Goal: Task Accomplishment & Management: Use online tool/utility

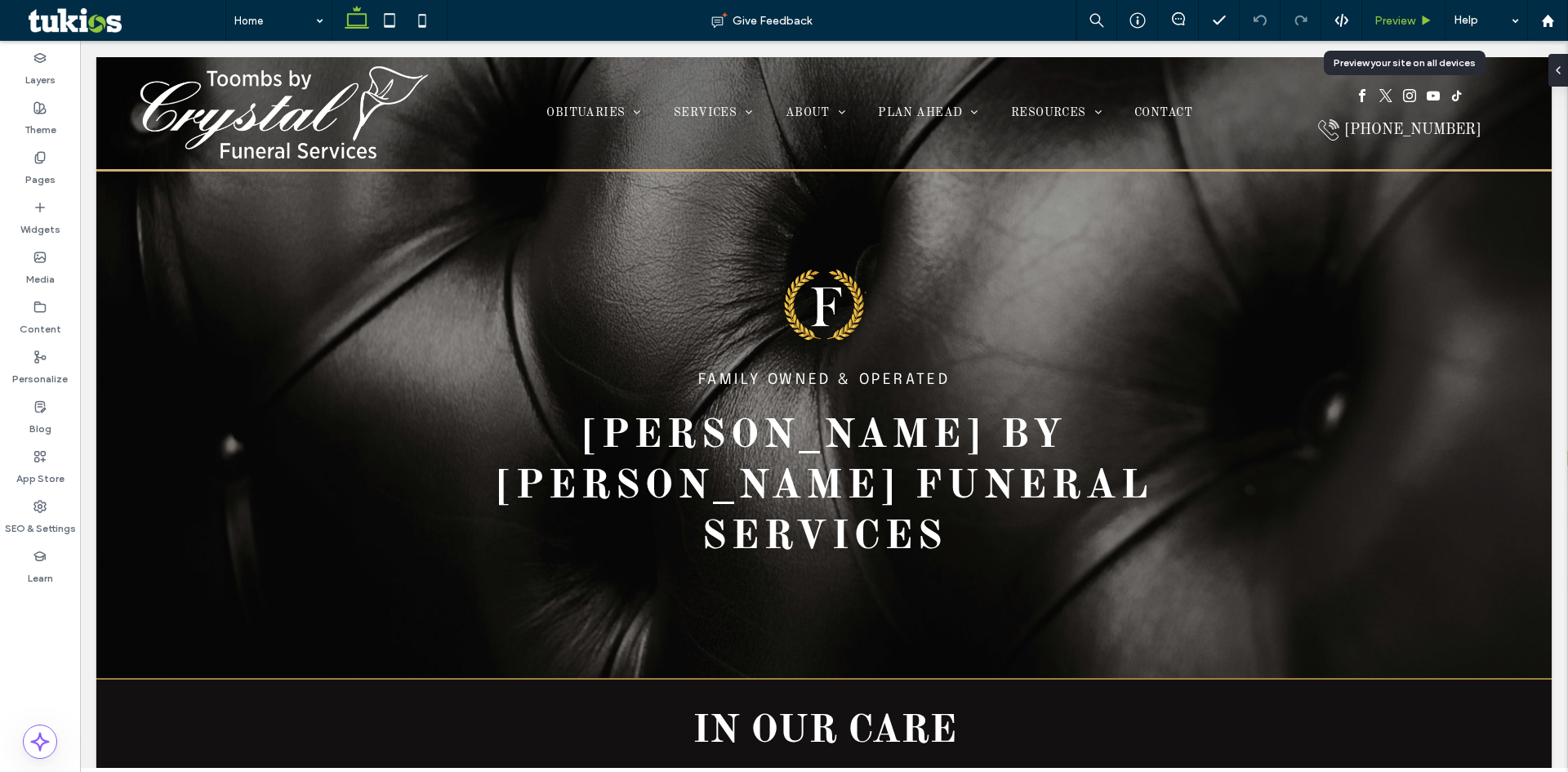
click at [1414, 21] on span "Preview" at bounding box center [1395, 21] width 41 height 14
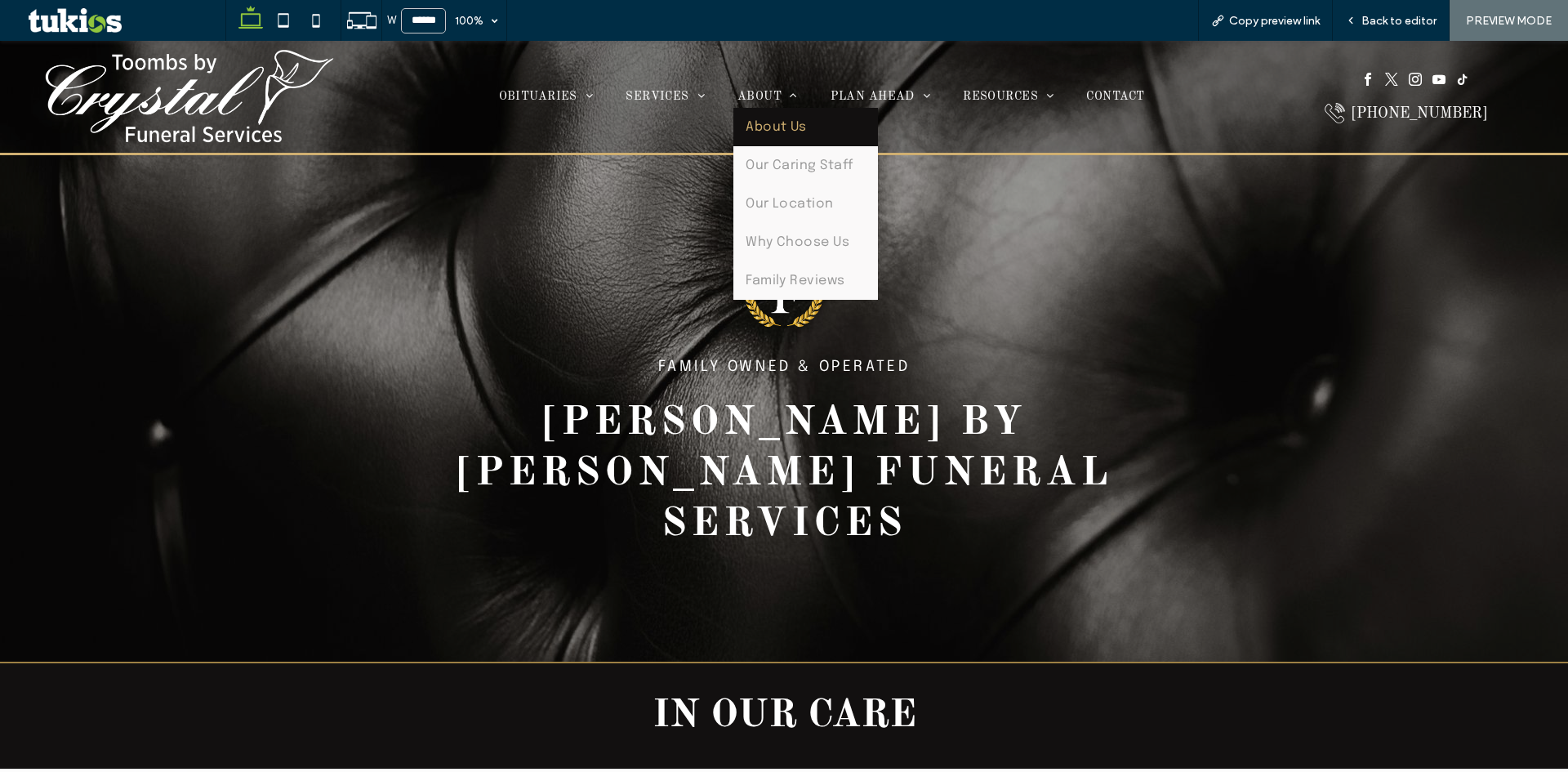
click at [789, 122] on span "About Us" at bounding box center [776, 127] width 61 height 14
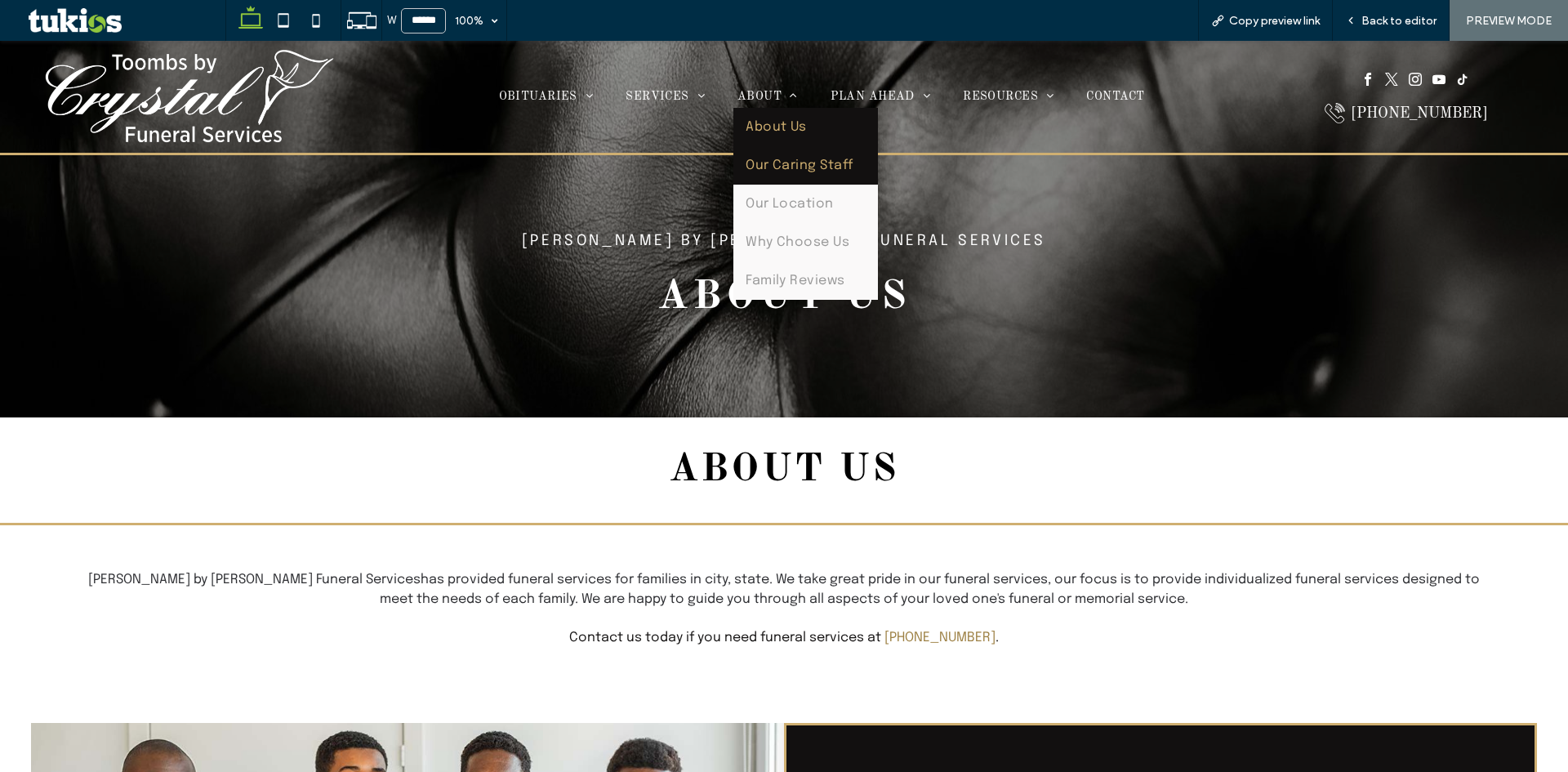
click at [818, 161] on span "Our Caring Staff" at bounding box center [800, 166] width 108 height 14
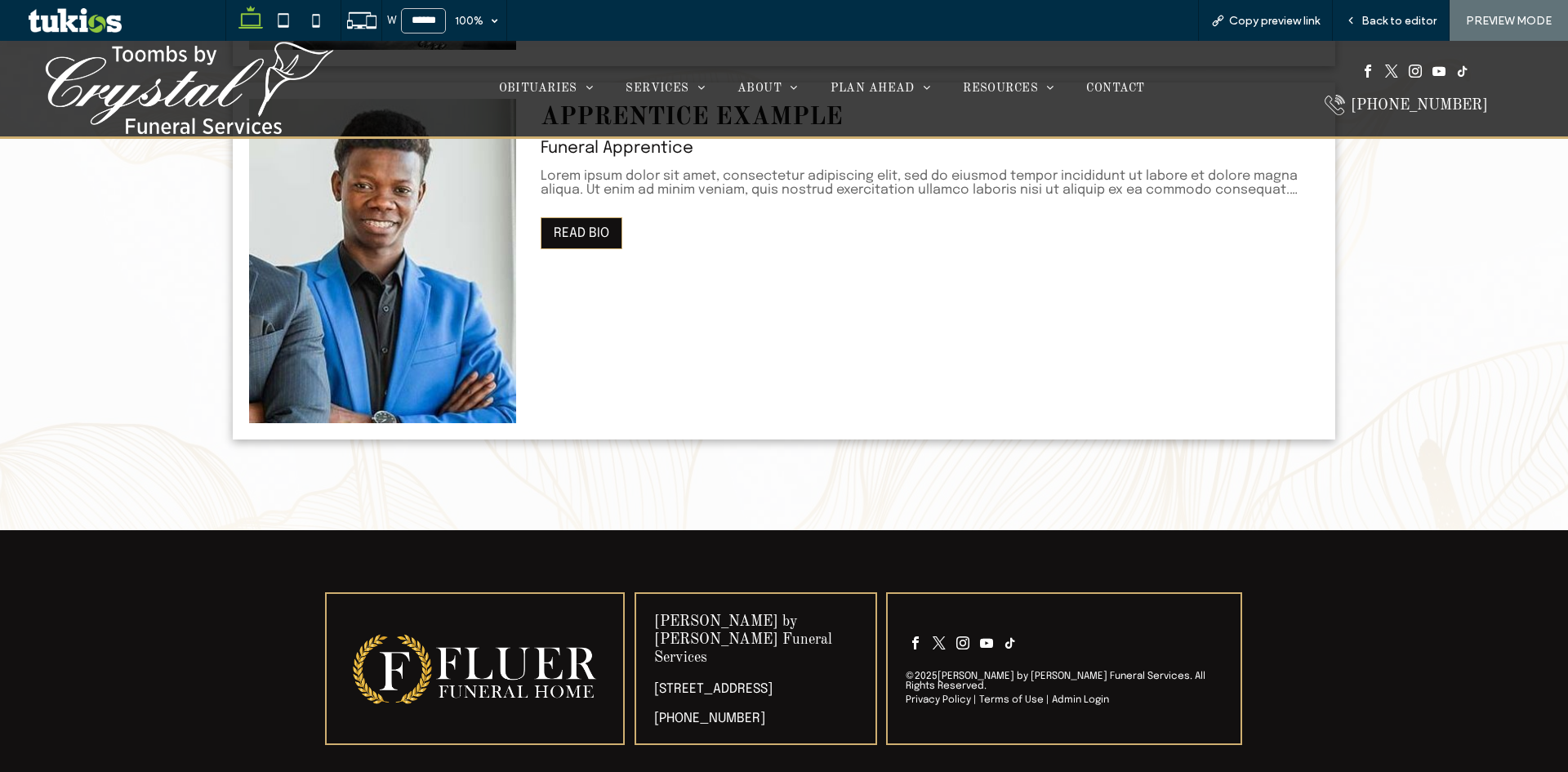
scroll to position [1367, 0]
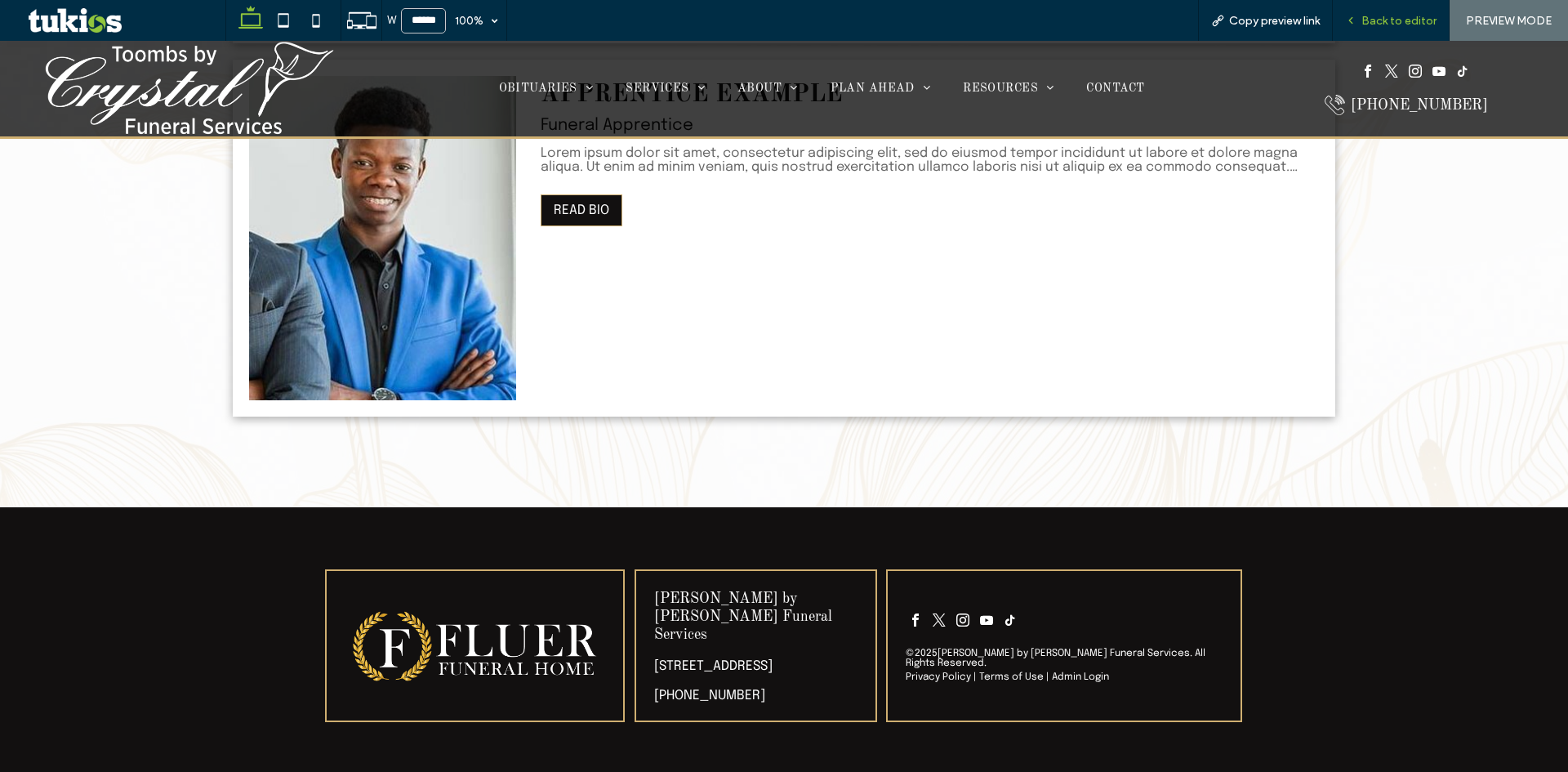
click at [1402, 21] on span "Back to editor" at bounding box center [1399, 21] width 75 height 14
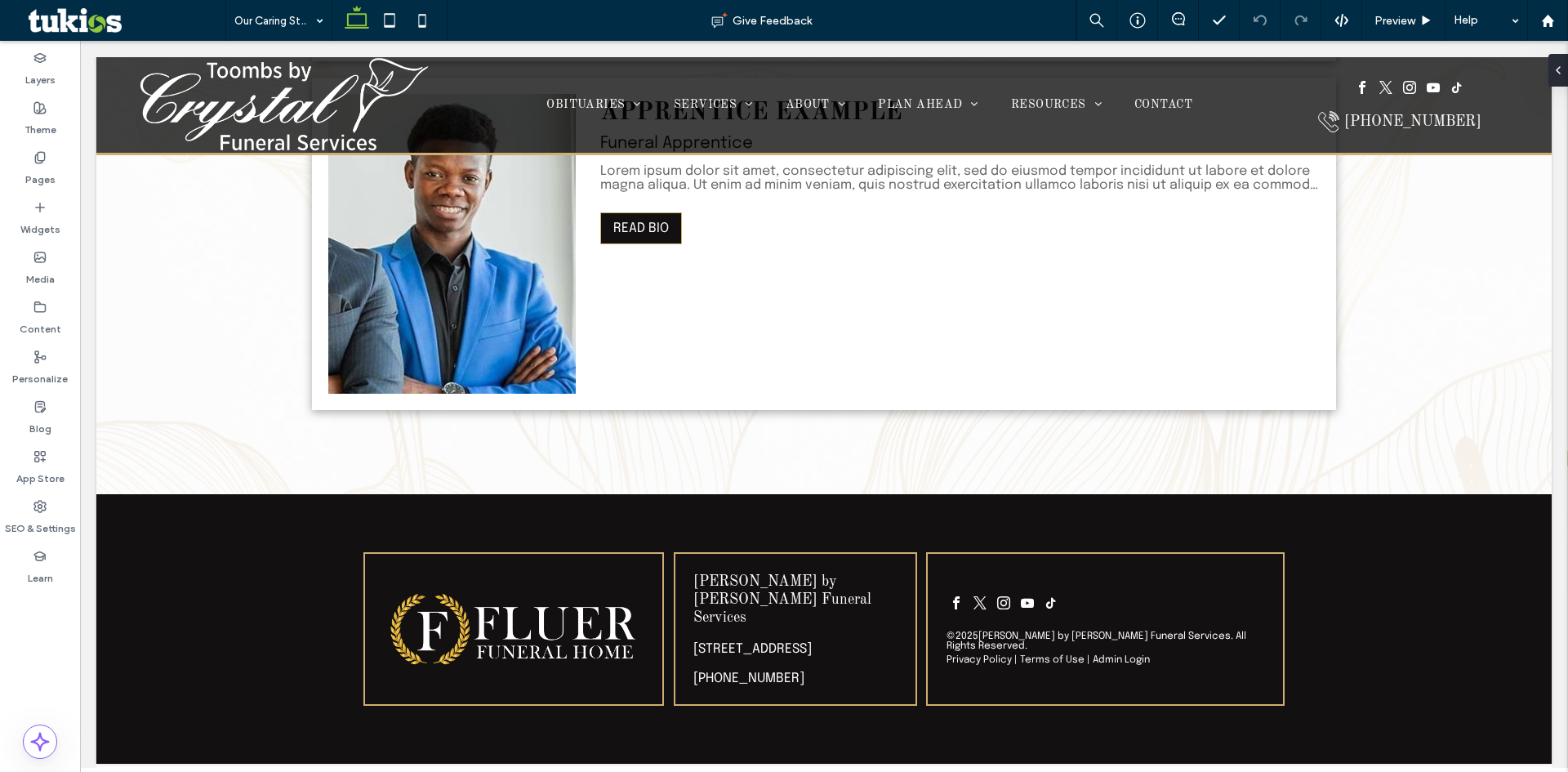
scroll to position [1294, 0]
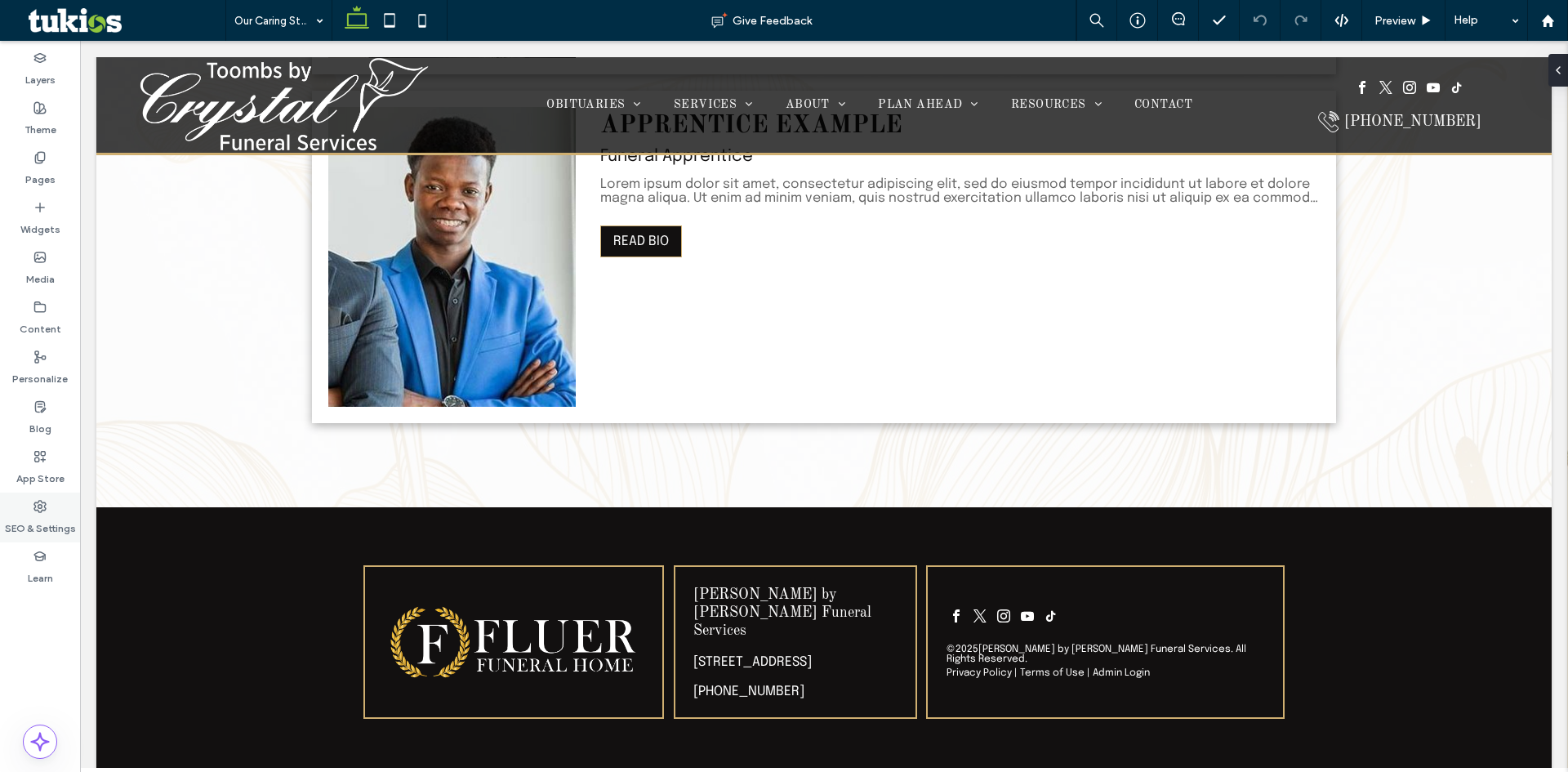
click at [40, 514] on label "SEO & Settings" at bounding box center [41, 524] width 71 height 23
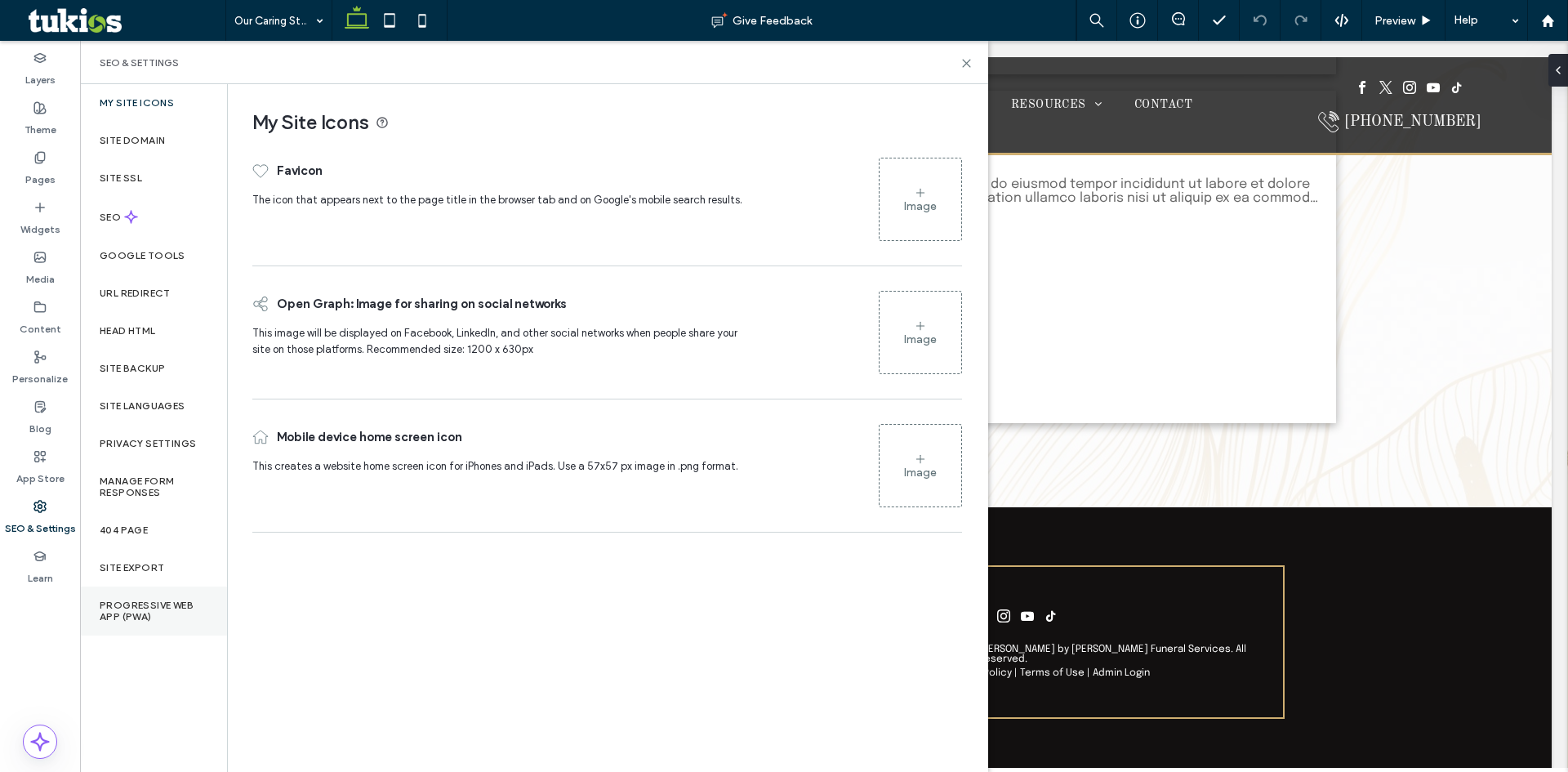
click at [154, 618] on label "Progressive Web App (PWA)" at bounding box center [153, 611] width 108 height 23
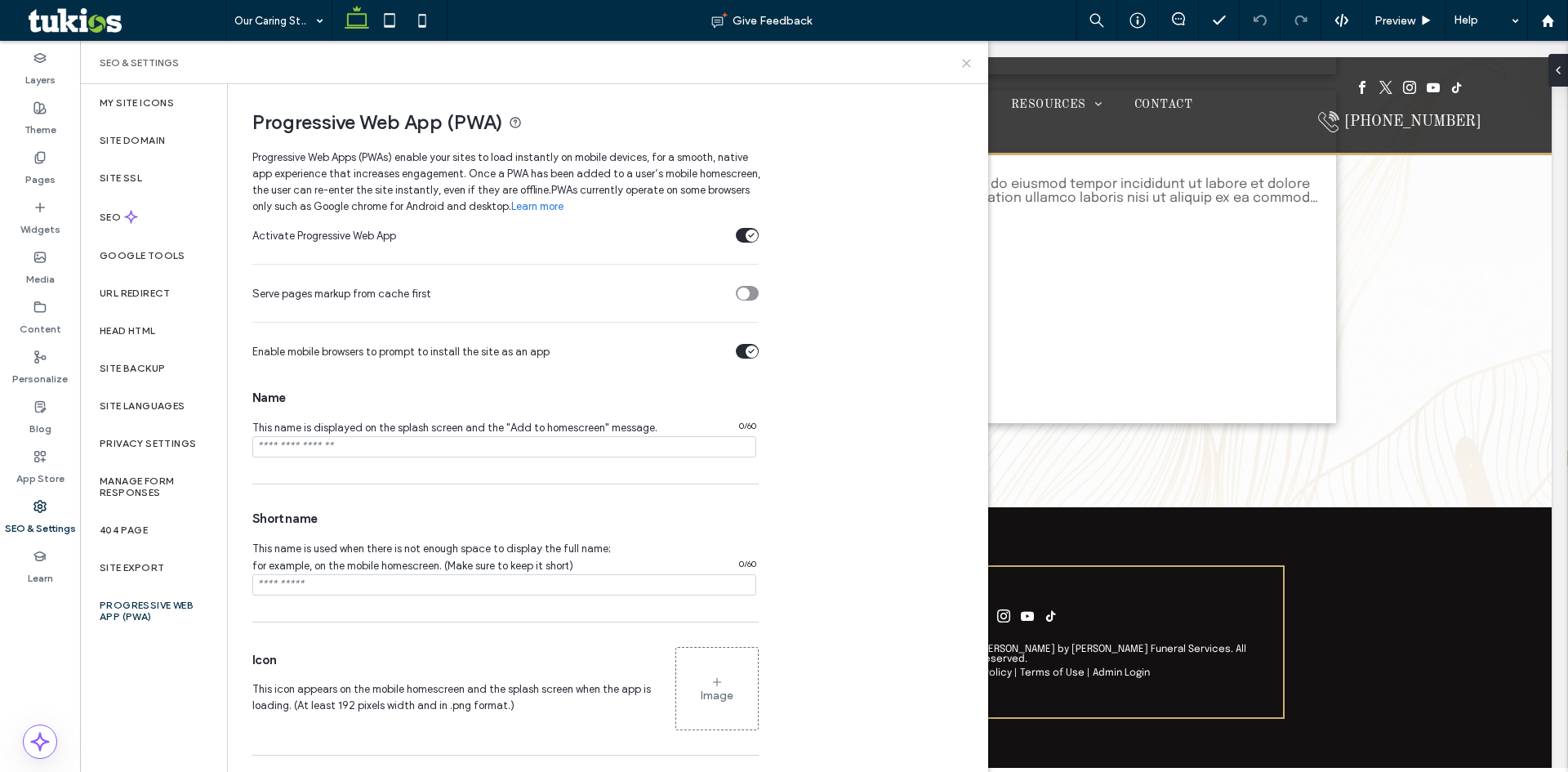
click at [967, 59] on icon at bounding box center [967, 63] width 12 height 12
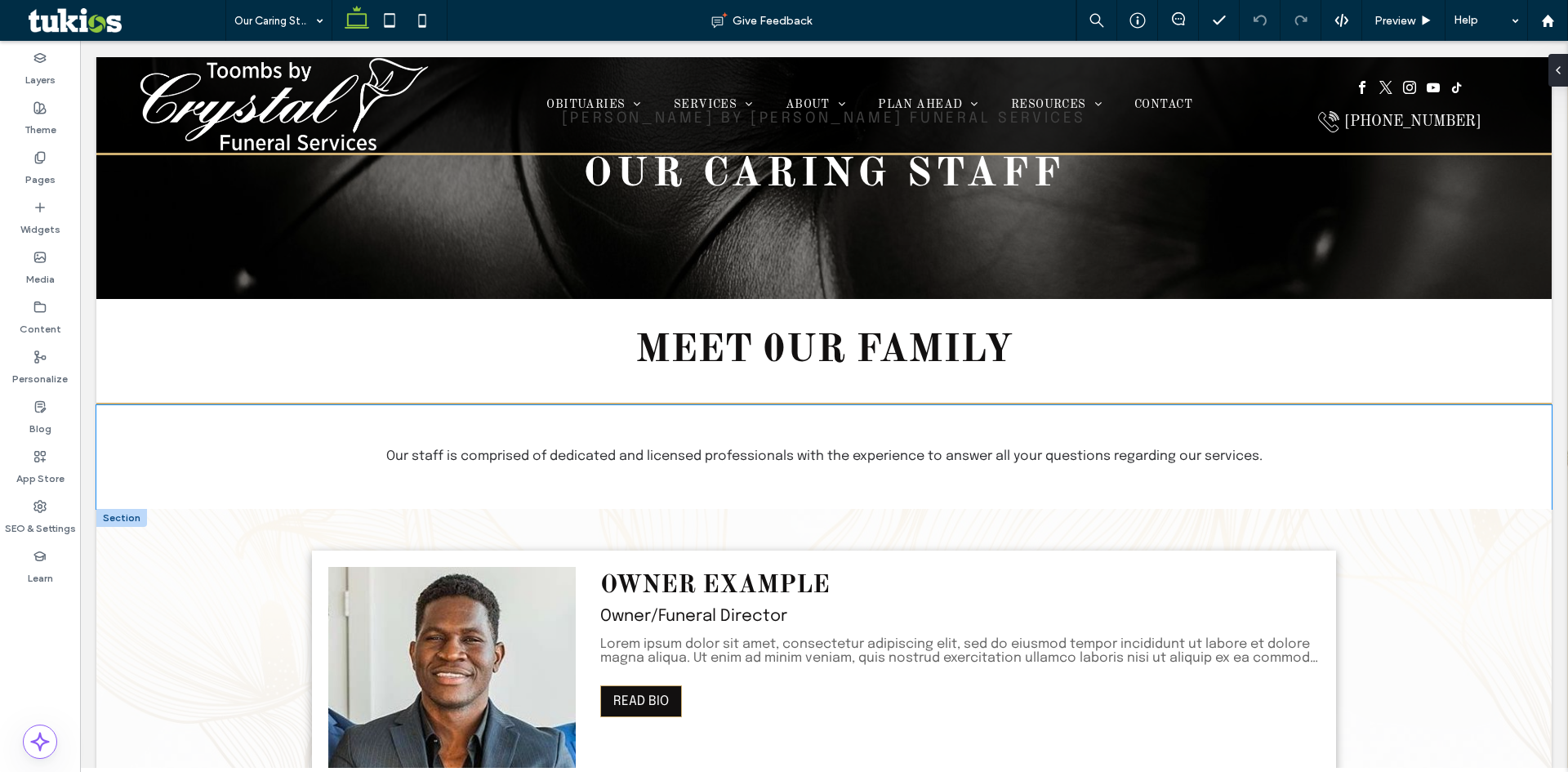
scroll to position [0, 0]
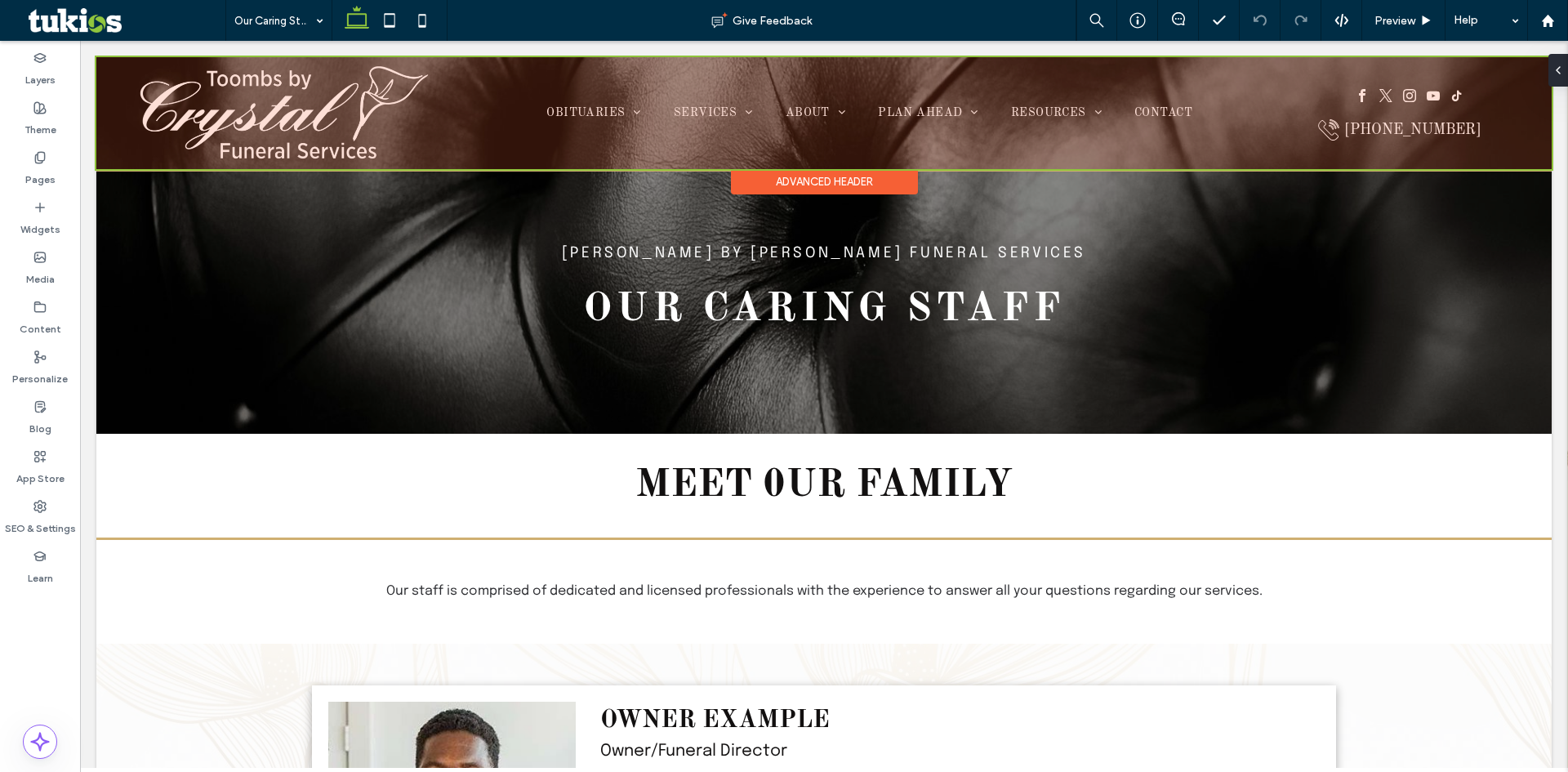
click at [361, 137] on div at bounding box center [824, 113] width 1455 height 112
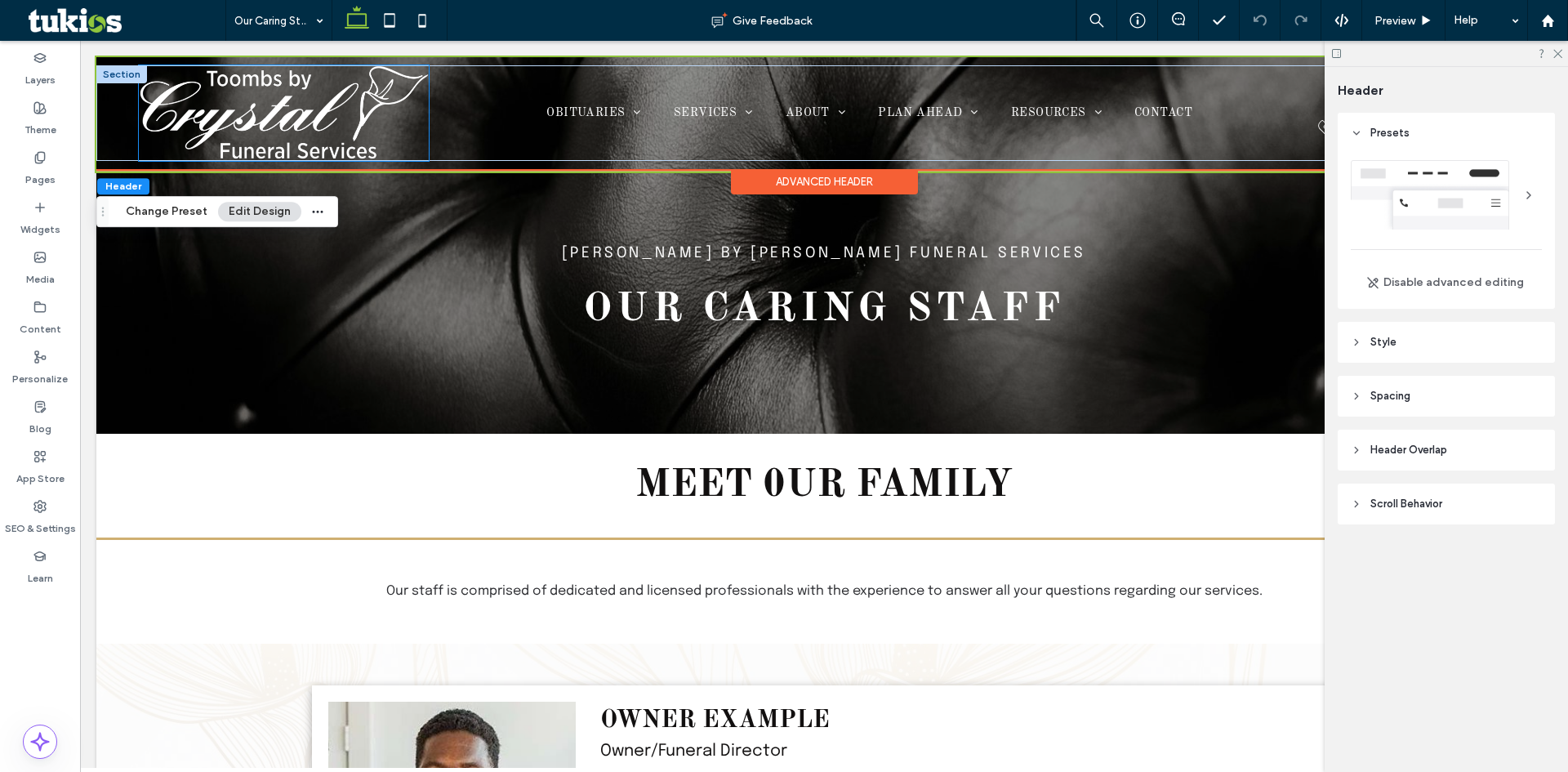
click at [410, 139] on img at bounding box center [284, 114] width 290 height 96
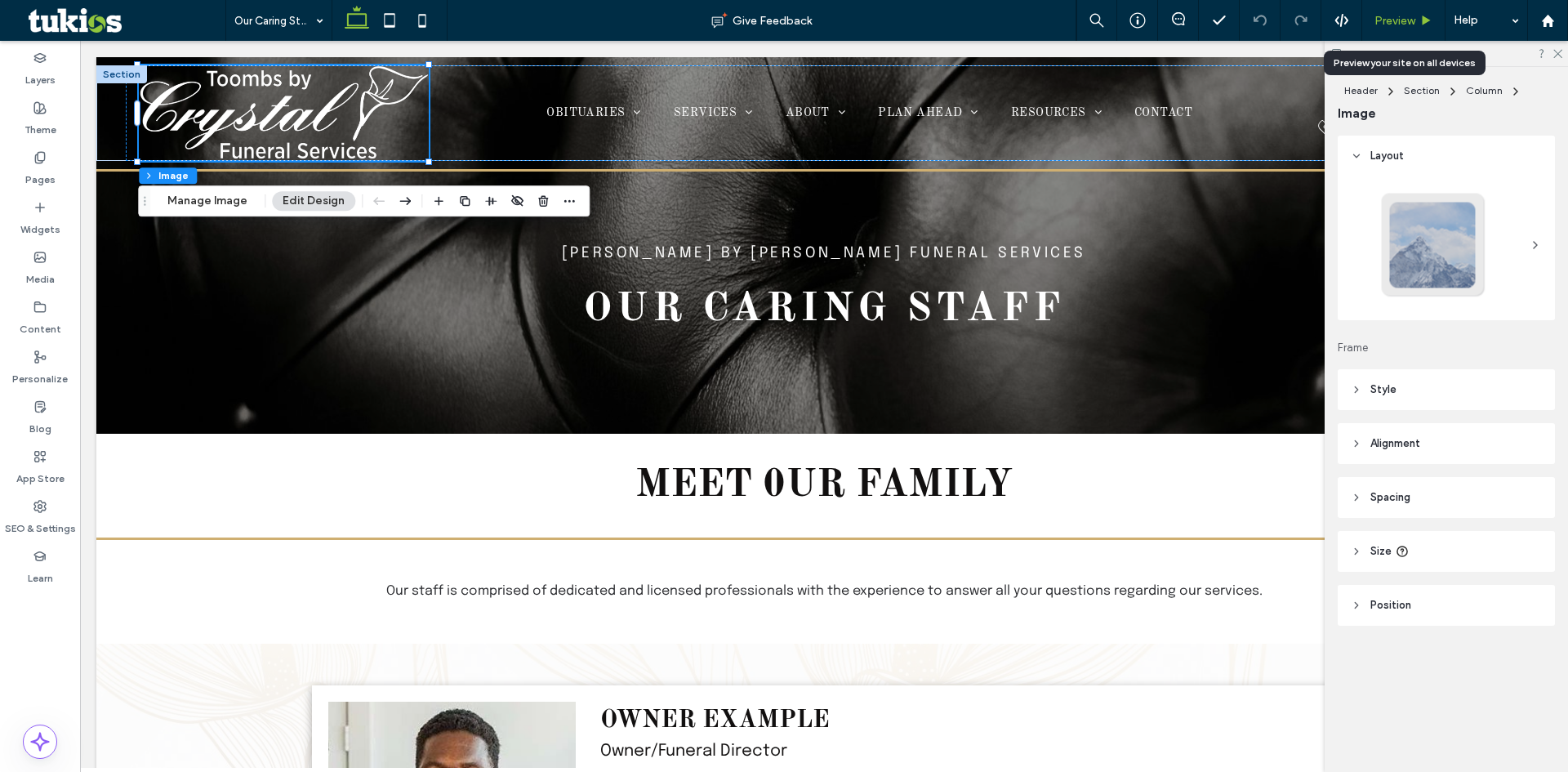
click at [1383, 22] on span "Preview" at bounding box center [1395, 21] width 41 height 14
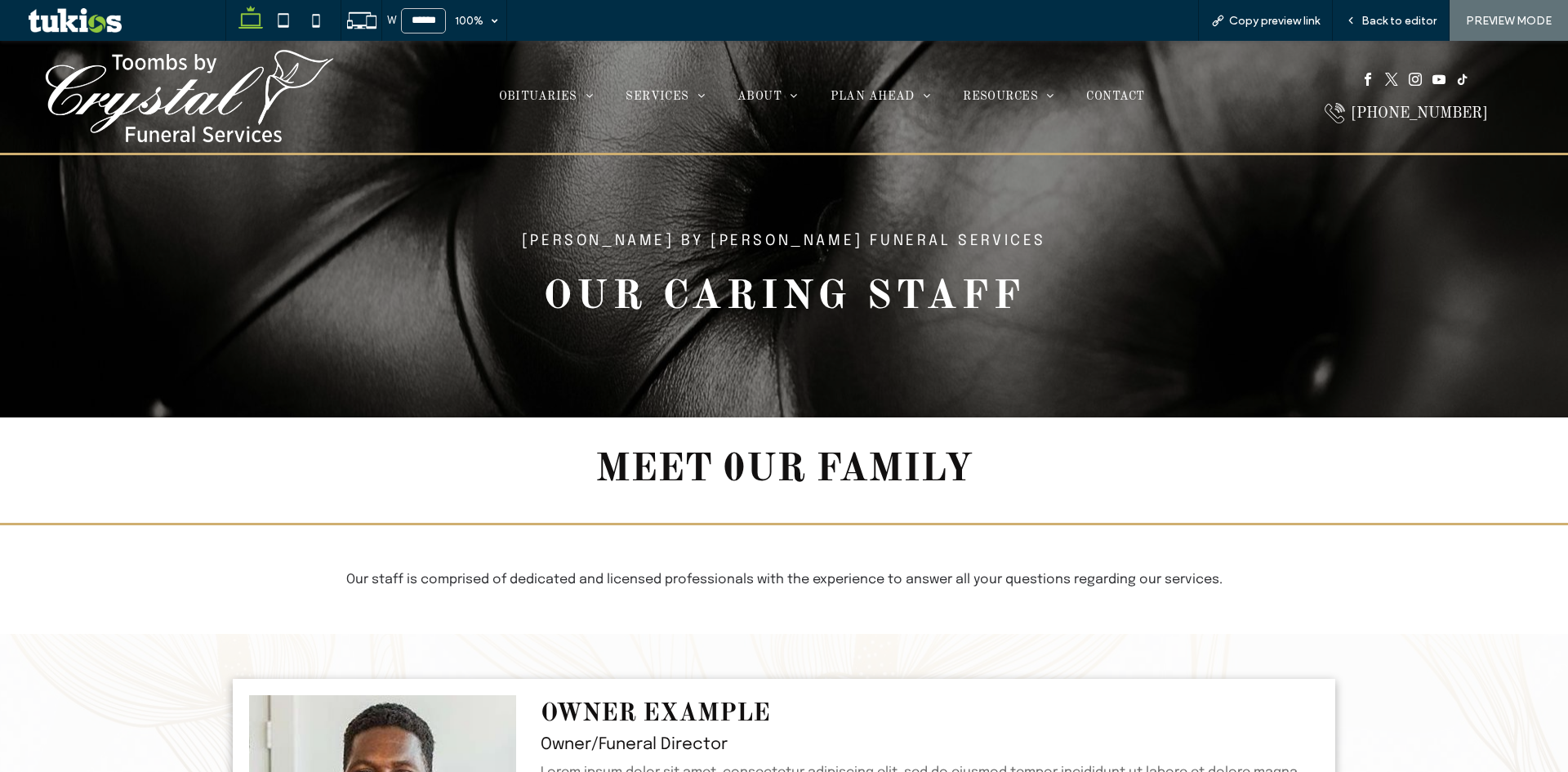
click at [236, 98] on img at bounding box center [189, 97] width 290 height 96
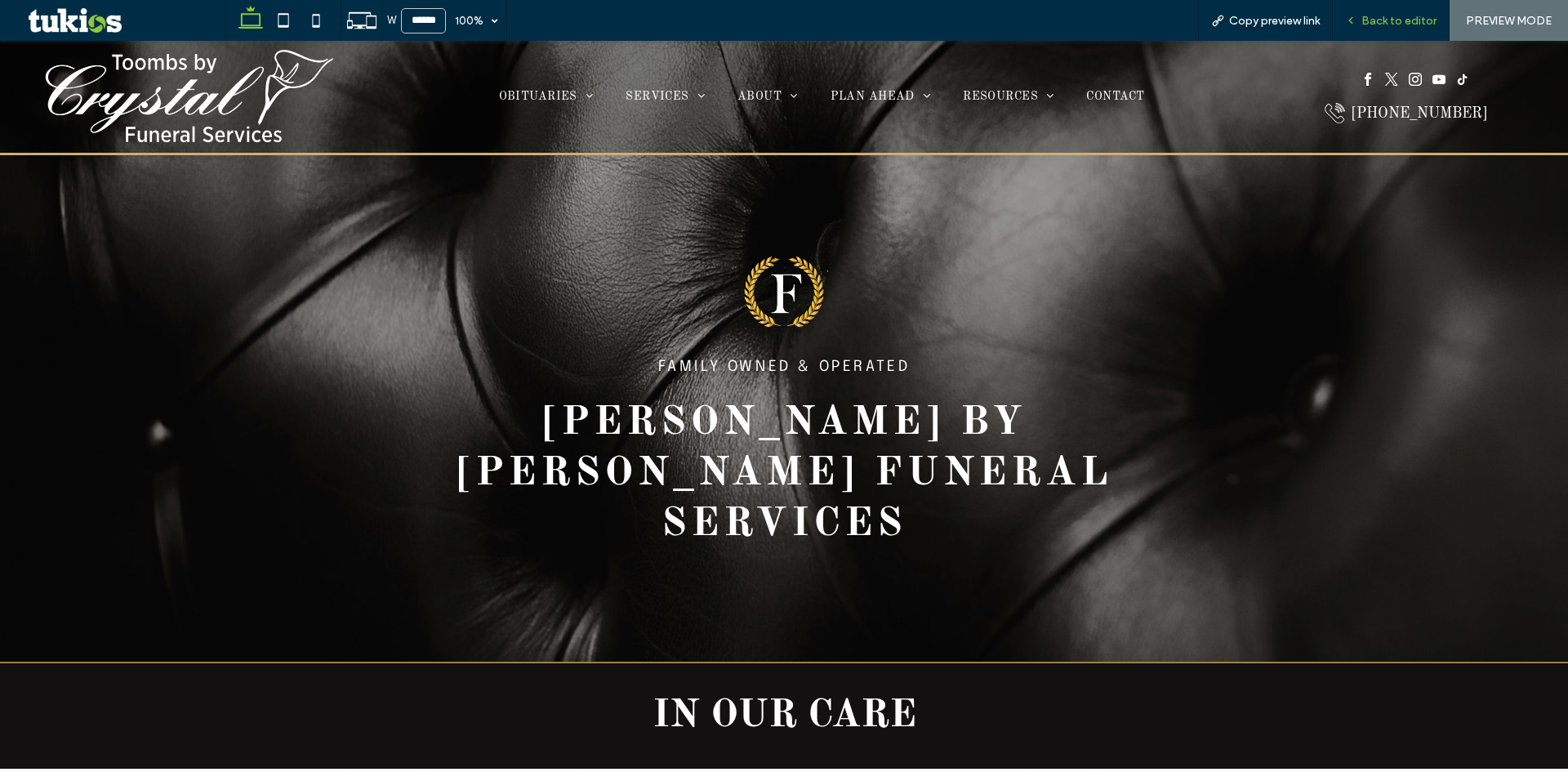
click at [1394, 18] on span "Back to editor" at bounding box center [1399, 21] width 75 height 14
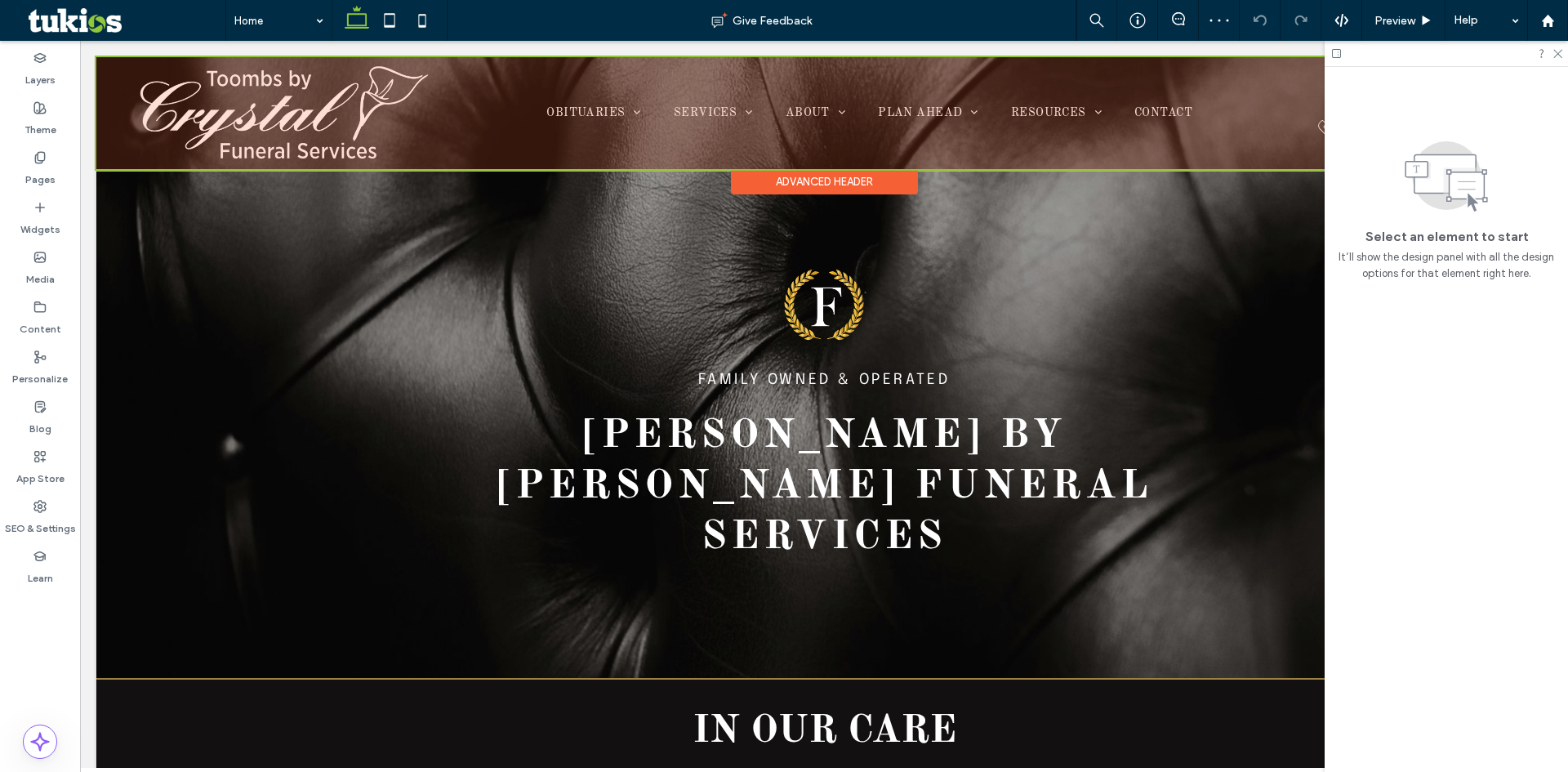
click at [373, 148] on div at bounding box center [824, 113] width 1455 height 112
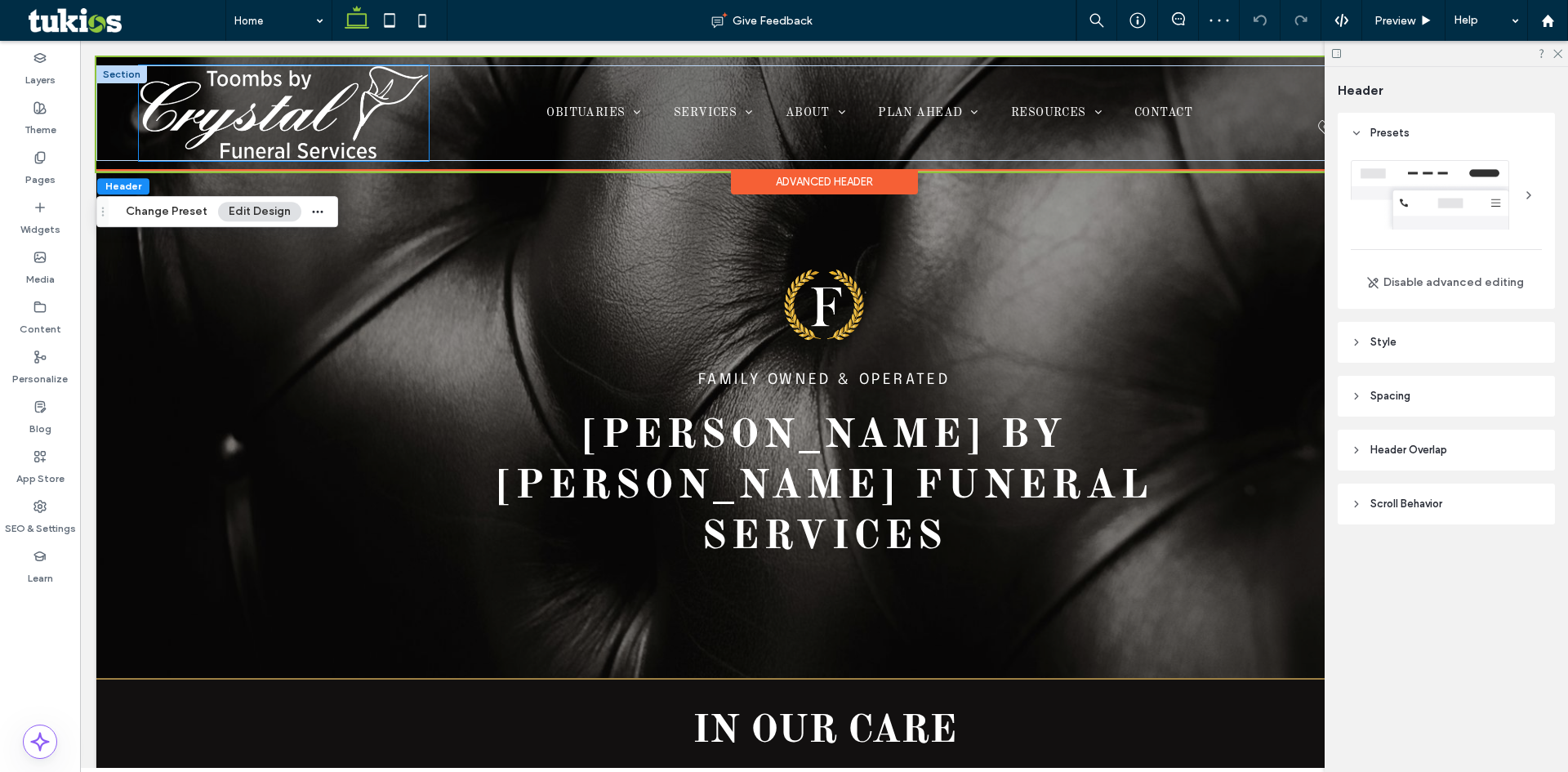
click at [414, 140] on img at bounding box center [284, 114] width 290 height 96
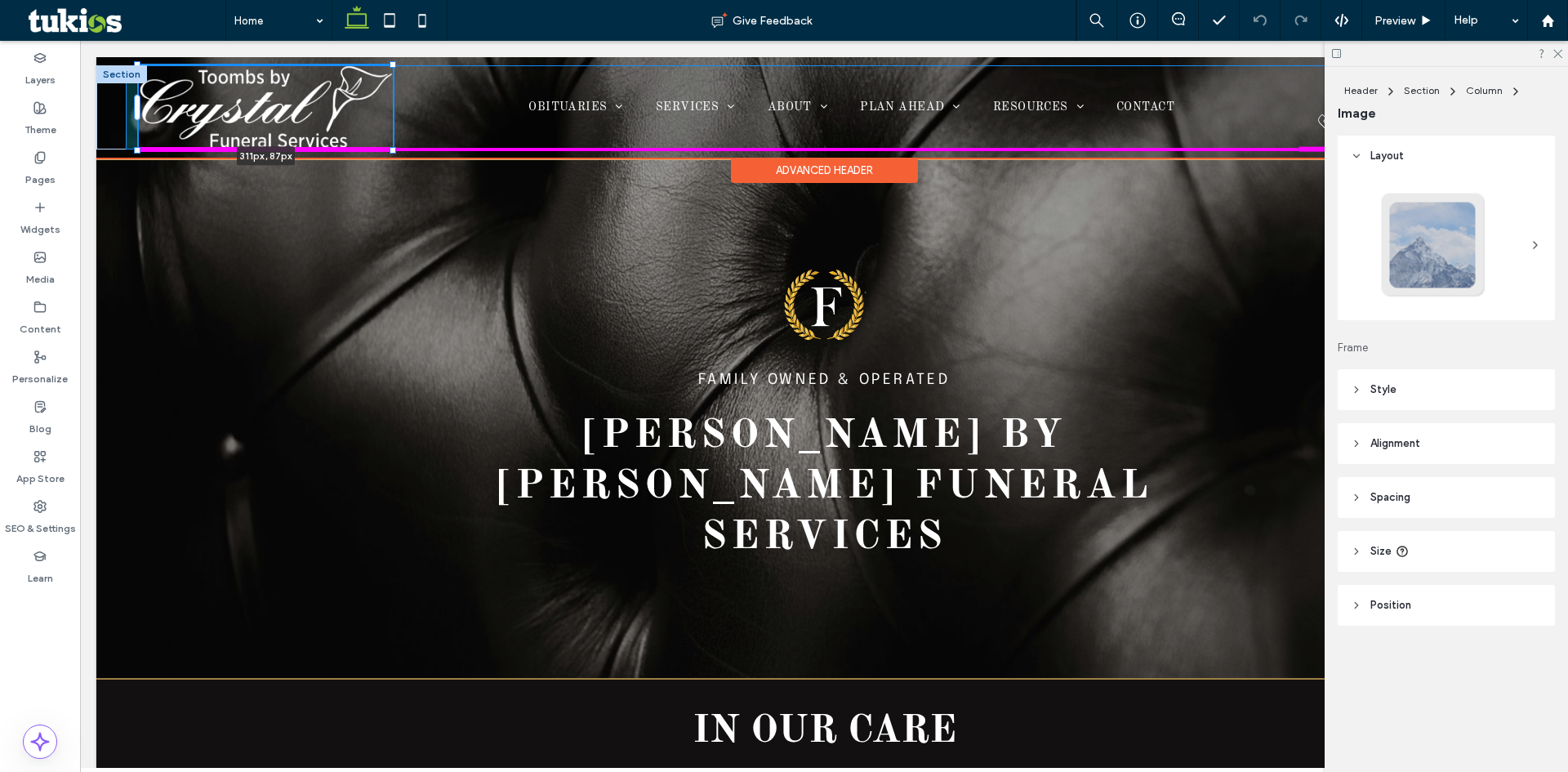
drag, startPoint x: 428, startPoint y: 66, endPoint x: 391, endPoint y: 78, distance: 38.9
click at [139, 67] on div at bounding box center [138, 66] width 1 height 1
type input "***"
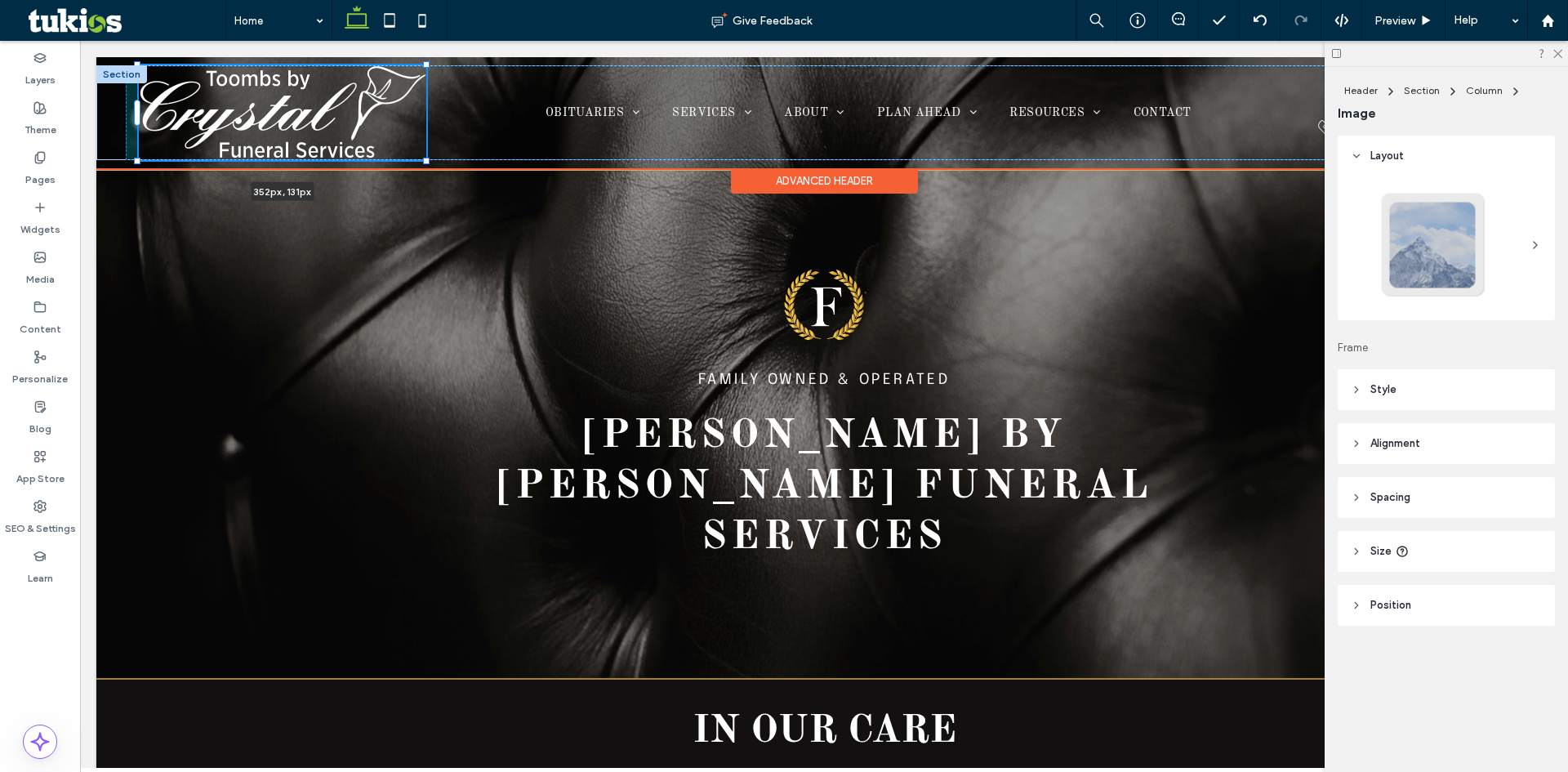
drag, startPoint x: 389, startPoint y: 150, endPoint x: 440, endPoint y: 150, distance: 51.0
click at [440, 150] on div "phone call icon- select to call 352px , 131px OBITUARIES All Obituaries Send Fl…" at bounding box center [824, 113] width 1455 height 95
type input "***"
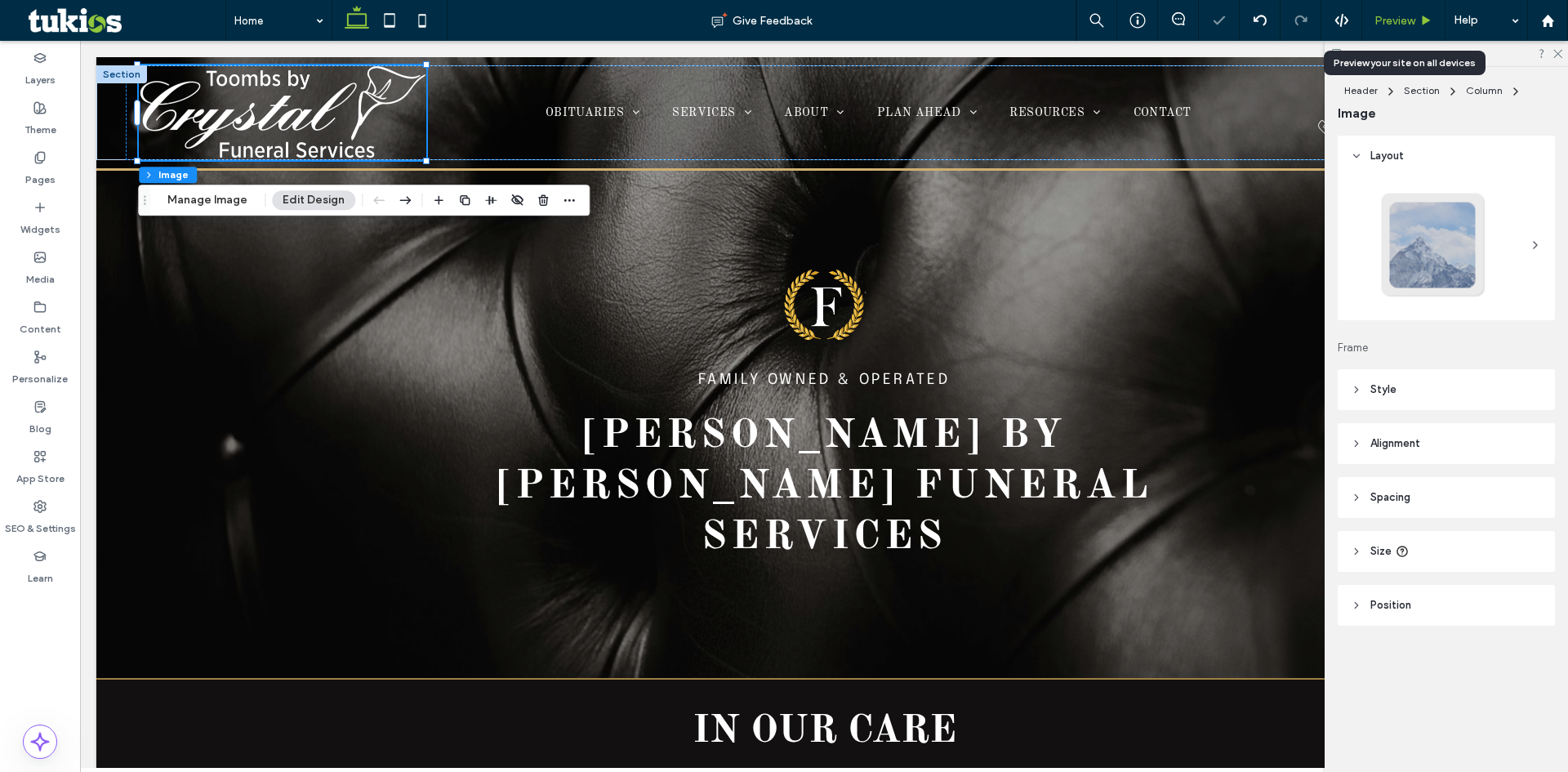
click at [1405, 19] on span "Preview" at bounding box center [1395, 21] width 41 height 14
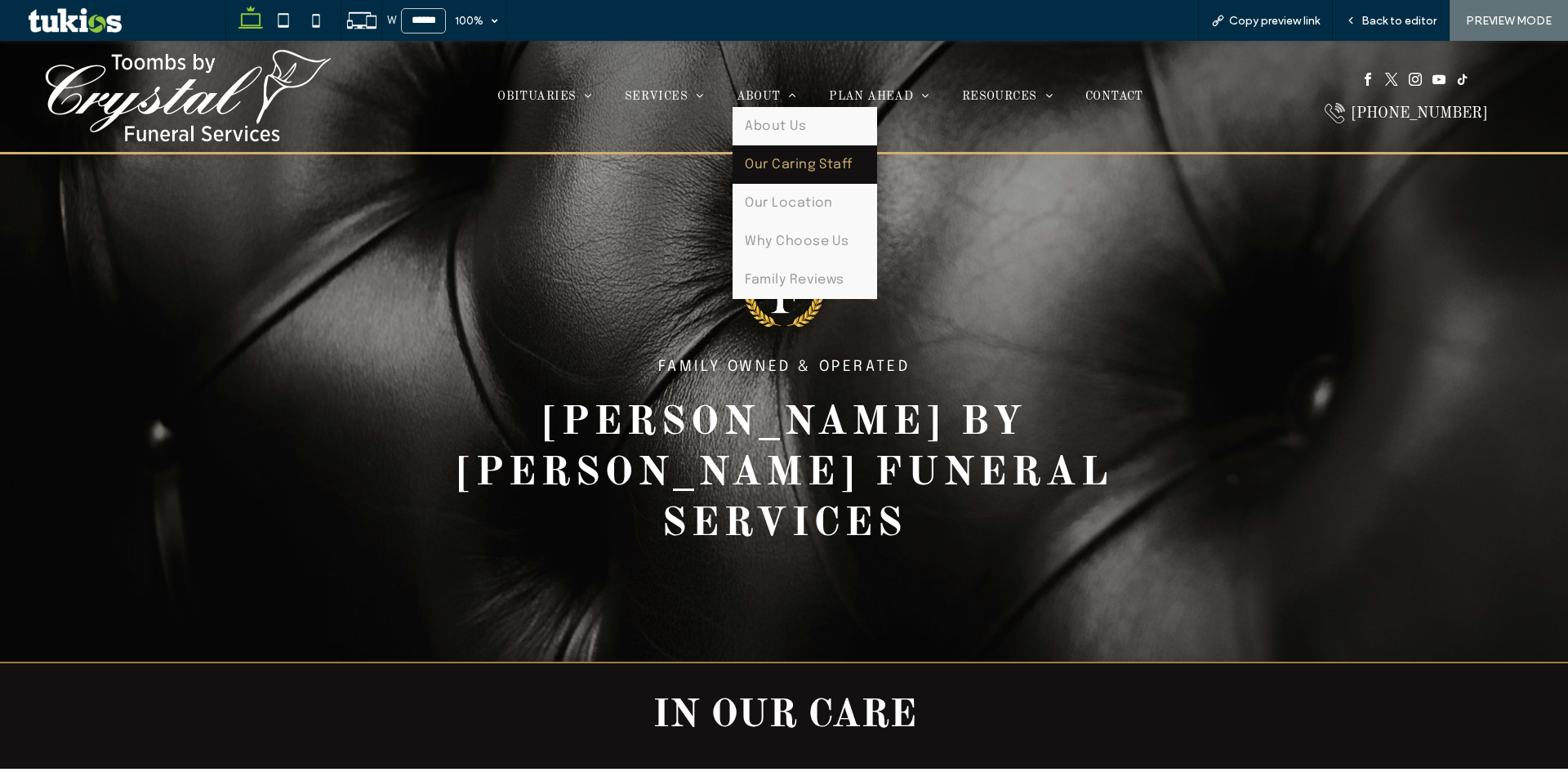
click at [784, 160] on span "Our Caring Staff" at bounding box center [799, 165] width 108 height 14
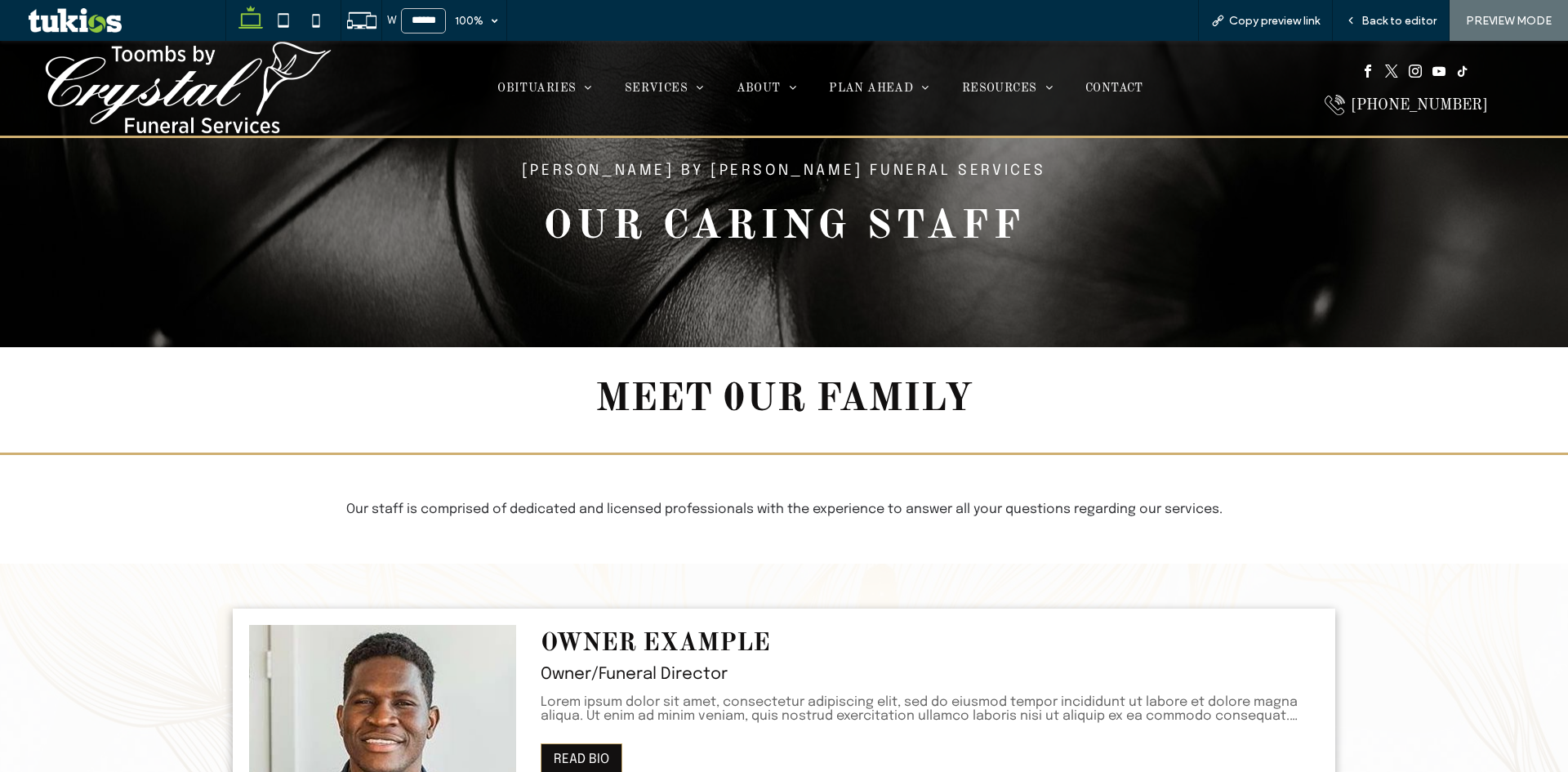
scroll to position [327, 0]
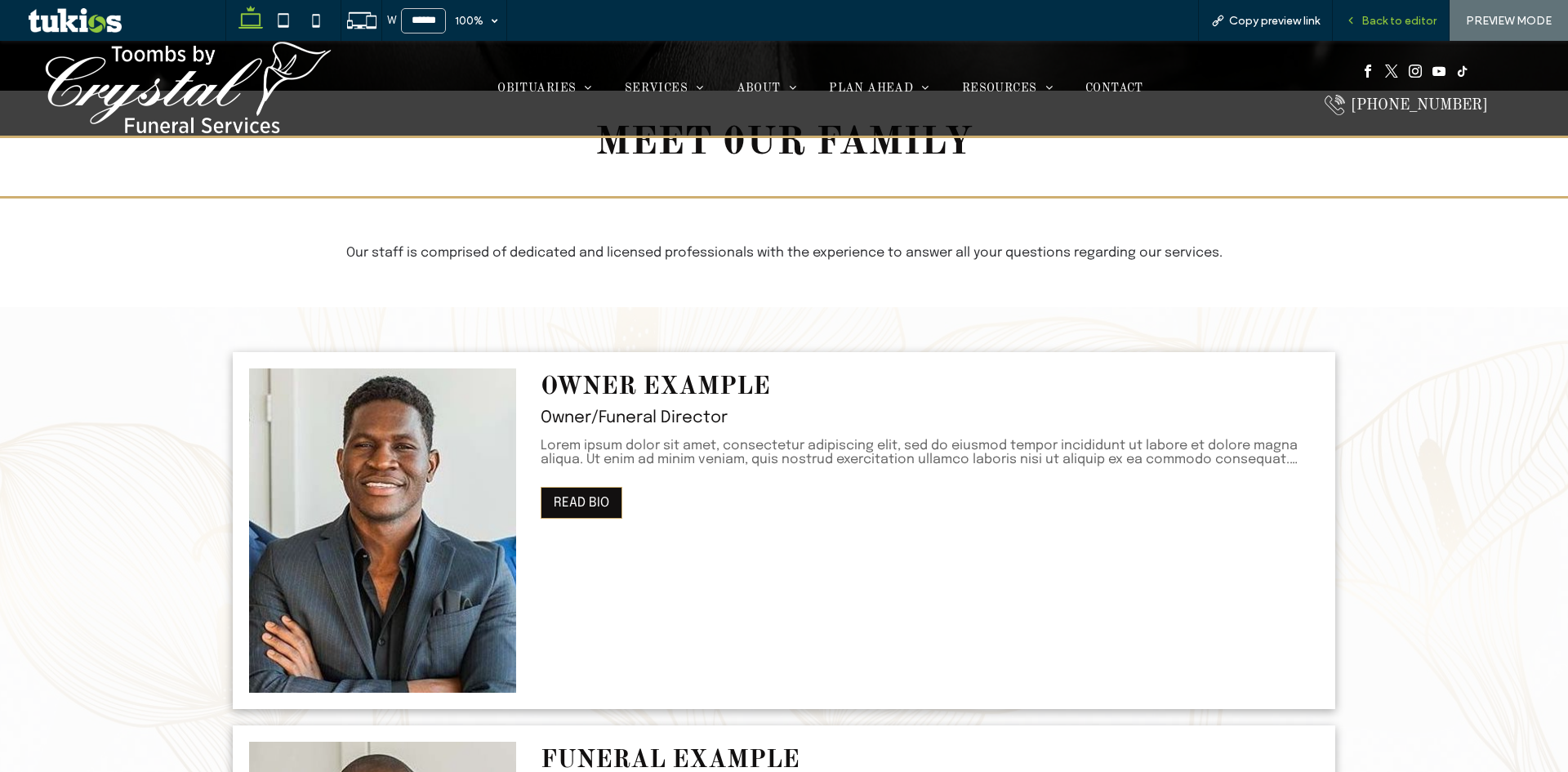
click at [1393, 22] on span "Back to editor" at bounding box center [1399, 21] width 75 height 14
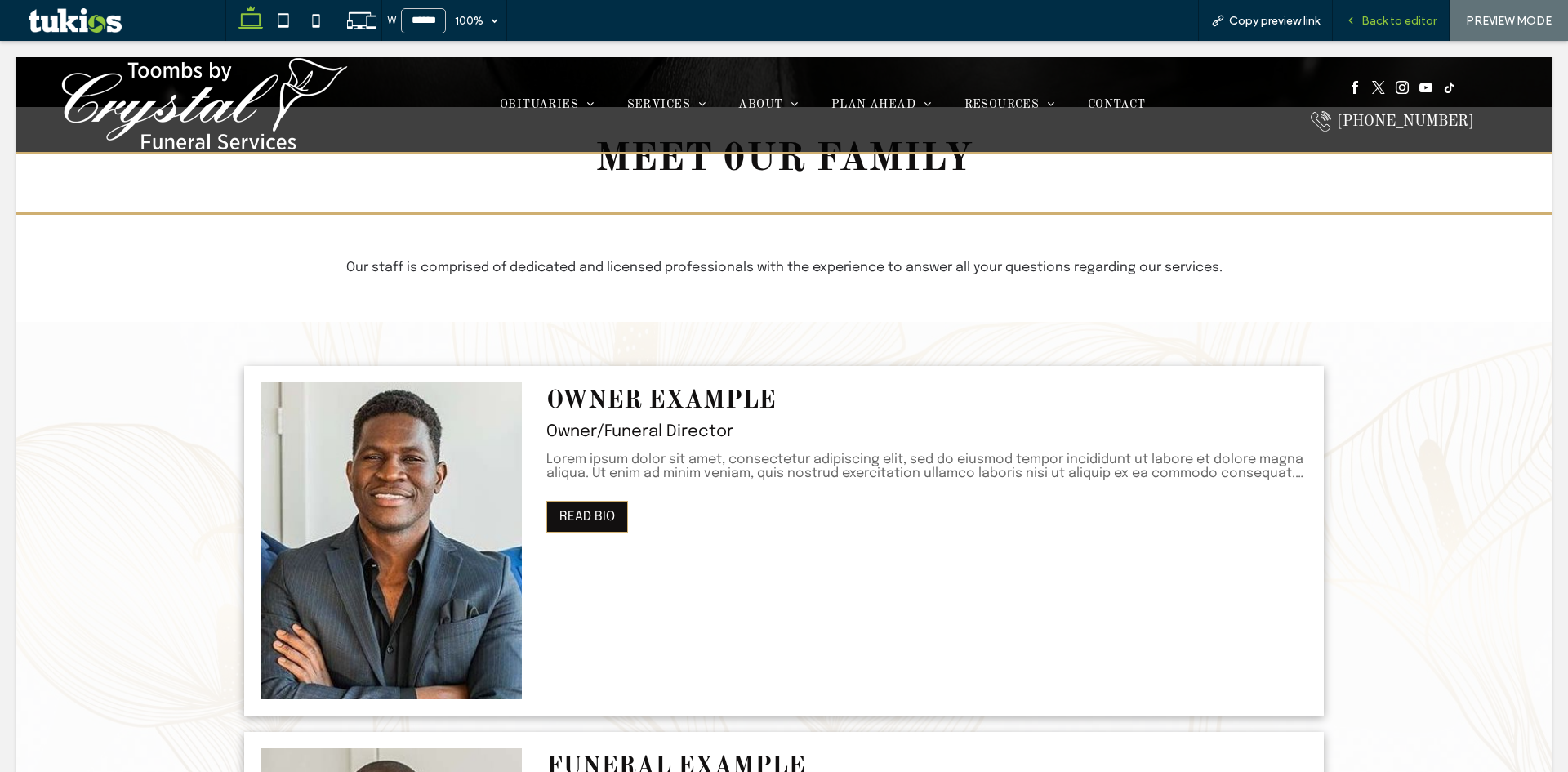
scroll to position [343, 0]
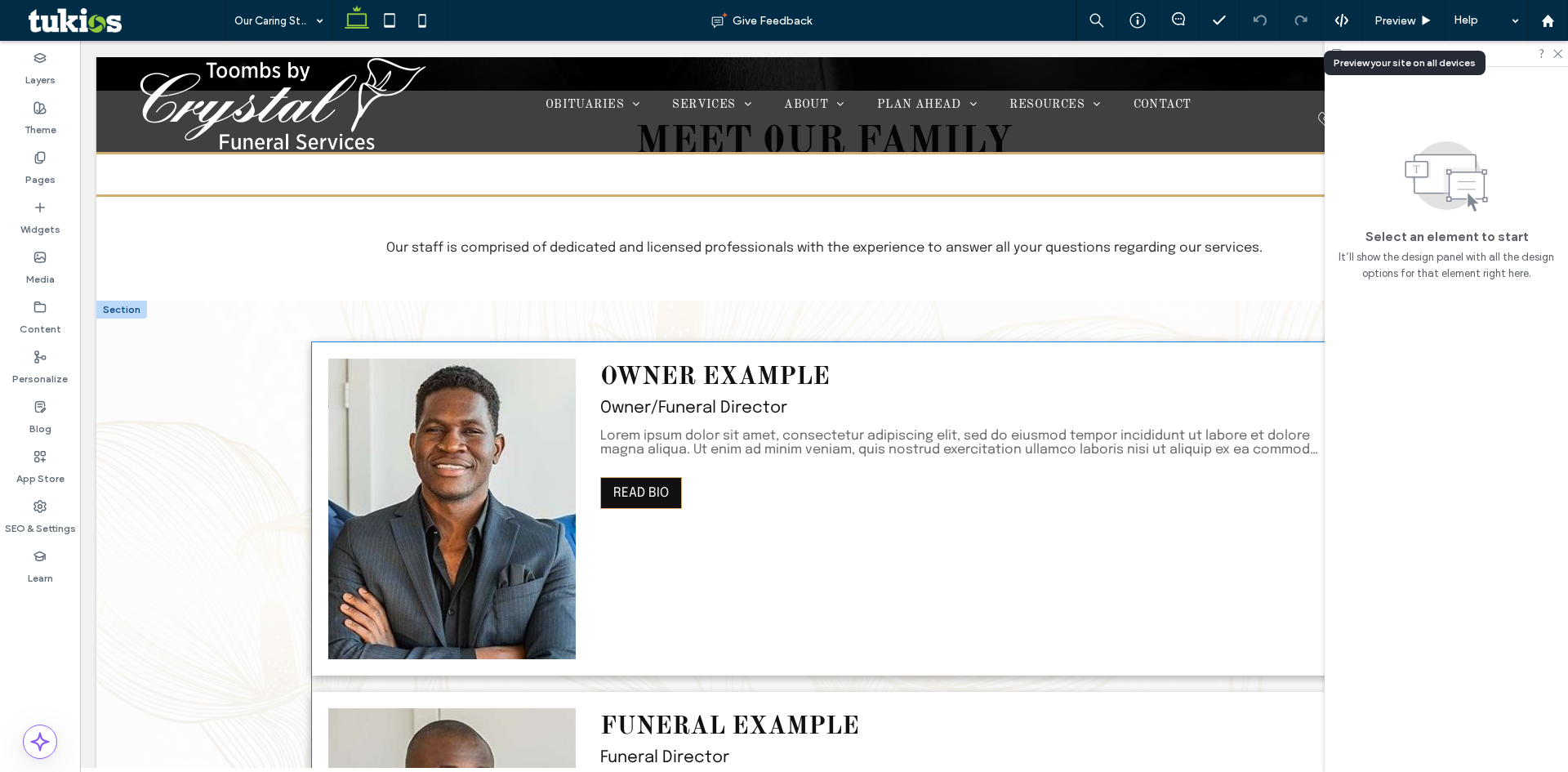
click at [851, 479] on div "READ BIO" at bounding box center [960, 493] width 719 height 32
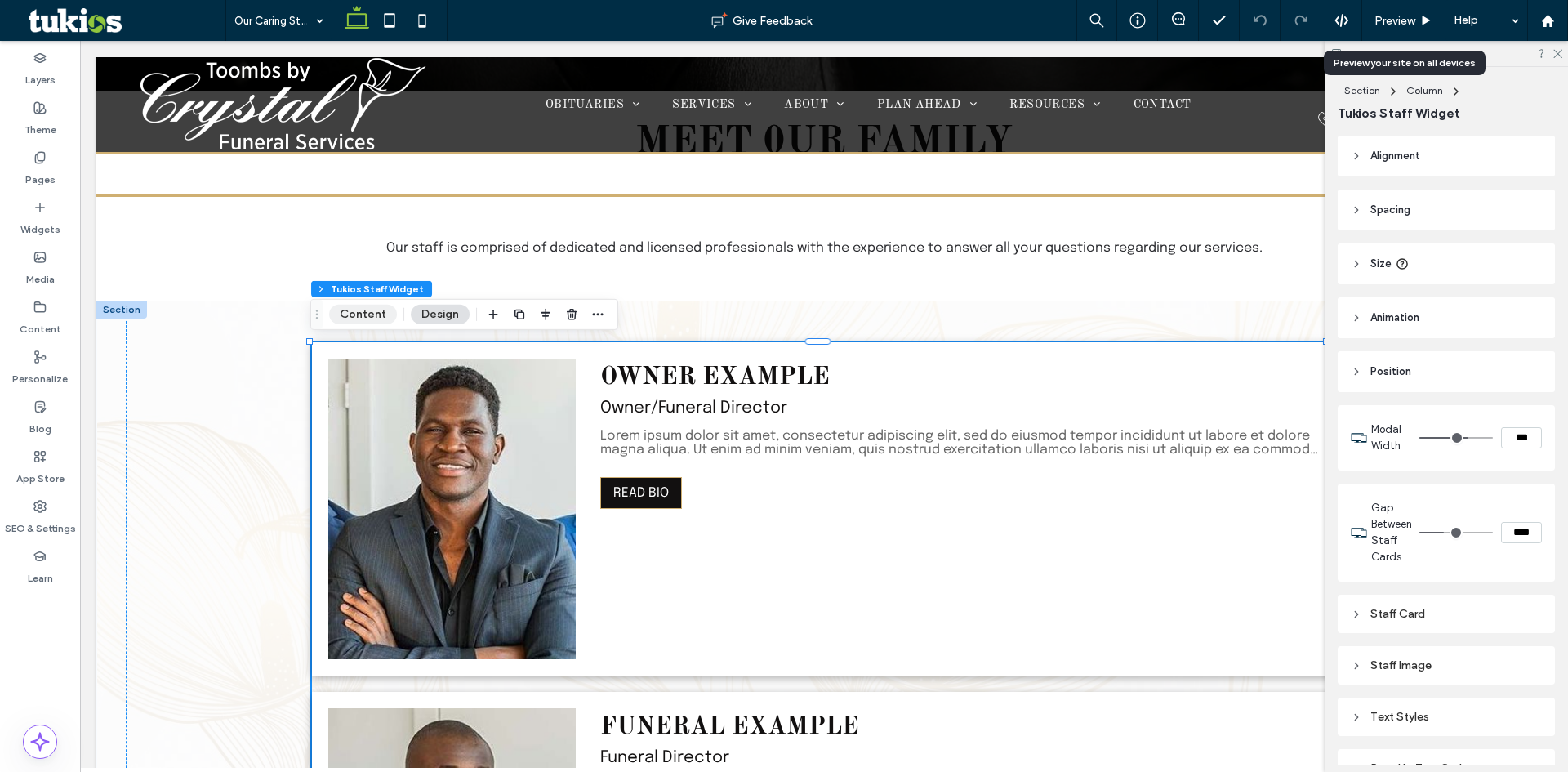
click at [359, 313] on button "Content" at bounding box center [363, 315] width 67 height 20
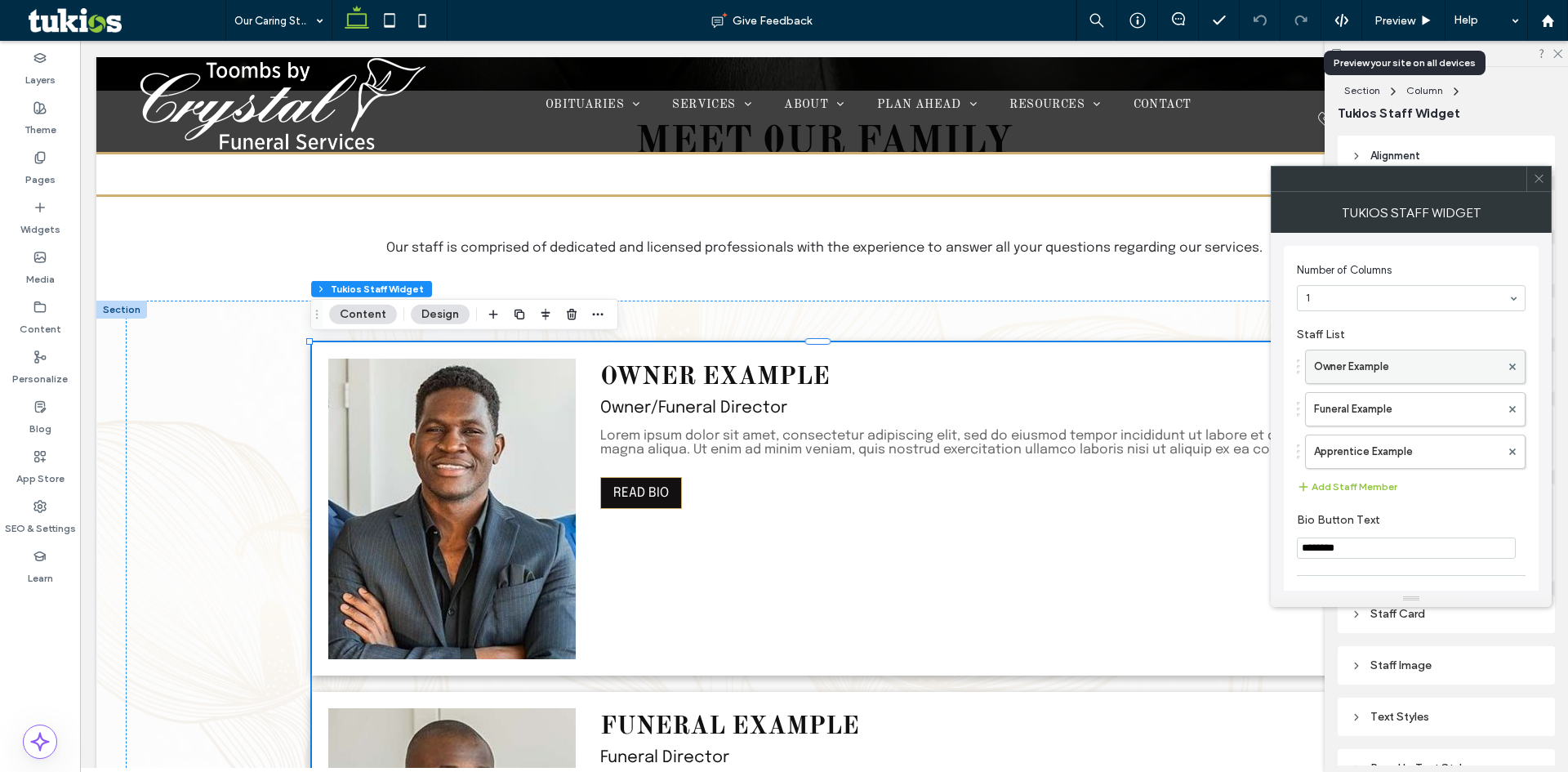
click at [1356, 358] on label "Owner Example" at bounding box center [1407, 366] width 186 height 33
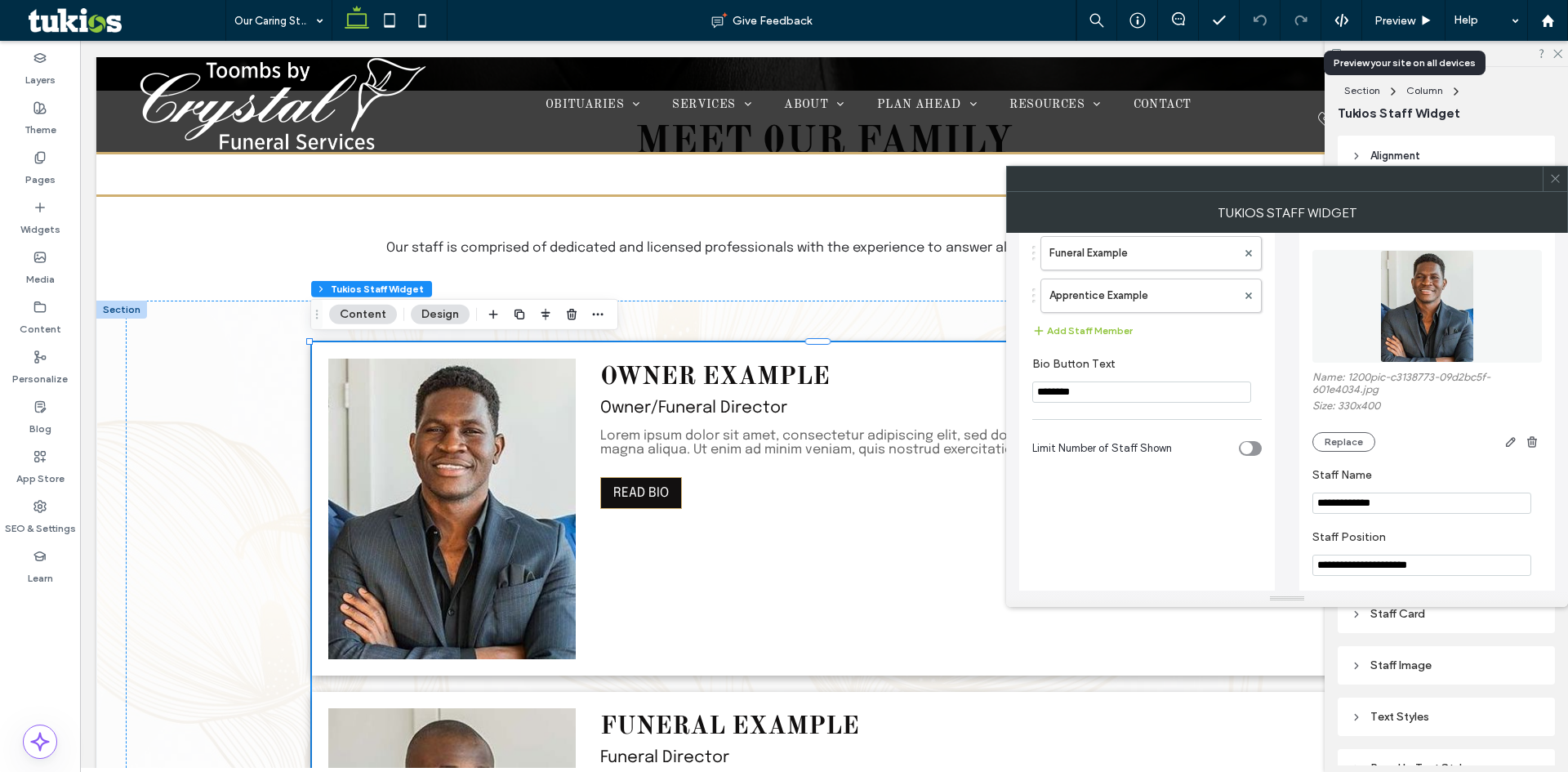
scroll to position [163, 0]
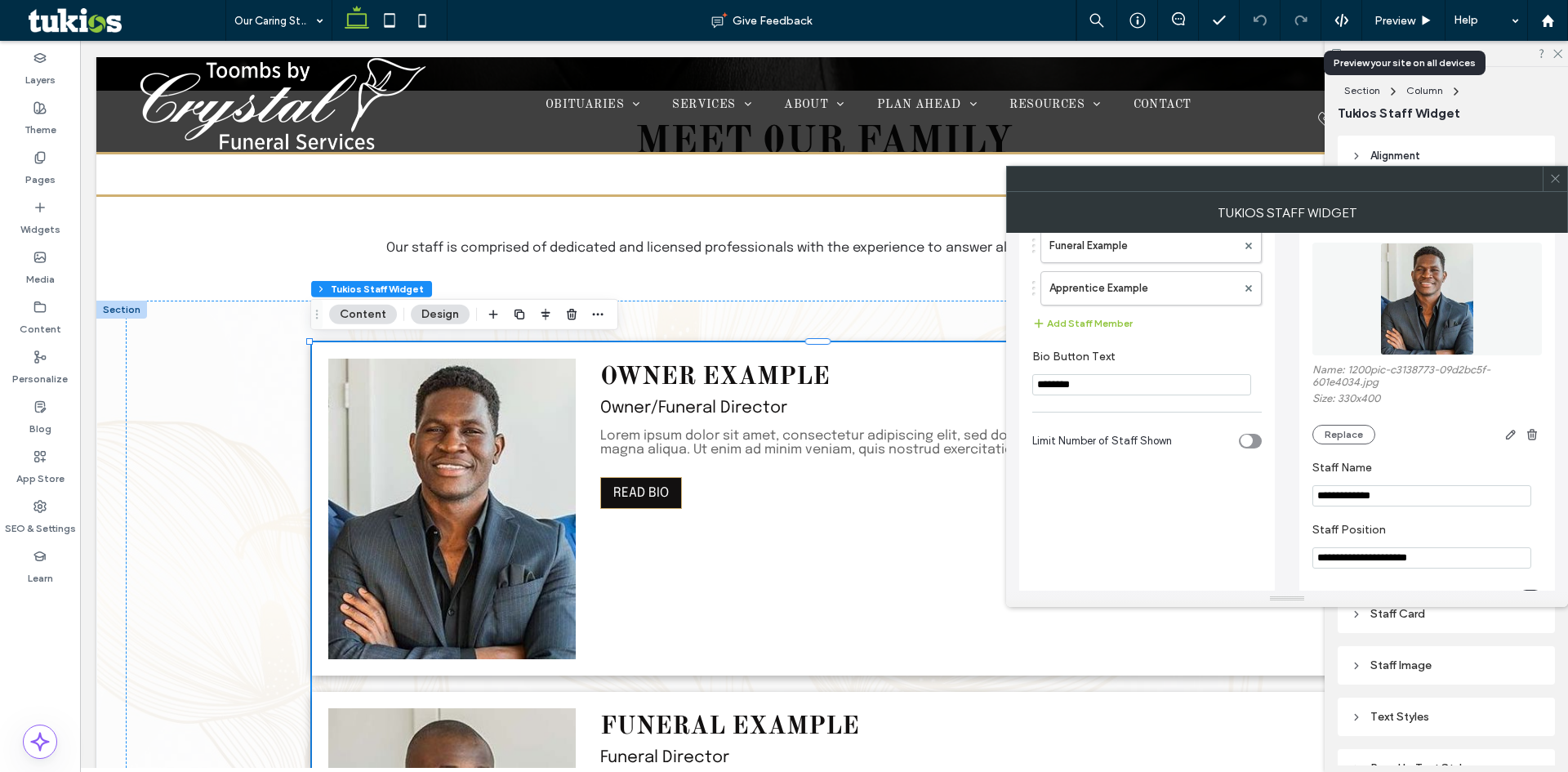
click at [1382, 487] on input "**********" at bounding box center [1422, 496] width 219 height 21
paste input "*****"
type input "**********"
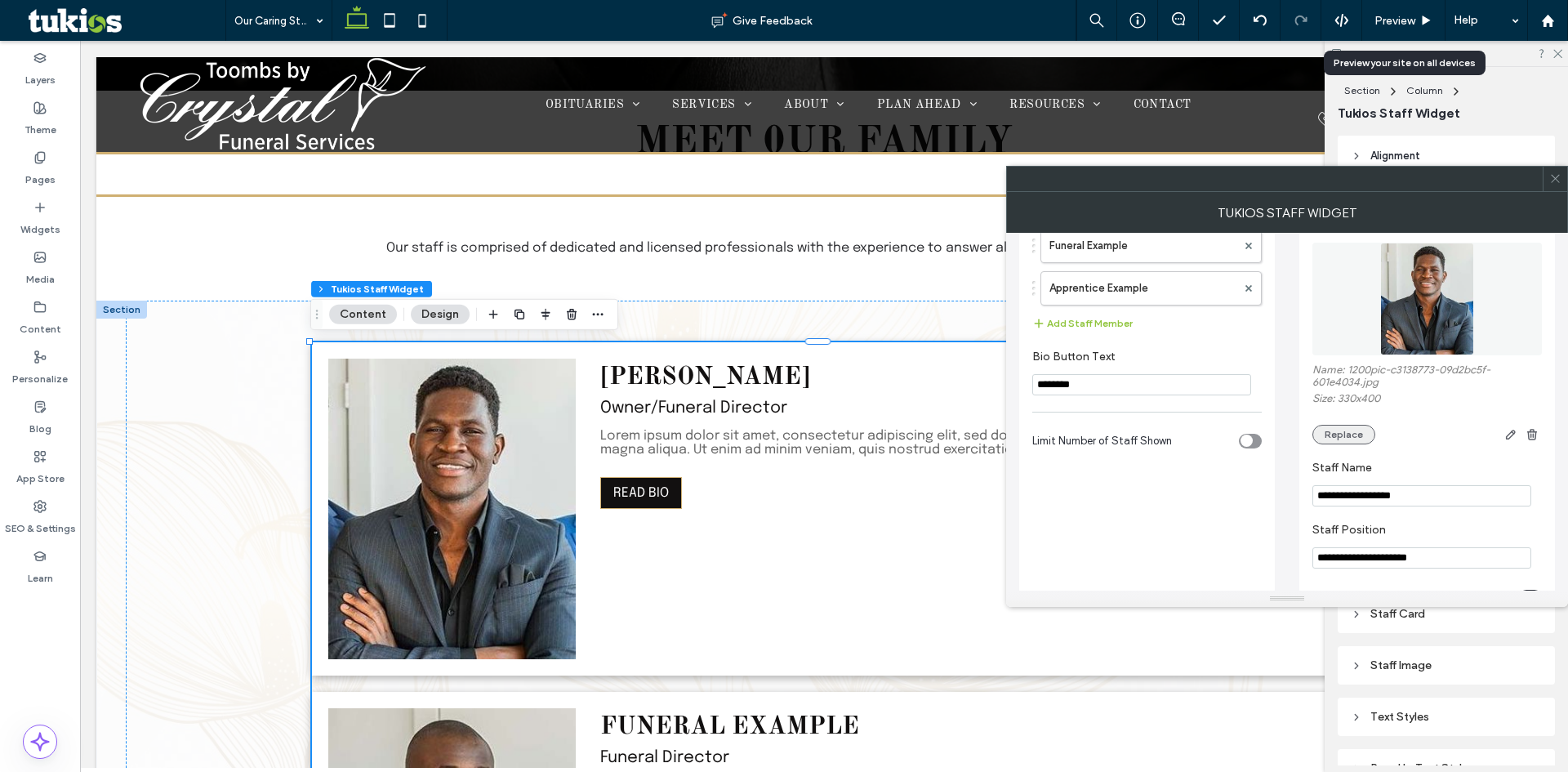
click at [1355, 432] on button "Replace" at bounding box center [1344, 435] width 63 height 20
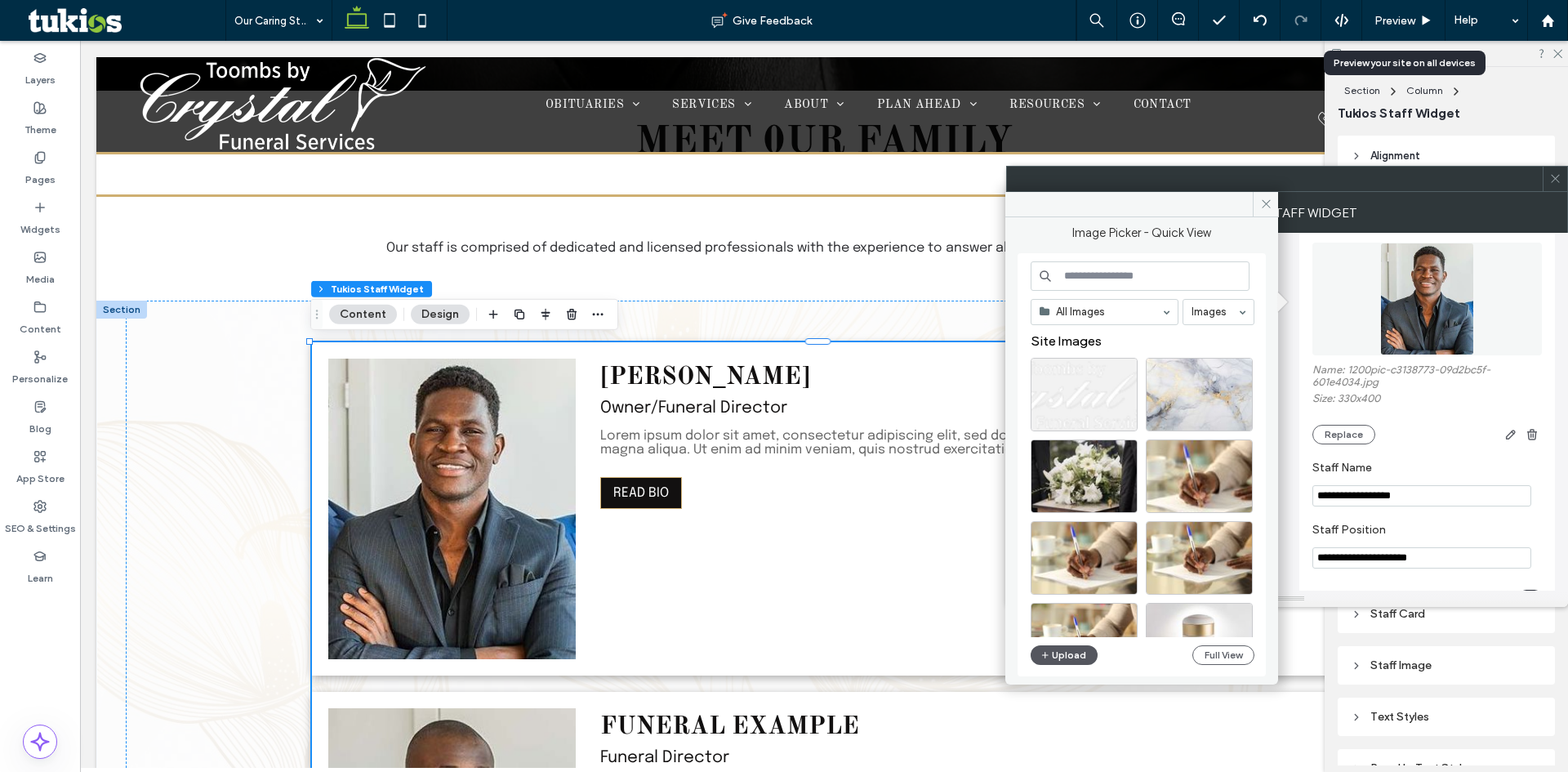
click at [1060, 657] on button "Upload" at bounding box center [1064, 656] width 67 height 20
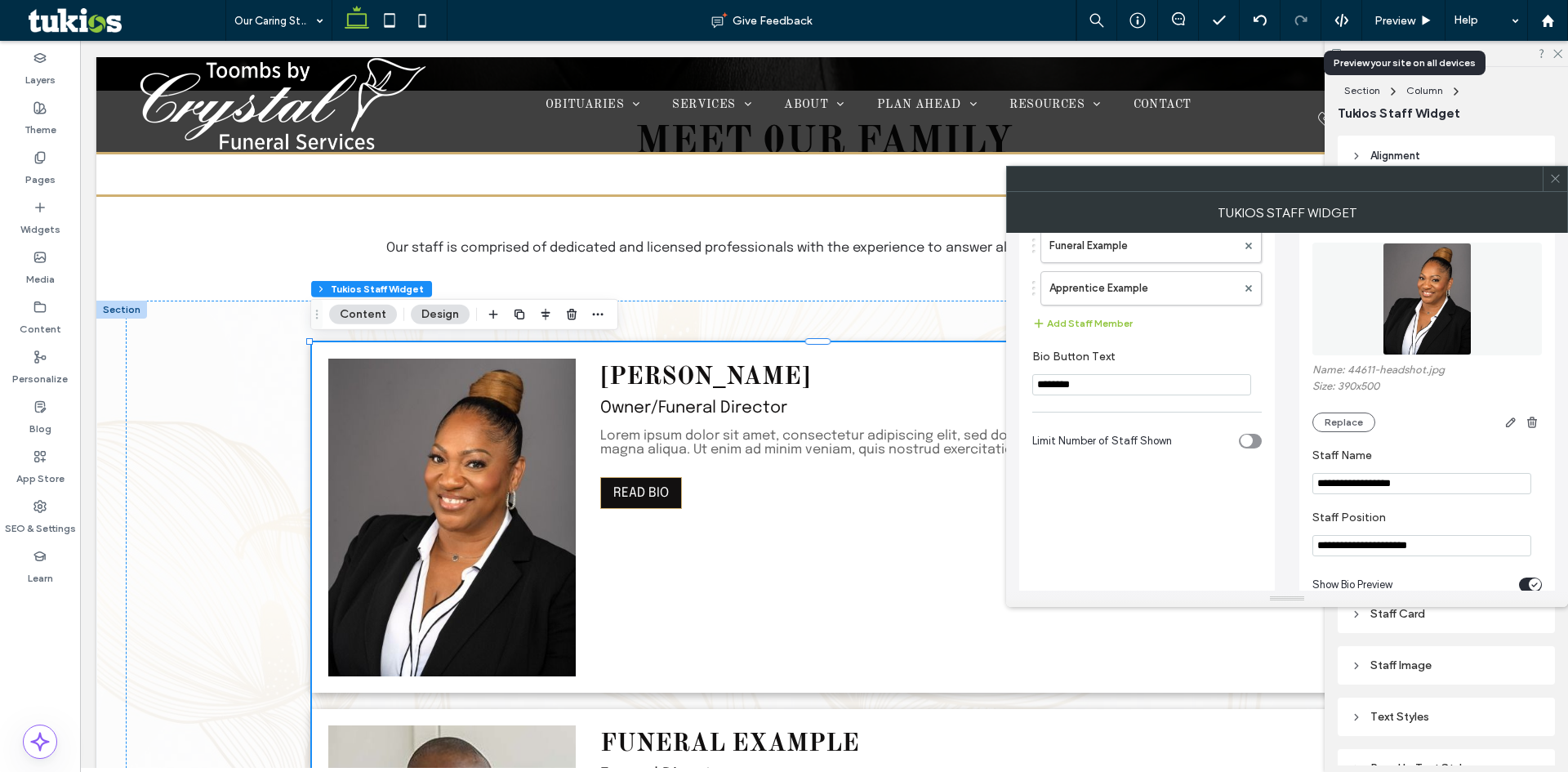
click at [1398, 543] on input "**********" at bounding box center [1422, 546] width 219 height 21
paste input "Staff Position"
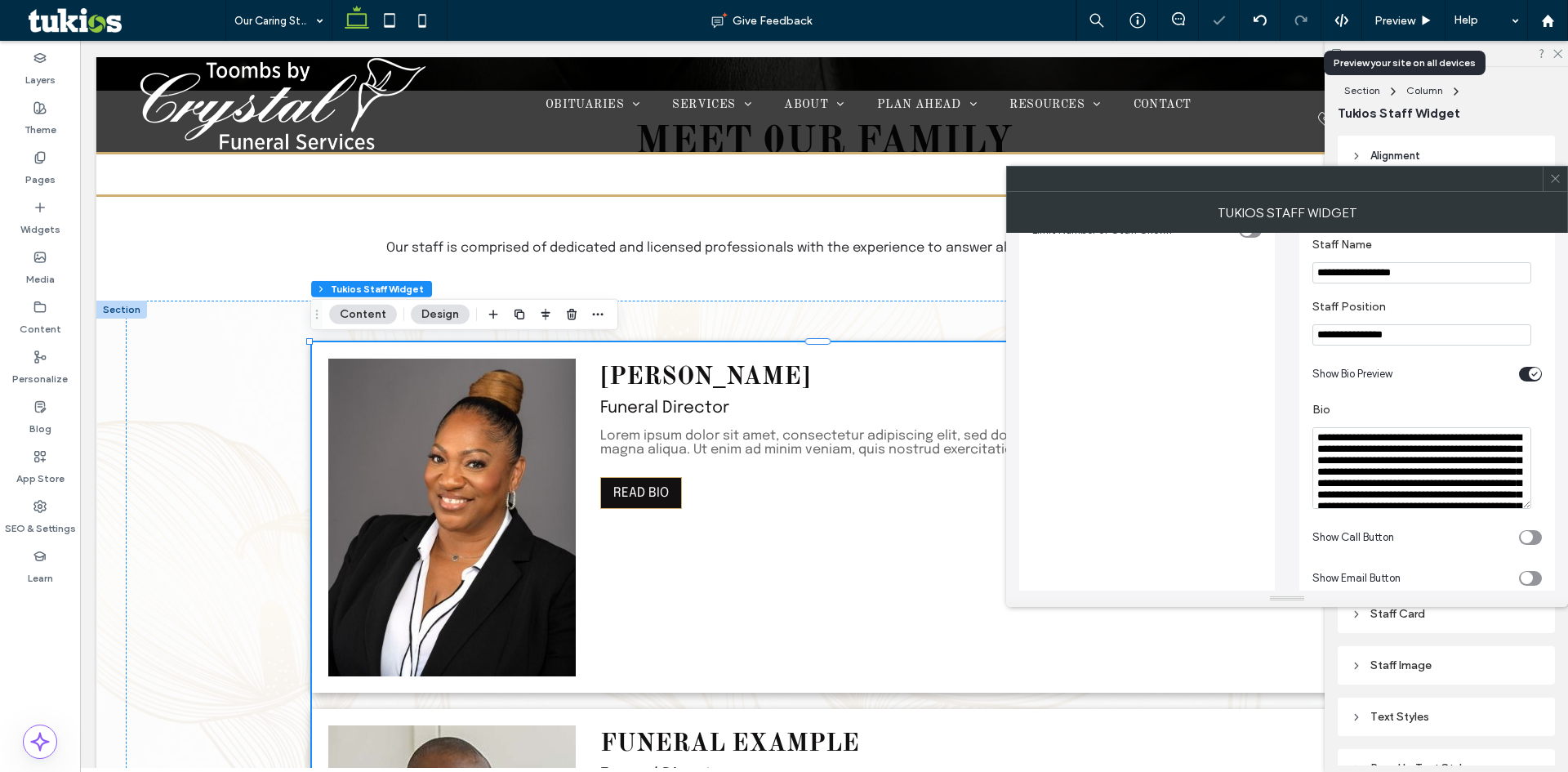
scroll to position [409, 0]
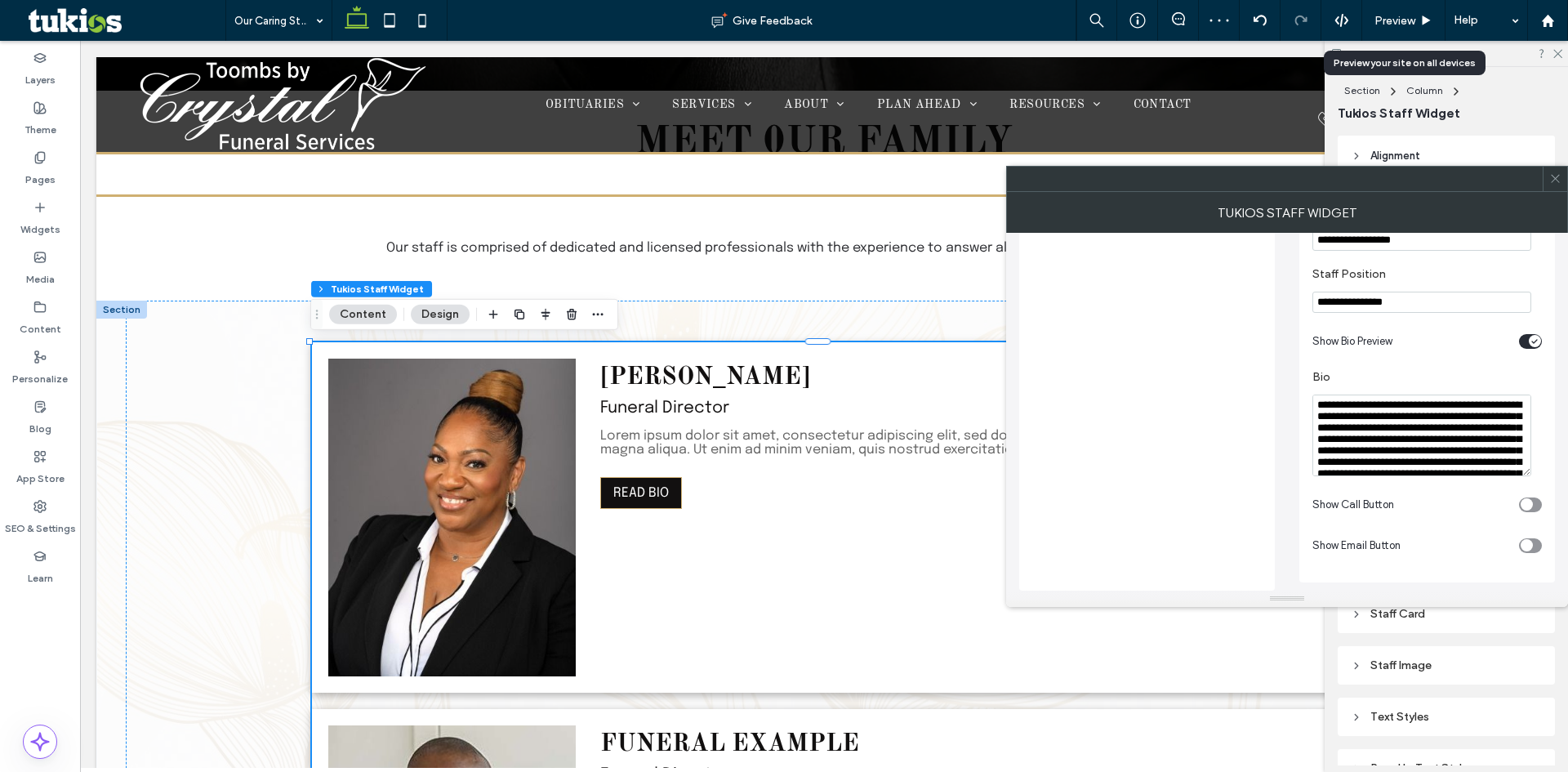
type input "**********"
click at [1530, 338] on div "toggle" at bounding box center [1535, 342] width 12 height 12
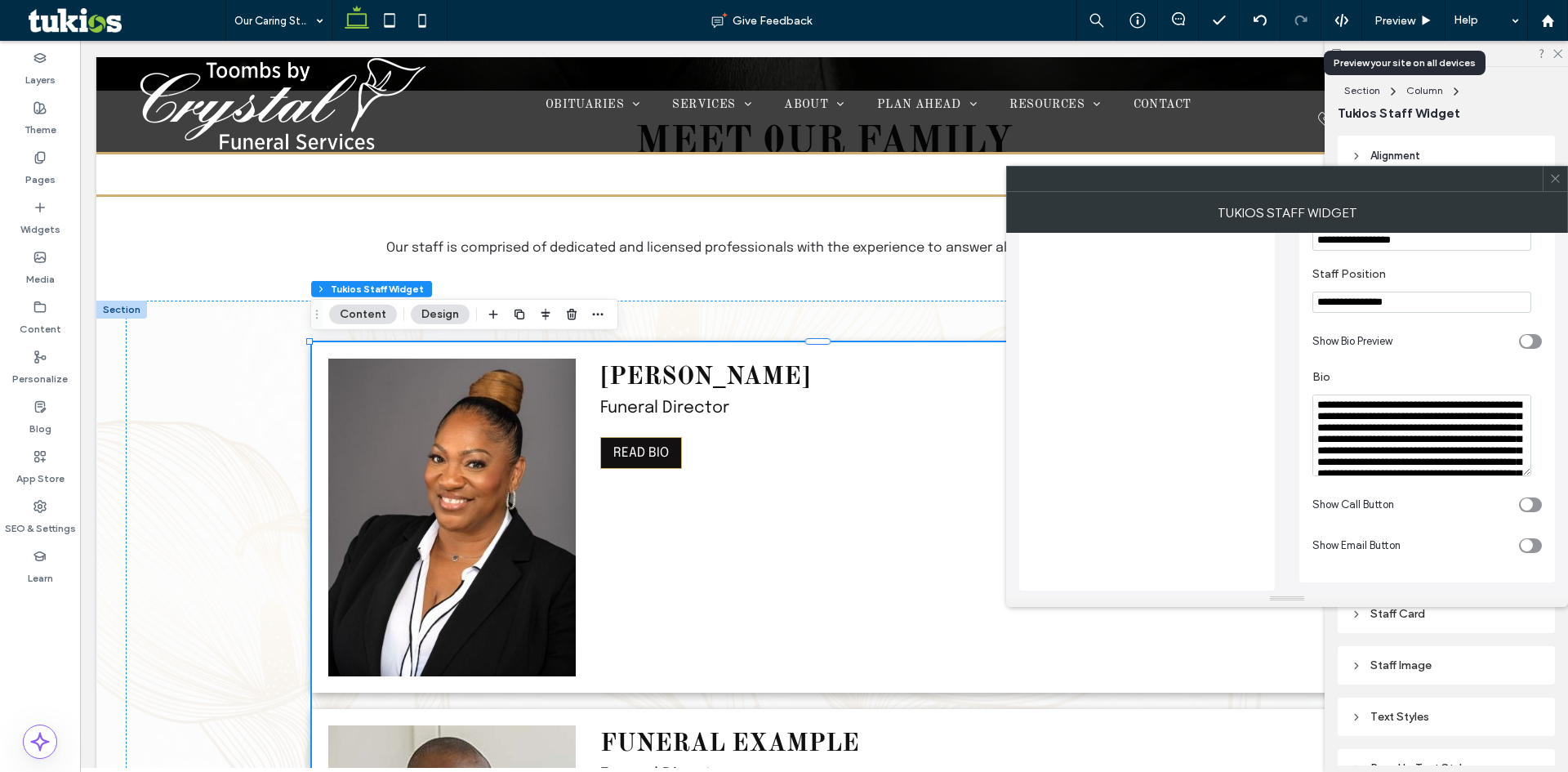
click at [1411, 456] on textarea "**********" at bounding box center [1422, 436] width 219 height 82
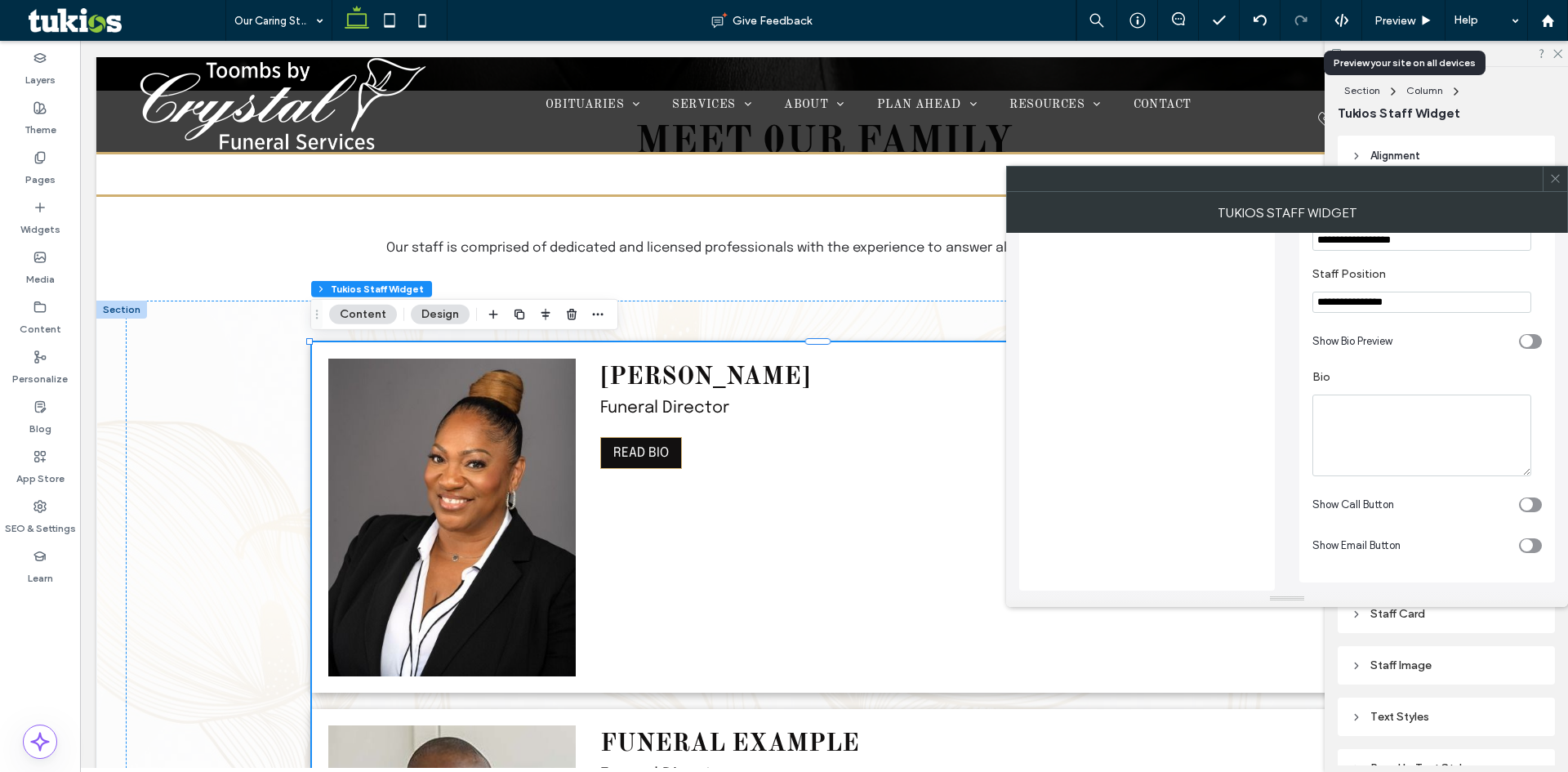
scroll to position [1, 0]
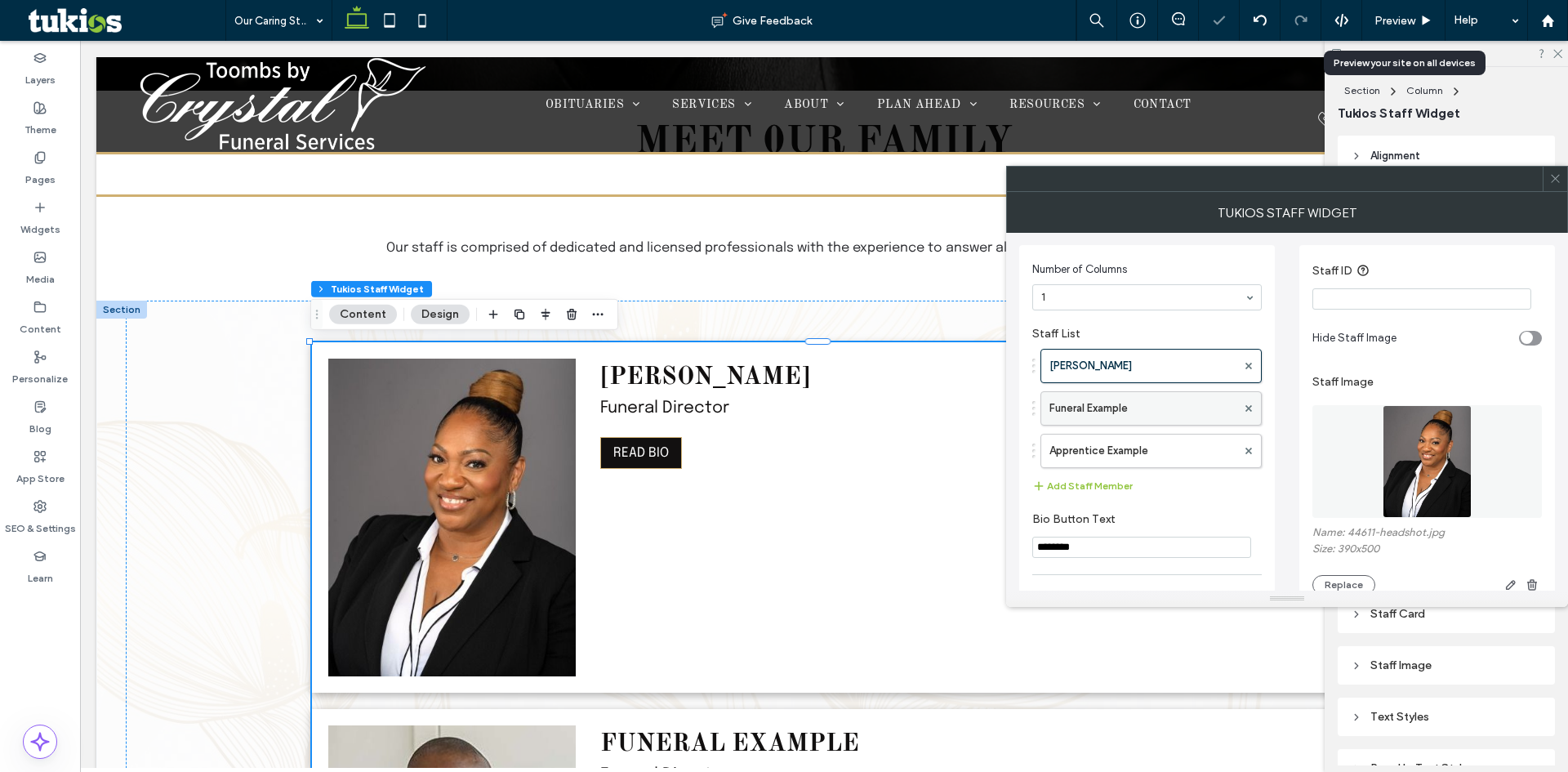
click at [1125, 399] on label "Funeral Example" at bounding box center [1143, 408] width 187 height 33
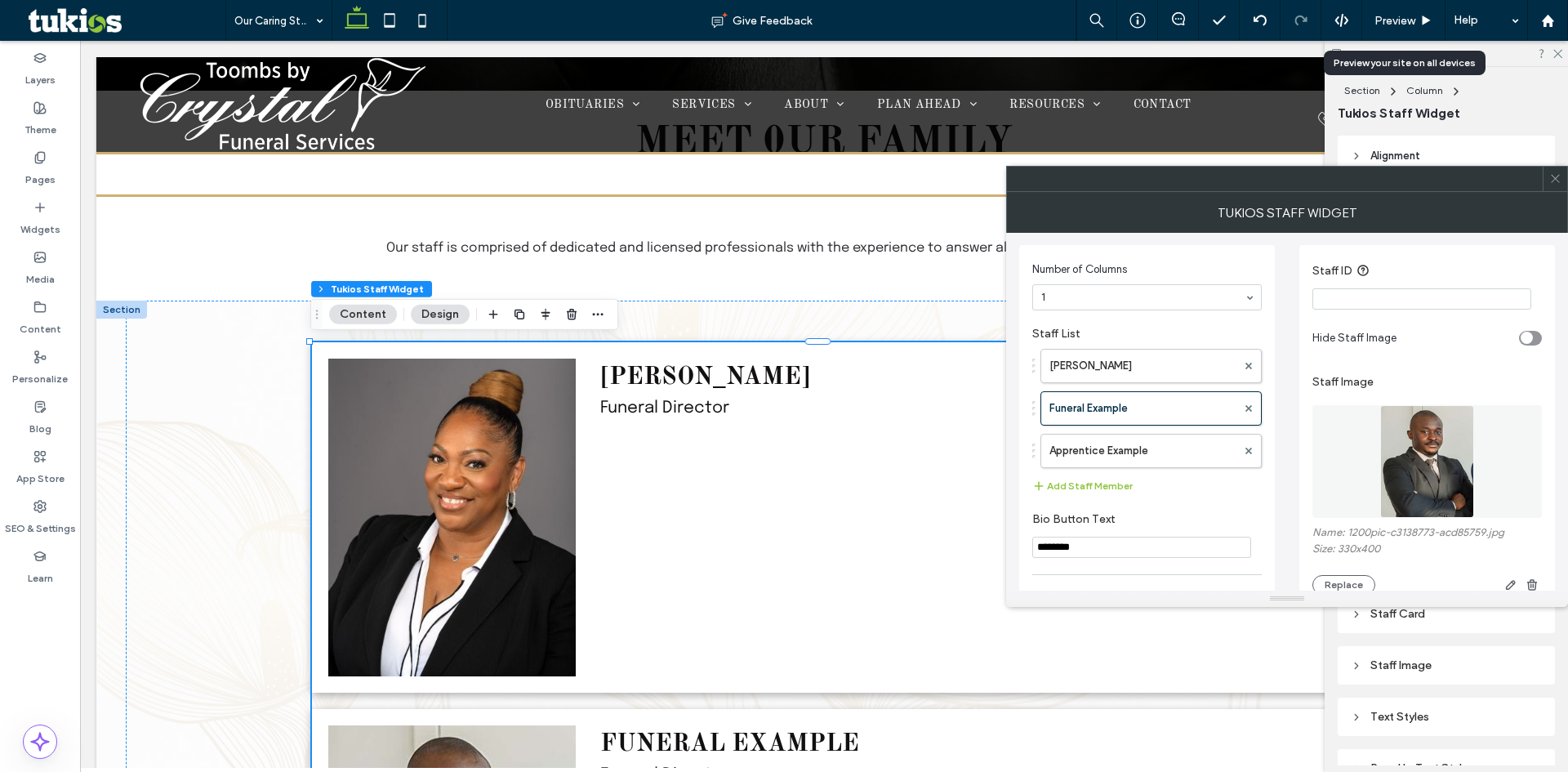
click at [1532, 335] on div "toggle" at bounding box center [1527, 338] width 12 height 12
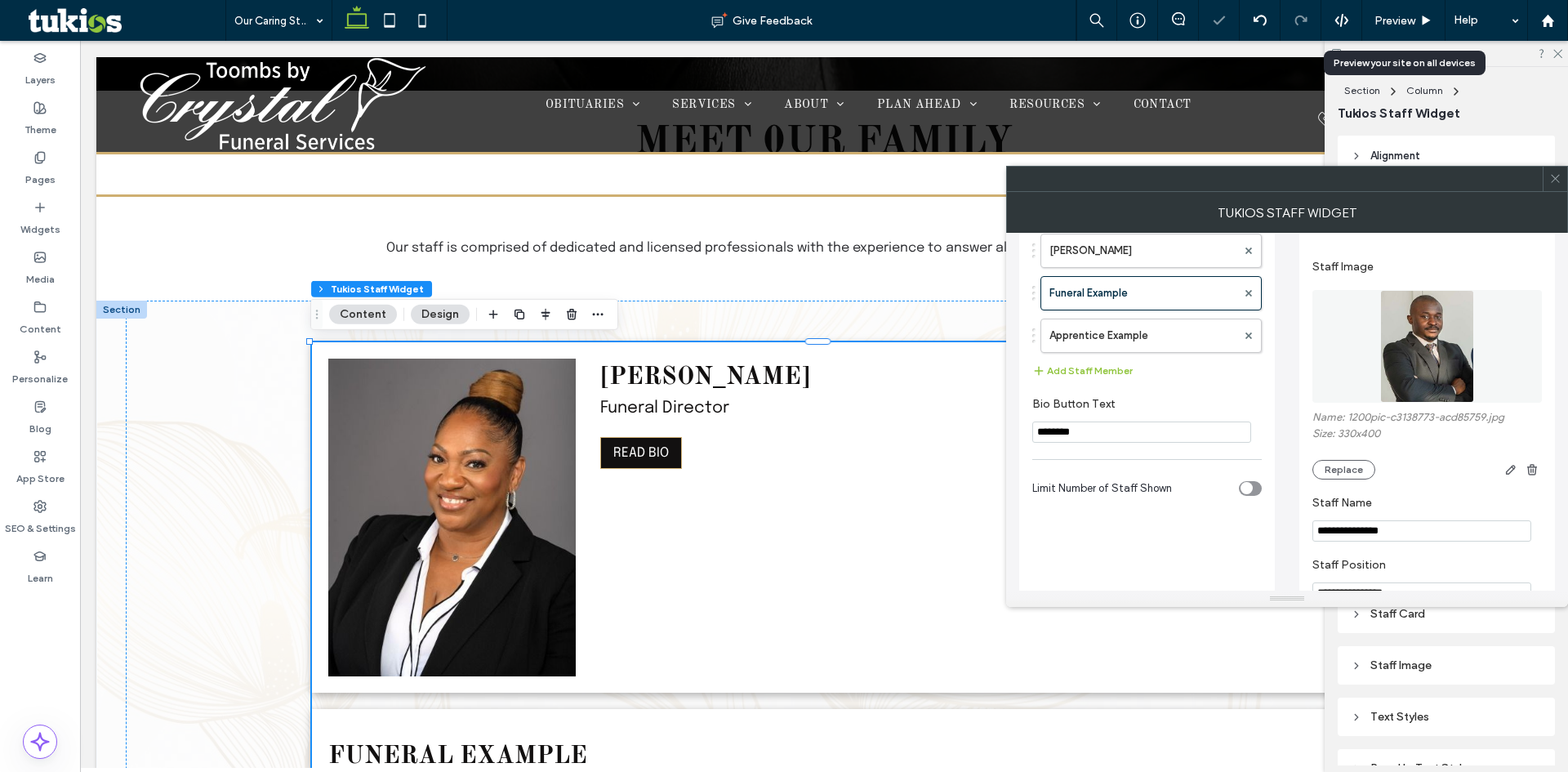
scroll to position [83, 0]
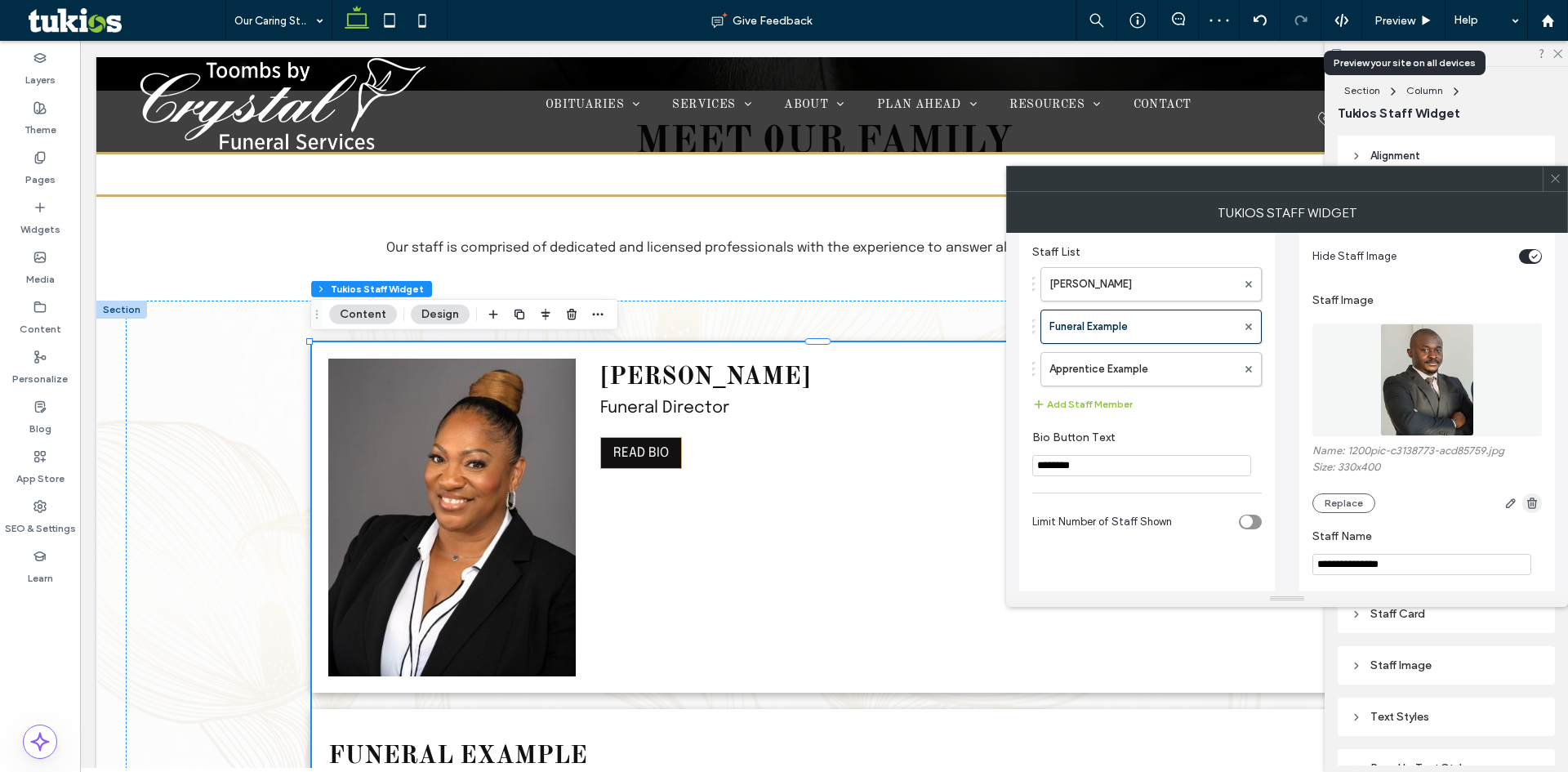
click at [1534, 504] on use "button" at bounding box center [1532, 503] width 10 height 11
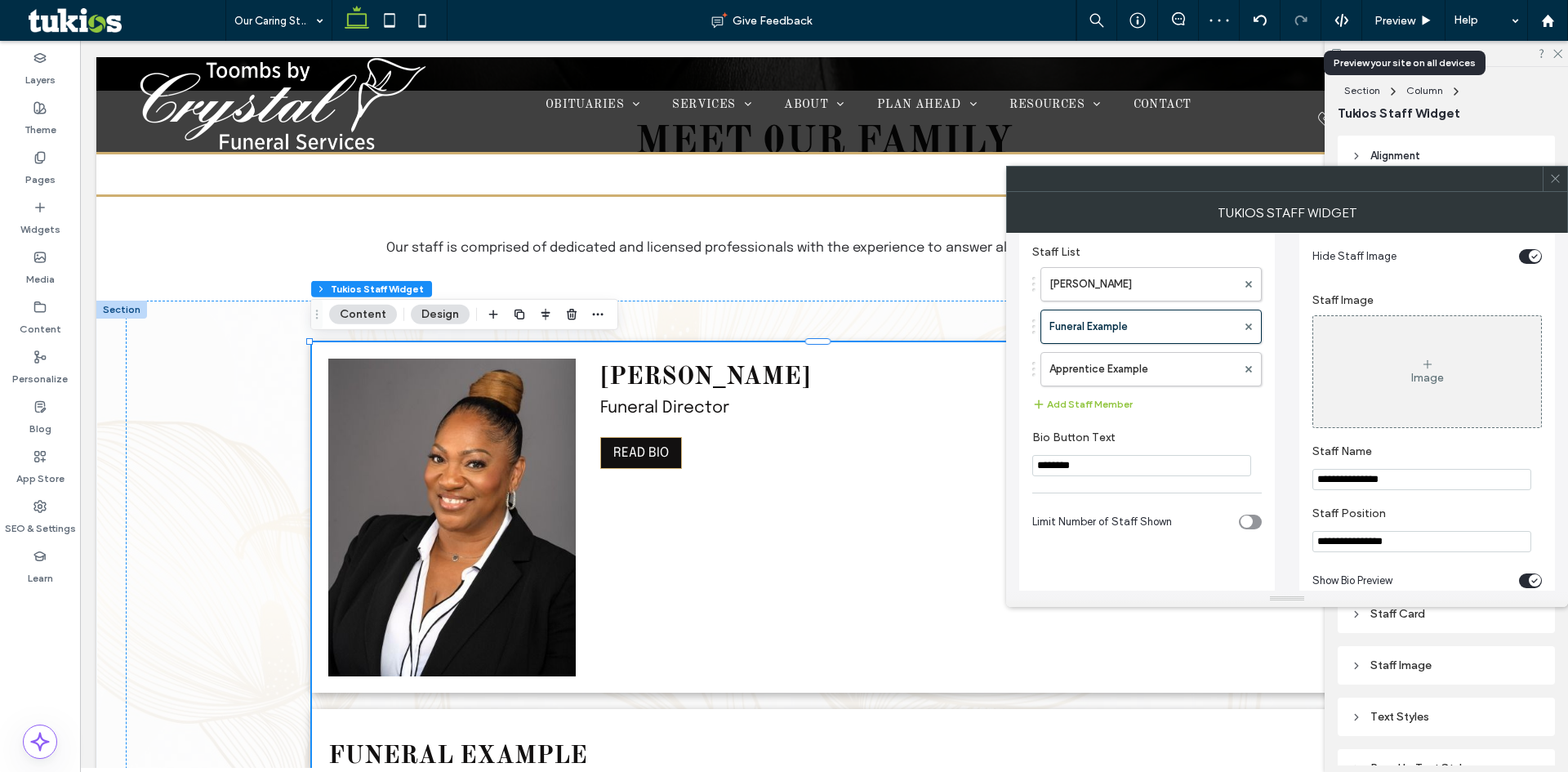
click at [1376, 484] on input "**********" at bounding box center [1422, 480] width 219 height 21
paste input "Staff Name"
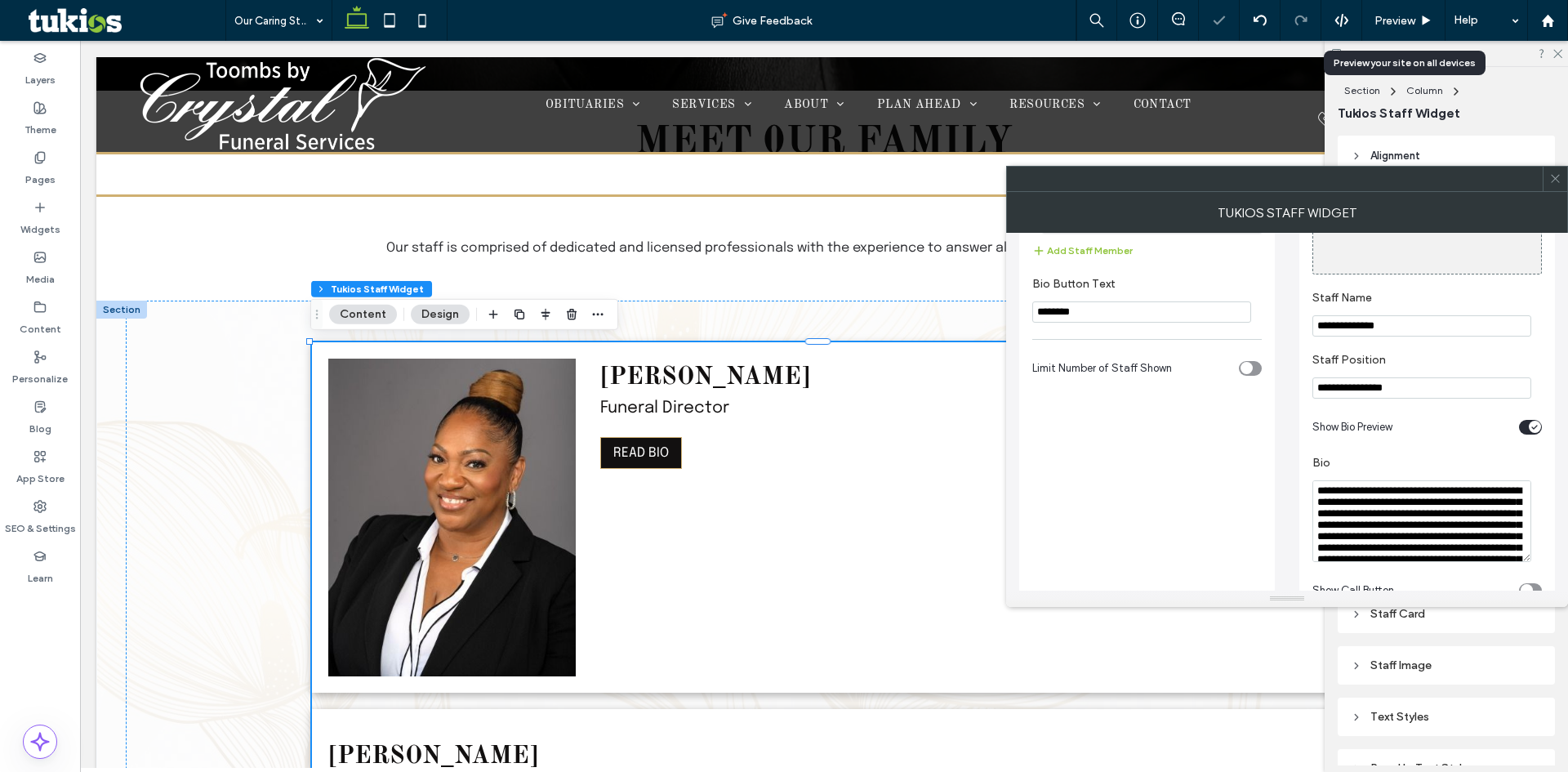
scroll to position [246, 0]
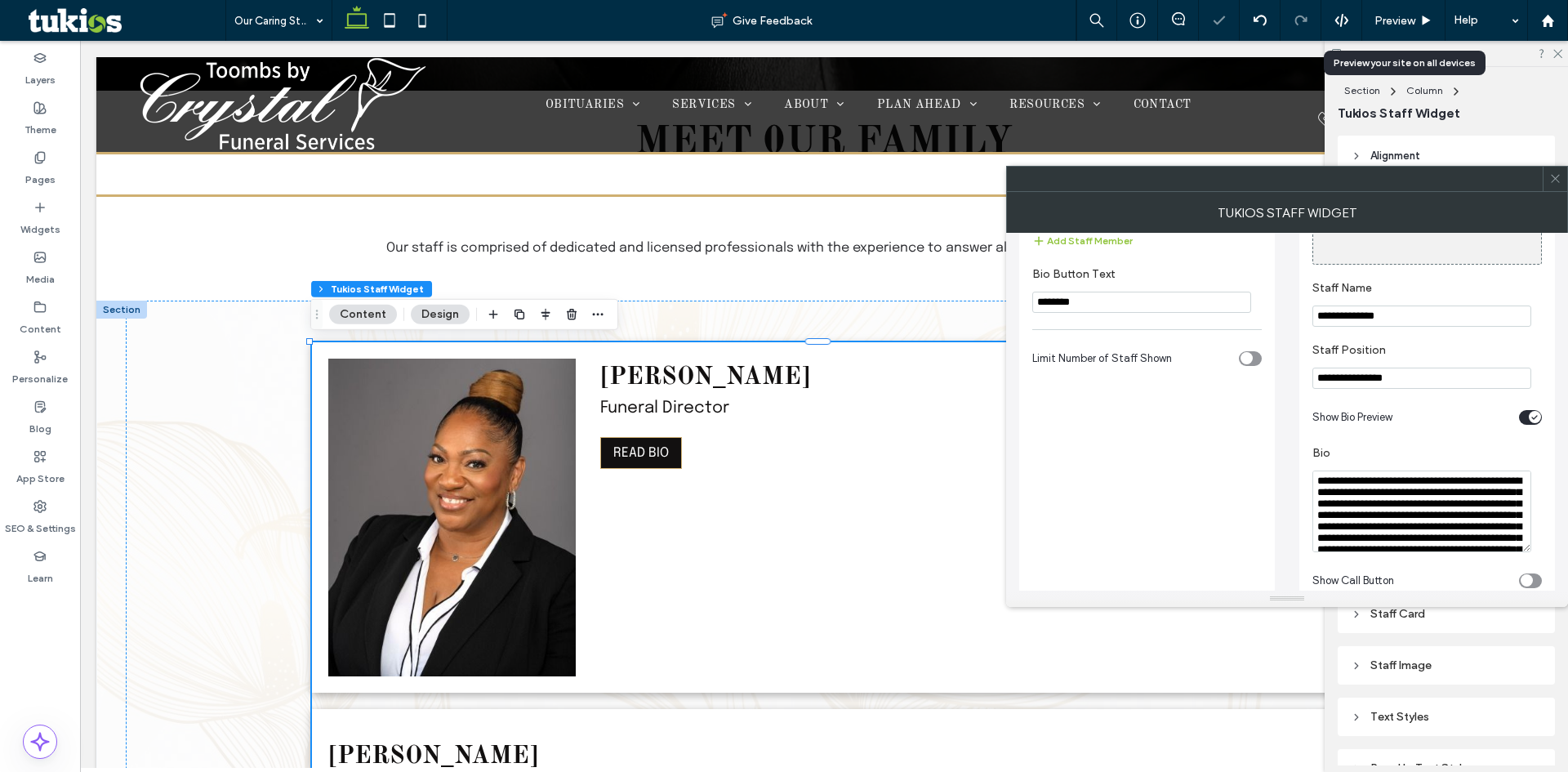
type input "**********"
click at [1465, 497] on textarea "**********" at bounding box center [1422, 512] width 219 height 82
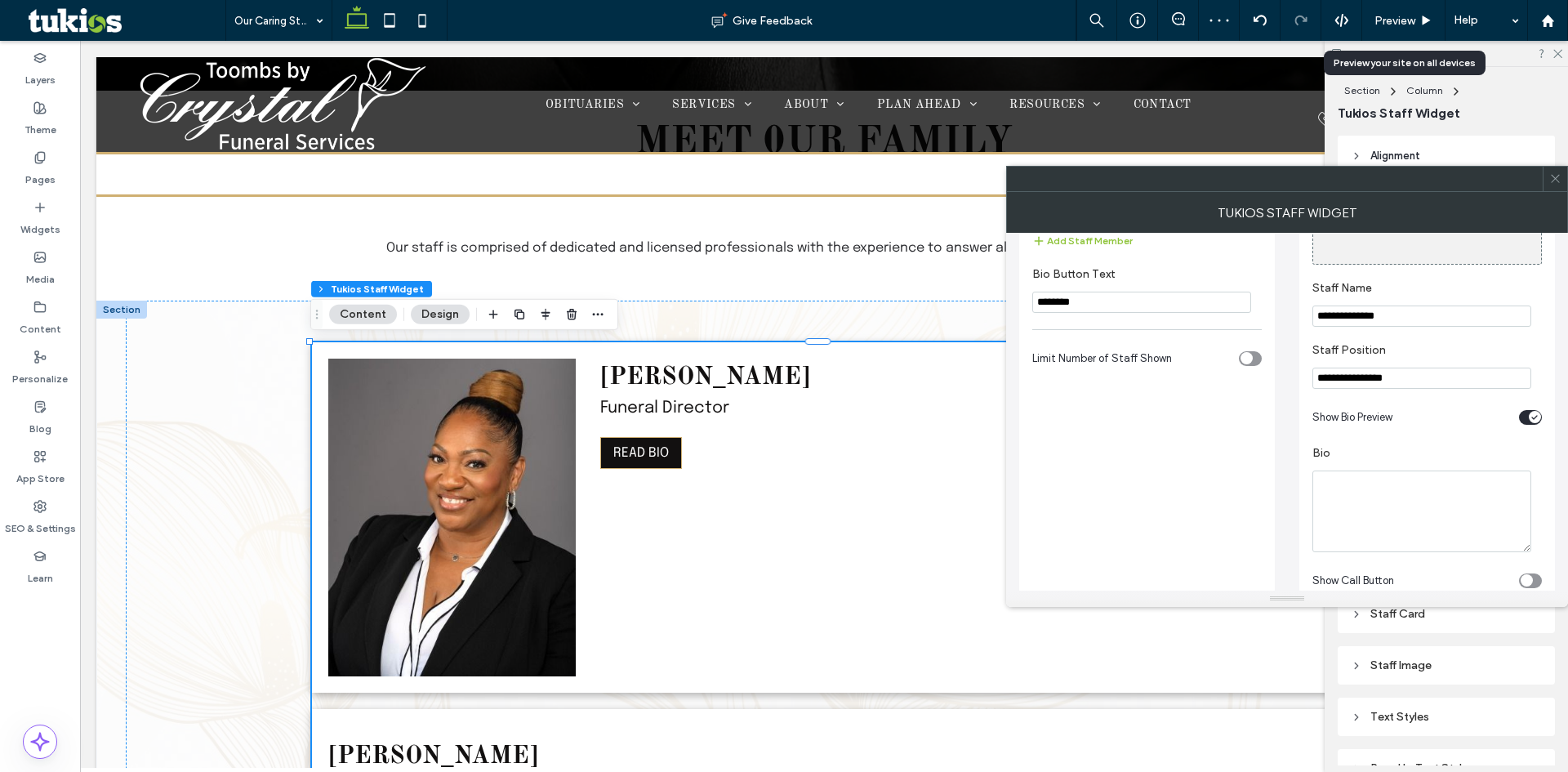
click at [1534, 417] on icon "toggle" at bounding box center [1534, 418] width 6 height 5
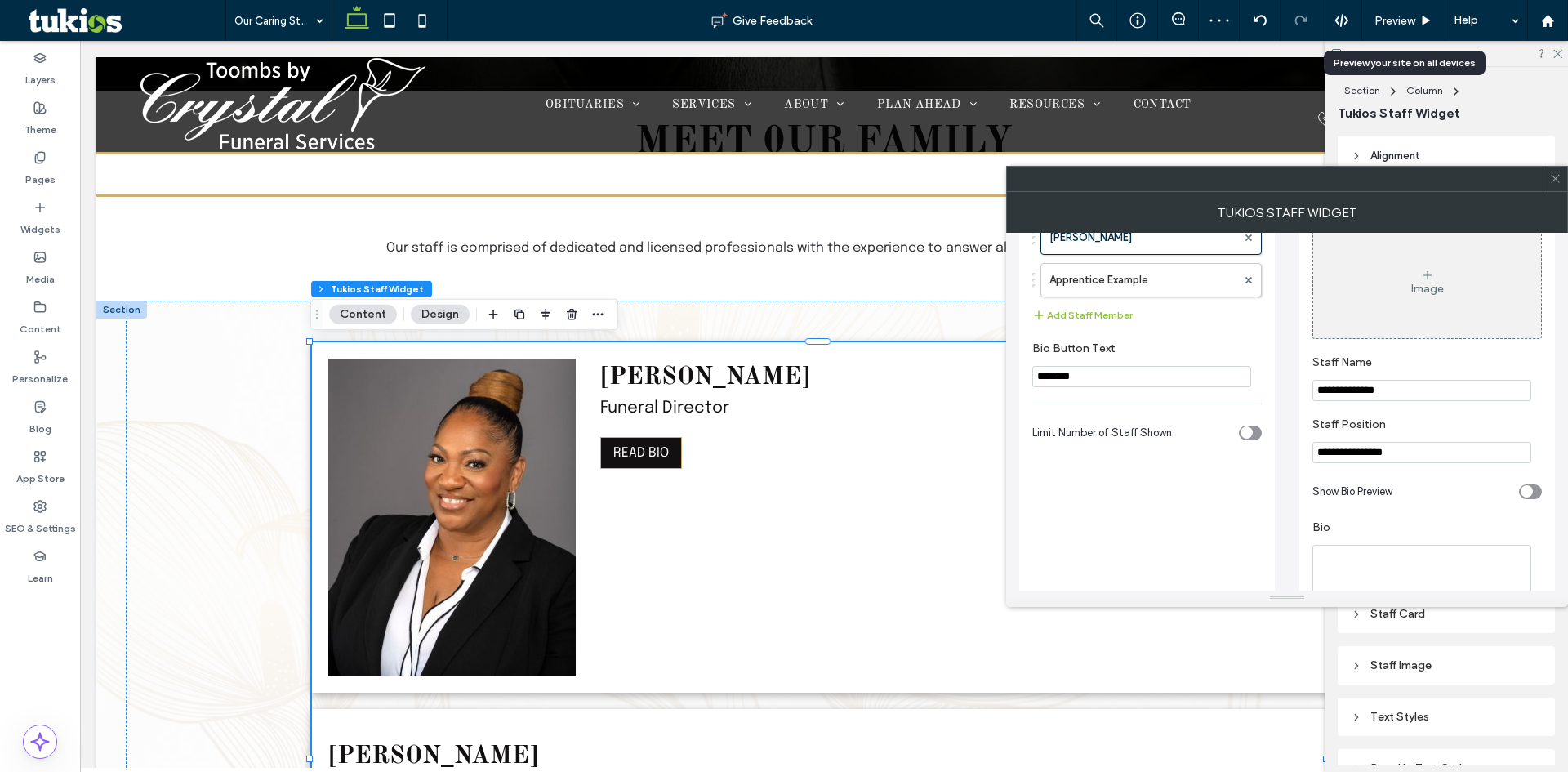
scroll to position [161, 0]
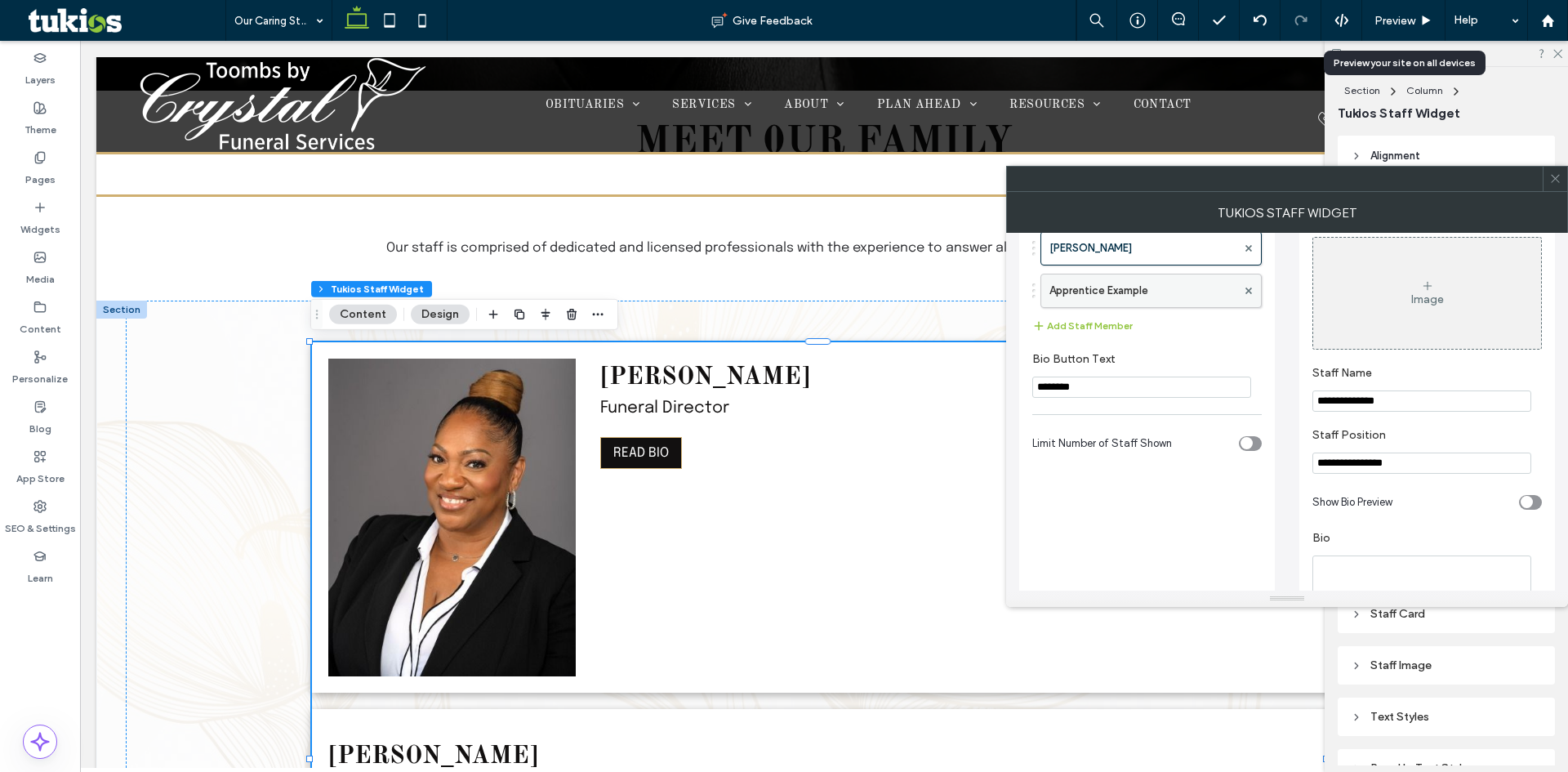
click at [1133, 297] on label "Apprentice Example" at bounding box center [1143, 290] width 187 height 33
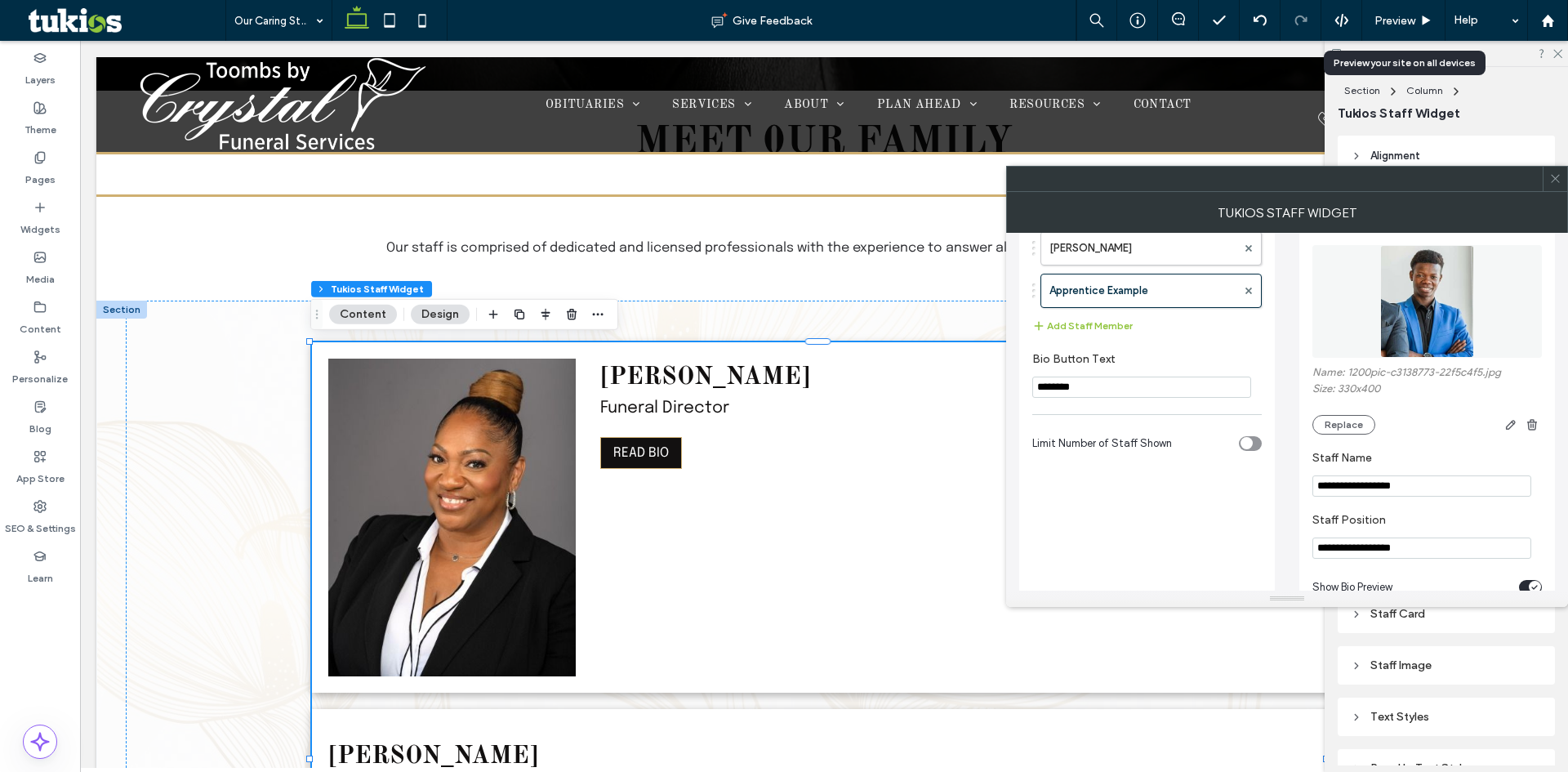
click at [1374, 492] on input "**********" at bounding box center [1422, 486] width 219 height 21
paste input "Staff Name"
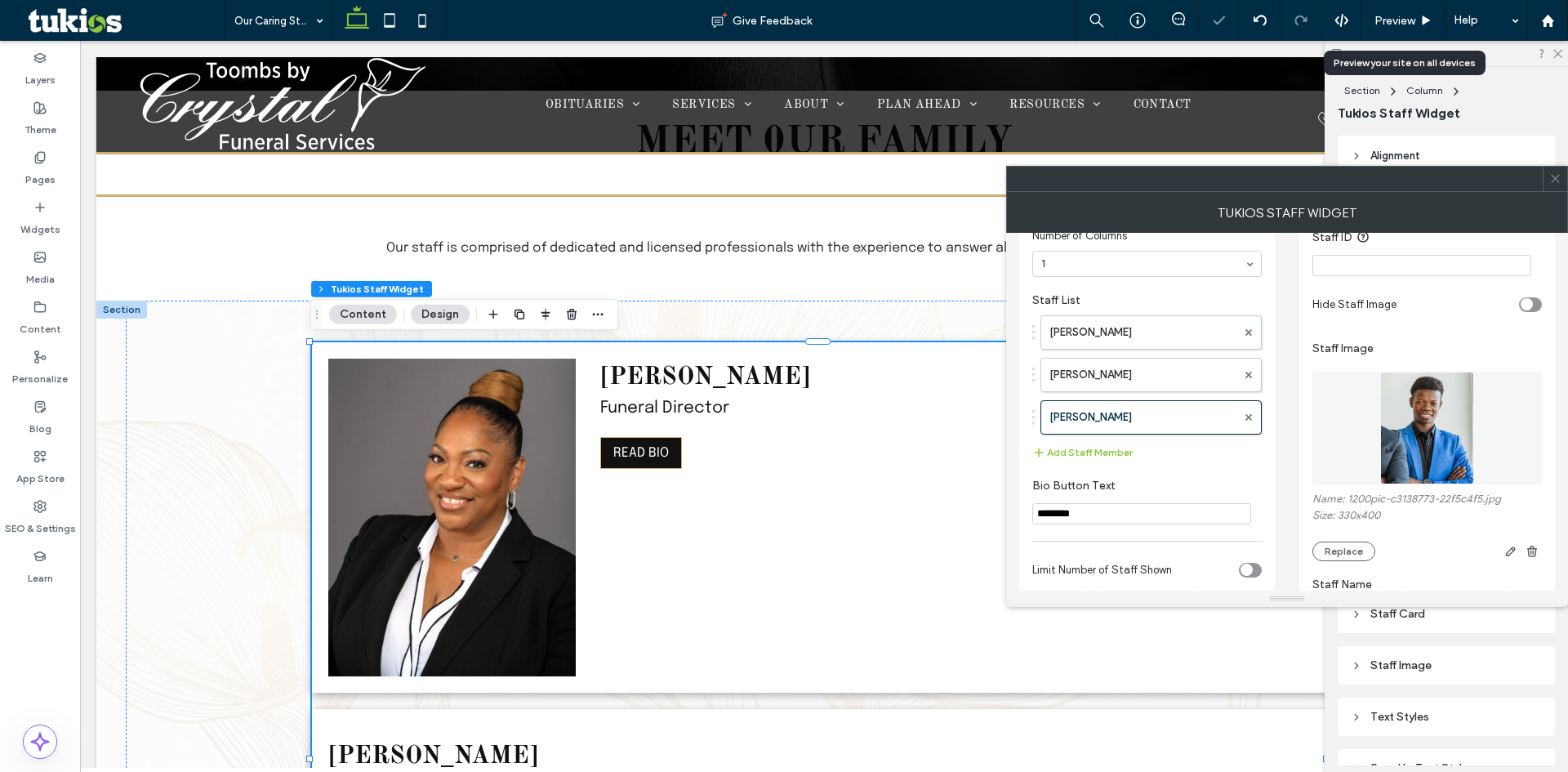
scroll to position [0, 0]
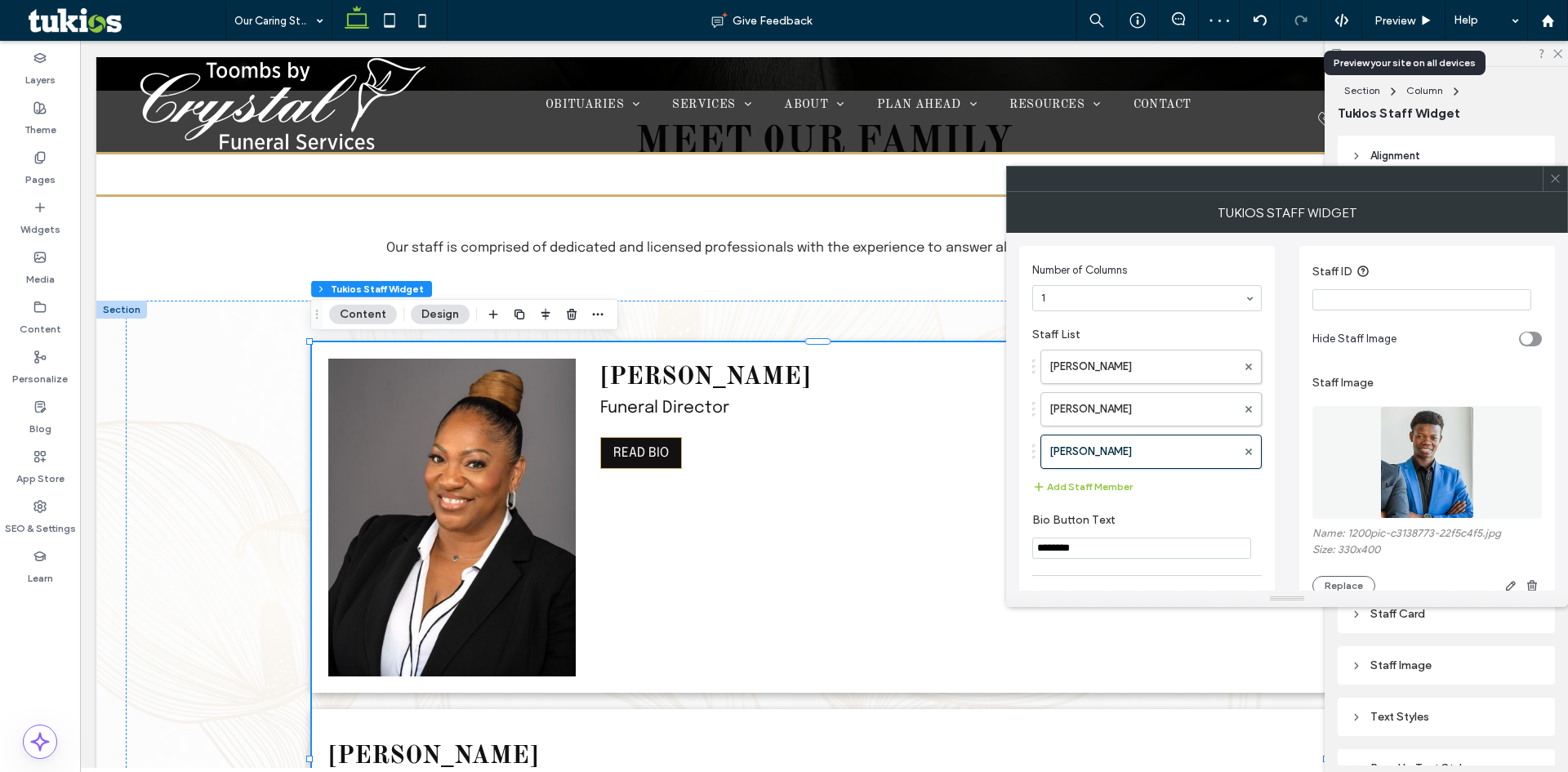
type input "**********"
click at [1536, 339] on div "toggle" at bounding box center [1531, 339] width 23 height 15
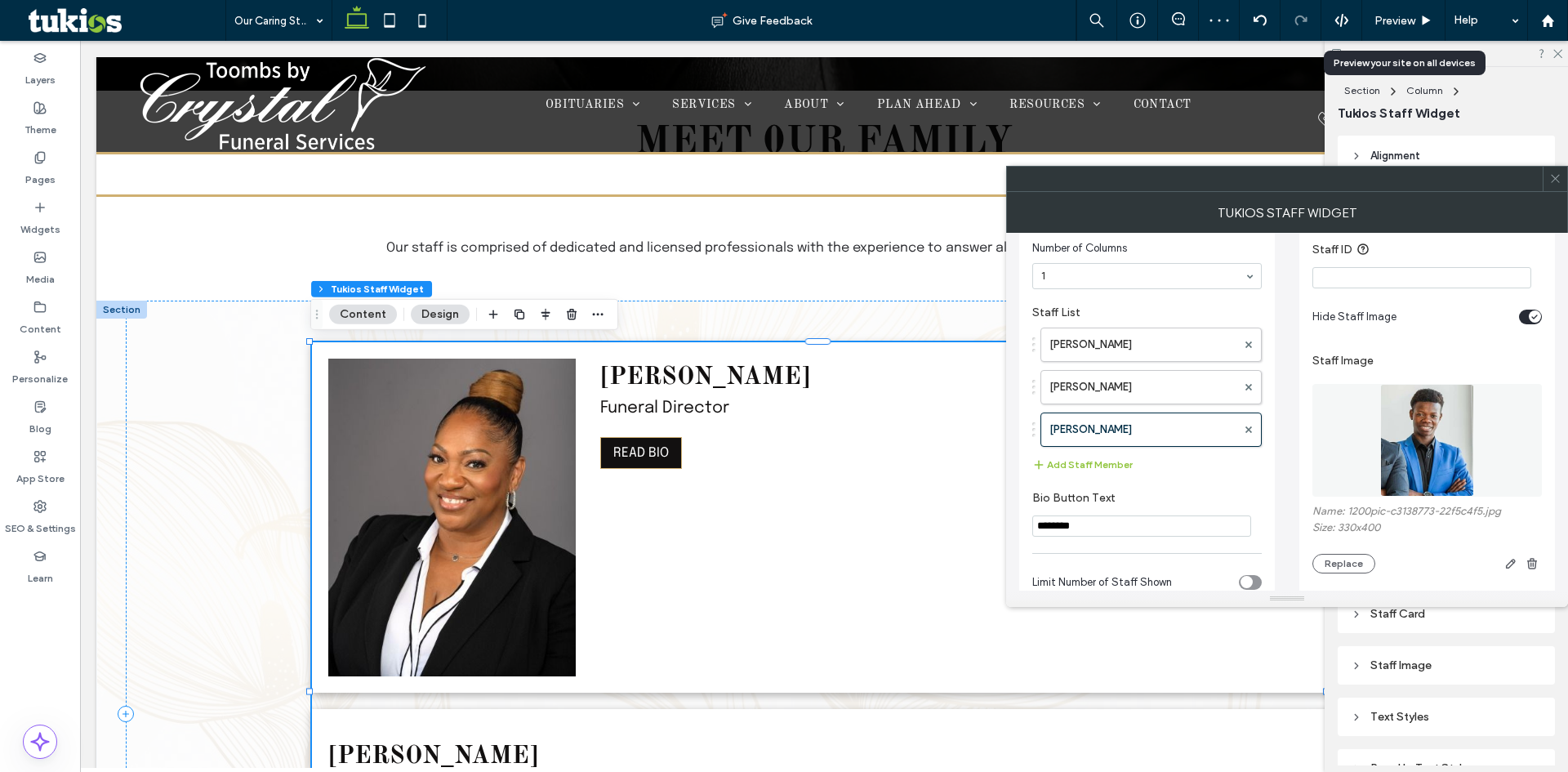
scroll to position [82, 0]
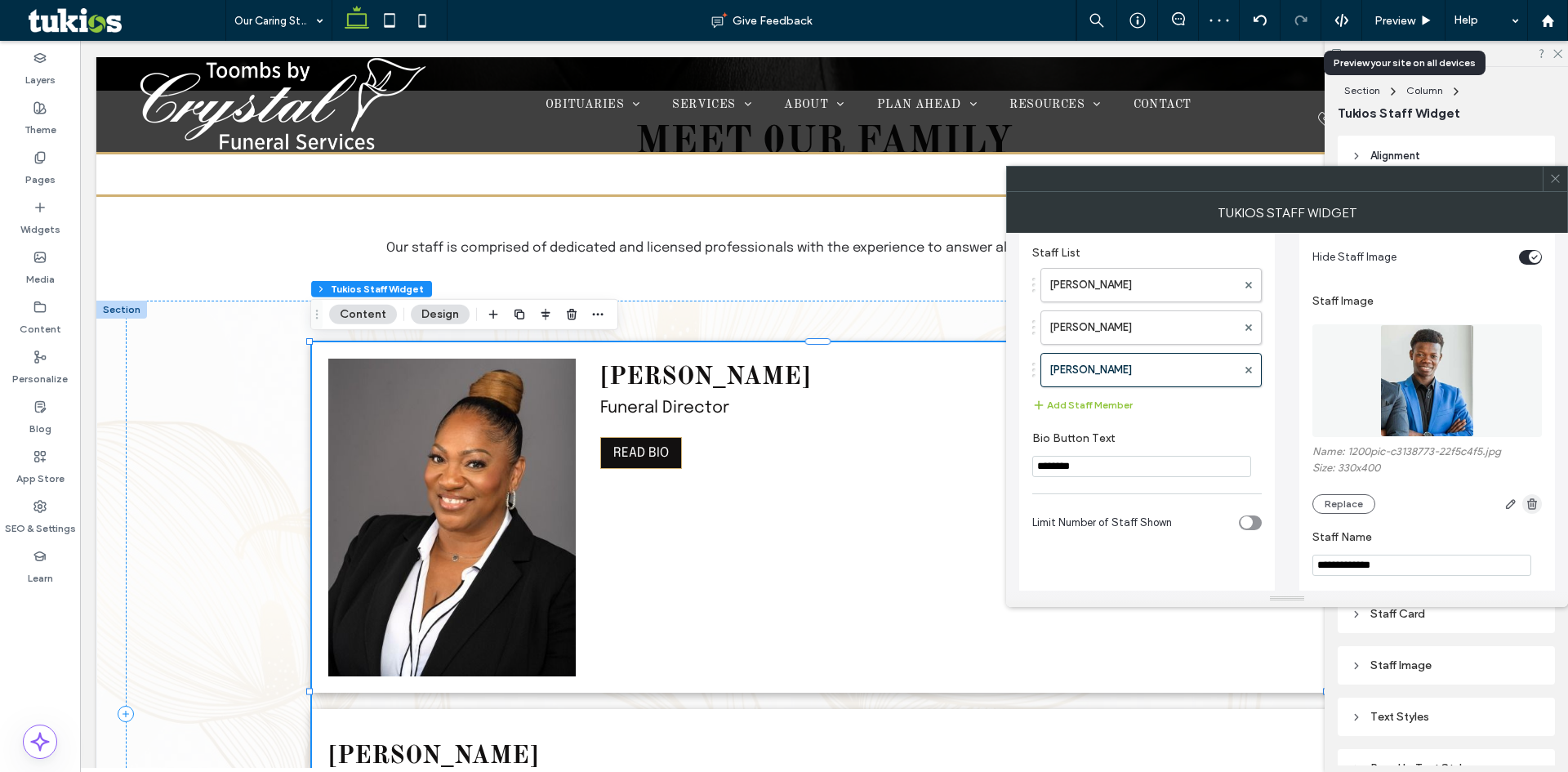
click at [1528, 512] on span "button" at bounding box center [1533, 504] width 20 height 20
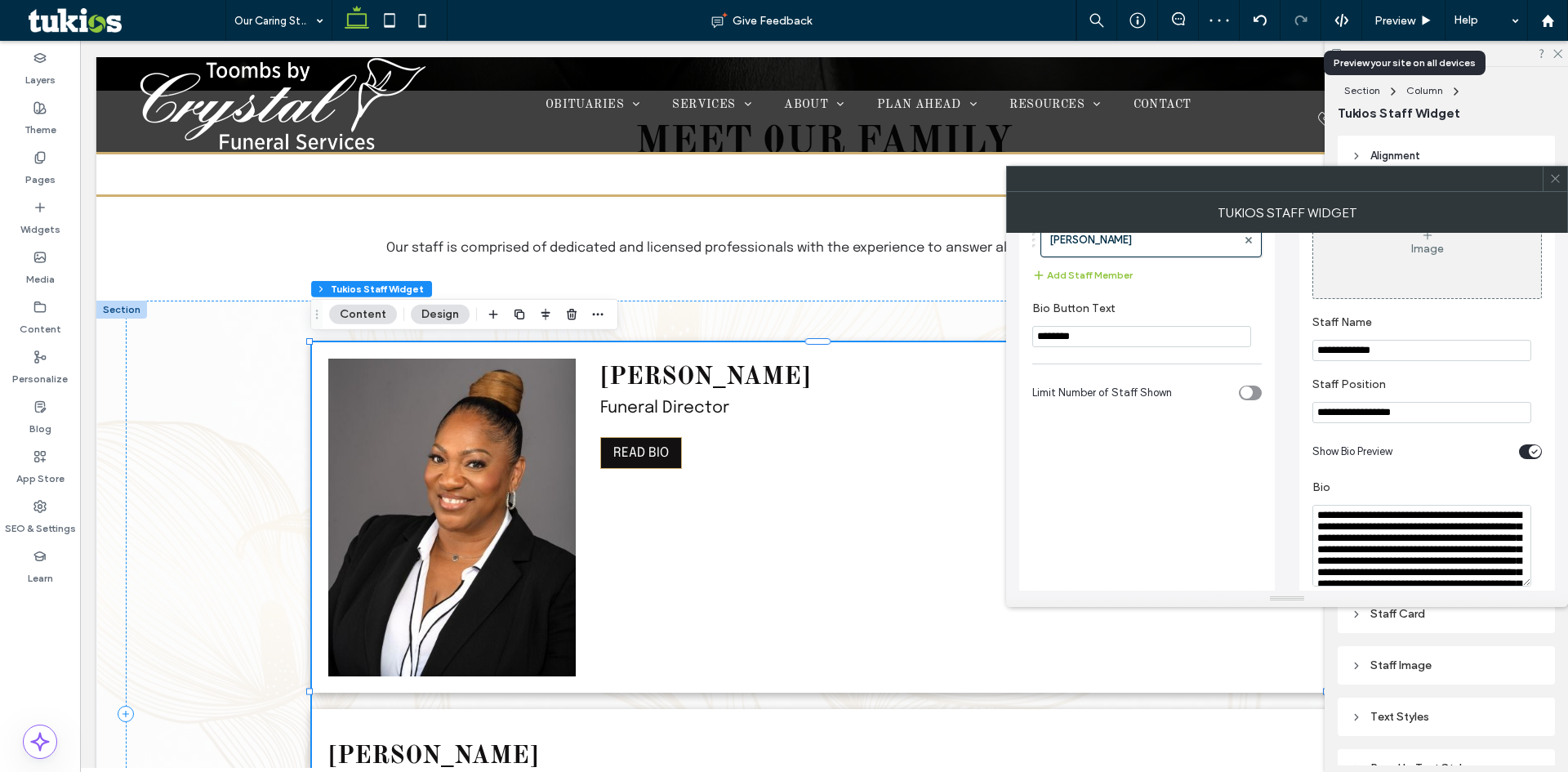
scroll to position [245, 0]
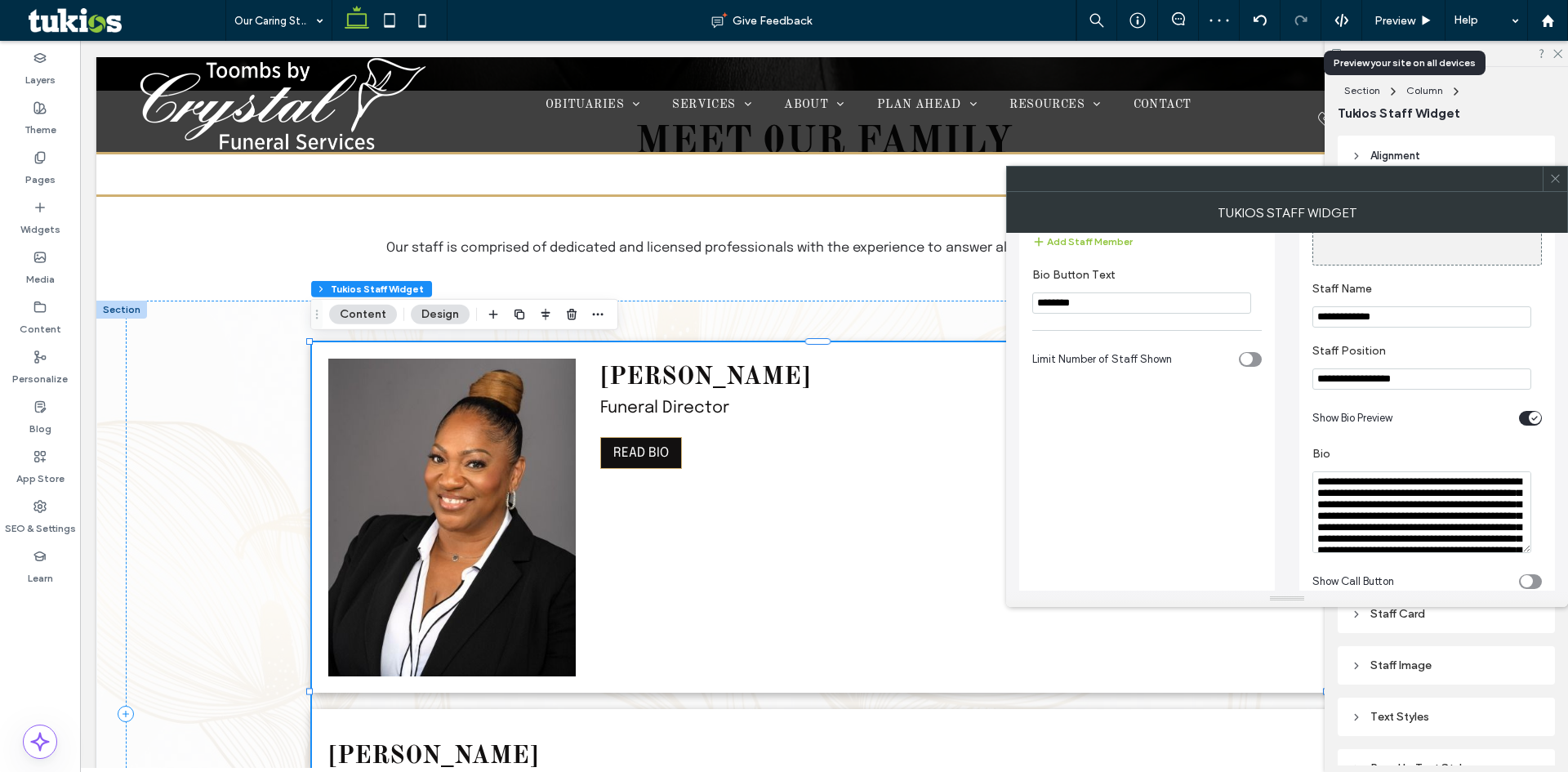
click at [1431, 510] on textarea "**********" at bounding box center [1422, 512] width 219 height 82
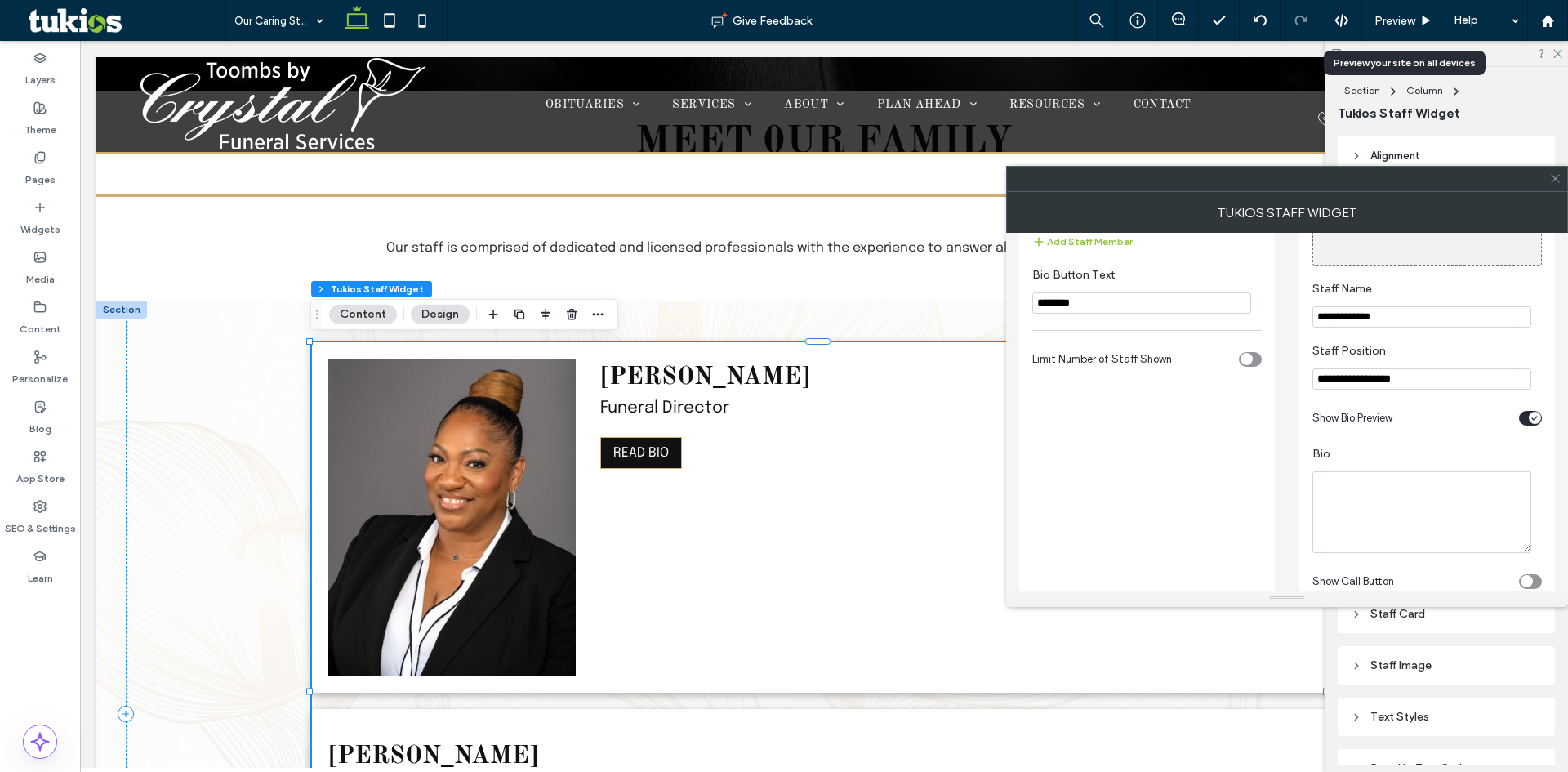
click at [1536, 417] on div "toggle" at bounding box center [1535, 418] width 12 height 12
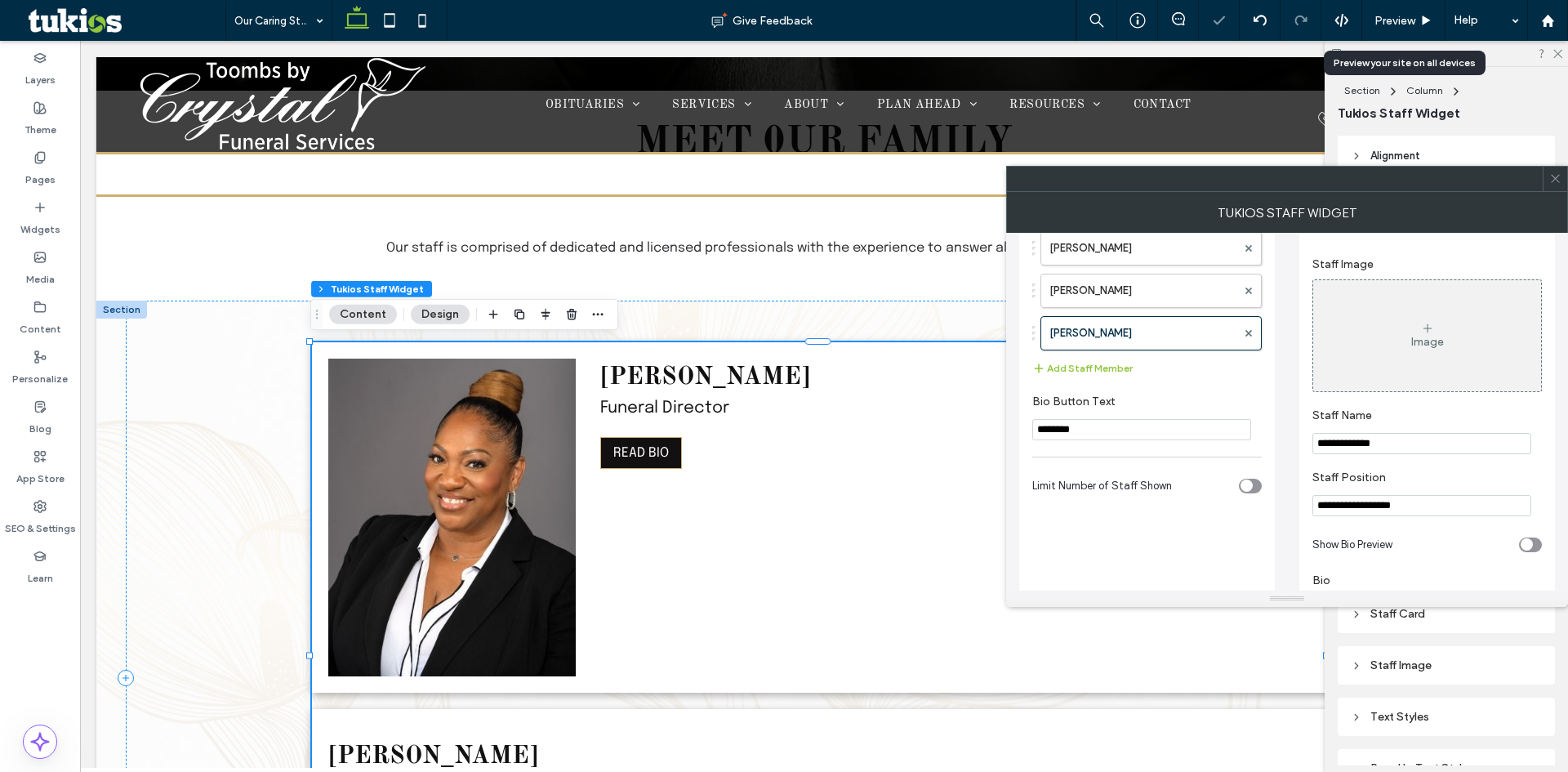
scroll to position [82, 0]
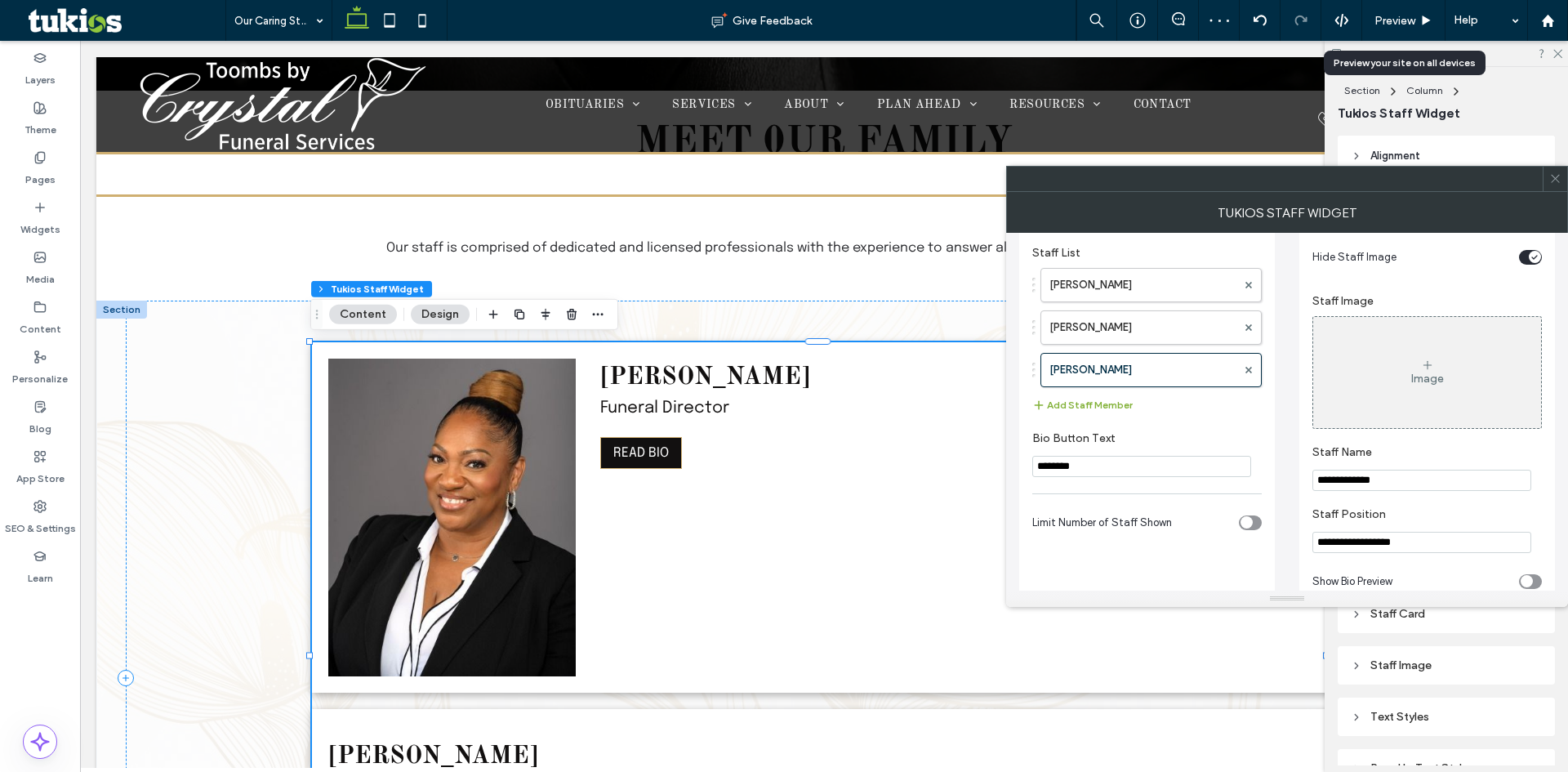
click at [1091, 403] on button "Add Staff Member" at bounding box center [1082, 406] width 100 height 20
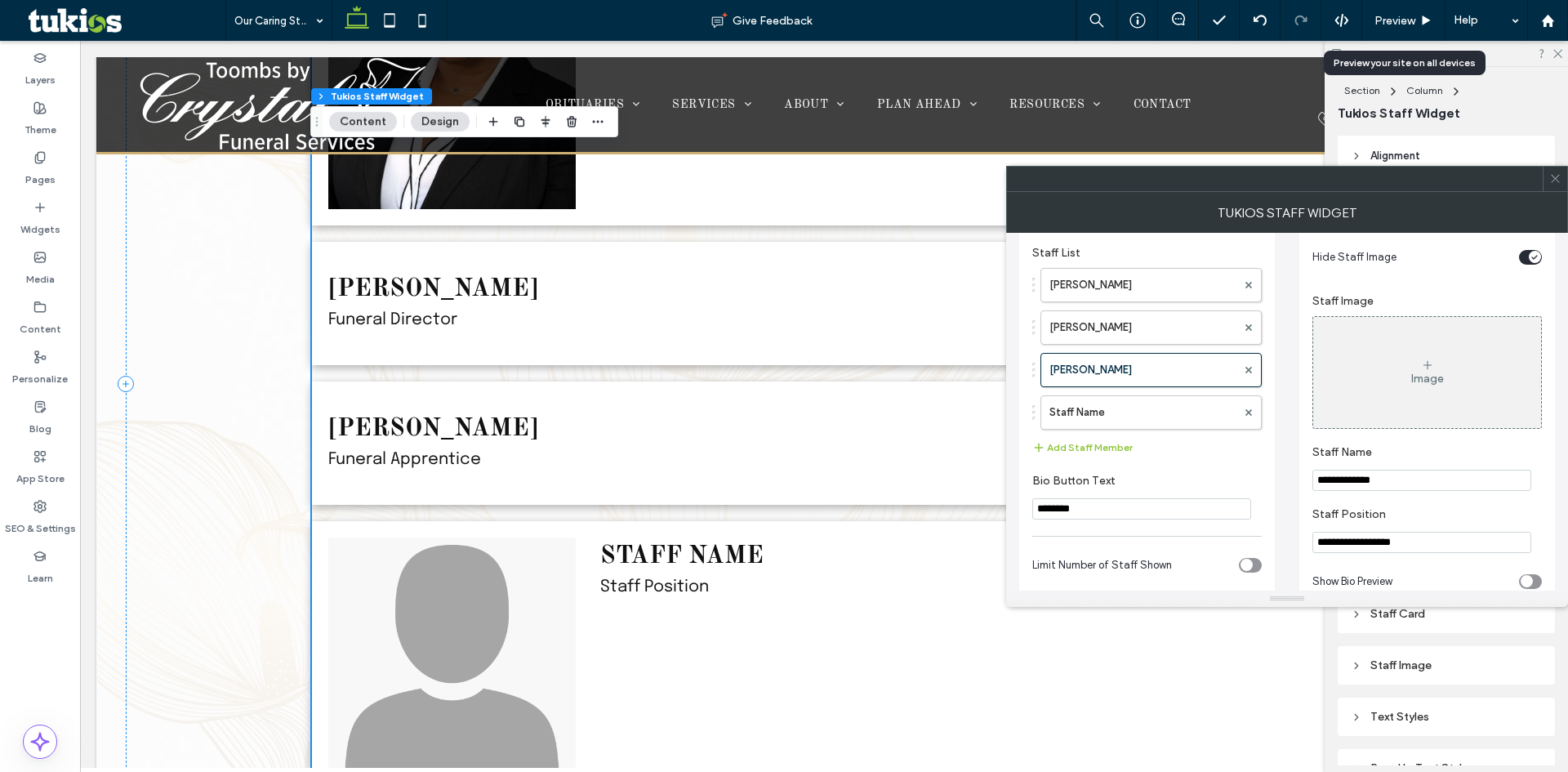
scroll to position [752, 0]
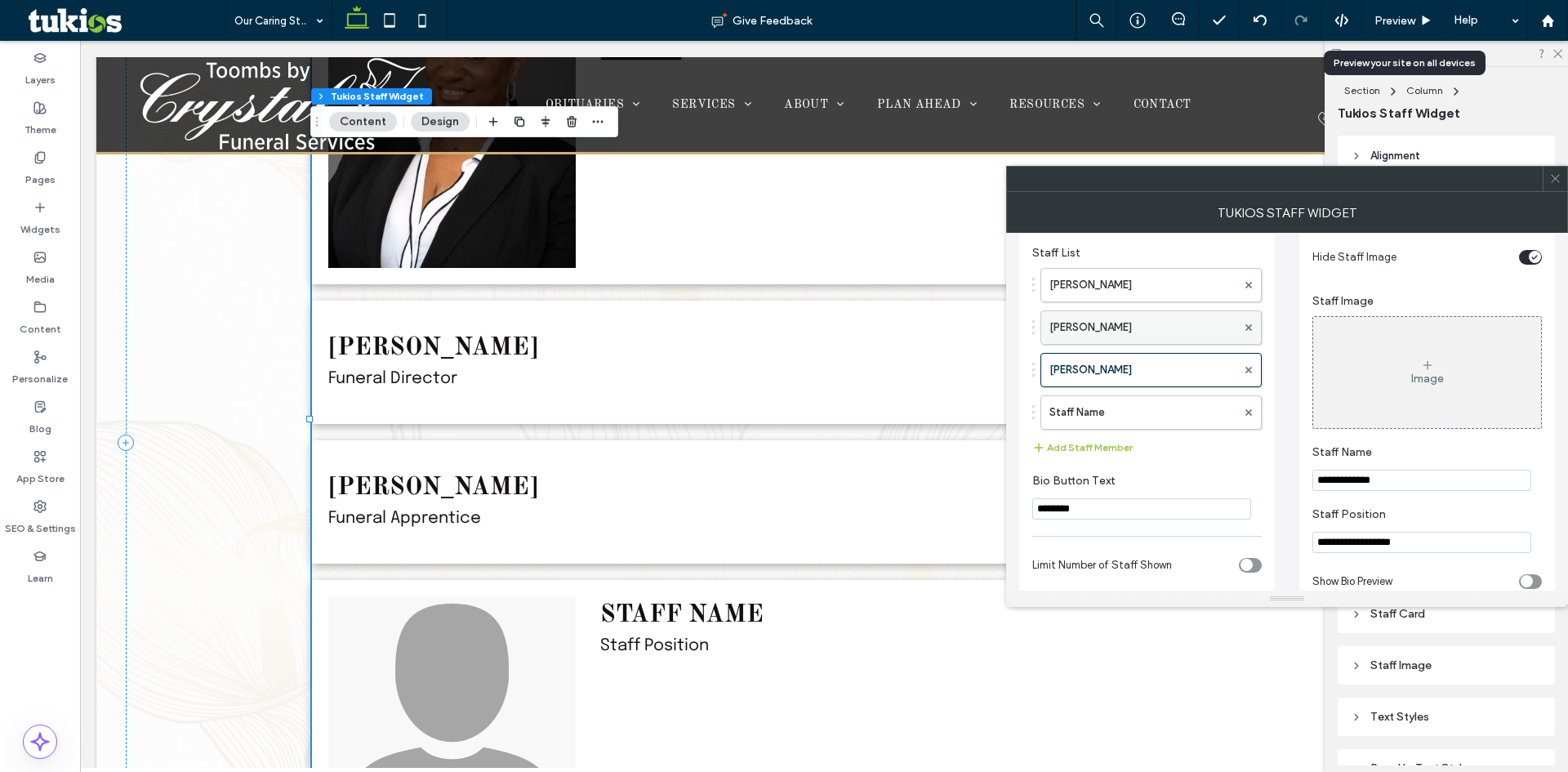
click at [1183, 328] on label "[PERSON_NAME]" at bounding box center [1143, 327] width 187 height 33
click at [1403, 542] on input "**********" at bounding box center [1422, 543] width 219 height 21
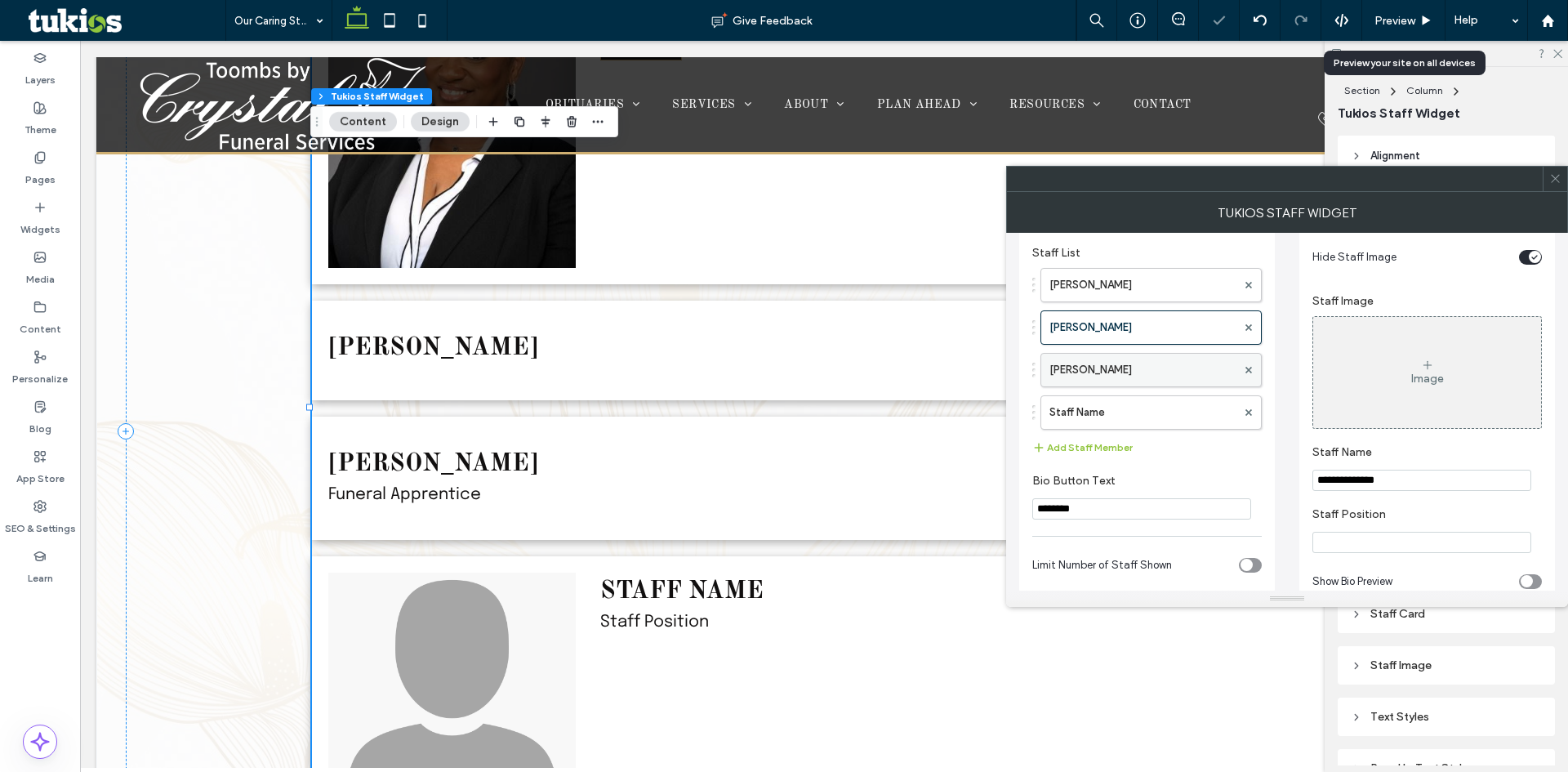
click at [1164, 361] on label "[PERSON_NAME]" at bounding box center [1143, 370] width 187 height 33
click at [1380, 554] on input "**********" at bounding box center [1422, 543] width 219 height 21
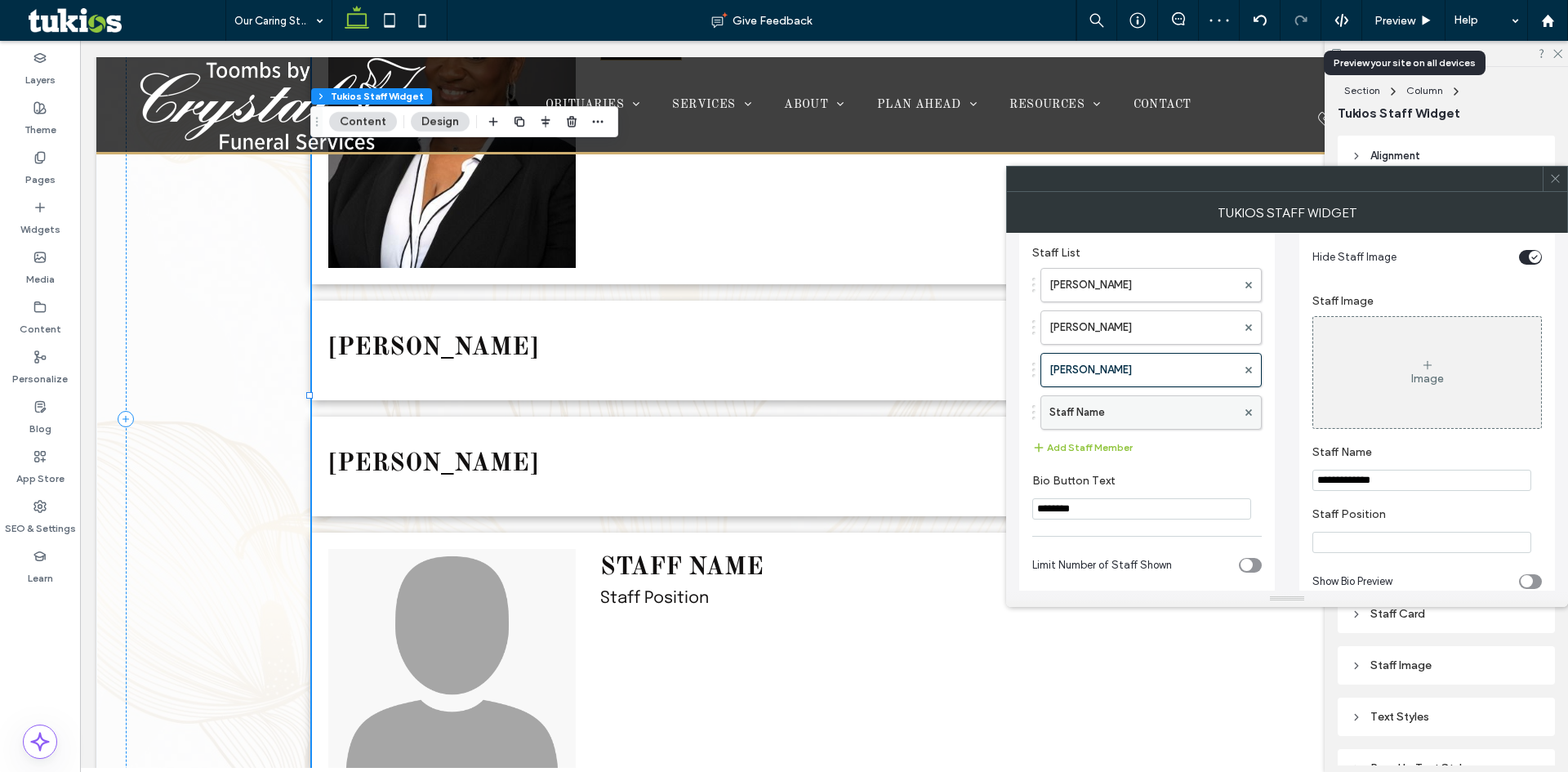
click at [1110, 410] on label "Staff Name" at bounding box center [1143, 413] width 187 height 33
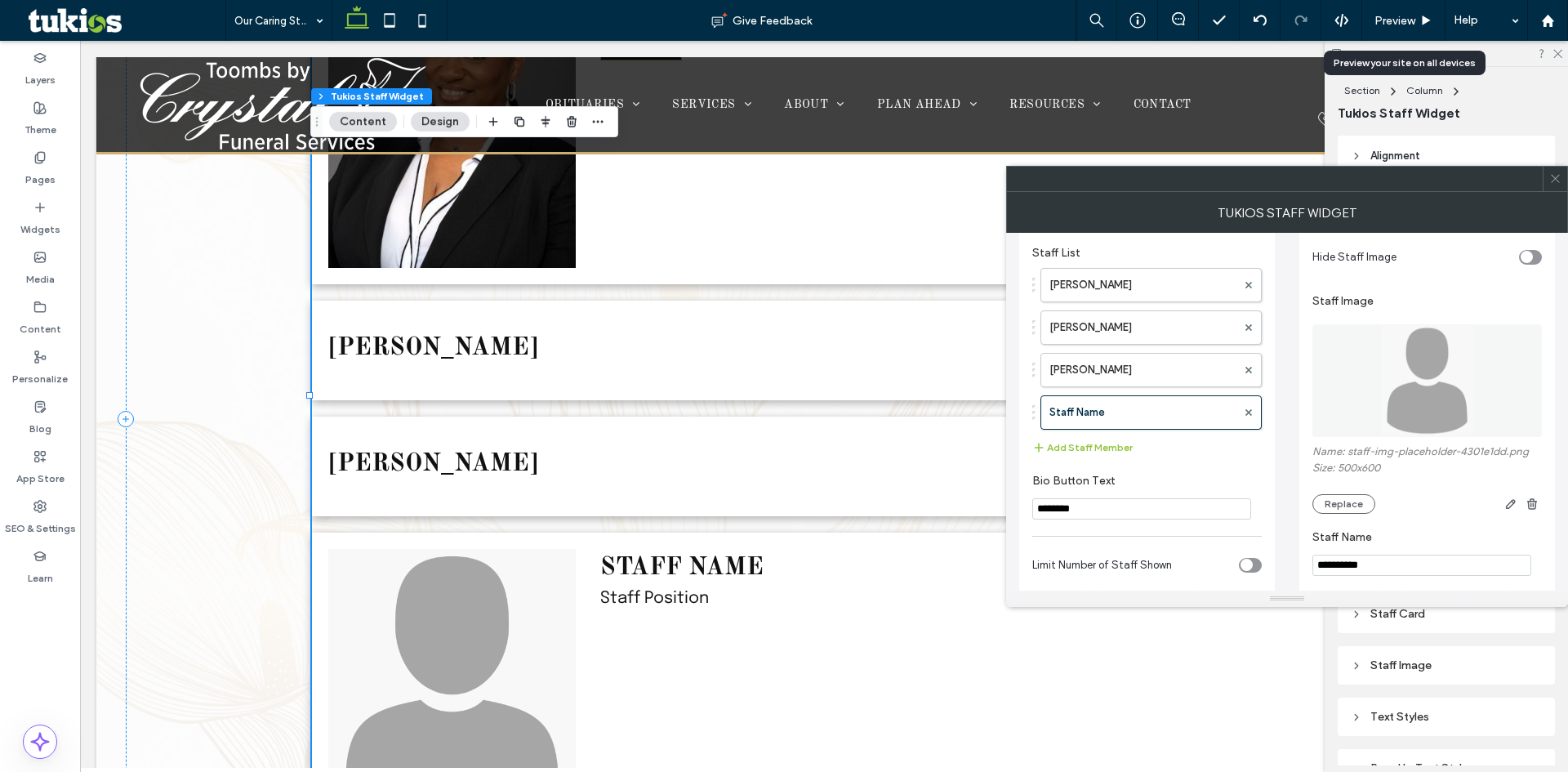
click at [1378, 570] on input "**********" at bounding box center [1422, 565] width 219 height 21
paste input "***"
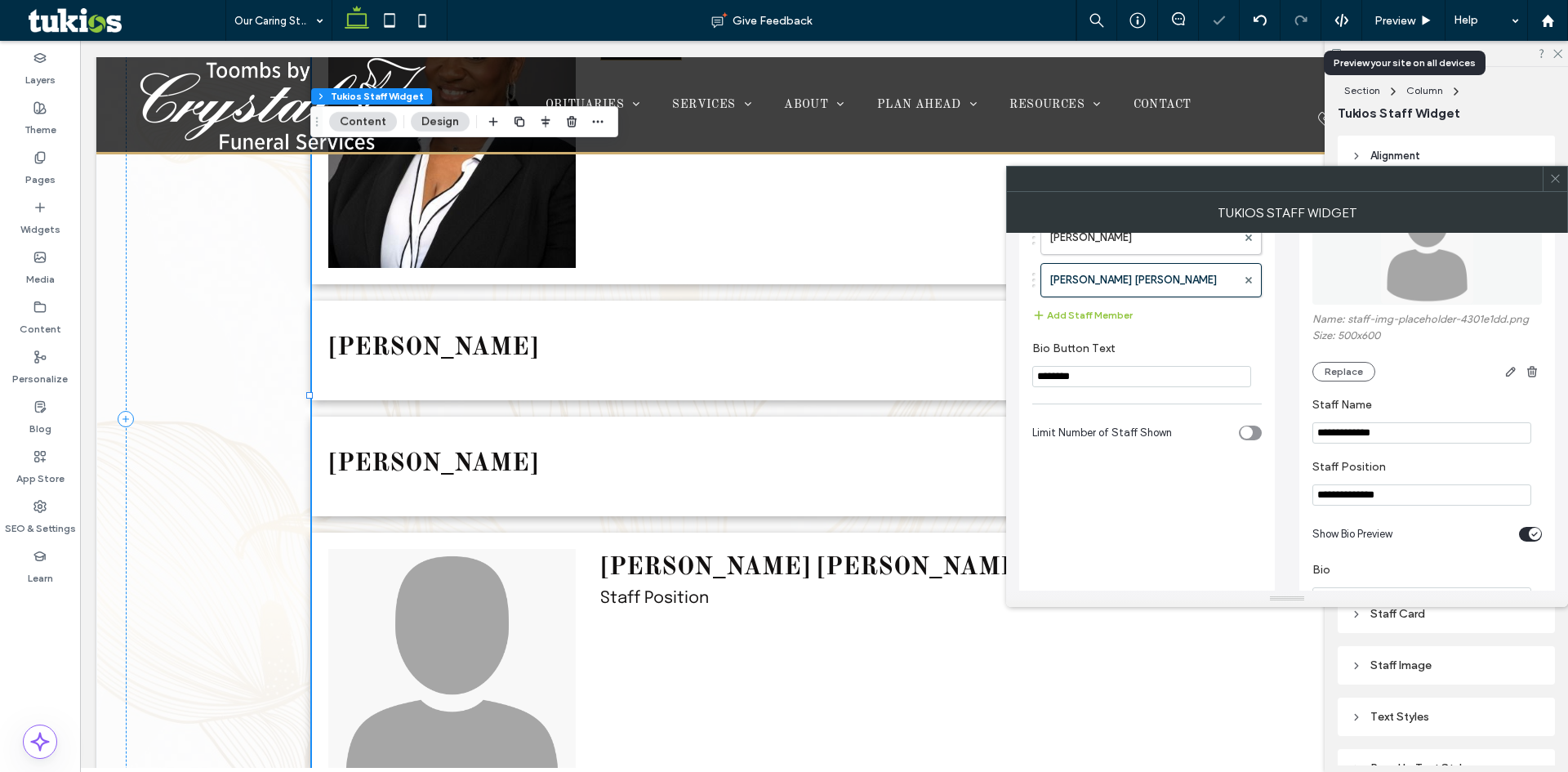
scroll to position [245, 0]
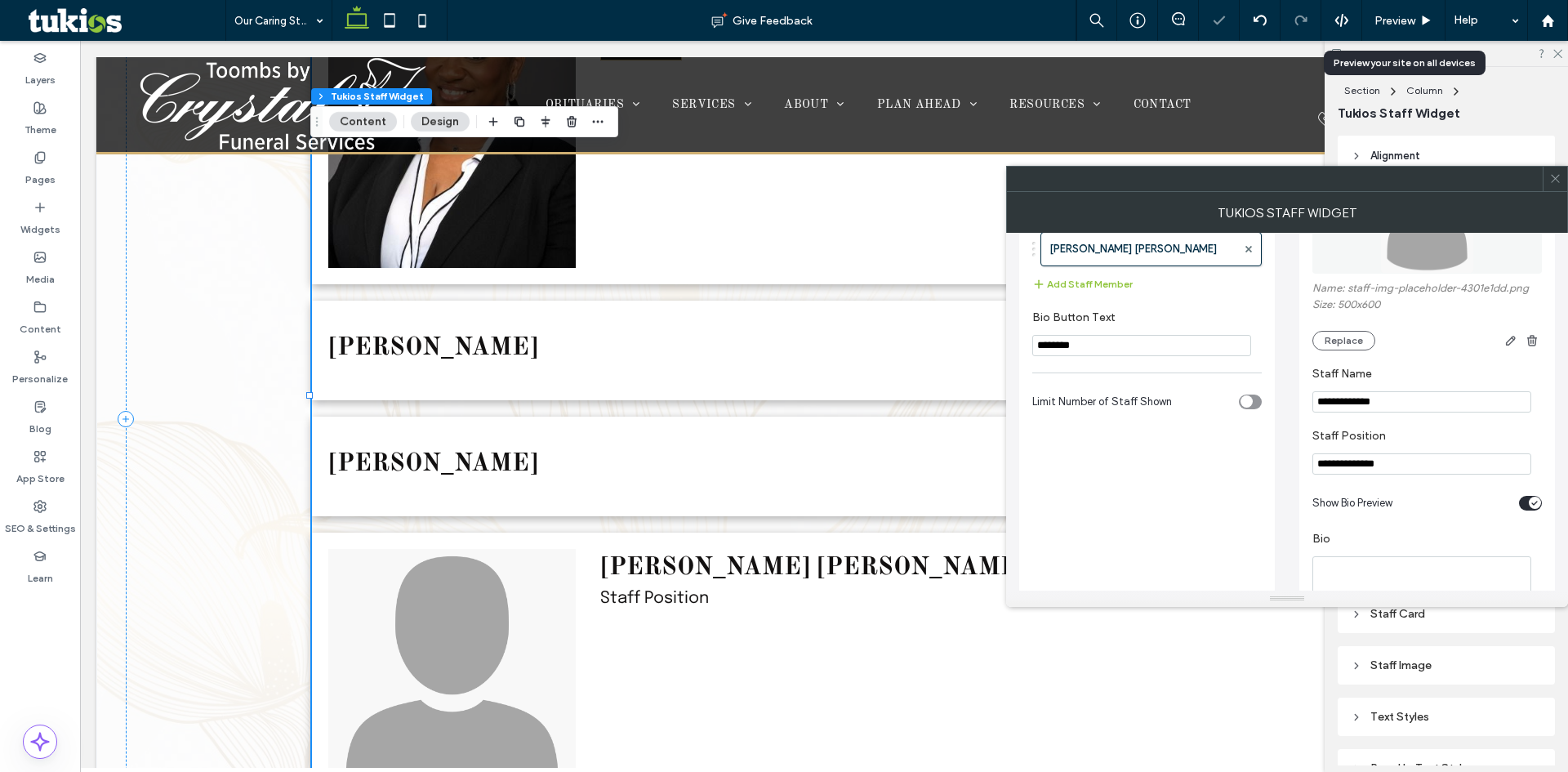
type input "**********"
click at [1384, 472] on input "**********" at bounding box center [1422, 464] width 219 height 21
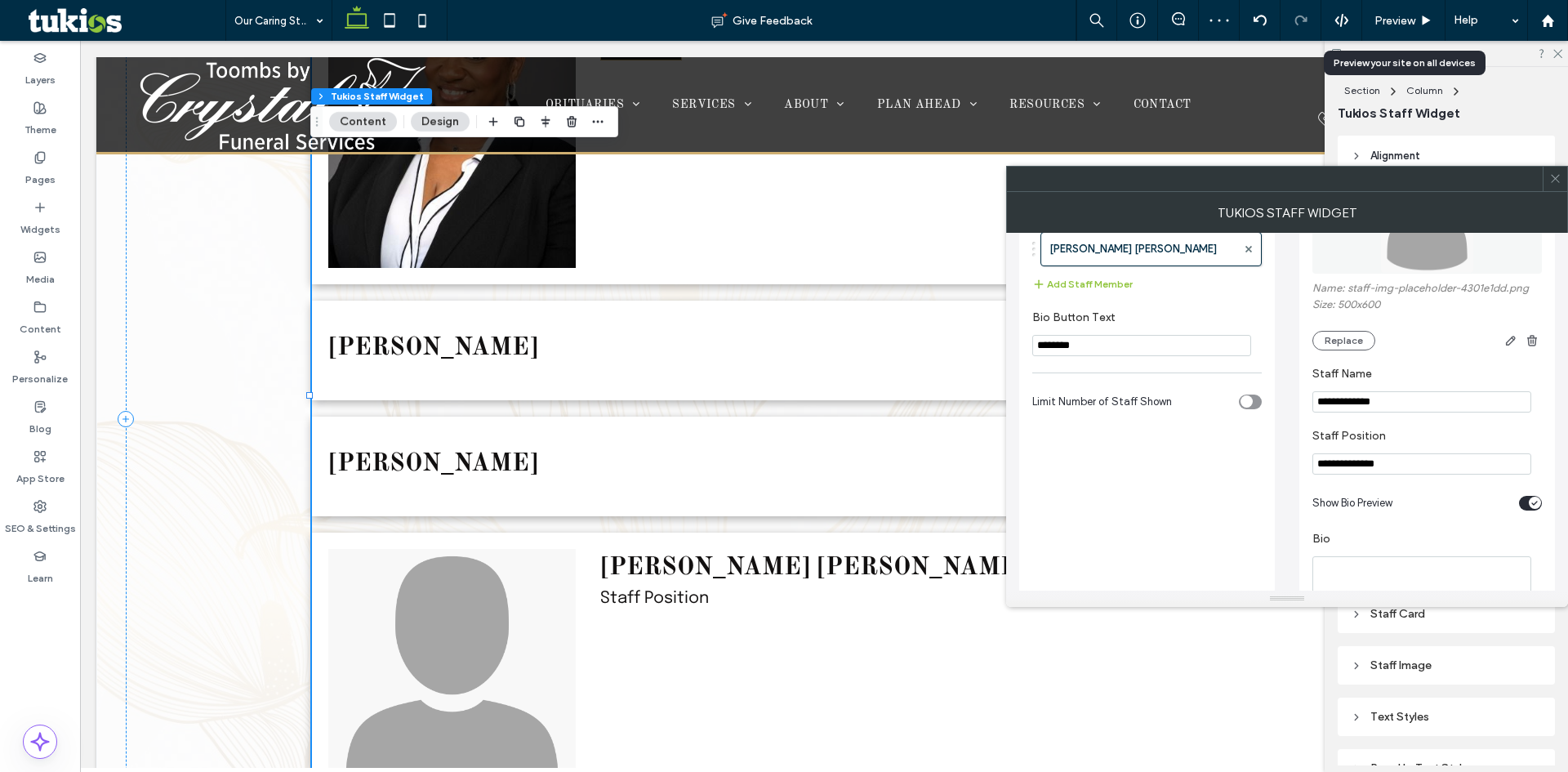
click at [1384, 472] on input "**********" at bounding box center [1422, 464] width 219 height 21
click at [1535, 509] on div "toggle" at bounding box center [1535, 503] width 12 height 12
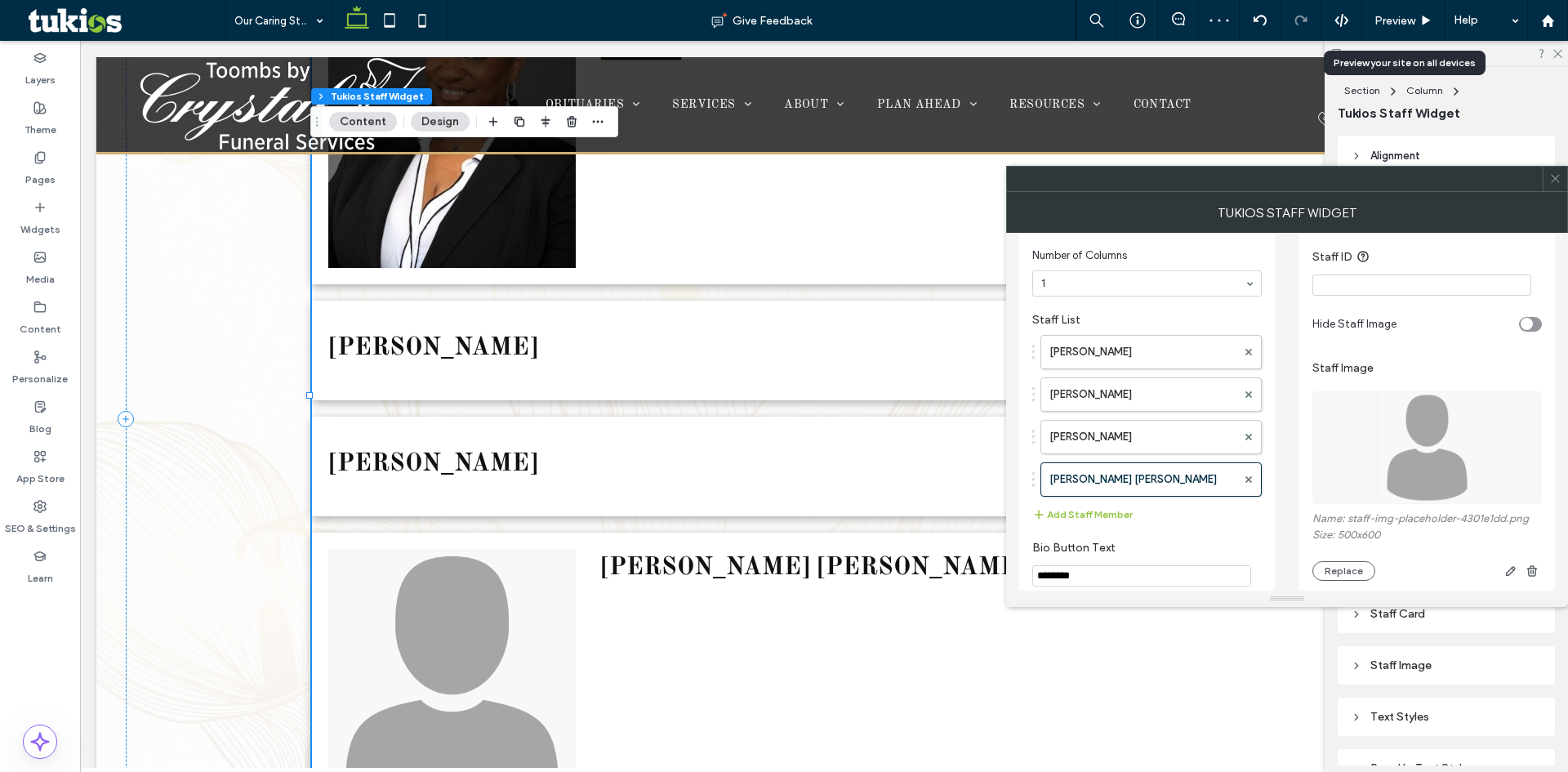
scroll to position [0, 0]
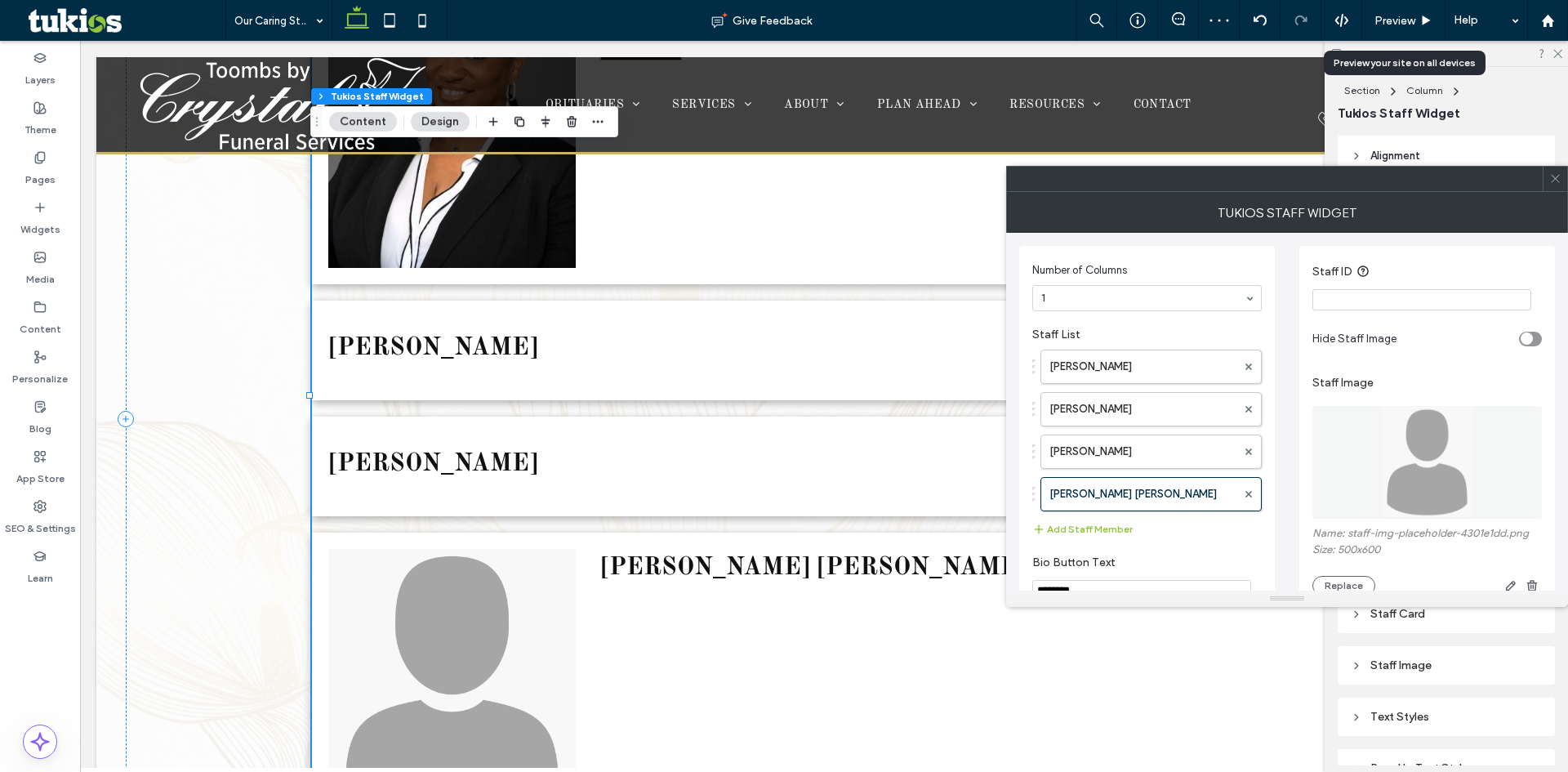
click at [1536, 343] on div "toggle" at bounding box center [1531, 339] width 23 height 15
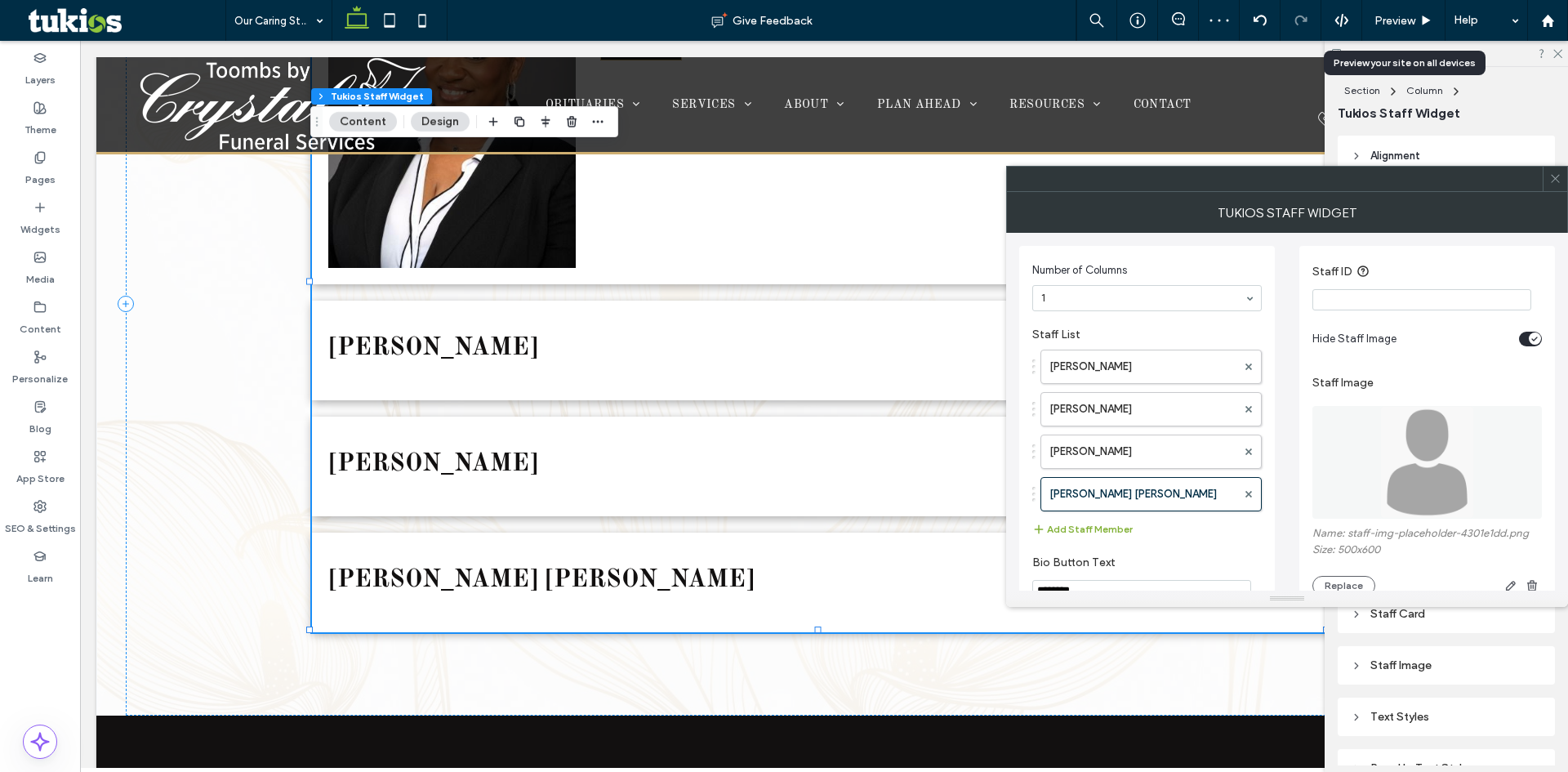
click at [1094, 532] on button "Add Staff Member" at bounding box center [1082, 530] width 100 height 20
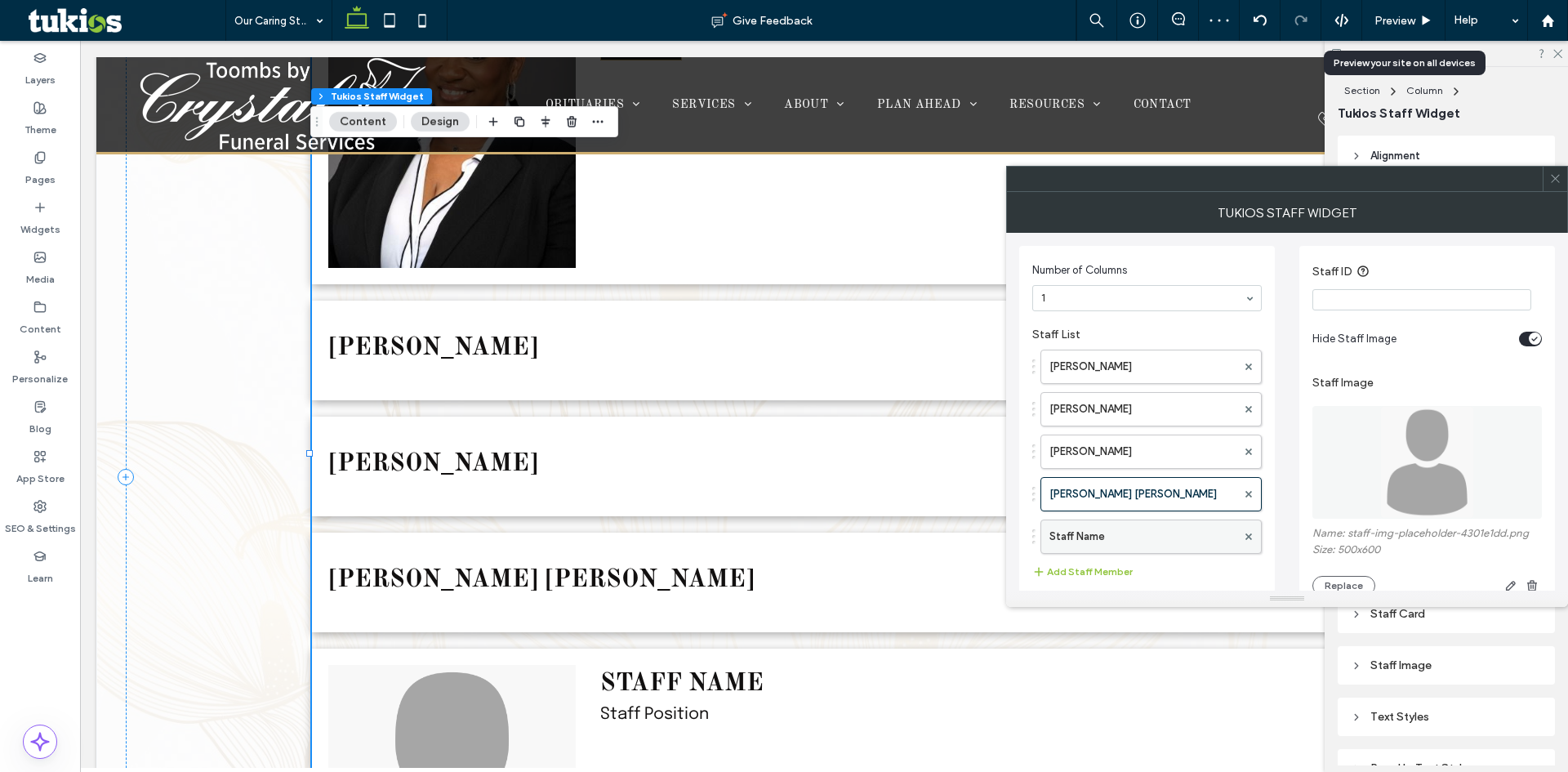
click at [1140, 523] on label "Staff Name" at bounding box center [1143, 537] width 187 height 33
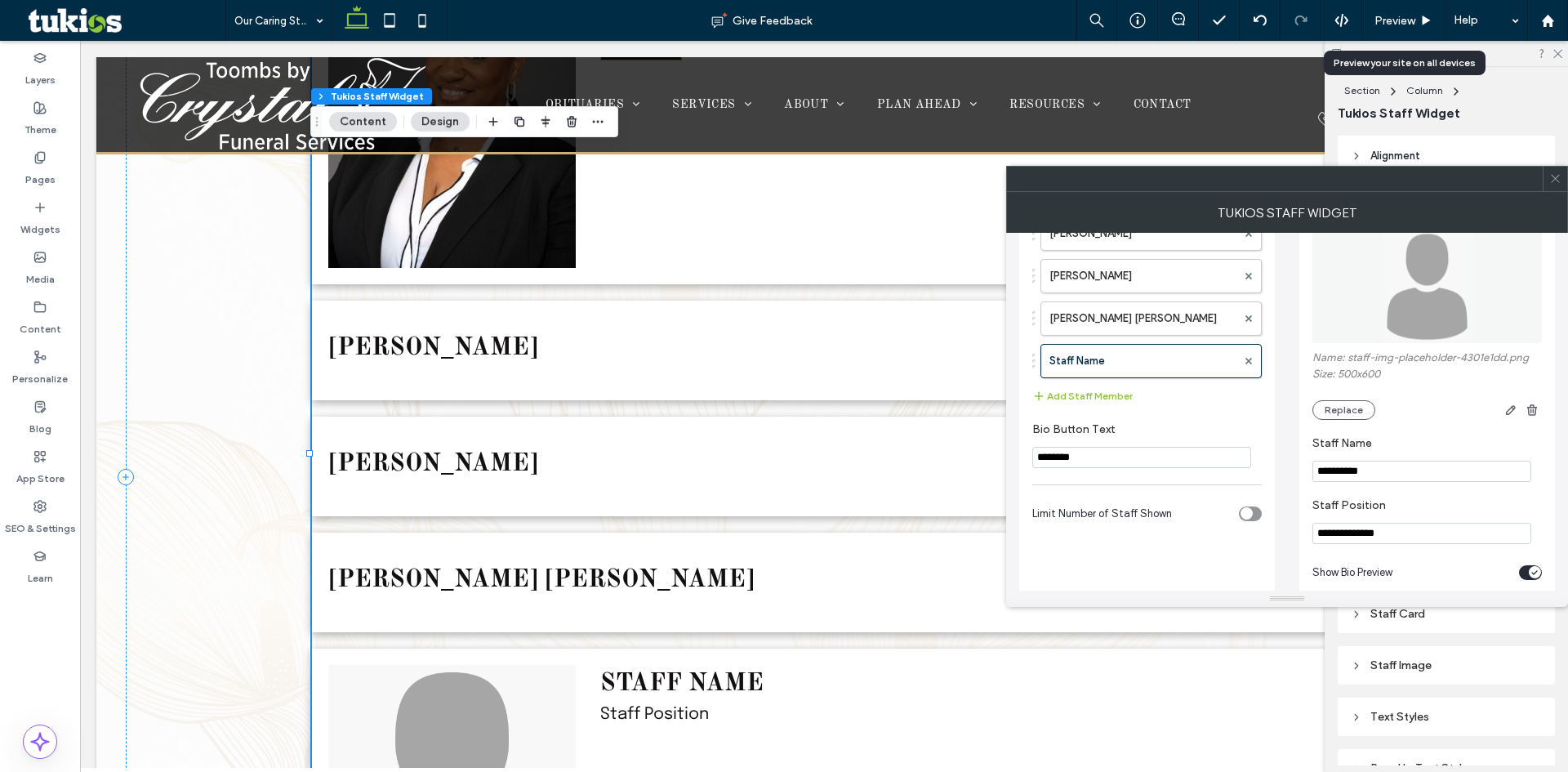
scroll to position [245, 0]
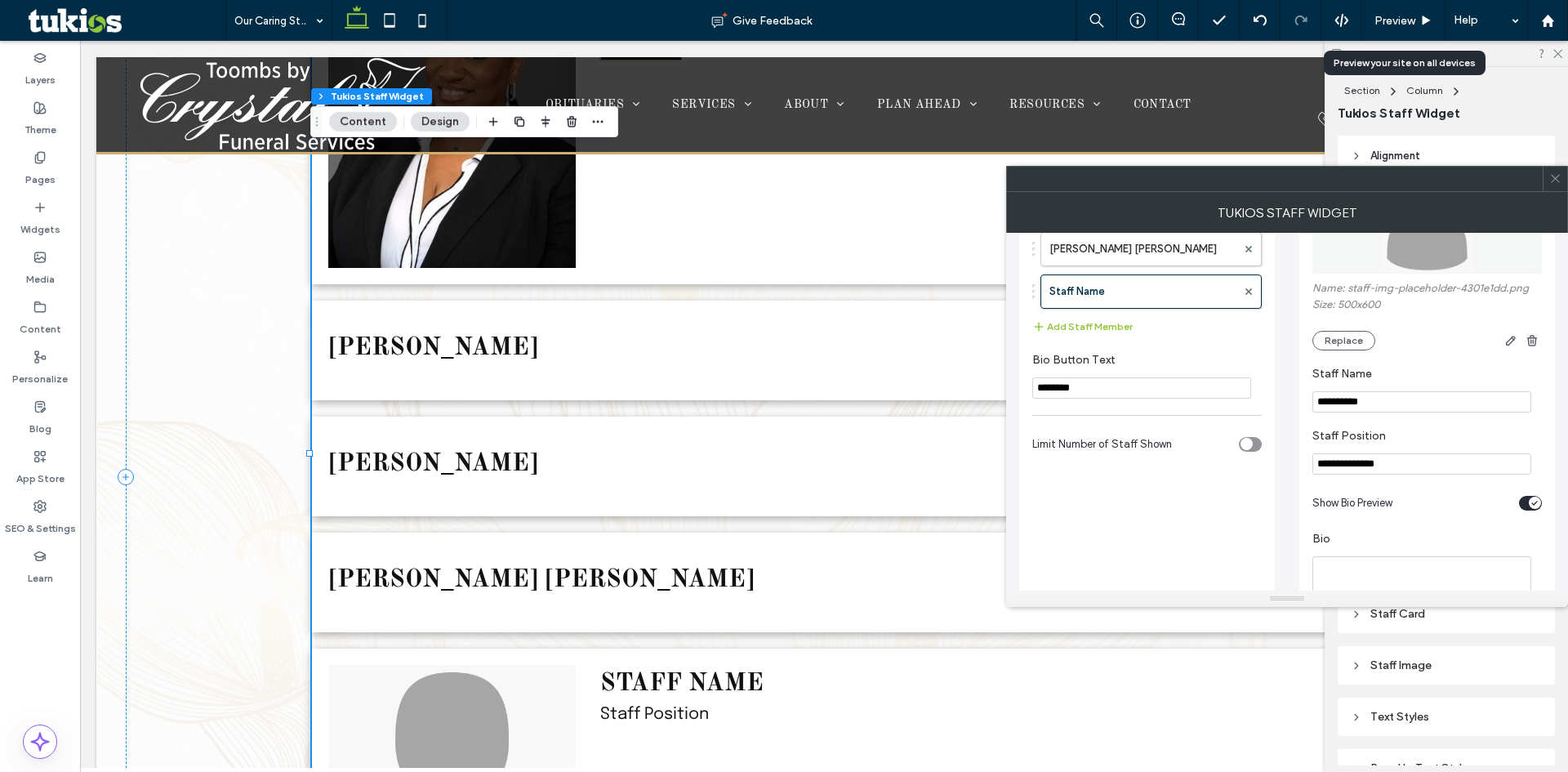
click at [1370, 412] on input "**********" at bounding box center [1422, 402] width 219 height 21
paste input "Staff Name"
type input "**********"
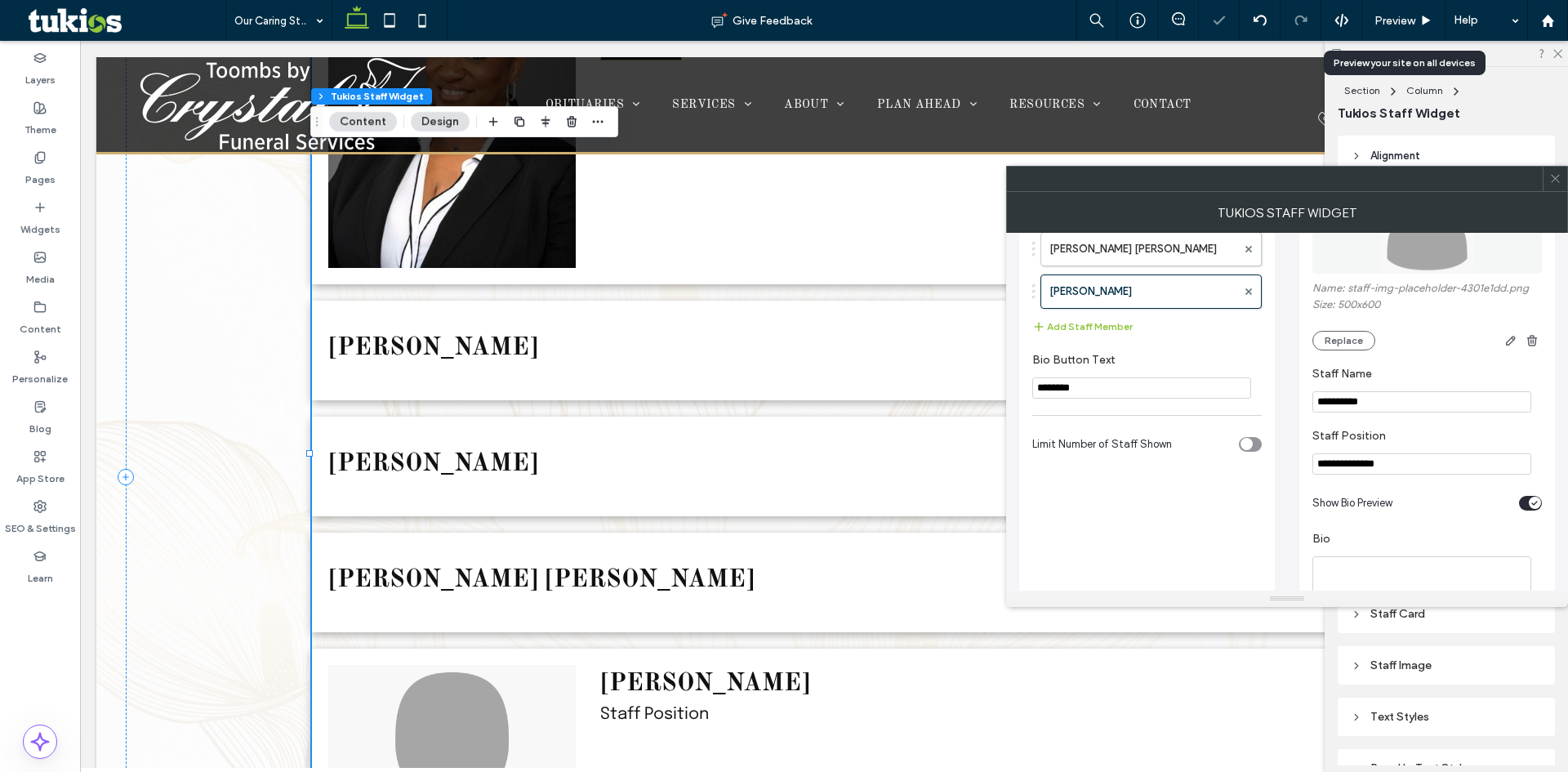
click at [1356, 465] on input "**********" at bounding box center [1422, 464] width 219 height 21
click at [1355, 465] on input "**********" at bounding box center [1422, 464] width 219 height 21
click at [1540, 335] on span "button" at bounding box center [1533, 341] width 20 height 20
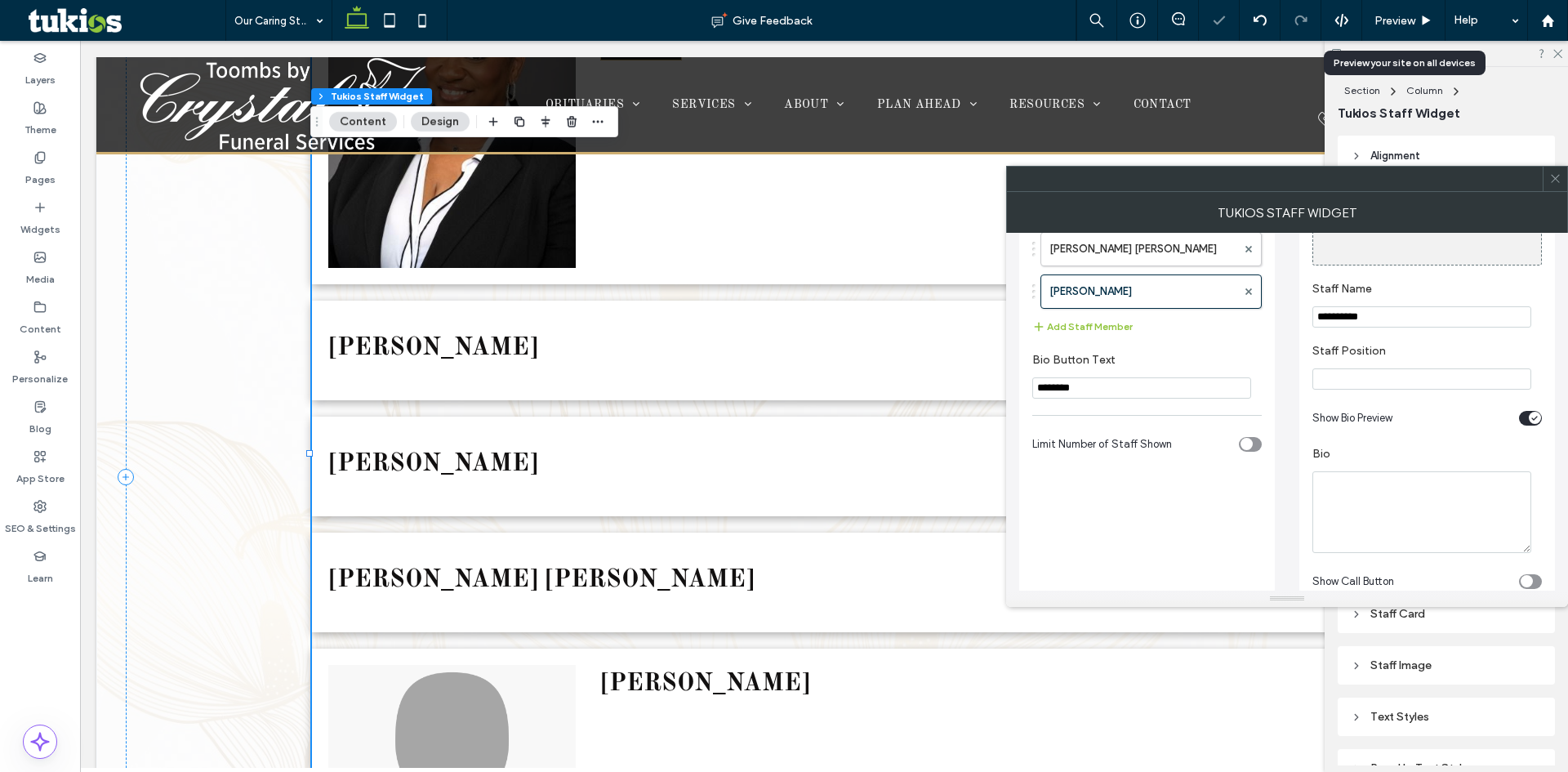
scroll to position [0, 0]
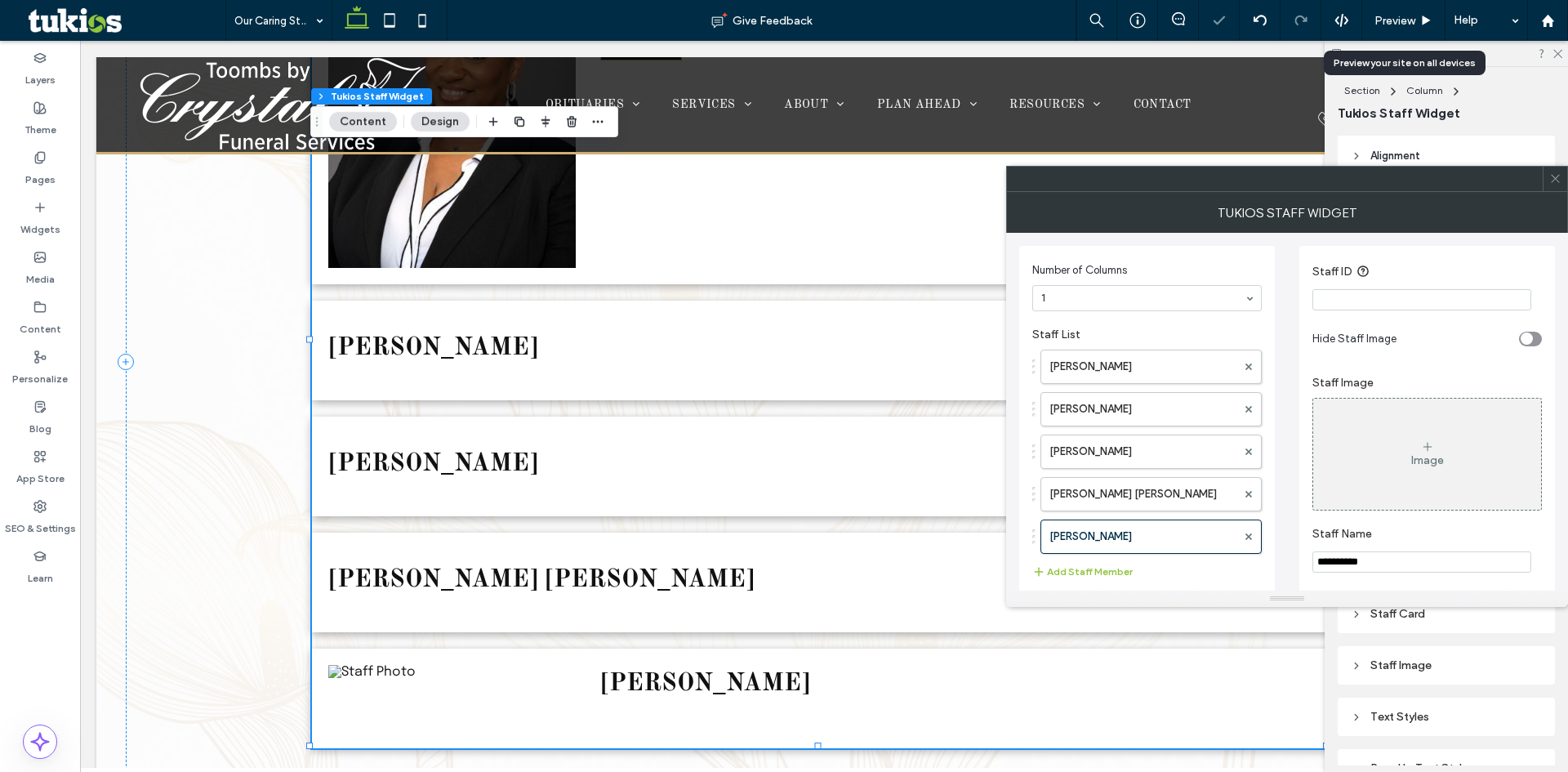
click at [1527, 338] on icon "toggle" at bounding box center [1526, 339] width 6 height 5
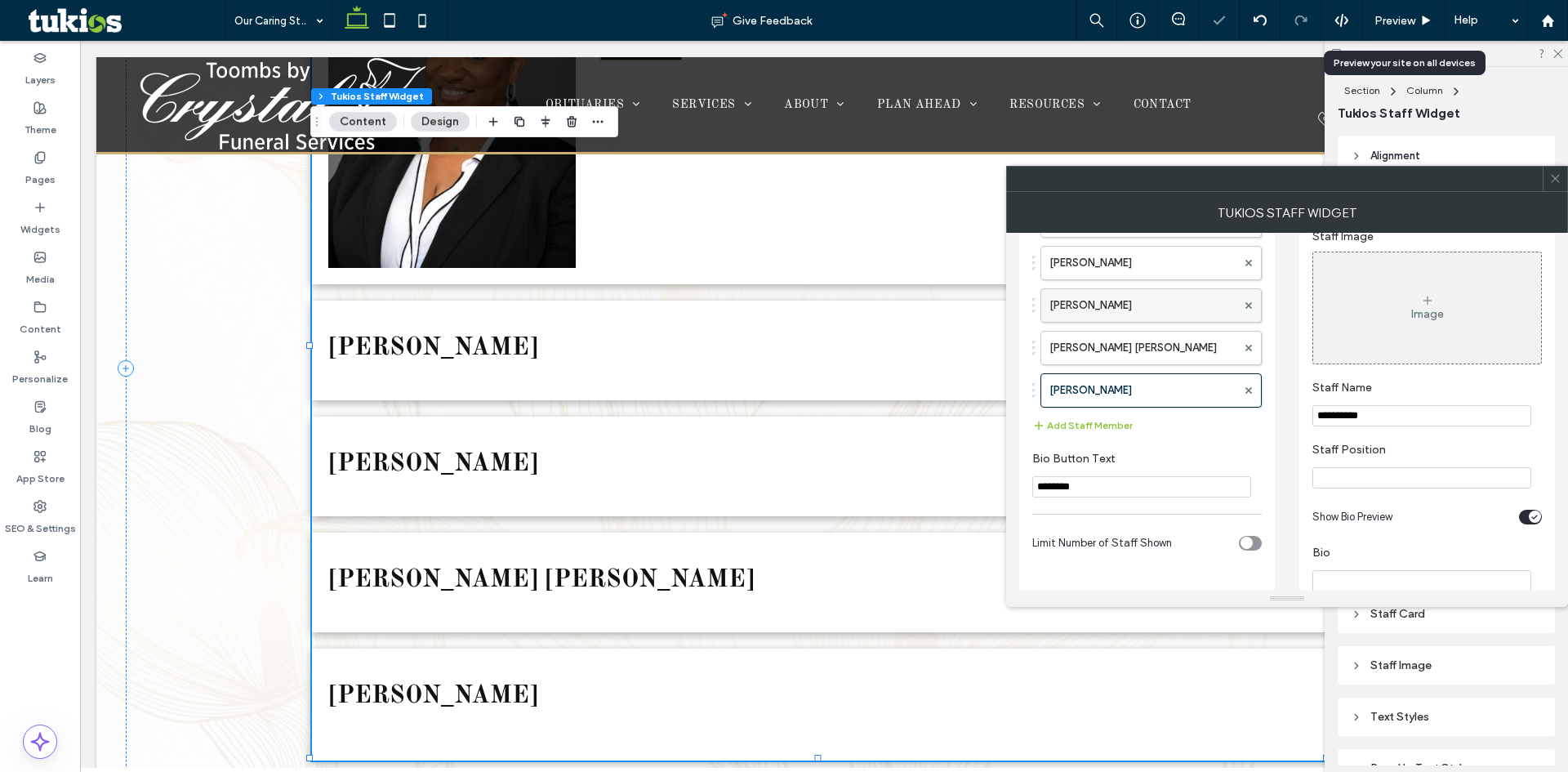
scroll to position [163, 0]
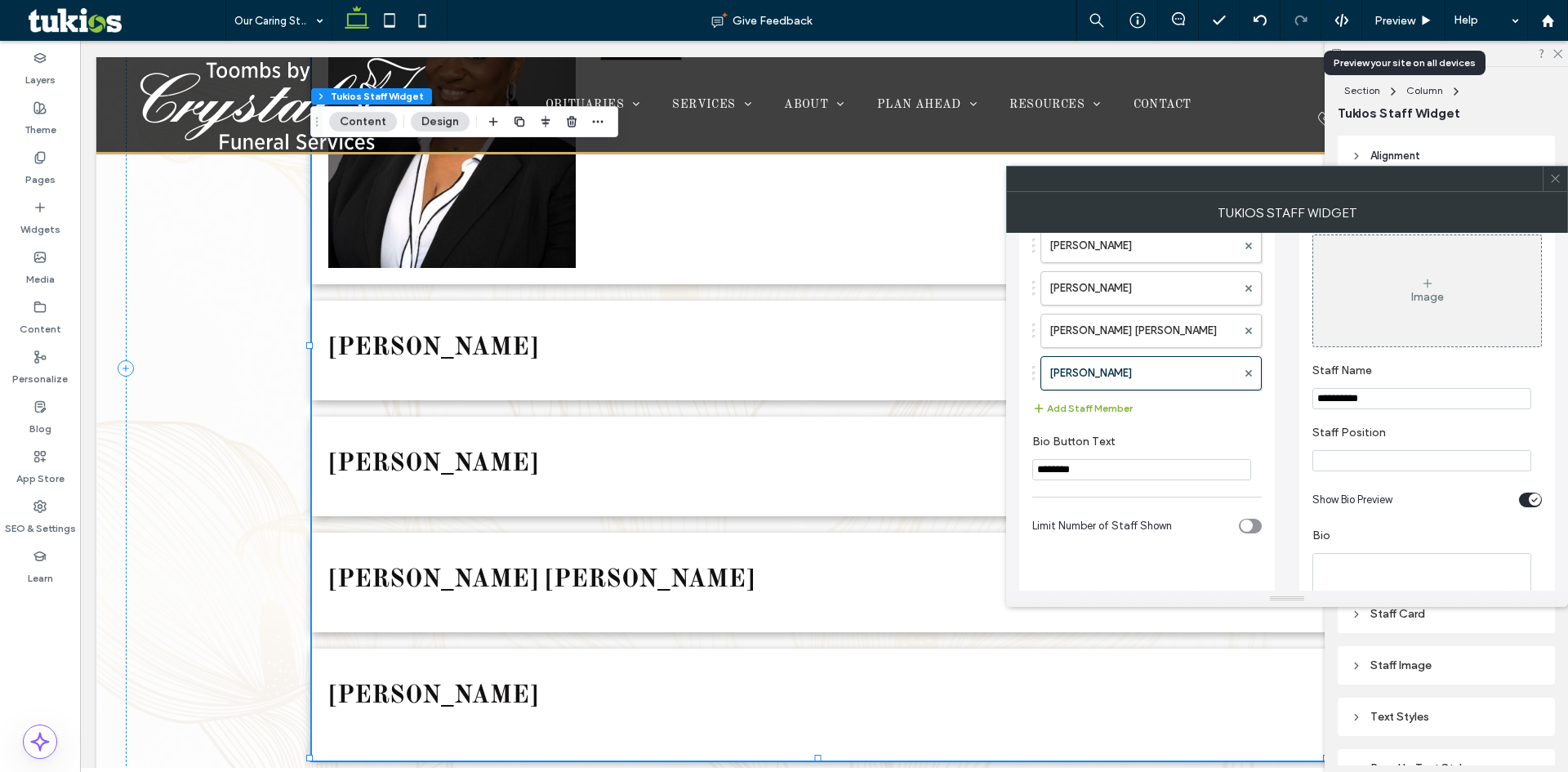
click at [1071, 400] on button "Add Staff Member" at bounding box center [1082, 408] width 100 height 20
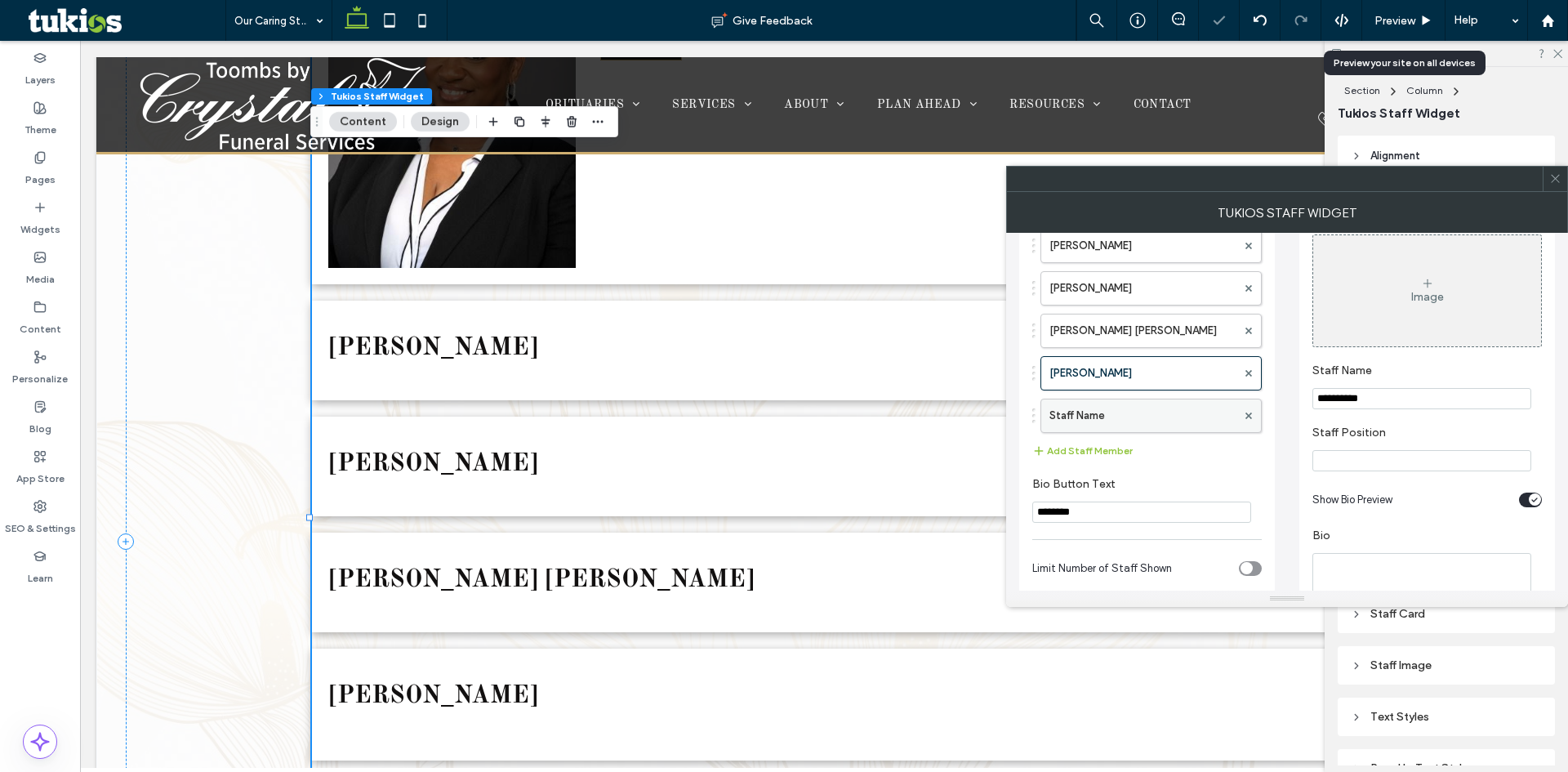
click at [1099, 416] on label "Staff Name" at bounding box center [1143, 415] width 187 height 33
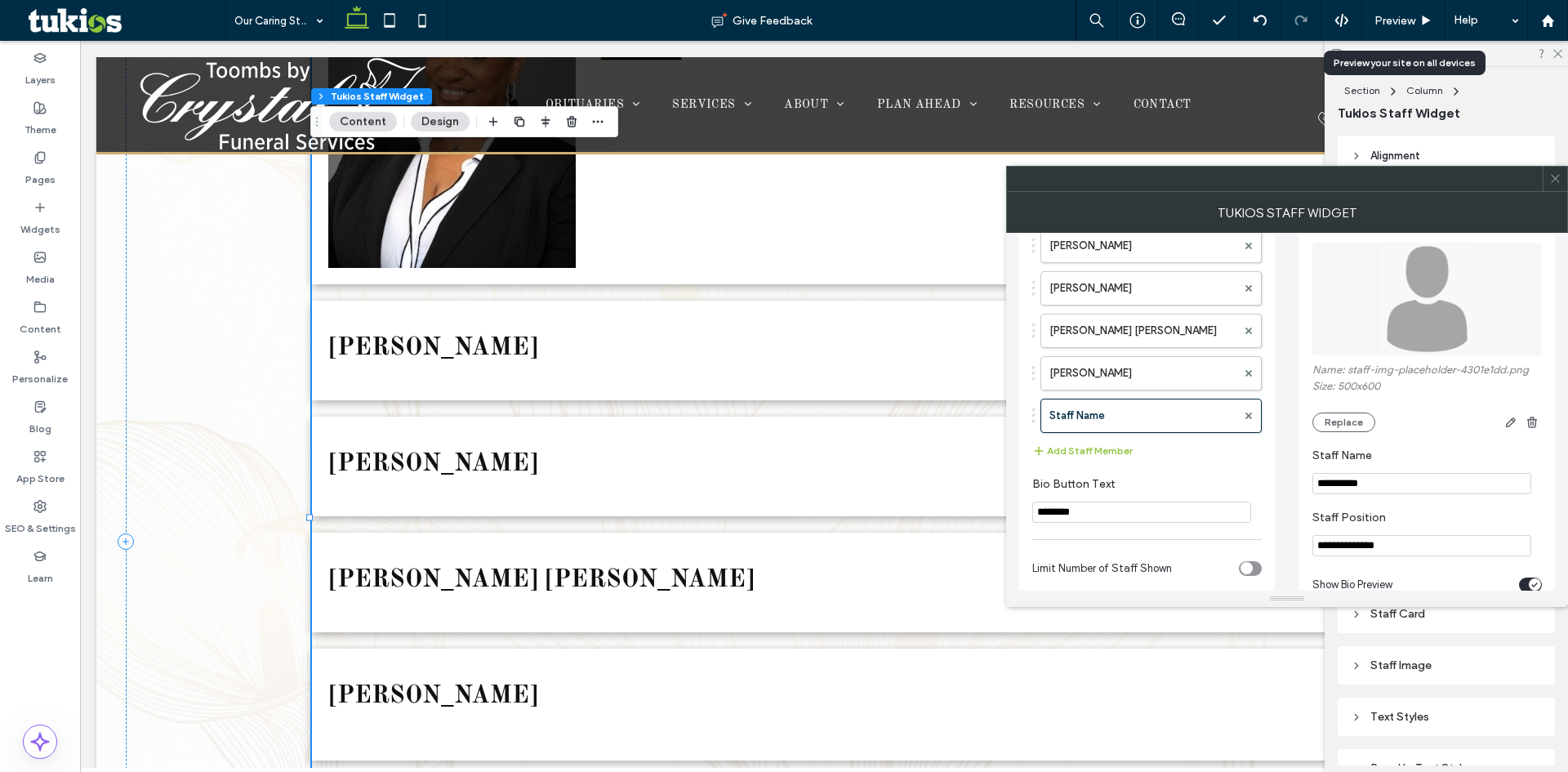
click at [1348, 482] on input "**********" at bounding box center [1422, 484] width 219 height 21
paste input "***"
type input "**********"
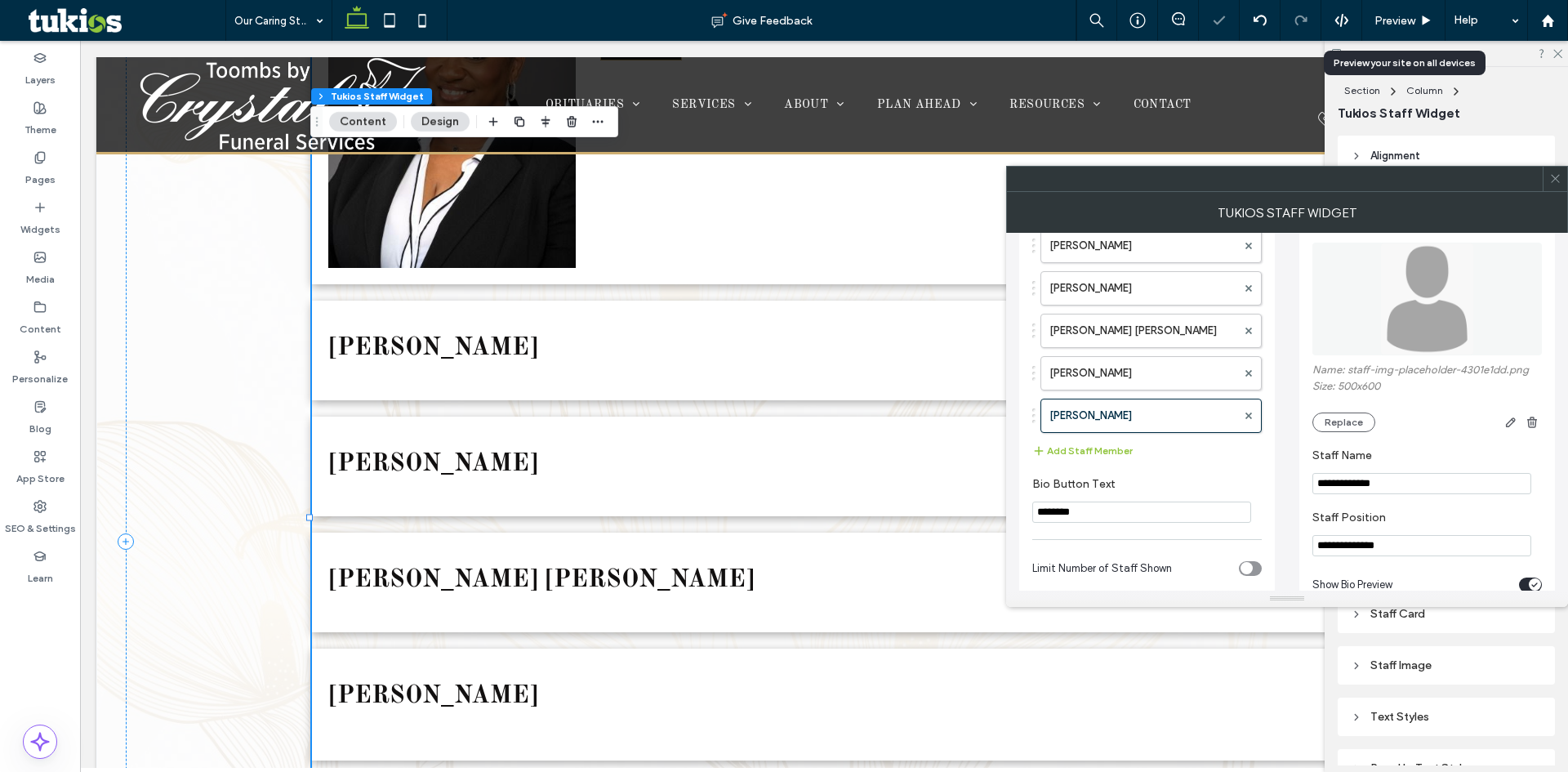
click at [1359, 542] on input "**********" at bounding box center [1422, 546] width 219 height 21
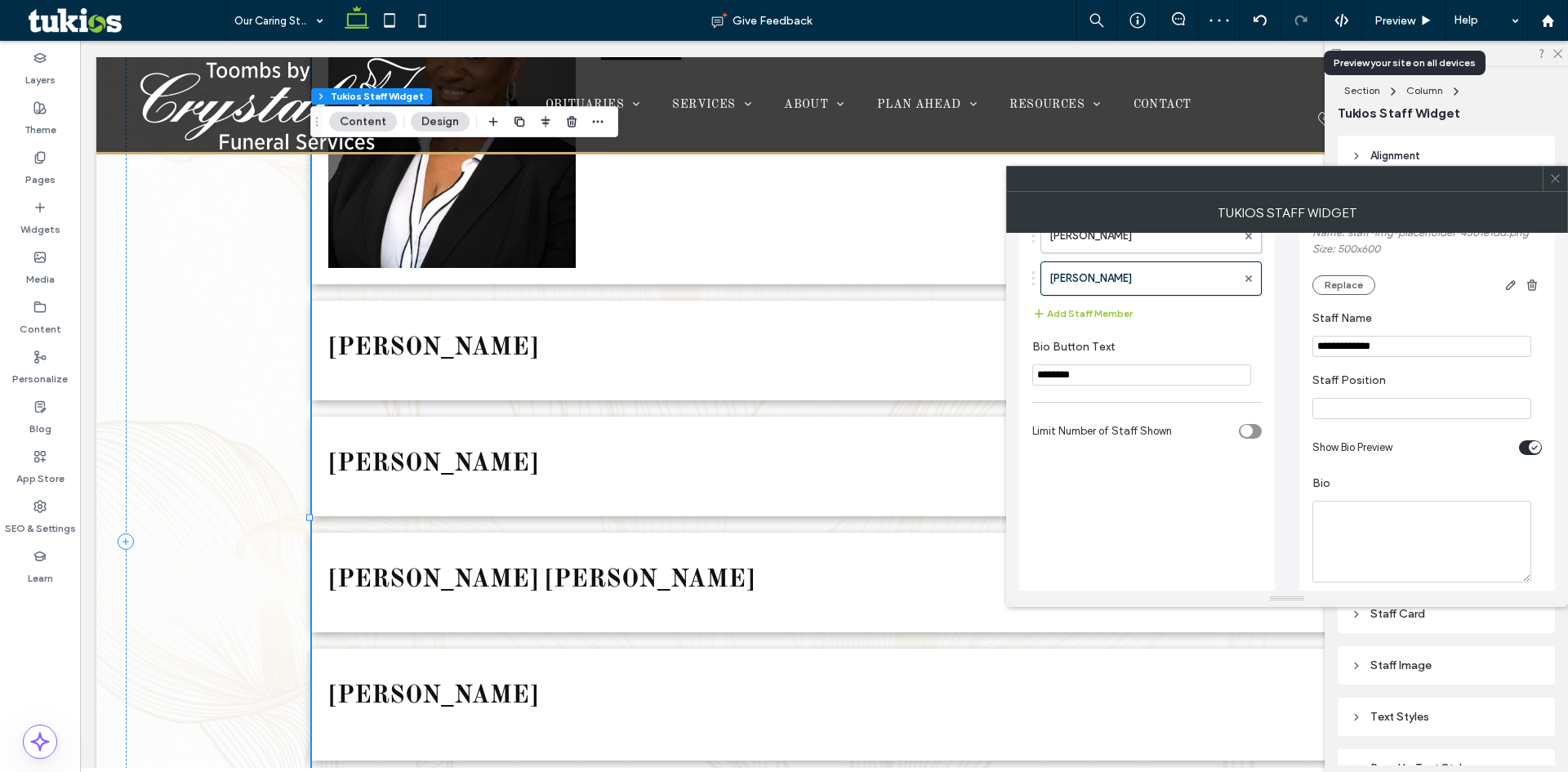
scroll to position [327, 0]
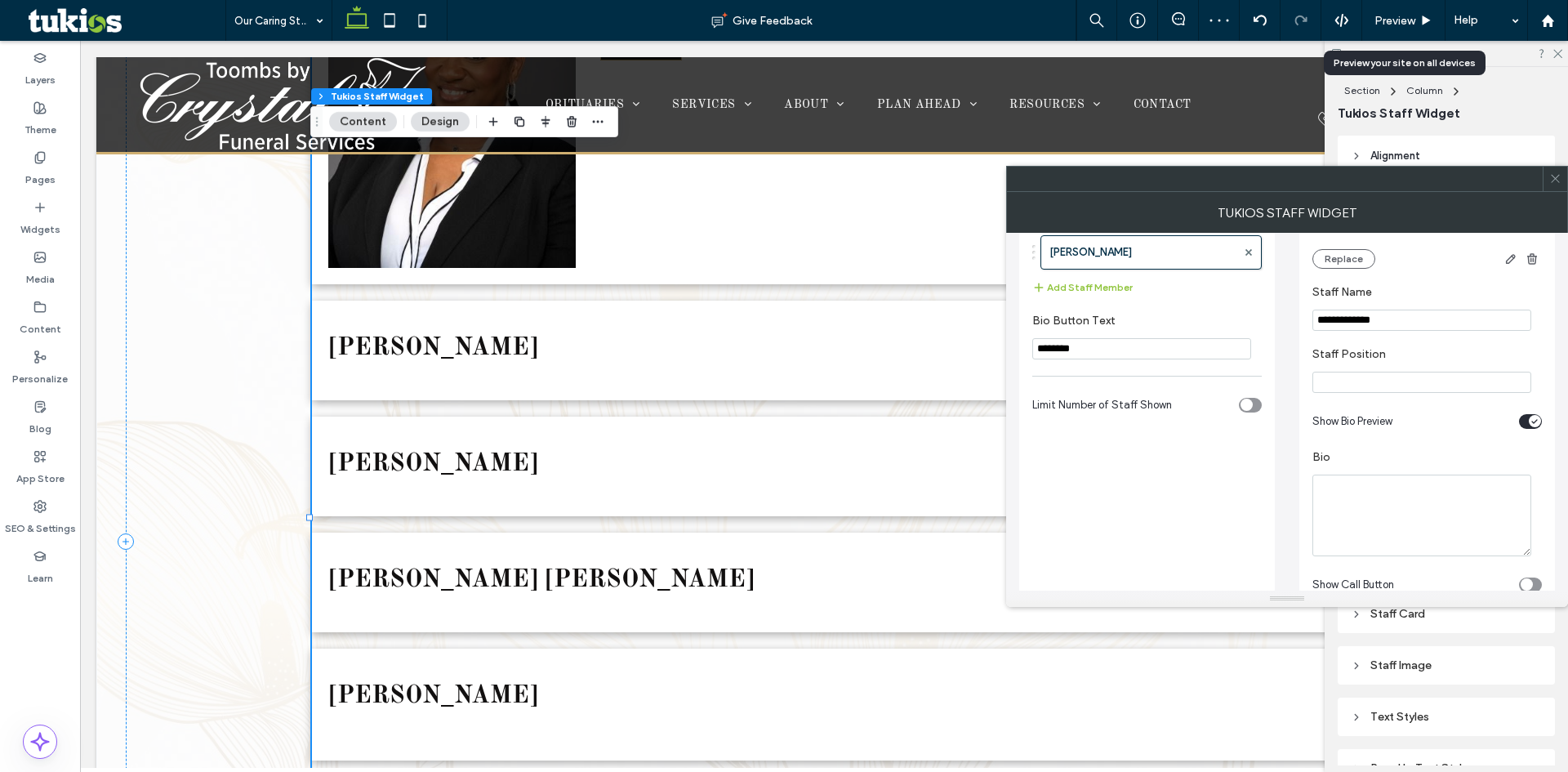
click at [1536, 424] on icon "toggle" at bounding box center [1534, 422] width 6 height 5
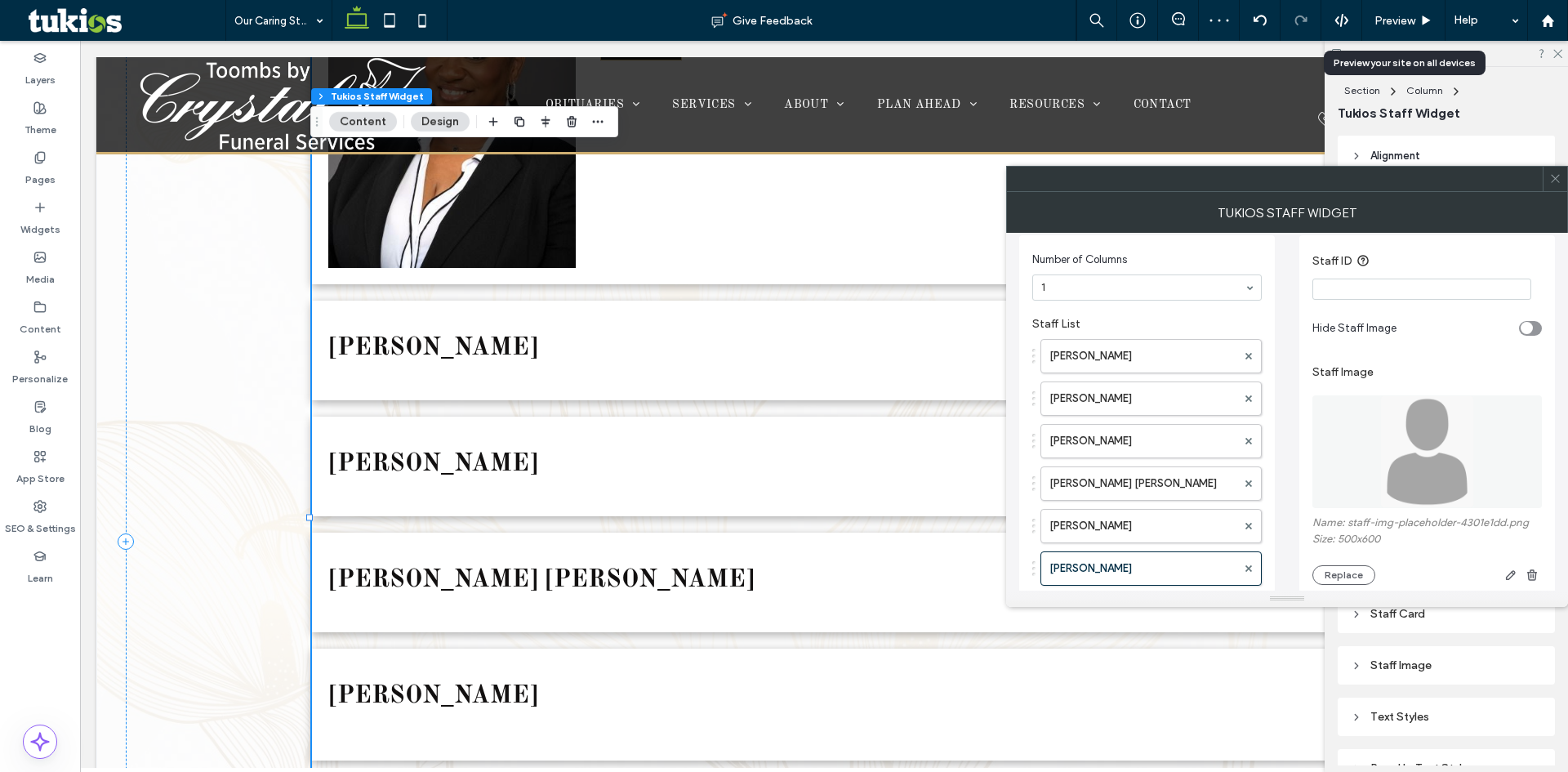
scroll to position [0, 0]
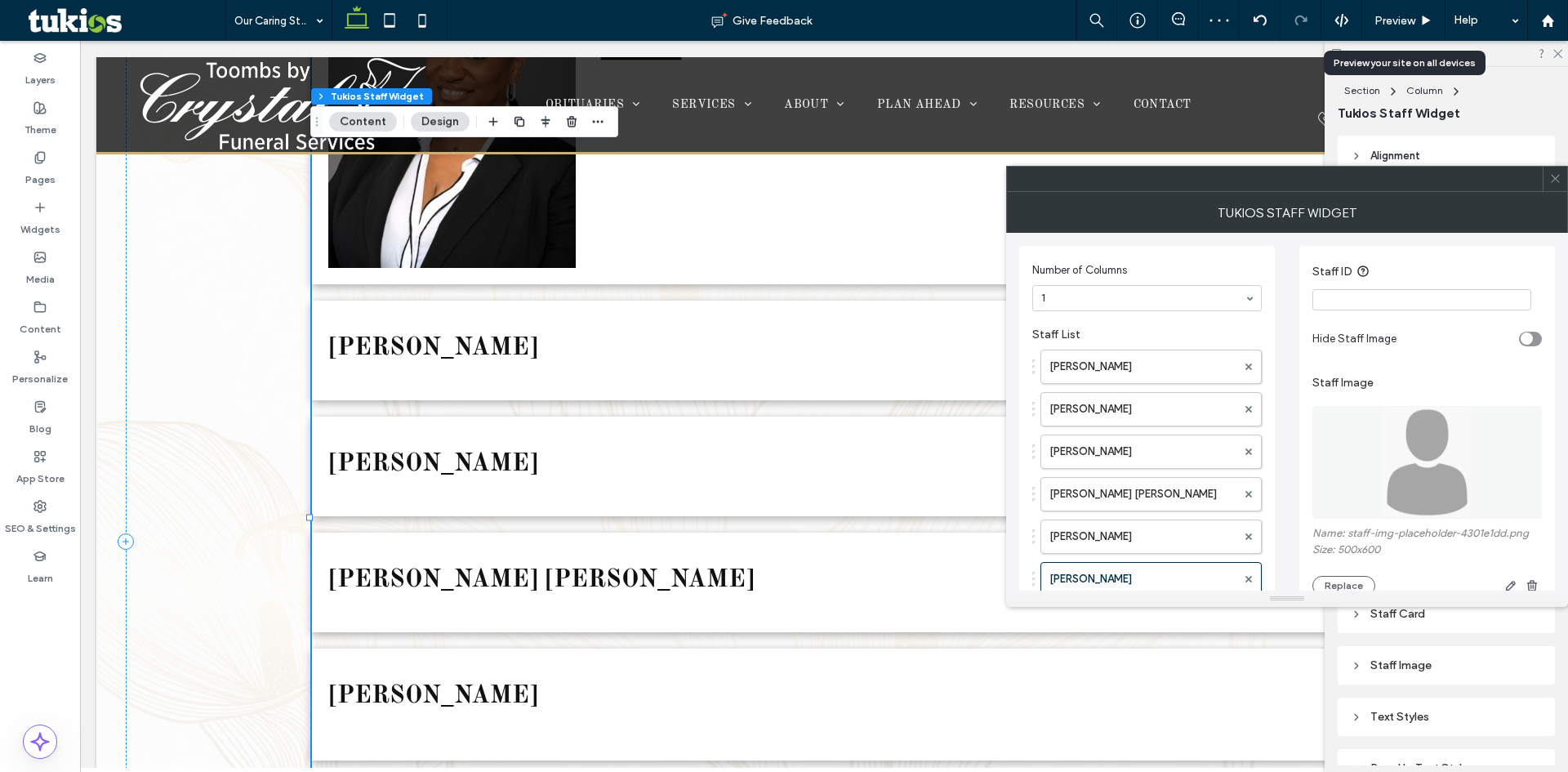
click at [1528, 342] on icon "toggle" at bounding box center [1526, 339] width 6 height 5
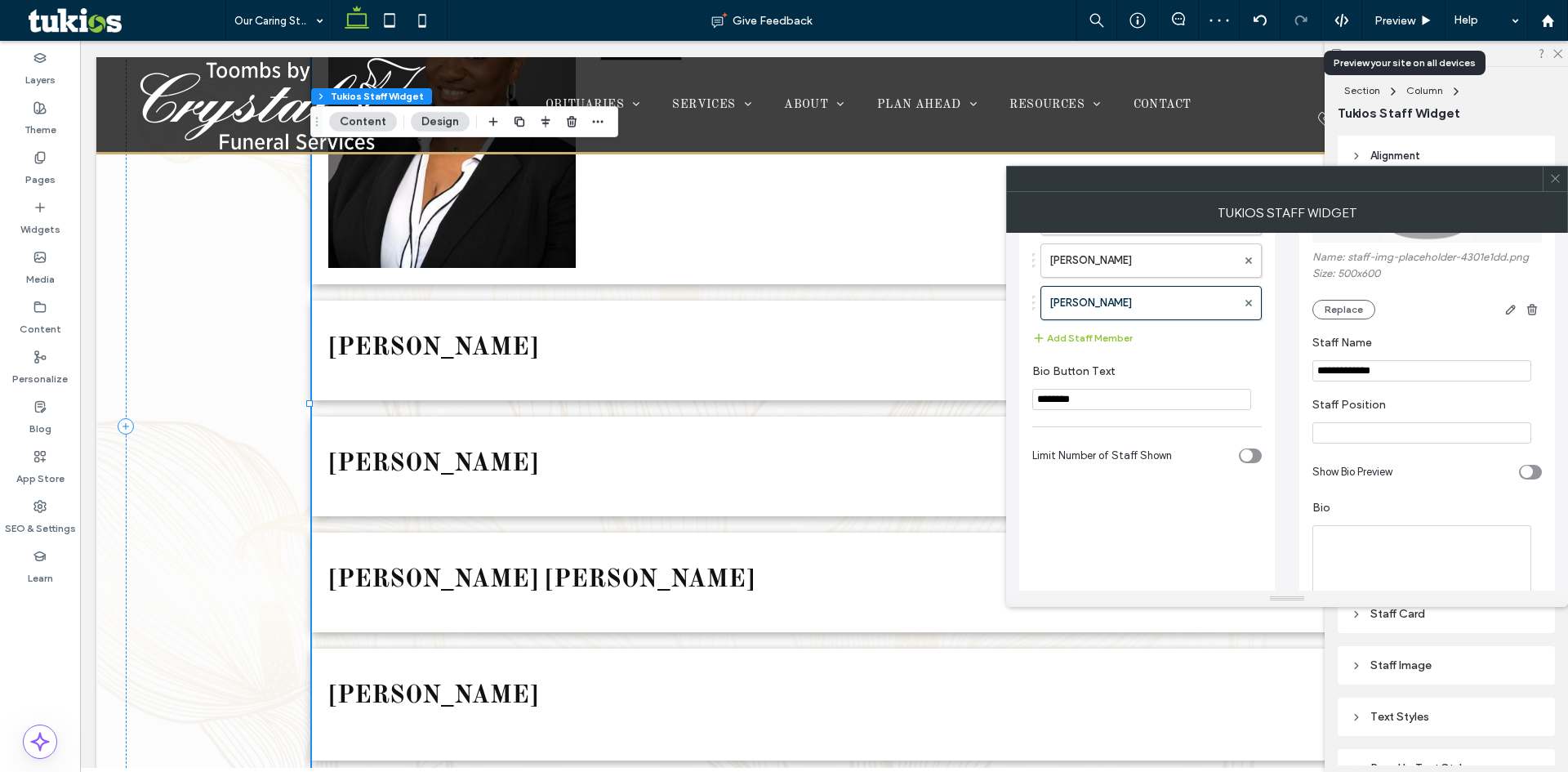
scroll to position [327, 0]
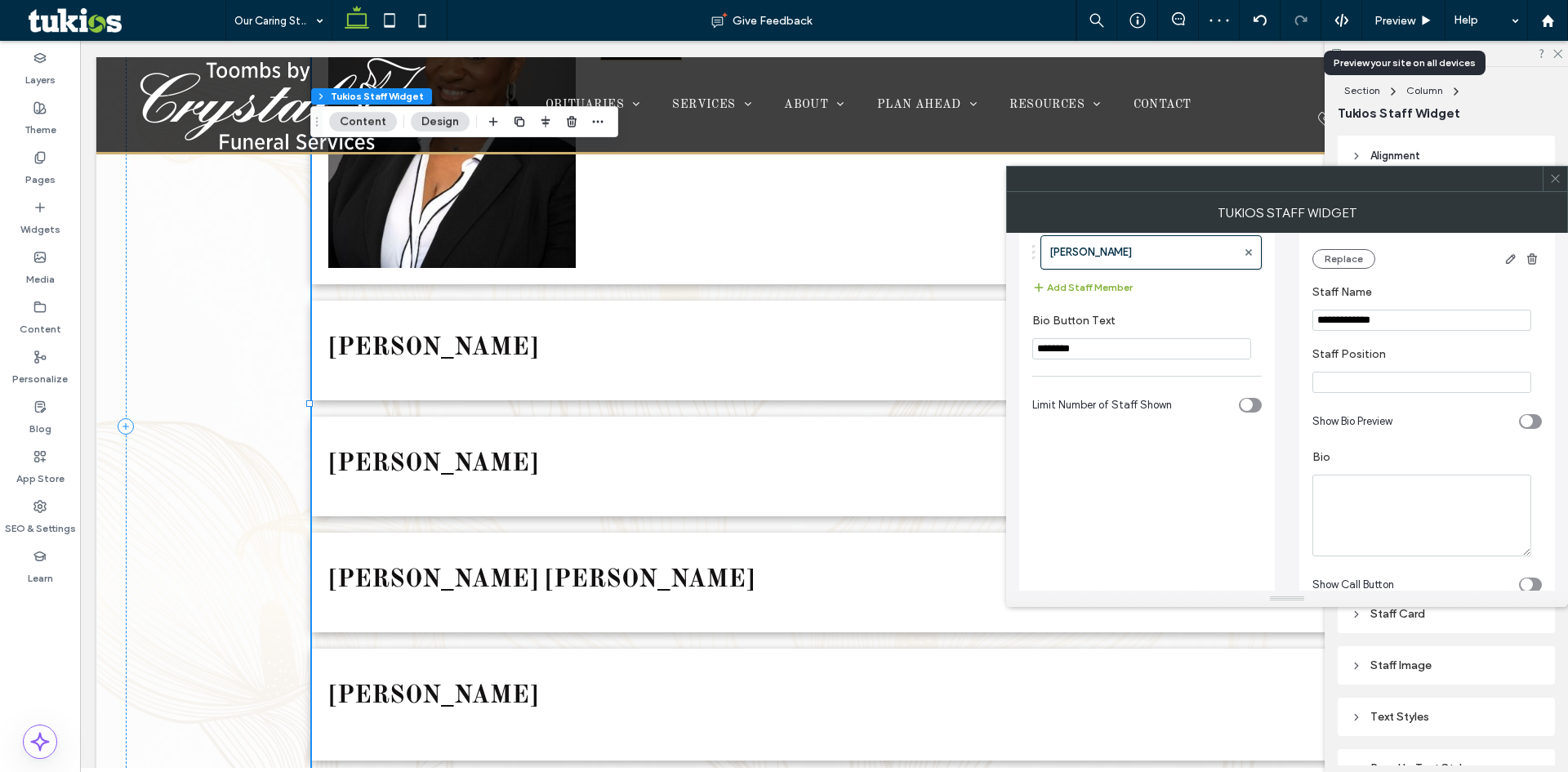
click at [1092, 285] on button "Add Staff Member" at bounding box center [1082, 288] width 100 height 20
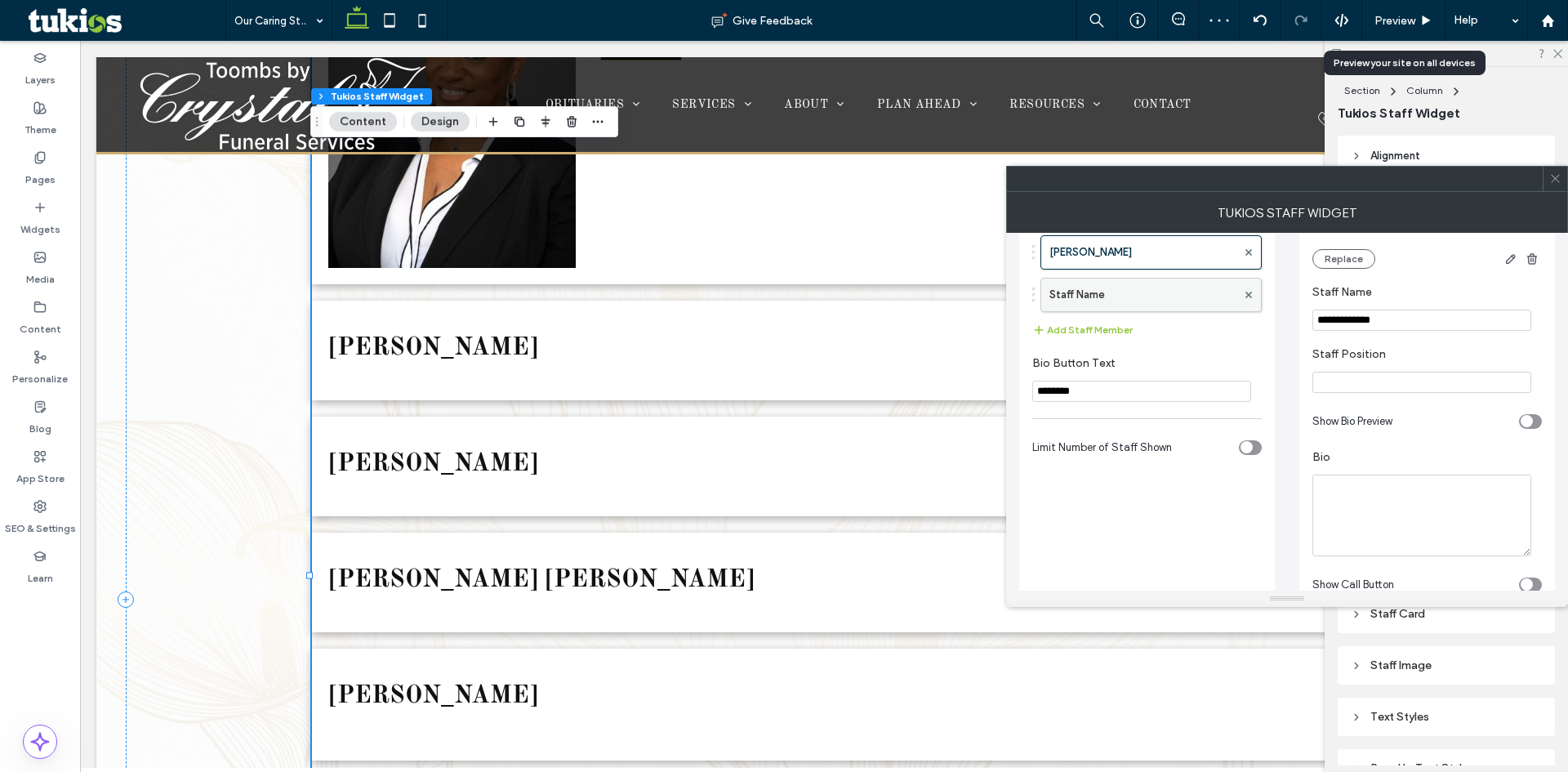
click at [1127, 299] on label "Staff Name" at bounding box center [1143, 295] width 187 height 33
click at [1372, 322] on input "**********" at bounding box center [1422, 320] width 219 height 21
paste input "*****"
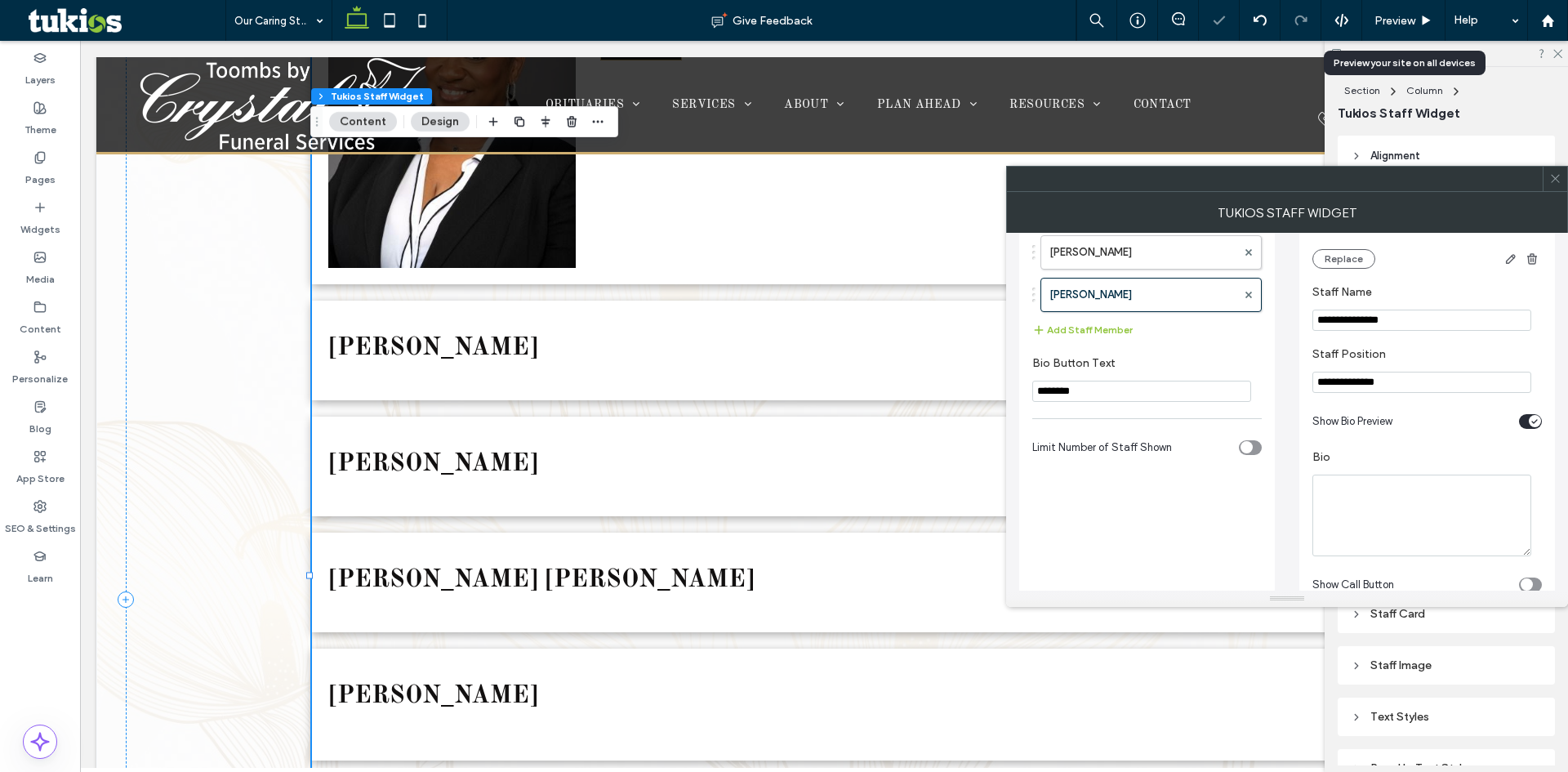
type input "**********"
click at [1385, 380] on input "**********" at bounding box center [1422, 382] width 219 height 21
click at [1532, 424] on icon "toggle" at bounding box center [1534, 422] width 6 height 5
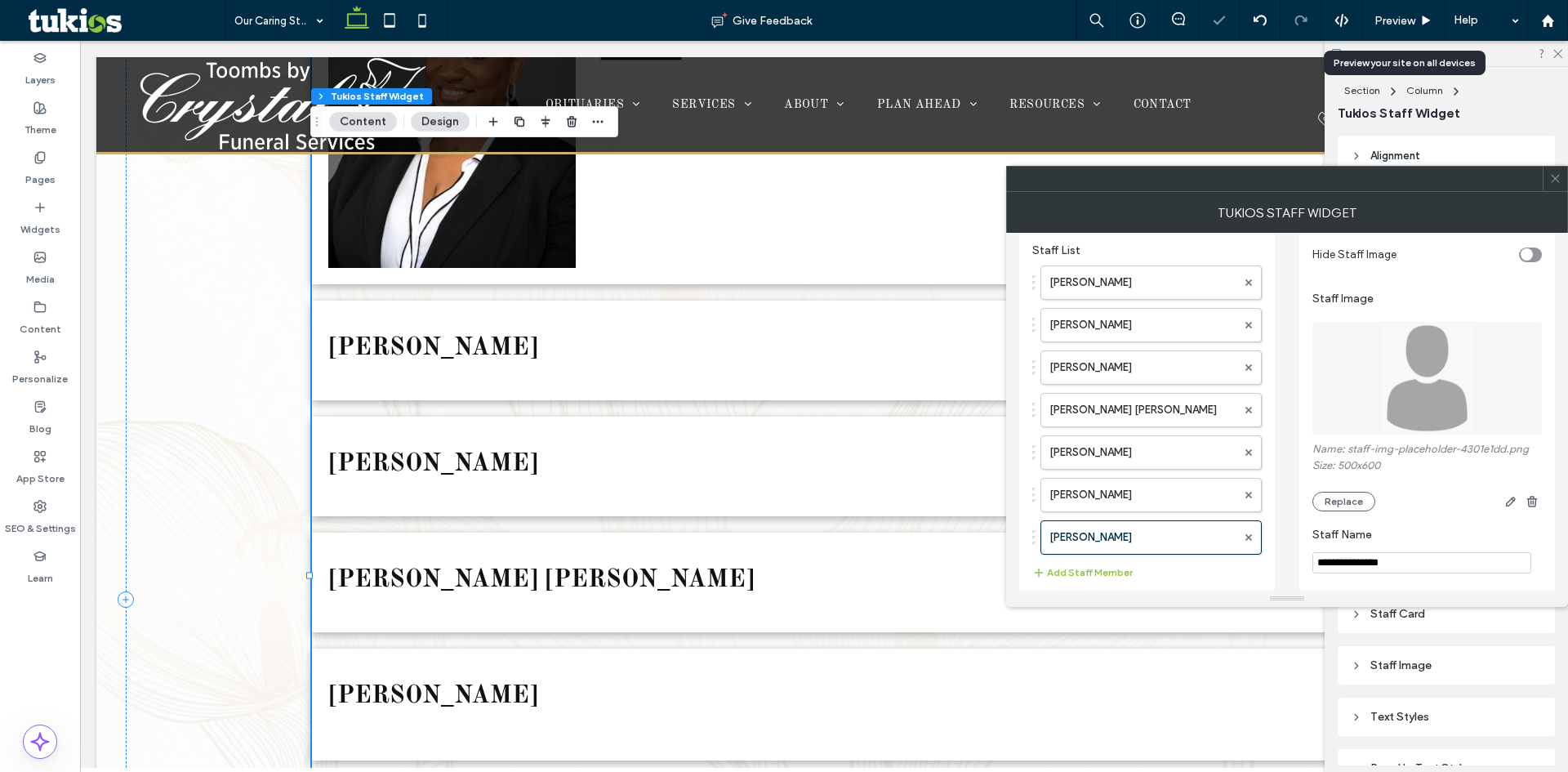
scroll to position [82, 0]
click at [1531, 256] on div "toggle" at bounding box center [1527, 257] width 12 height 12
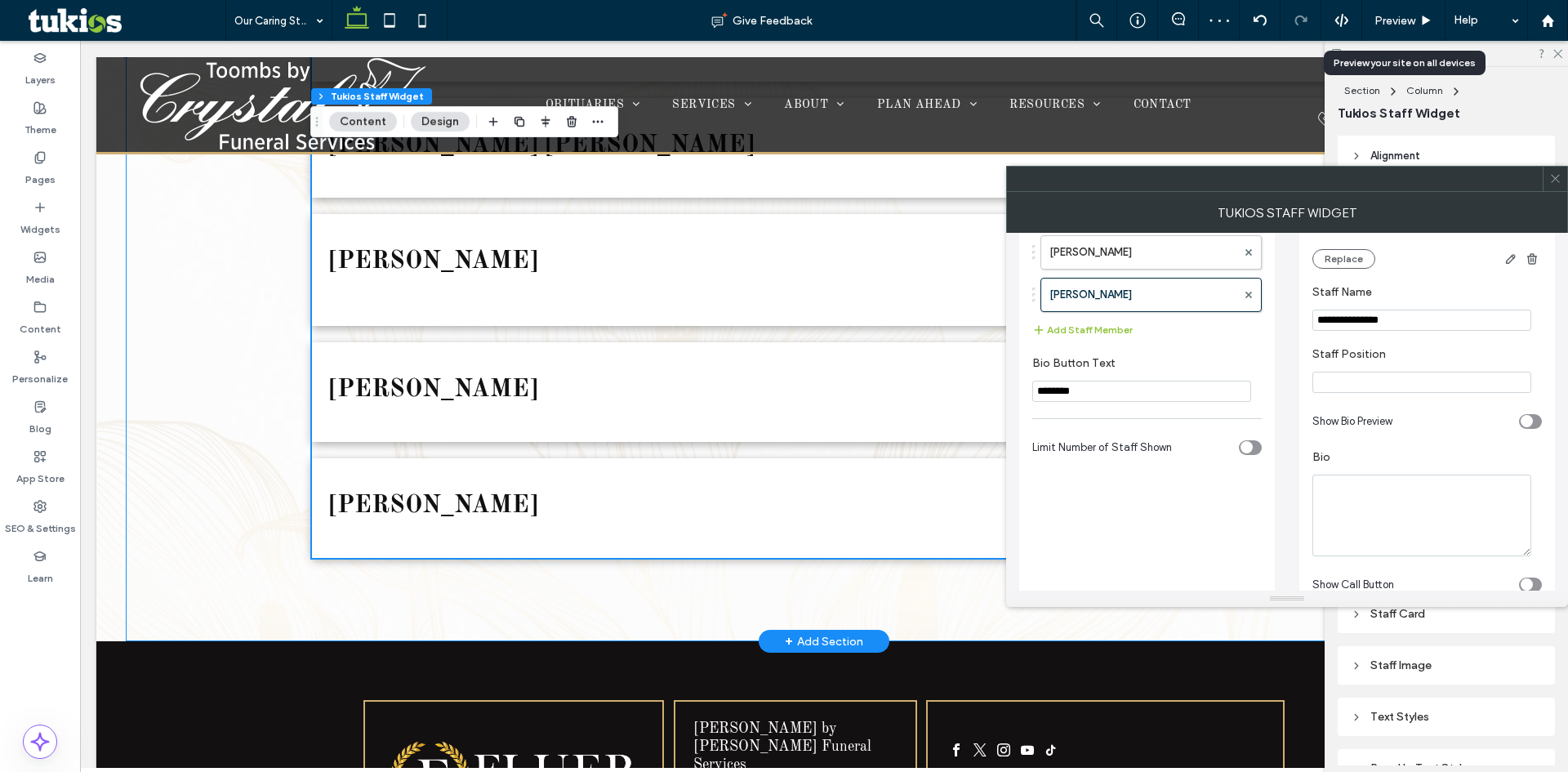
scroll to position [1161, 0]
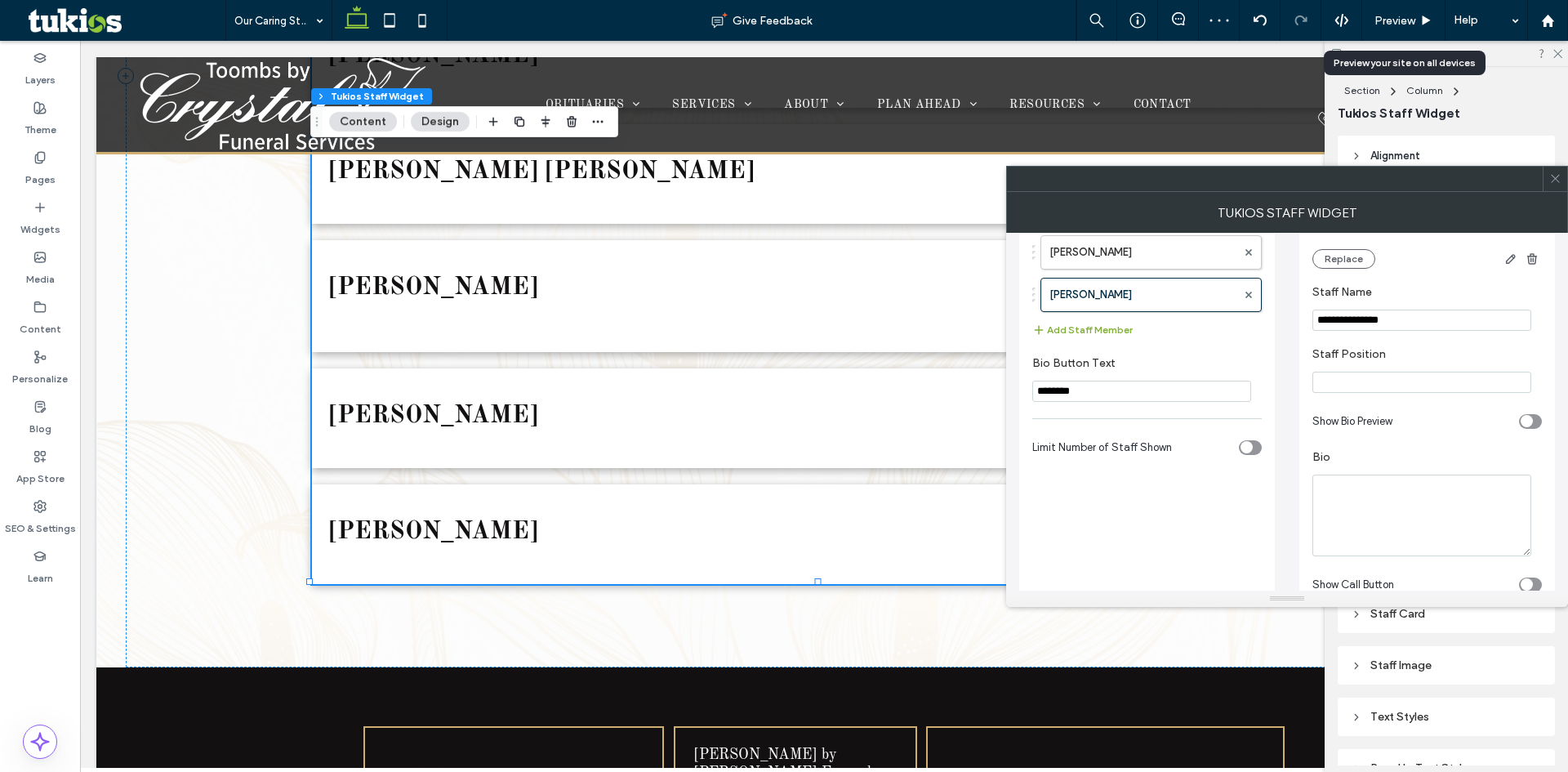
click at [1094, 328] on button "Add Staff Member" at bounding box center [1082, 330] width 100 height 20
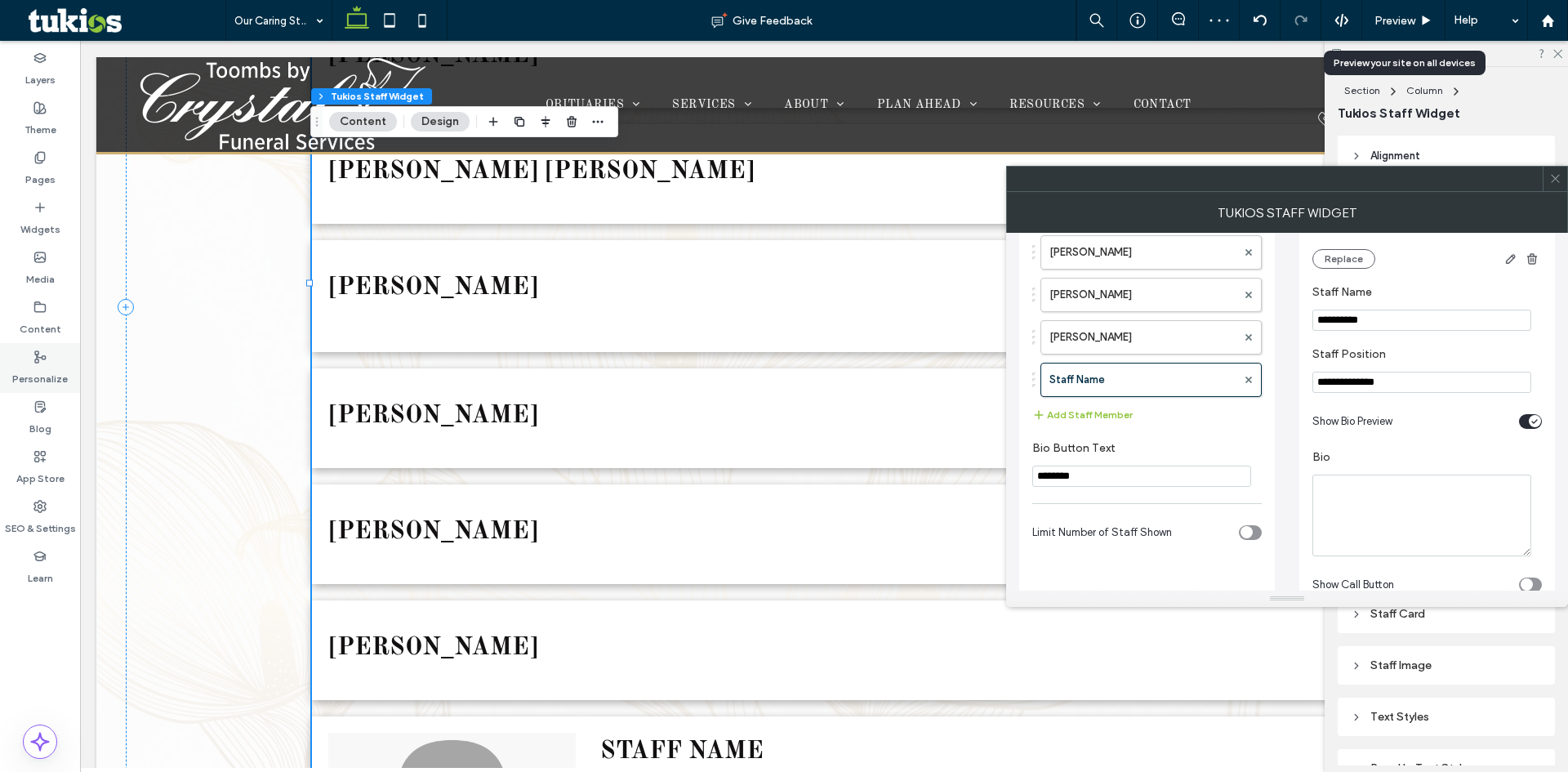
scroll to position [1161, 0]
click at [1345, 323] on input "**********" at bounding box center [1422, 320] width 219 height 21
paste input "**"
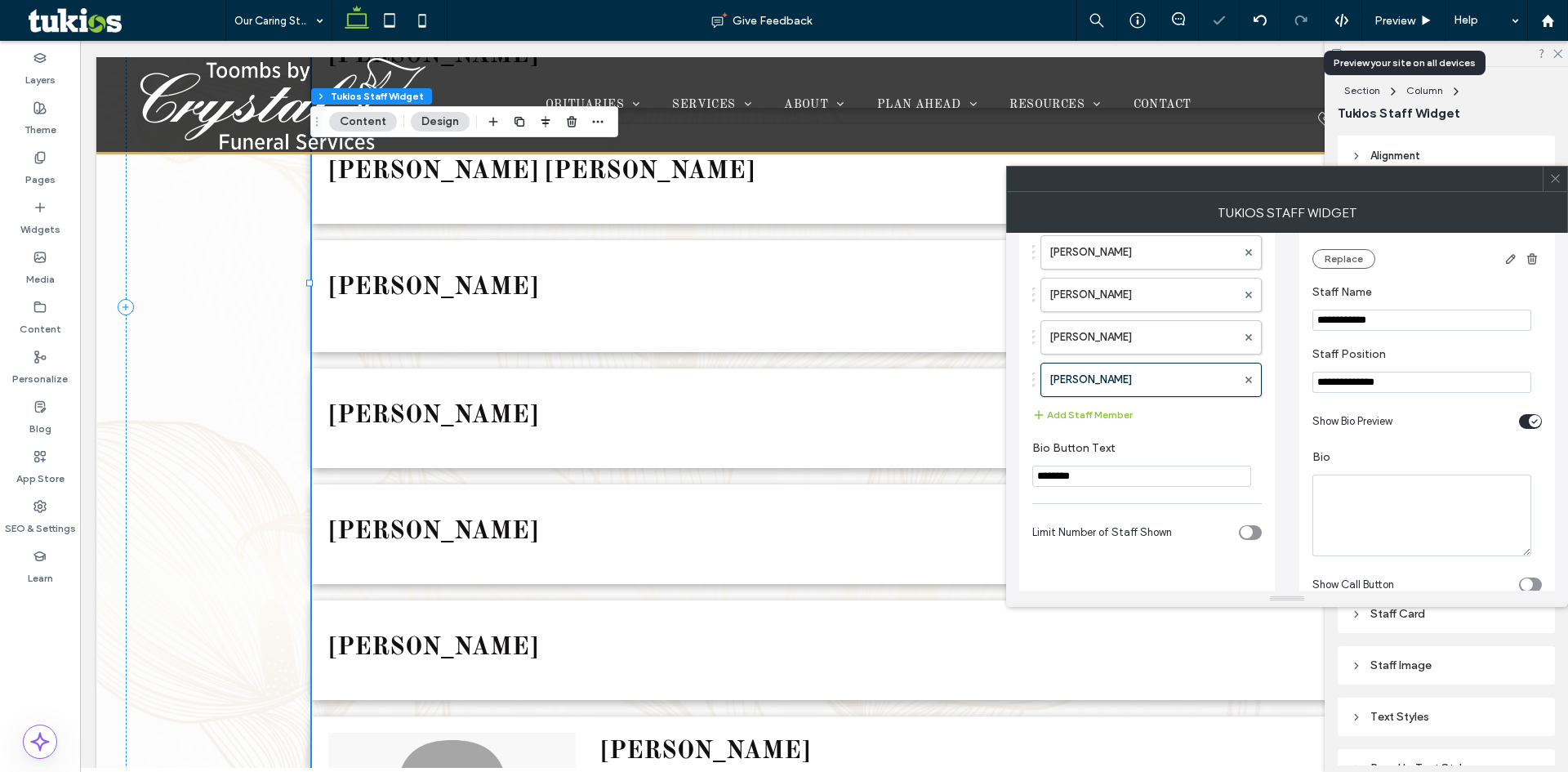
type input "**********"
click at [1332, 396] on section "**********" at bounding box center [1427, 370] width 230 height 62
click at [1334, 391] on input "**********" at bounding box center [1422, 382] width 219 height 21
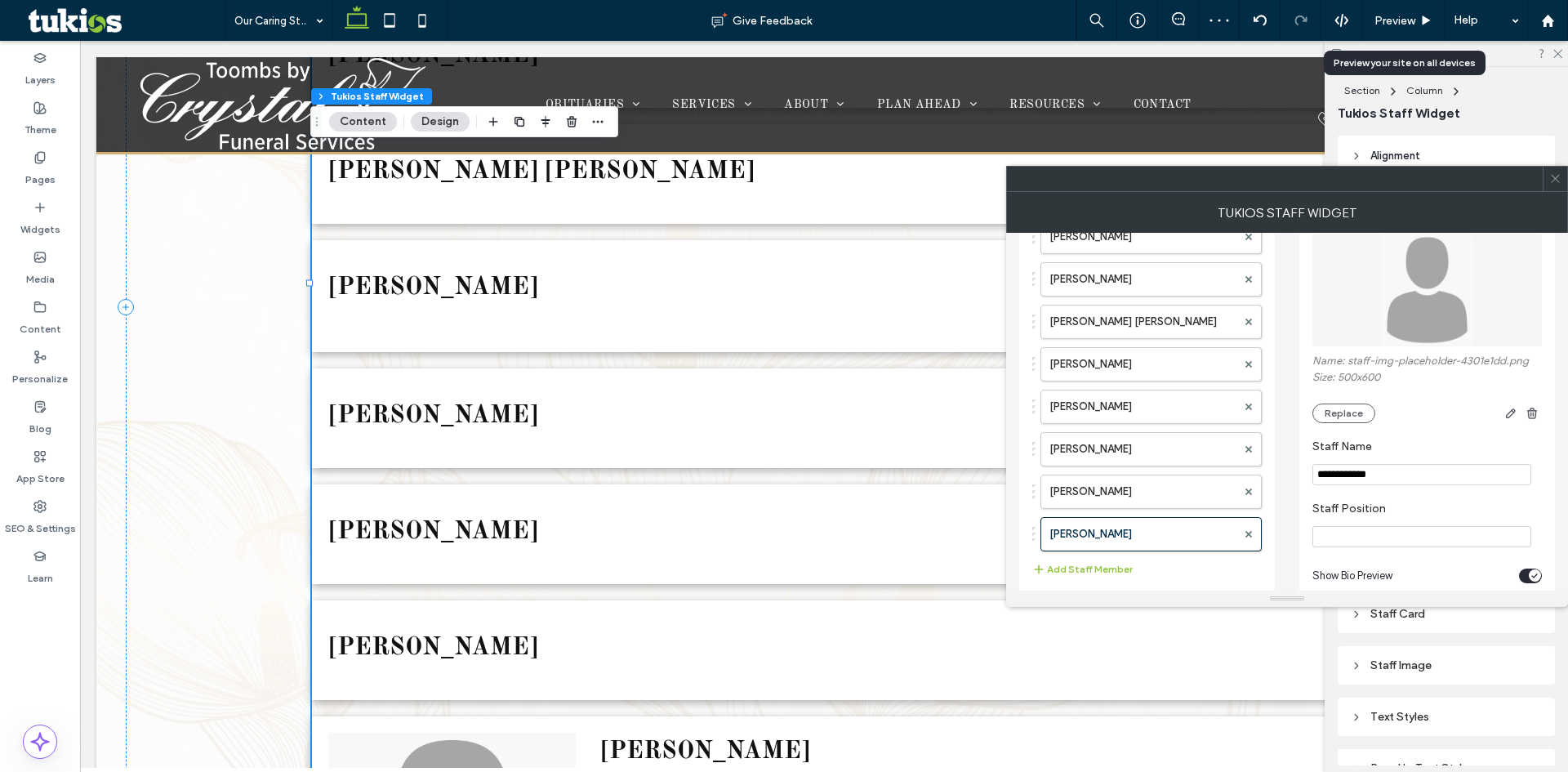
scroll to position [82, 0]
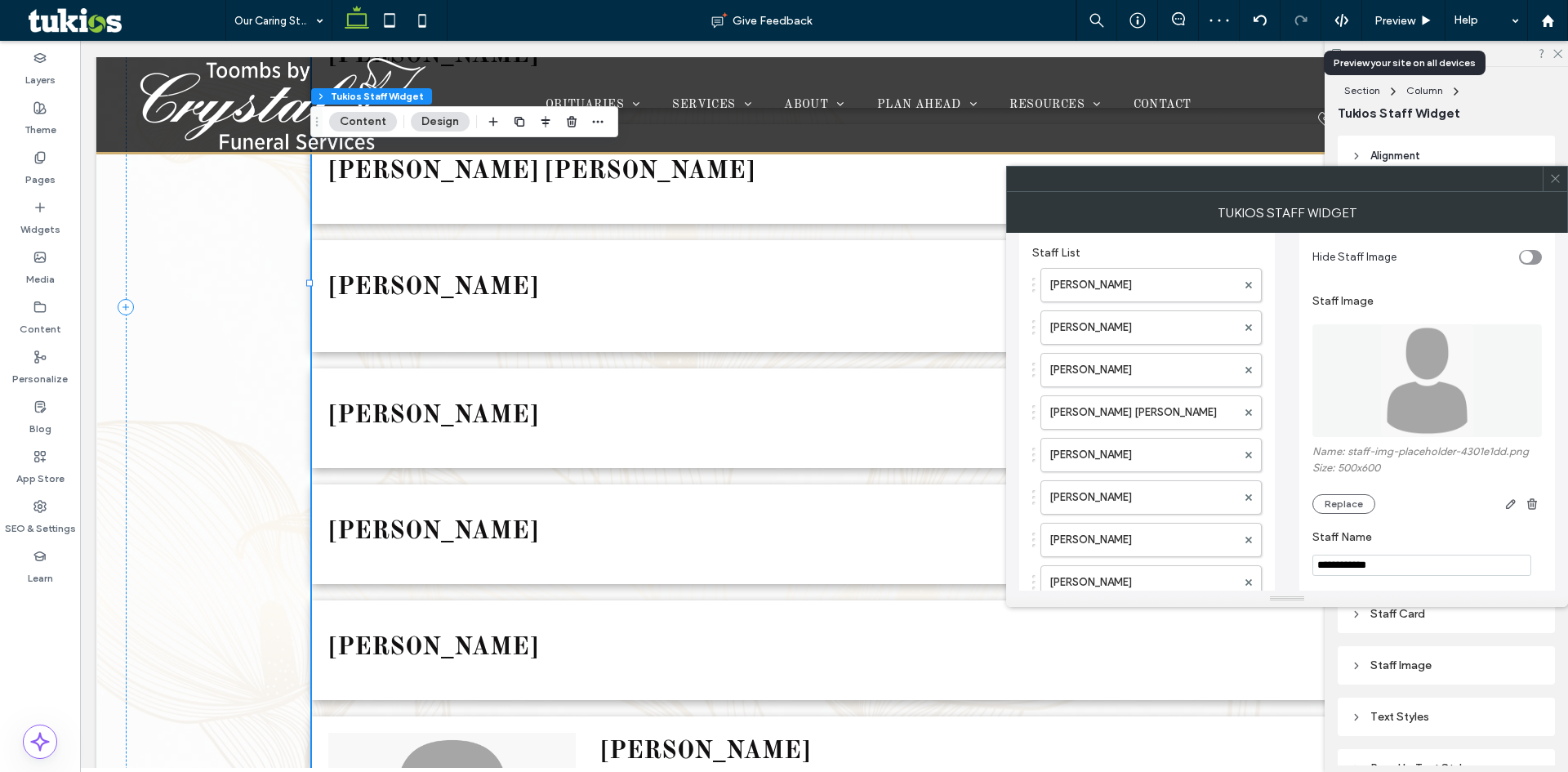
click at [1537, 502] on icon "button" at bounding box center [1533, 504] width 13 height 13
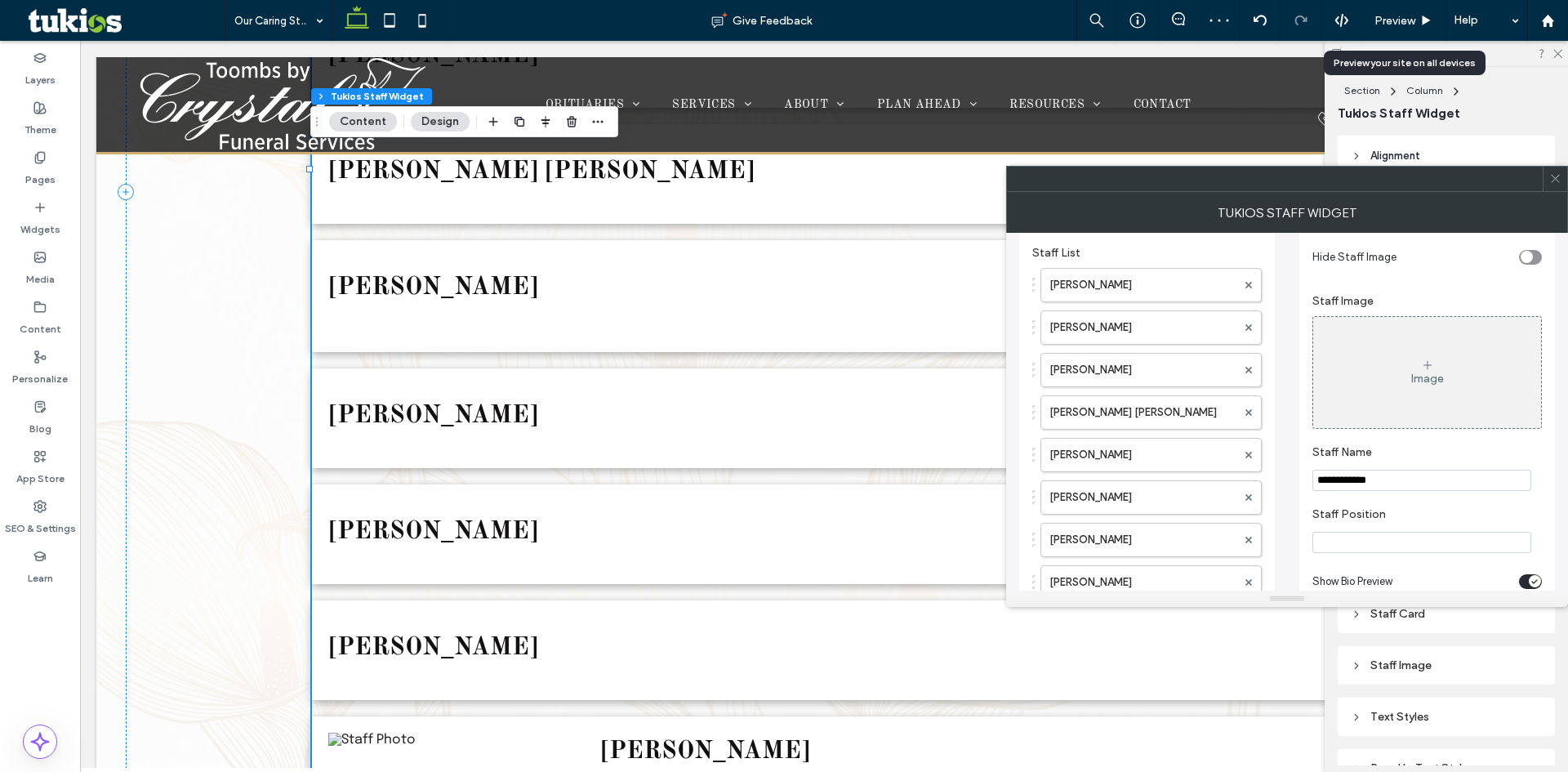
click at [1531, 256] on div "toggle" at bounding box center [1527, 257] width 12 height 12
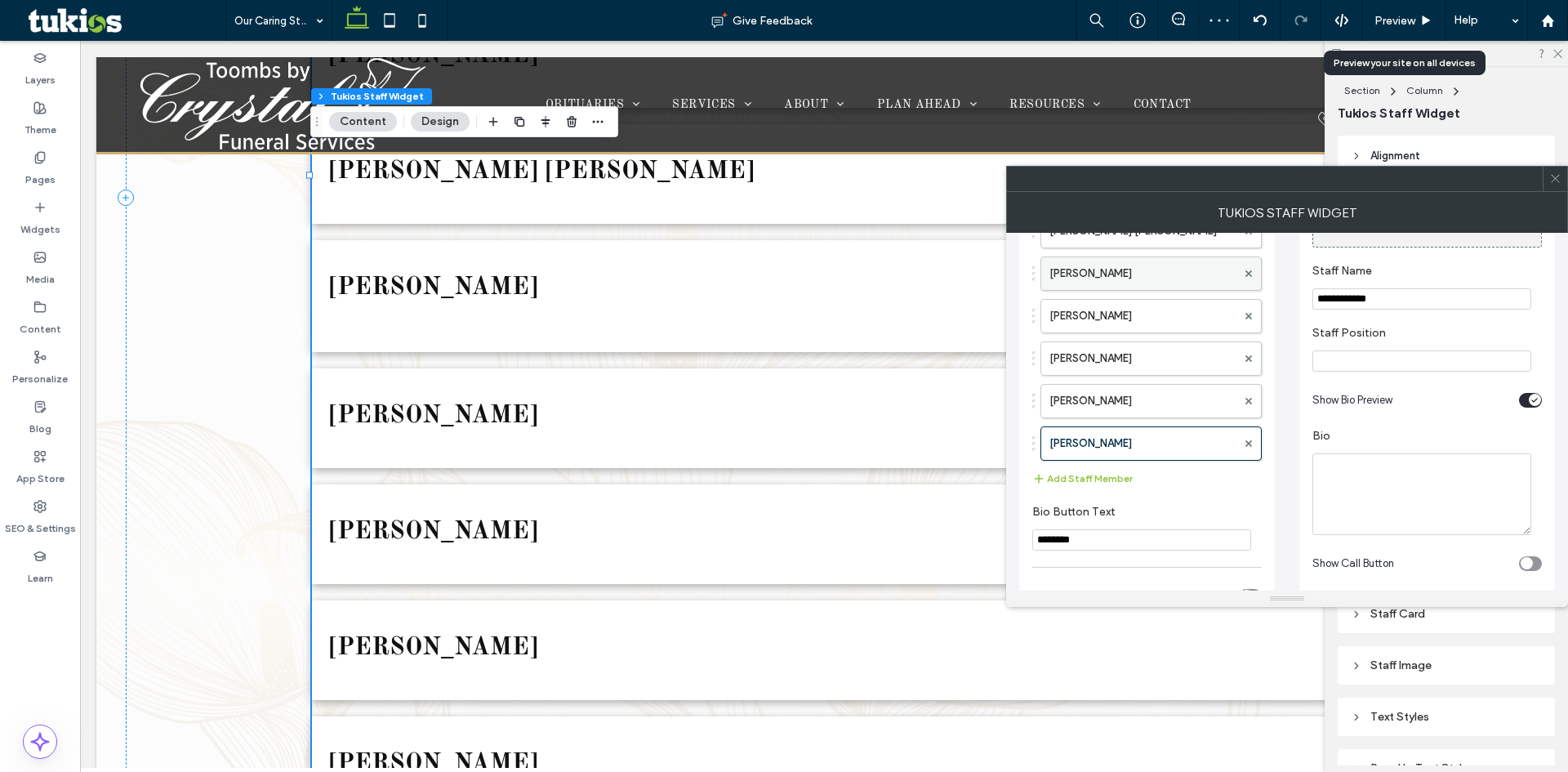
scroll to position [325, 0]
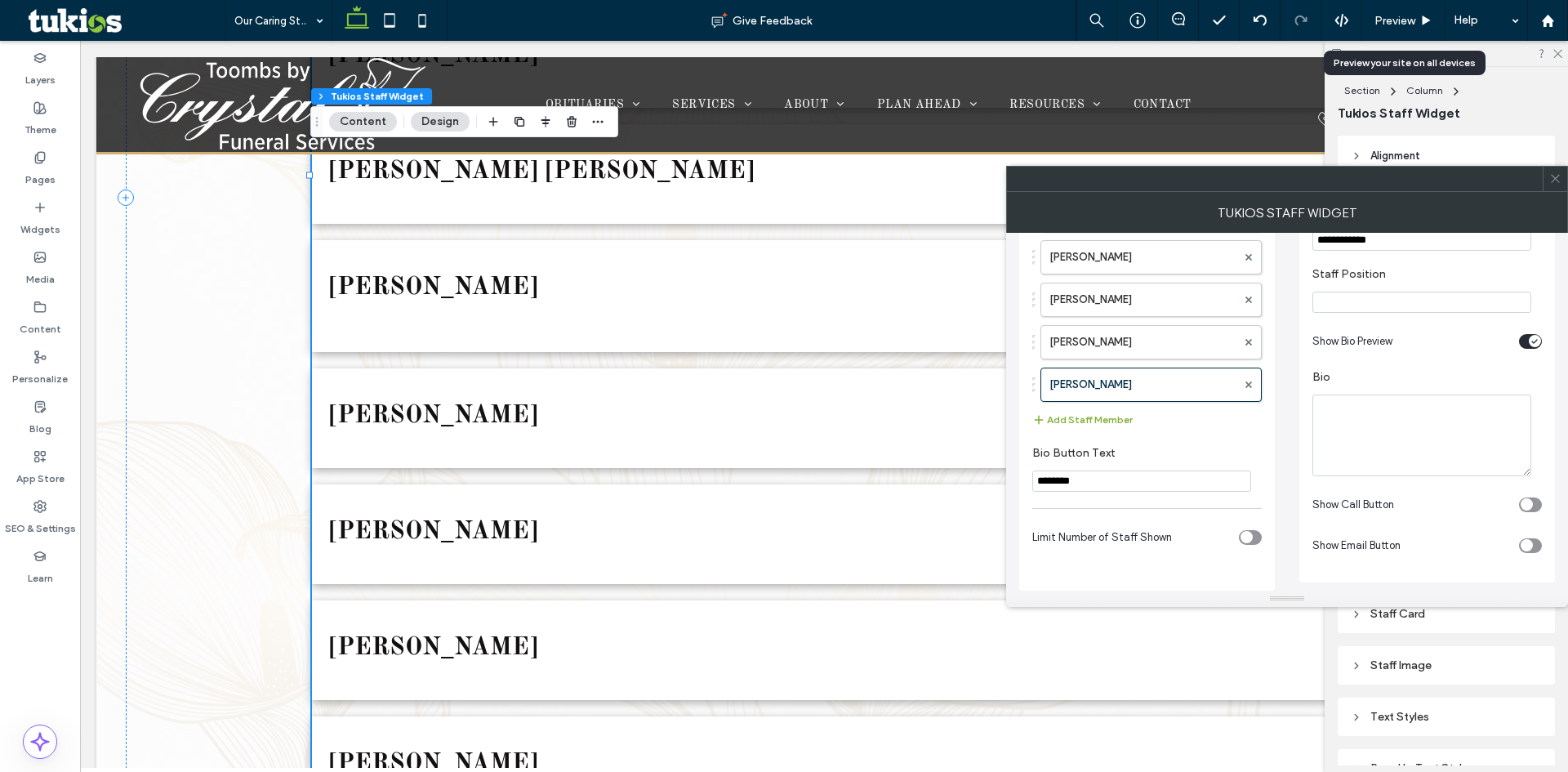
click at [1086, 418] on button "Add Staff Member" at bounding box center [1082, 420] width 100 height 20
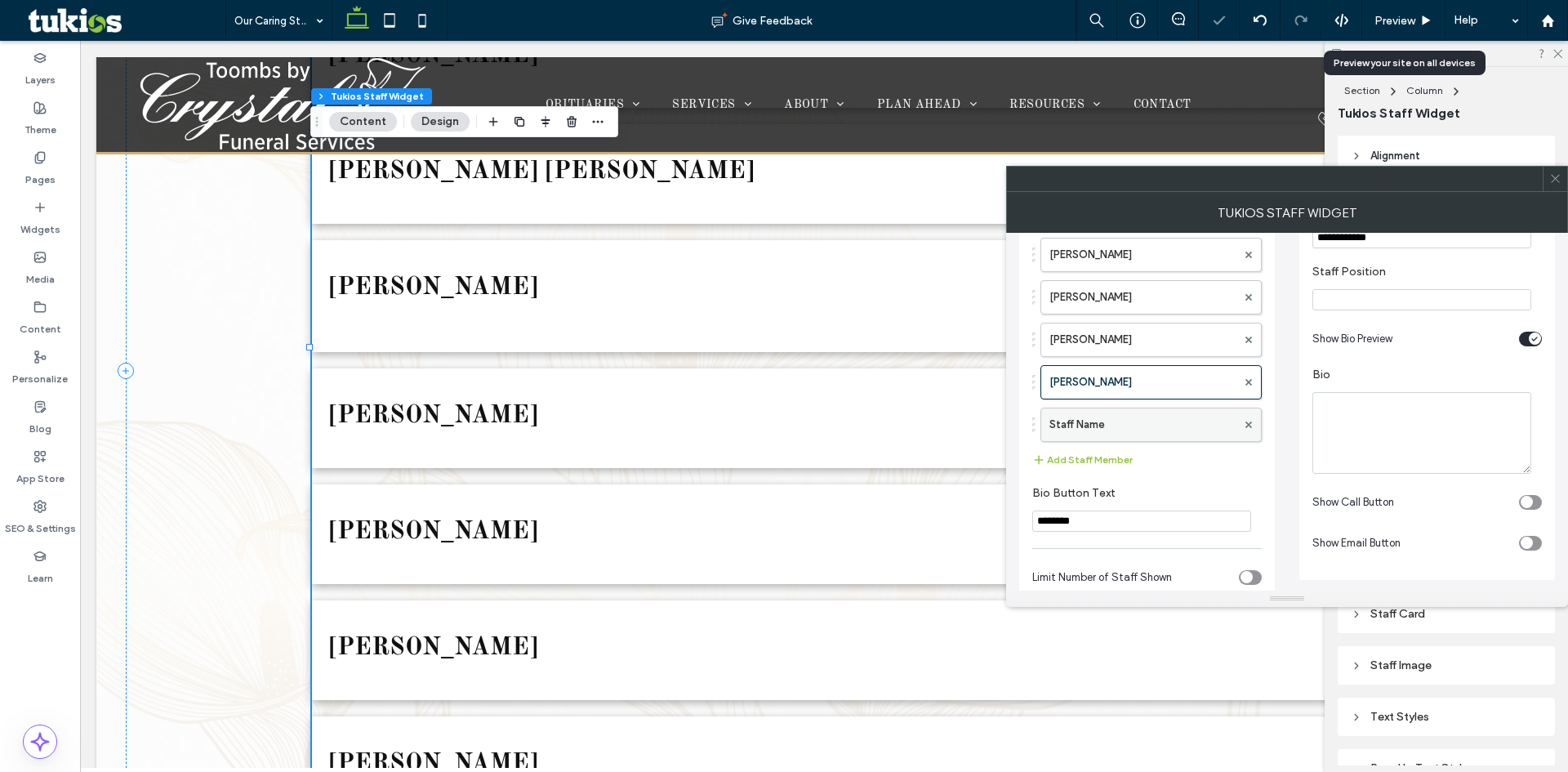
click at [1106, 414] on label "Staff Name" at bounding box center [1143, 425] width 187 height 33
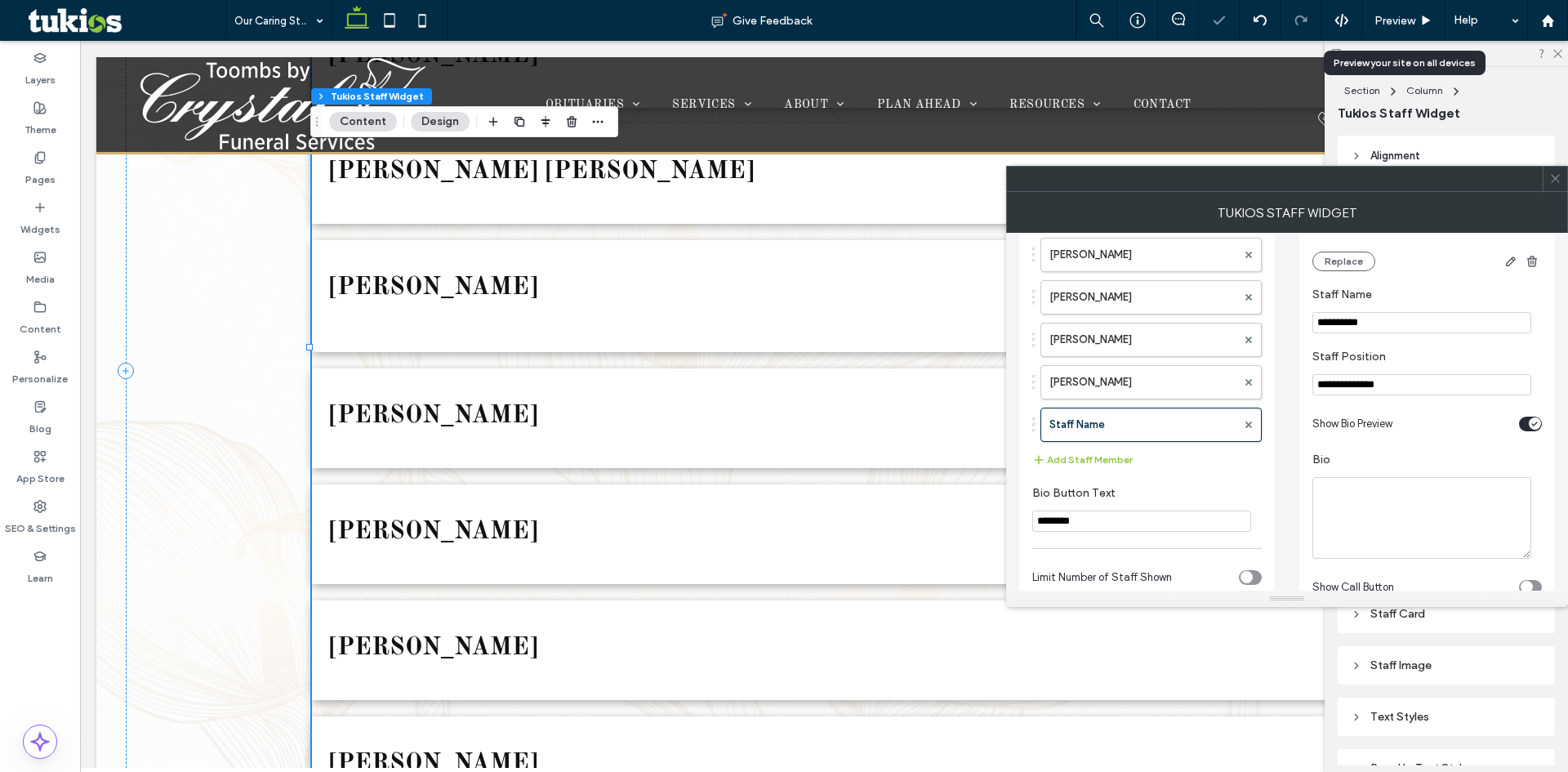
click at [1382, 326] on input "**********" at bounding box center [1422, 323] width 219 height 21
paste input "****"
type input "**********"
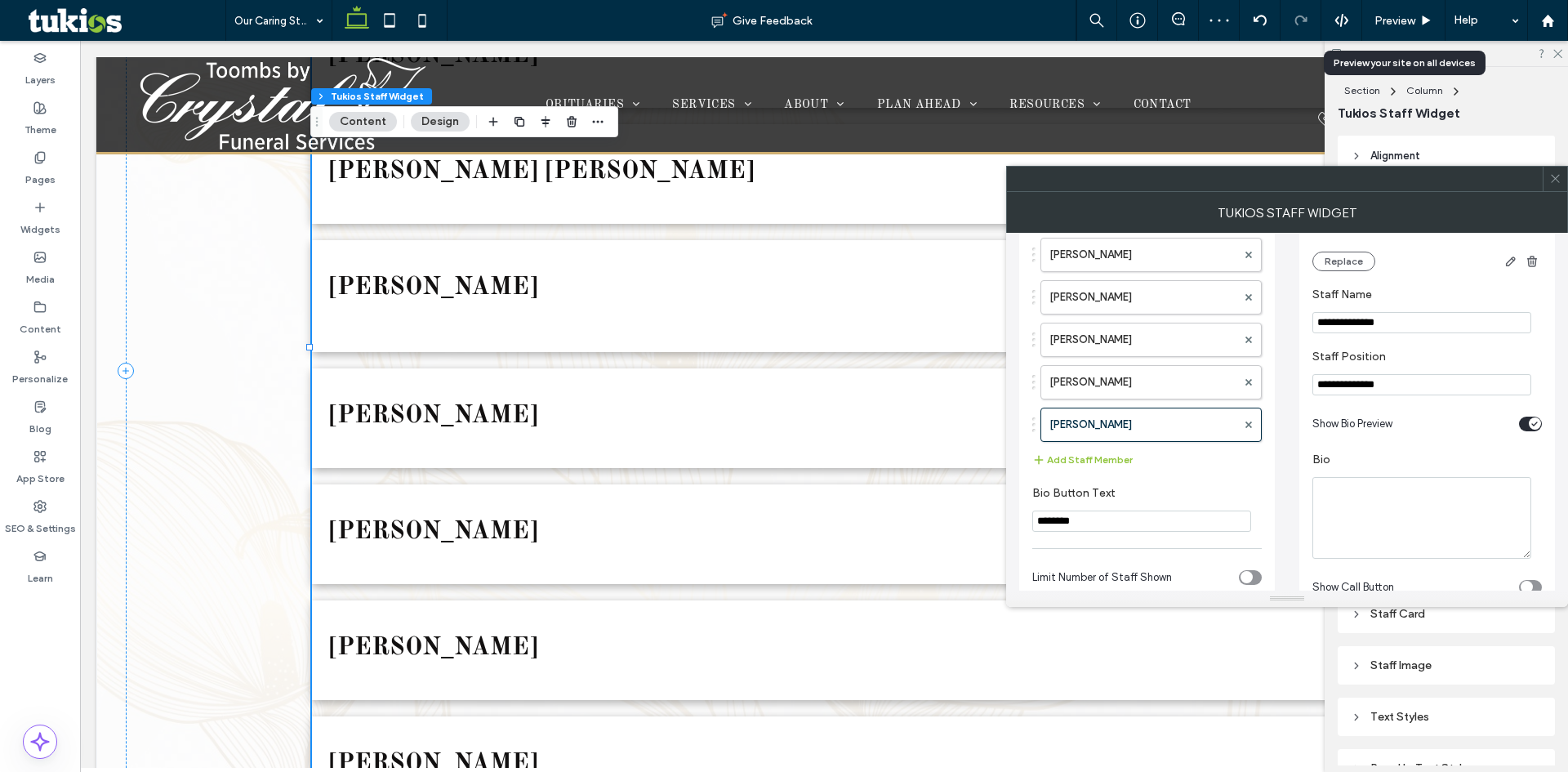
click at [1372, 380] on input "**********" at bounding box center [1422, 385] width 219 height 21
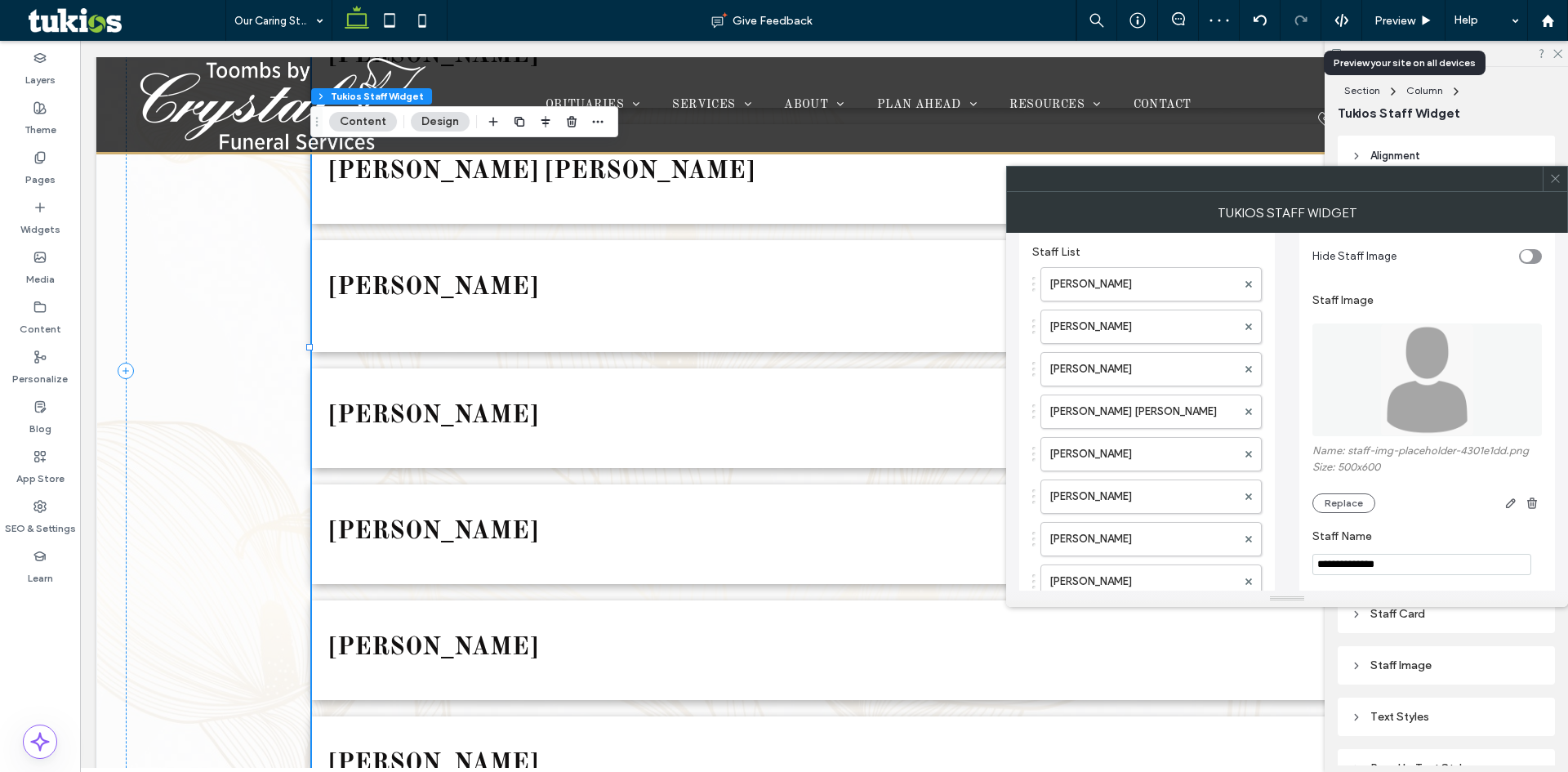
scroll to position [79, 0]
click at [1525, 264] on div "toggle" at bounding box center [1527, 260] width 12 height 12
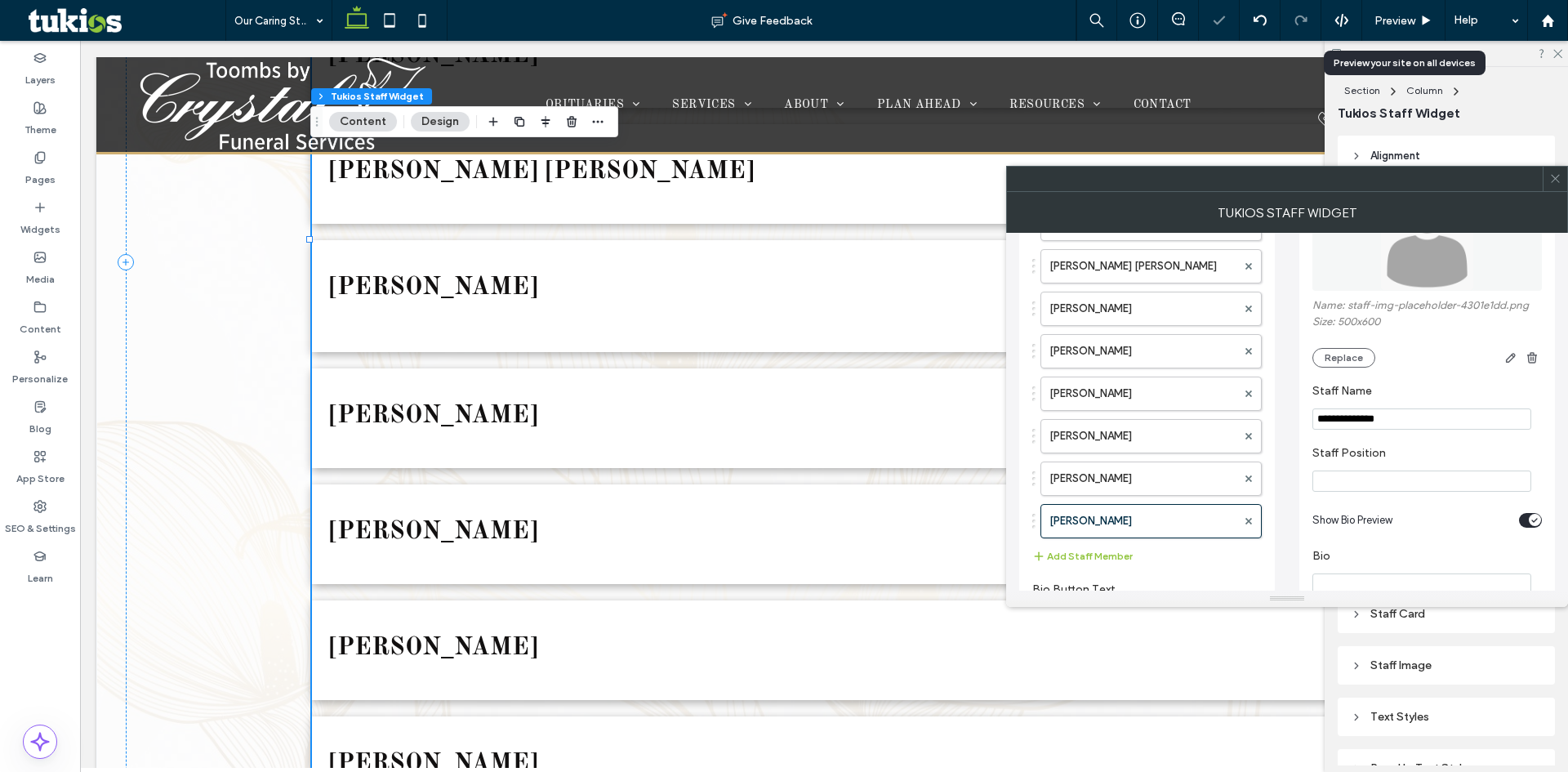
scroll to position [327, 0]
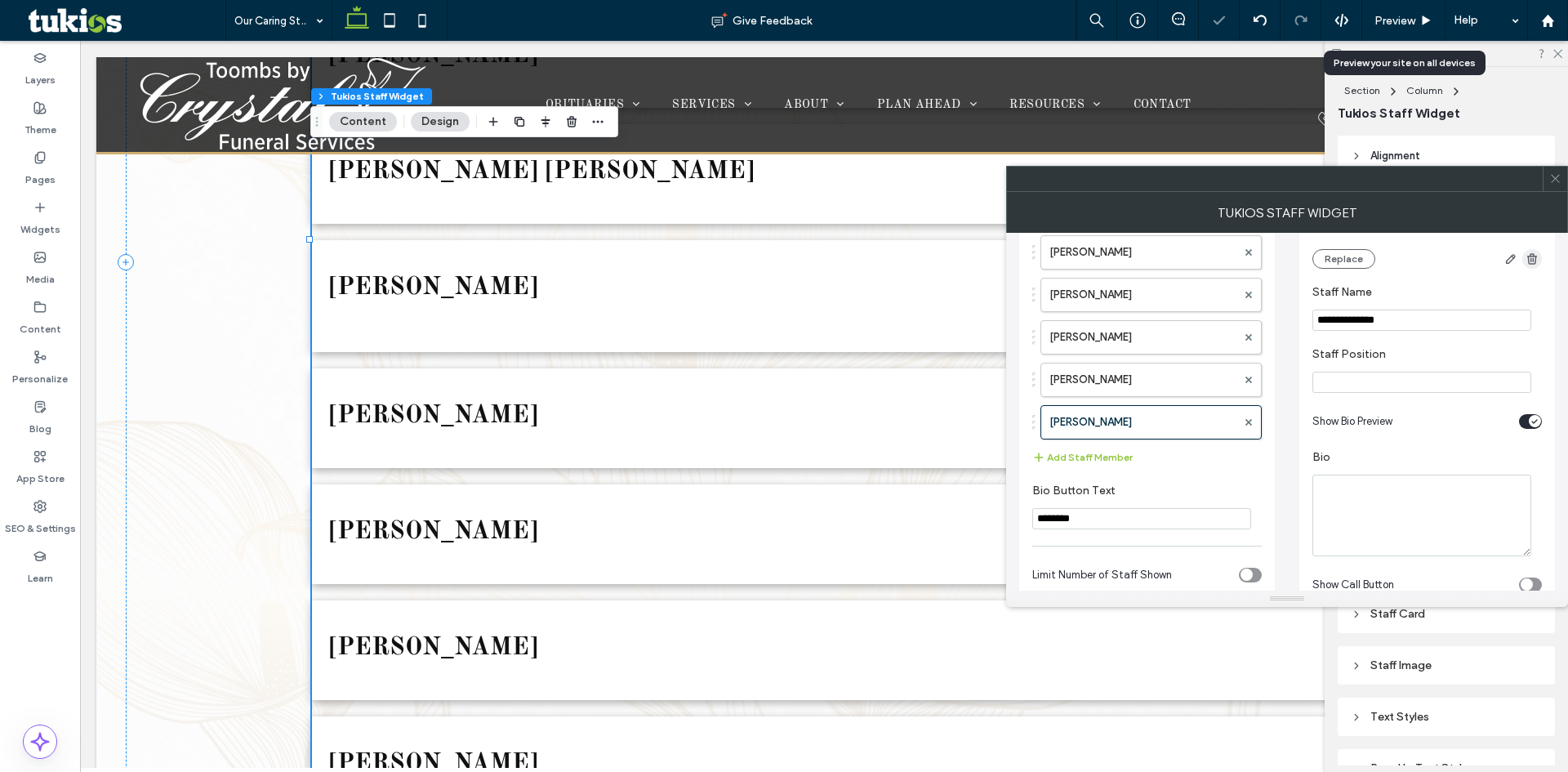
click at [1541, 264] on span "button" at bounding box center [1533, 259] width 20 height 20
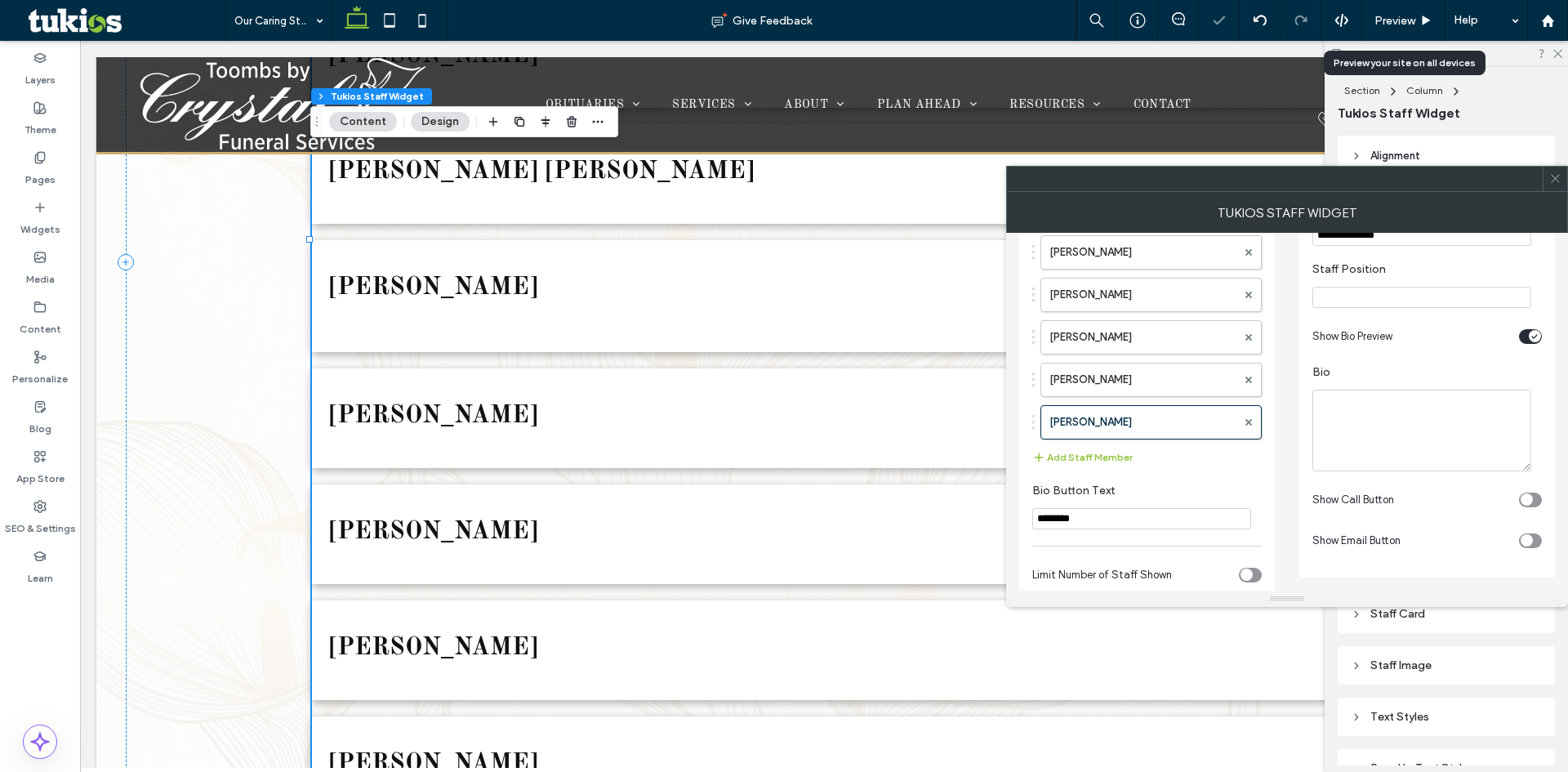
click at [1525, 337] on div "toggle" at bounding box center [1531, 336] width 23 height 15
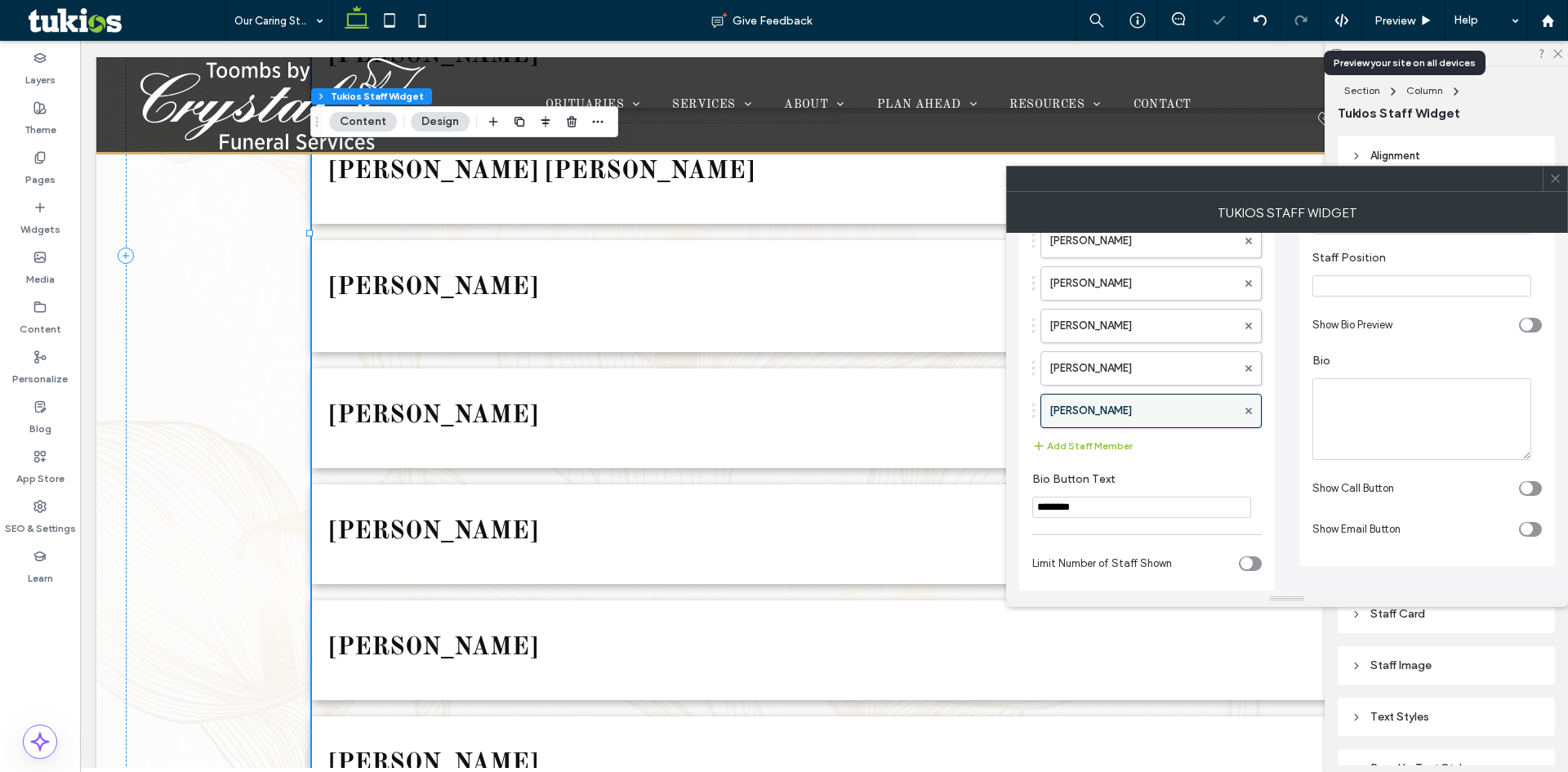
scroll to position [349, 0]
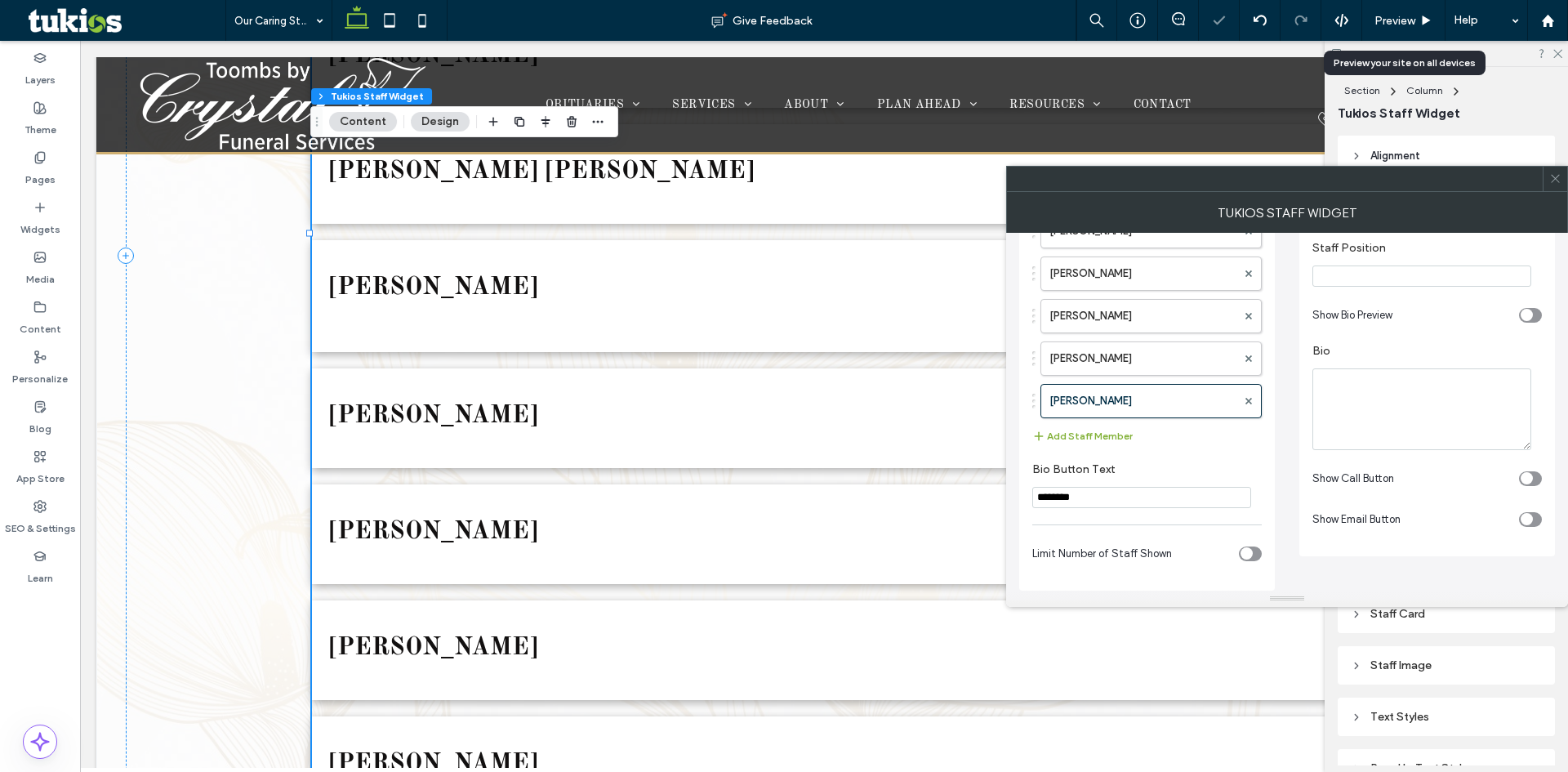
click at [1091, 431] on button "Add Staff Member" at bounding box center [1082, 437] width 100 height 20
click at [1124, 436] on label "Staff Name" at bounding box center [1143, 443] width 187 height 33
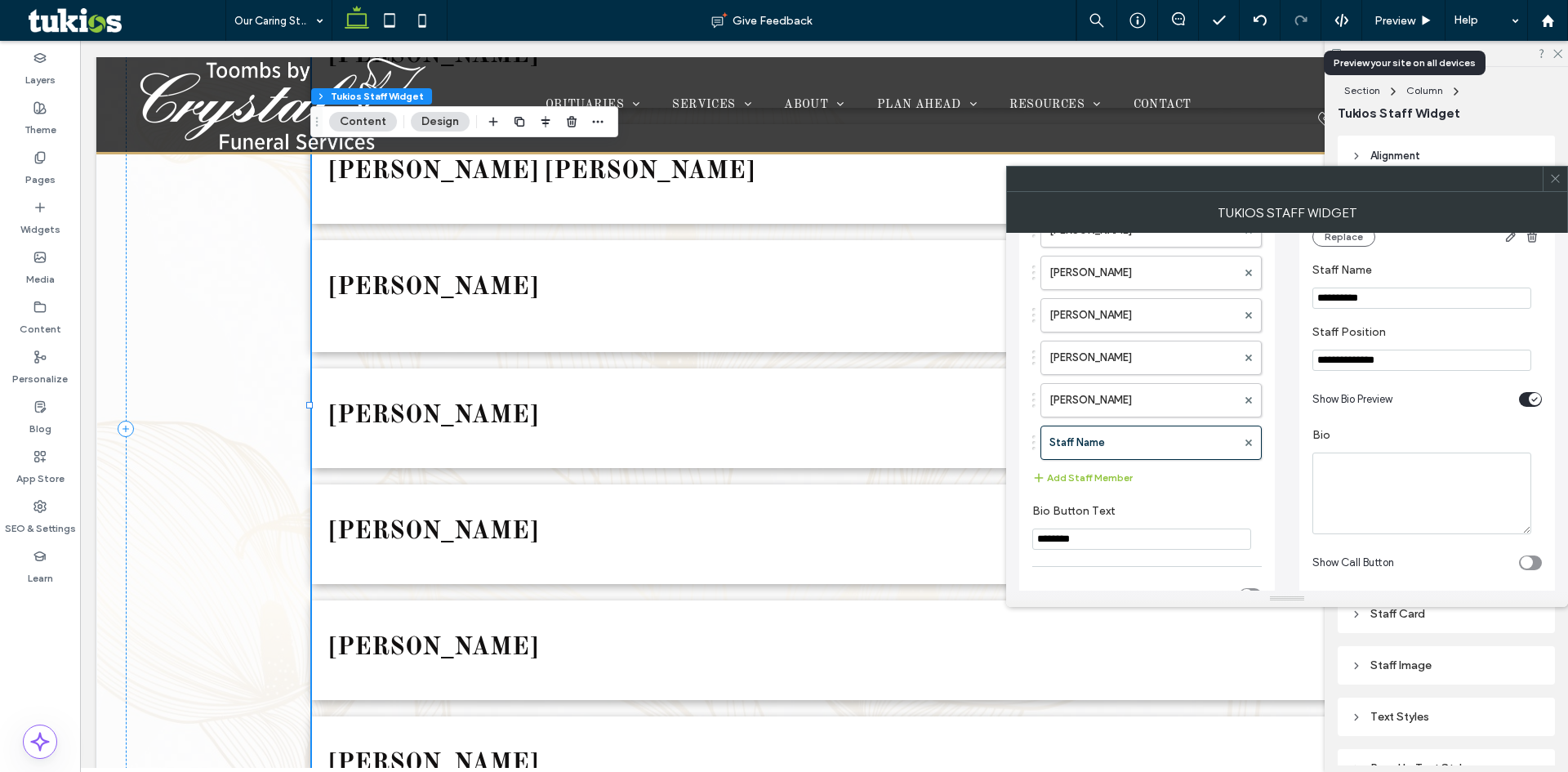
click at [1378, 305] on input "**********" at bounding box center [1422, 298] width 219 height 21
paste input "****"
type input "**********"
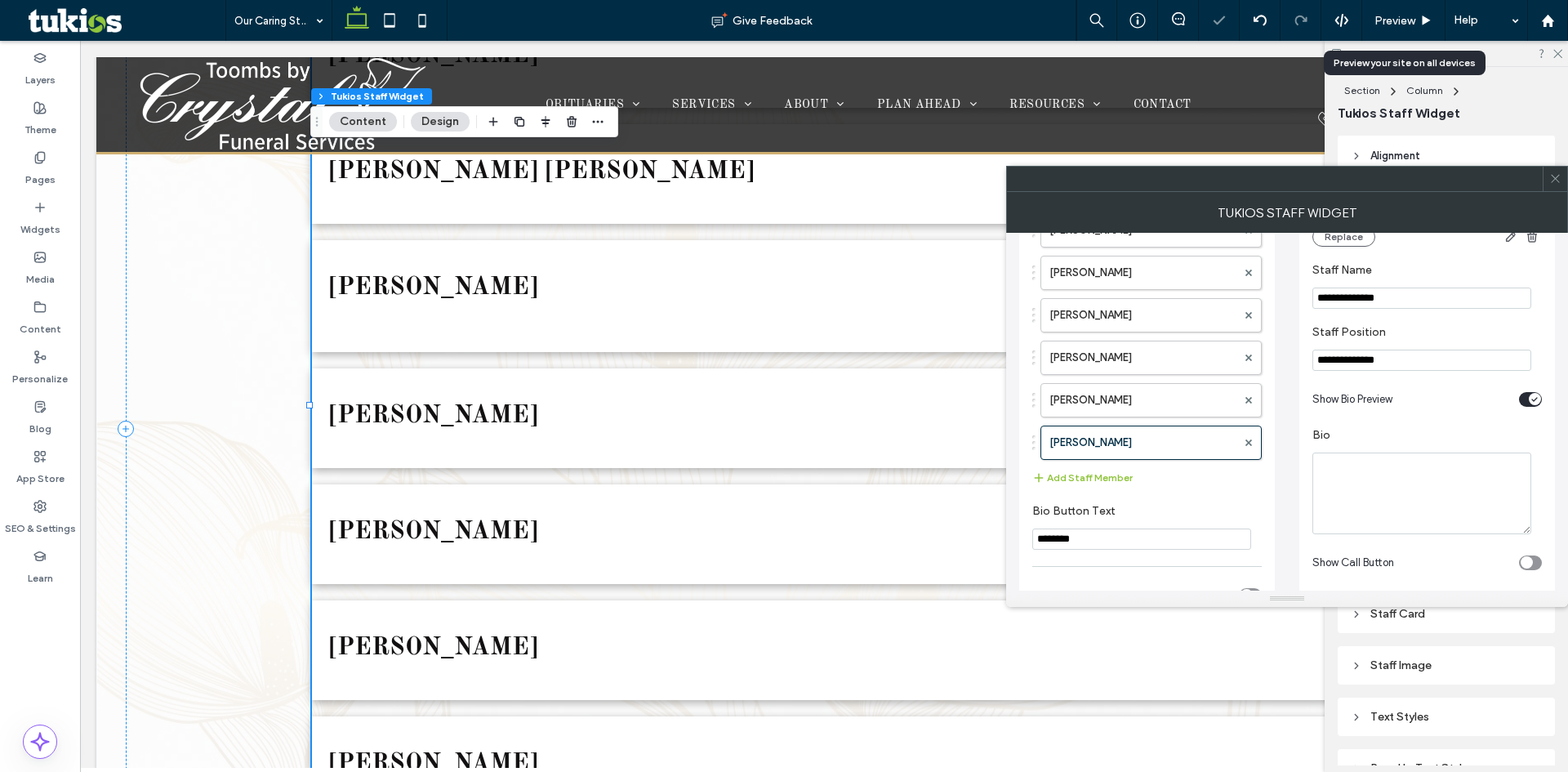
click at [1389, 366] on input "**********" at bounding box center [1422, 360] width 219 height 21
click at [1537, 402] on icon "toggle" at bounding box center [1534, 400] width 6 height 5
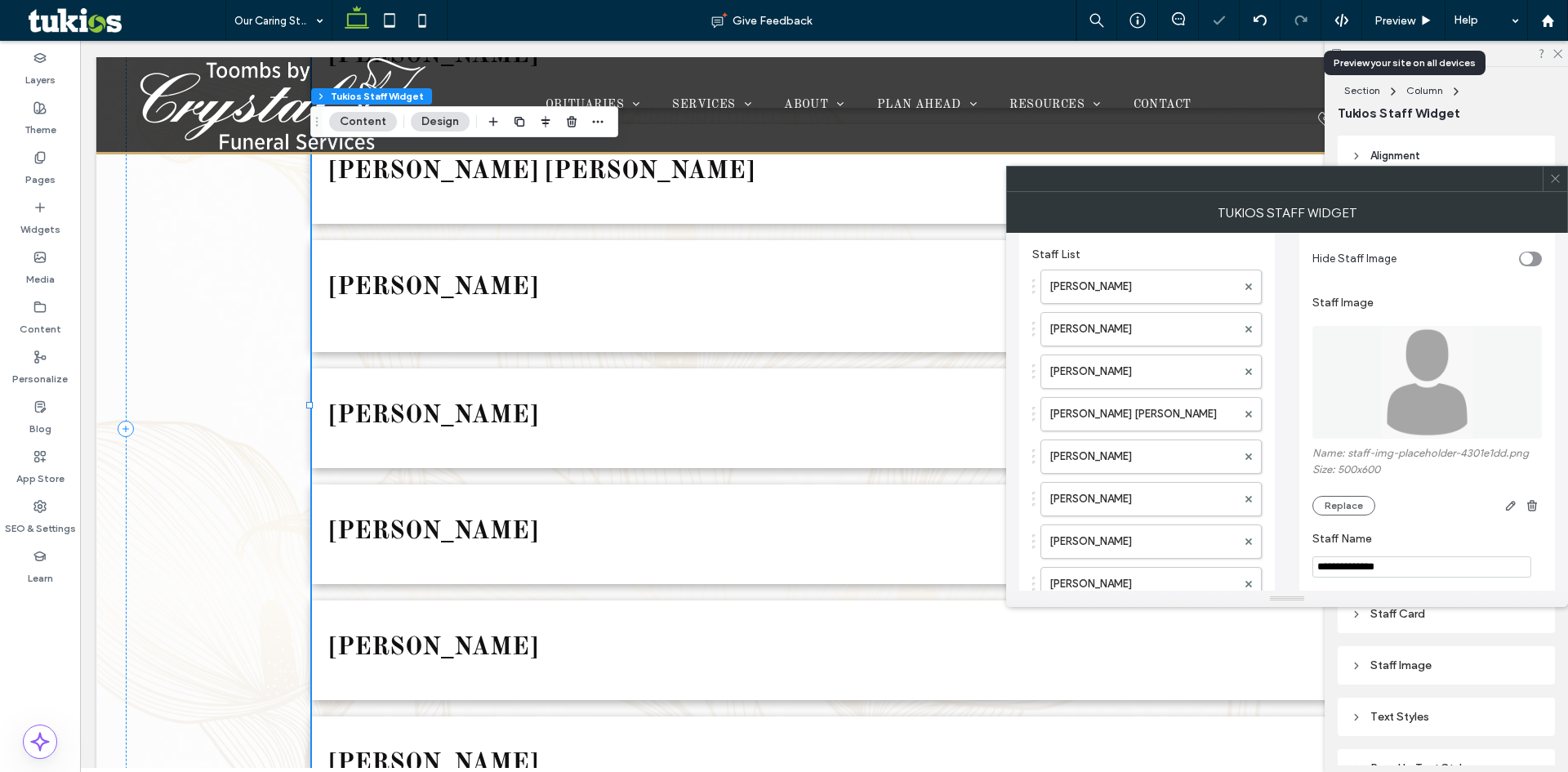
scroll to position [22, 0]
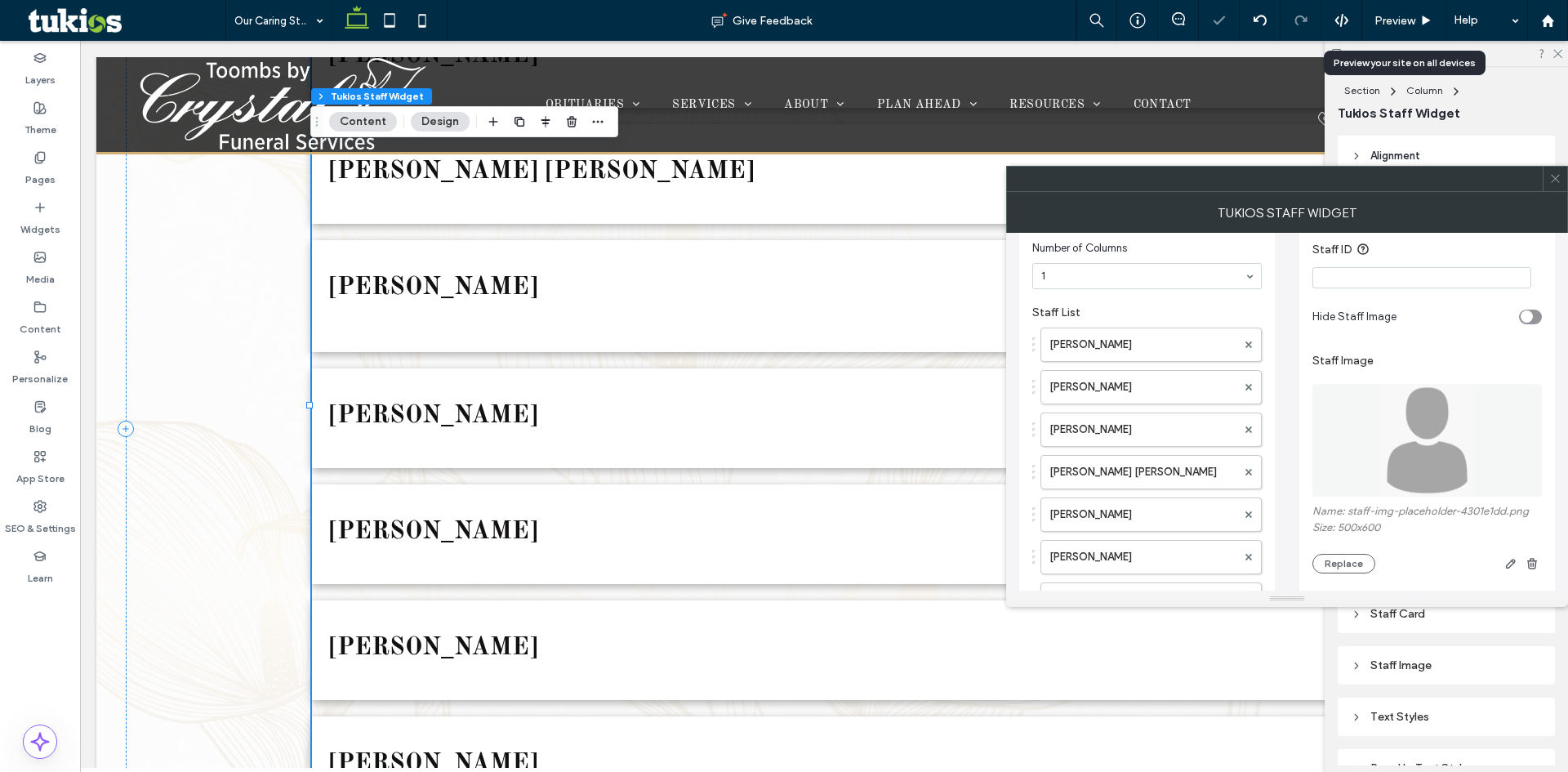
click at [1533, 319] on div "toggle" at bounding box center [1531, 317] width 23 height 15
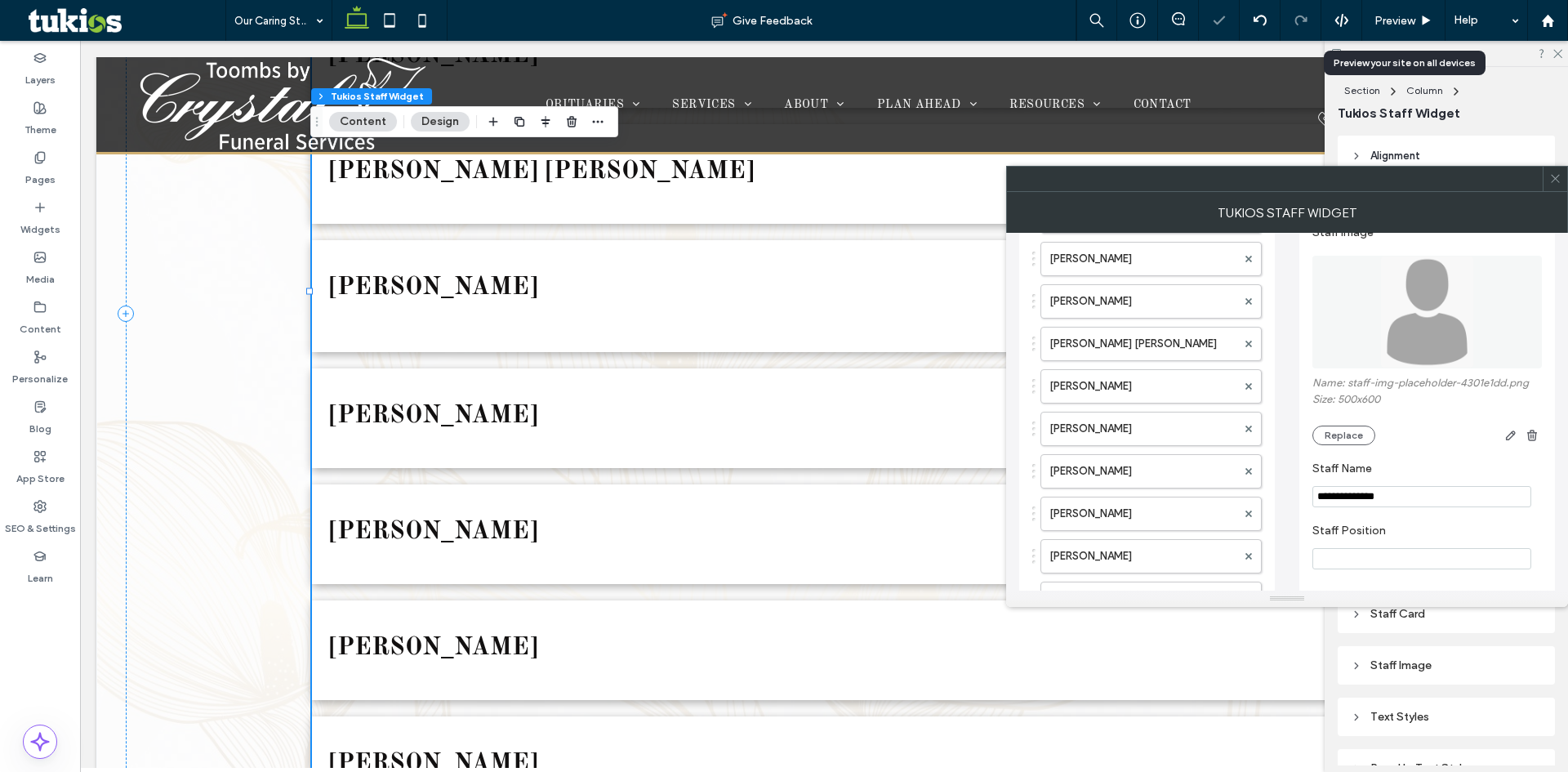
scroll to position [185, 0]
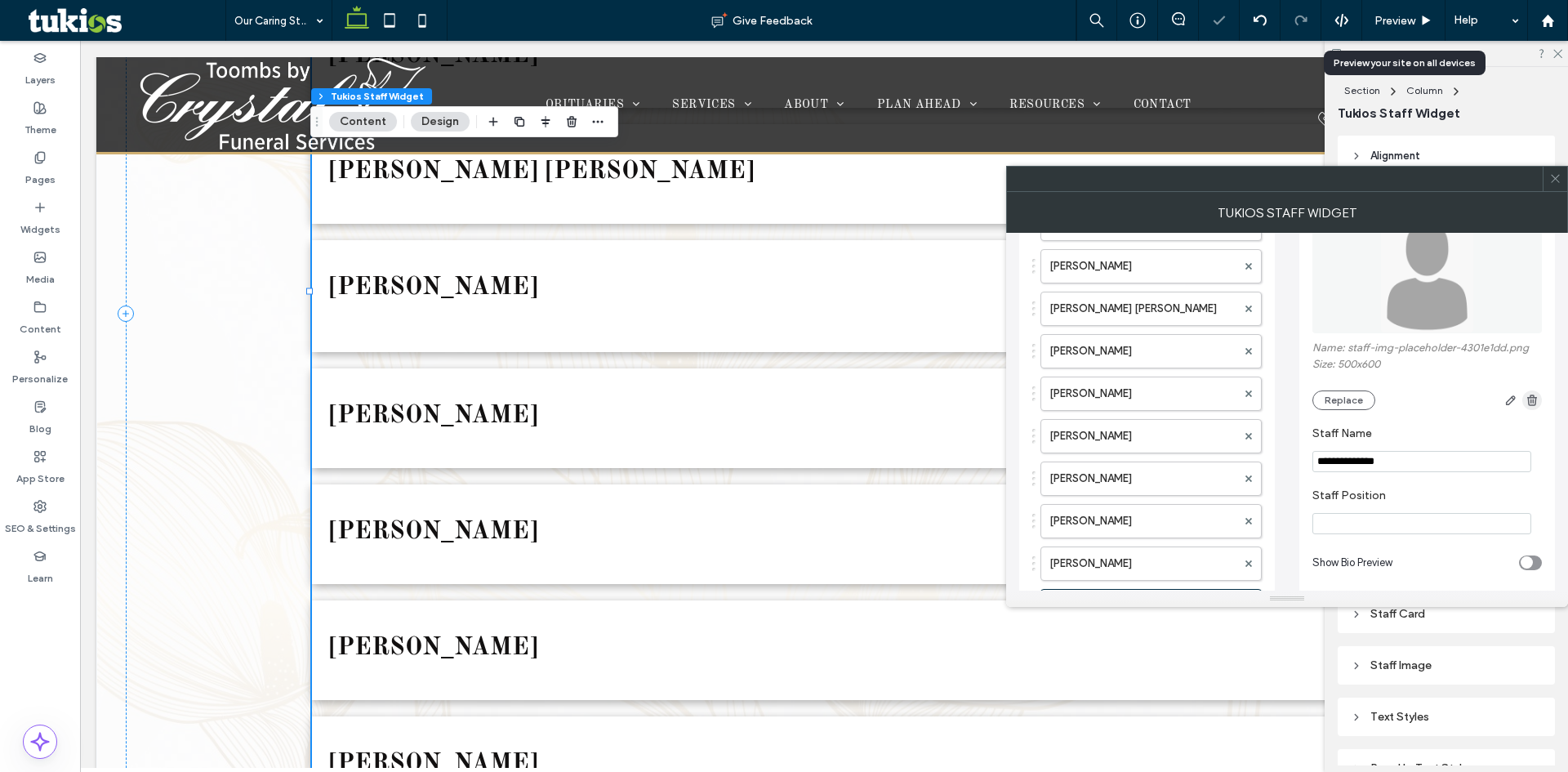
click at [1537, 405] on icon "button" at bounding box center [1533, 400] width 13 height 13
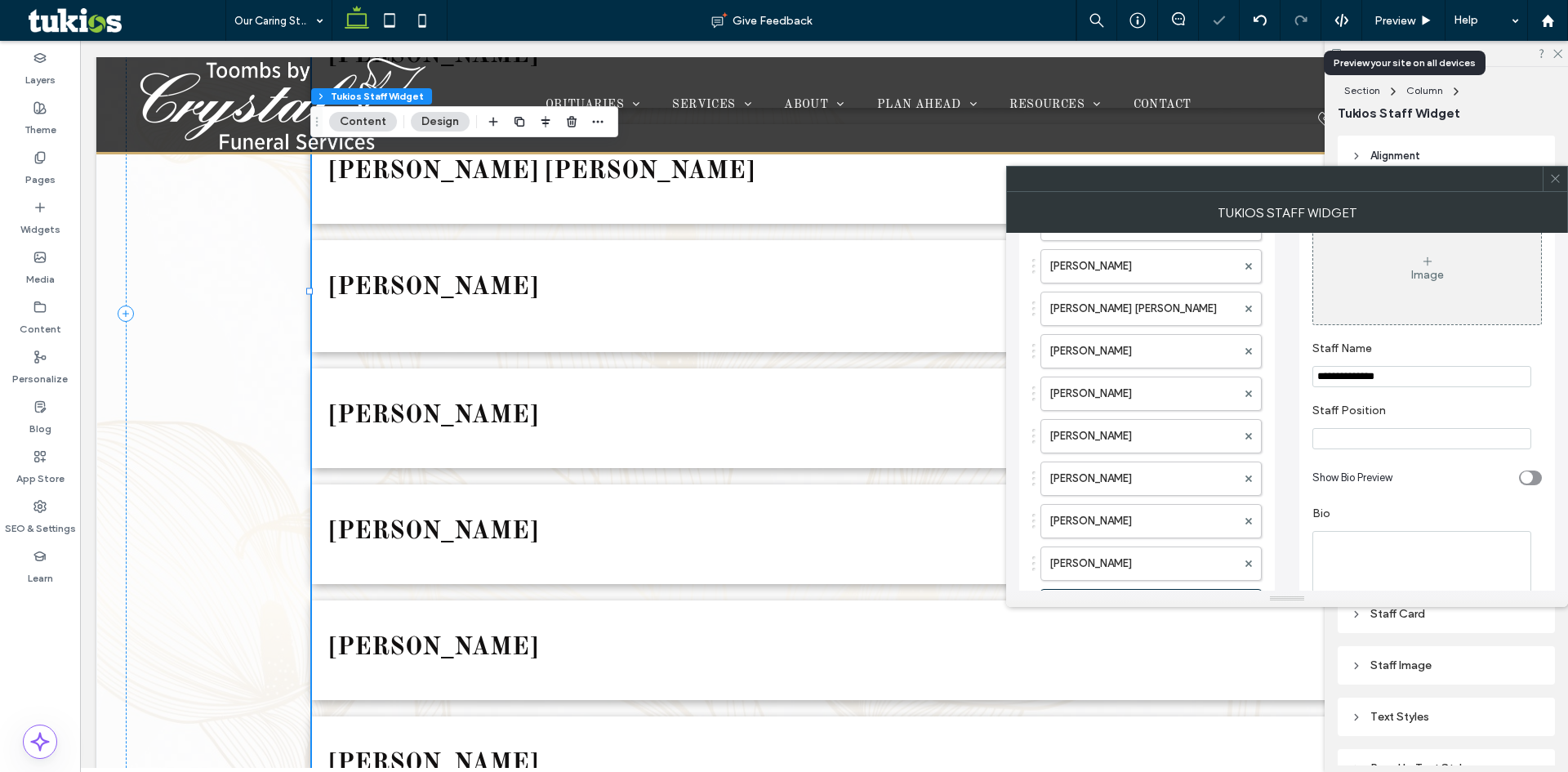
click at [1555, 183] on icon at bounding box center [1556, 178] width 12 height 12
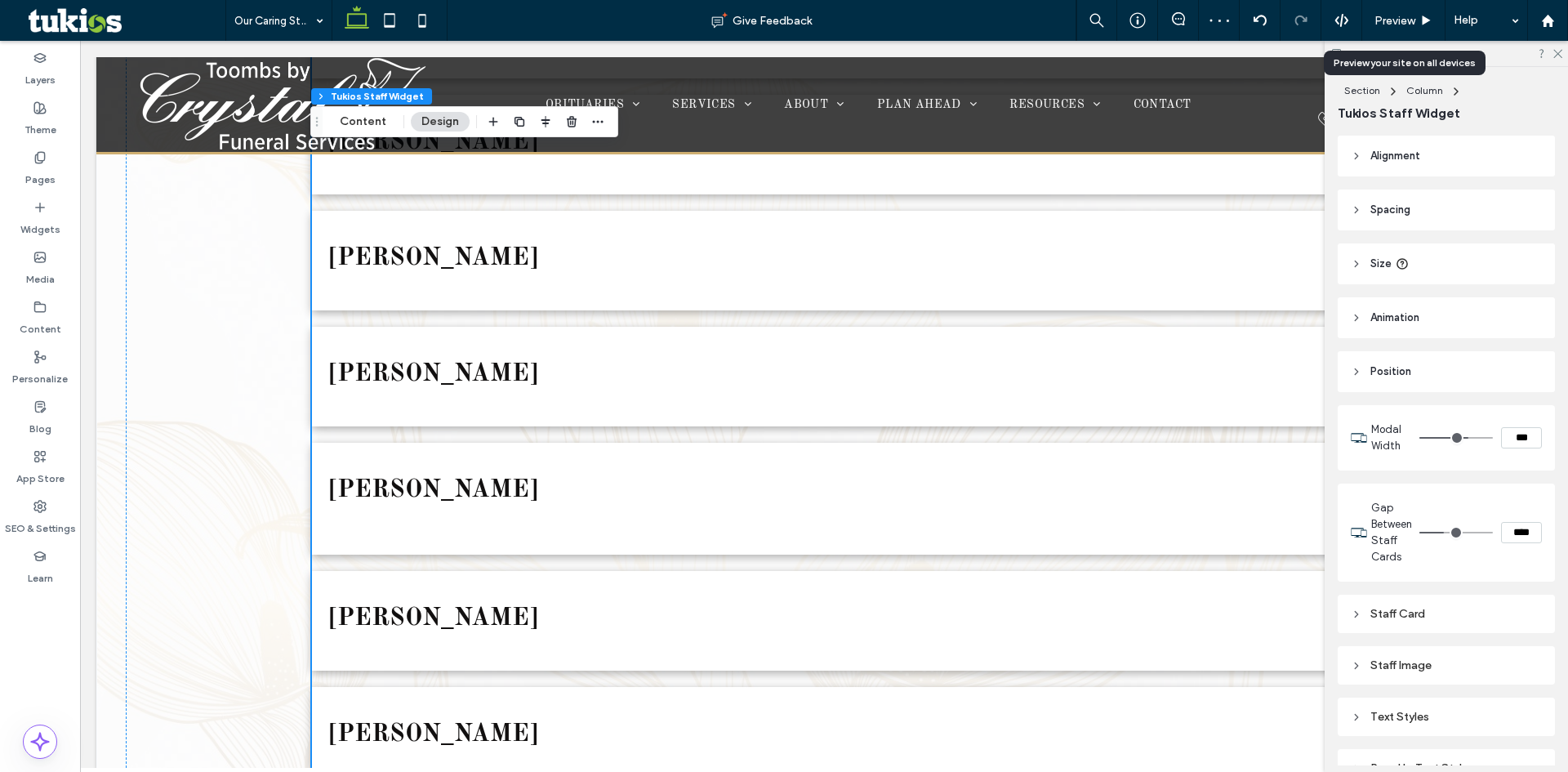
scroll to position [1406, 0]
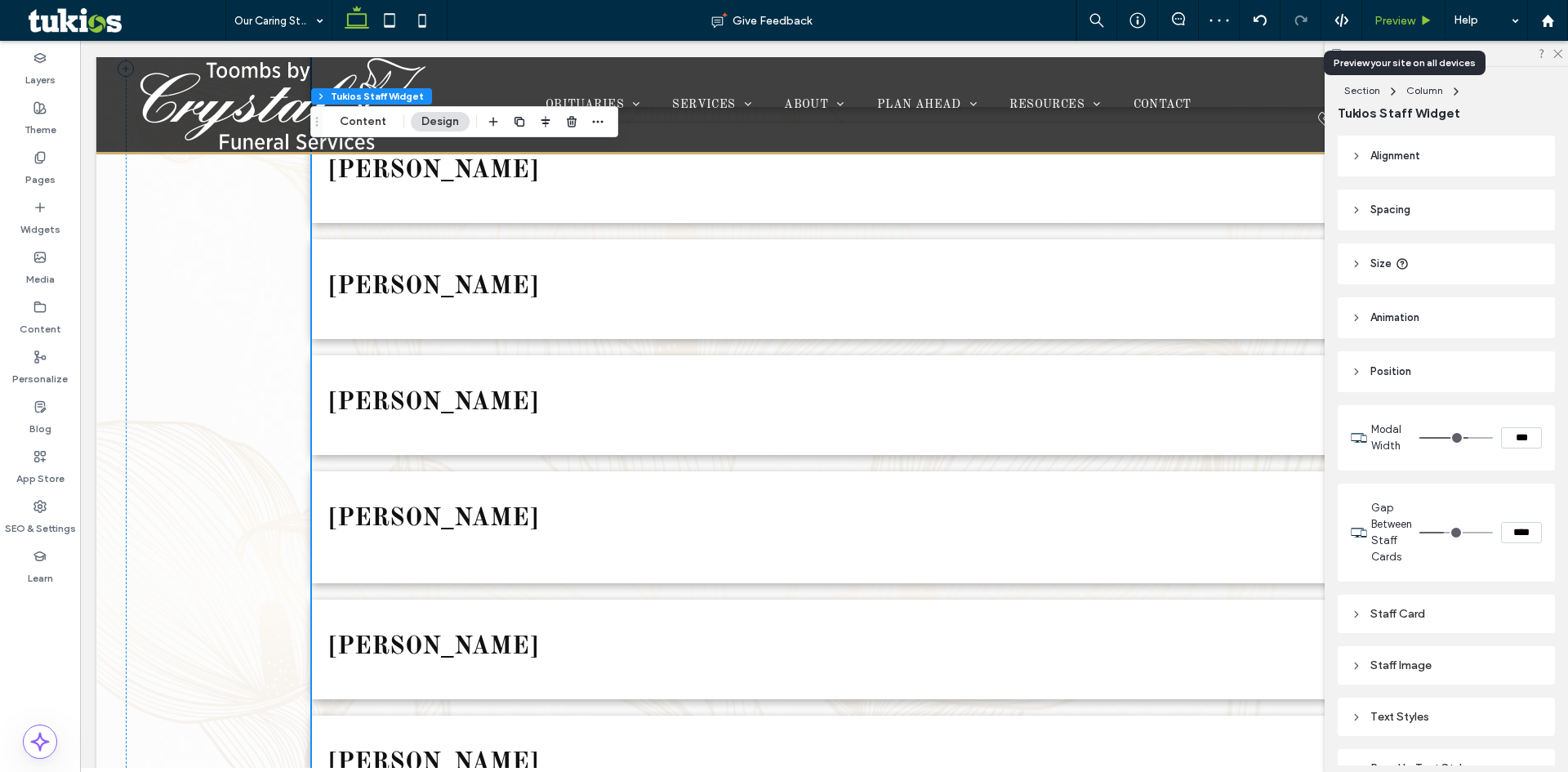
click at [1392, 20] on span "Preview" at bounding box center [1395, 21] width 41 height 14
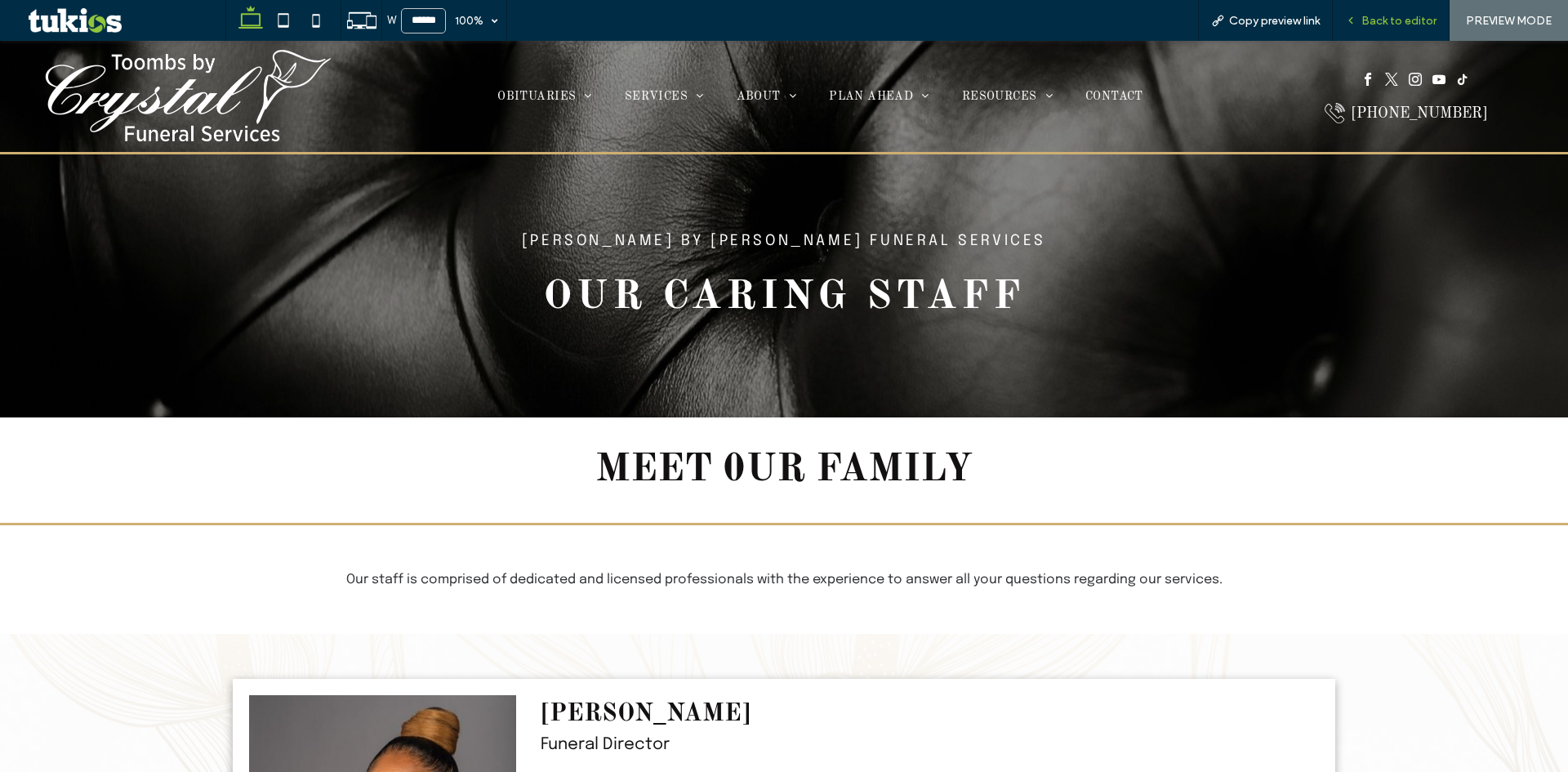
click at [1404, 22] on span "Back to editor" at bounding box center [1399, 21] width 75 height 14
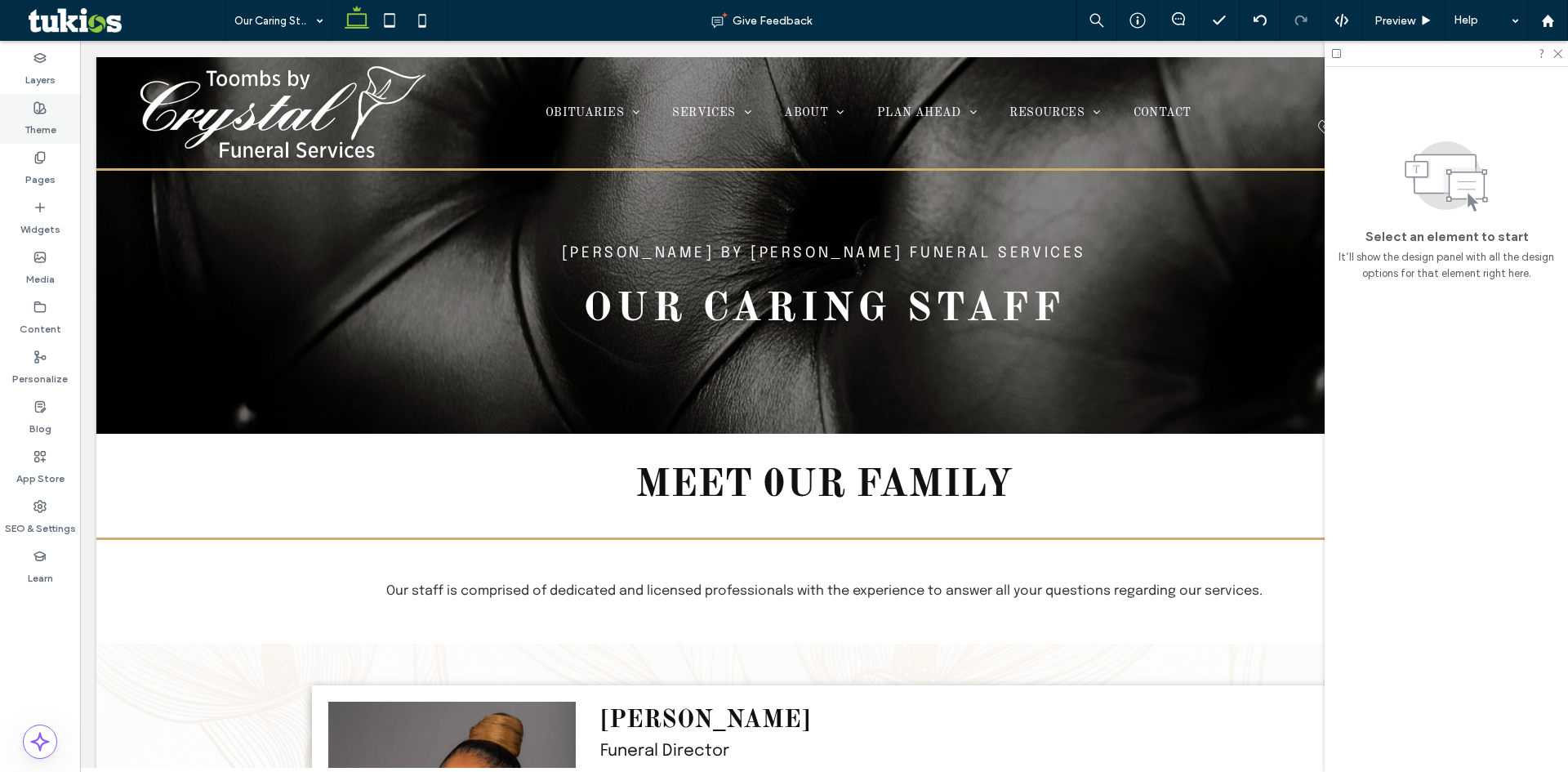
click at [47, 129] on label "Theme" at bounding box center [41, 126] width 32 height 23
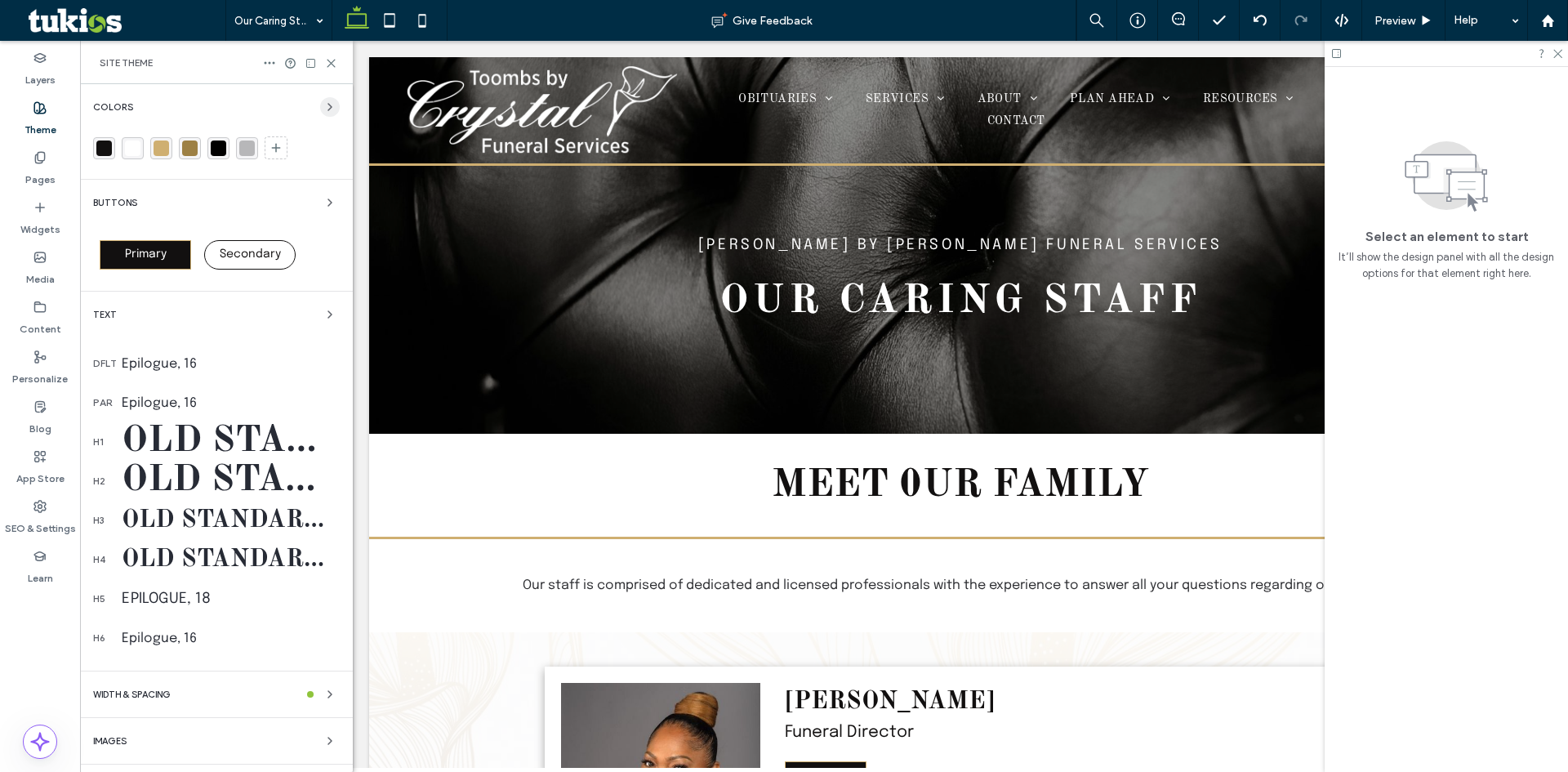
click at [324, 105] on icon "button" at bounding box center [330, 106] width 13 height 13
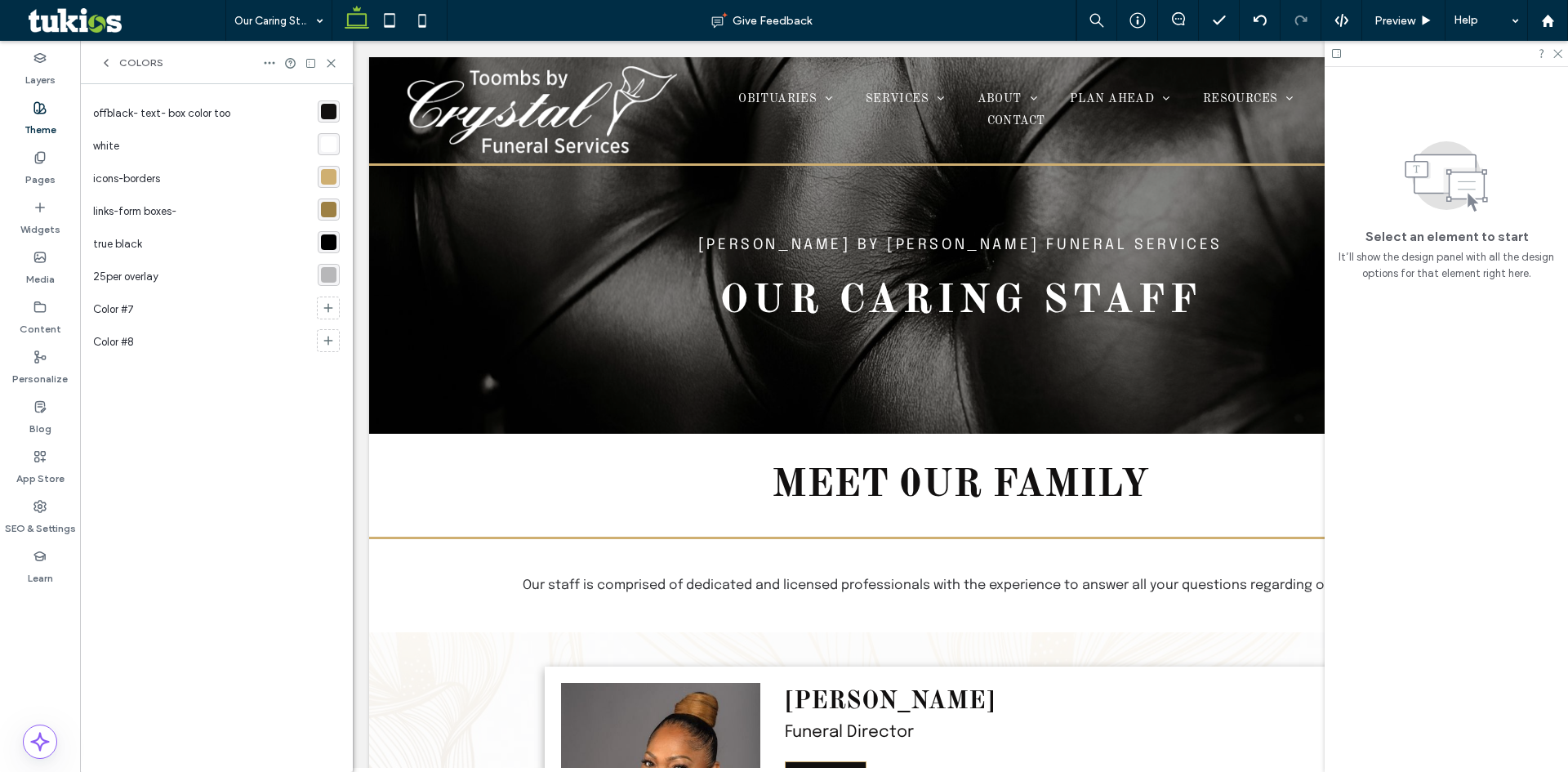
click at [329, 177] on div "rgba(207,175,113,1)" at bounding box center [329, 177] width 16 height 16
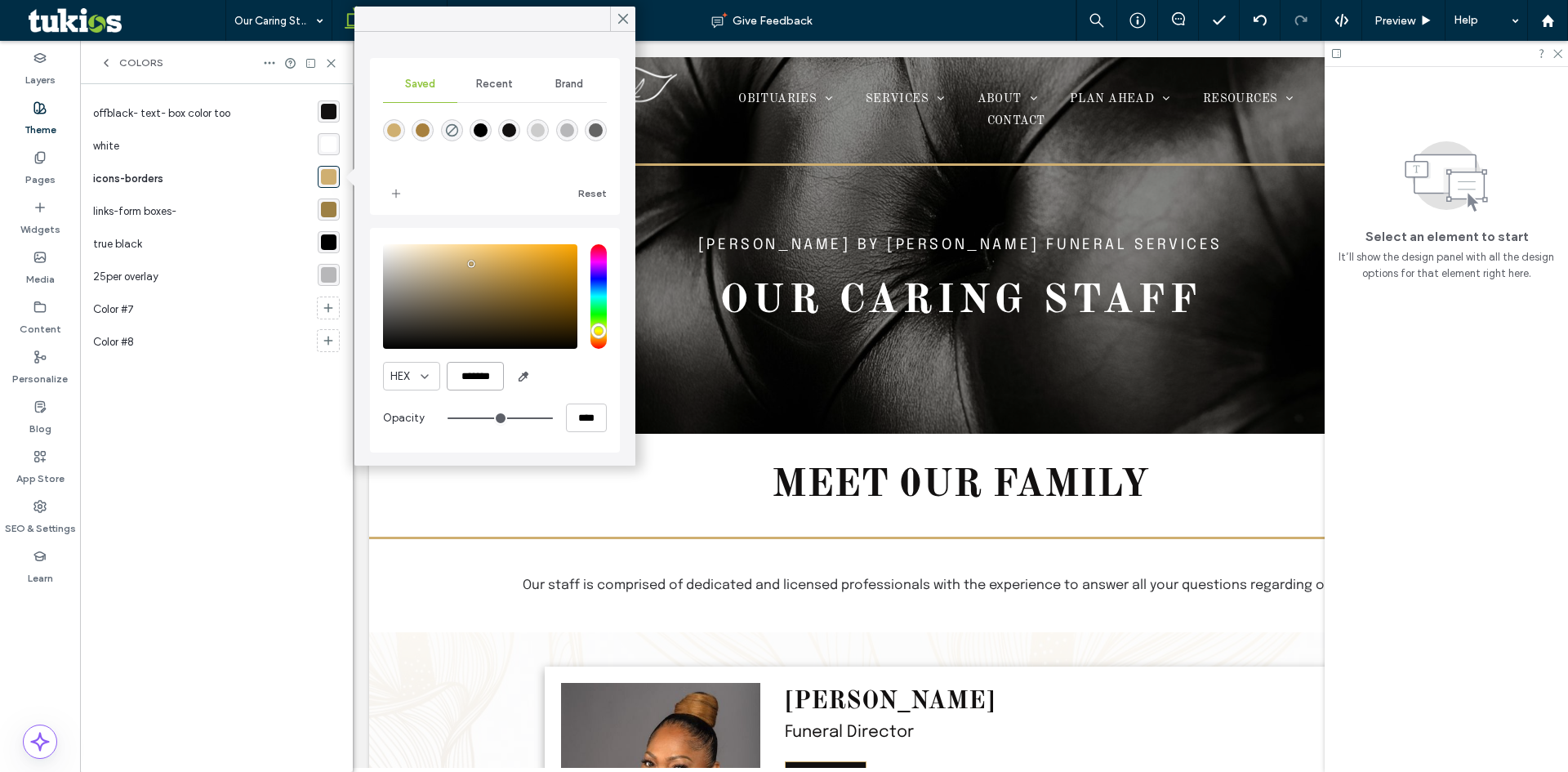
click at [479, 378] on input "*******" at bounding box center [475, 376] width 57 height 28
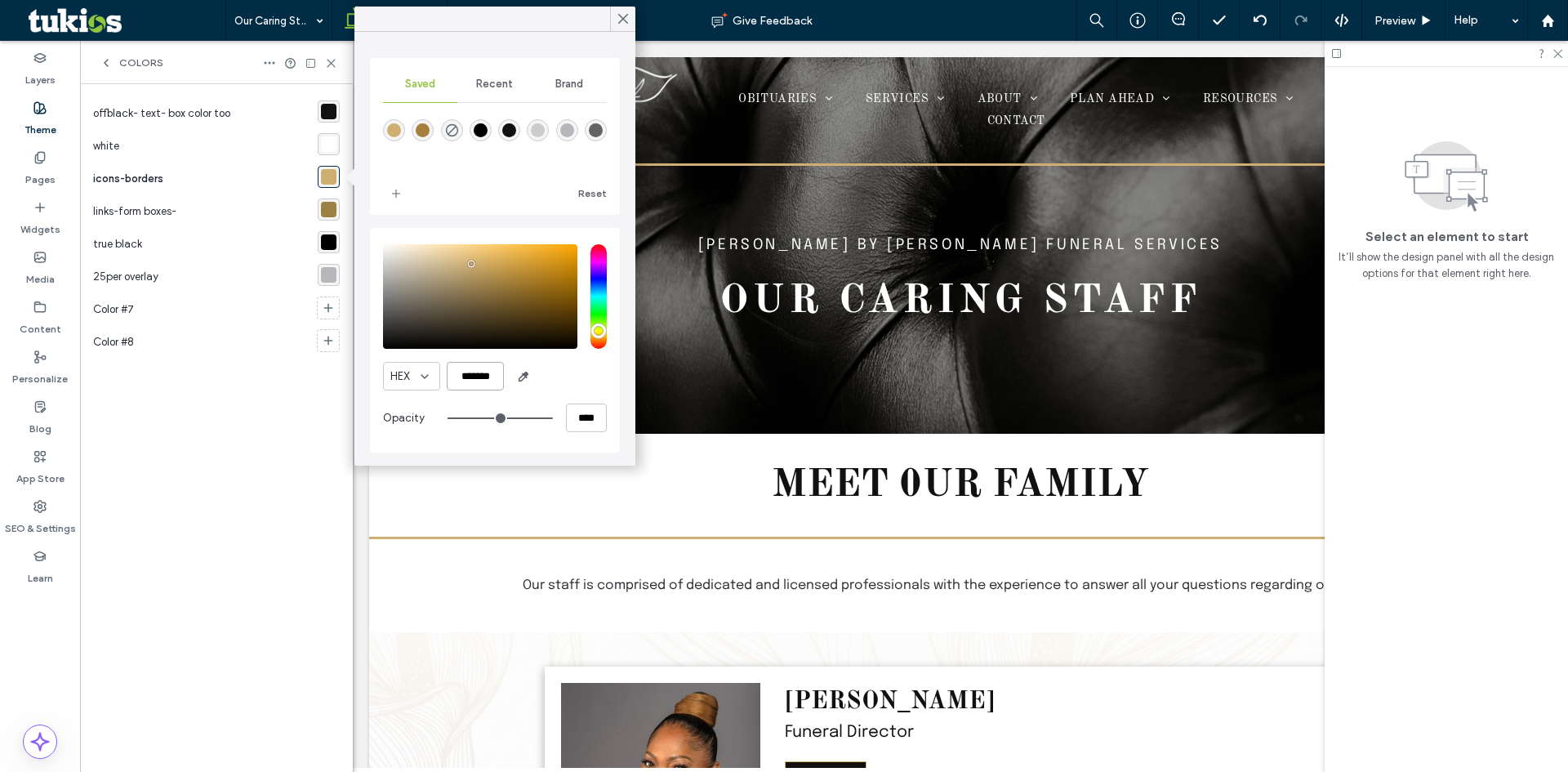
click at [479, 378] on input "*******" at bounding box center [475, 376] width 57 height 28
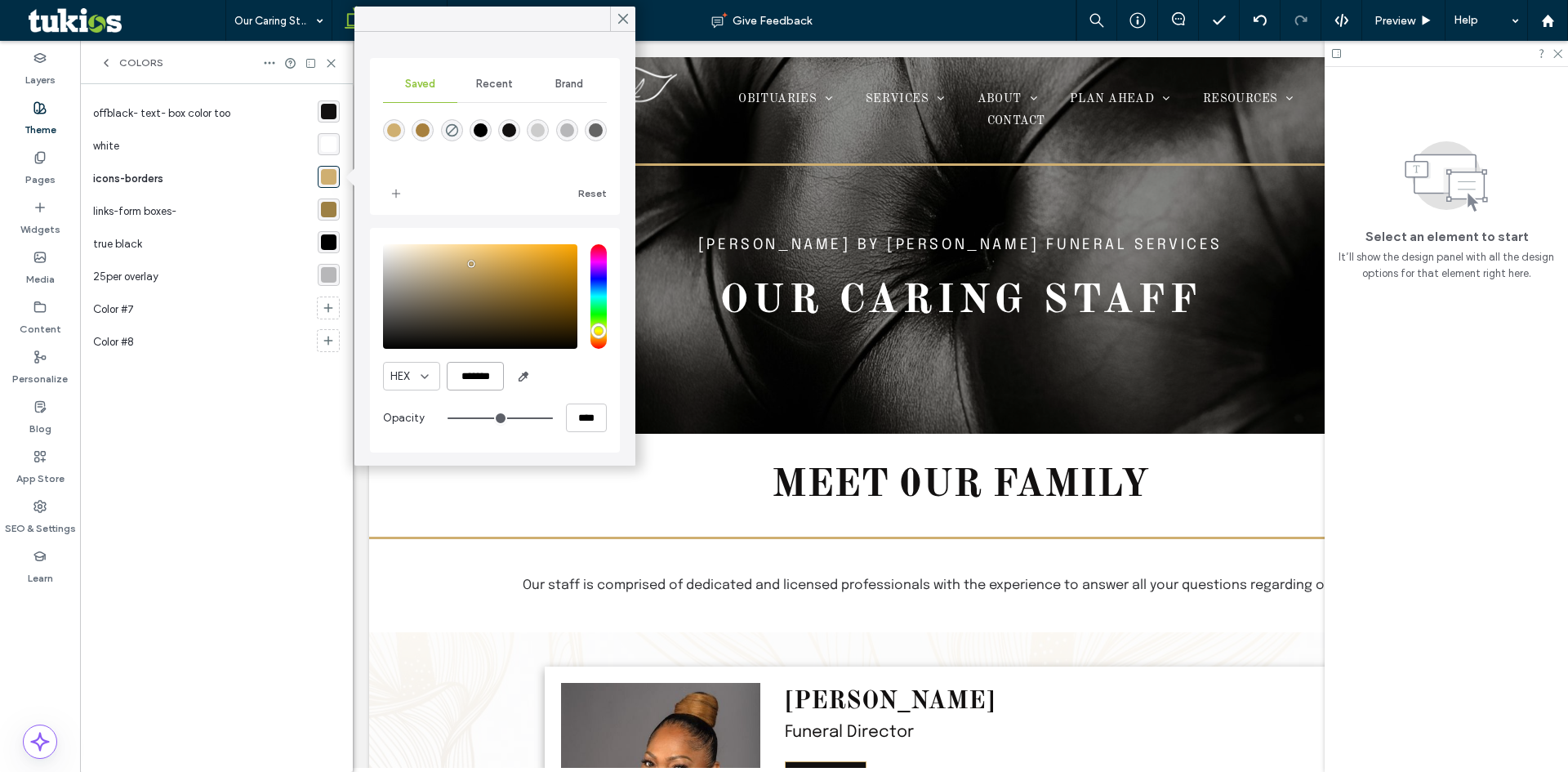
click at [479, 378] on input "*******" at bounding box center [475, 376] width 57 height 28
paste input "color picker textbox"
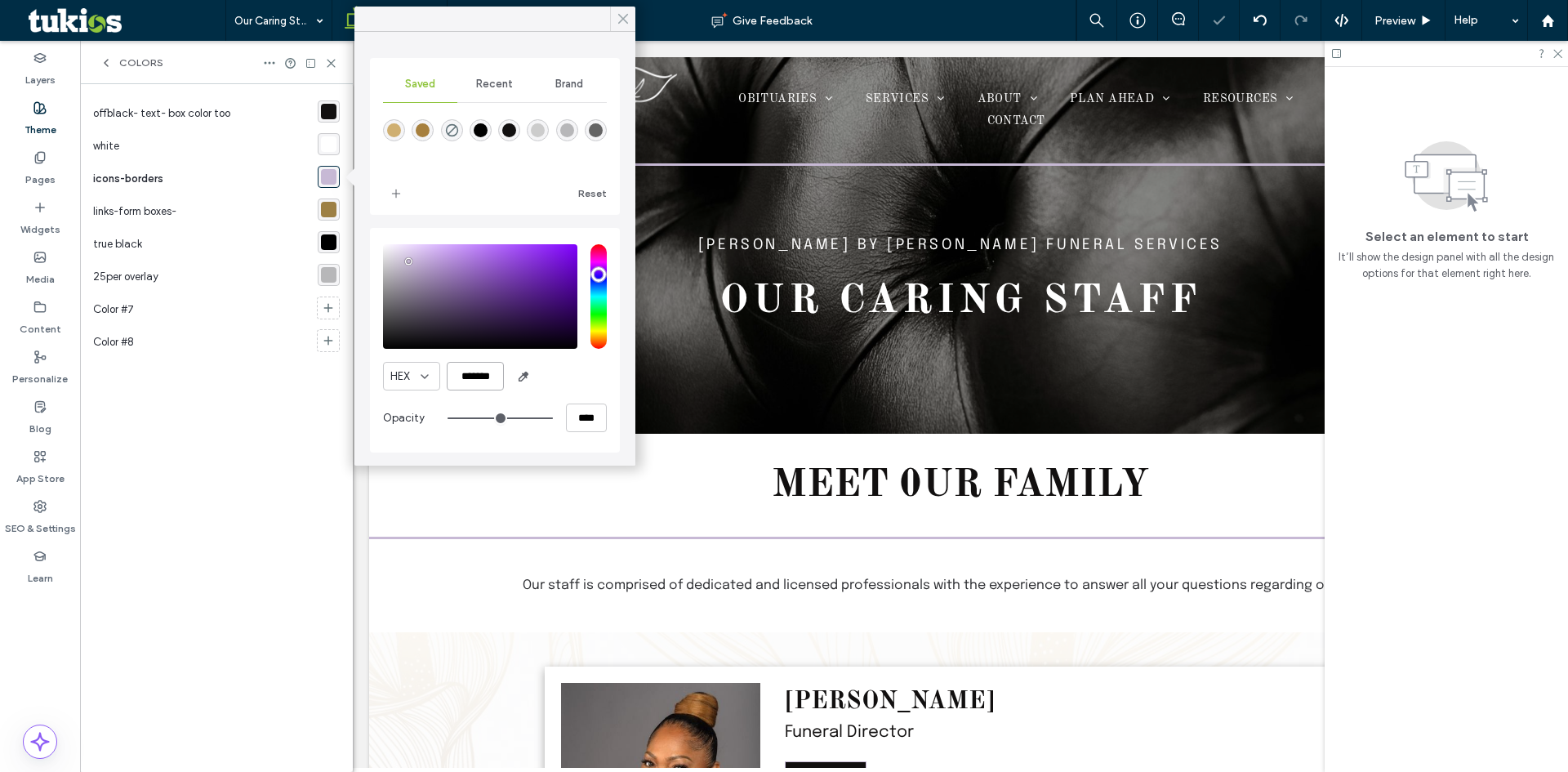
type input "*******"
click at [619, 24] on use at bounding box center [623, 20] width 8 height 9
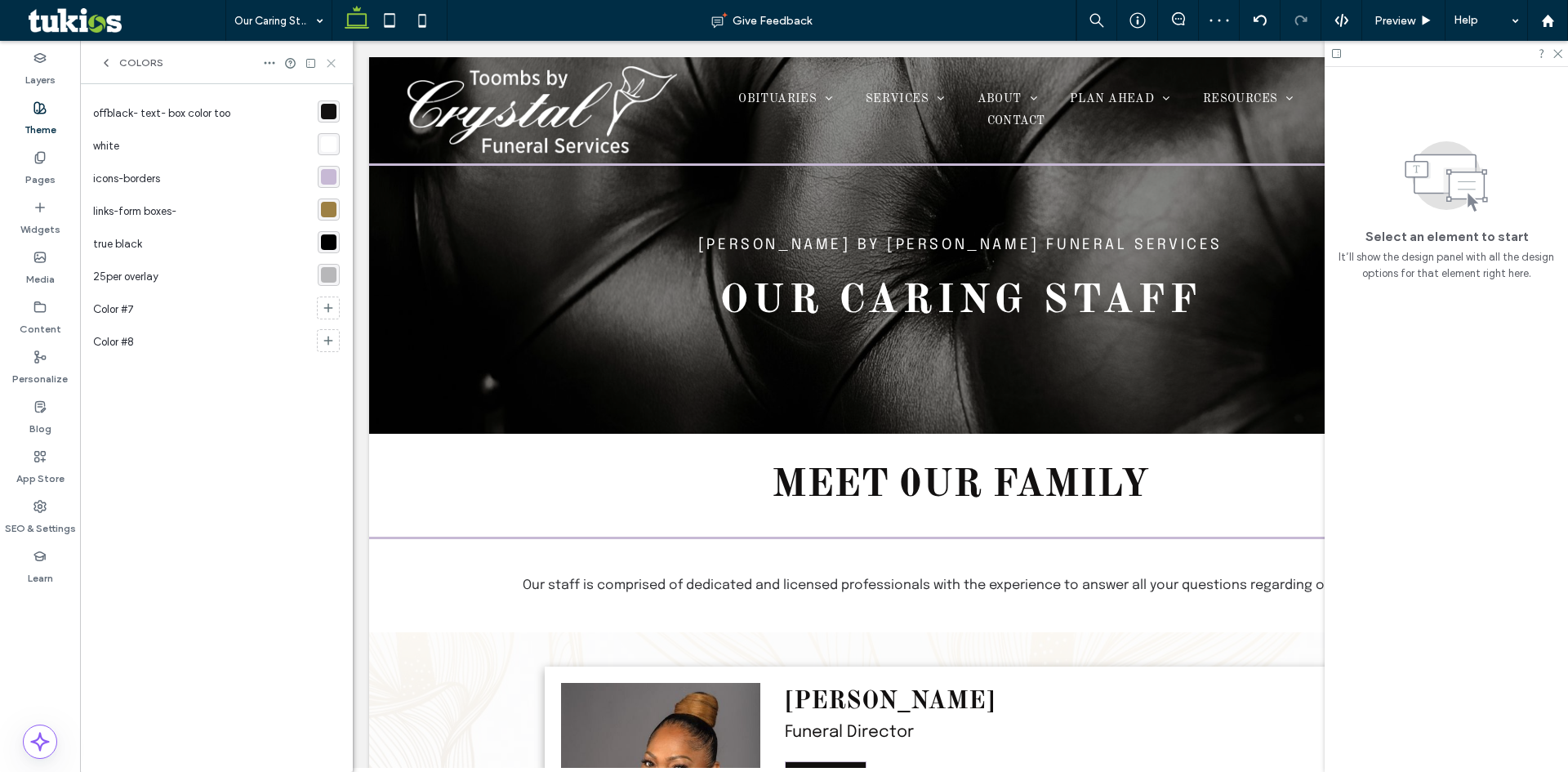
click at [328, 65] on icon at bounding box center [332, 63] width 12 height 12
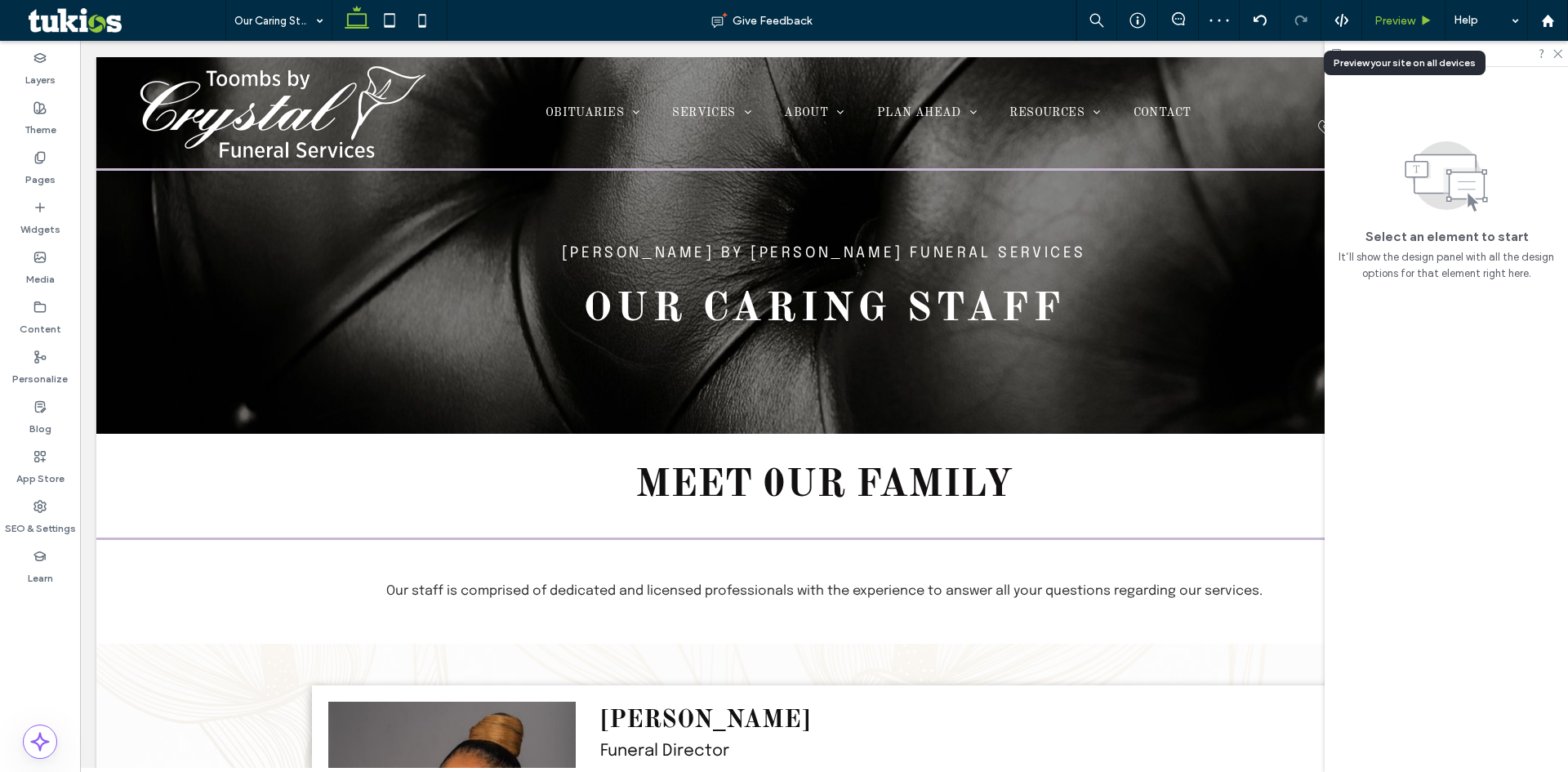
click at [1397, 18] on span "Preview" at bounding box center [1395, 21] width 41 height 14
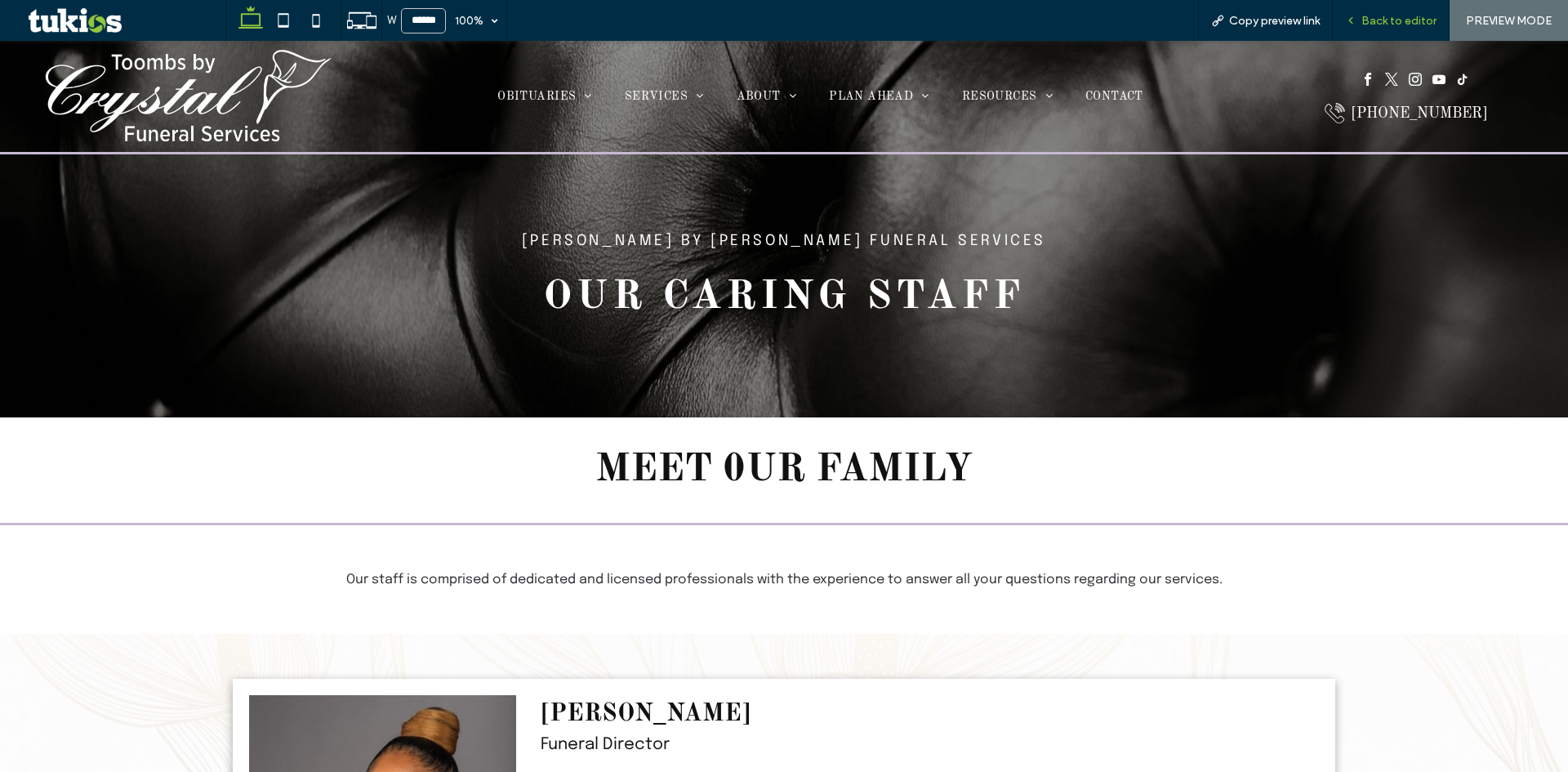
click at [1377, 12] on div "Back to editor" at bounding box center [1392, 20] width 117 height 41
click at [1435, 20] on span "Back to editor" at bounding box center [1399, 21] width 75 height 14
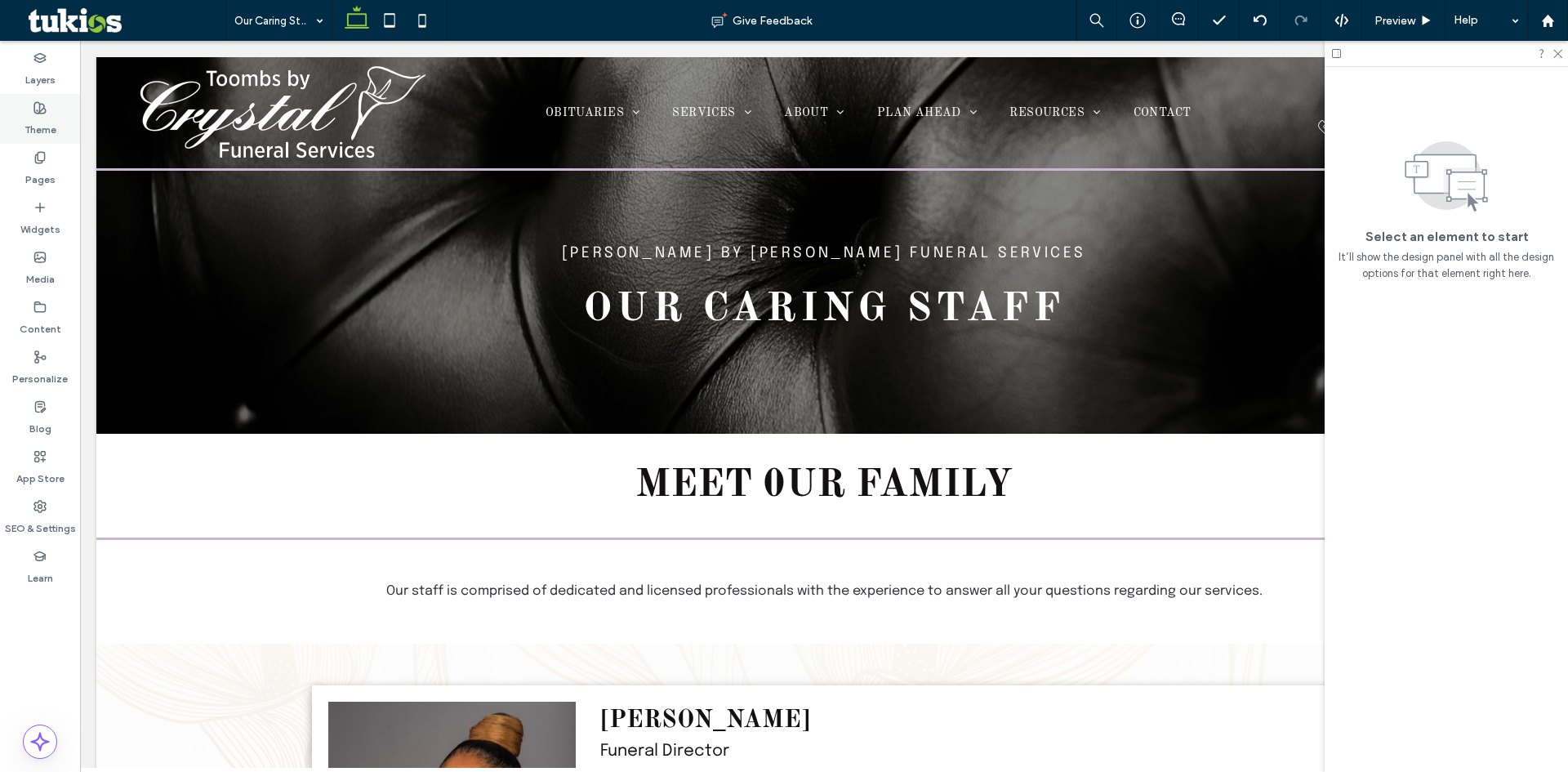
click at [45, 123] on label "Theme" at bounding box center [41, 126] width 32 height 23
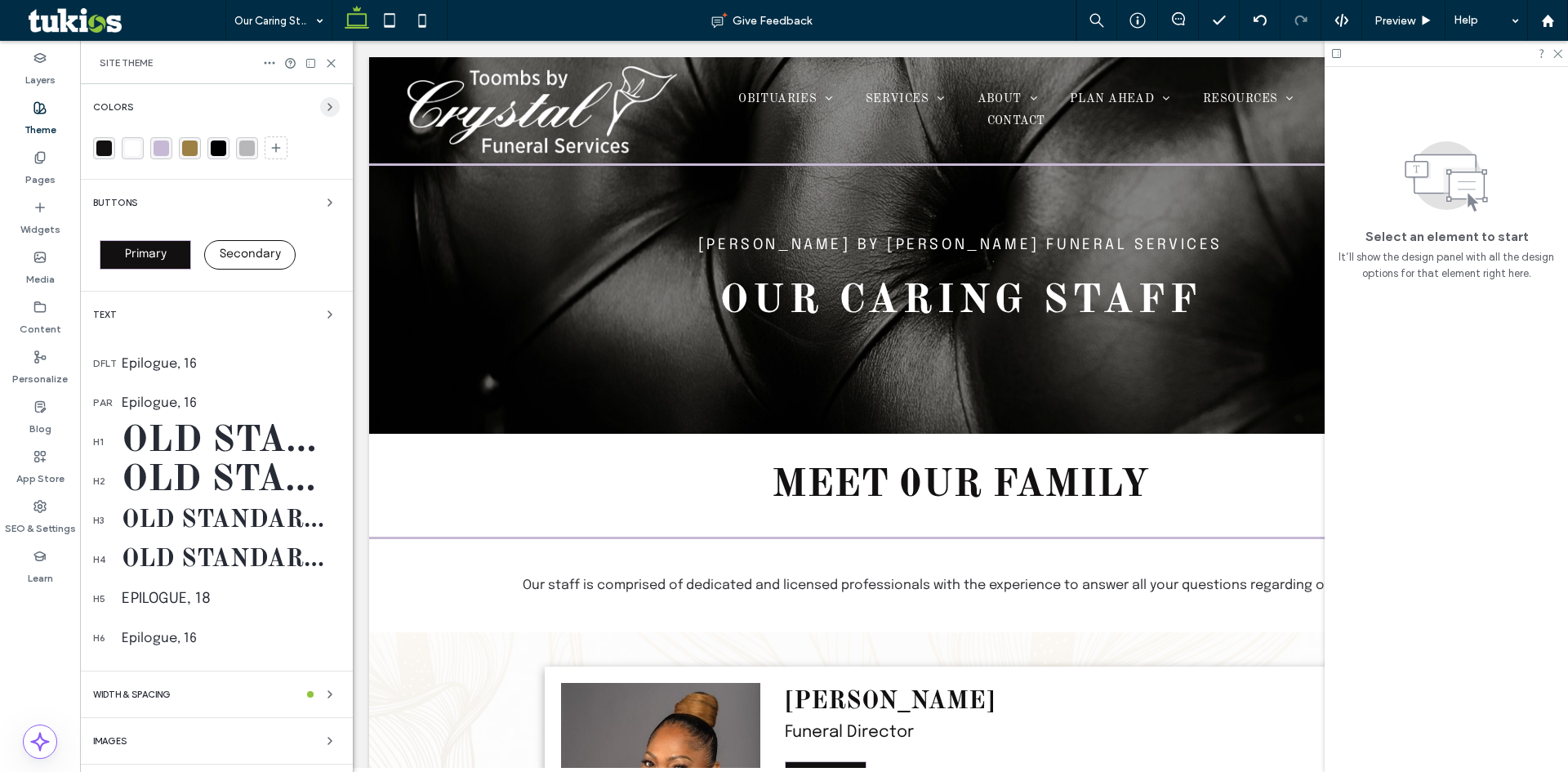
click at [324, 108] on icon "button" at bounding box center [330, 106] width 13 height 13
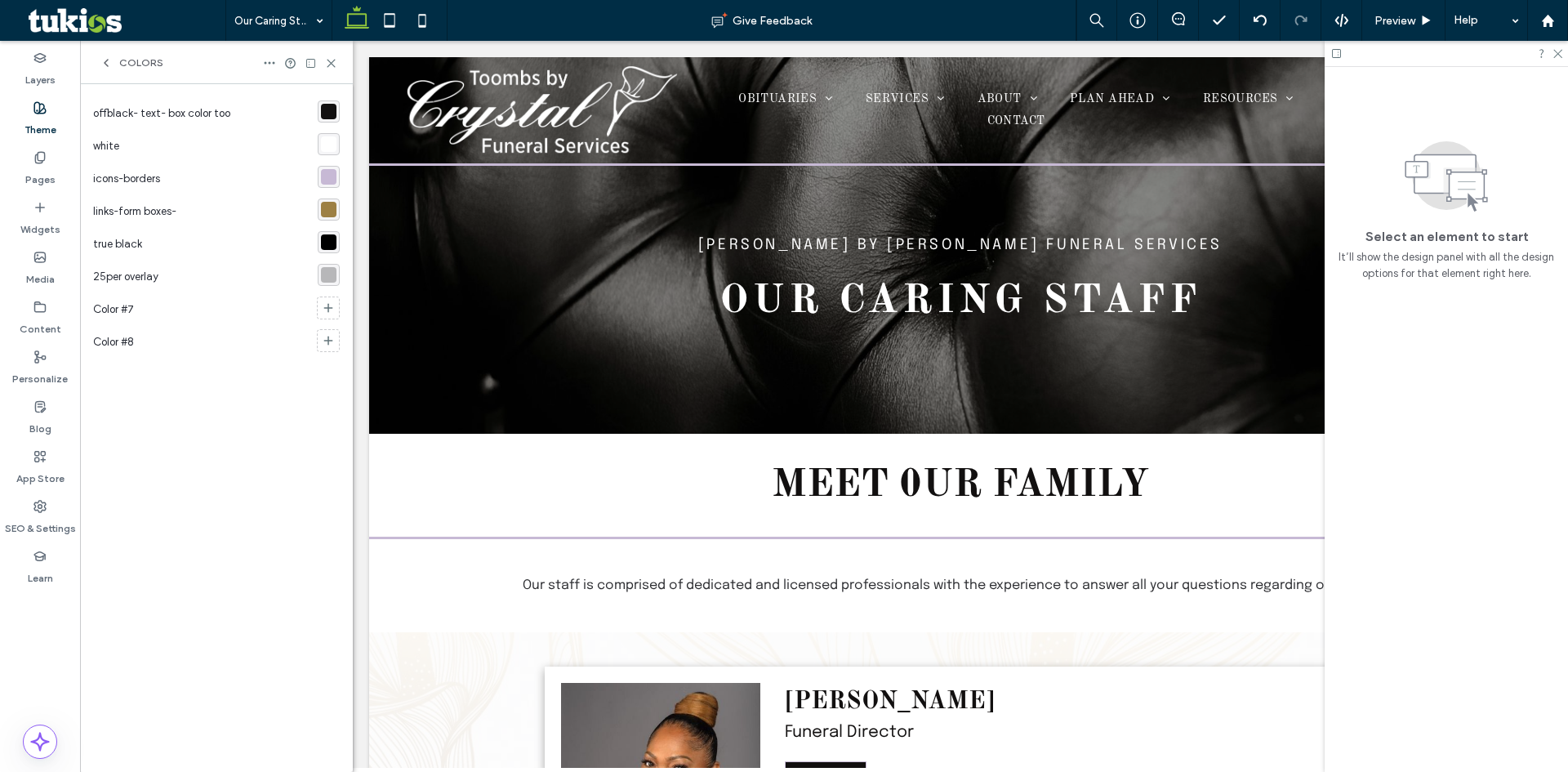
click at [325, 179] on div "rgba(199, 185, 213, 1)" at bounding box center [329, 177] width 16 height 16
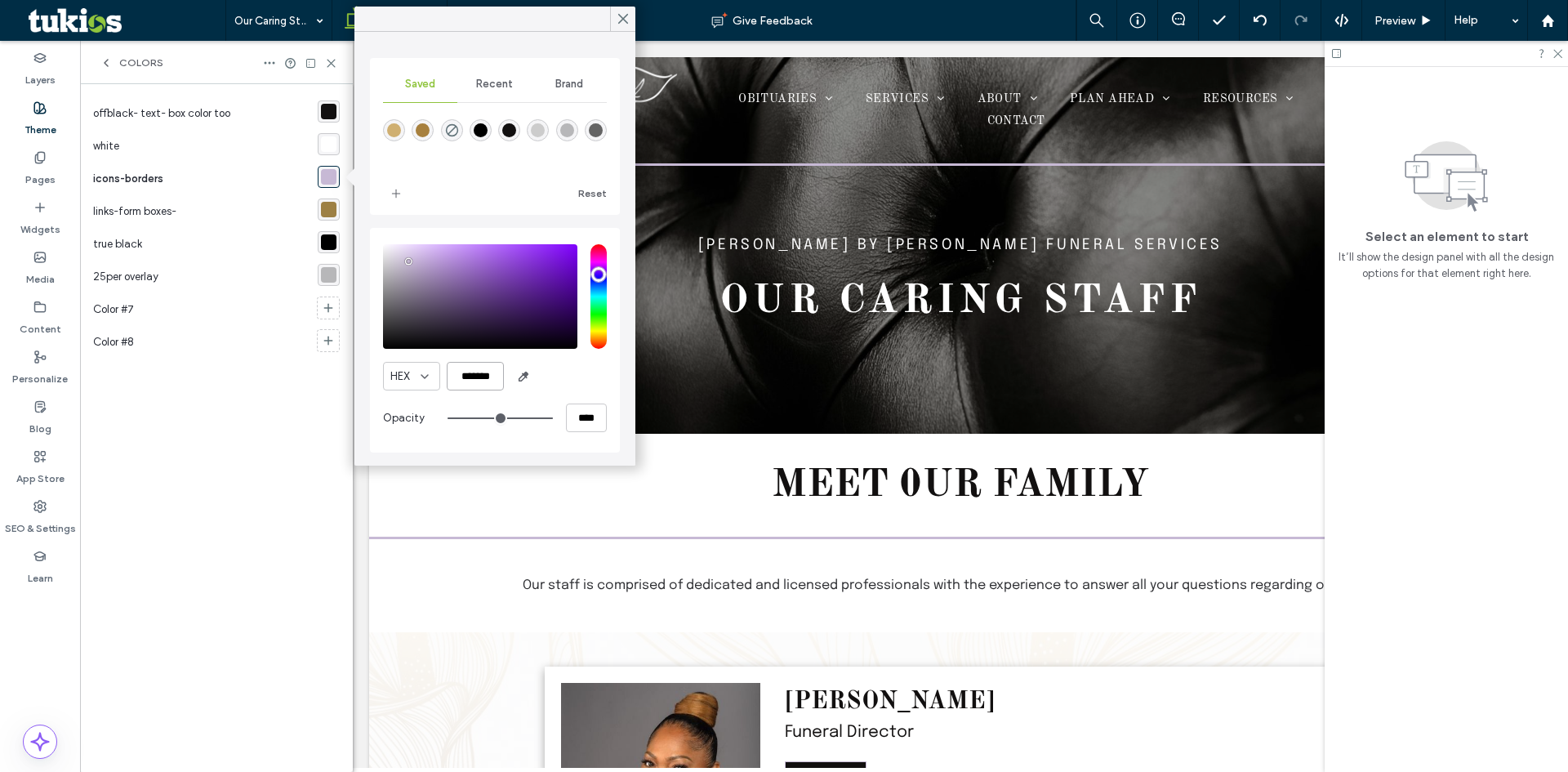
click at [480, 369] on input "*******" at bounding box center [475, 376] width 57 height 28
paste input "color picker textbox"
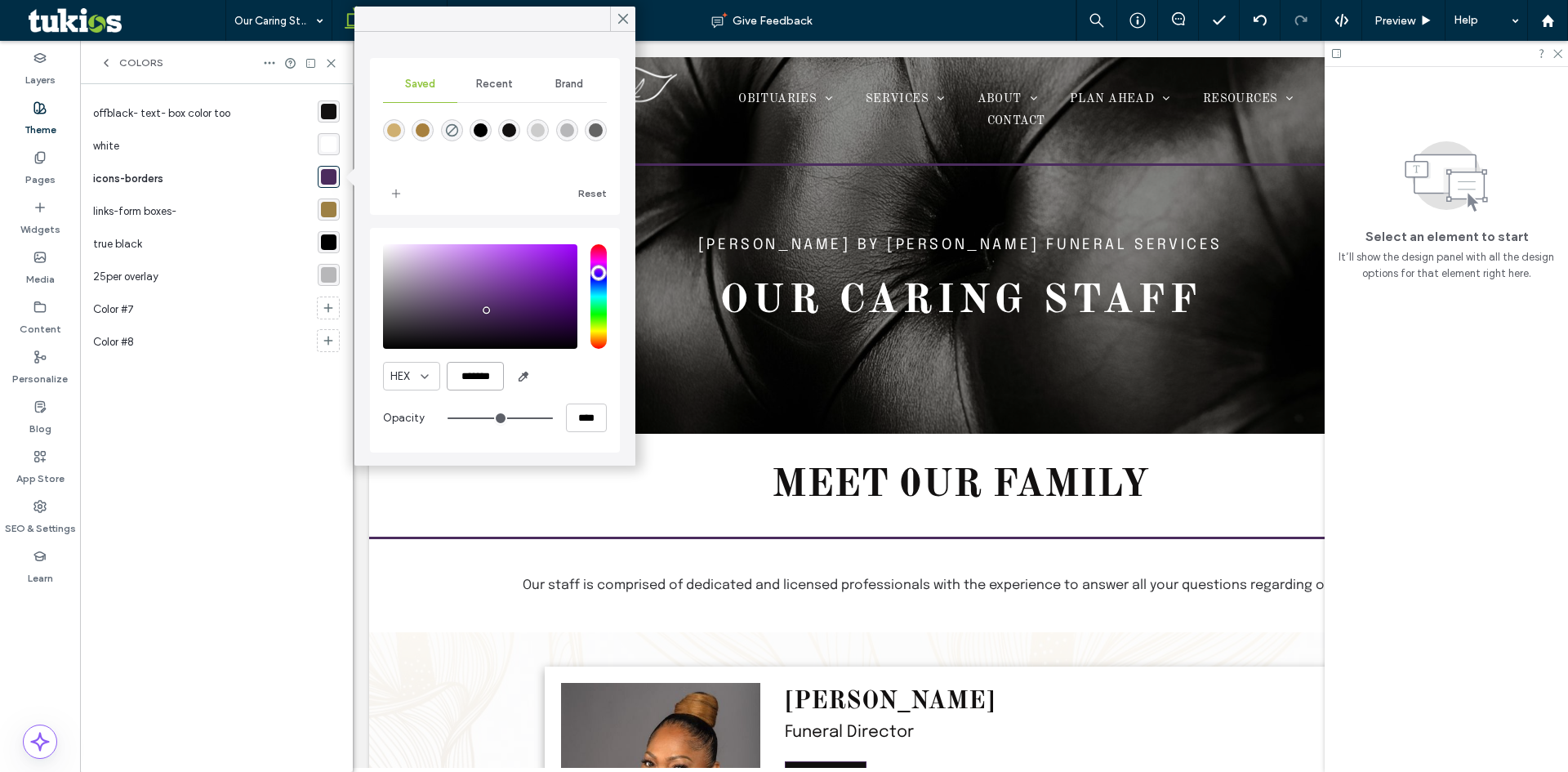
click at [481, 378] on input "*******" at bounding box center [475, 376] width 57 height 28
paste input "color picker textbox"
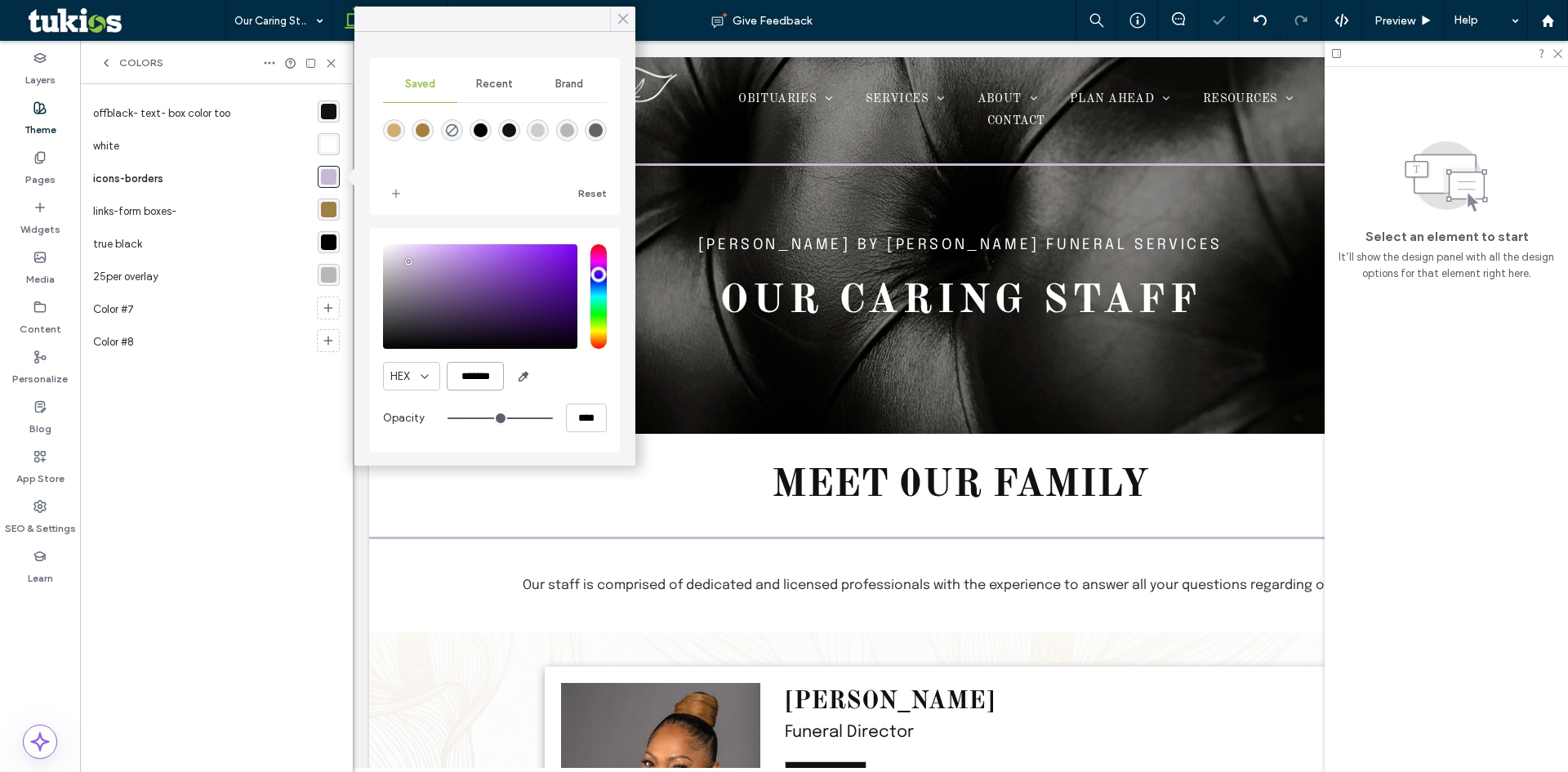
type input "*******"
click at [631, 14] on div at bounding box center [623, 19] width 26 height 25
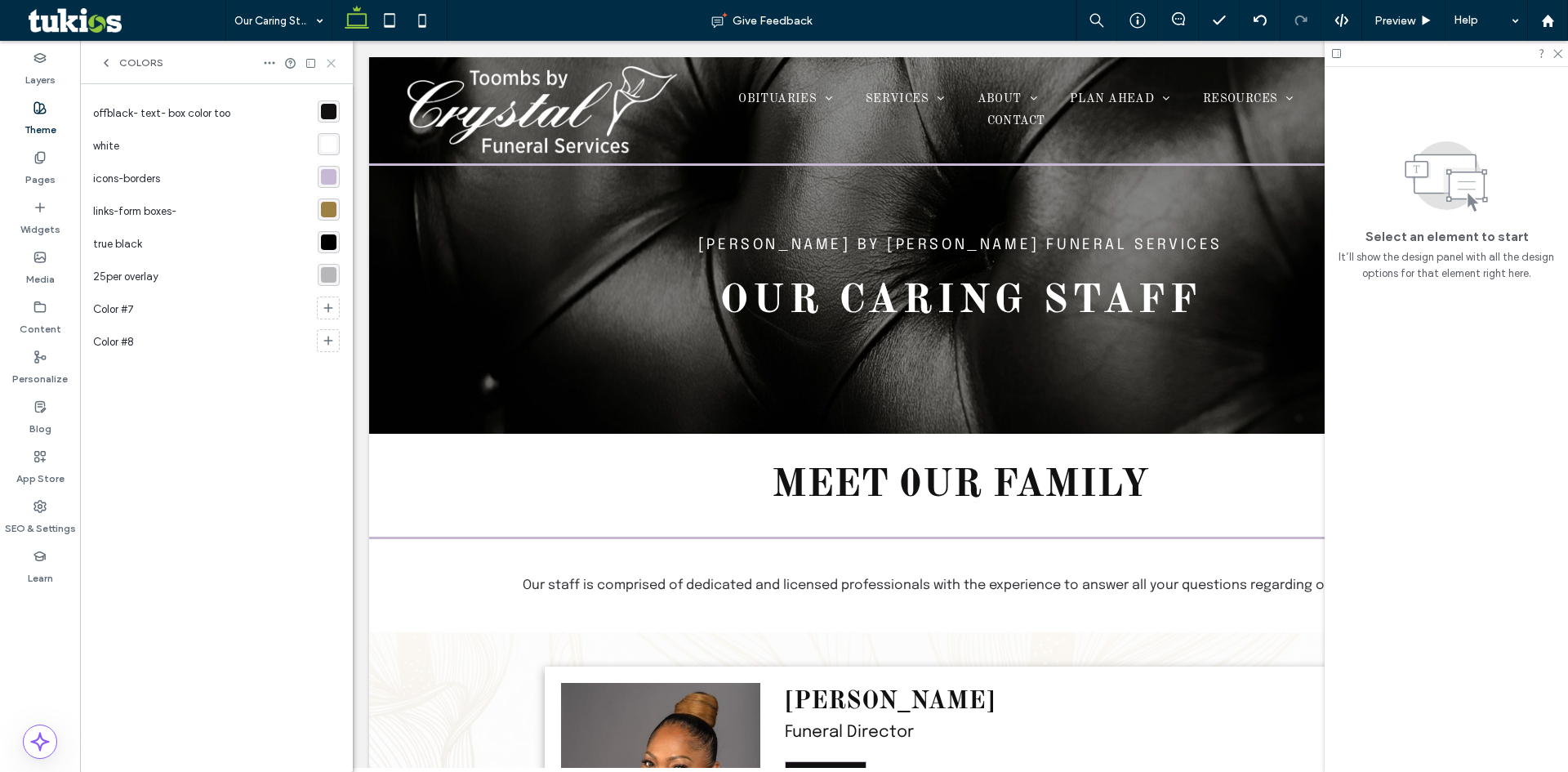
click at [334, 62] on icon at bounding box center [332, 63] width 12 height 12
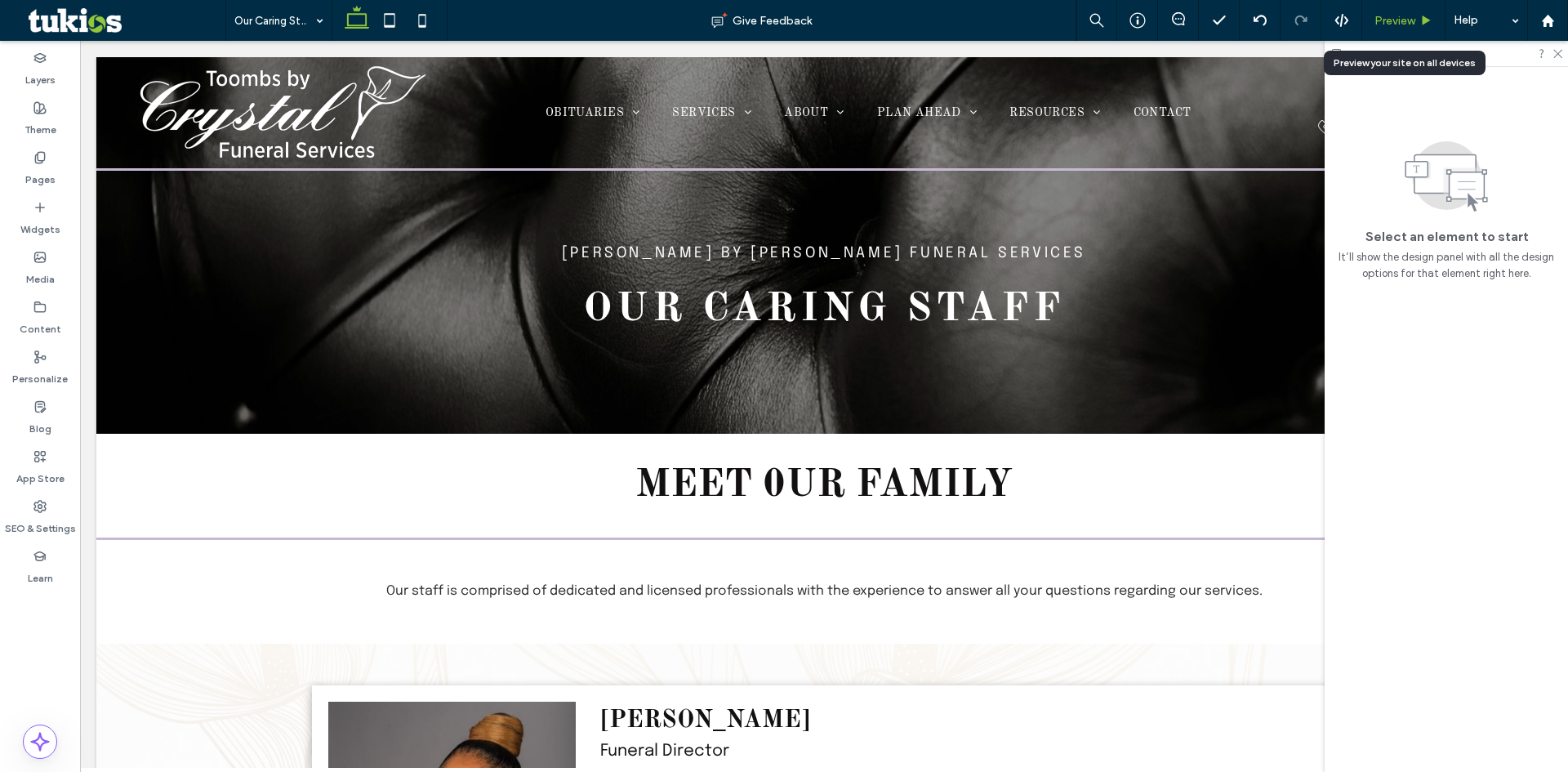
click at [1409, 25] on span "Preview" at bounding box center [1395, 21] width 41 height 14
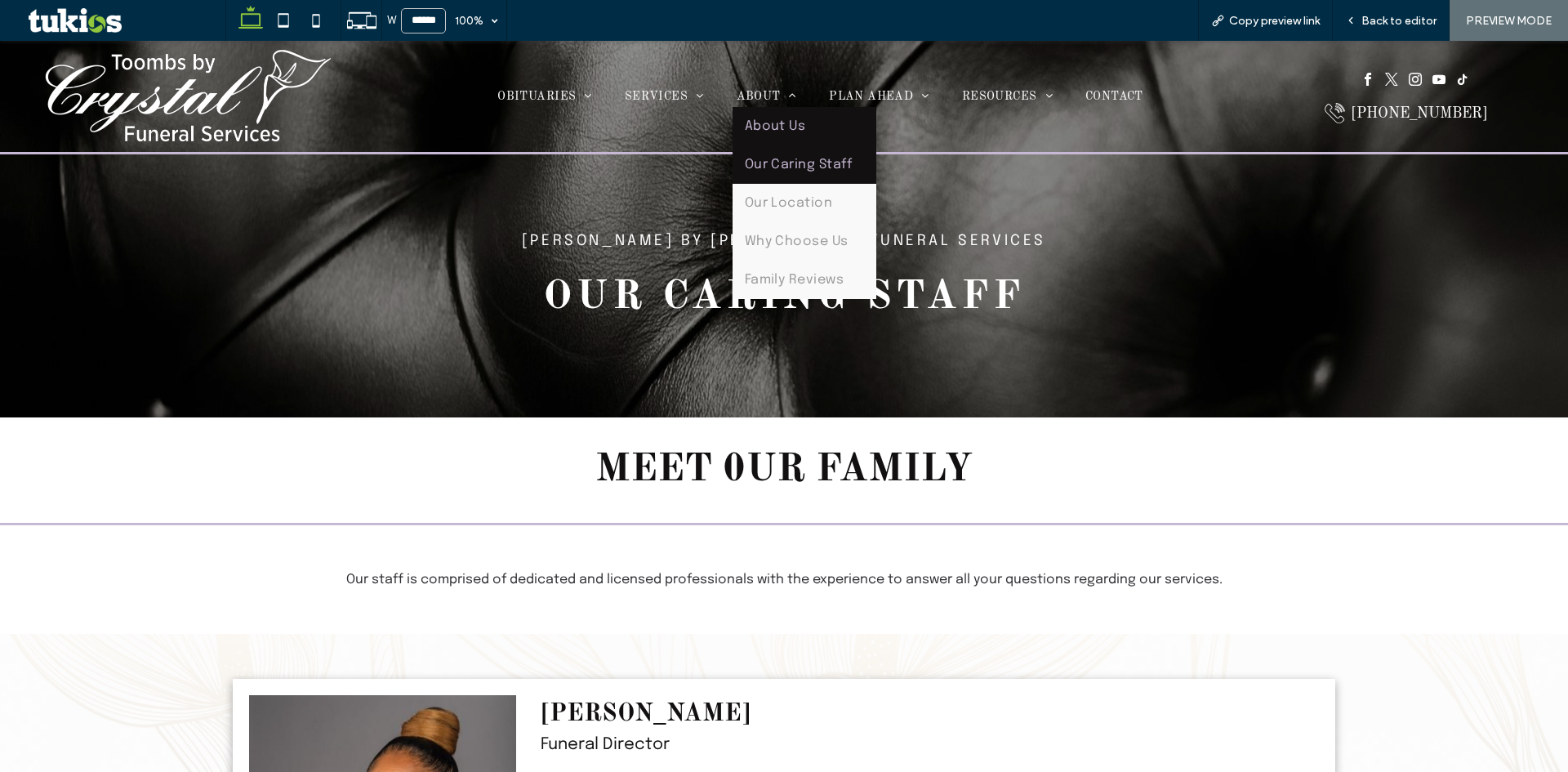
click at [798, 129] on span "About Us" at bounding box center [775, 126] width 61 height 14
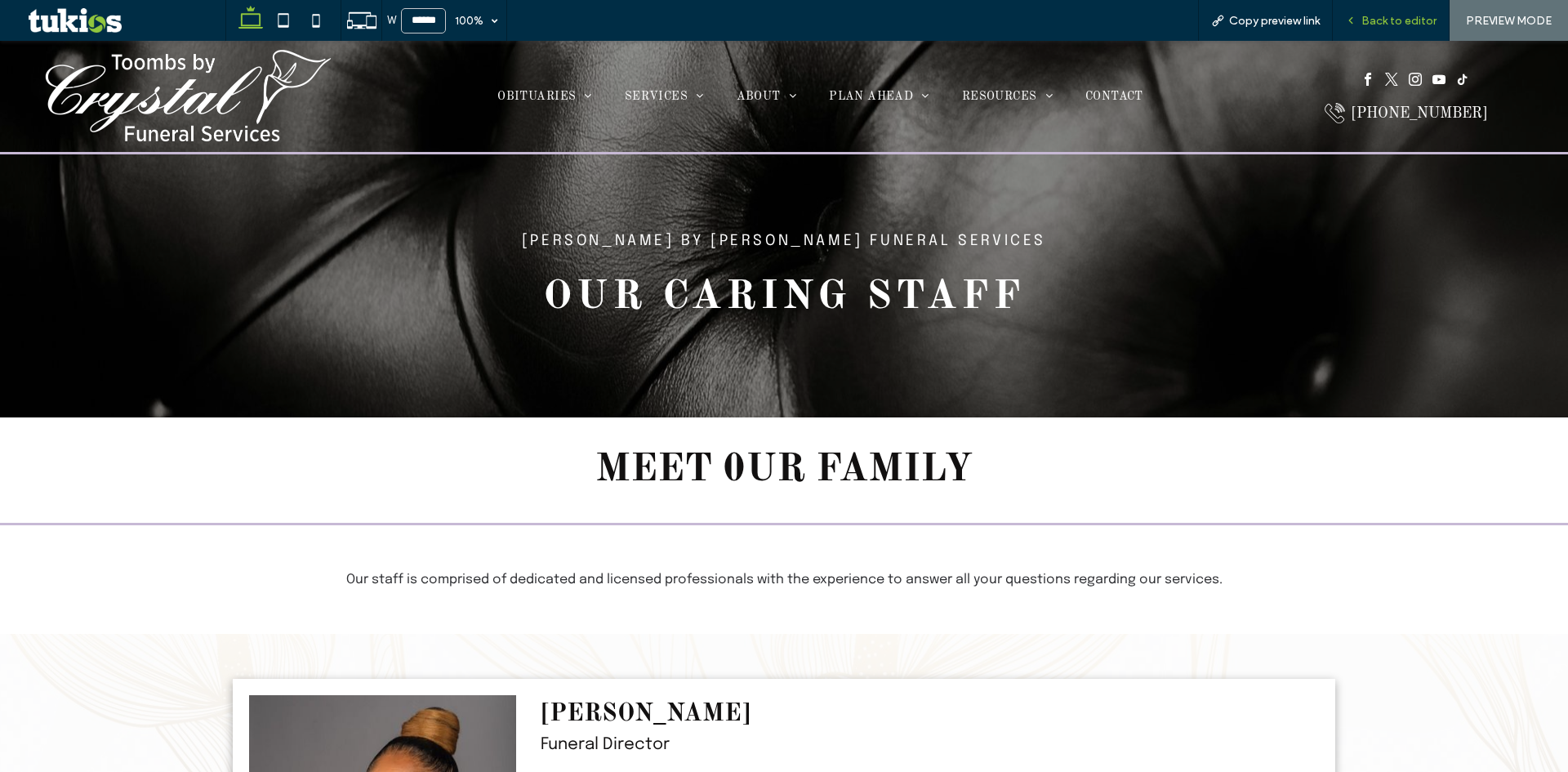
click at [1417, 20] on span "Back to editor" at bounding box center [1399, 21] width 75 height 14
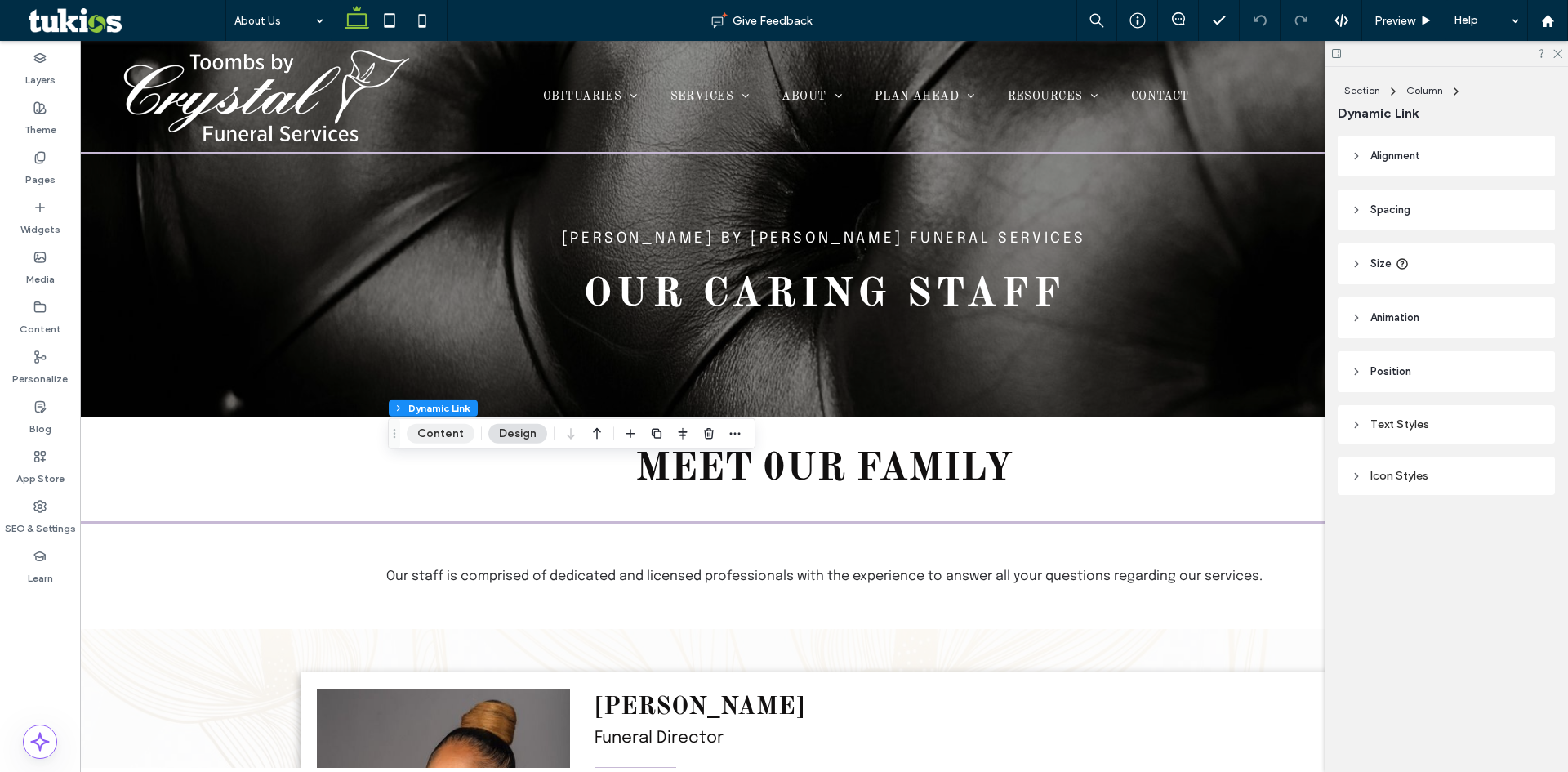
click at [460, 427] on button "Content" at bounding box center [441, 434] width 67 height 20
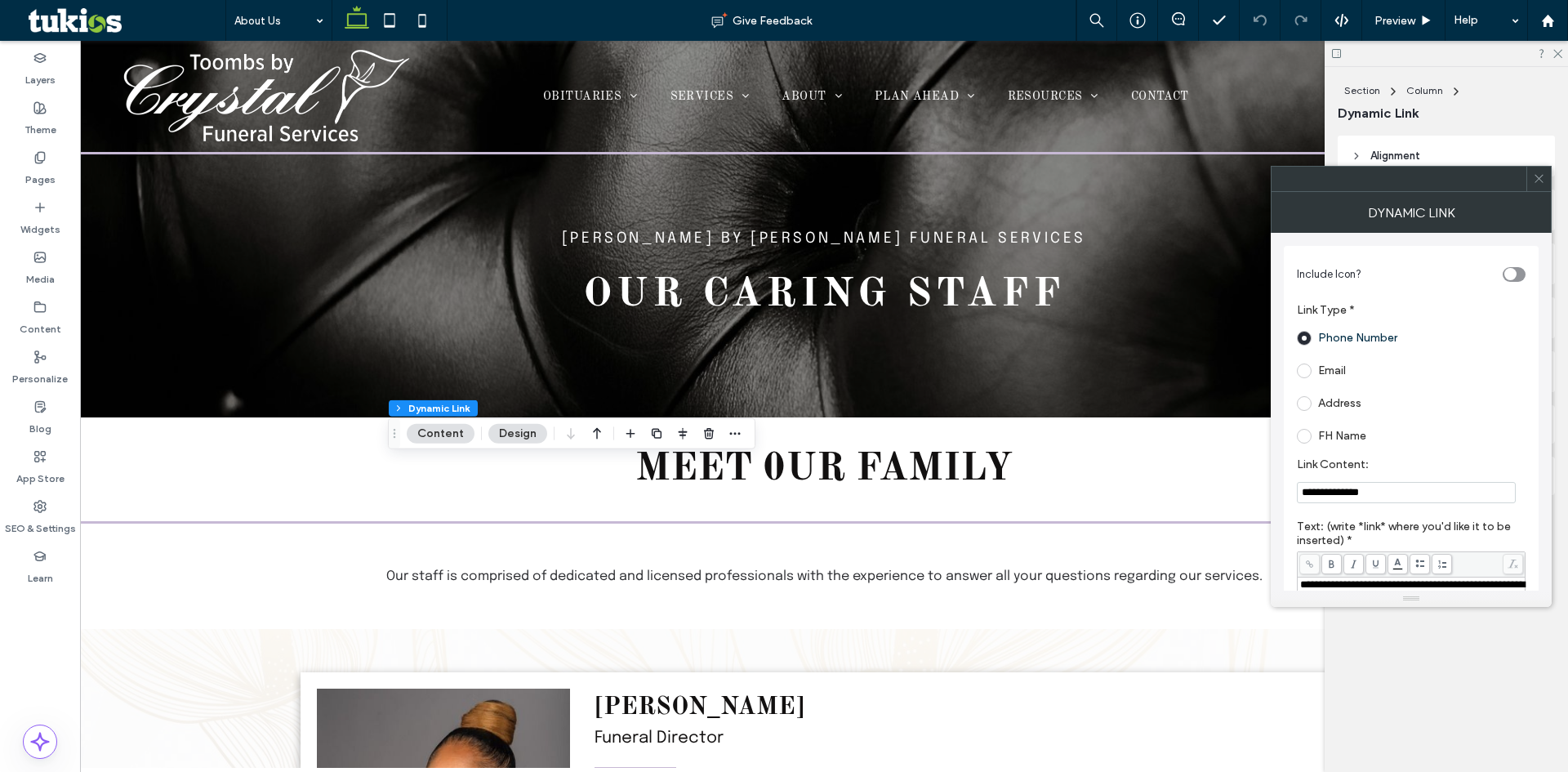
click at [1405, 489] on input "**********" at bounding box center [1407, 492] width 219 height 21
paste input "Link Content:"
type input "**********"
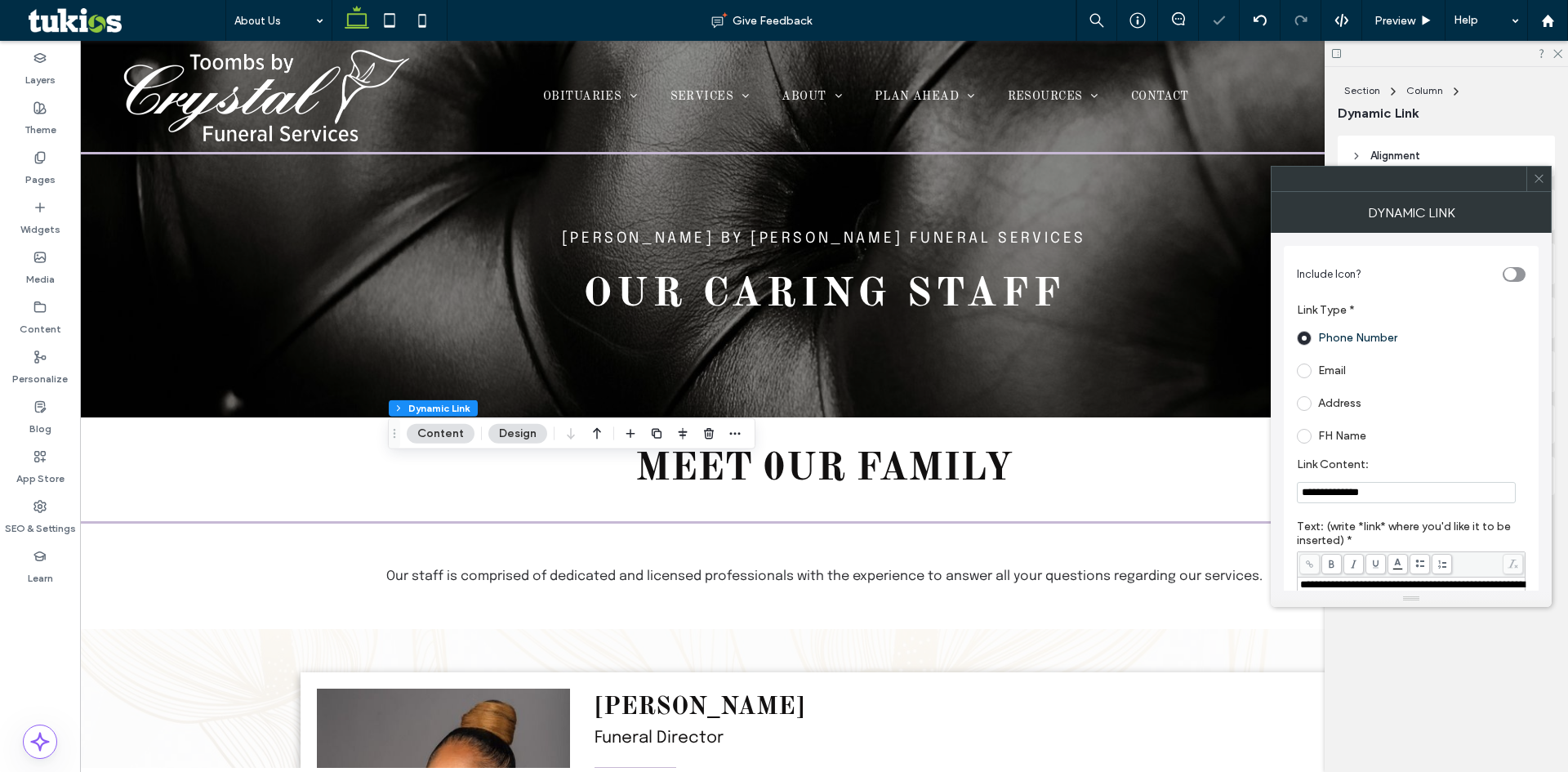
click at [1537, 187] on span at bounding box center [1540, 179] width 12 height 25
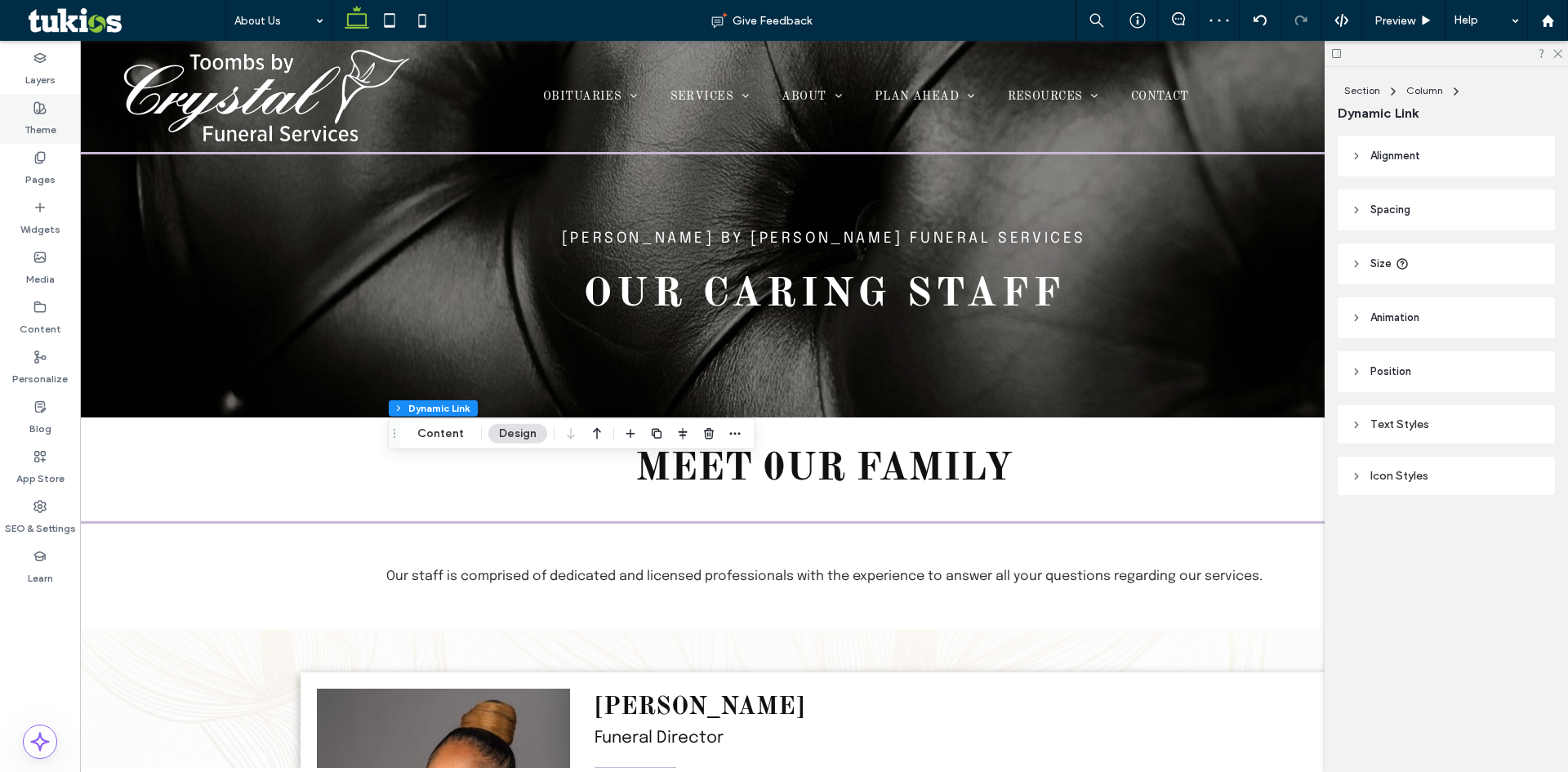
click at [37, 114] on label "Theme" at bounding box center [41, 126] width 32 height 23
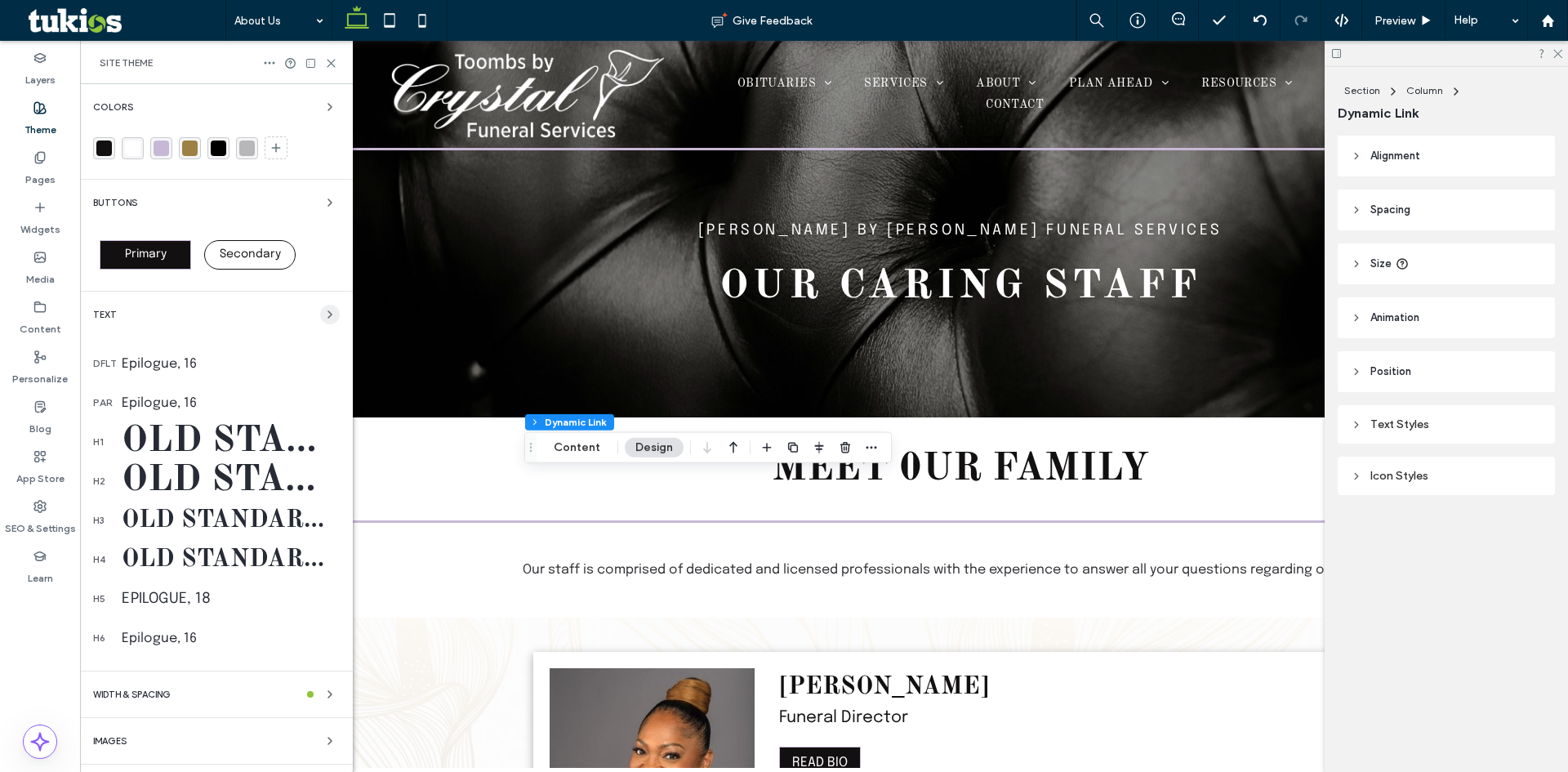
click at [324, 310] on icon "button" at bounding box center [330, 314] width 13 height 13
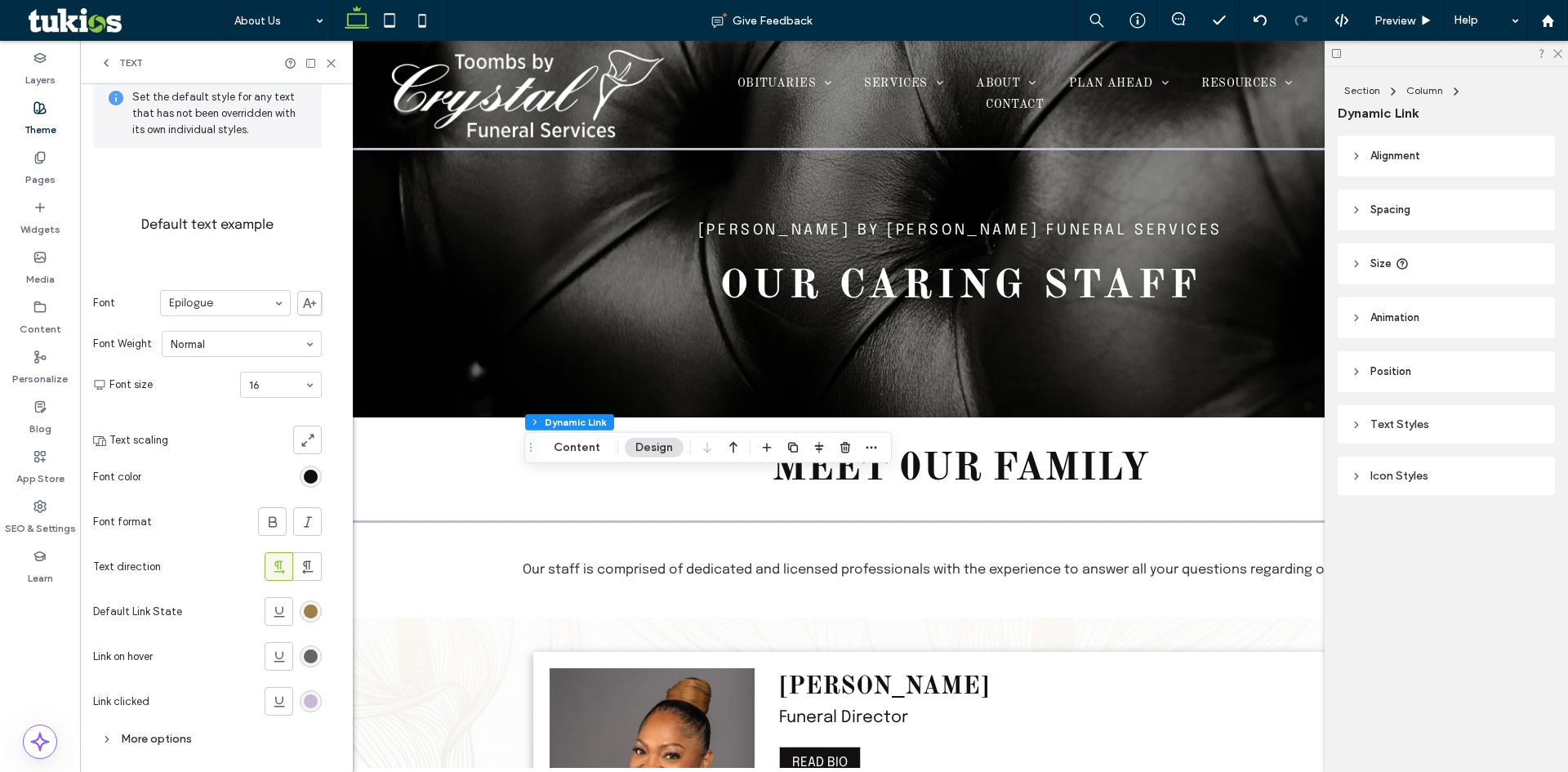
scroll to position [92, 0]
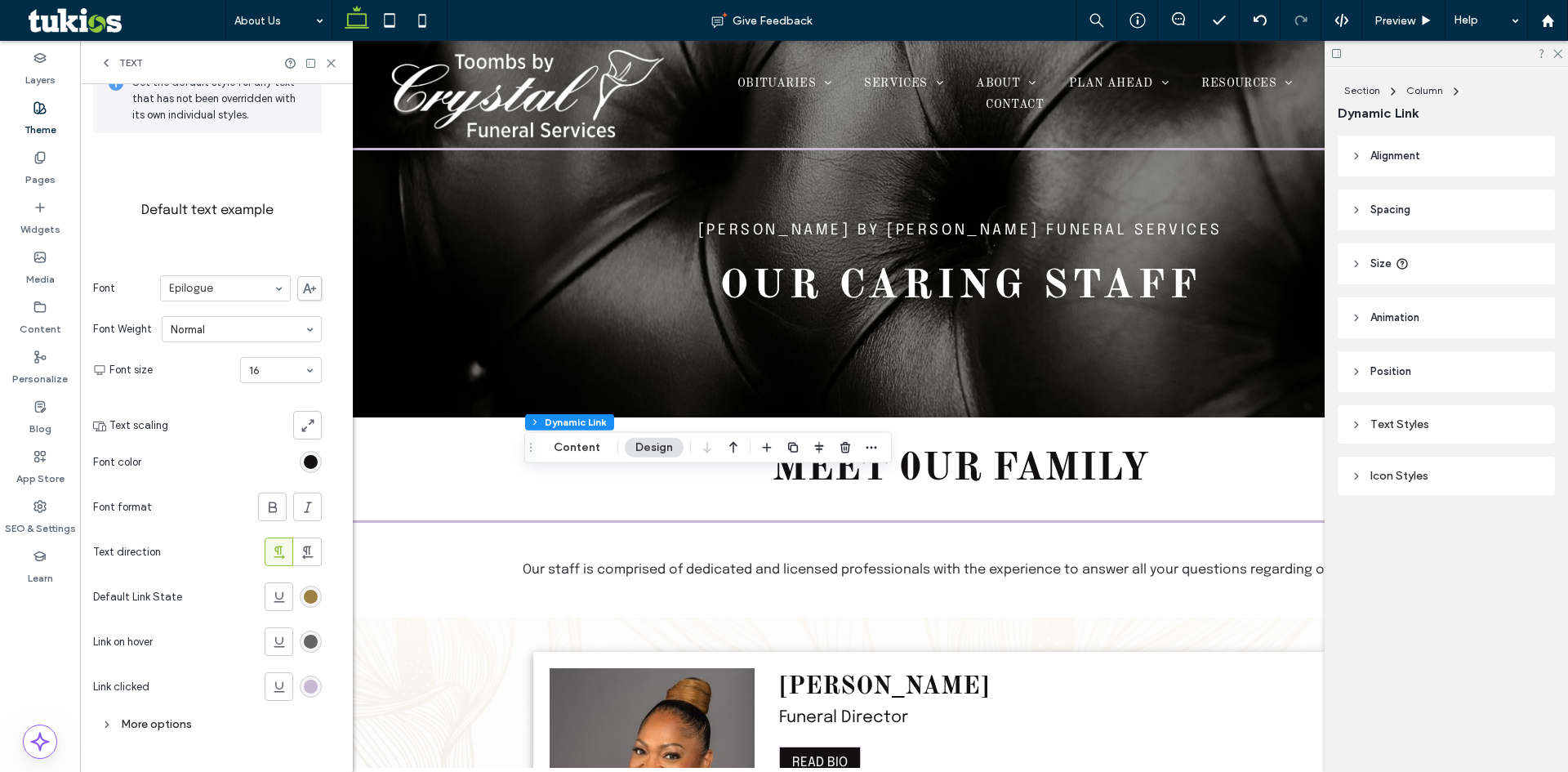
click at [312, 590] on div "rgb(157, 128, 68)" at bounding box center [311, 597] width 14 height 14
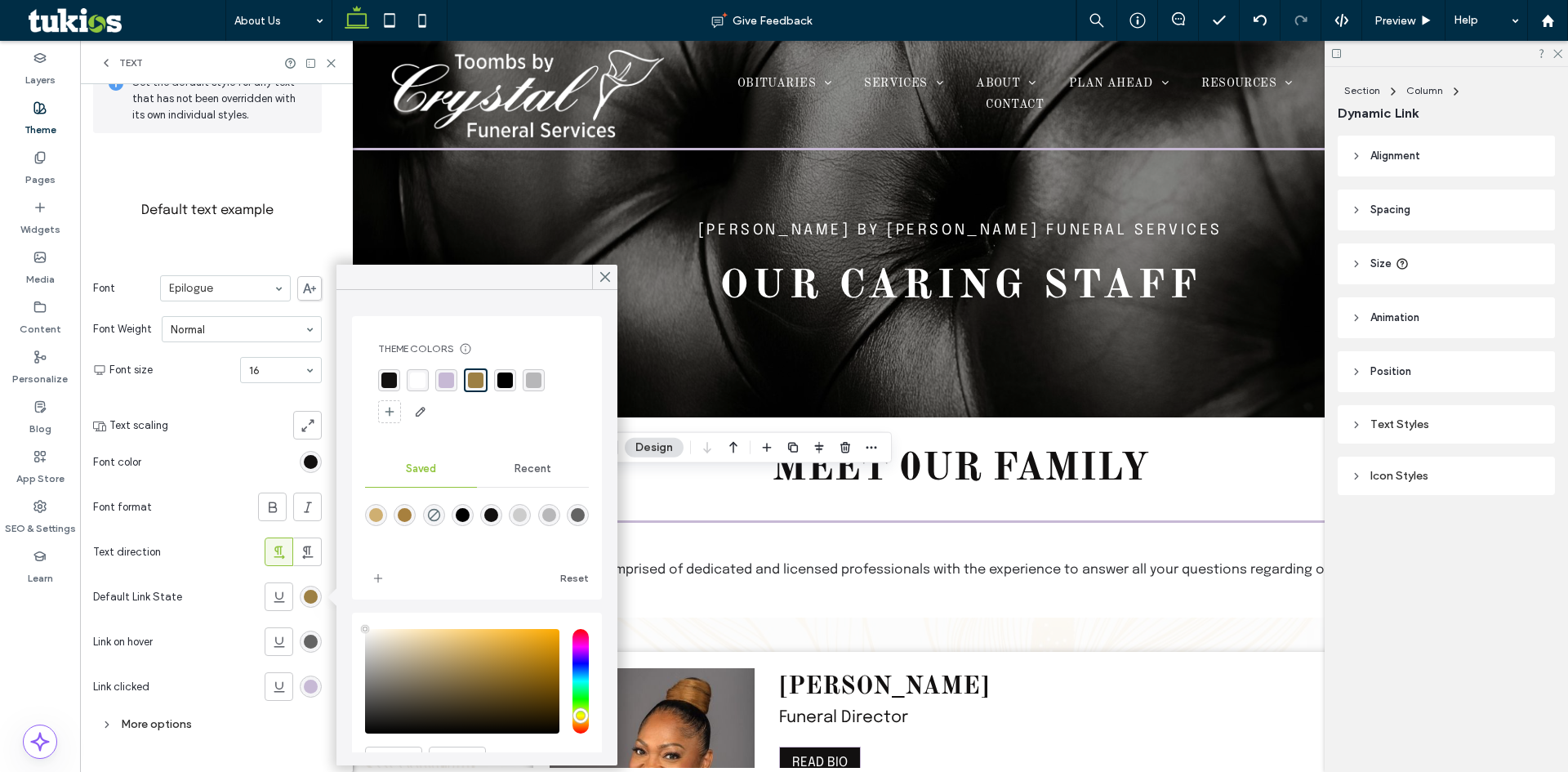
type input "****"
click at [447, 386] on div "rgba(199, 185, 213, 1)" at bounding box center [447, 381] width 16 height 16
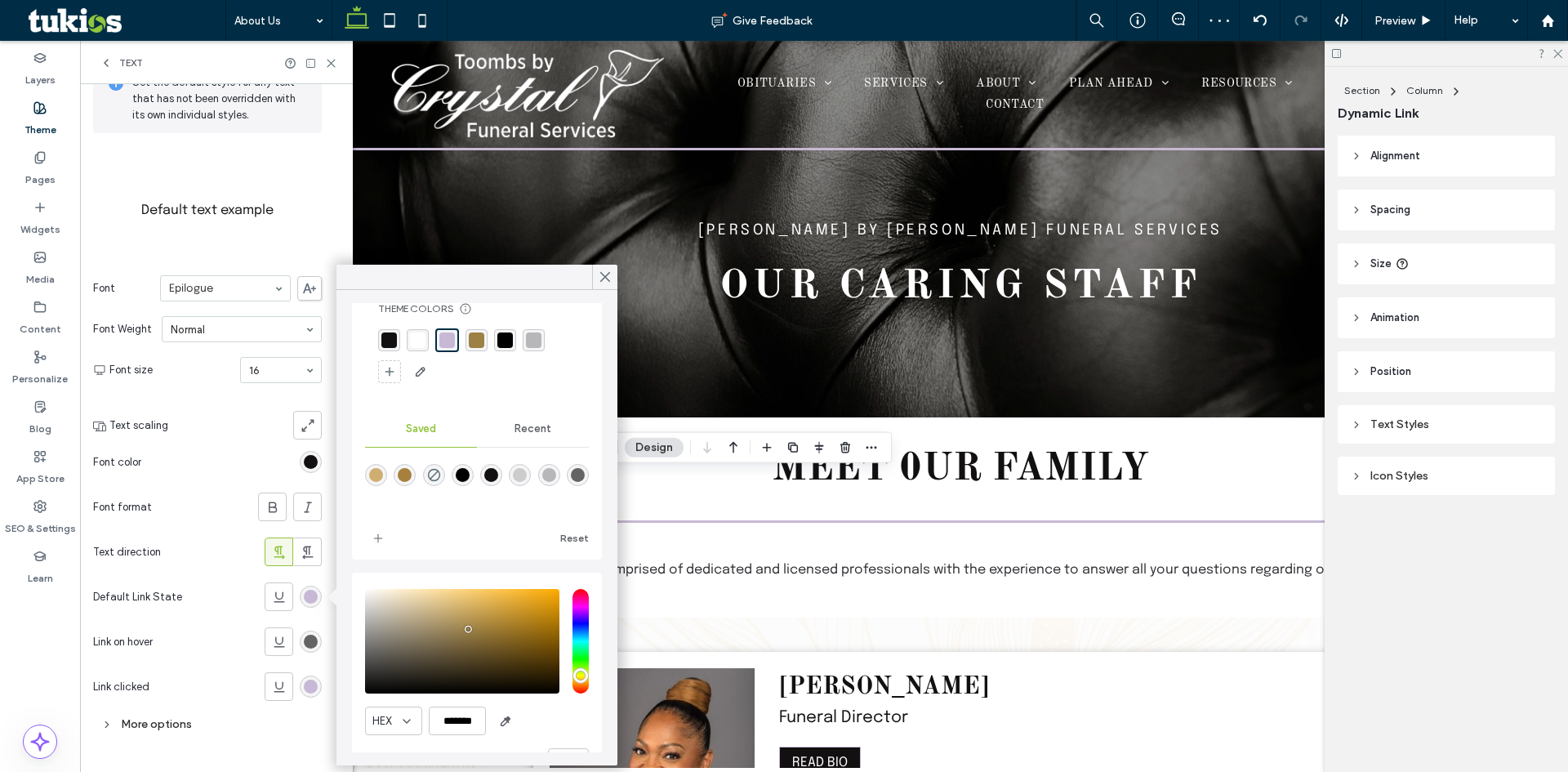
scroll to position [85, 0]
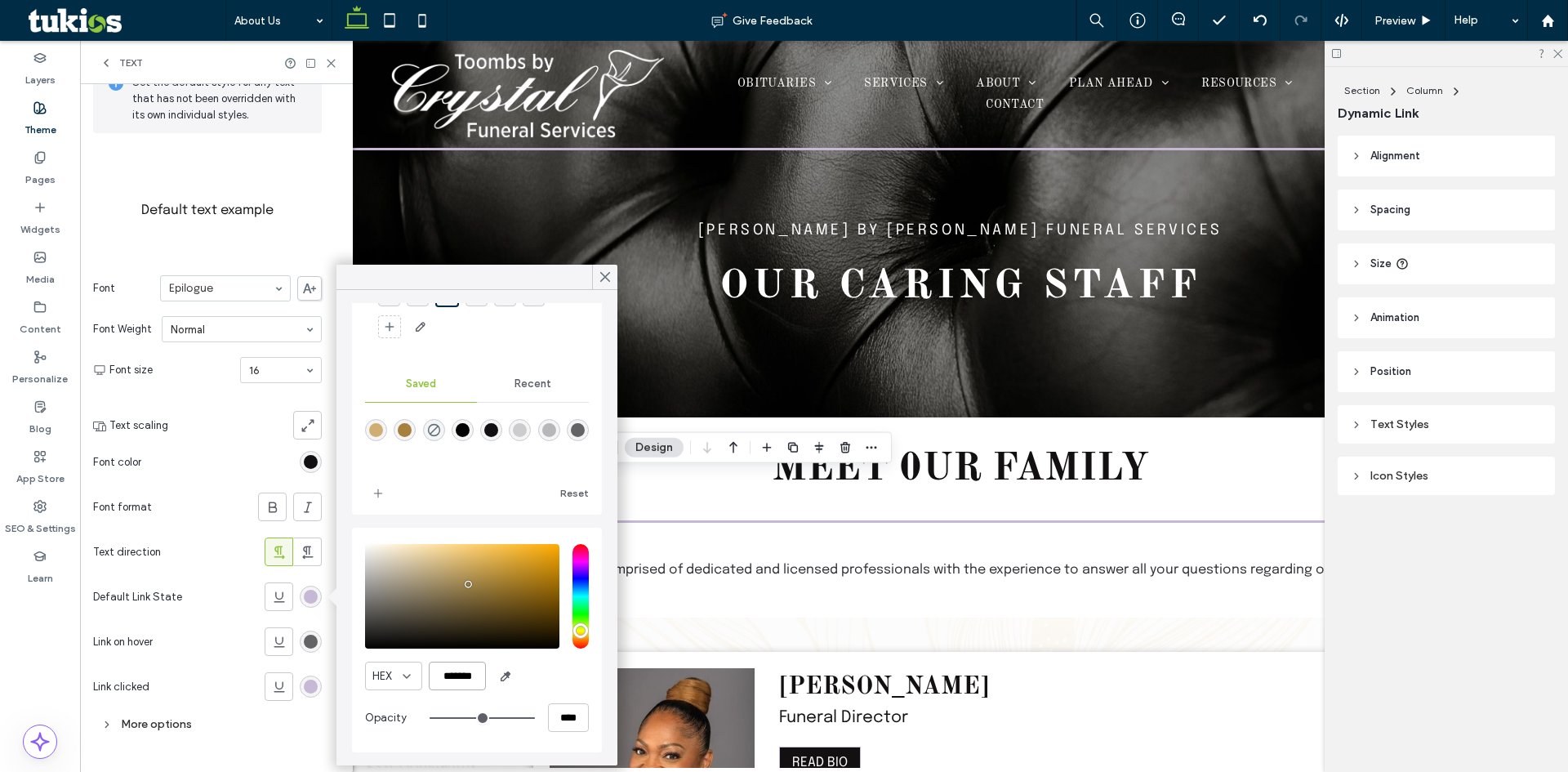
click at [457, 685] on input "*******" at bounding box center [458, 676] width 57 height 28
paste input "color picker textbox"
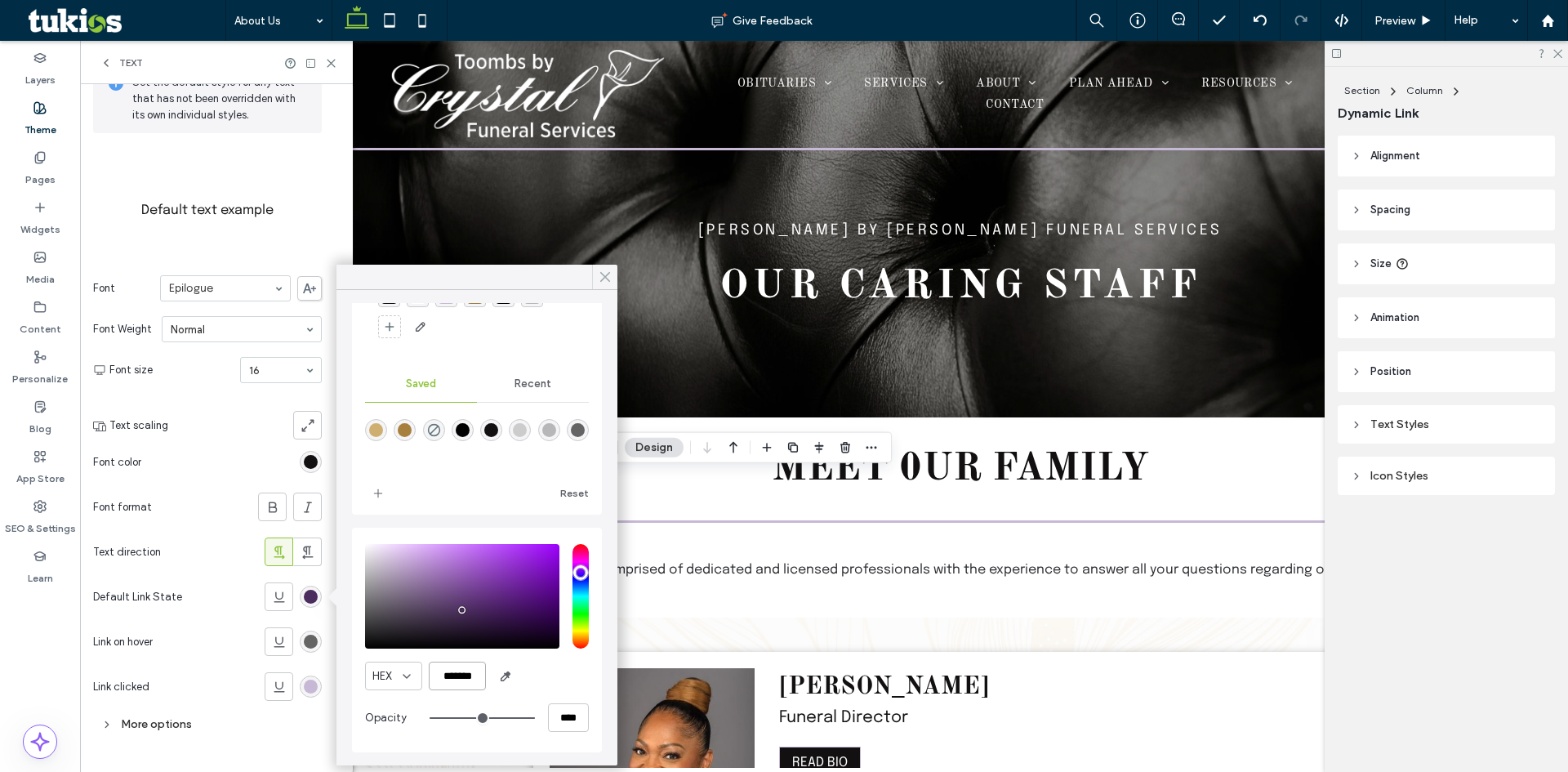
type input "*******"
click at [608, 280] on use at bounding box center [605, 278] width 8 height 9
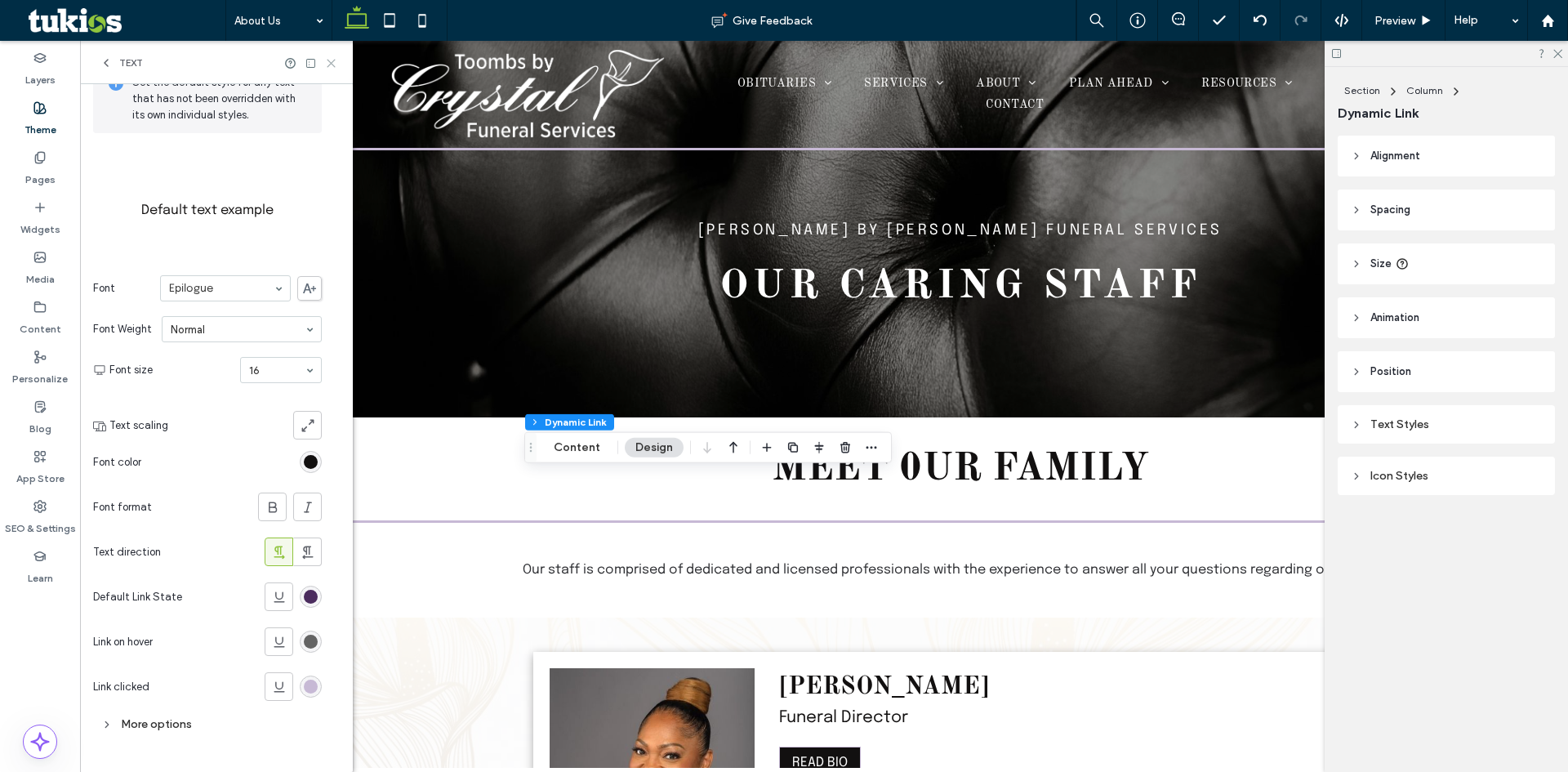
click at [335, 63] on icon at bounding box center [332, 63] width 12 height 12
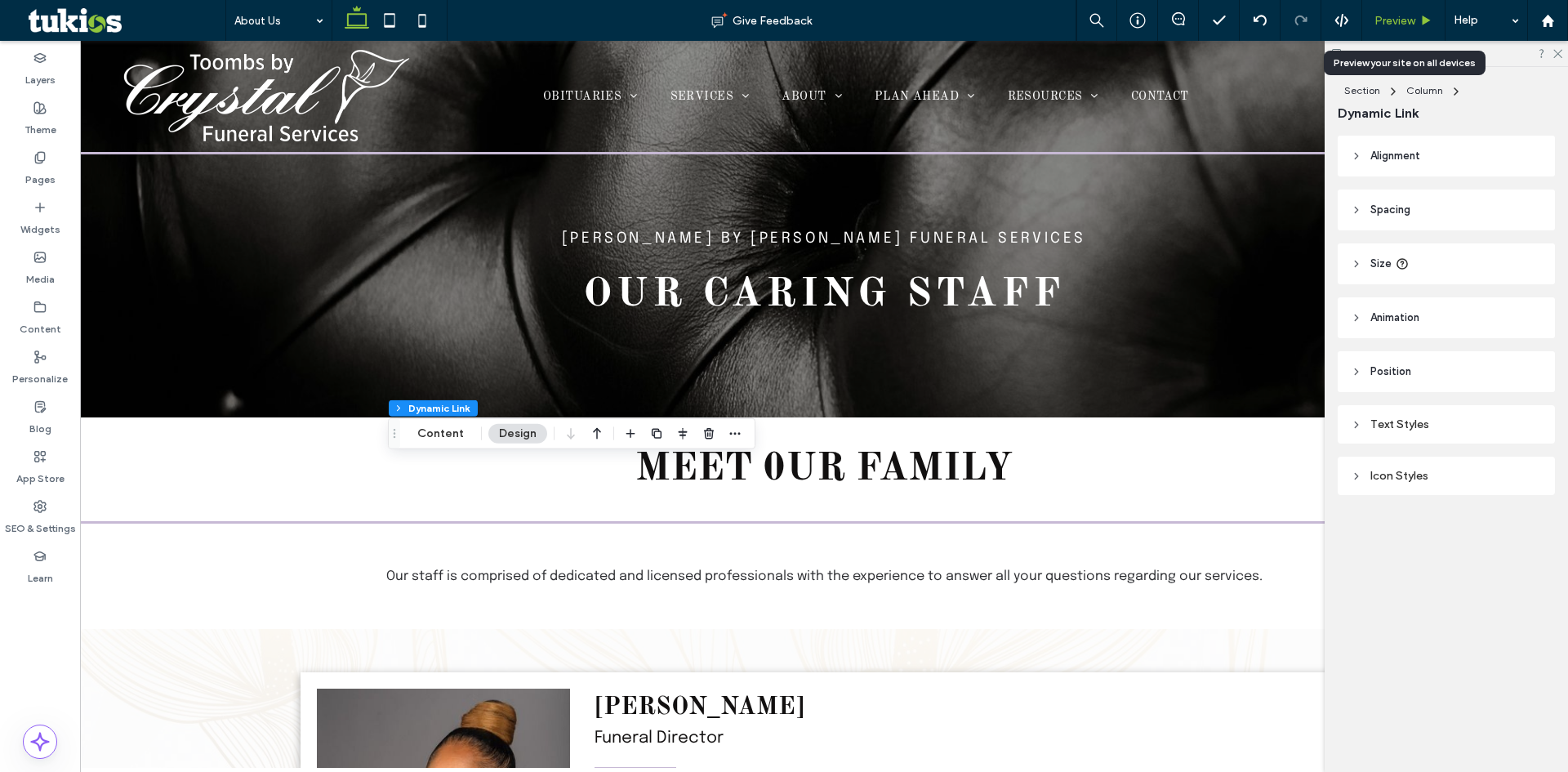
click at [1406, 18] on span "Preview" at bounding box center [1395, 21] width 41 height 14
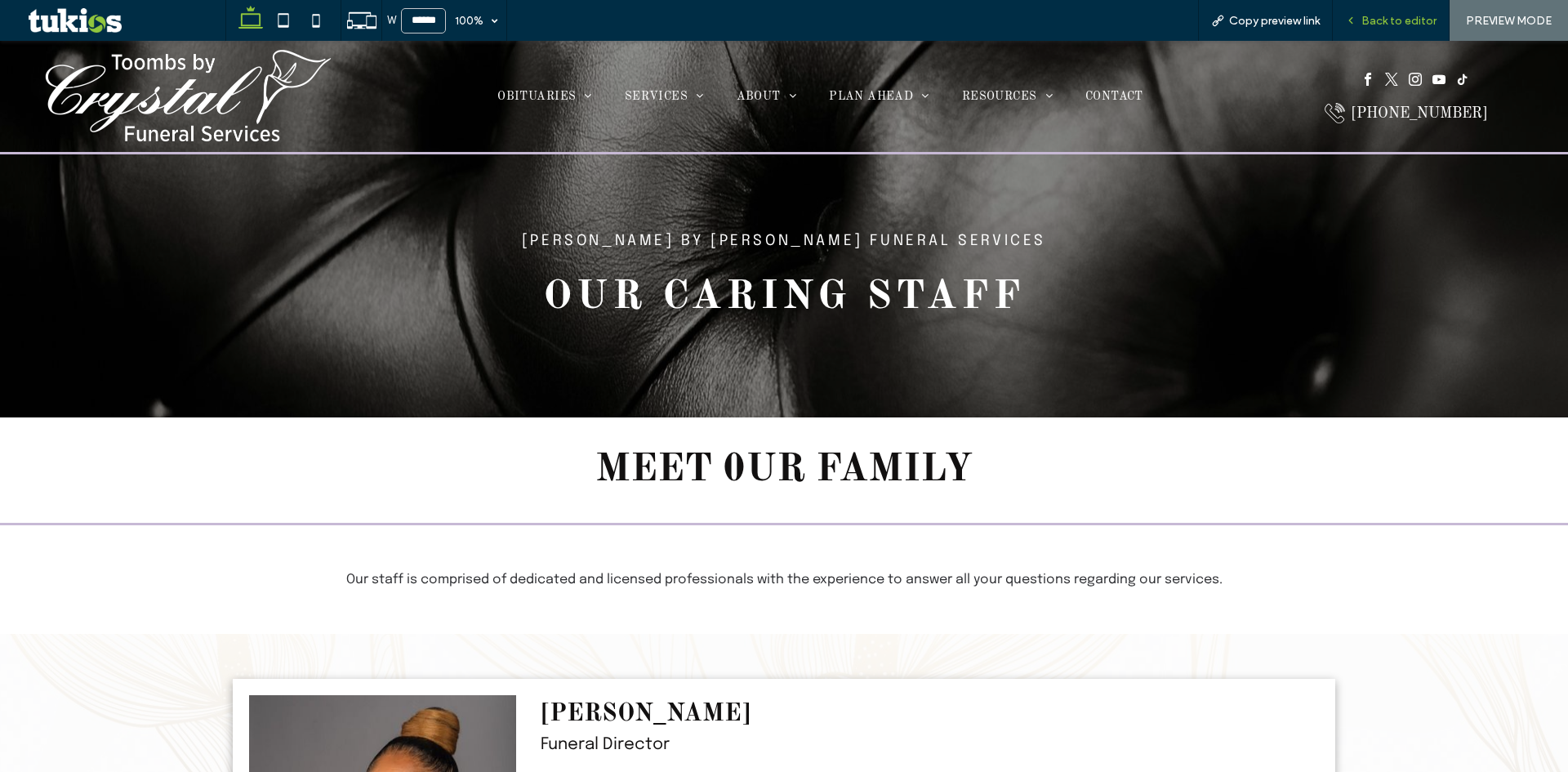
click at [1409, 12] on div "Back to editor" at bounding box center [1392, 20] width 117 height 41
click at [1383, 20] on span "Back to editor" at bounding box center [1399, 21] width 75 height 14
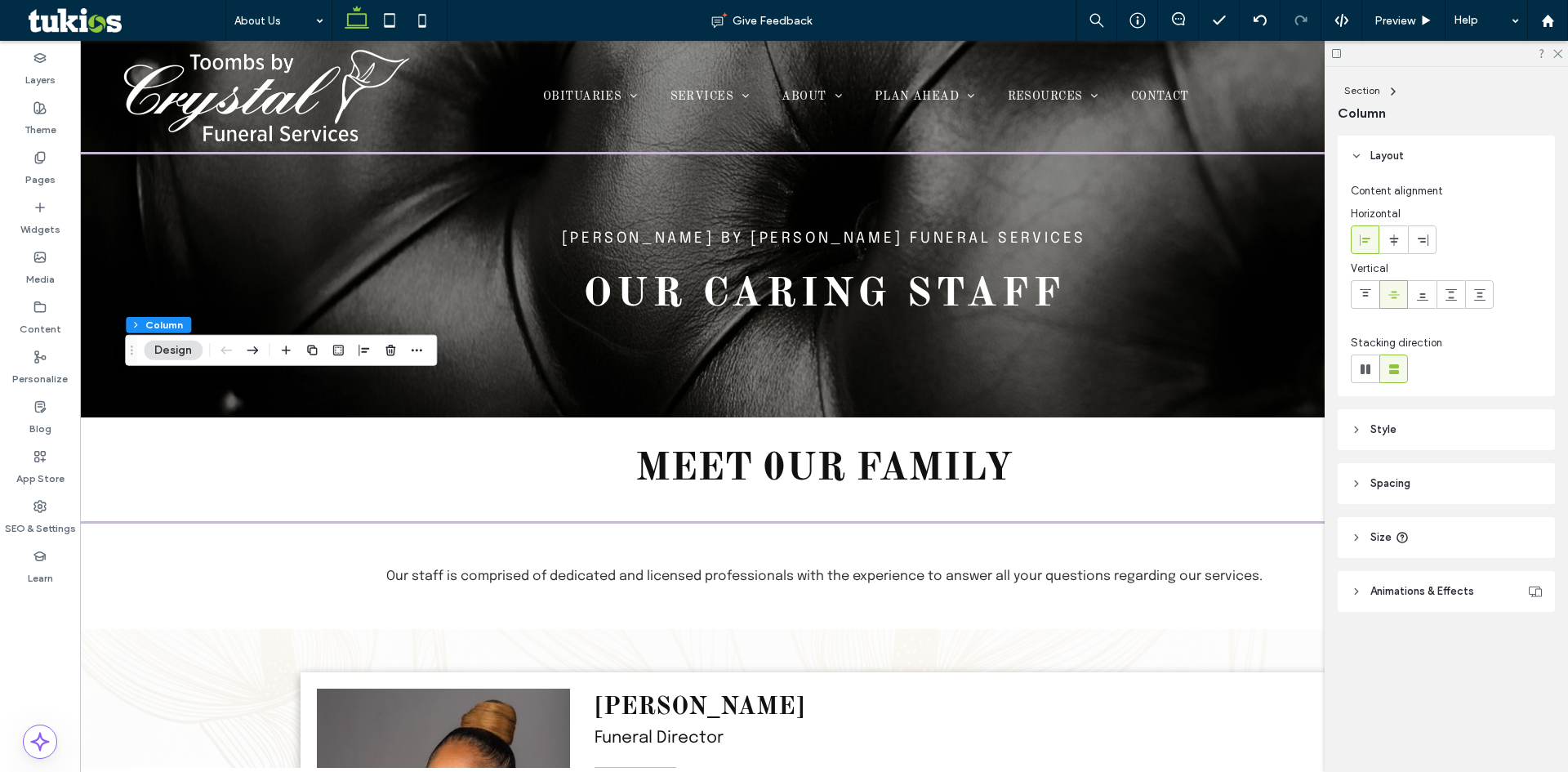
click at [1457, 431] on header "Style" at bounding box center [1446, 429] width 217 height 41
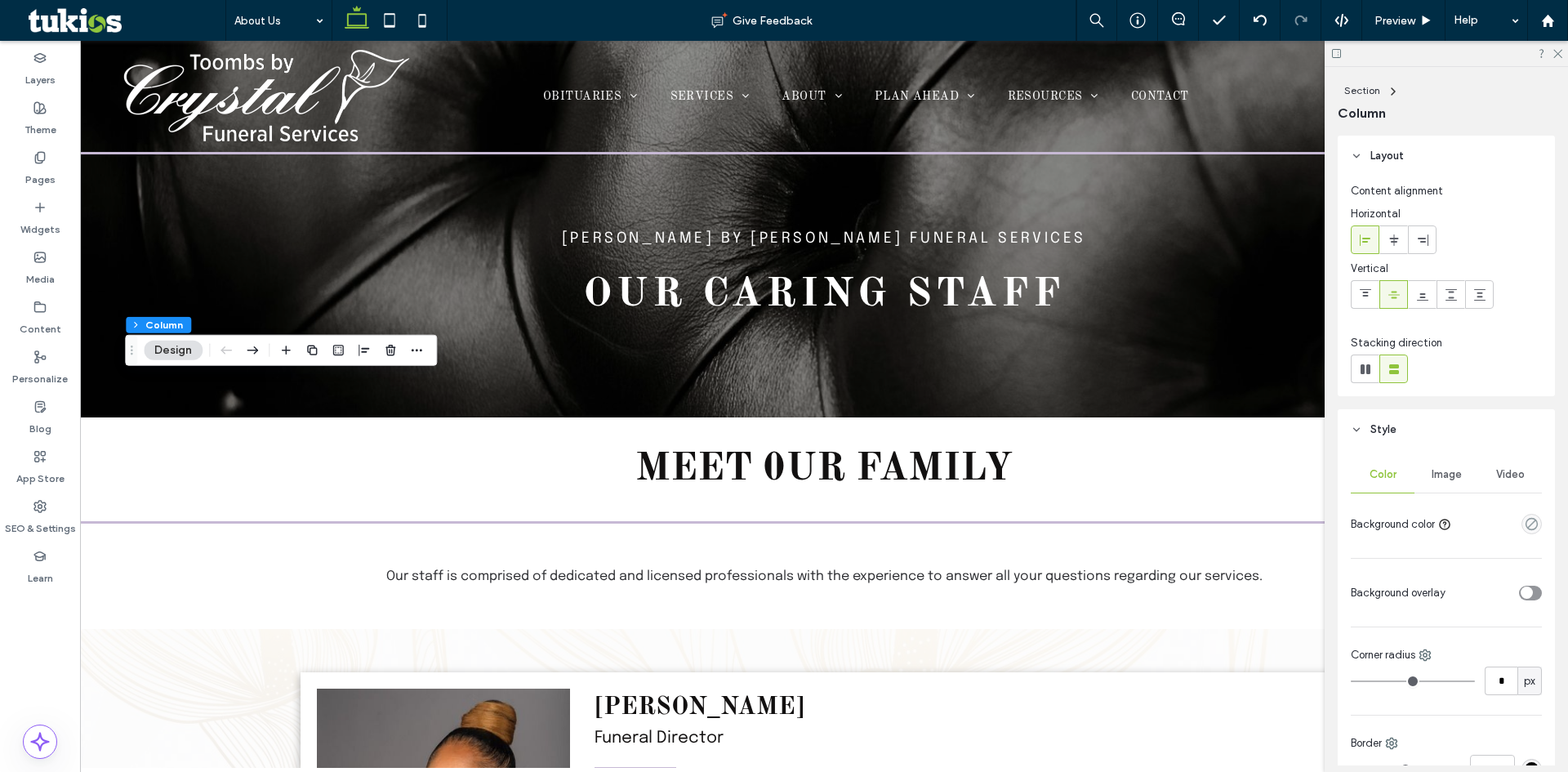
click at [1449, 482] on div "Image" at bounding box center [1446, 475] width 64 height 36
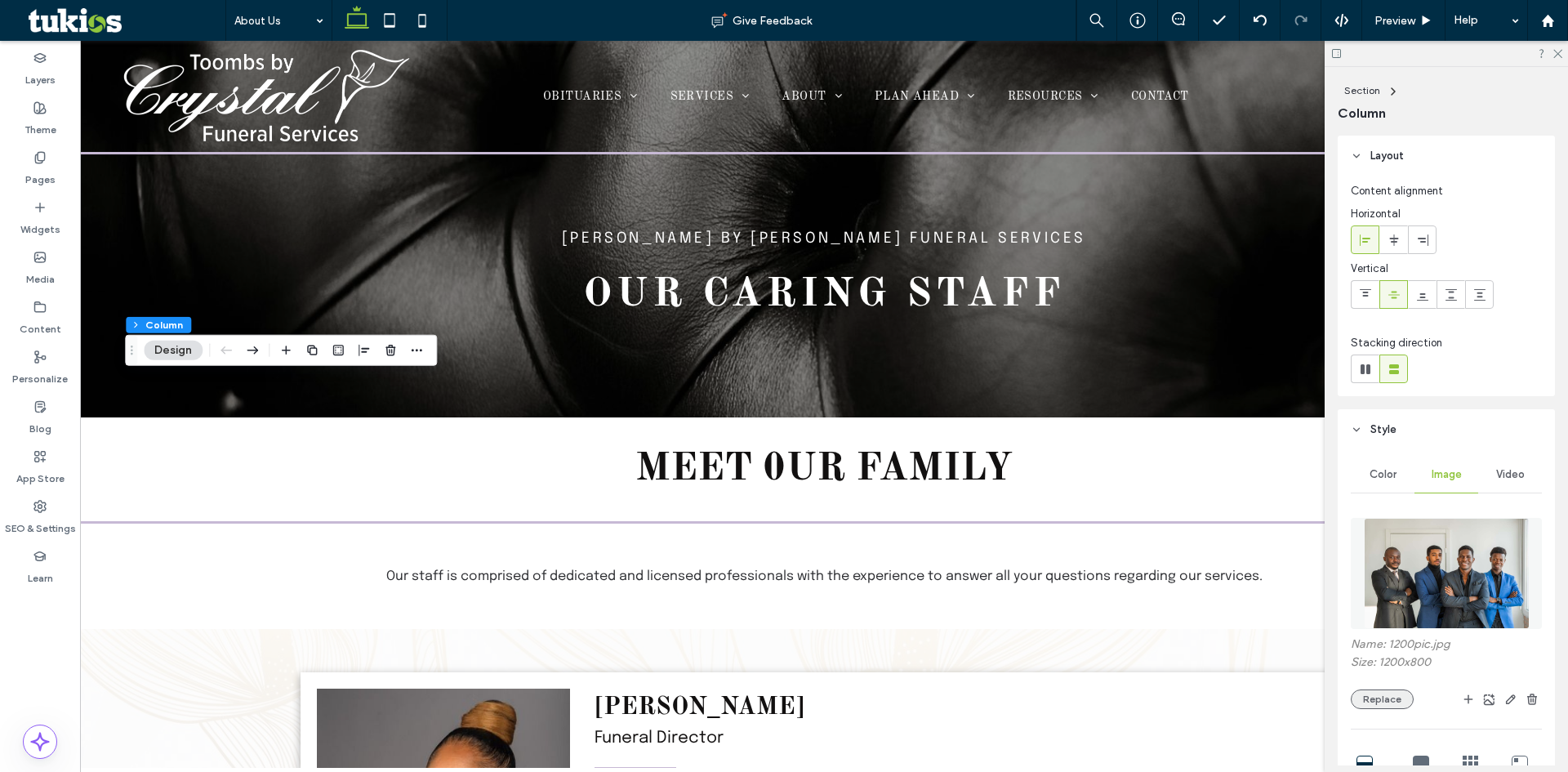
click at [1376, 697] on button "Replace" at bounding box center [1382, 699] width 63 height 20
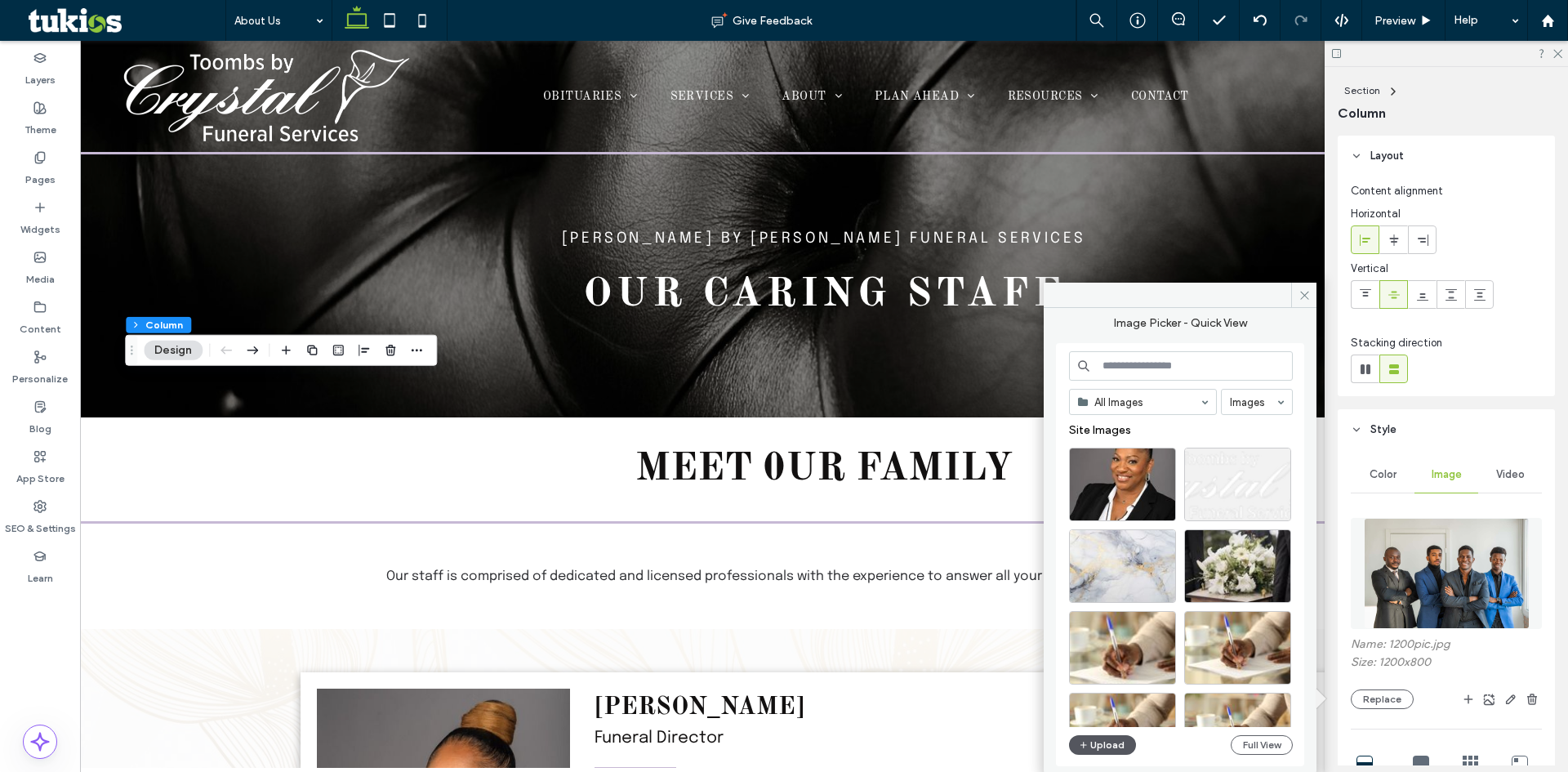
click at [1090, 742] on button "Upload" at bounding box center [1103, 745] width 67 height 20
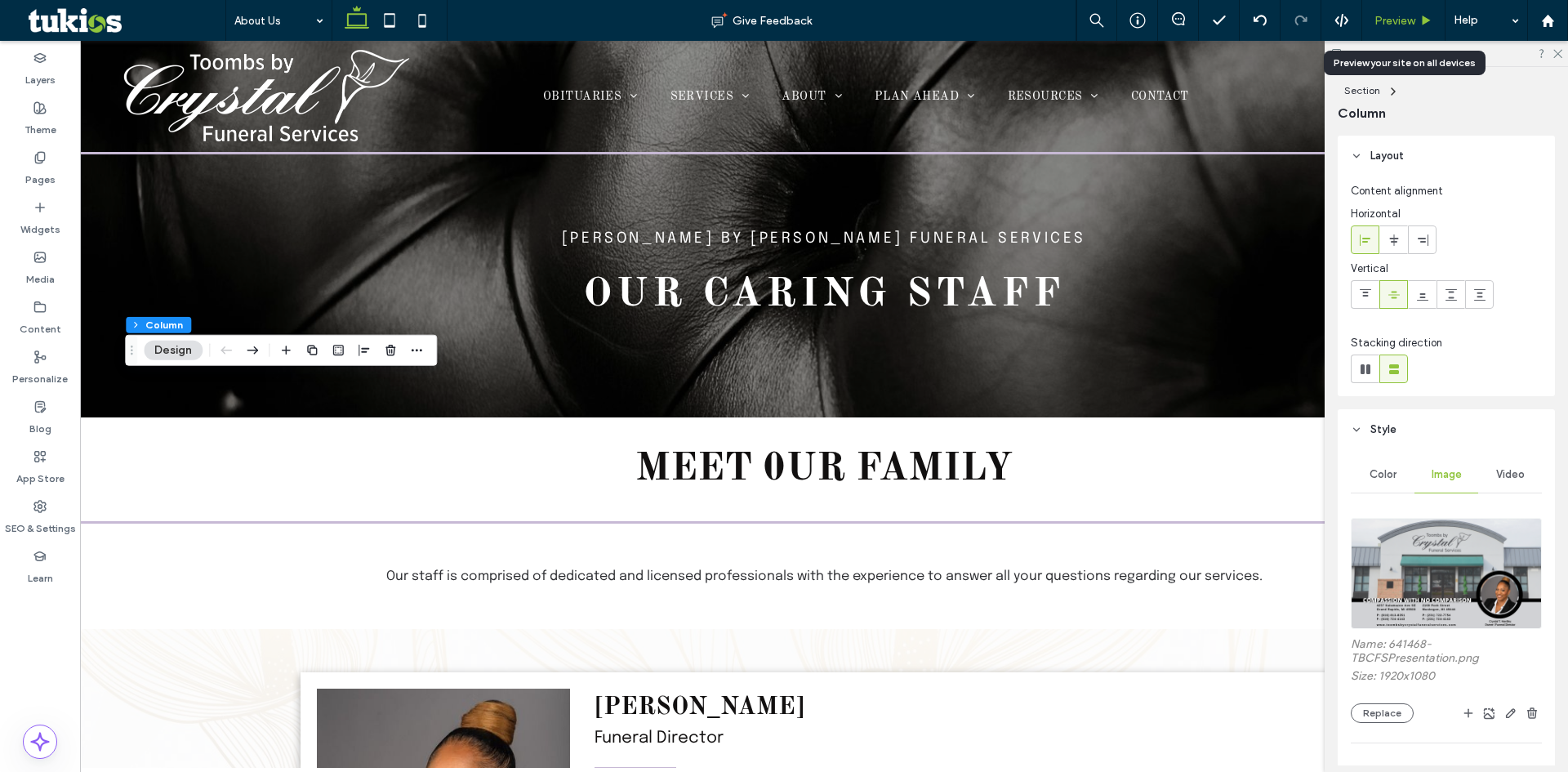
click at [1386, 20] on span "Preview" at bounding box center [1395, 21] width 41 height 14
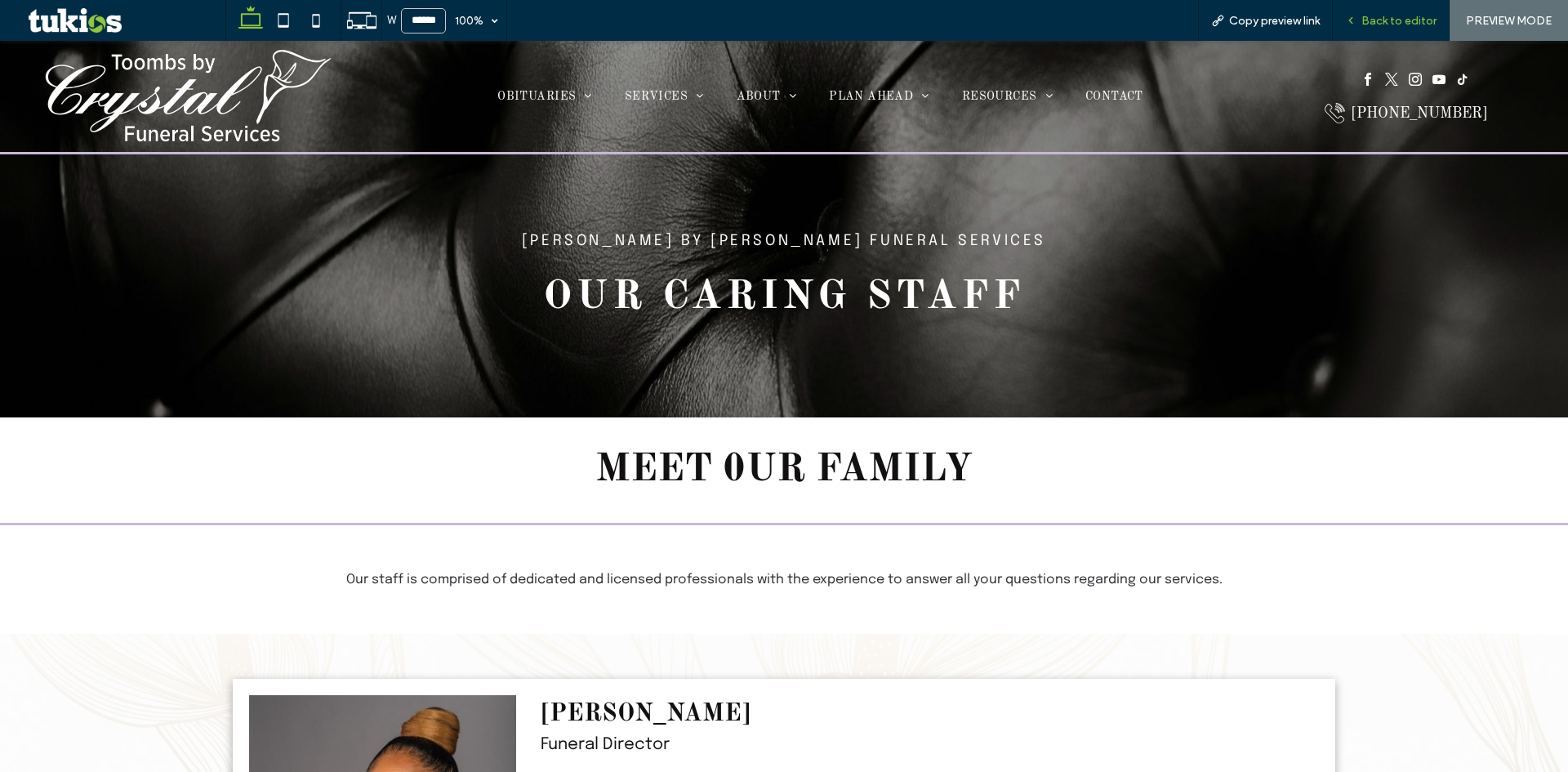
click at [1404, 19] on span "Back to editor" at bounding box center [1399, 21] width 75 height 14
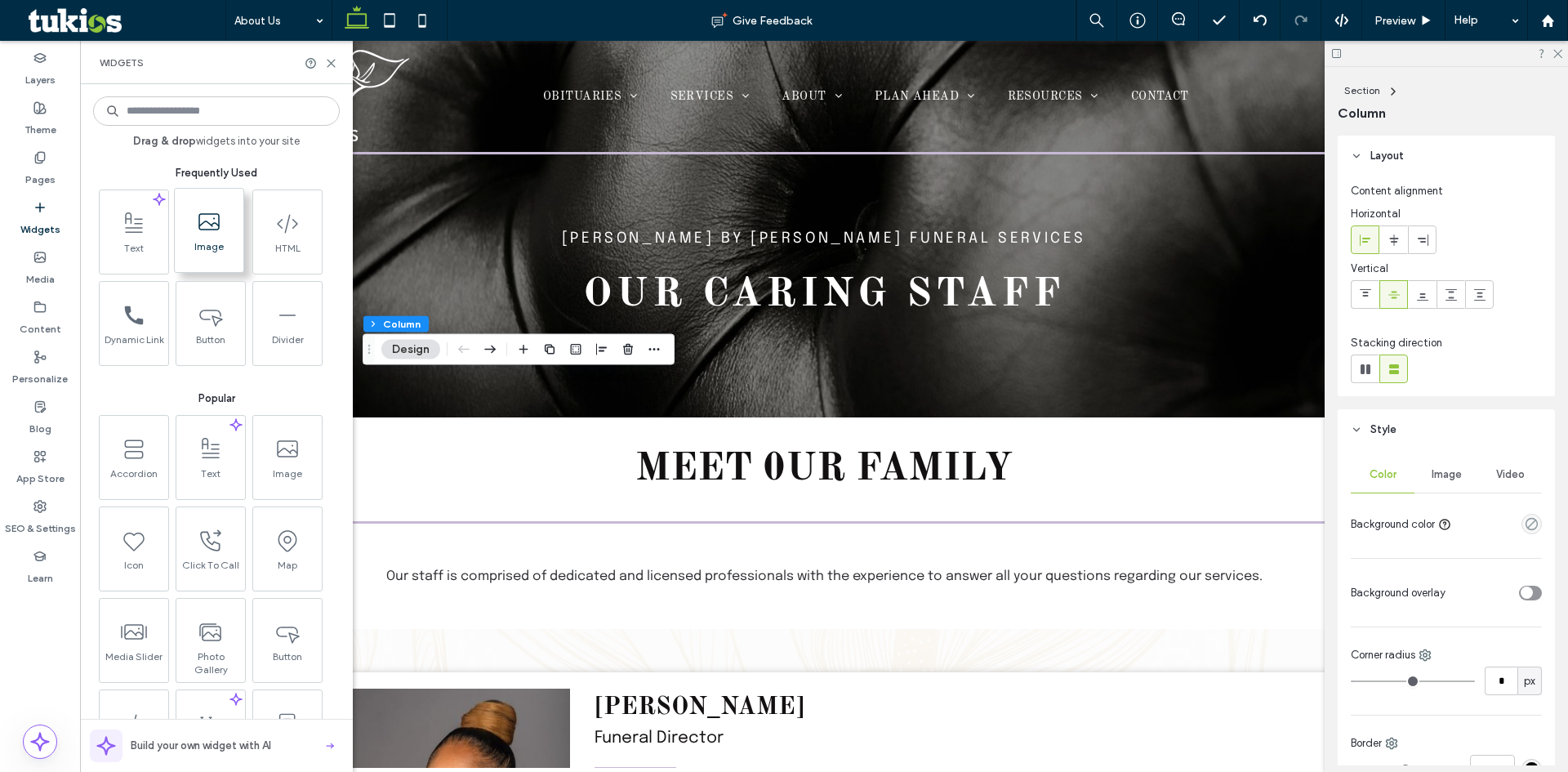
click at [208, 254] on span "Image" at bounding box center [208, 252] width 68 height 23
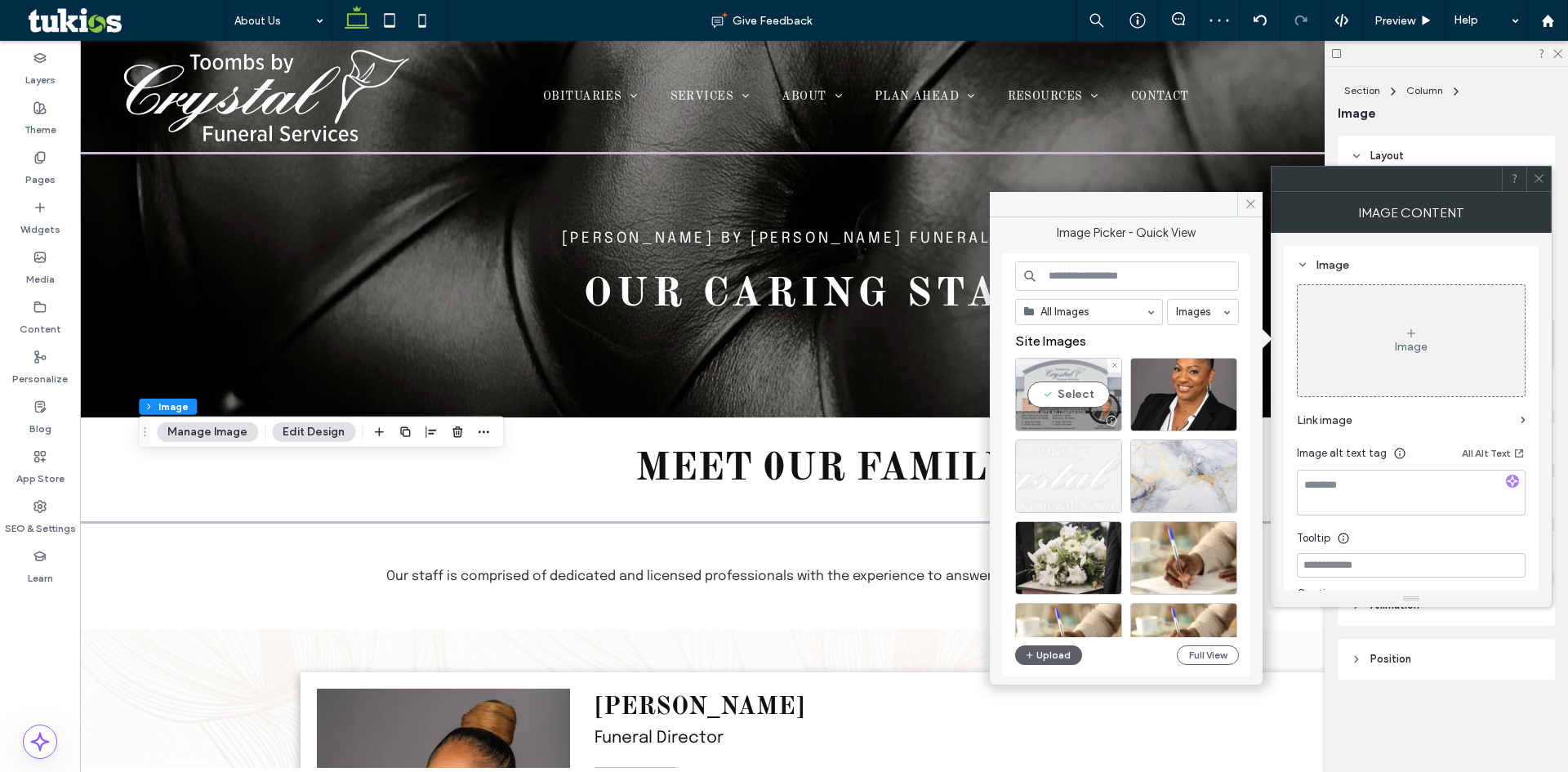
click at [1081, 393] on div "Select" at bounding box center [1069, 394] width 107 height 74
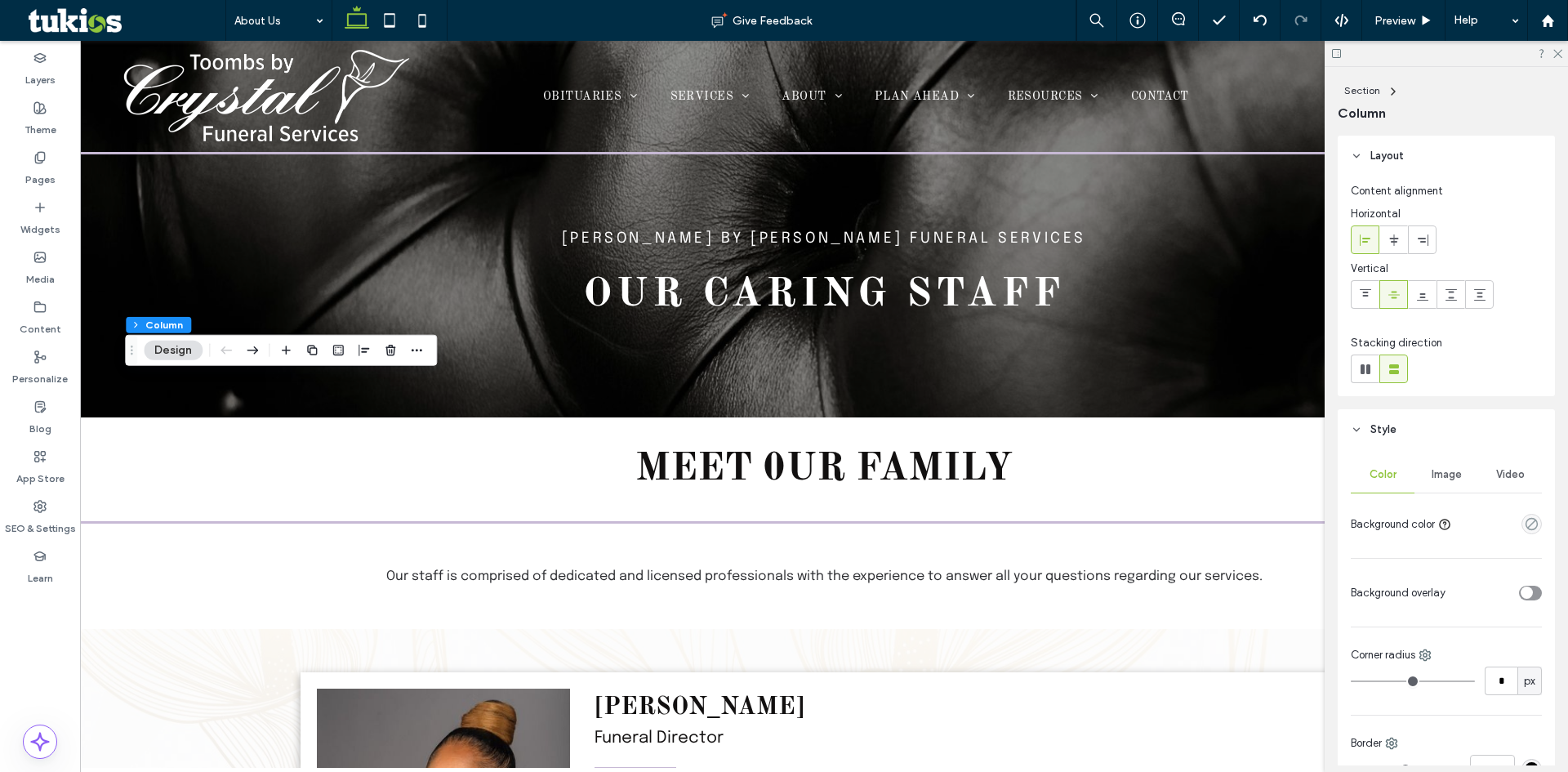
click at [1458, 472] on div "Image" at bounding box center [1446, 475] width 64 height 36
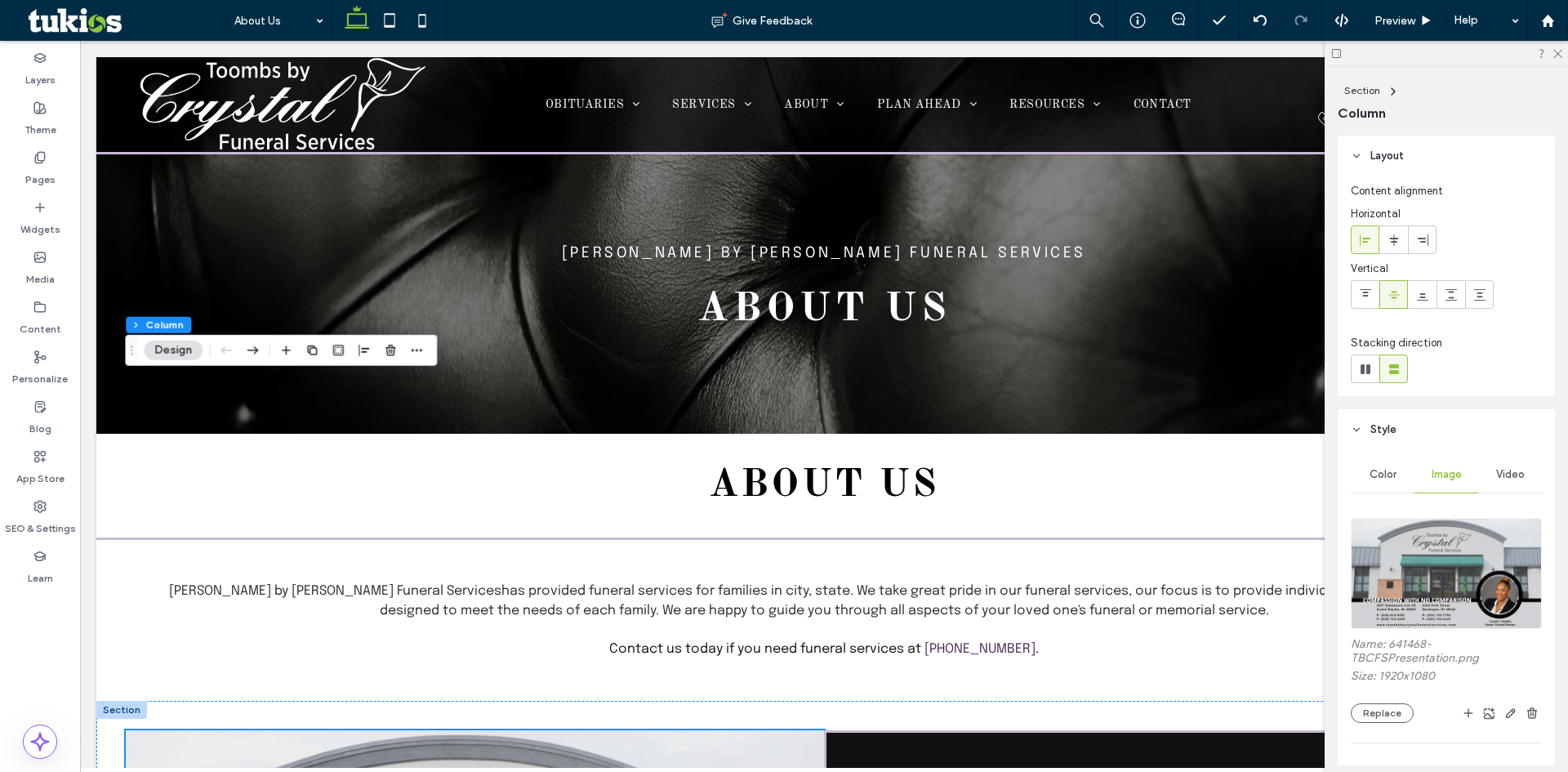
scroll to position [352, 0]
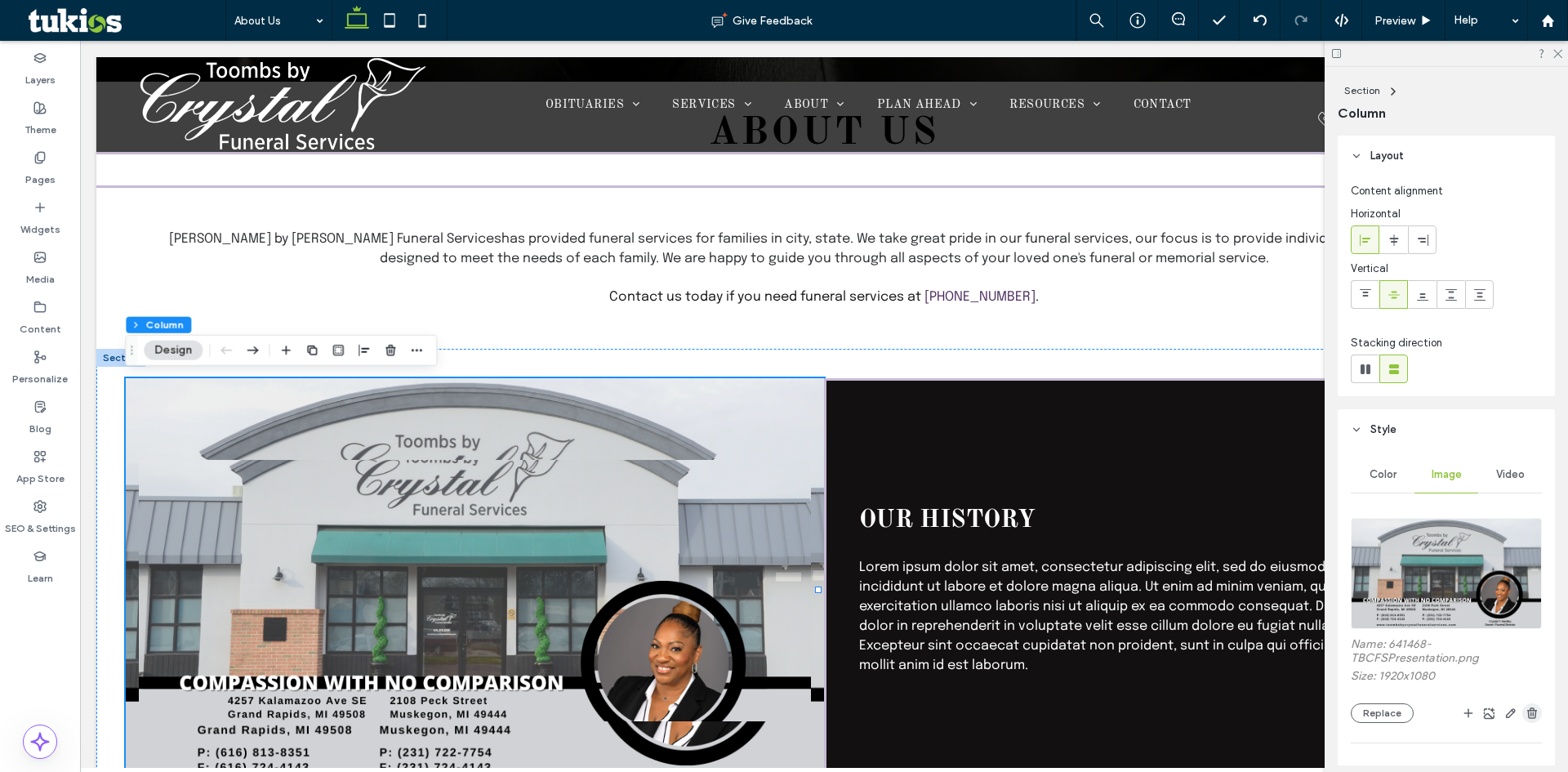
click at [1527, 717] on icon "button" at bounding box center [1533, 713] width 13 height 13
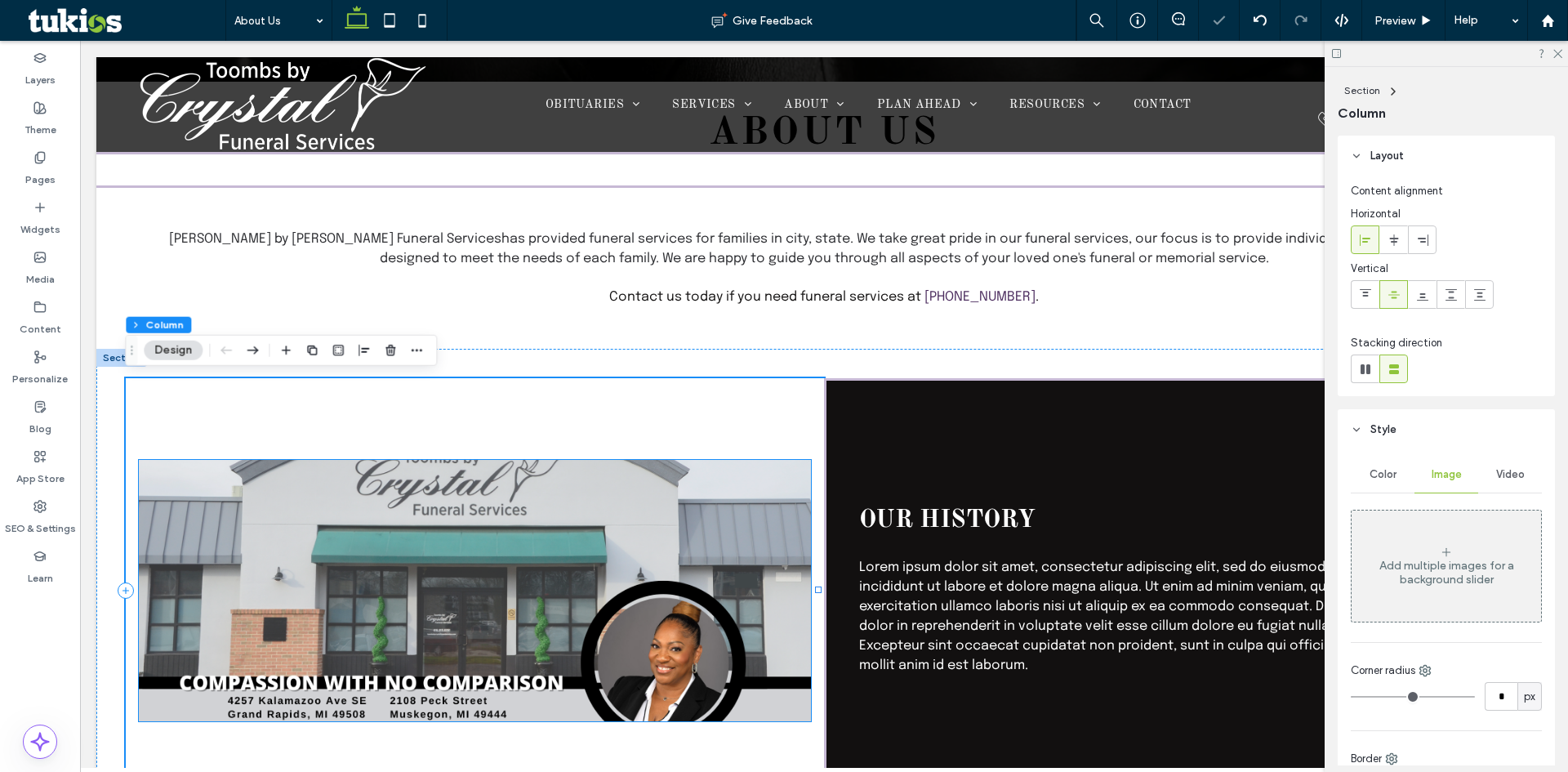
click at [686, 564] on img at bounding box center [475, 591] width 672 height 262
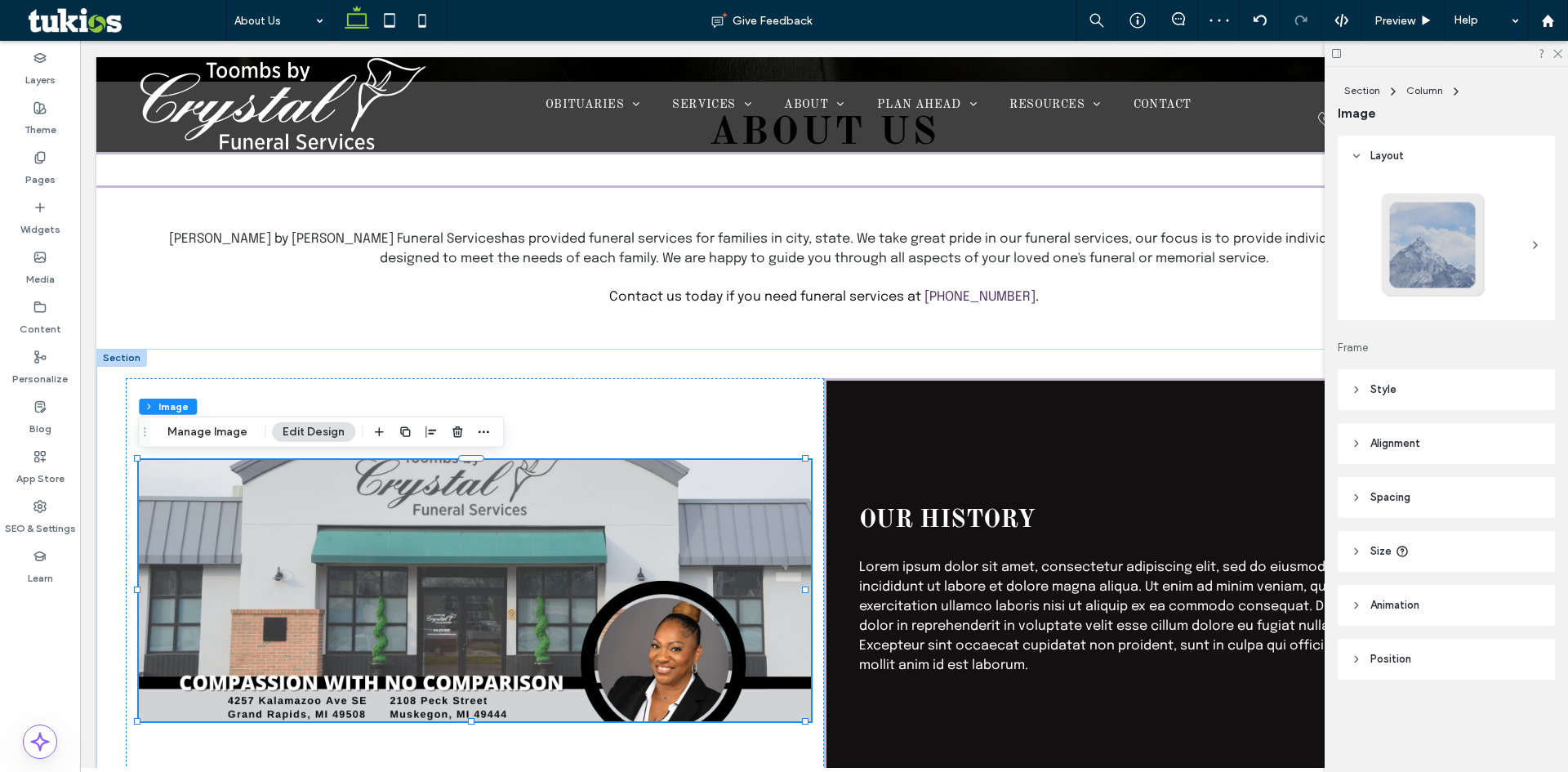
click at [1449, 388] on header "Style" at bounding box center [1446, 390] width 217 height 41
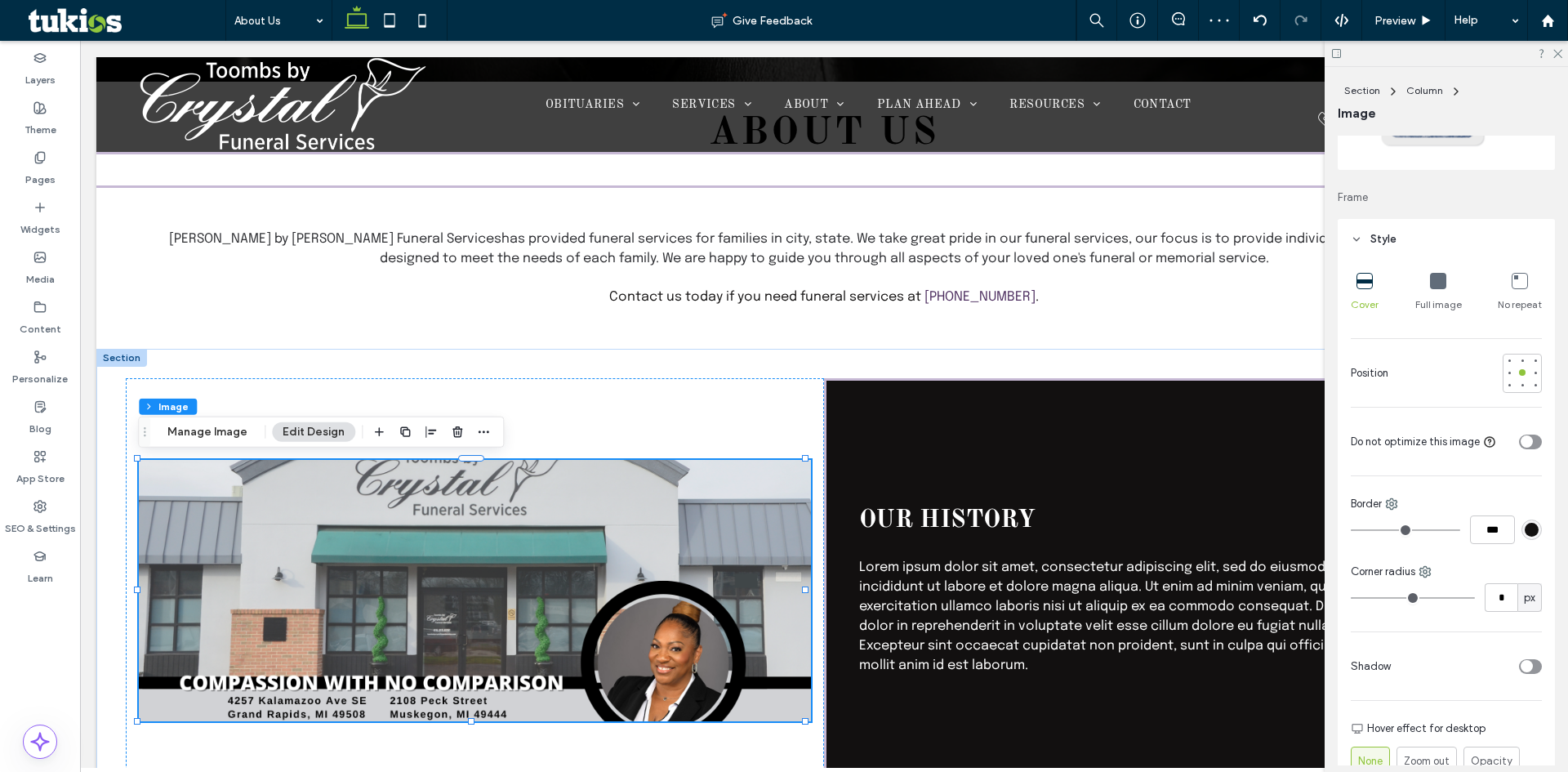
scroll to position [163, 0]
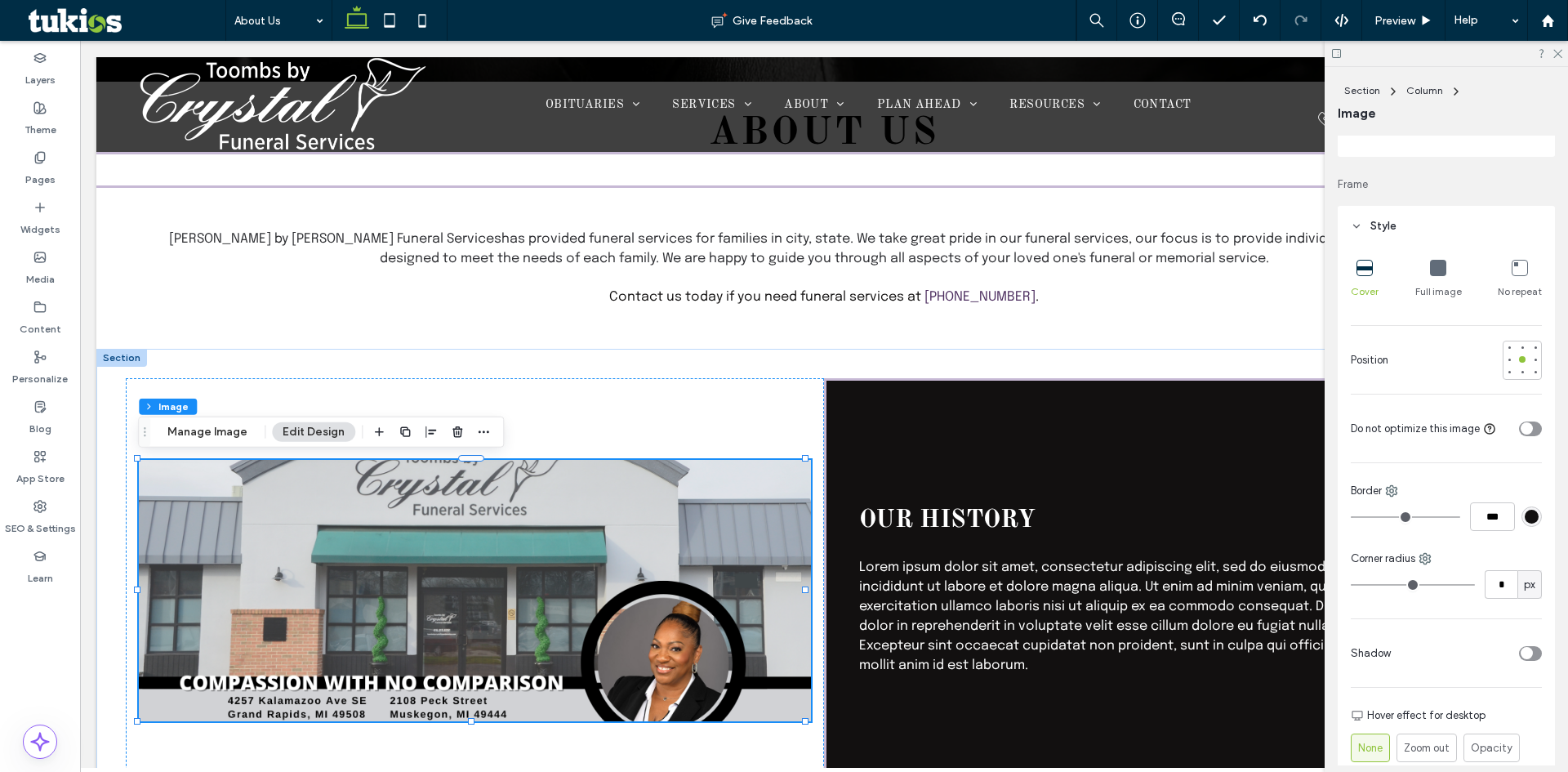
click at [1440, 274] on icon at bounding box center [1439, 268] width 16 height 16
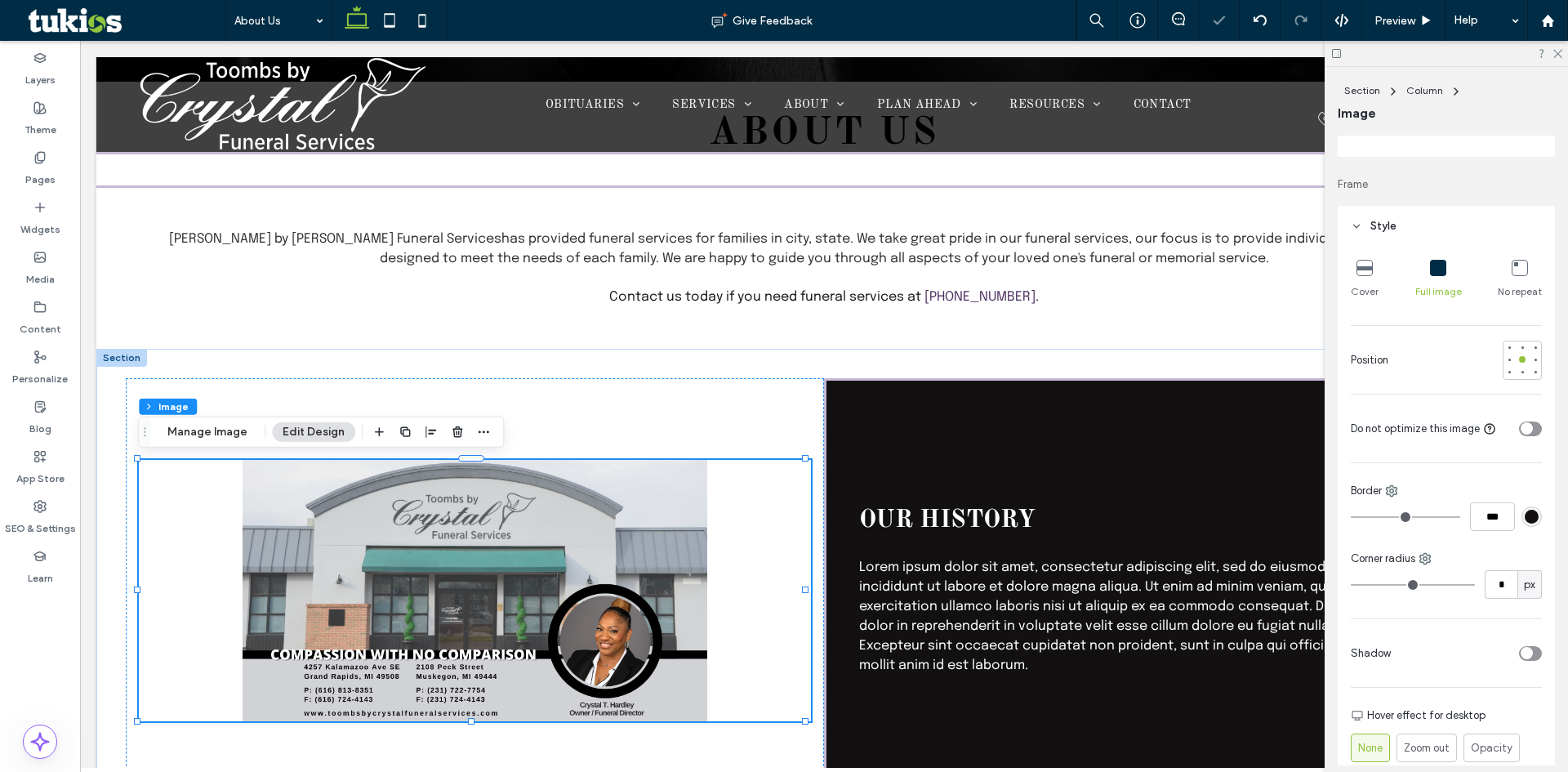
click at [1368, 274] on icon at bounding box center [1365, 268] width 16 height 16
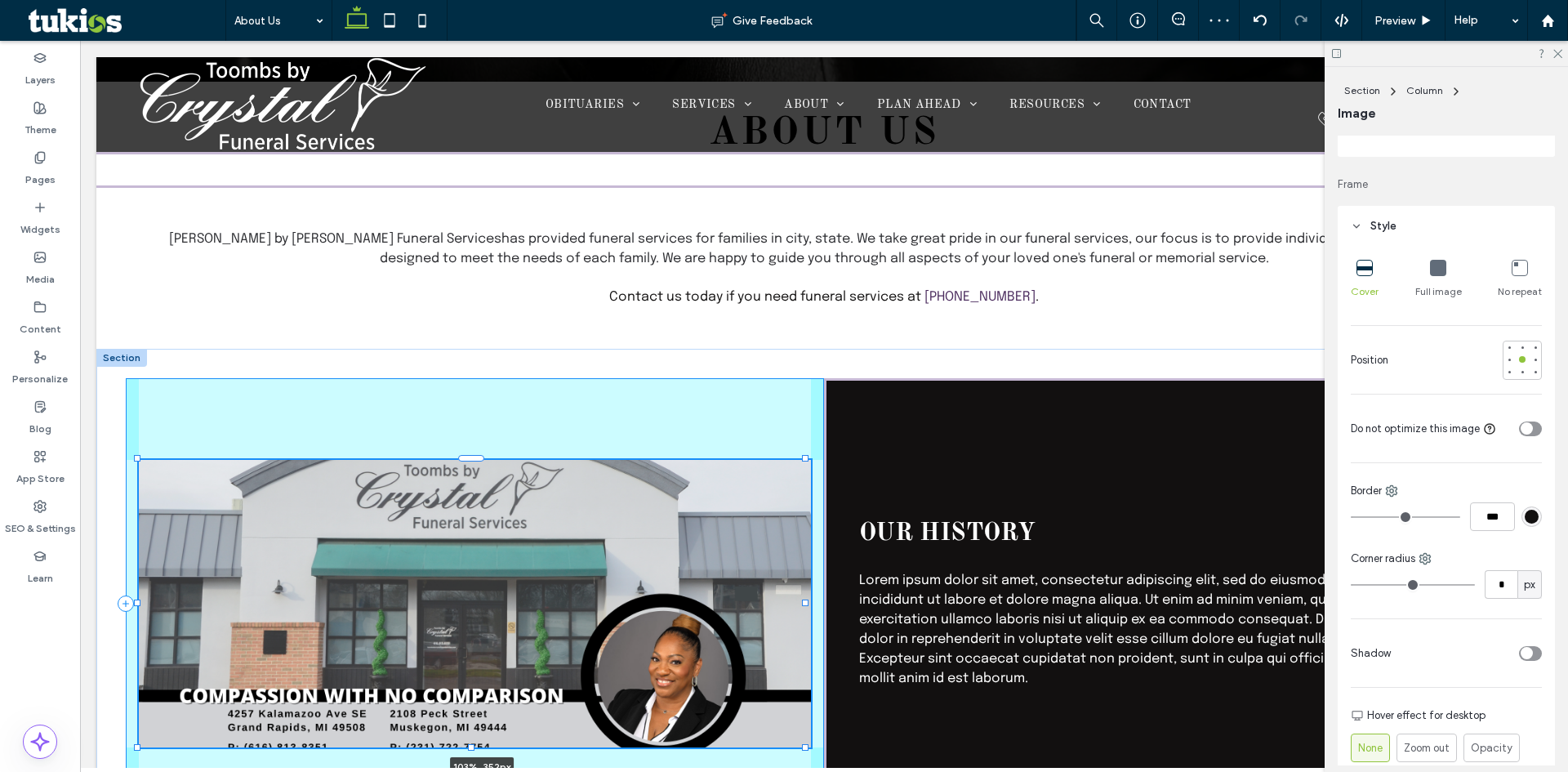
drag, startPoint x: 804, startPoint y: 720, endPoint x: 824, endPoint y: 733, distance: 23.9
click at [824, 733] on div "103% , 352px Our history Lorem ipsum dolor sit amet, consectetur adipiscing eli…" at bounding box center [824, 603] width 1455 height 509
type input "***"
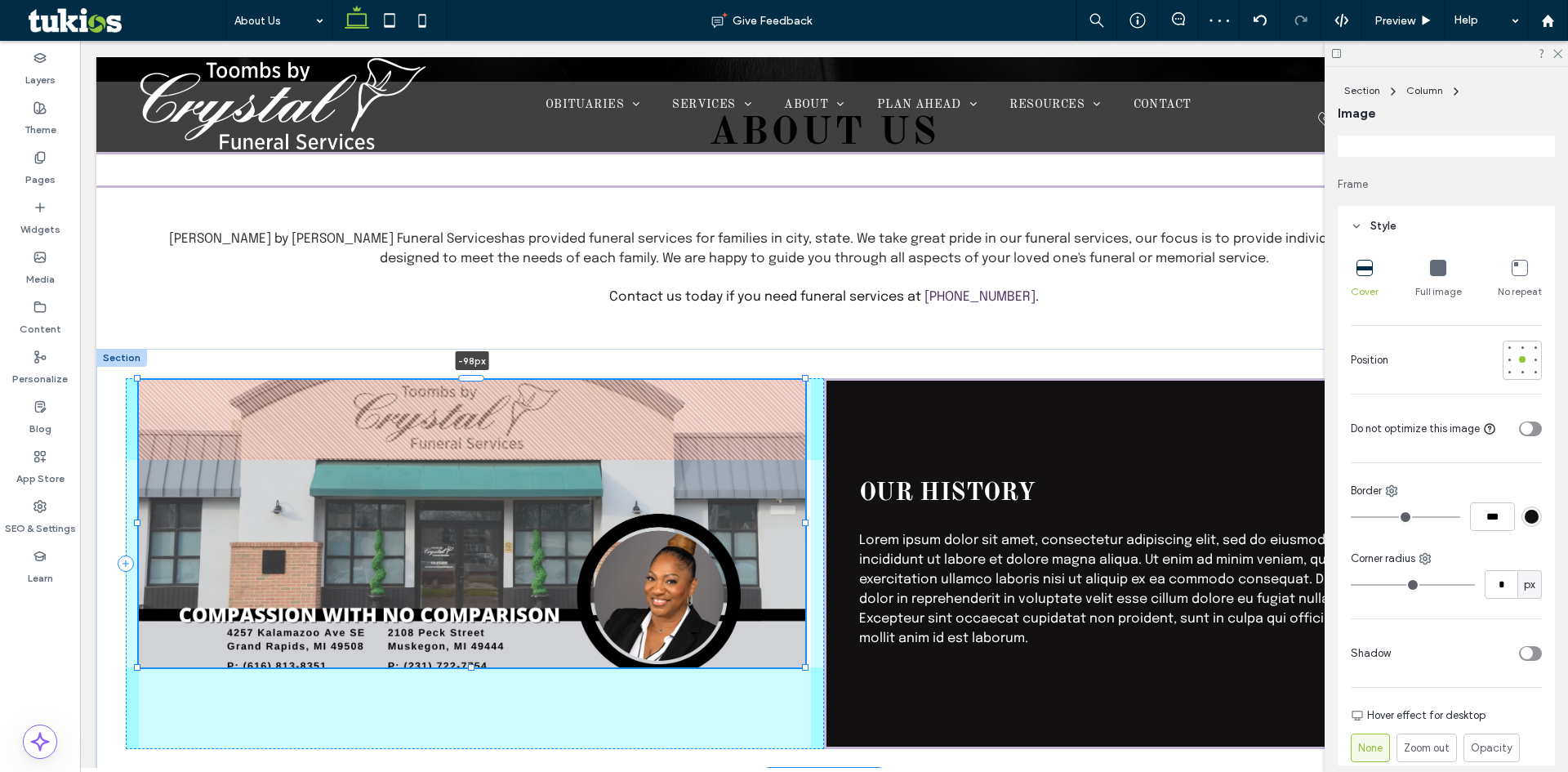
drag, startPoint x: 479, startPoint y: 461, endPoint x: 481, endPoint y: 380, distance: 81.0
click at [481, 380] on div at bounding box center [471, 378] width 26 height 6
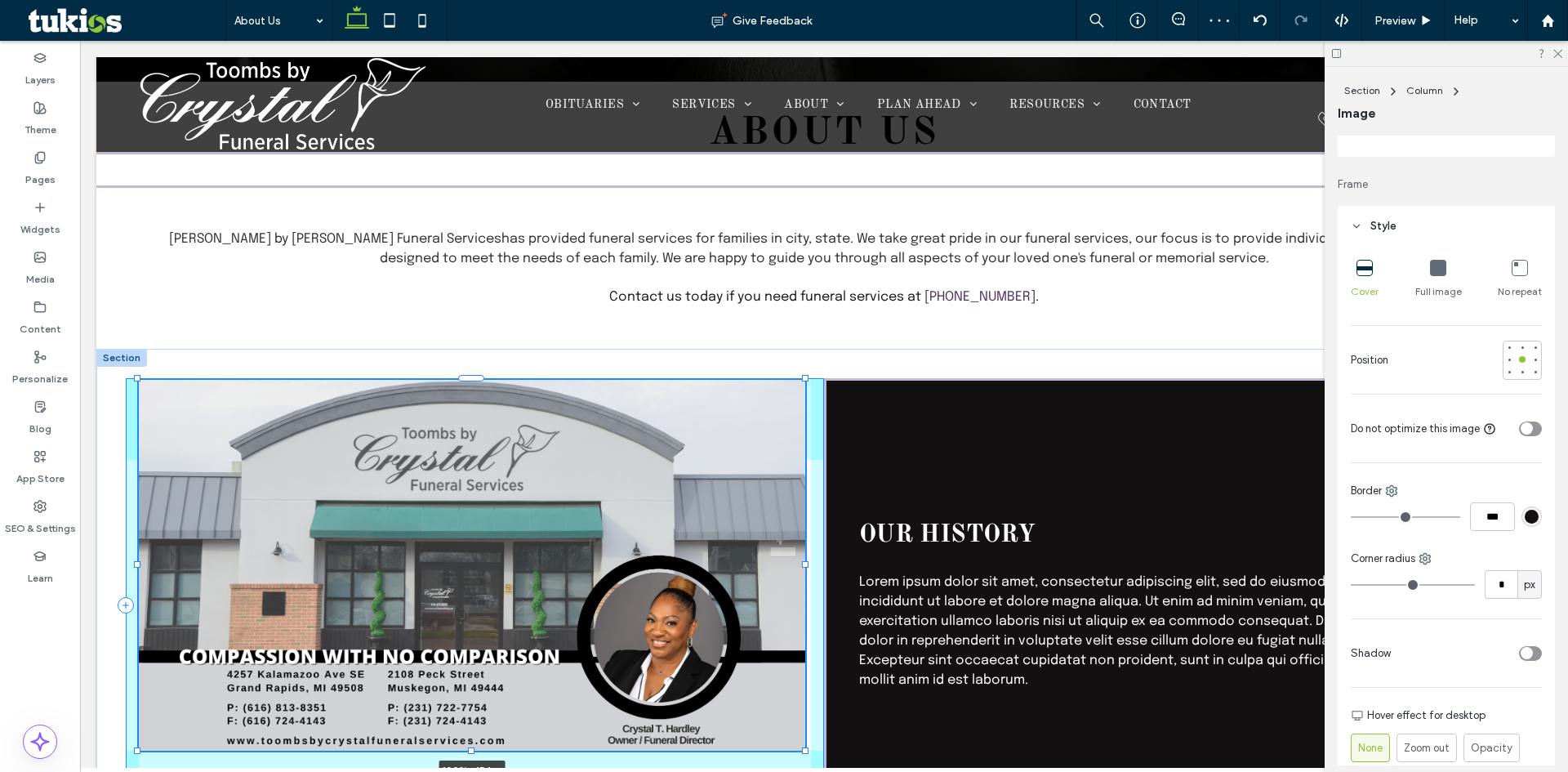
drag, startPoint x: 472, startPoint y: 666, endPoint x: 489, endPoint y: 707, distance: 44.4
click at [489, 707] on div "100% , 454px Our history Lorem ipsum dolor sit amet, consectetur adipiscing eli…" at bounding box center [824, 605] width 1455 height 513
type input "***"
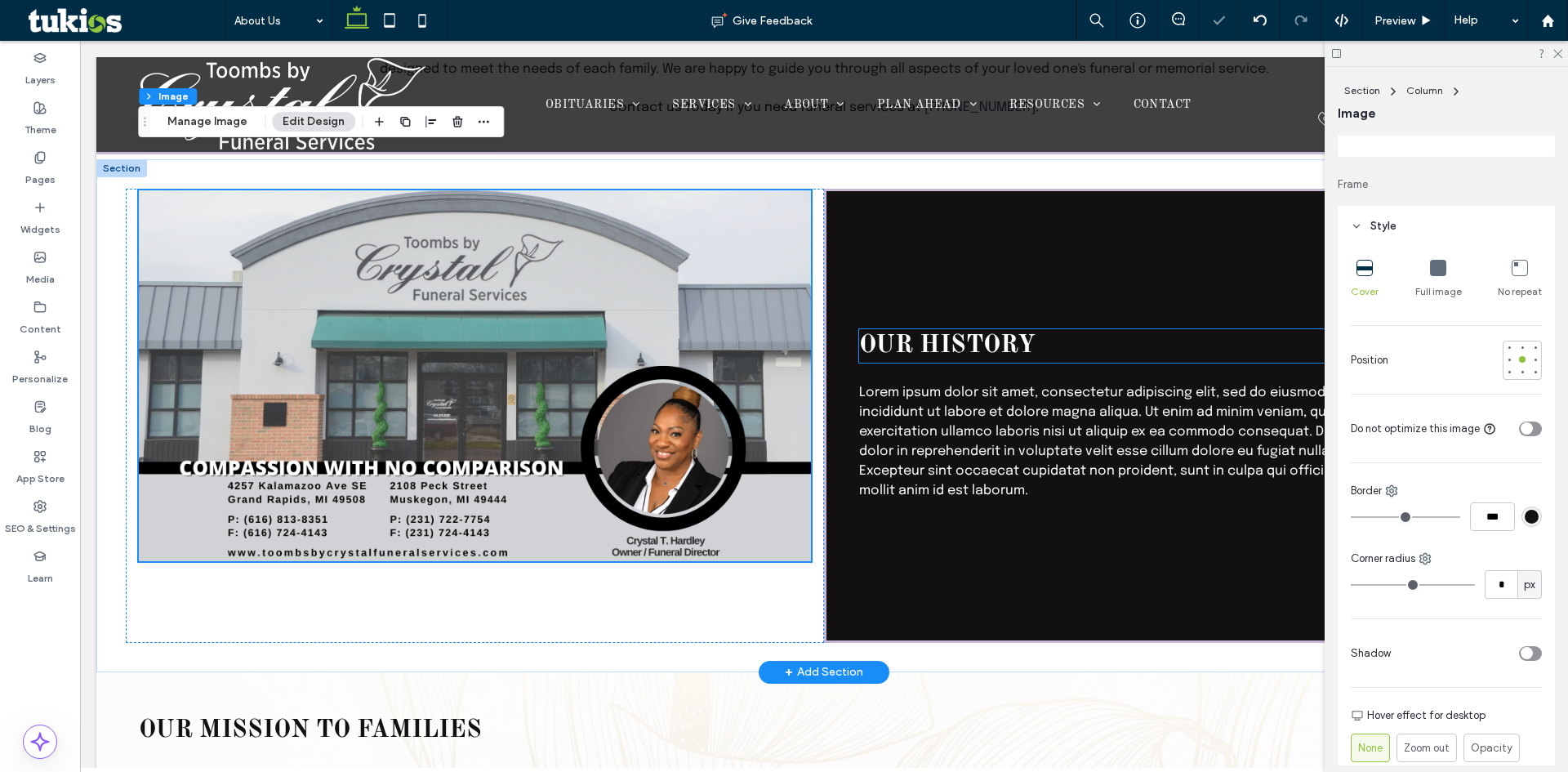
scroll to position [597, 0]
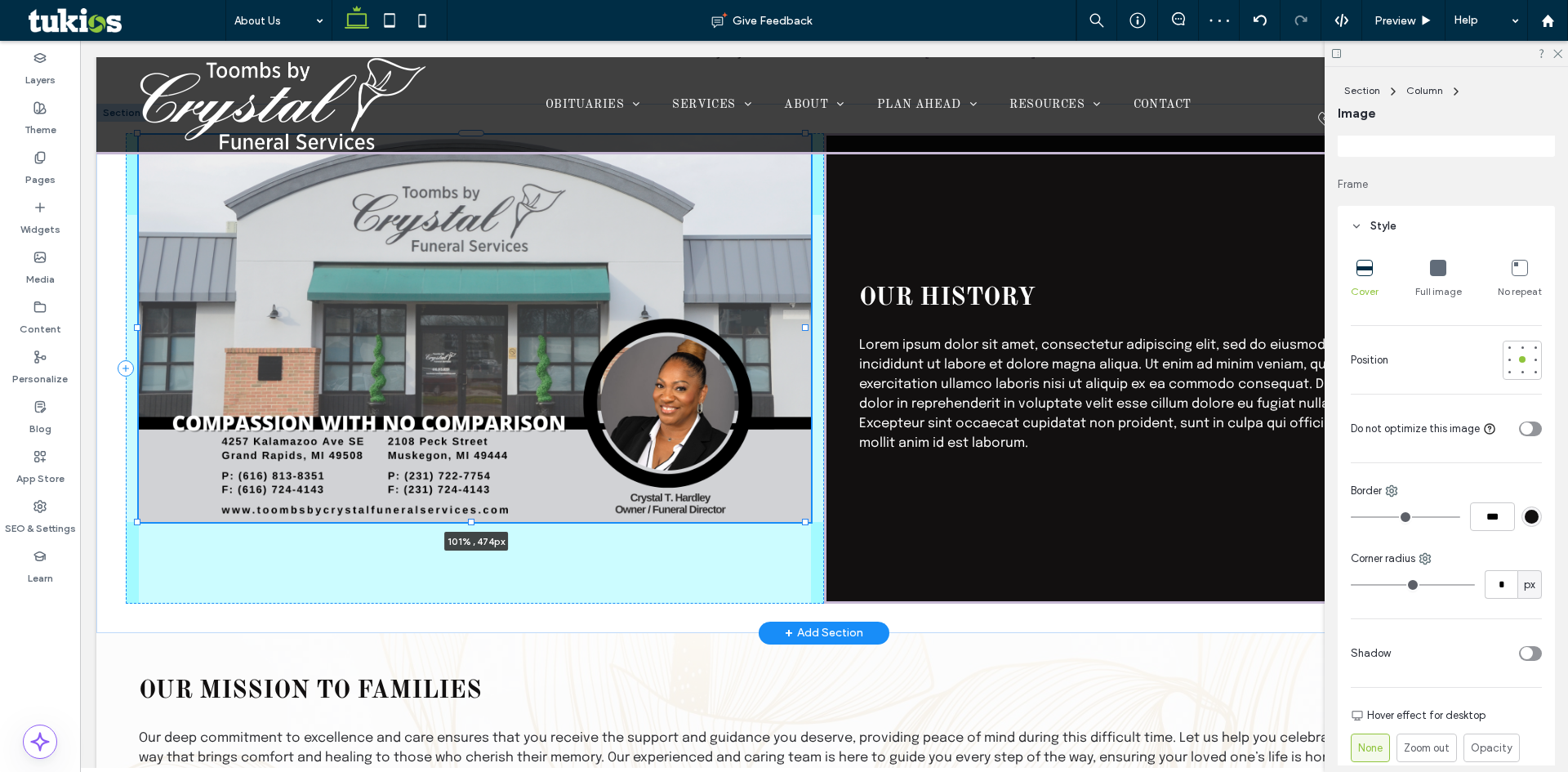
drag, startPoint x: 804, startPoint y: 507, endPoint x: 812, endPoint y: 515, distance: 11.3
click at [812, 515] on div "101% , 474px Our history Lorem ipsum dolor sit amet, consectetur adipiscing eli…" at bounding box center [824, 368] width 1455 height 529
type input "***"
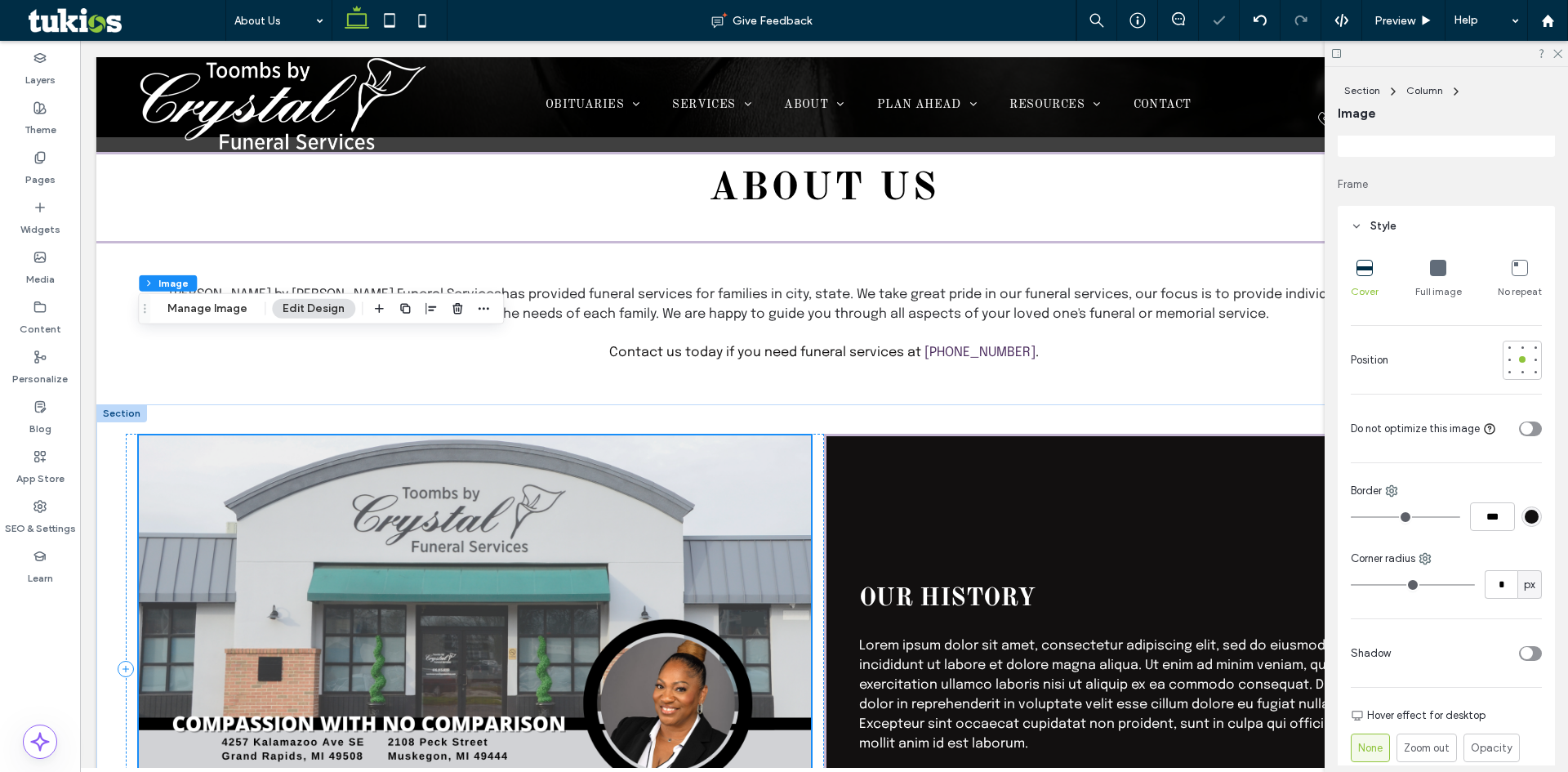
scroll to position [271, 0]
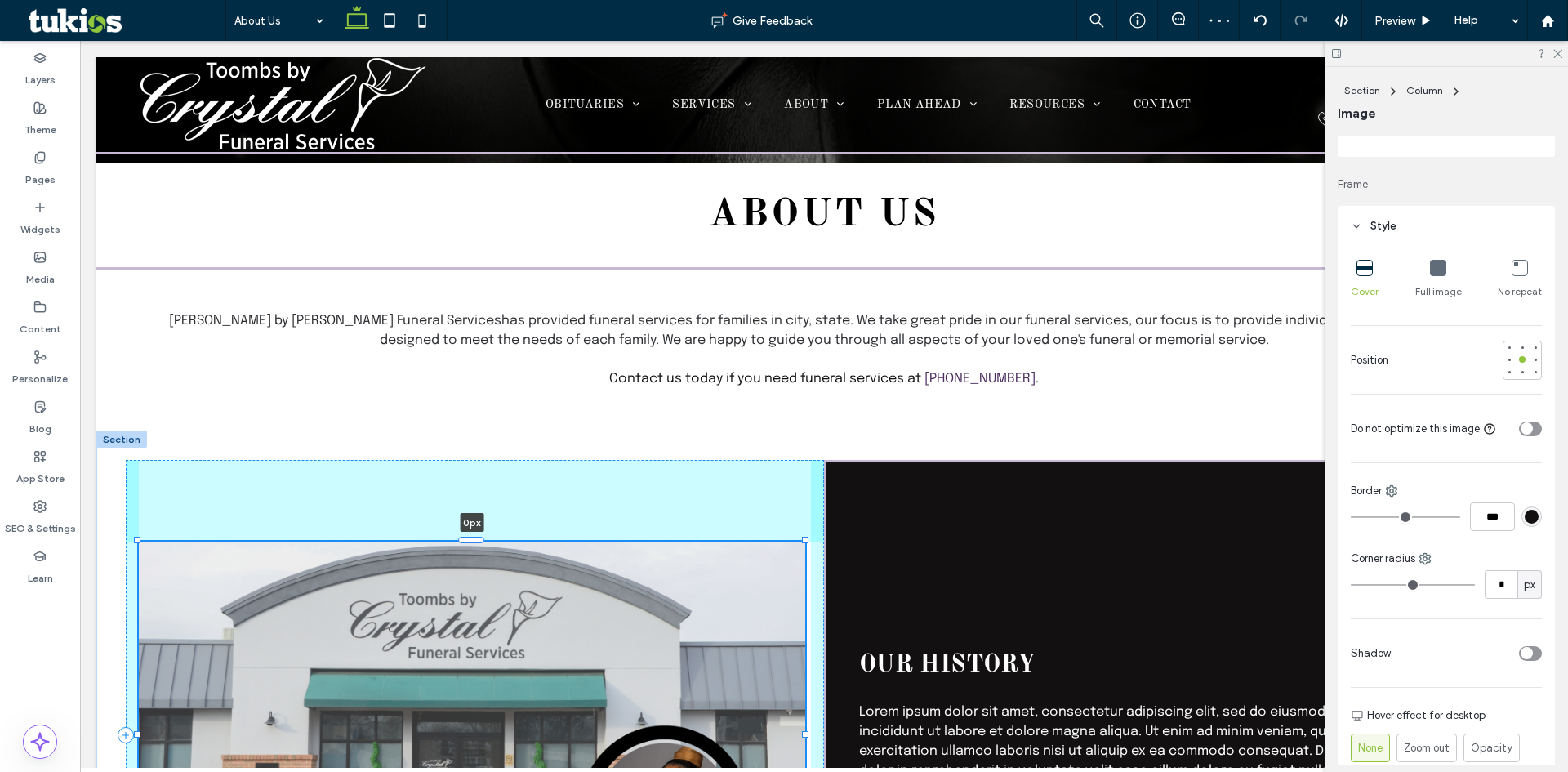
drag, startPoint x: 471, startPoint y: 457, endPoint x: 500, endPoint y: 537, distance: 85.1
click at [500, 537] on div "0px Our history Lorem ipsum dolor sit amet, consectetur adipiscing elit, sed do…" at bounding box center [824, 735] width 1455 height 609
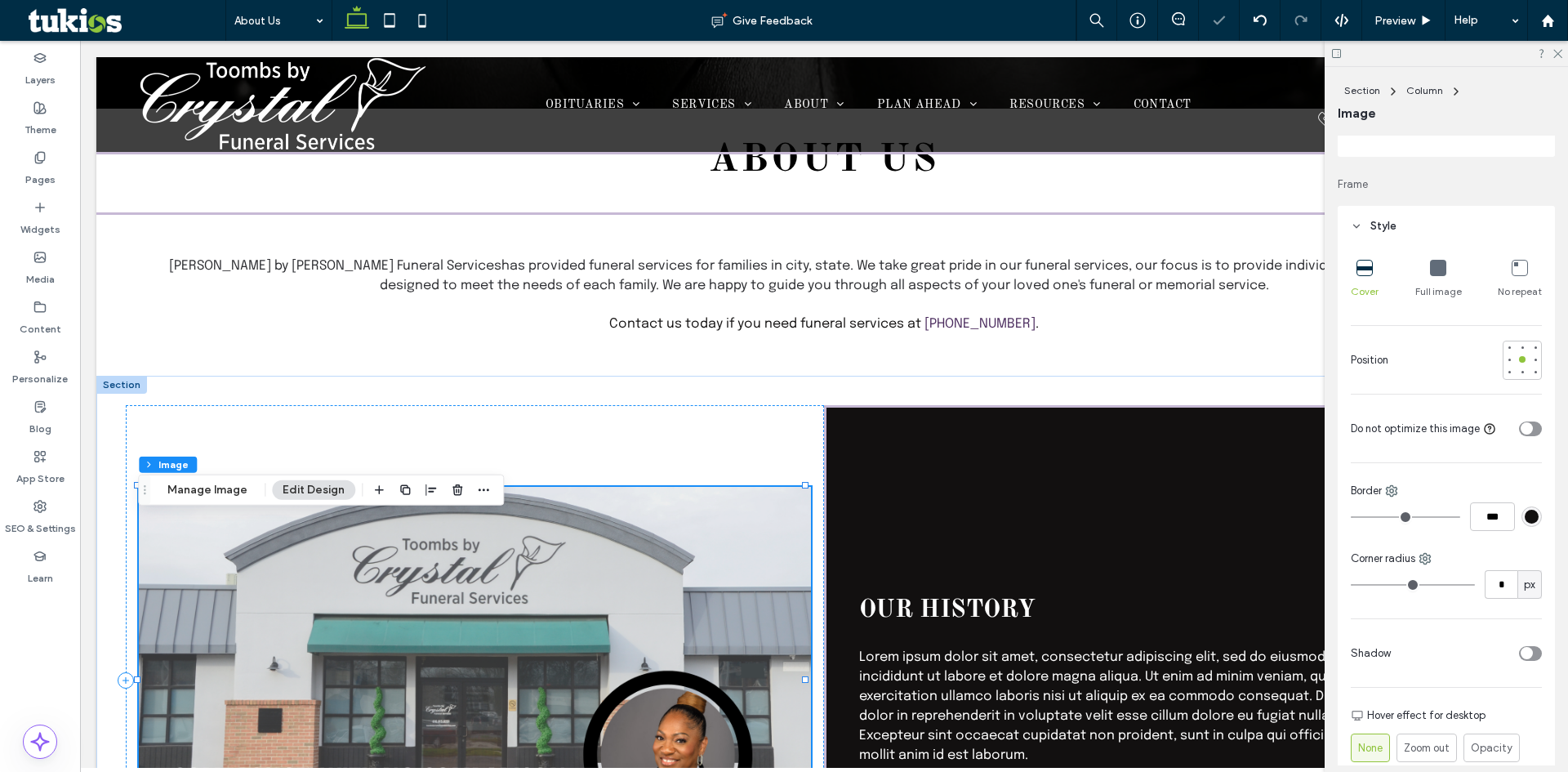
scroll to position [516, 0]
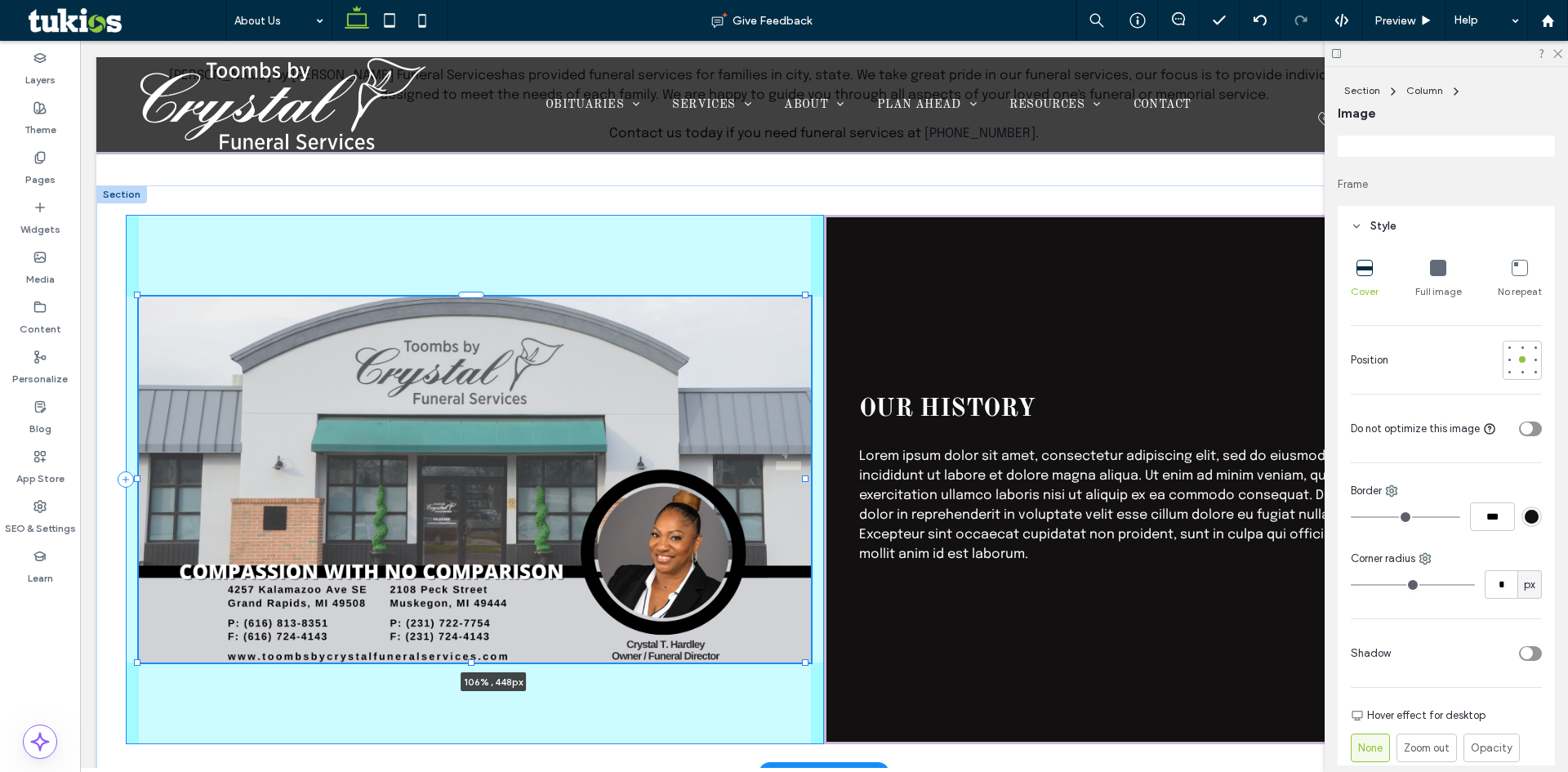
drag, startPoint x: 808, startPoint y: 682, endPoint x: 851, endPoint y: 672, distance: 44.1
click at [851, 672] on div "106% , 448px Our history Lorem ipsum dolor sit amet, consectetur adipiscing eli…" at bounding box center [824, 479] width 1455 height 587
type input "***"
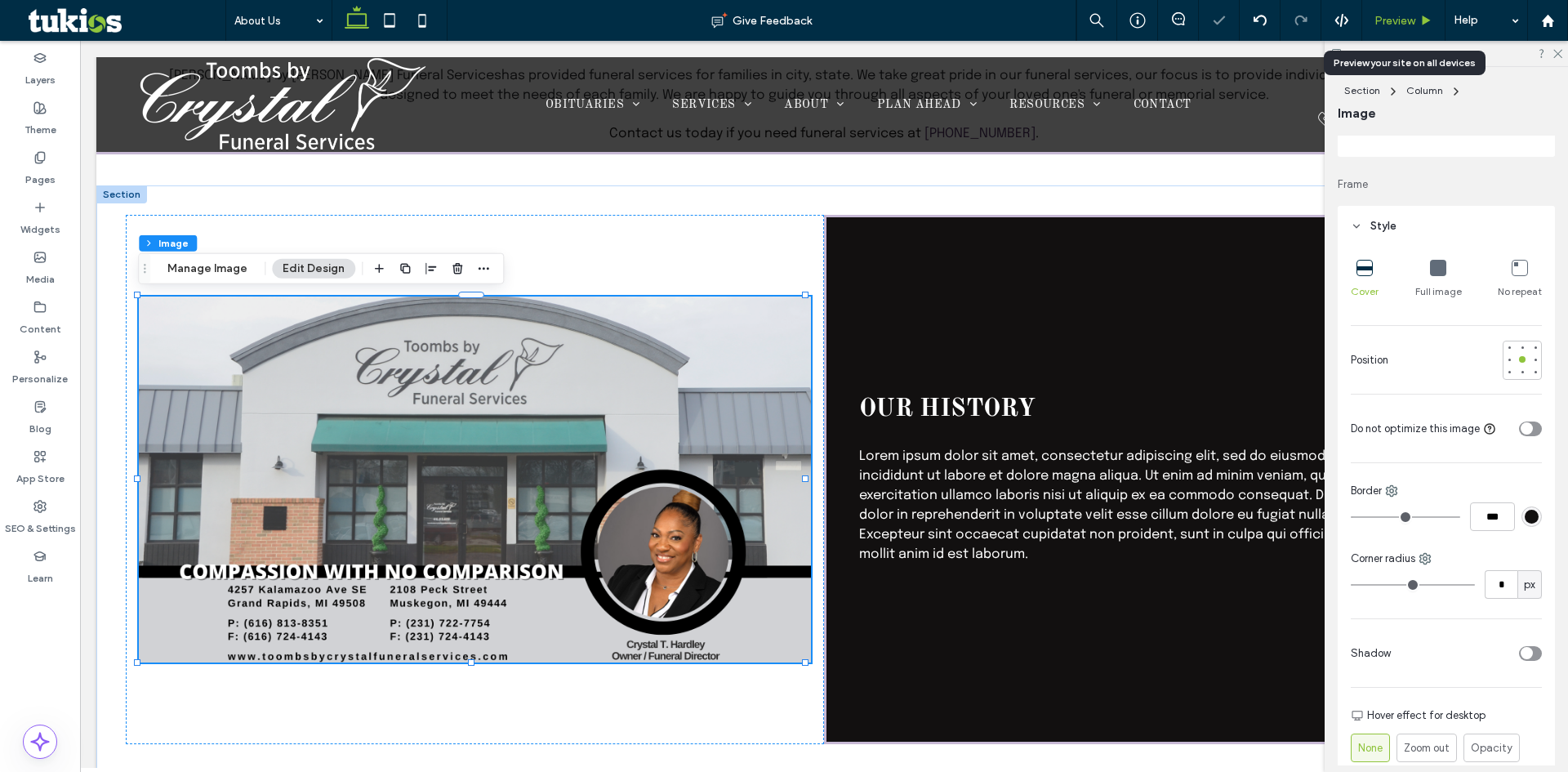
click at [1394, 22] on span "Preview" at bounding box center [1395, 21] width 41 height 14
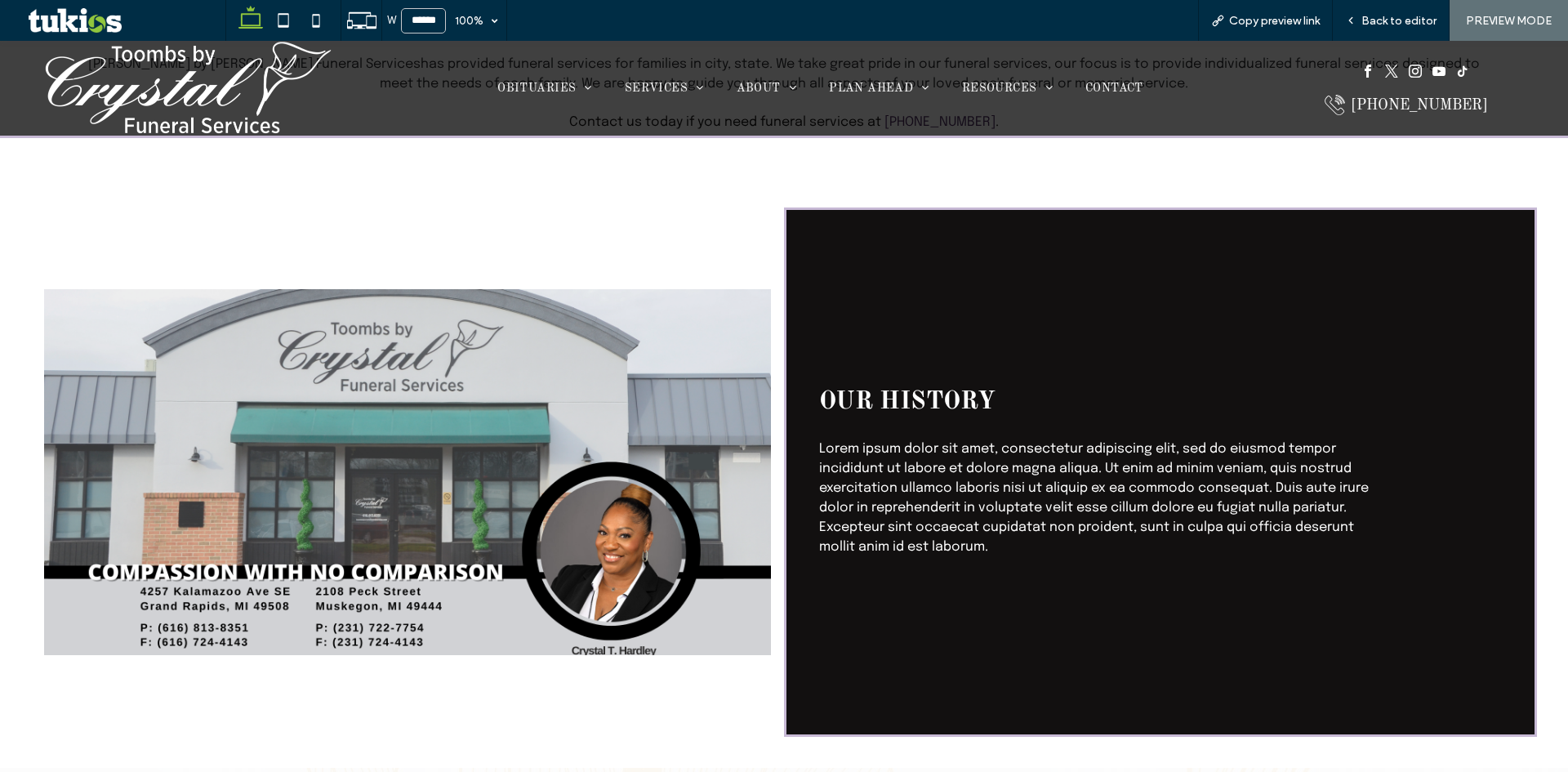
scroll to position [503, 0]
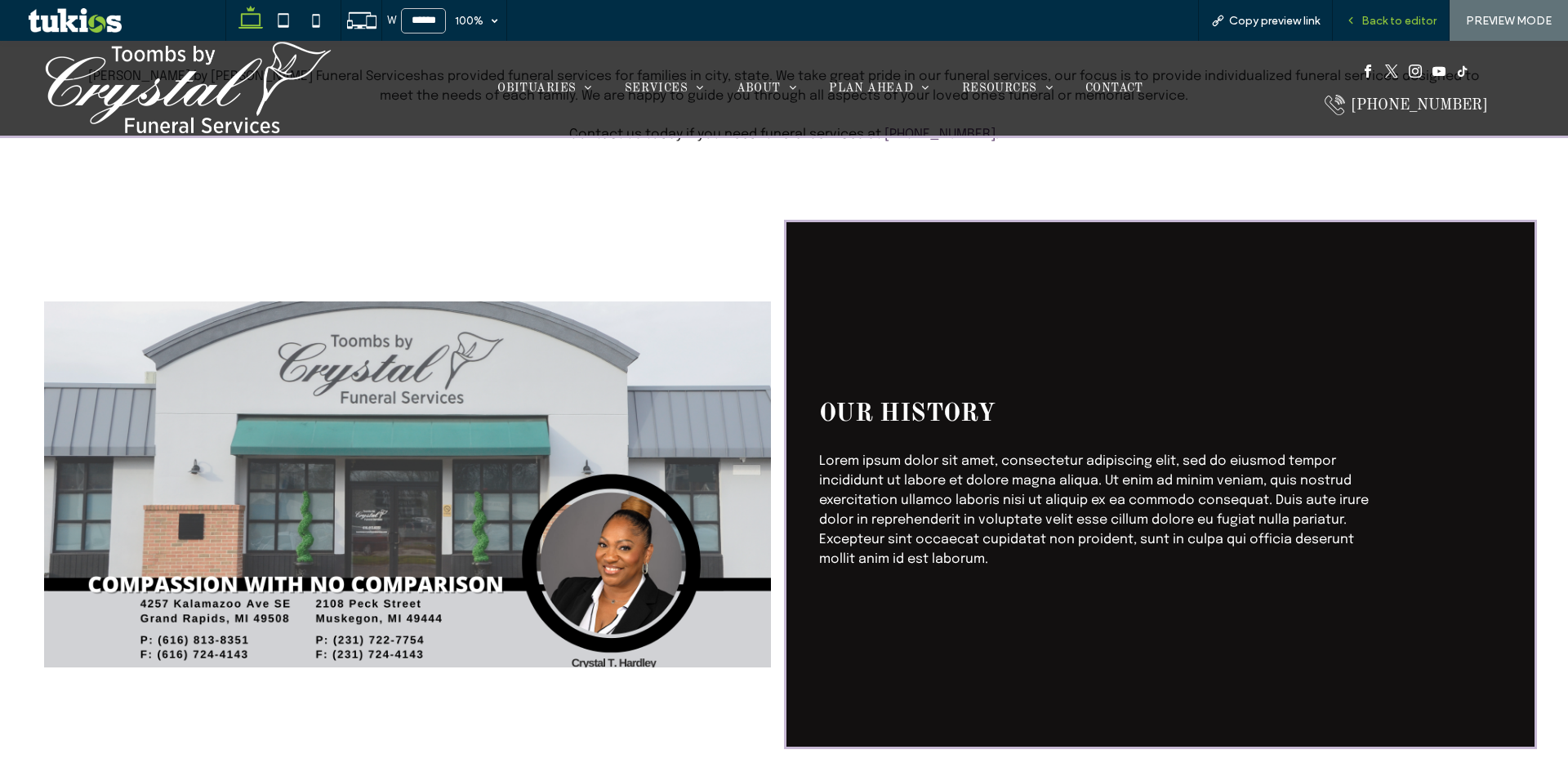
click at [1394, 18] on span "Back to editor" at bounding box center [1399, 21] width 75 height 14
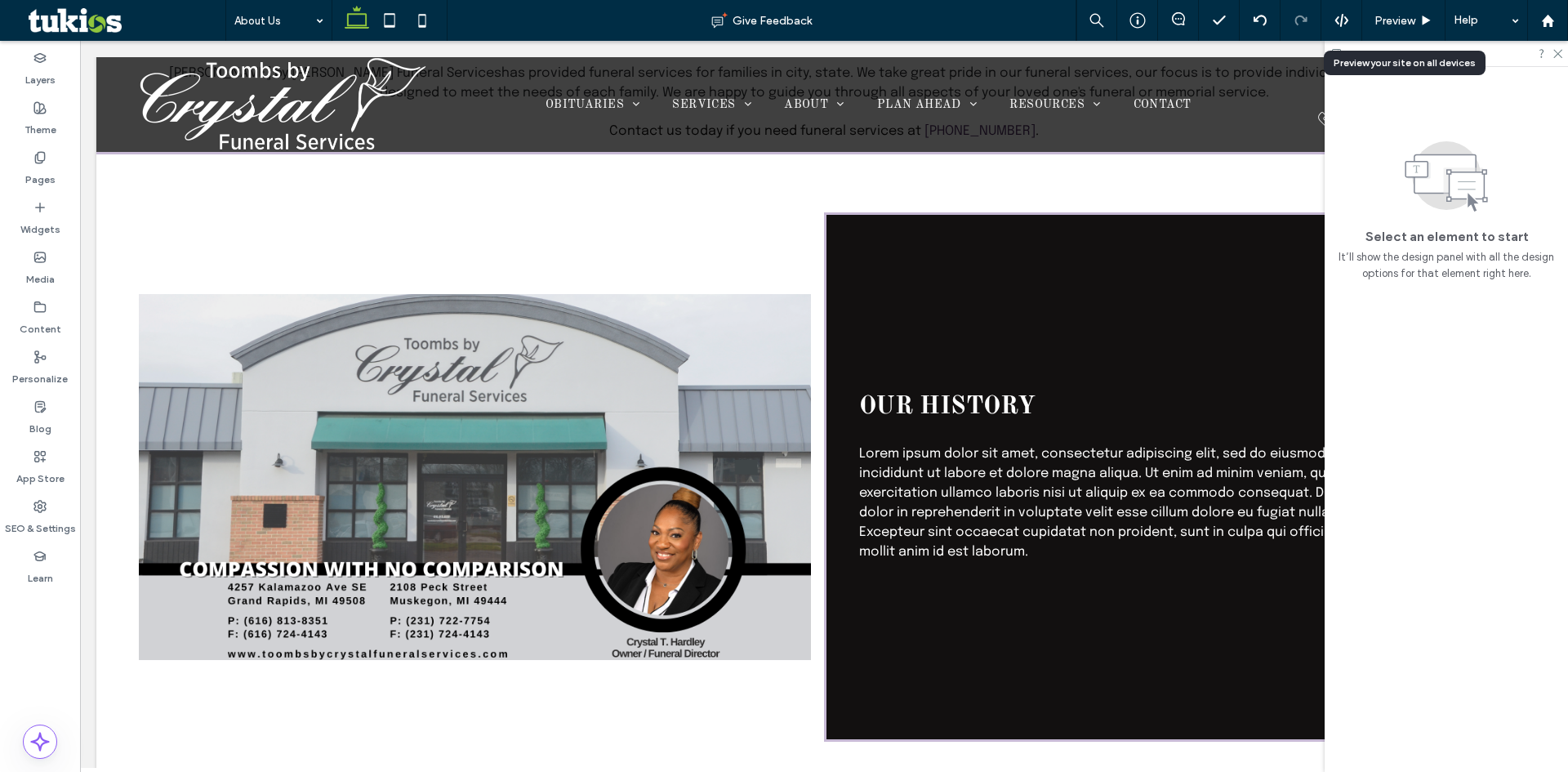
scroll to position [516, 0]
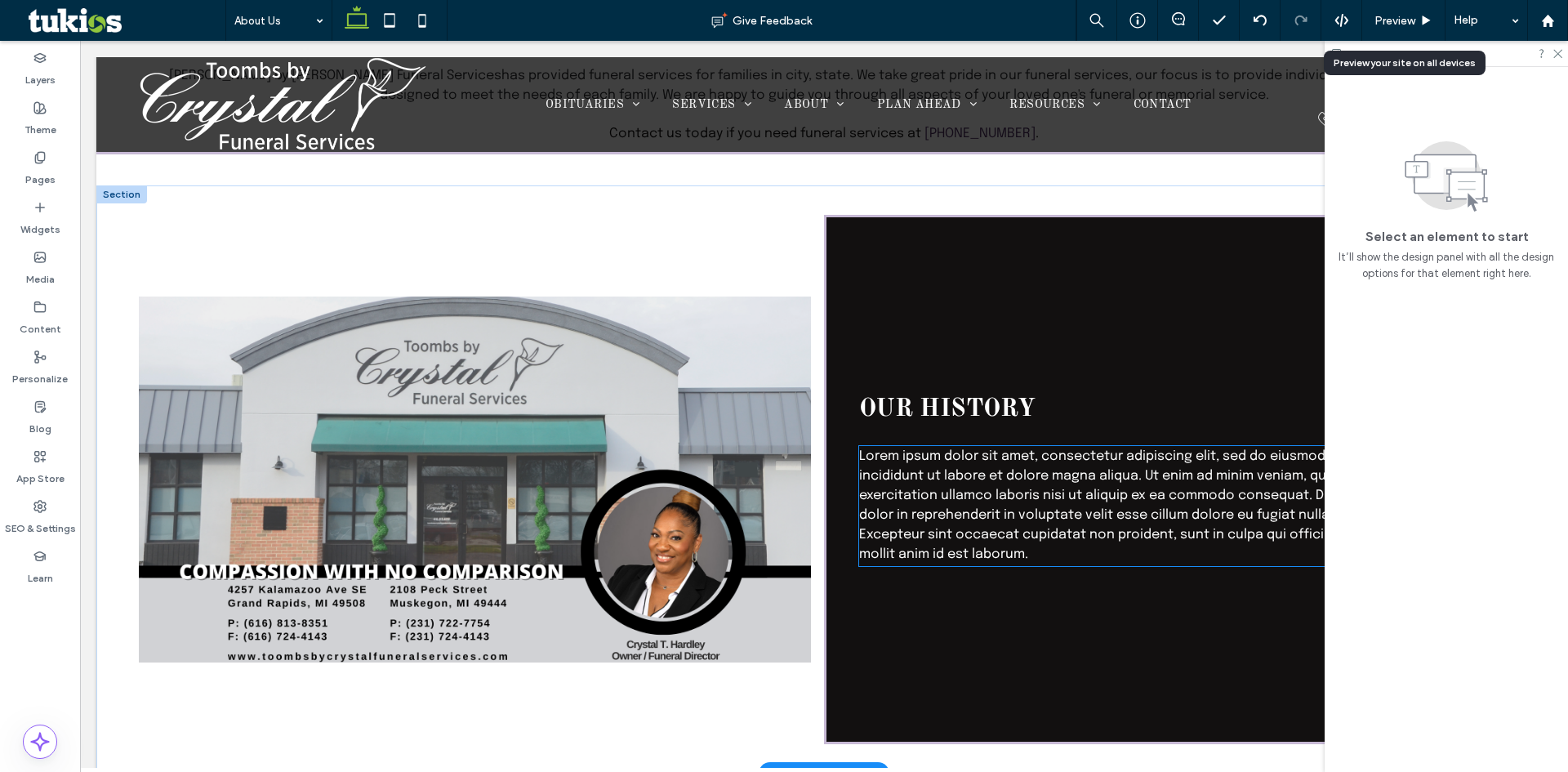
click at [1042, 492] on span "Lorem ipsum dolor sit amet, consectetur adipiscing elit, sed do eiusmod tempor …" at bounding box center [1134, 506] width 550 height 112
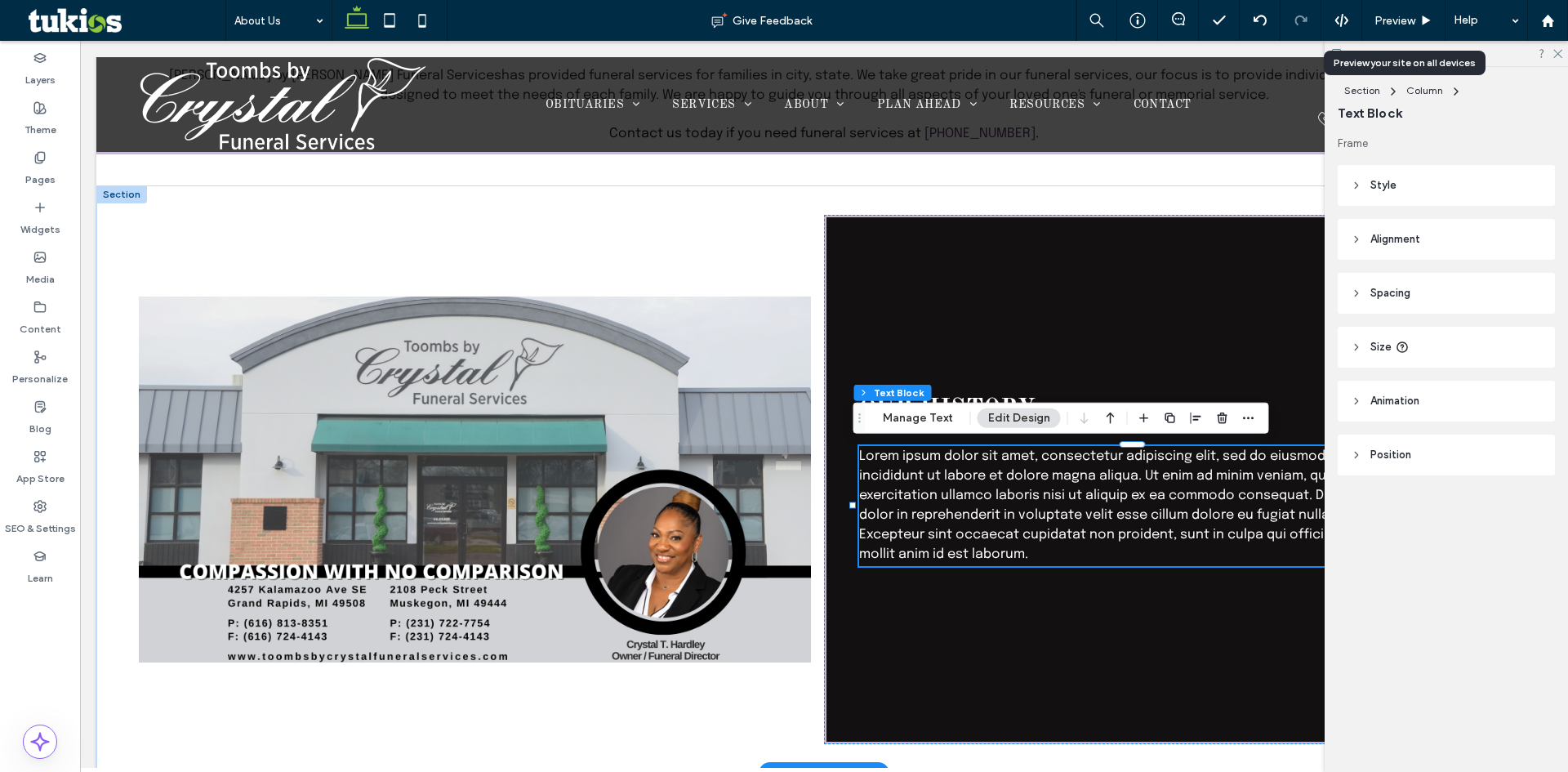
click at [1042, 492] on span "Lorem ipsum dolor sit amet, consectetur adipiscing elit, sed do eiusmod tempor …" at bounding box center [1134, 506] width 550 height 112
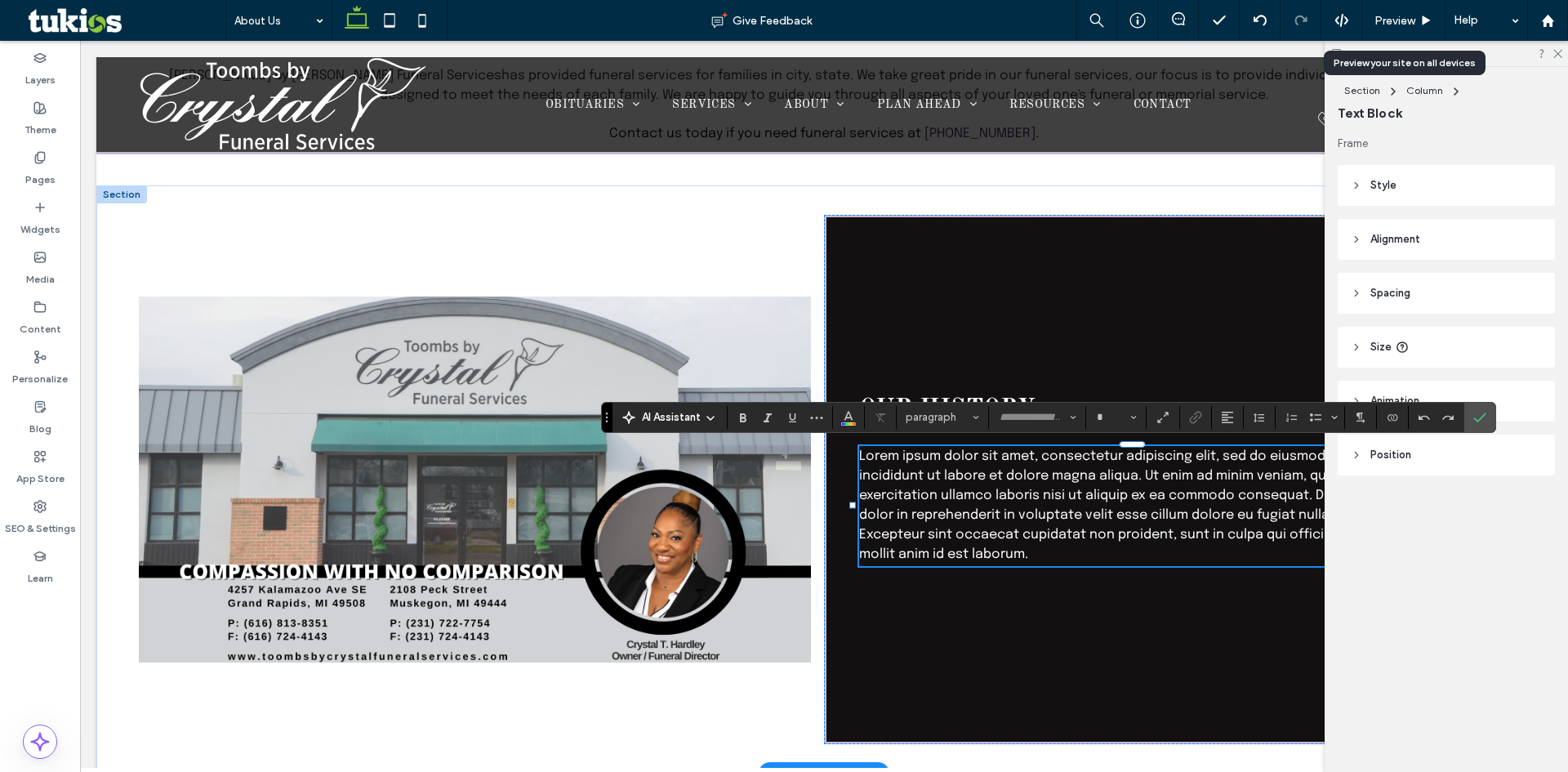
type input "********"
type input "**"
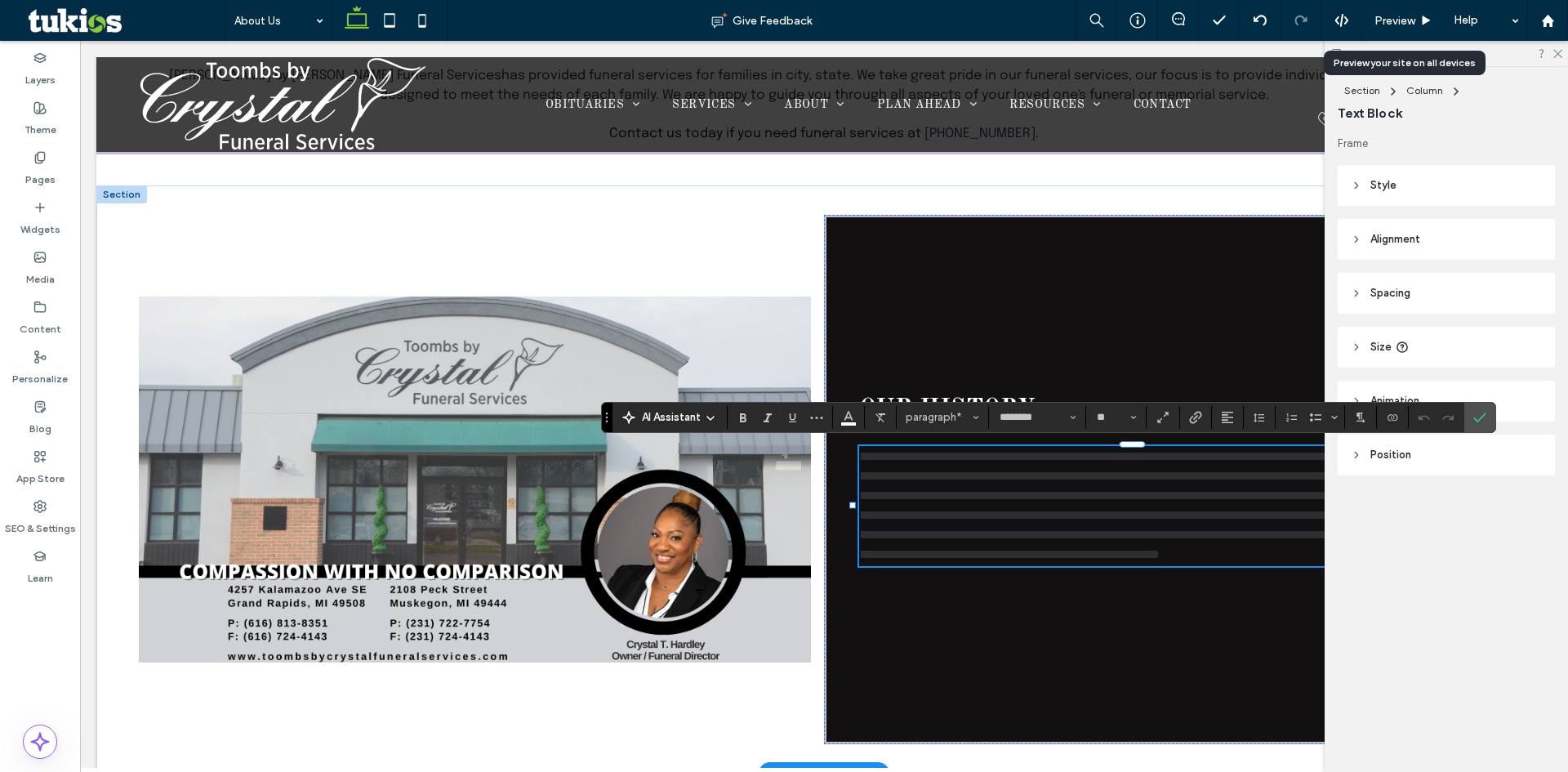
scroll to position [0, 0]
click at [1067, 529] on span "**********" at bounding box center [1130, 535] width 541 height 51
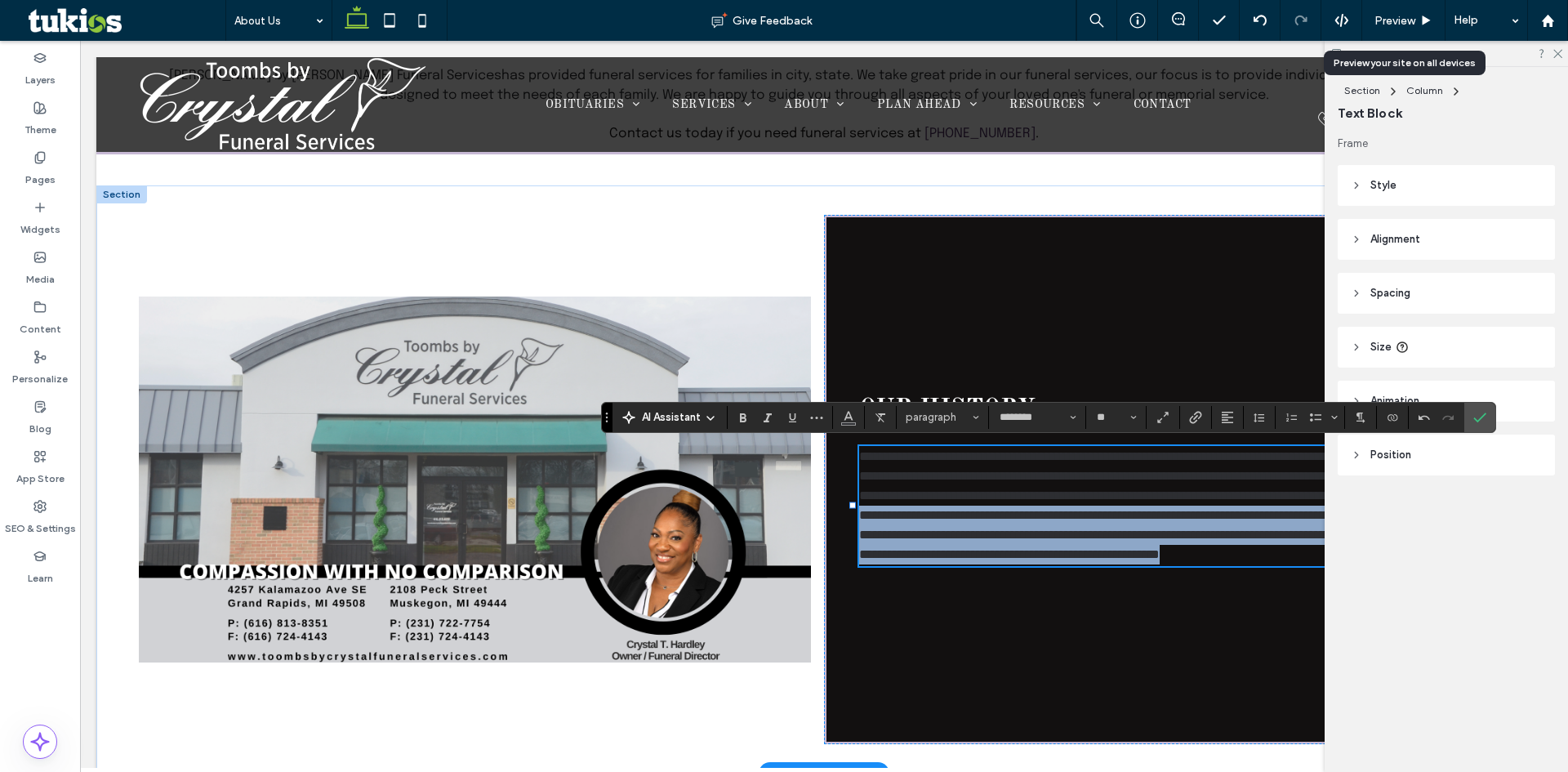
click at [1067, 529] on span "**********" at bounding box center [1130, 535] width 541 height 51
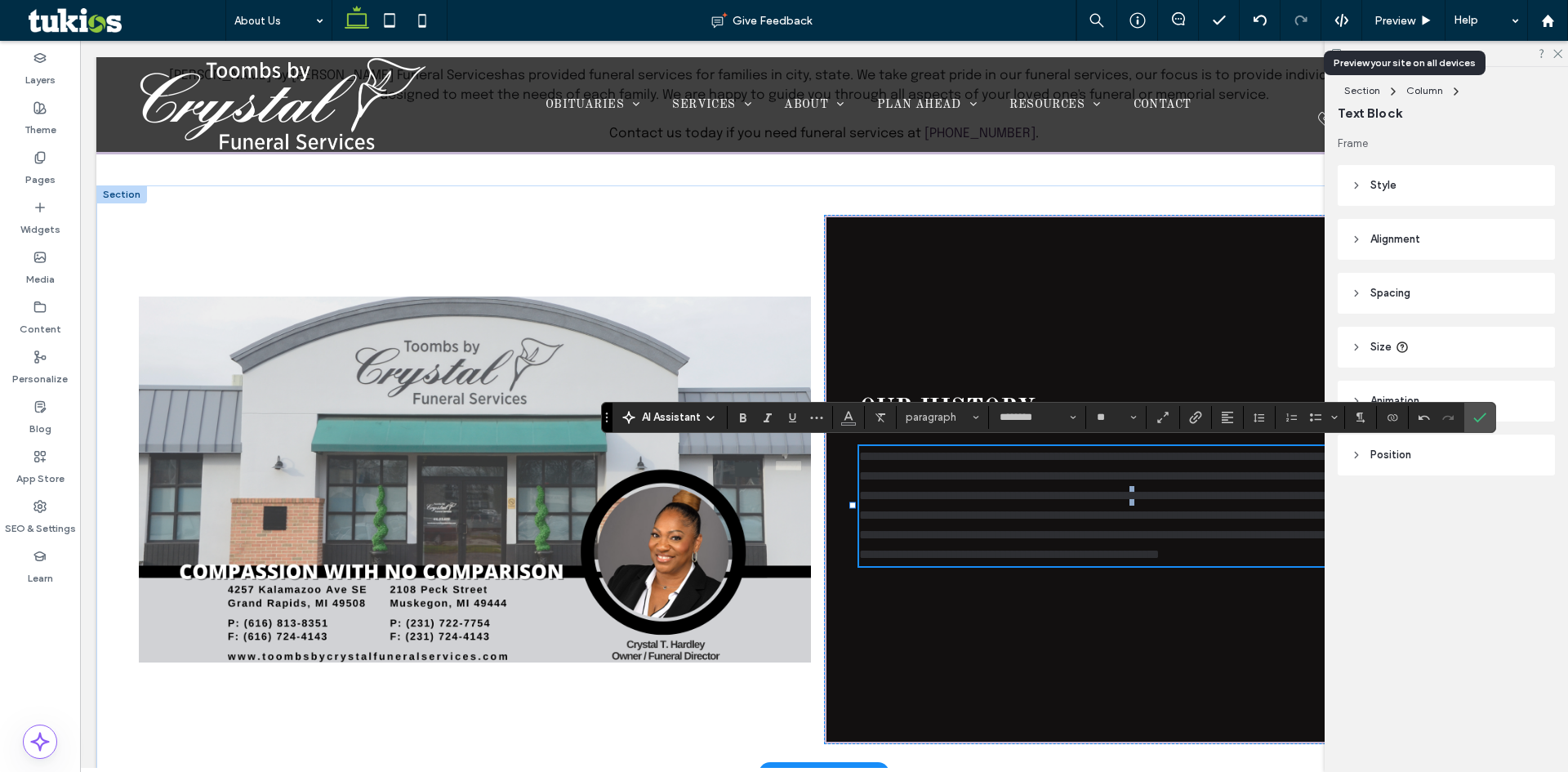
click at [992, 487] on span "**********" at bounding box center [1130, 477] width 541 height 51
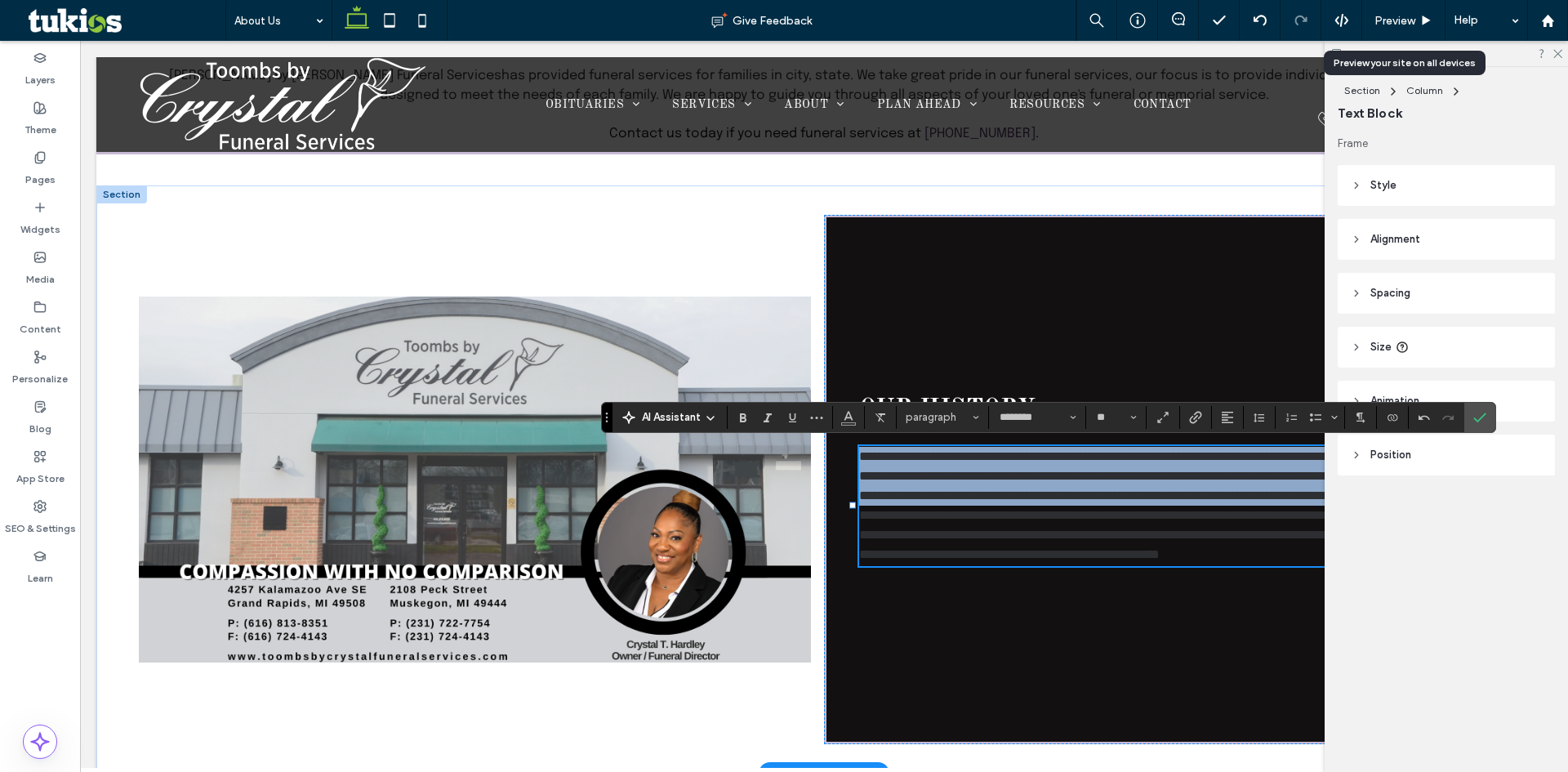
click at [992, 487] on span "**********" at bounding box center [1130, 477] width 541 height 51
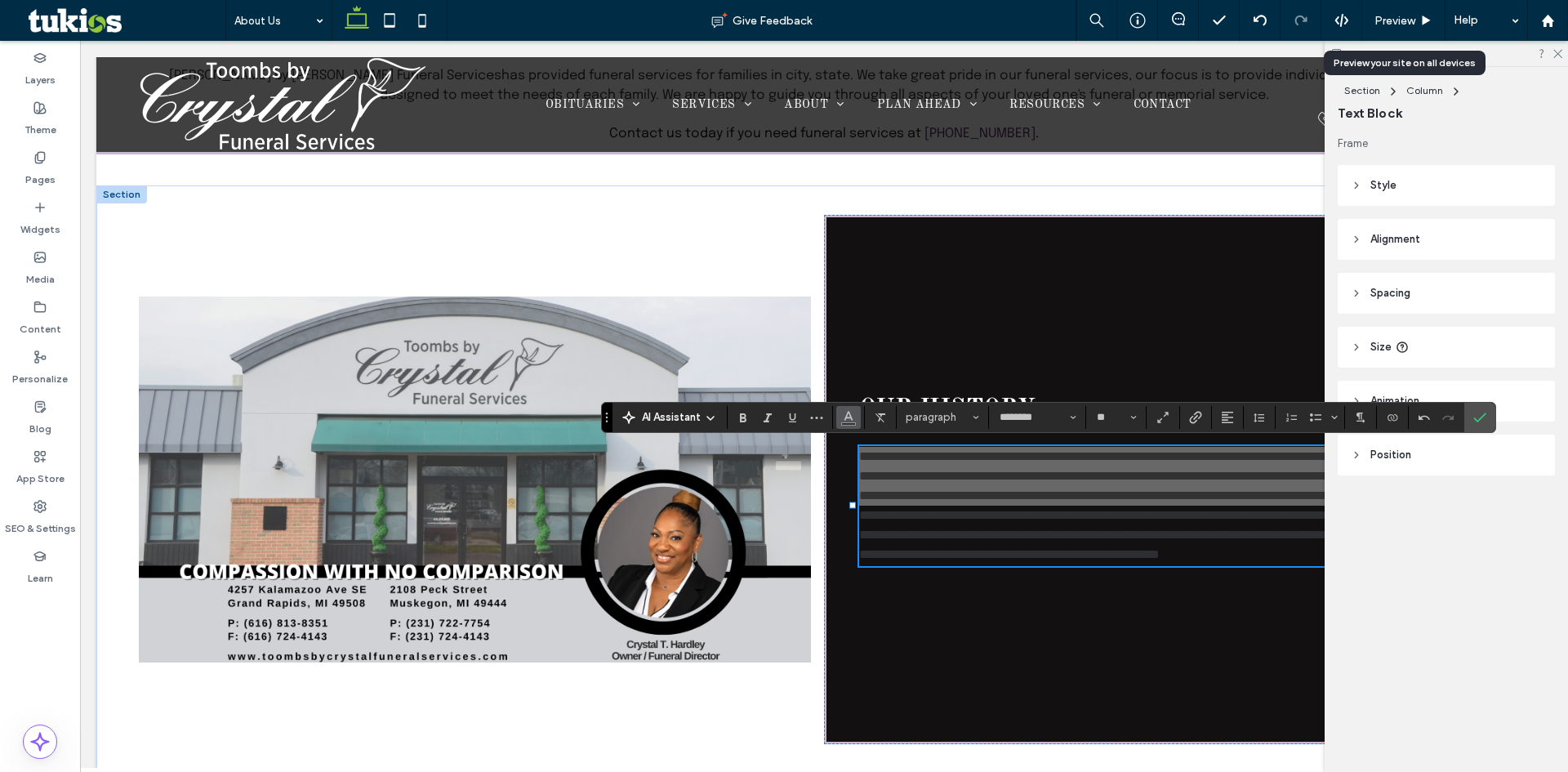
click at [853, 422] on span "Color" at bounding box center [849, 416] width 13 height 21
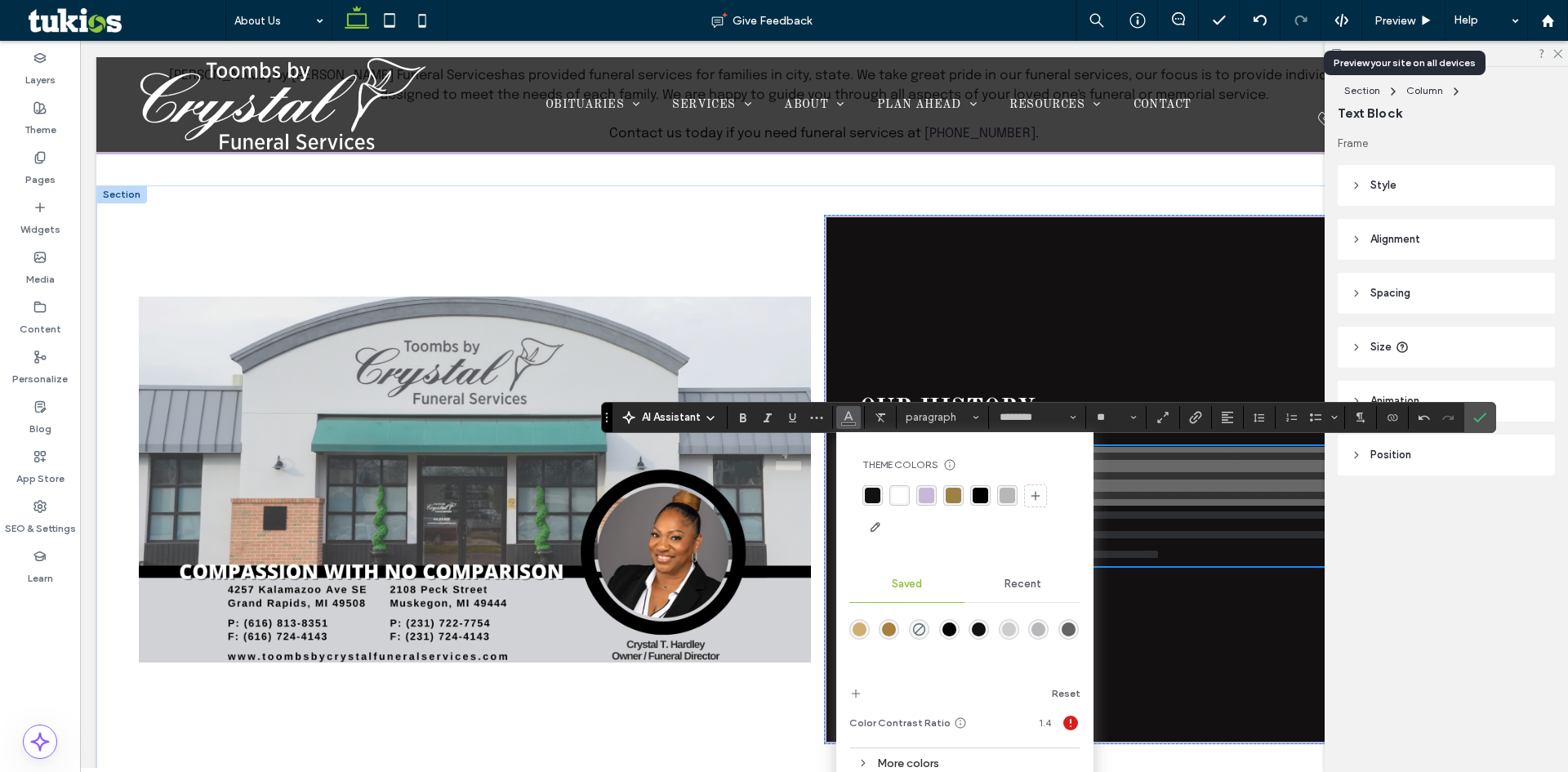
click at [904, 489] on div "rgba(255, 255, 255, 1)" at bounding box center [900, 496] width 16 height 16
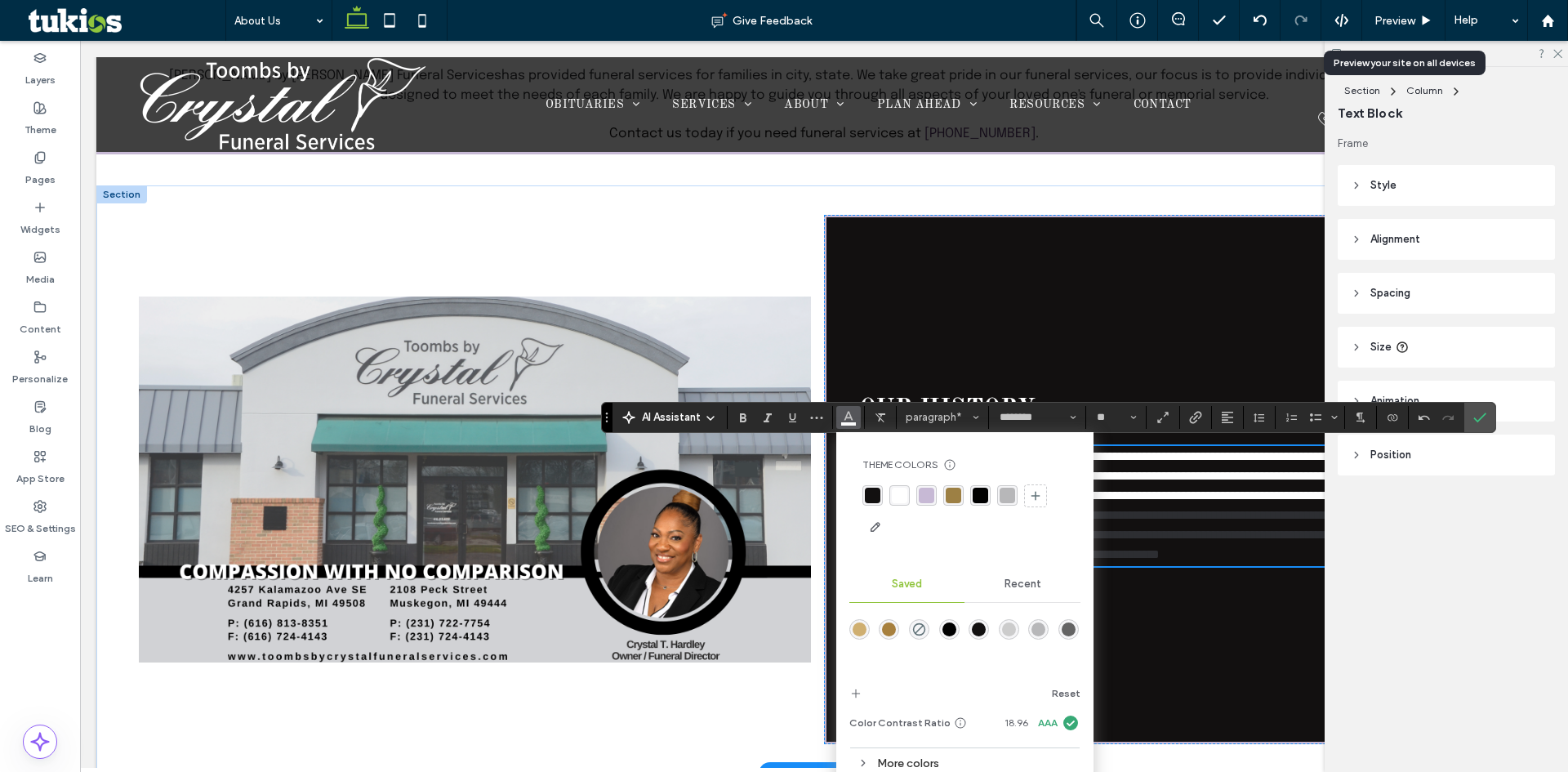
click at [1158, 527] on span "**********" at bounding box center [1130, 535] width 541 height 51
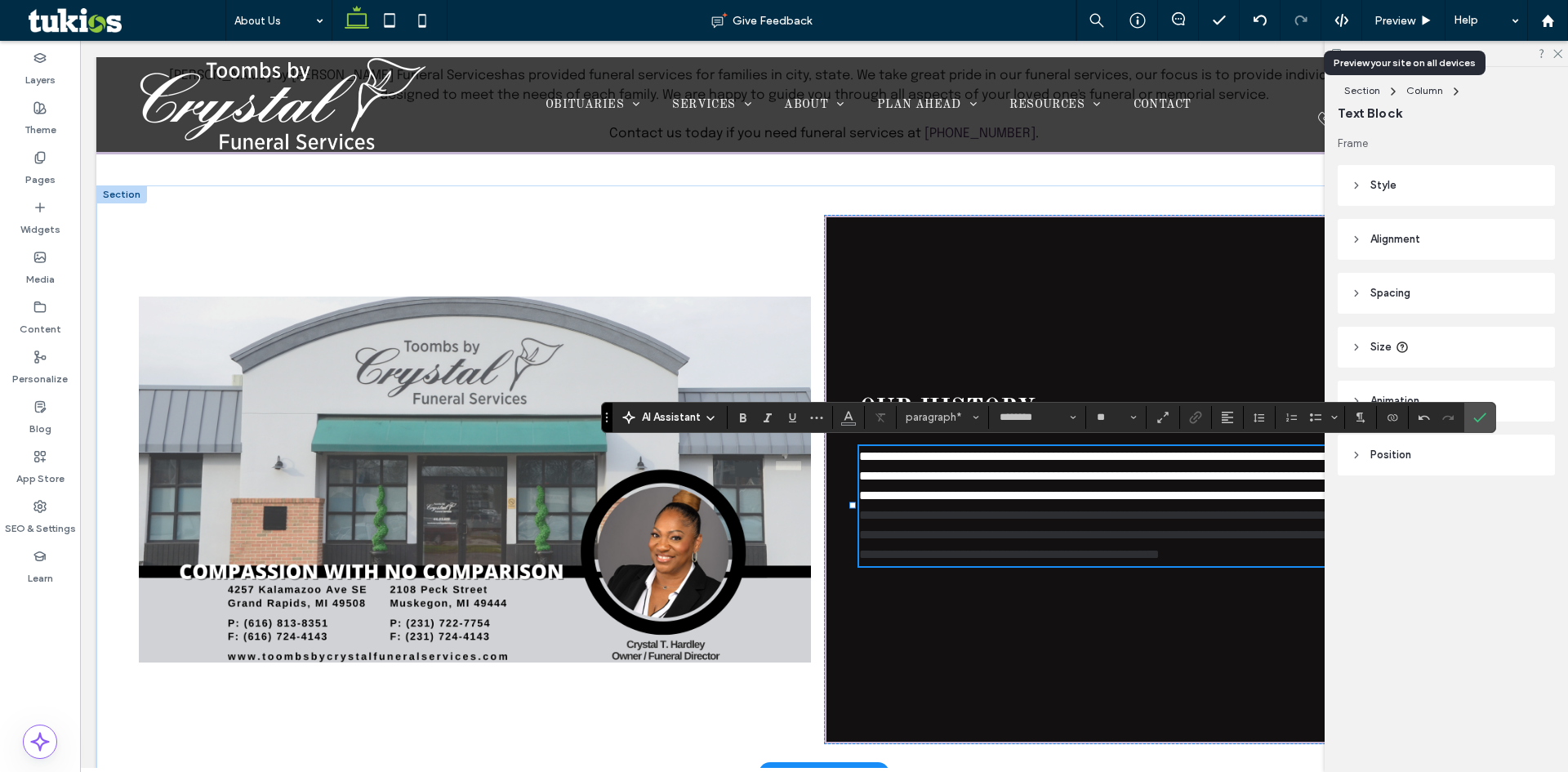
click at [1129, 547] on span "**********" at bounding box center [1130, 535] width 541 height 51
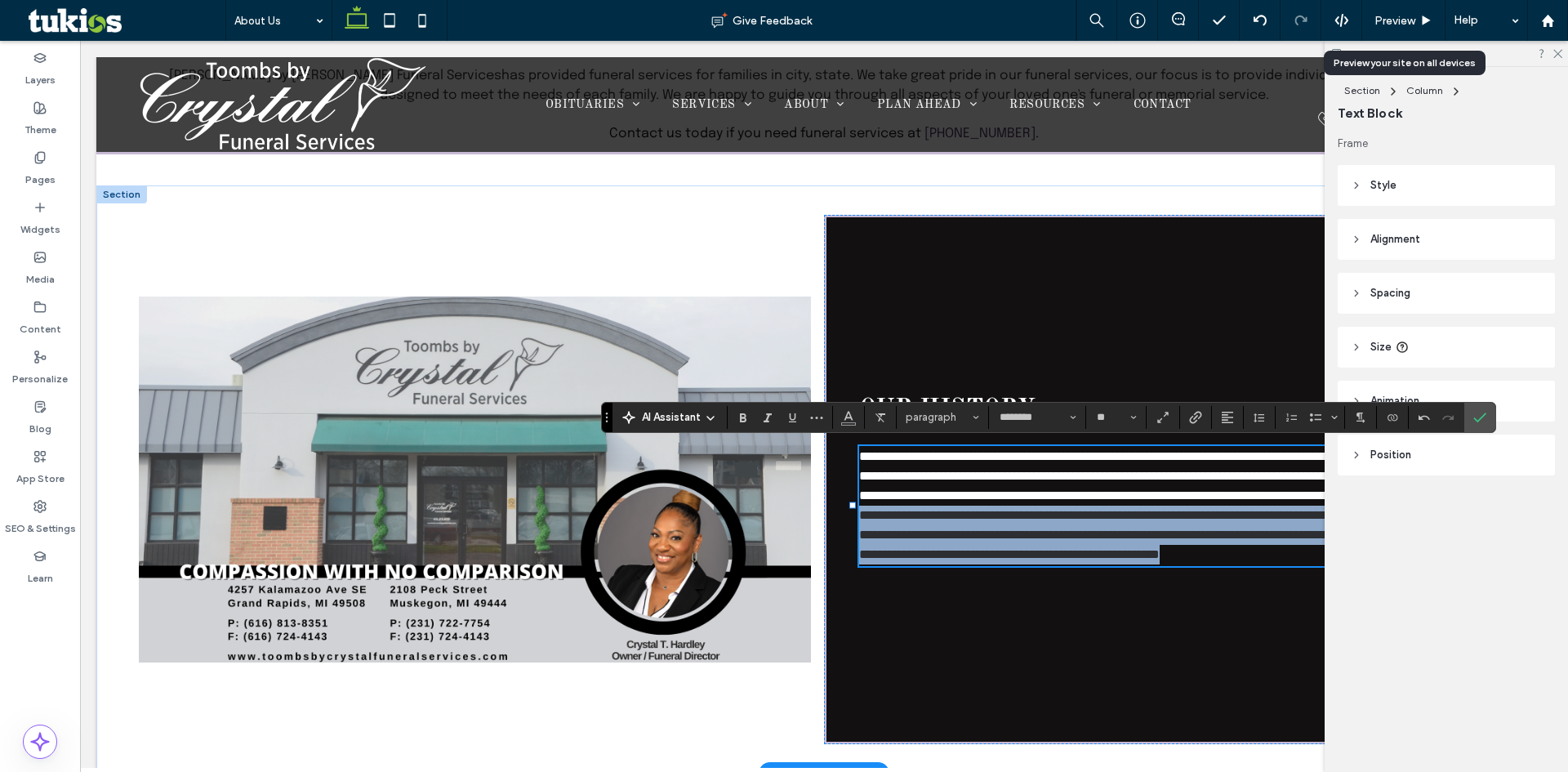
click at [1129, 547] on span "**********" at bounding box center [1130, 535] width 541 height 51
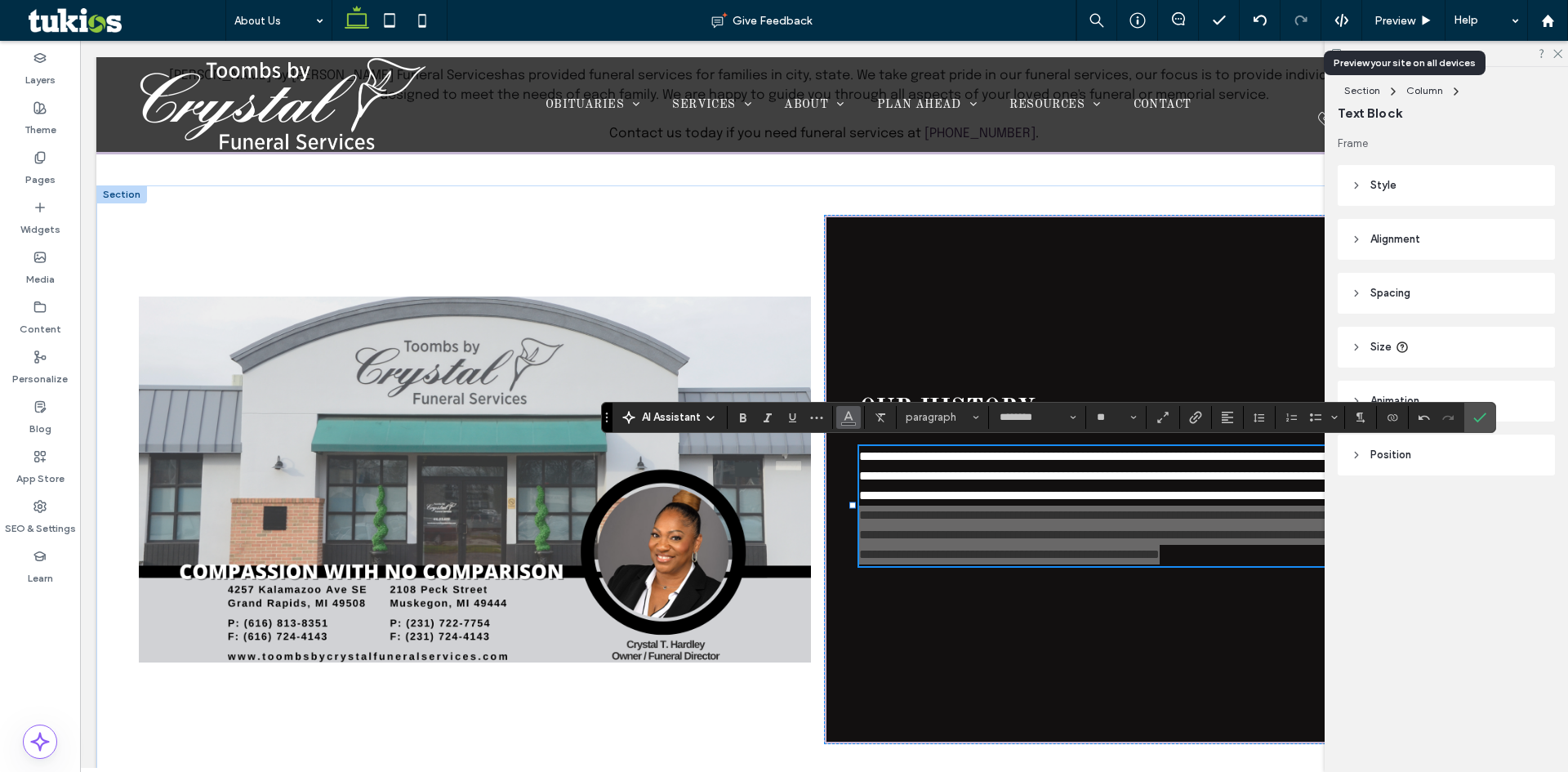
click at [858, 424] on button "Color" at bounding box center [849, 418] width 25 height 23
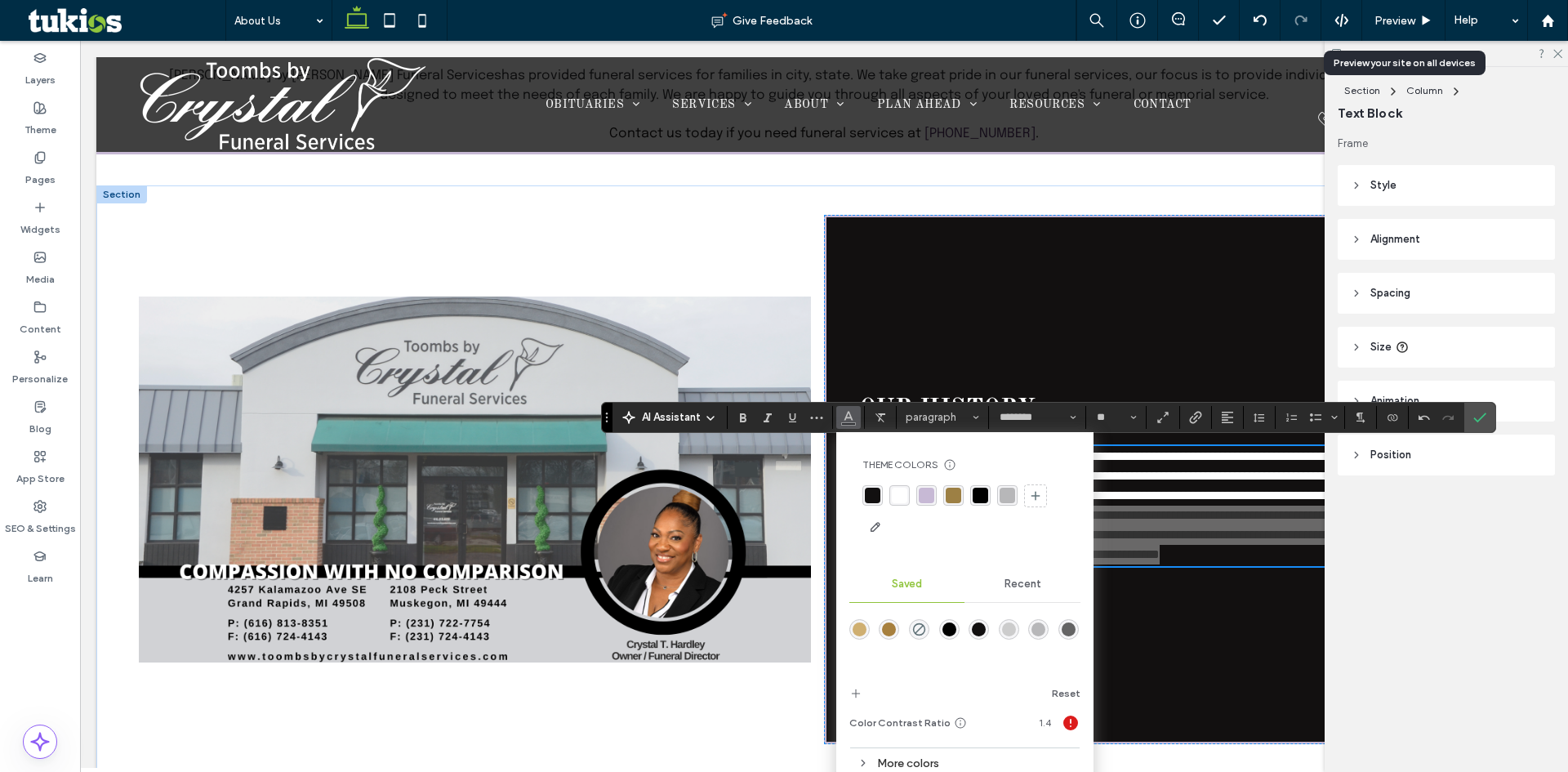
click at [905, 502] on div "rgba(255, 255, 255, 1)" at bounding box center [900, 496] width 16 height 16
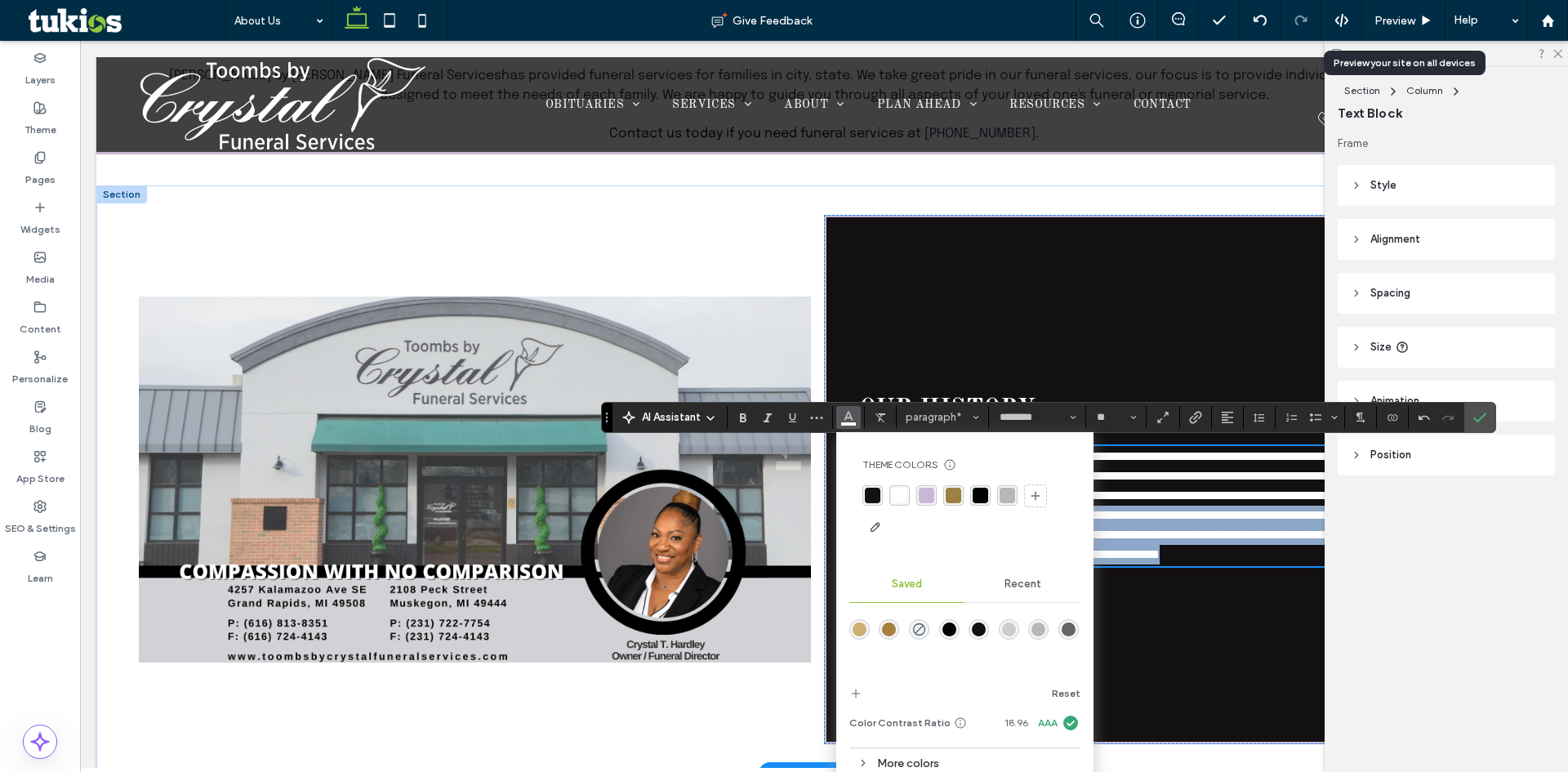
click at [1211, 523] on p "**********" at bounding box center [1138, 535] width 558 height 59
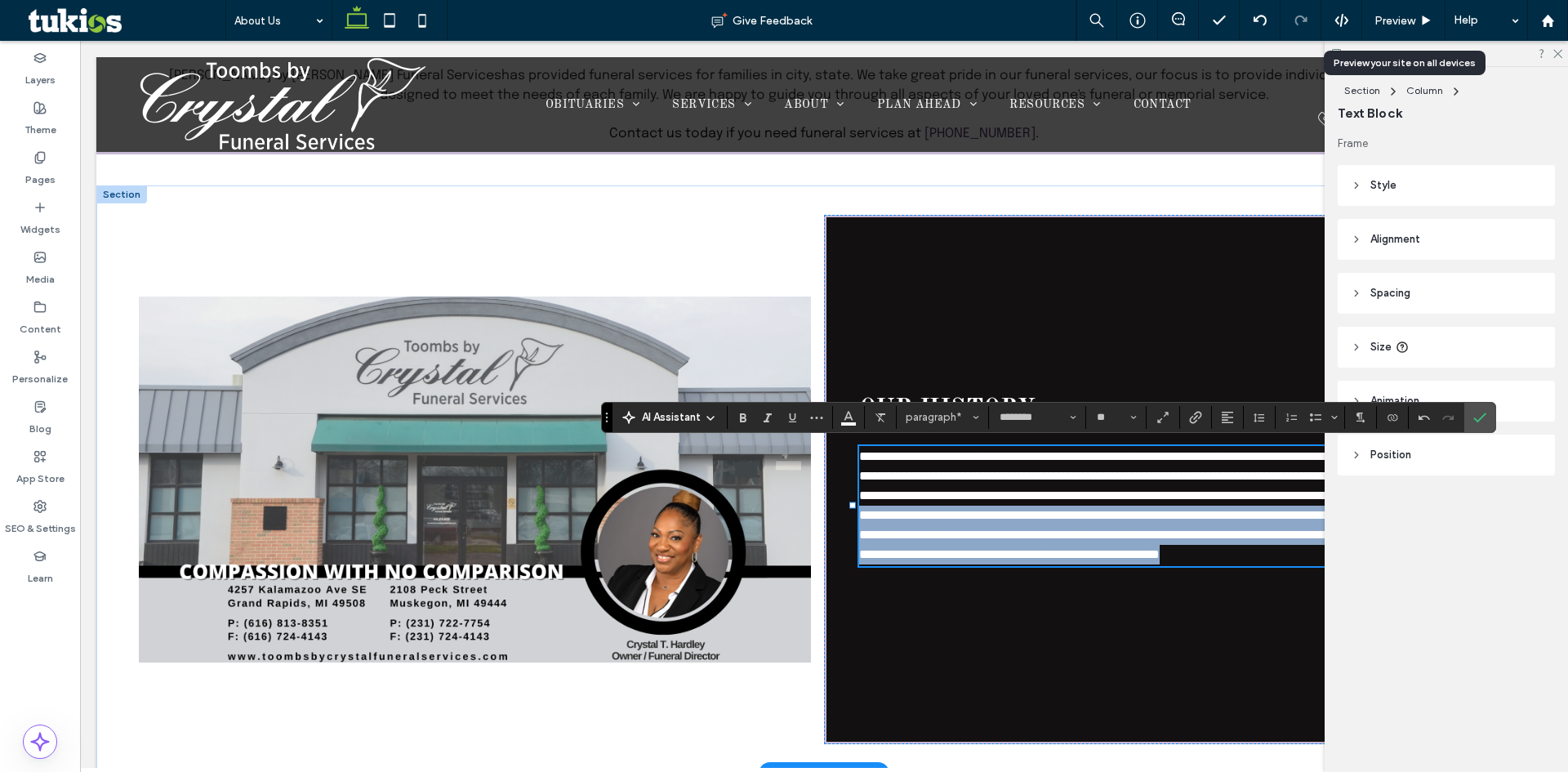
click at [869, 514] on span "**********" at bounding box center [1130, 535] width 541 height 51
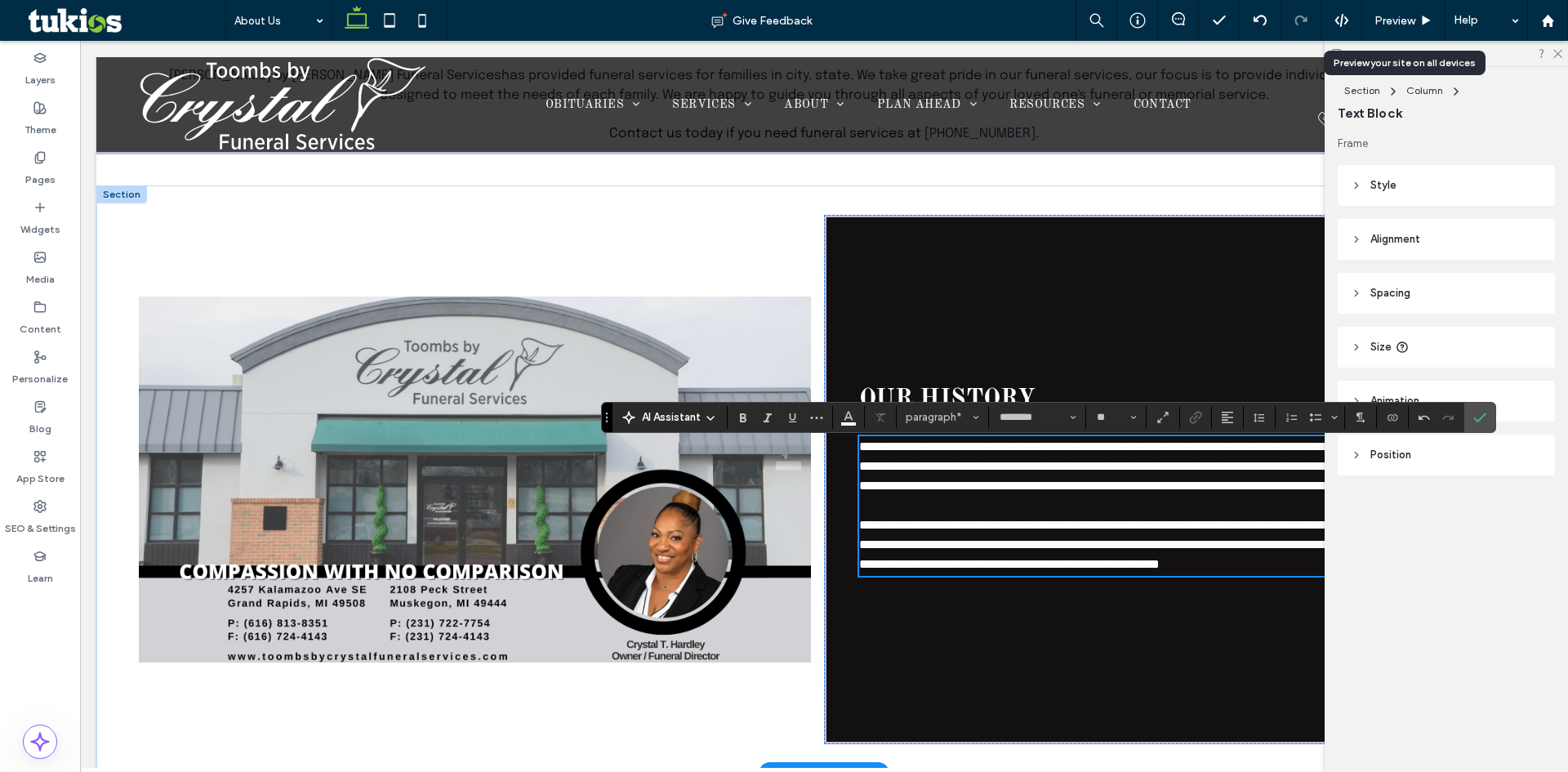
scroll to position [506, 0]
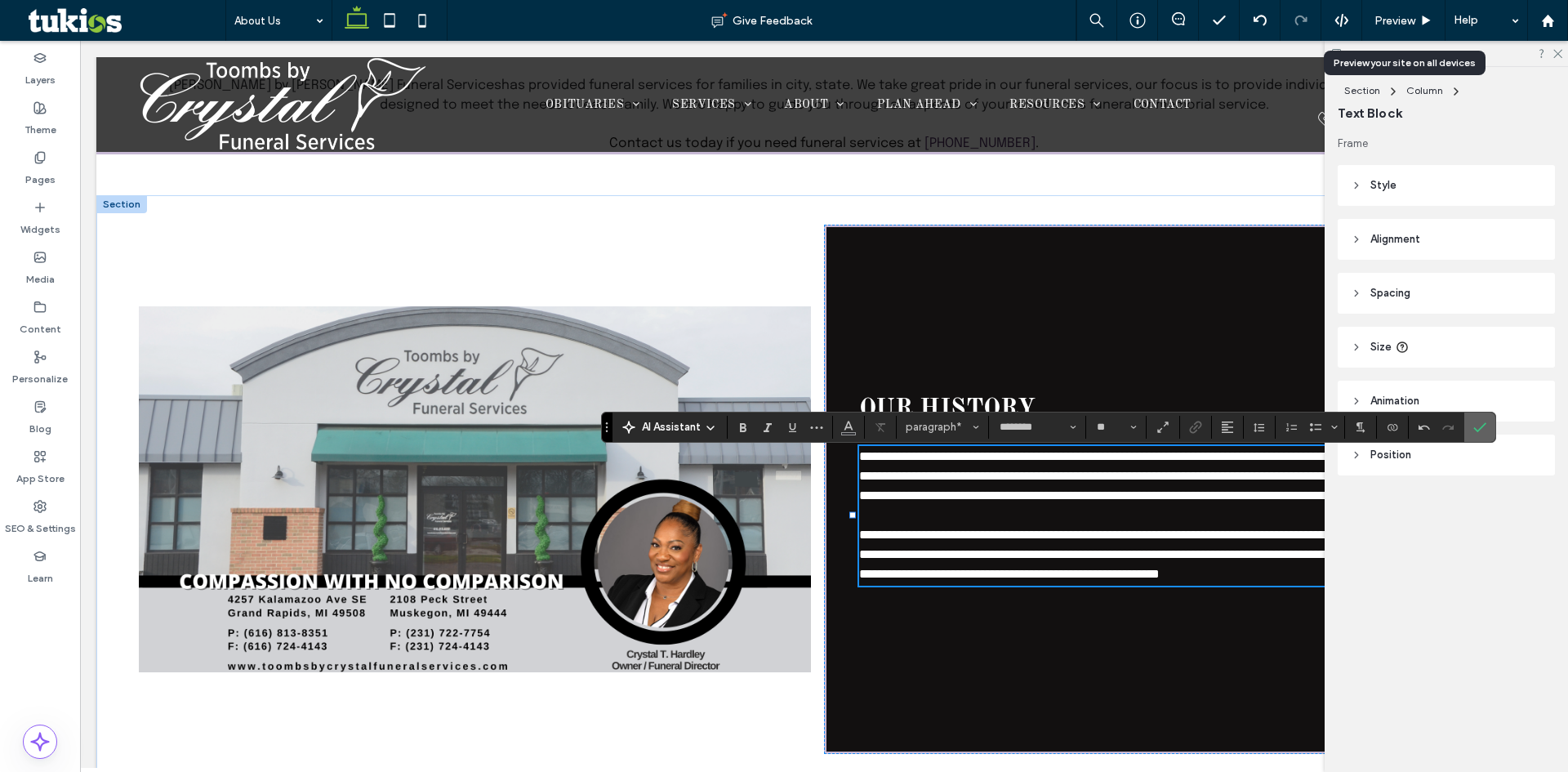
click at [1489, 429] on label "Confirm" at bounding box center [1480, 427] width 25 height 29
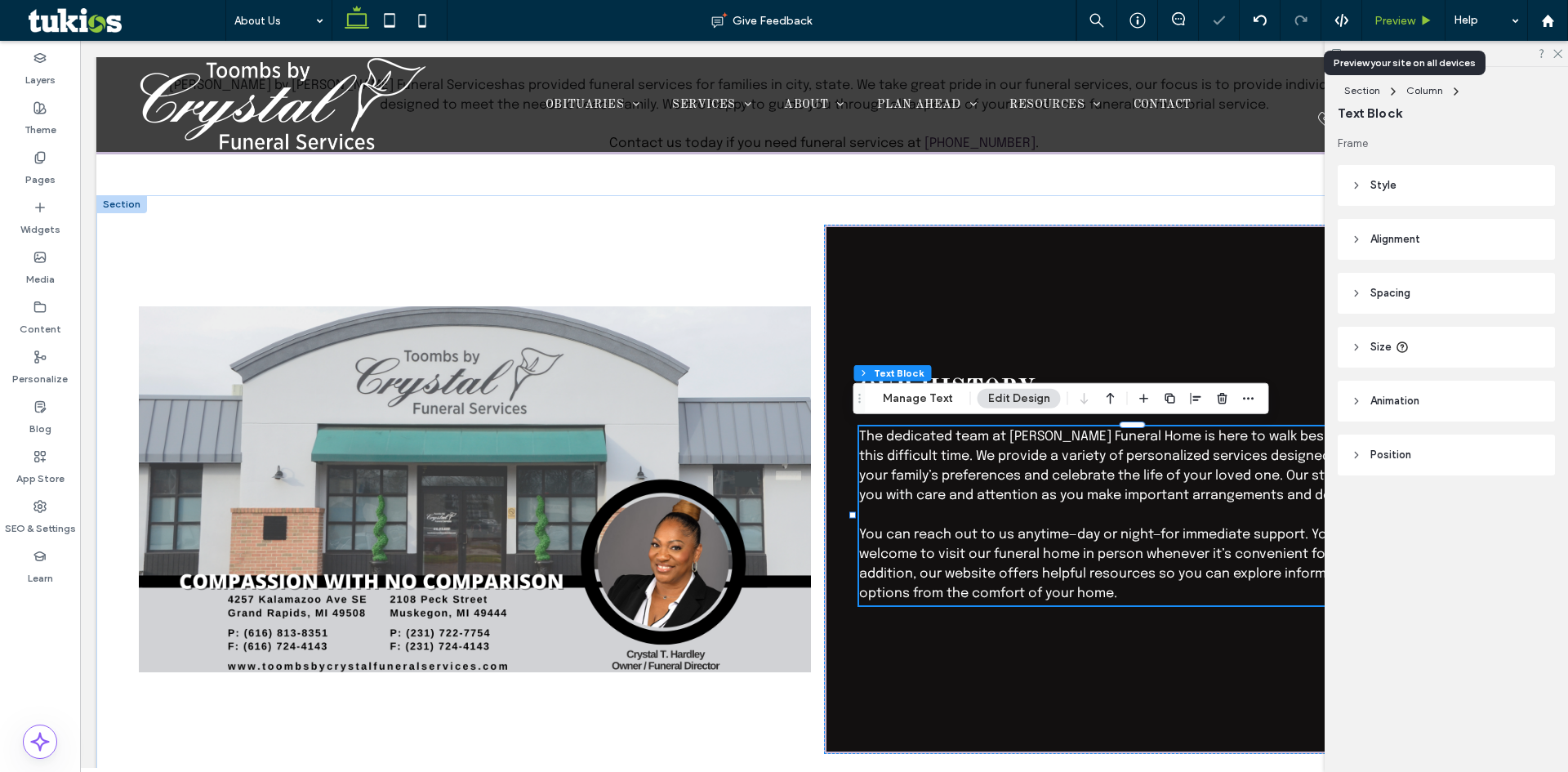
click at [1391, 20] on span "Preview" at bounding box center [1395, 21] width 41 height 14
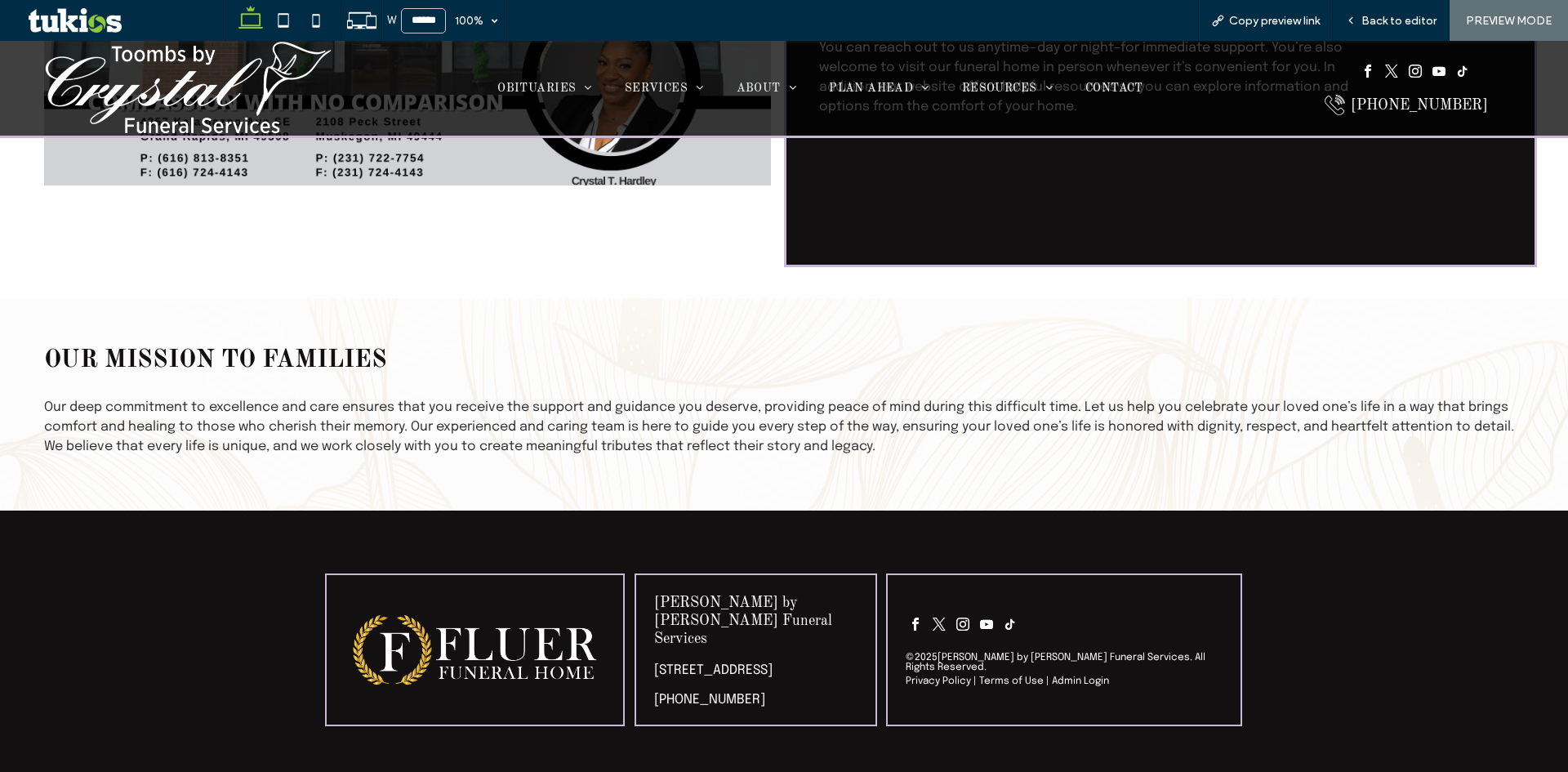
scroll to position [999, 0]
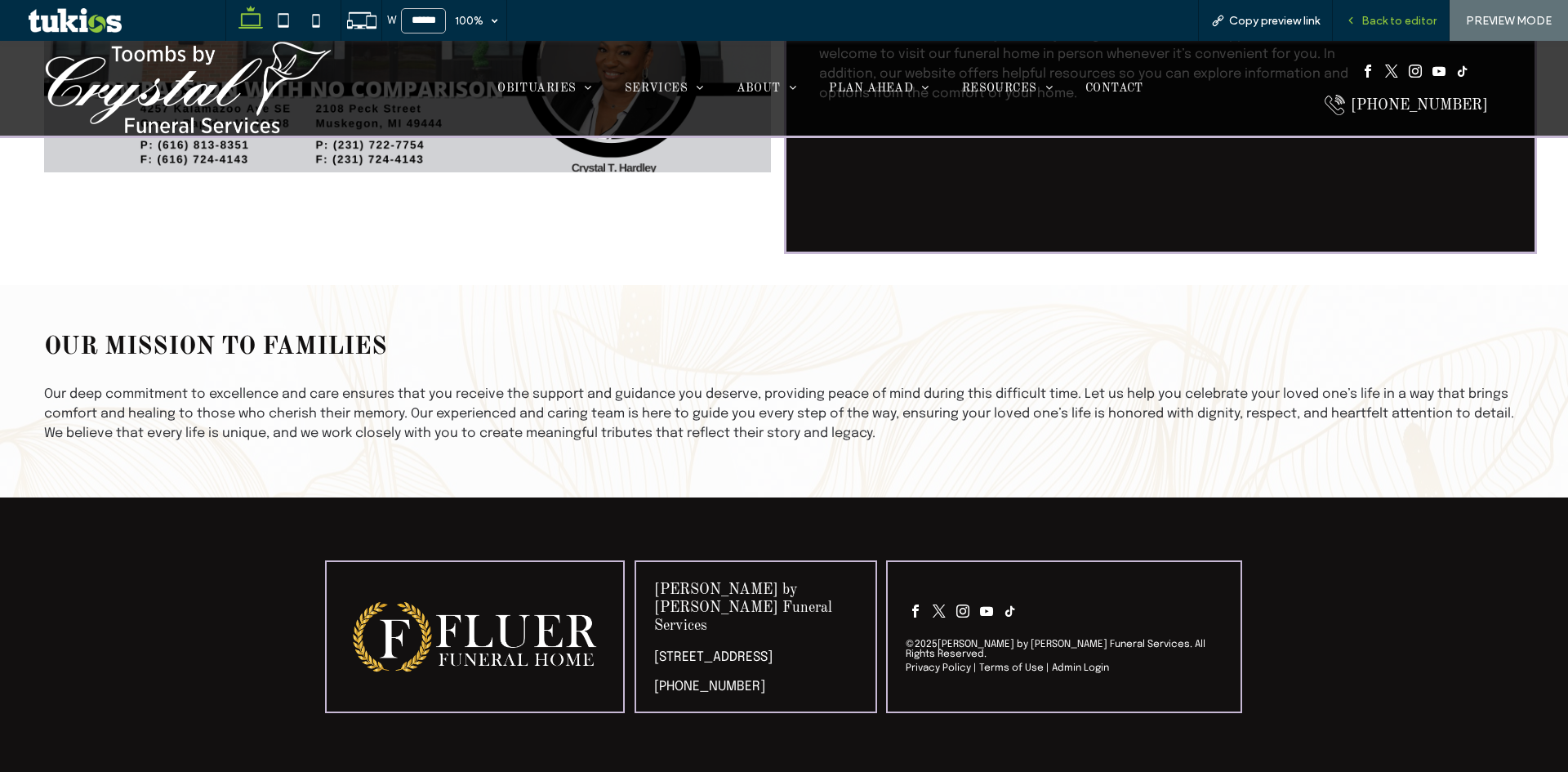
click at [1423, 18] on span "Back to editor" at bounding box center [1399, 21] width 75 height 14
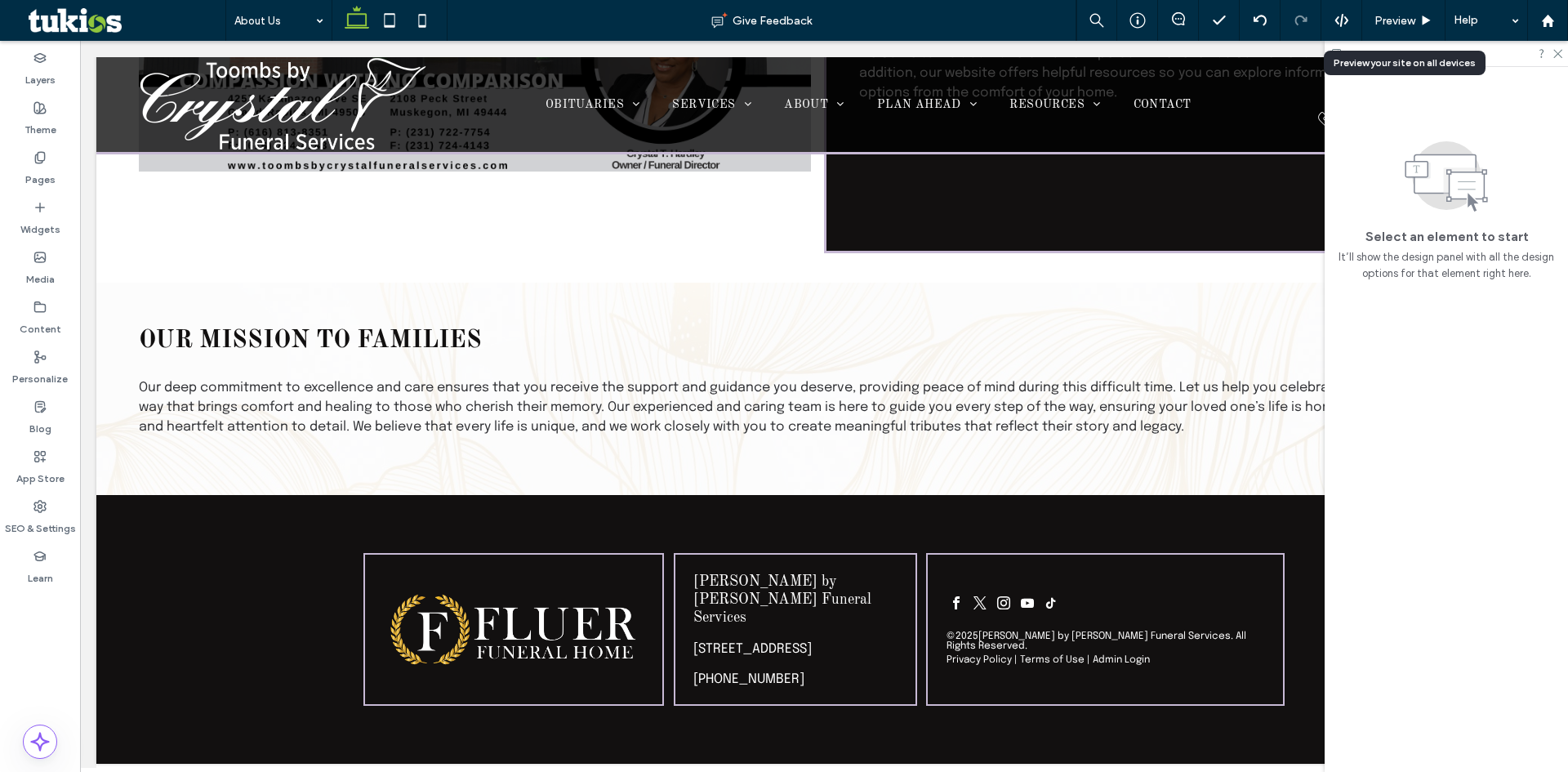
scroll to position [1006, 0]
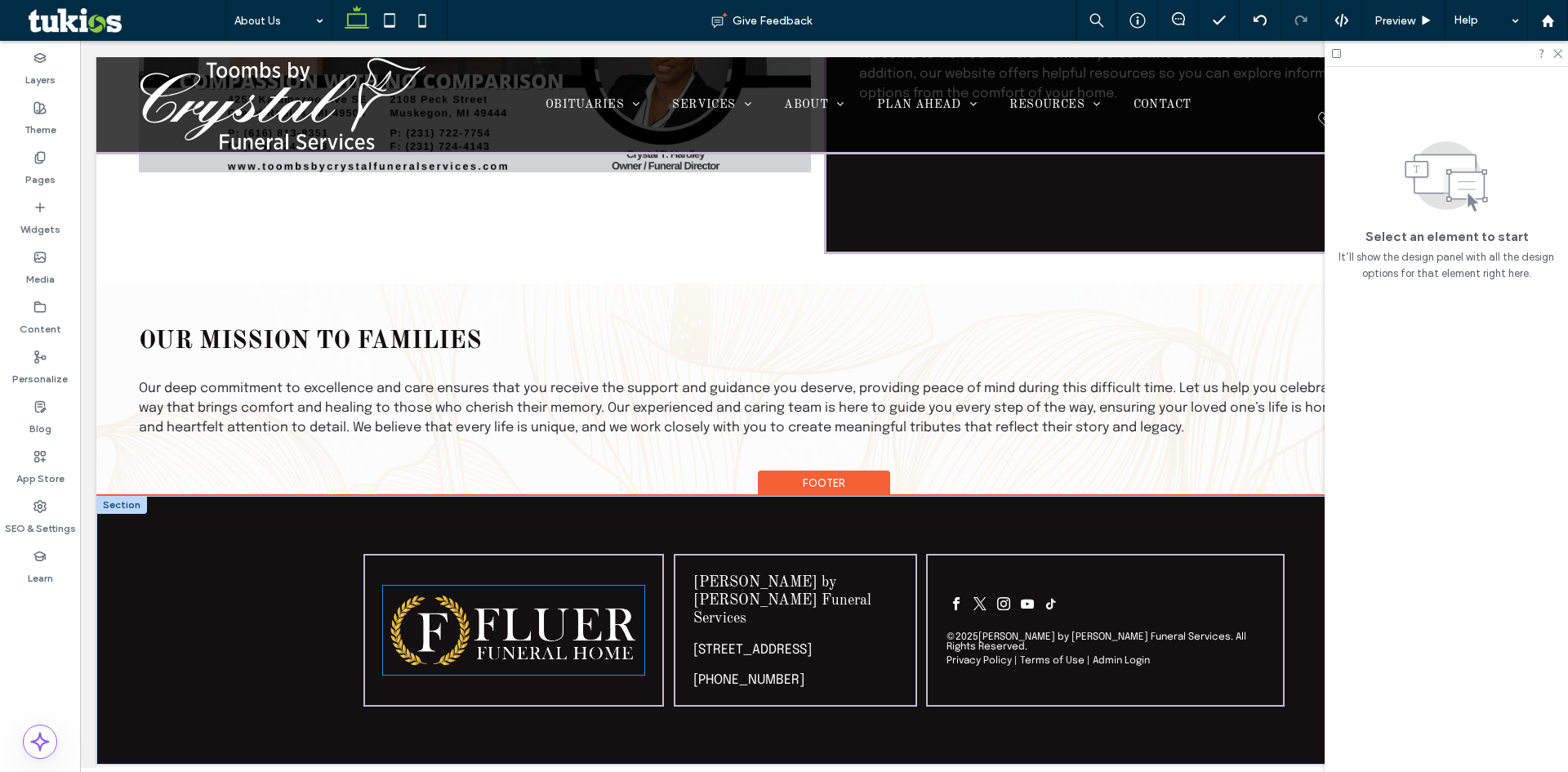
click at [513, 611] on img at bounding box center [514, 630] width 262 height 89
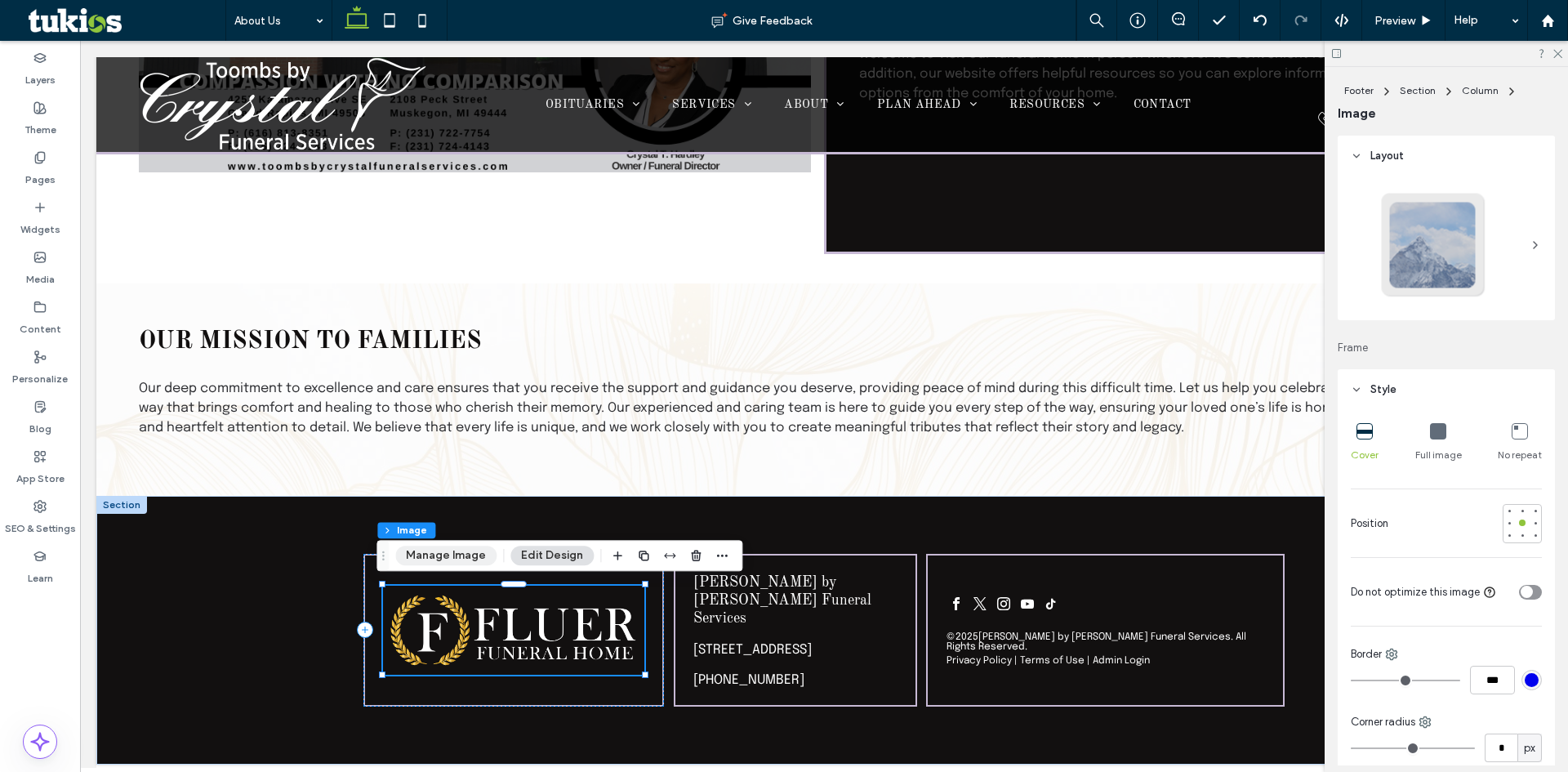
click at [430, 552] on button "Manage Image" at bounding box center [446, 555] width 101 height 20
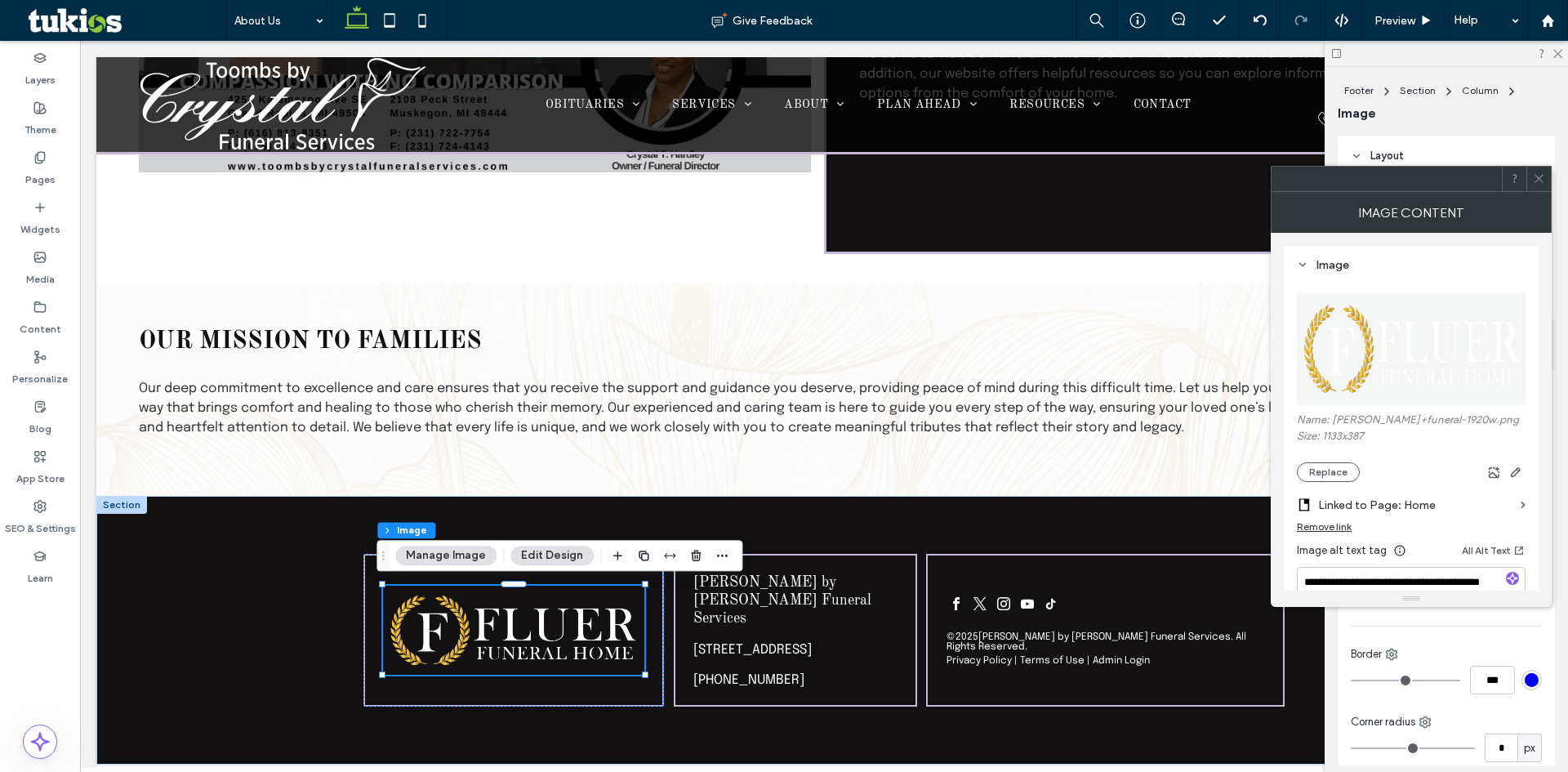
click at [1333, 482] on section "Linked to Page: Home" at bounding box center [1412, 500] width 229 height 38
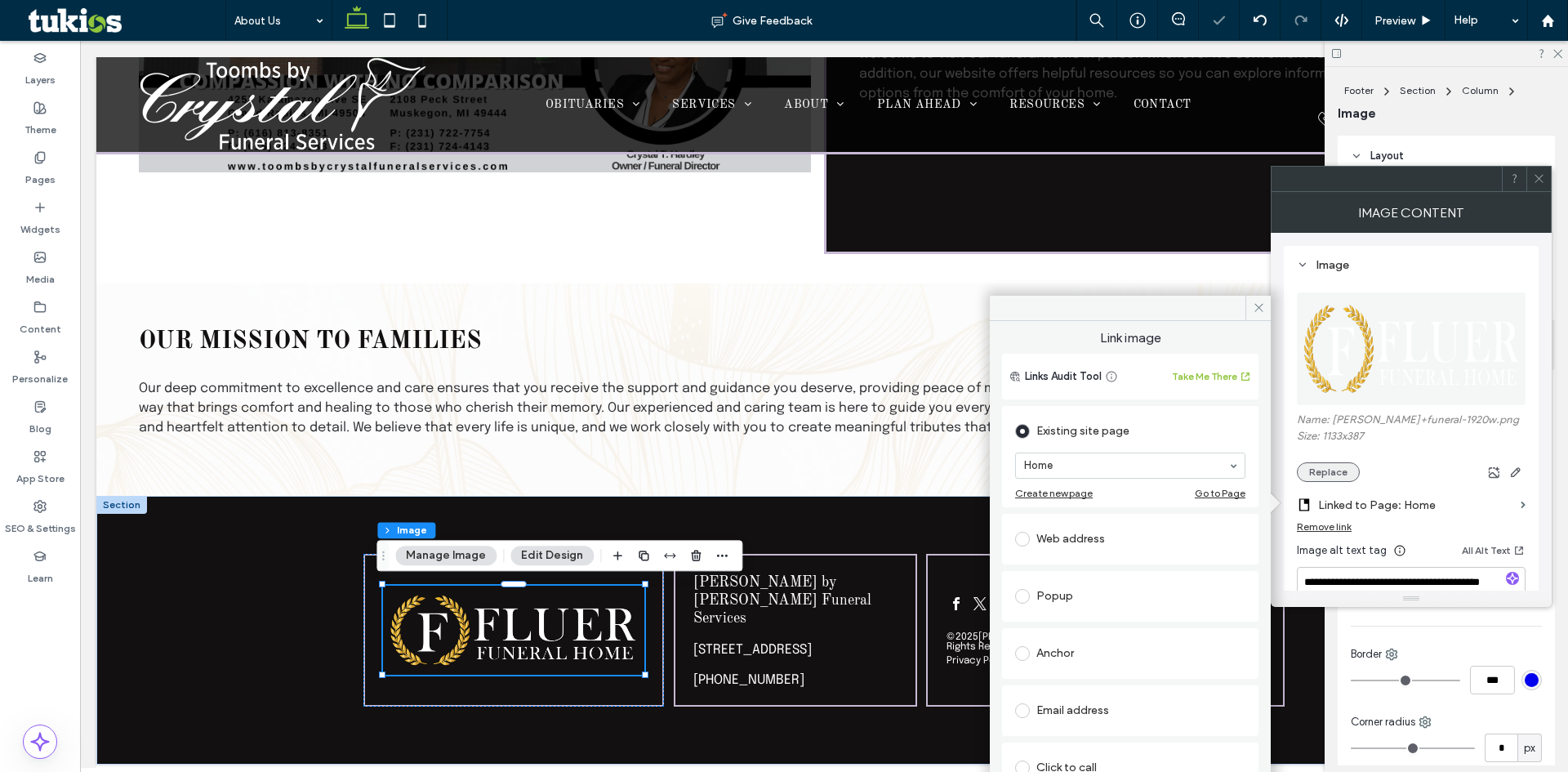
click at [1332, 474] on button "Replace" at bounding box center [1329, 472] width 63 height 20
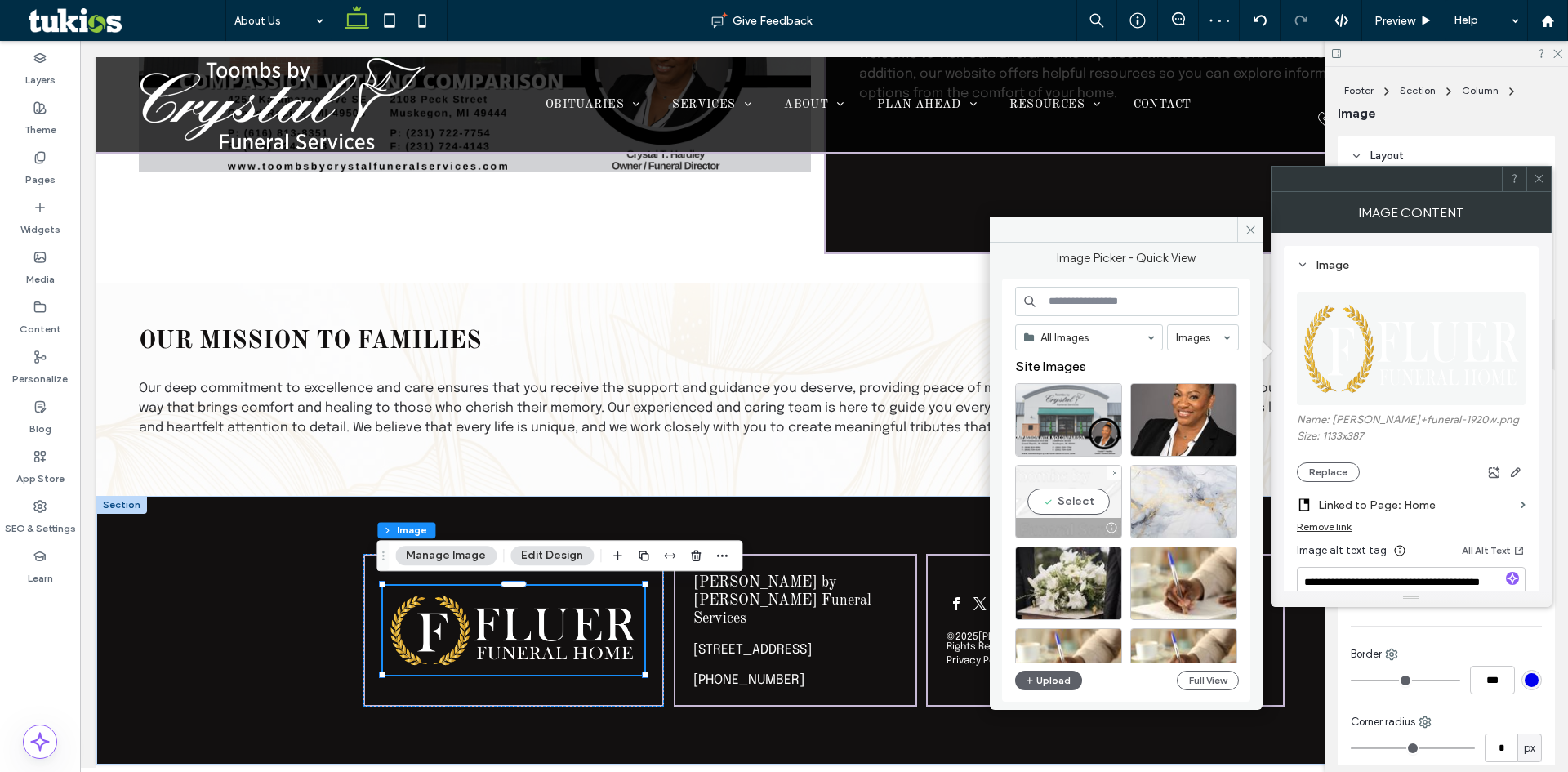
click at [1088, 497] on div "Select" at bounding box center [1069, 501] width 107 height 74
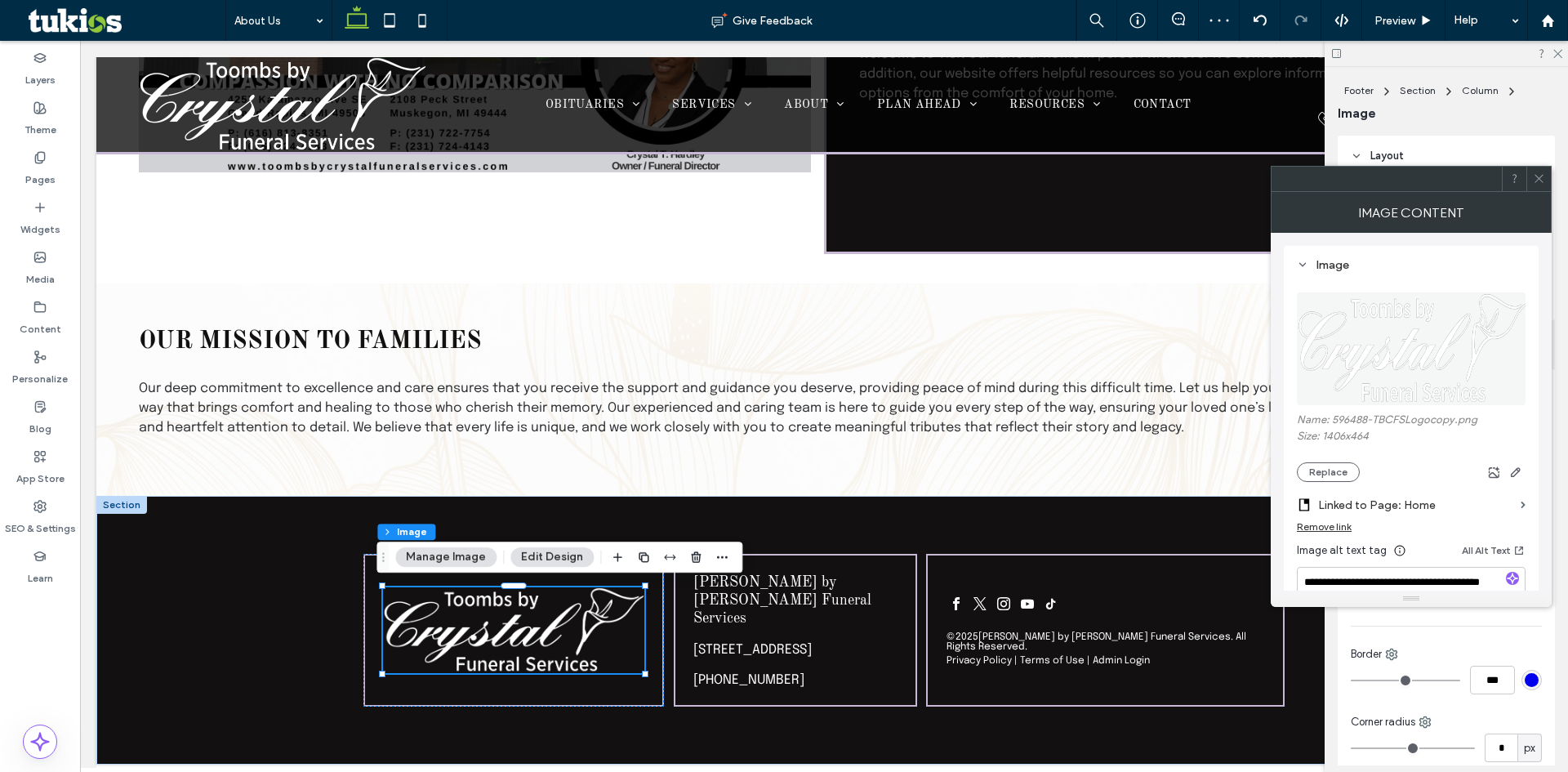
click at [1537, 178] on icon at bounding box center [1540, 178] width 12 height 12
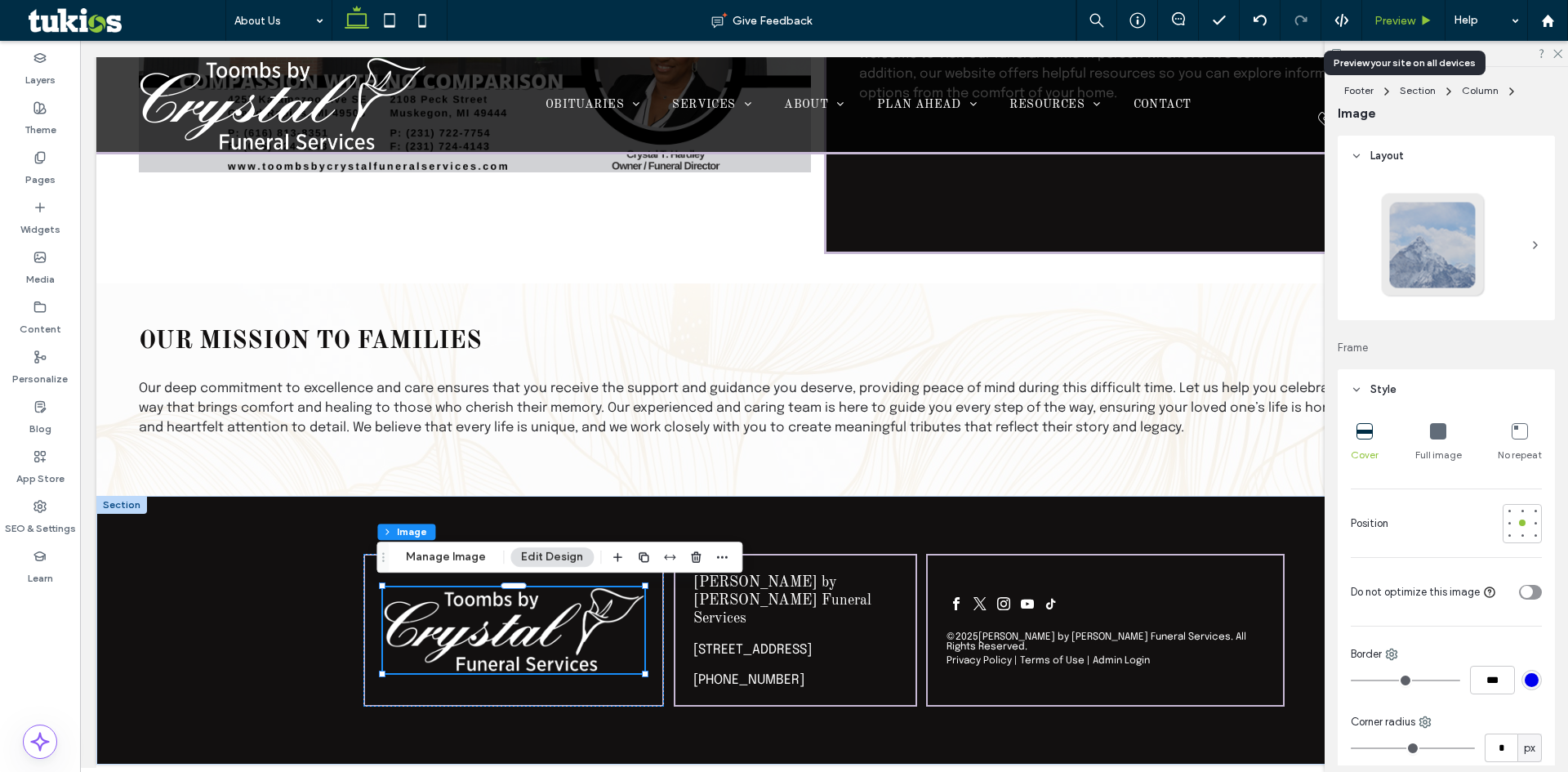
click at [1416, 24] on div "Preview" at bounding box center [1403, 21] width 82 height 14
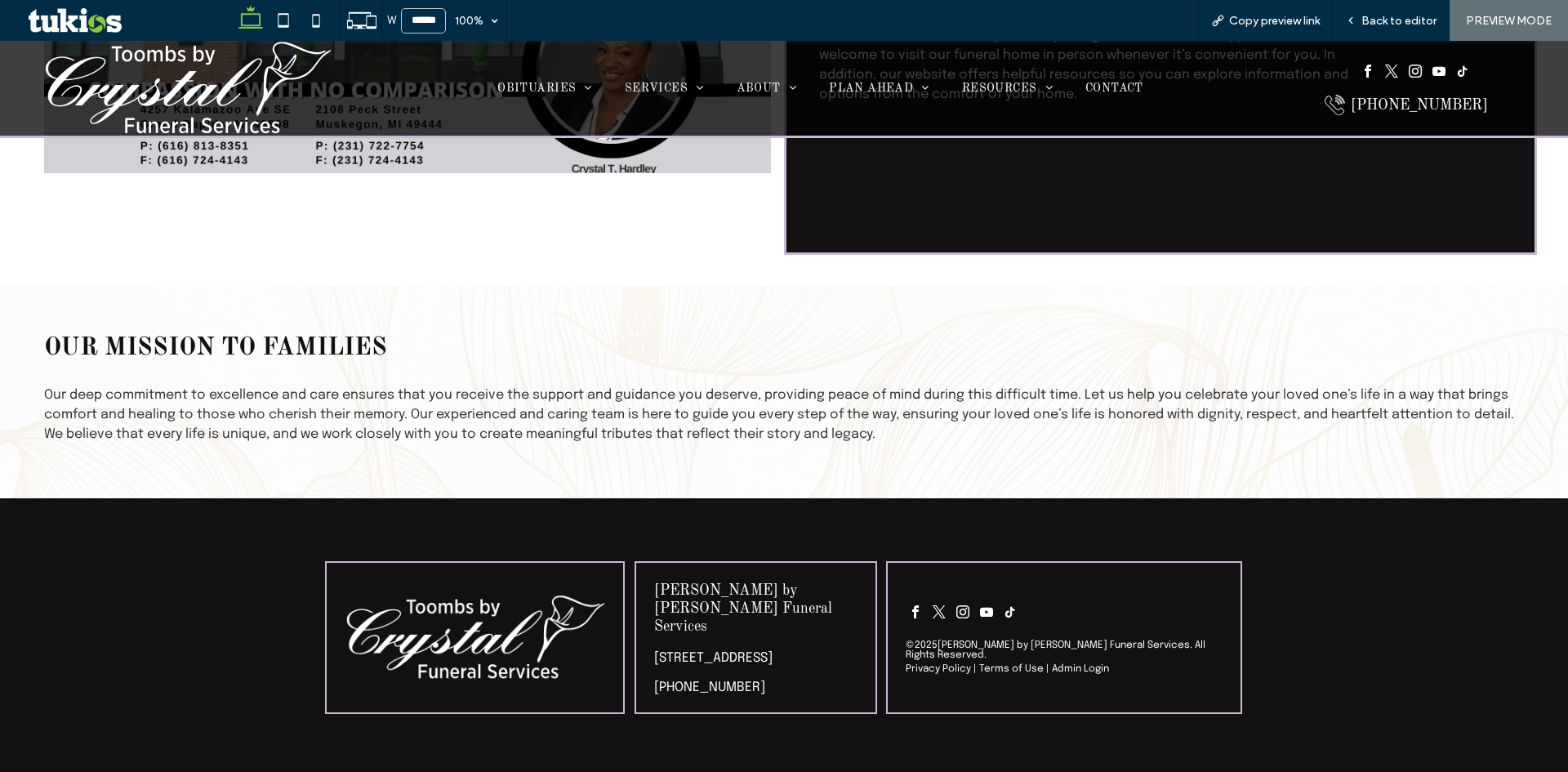
scroll to position [999, 0]
click at [1385, 14] on span "Back to editor" at bounding box center [1399, 21] width 75 height 14
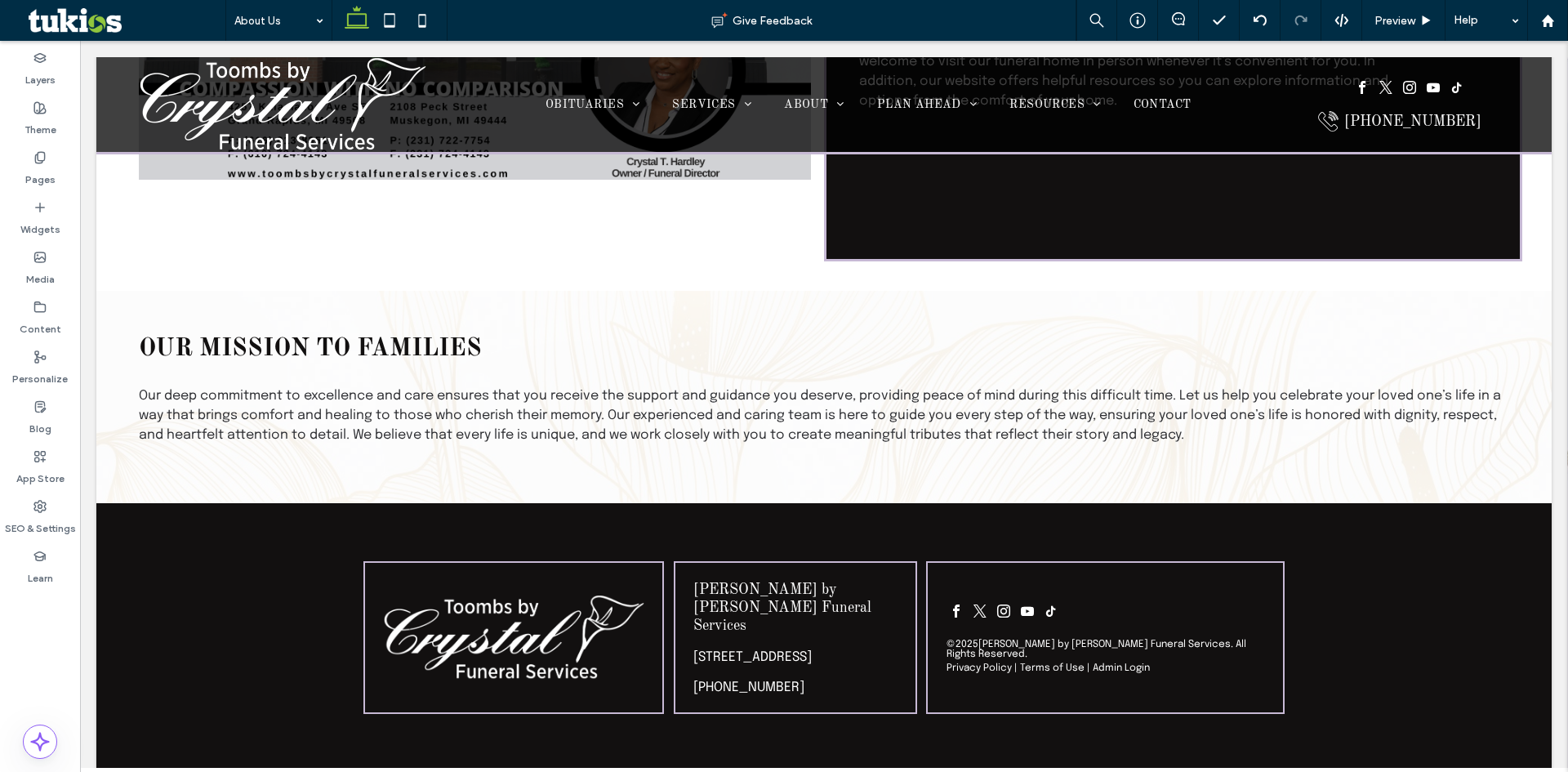
scroll to position [1006, 0]
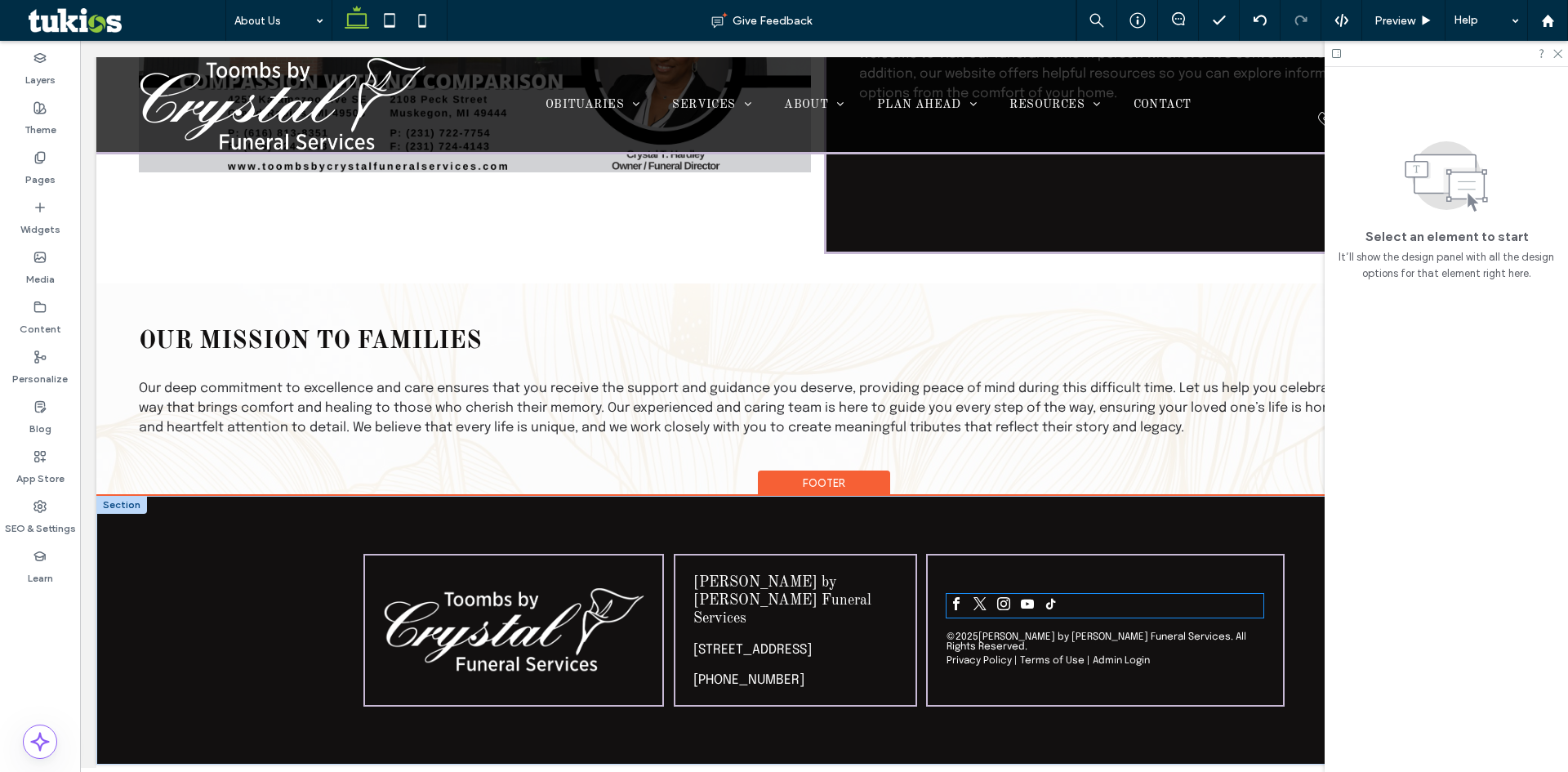
click at [1021, 607] on span "youtube" at bounding box center [1028, 604] width 20 height 20
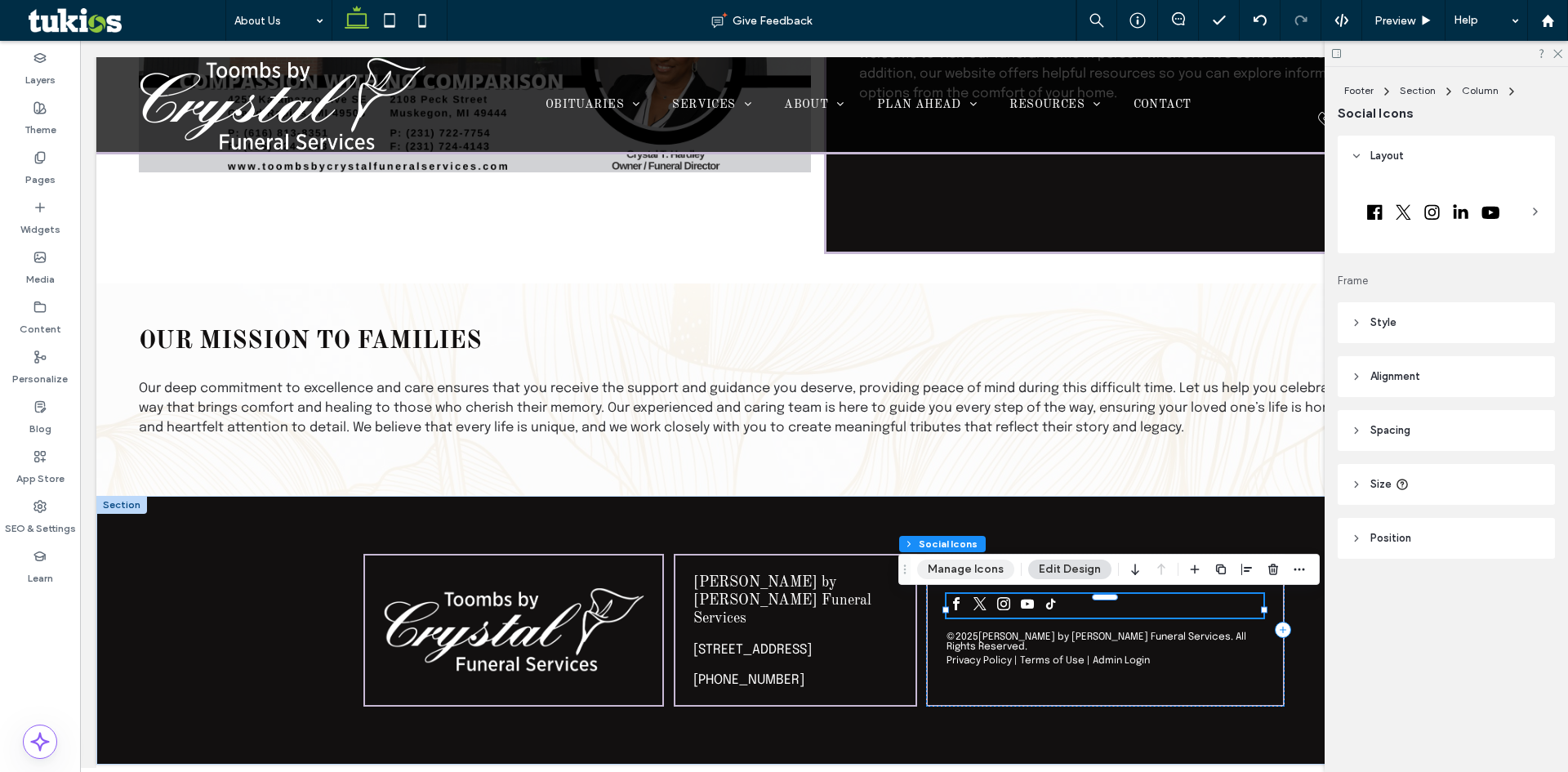
click at [998, 571] on button "Manage Icons" at bounding box center [966, 570] width 98 height 20
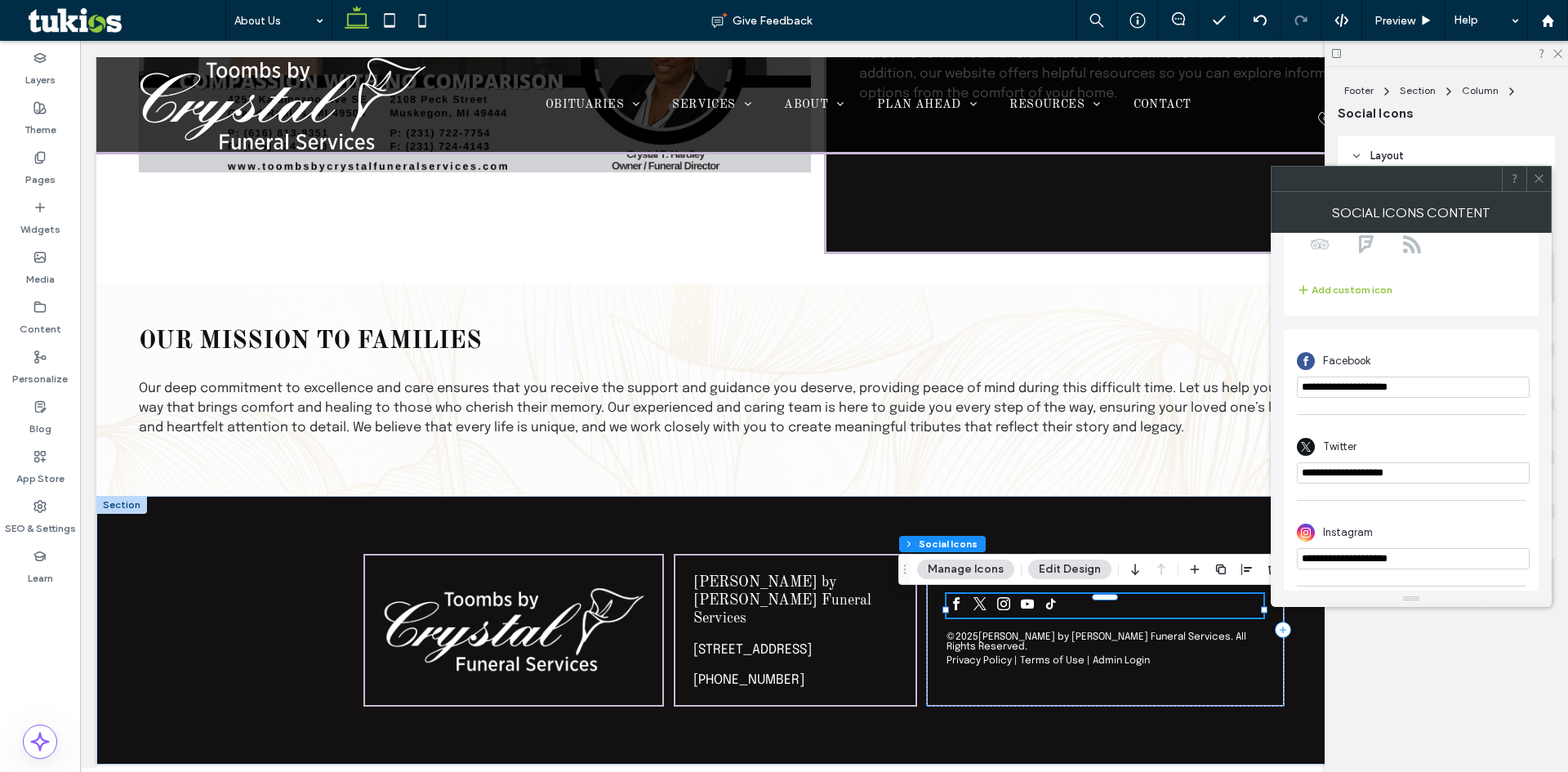
scroll to position [327, 0]
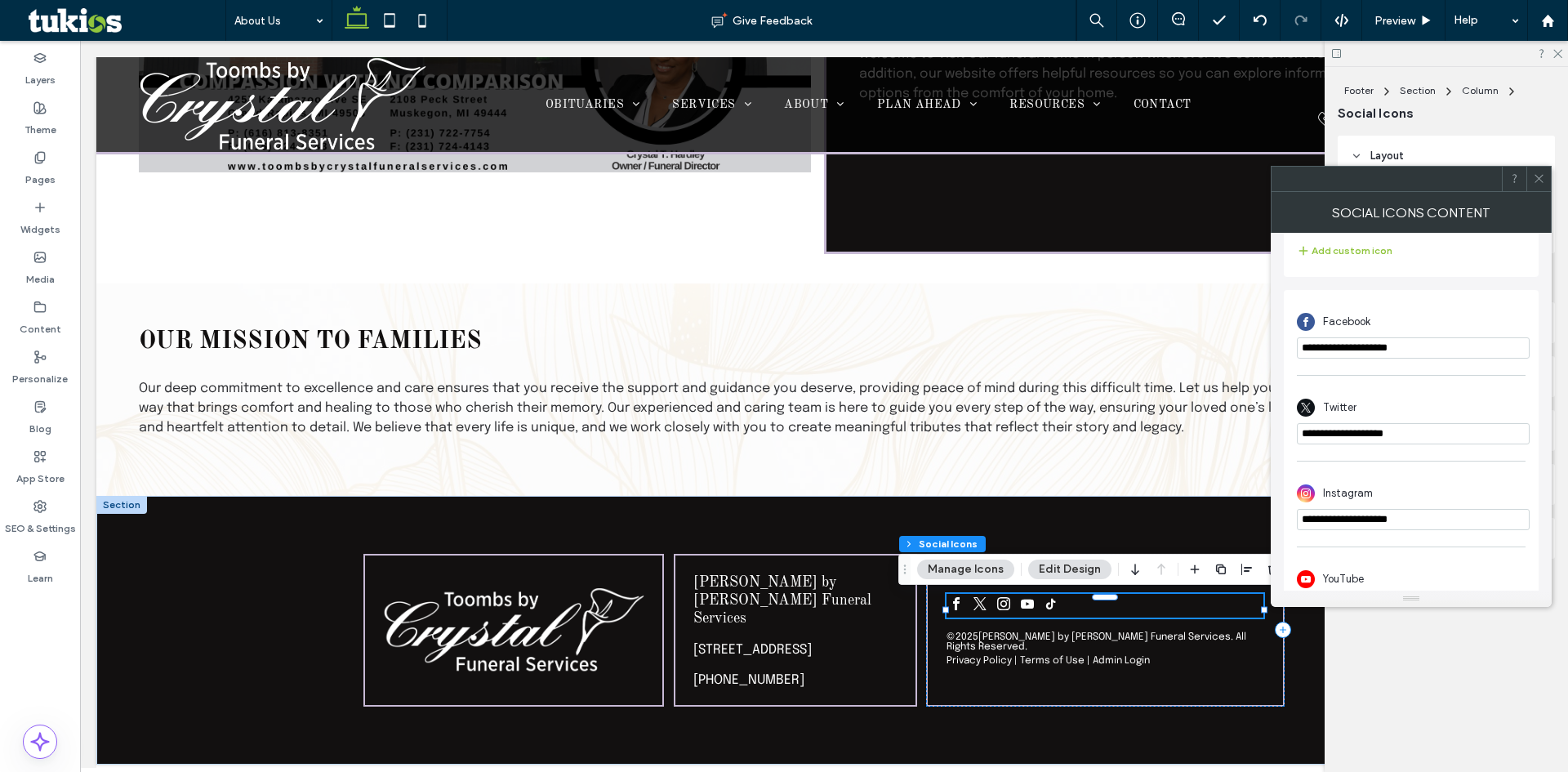
click at [1361, 350] on input "**********" at bounding box center [1414, 348] width 233 height 21
paste input "**********"
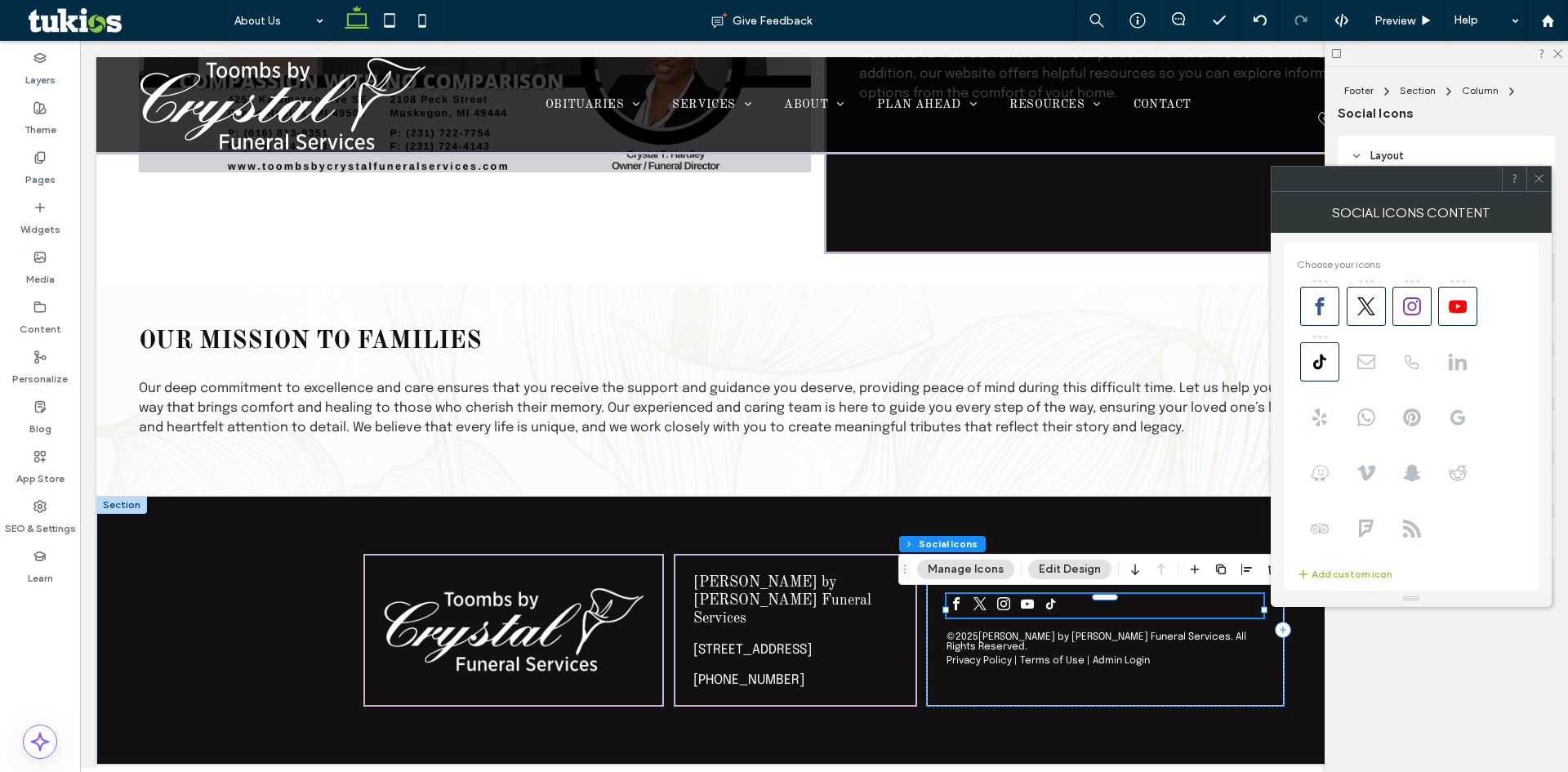
scroll to position [0, 0]
type input "**********"
click at [1373, 319] on span at bounding box center [1367, 310] width 39 height 39
click at [1329, 368] on icon at bounding box center [1320, 366] width 18 height 18
click at [1451, 315] on use at bounding box center [1458, 310] width 18 height 12
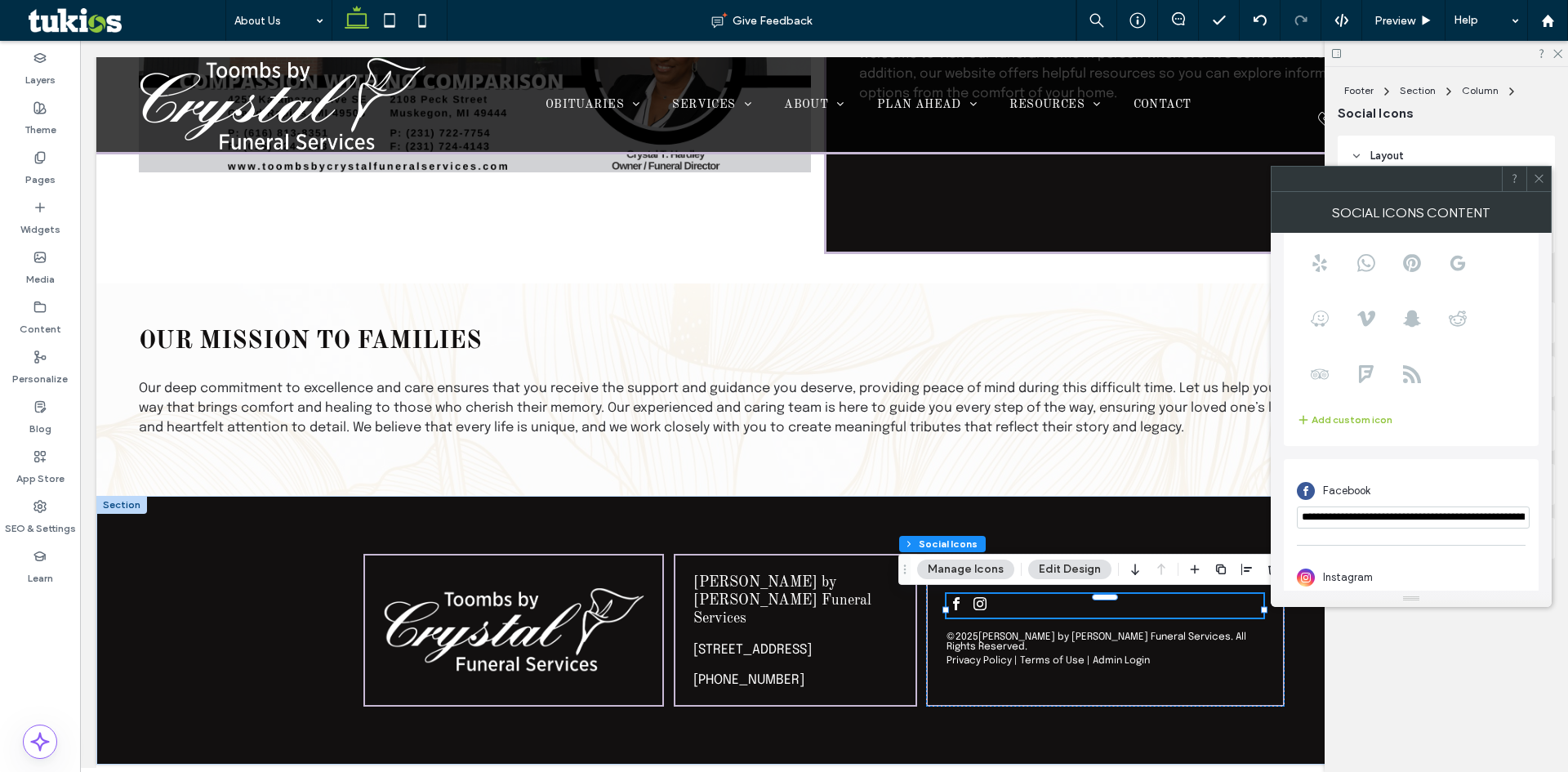
scroll to position [199, 0]
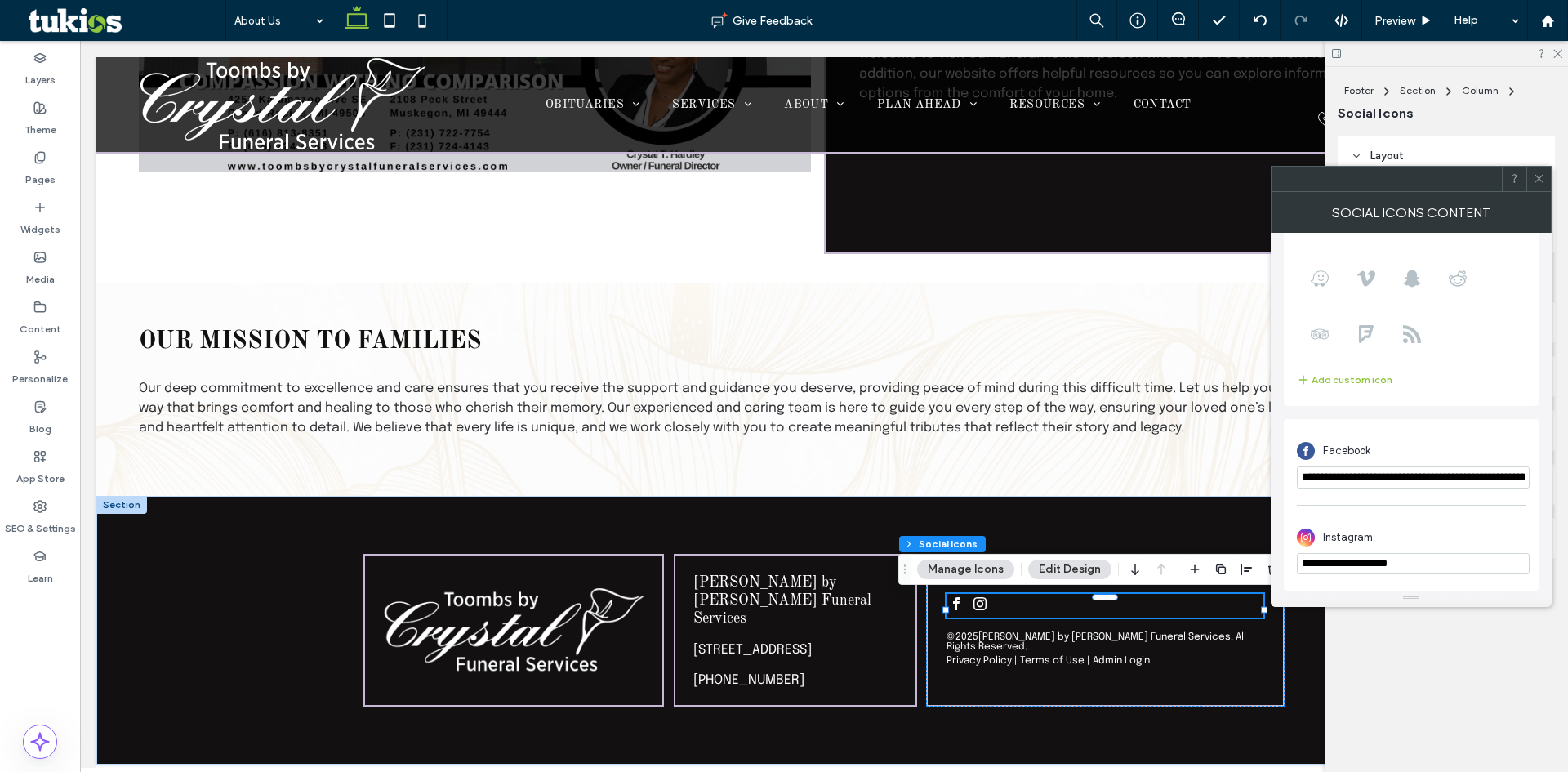
click at [1373, 564] on input "**********" at bounding box center [1414, 564] width 233 height 21
paste input "**********"
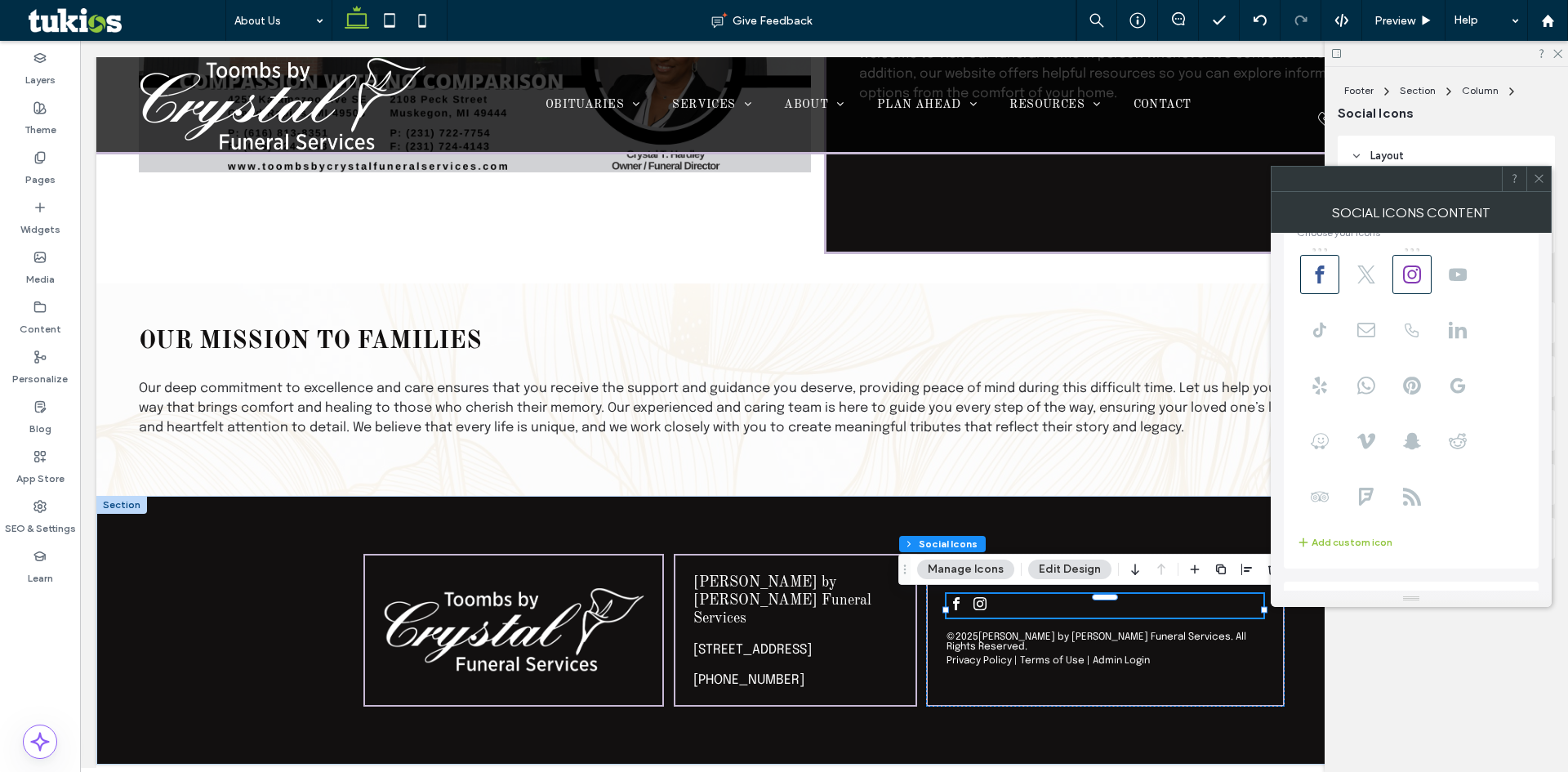
scroll to position [0, 0]
type input "**********"
click at [1535, 179] on icon at bounding box center [1540, 178] width 12 height 12
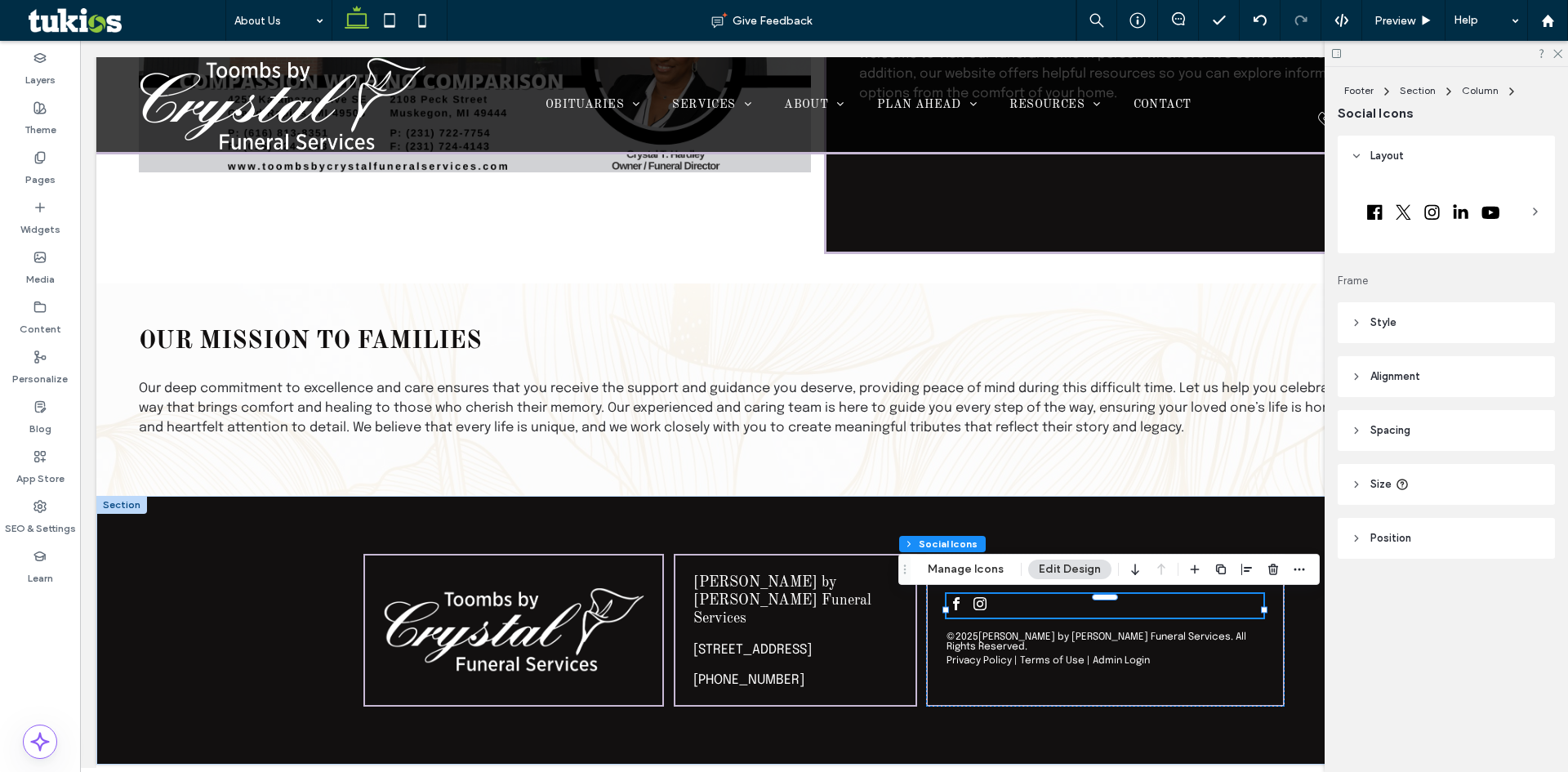
click at [1387, 331] on header "Style" at bounding box center [1446, 323] width 217 height 41
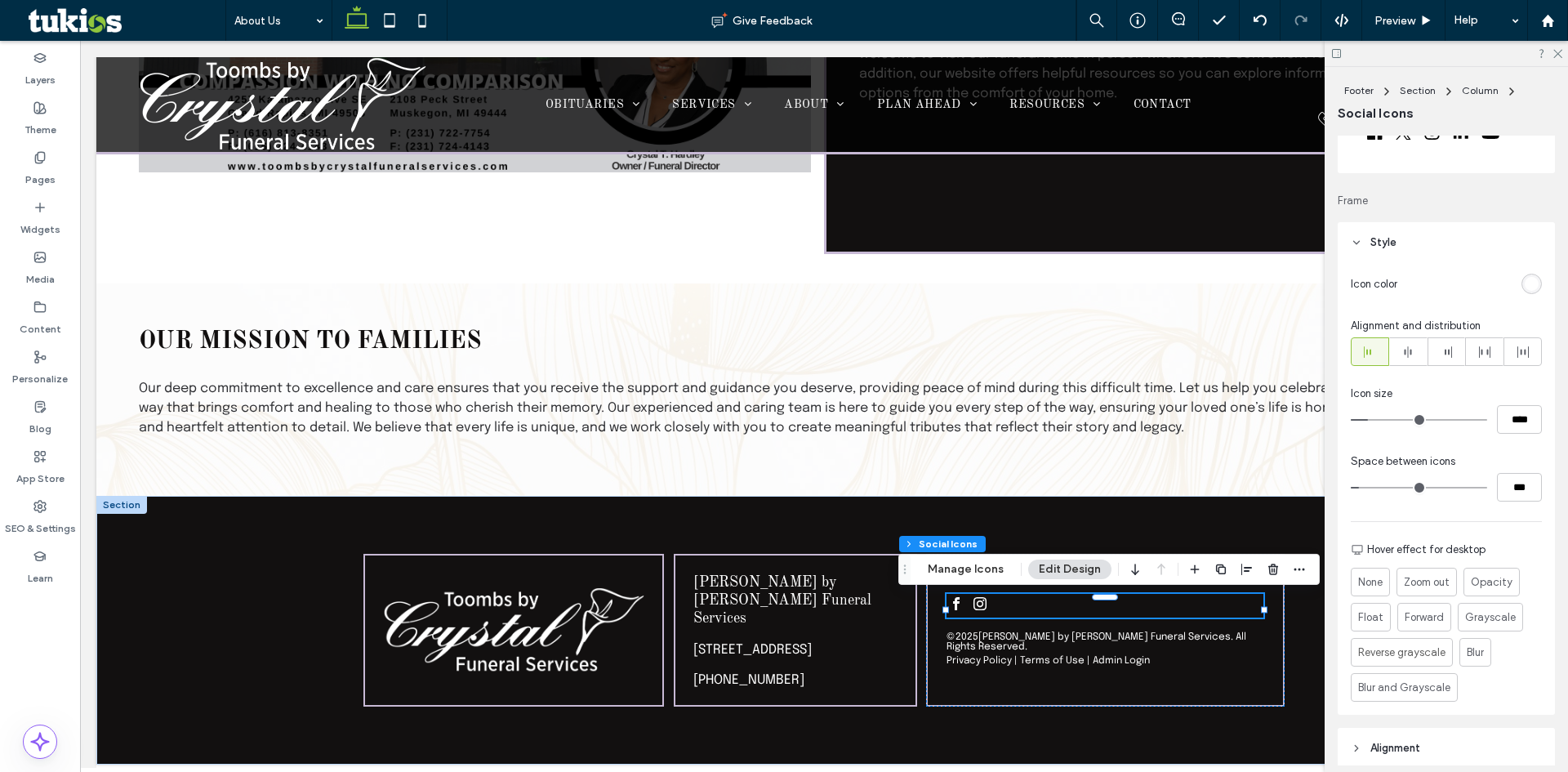
scroll to position [82, 0]
click at [1505, 421] on input "****" at bounding box center [1519, 418] width 45 height 28
type input "**"
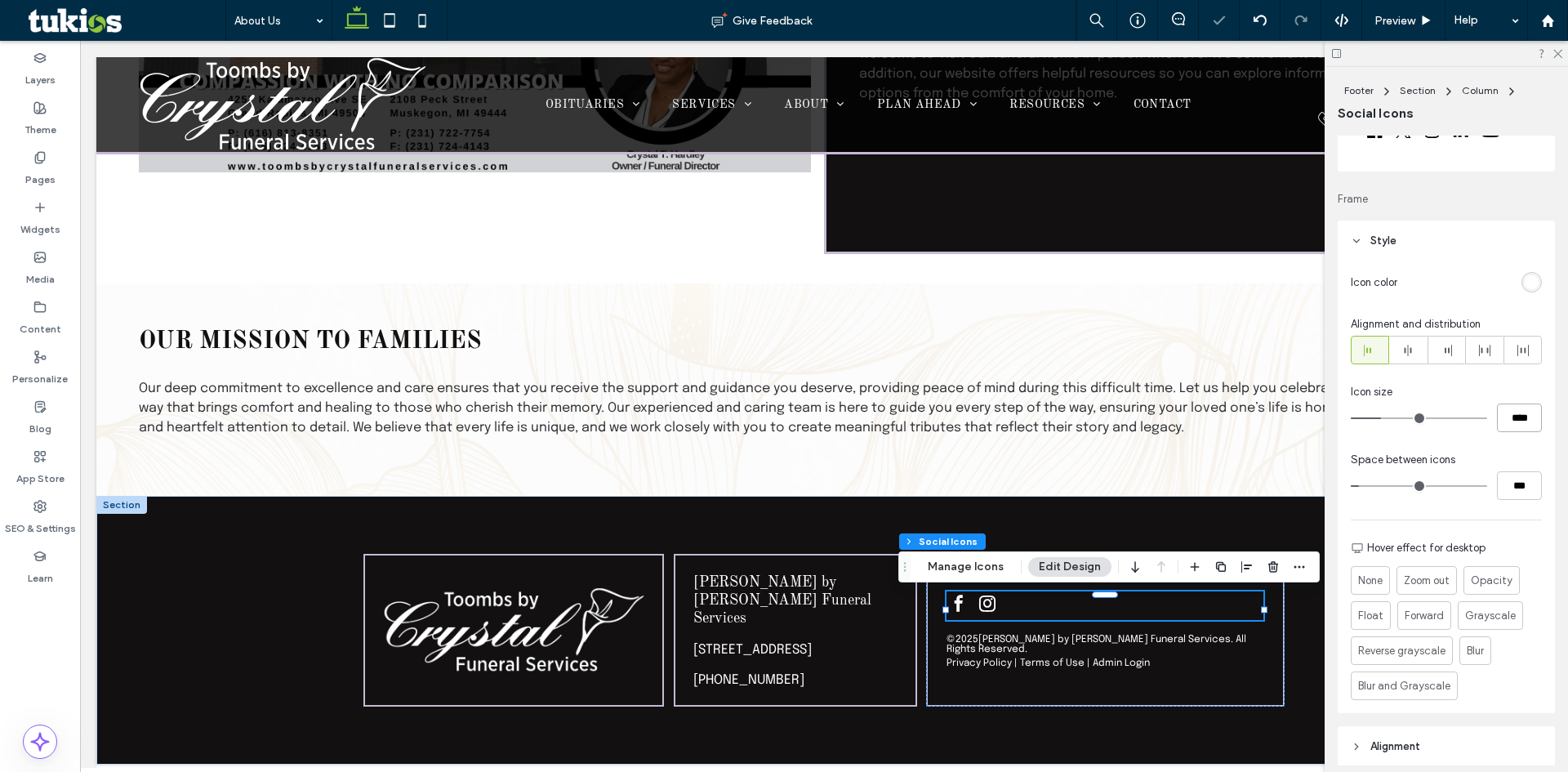
click at [1505, 421] on input "****" at bounding box center [1519, 418] width 45 height 28
type input "**"
type input "****"
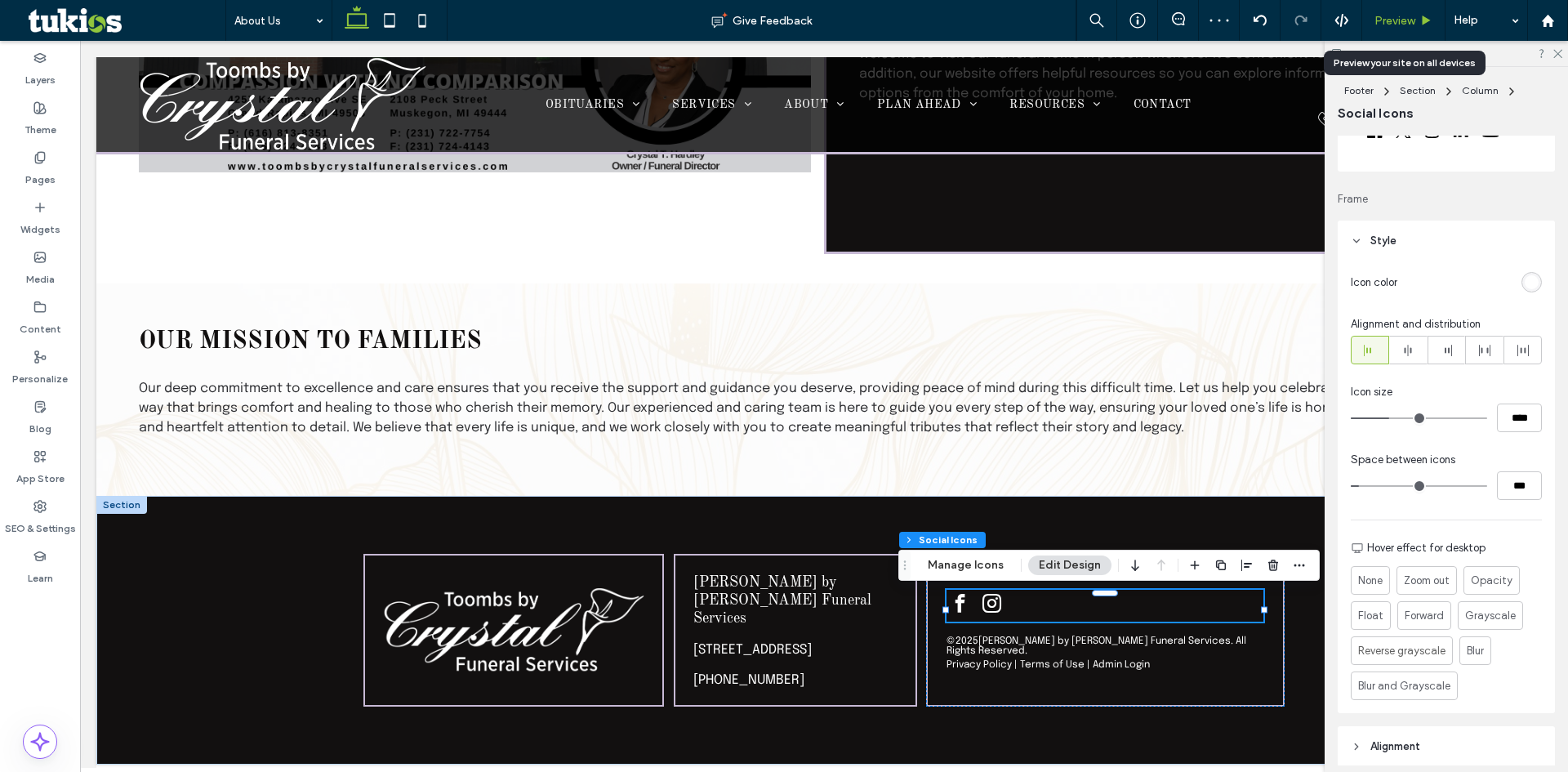
click at [1403, 21] on span "Preview" at bounding box center [1395, 21] width 41 height 14
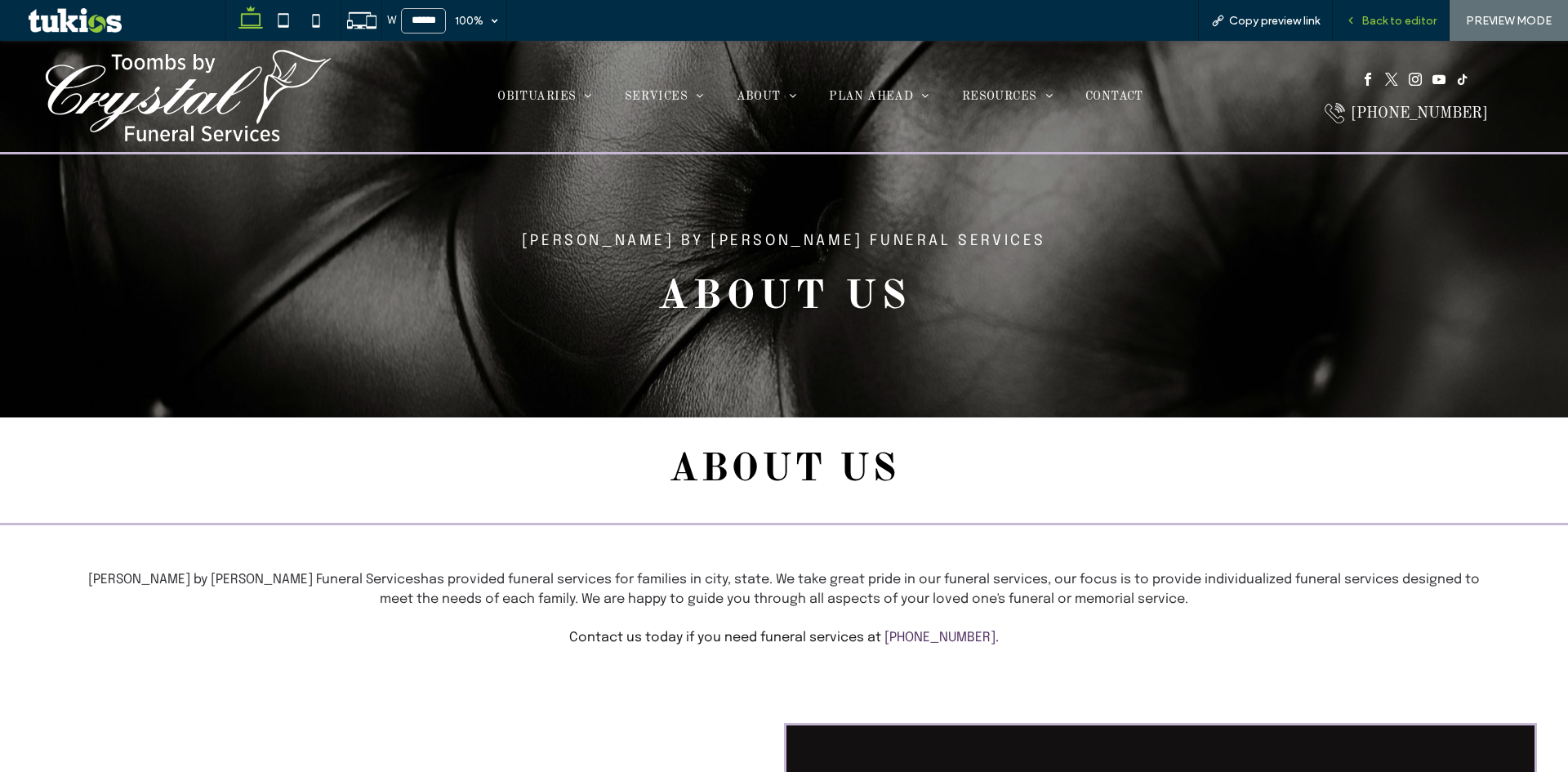
click at [1407, 15] on span "Back to editor" at bounding box center [1399, 21] width 75 height 14
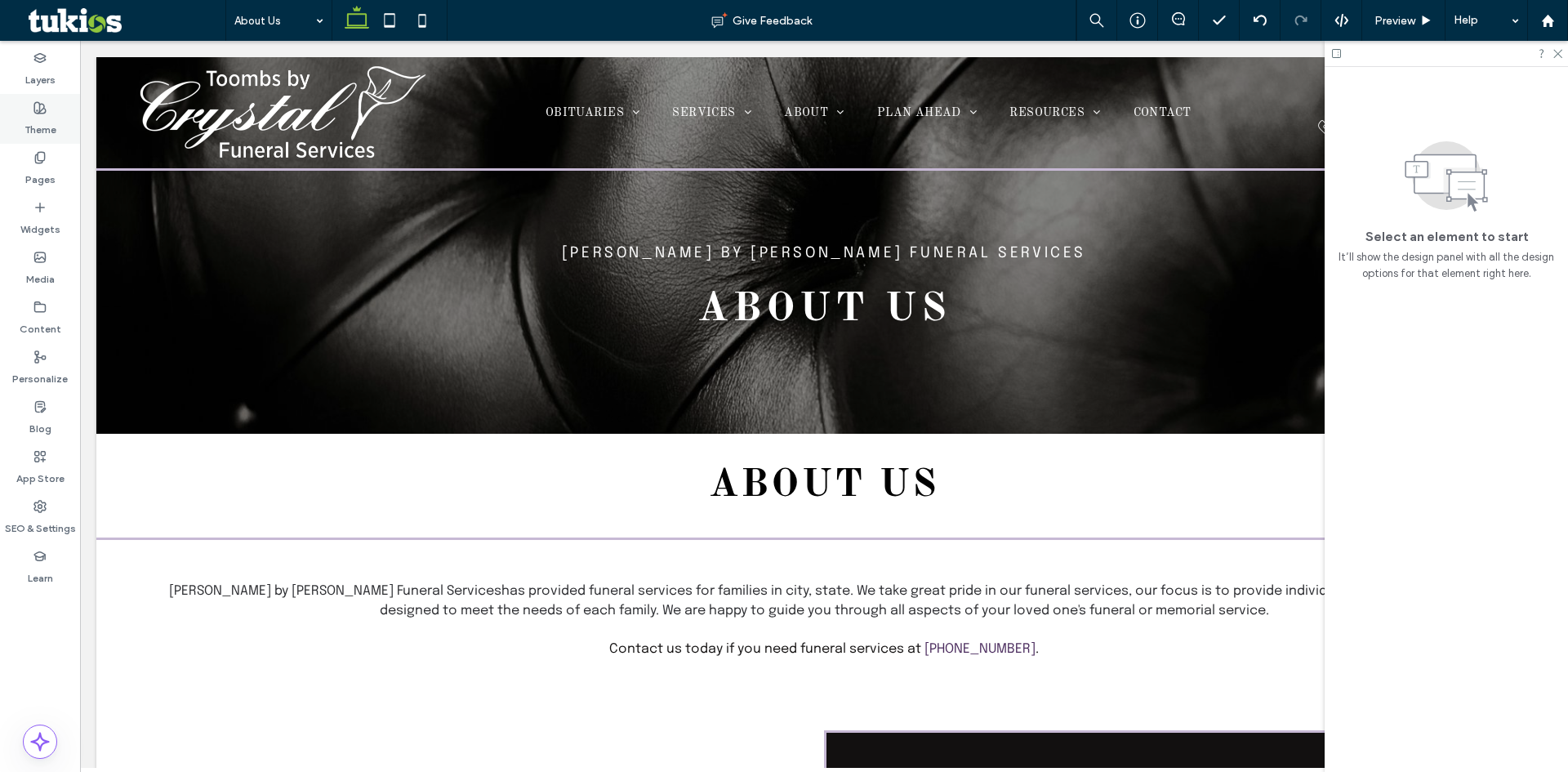
click at [42, 102] on icon at bounding box center [40, 107] width 13 height 13
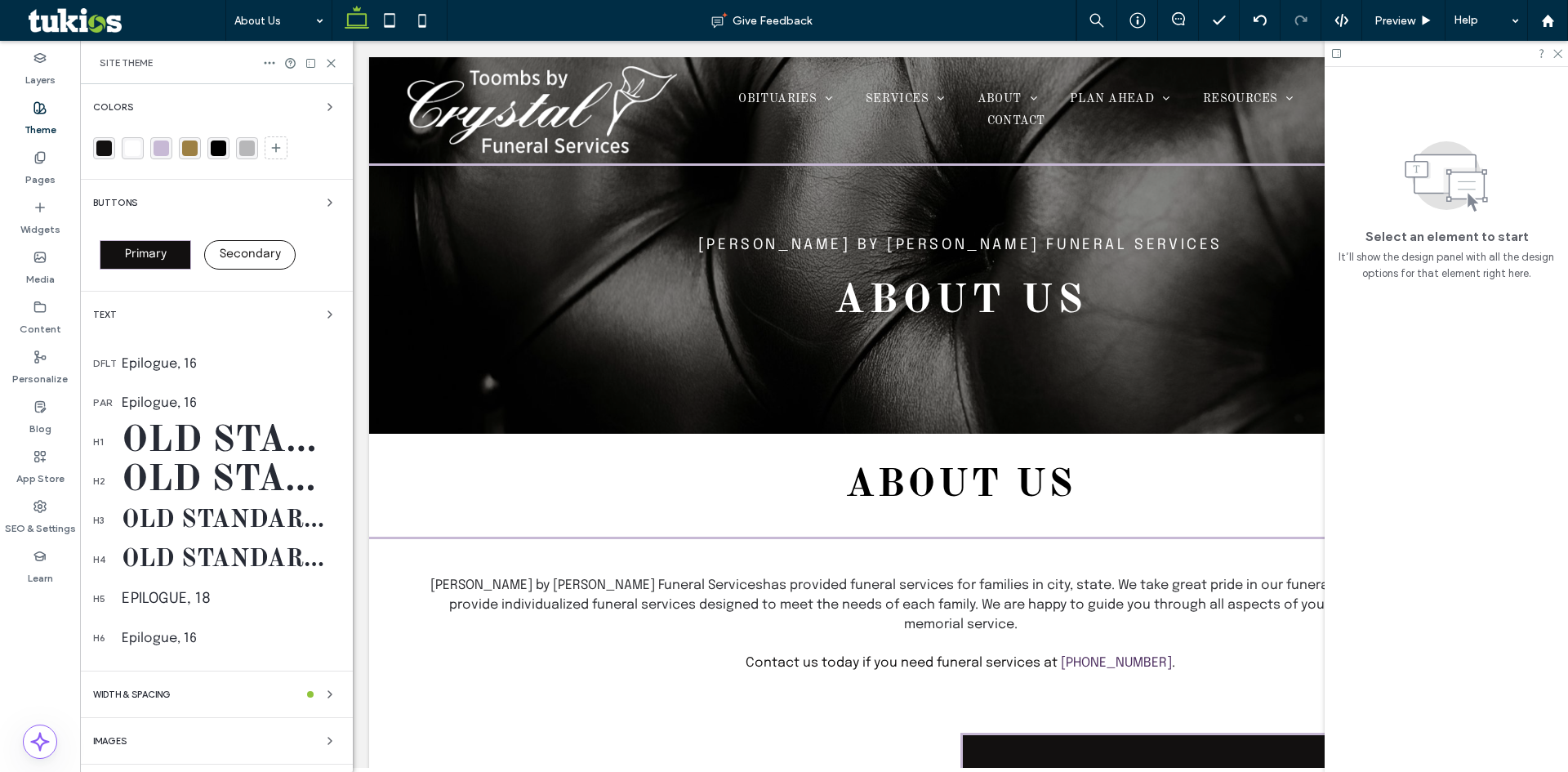
click at [241, 429] on div "Old Standard TT, 50" at bounding box center [231, 443] width 218 height 46
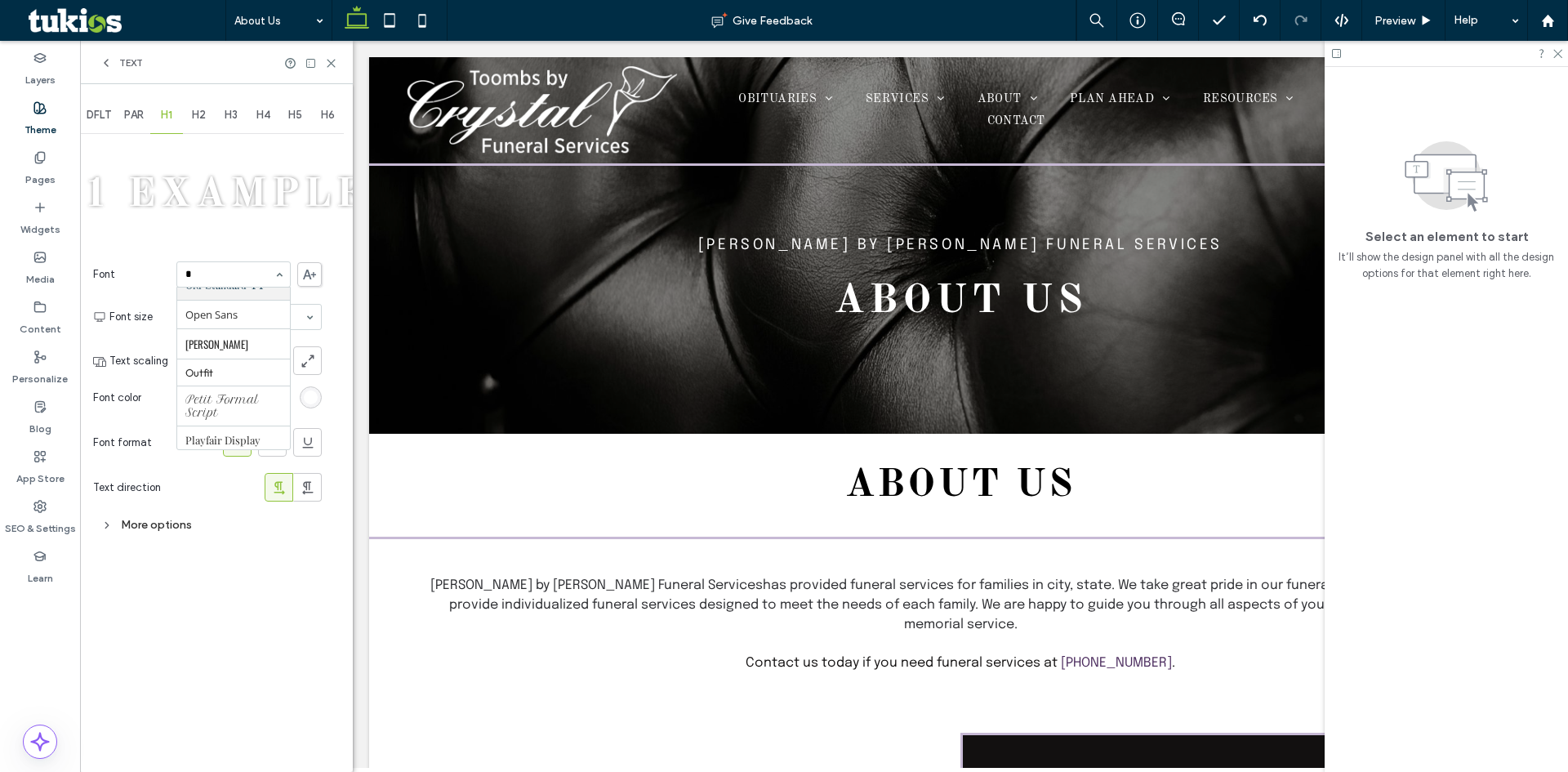
scroll to position [316, 0]
type input "**"
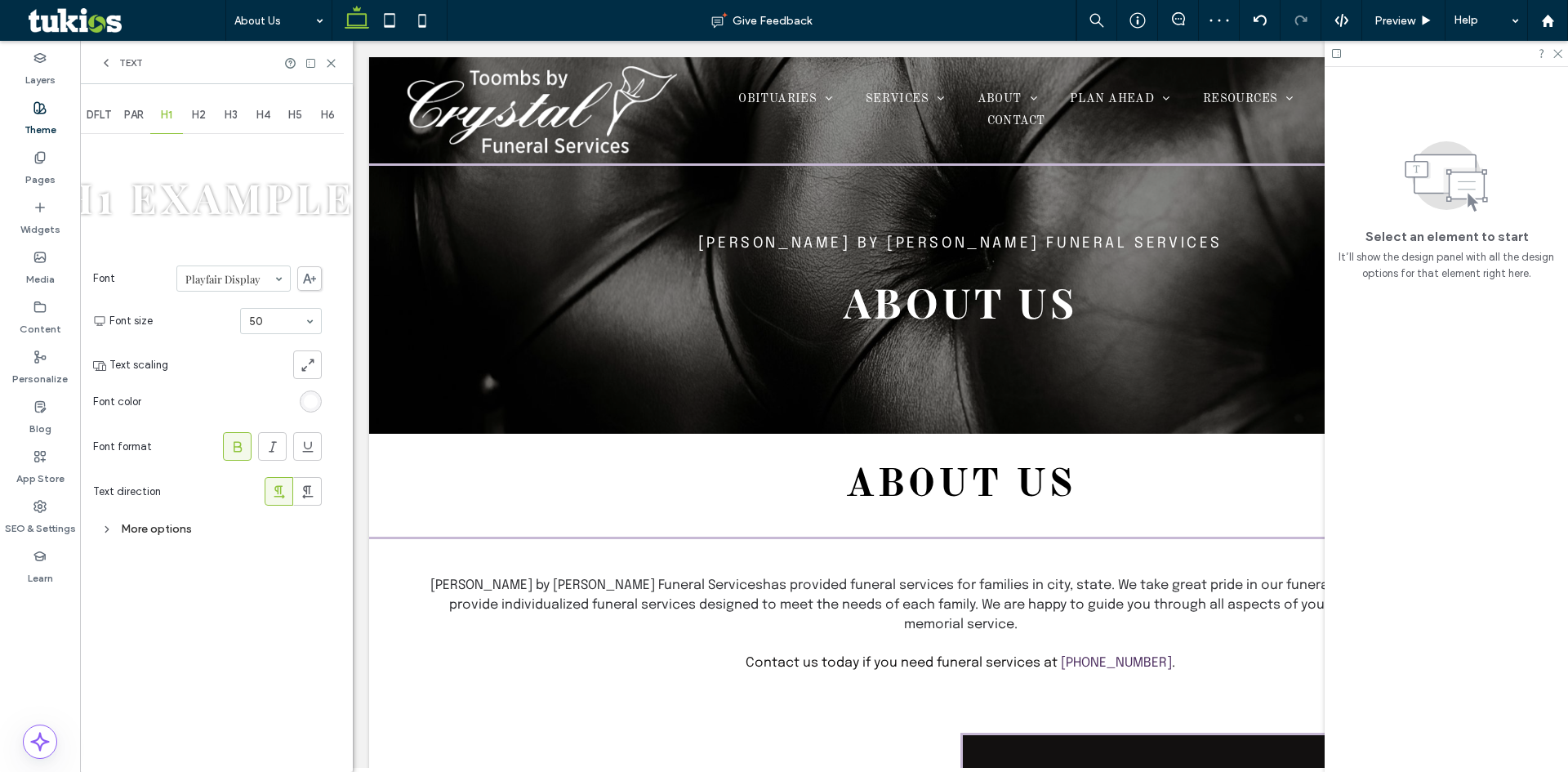
click at [202, 110] on span "H2" at bounding box center [199, 115] width 14 height 13
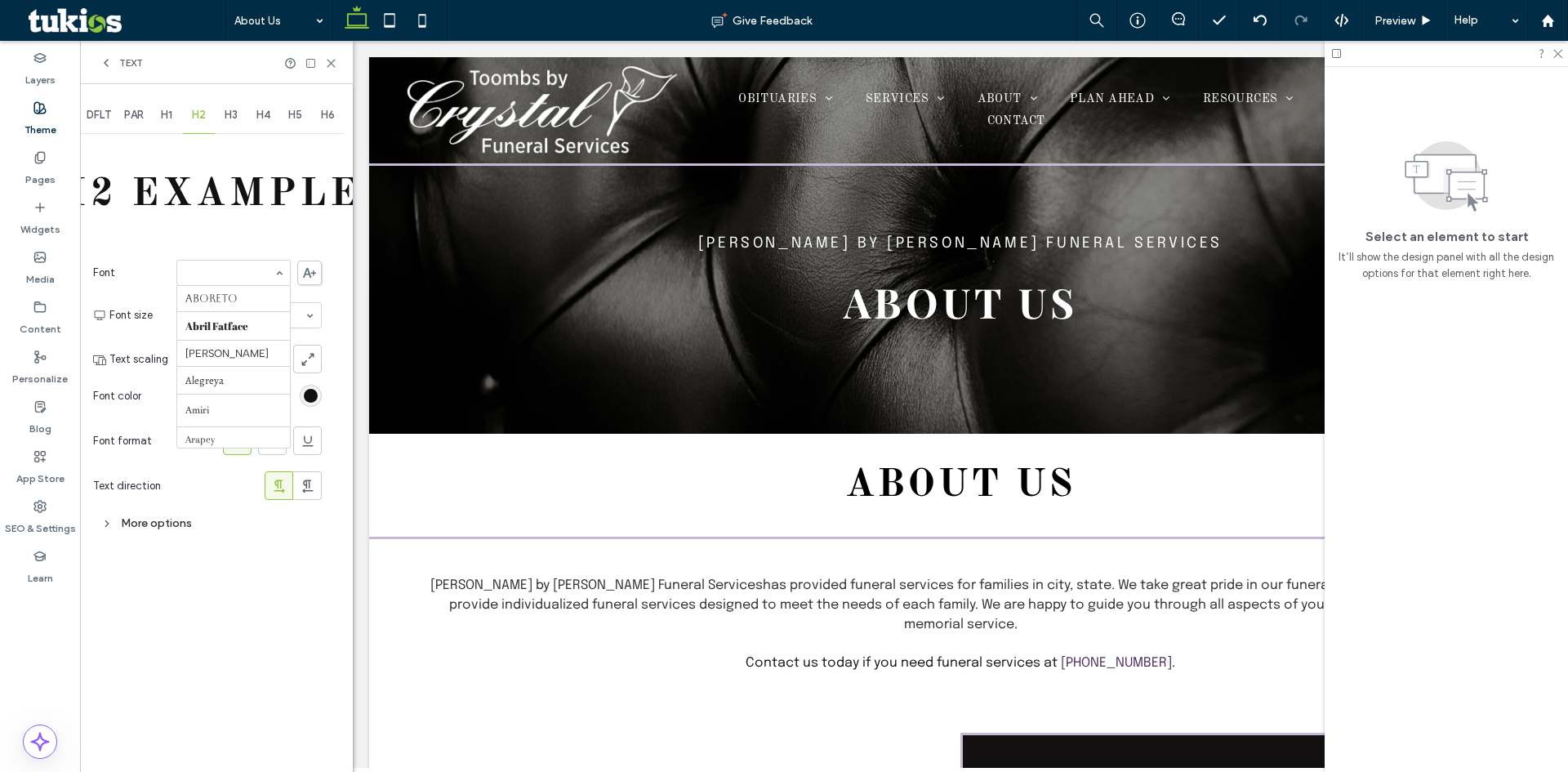
scroll to position [1209, 0]
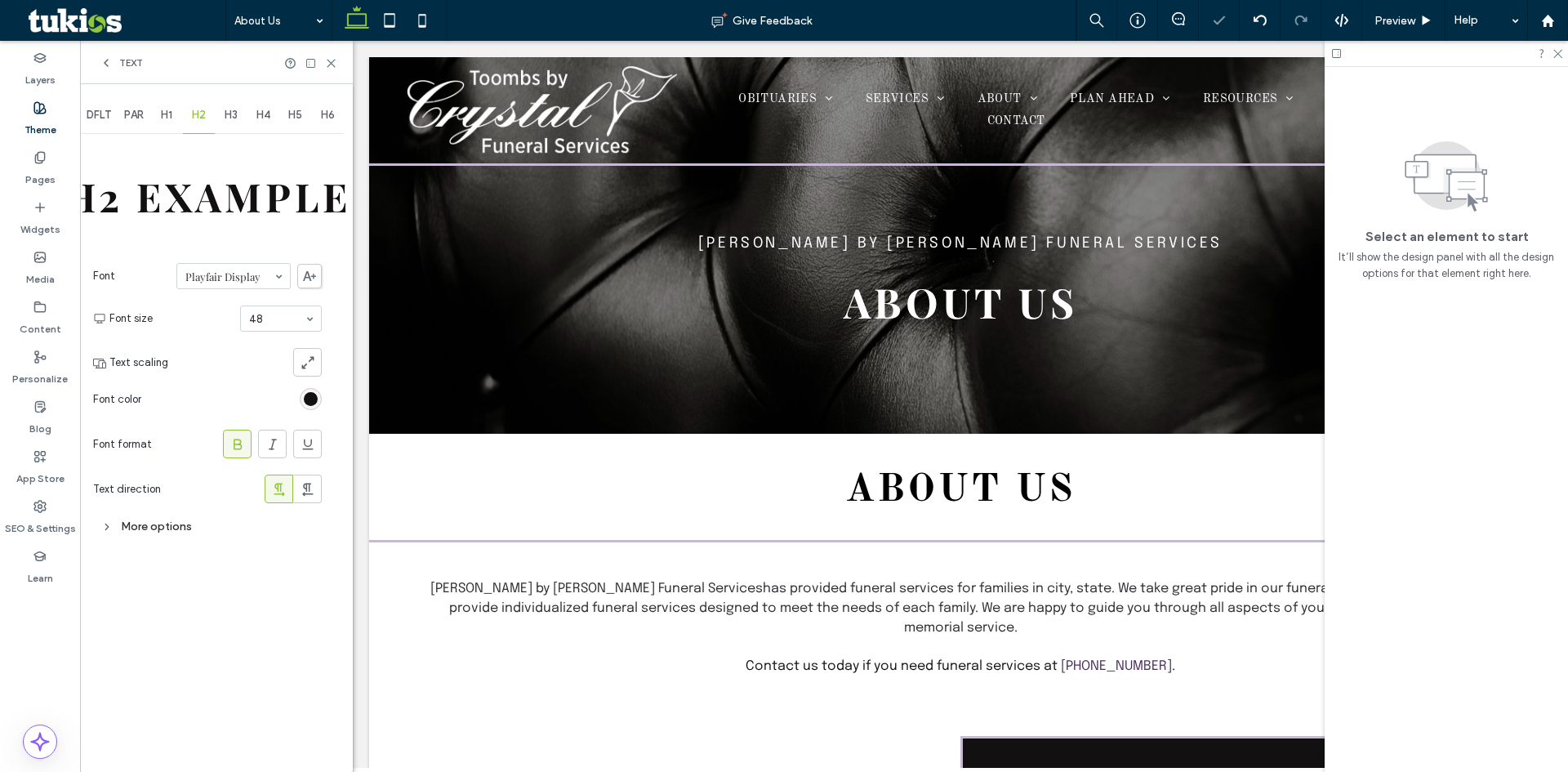
click at [227, 114] on span "H3" at bounding box center [231, 115] width 13 height 13
click at [257, 114] on span "H4" at bounding box center [263, 115] width 14 height 13
click at [294, 113] on span "H5" at bounding box center [295, 115] width 14 height 13
click at [143, 109] on span "PAR" at bounding box center [134, 115] width 20 height 13
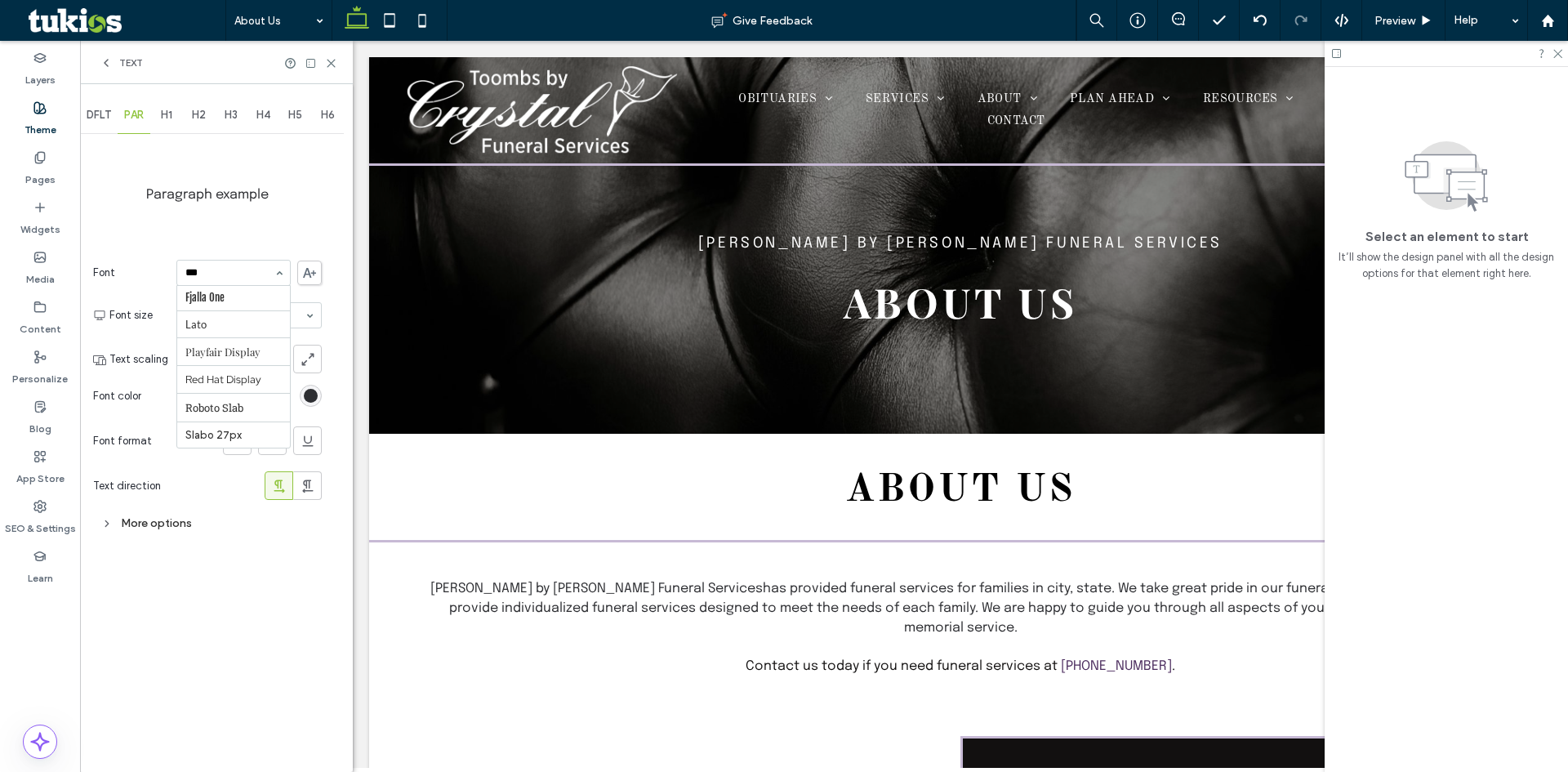
scroll to position [0, 0]
type input "****"
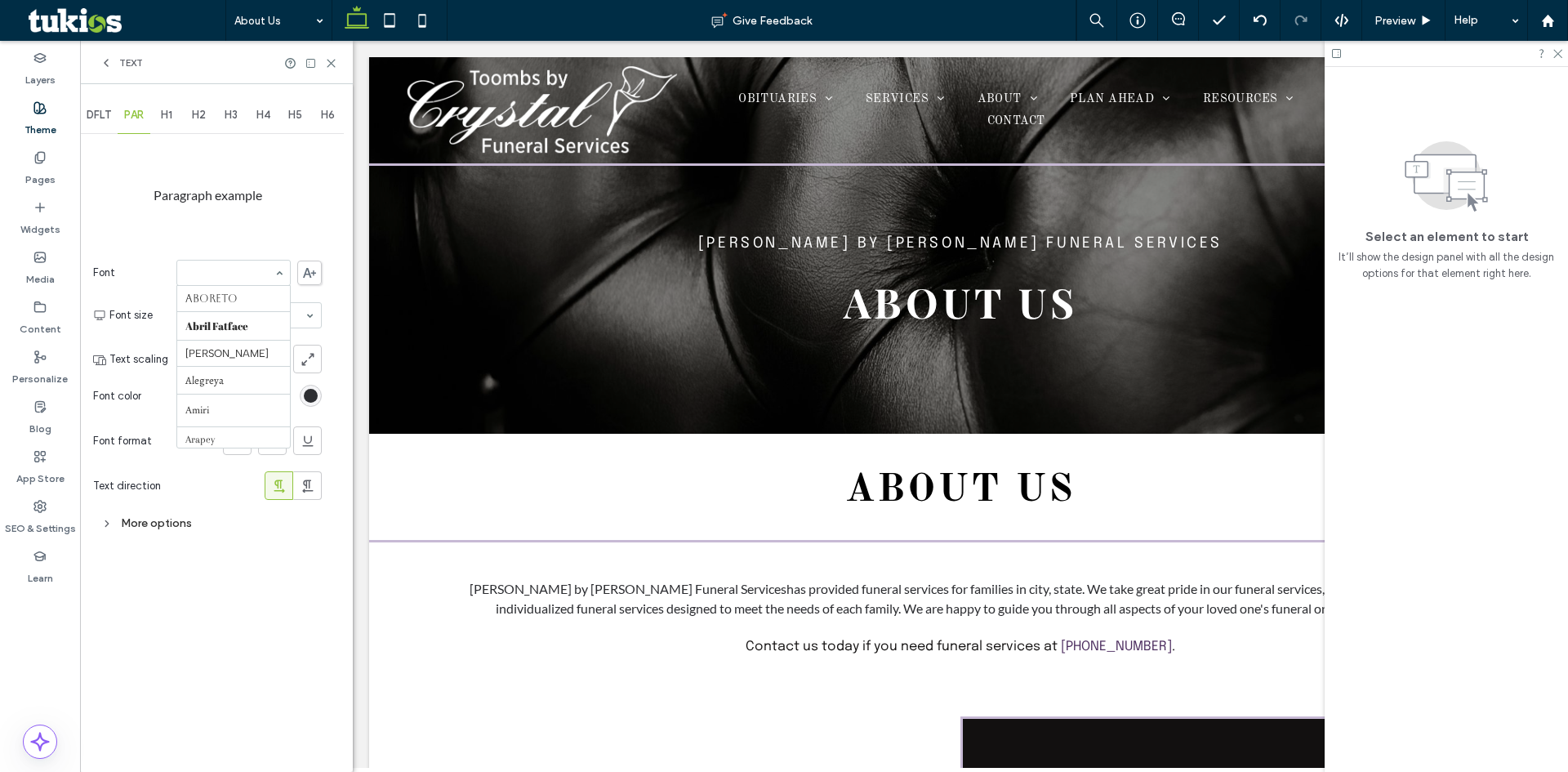
click at [202, 275] on input at bounding box center [229, 272] width 88 height 12
type input "***"
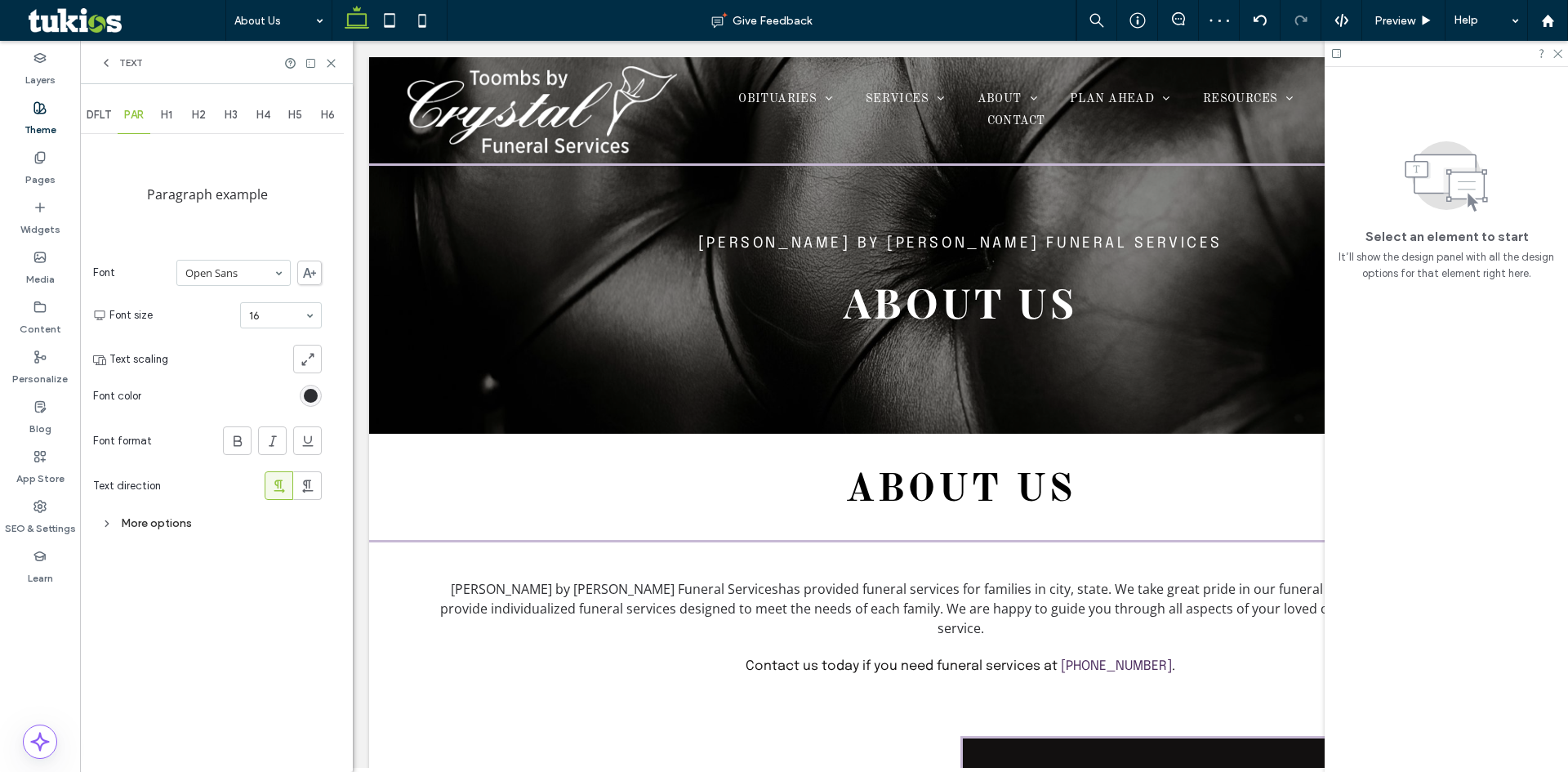
click at [232, 273] on input at bounding box center [229, 272] width 88 height 12
type input "***"
click at [244, 273] on input at bounding box center [229, 272] width 88 height 12
type input "***"
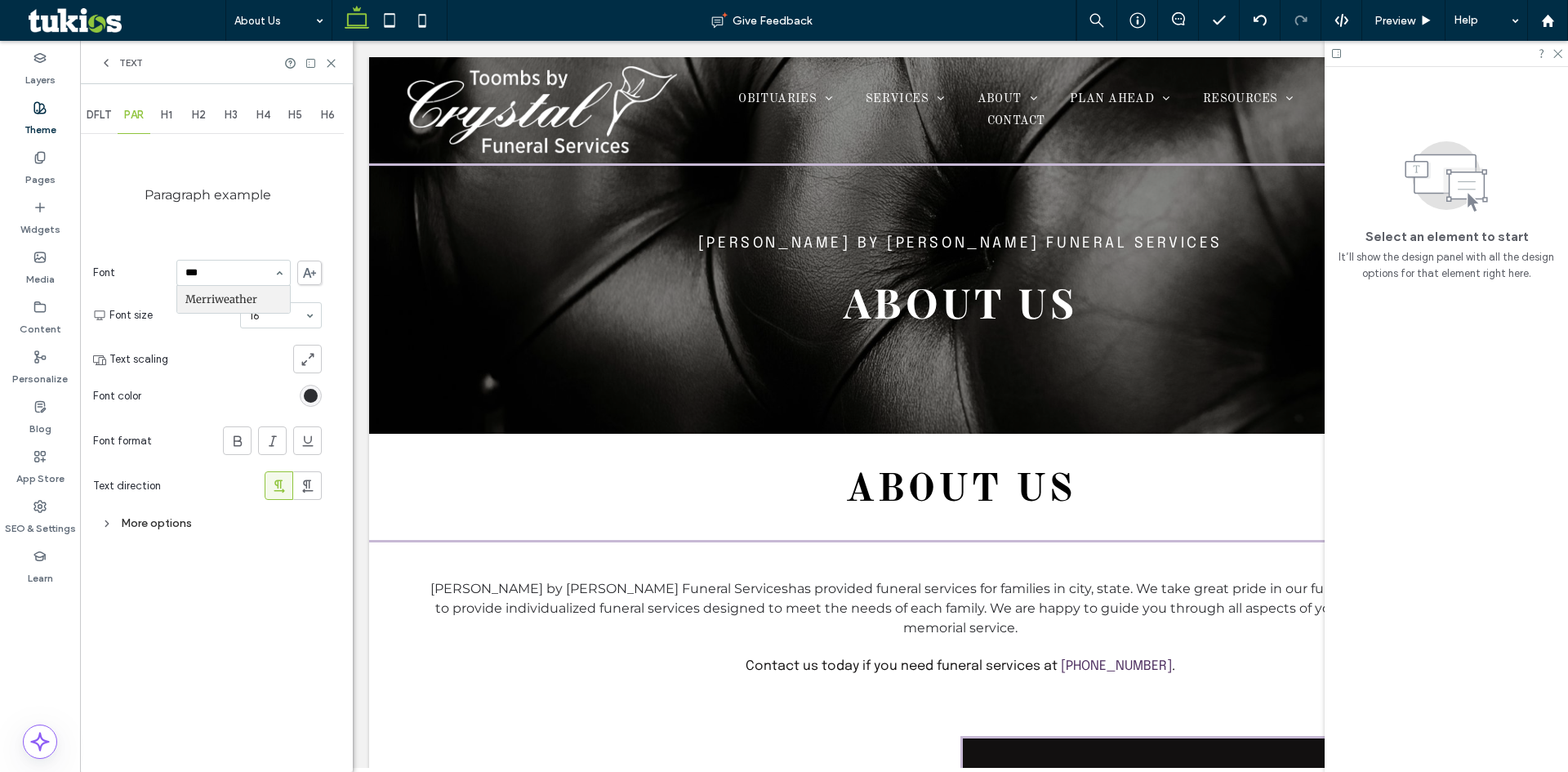
scroll to position [0, 0]
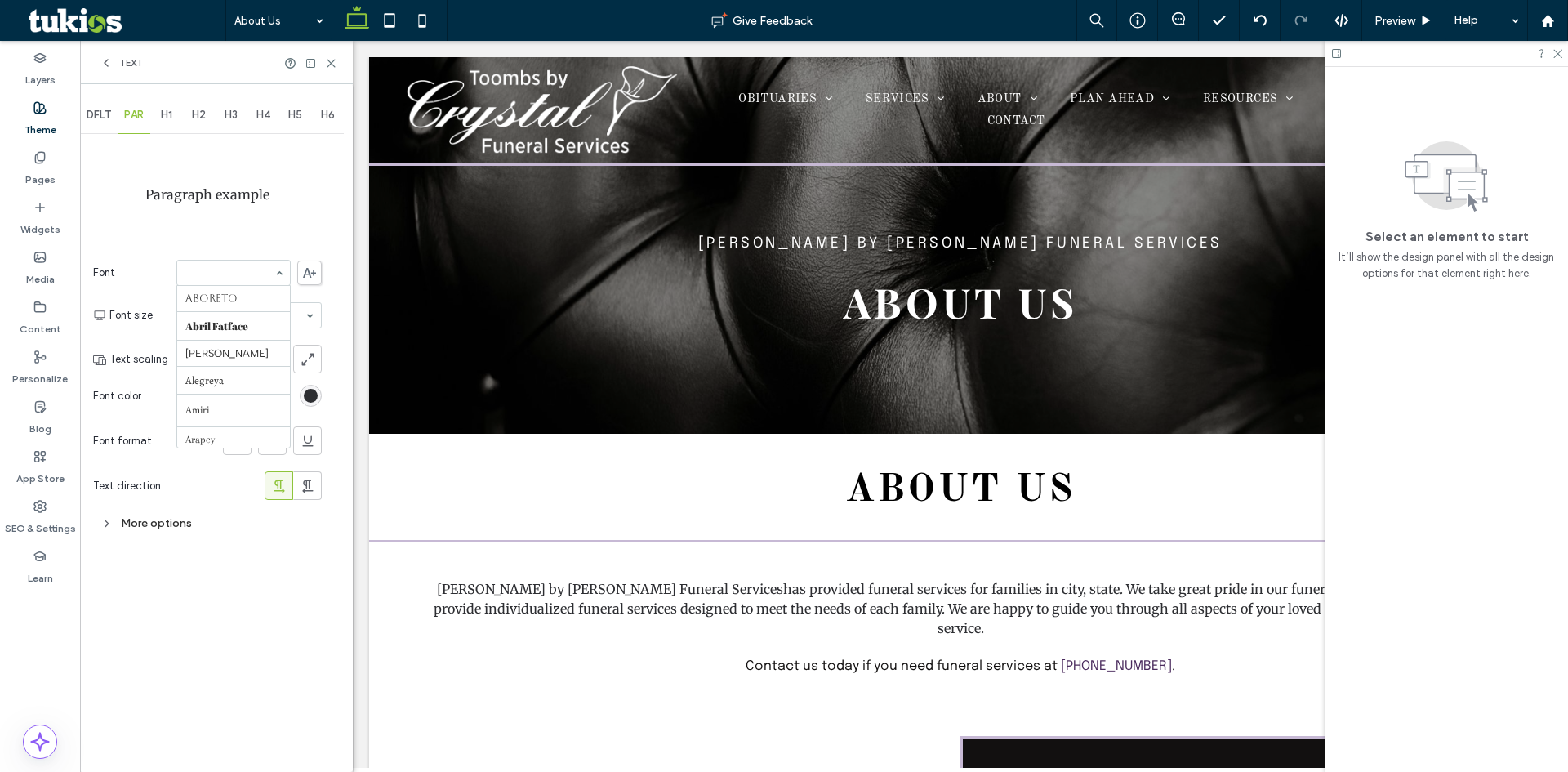
click at [226, 281] on div at bounding box center [233, 273] width 113 height 25
type input "**"
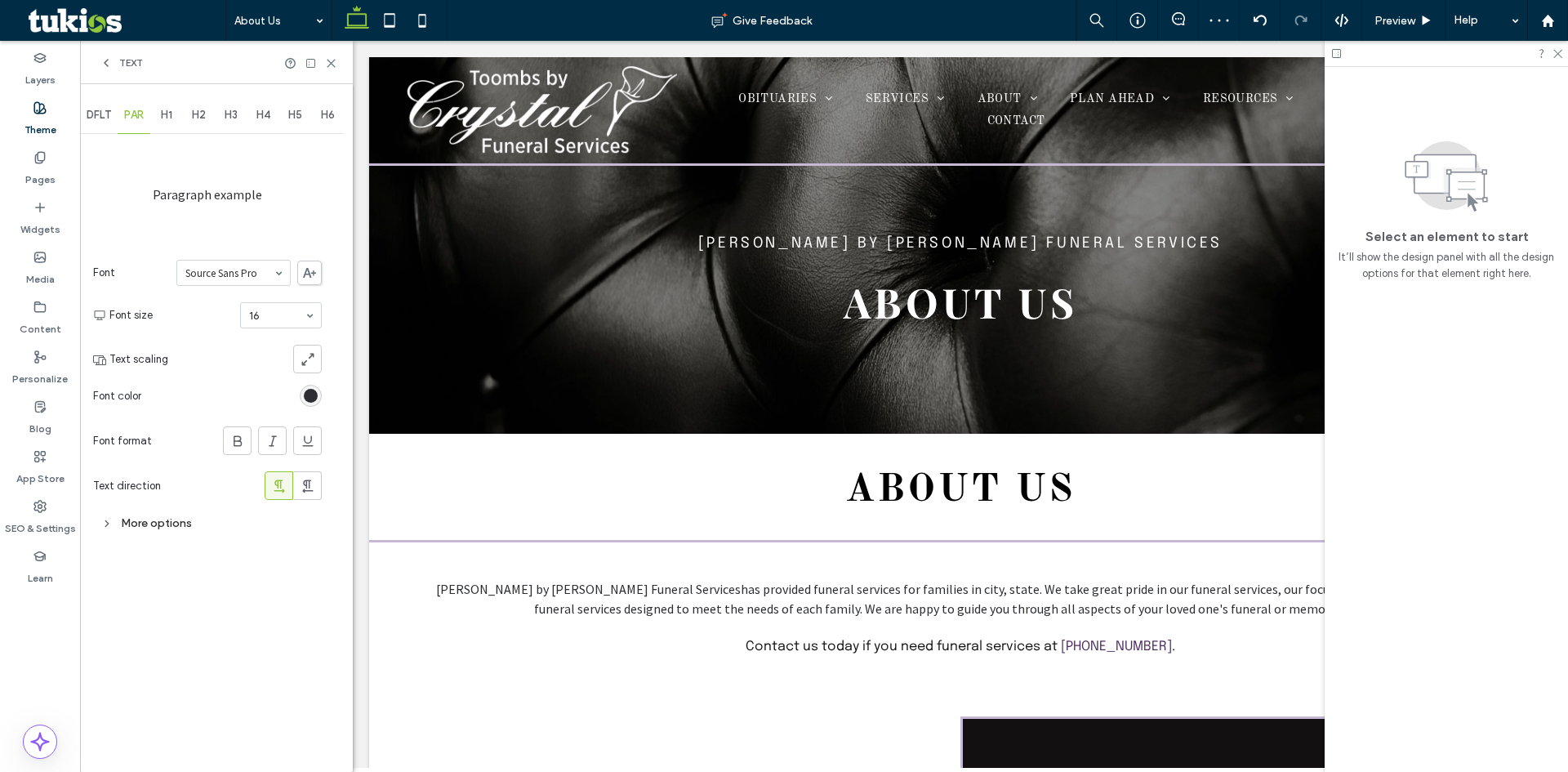
click at [172, 119] on span "H1" at bounding box center [166, 115] width 12 height 13
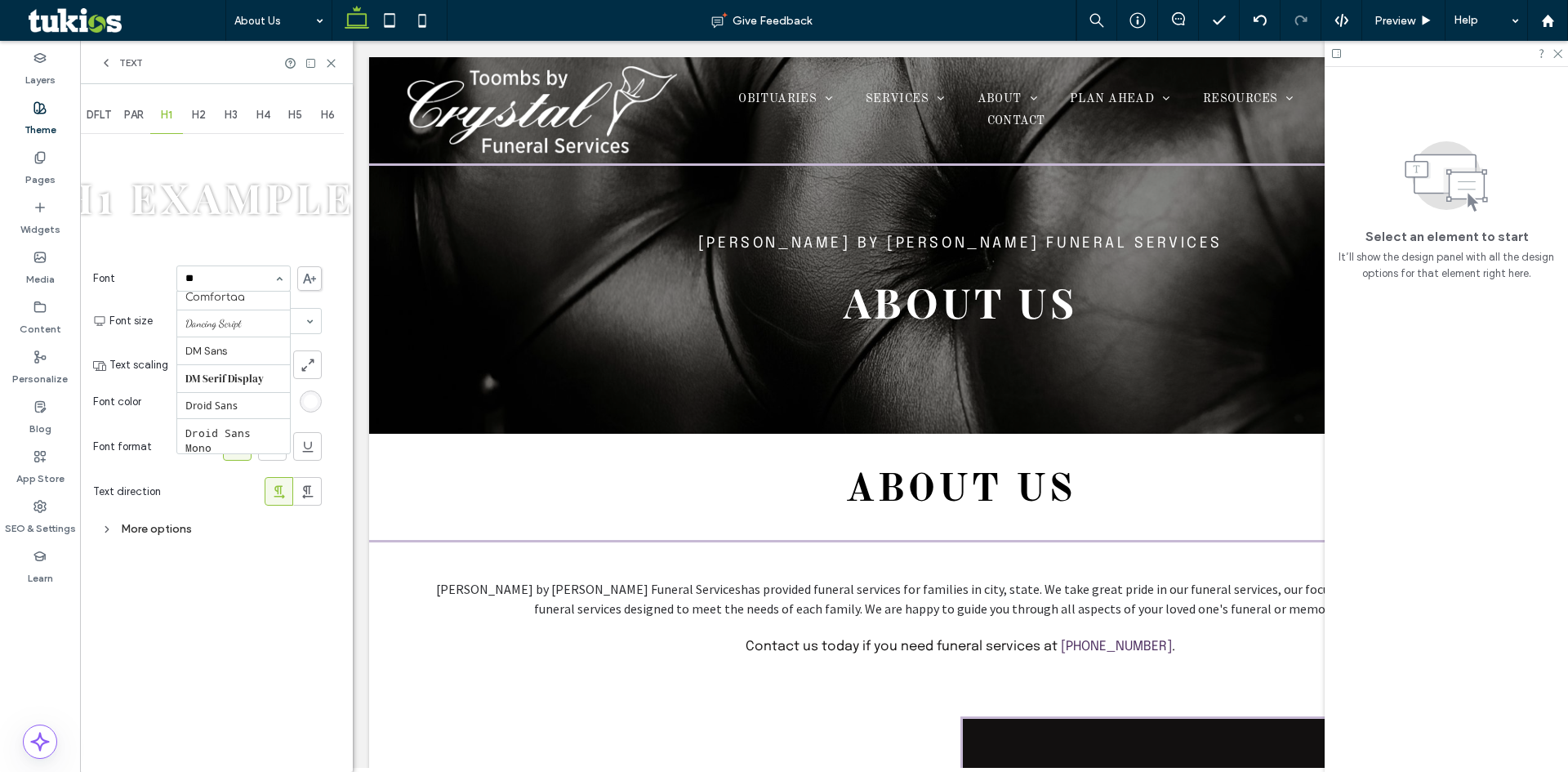
type input "***"
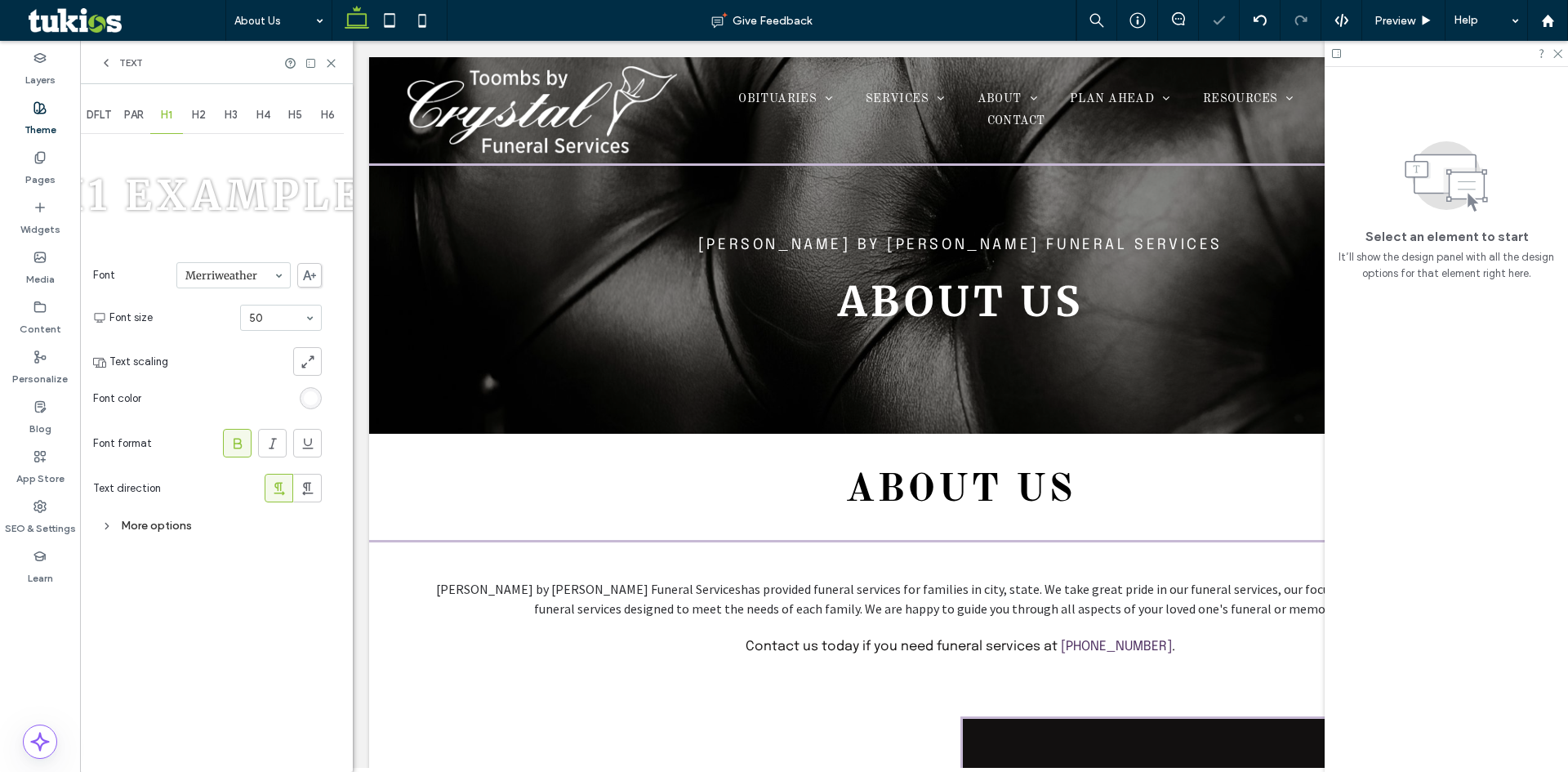
click at [202, 119] on span "H2" at bounding box center [199, 115] width 14 height 13
type input "***"
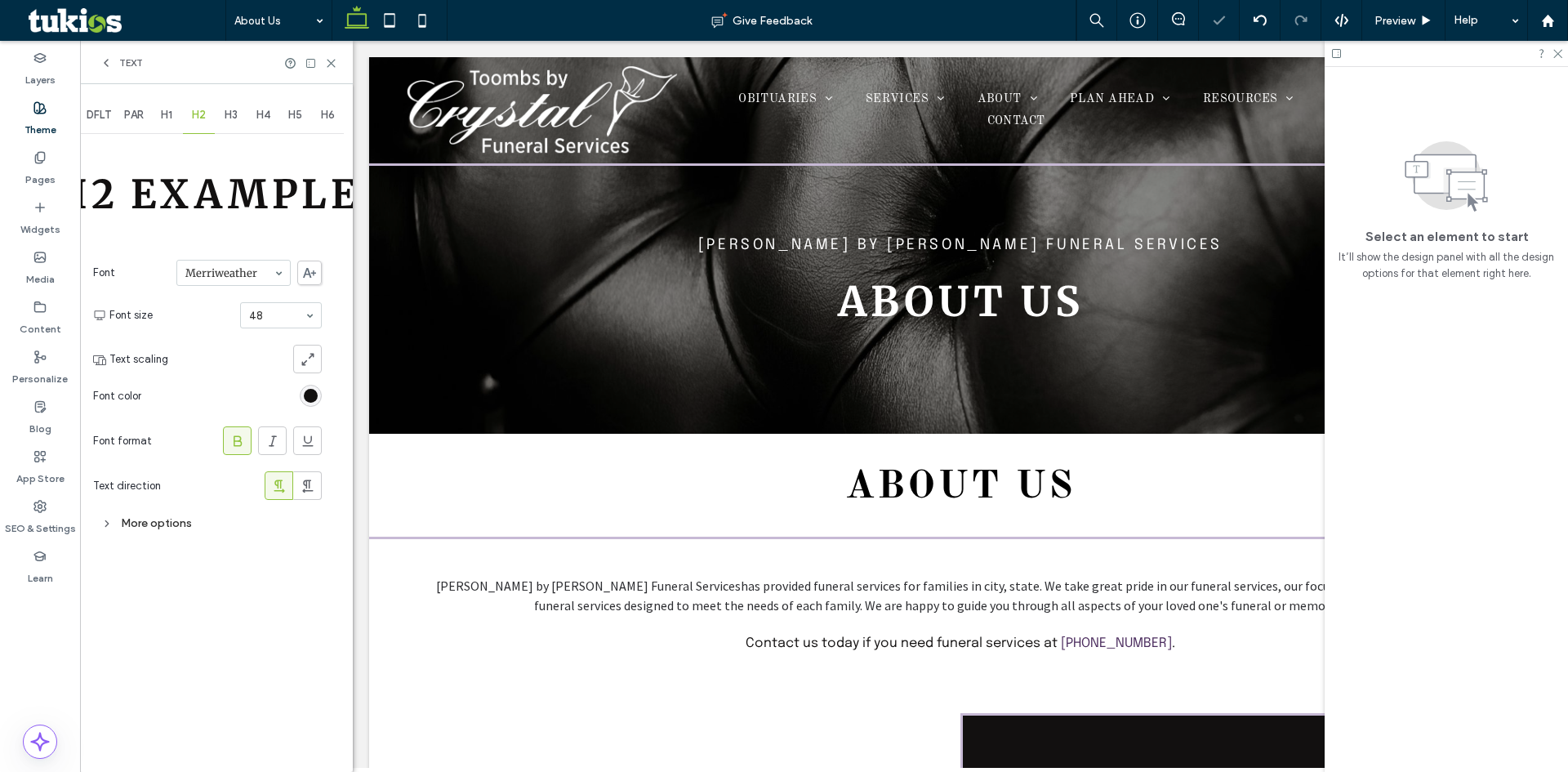
click at [229, 112] on span "H3" at bounding box center [231, 115] width 13 height 13
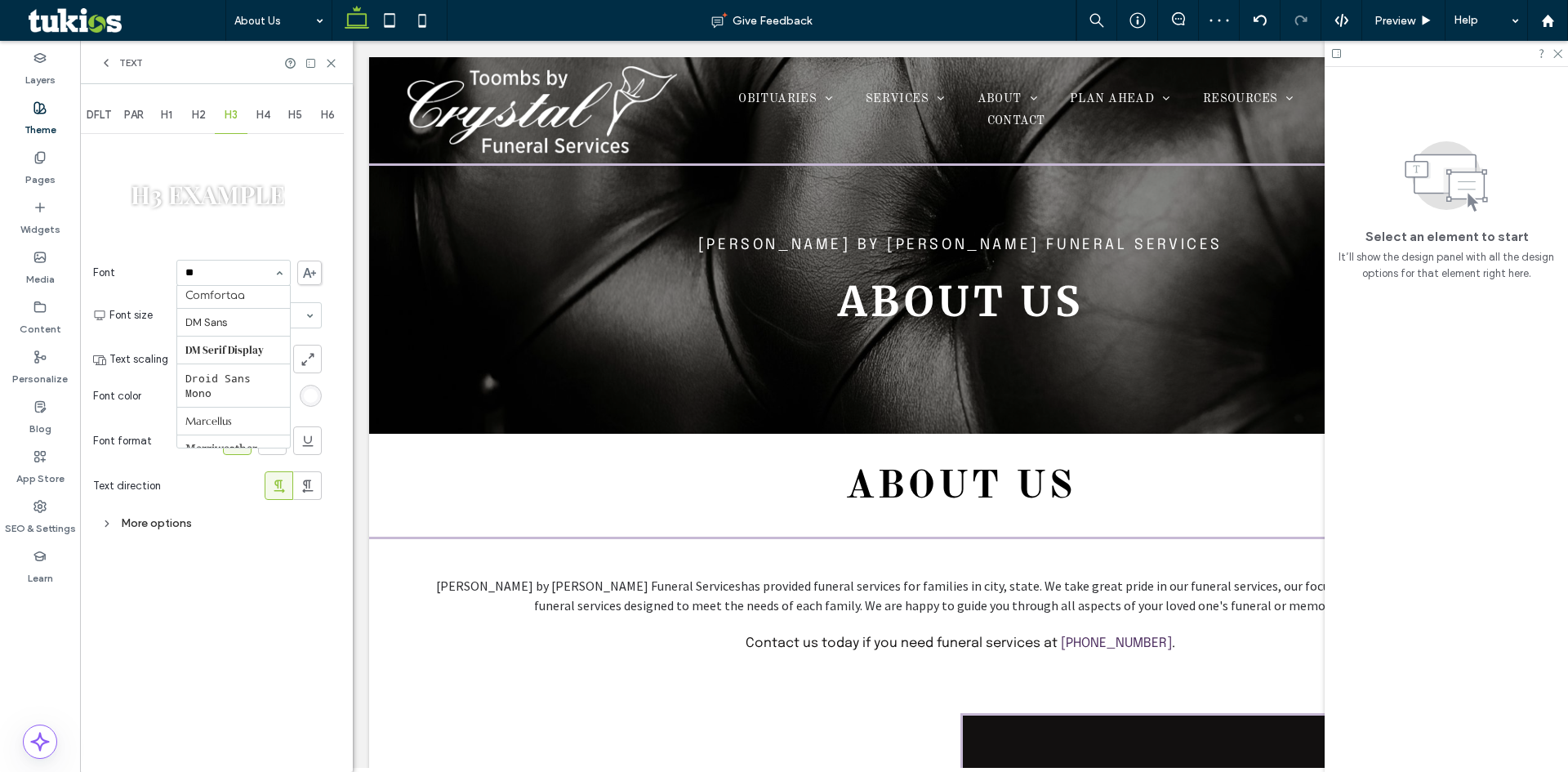
type input "***"
click at [266, 104] on div "H4" at bounding box center [263, 115] width 33 height 36
type input "***"
click at [287, 114] on div "H5" at bounding box center [295, 115] width 33 height 36
click at [341, 113] on div "H6" at bounding box center [328, 115] width 33 height 36
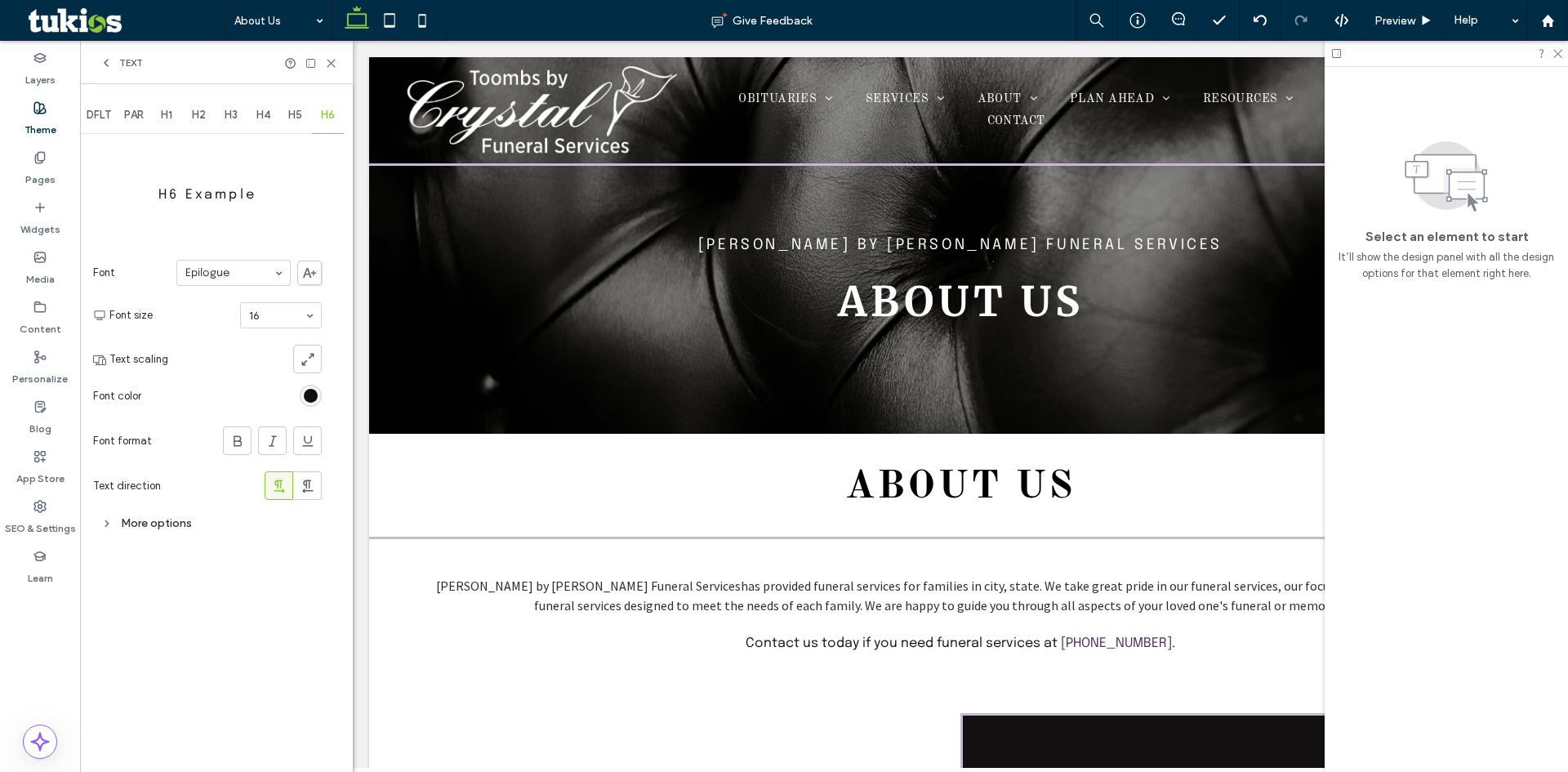
click at [106, 111] on span "DFLT" at bounding box center [99, 115] width 25 height 13
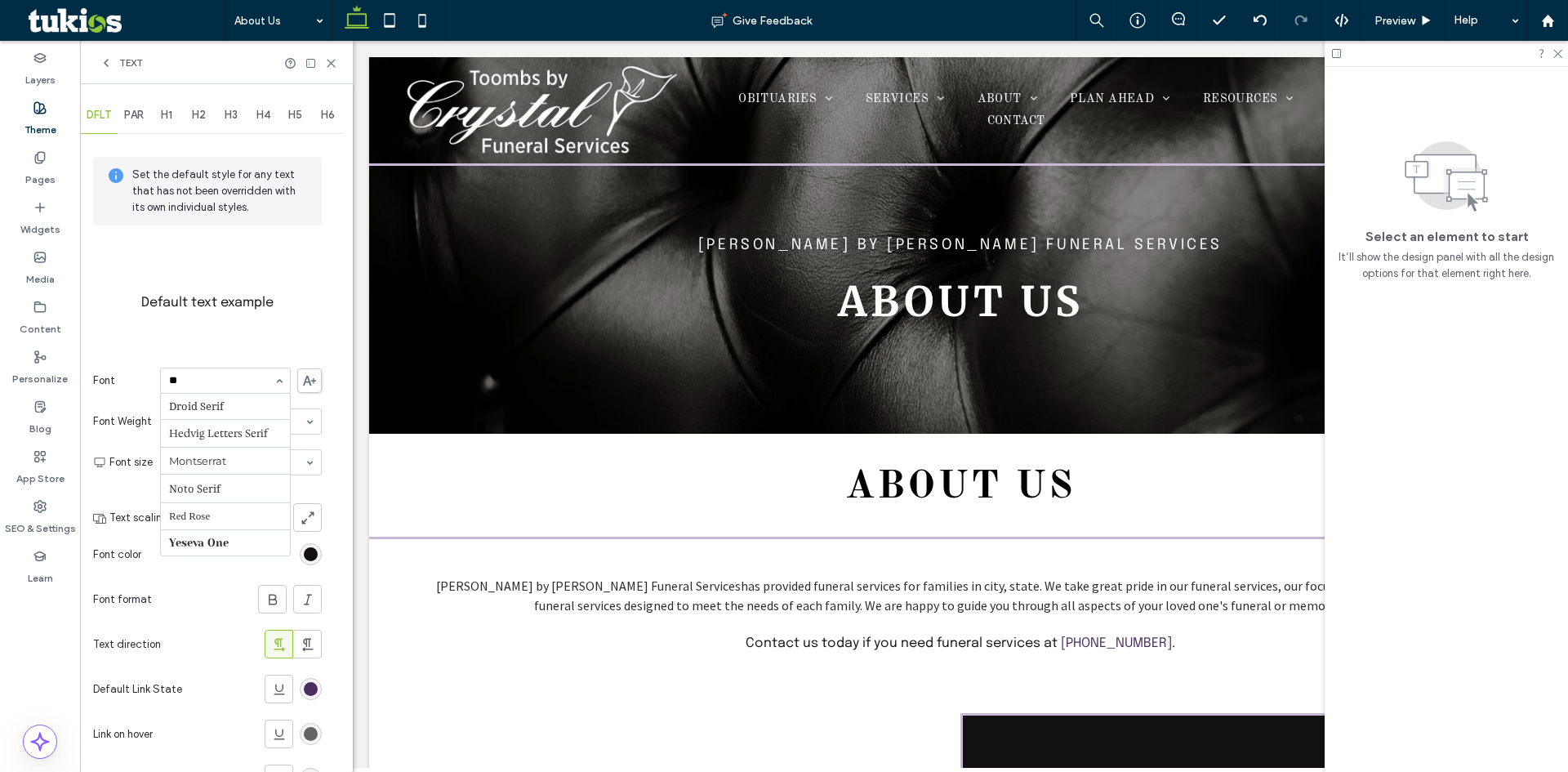
scroll to position [28, 0]
type input "**"
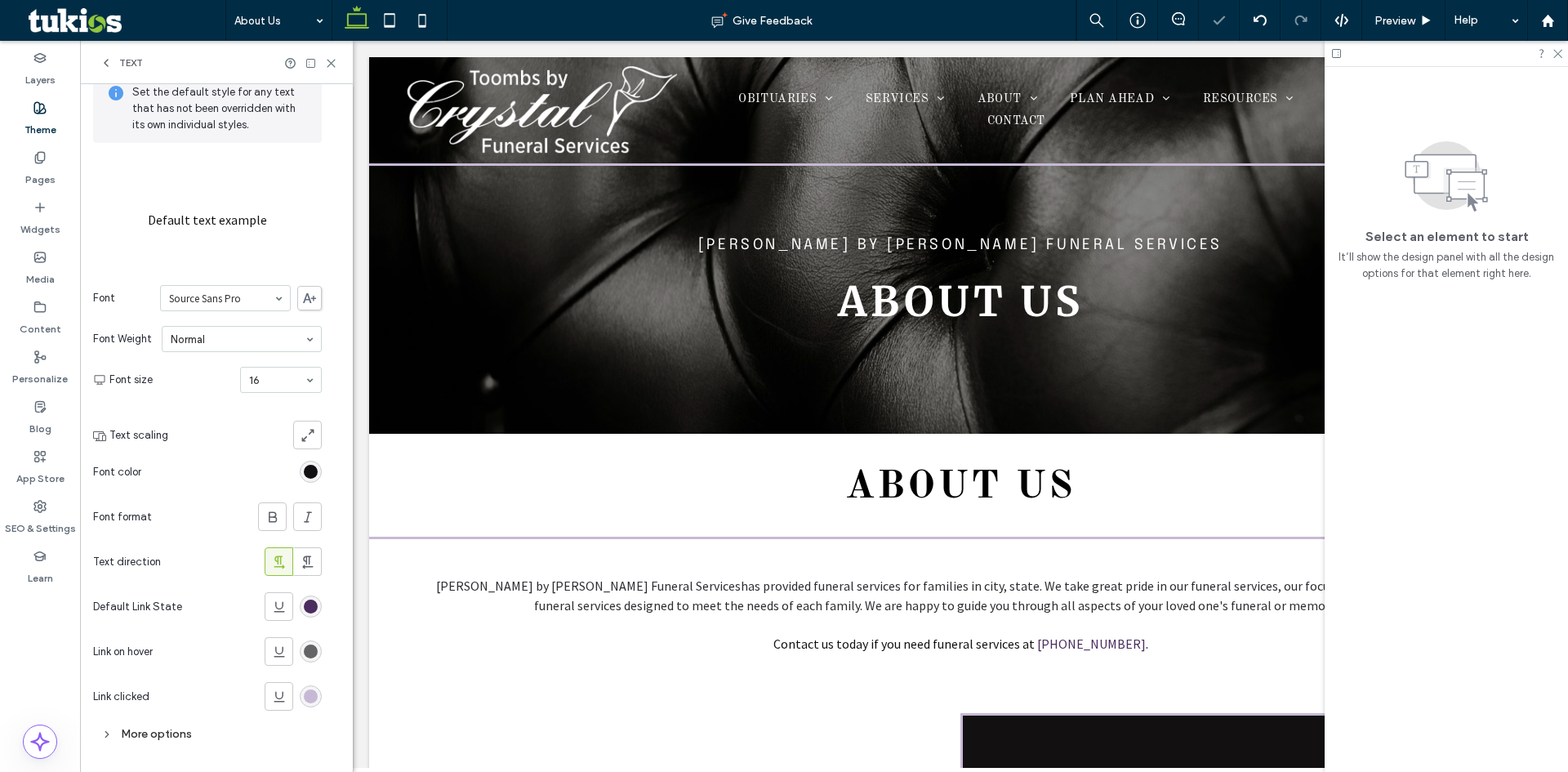
scroll to position [92, 0]
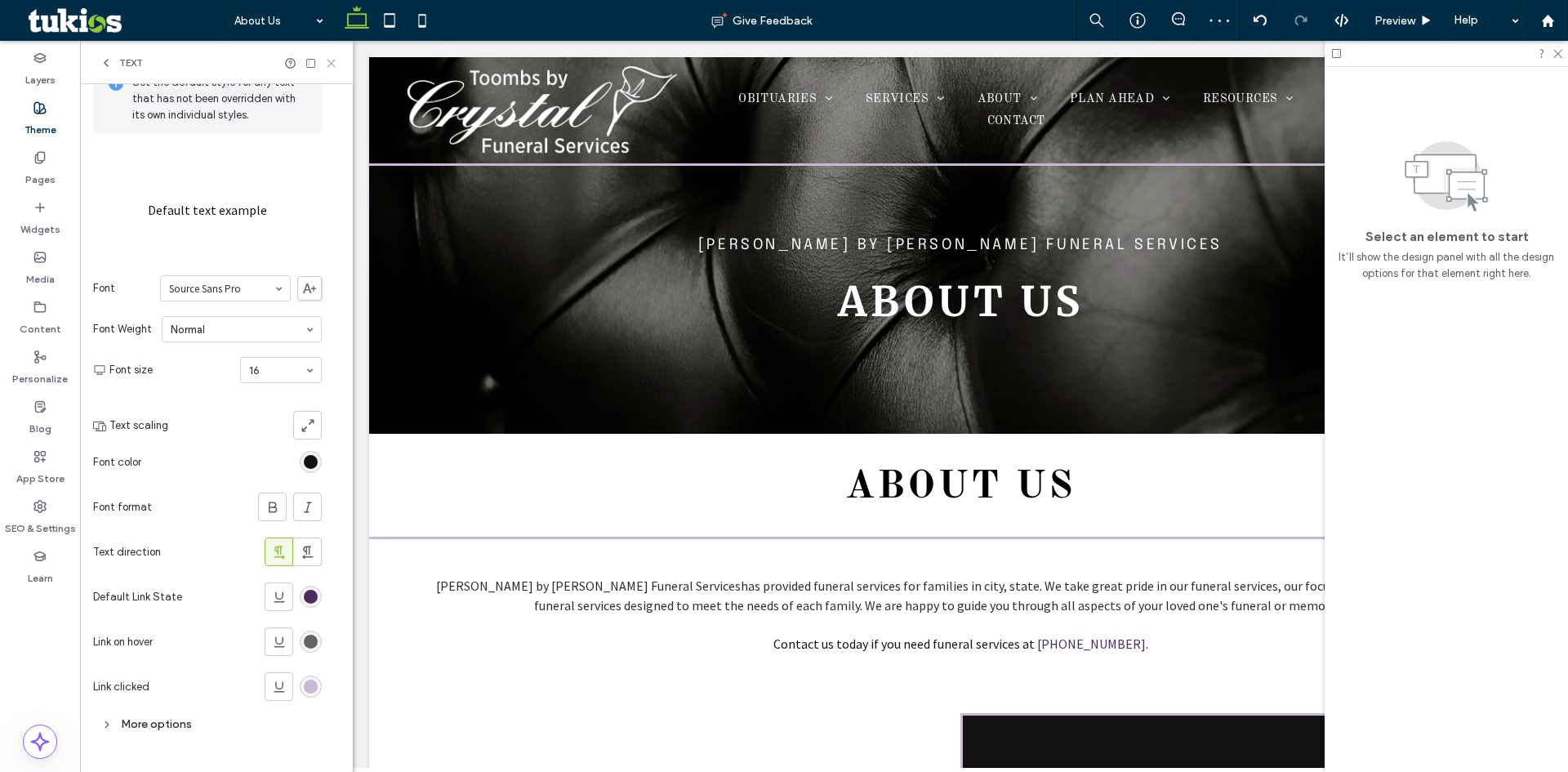
click at [336, 67] on icon at bounding box center [332, 63] width 12 height 12
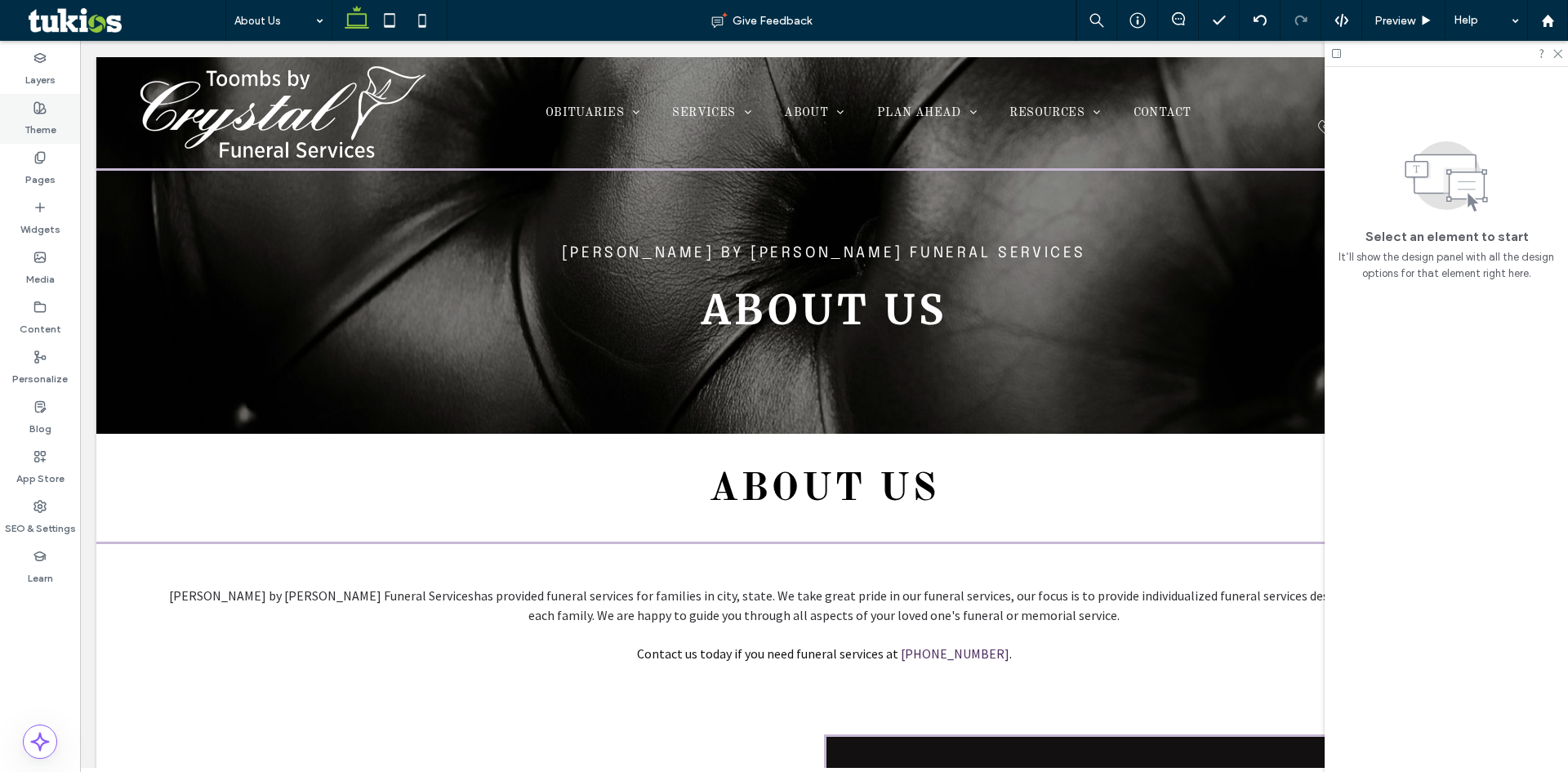
click at [51, 114] on label "Theme" at bounding box center [41, 126] width 32 height 23
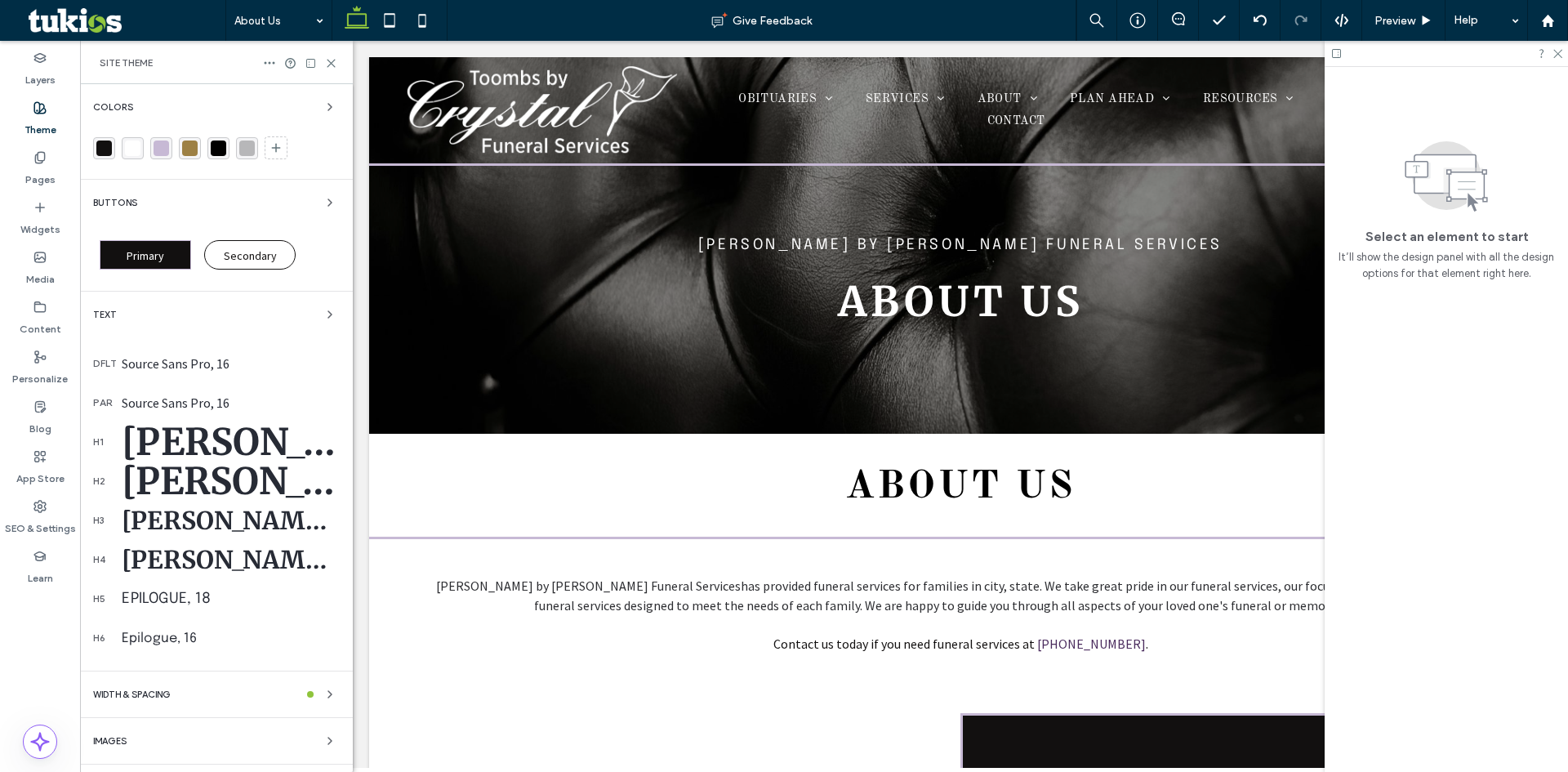
click at [207, 370] on div "Source Sans Pro, 16" at bounding box center [231, 364] width 218 height 16
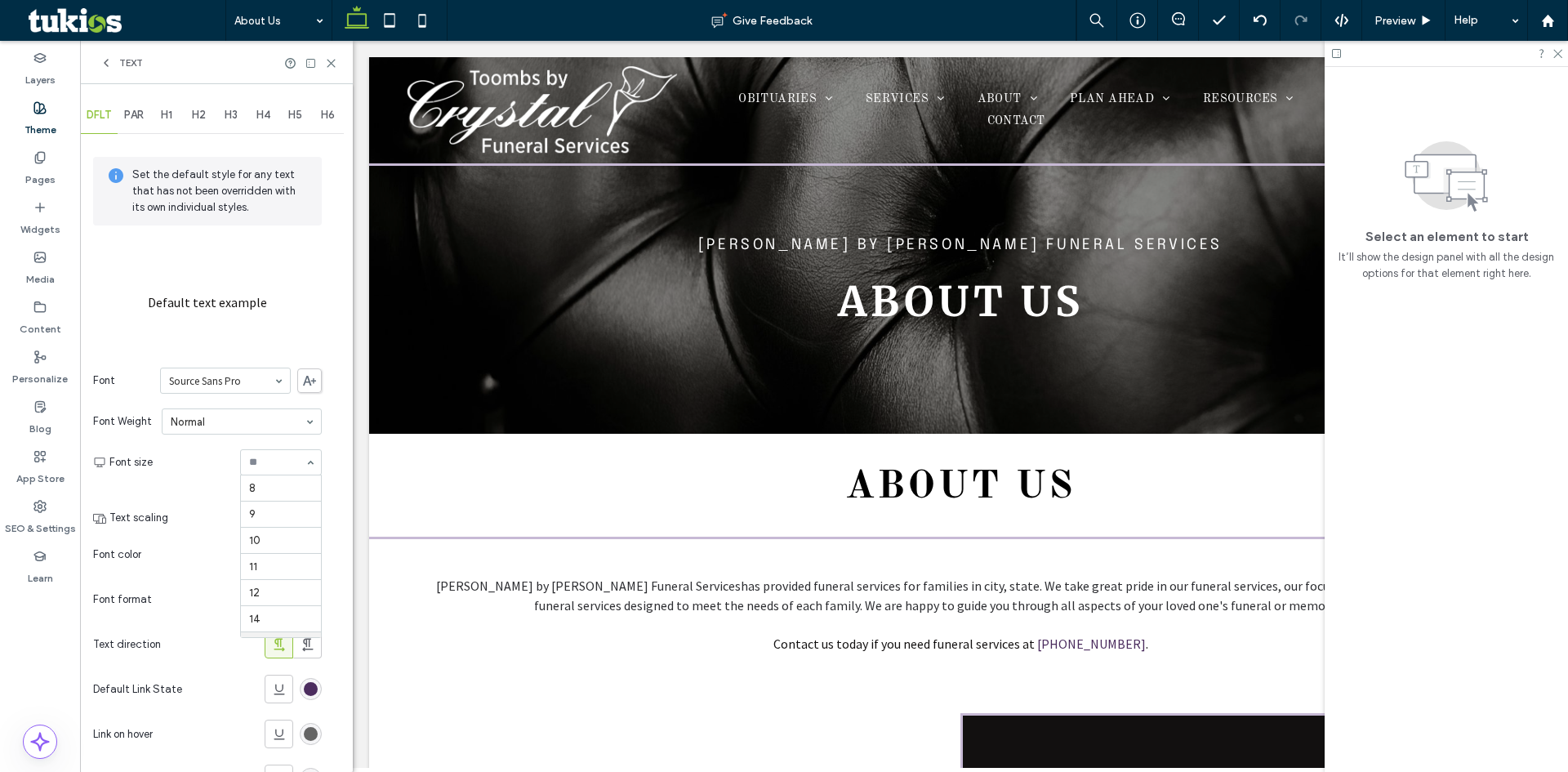
scroll to position [157, 0]
click at [141, 113] on span "PAR" at bounding box center [134, 115] width 20 height 13
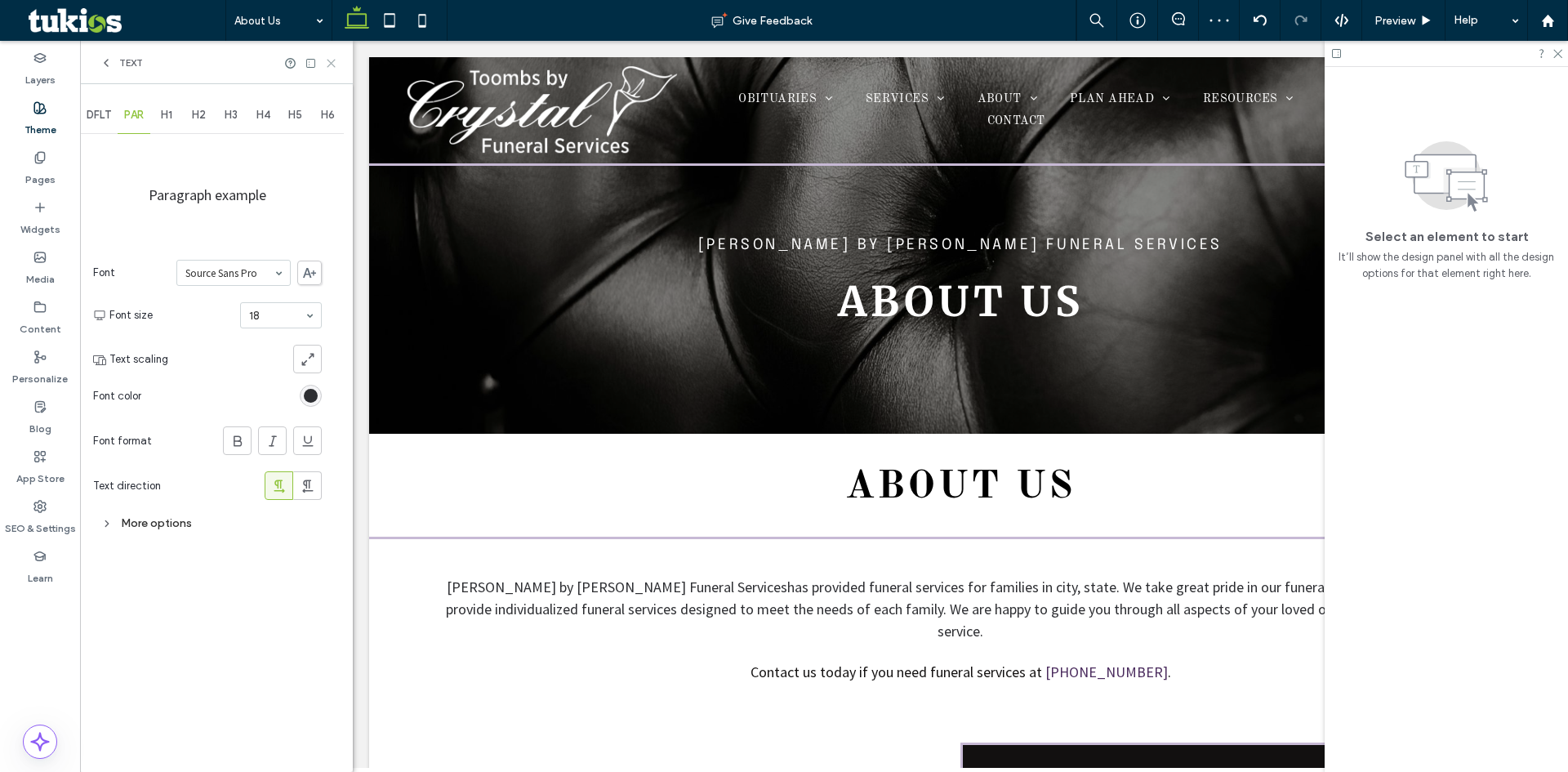
click at [329, 62] on icon at bounding box center [332, 63] width 12 height 12
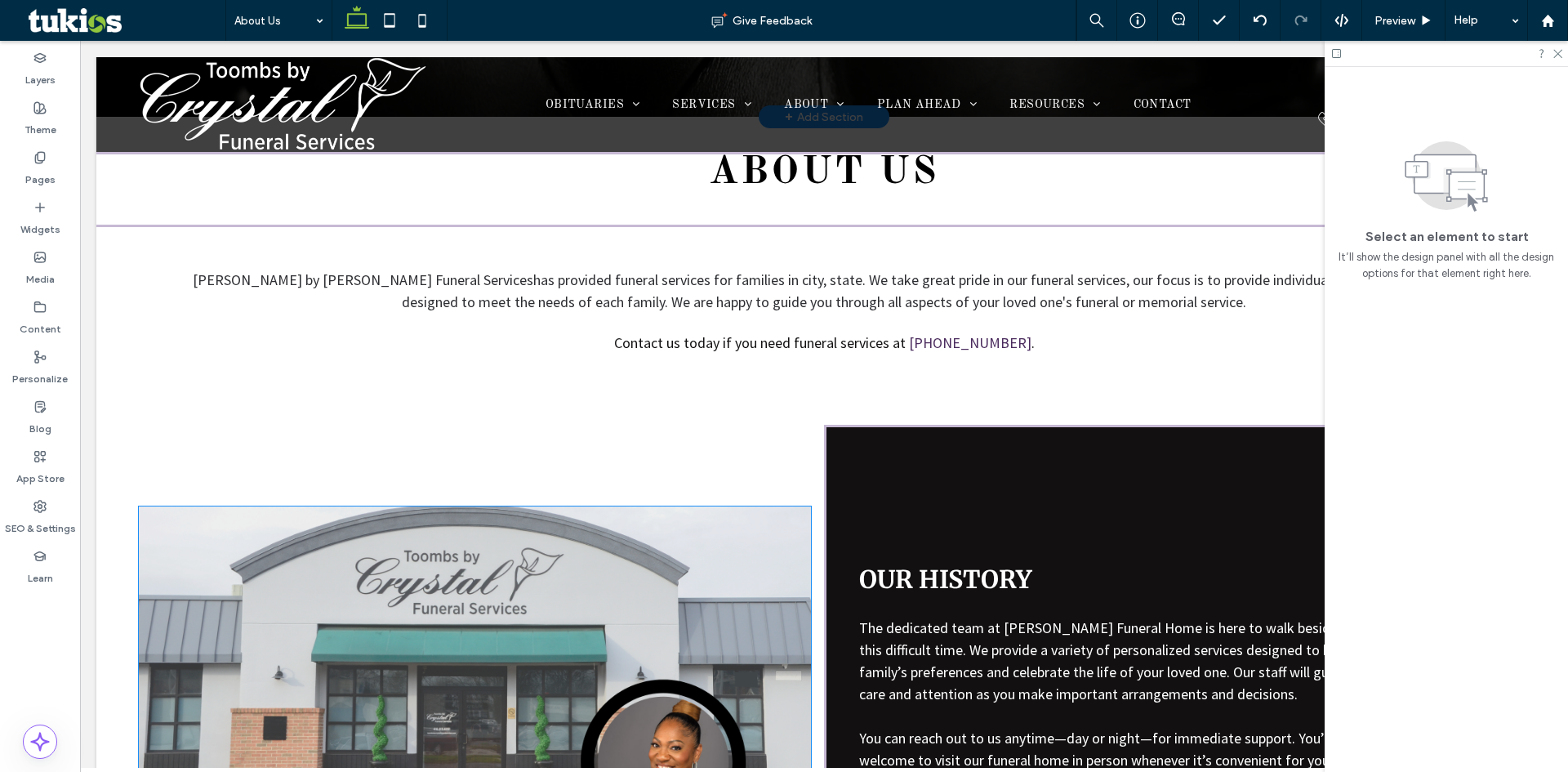
scroll to position [0, 0]
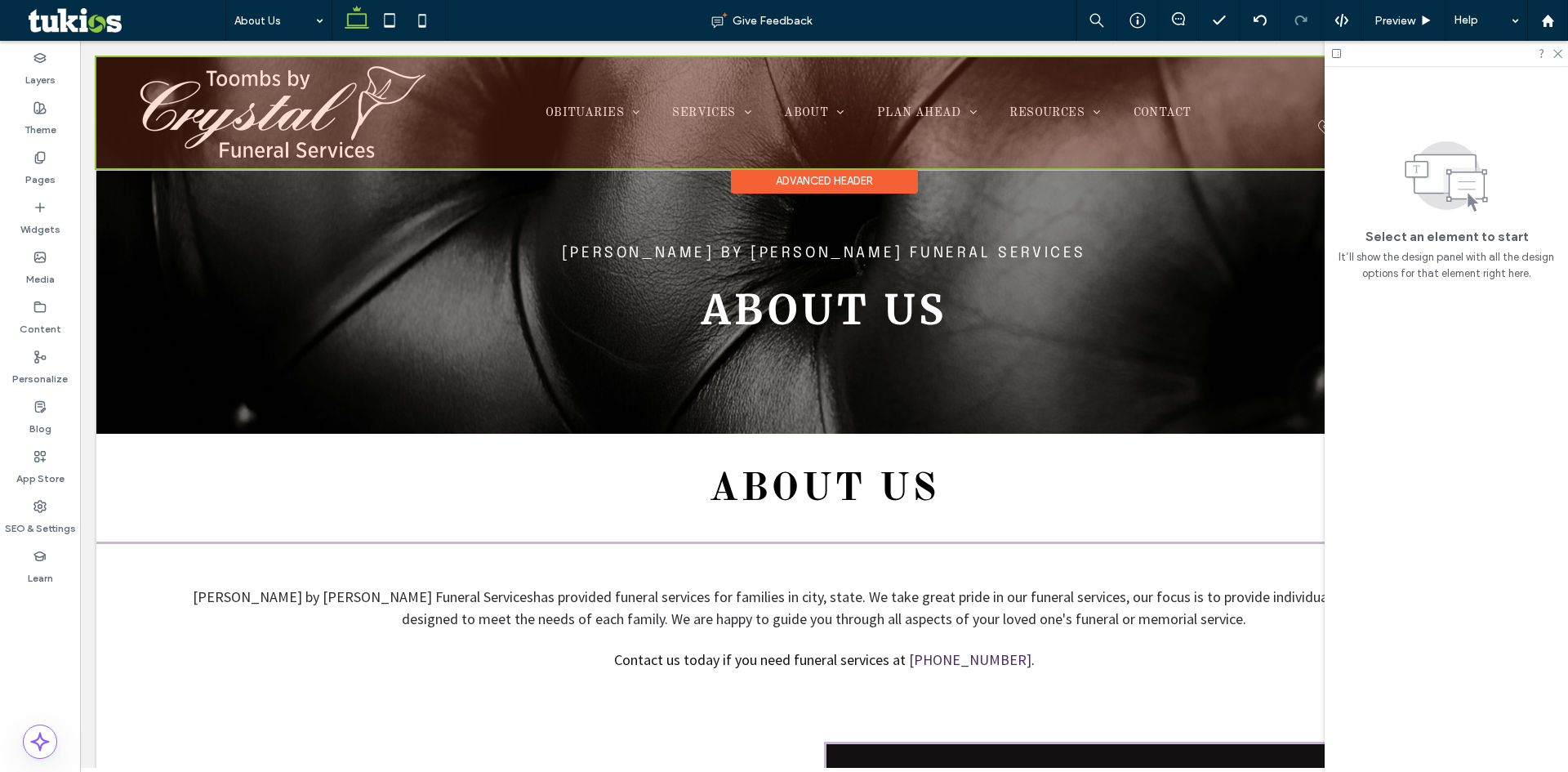
click at [750, 106] on div at bounding box center [824, 112] width 1455 height 111
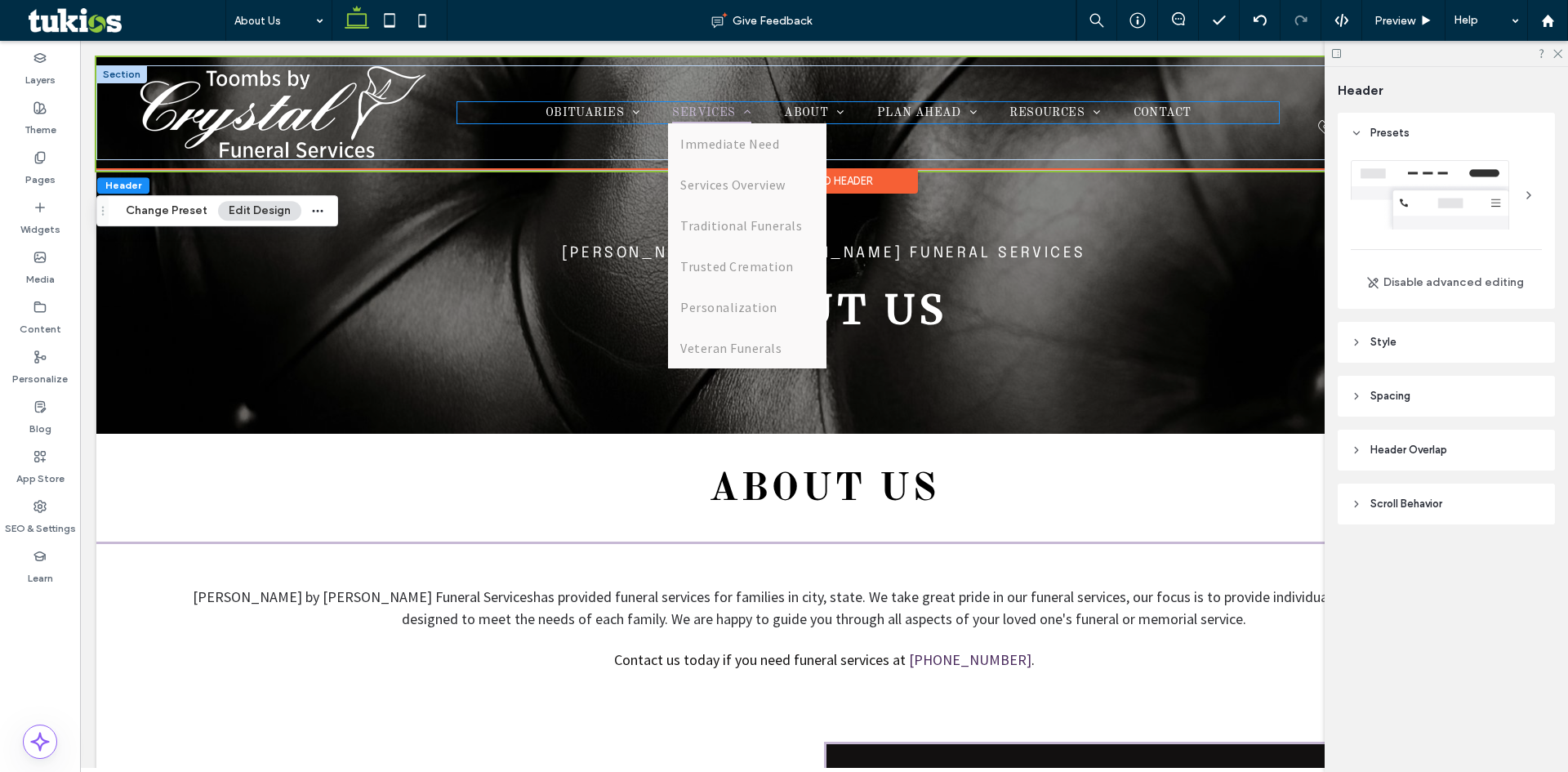
click at [750, 106] on link "SERVICES" at bounding box center [712, 113] width 112 height 22
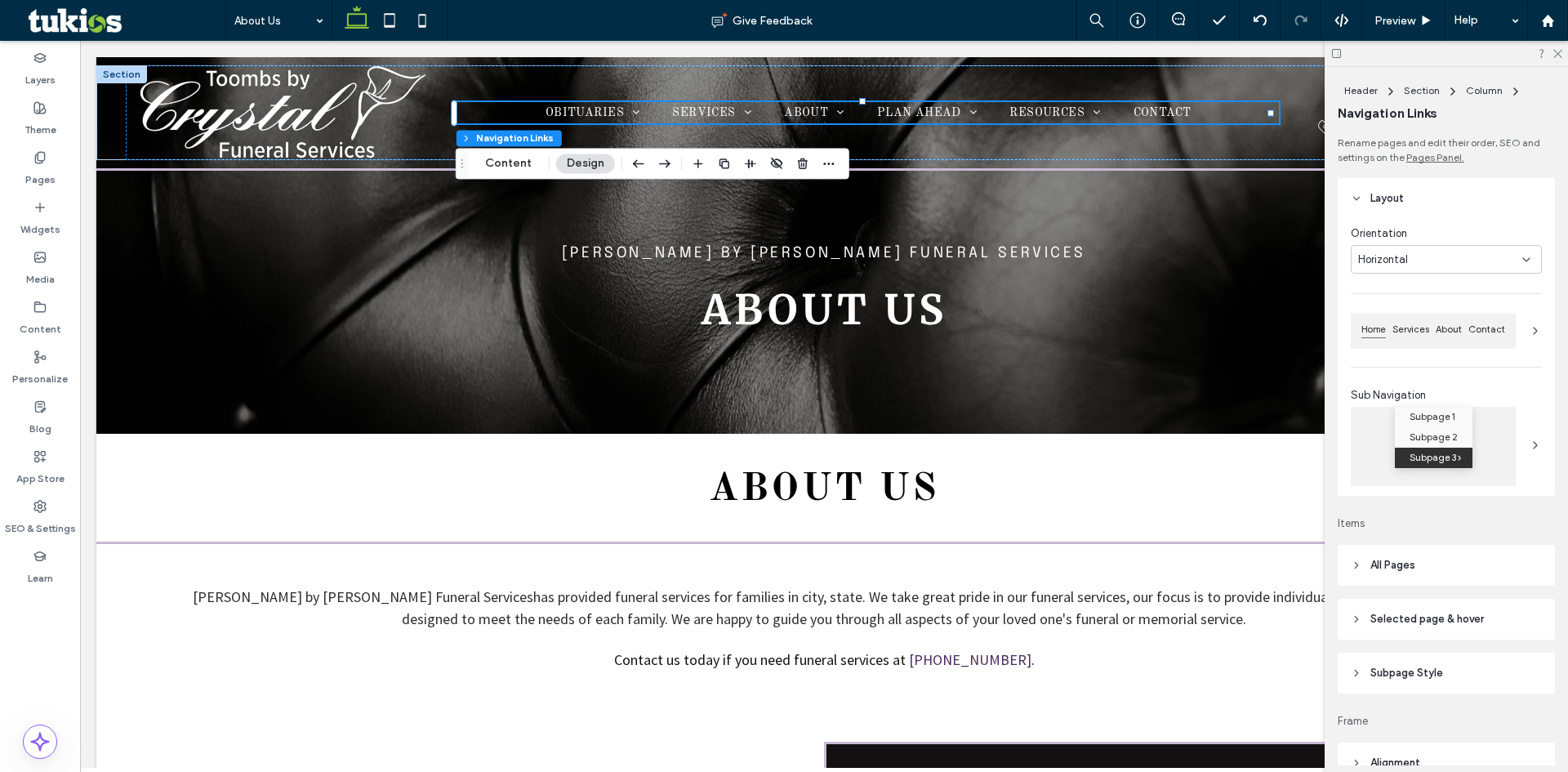
click at [1447, 576] on header "All Pages" at bounding box center [1446, 565] width 217 height 41
click at [1478, 606] on span "Link Text" at bounding box center [1494, 611] width 43 height 13
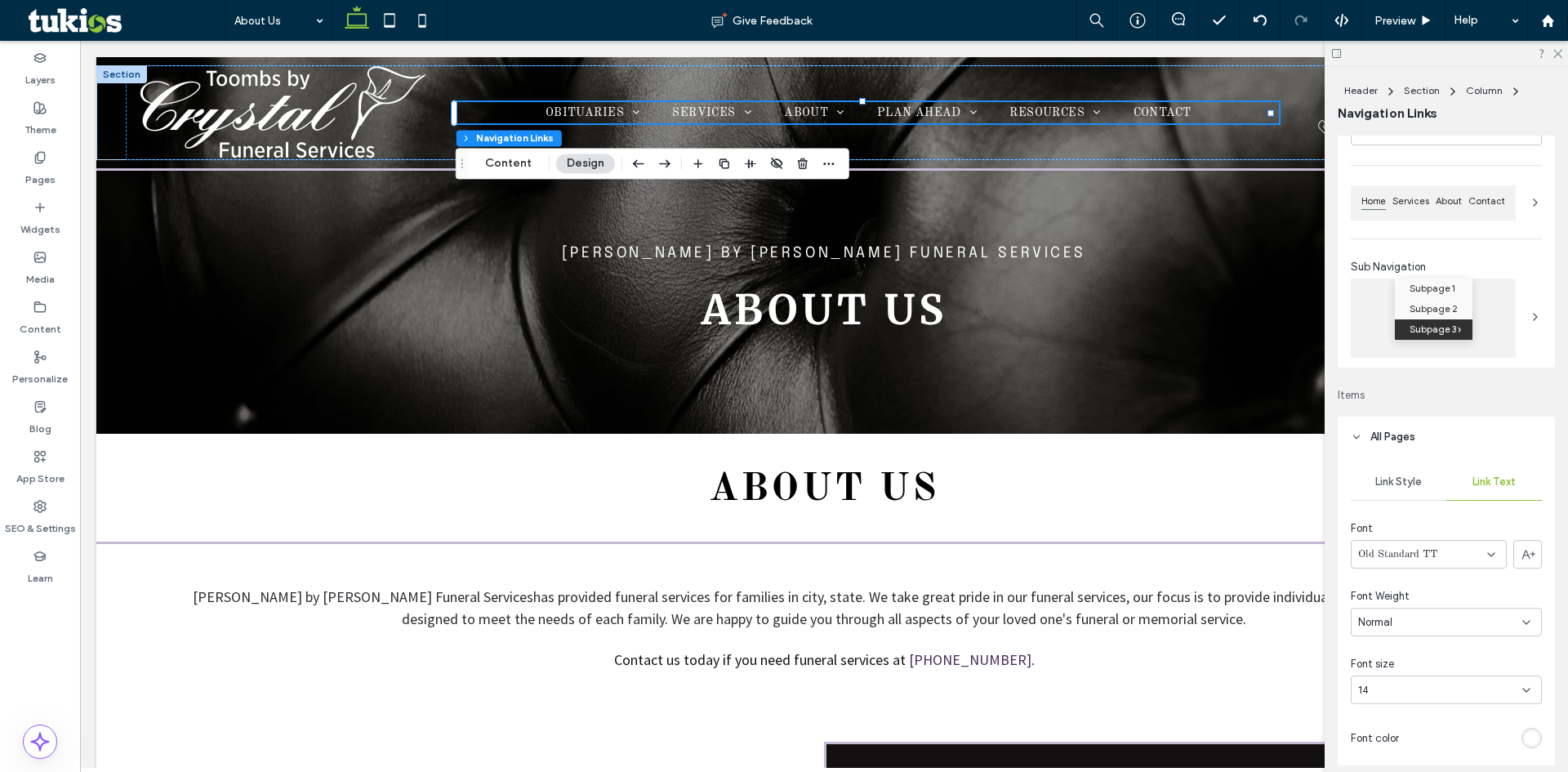
scroll to position [163, 0]
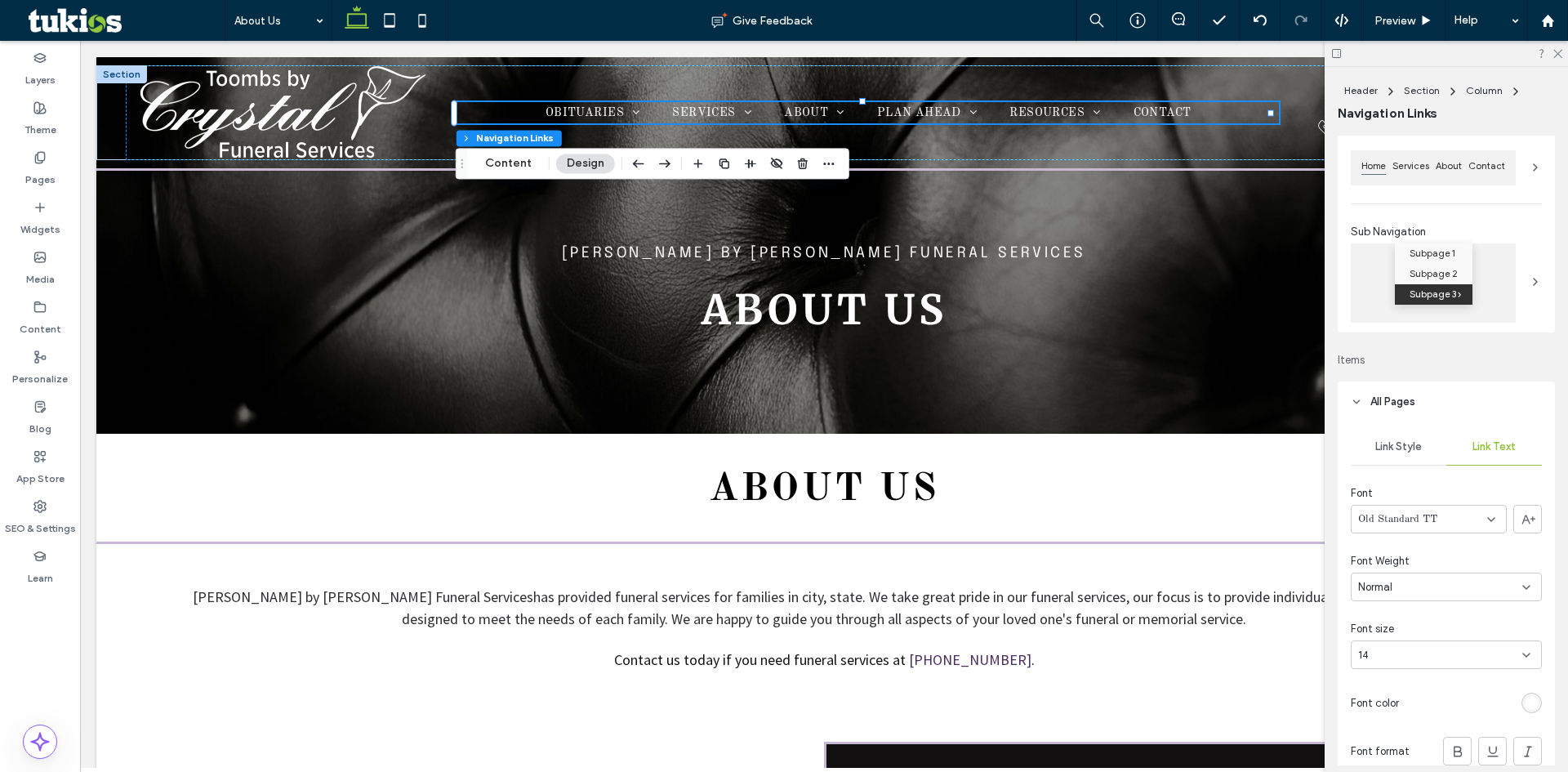
click at [1422, 522] on span "Old Standard TT" at bounding box center [1398, 520] width 79 height 16
click at [1417, 523] on span "Old Standard TT" at bounding box center [1398, 520] width 79 height 16
click at [1413, 523] on span "Old Standard TT" at bounding box center [1398, 520] width 79 height 16
click at [1400, 579] on div "Merriweather" at bounding box center [1424, 589] width 146 height 28
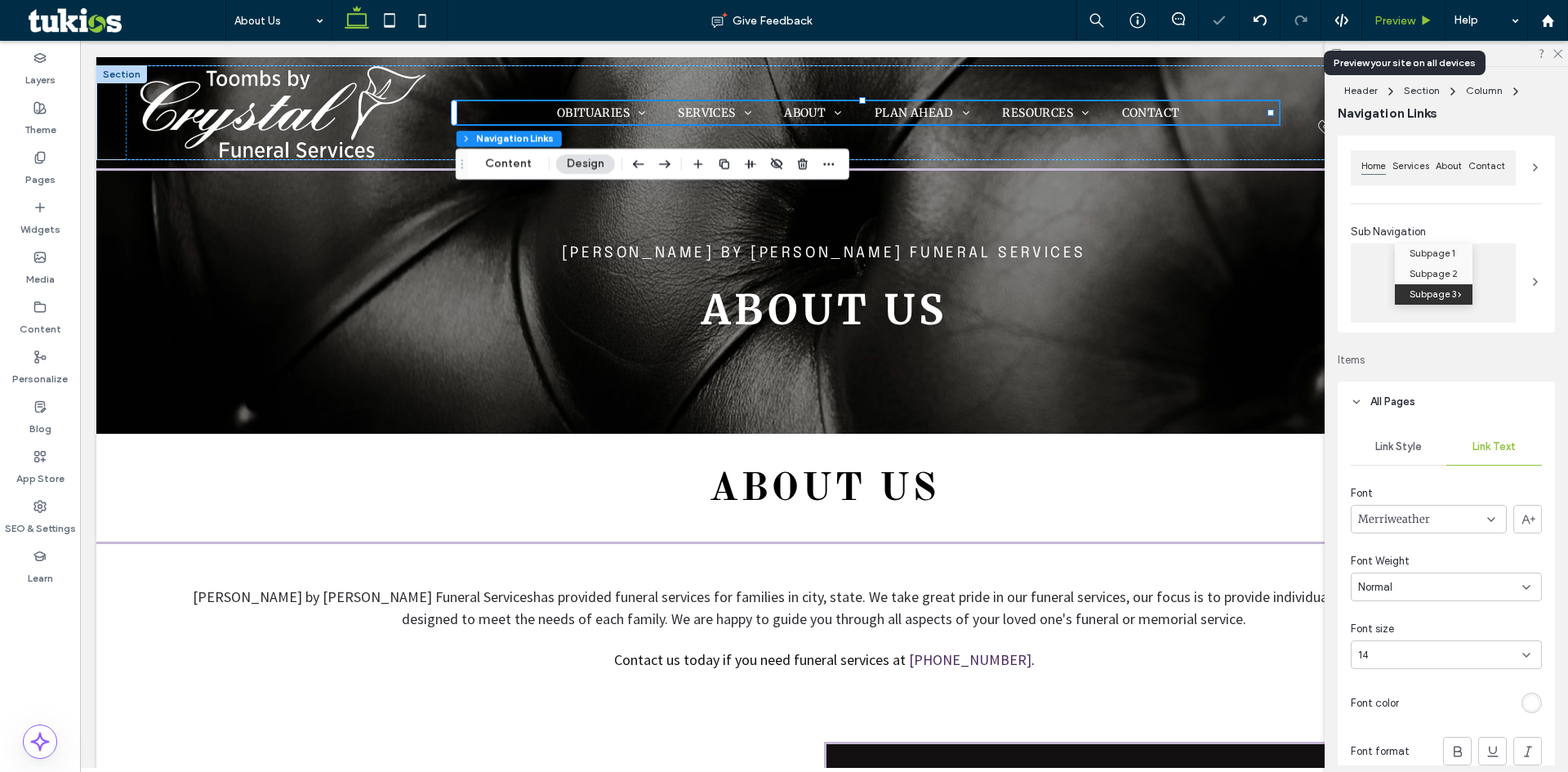
click at [1414, 20] on span "Preview" at bounding box center [1395, 21] width 41 height 14
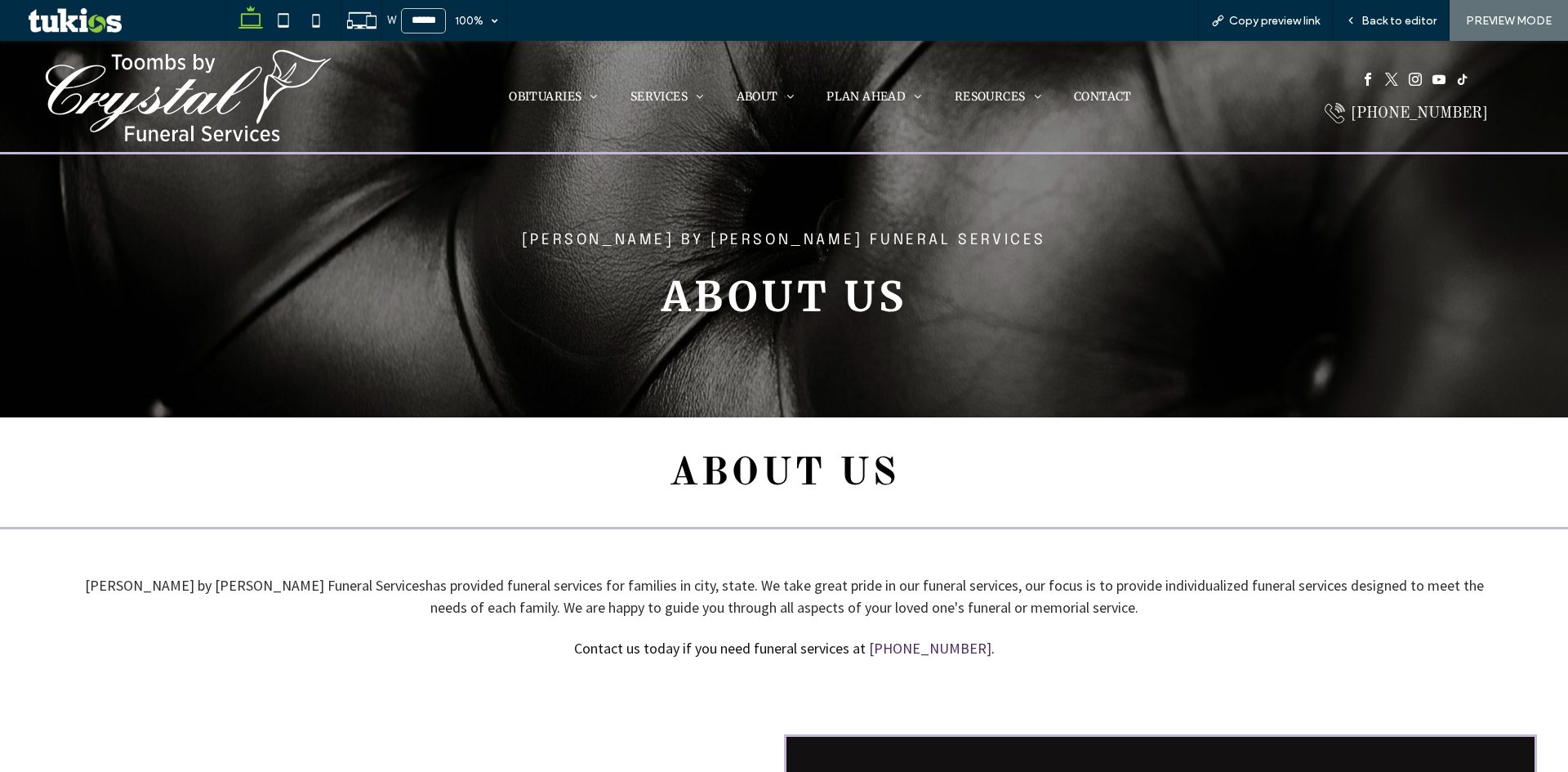
click at [1414, 20] on span "Back to editor" at bounding box center [1399, 21] width 75 height 14
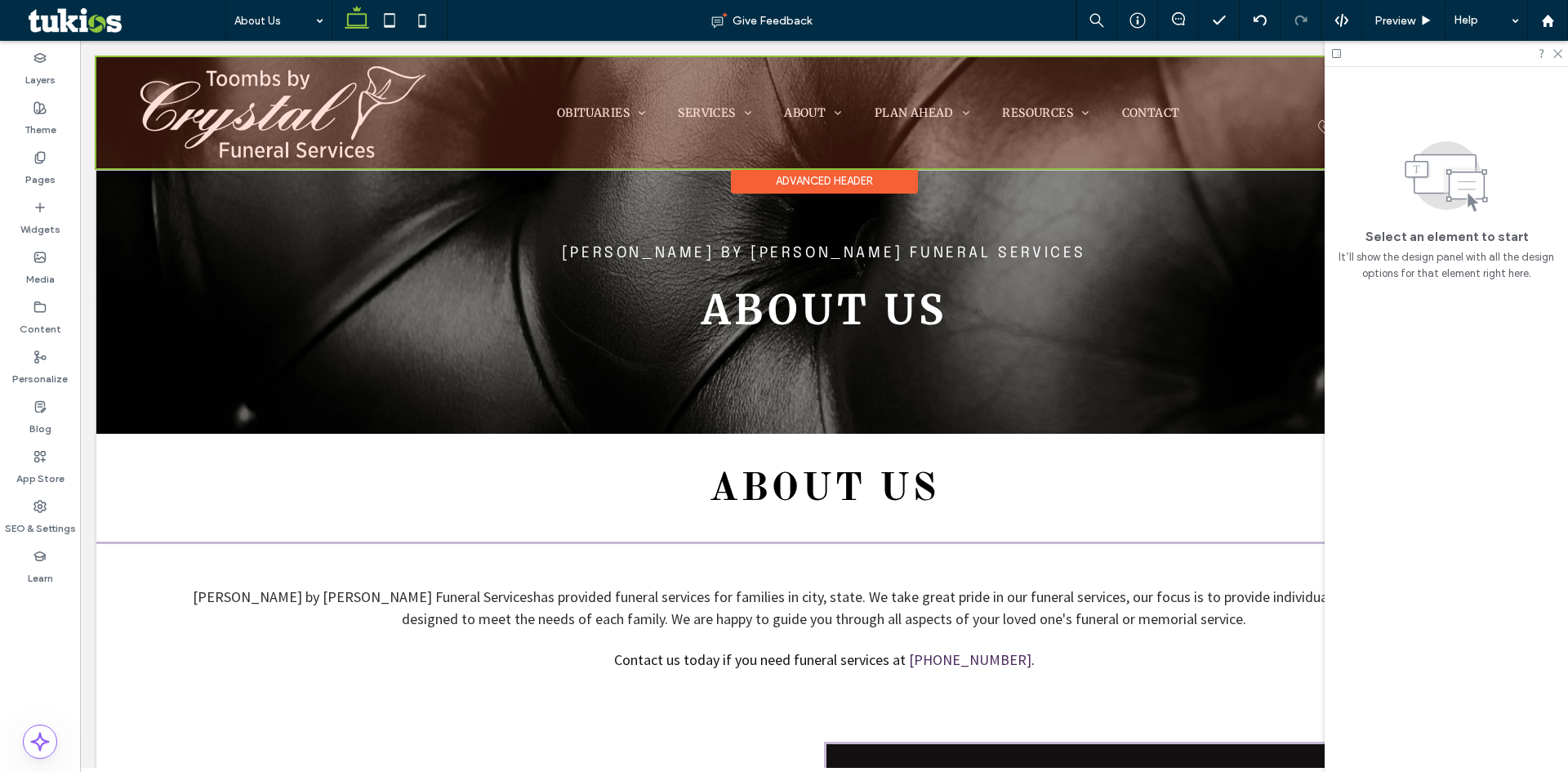
click at [720, 106] on div at bounding box center [824, 112] width 1455 height 111
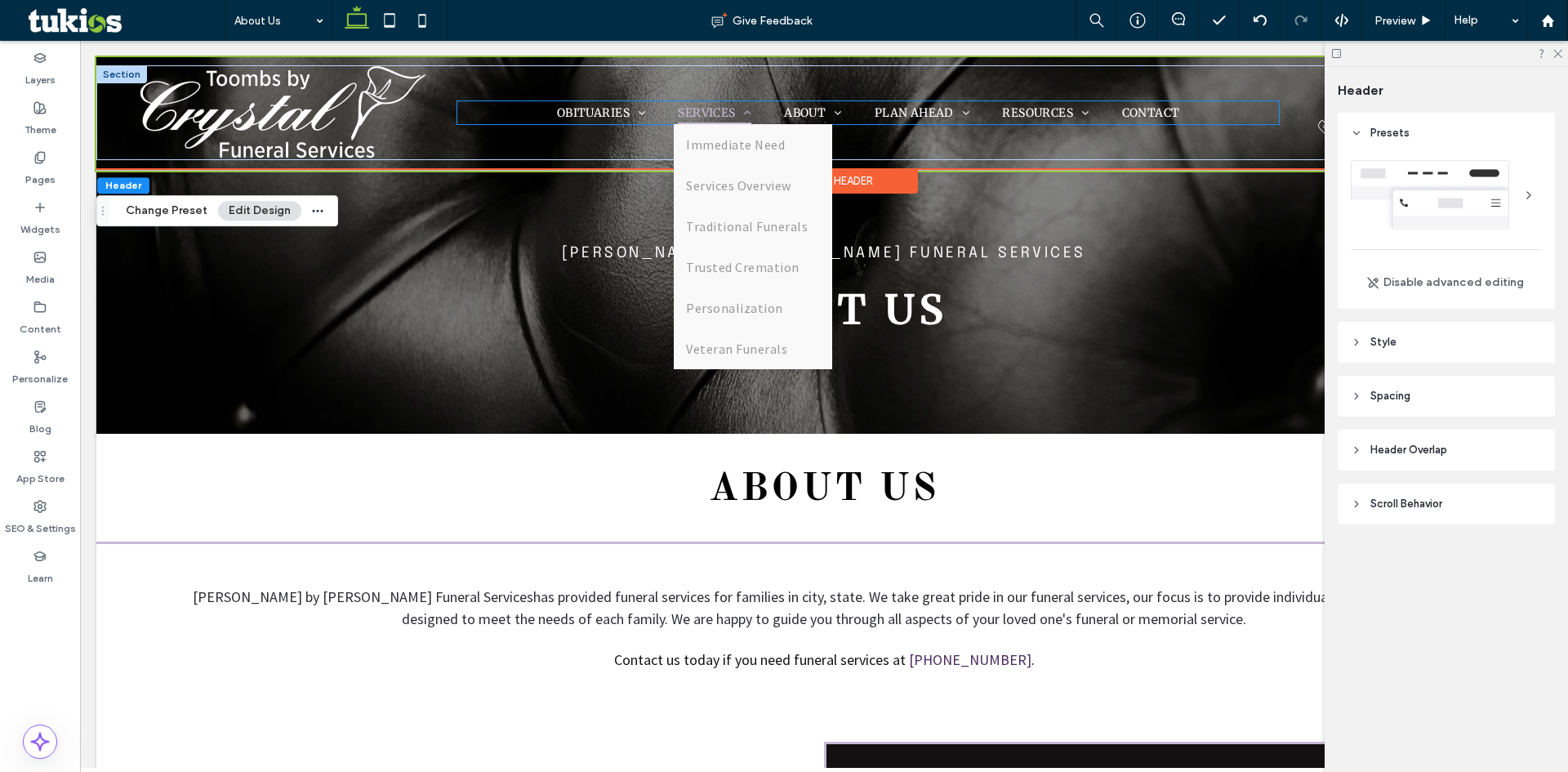
click at [720, 106] on span "SERVICES" at bounding box center [715, 113] width 74 height 23
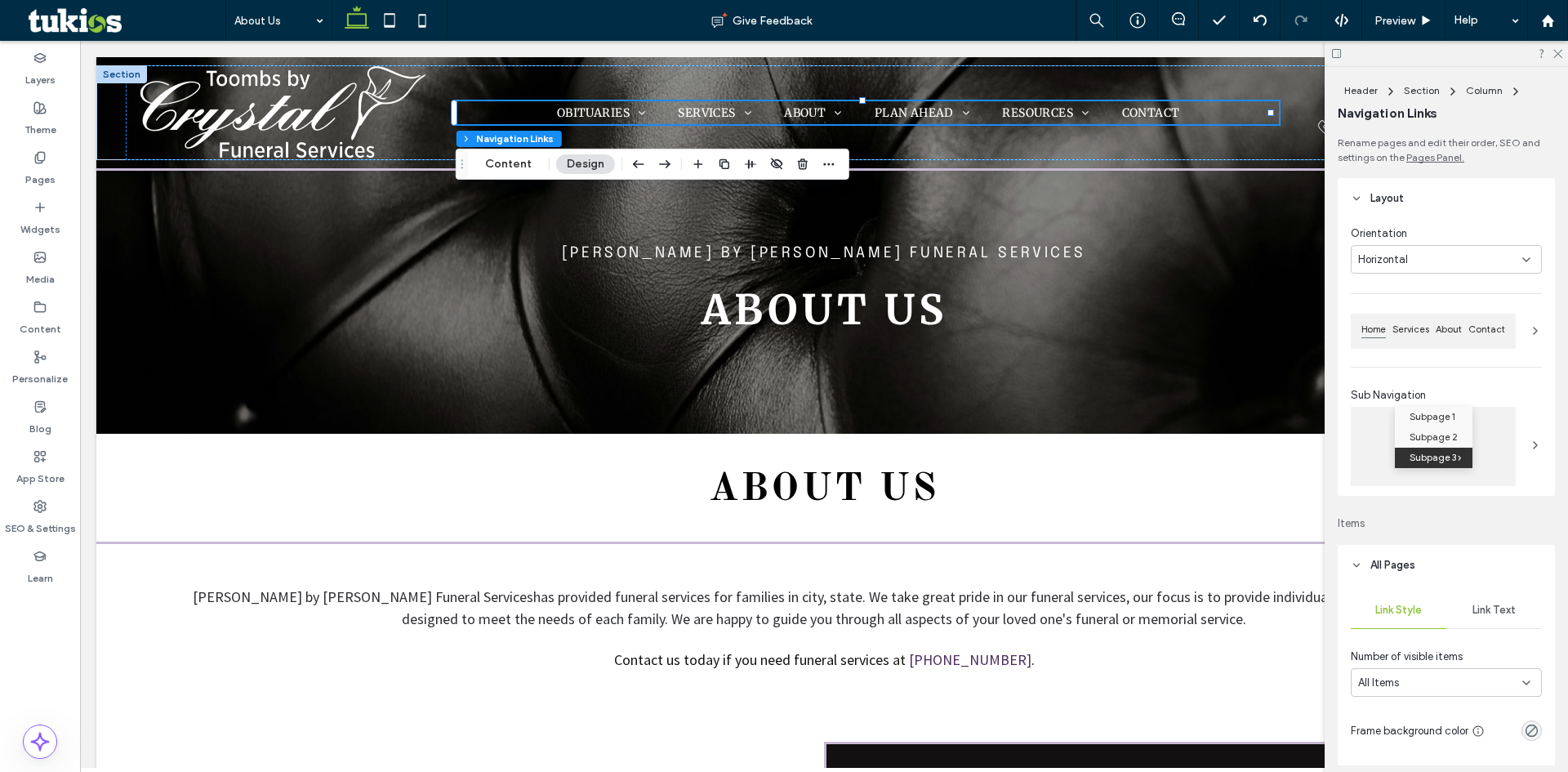
click at [1497, 614] on span "Link Text" at bounding box center [1494, 611] width 43 height 13
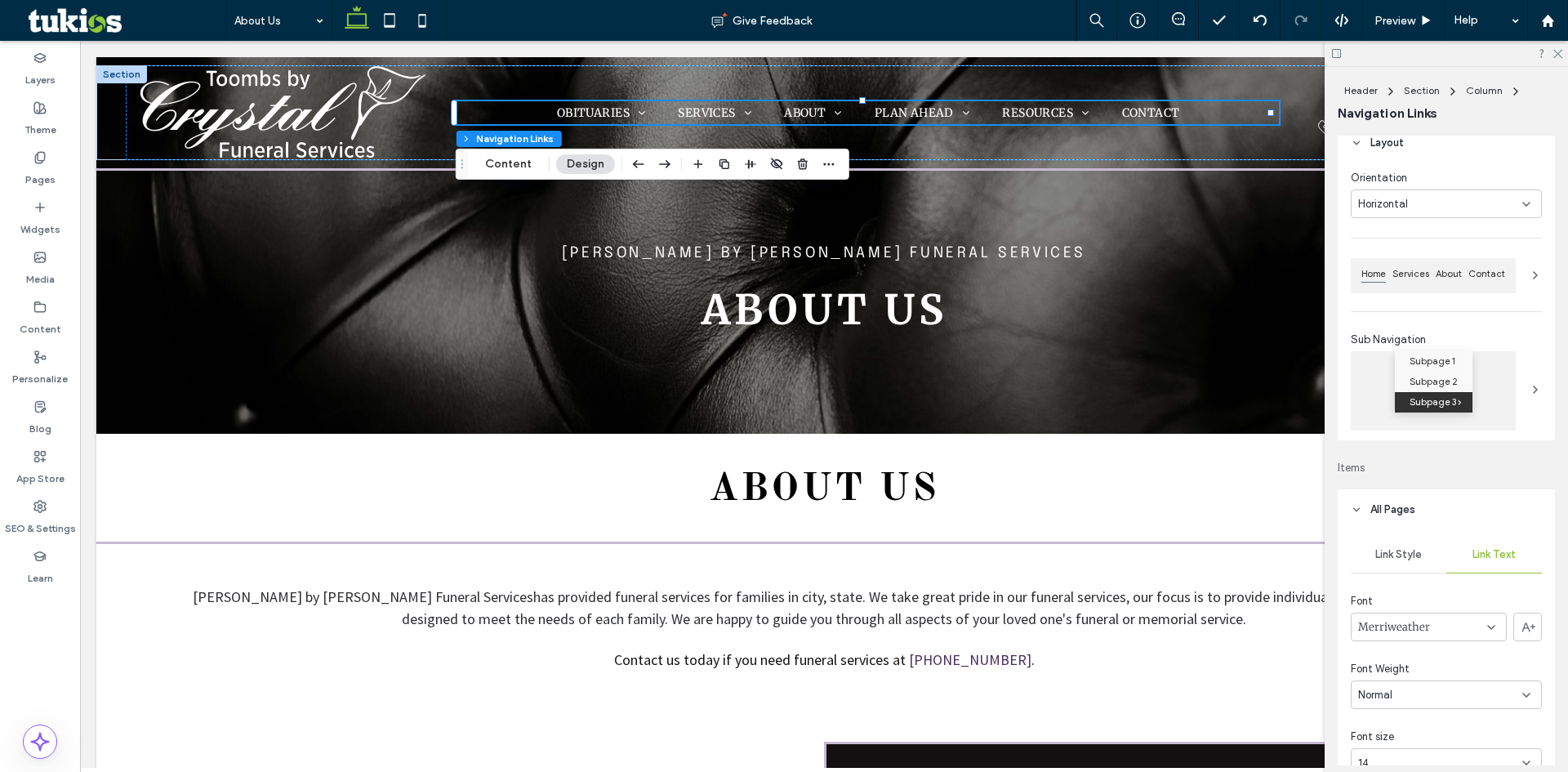
scroll to position [245, 0]
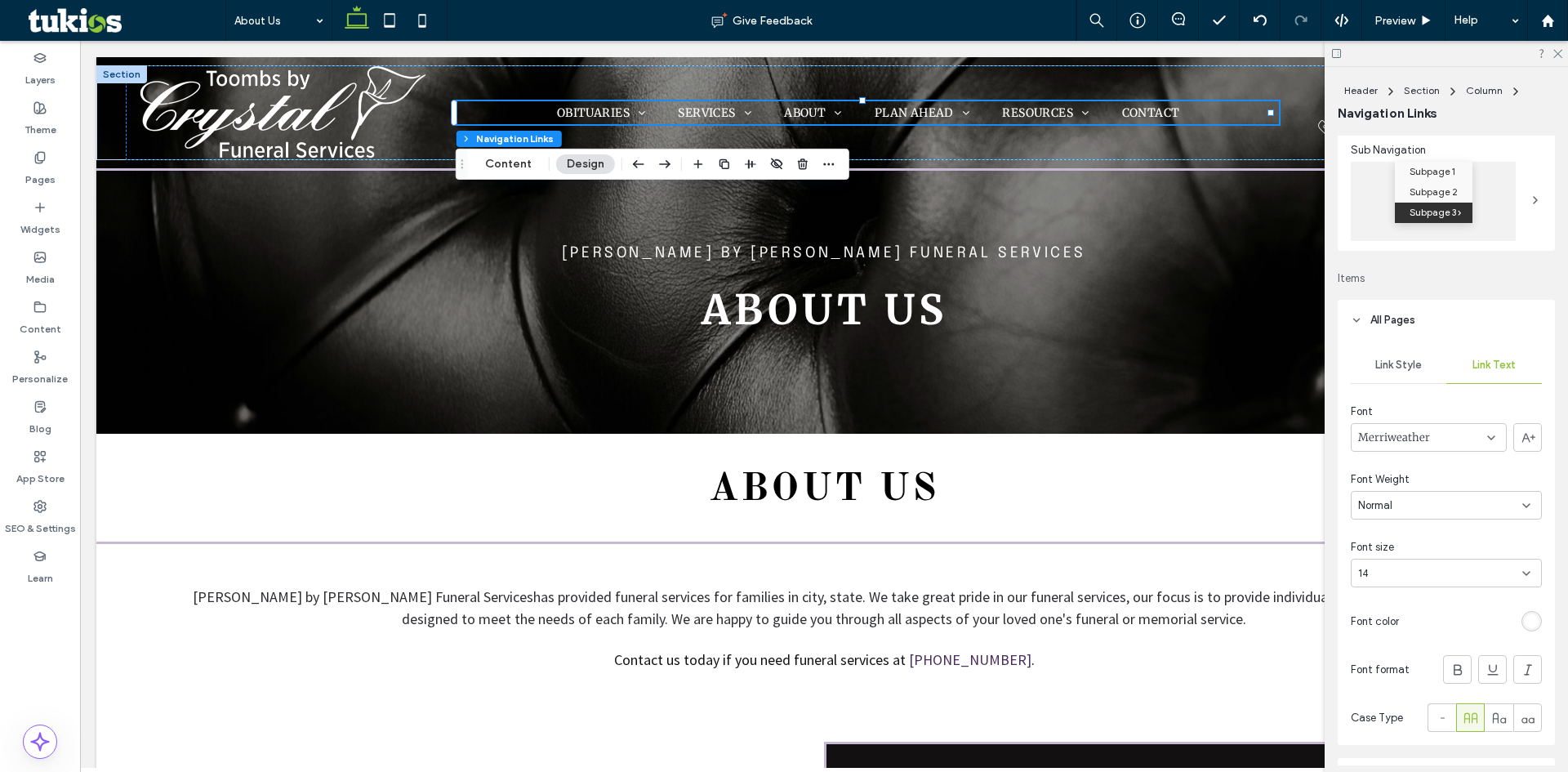
click at [1452, 567] on div "14" at bounding box center [1437, 573] width 157 height 16
click at [1386, 614] on div "16" at bounding box center [1442, 610] width 181 height 28
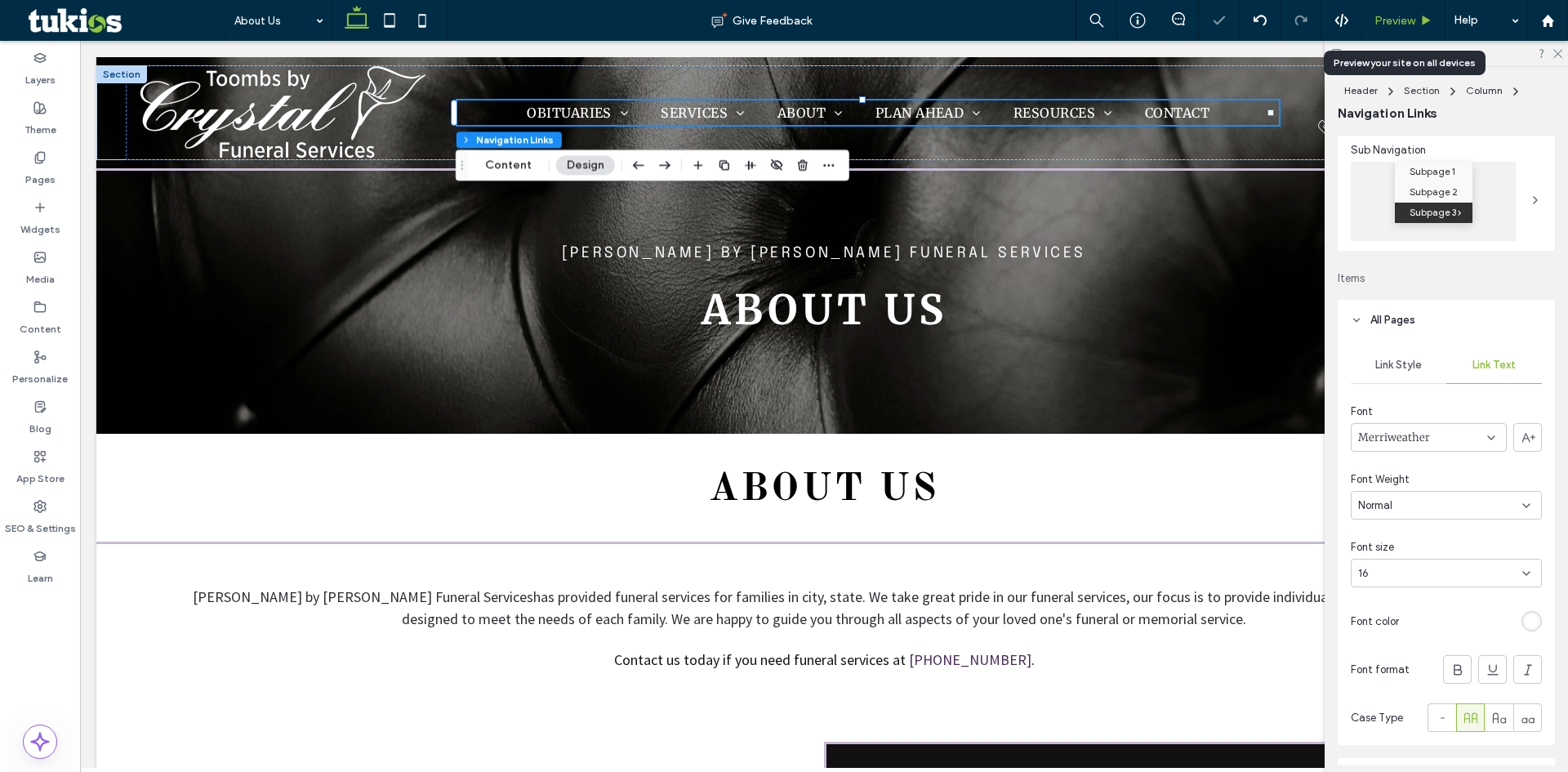
click at [1407, 15] on span "Preview" at bounding box center [1395, 21] width 41 height 14
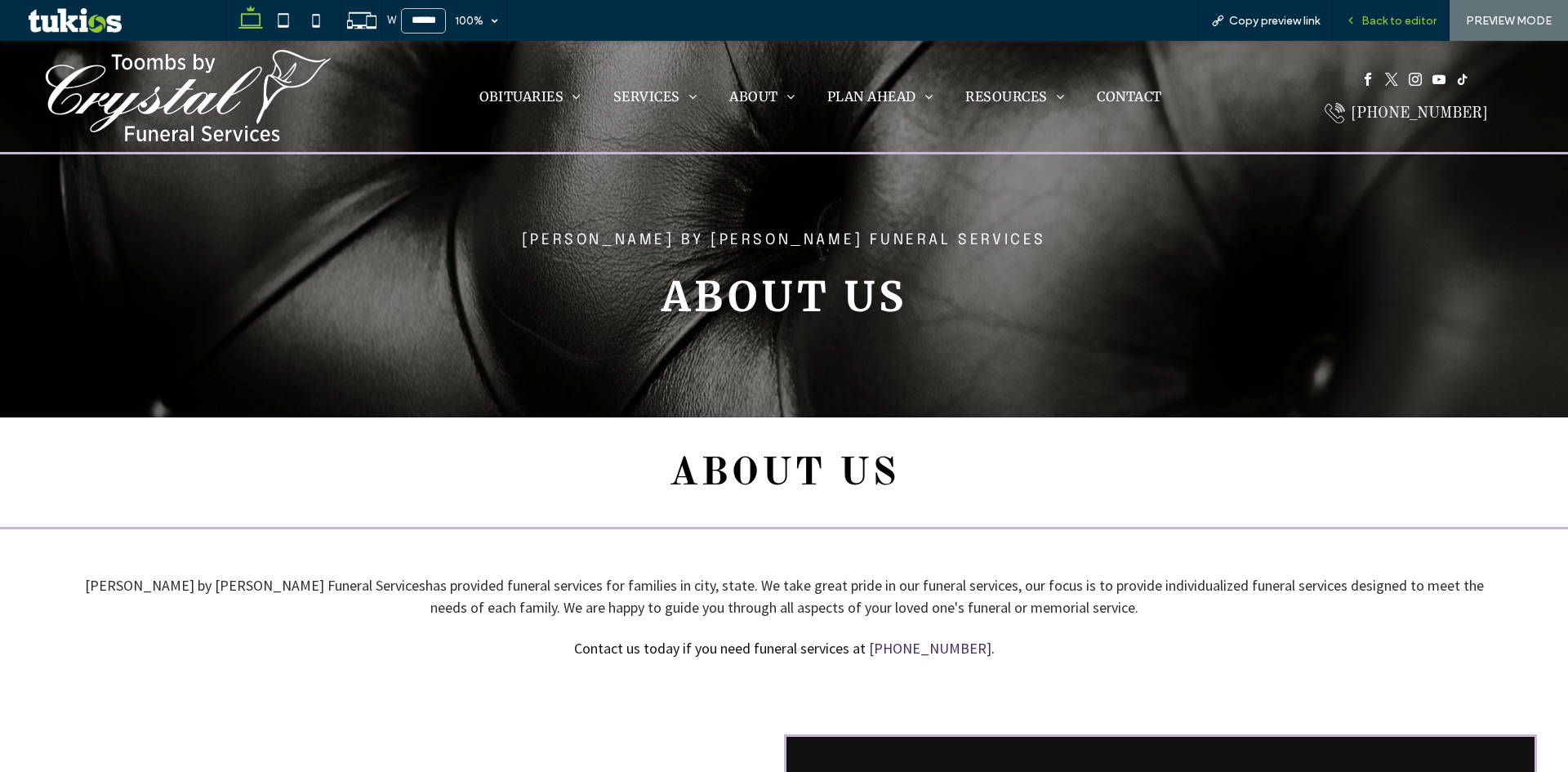
click at [1372, 22] on span "Back to editor" at bounding box center [1399, 21] width 75 height 14
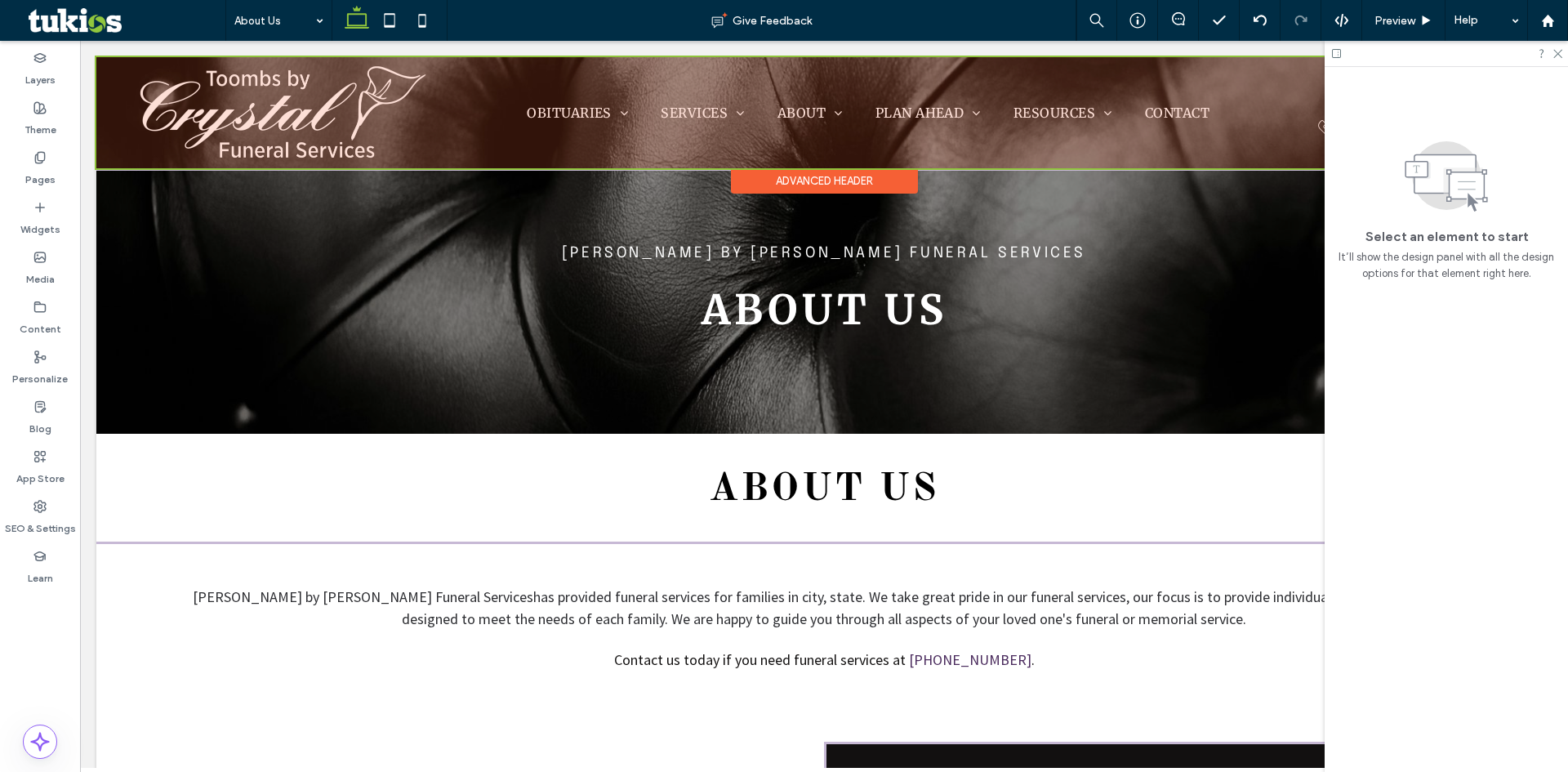
click at [785, 114] on div at bounding box center [824, 112] width 1455 height 111
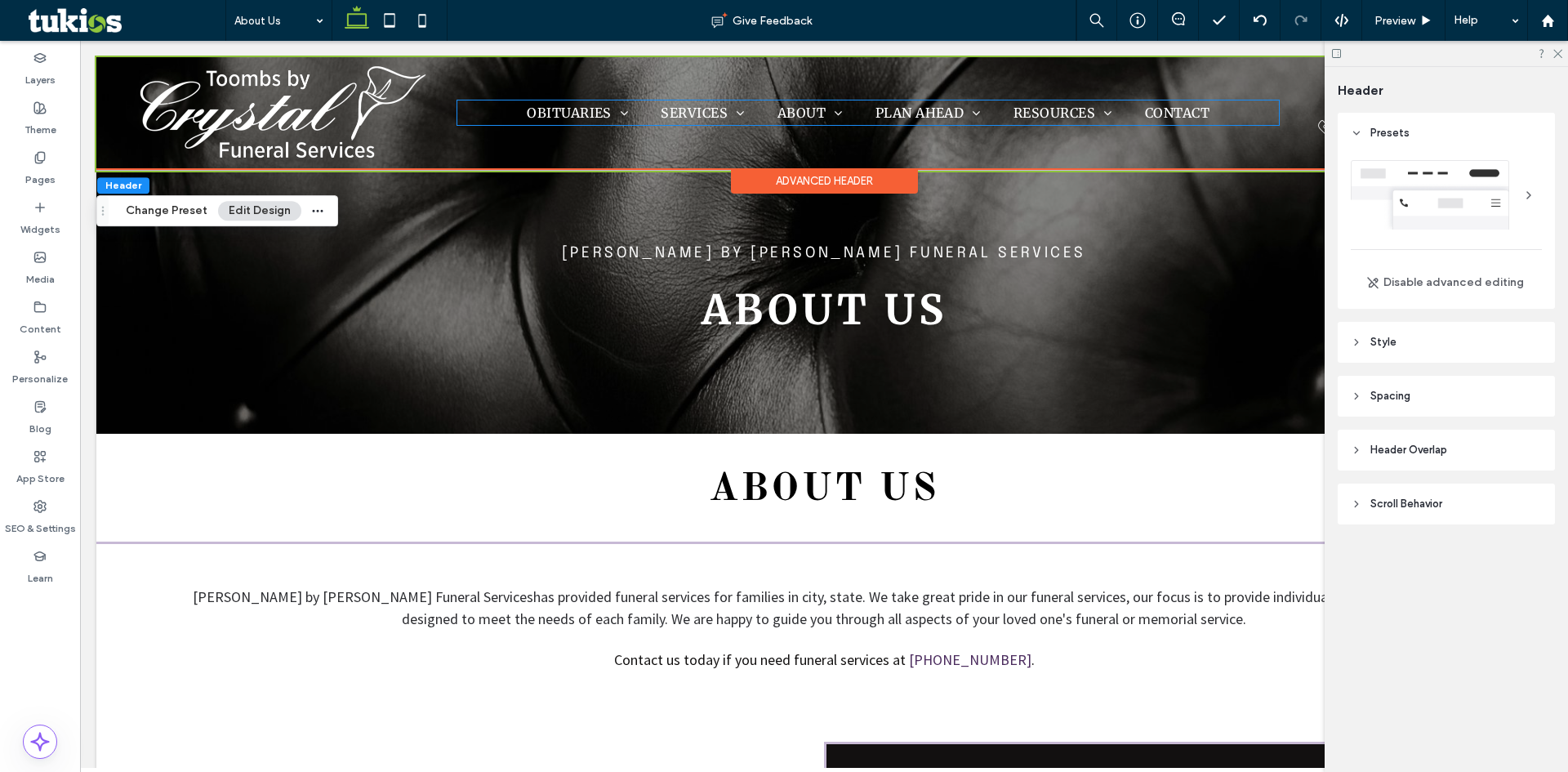
click at [785, 114] on span "ABOUT" at bounding box center [811, 113] width 66 height 25
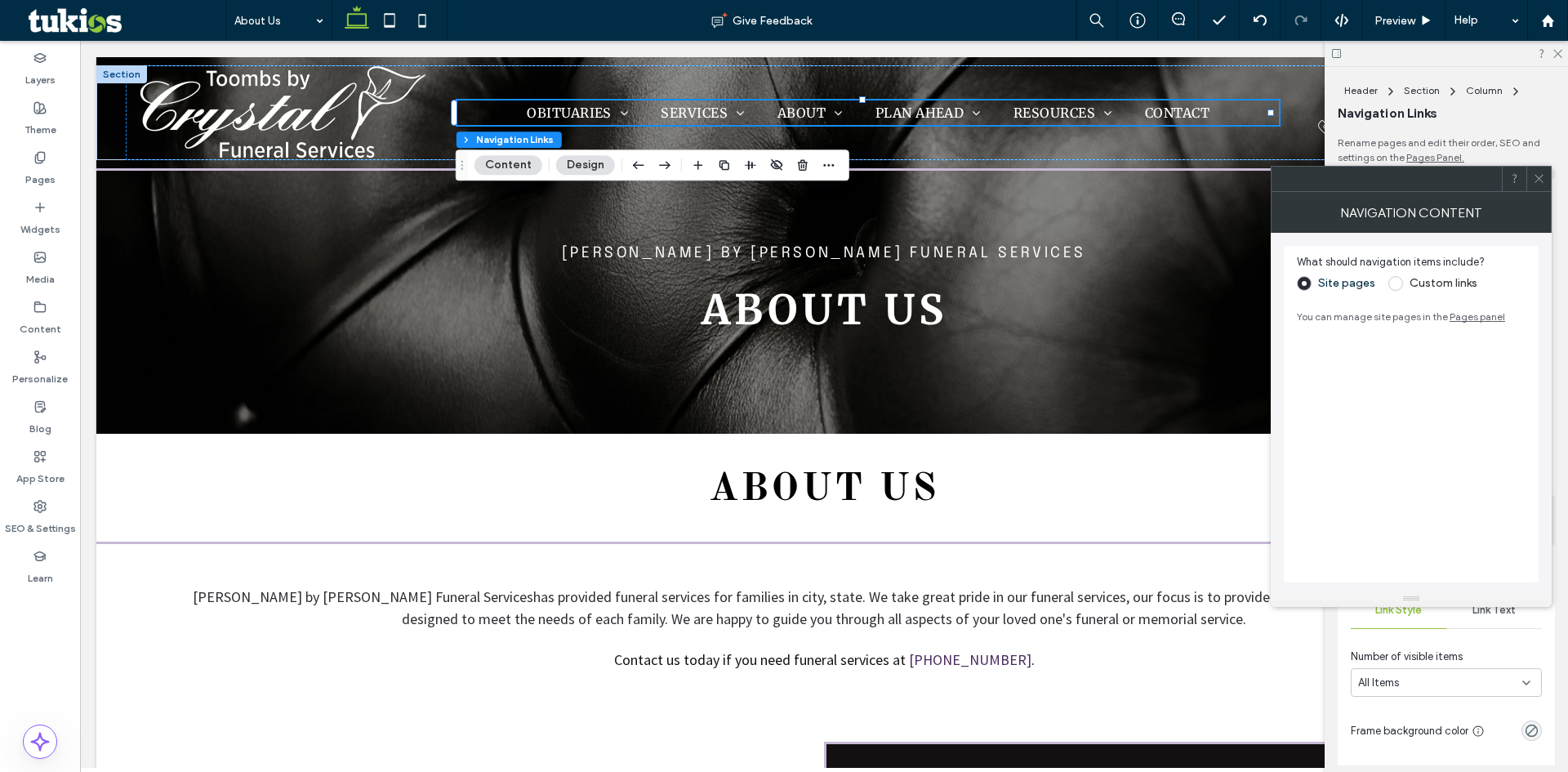
click at [1537, 171] on span at bounding box center [1540, 179] width 12 height 25
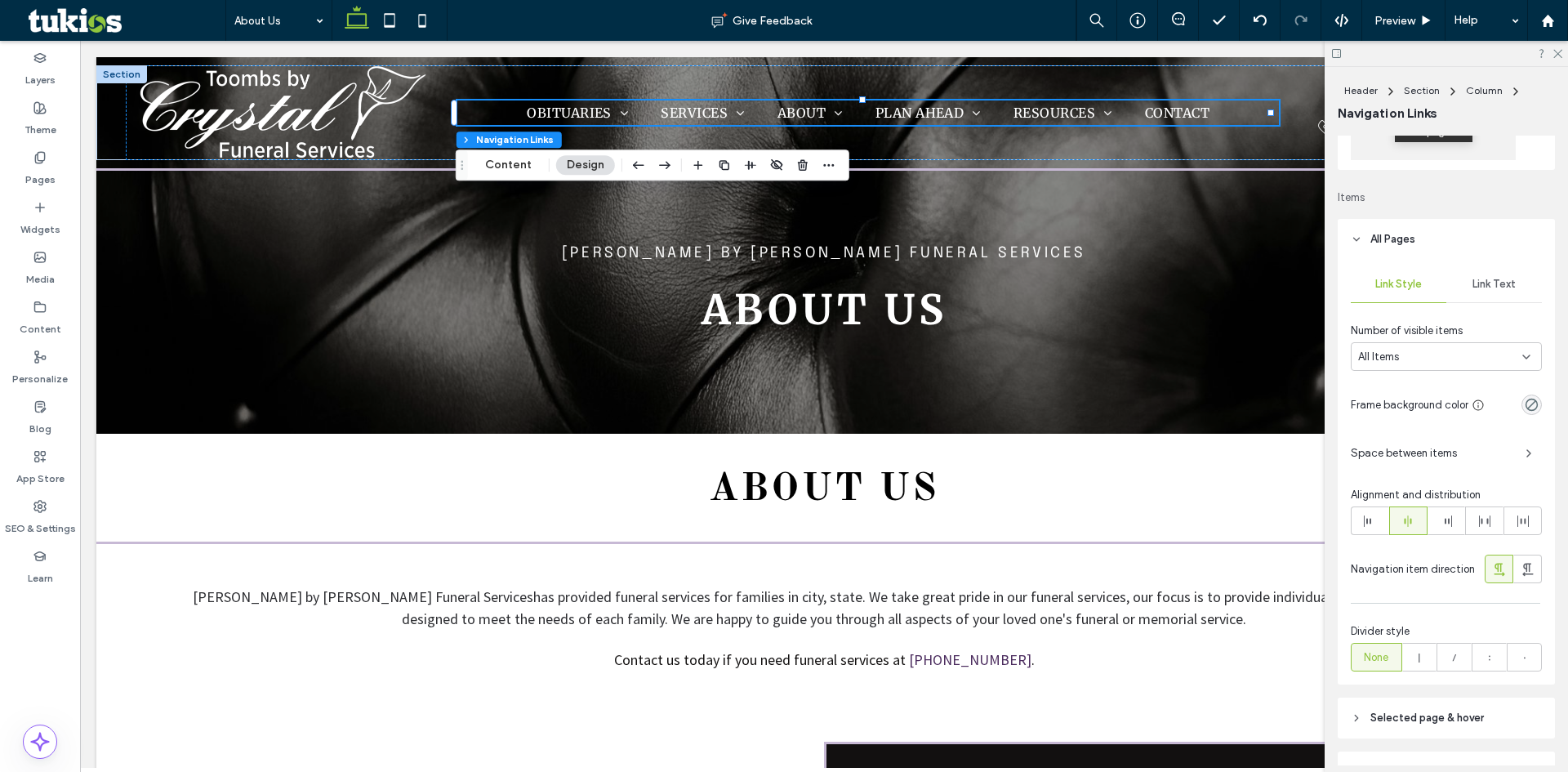
scroll to position [327, 0]
click at [1489, 288] on span "Link Text" at bounding box center [1494, 283] width 43 height 13
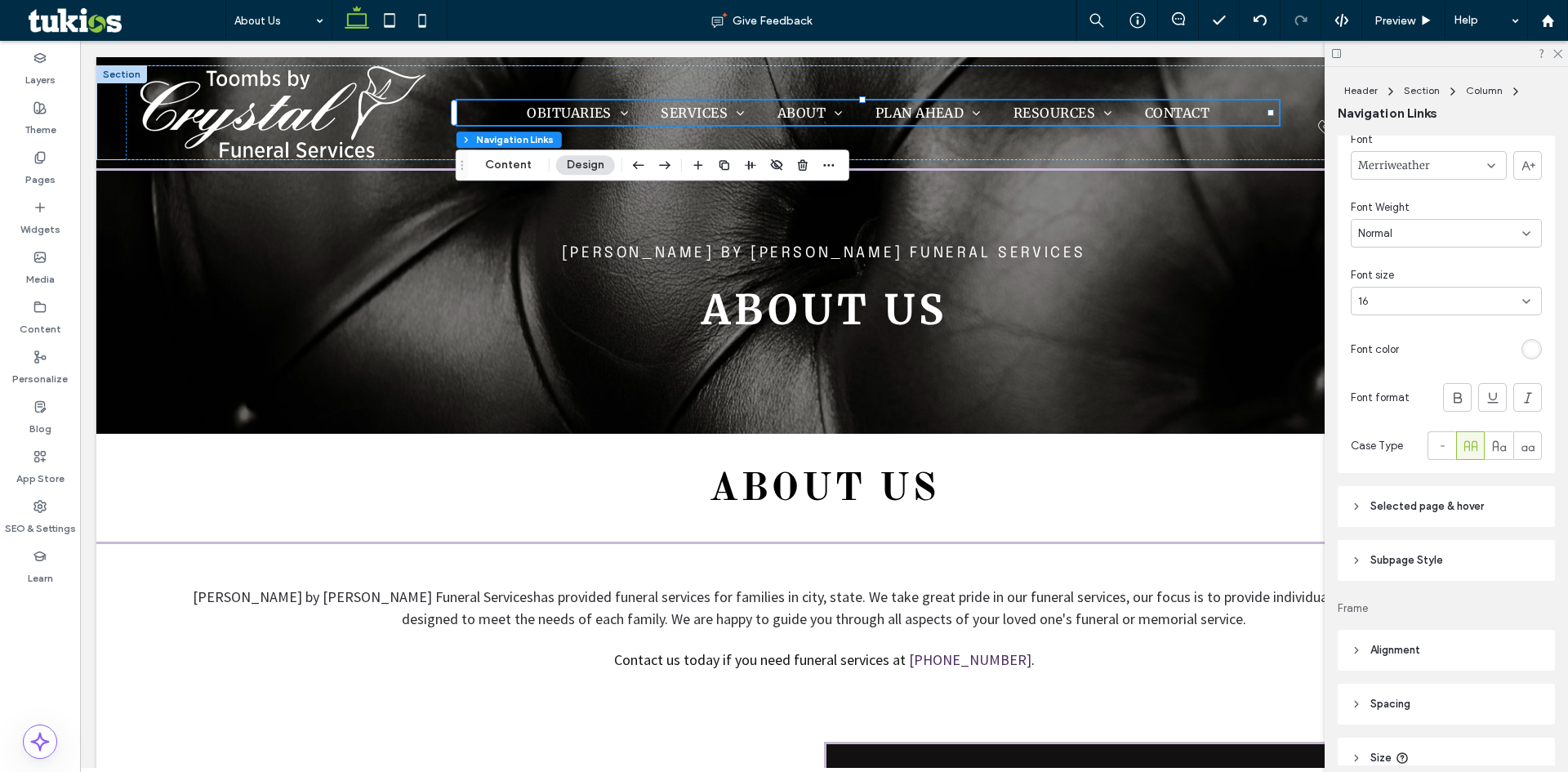
scroll to position [572, 0]
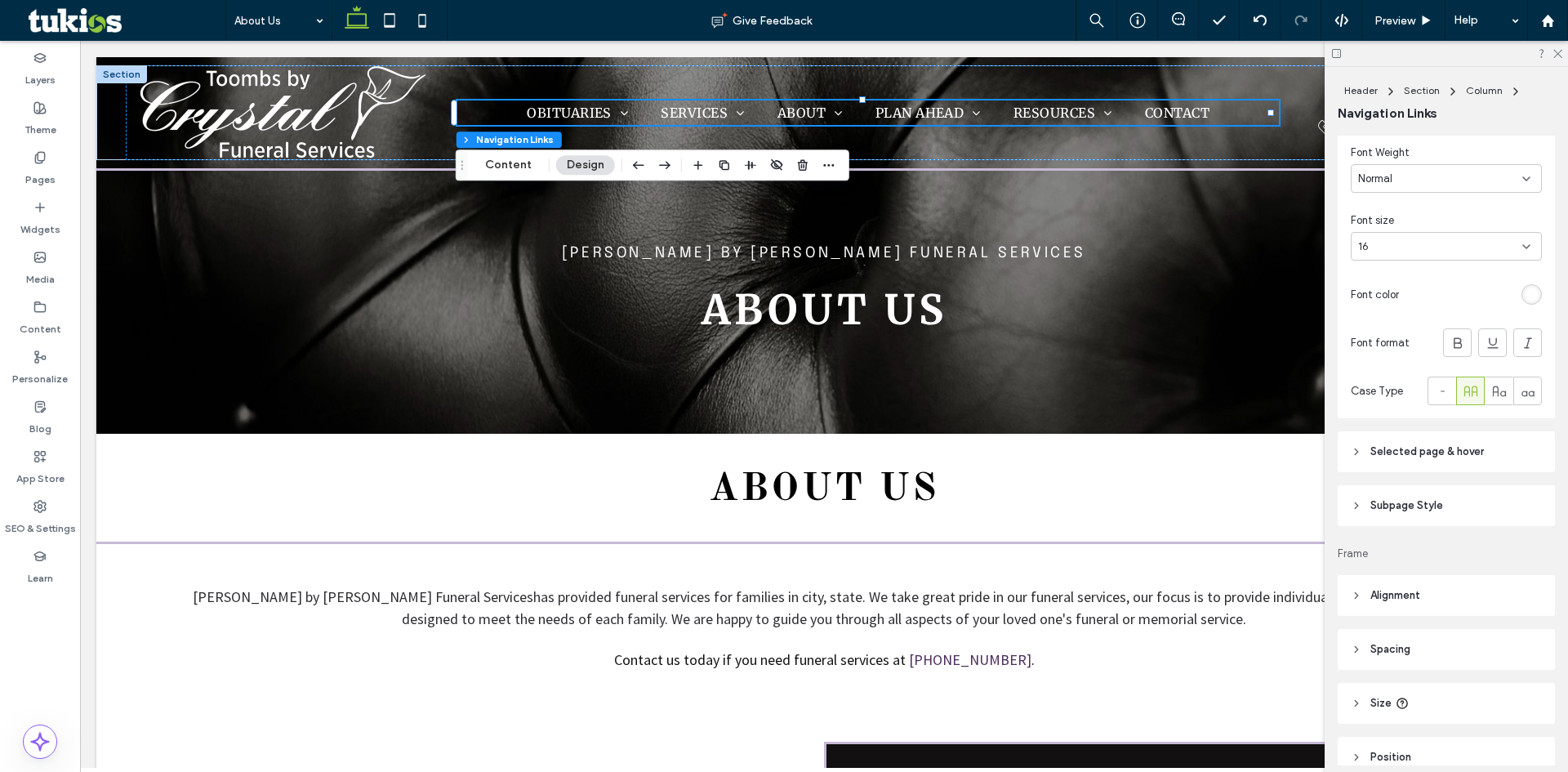
click at [1392, 452] on span "Selected page & hover" at bounding box center [1428, 452] width 114 height 16
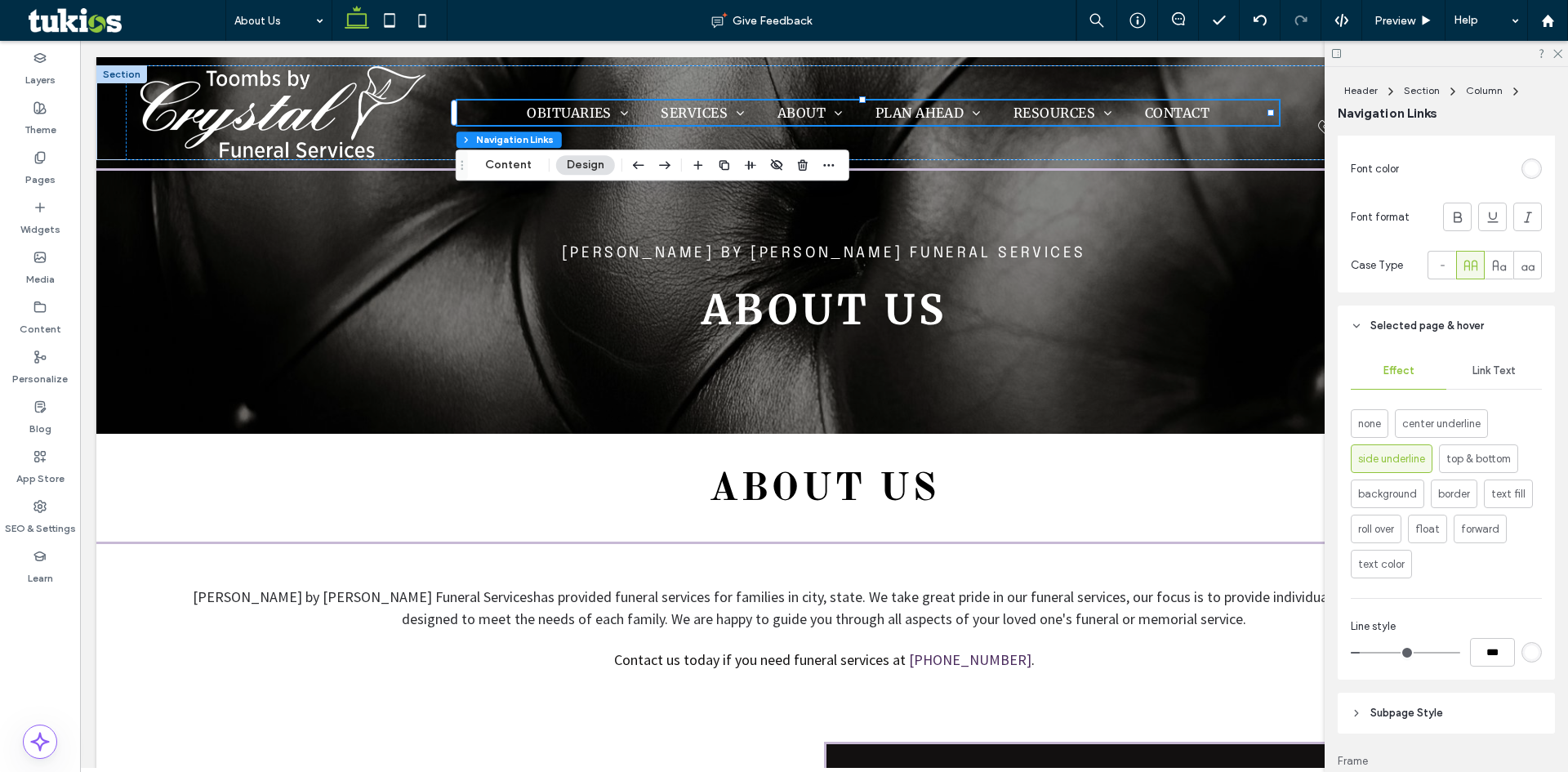
scroll to position [736, 0]
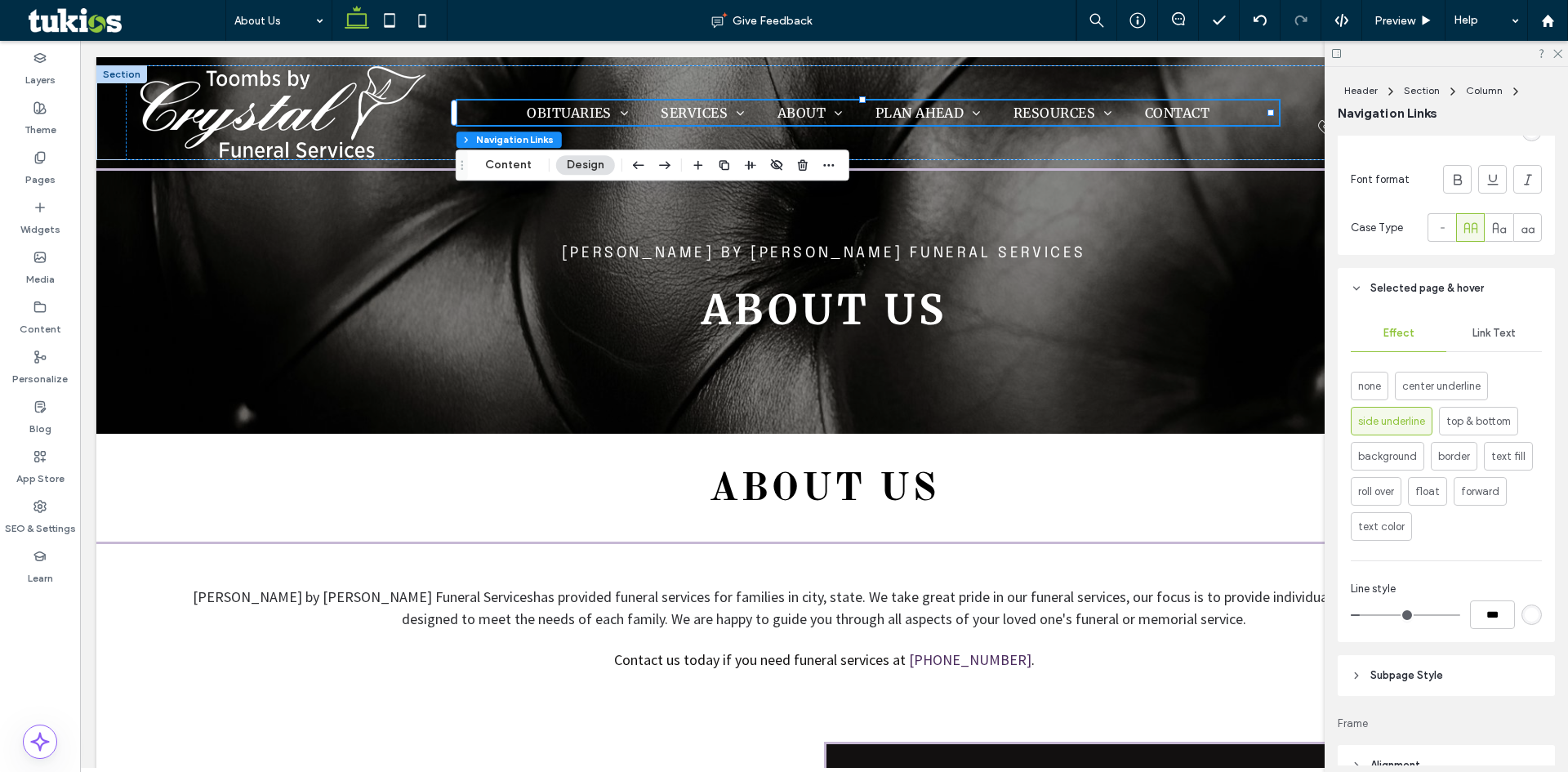
click at [1494, 340] on div "Link Text" at bounding box center [1494, 334] width 96 height 36
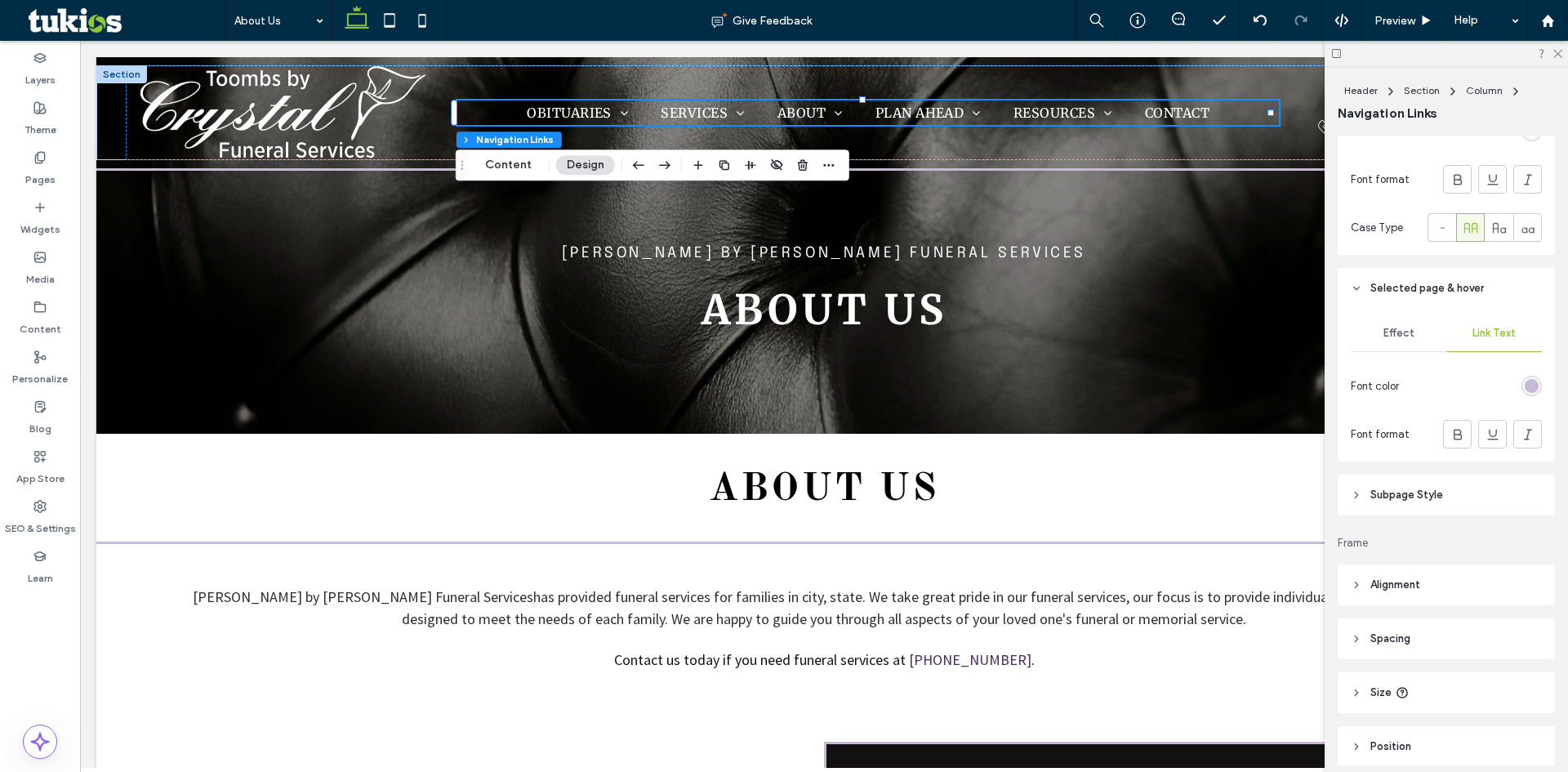
click at [1525, 385] on div "rgb(199, 185, 213)" at bounding box center [1533, 386] width 14 height 14
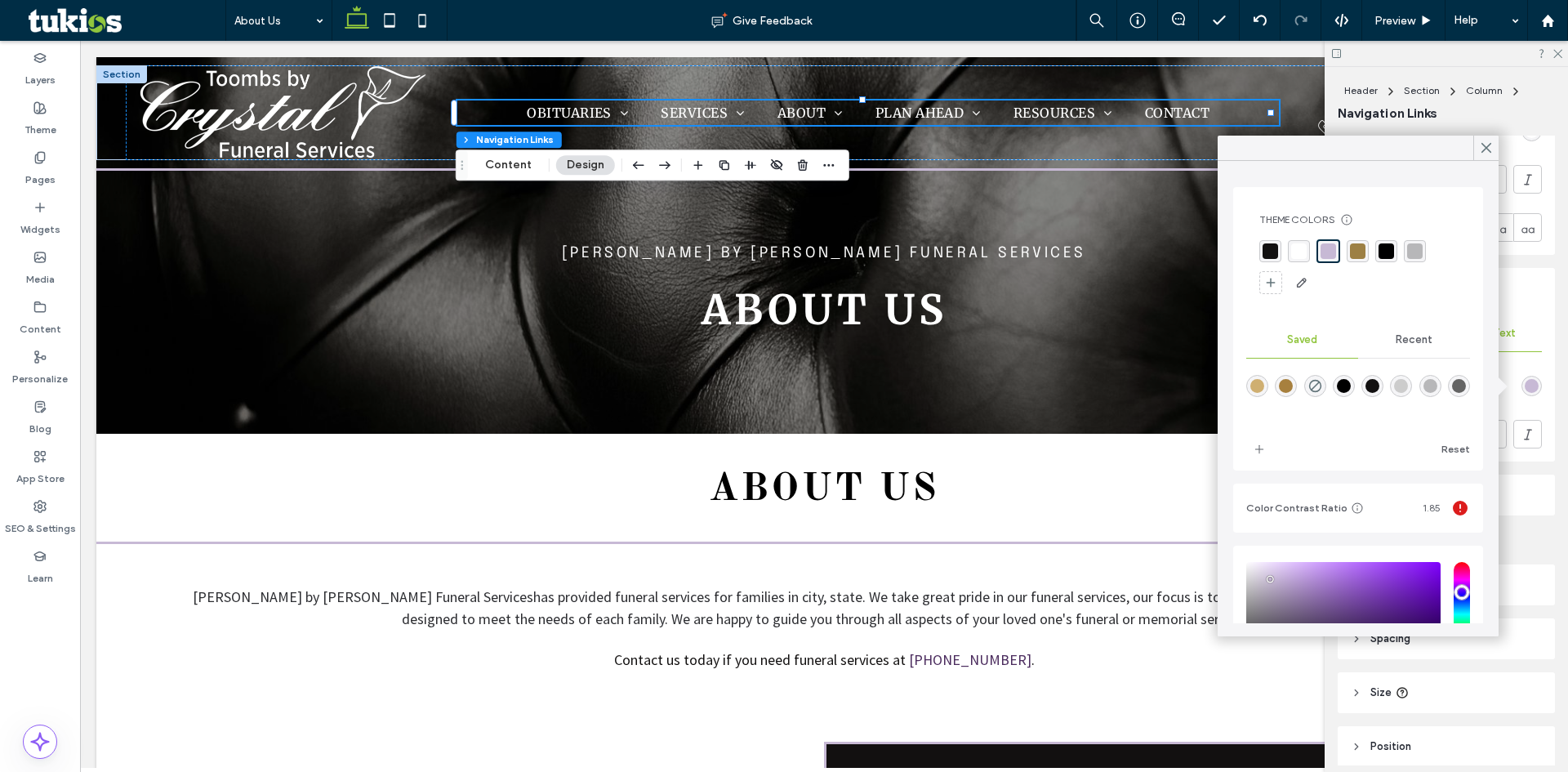
click at [1309, 255] on div "rgba(255, 255, 255, 1)" at bounding box center [1299, 251] width 22 height 22
click at [1486, 153] on icon at bounding box center [1486, 147] width 15 height 15
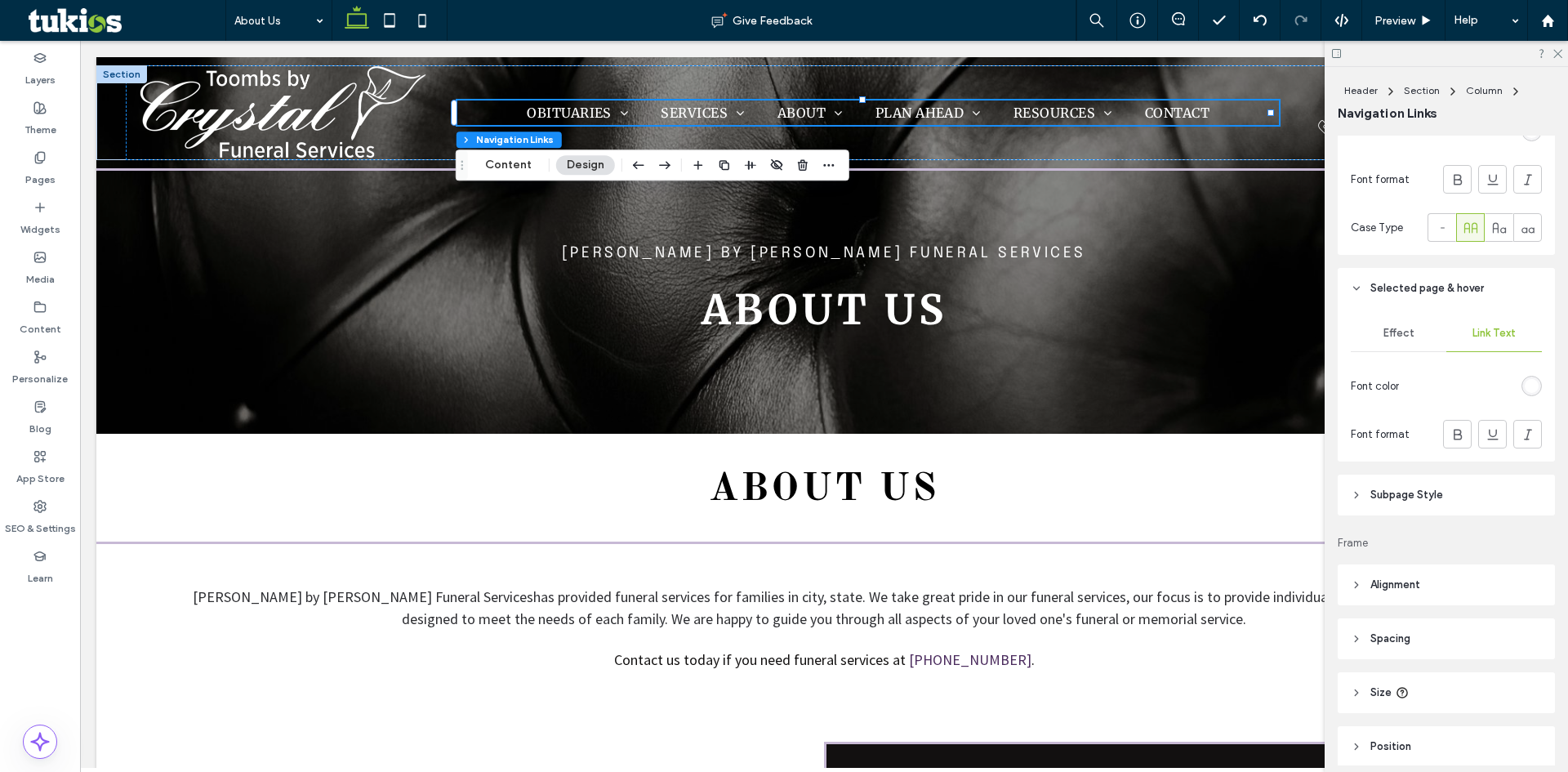
click at [1384, 503] on header "Subpage Style" at bounding box center [1446, 495] width 217 height 41
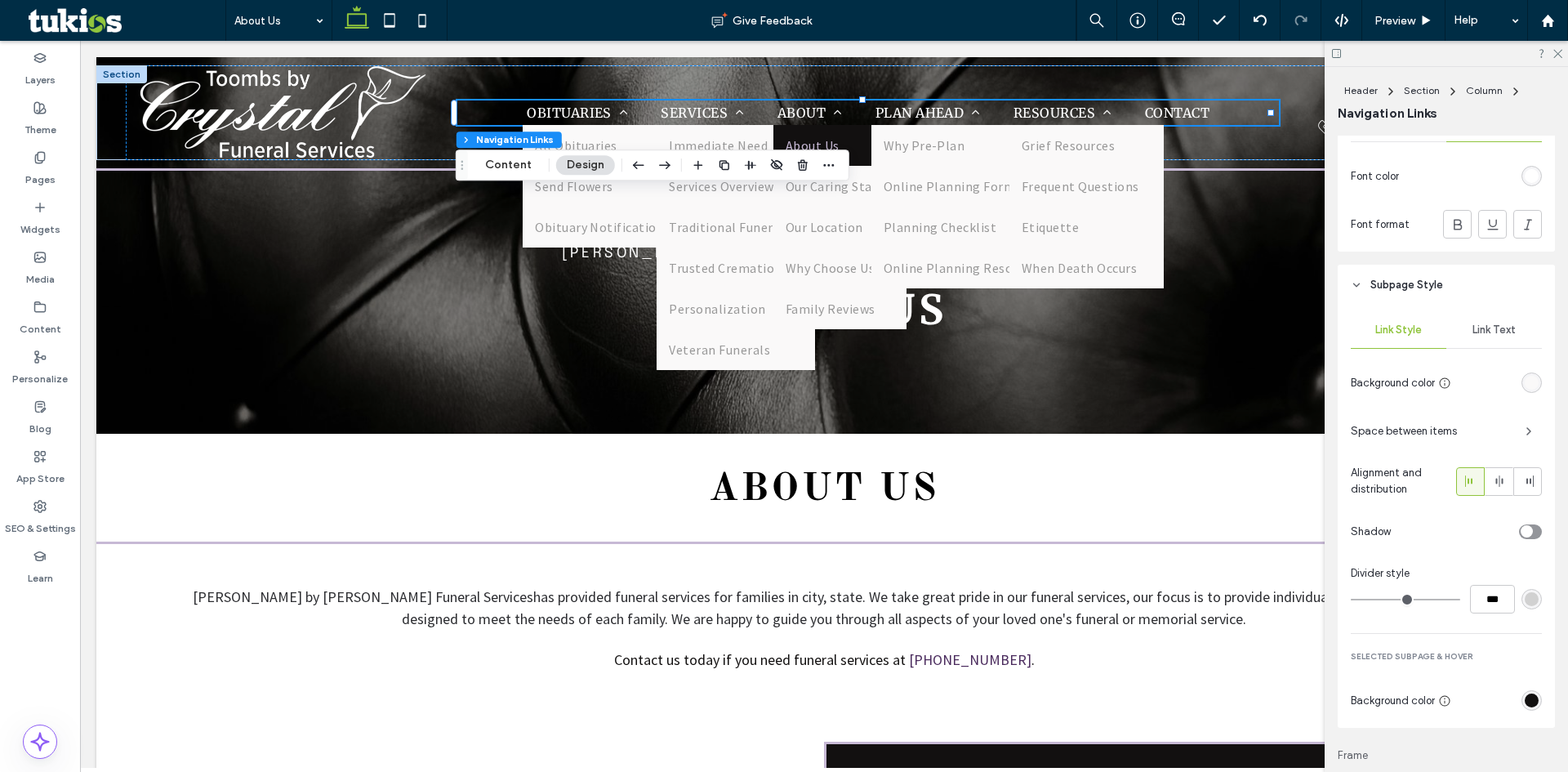
scroll to position [981, 0]
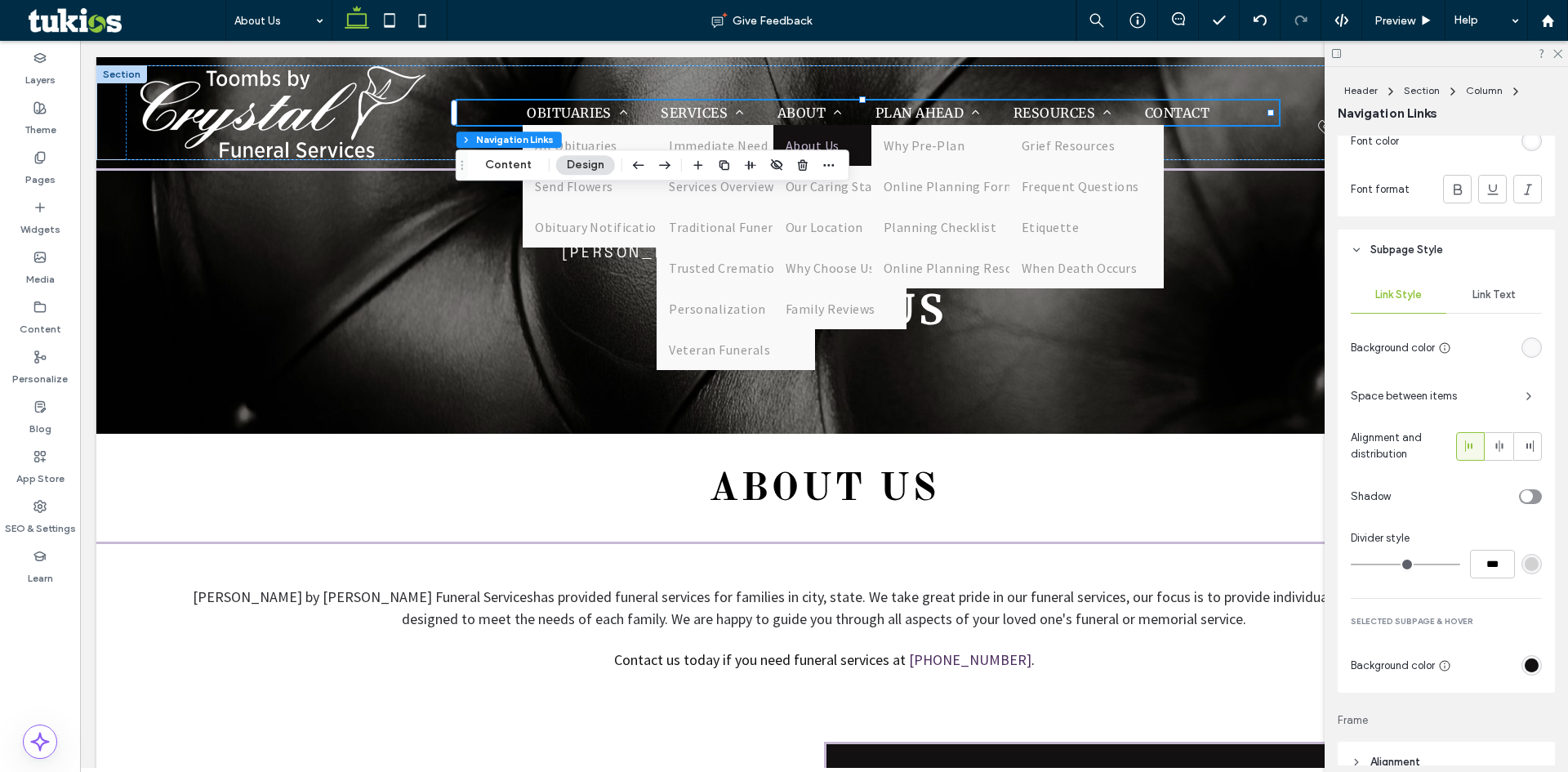
click at [1494, 303] on div "Link Text" at bounding box center [1494, 295] width 96 height 36
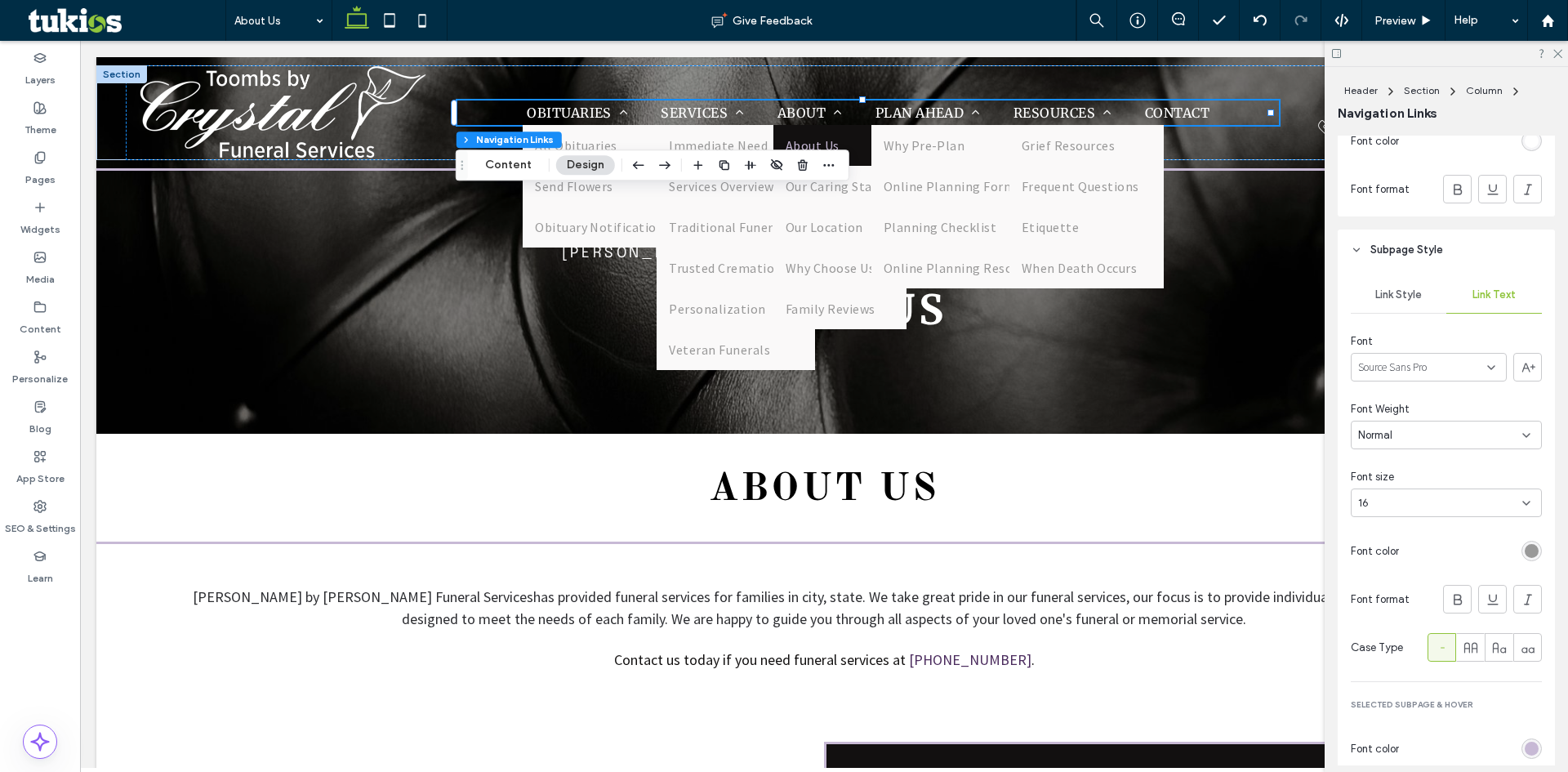
click at [1525, 548] on div "rgb(153, 153, 153)" at bounding box center [1533, 551] width 14 height 14
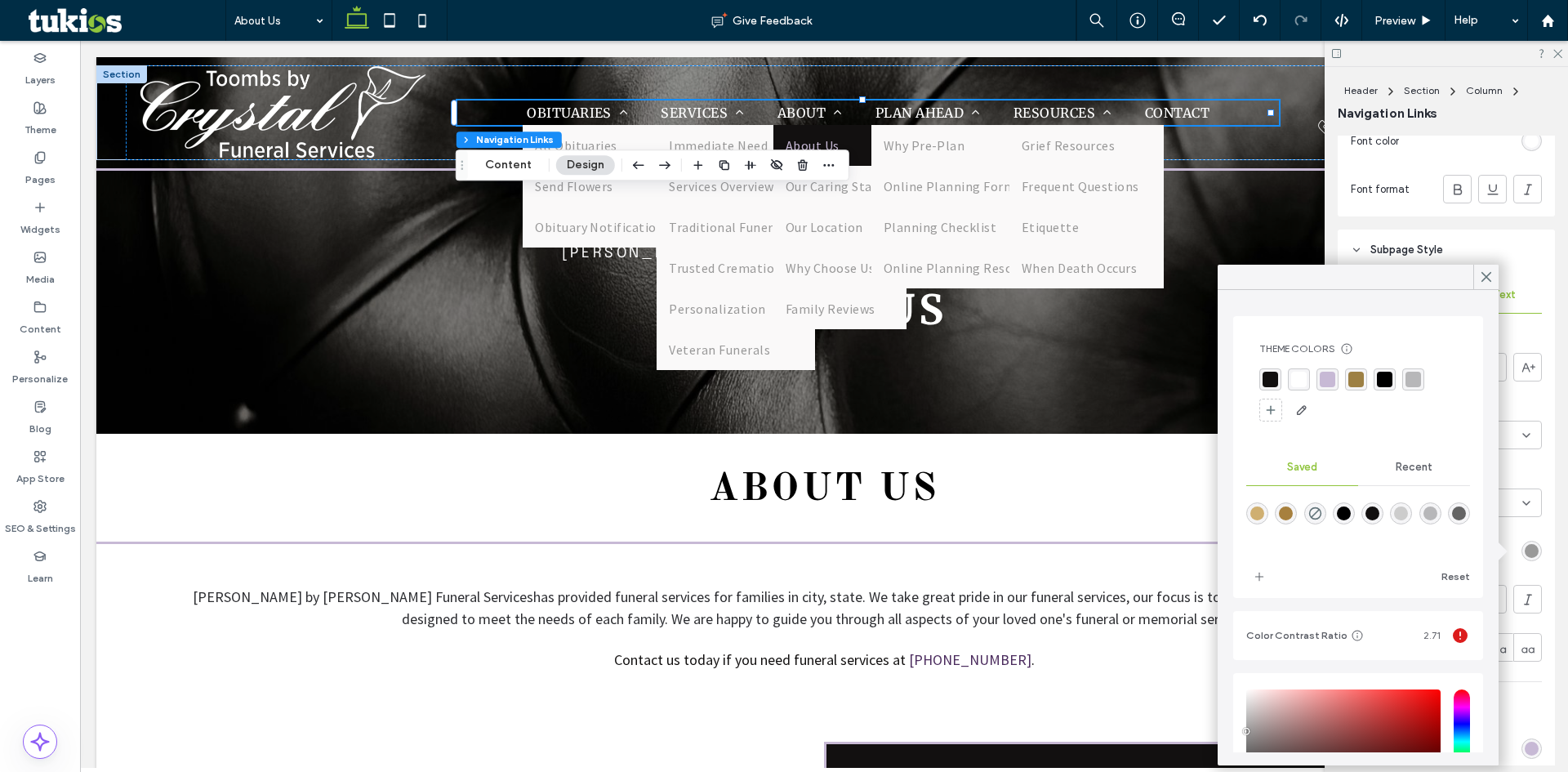
click at [1273, 382] on div "rgba(18,16,16,1)" at bounding box center [1271, 380] width 16 height 16
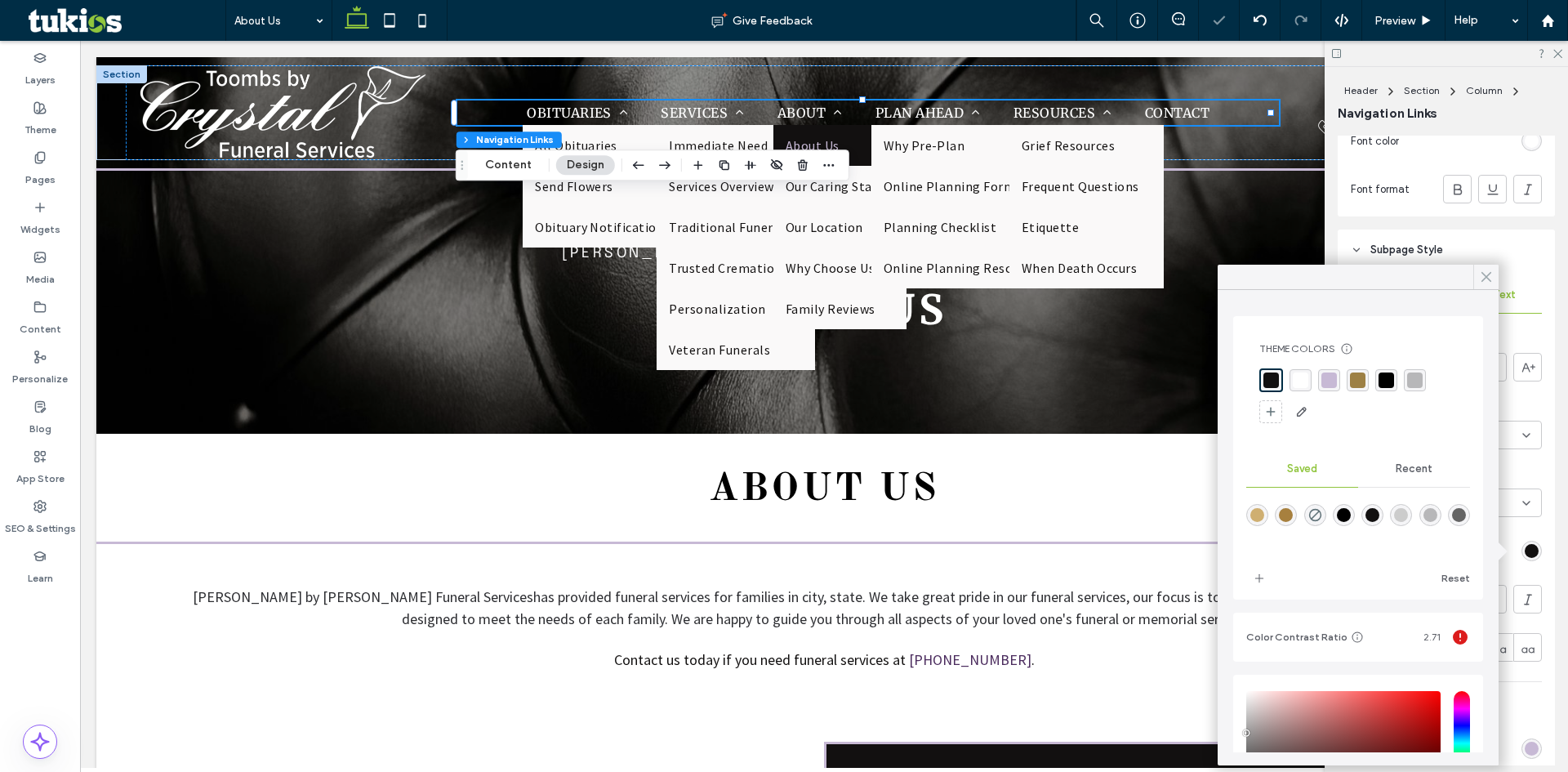
click at [1478, 274] on div at bounding box center [1486, 277] width 26 height 25
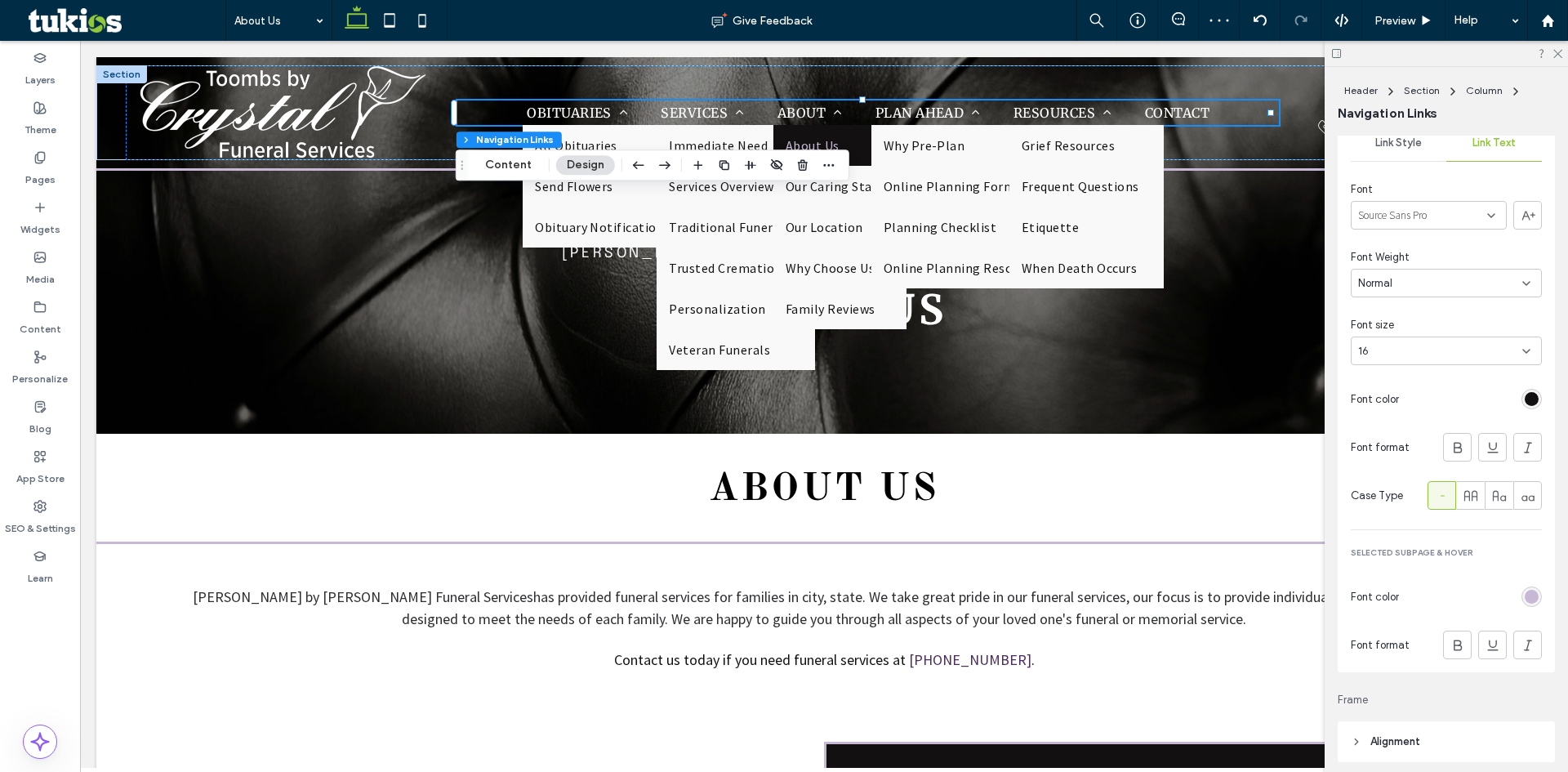
scroll to position [1145, 0]
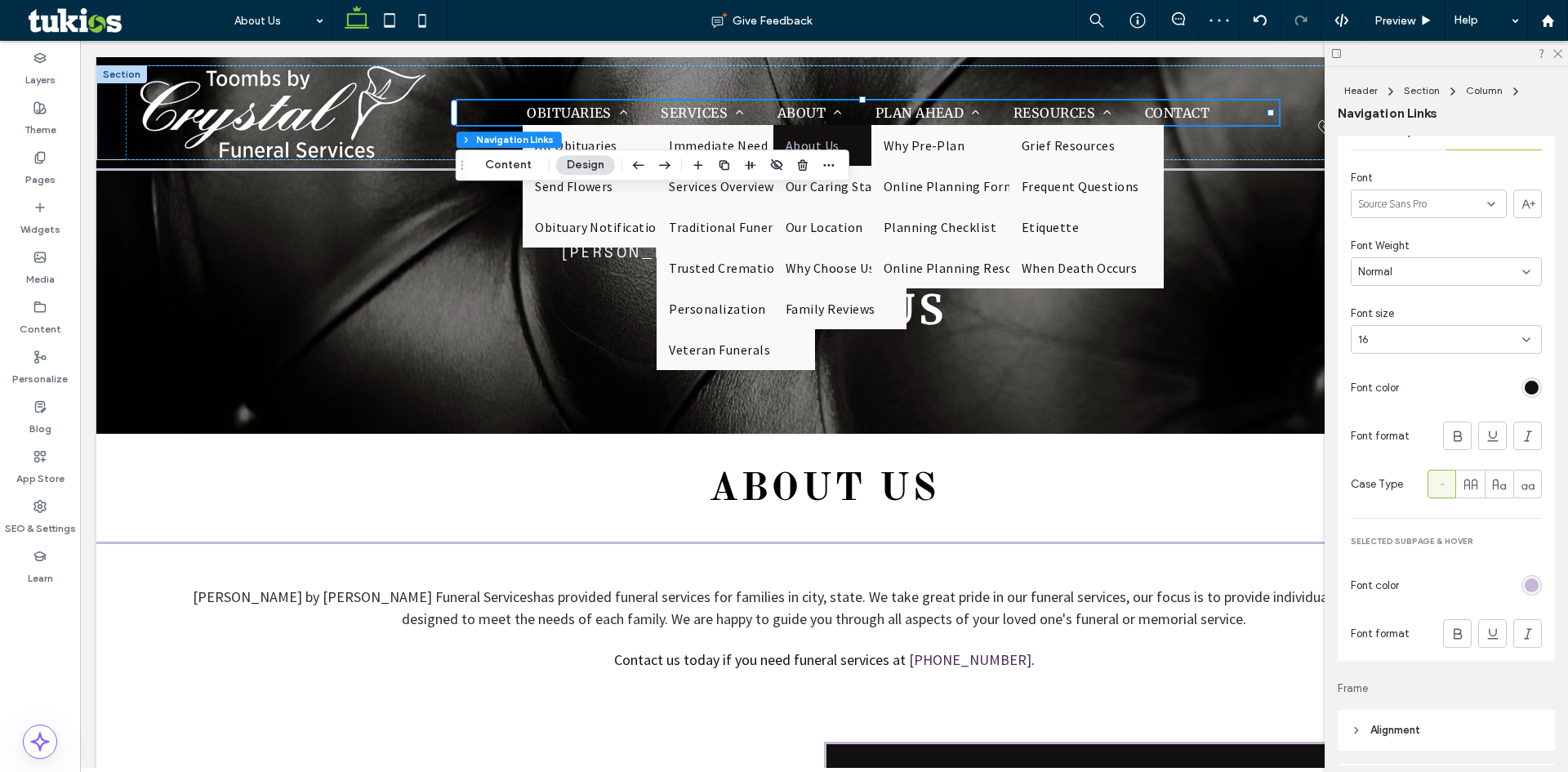
click at [1525, 583] on div "rgb(199, 185, 213)" at bounding box center [1533, 586] width 14 height 14
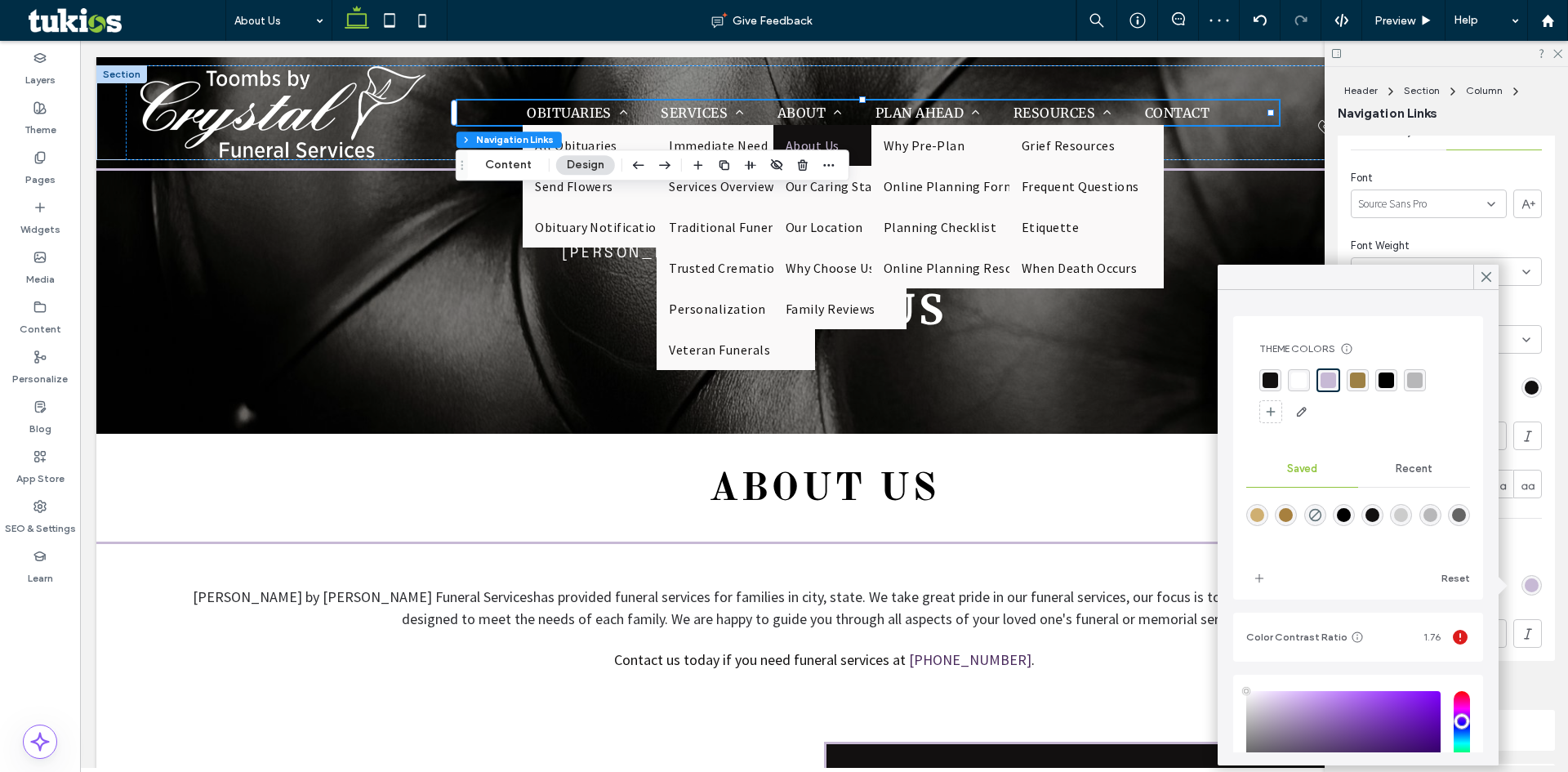
type input "****"
click at [1297, 381] on div "rgba(255, 255, 255, 1)" at bounding box center [1299, 381] width 16 height 16
click at [1487, 282] on icon at bounding box center [1486, 277] width 15 height 15
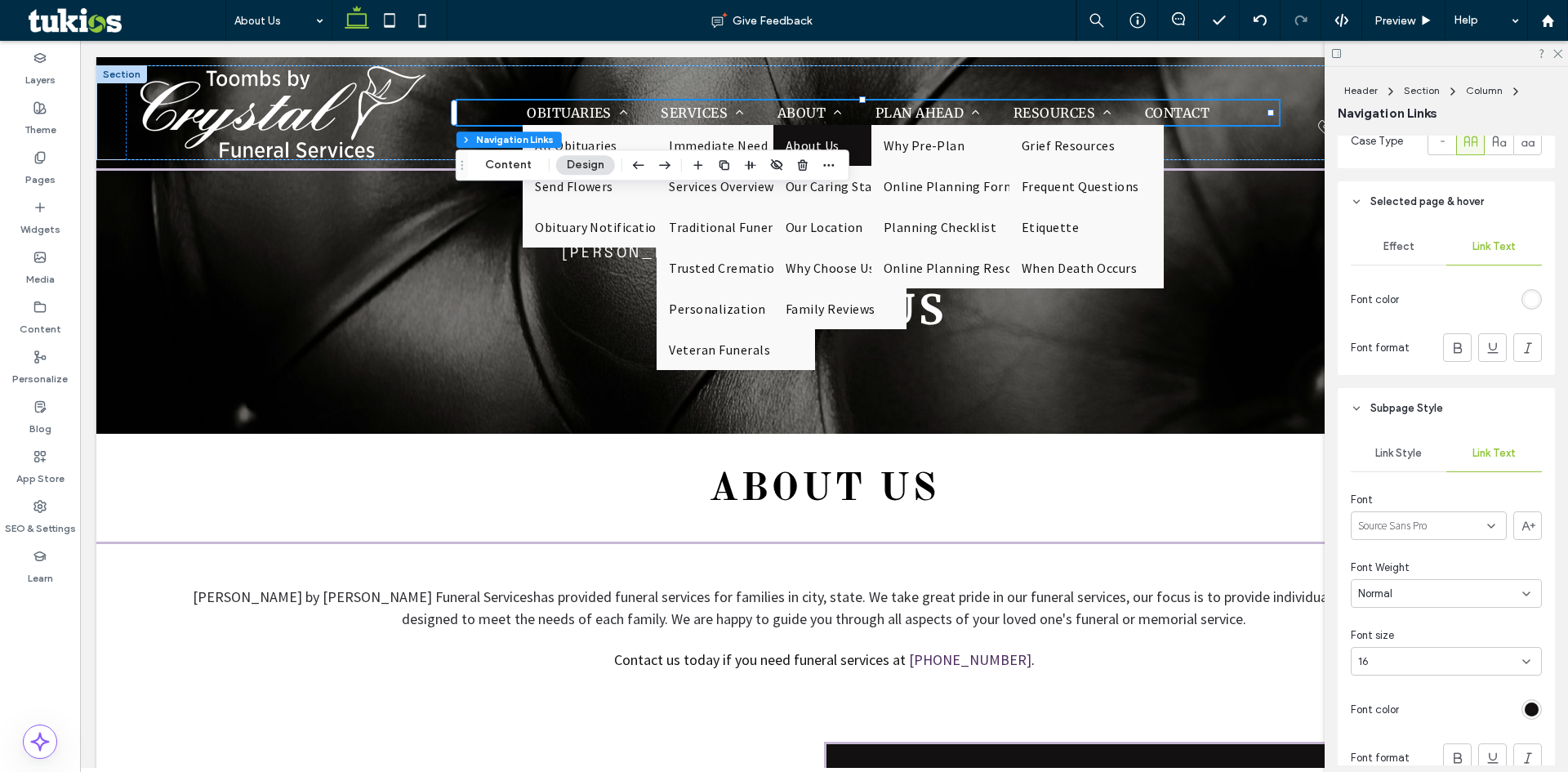
scroll to position [866, 0]
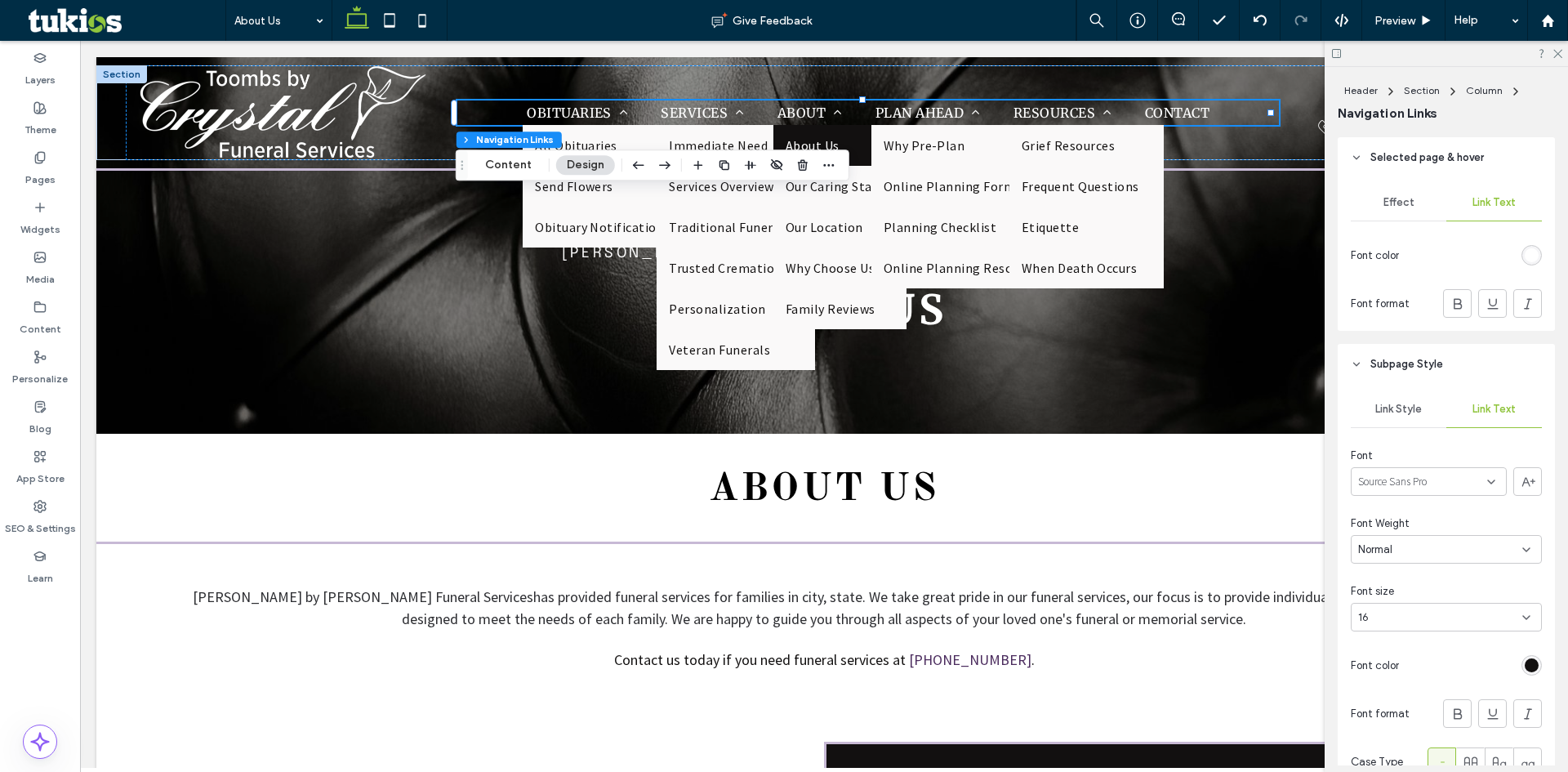
click at [1393, 408] on span "Link Style" at bounding box center [1399, 409] width 47 height 13
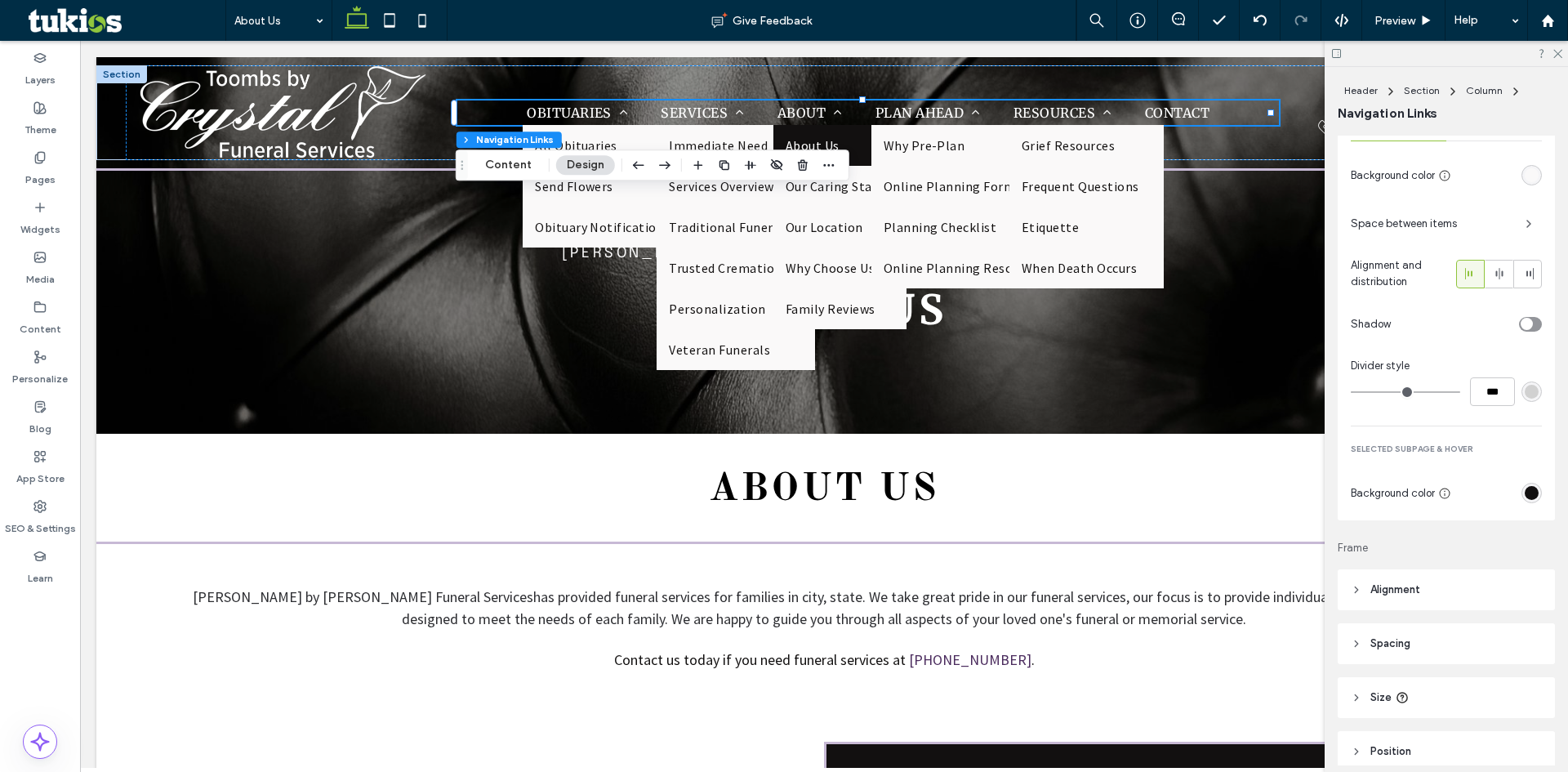
scroll to position [1193, 0]
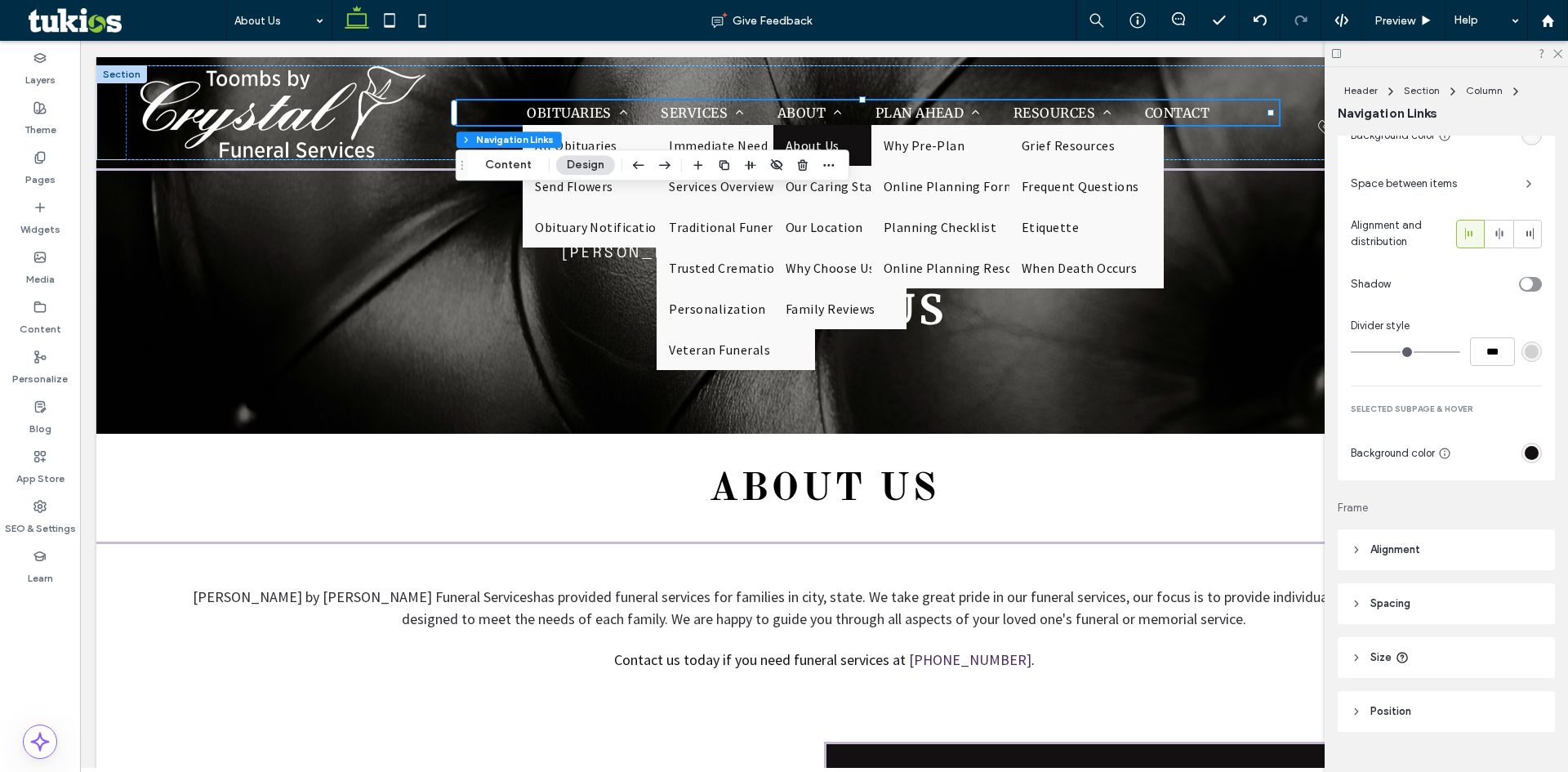
click at [1530, 455] on div "rgb(18, 16, 16)" at bounding box center [1533, 453] width 14 height 14
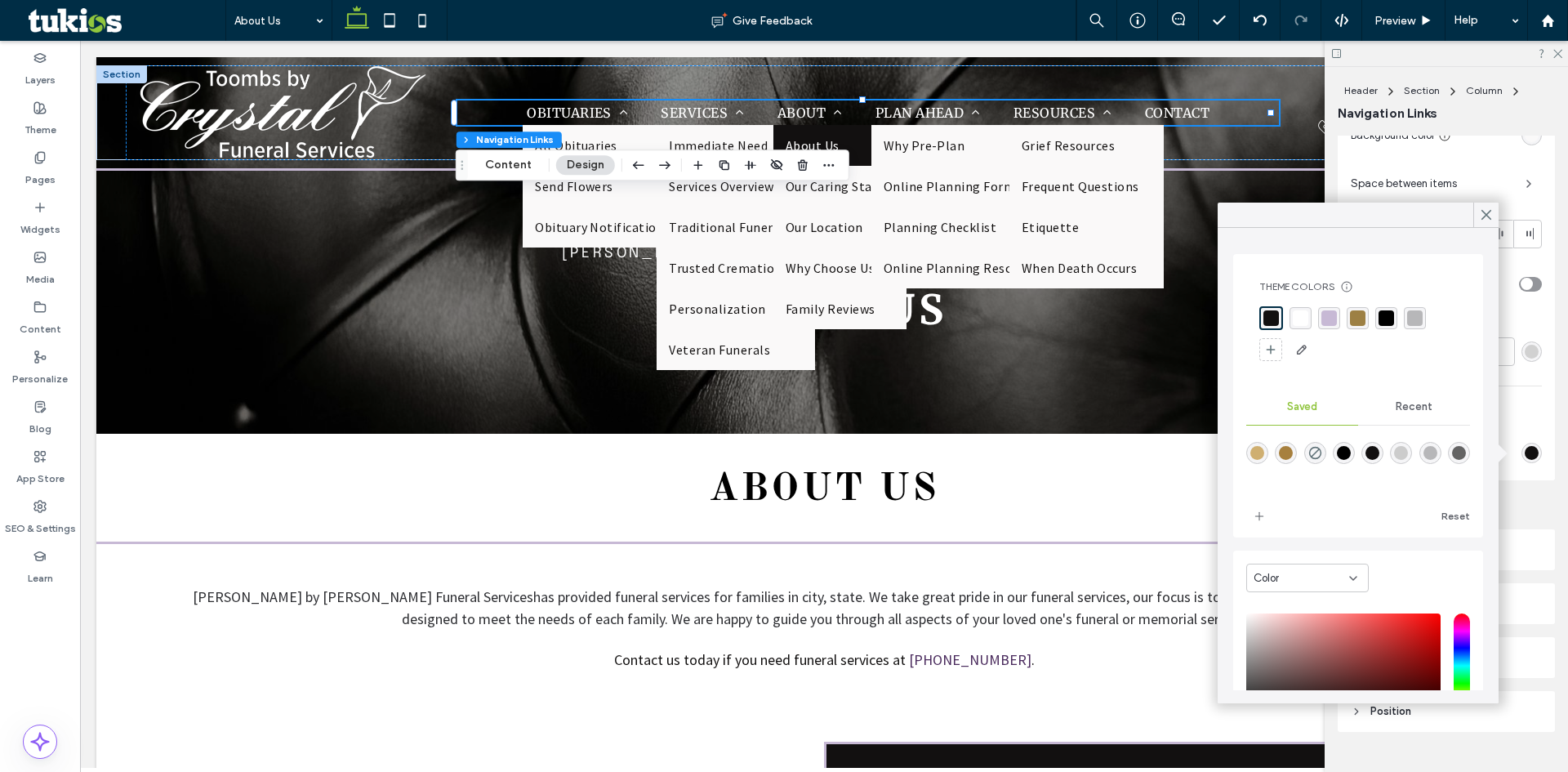
click at [1325, 320] on div "rgba(199, 185, 213, 1)" at bounding box center [1329, 319] width 16 height 16
click at [1410, 407] on span "Recent" at bounding box center [1414, 406] width 36 height 13
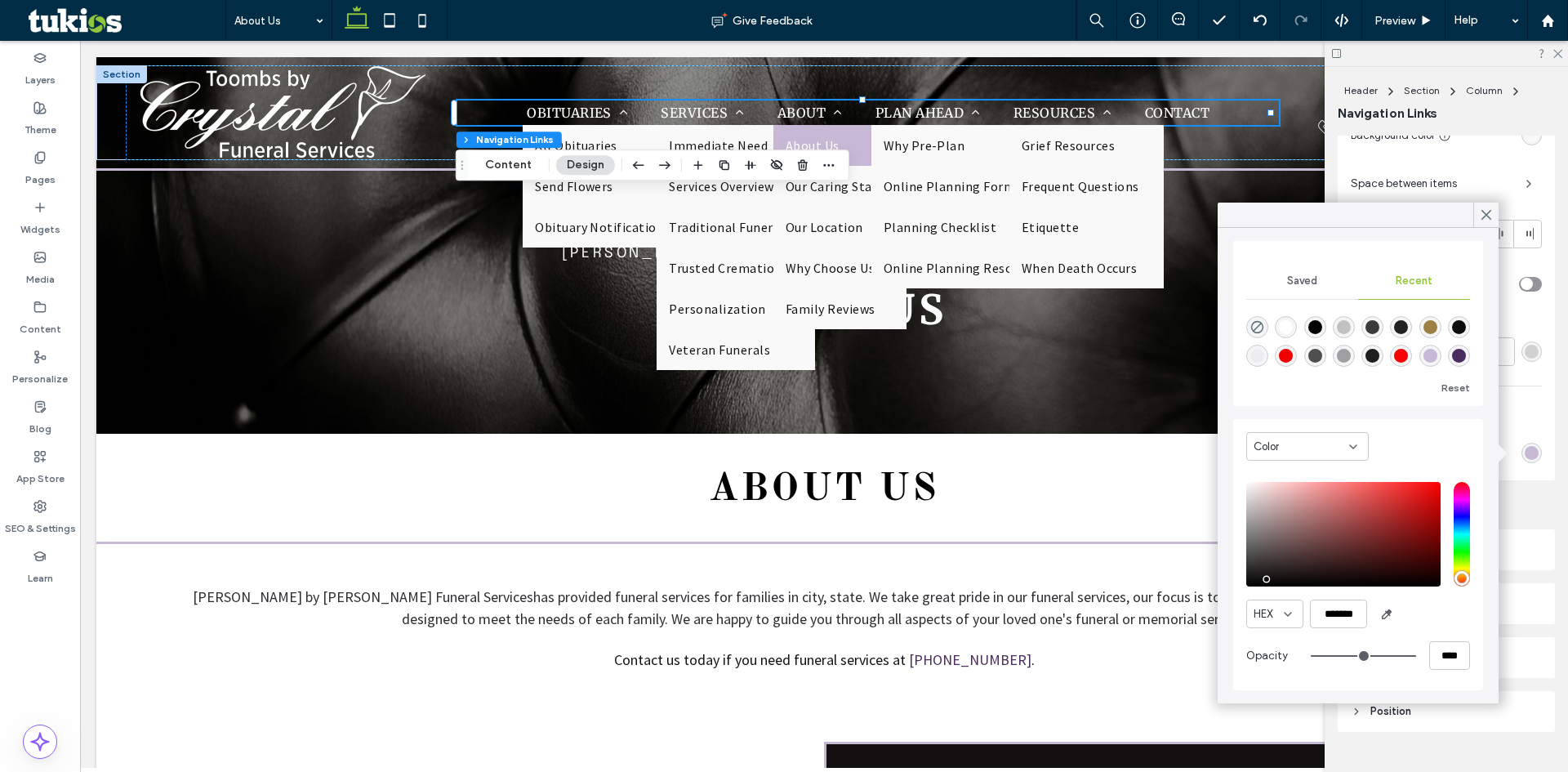
scroll to position [26, 0]
click at [1453, 360] on div "rgba(75, 44, 94, 1)" at bounding box center [1460, 356] width 14 height 14
type input "*******"
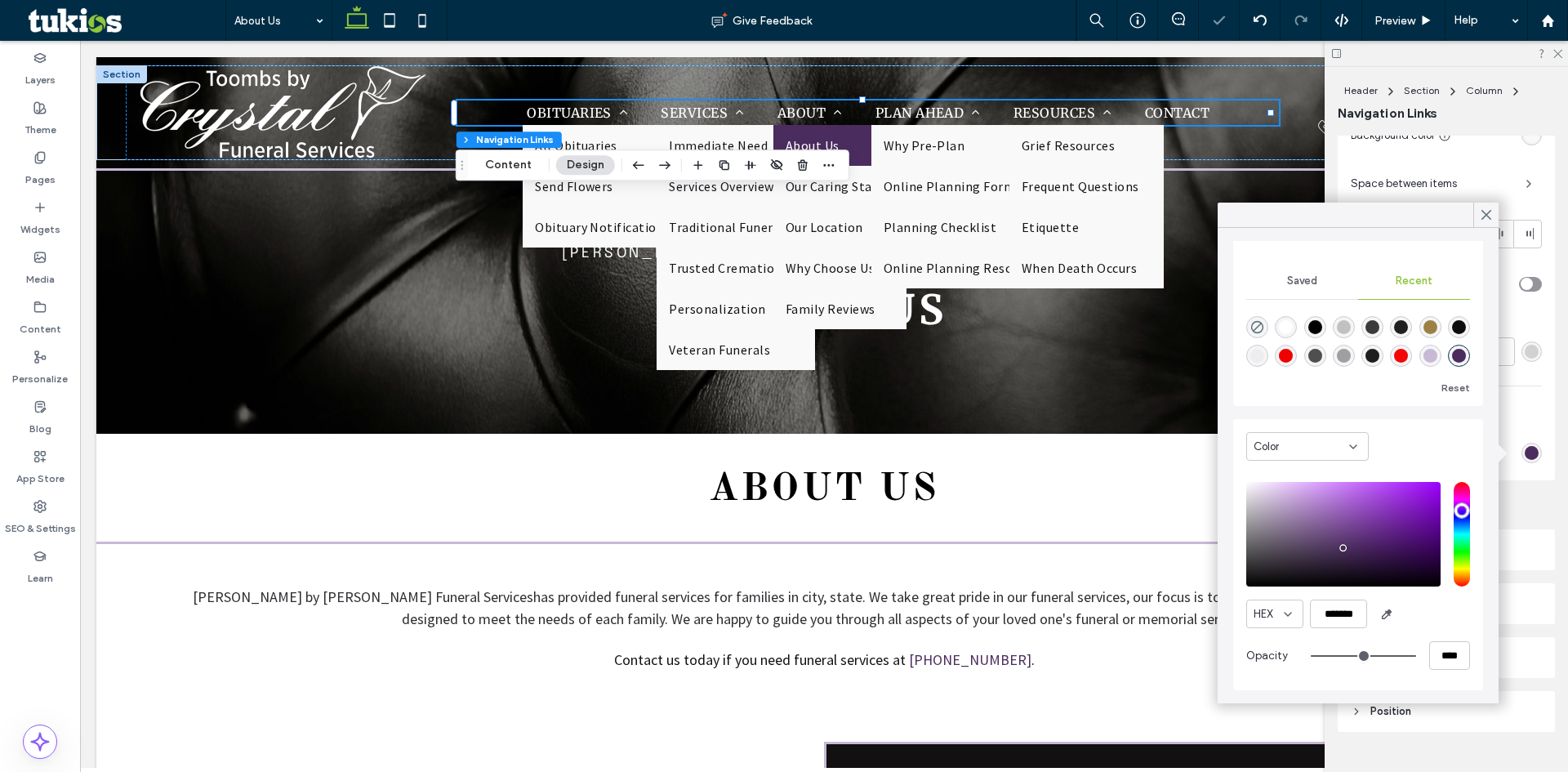
click at [1476, 206] on div at bounding box center [1486, 215] width 26 height 25
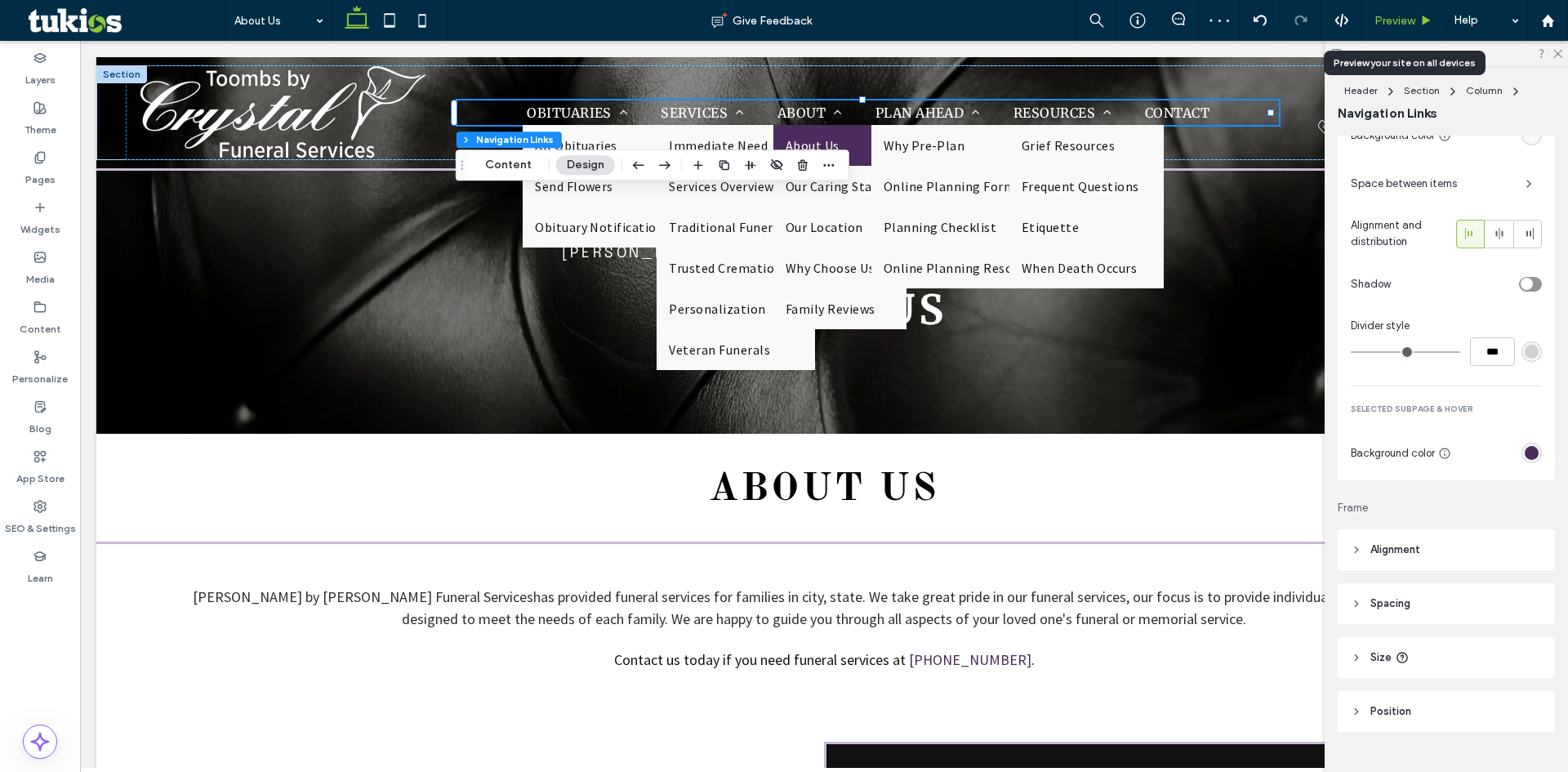
click at [1417, 9] on div "Preview" at bounding box center [1404, 20] width 83 height 41
click at [1410, 21] on span "Preview" at bounding box center [1395, 21] width 41 height 14
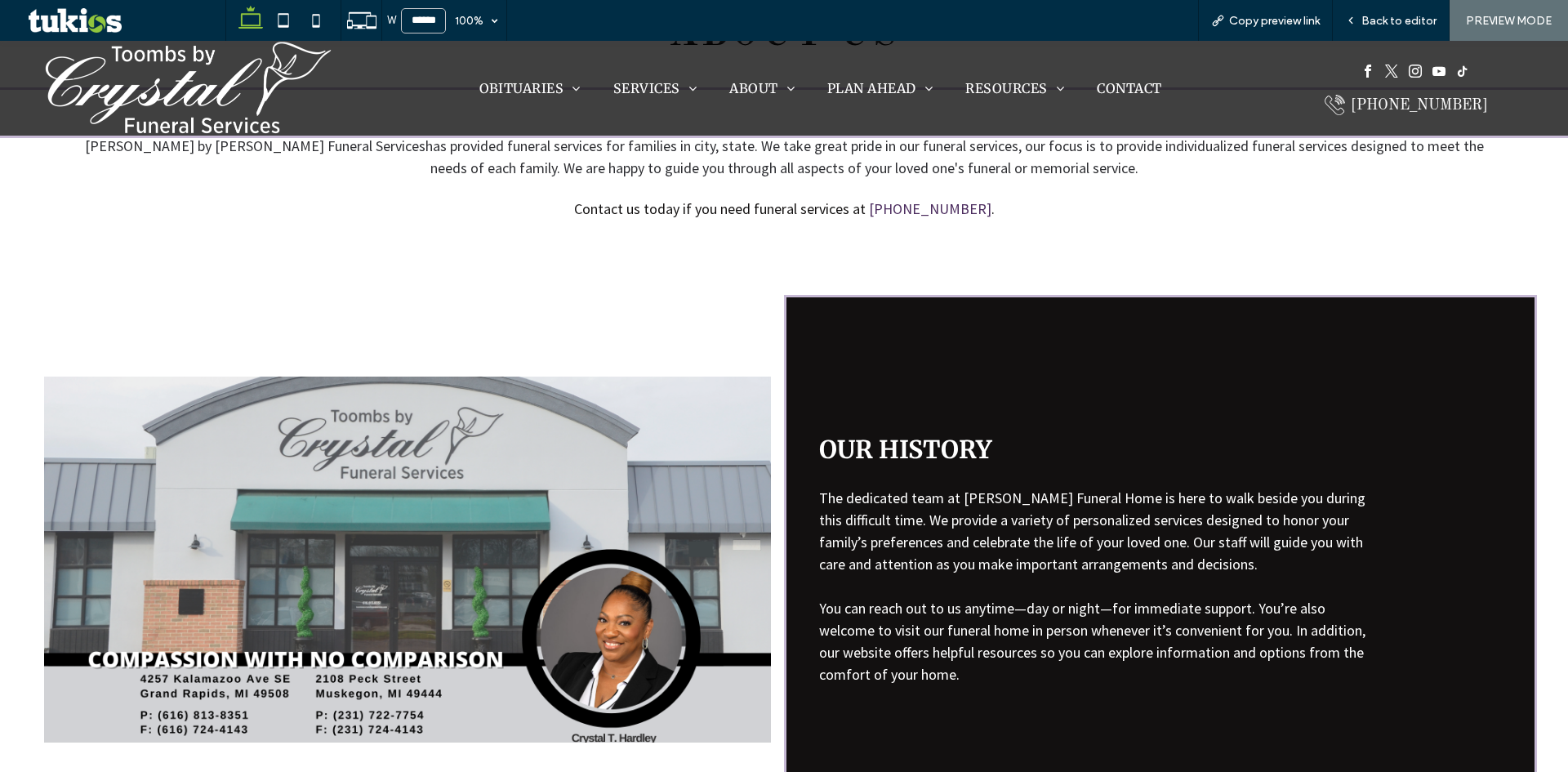
scroll to position [163, 0]
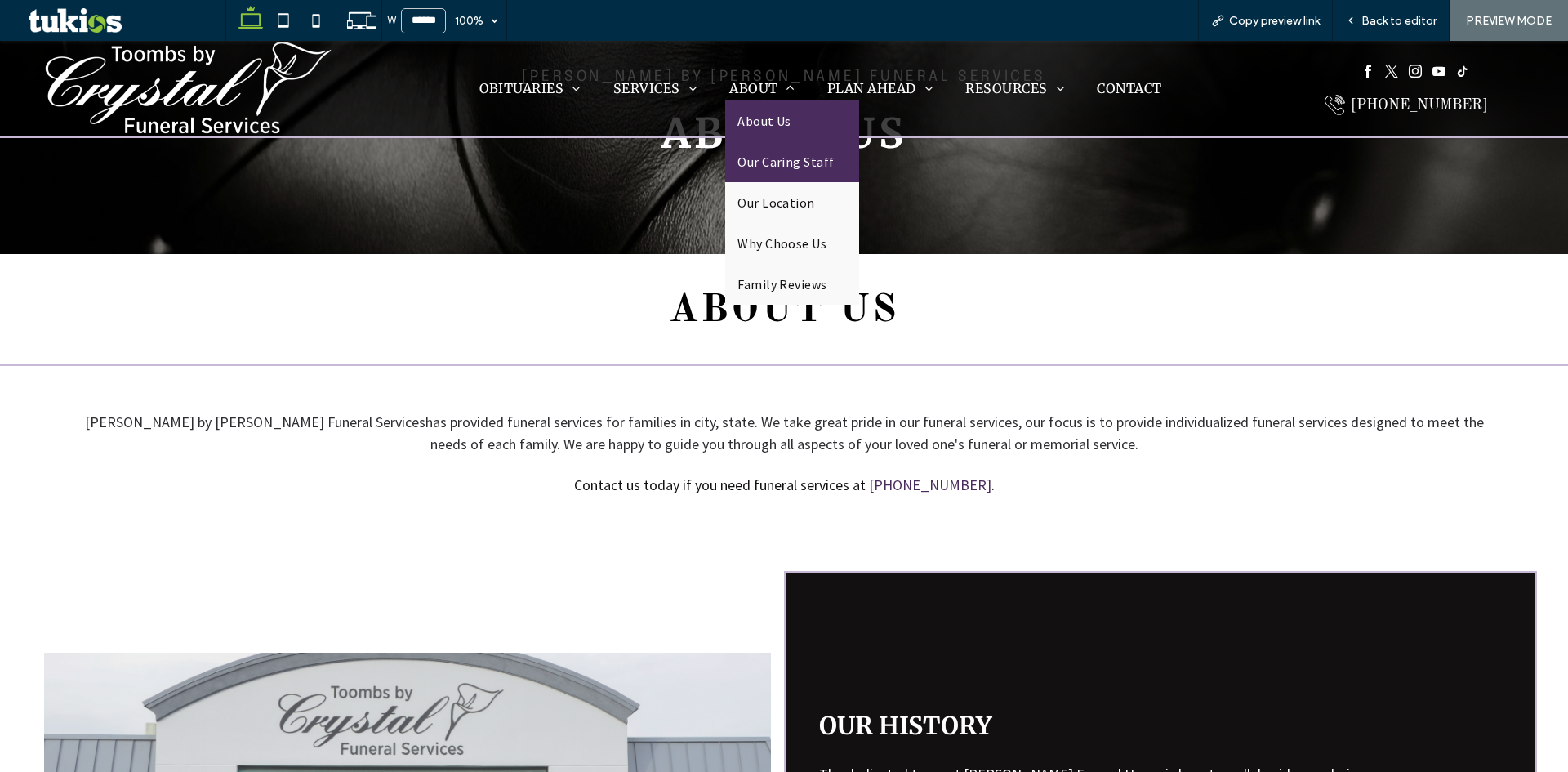
click at [766, 161] on span "Our Caring Staff" at bounding box center [787, 161] width 98 height 16
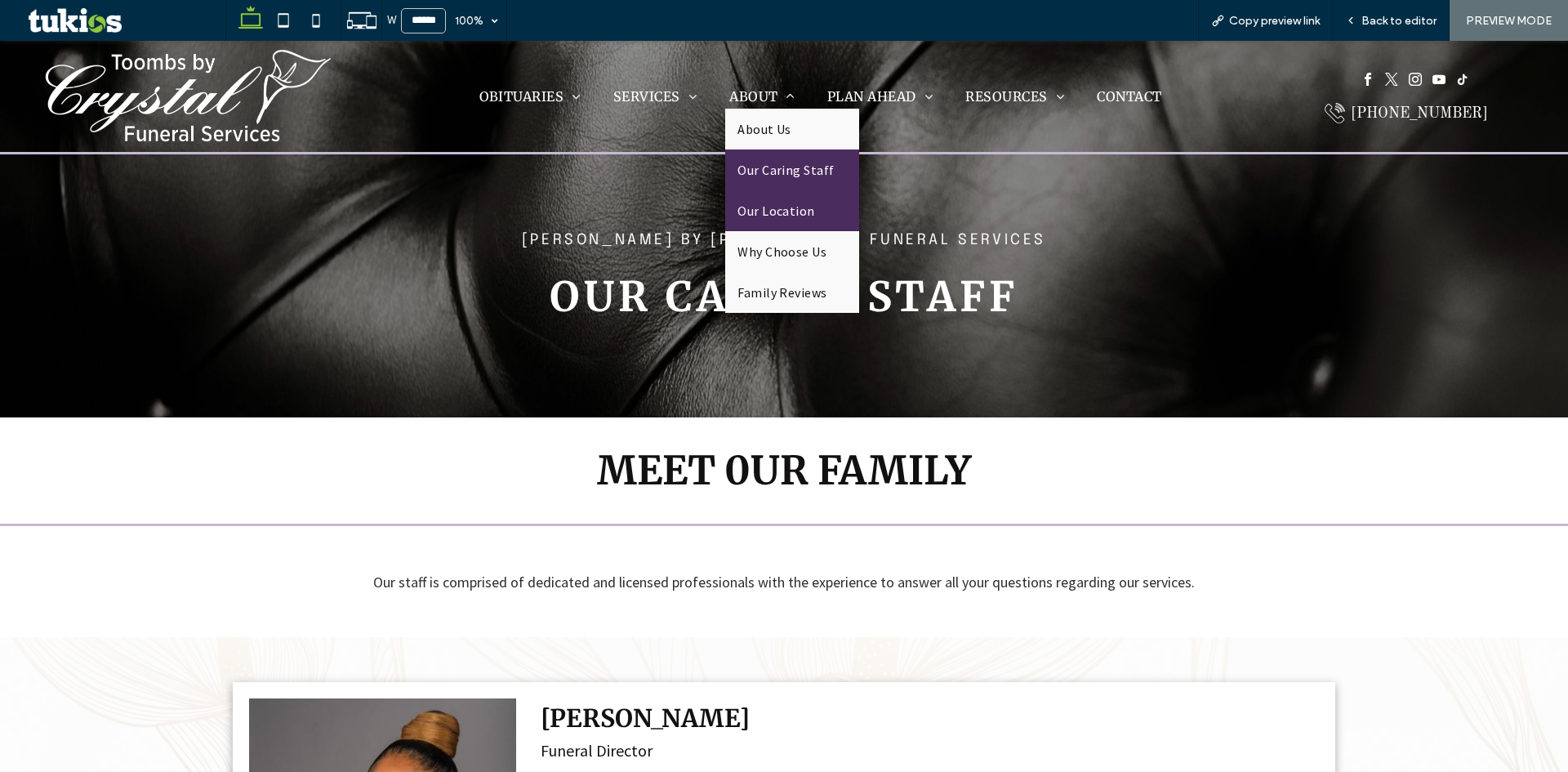
click at [776, 202] on span "Our Location" at bounding box center [777, 210] width 78 height 16
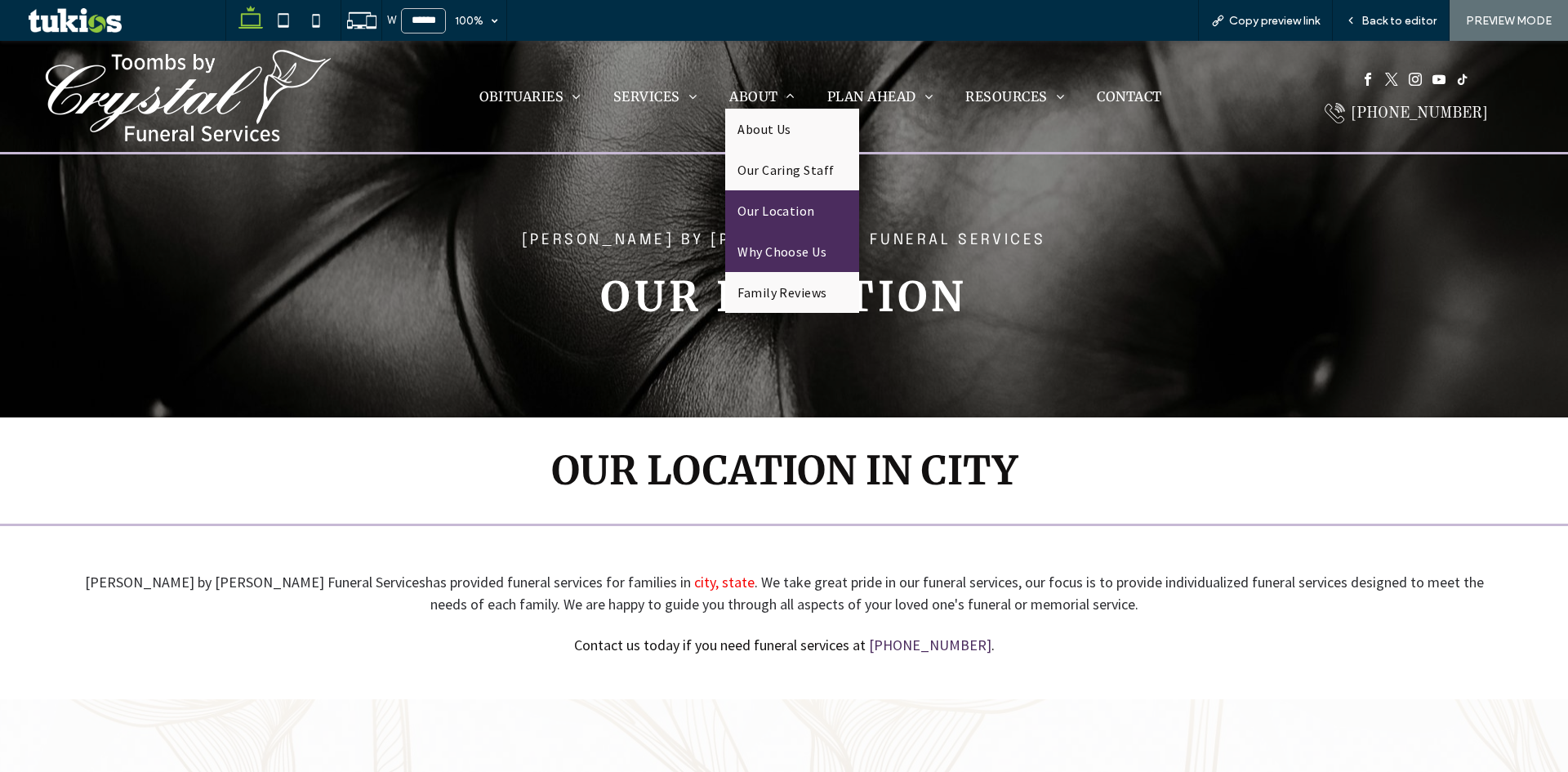
click at [804, 262] on link "Why Choose Us" at bounding box center [792, 252] width 134 height 41
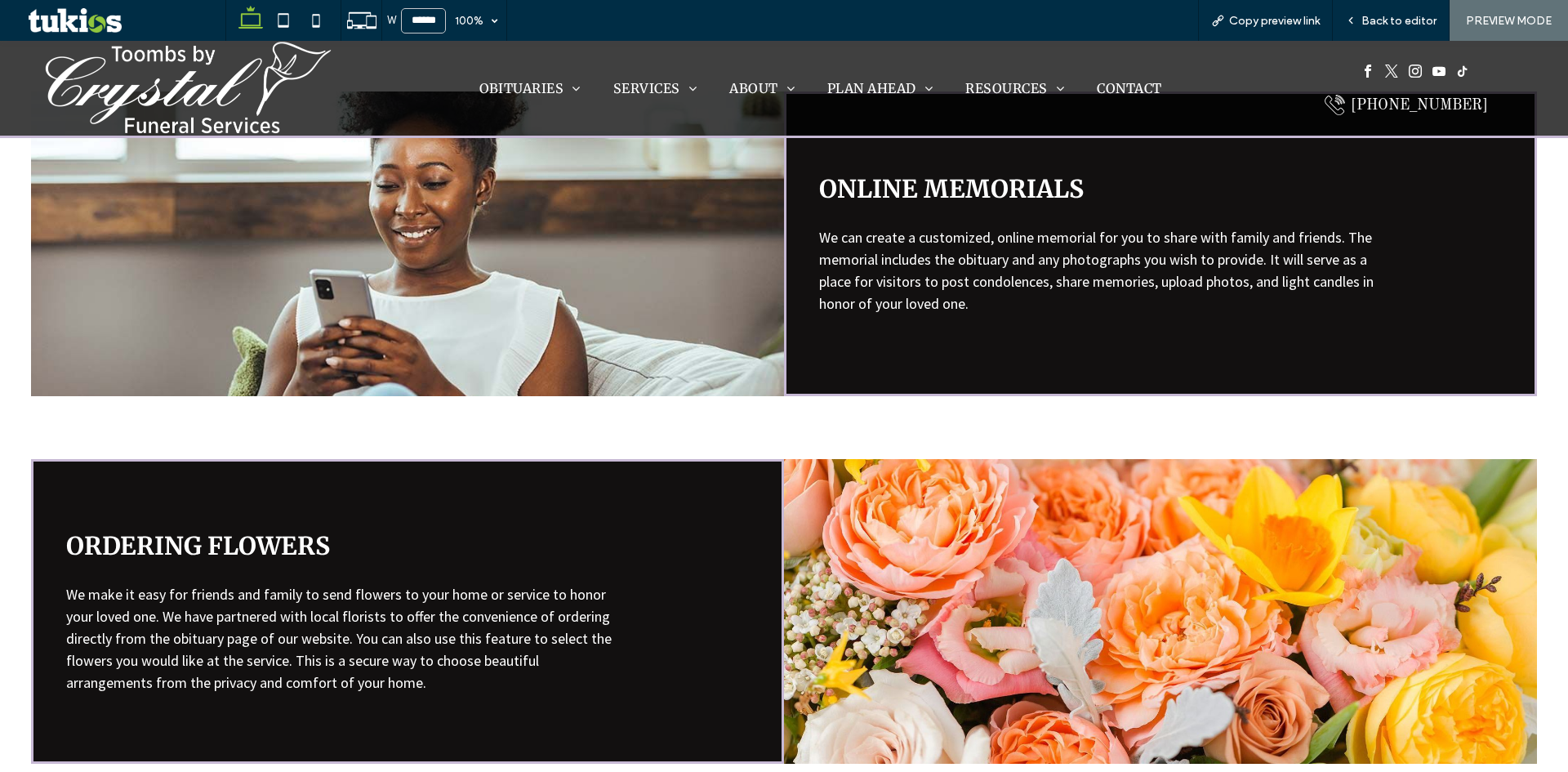
scroll to position [595, 0]
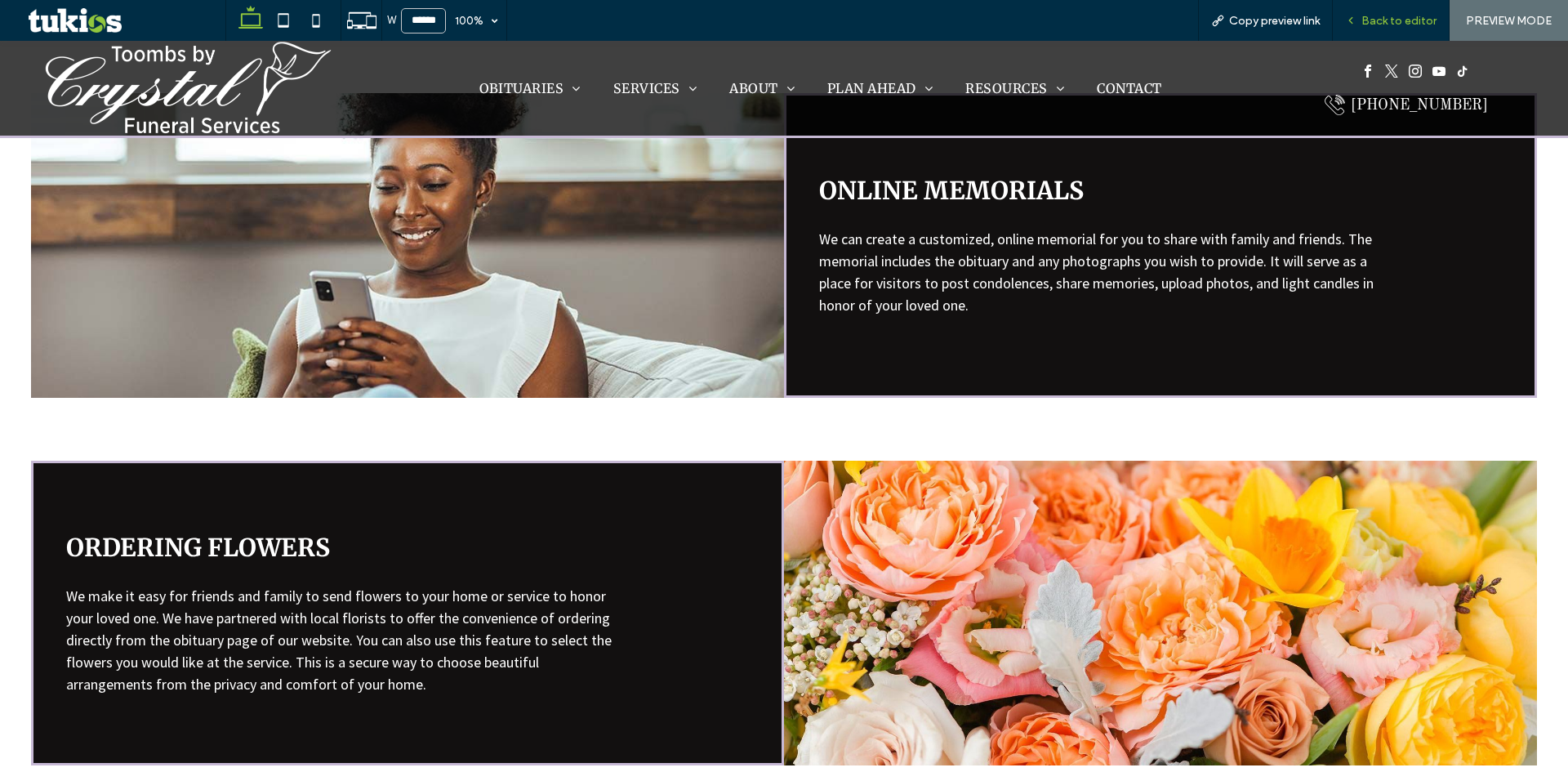
click at [1405, 22] on span "Back to editor" at bounding box center [1399, 21] width 75 height 14
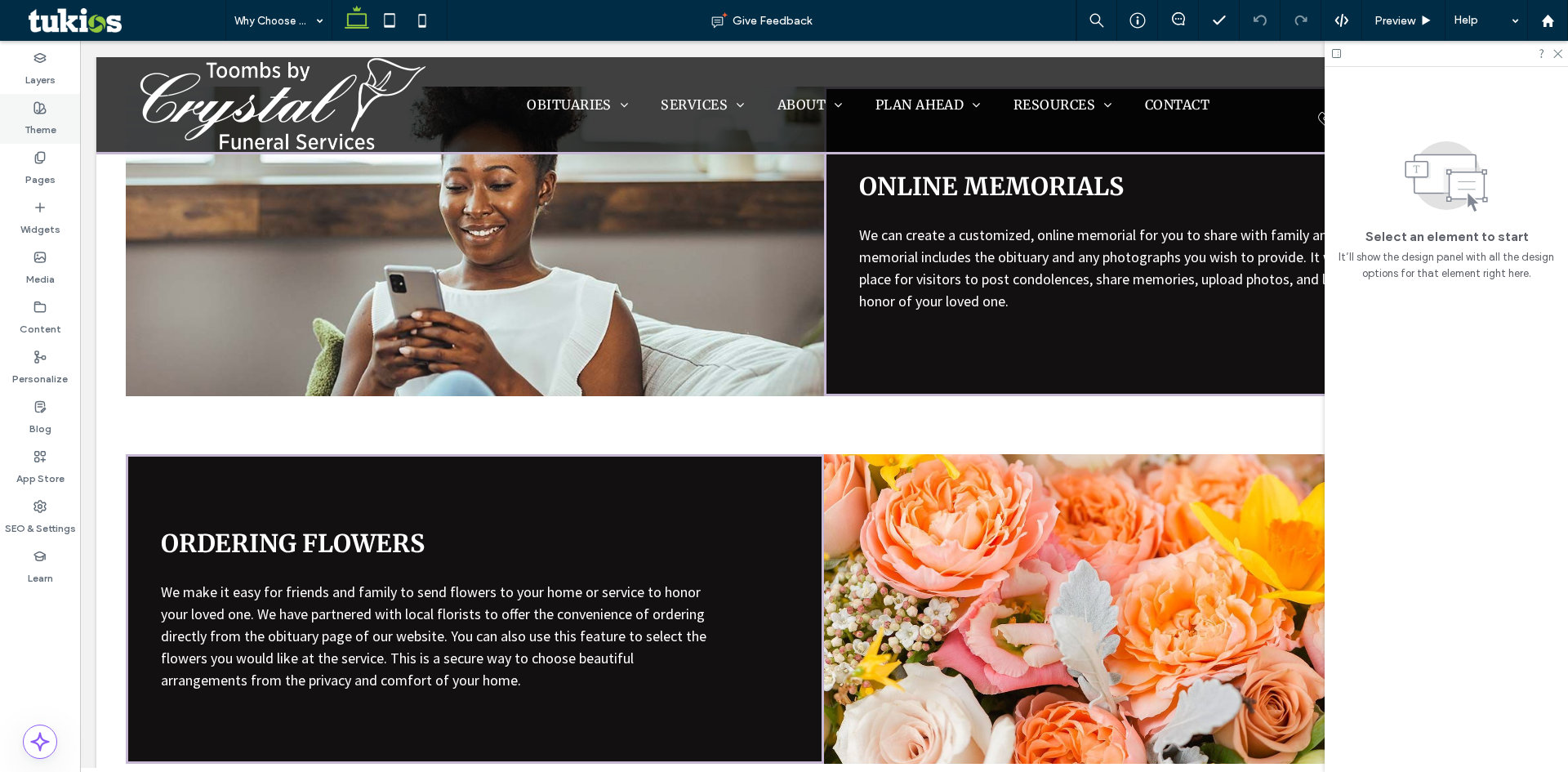
click at [44, 115] on label "Theme" at bounding box center [41, 126] width 32 height 23
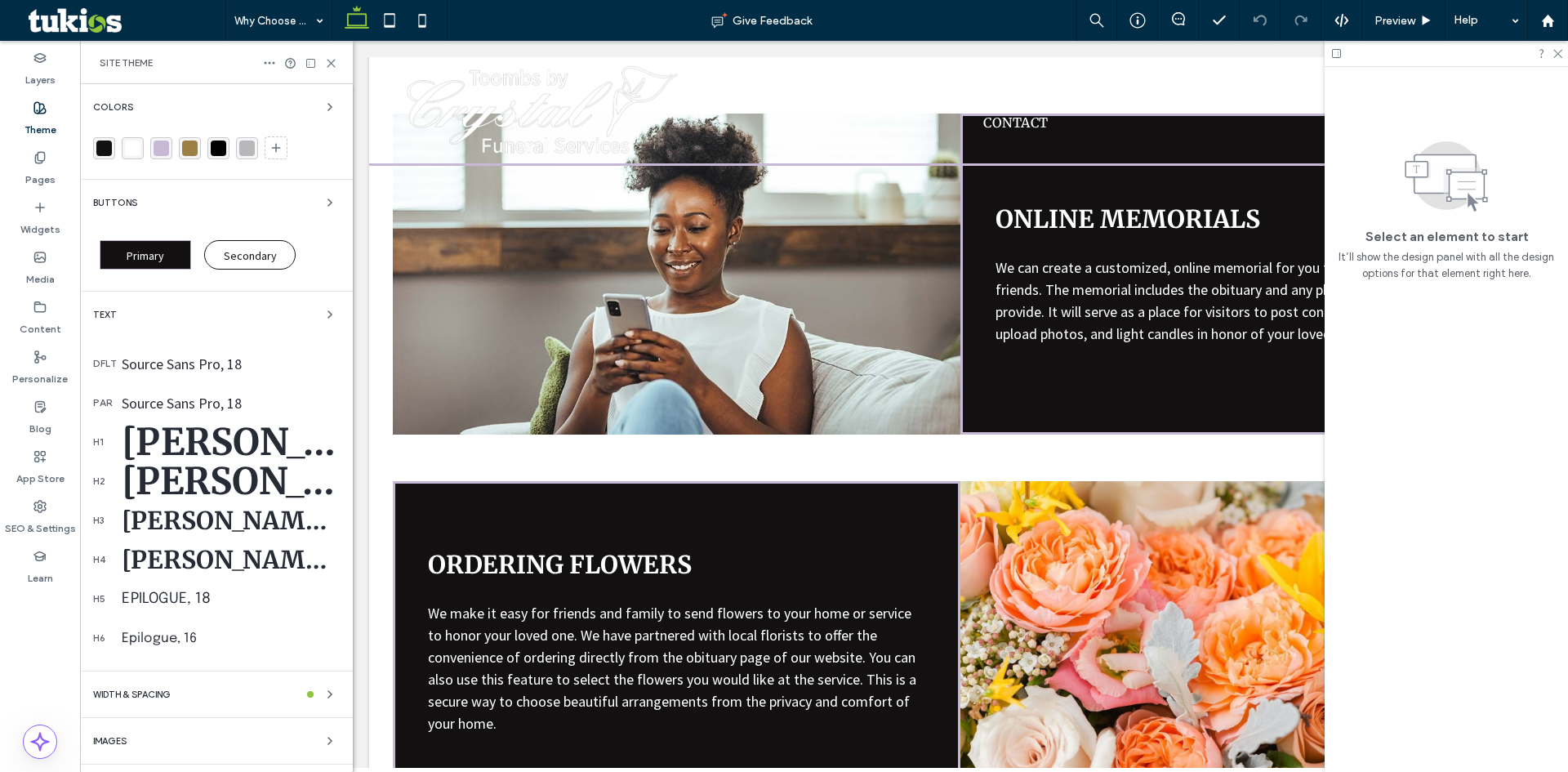
scroll to position [607, 0]
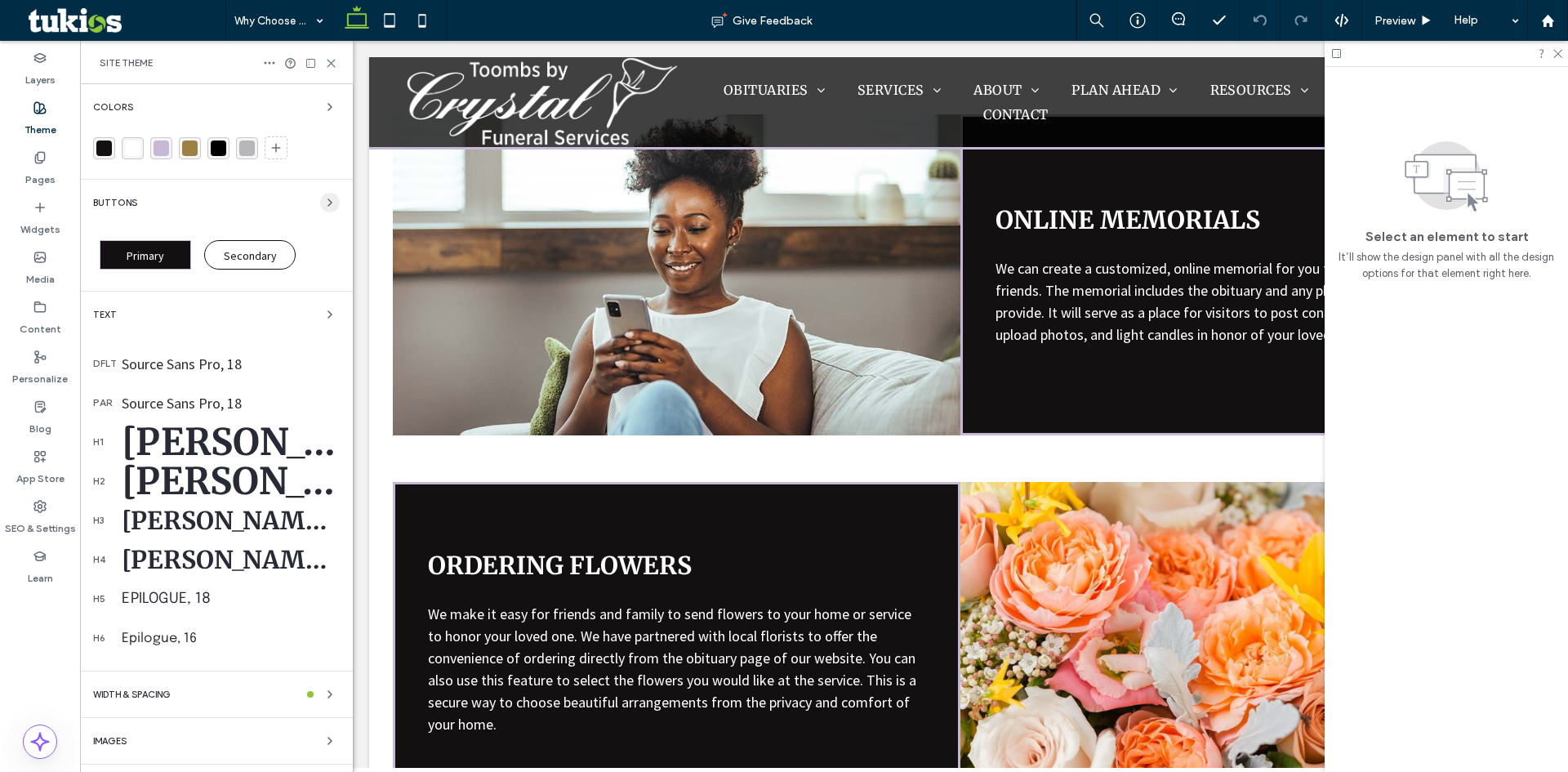
click at [326, 199] on icon "button" at bounding box center [330, 202] width 13 height 13
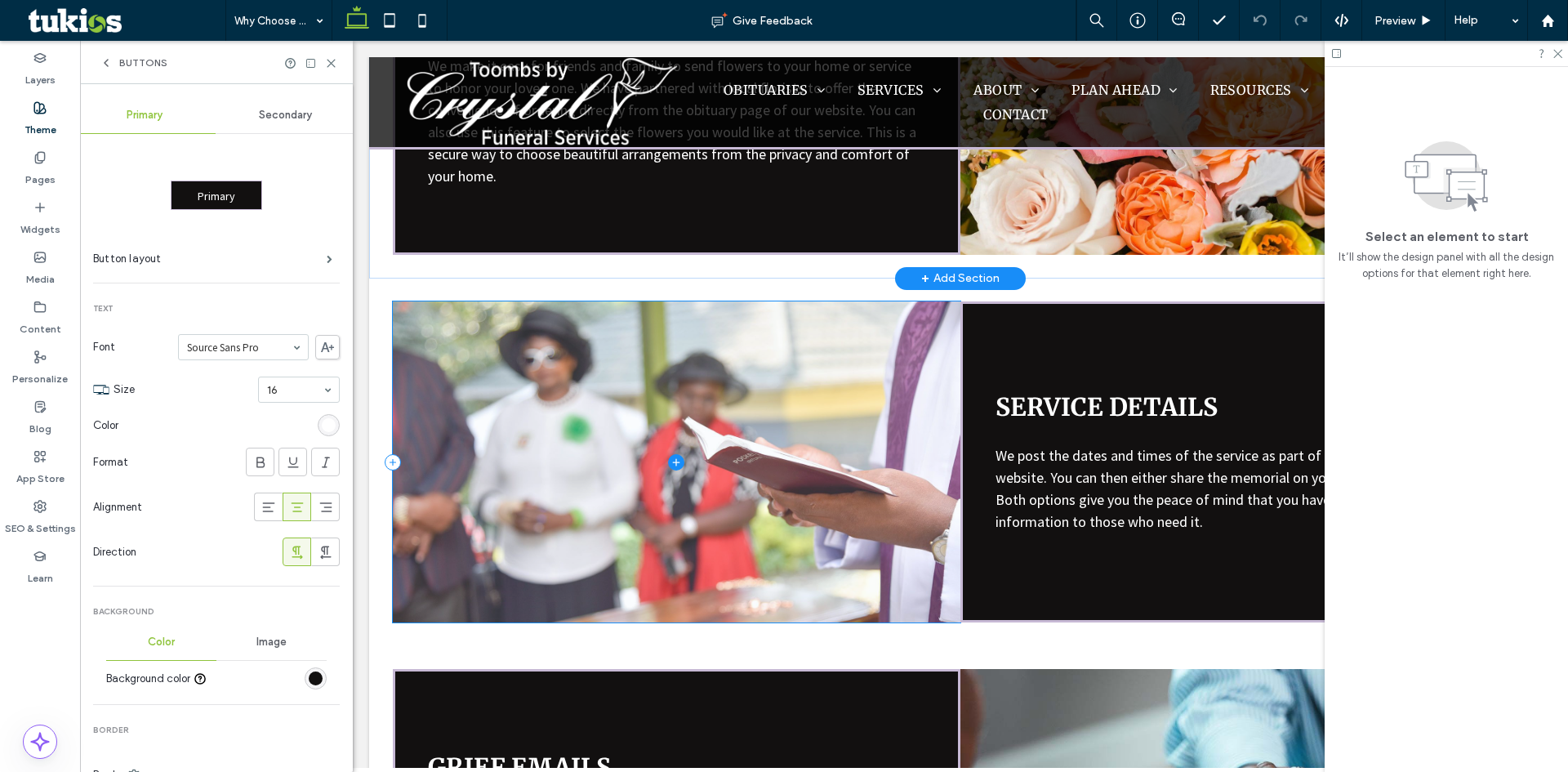
scroll to position [1154, 0]
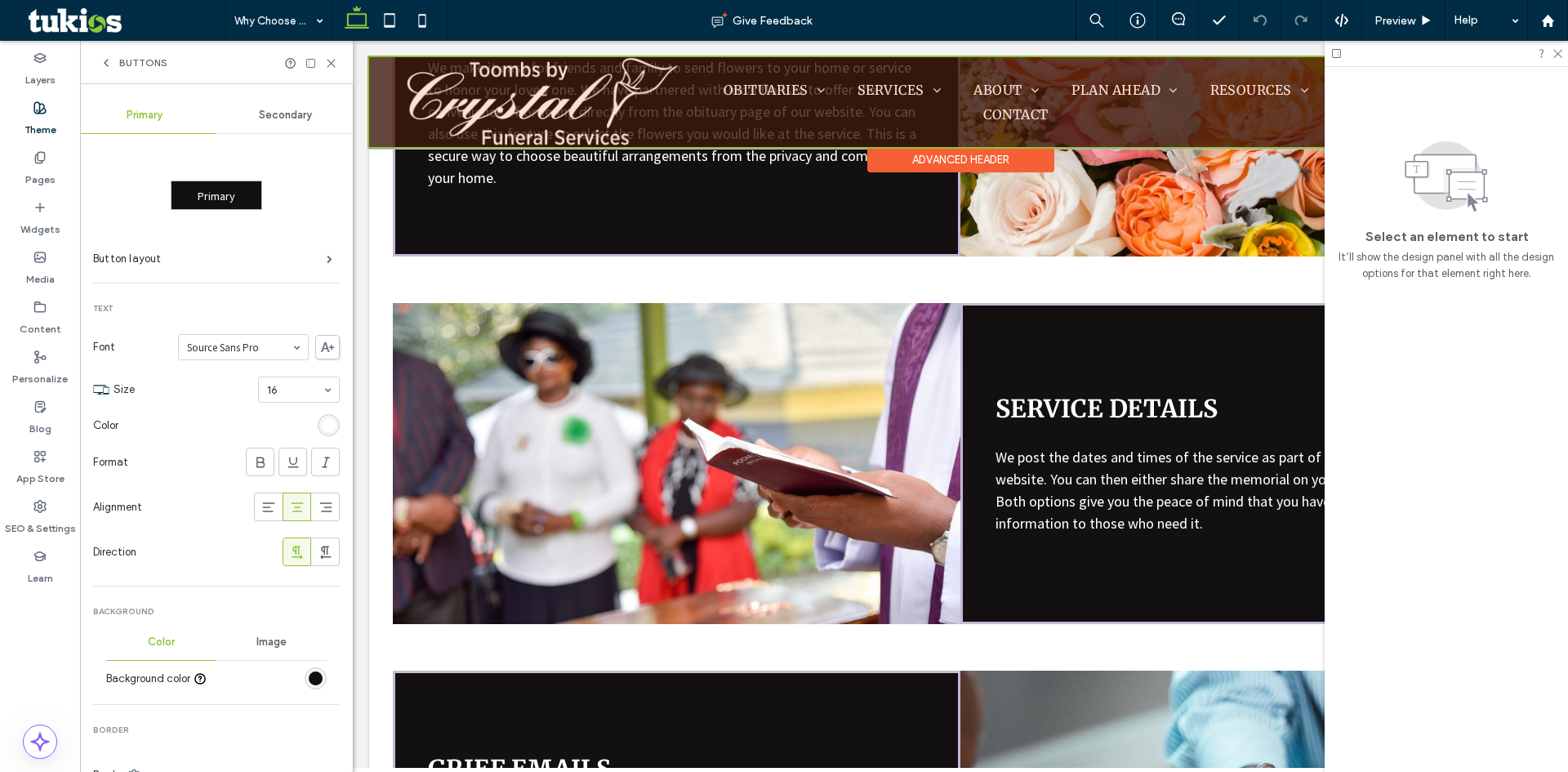
click at [553, 107] on div at bounding box center [960, 101] width 1183 height 90
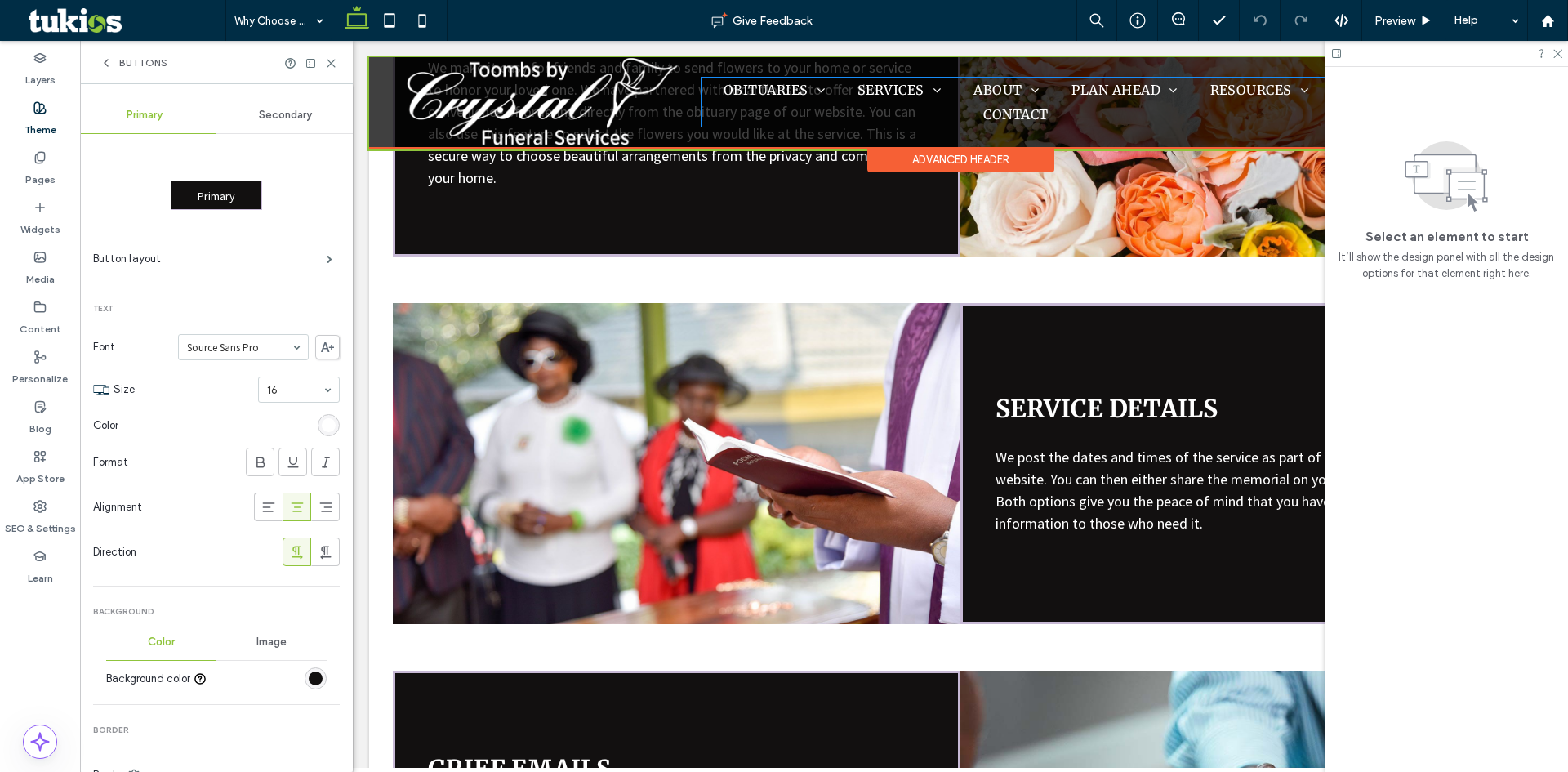
scroll to position [1178, 0]
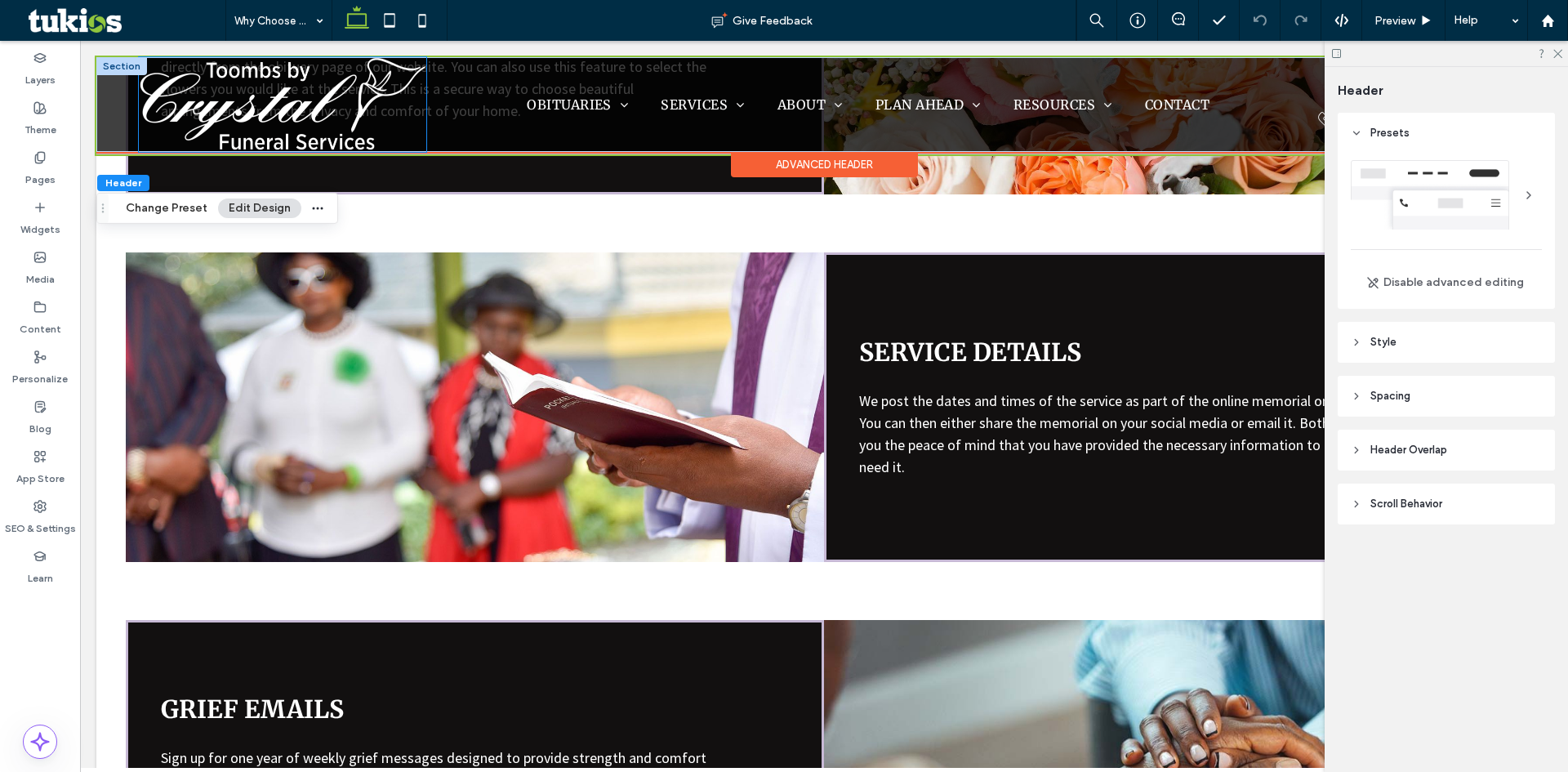
click at [291, 101] on img at bounding box center [283, 104] width 287 height 95
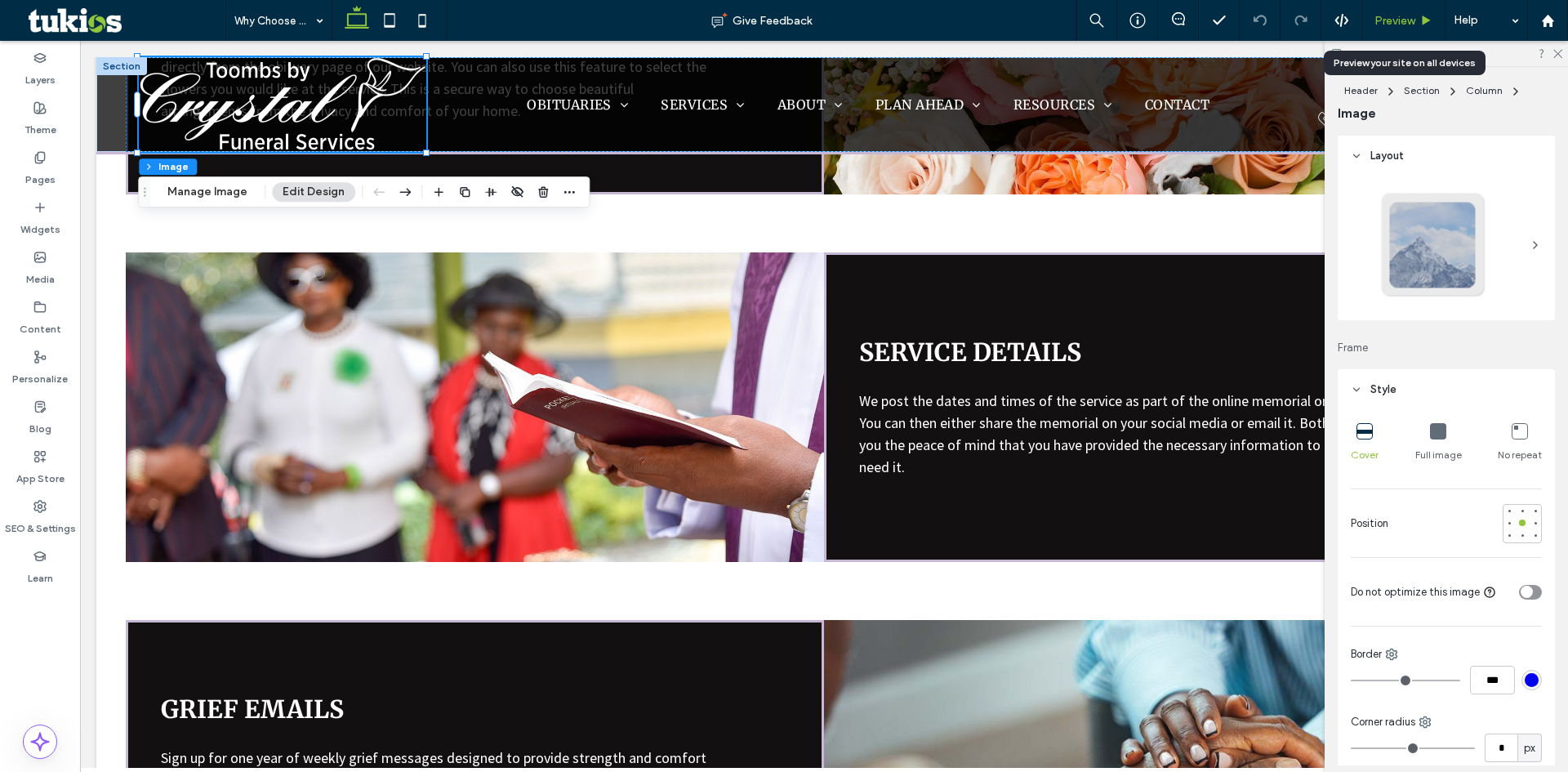
click at [1407, 16] on span "Preview" at bounding box center [1395, 21] width 41 height 14
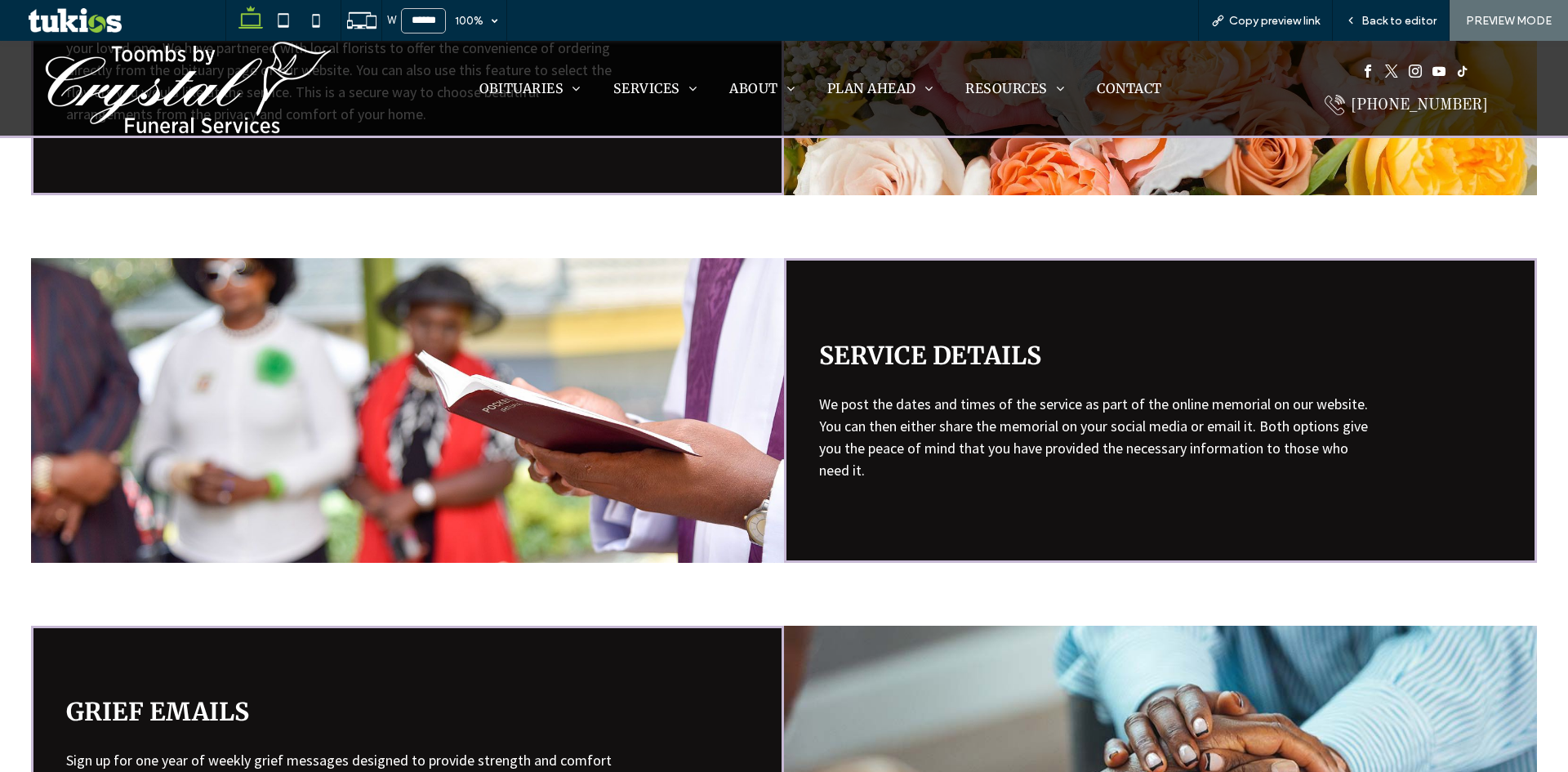
scroll to position [1168, 0]
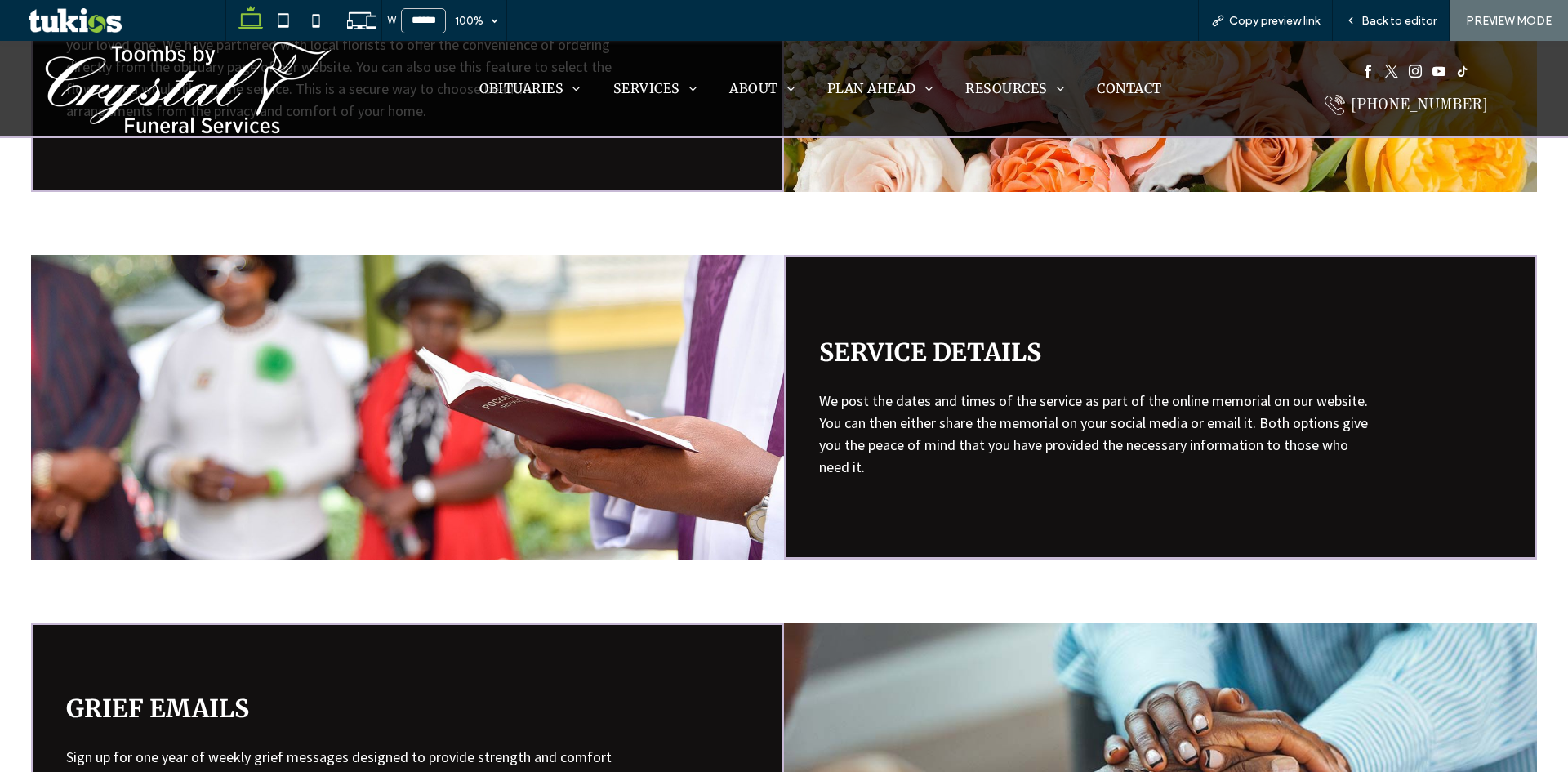
click at [181, 99] on img at bounding box center [188, 88] width 287 height 95
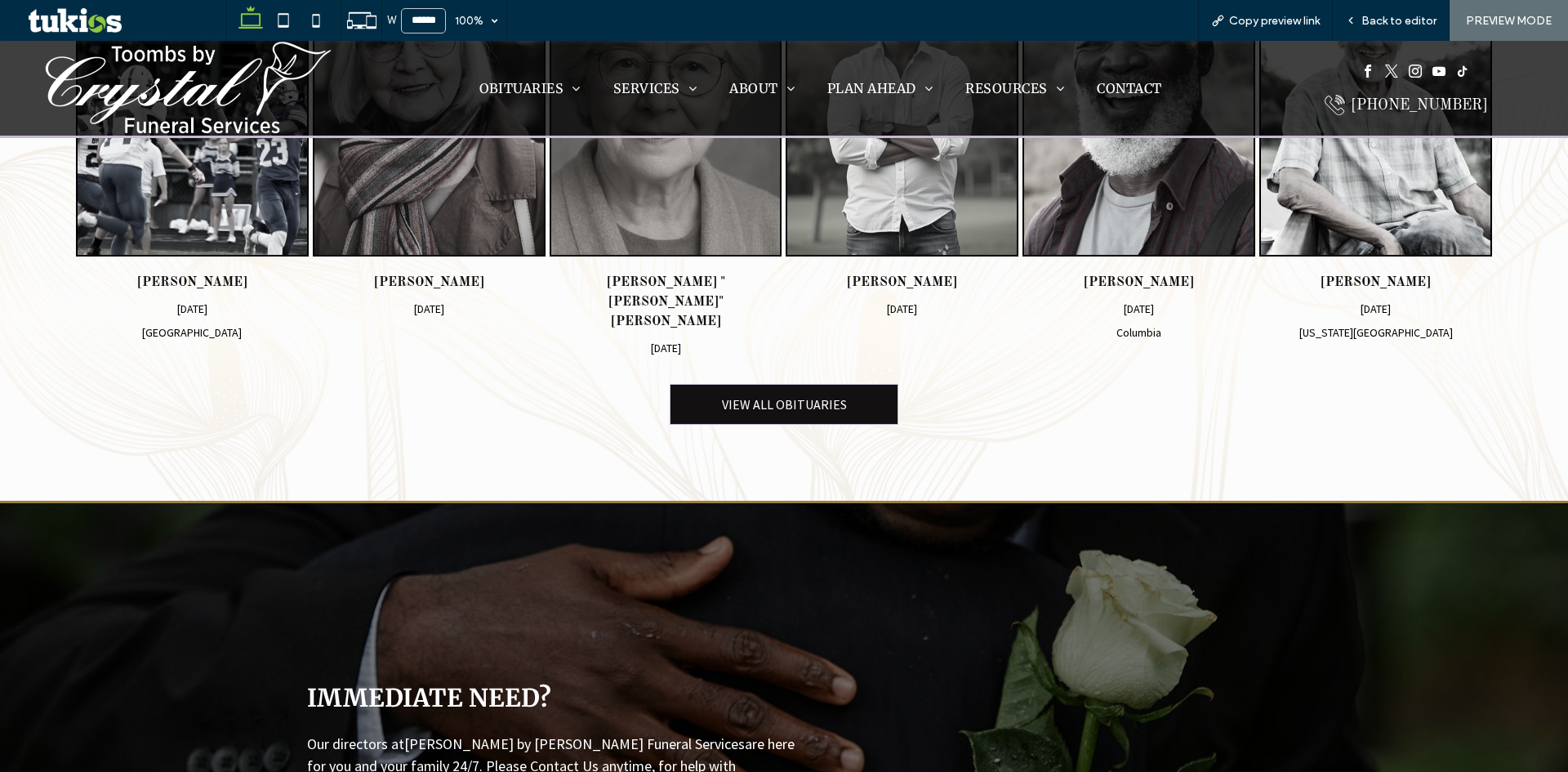
scroll to position [981, 0]
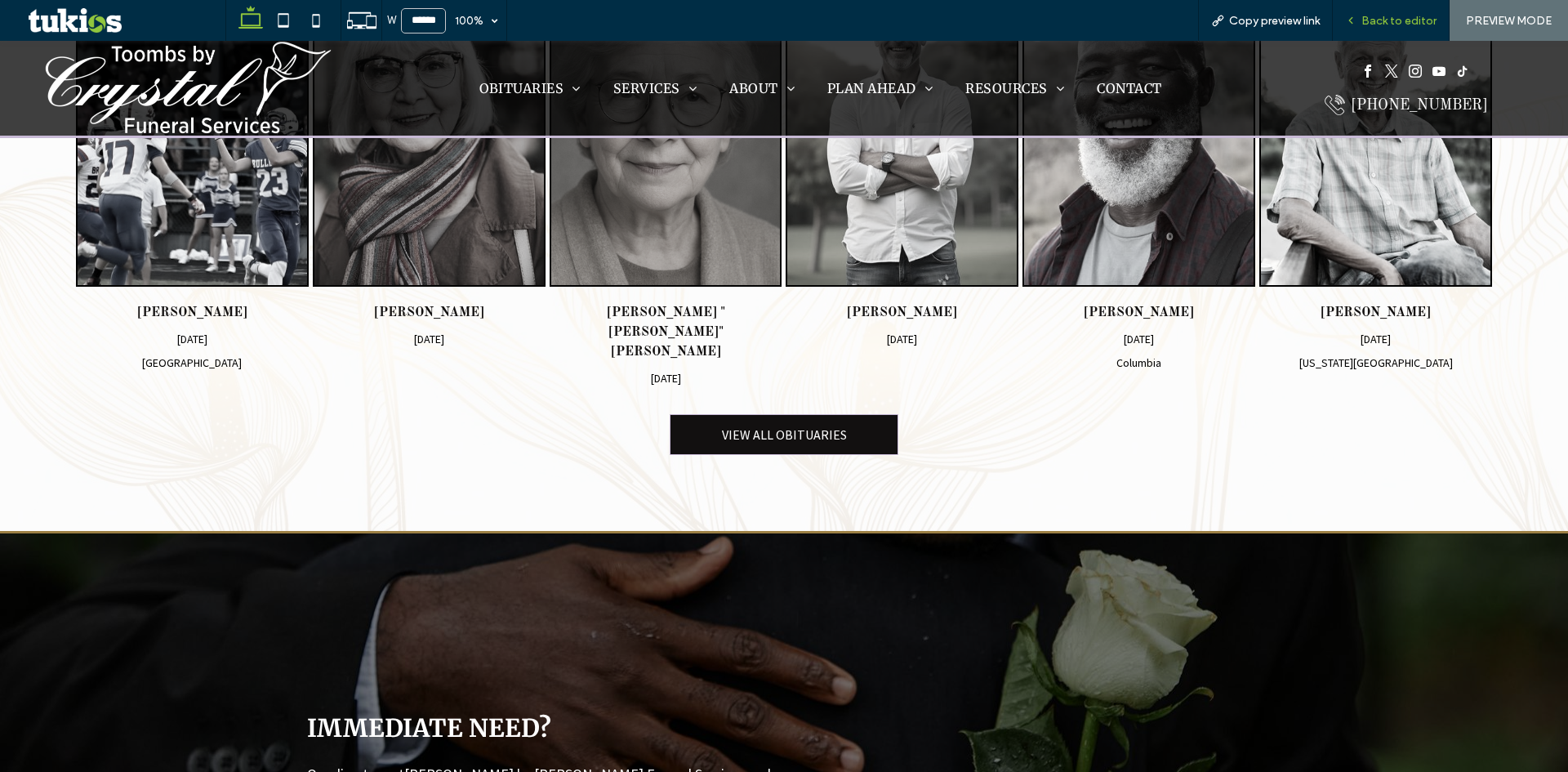
click at [1381, 18] on span "Back to editor" at bounding box center [1399, 21] width 75 height 14
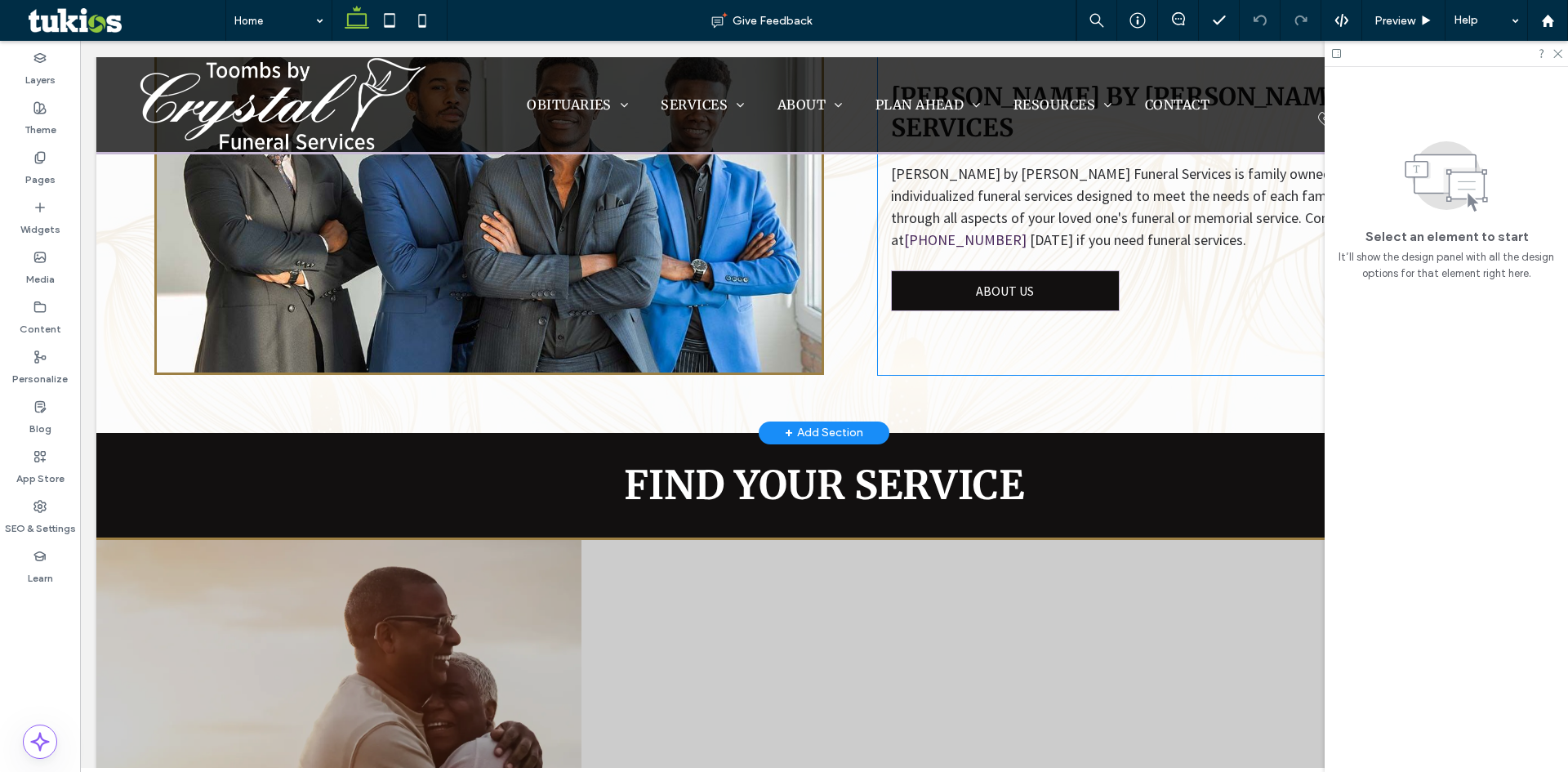
scroll to position [2139, 0]
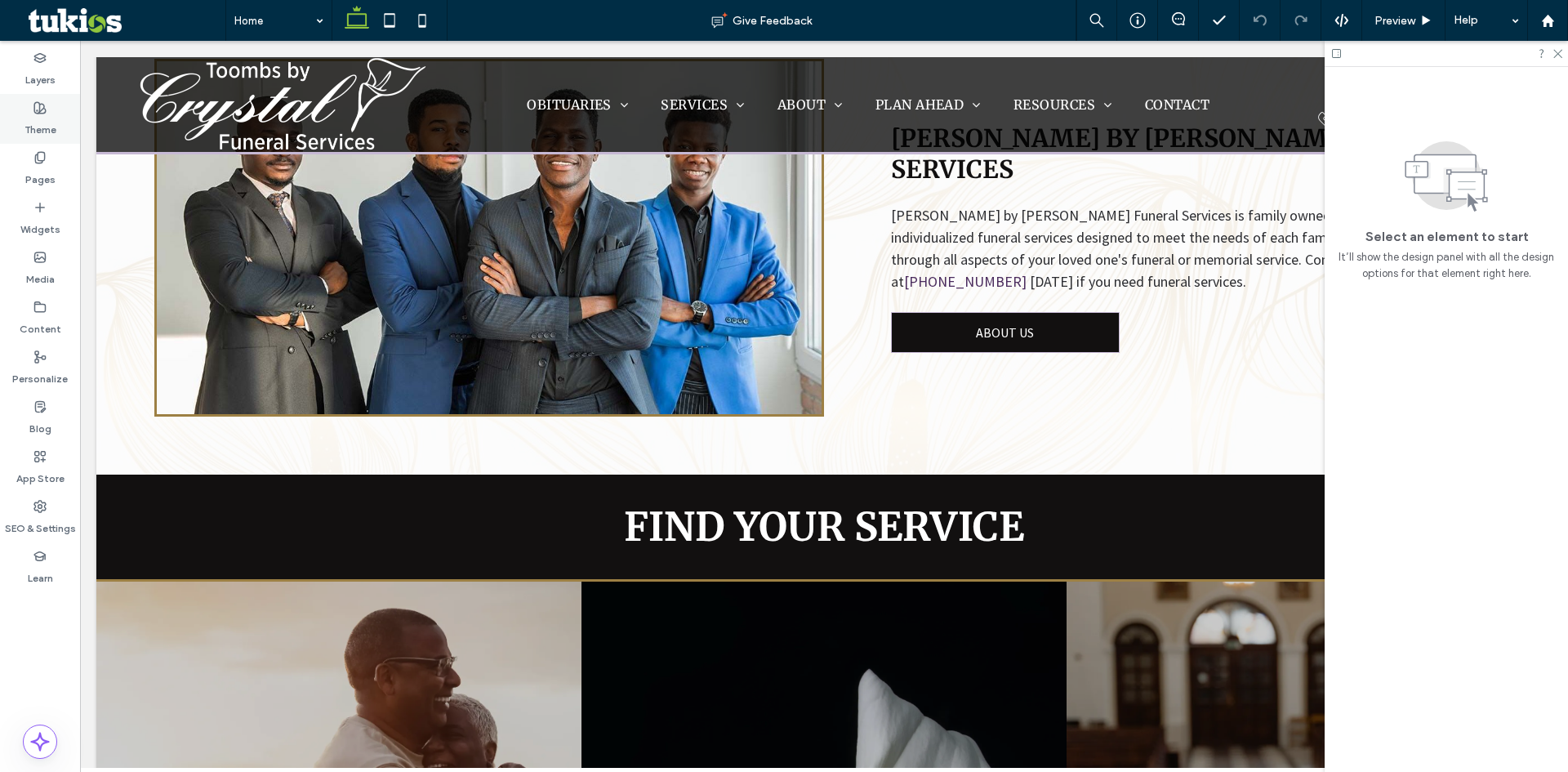
click at [59, 109] on div "Theme" at bounding box center [40, 119] width 80 height 50
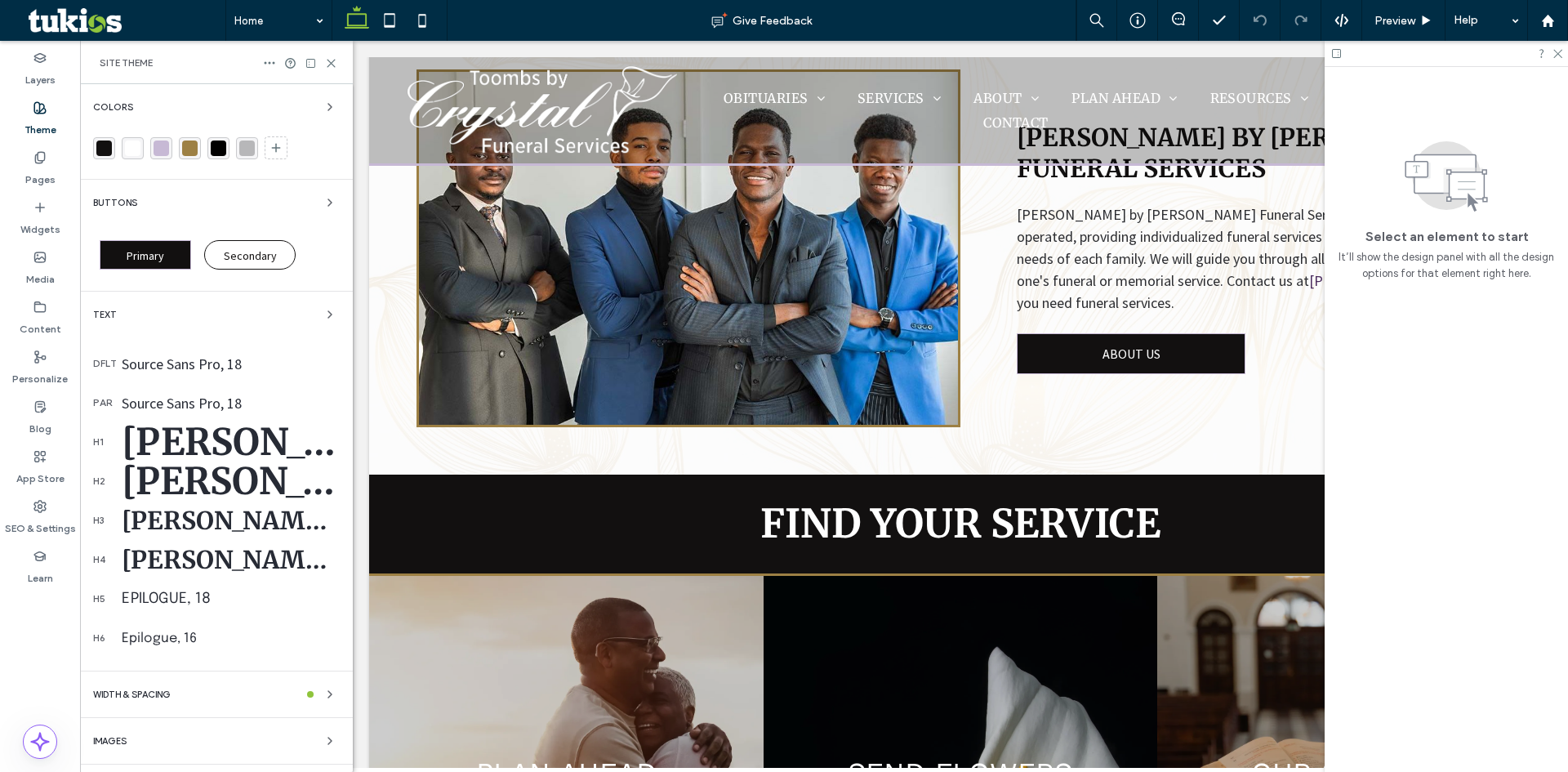
scroll to position [2097, 0]
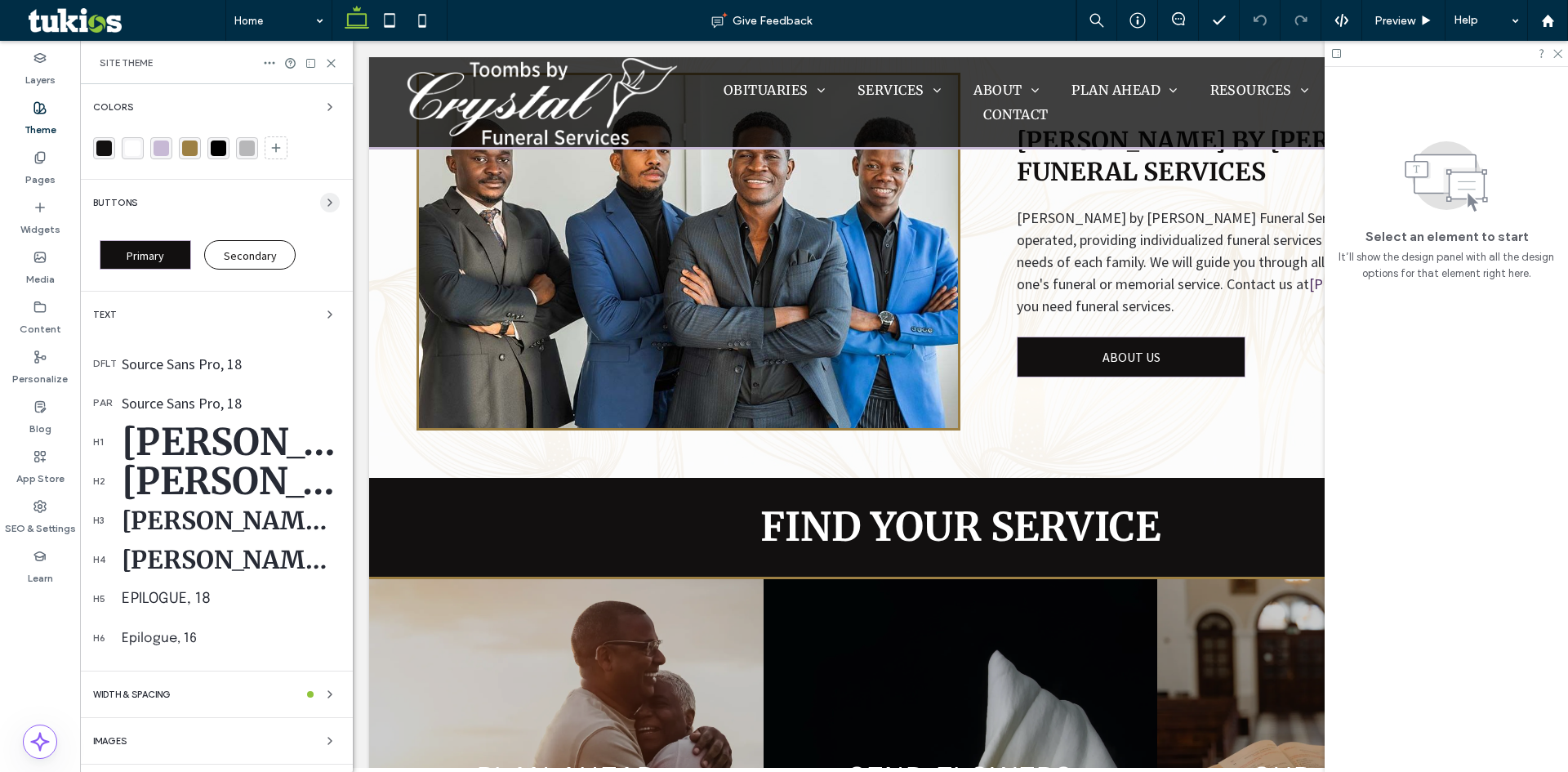
click at [320, 199] on span "button" at bounding box center [330, 202] width 20 height 20
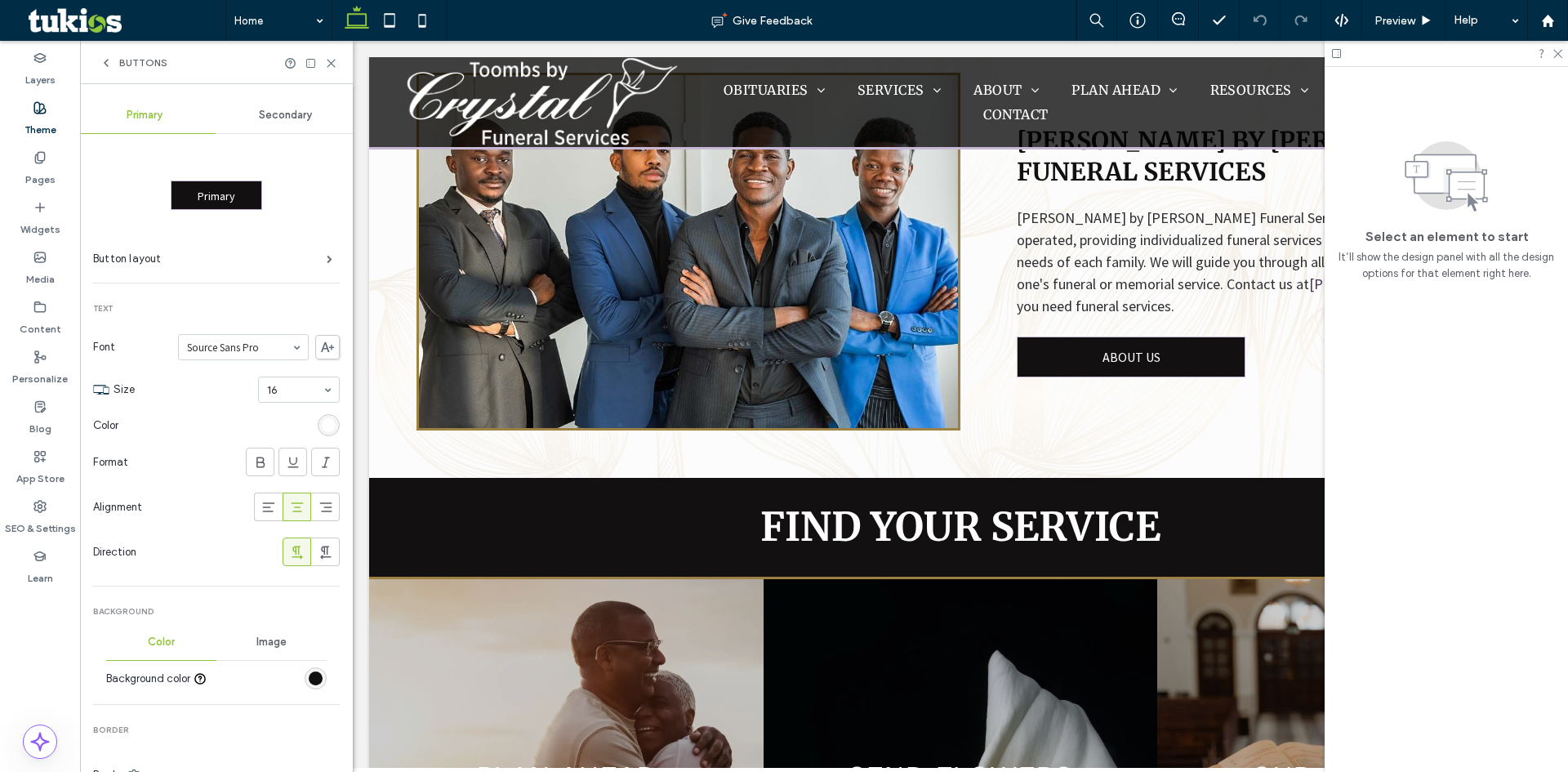
click at [309, 680] on div "rgb(18, 16, 16)" at bounding box center [316, 679] width 14 height 14
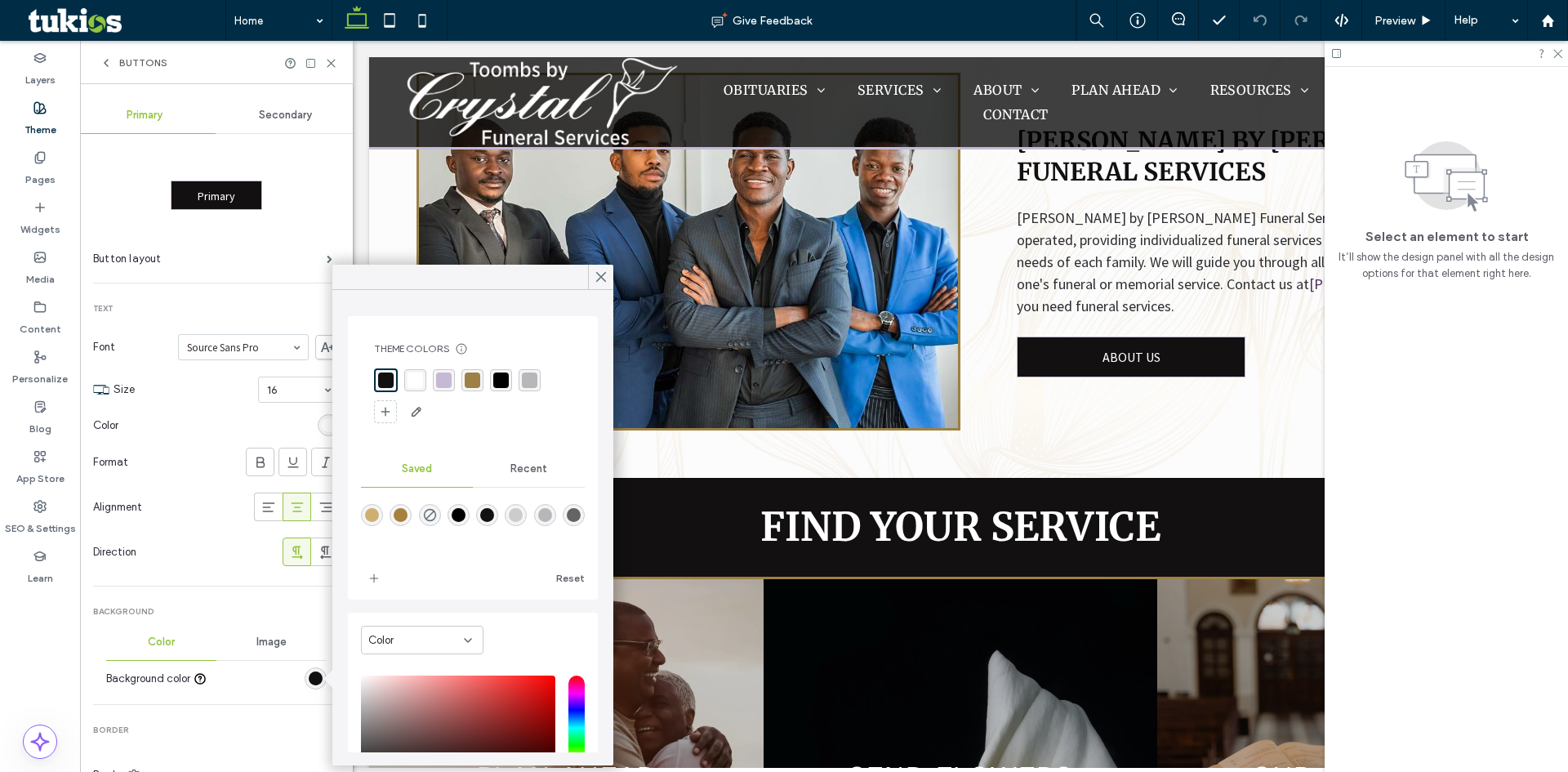
click at [453, 382] on div "rgba(199, 185, 213, 1)" at bounding box center [443, 380] width 22 height 22
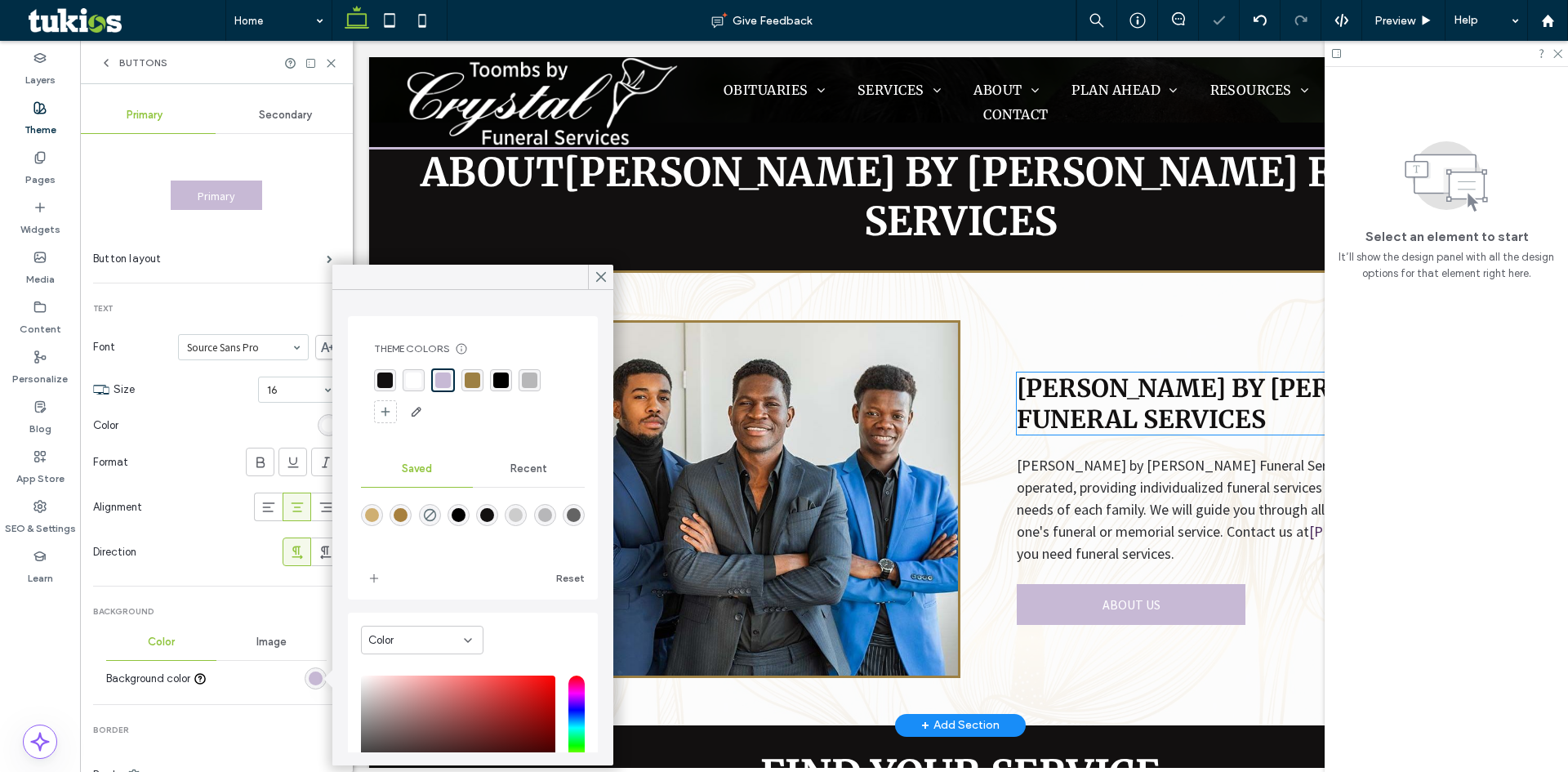
scroll to position [1851, 0]
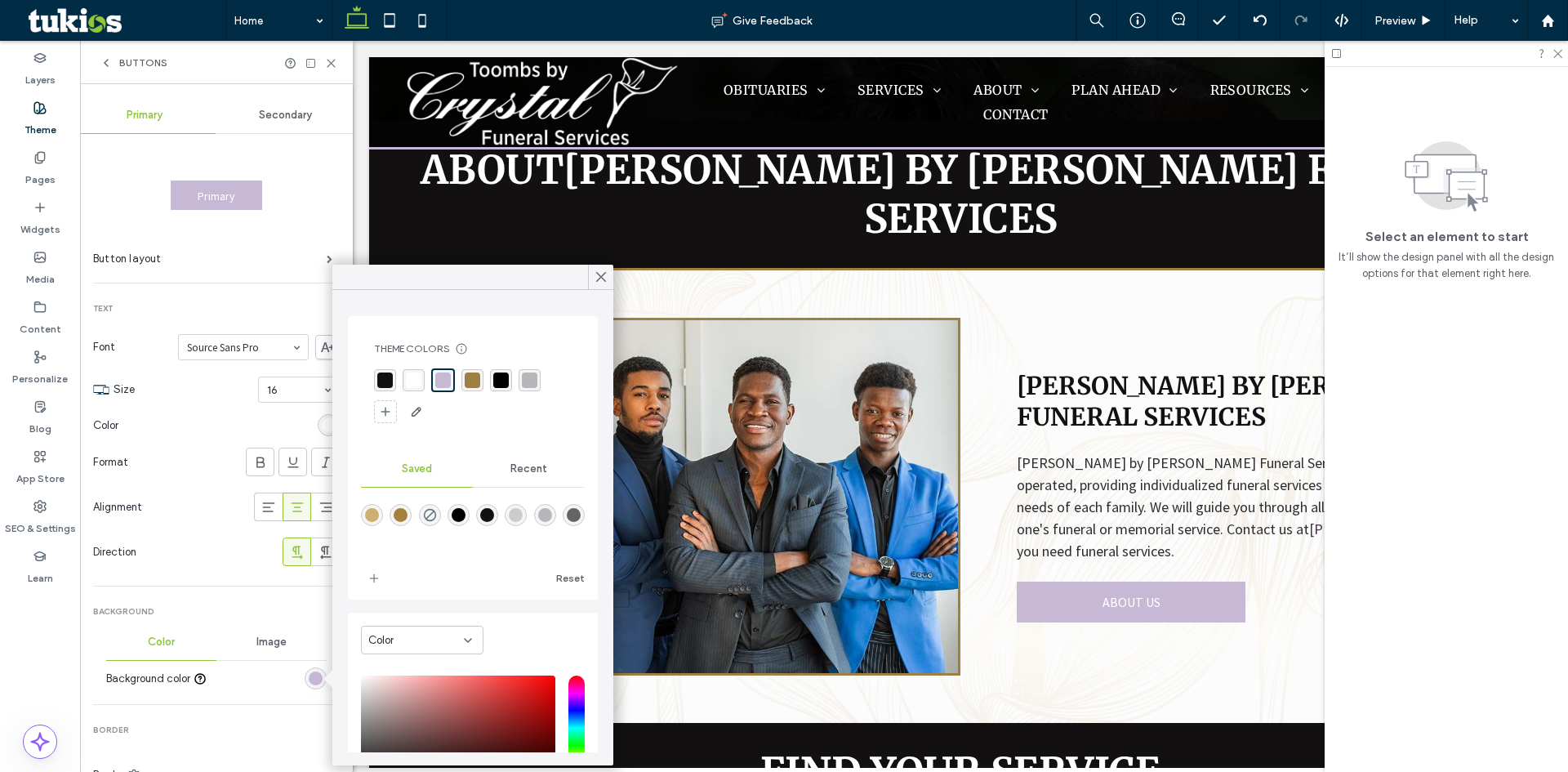
click at [529, 466] on span "Recent" at bounding box center [529, 469] width 36 height 13
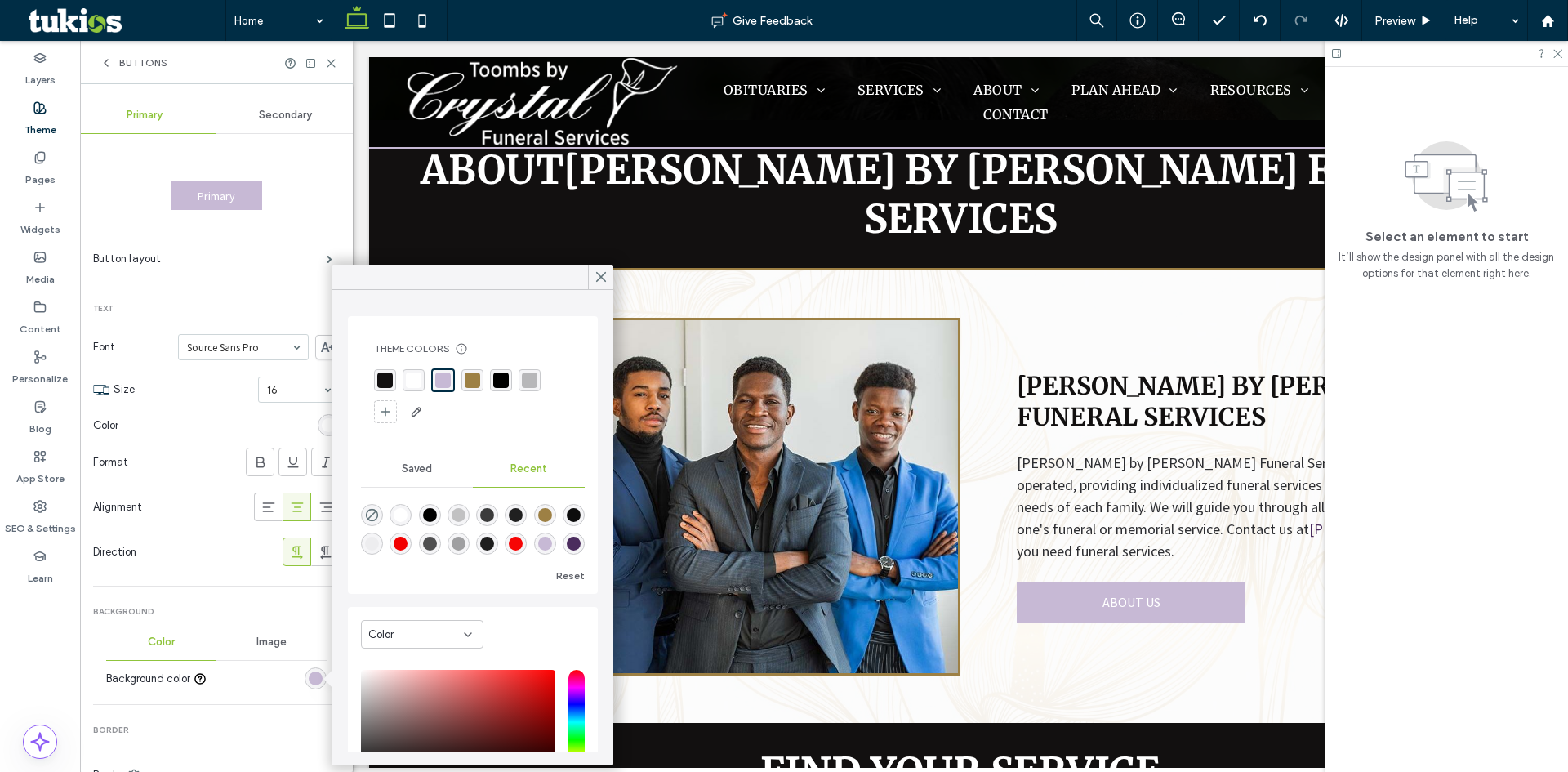
scroll to position [26, 0]
click at [567, 547] on div "rgba(75, 44, 94, 1)" at bounding box center [574, 544] width 14 height 14
type input "*******"
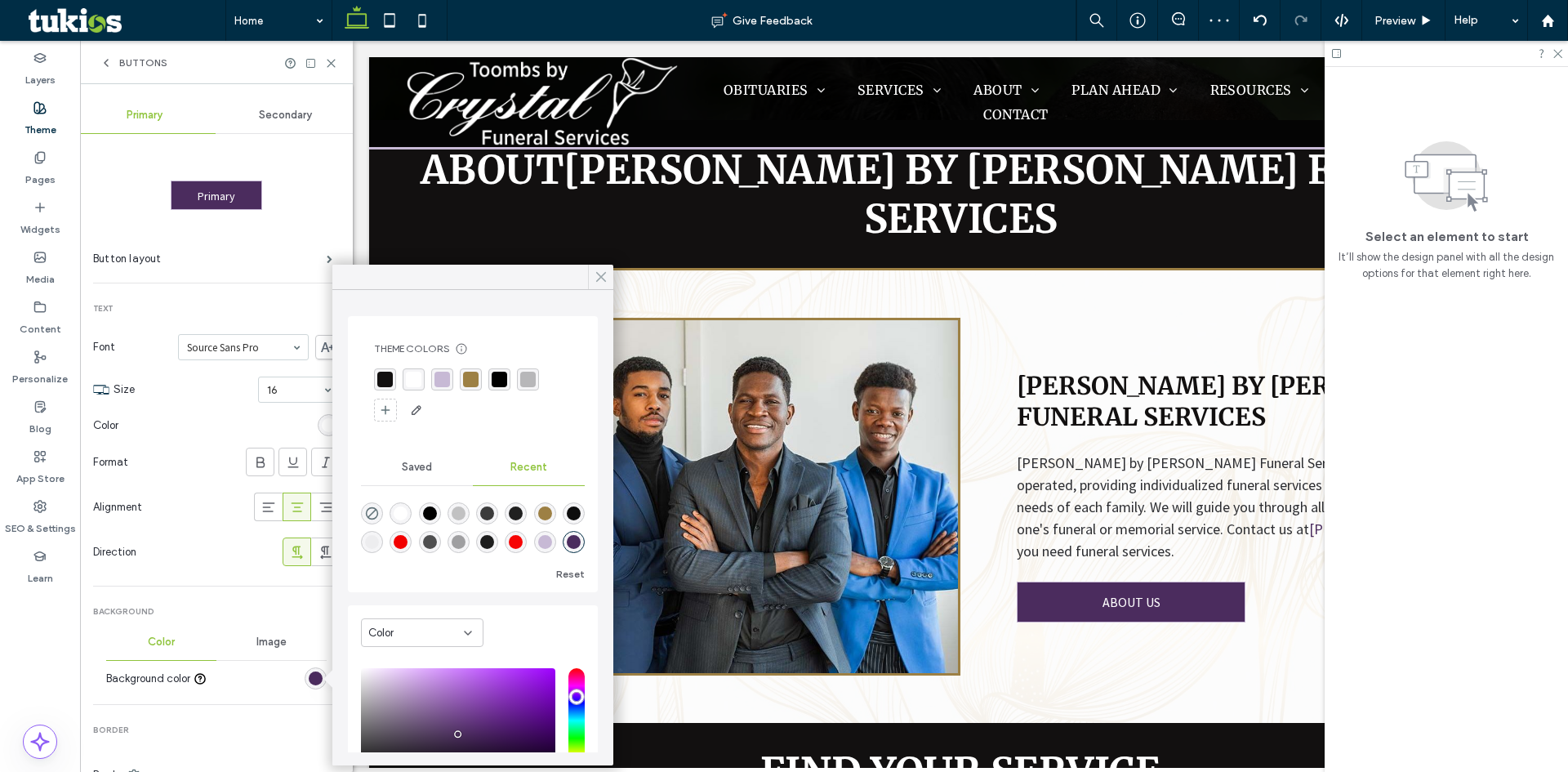
click at [599, 272] on icon at bounding box center [601, 277] width 15 height 15
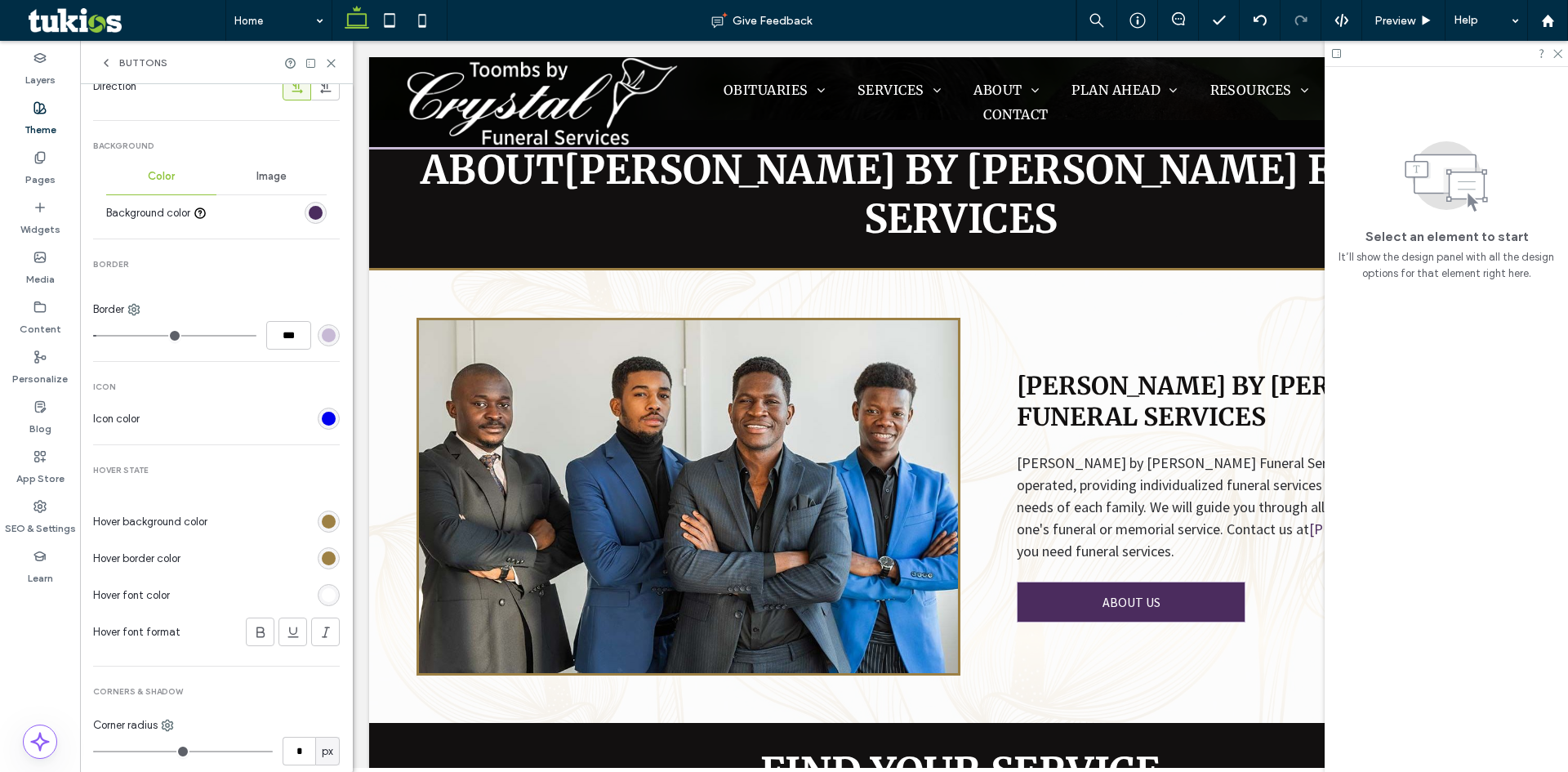
scroll to position [491, 0]
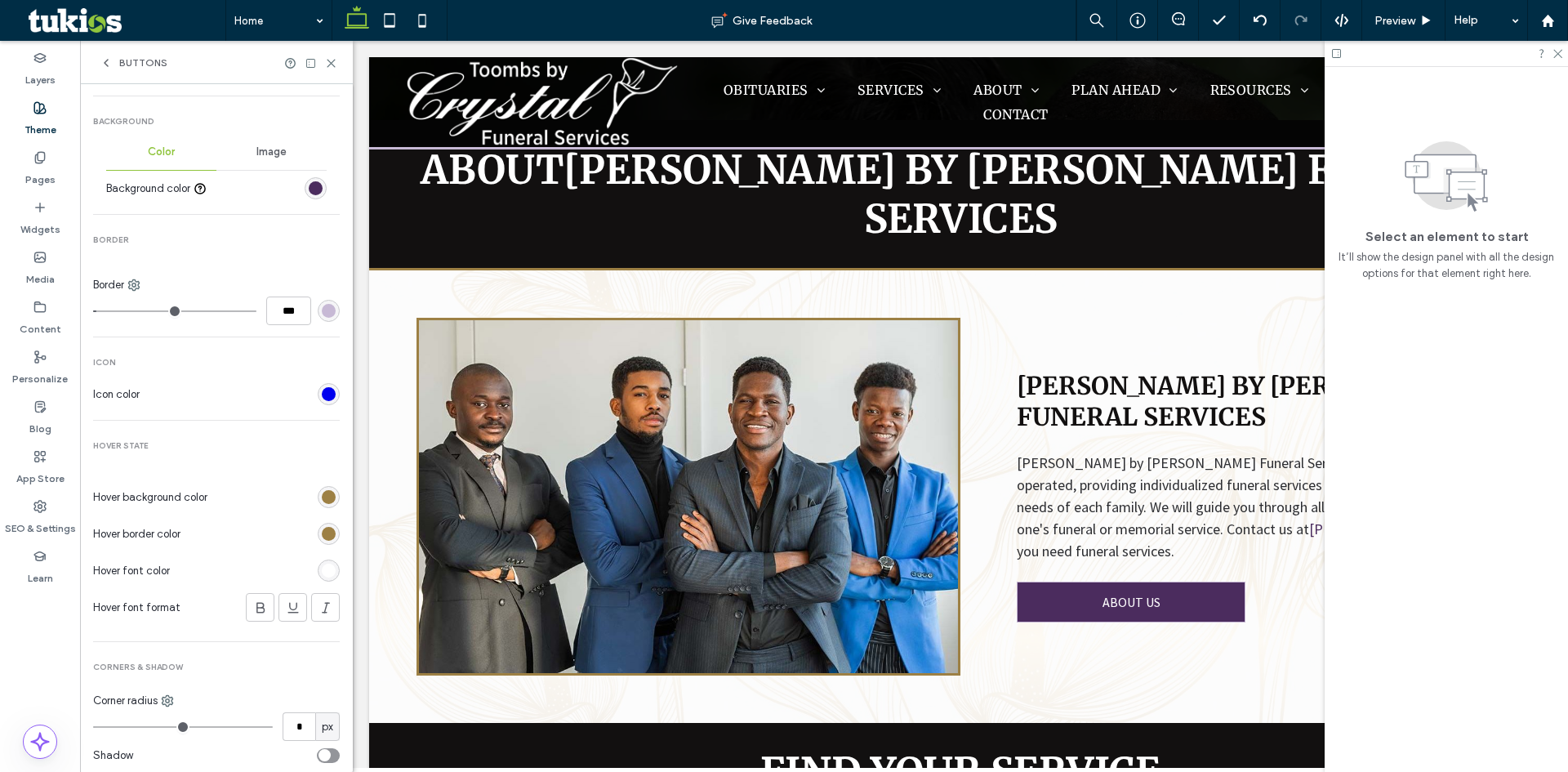
click at [323, 503] on div "rgb(157, 128, 68)" at bounding box center [329, 498] width 14 height 14
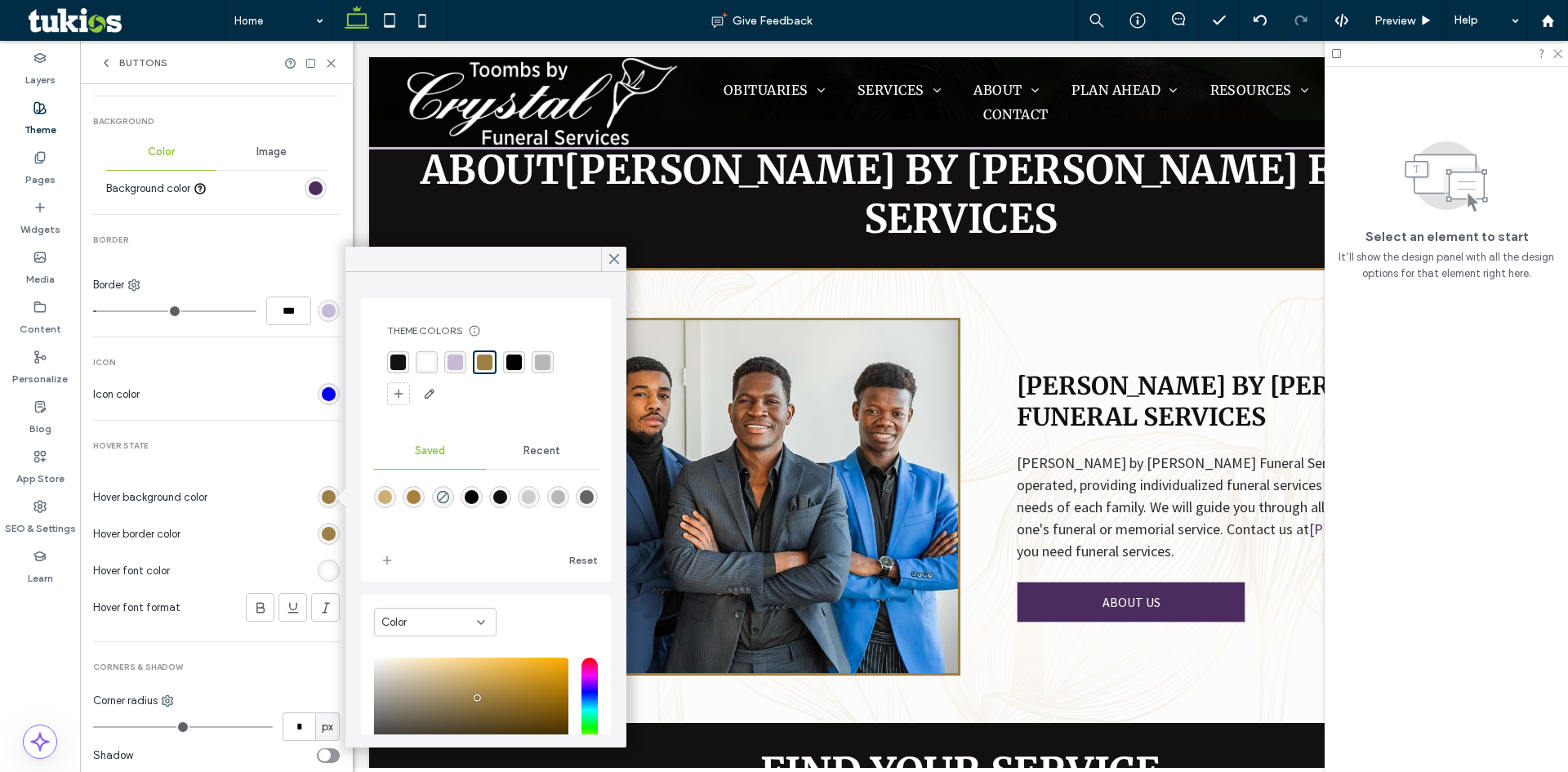
click at [431, 358] on div "rgba(255, 255, 255, 1)" at bounding box center [427, 363] width 16 height 16
click at [614, 256] on icon at bounding box center [614, 259] width 15 height 15
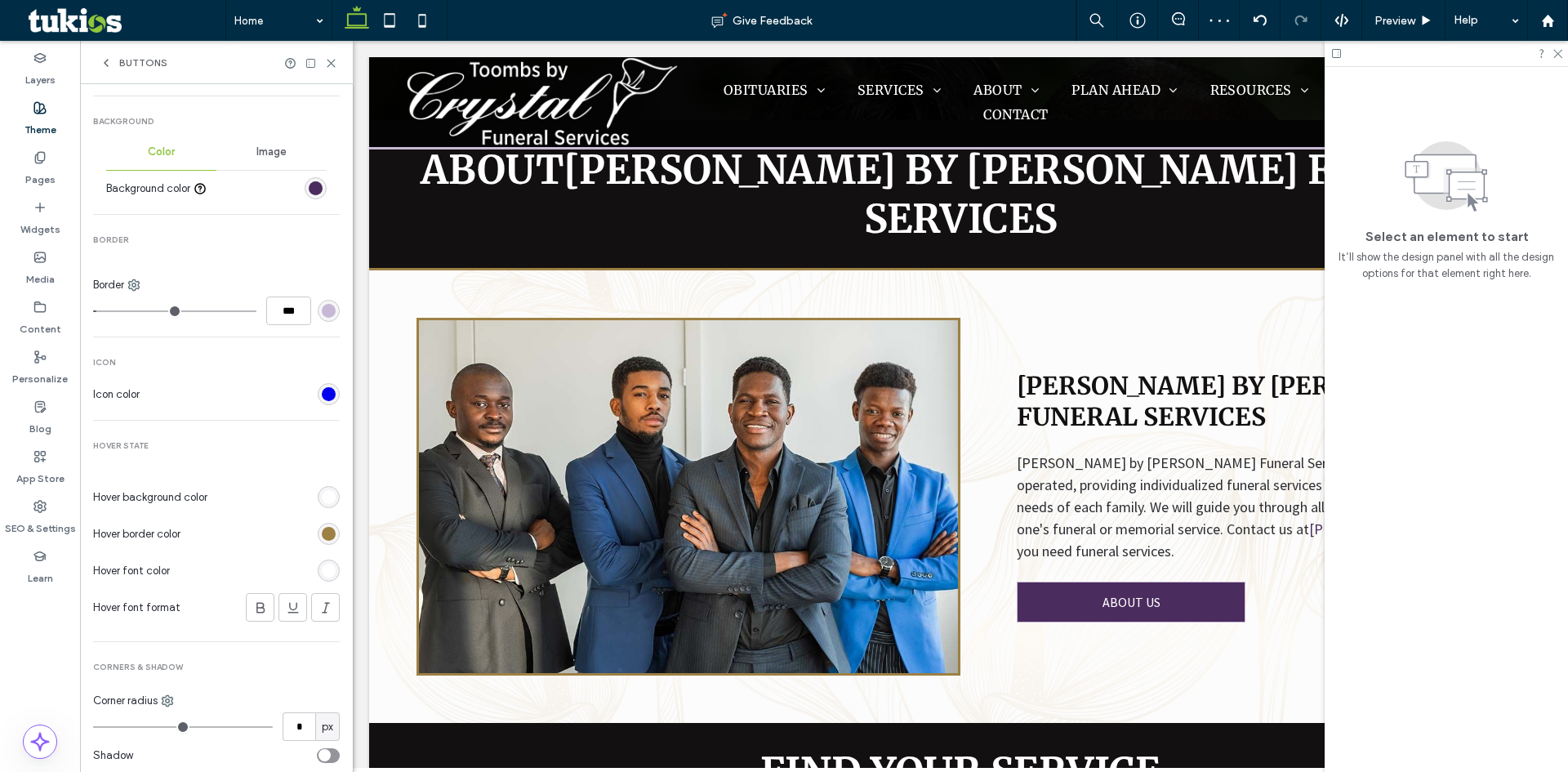
click at [325, 538] on div "rgb(157, 128, 68)" at bounding box center [329, 534] width 14 height 14
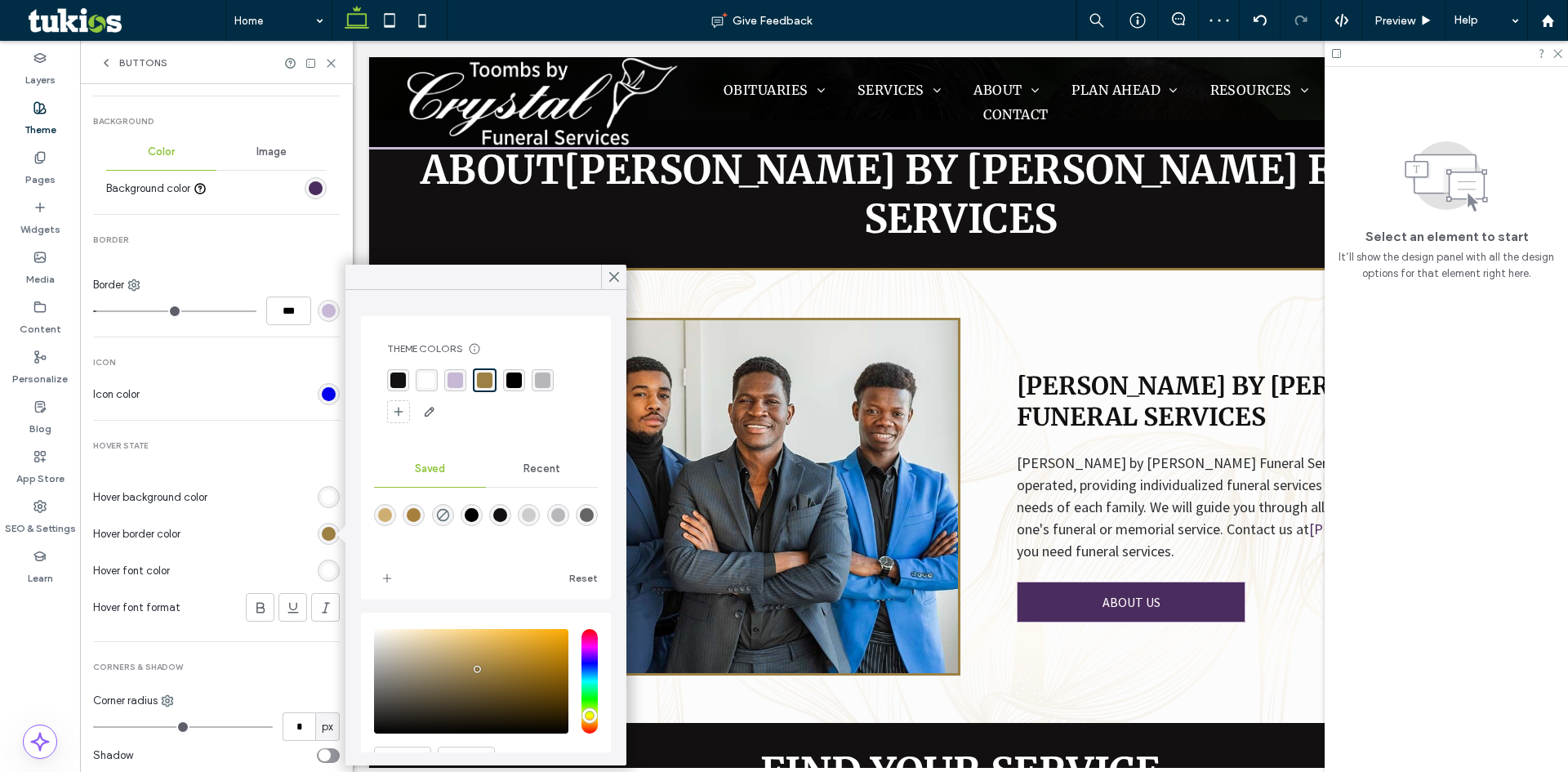
click at [532, 469] on span "Recent" at bounding box center [541, 469] width 36 height 13
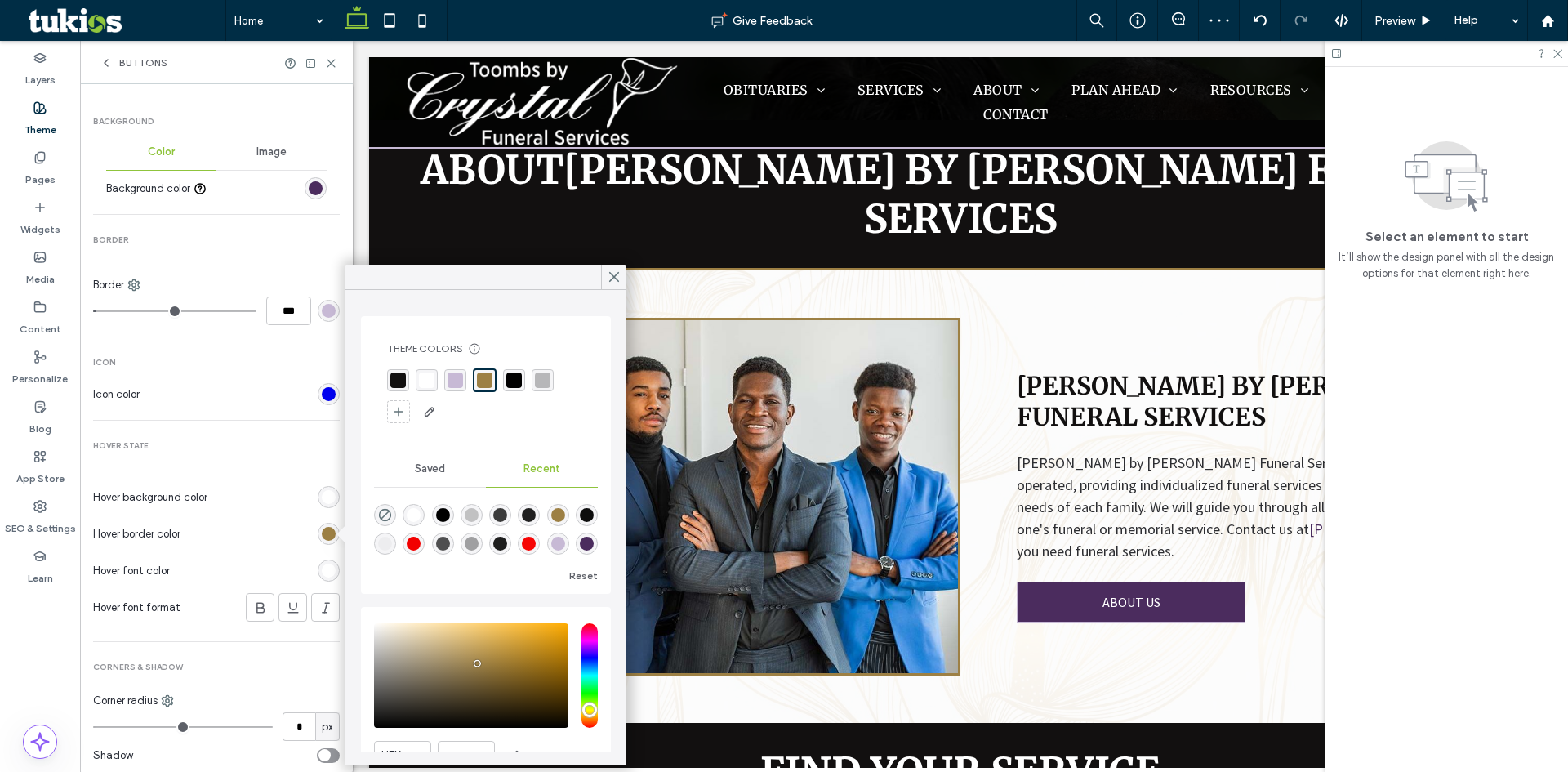
scroll to position [26, 0]
click at [580, 547] on div "rgba(75, 44, 94, 1)" at bounding box center [587, 544] width 14 height 14
type input "*******"
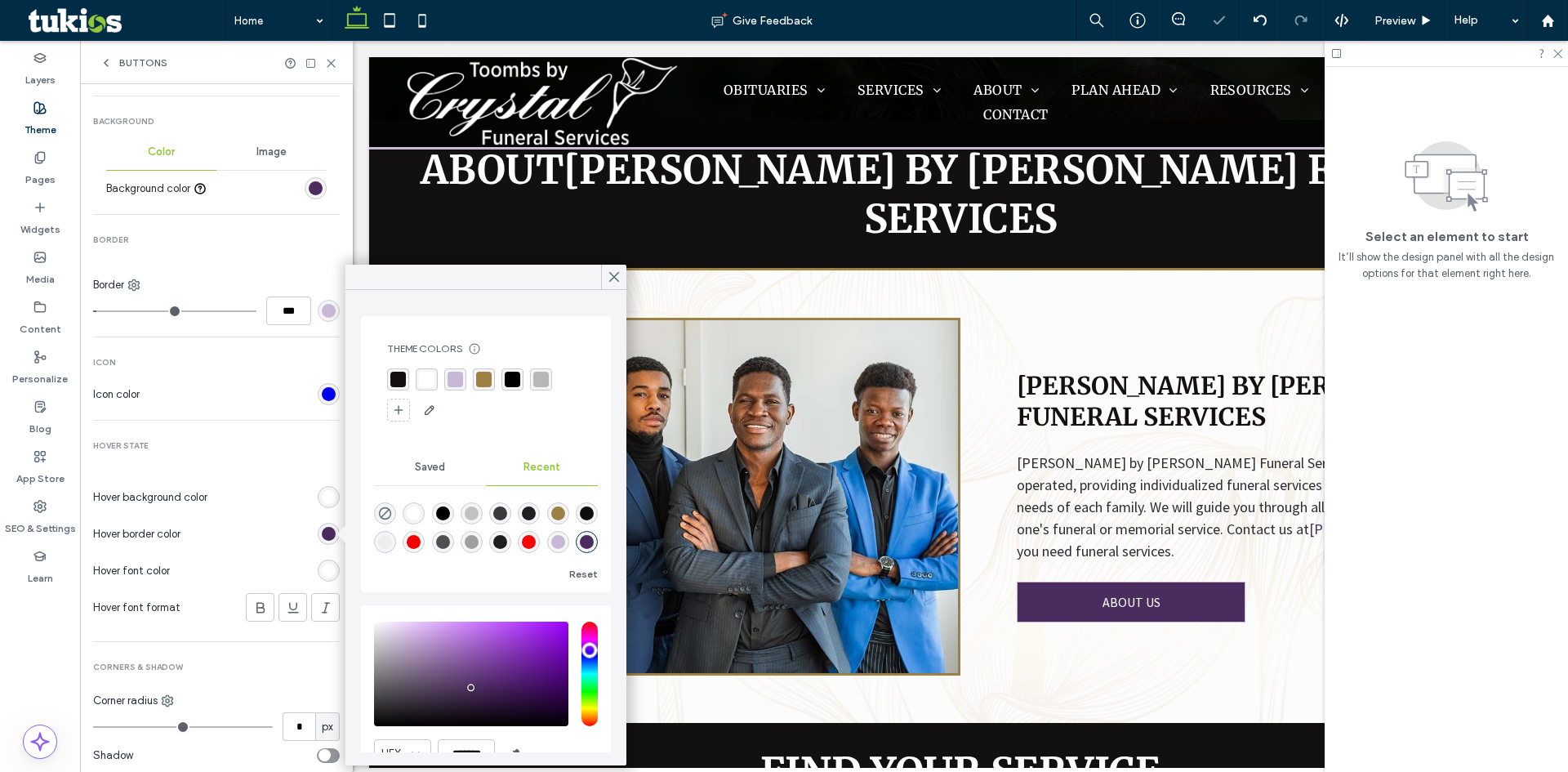
click at [322, 571] on div "rgb(255, 255, 255)" at bounding box center [329, 571] width 14 height 14
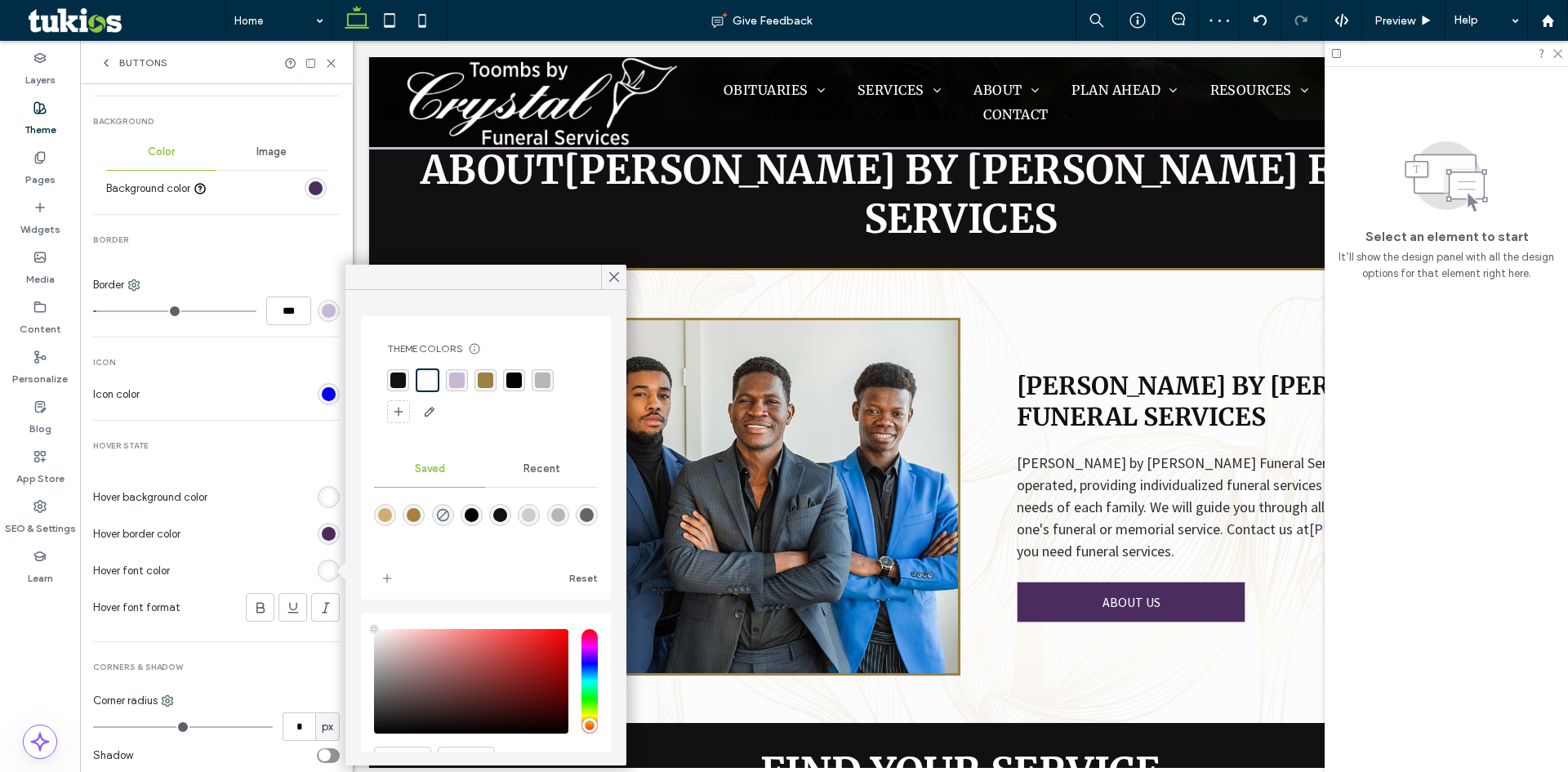
click at [556, 466] on div "Recent" at bounding box center [542, 469] width 112 height 36
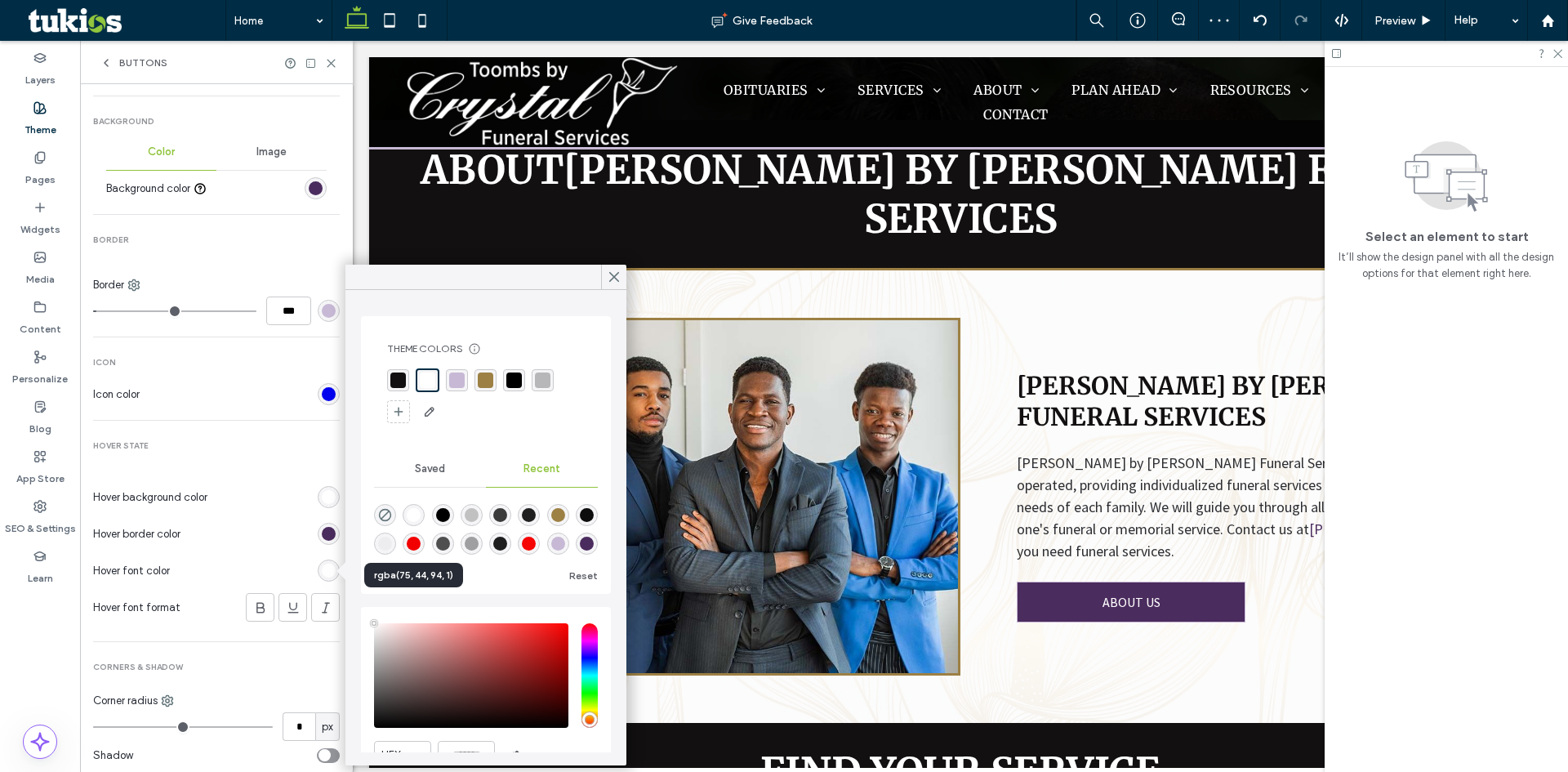
click at [580, 544] on div "rgba(75, 44, 94, 1)" at bounding box center [587, 544] width 14 height 14
type input "*******"
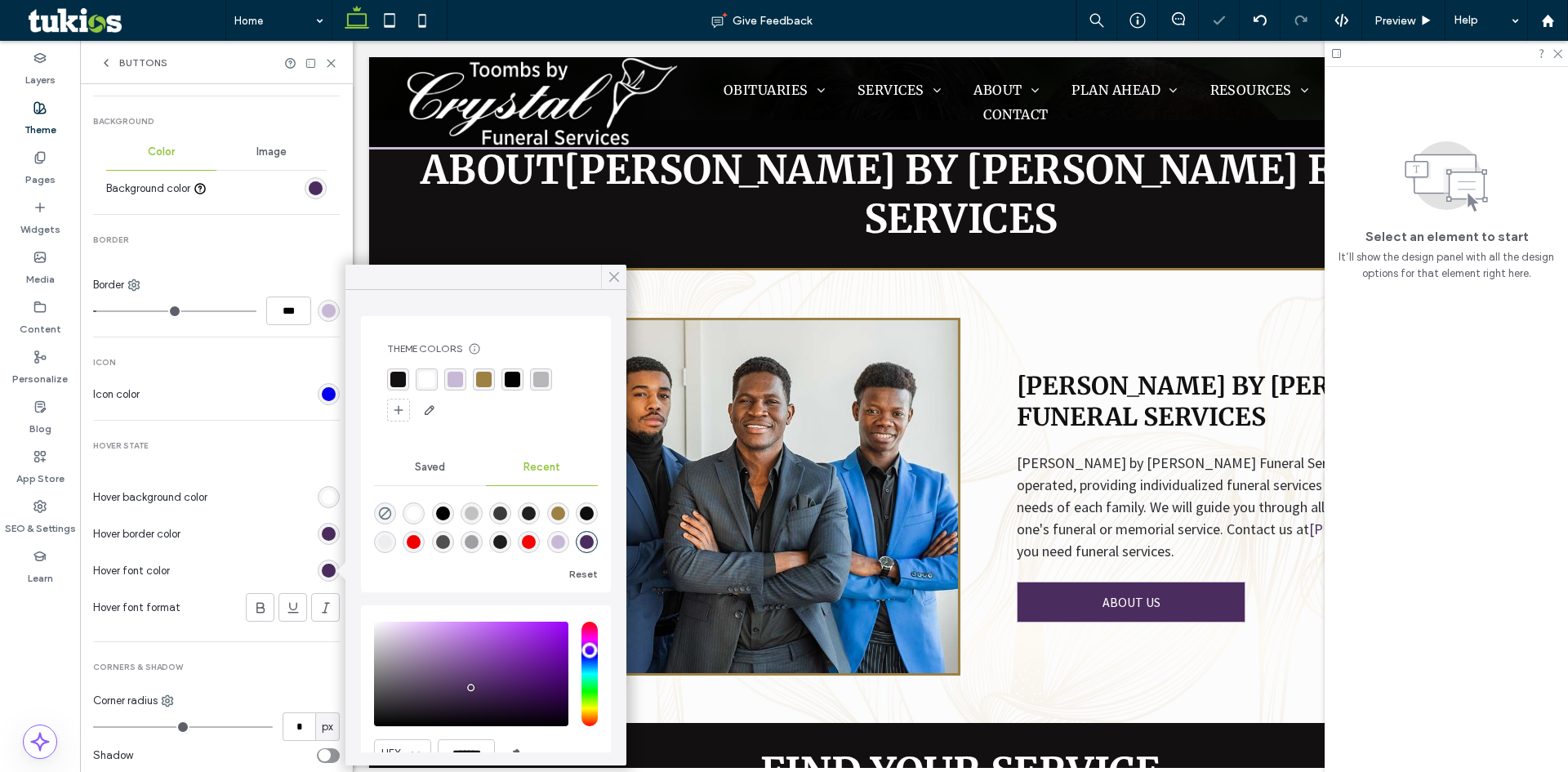
click at [604, 280] on div at bounding box center [614, 277] width 26 height 25
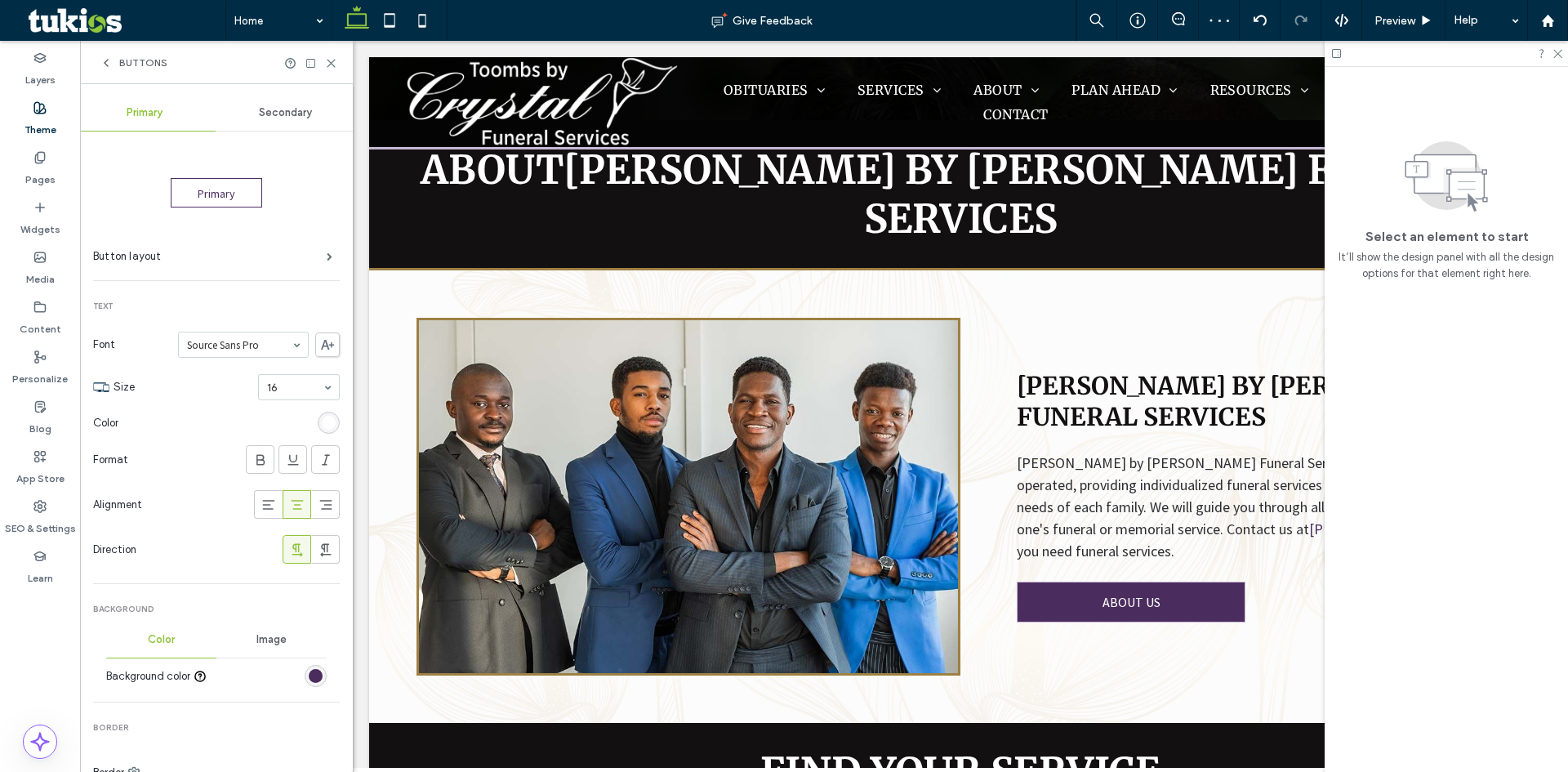
scroll to position [0, 0]
click at [110, 64] on icon at bounding box center [106, 63] width 13 height 13
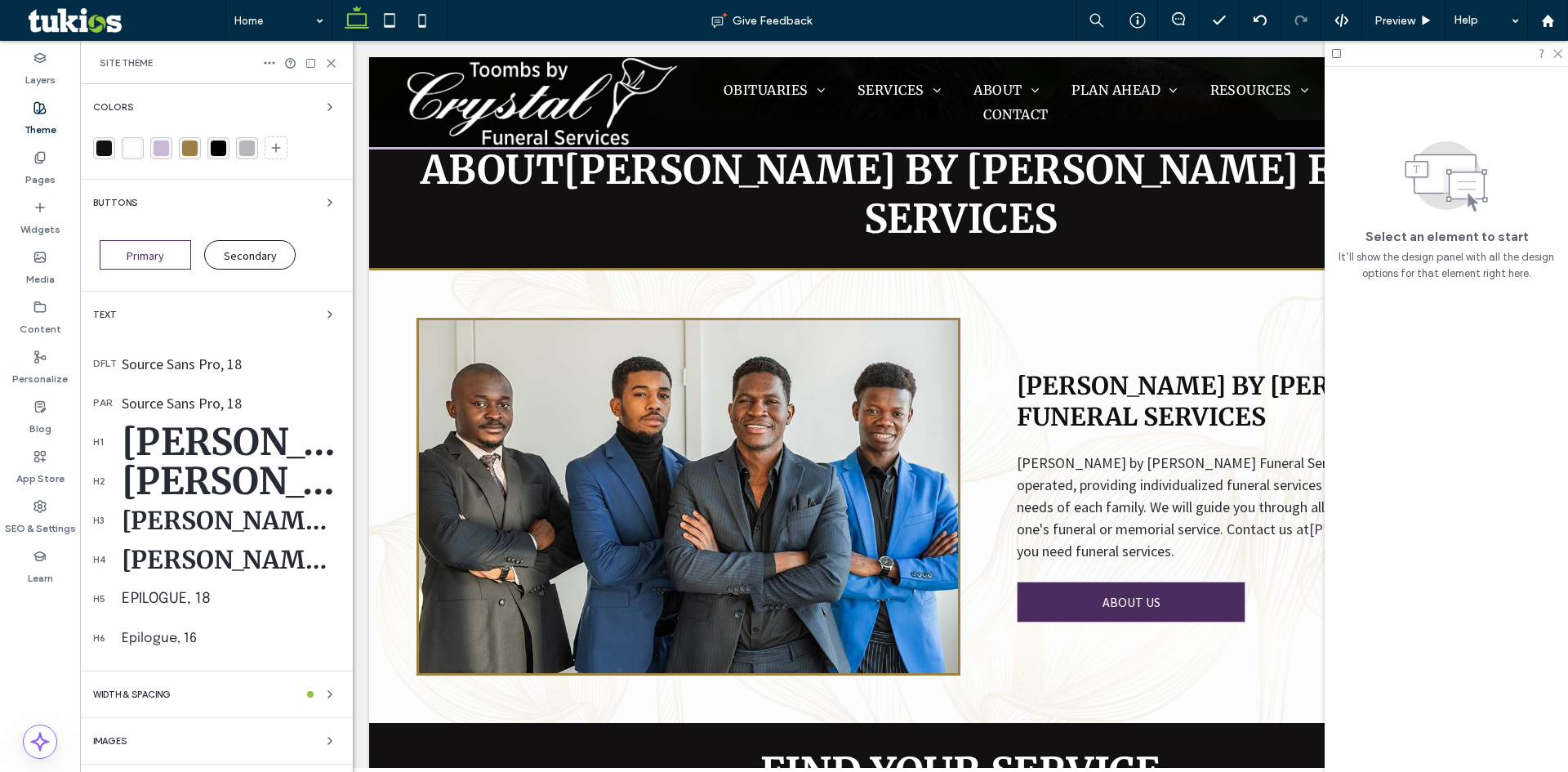
click at [163, 255] on span "Primary" at bounding box center [145, 256] width 37 height 15
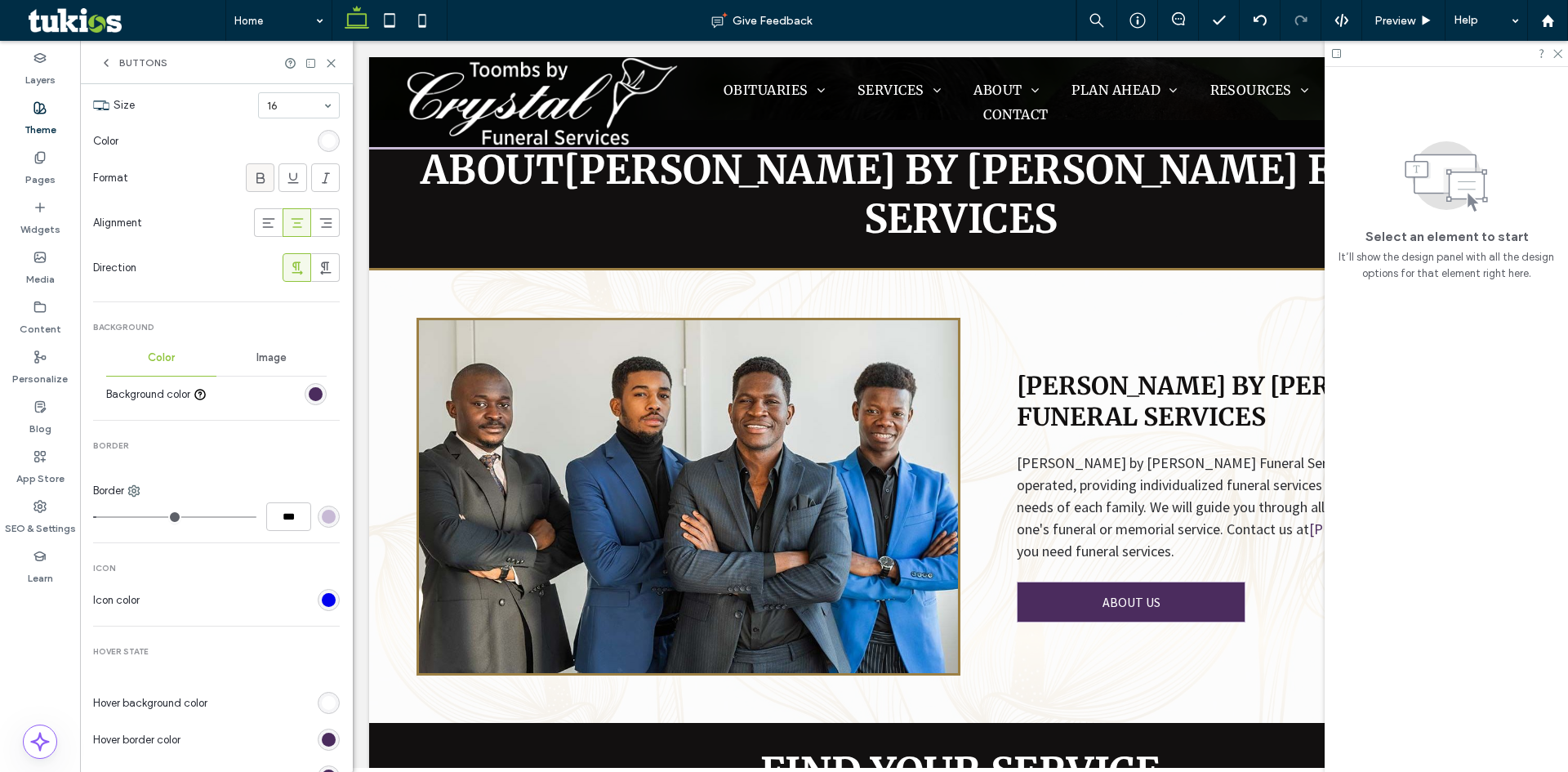
scroll to position [327, 0]
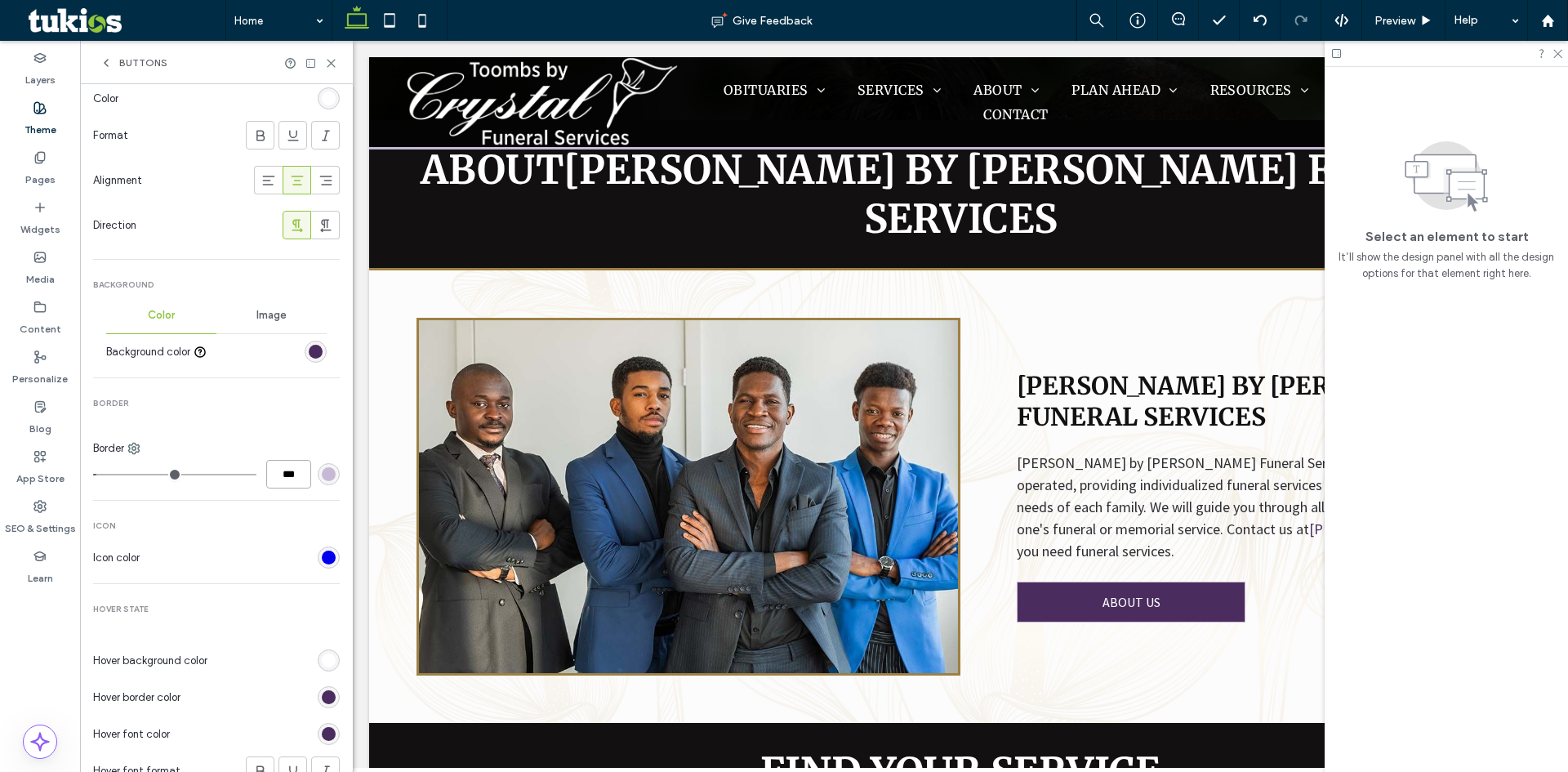
click at [274, 478] on input "***" at bounding box center [288, 475] width 45 height 28
type input "*"
type input "***"
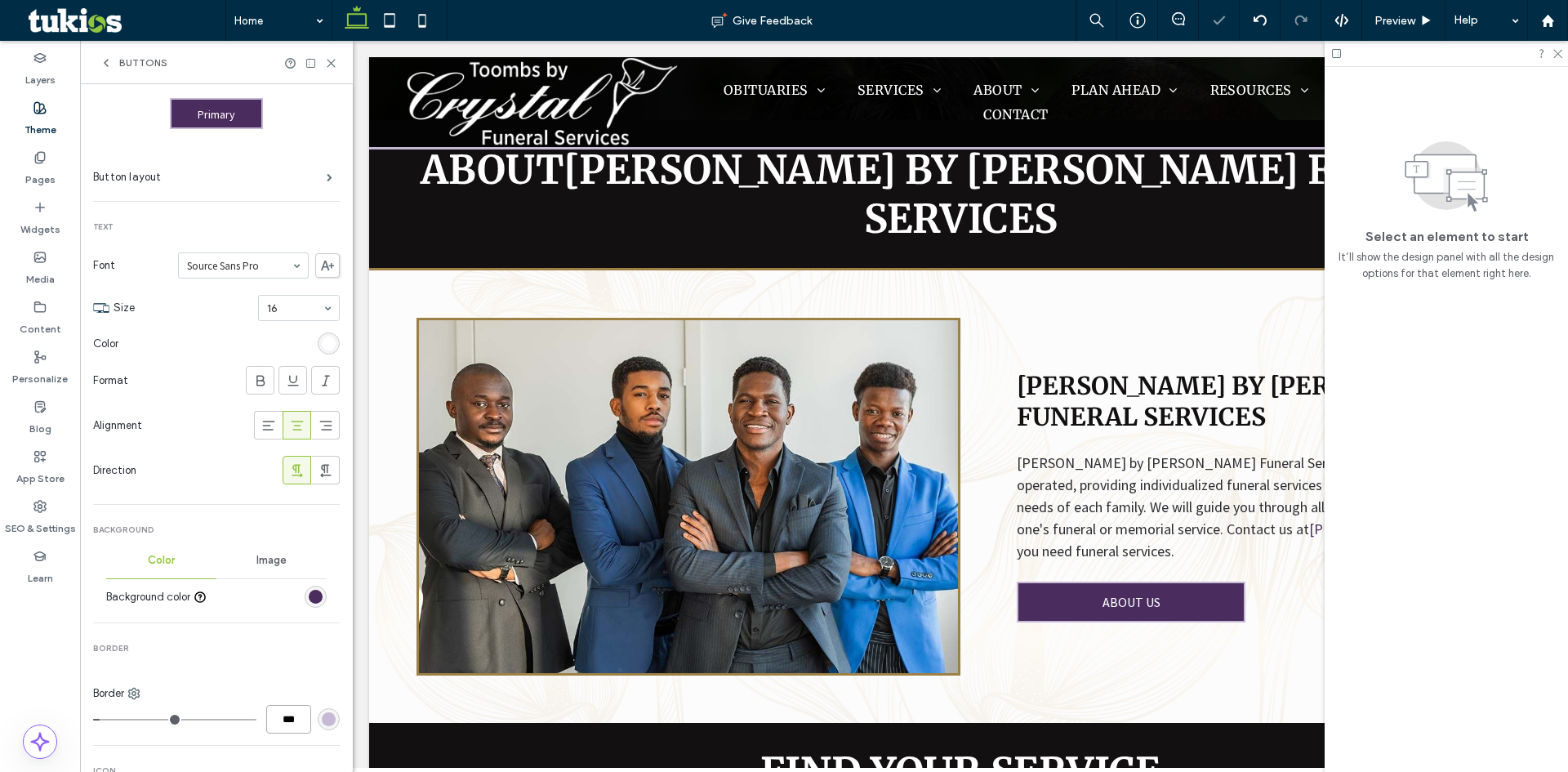
scroll to position [0, 0]
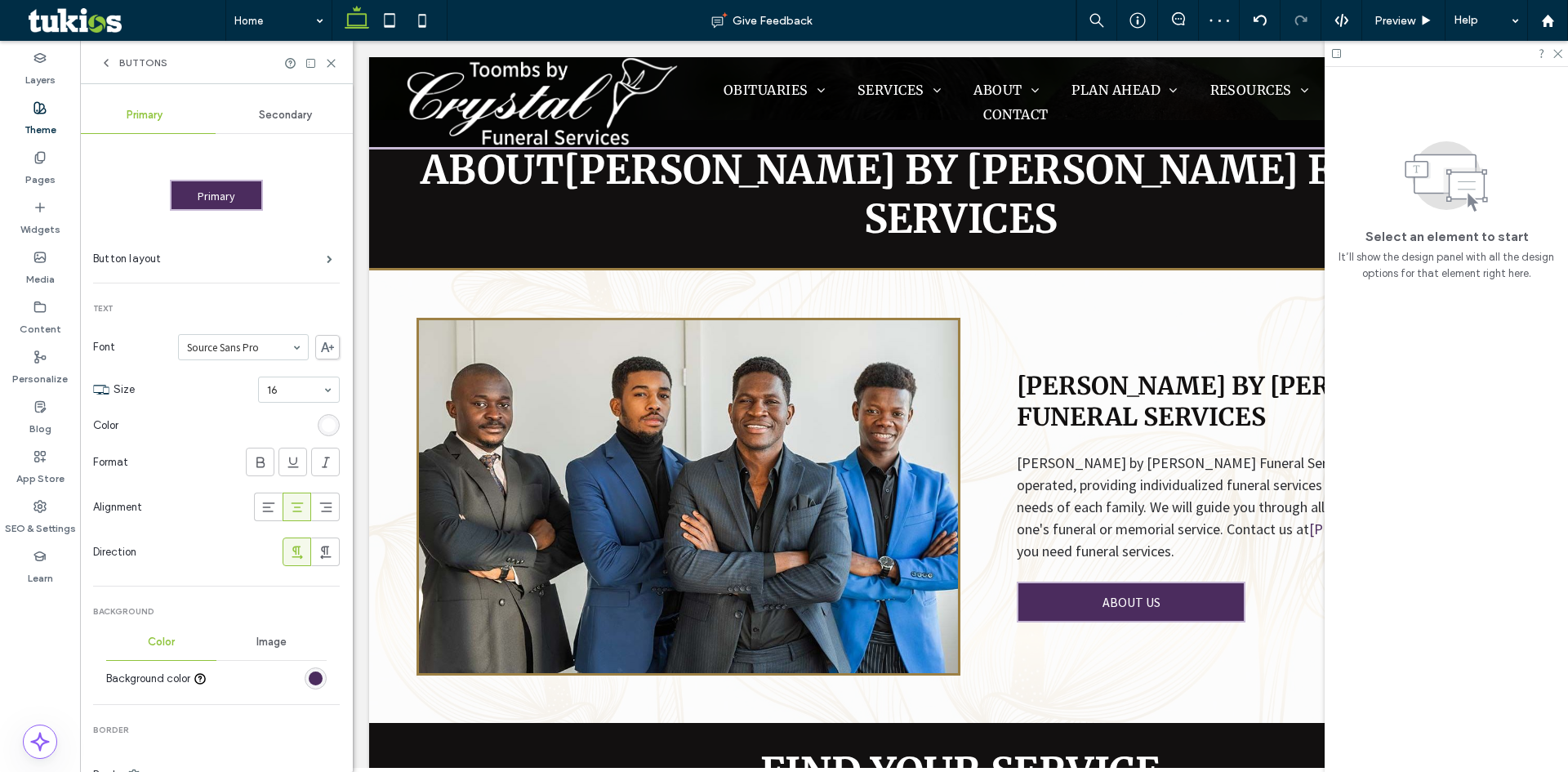
click at [295, 121] on span "Secondary" at bounding box center [286, 115] width 53 height 13
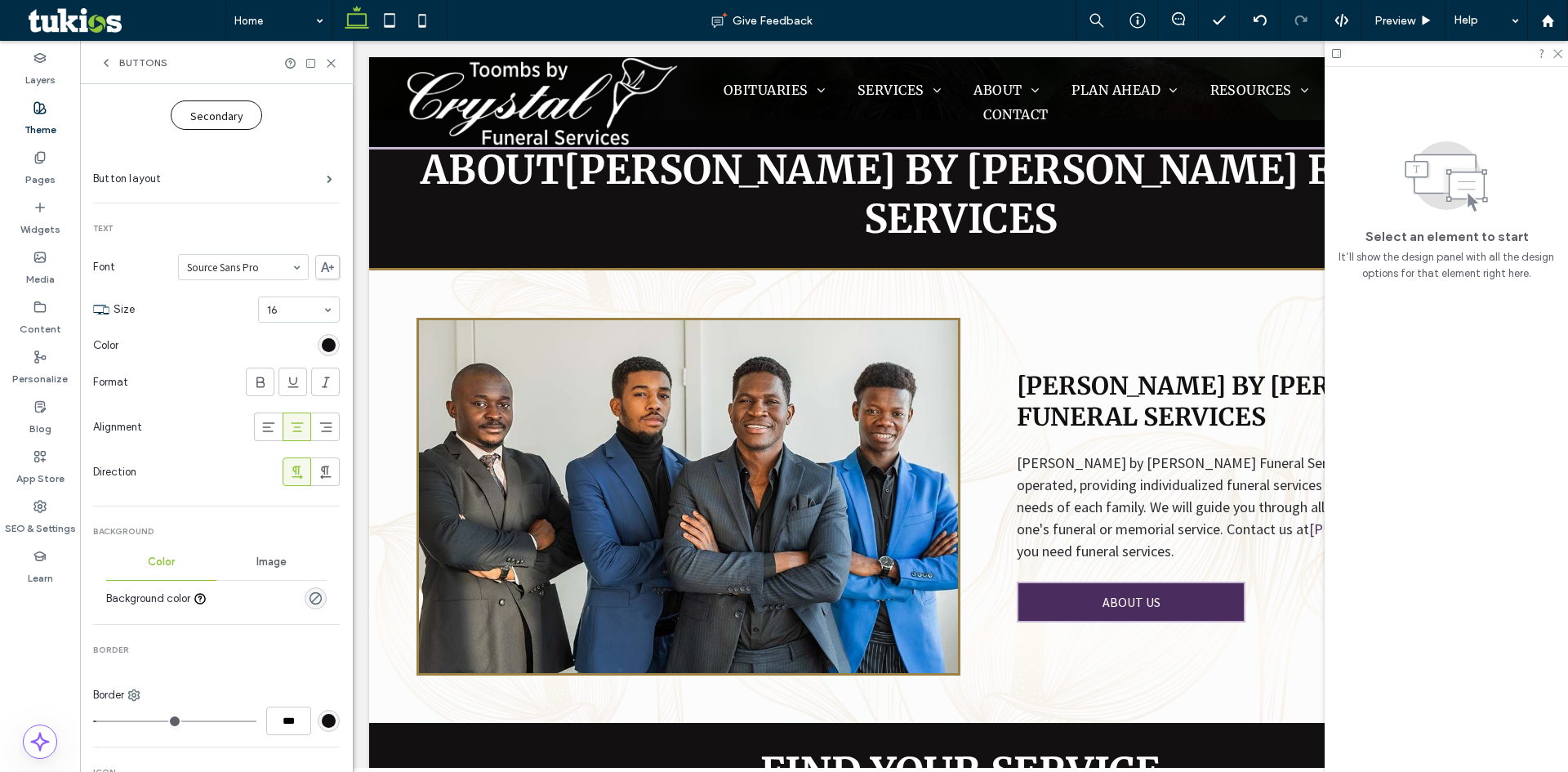
scroll to position [82, 0]
click at [324, 341] on div "rgb(18, 16, 16)" at bounding box center [329, 343] width 14 height 14
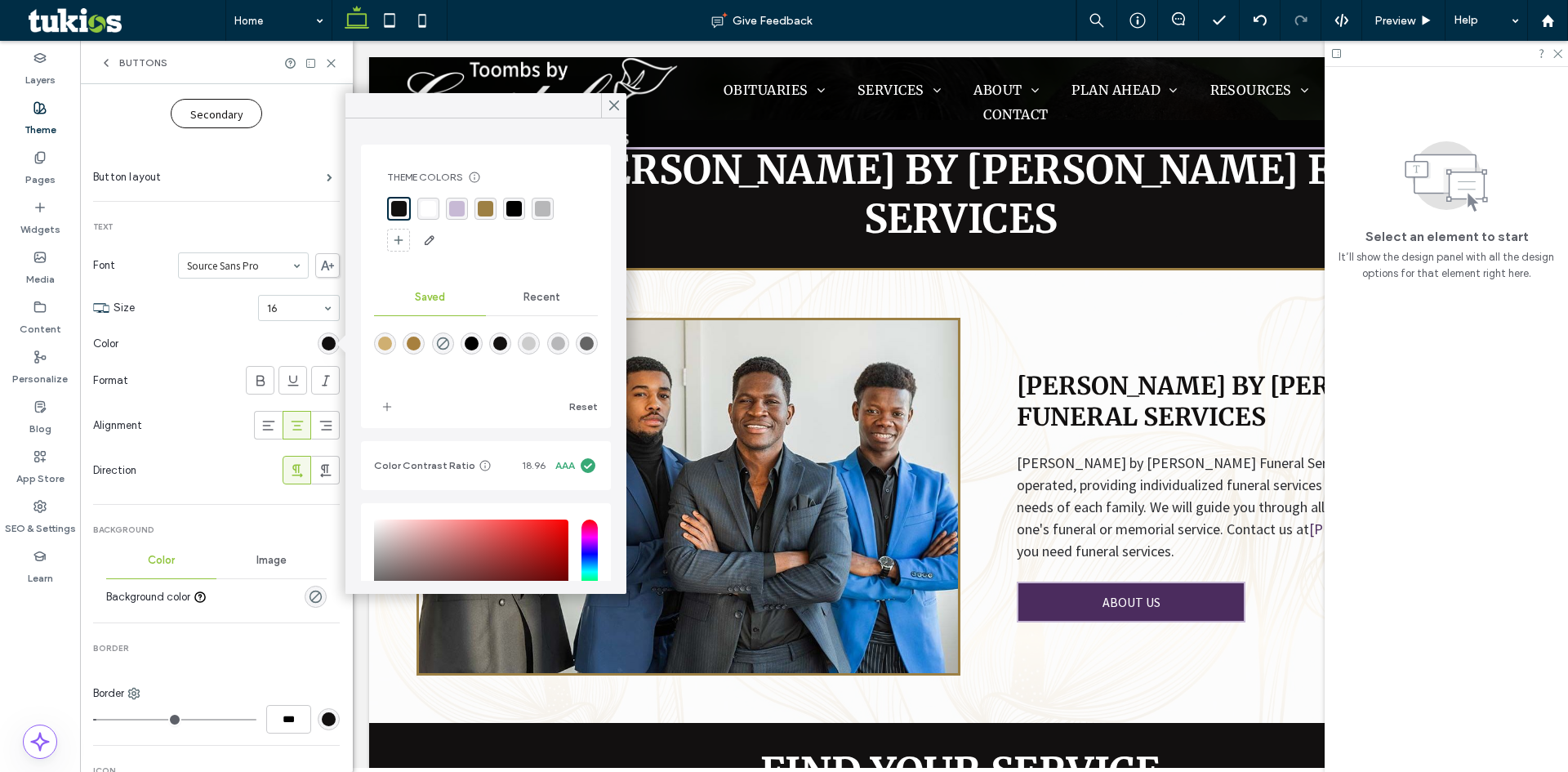
click at [523, 300] on span "Recent" at bounding box center [541, 297] width 36 height 13
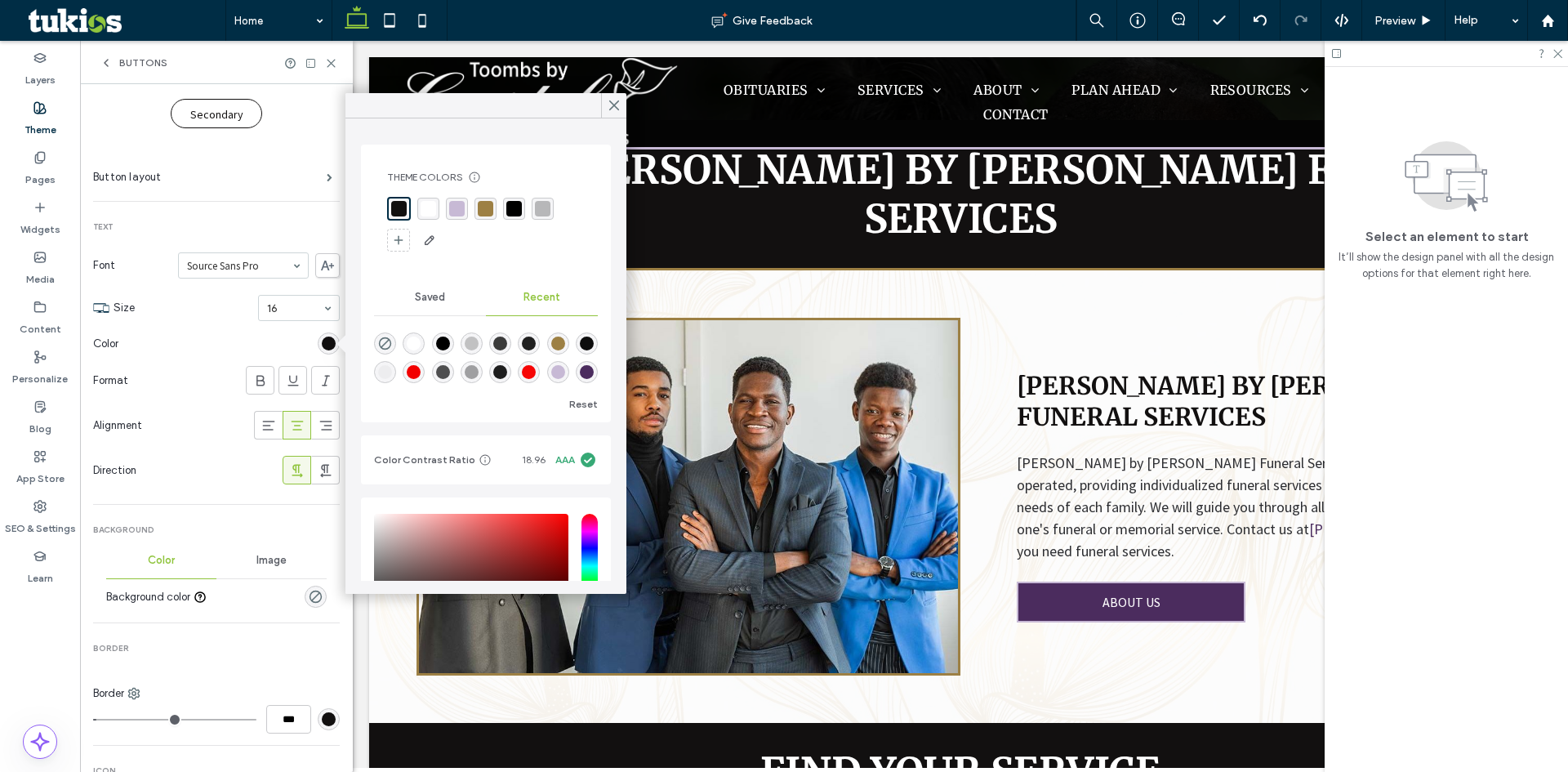
scroll to position [26, 0]
click at [547, 376] on div "rgba(199, 185, 213, 1)" at bounding box center [558, 372] width 22 height 22
type input "*******"
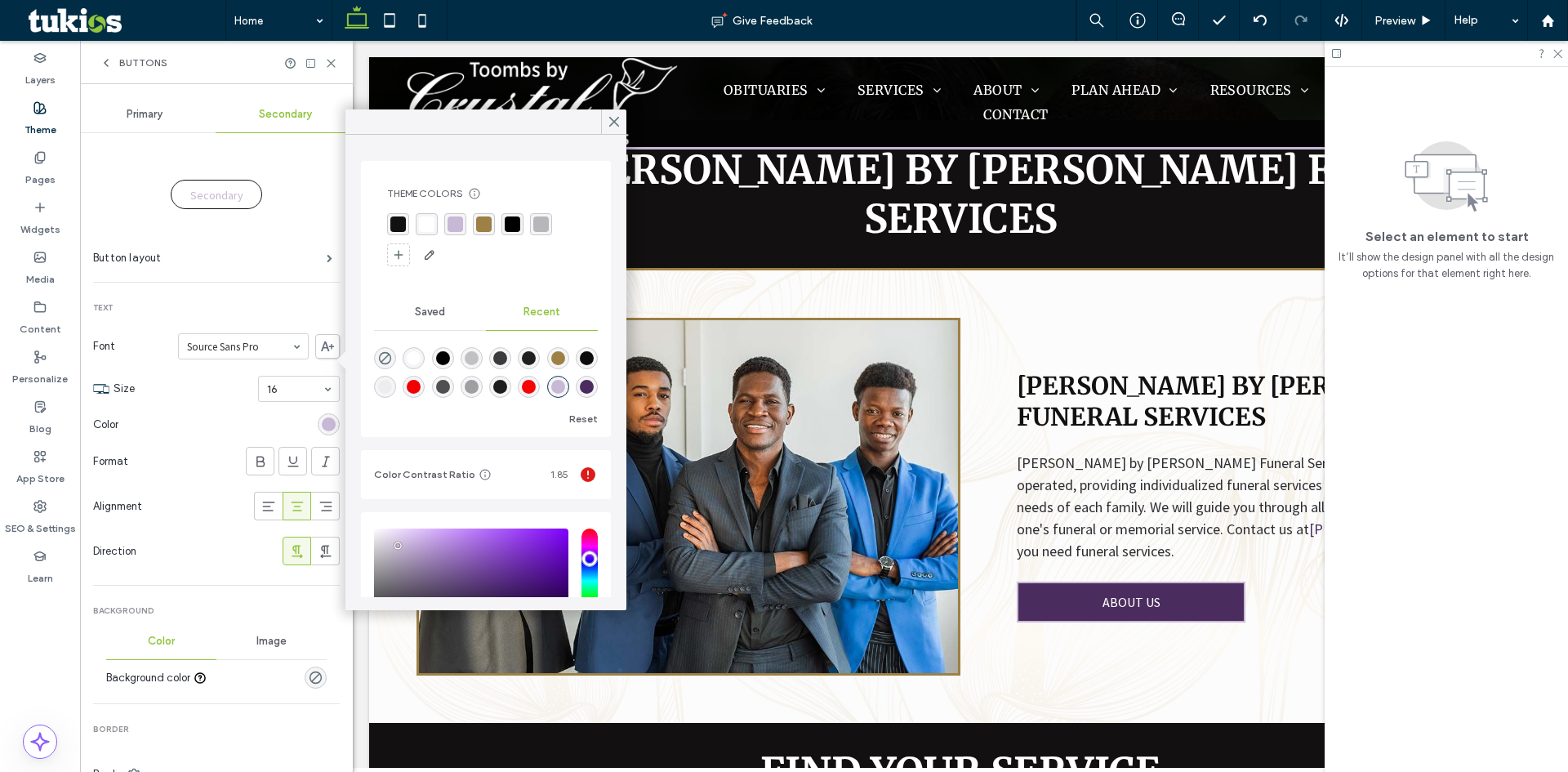
scroll to position [0, 0]
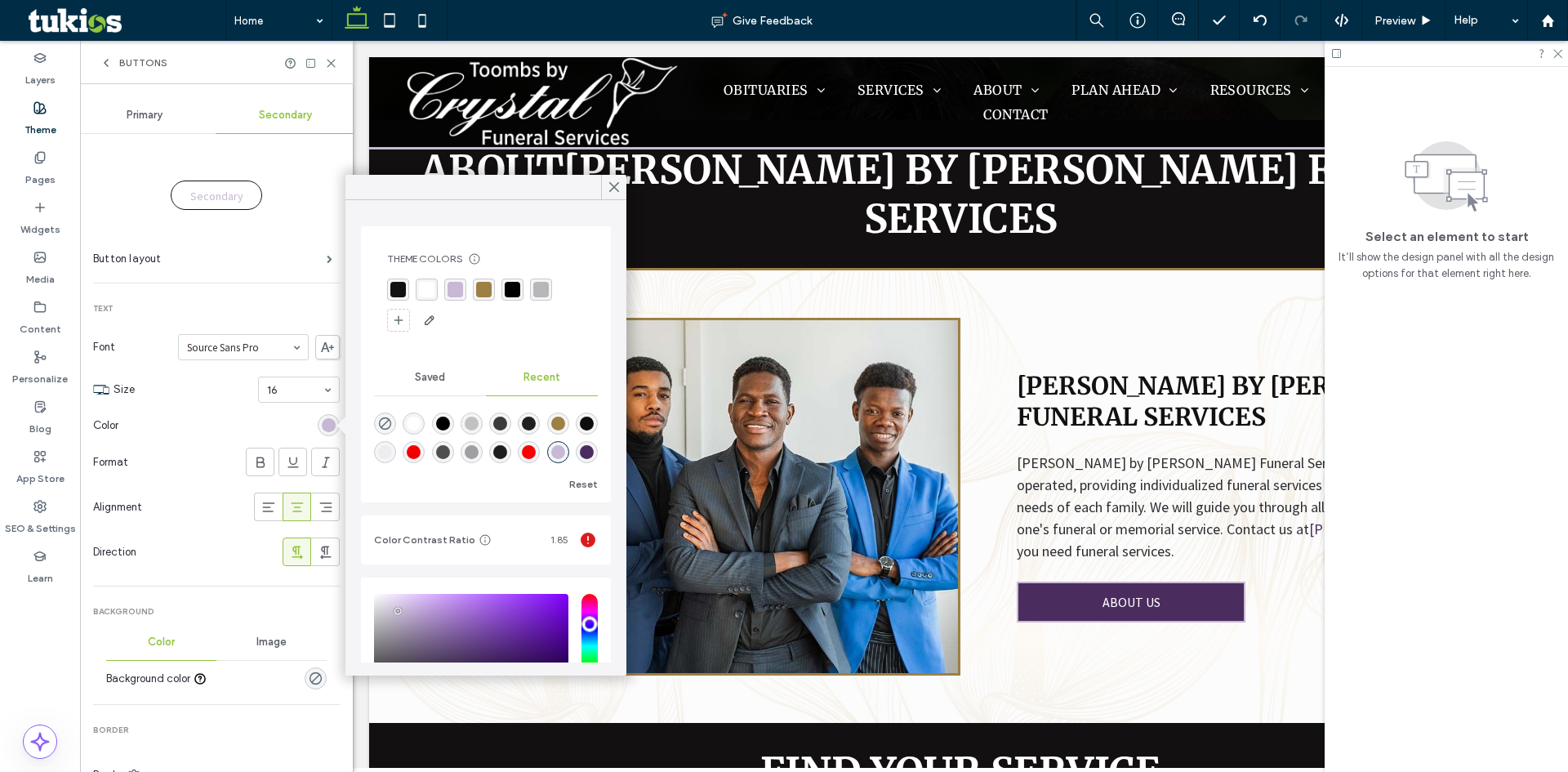
click at [126, 107] on div "Primary" at bounding box center [145, 115] width 141 height 36
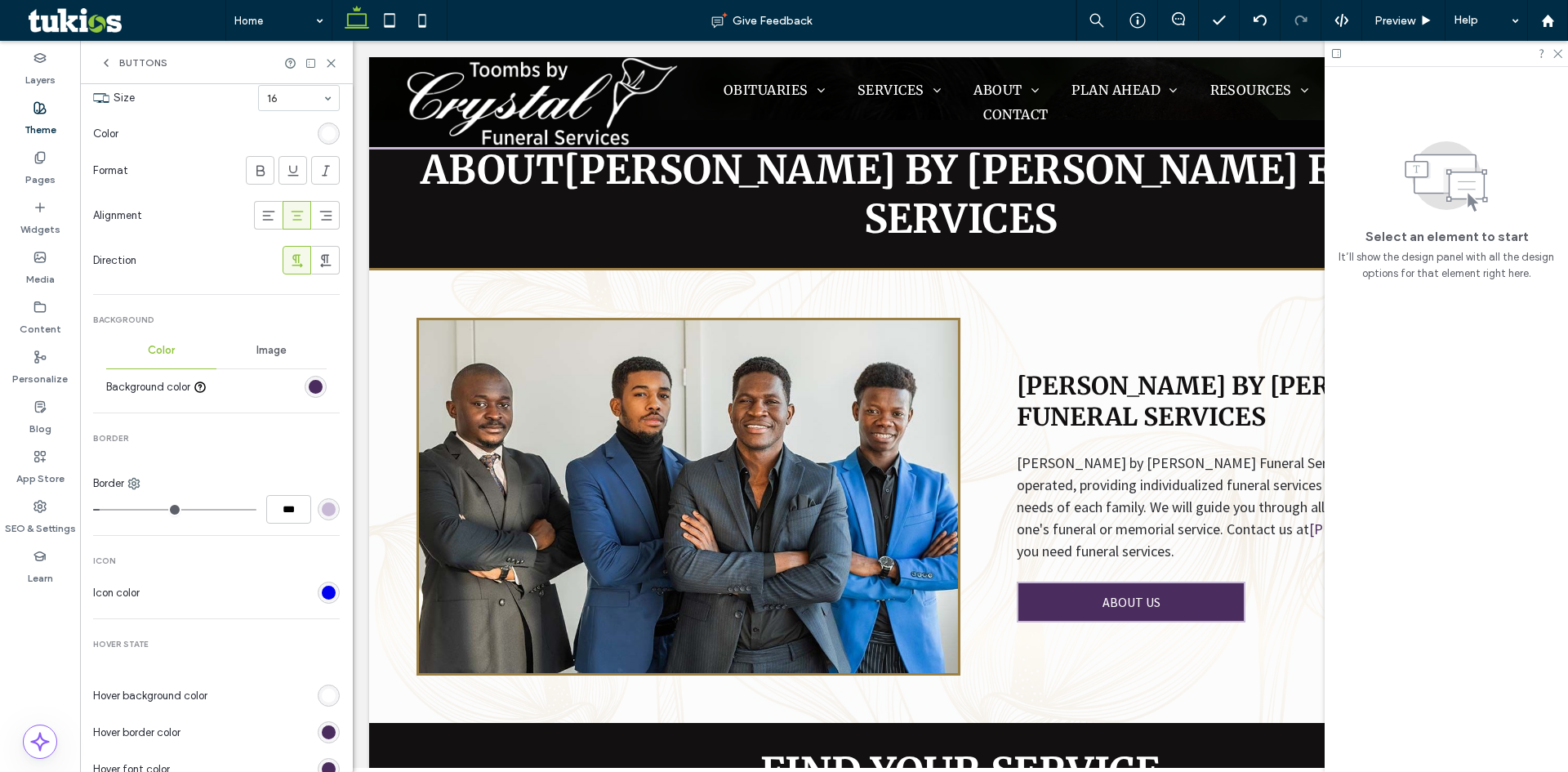
scroll to position [327, 0]
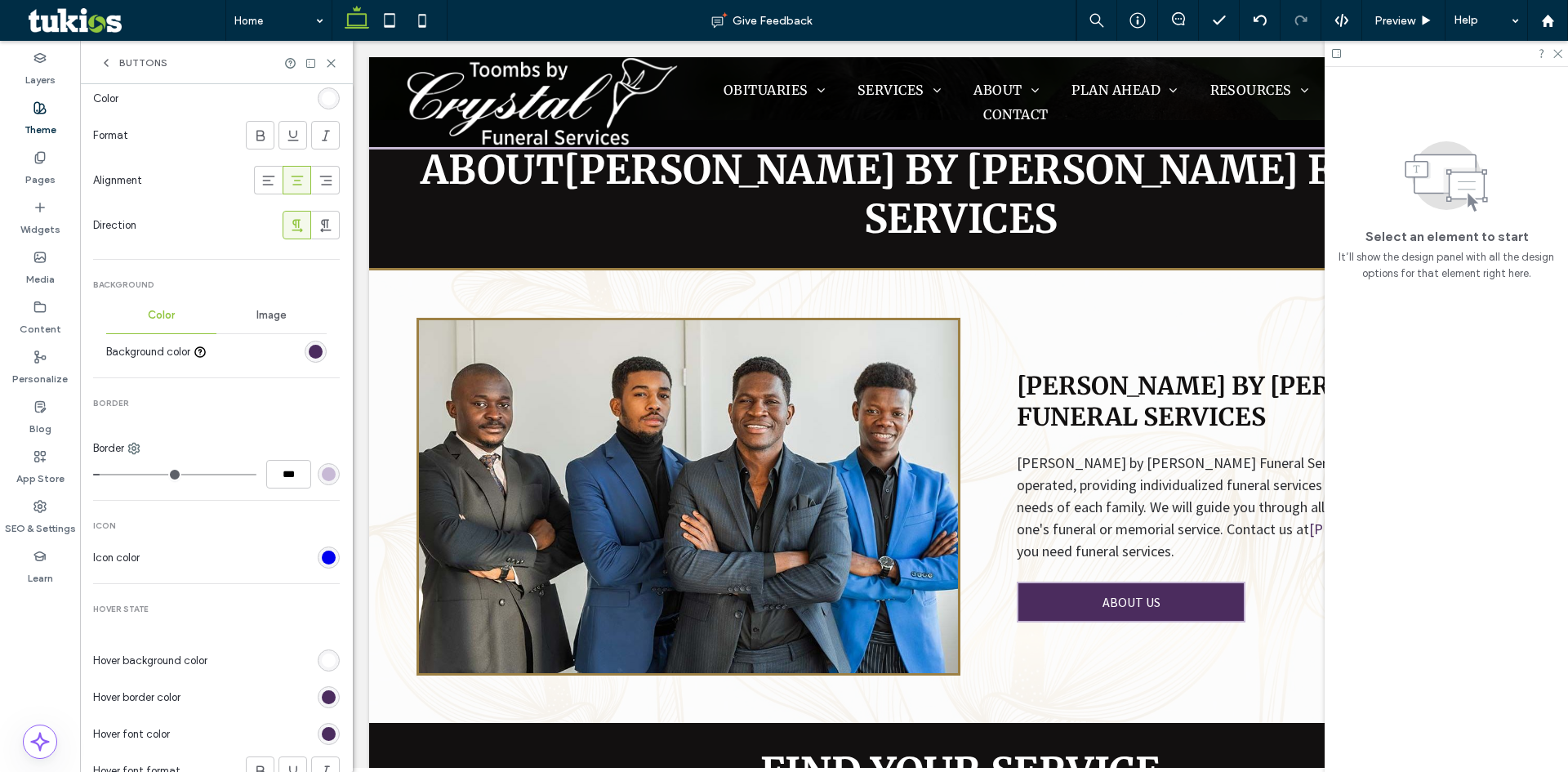
click at [322, 481] on div "rgb(199, 185, 213)" at bounding box center [329, 475] width 14 height 14
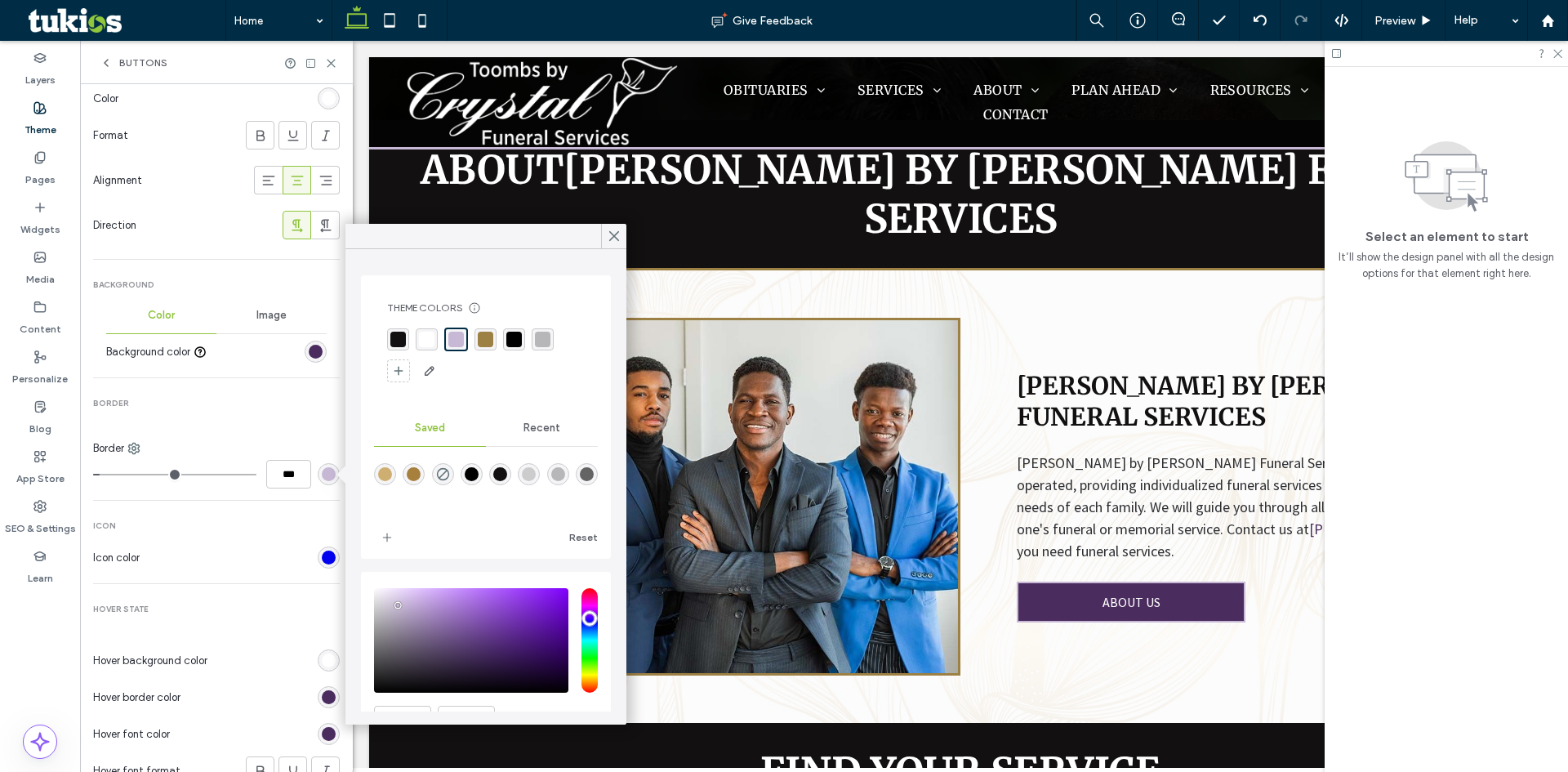
click at [531, 429] on span "Recent" at bounding box center [541, 428] width 36 height 13
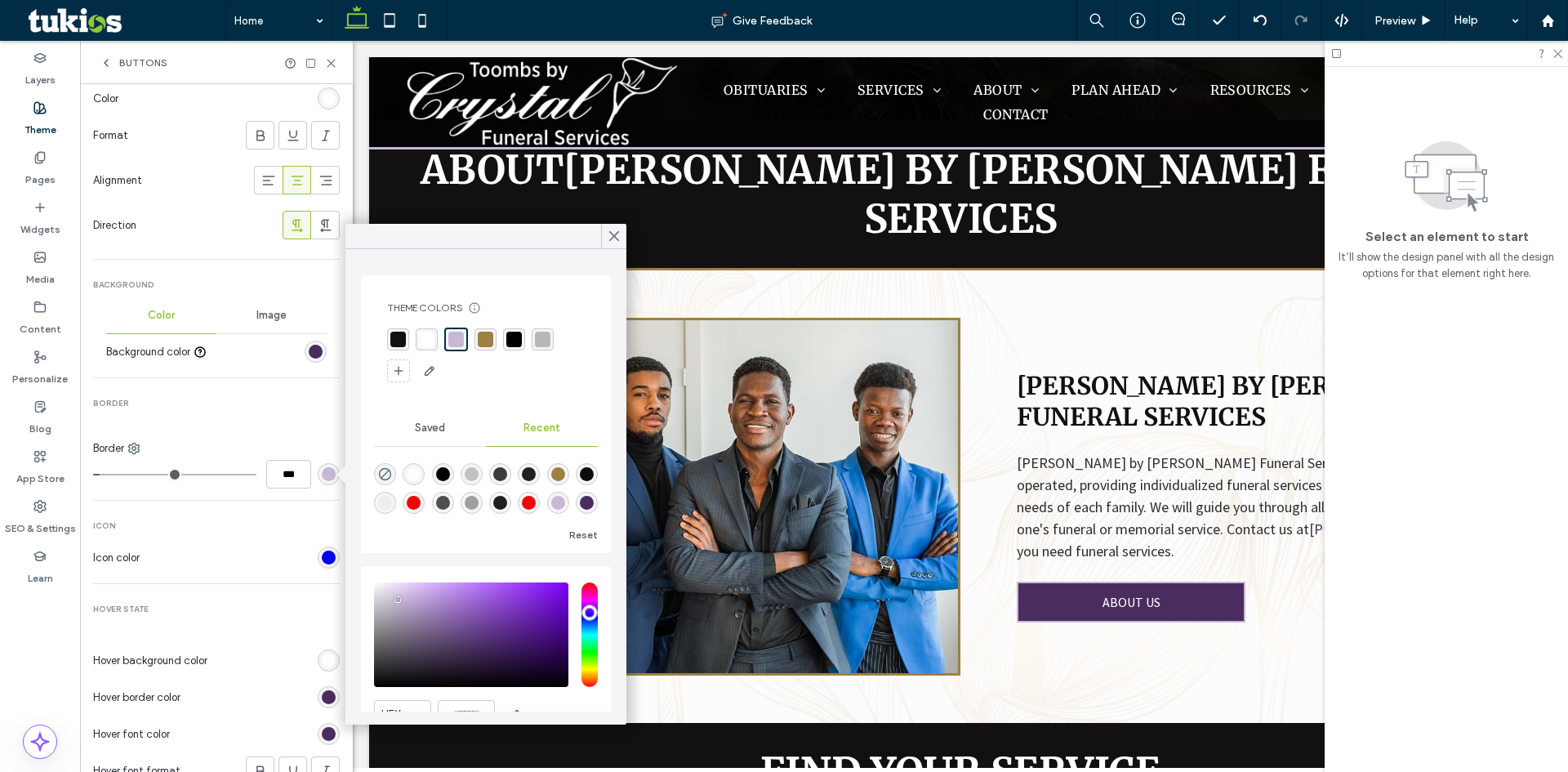
scroll to position [26, 0]
click at [580, 506] on div "rgba(75, 44, 94, 1)" at bounding box center [587, 503] width 14 height 14
type input "*******"
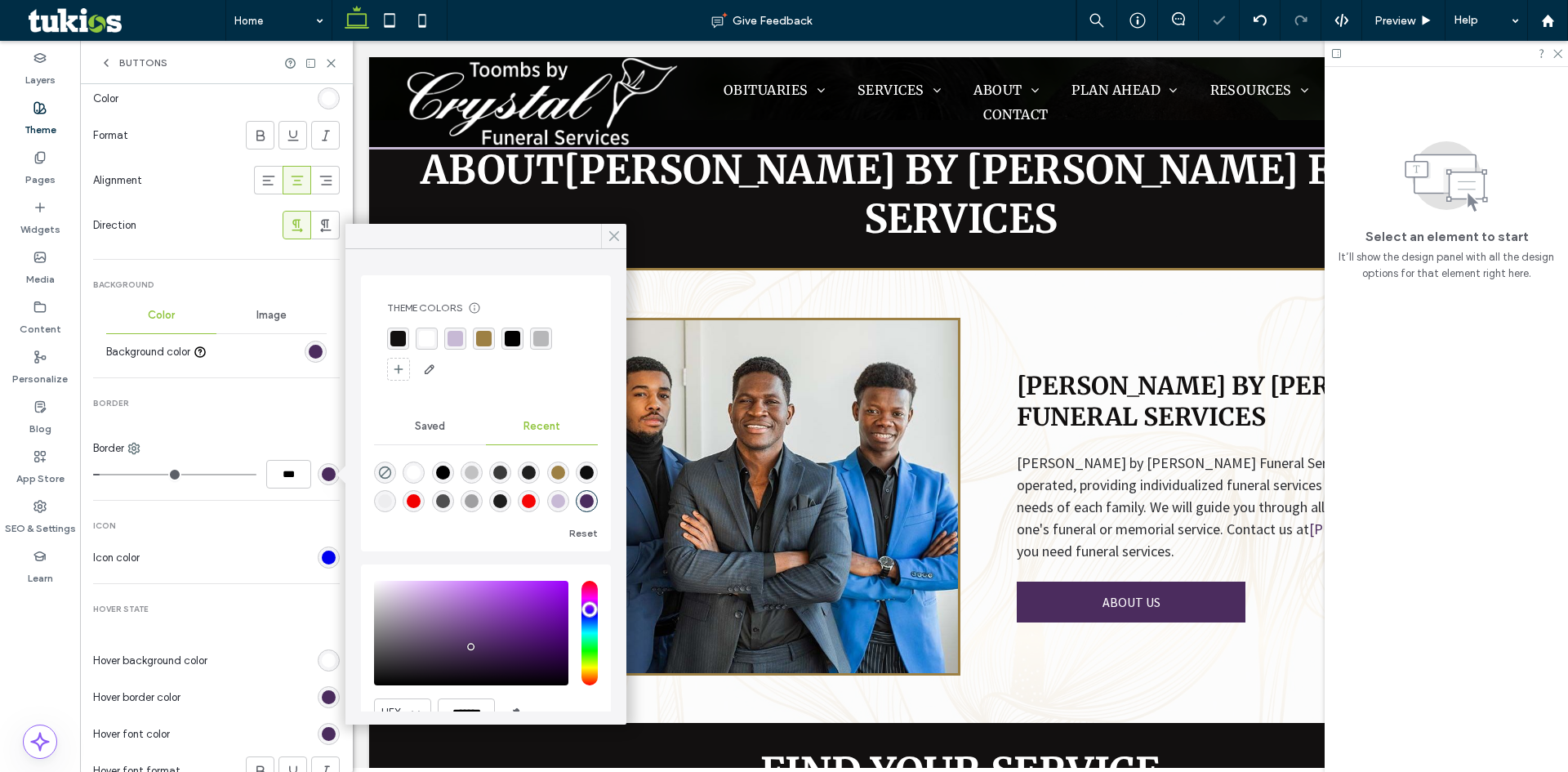
click at [623, 236] on div at bounding box center [614, 236] width 26 height 25
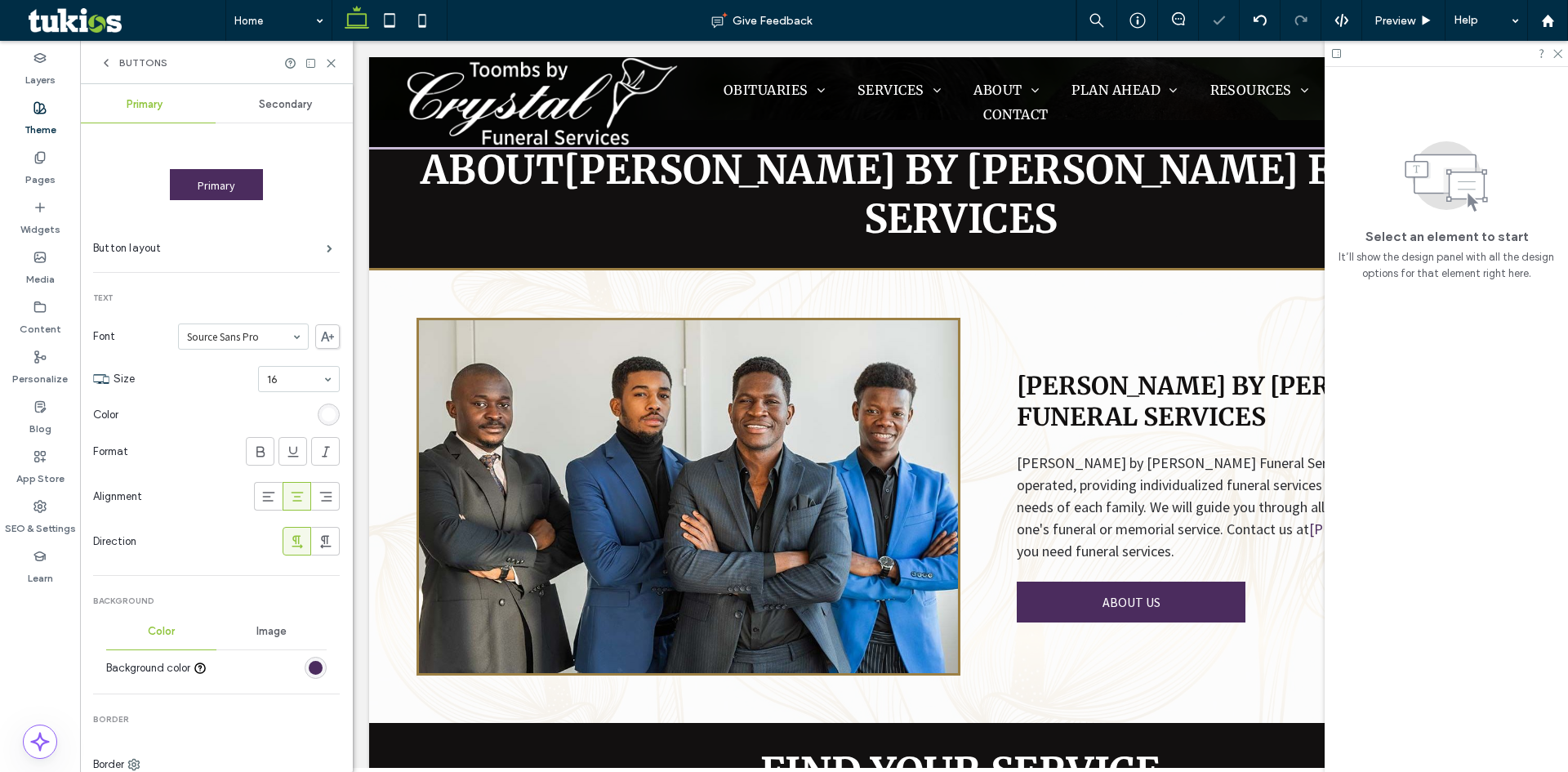
scroll to position [0, 0]
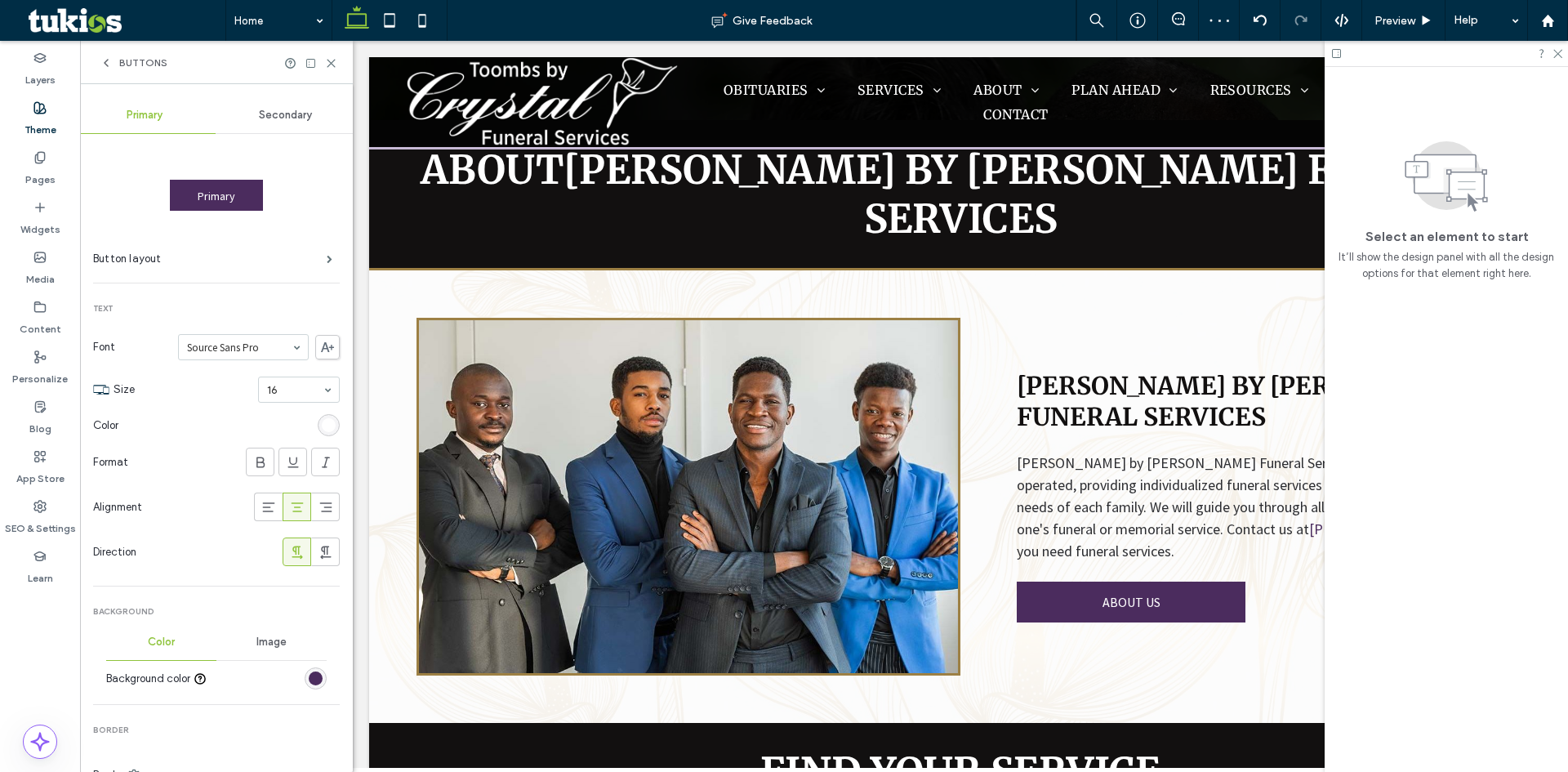
click at [285, 114] on span "Secondary" at bounding box center [286, 115] width 53 height 13
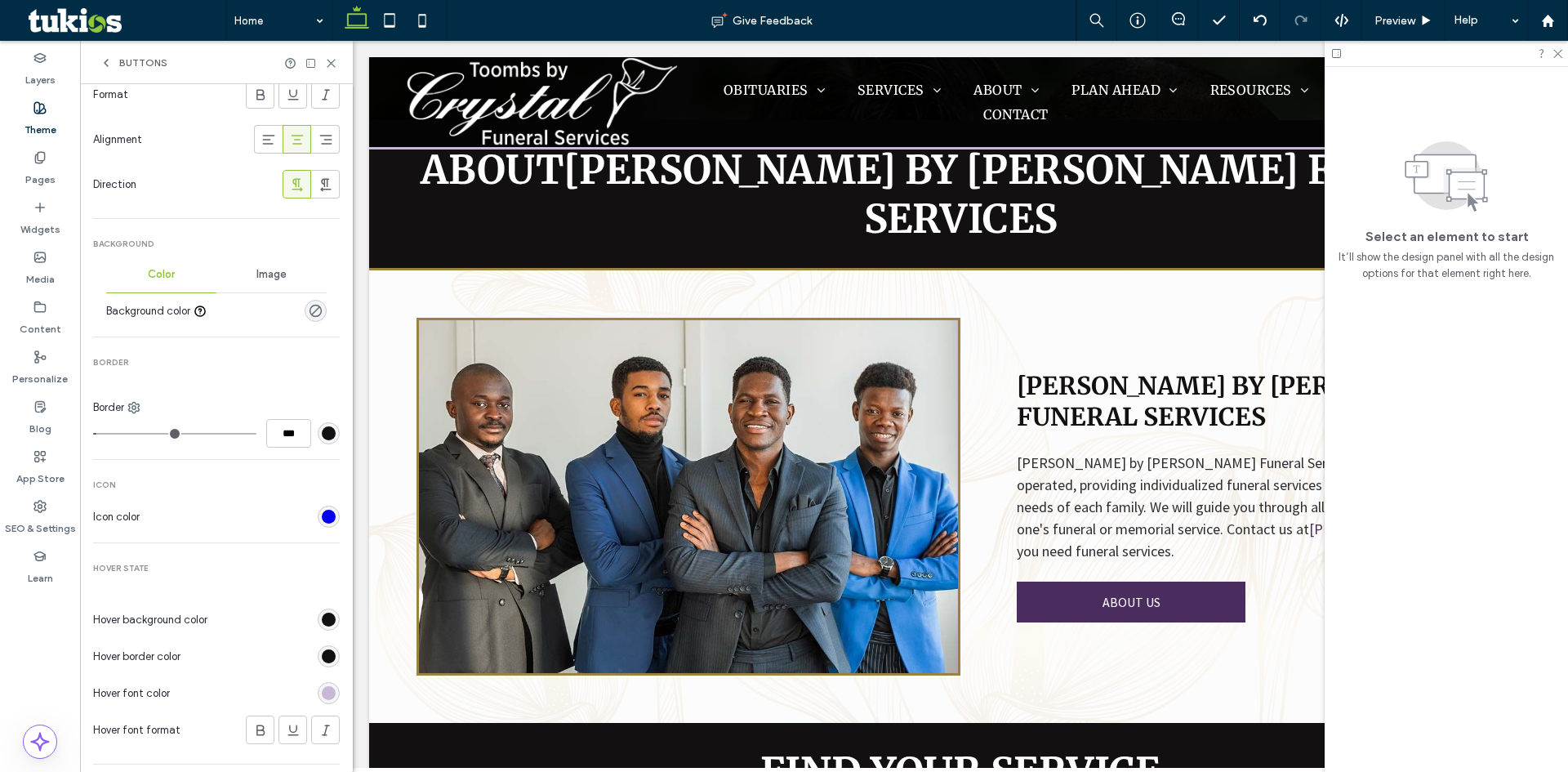
scroll to position [409, 0]
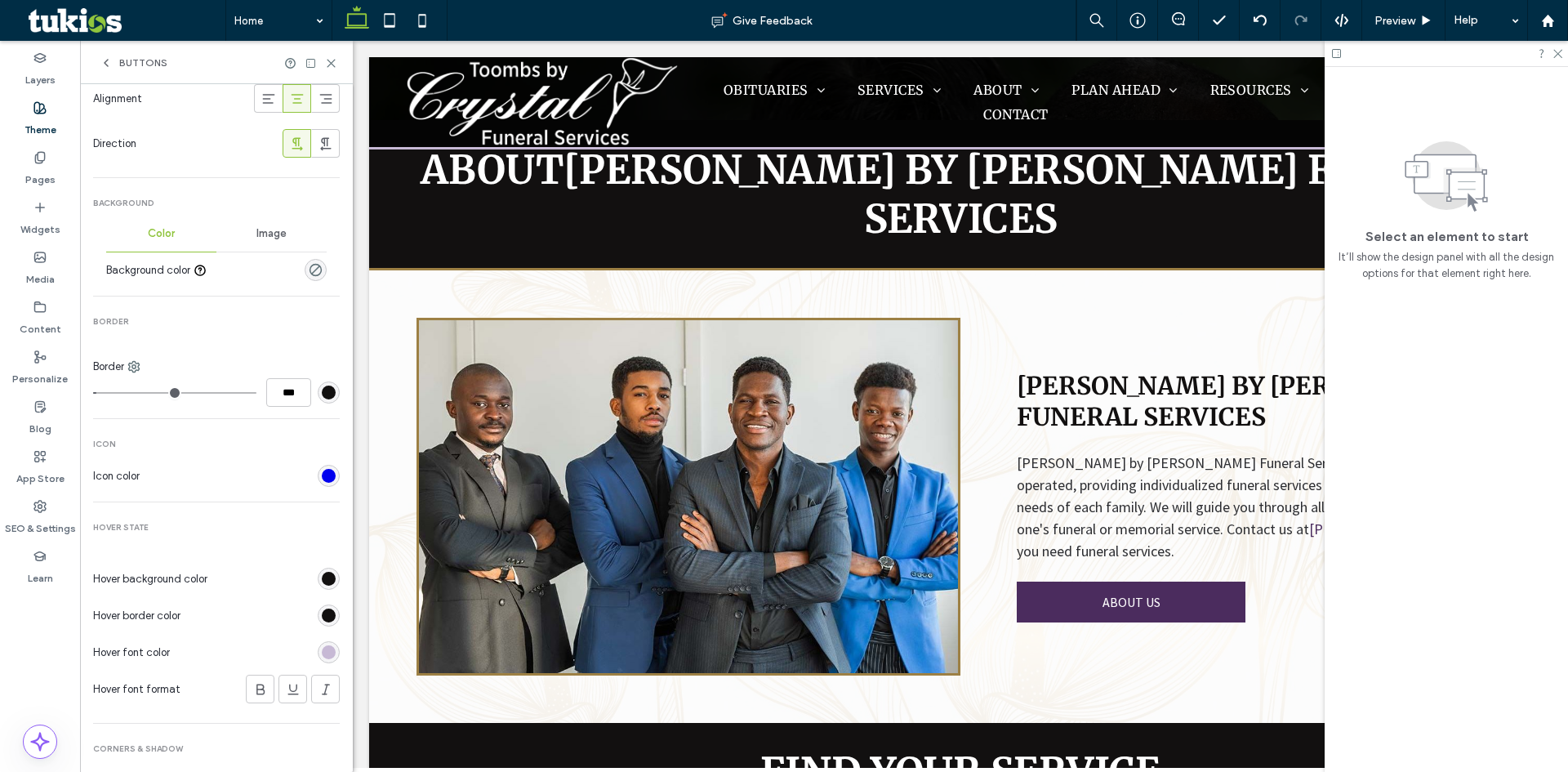
click at [322, 579] on div "rgb(18, 16, 16)" at bounding box center [329, 579] width 14 height 14
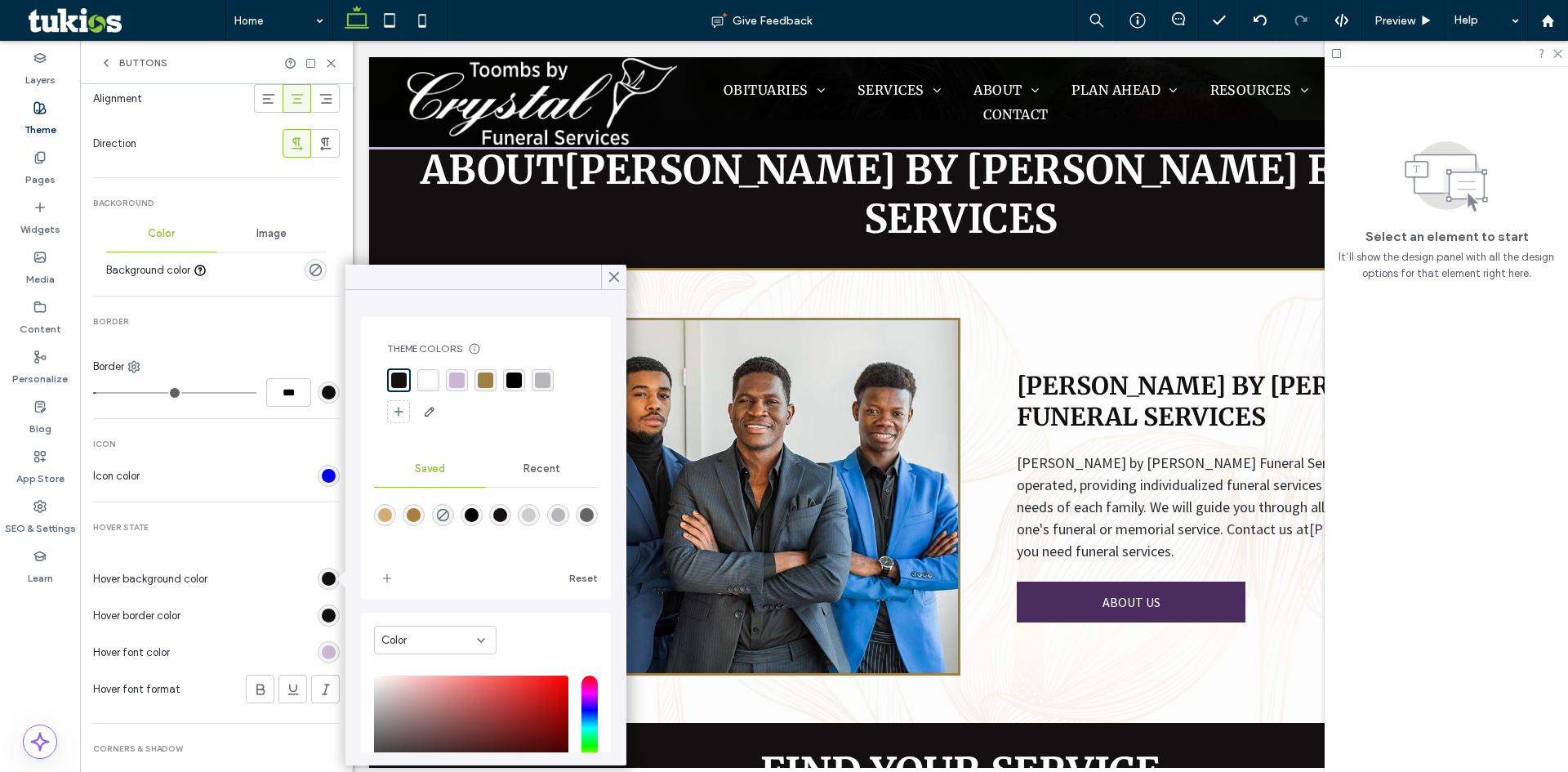
click at [458, 380] on div "rgba(199, 185, 213, 1)" at bounding box center [458, 381] width 16 height 16
click at [608, 282] on icon at bounding box center [614, 277] width 15 height 15
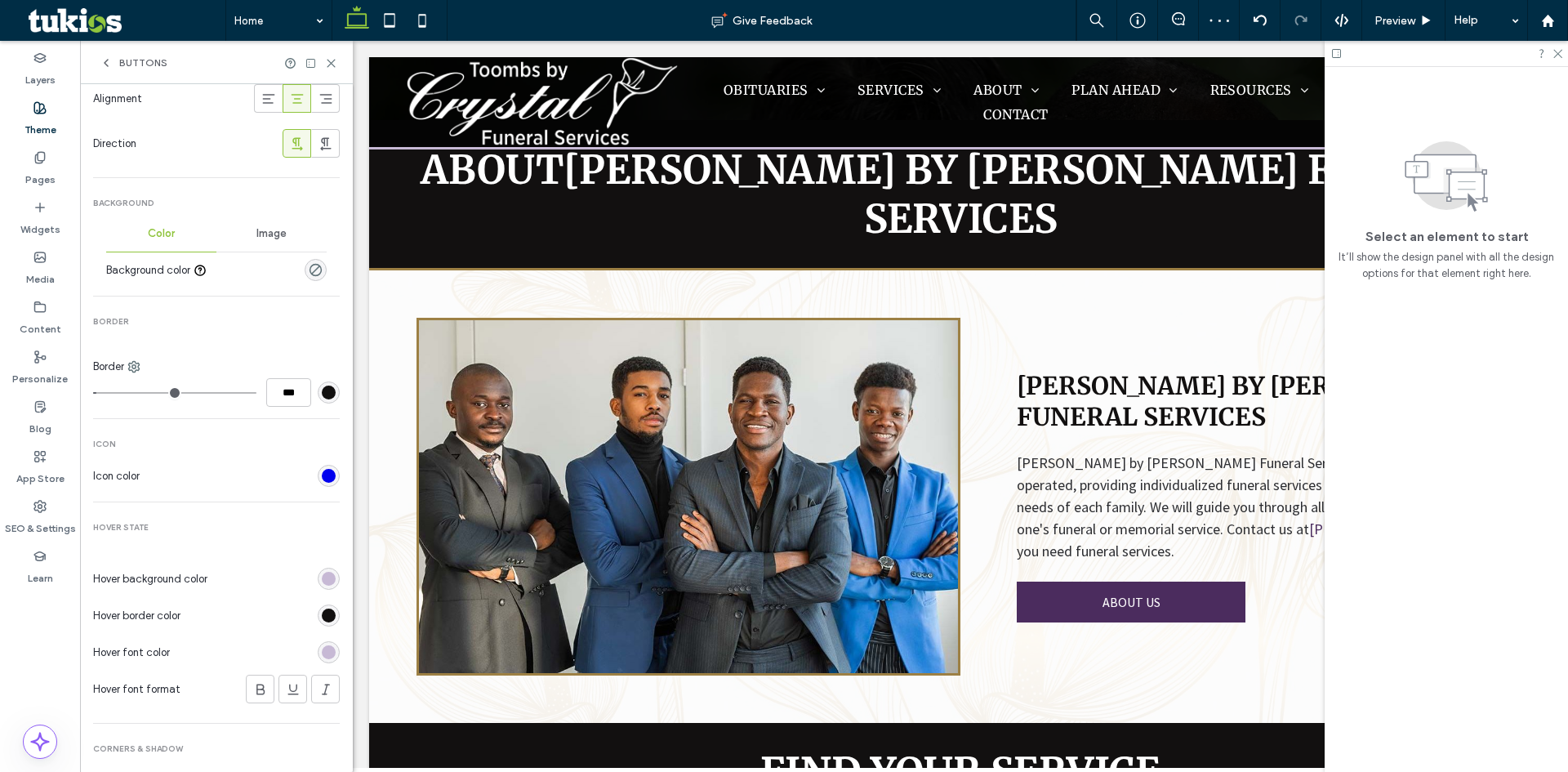
click at [322, 617] on div "rgb(18, 16, 16)" at bounding box center [329, 616] width 14 height 14
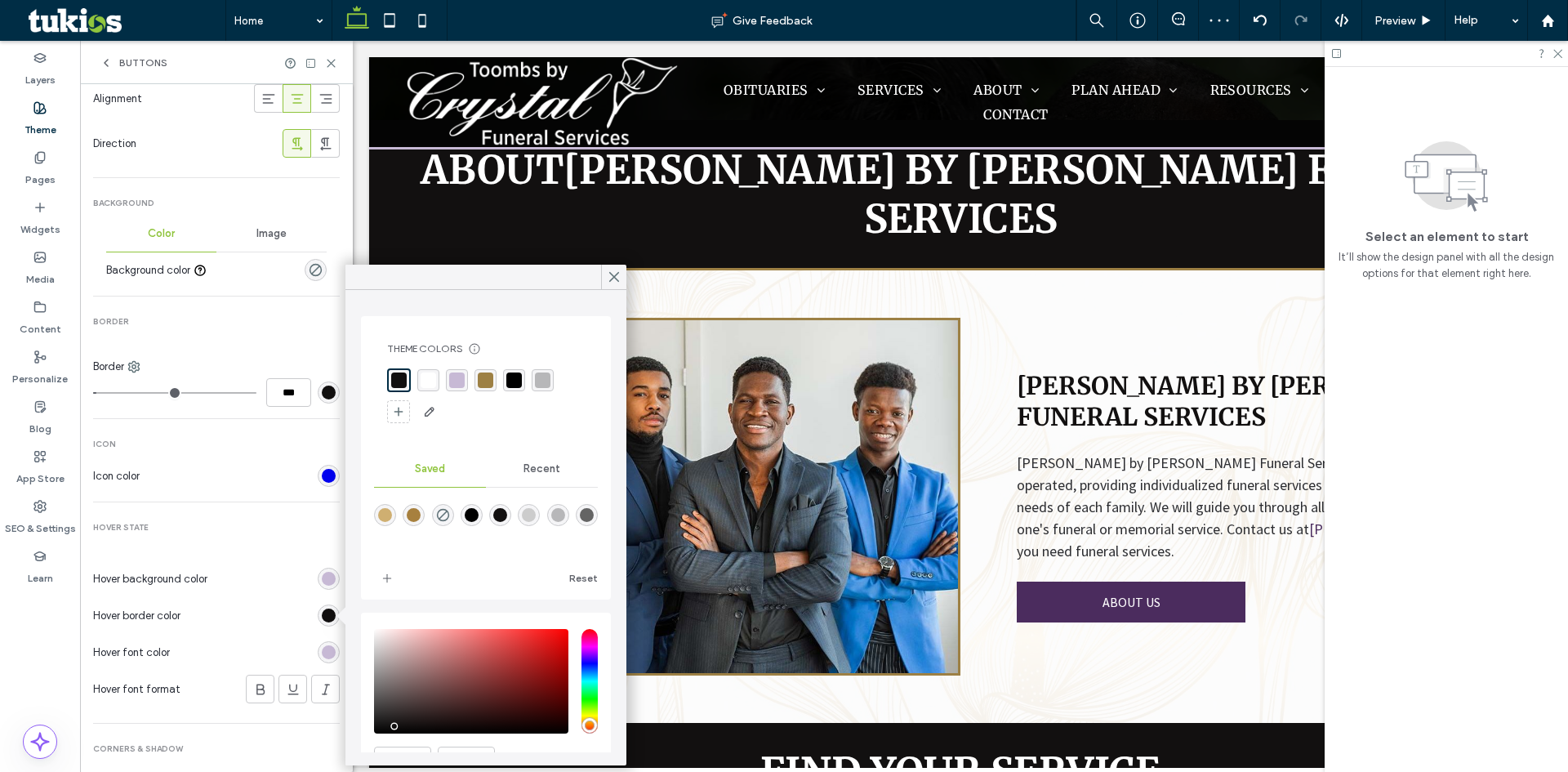
click at [451, 373] on div "rgba(199, 185, 213, 1)" at bounding box center [458, 381] width 16 height 16
click at [620, 280] on icon at bounding box center [614, 277] width 15 height 15
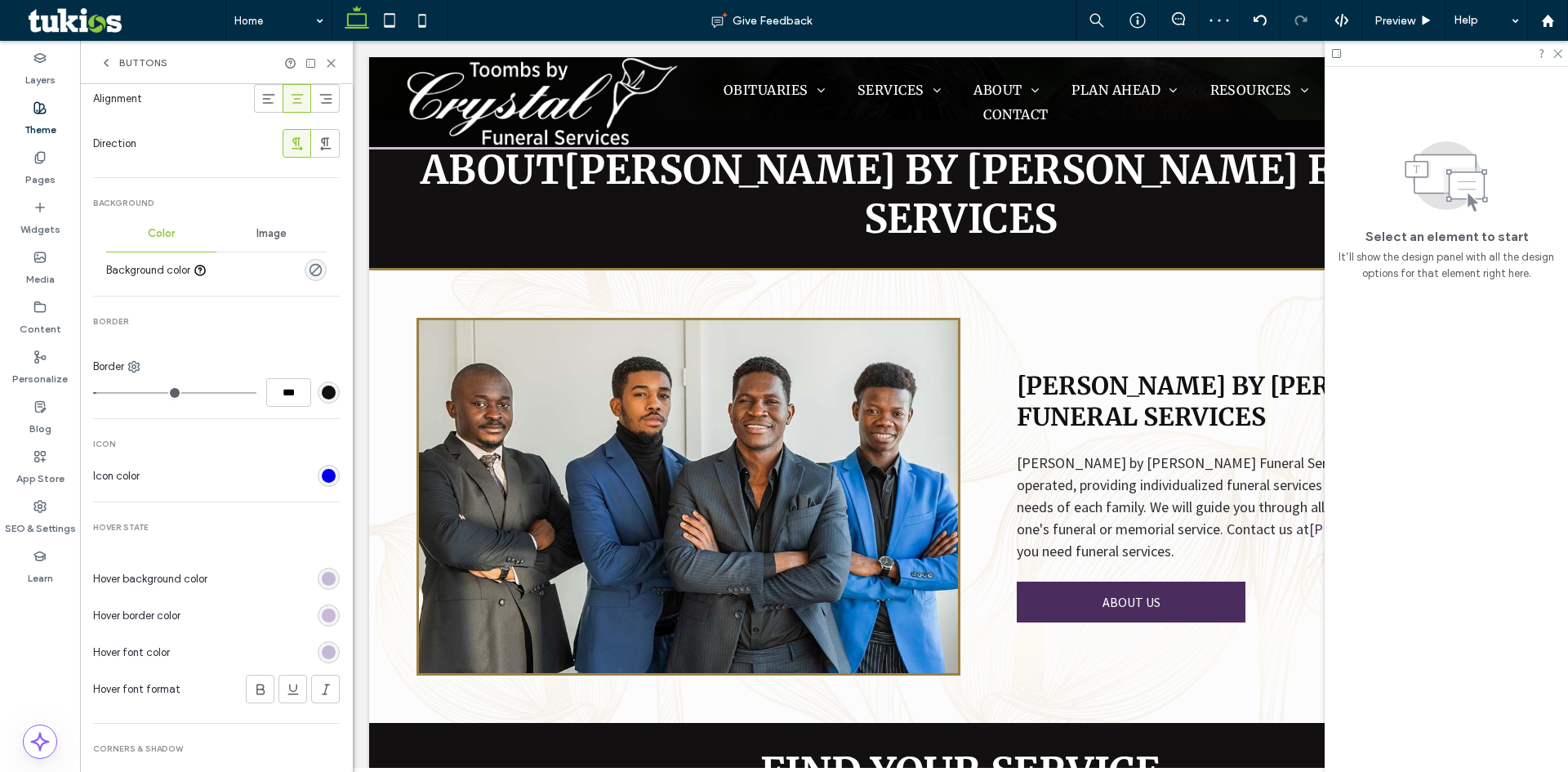
click at [322, 658] on div "rgb(199, 185, 213)" at bounding box center [329, 653] width 14 height 14
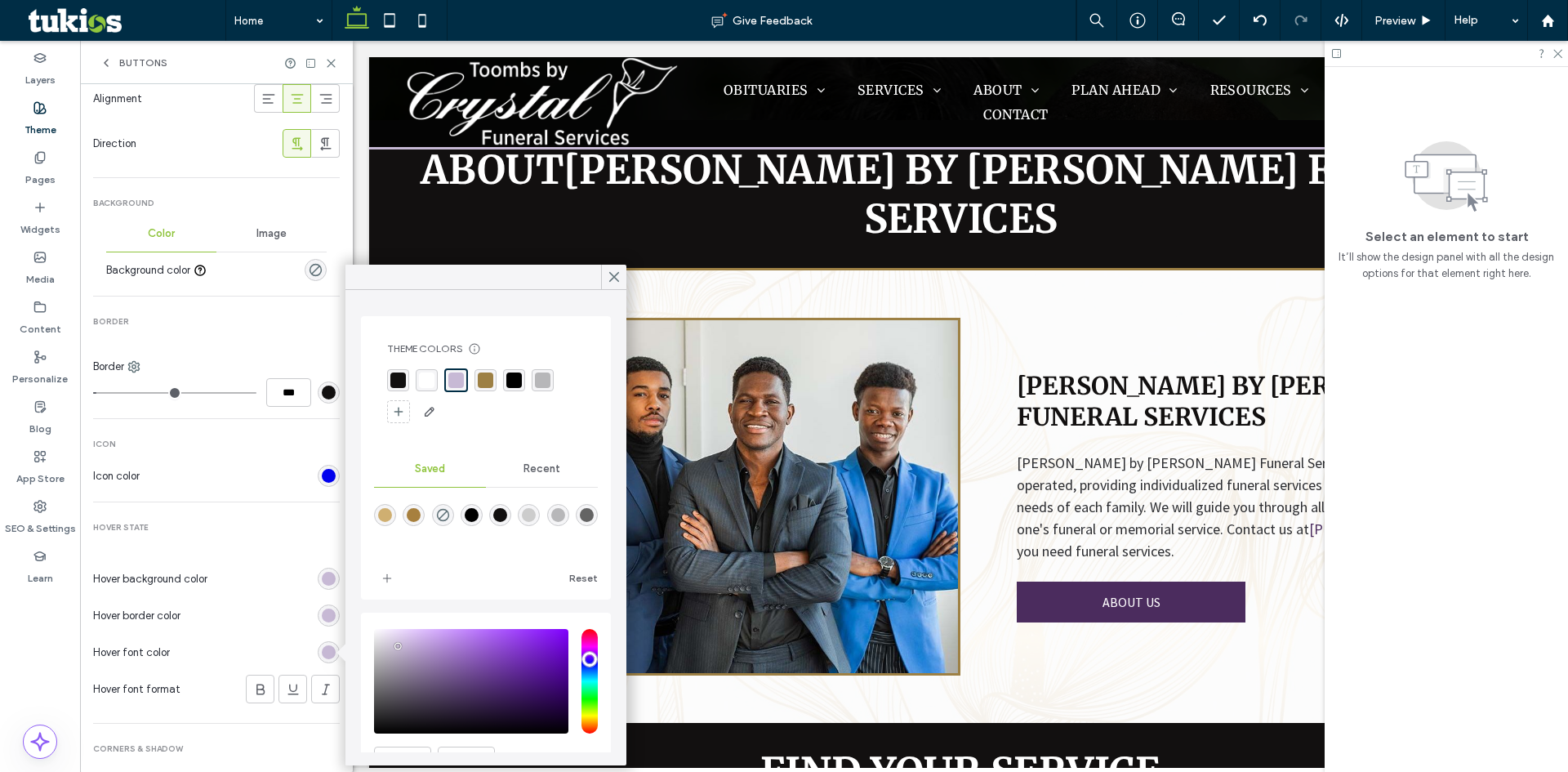
click at [426, 390] on div "rgba(255, 255, 255, 1)" at bounding box center [427, 380] width 22 height 22
click at [610, 284] on icon at bounding box center [614, 277] width 15 height 15
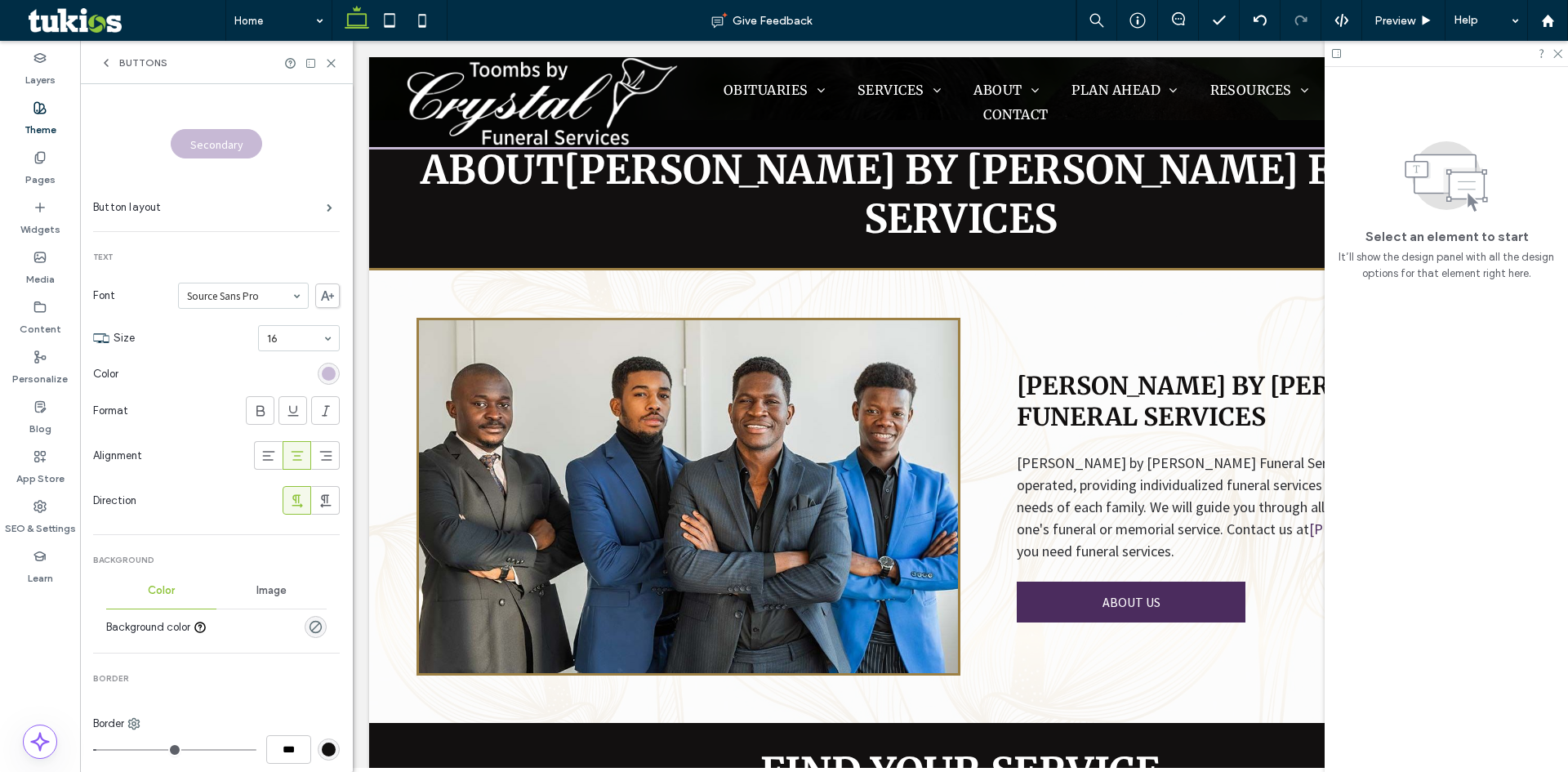
scroll to position [0, 0]
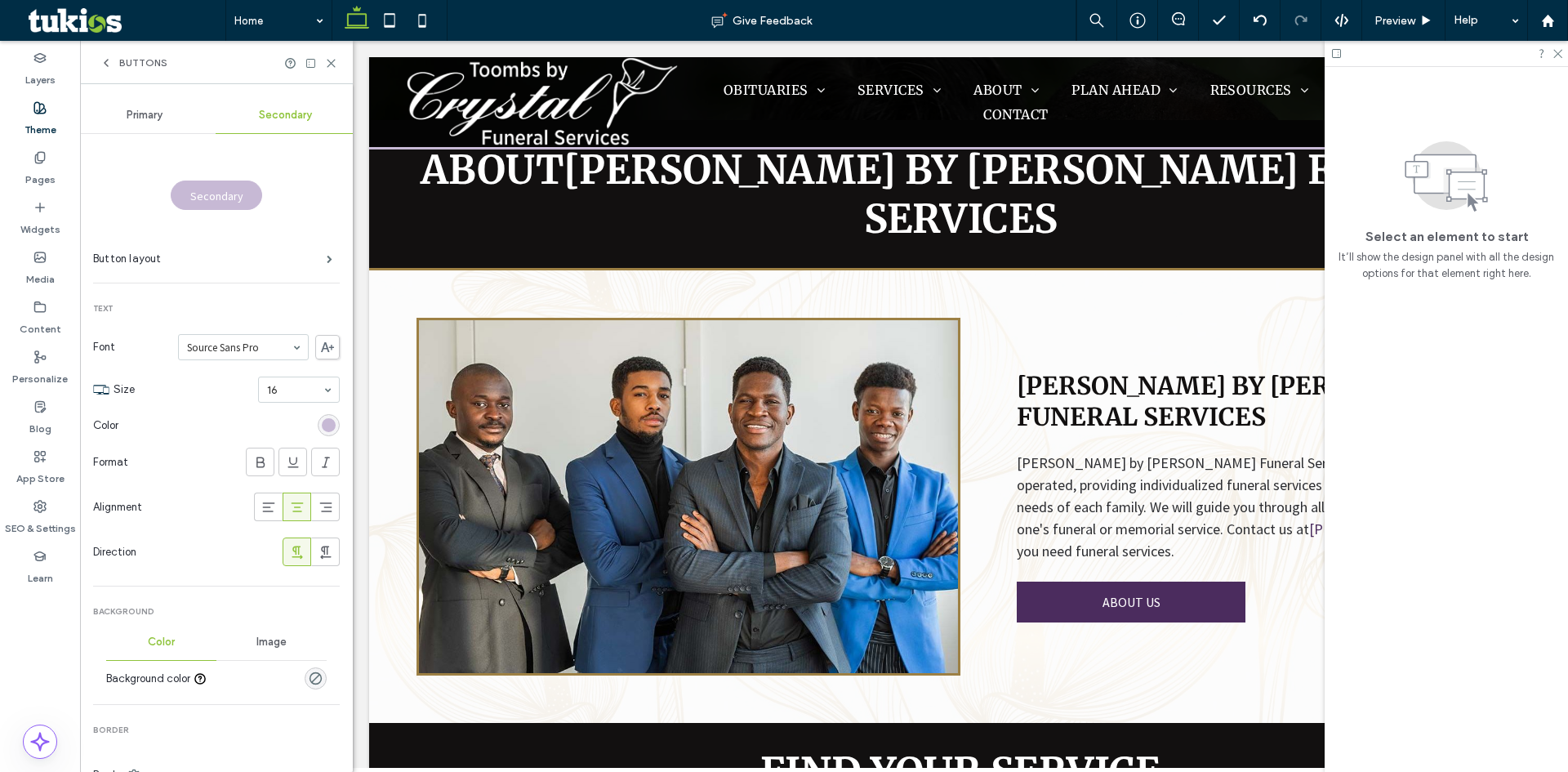
click at [106, 61] on use at bounding box center [106, 62] width 4 height 6
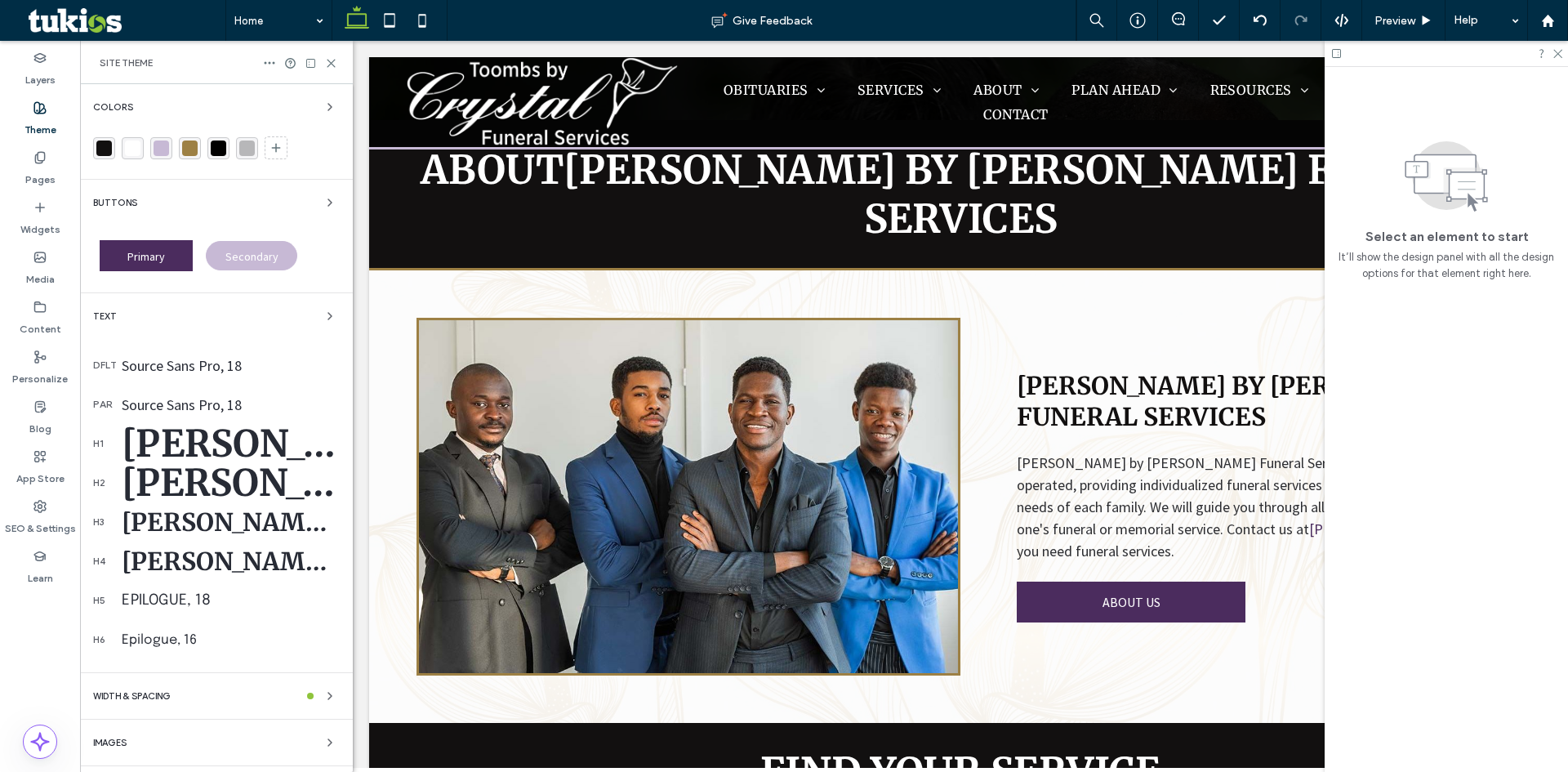
click at [266, 265] on div "Secondary" at bounding box center [251, 256] width 91 height 29
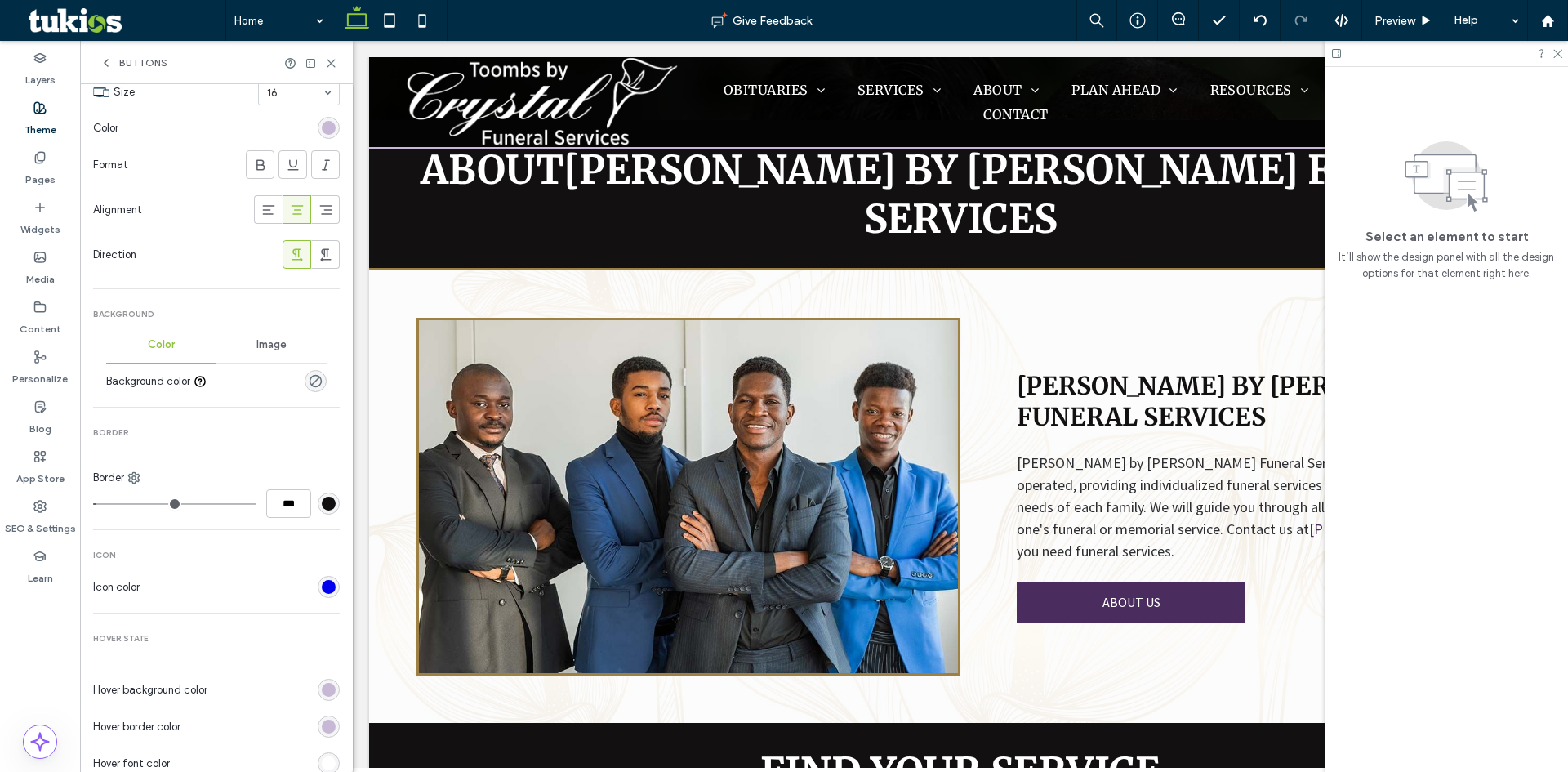
scroll to position [327, 0]
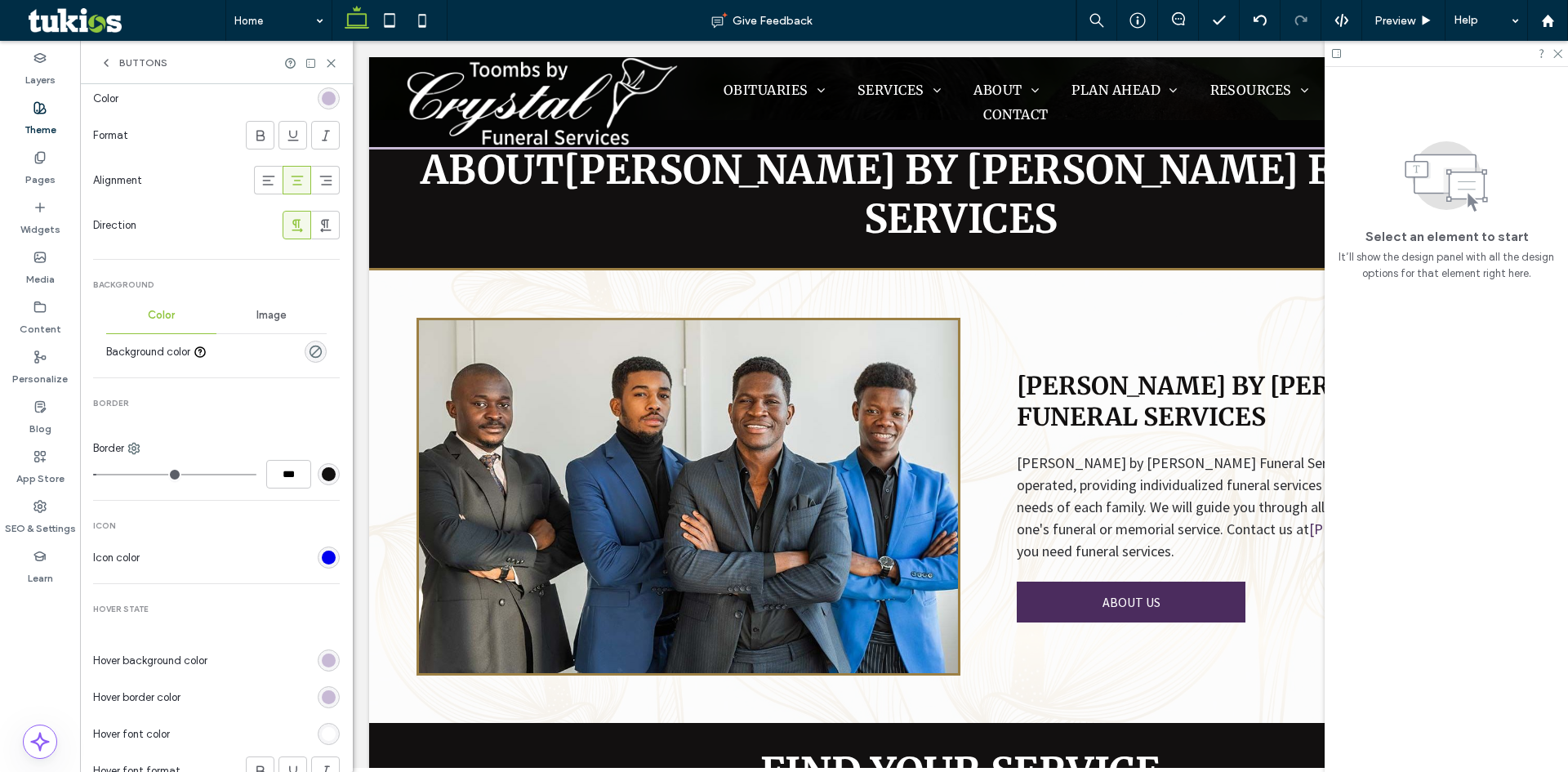
click at [321, 466] on div "rgb(18, 16, 16)" at bounding box center [328, 474] width 22 height 22
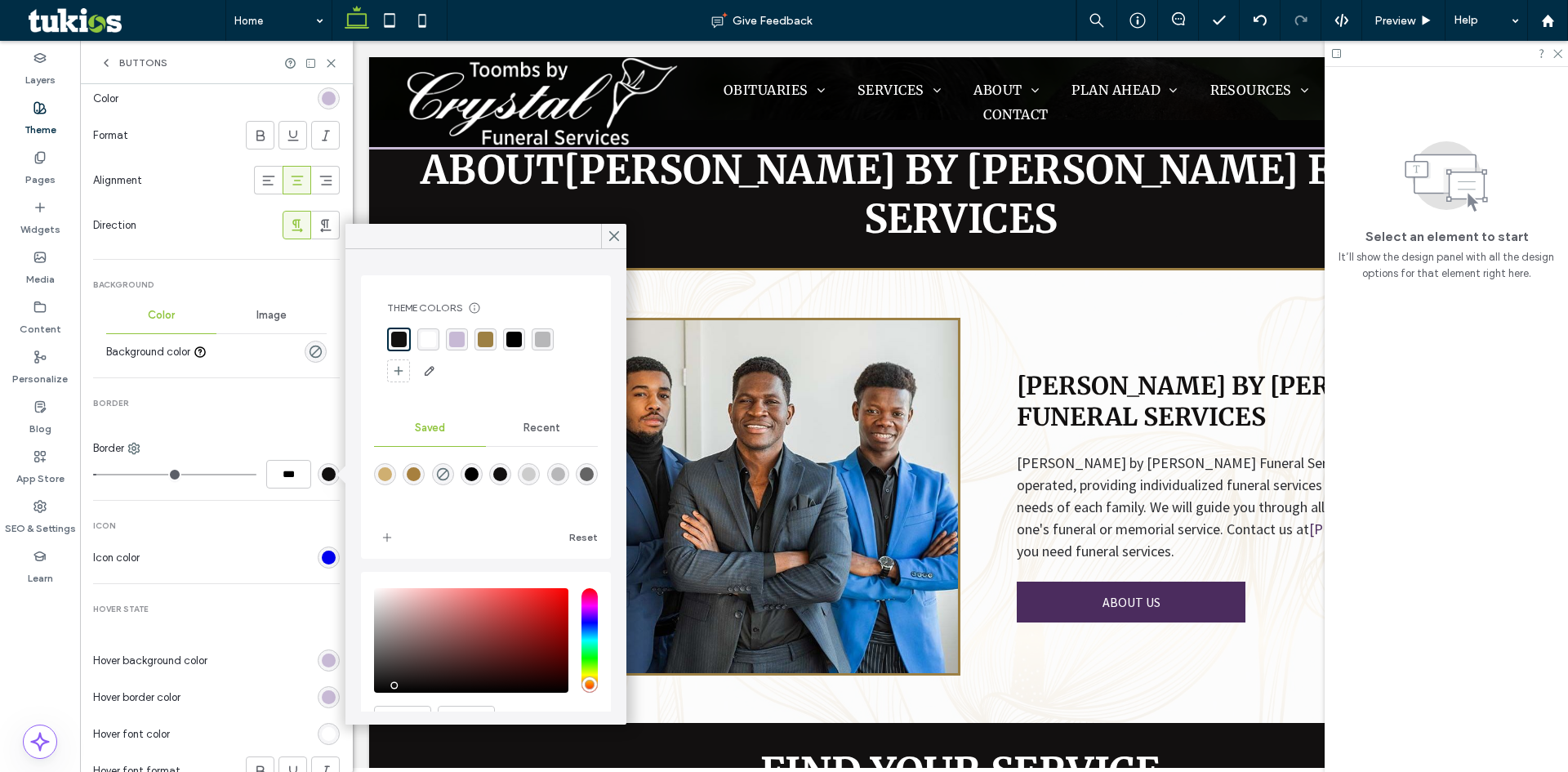
click at [463, 338] on div "rgba(199, 185, 213, 1)" at bounding box center [458, 340] width 16 height 16
click at [615, 236] on use at bounding box center [614, 237] width 8 height 9
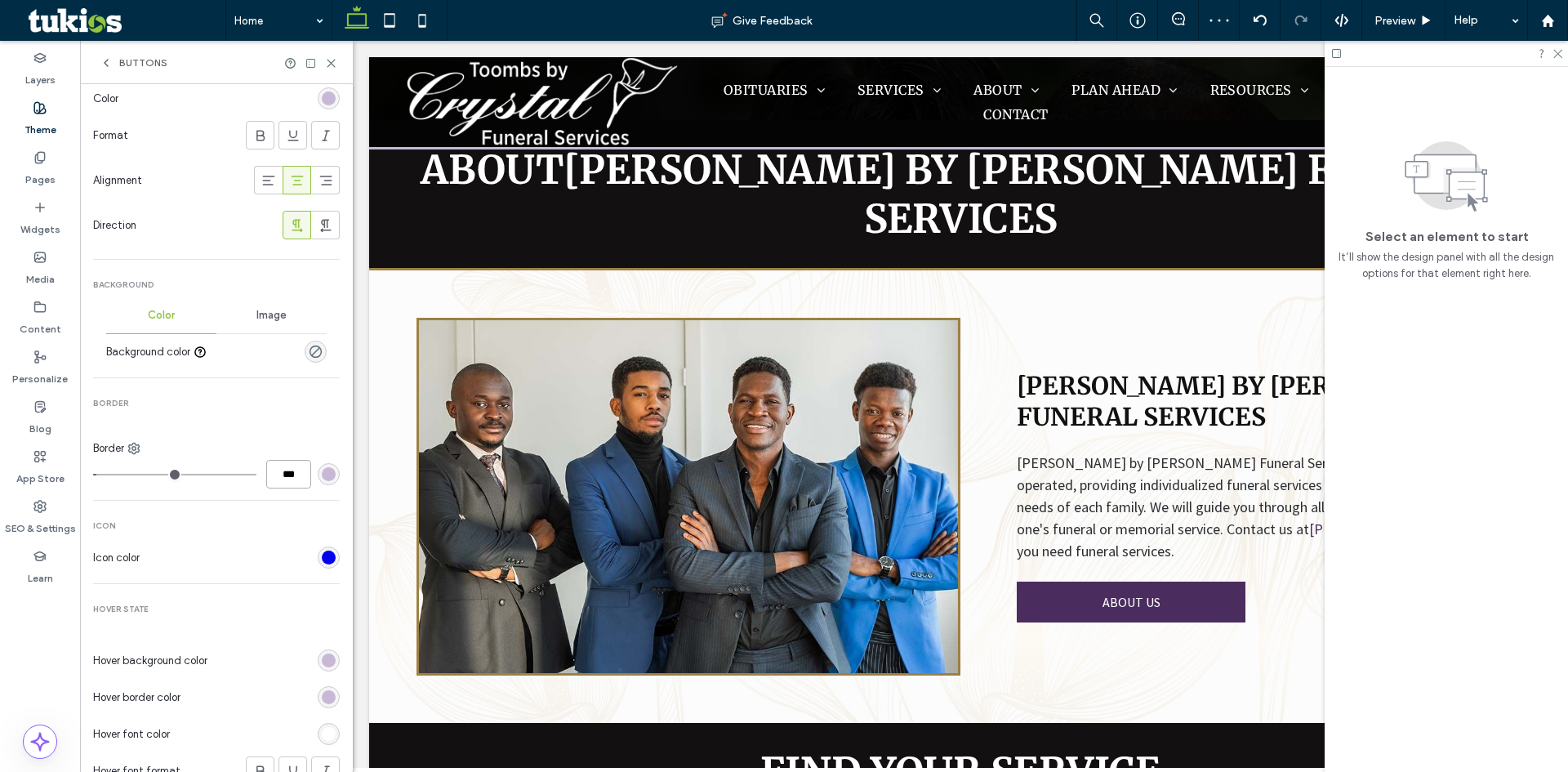
click at [278, 469] on input "***" at bounding box center [288, 475] width 45 height 28
type input "*"
type input "***"
click at [333, 60] on icon at bounding box center [332, 63] width 12 height 12
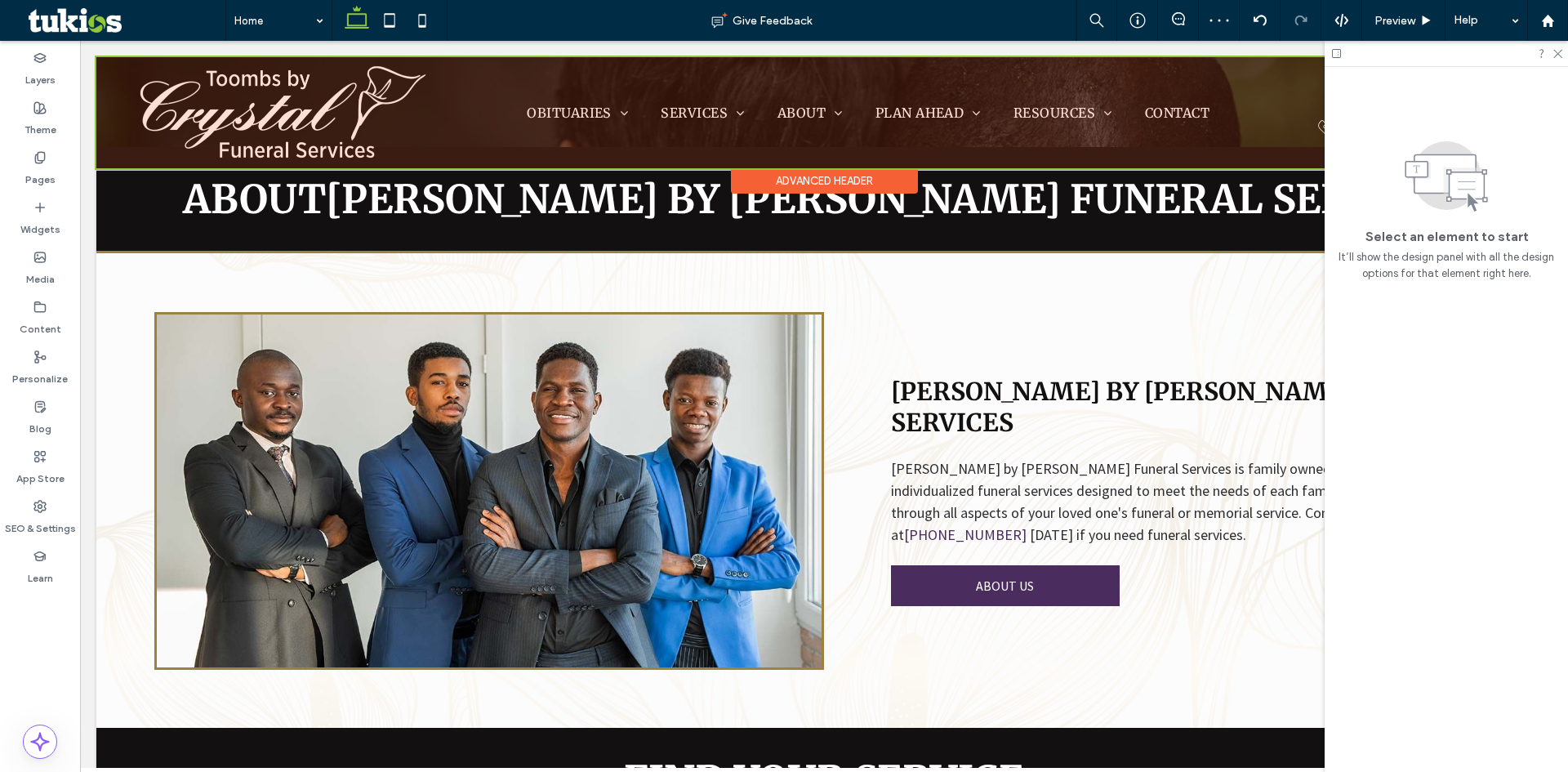
scroll to position [1892, 0]
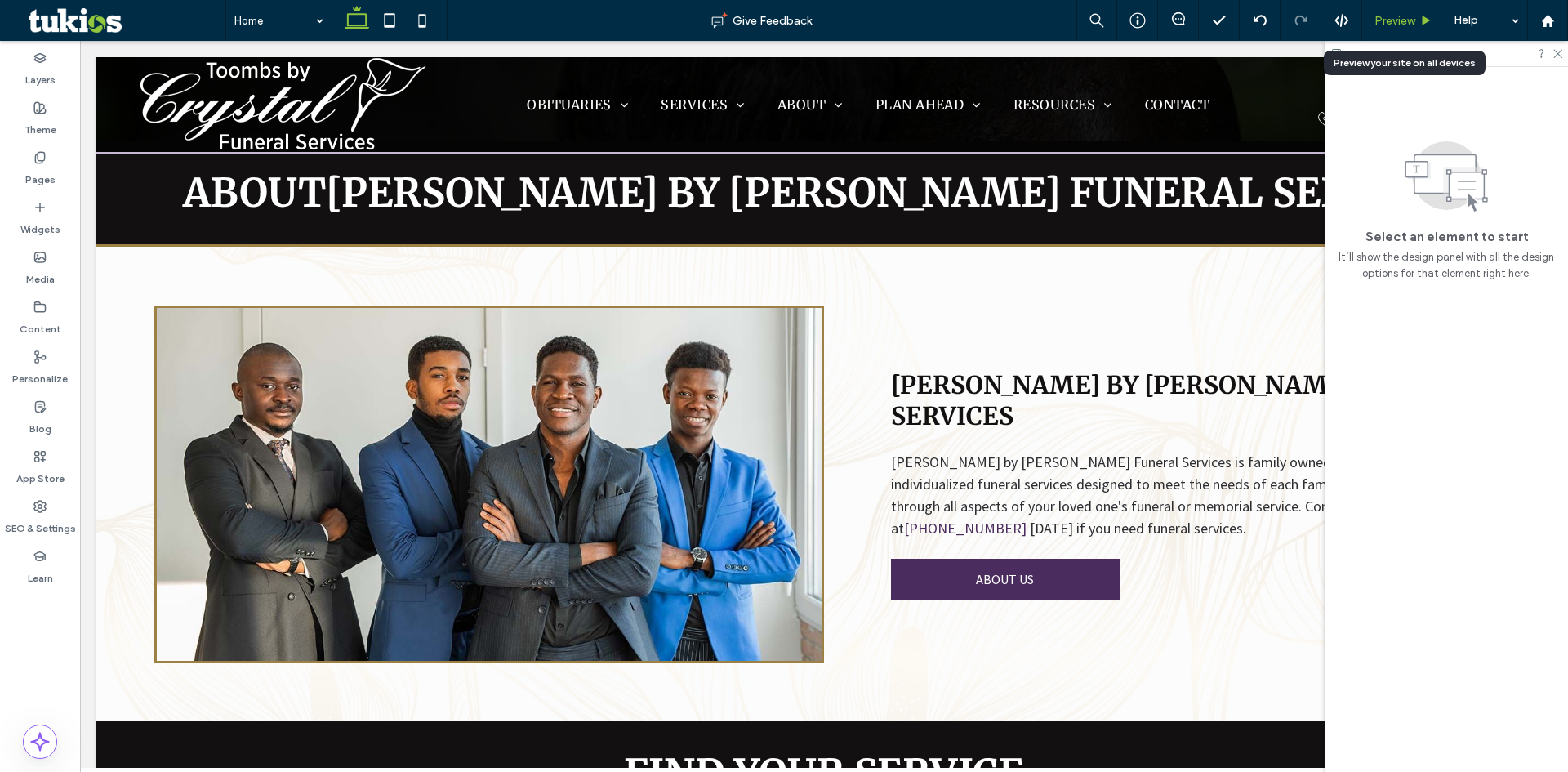
click at [1416, 16] on div "Preview" at bounding box center [1403, 21] width 82 height 14
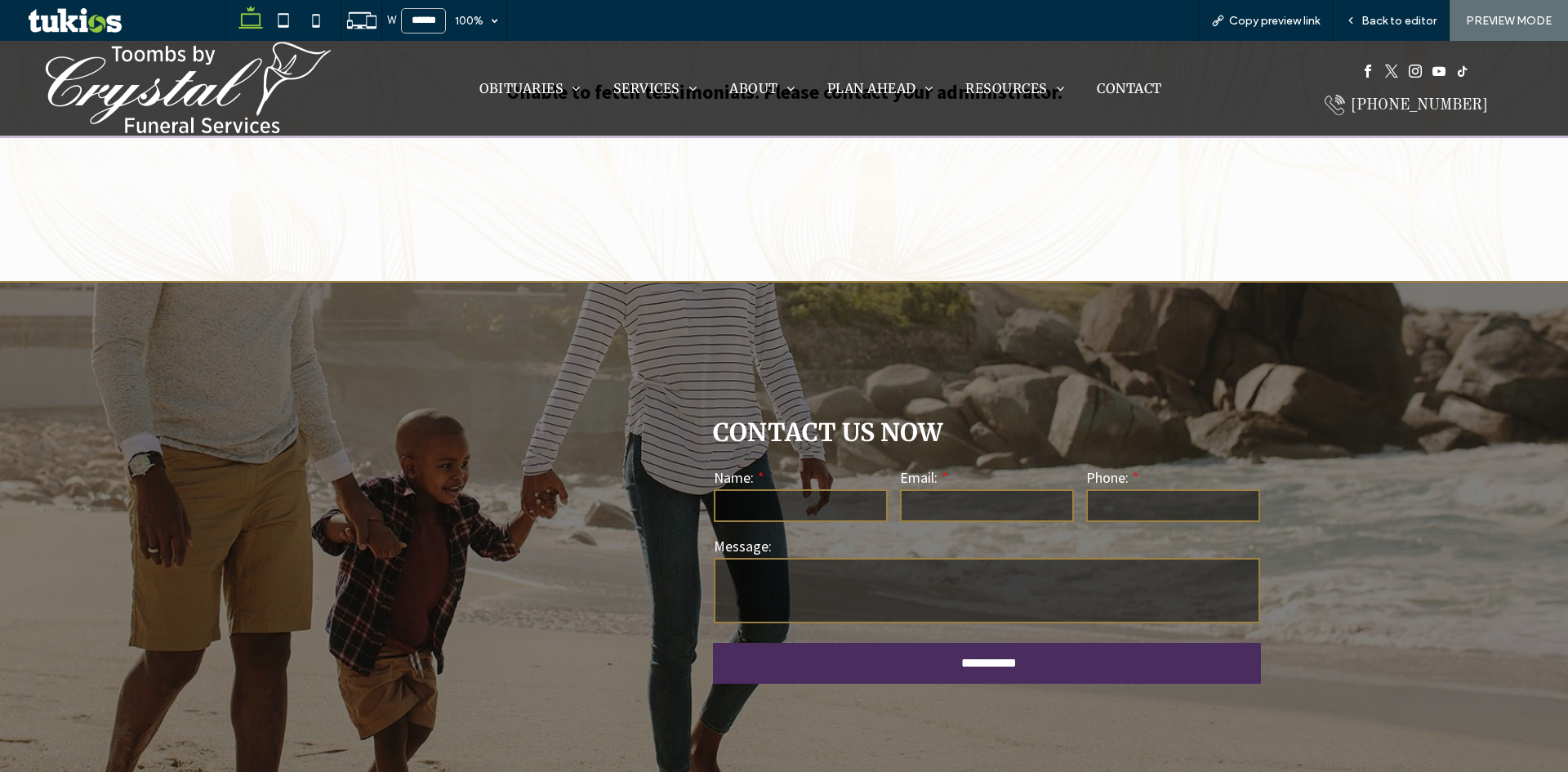
scroll to position [3545, 0]
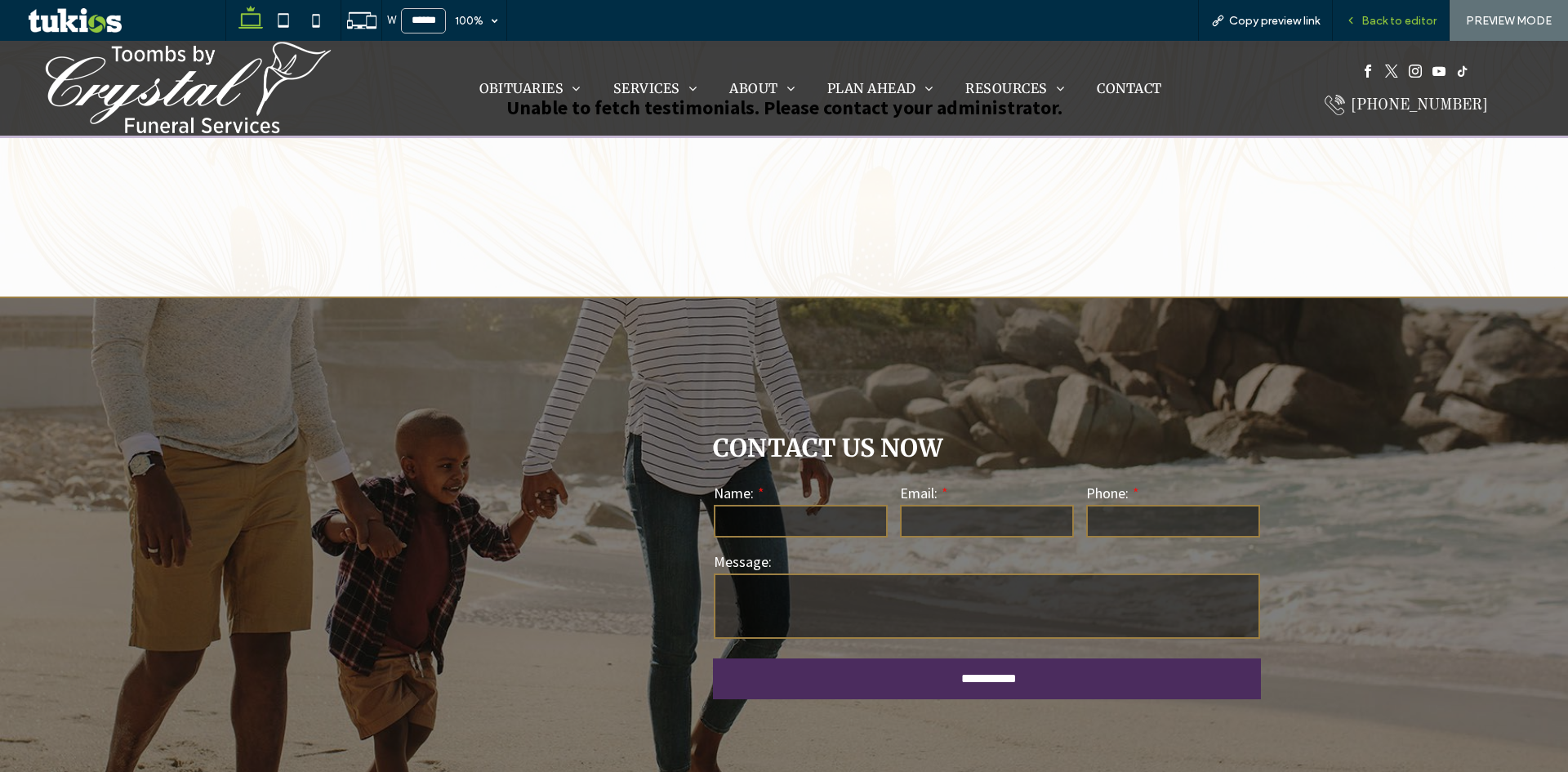
click at [1396, 20] on span "Back to editor" at bounding box center [1399, 21] width 75 height 14
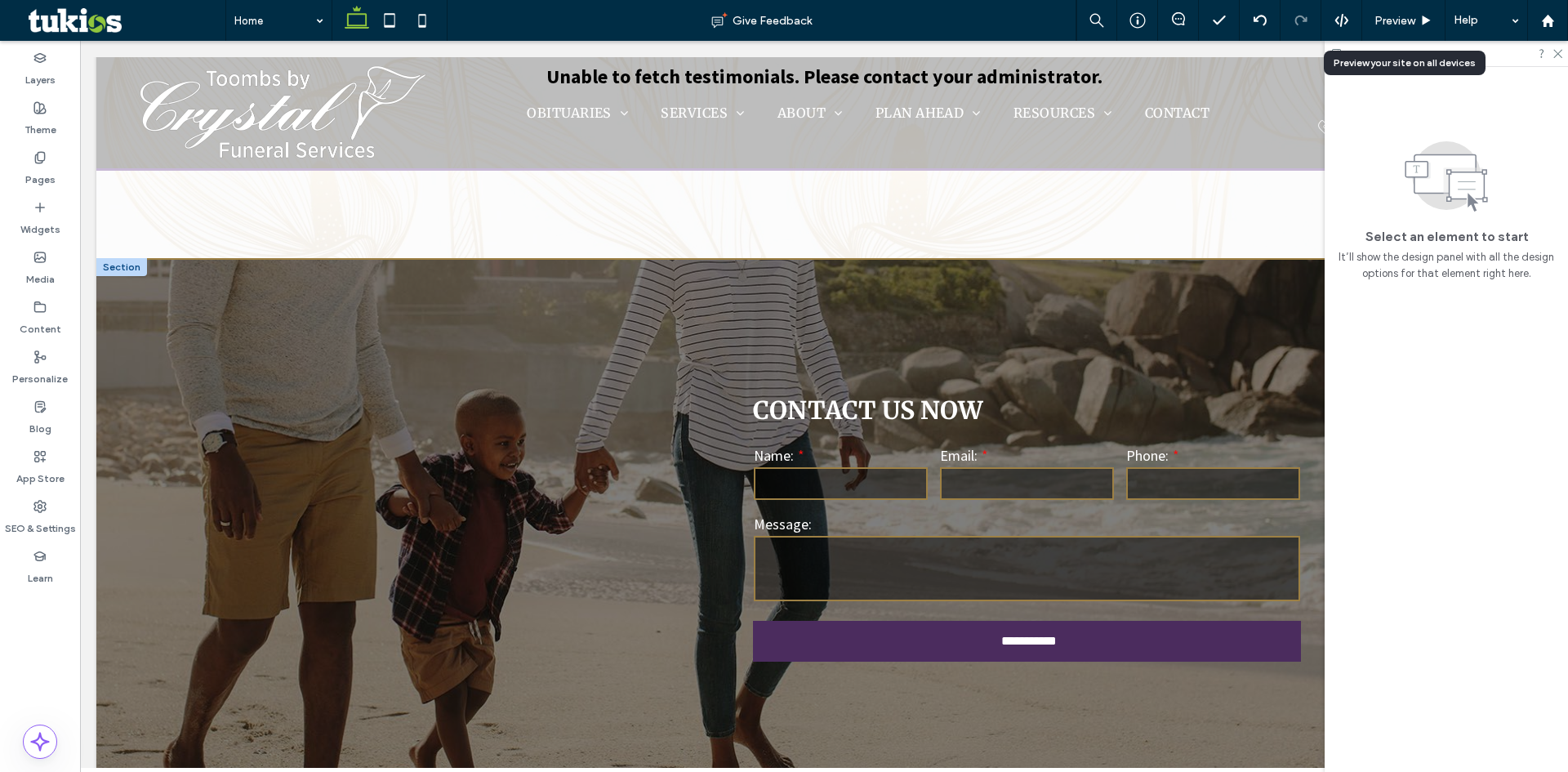
scroll to position [3475, 0]
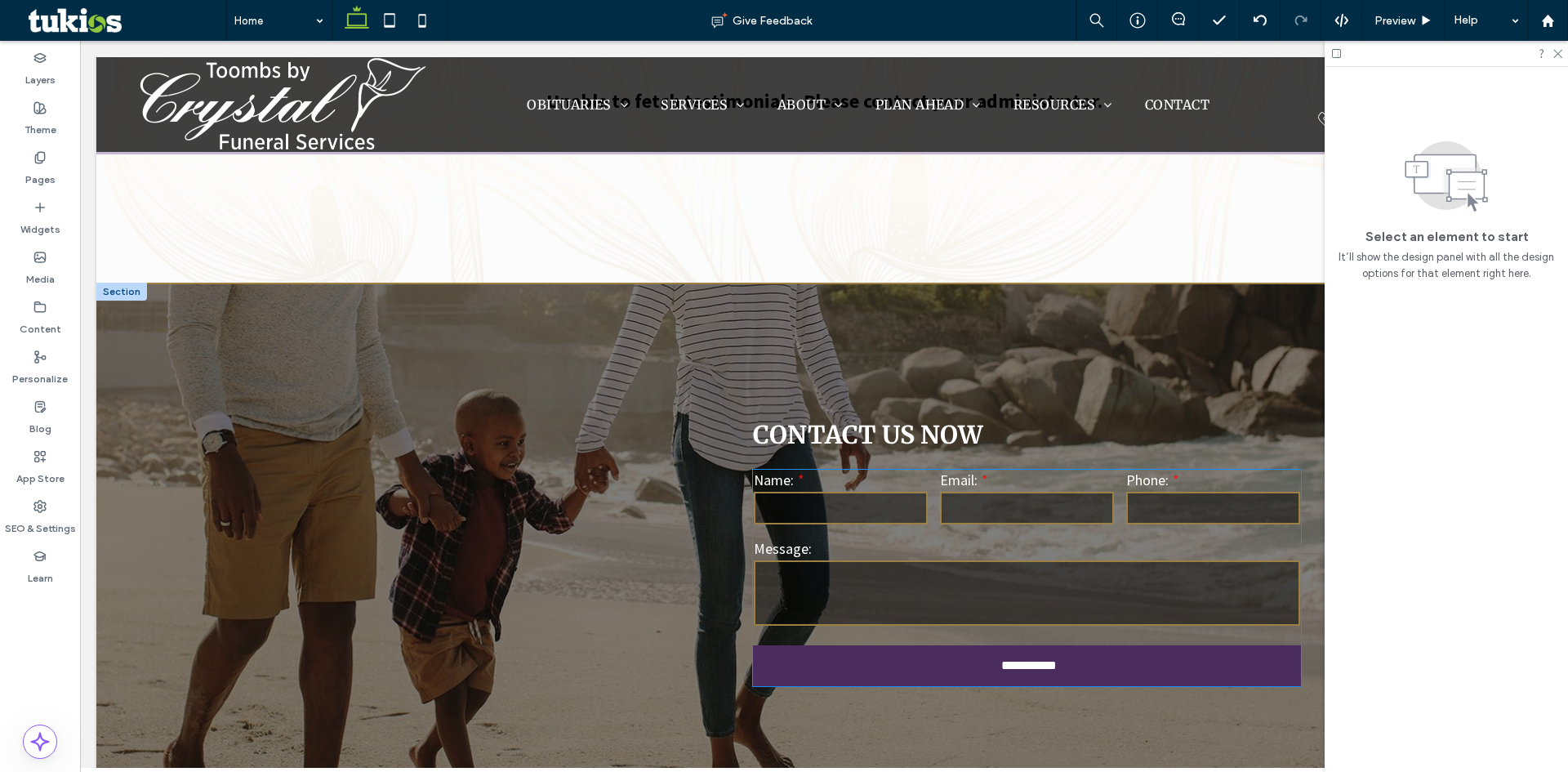
click at [958, 561] on textarea at bounding box center [1027, 594] width 546 height 66
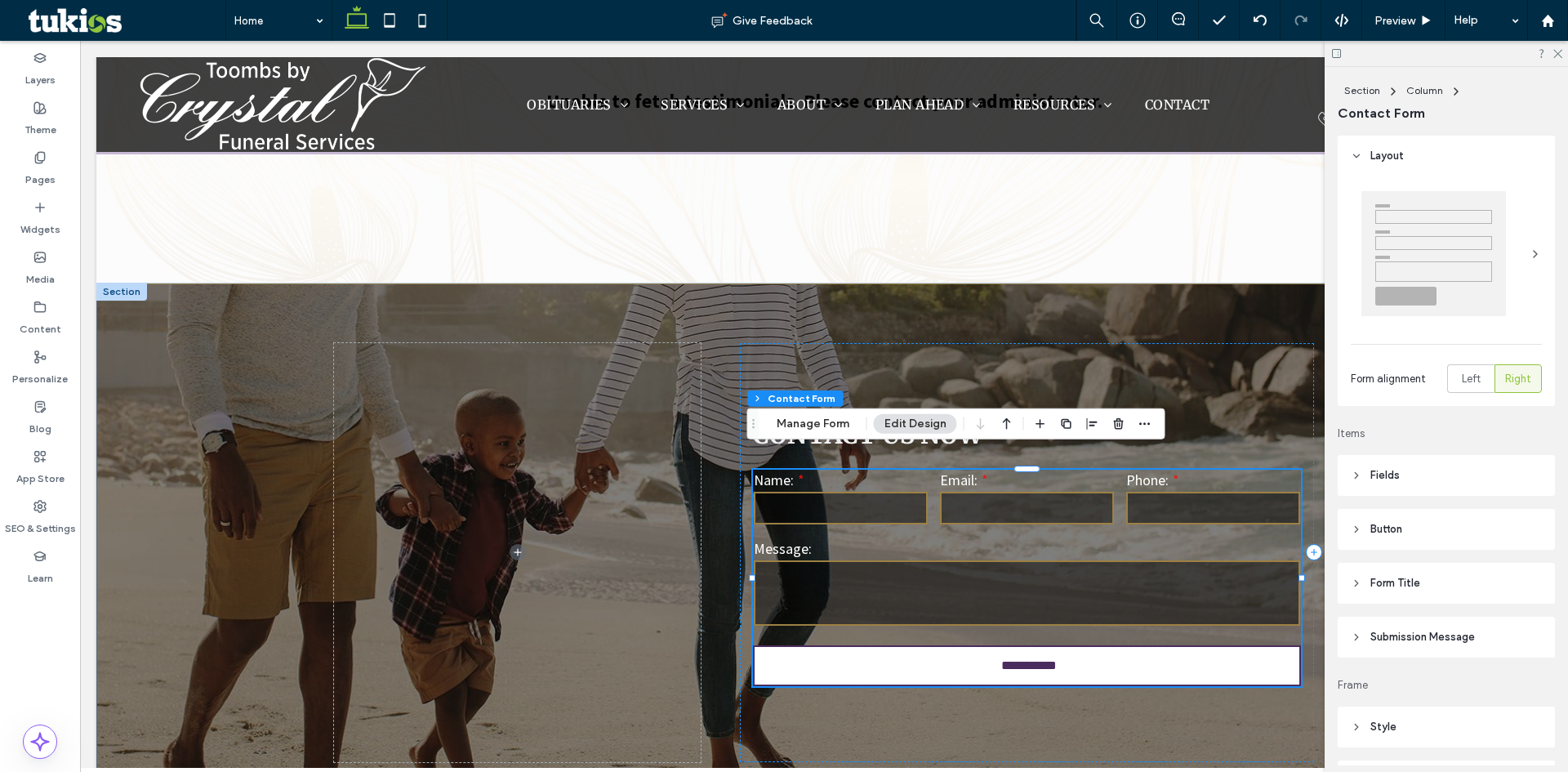
type input "*"
type input "***"
type input "*"
type input "***"
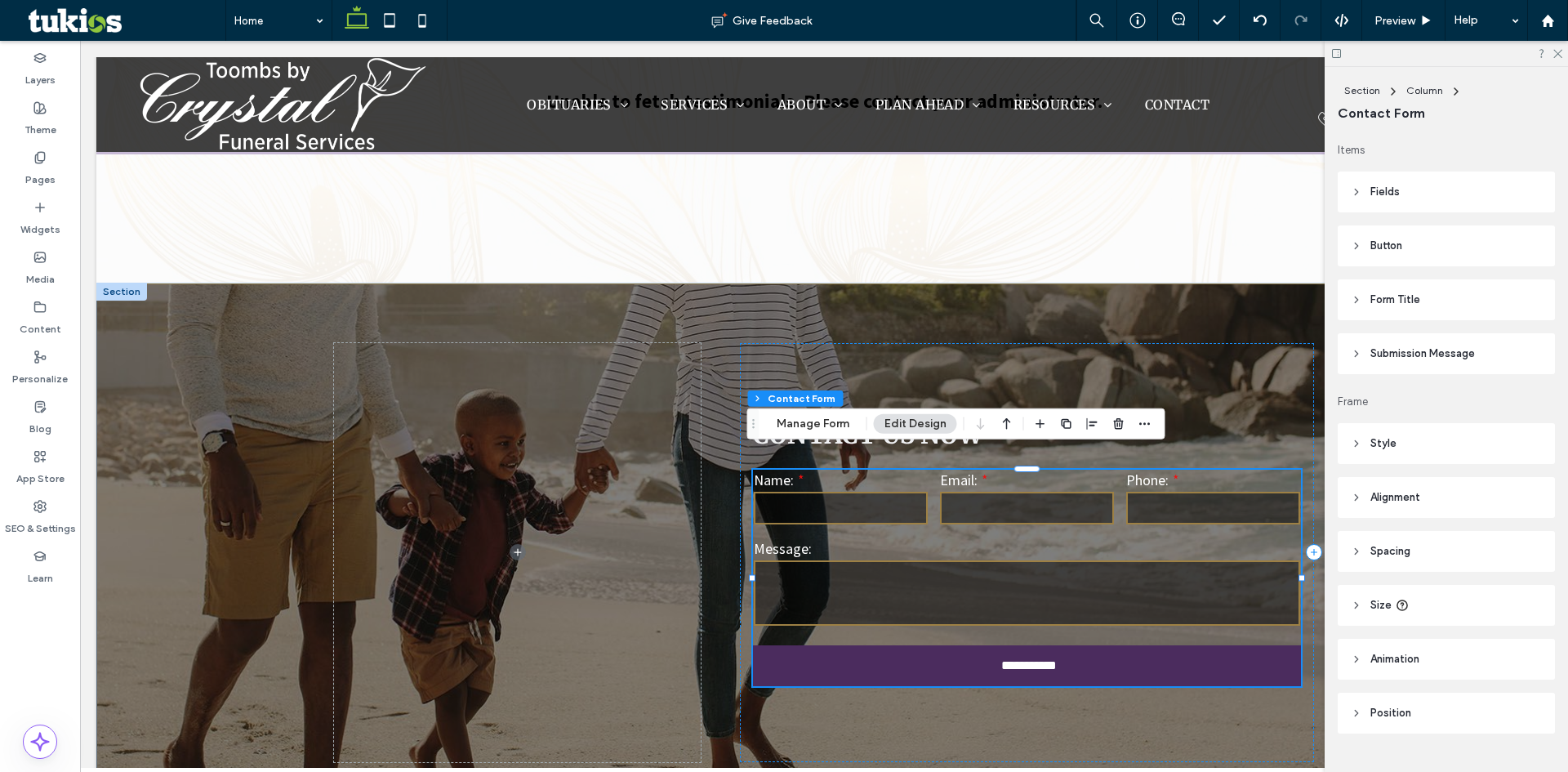
scroll to position [317, 0]
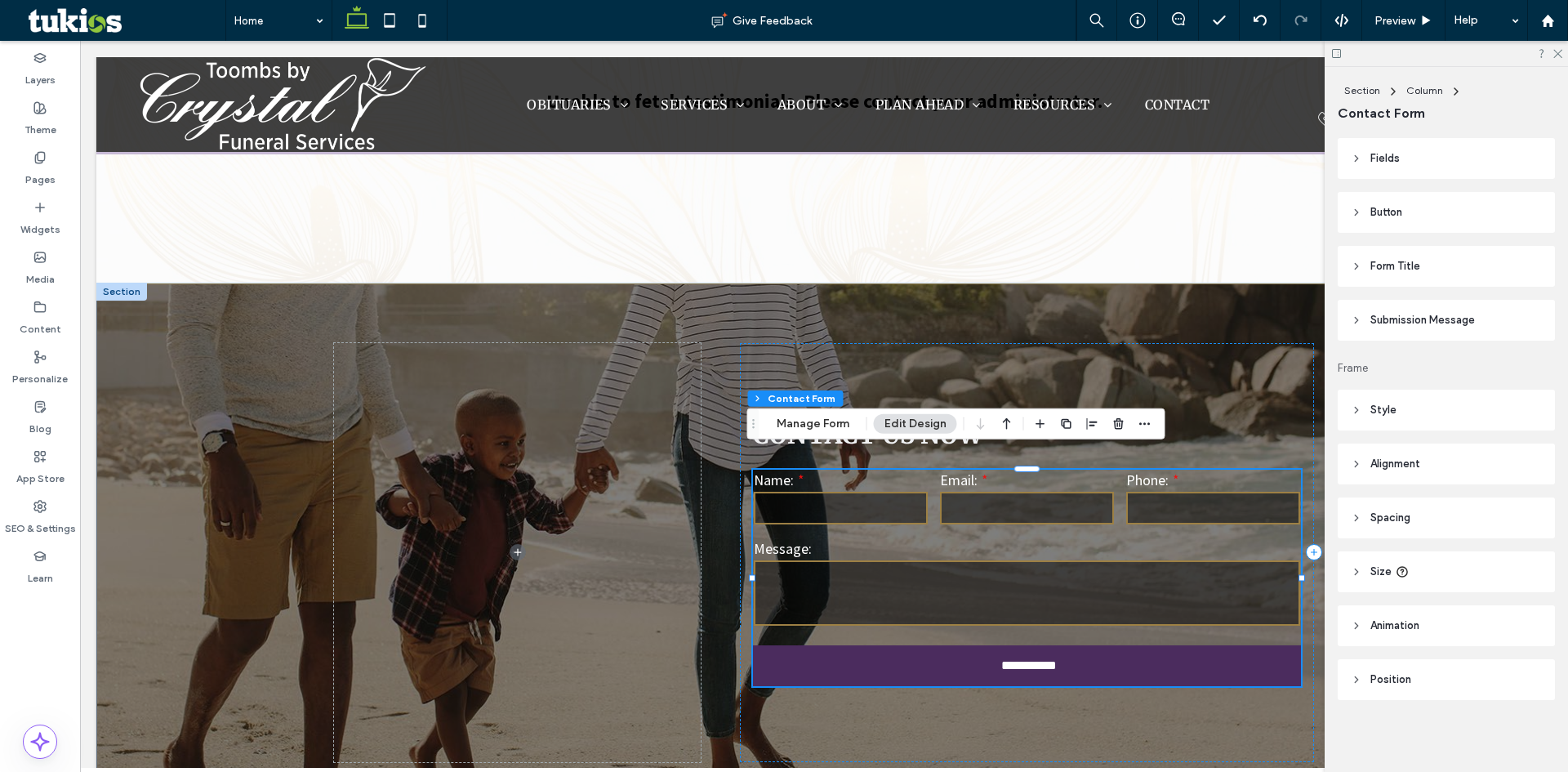
click at [1388, 420] on header "Style" at bounding box center [1446, 410] width 217 height 41
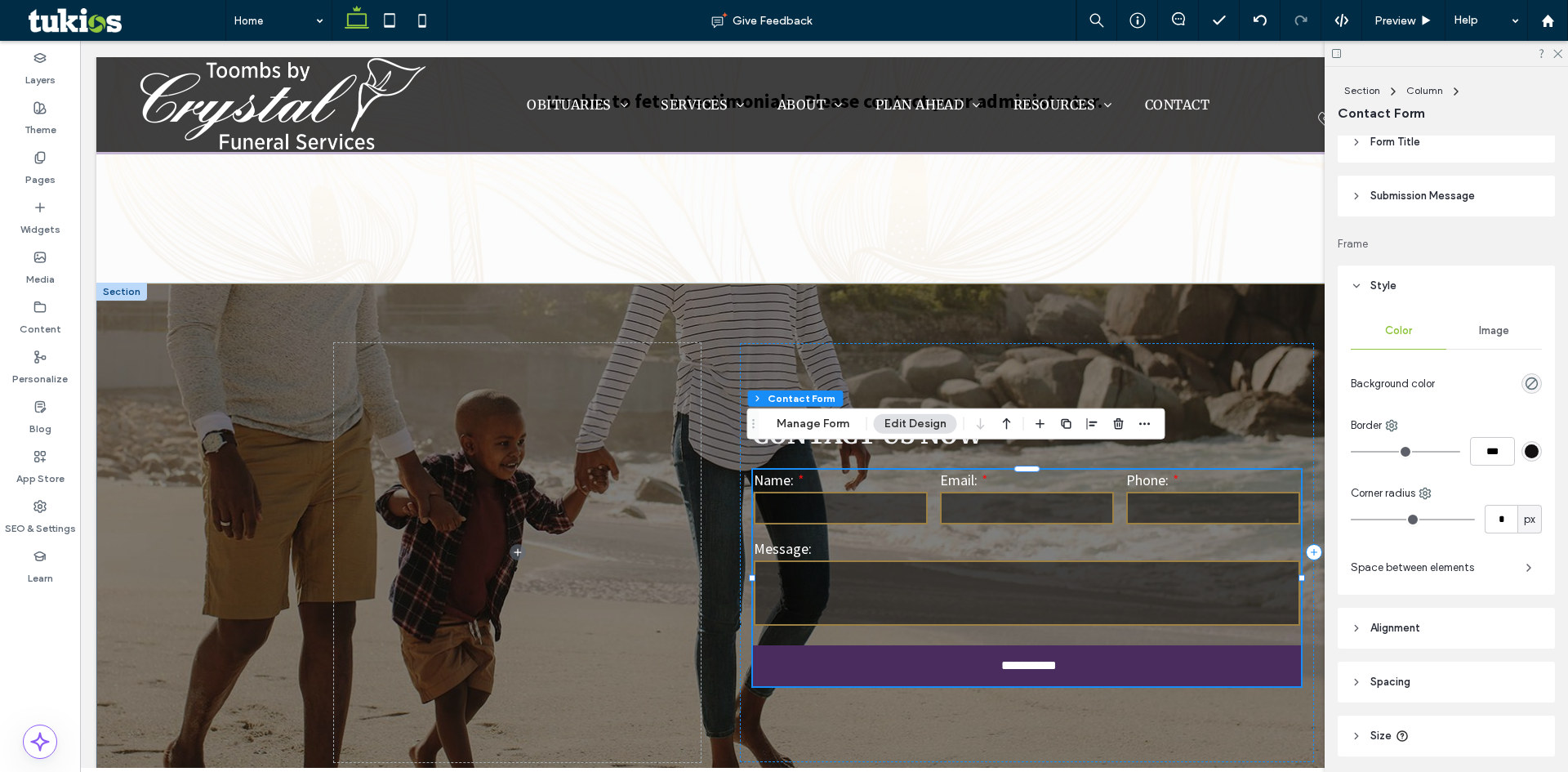
scroll to position [481, 0]
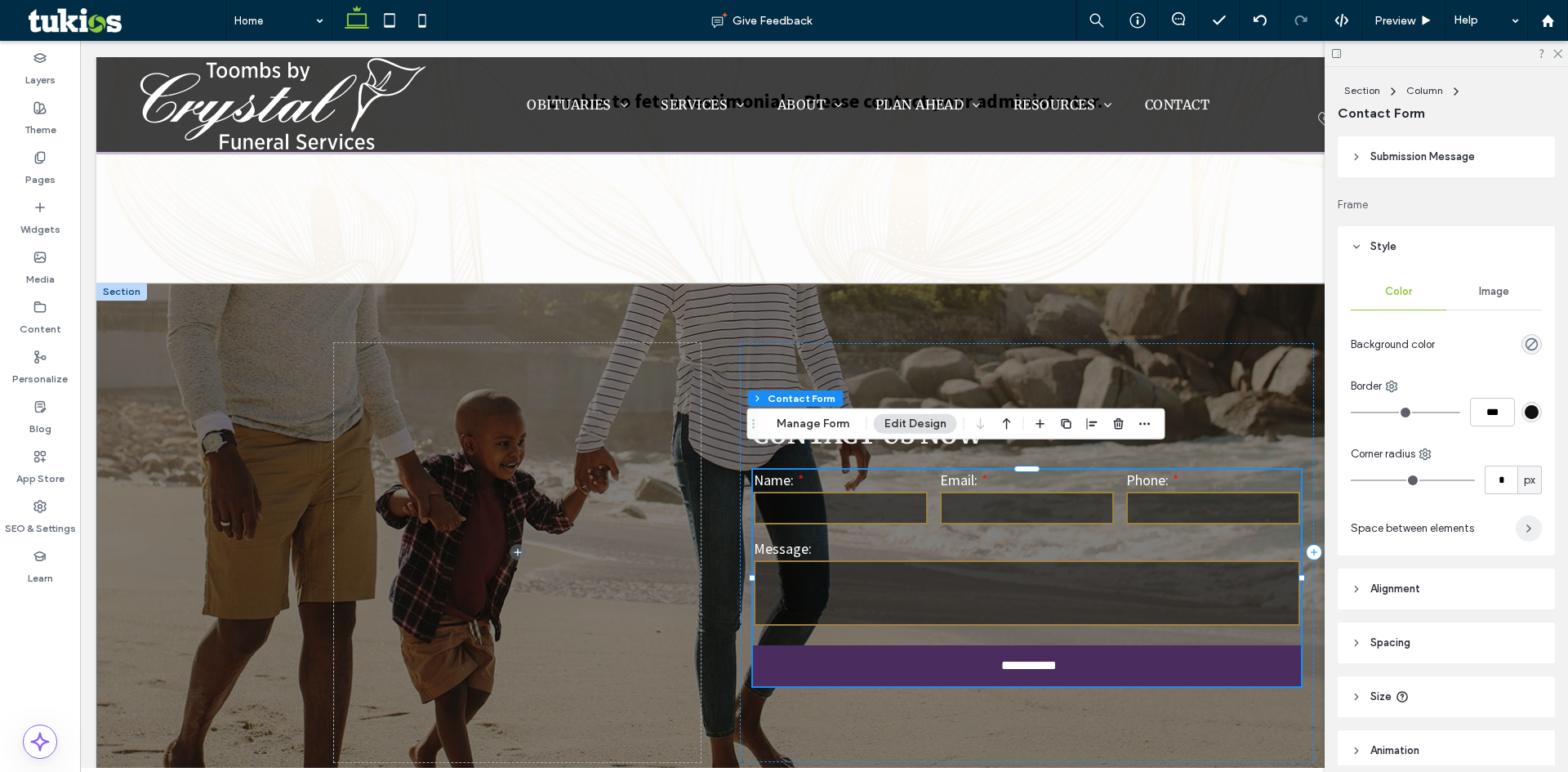
click at [1523, 529] on icon "button" at bounding box center [1529, 529] width 13 height 13
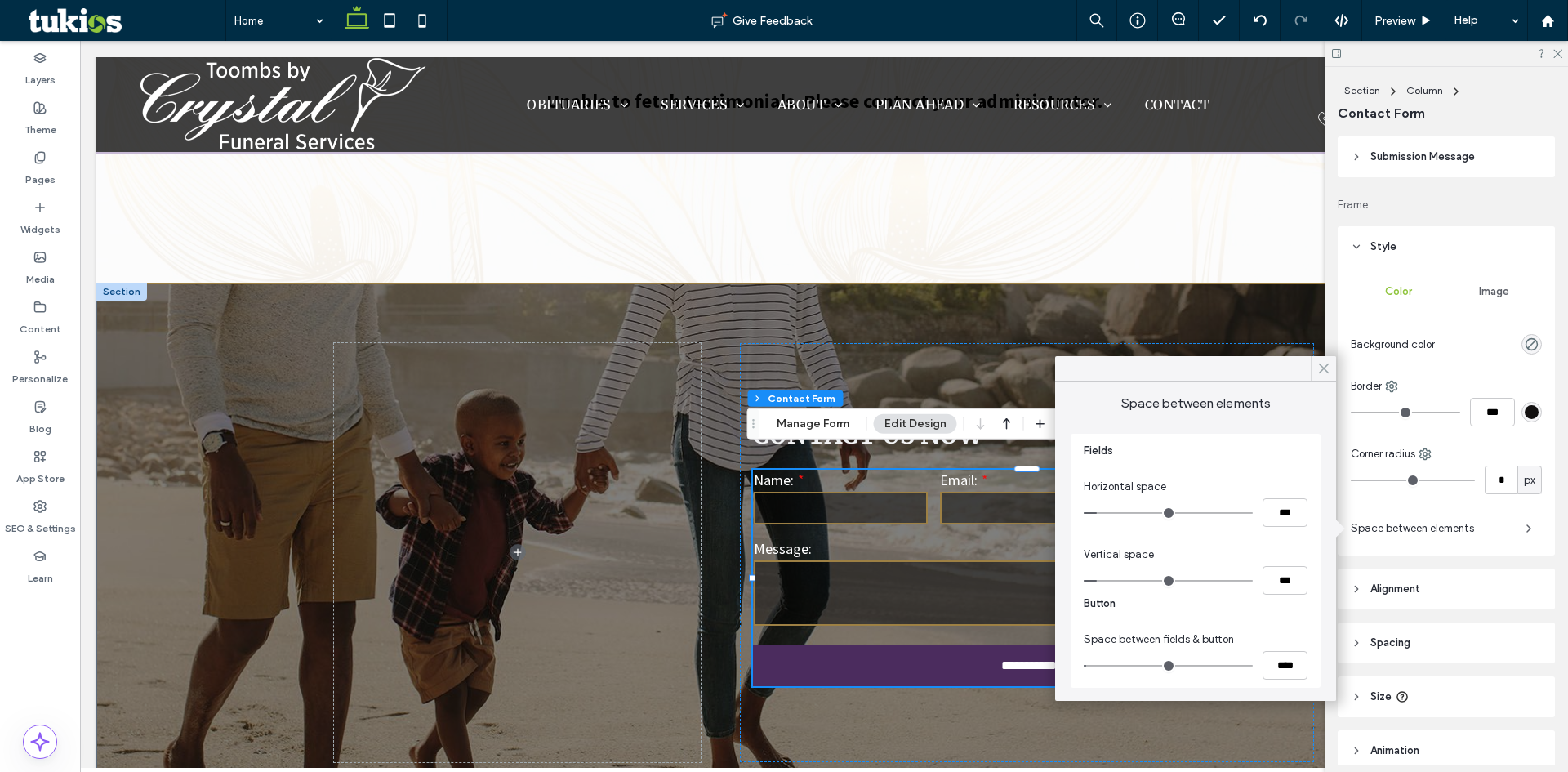
click at [1324, 369] on use at bounding box center [1323, 369] width 8 height 9
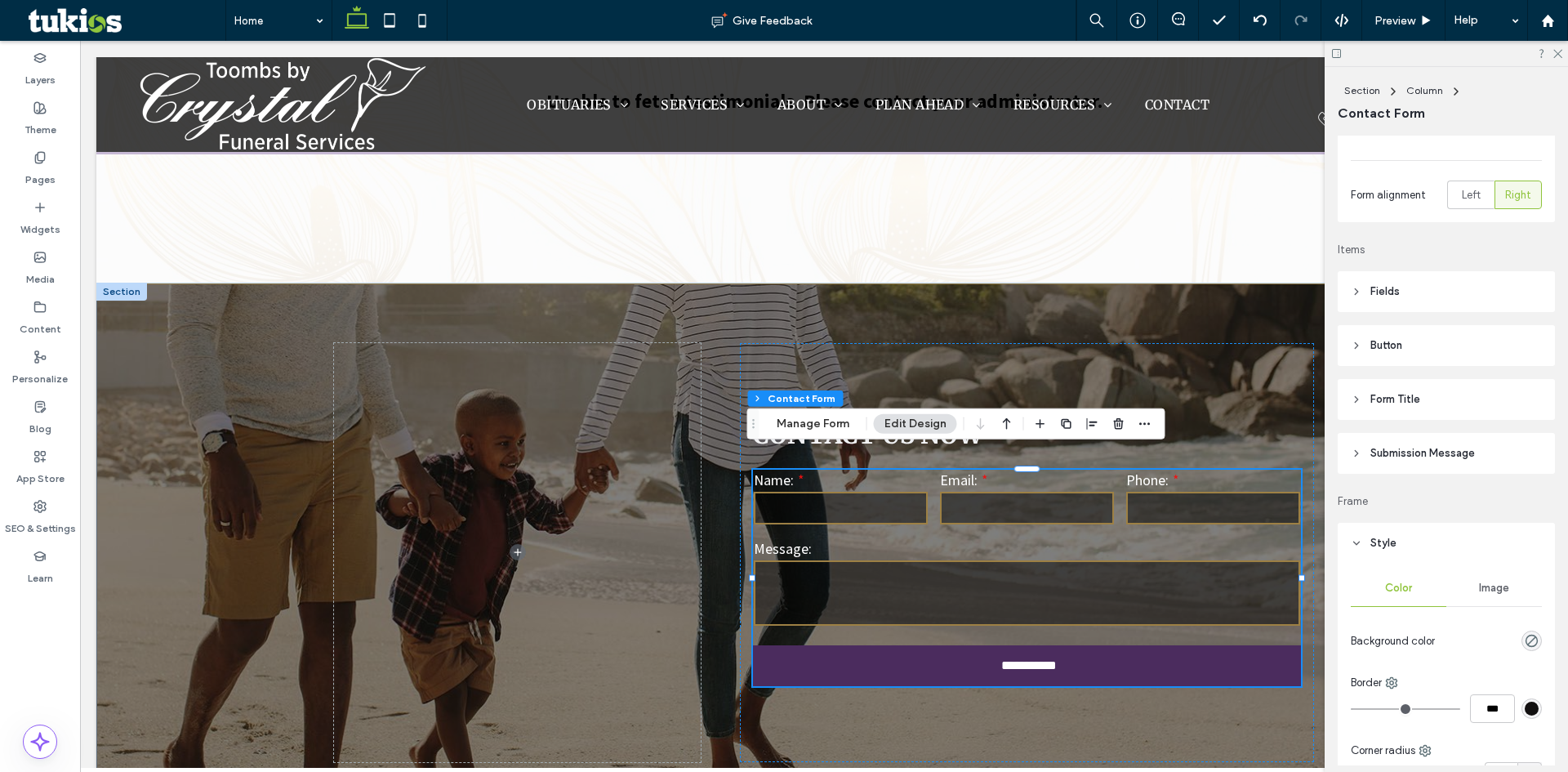
scroll to position [115, 0]
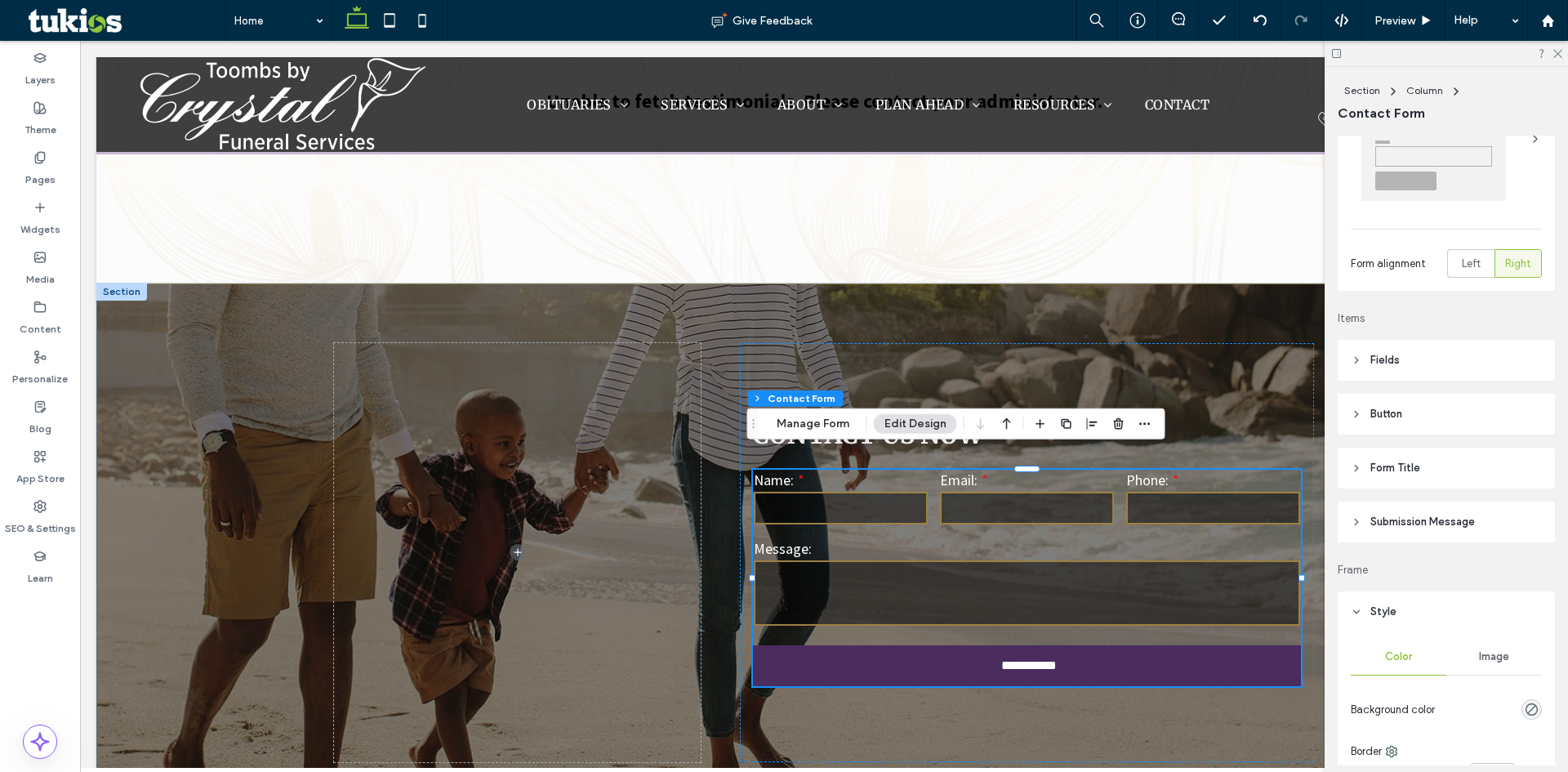
click at [1360, 354] on header "Fields" at bounding box center [1446, 360] width 217 height 41
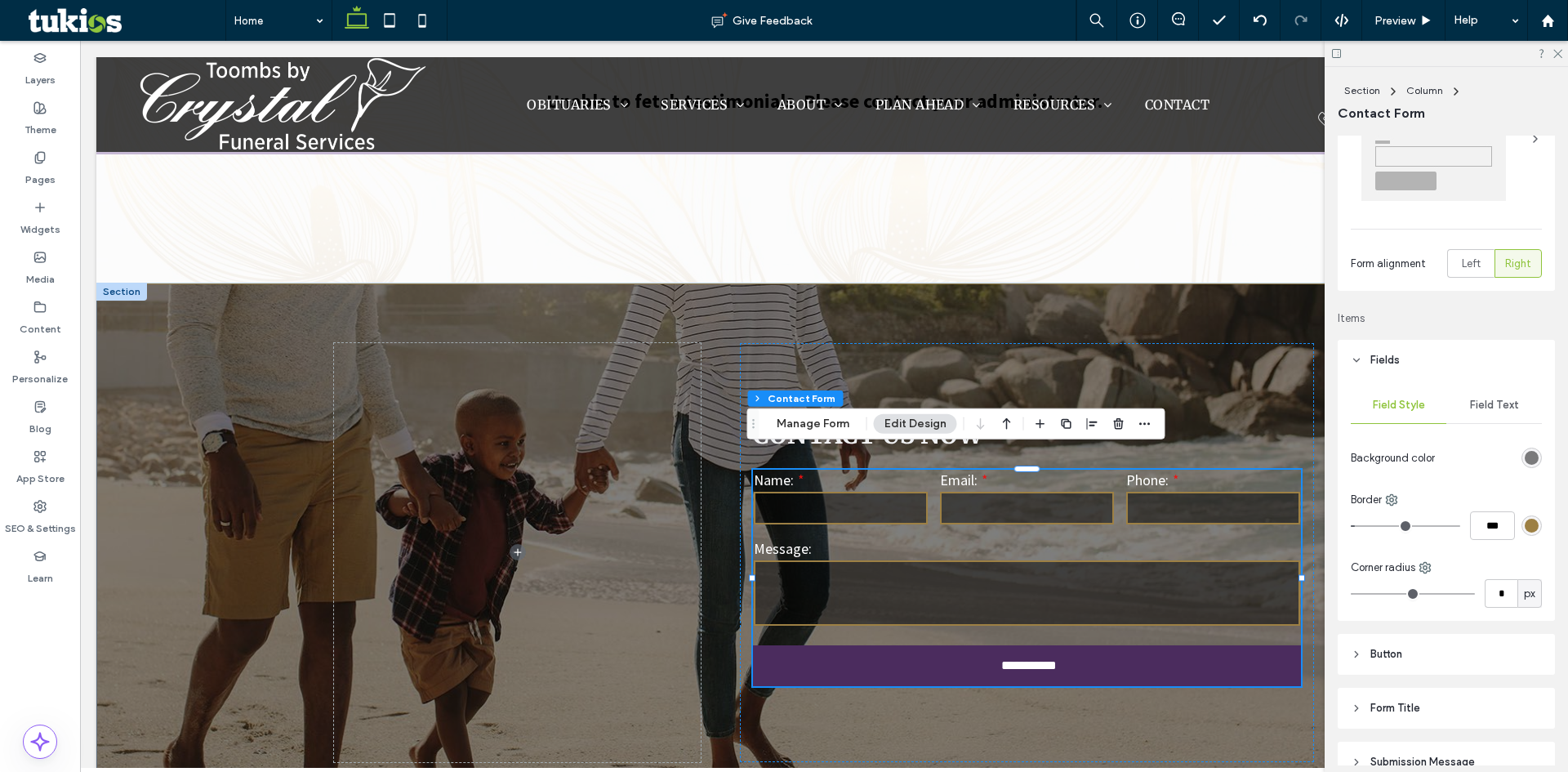
click at [1525, 524] on div "rgb(157, 128, 68)" at bounding box center [1533, 526] width 14 height 14
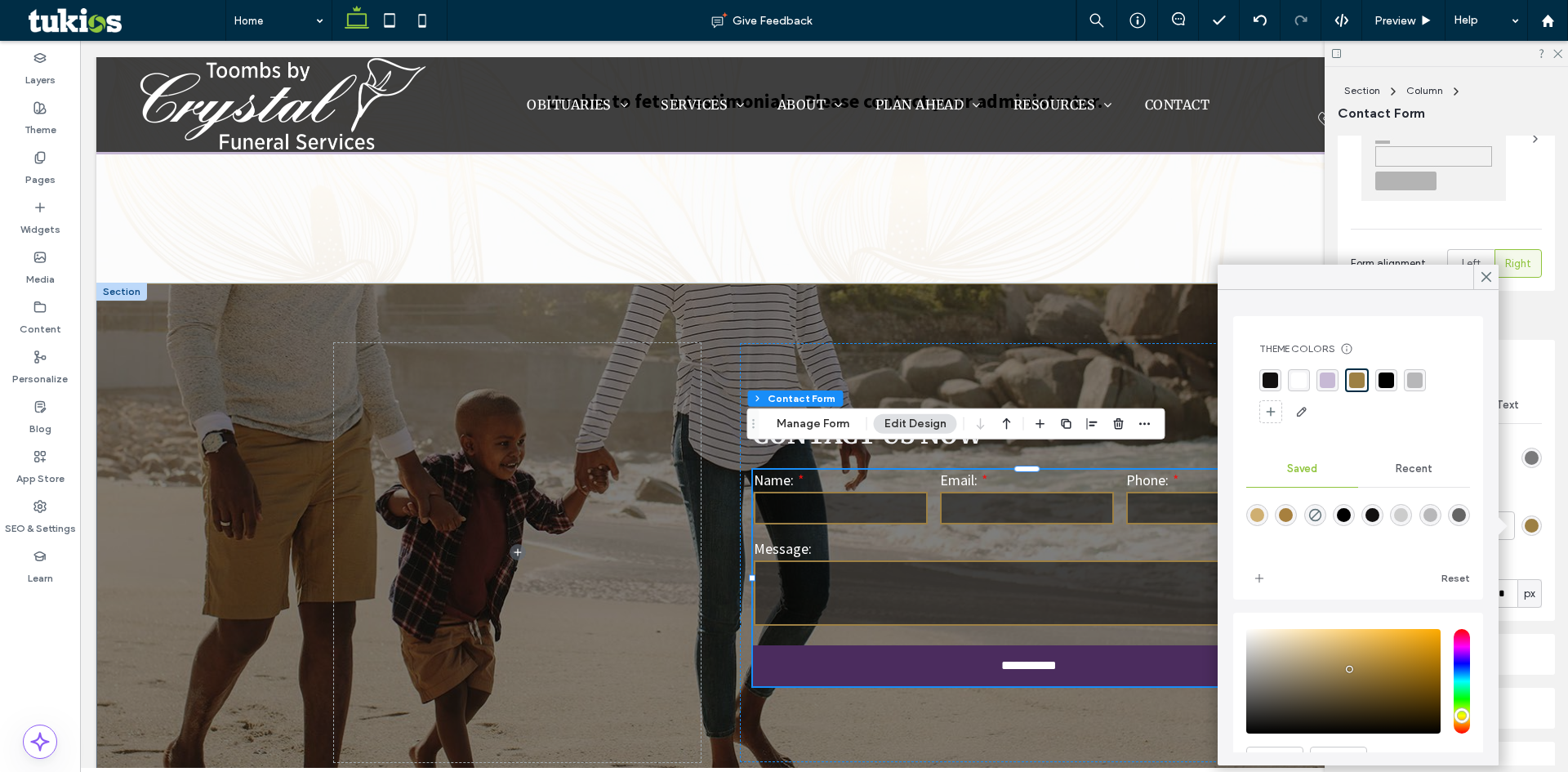
click at [1329, 382] on div "rgba(199, 185, 213, 1)" at bounding box center [1328, 381] width 16 height 16
type input "***"
click at [1485, 278] on icon at bounding box center [1486, 277] width 15 height 15
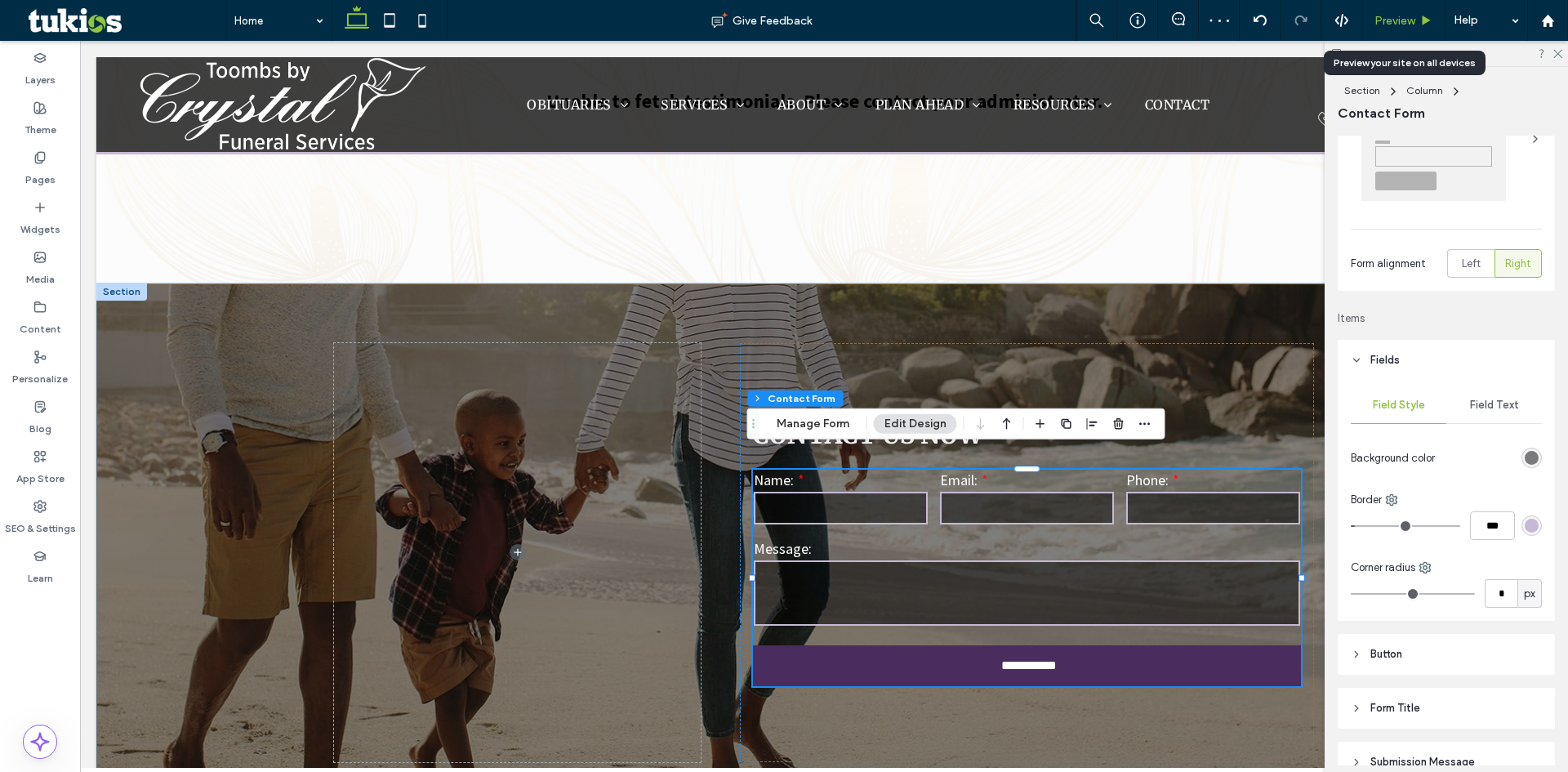
click at [1400, 19] on span "Preview" at bounding box center [1395, 21] width 41 height 14
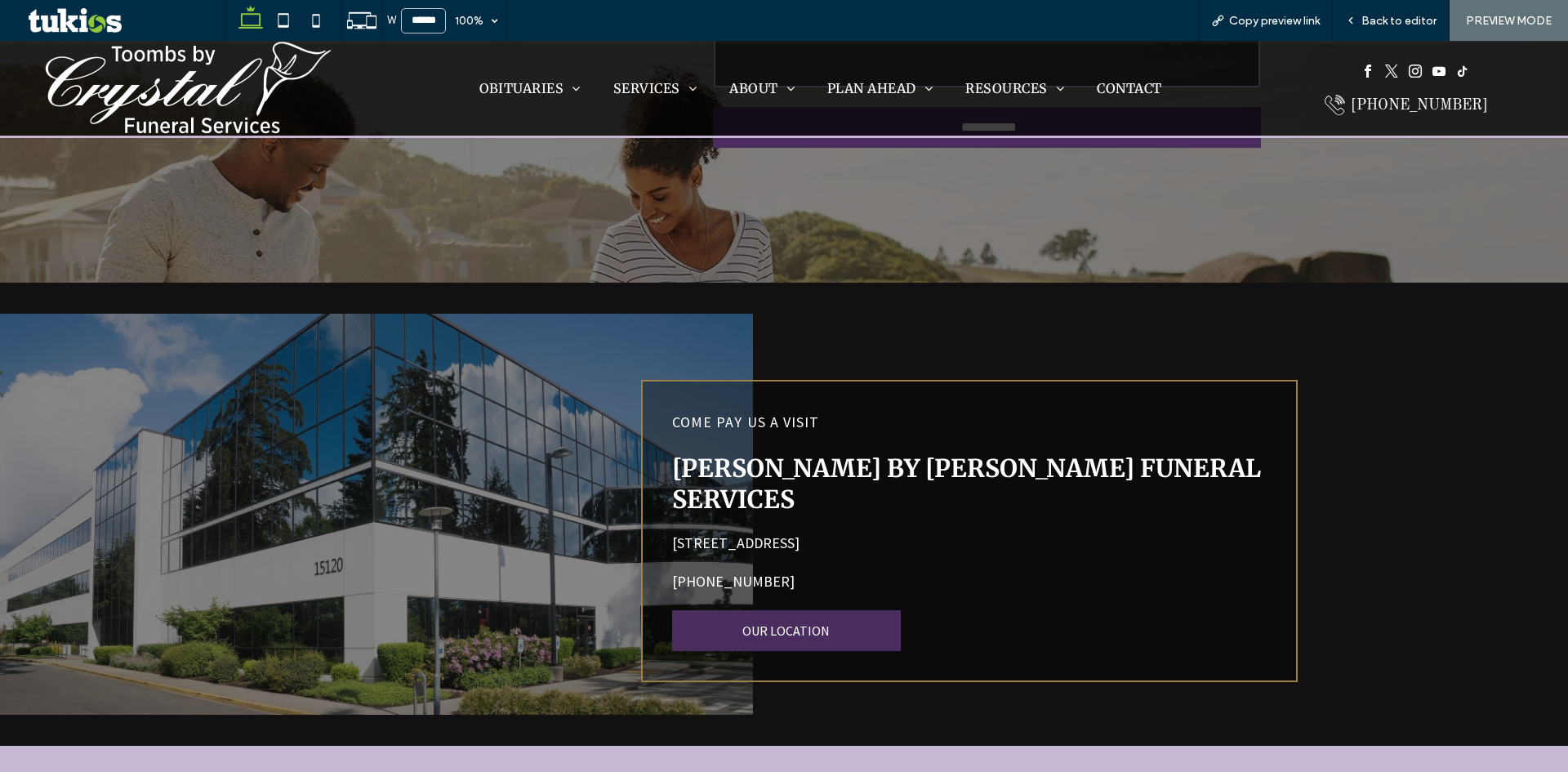
scroll to position [4117, 0]
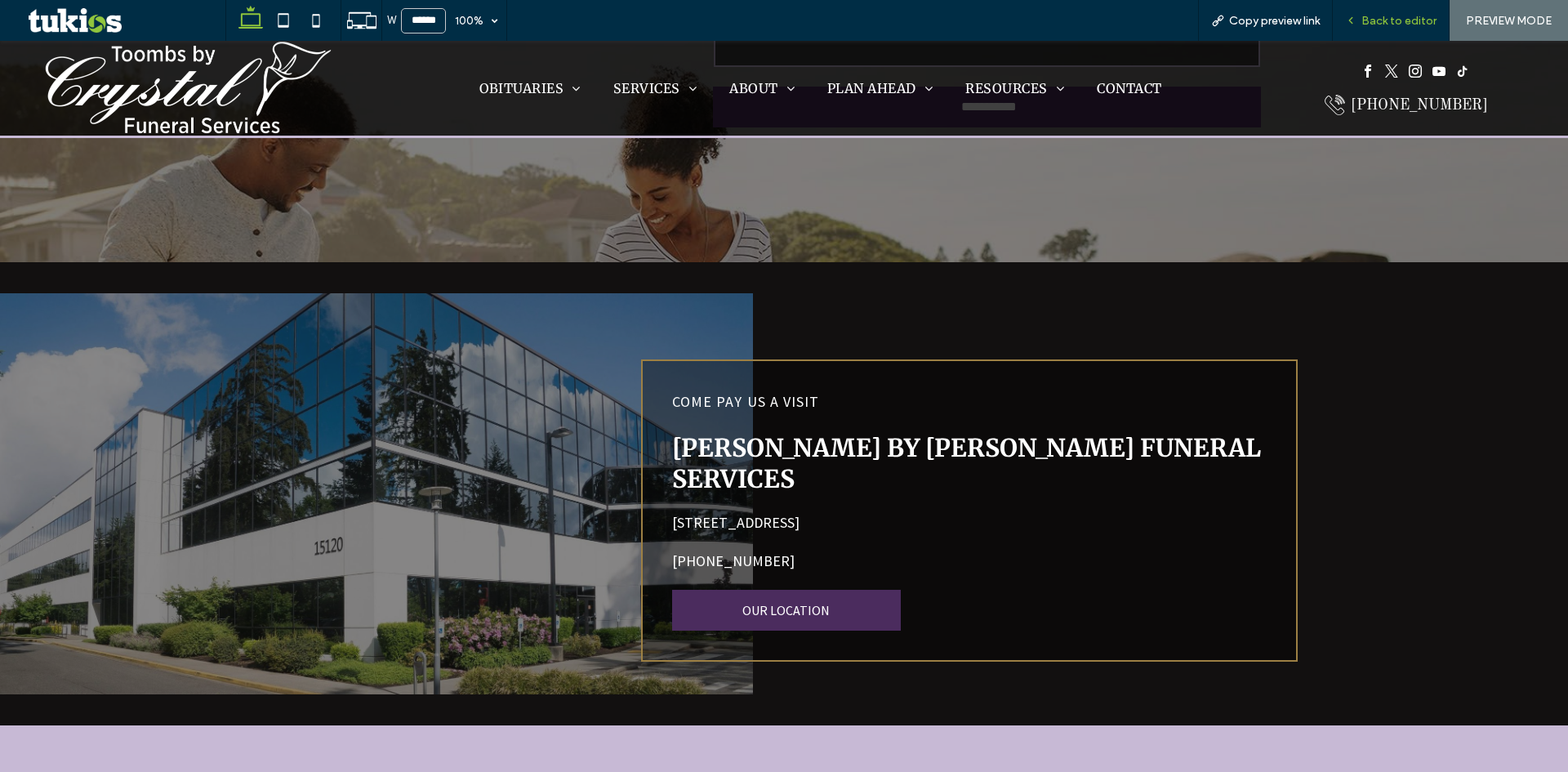
click at [1374, 20] on span "Back to editor" at bounding box center [1399, 21] width 75 height 14
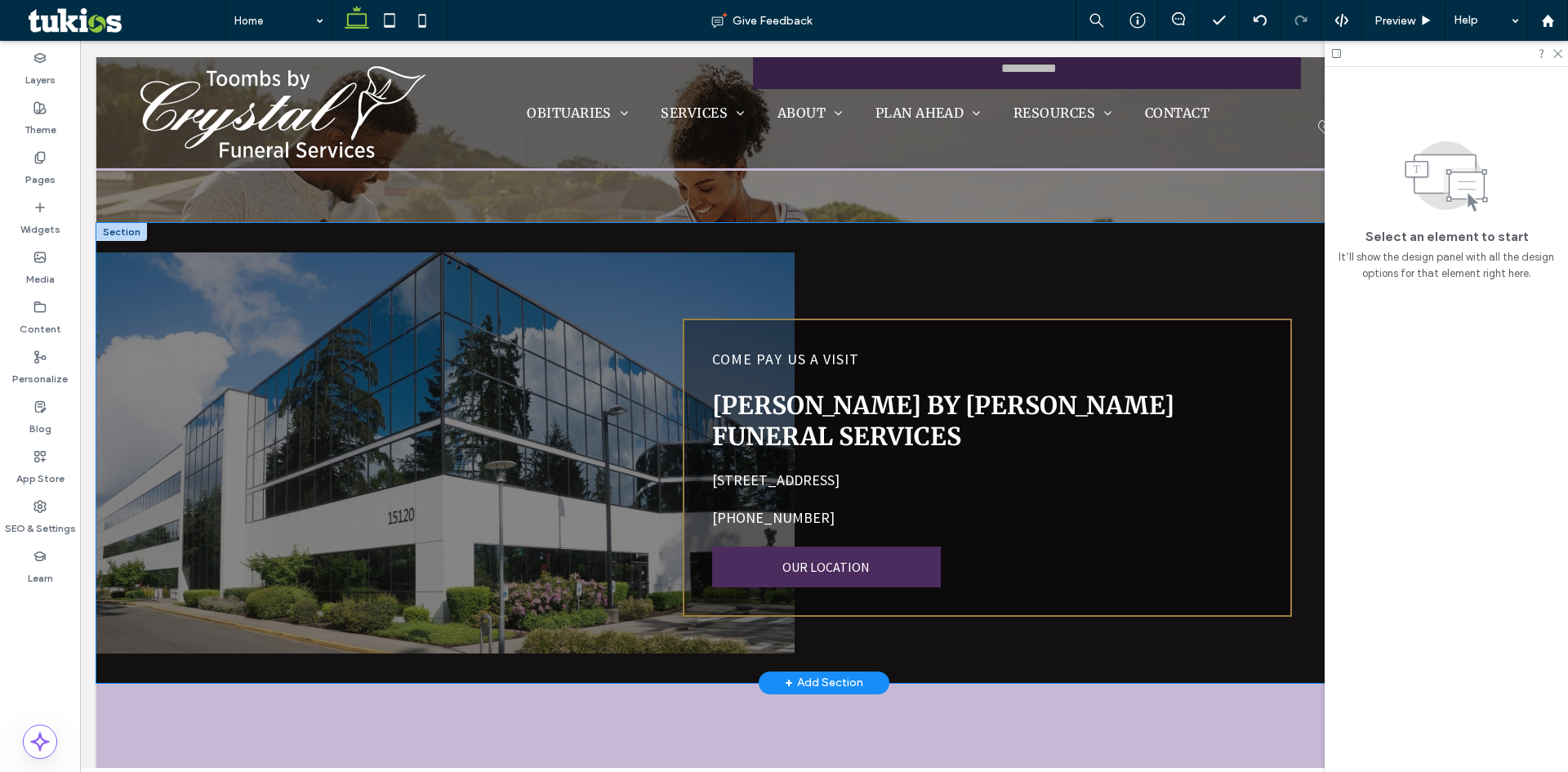
scroll to position [4034, 0]
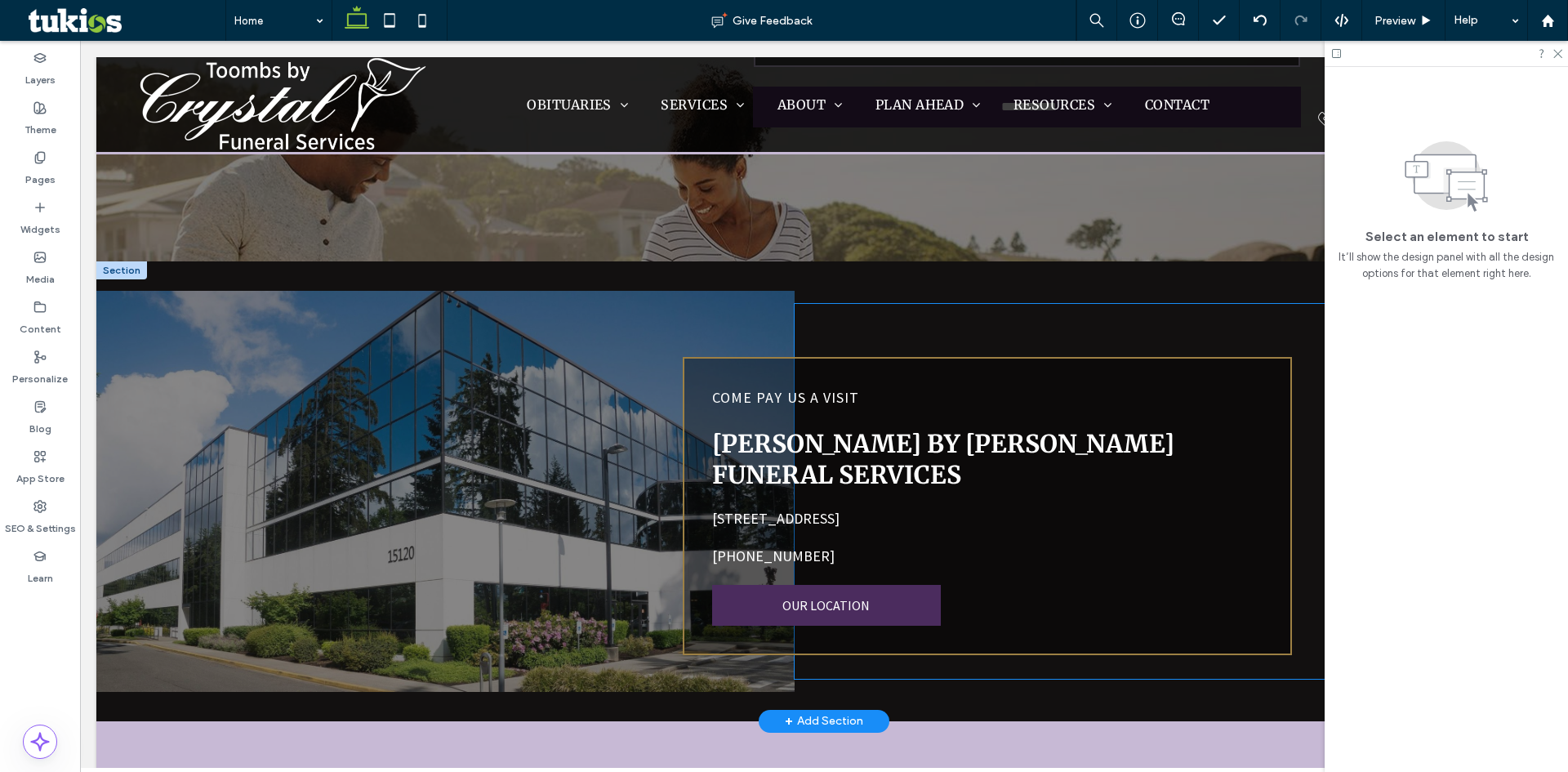
click at [1196, 522] on div "COME PAY US A VISIT [PERSON_NAME] by [PERSON_NAME] Funeral Services [STREET_ADD…" at bounding box center [987, 507] width 609 height 298
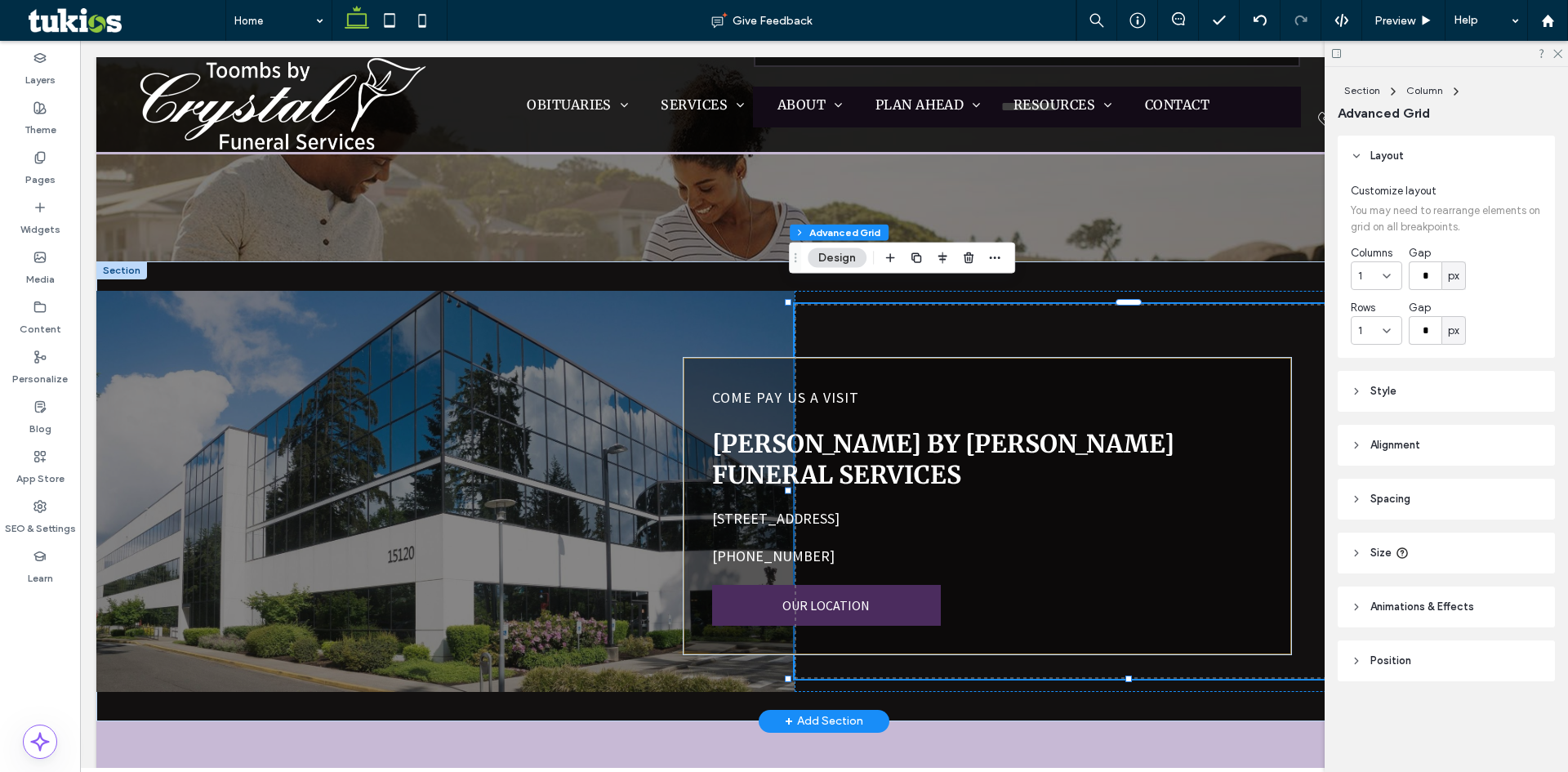
click at [1196, 522] on div "COME PAY US A VISIT [PERSON_NAME] by [PERSON_NAME] Funeral Services [STREET_ADD…" at bounding box center [987, 507] width 609 height 298
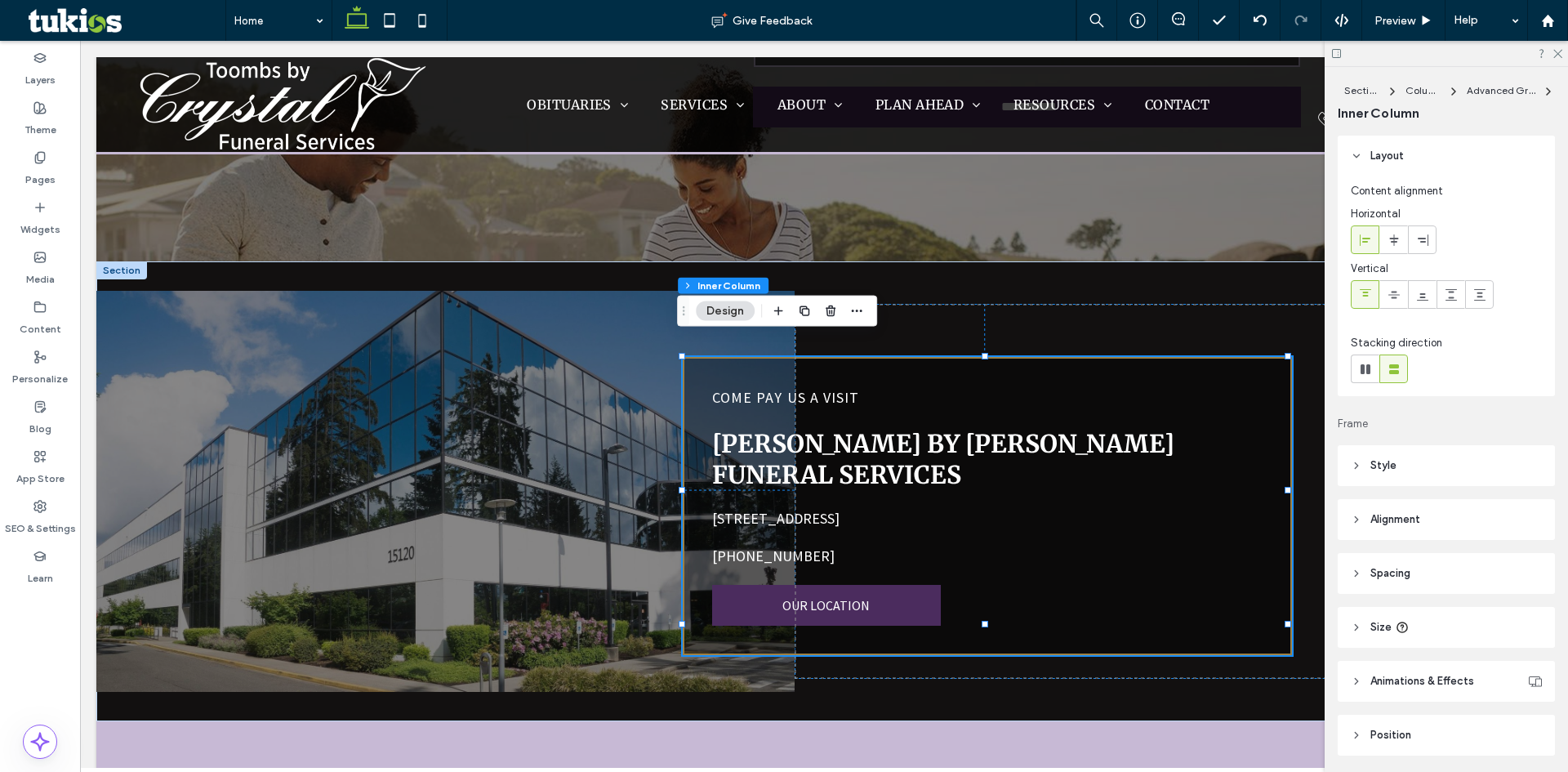
click at [1374, 475] on header "Style" at bounding box center [1446, 466] width 217 height 41
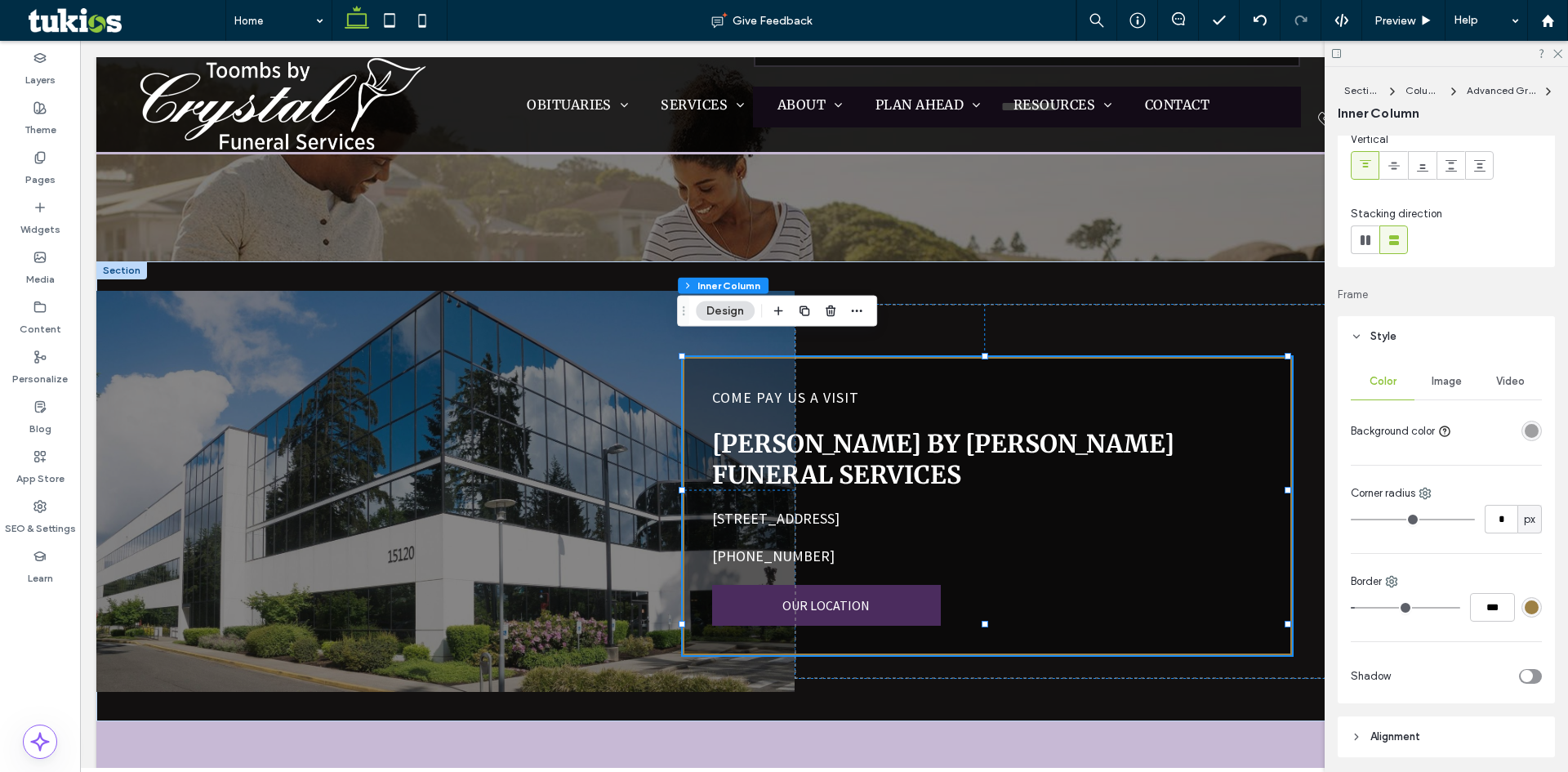
scroll to position [163, 0]
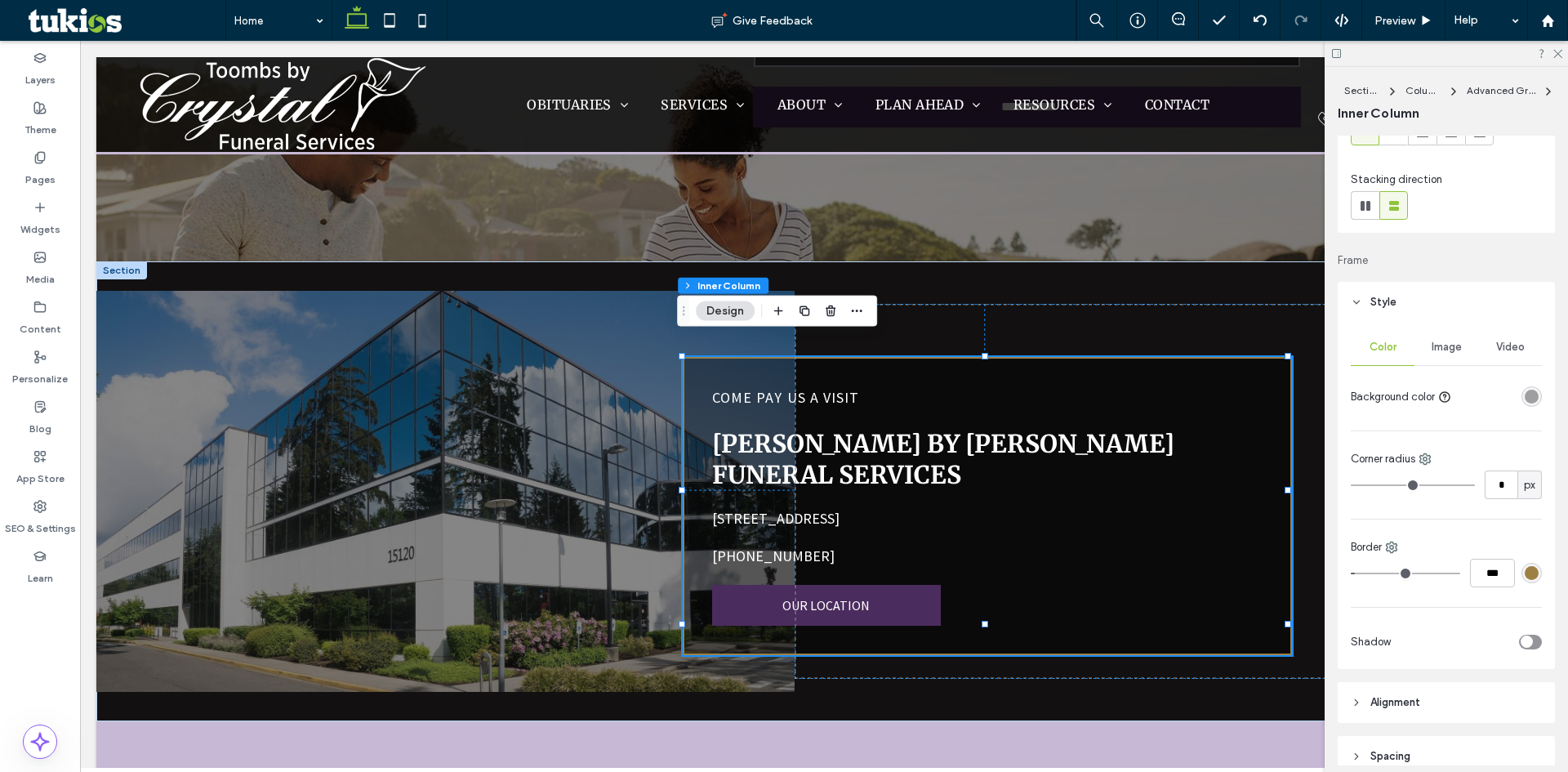
click at [1525, 569] on div "rgba(157, 128, 68, 1)" at bounding box center [1533, 573] width 14 height 14
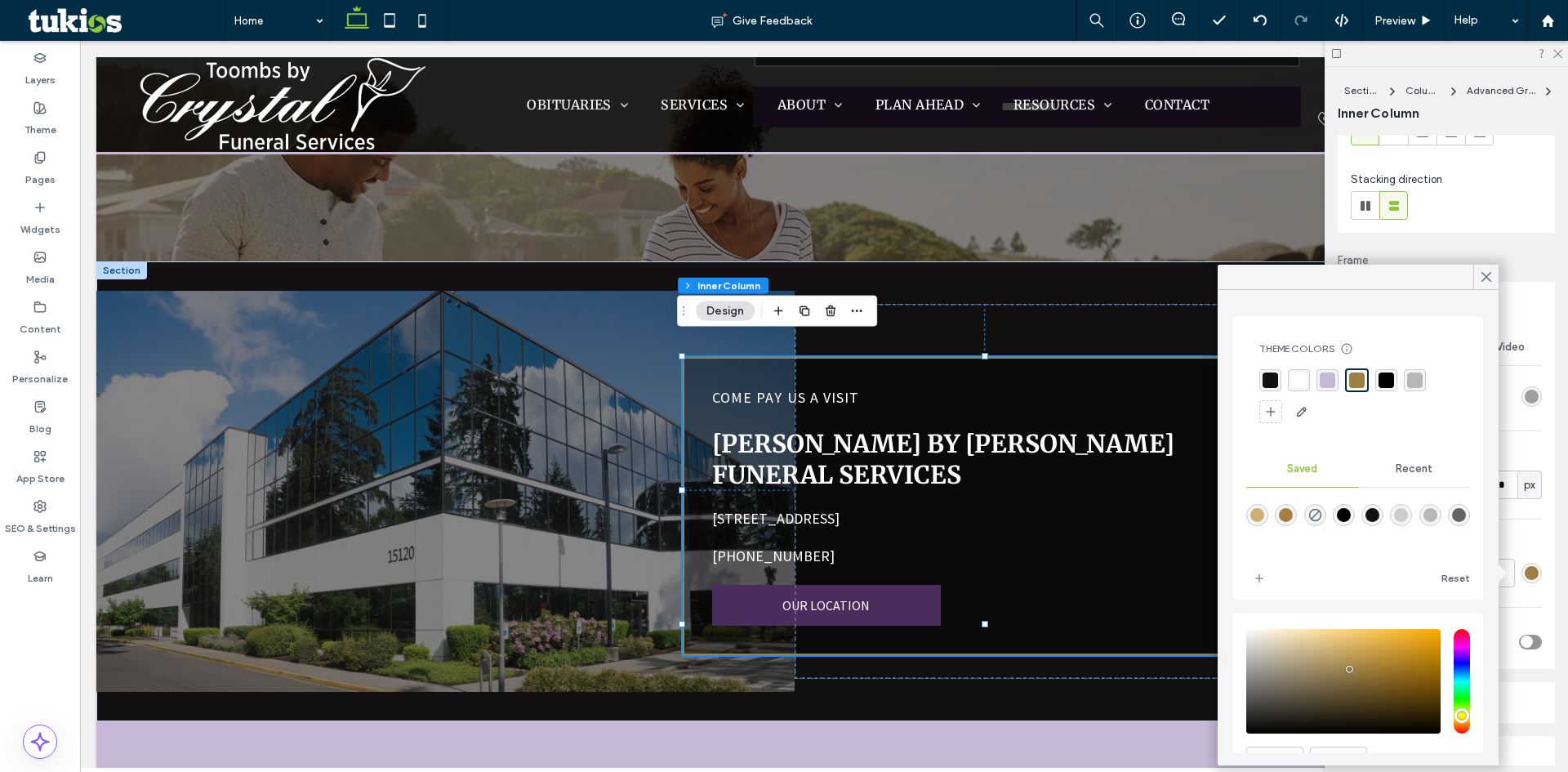
click at [1329, 382] on div "rgba(199, 185, 213, 1)" at bounding box center [1328, 381] width 16 height 16
click at [1484, 279] on icon at bounding box center [1486, 277] width 15 height 15
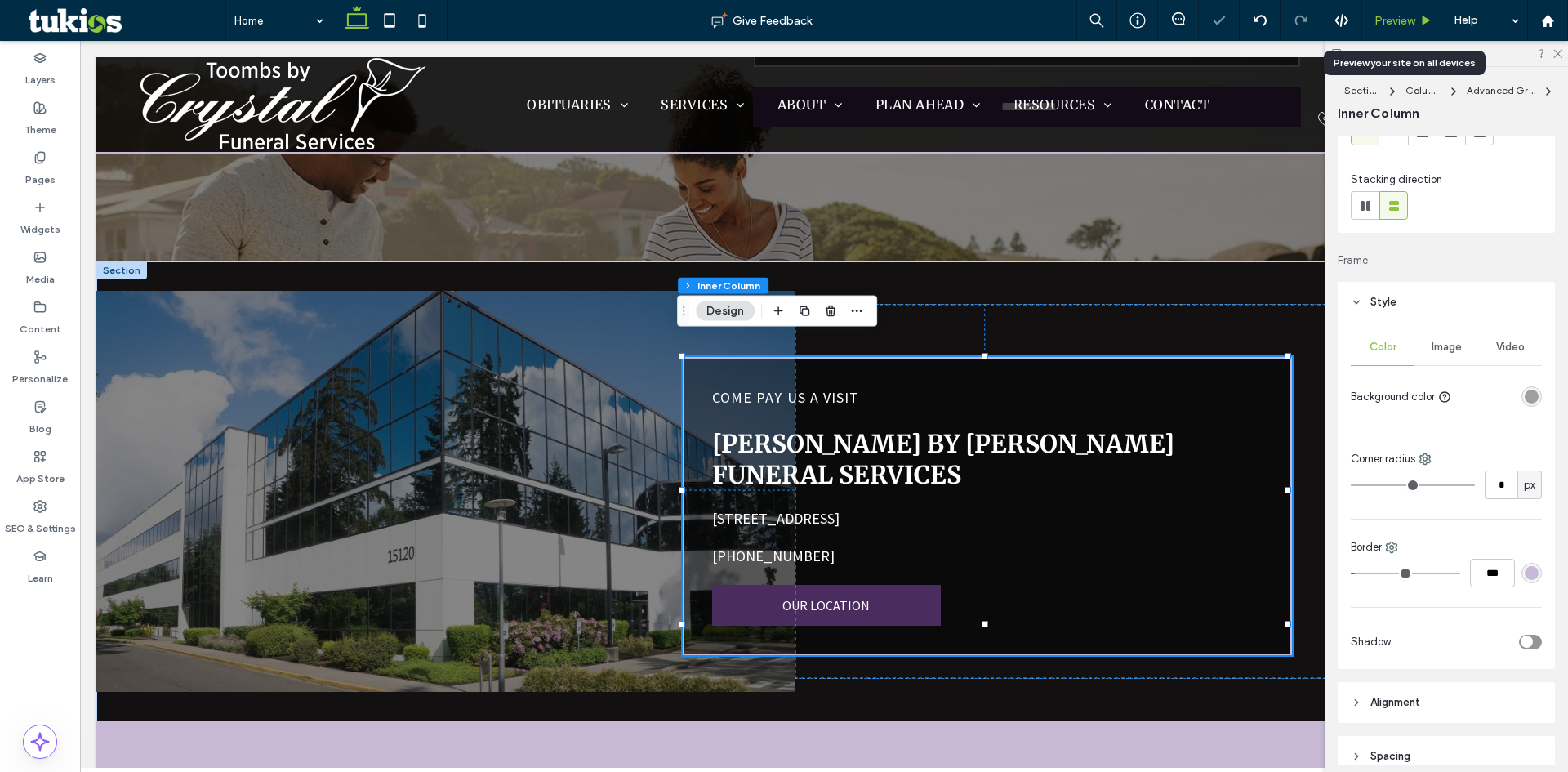
click at [1413, 18] on span "Preview" at bounding box center [1395, 21] width 41 height 14
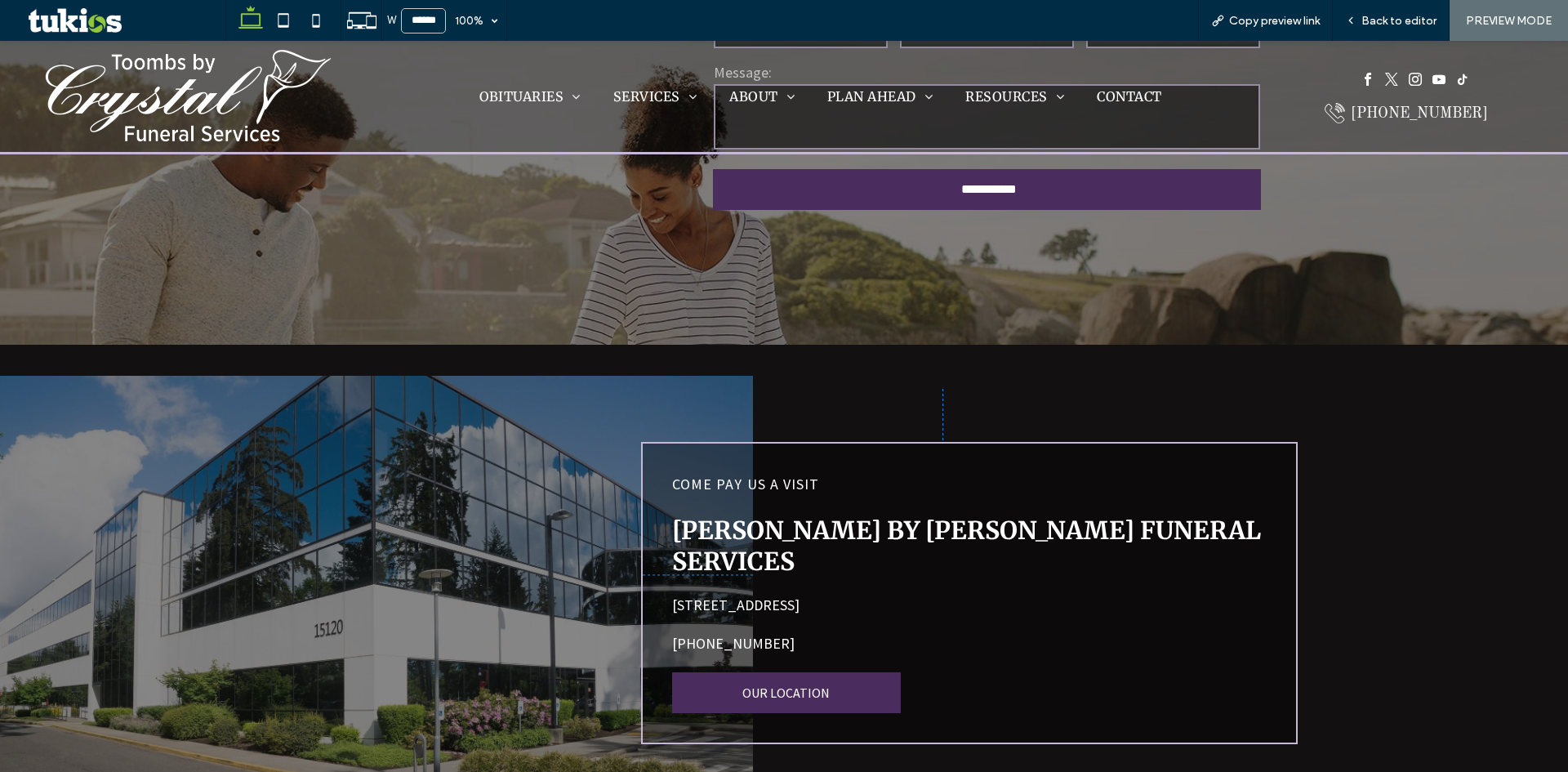
scroll to position [4117, 0]
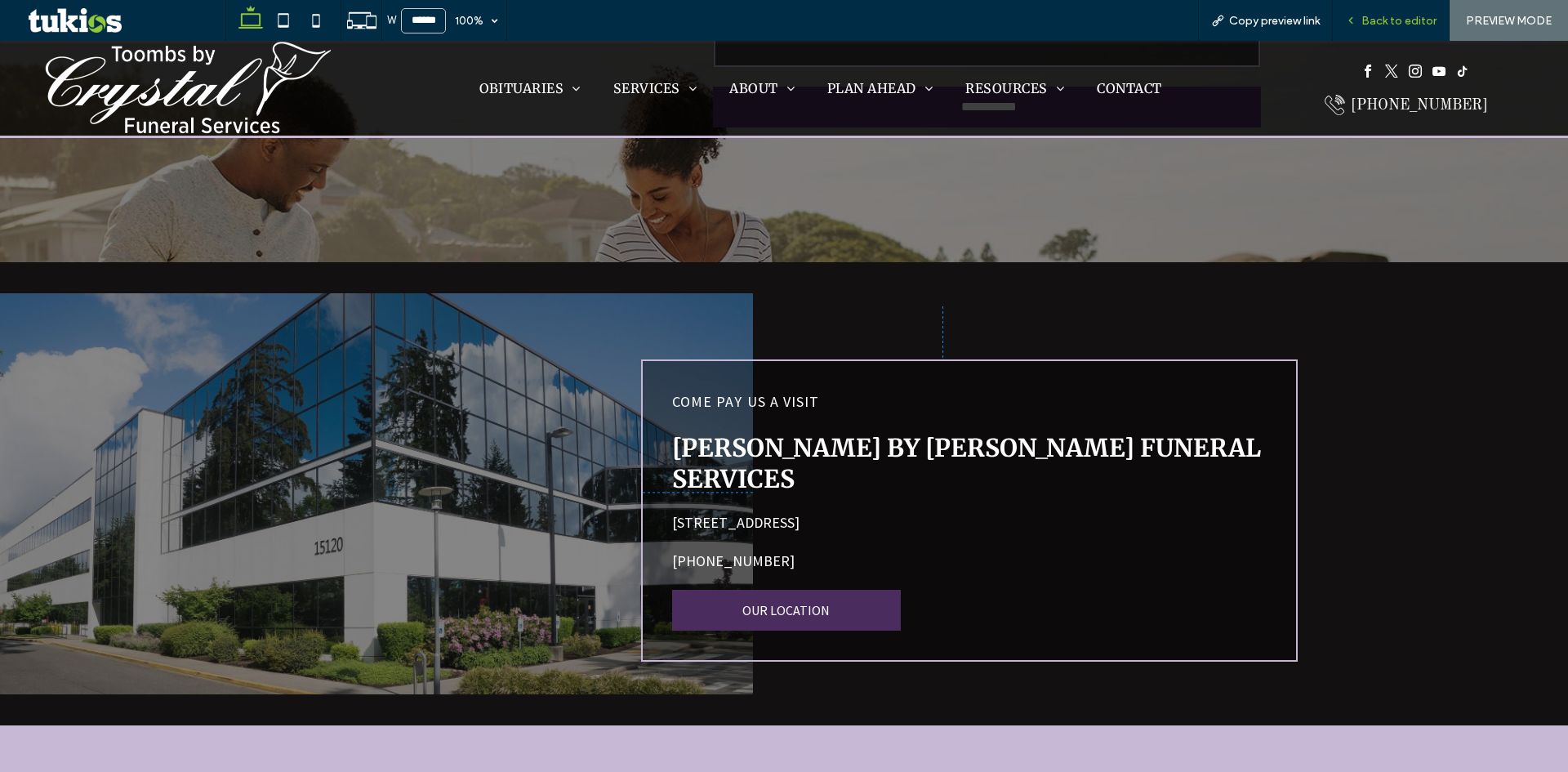
click at [1409, 12] on div "Back to editor" at bounding box center [1392, 20] width 117 height 41
click at [1404, 16] on span "Back to editor" at bounding box center [1399, 21] width 75 height 14
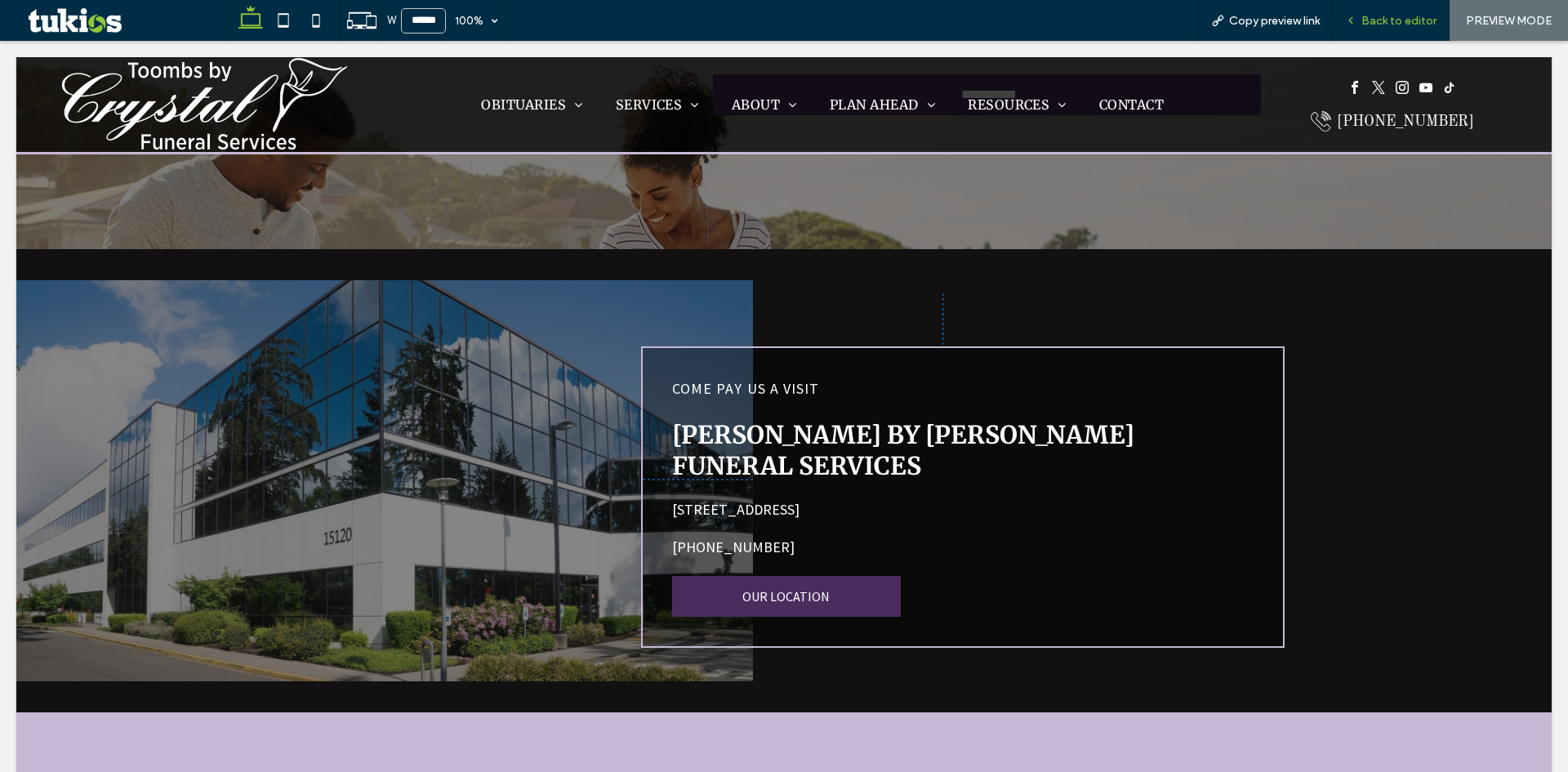
scroll to position [4034, 0]
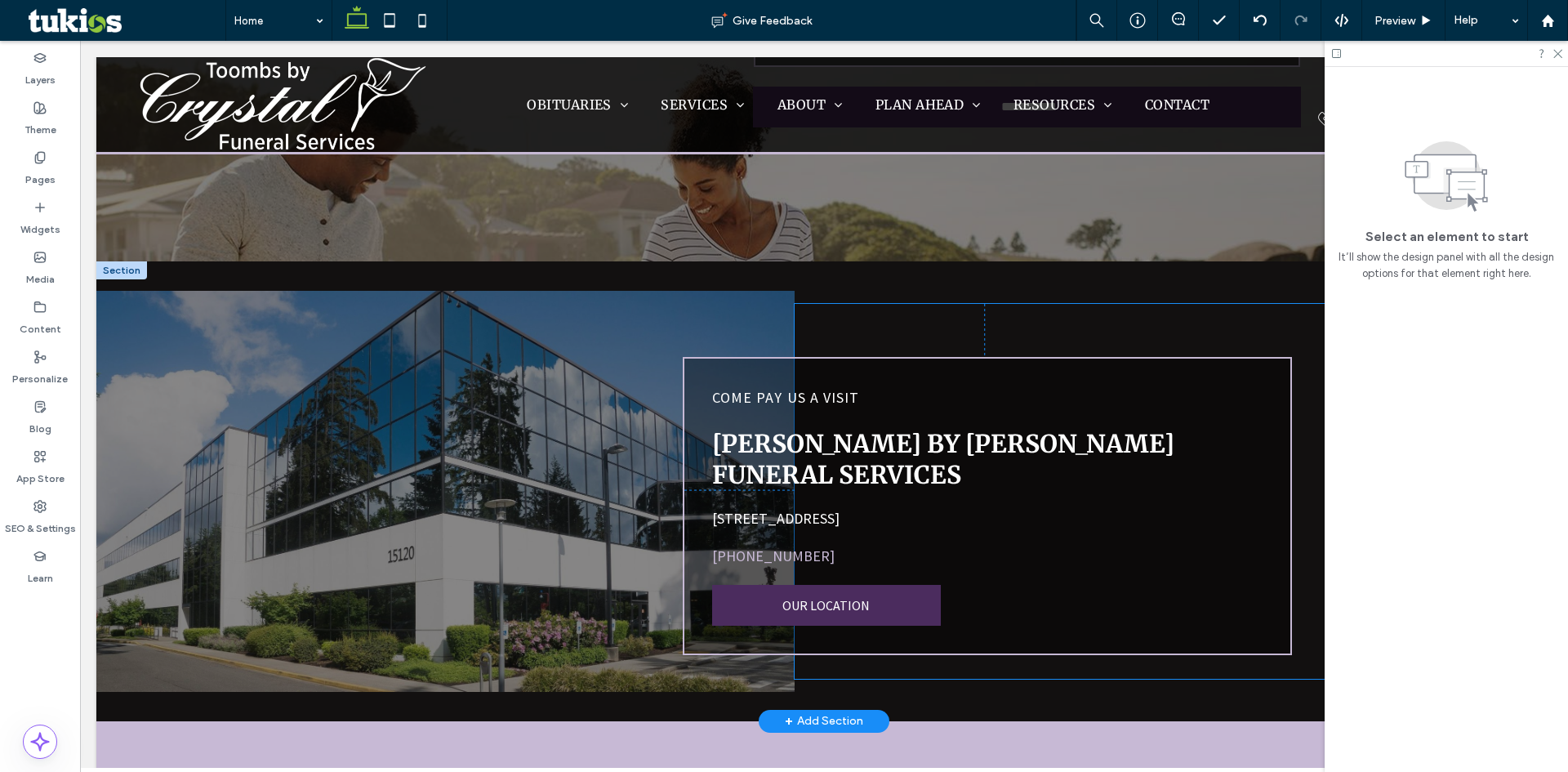
click at [762, 547] on link "[PHONE_NUMBER]" at bounding box center [773, 555] width 122 height 19
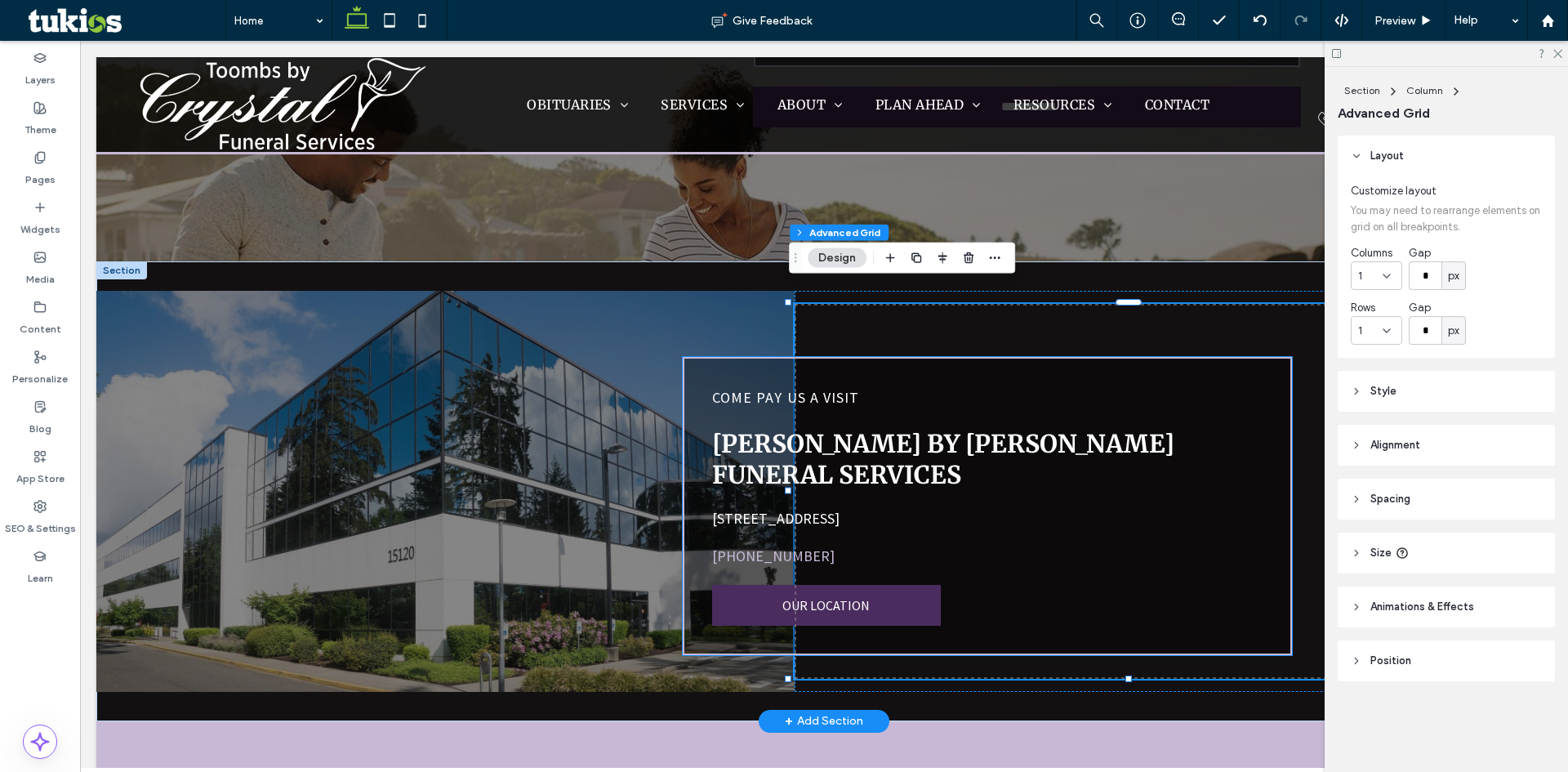
click at [772, 547] on link "[PHONE_NUMBER]" at bounding box center [773, 555] width 122 height 19
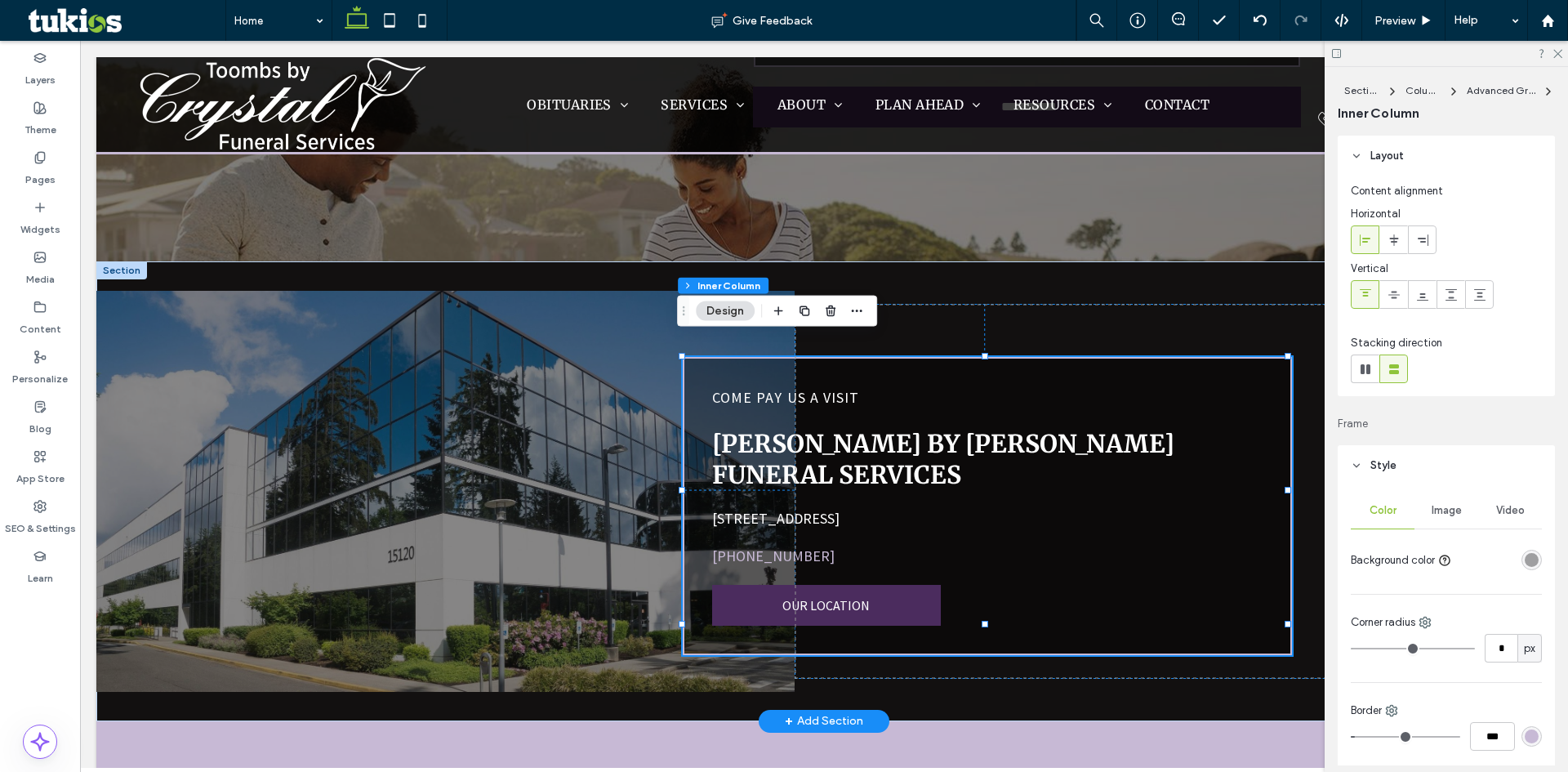
click at [772, 547] on link "[PHONE_NUMBER]" at bounding box center [773, 555] width 122 height 19
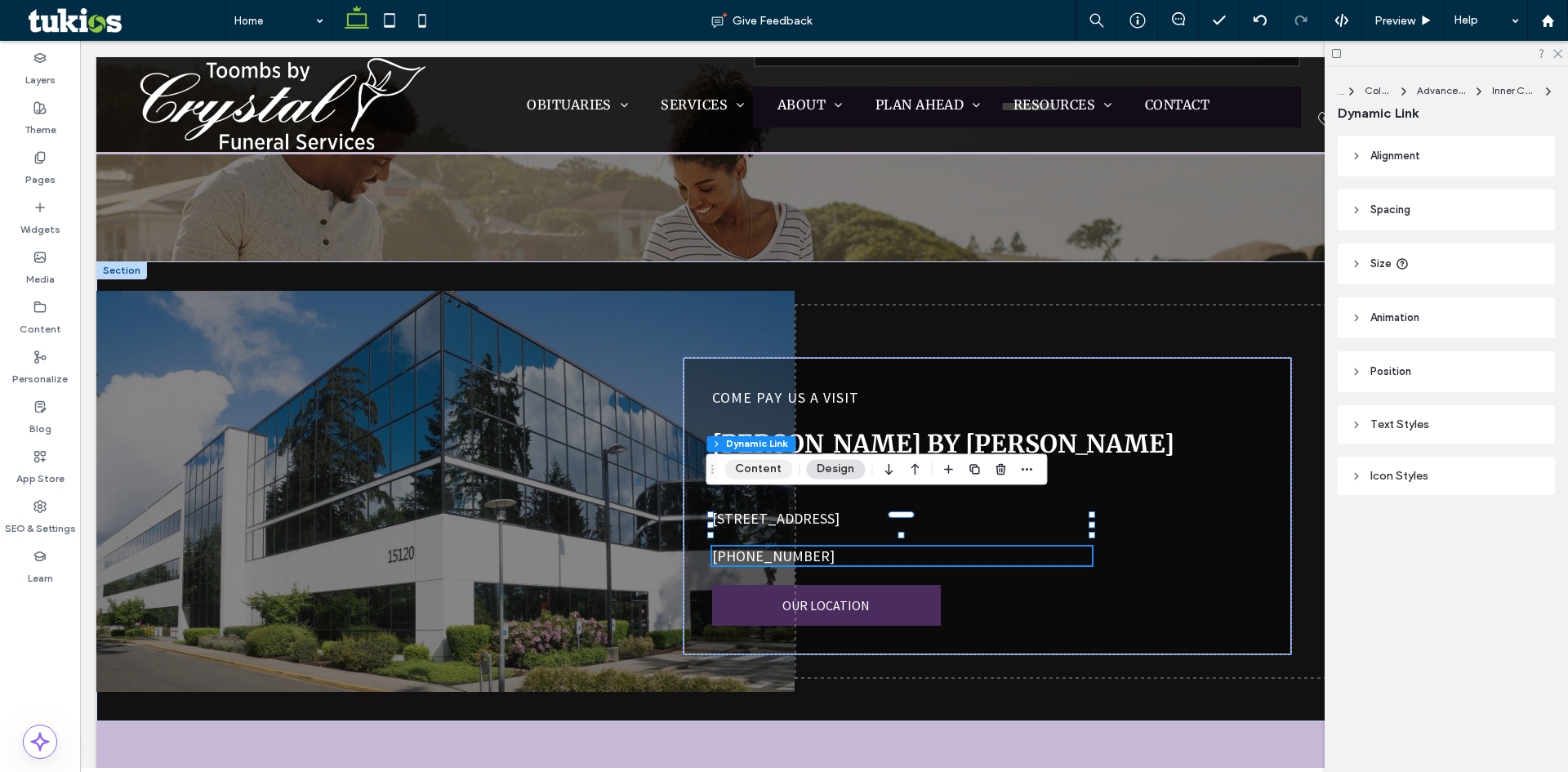
click at [760, 463] on button "Content" at bounding box center [758, 469] width 67 height 20
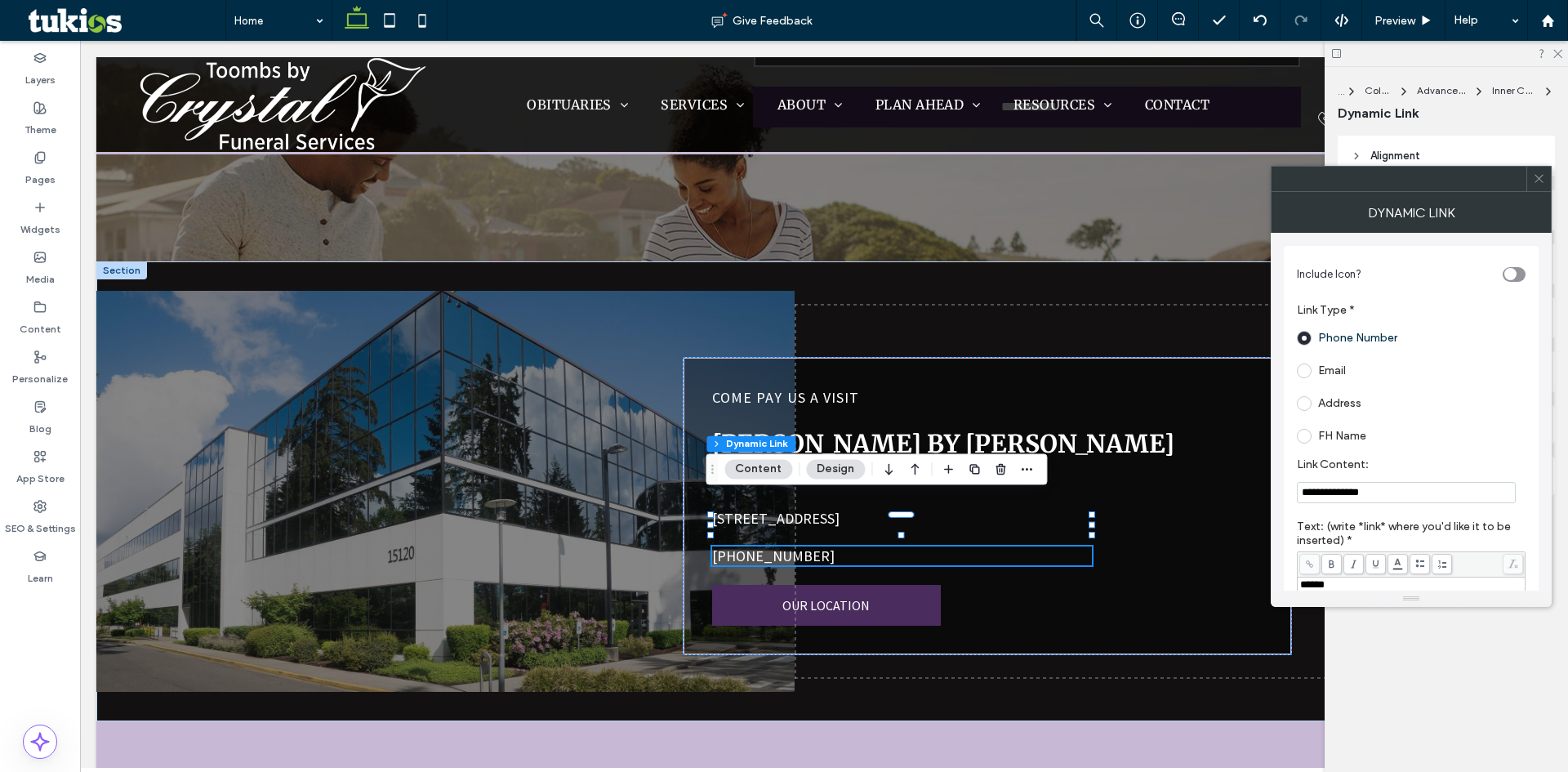
click at [1409, 497] on input "**********" at bounding box center [1407, 492] width 219 height 21
paste input "Link Content:"
type input "**********"
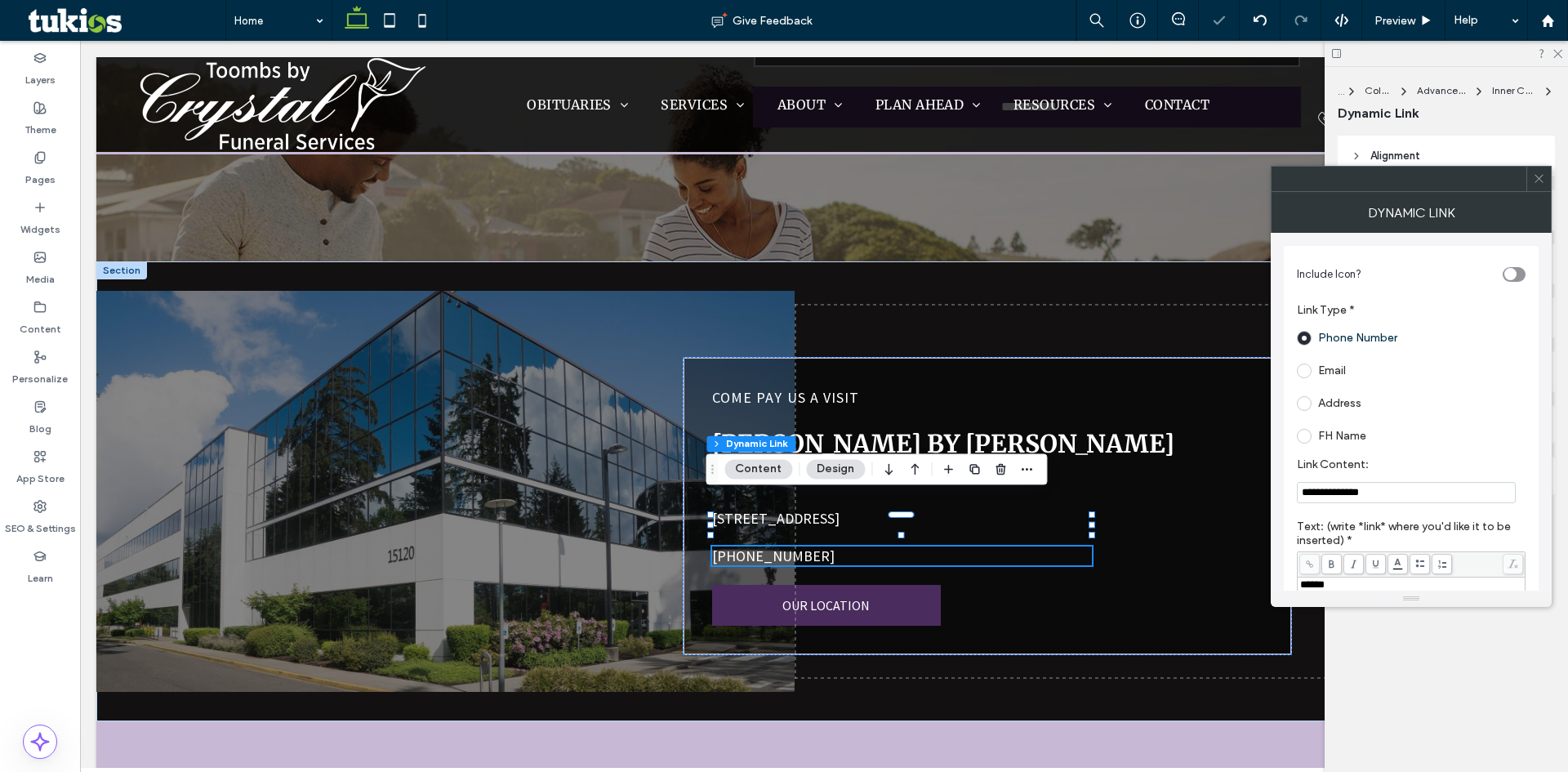
click at [1543, 182] on use at bounding box center [1539, 178] width 8 height 8
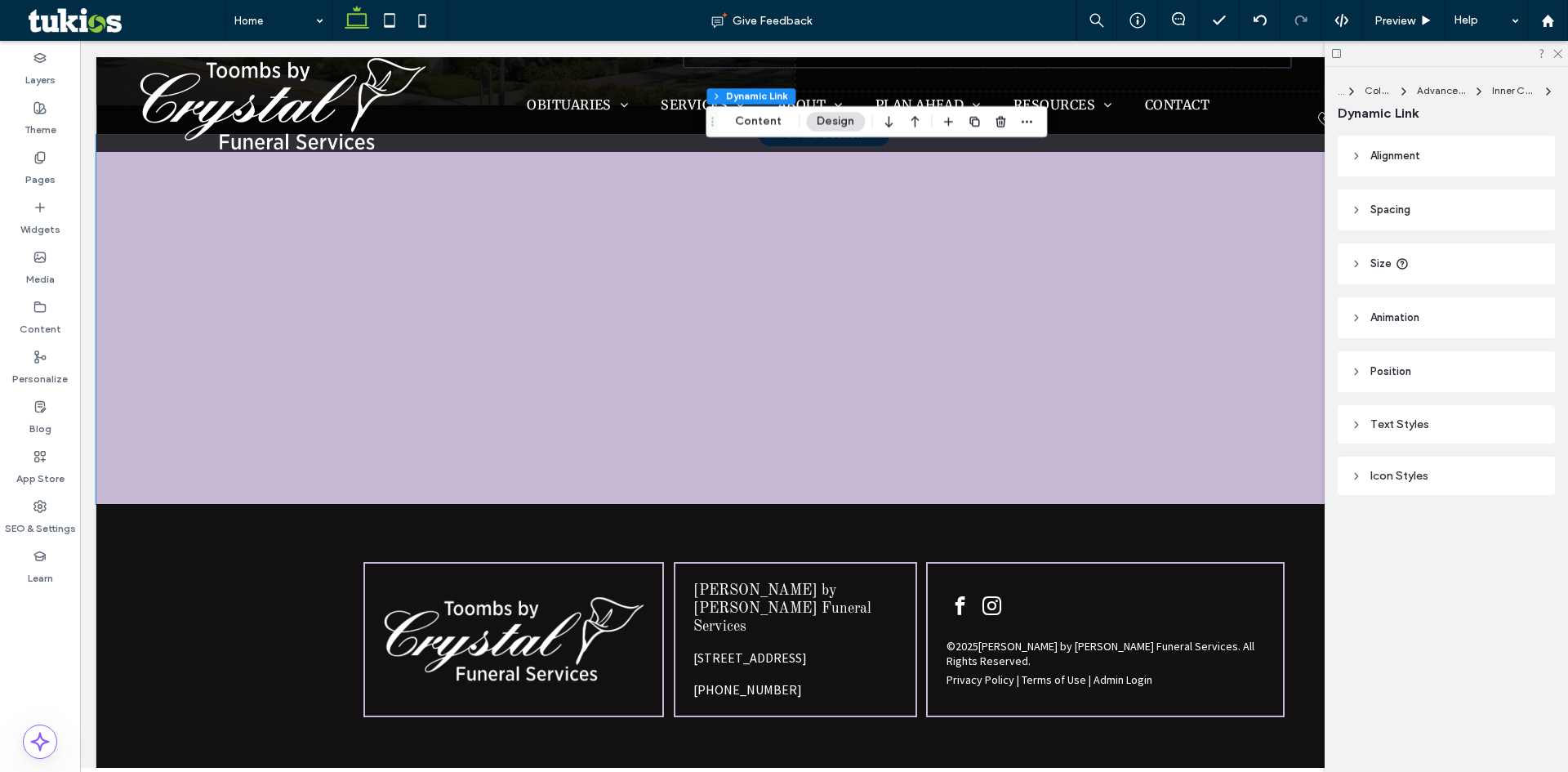
scroll to position [4623, 0]
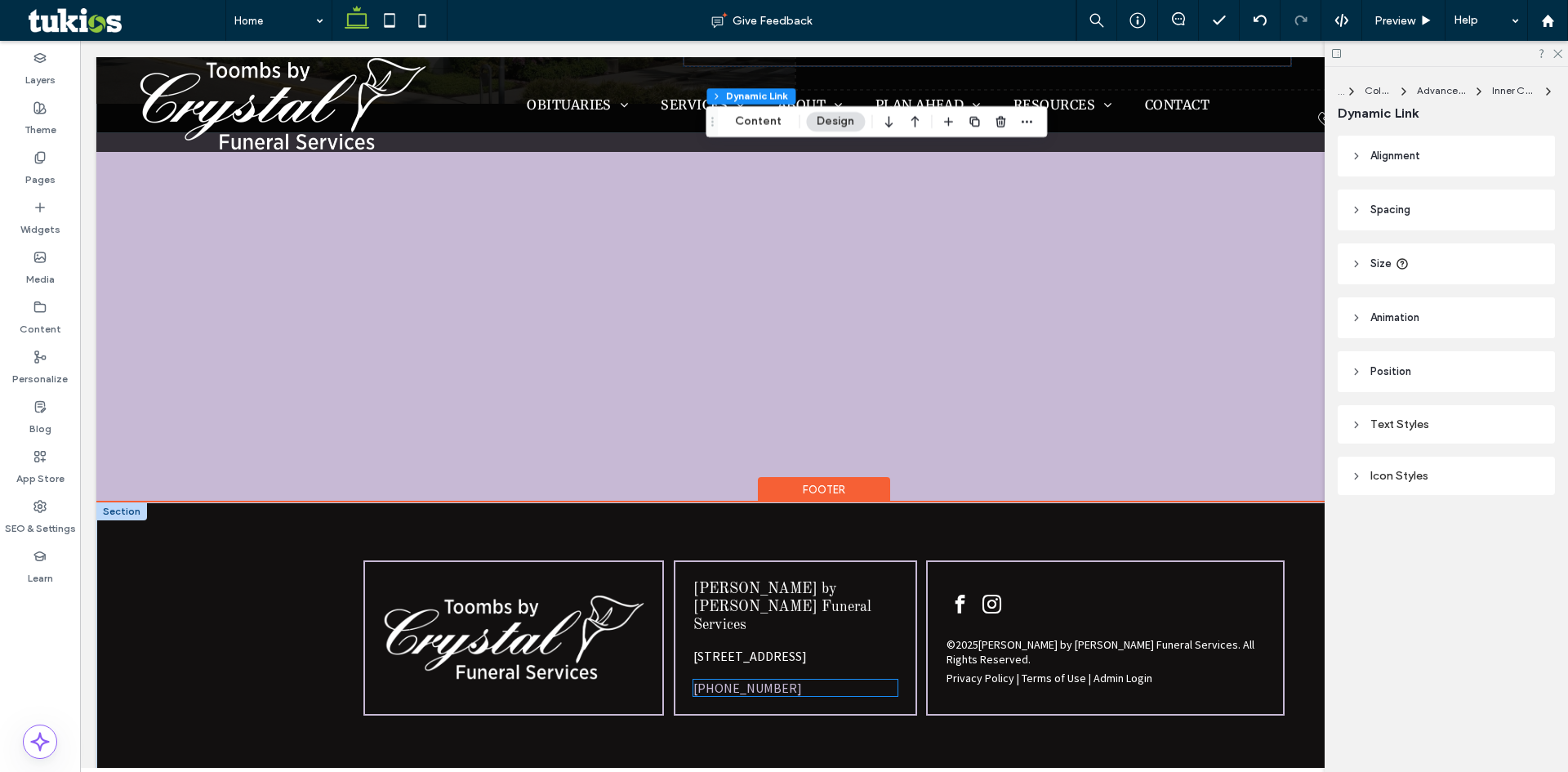
click at [731, 680] on link "[PHONE_NUMBER]" at bounding box center [748, 688] width 109 height 16
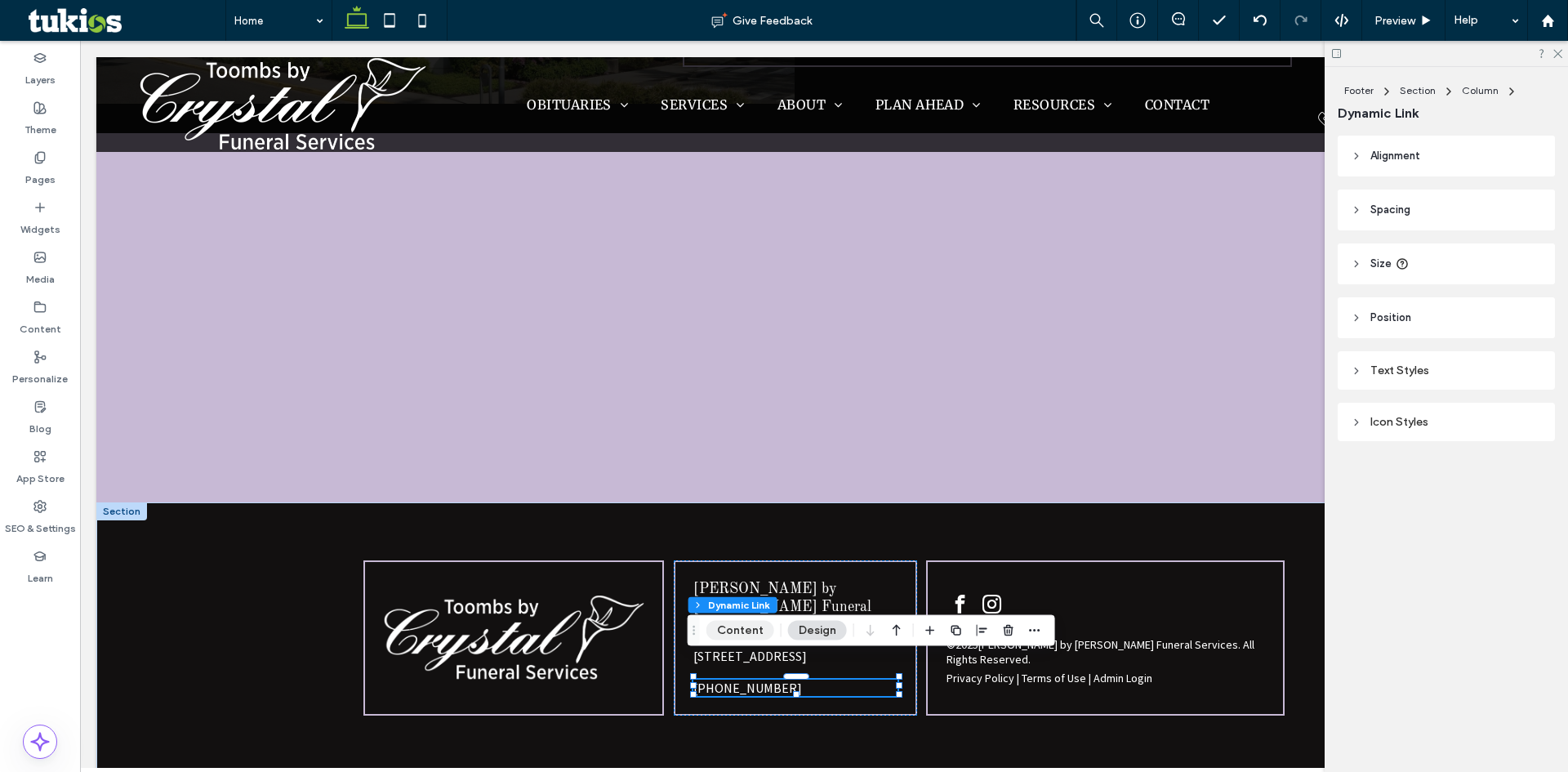
click at [743, 626] on button "Content" at bounding box center [741, 631] width 67 height 20
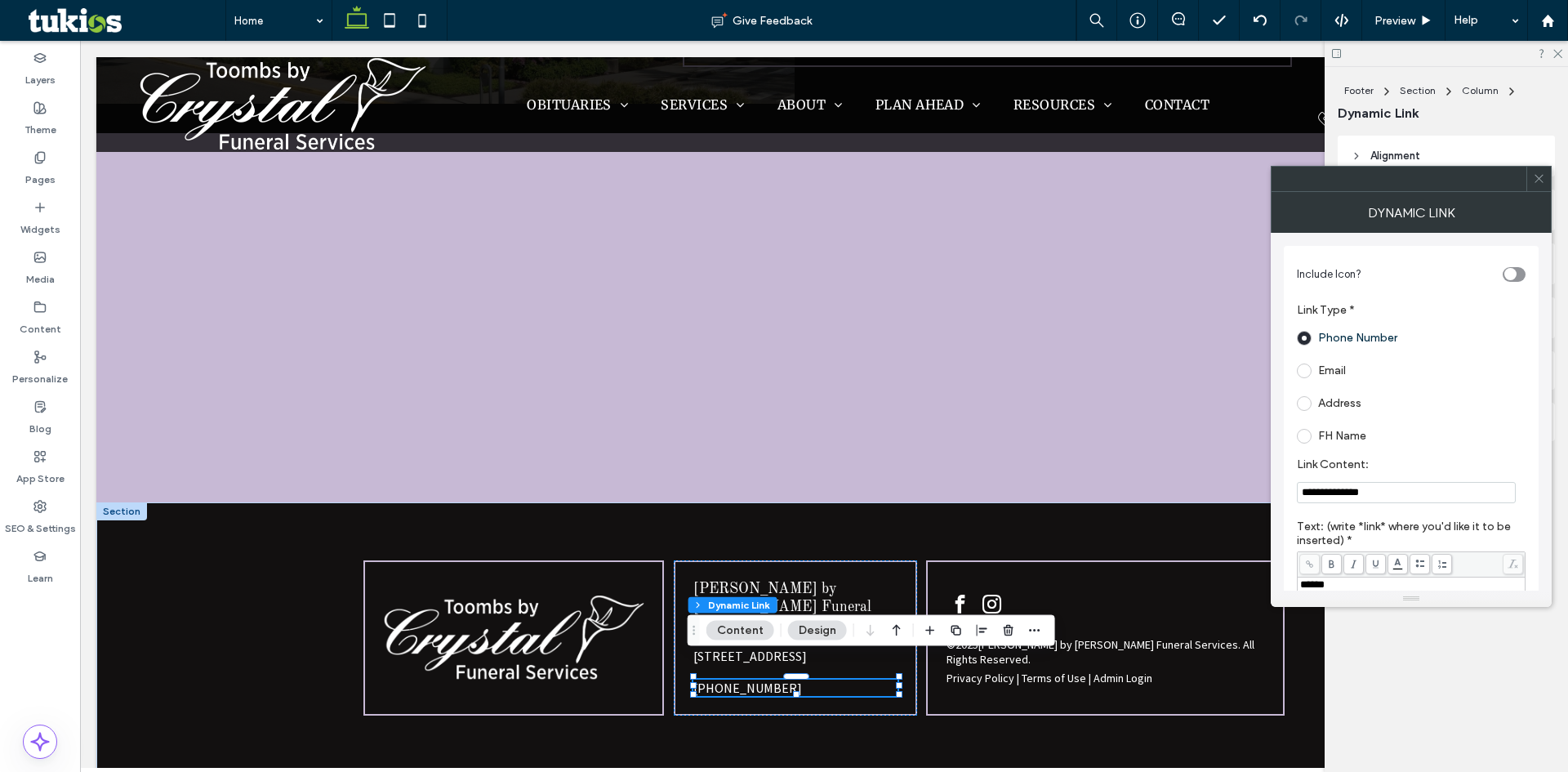
click at [1337, 500] on input "**********" at bounding box center [1407, 492] width 219 height 21
paste input "Link Content:"
type input "**********"
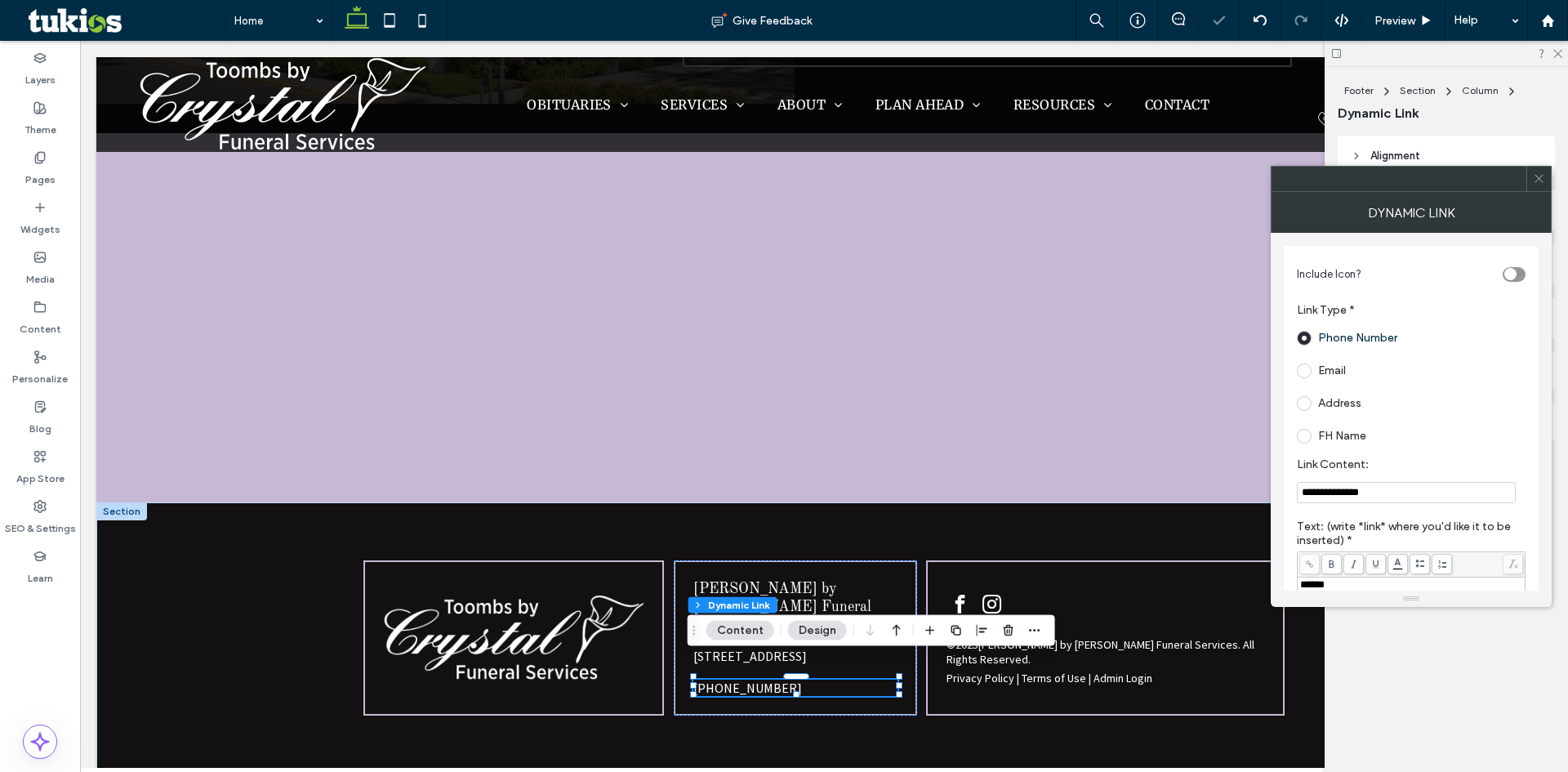
click at [1539, 181] on icon at bounding box center [1540, 178] width 12 height 12
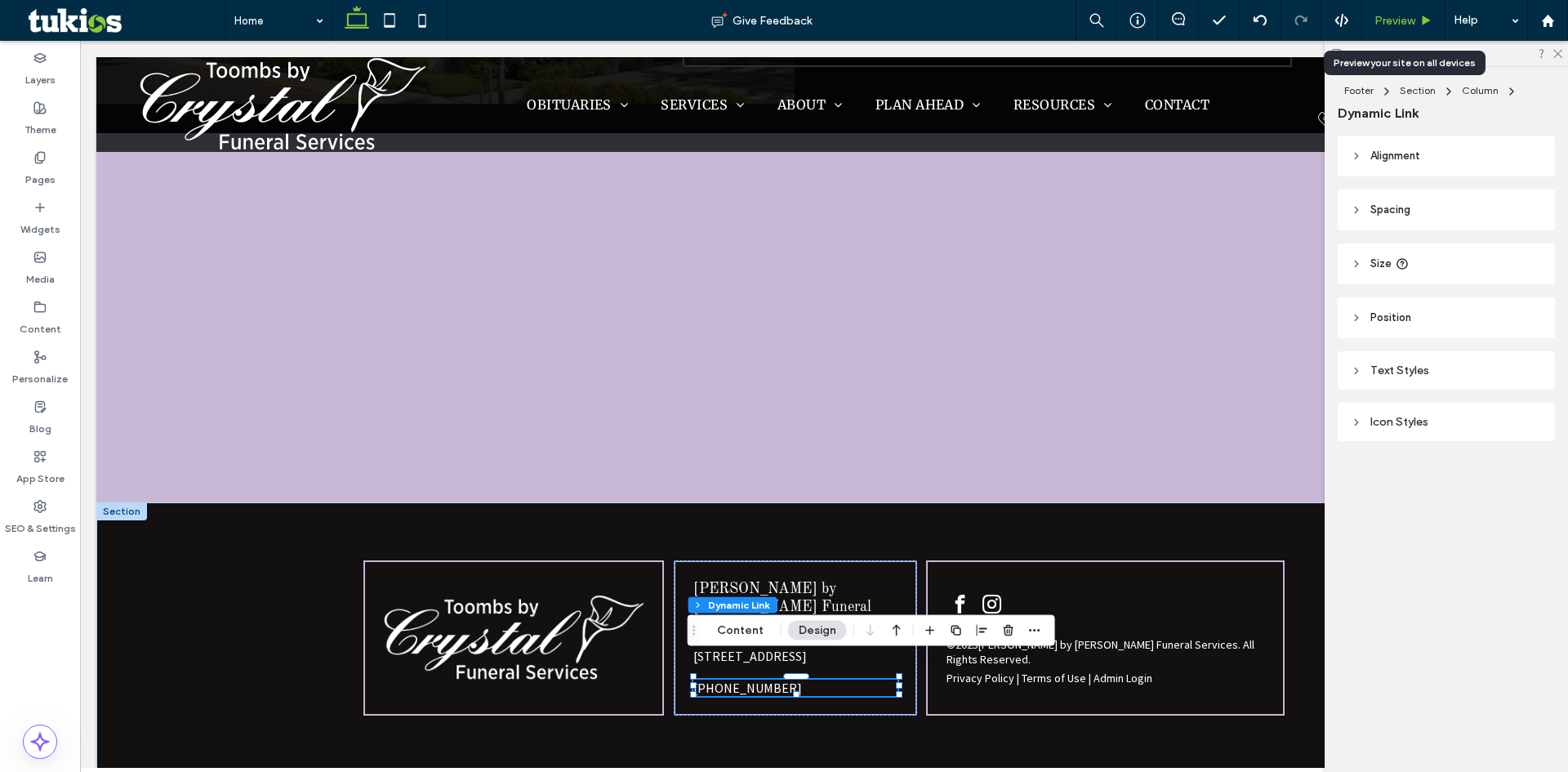
click at [1407, 20] on span "Preview" at bounding box center [1395, 21] width 41 height 14
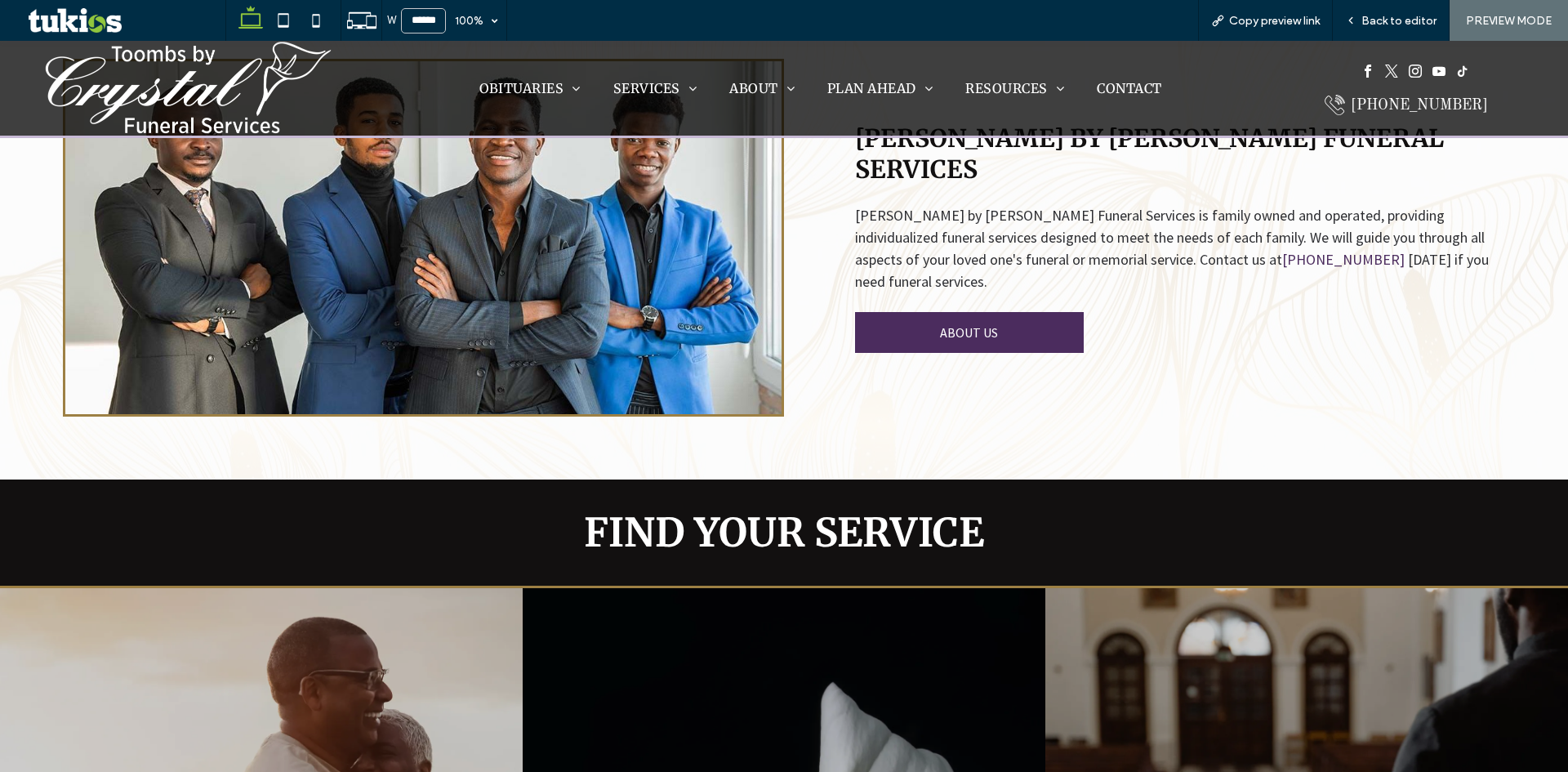
scroll to position [2164, 0]
click at [1414, 16] on span "Back to editor" at bounding box center [1399, 21] width 75 height 14
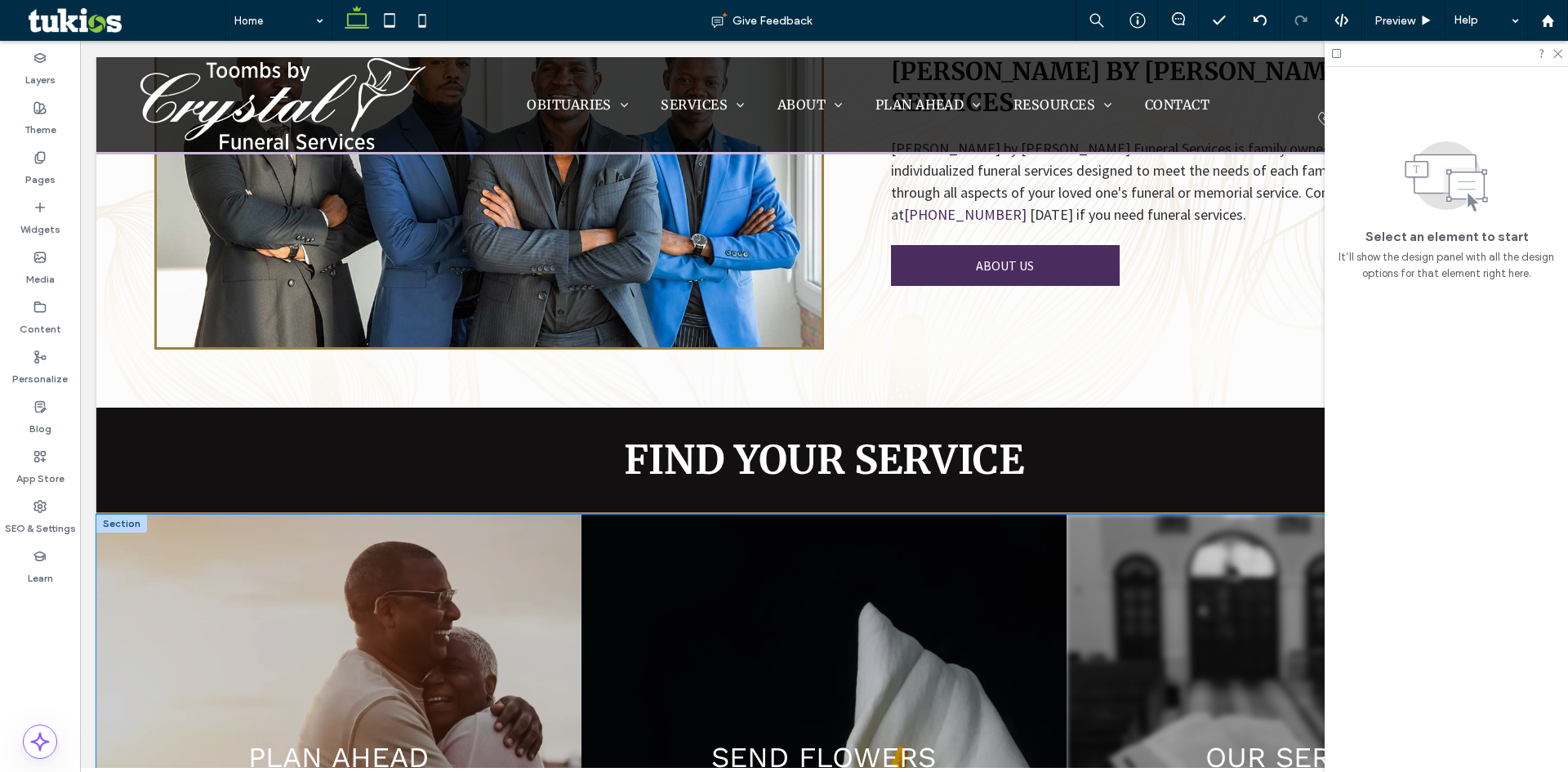
scroll to position [2471, 0]
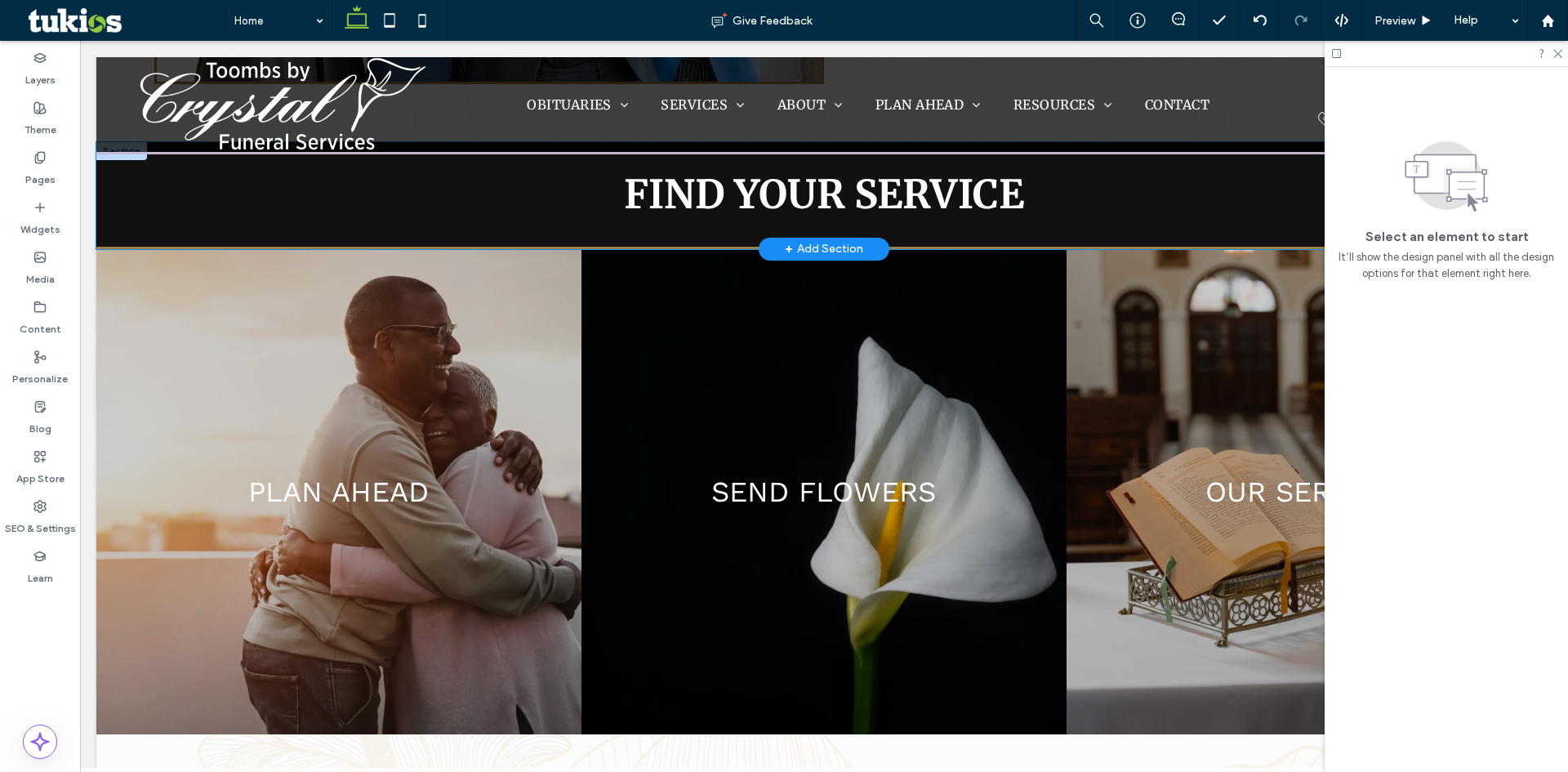
click at [451, 224] on div "FIND YOUR SERVICE" at bounding box center [824, 194] width 1455 height 105
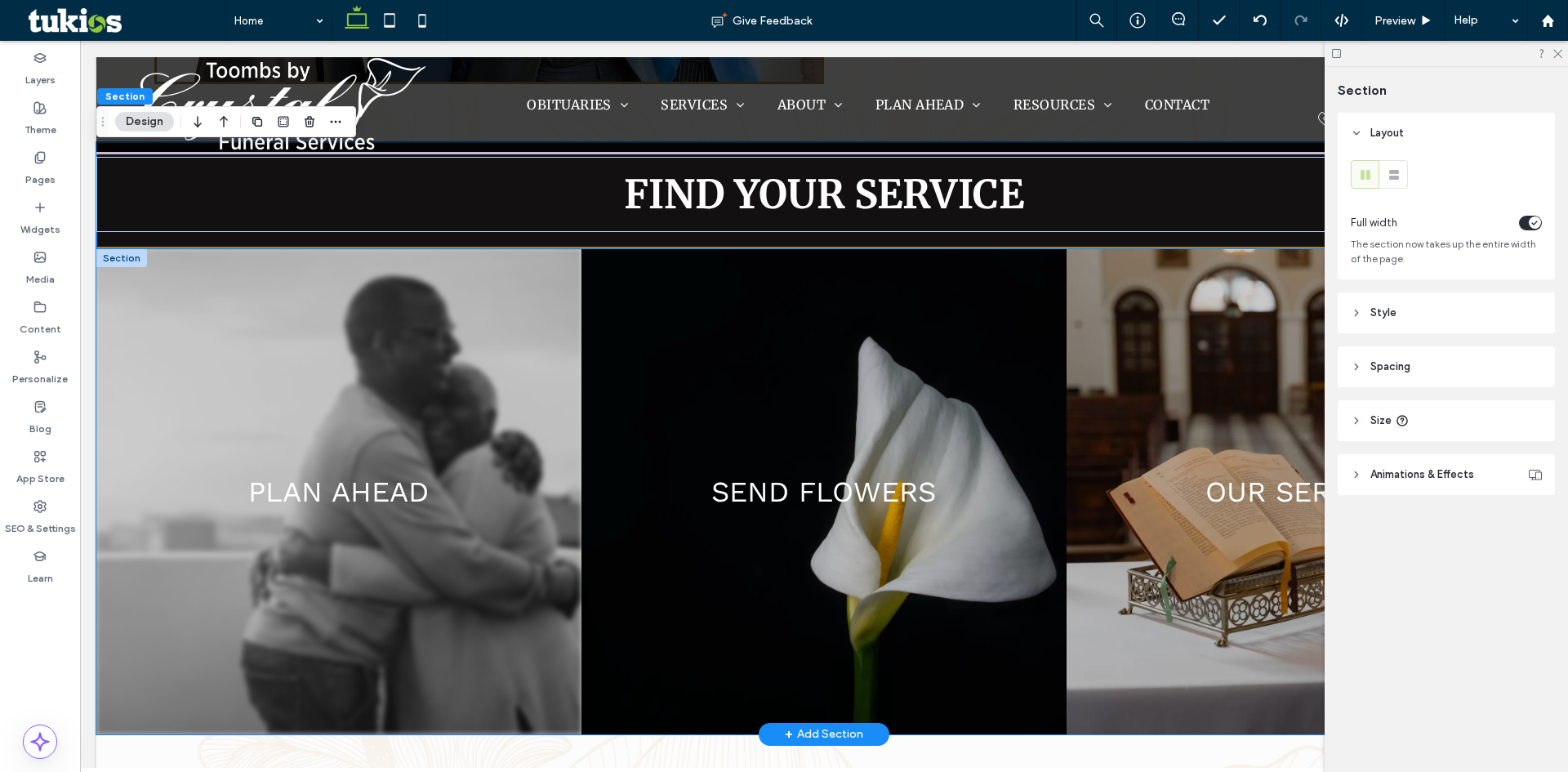
click at [442, 253] on link at bounding box center [339, 492] width 485 height 485
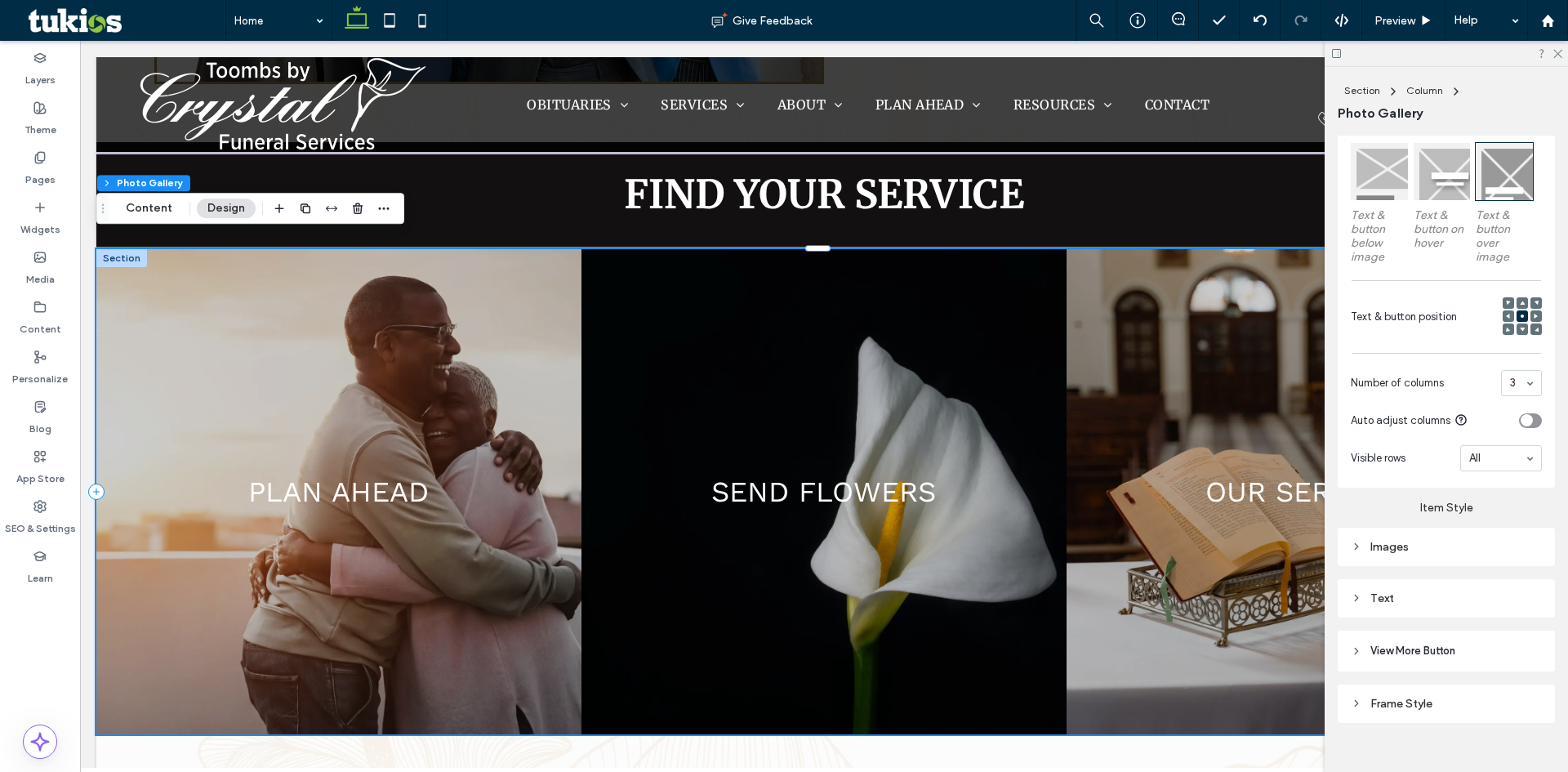
scroll to position [526, 0]
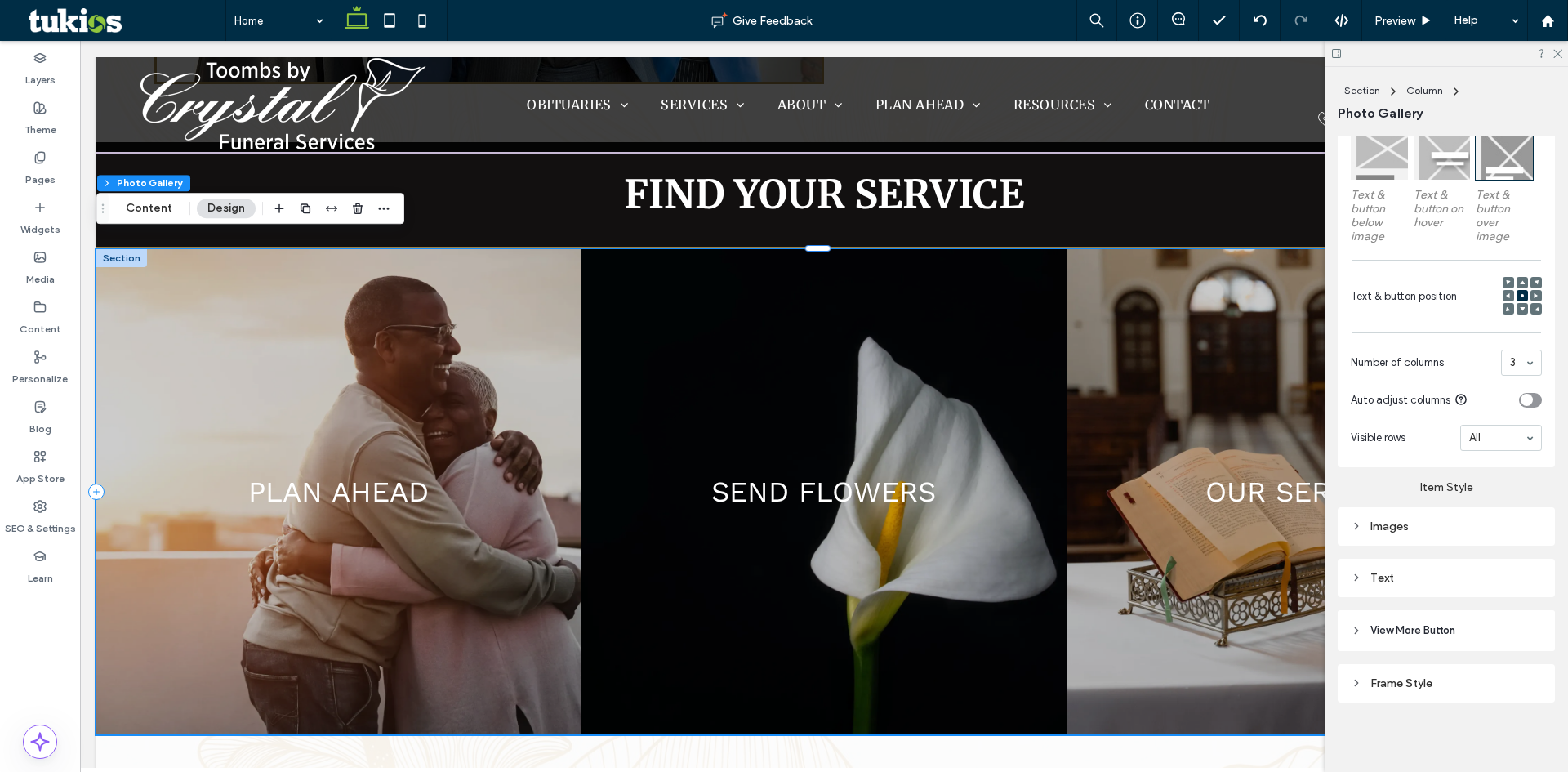
click at [1390, 530] on div "Images" at bounding box center [1446, 527] width 192 height 14
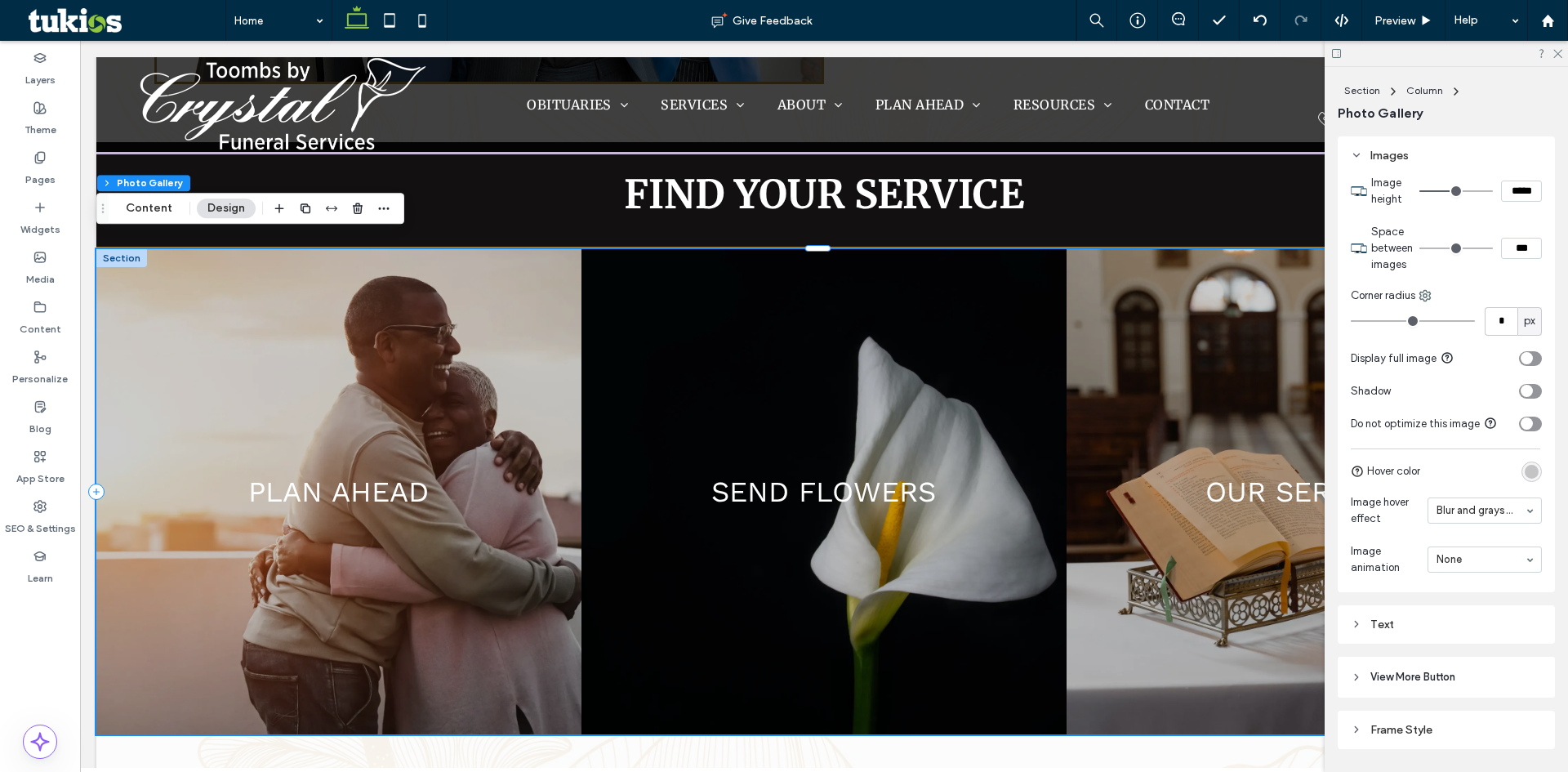
scroll to position [935, 0]
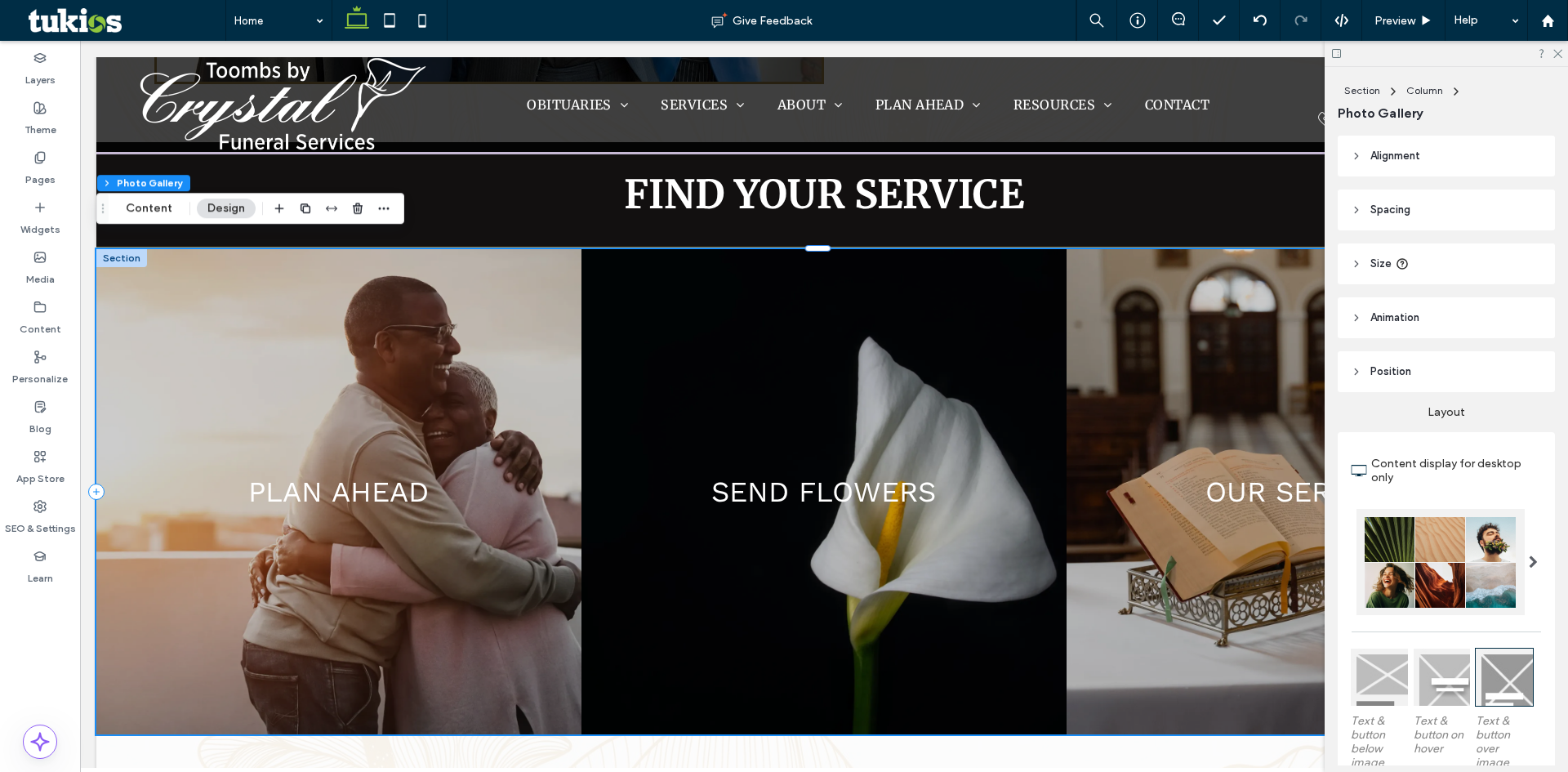
scroll to position [935, 0]
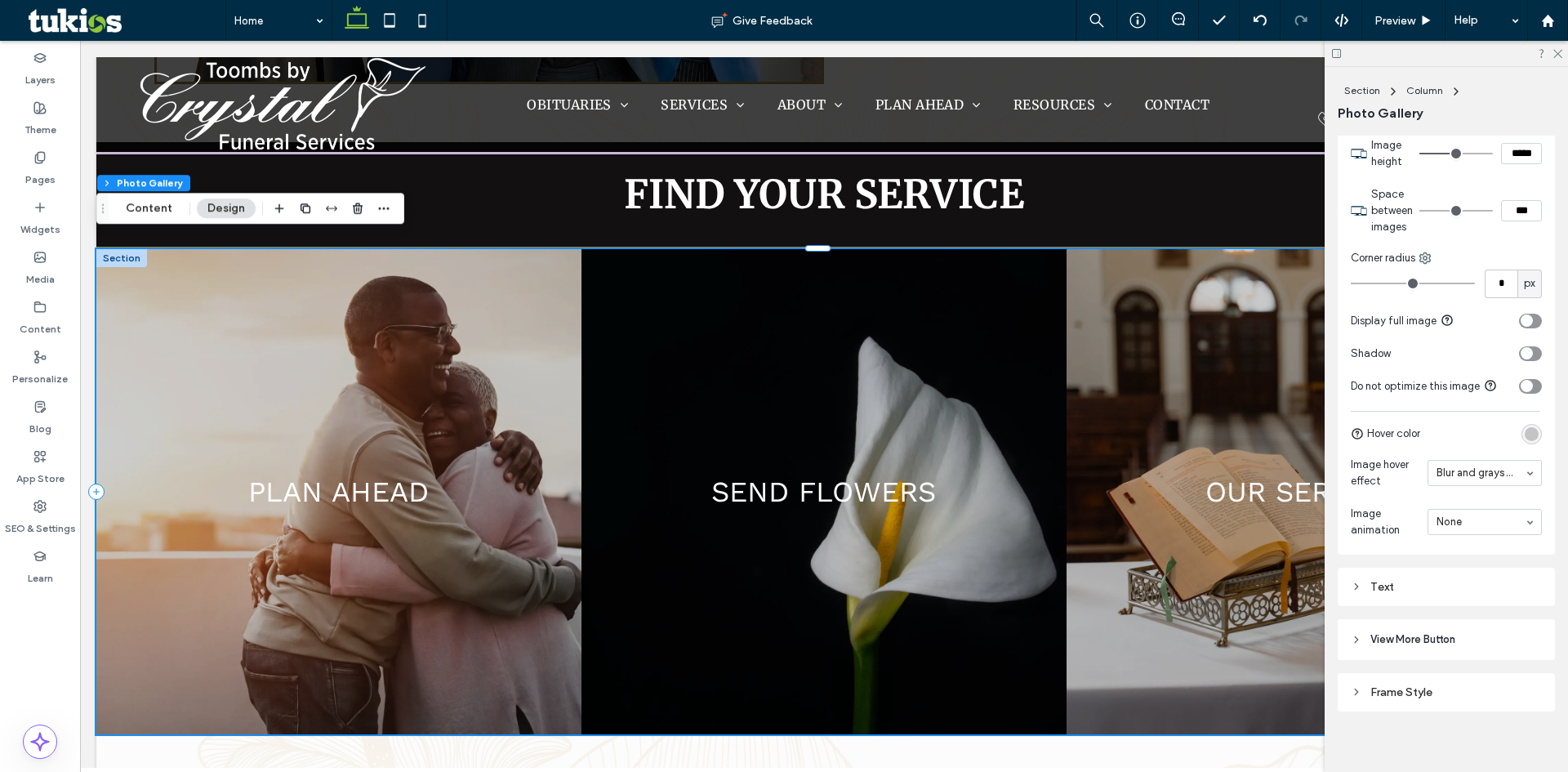
click at [1372, 592] on div "Text" at bounding box center [1446, 587] width 192 height 22
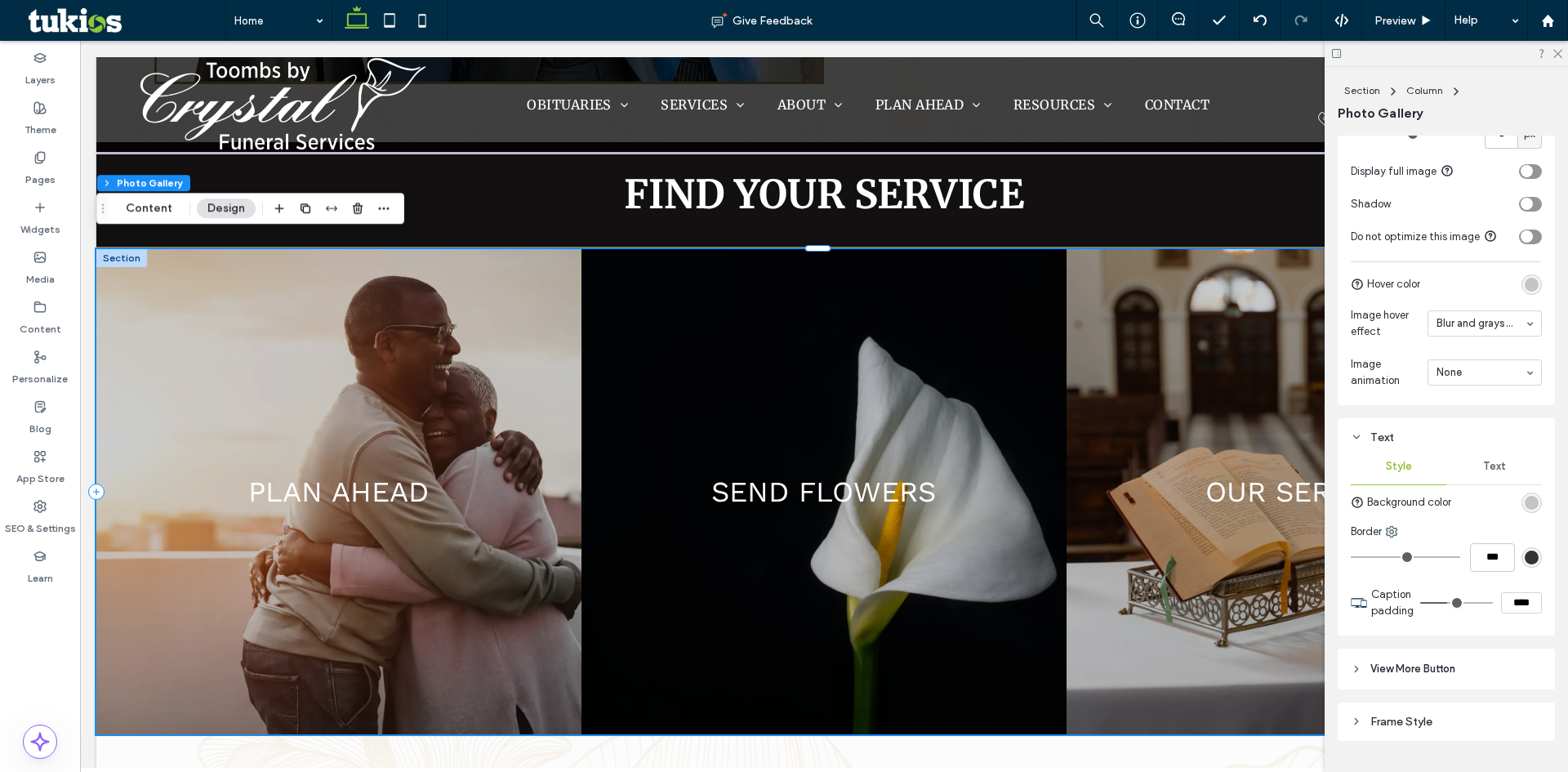
scroll to position [1123, 0]
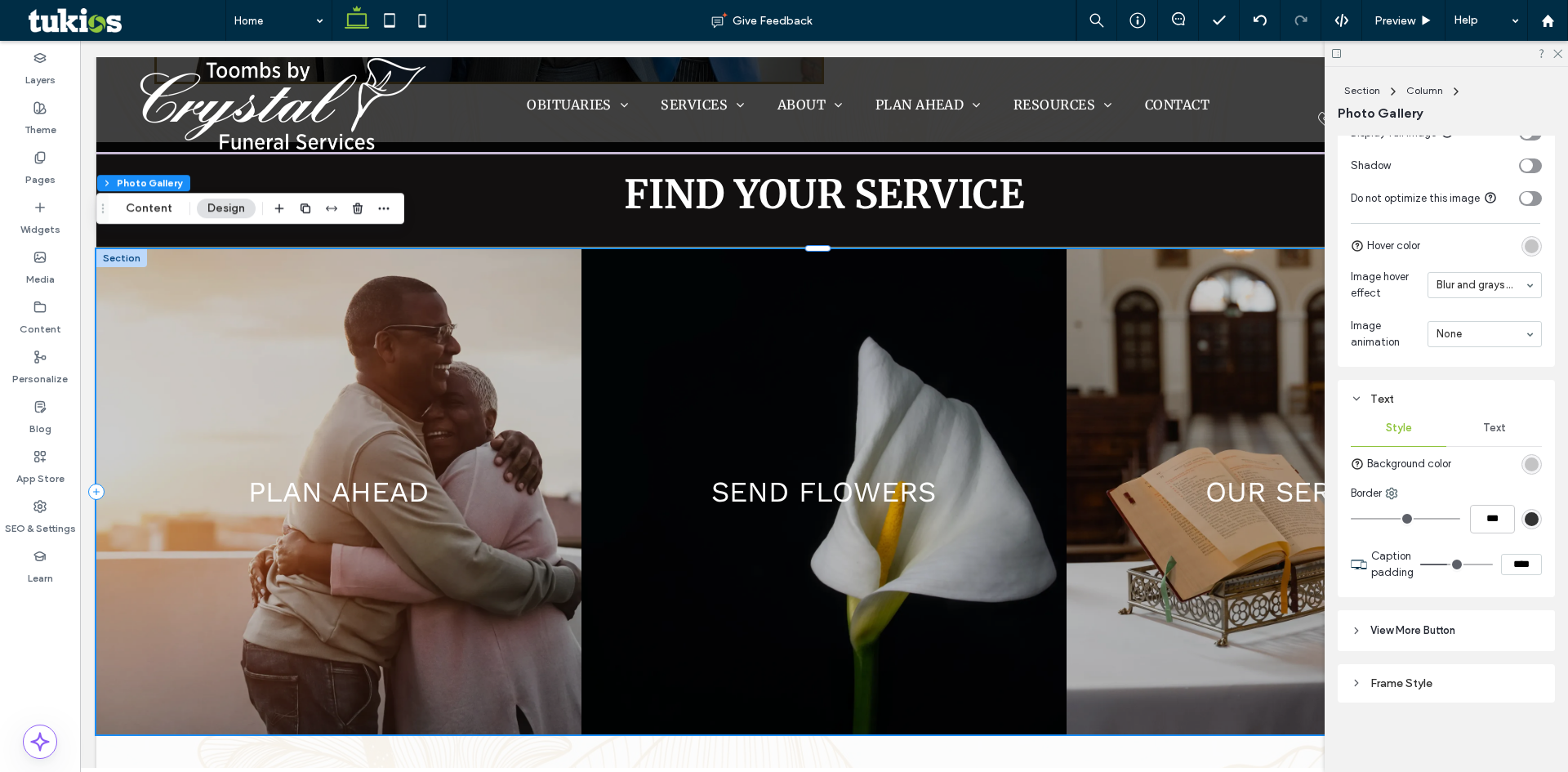
click at [1418, 632] on span "View More Button" at bounding box center [1414, 631] width 85 height 16
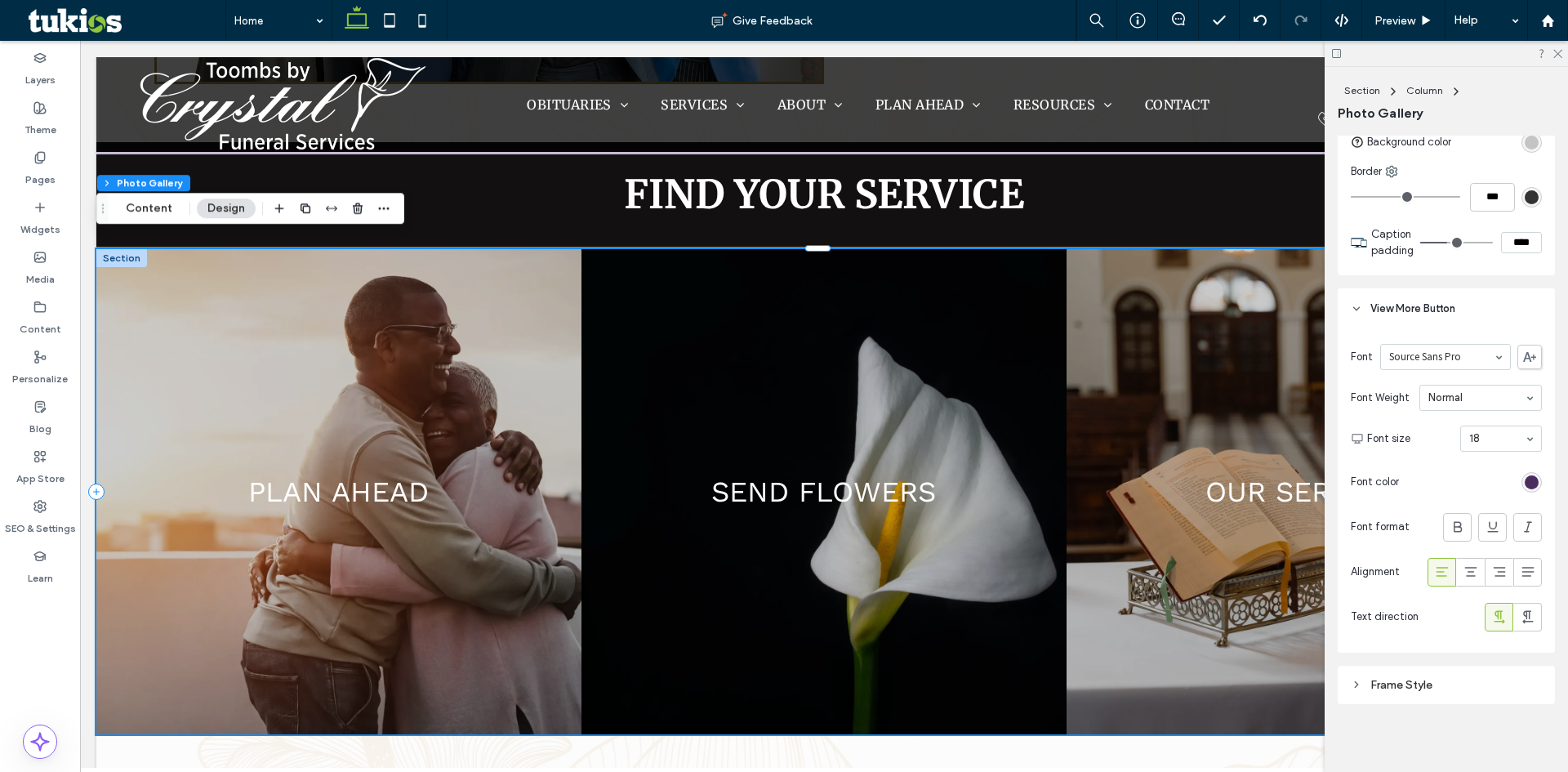
scroll to position [1446, 0]
click at [1392, 687] on div "Frame Style" at bounding box center [1446, 684] width 192 height 14
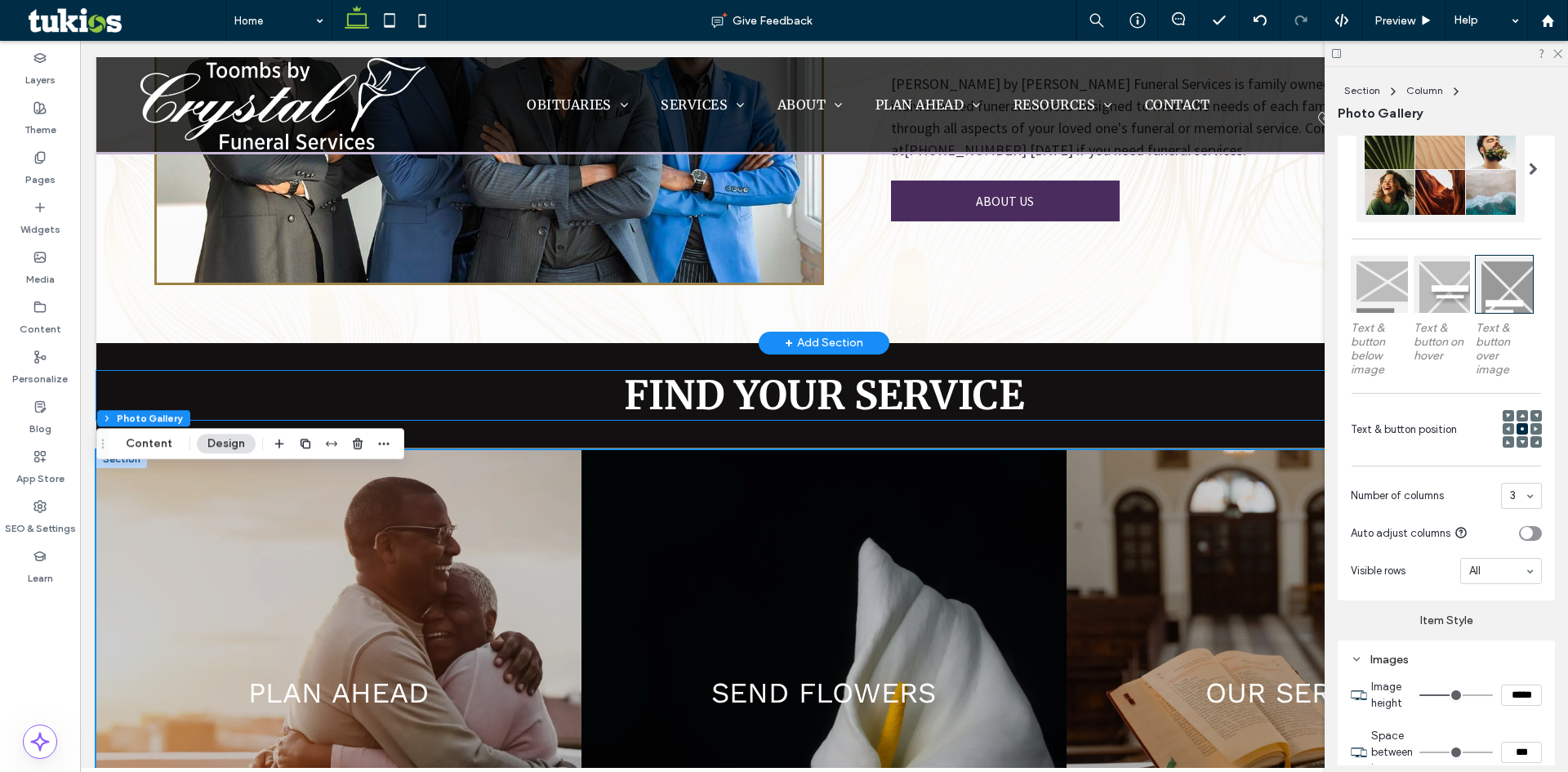
scroll to position [2226, 0]
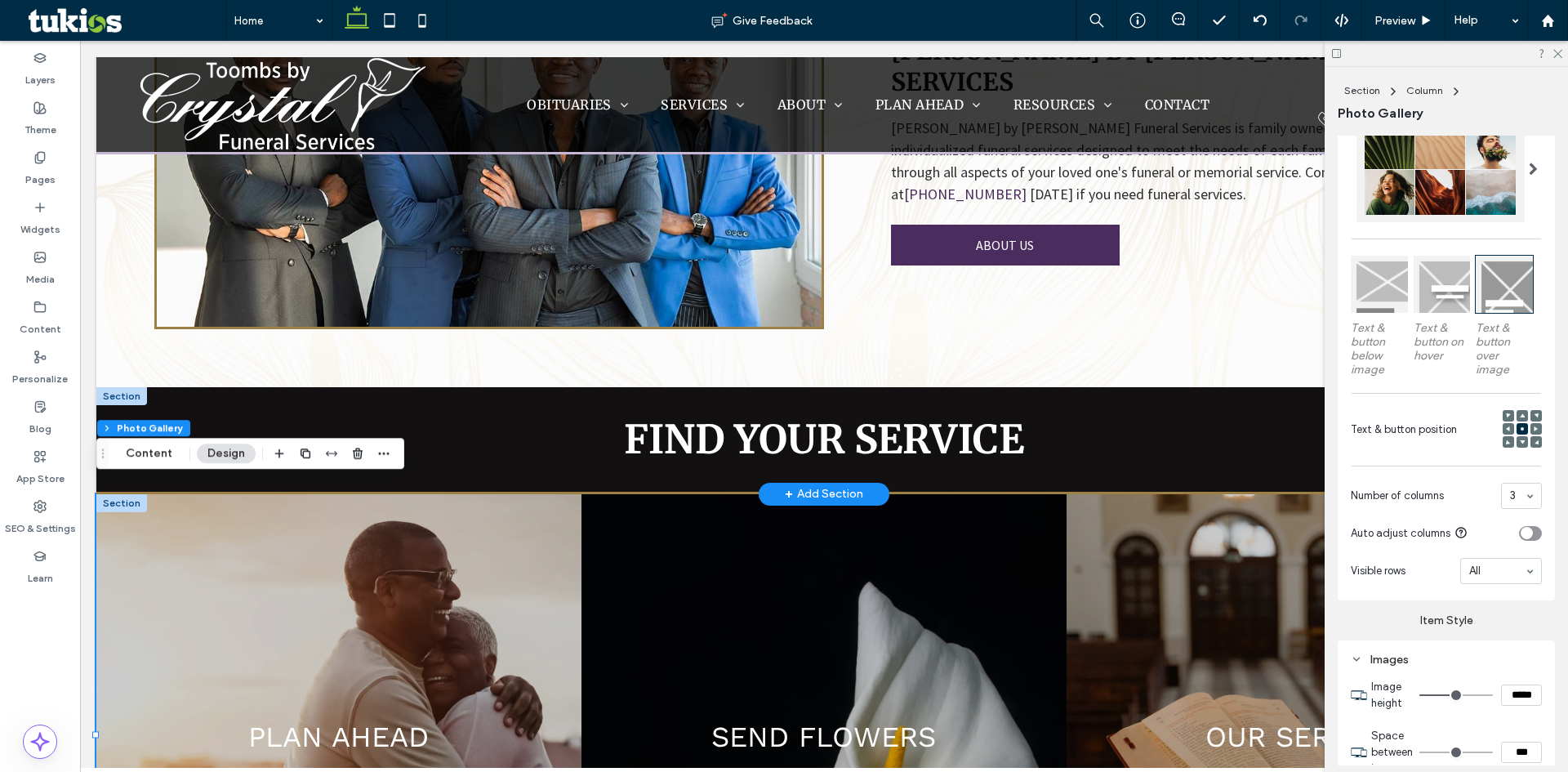
click at [126, 388] on div at bounding box center [122, 397] width 51 height 18
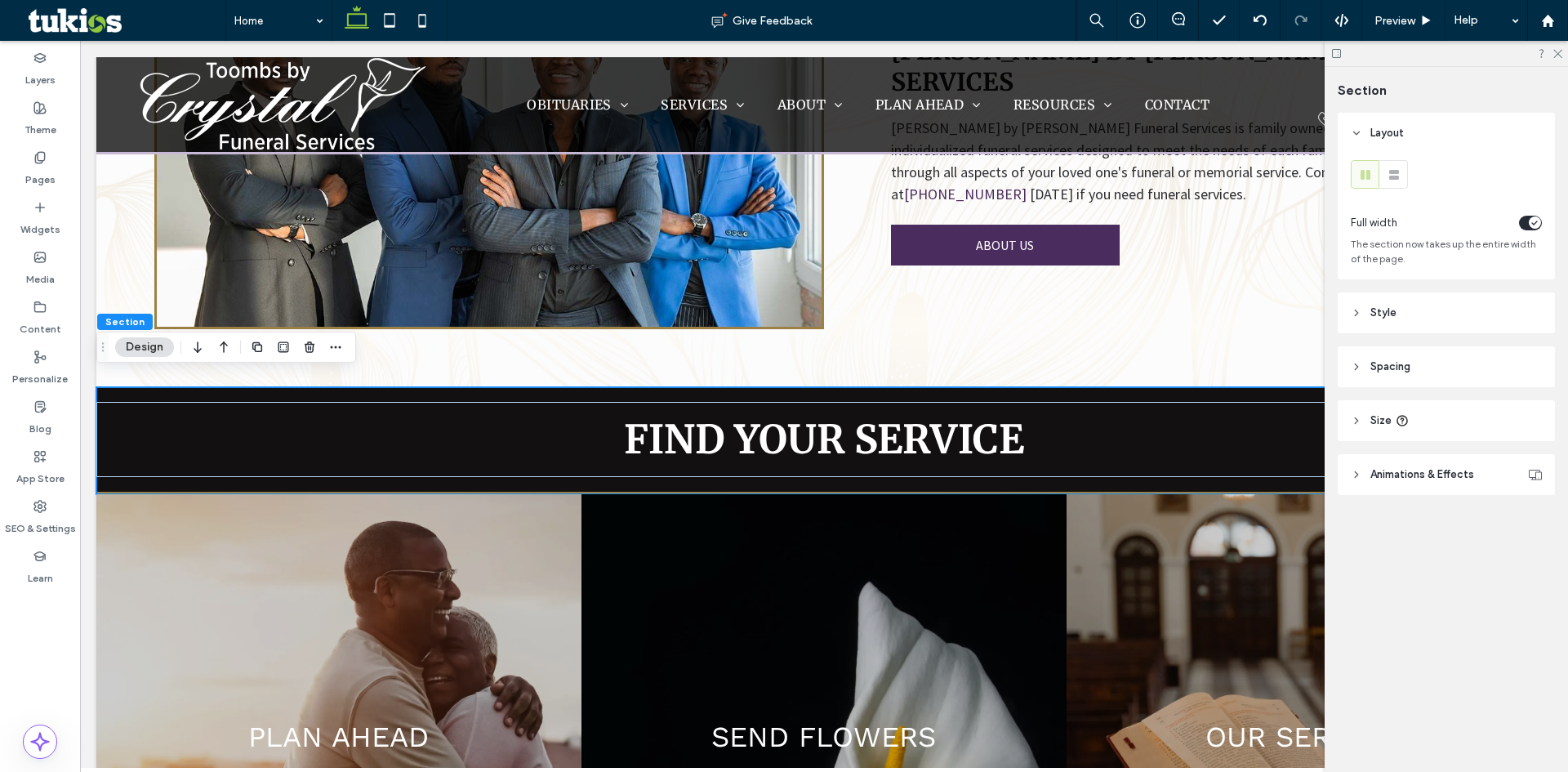
click at [1392, 310] on span "Style" at bounding box center [1384, 313] width 26 height 16
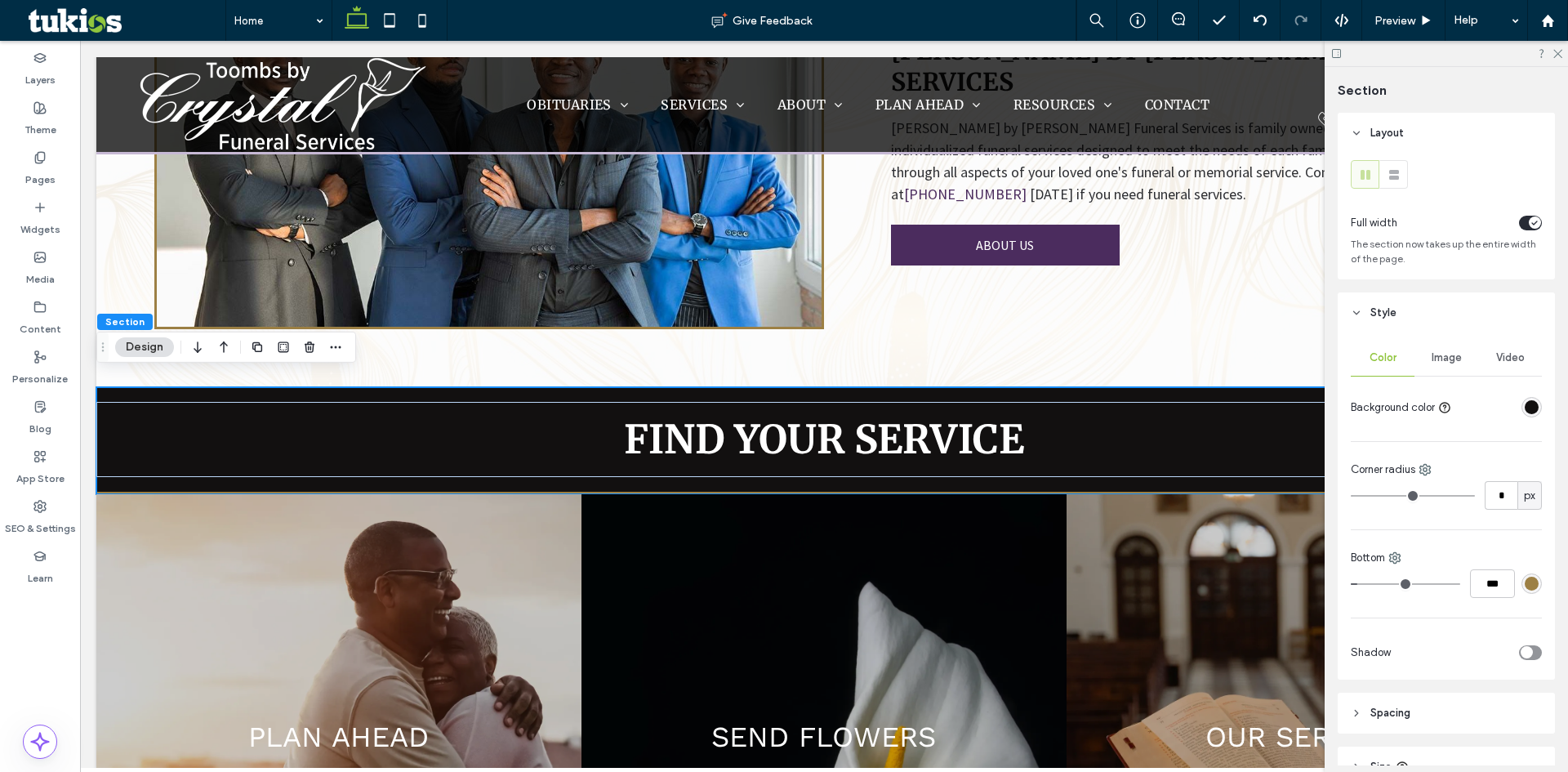
click at [1528, 581] on div "rgba(157, 128, 68, 1)" at bounding box center [1533, 584] width 14 height 14
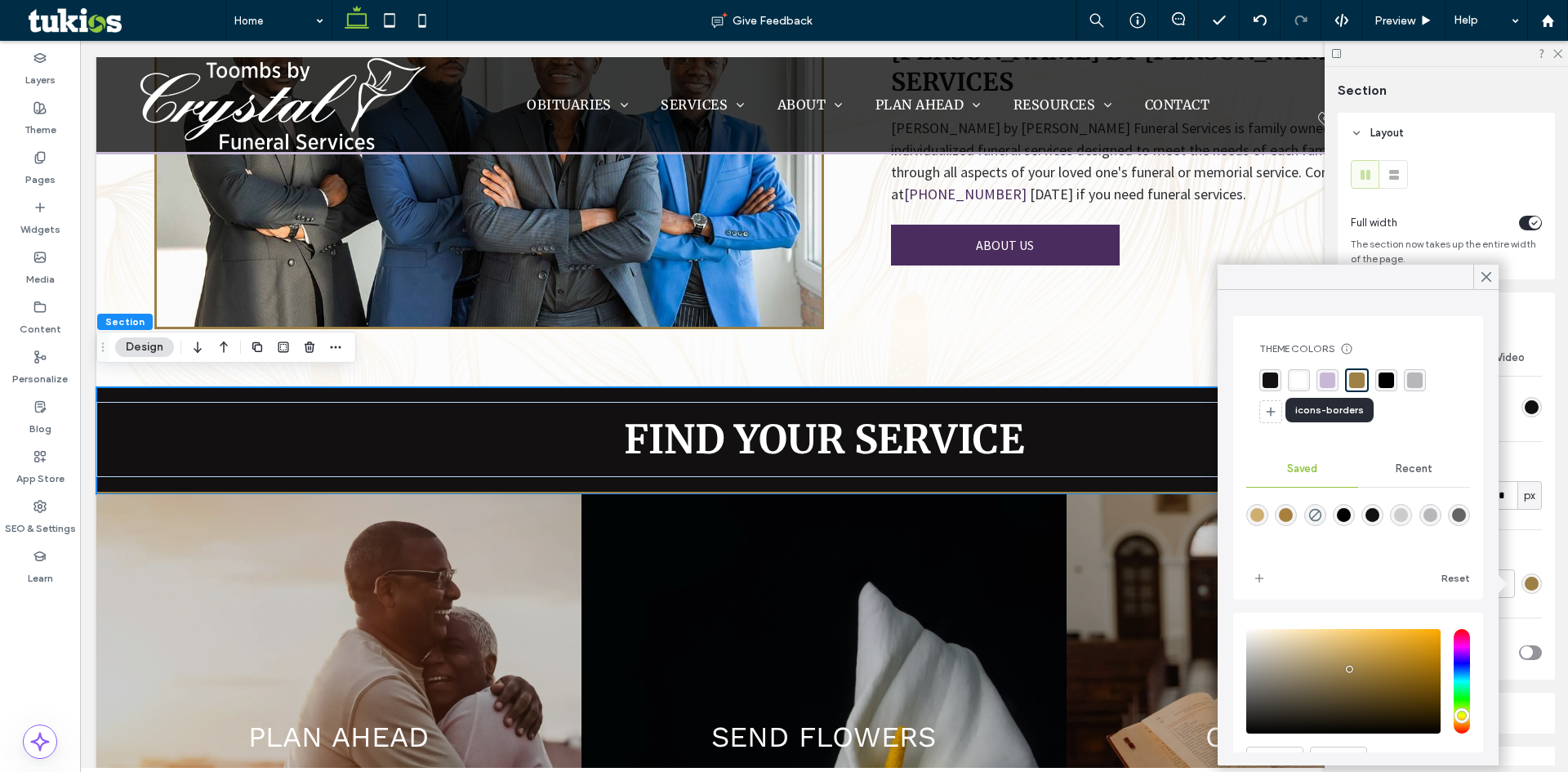
click at [1331, 384] on div "rgba(199, 185, 213, 1)" at bounding box center [1328, 381] width 16 height 16
click at [1496, 277] on div at bounding box center [1486, 277] width 26 height 25
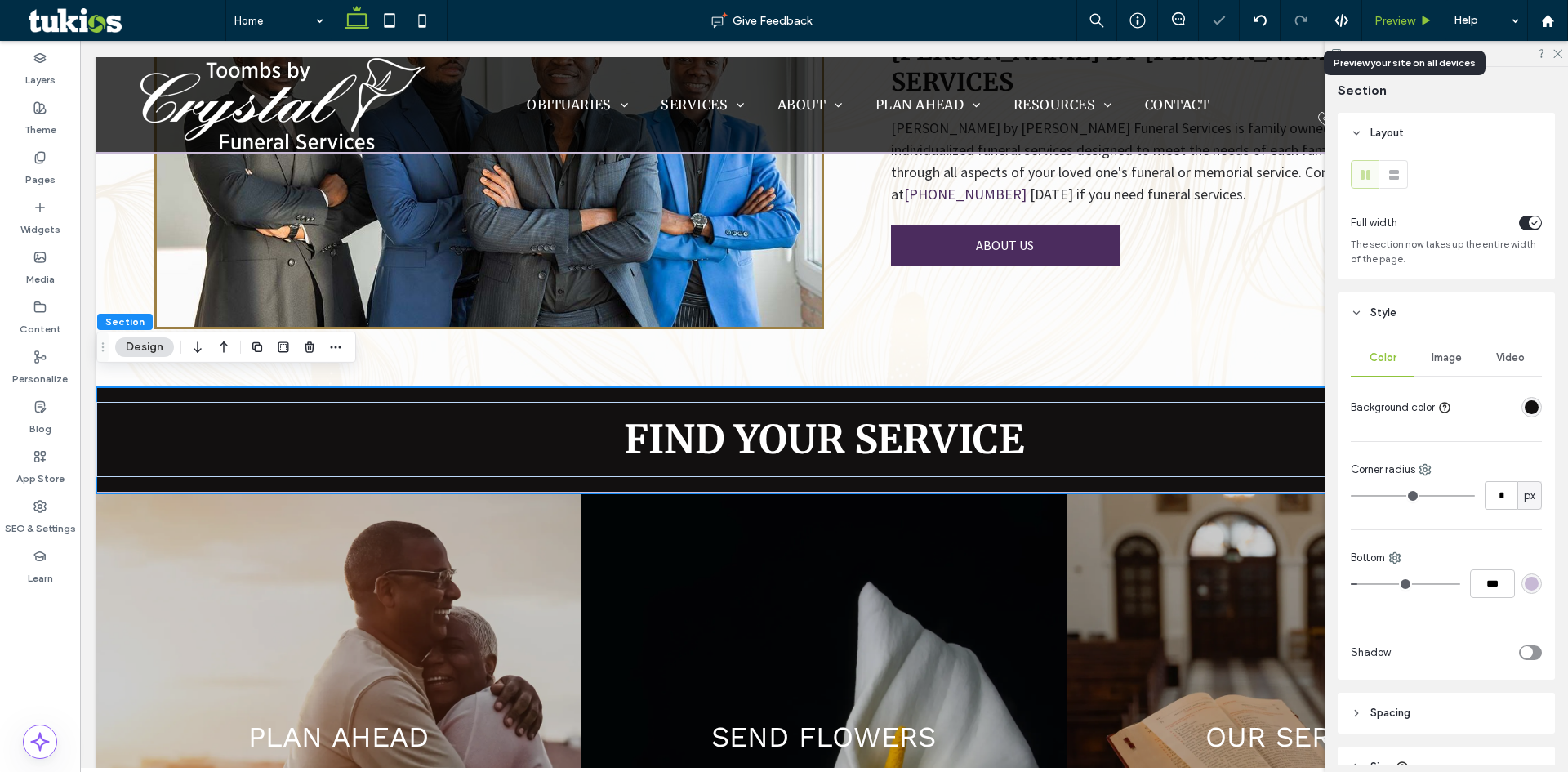
click at [1396, 16] on span "Preview" at bounding box center [1395, 21] width 41 height 14
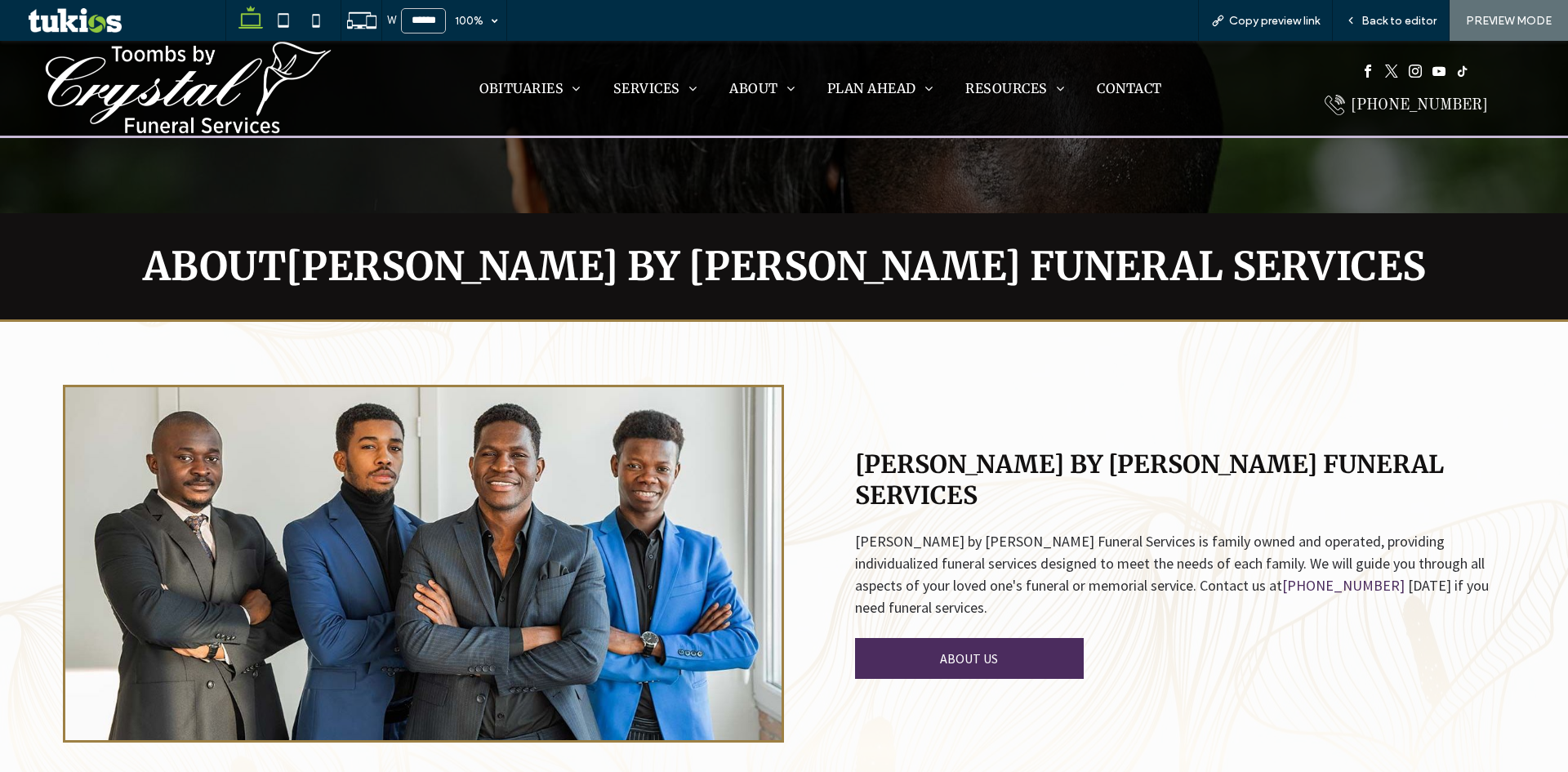
scroll to position [1919, 0]
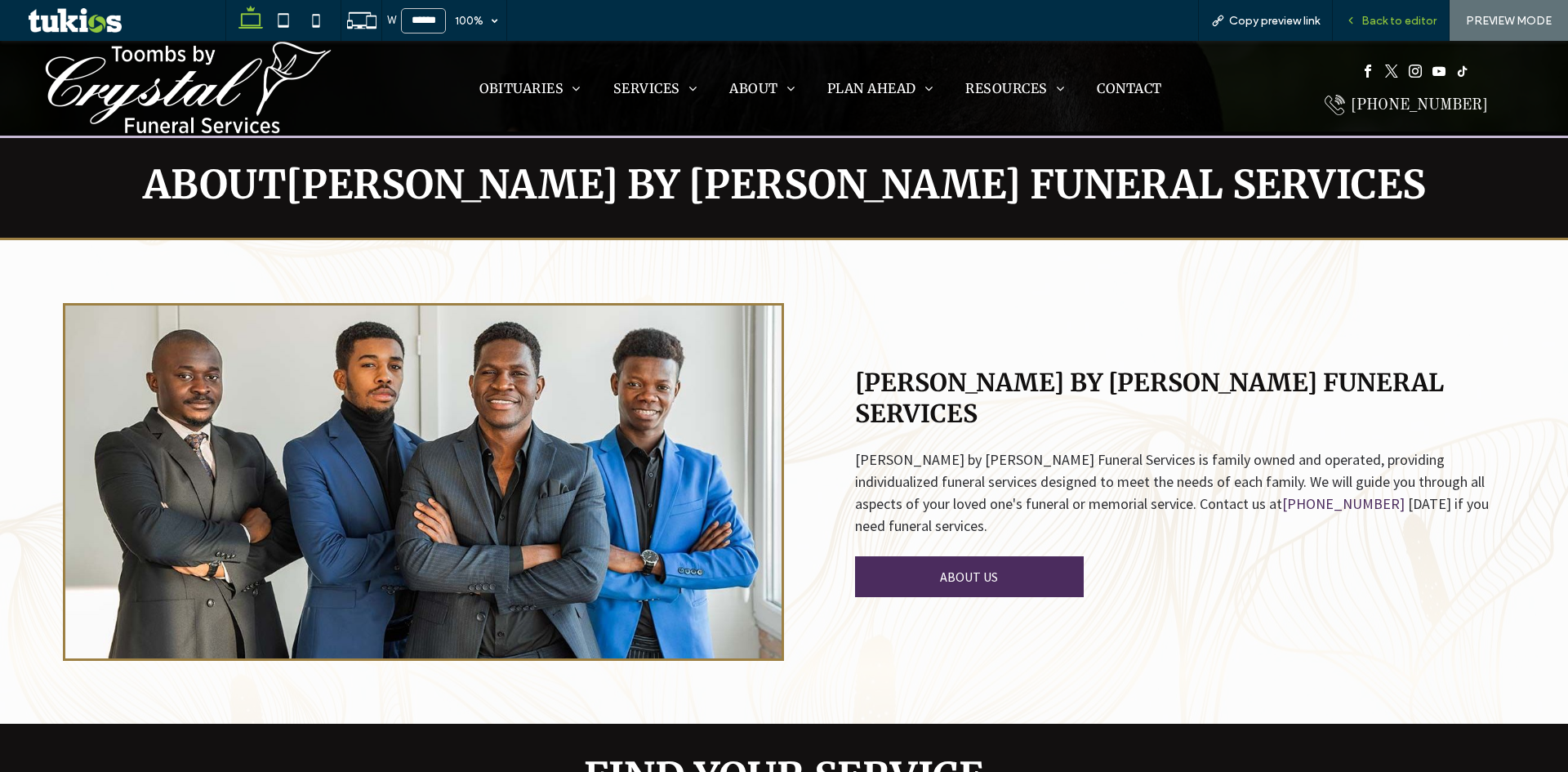
click at [1423, 23] on span "Back to editor" at bounding box center [1399, 21] width 75 height 14
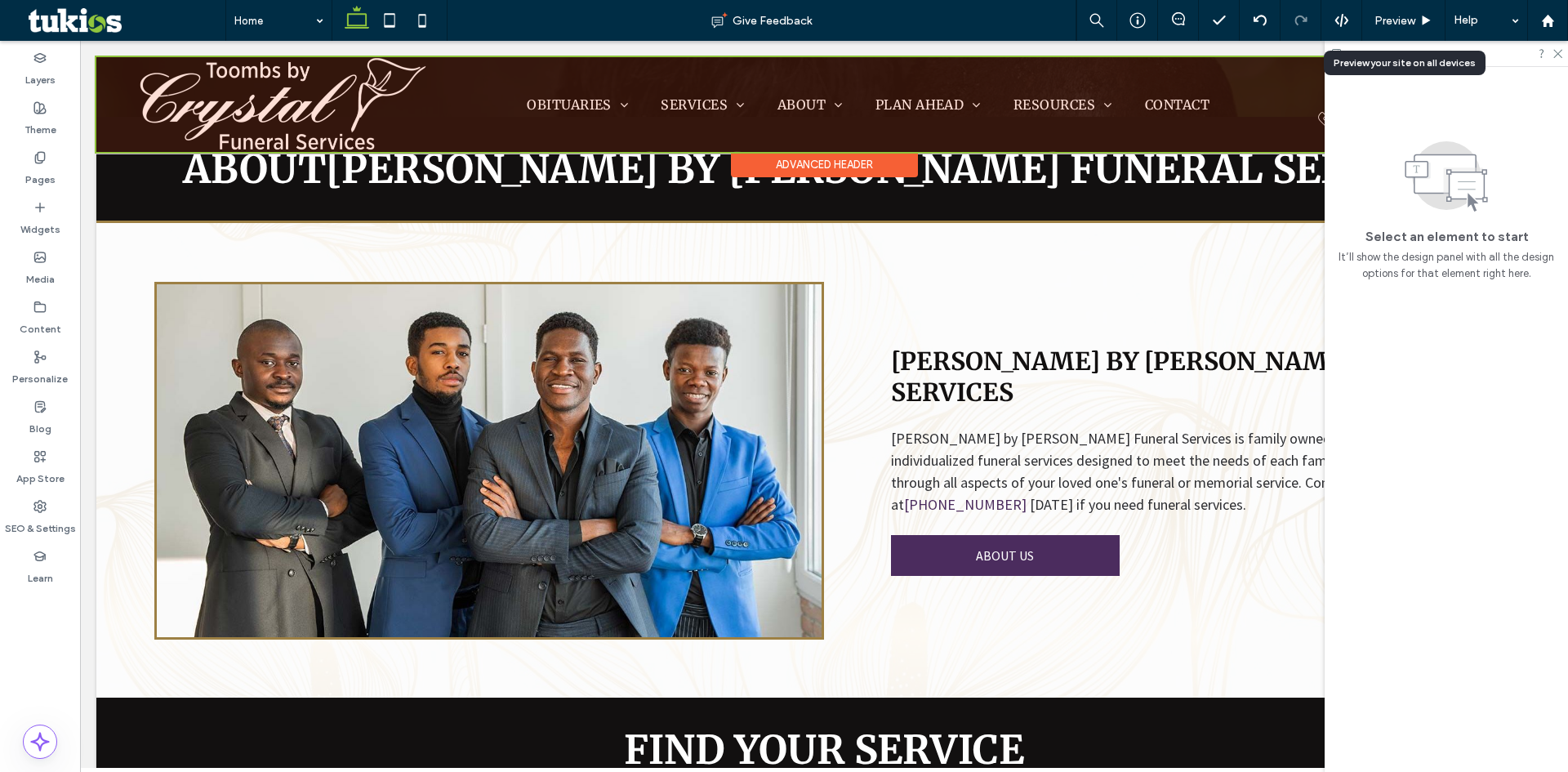
scroll to position [1901, 0]
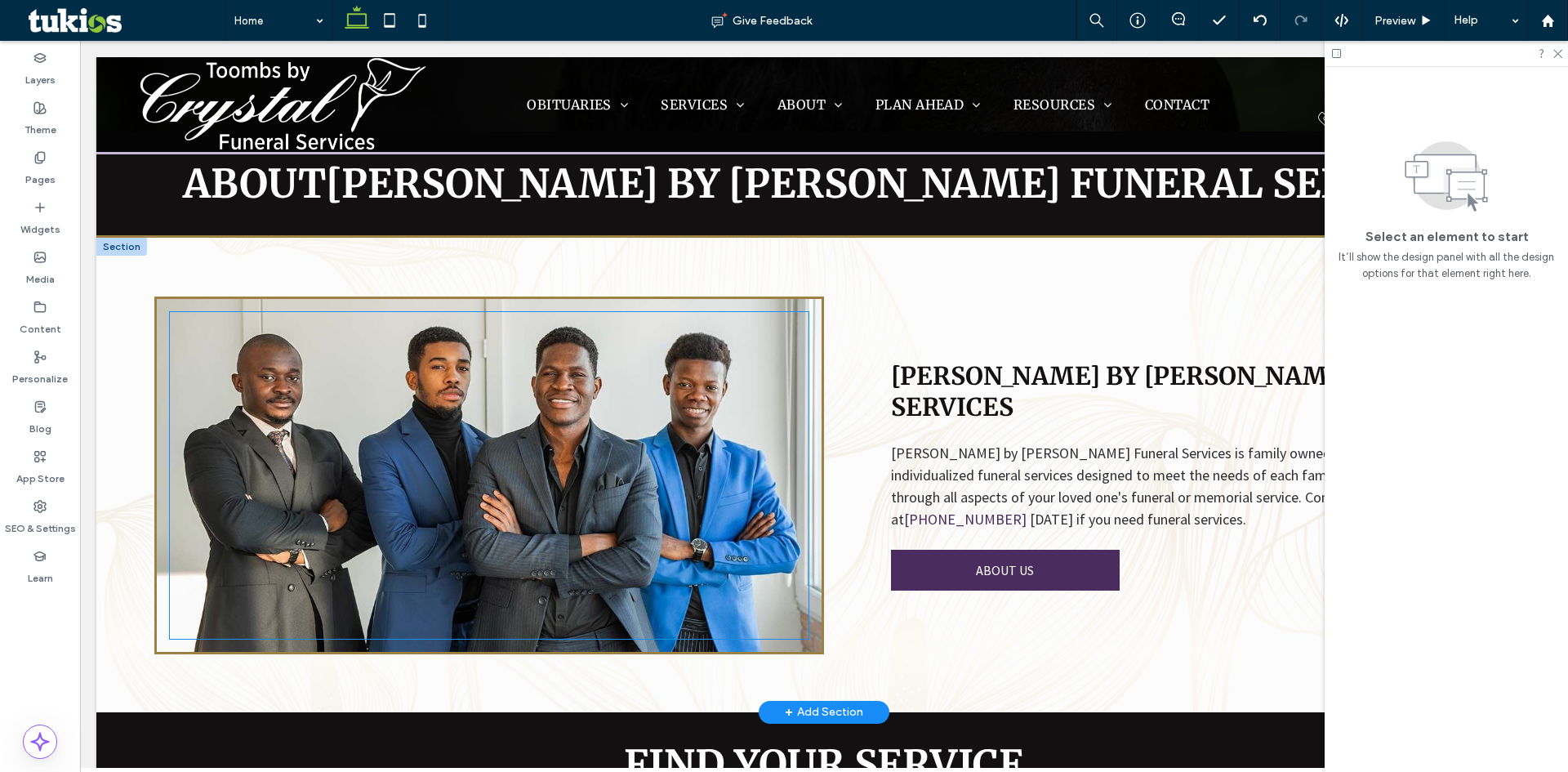
click at [710, 384] on div at bounding box center [490, 476] width 639 height 327
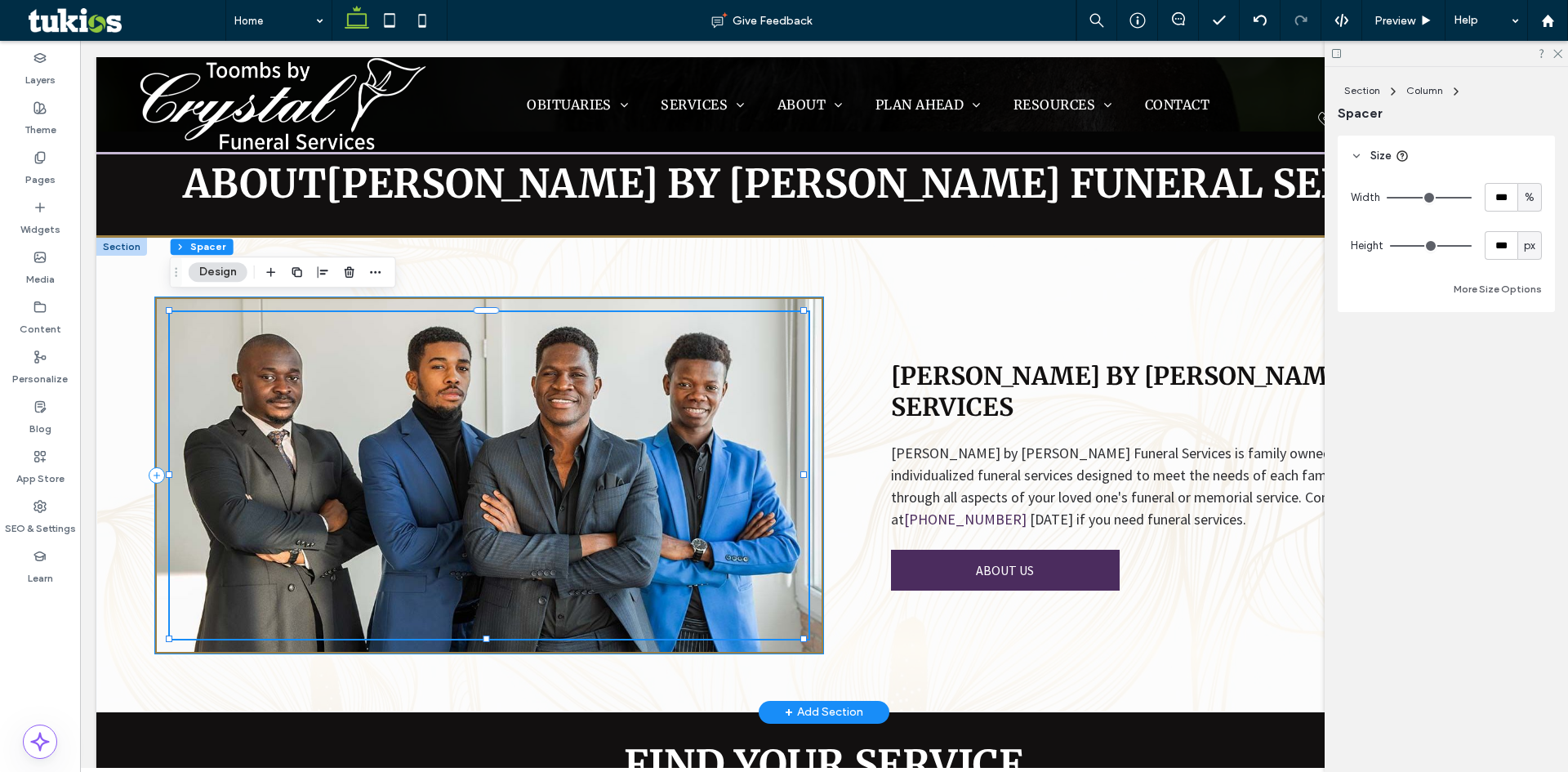
click at [792, 296] on div at bounding box center [489, 475] width 670 height 358
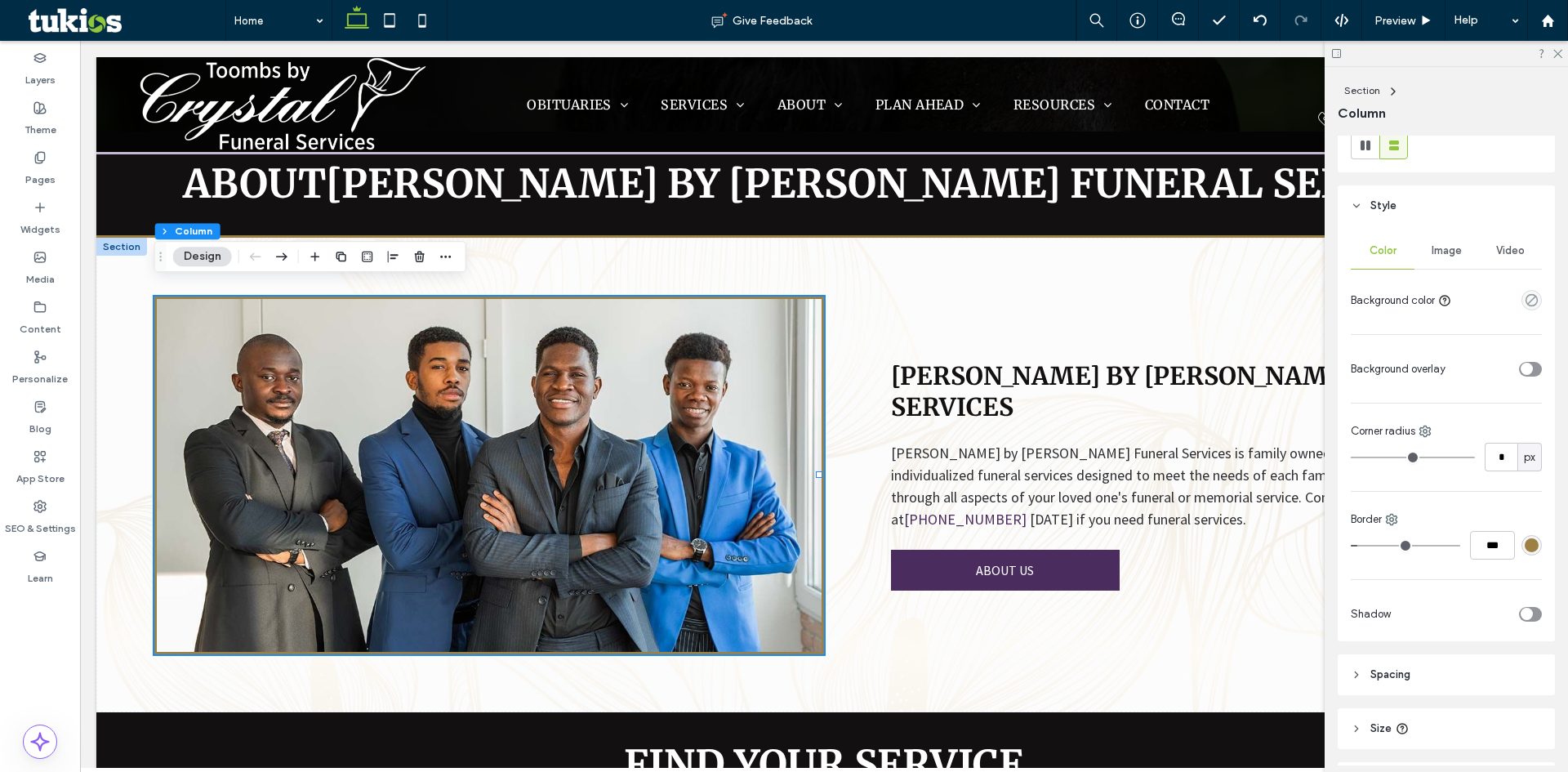
scroll to position [327, 0]
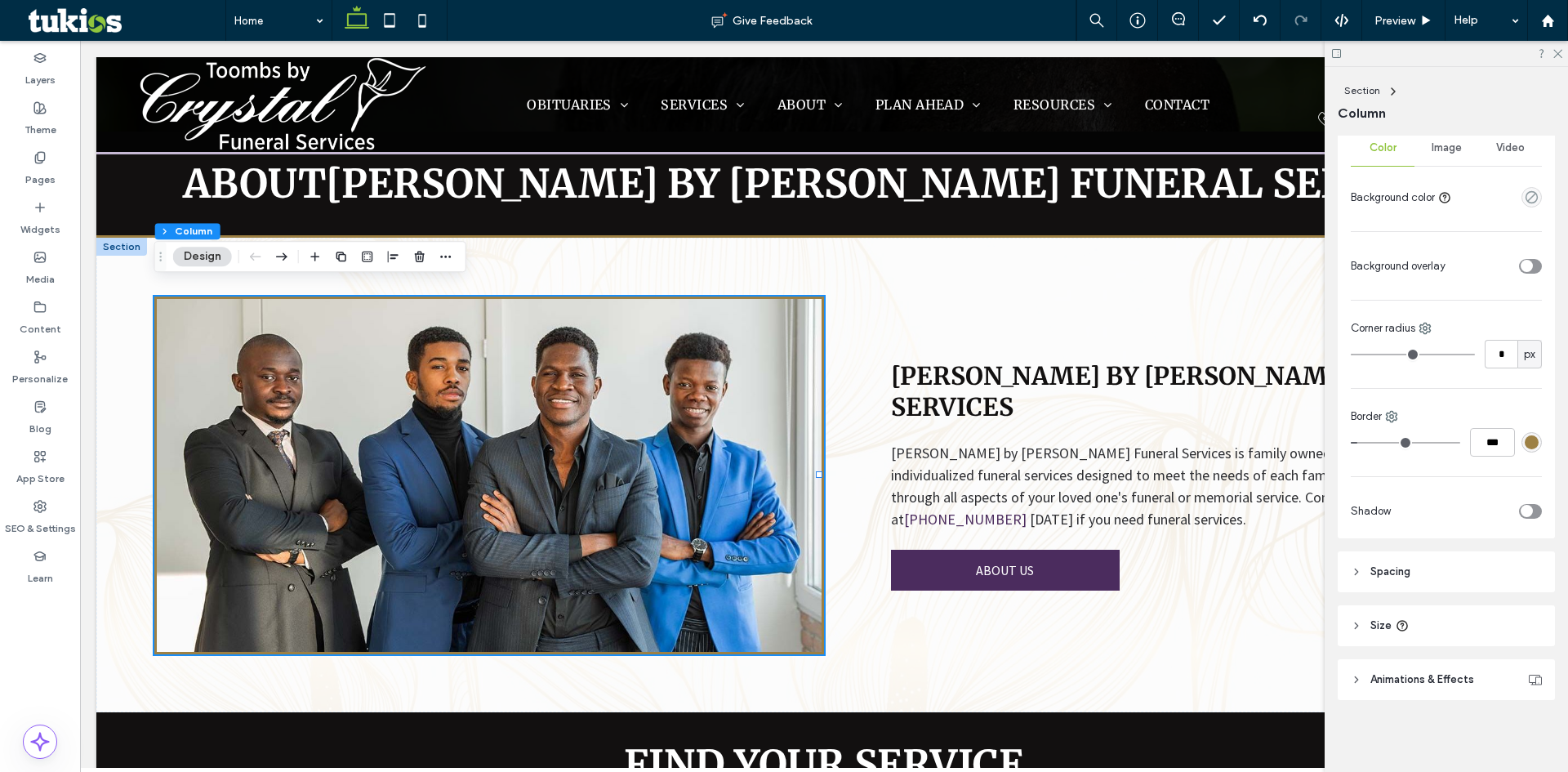
click at [1533, 443] on div "rgba(157, 128, 68, 1)" at bounding box center [1532, 442] width 20 height 20
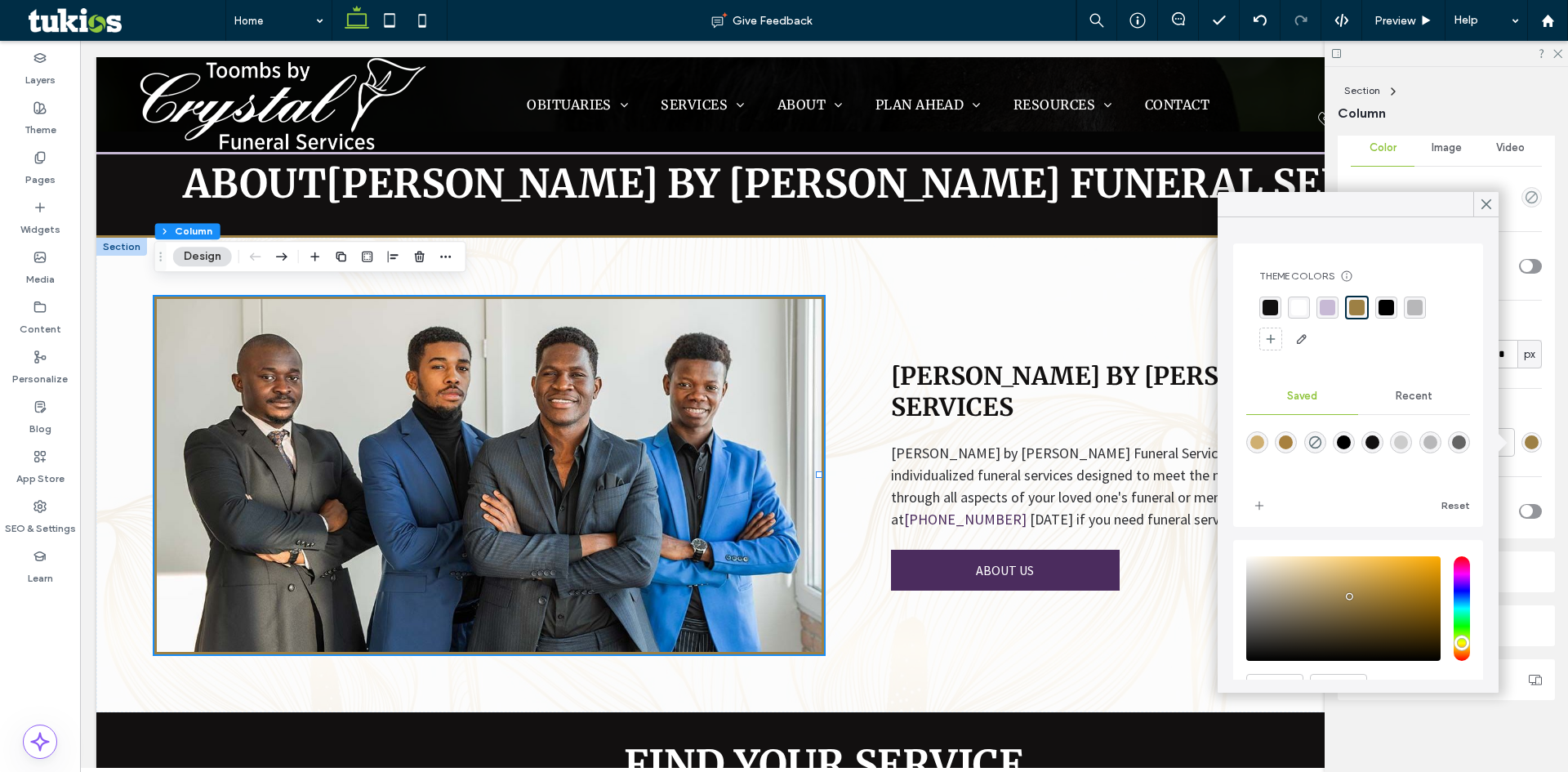
click at [1324, 303] on div "rgba(199, 185, 213, 1)" at bounding box center [1328, 308] width 16 height 16
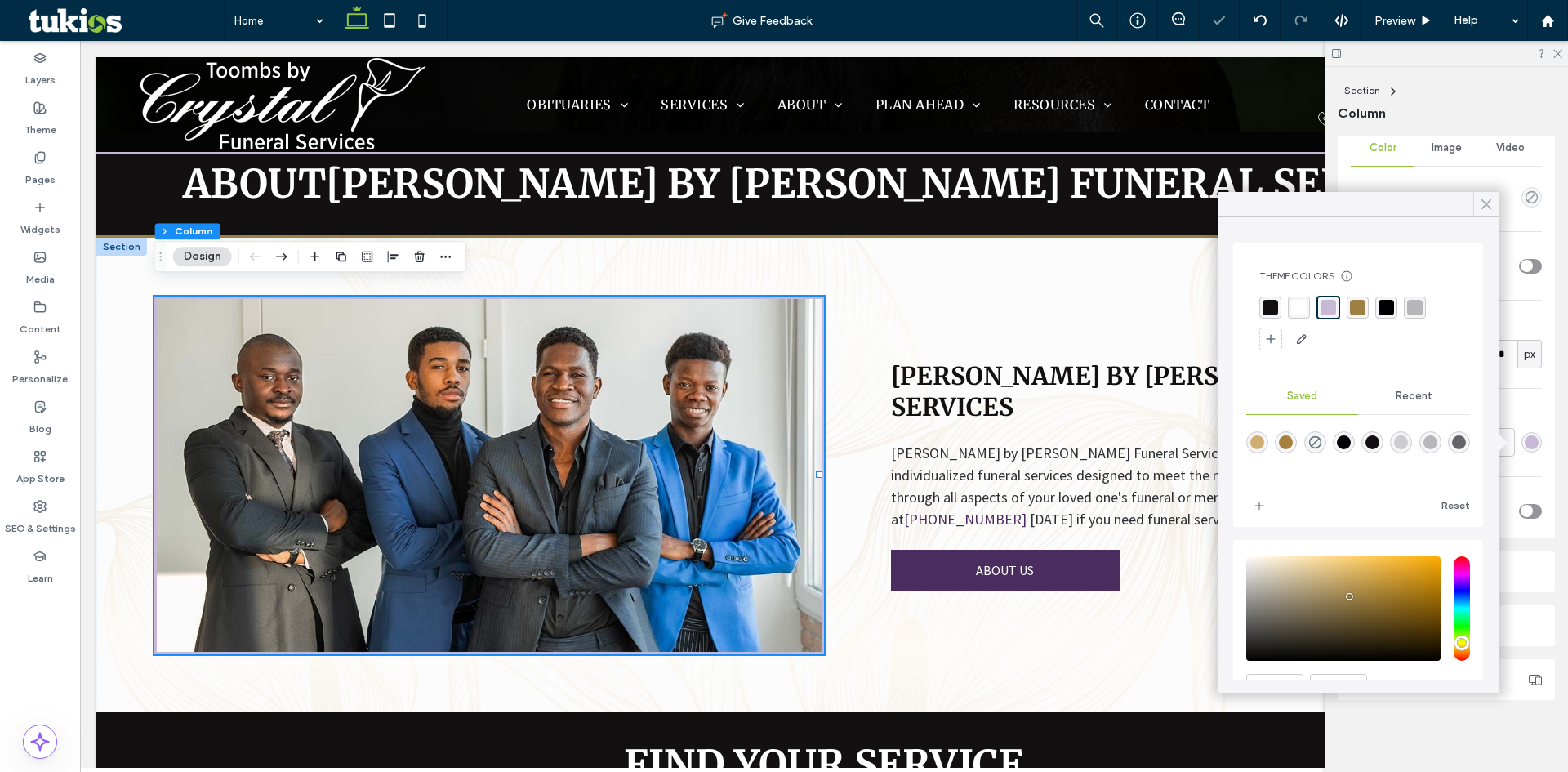
click at [1484, 210] on icon at bounding box center [1486, 204] width 15 height 15
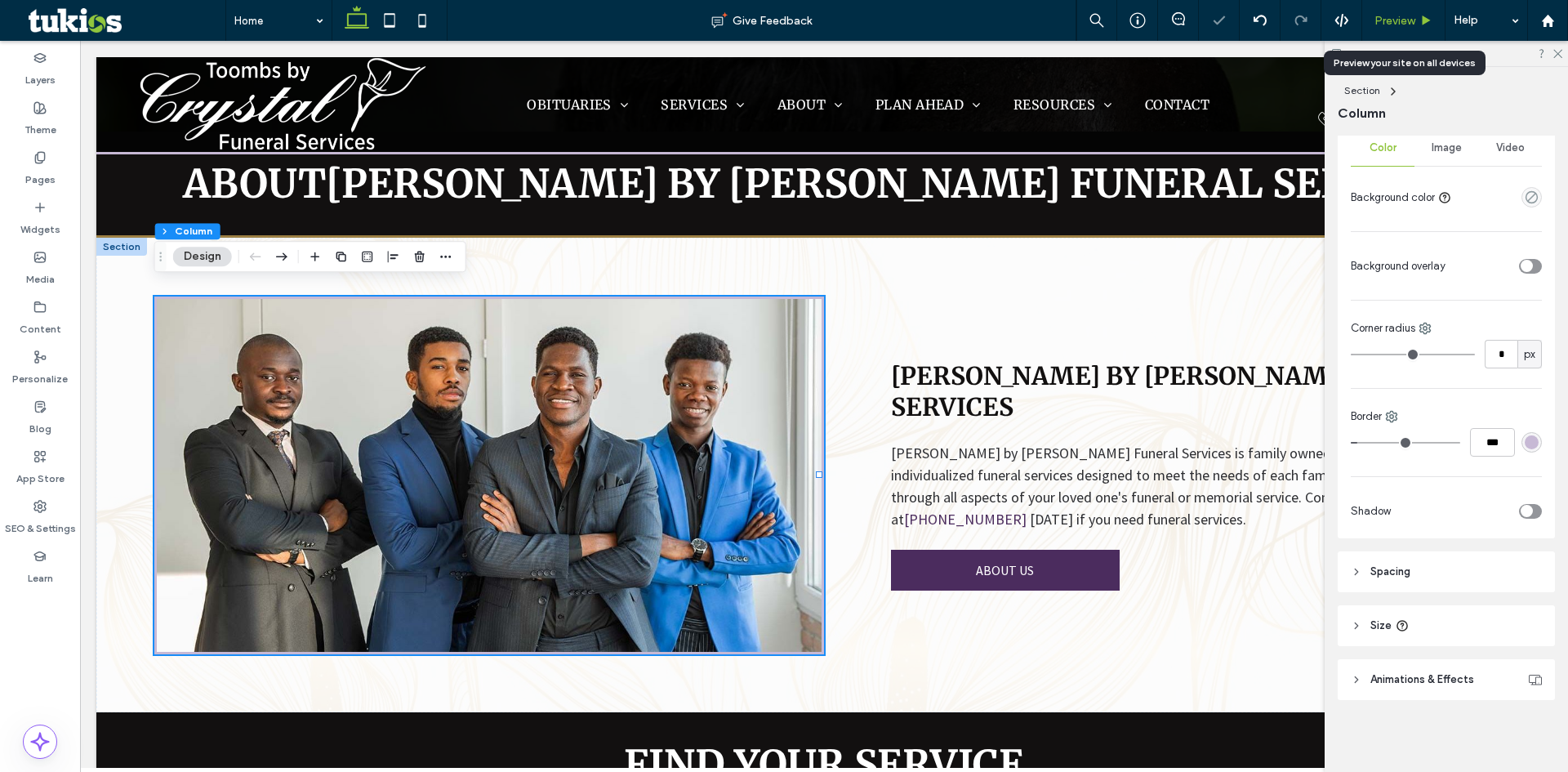
click at [1402, 20] on span "Preview" at bounding box center [1395, 21] width 41 height 14
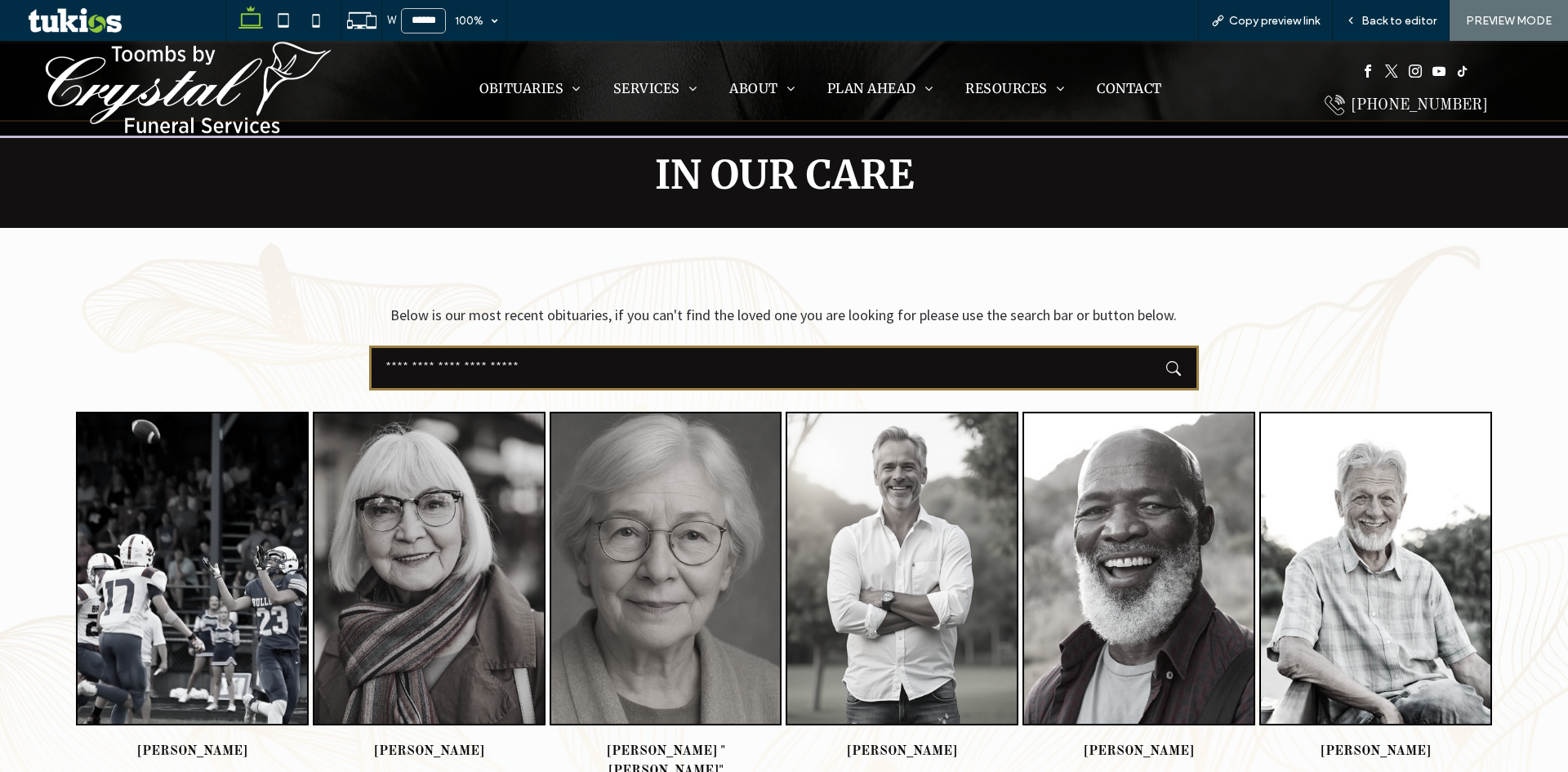
scroll to position [530, 0]
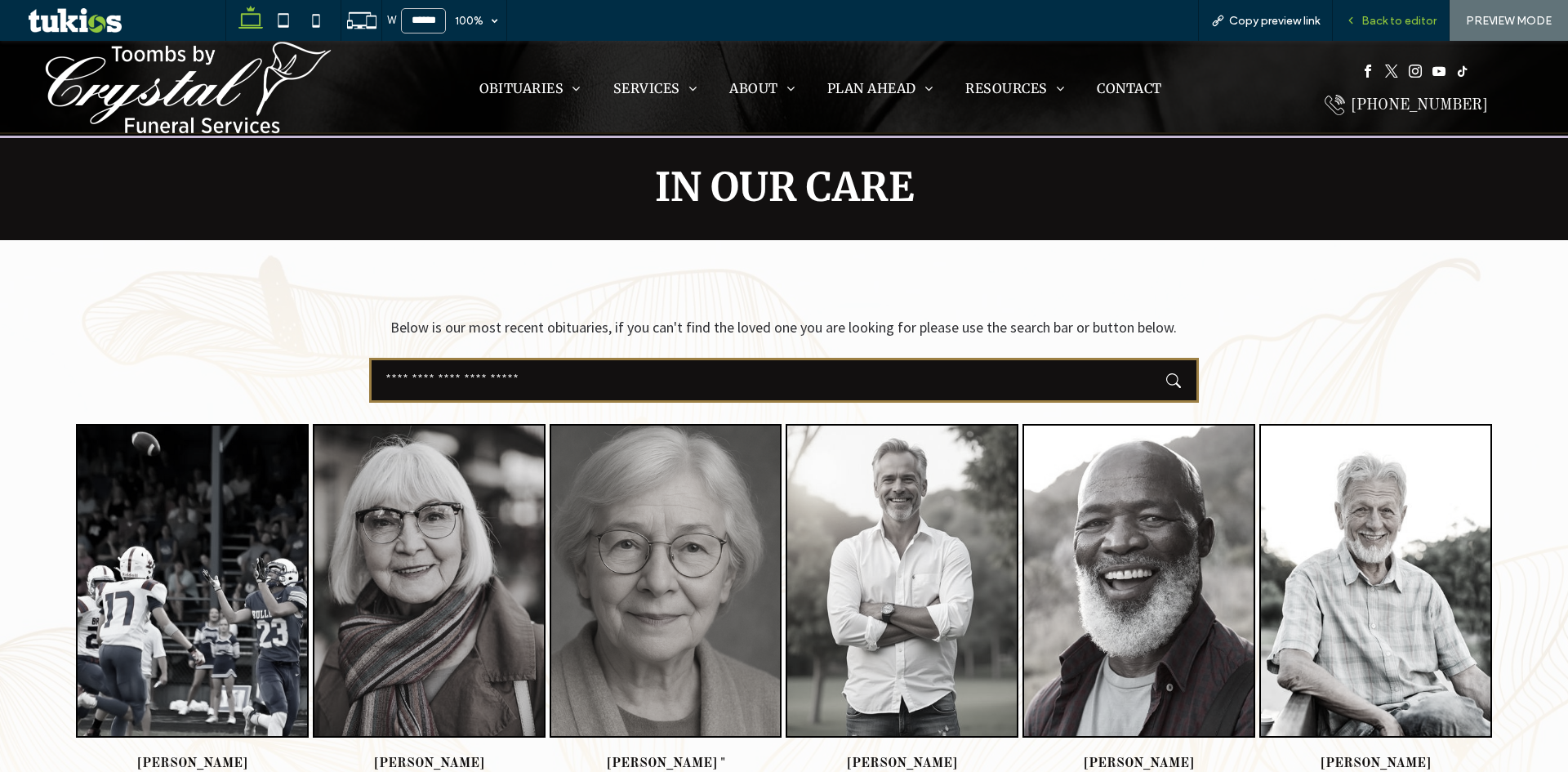
click at [1421, 19] on span "Back to editor" at bounding box center [1399, 21] width 75 height 14
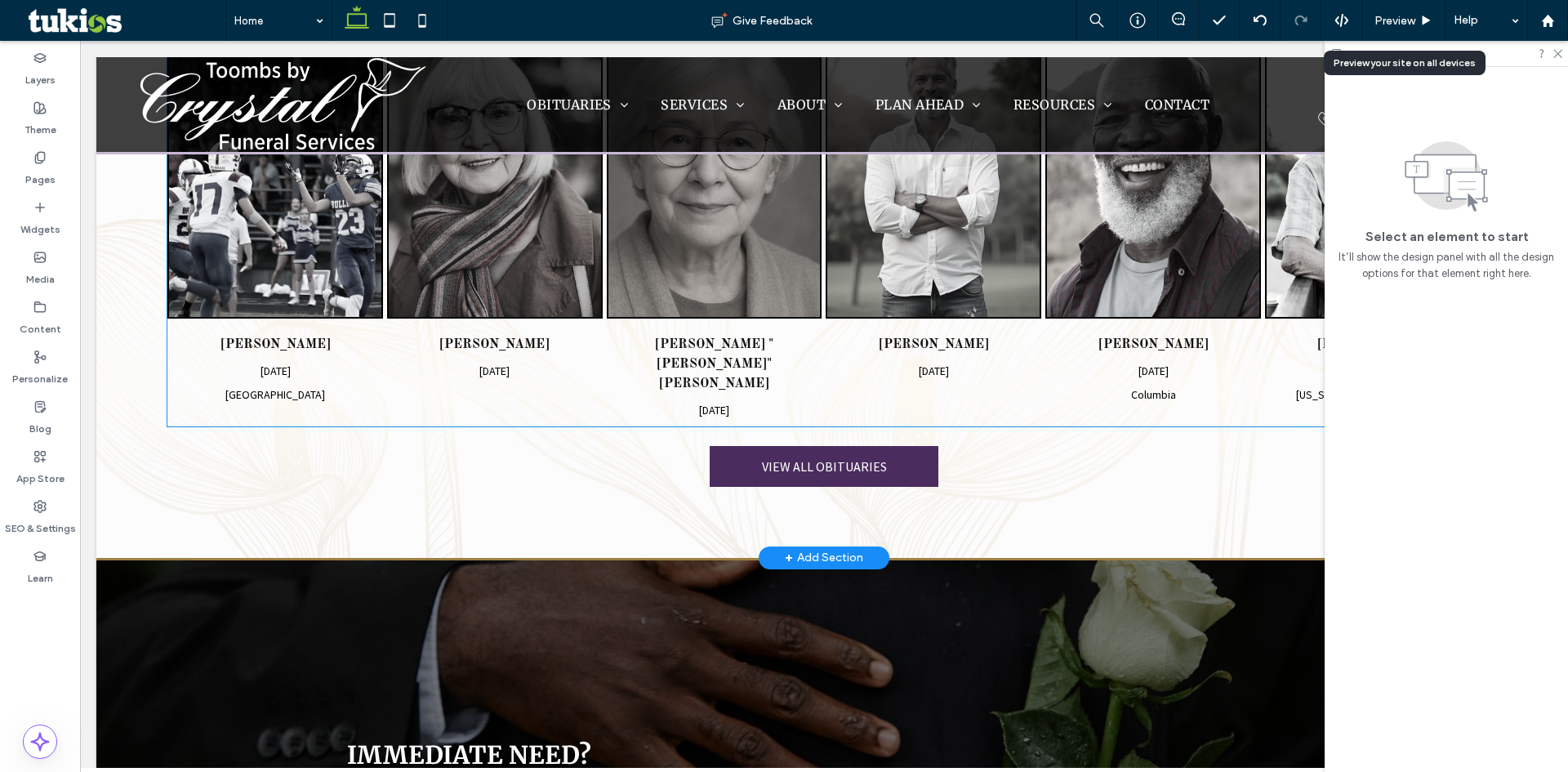
scroll to position [1036, 0]
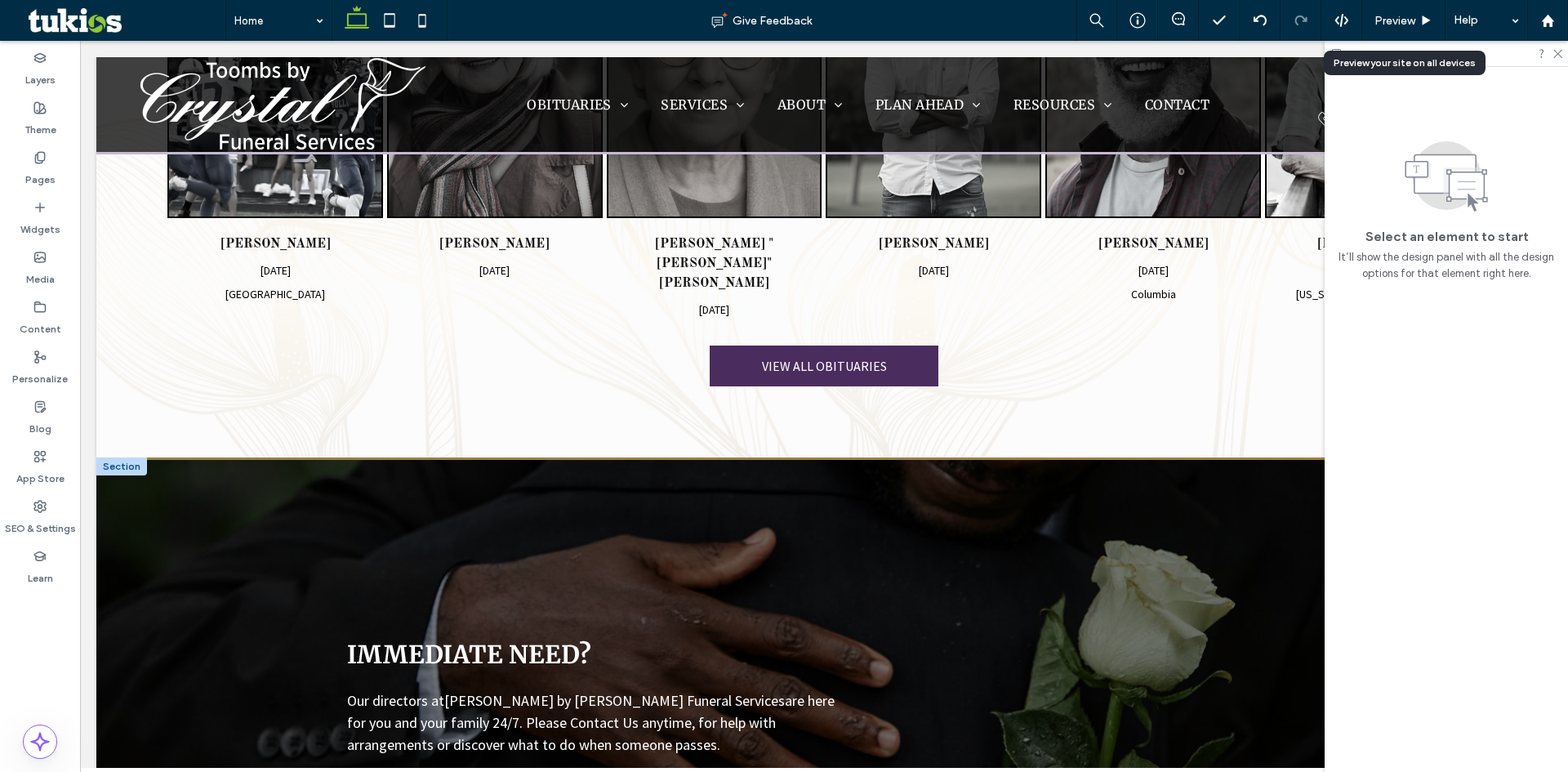
click at [125, 458] on div at bounding box center [122, 467] width 51 height 18
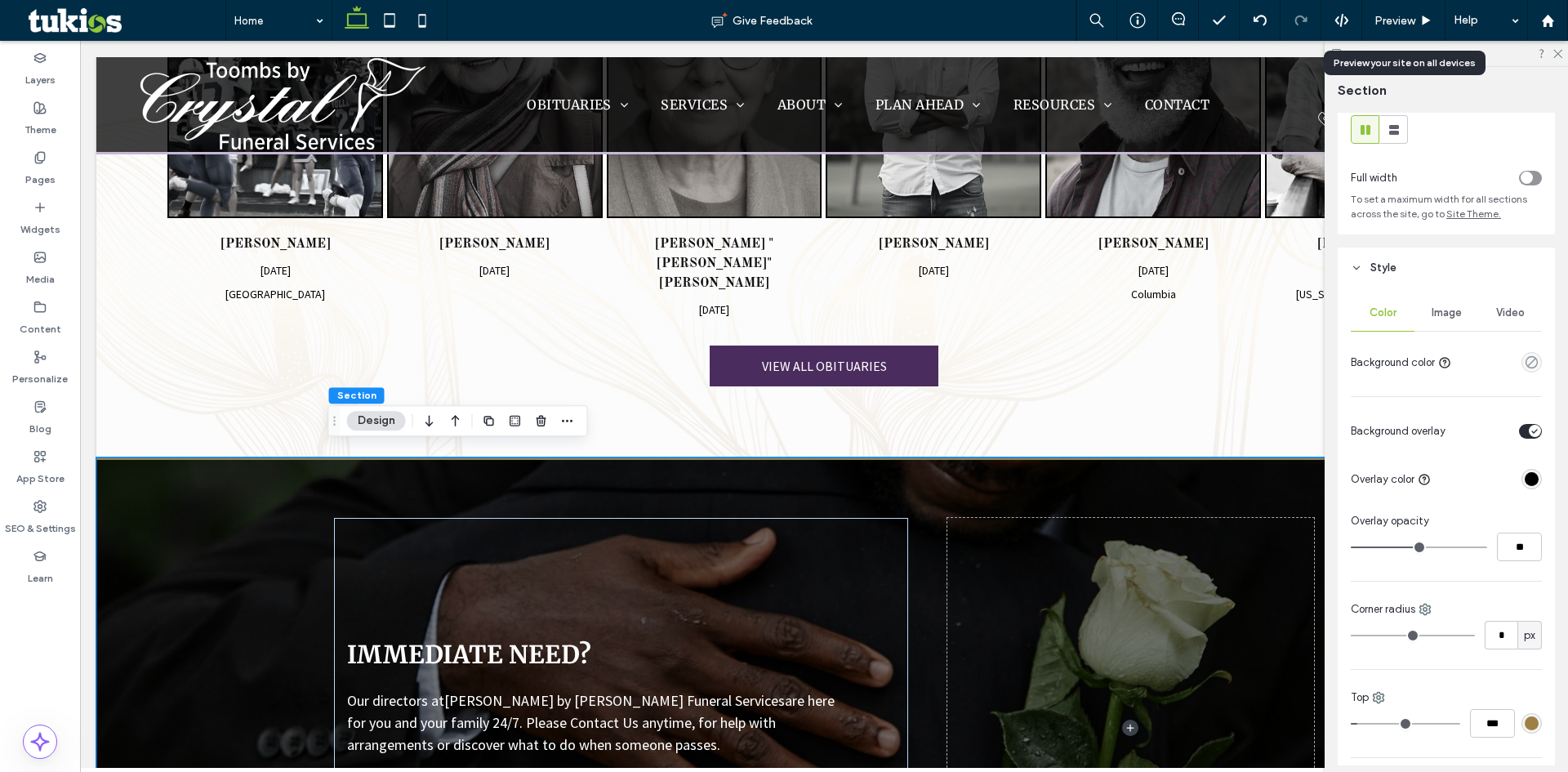
scroll to position [245, 0]
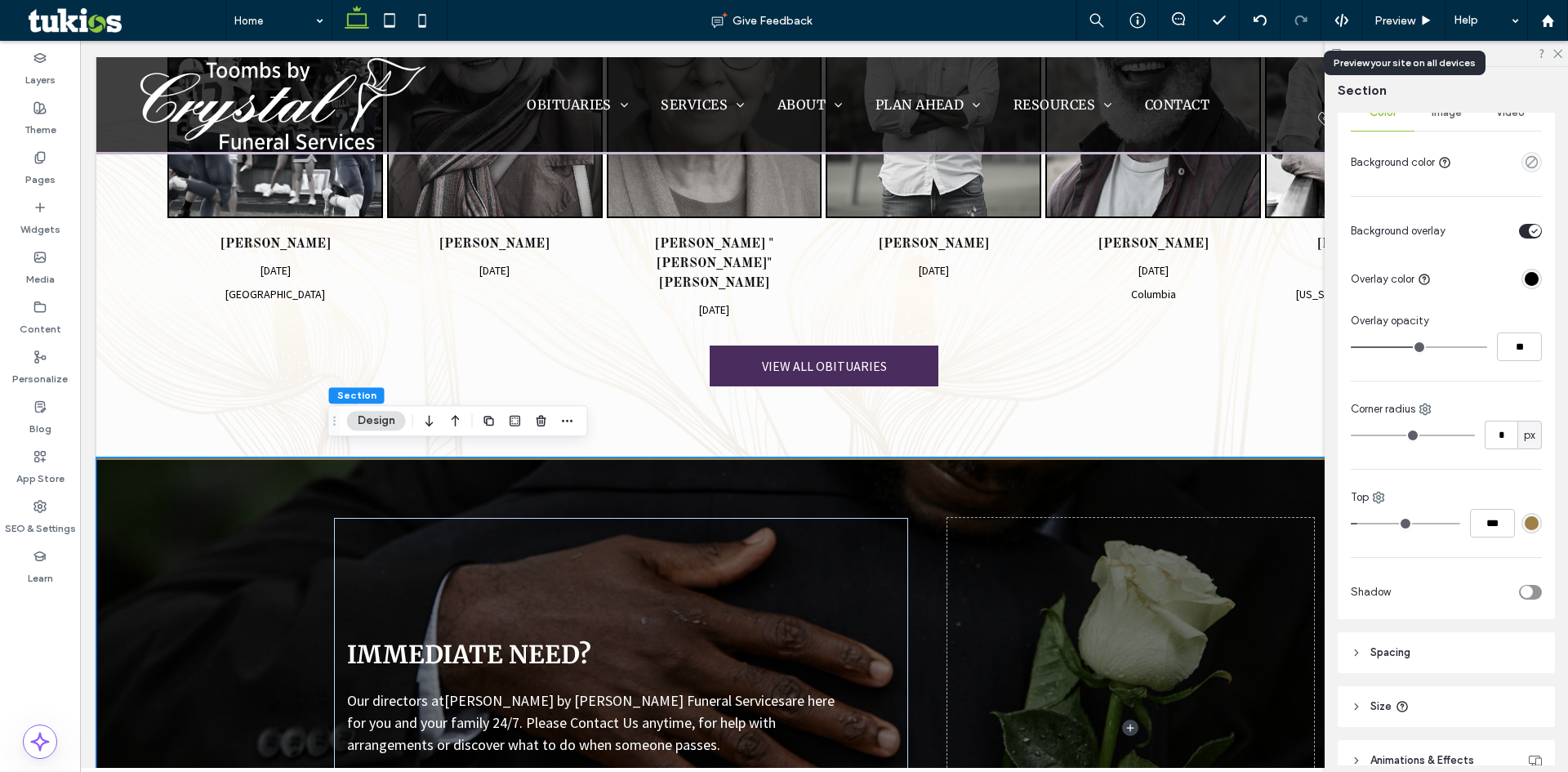
click at [1525, 522] on div "rgba(157, 128, 68, 1)" at bounding box center [1533, 524] width 14 height 14
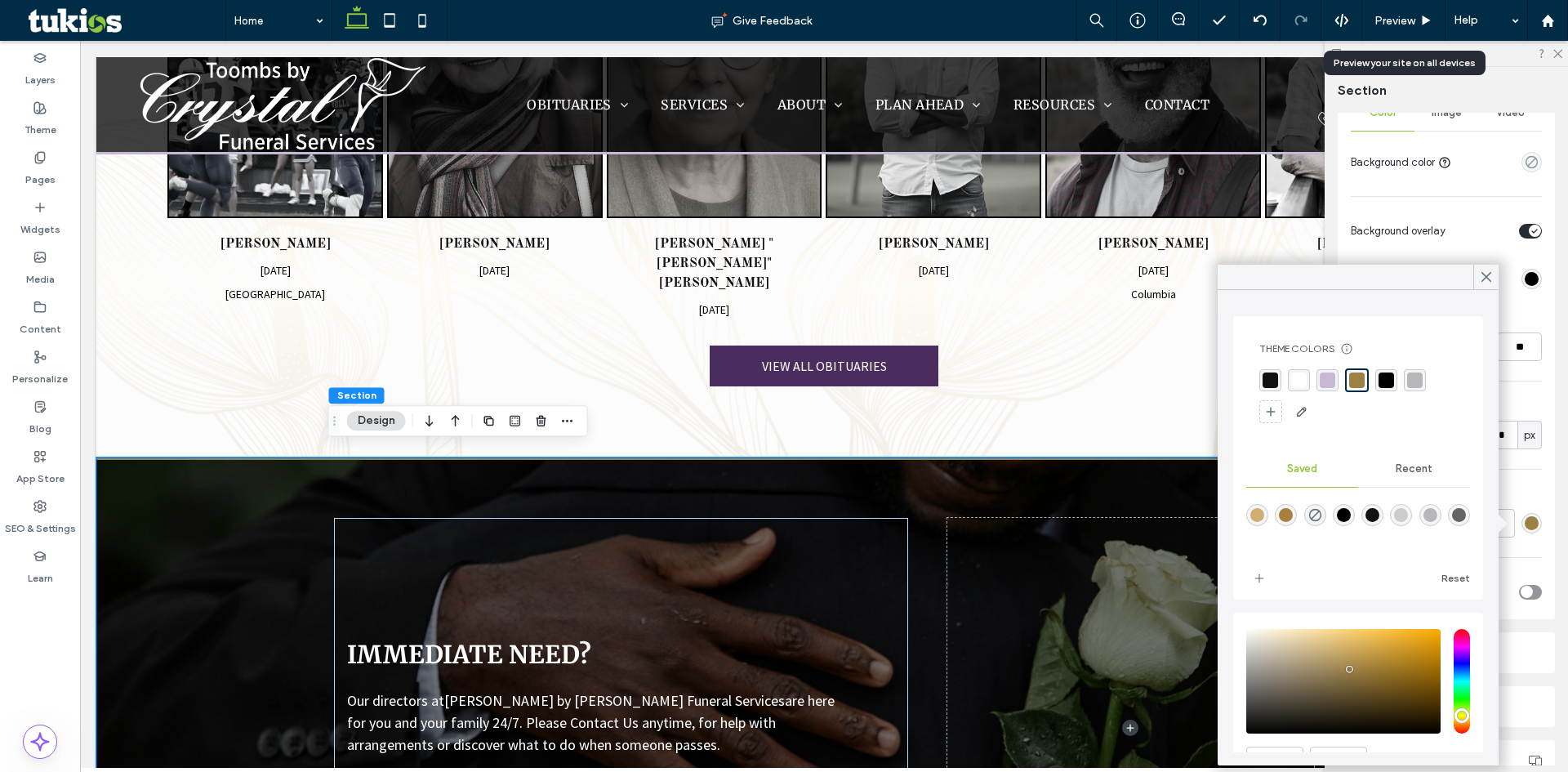
click at [1331, 384] on div "rgba(199, 185, 213, 1)" at bounding box center [1328, 381] width 16 height 16
click at [1495, 280] on div at bounding box center [1486, 277] width 26 height 25
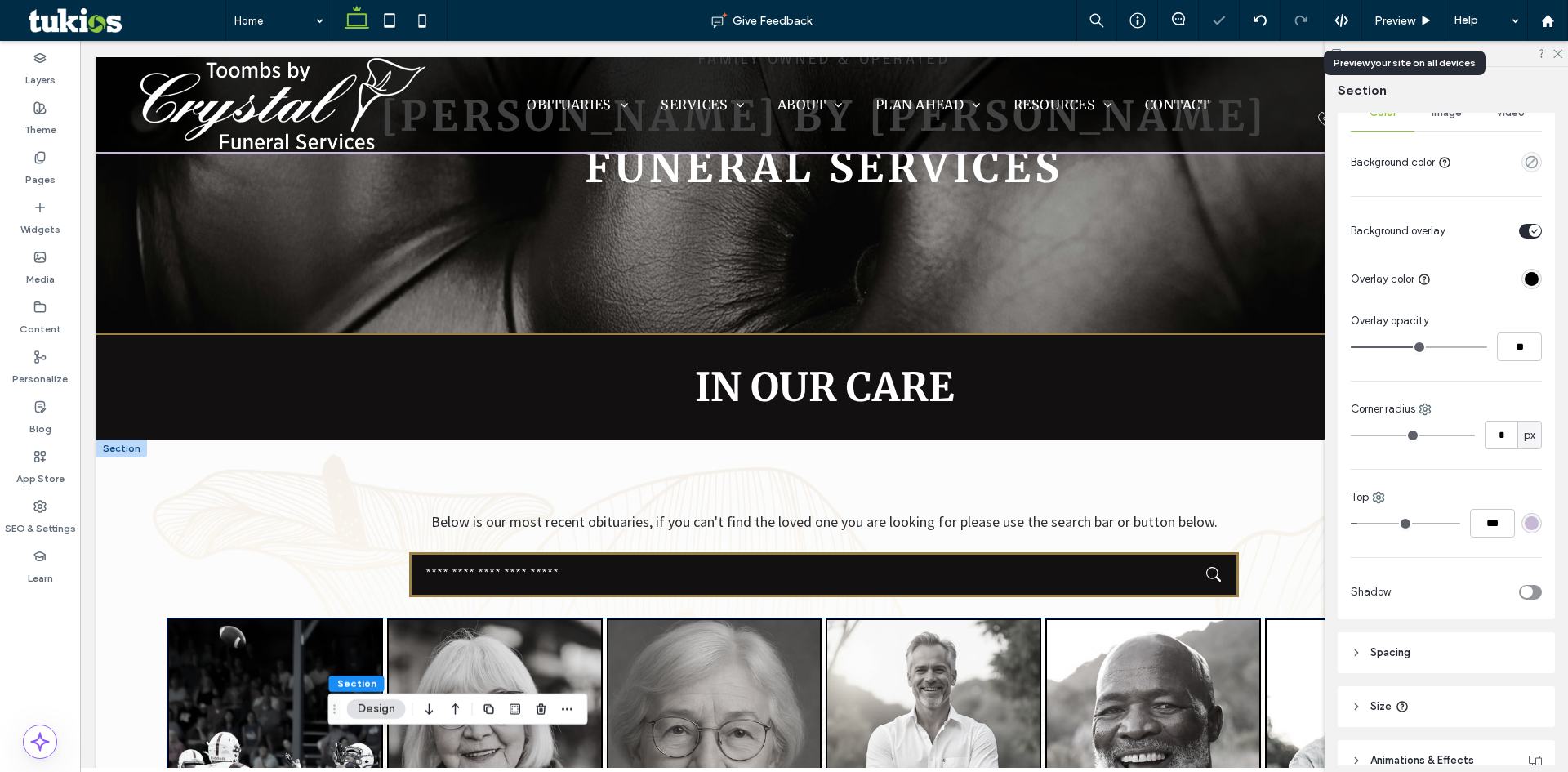
scroll to position [301, 0]
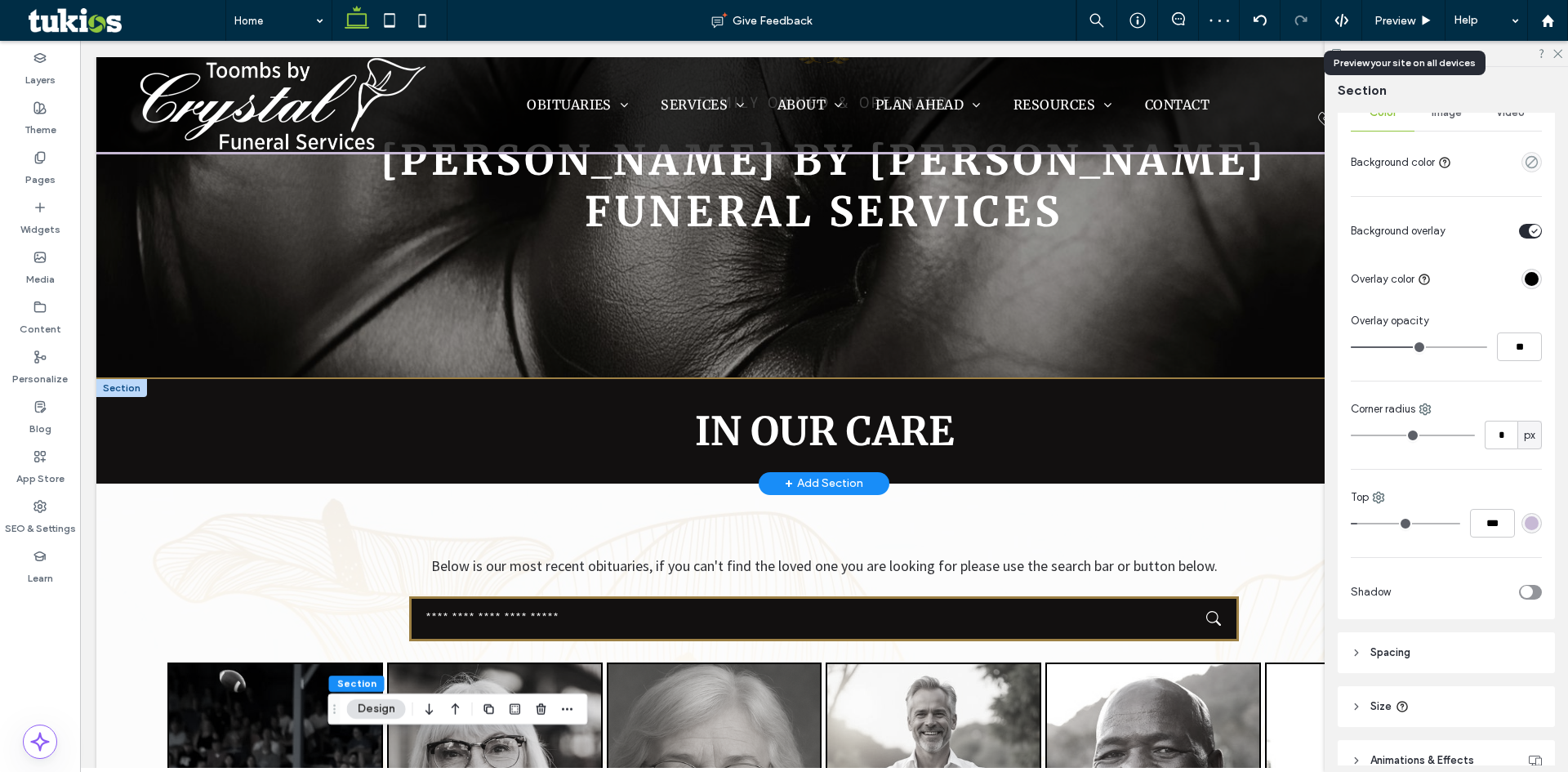
click at [118, 394] on div at bounding box center [122, 388] width 51 height 18
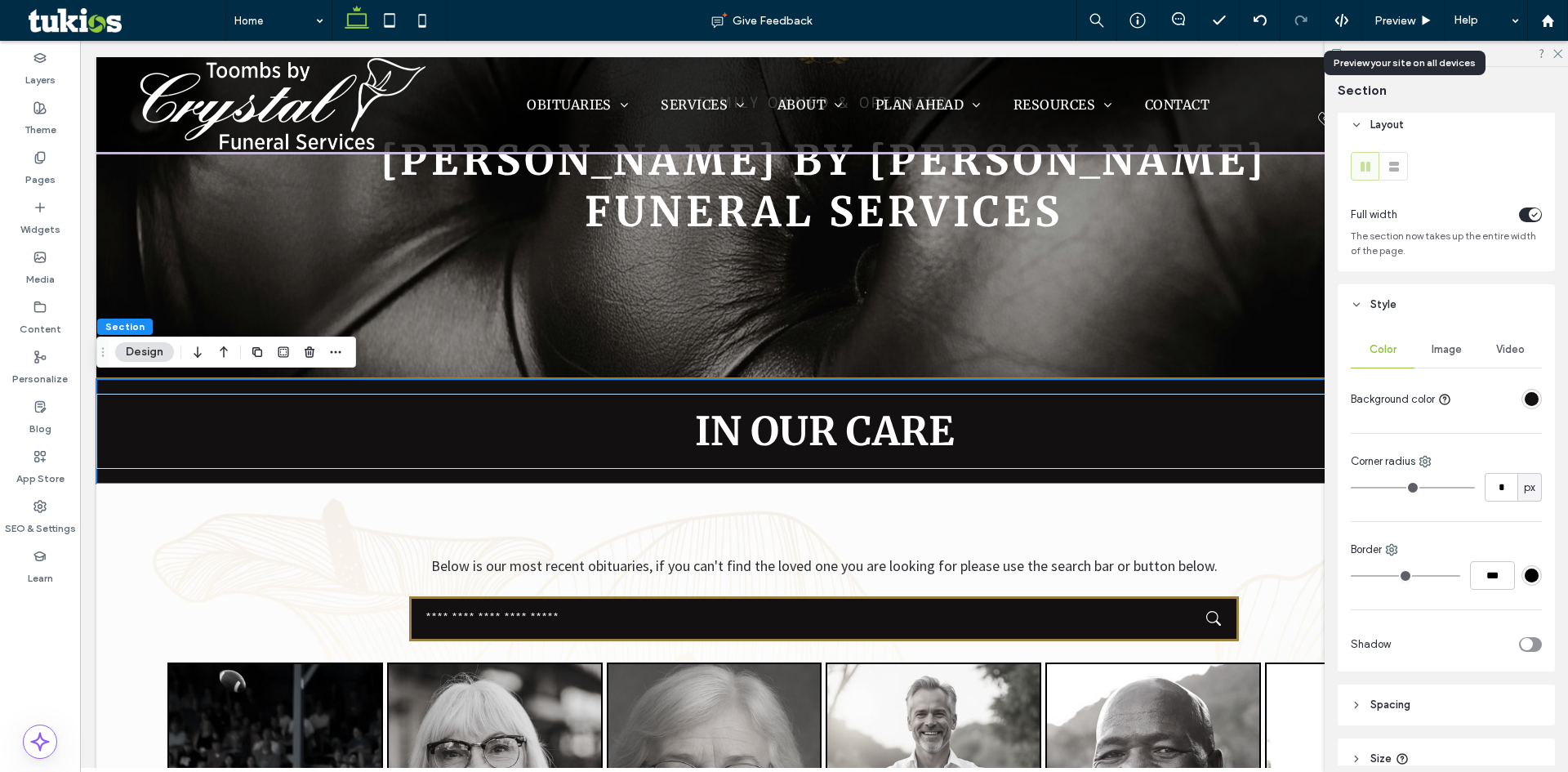
scroll to position [0, 0]
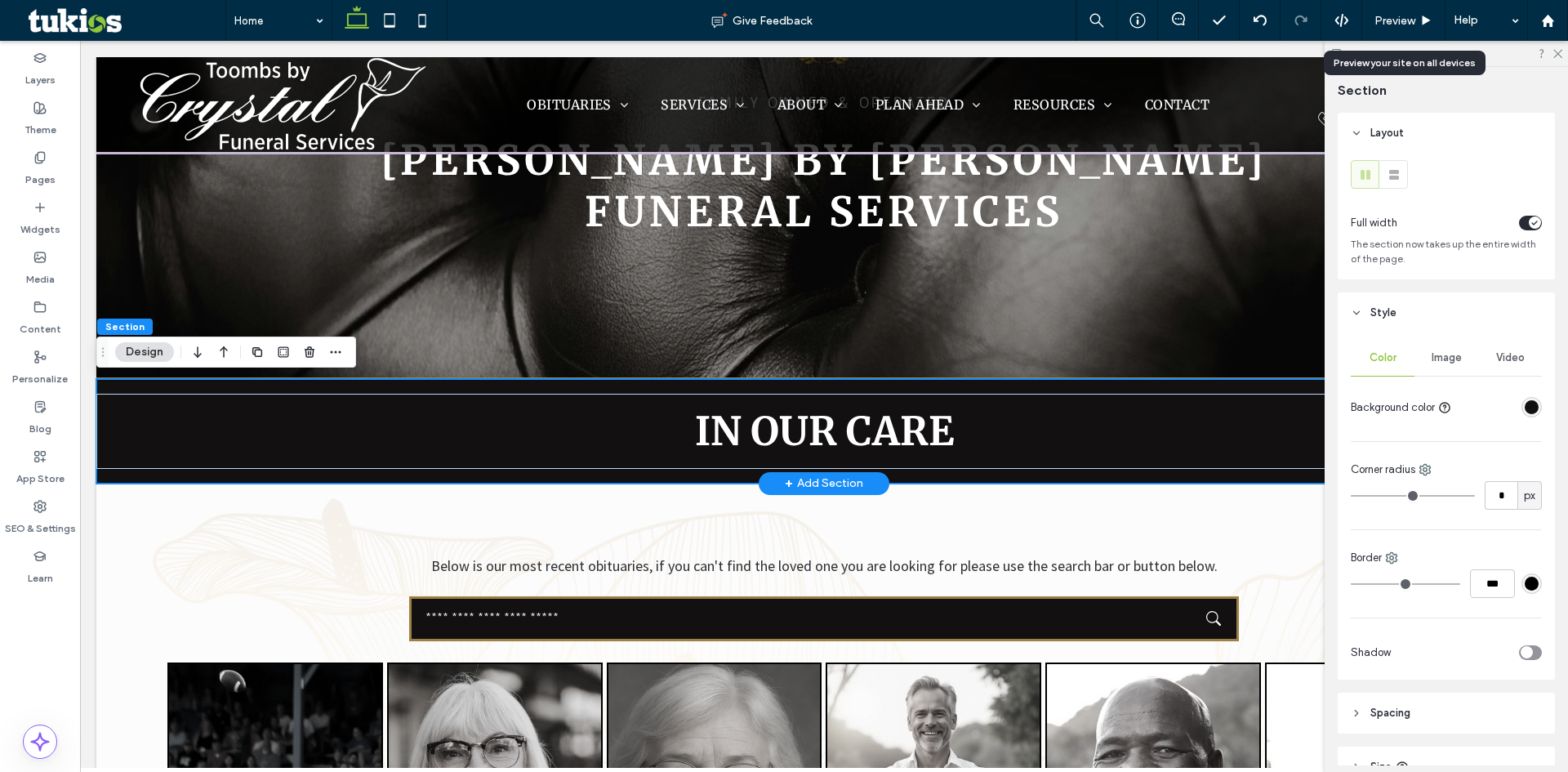
click at [114, 477] on div "In our care" at bounding box center [824, 431] width 1455 height 105
click at [122, 387] on div "In our care" at bounding box center [824, 431] width 1455 height 105
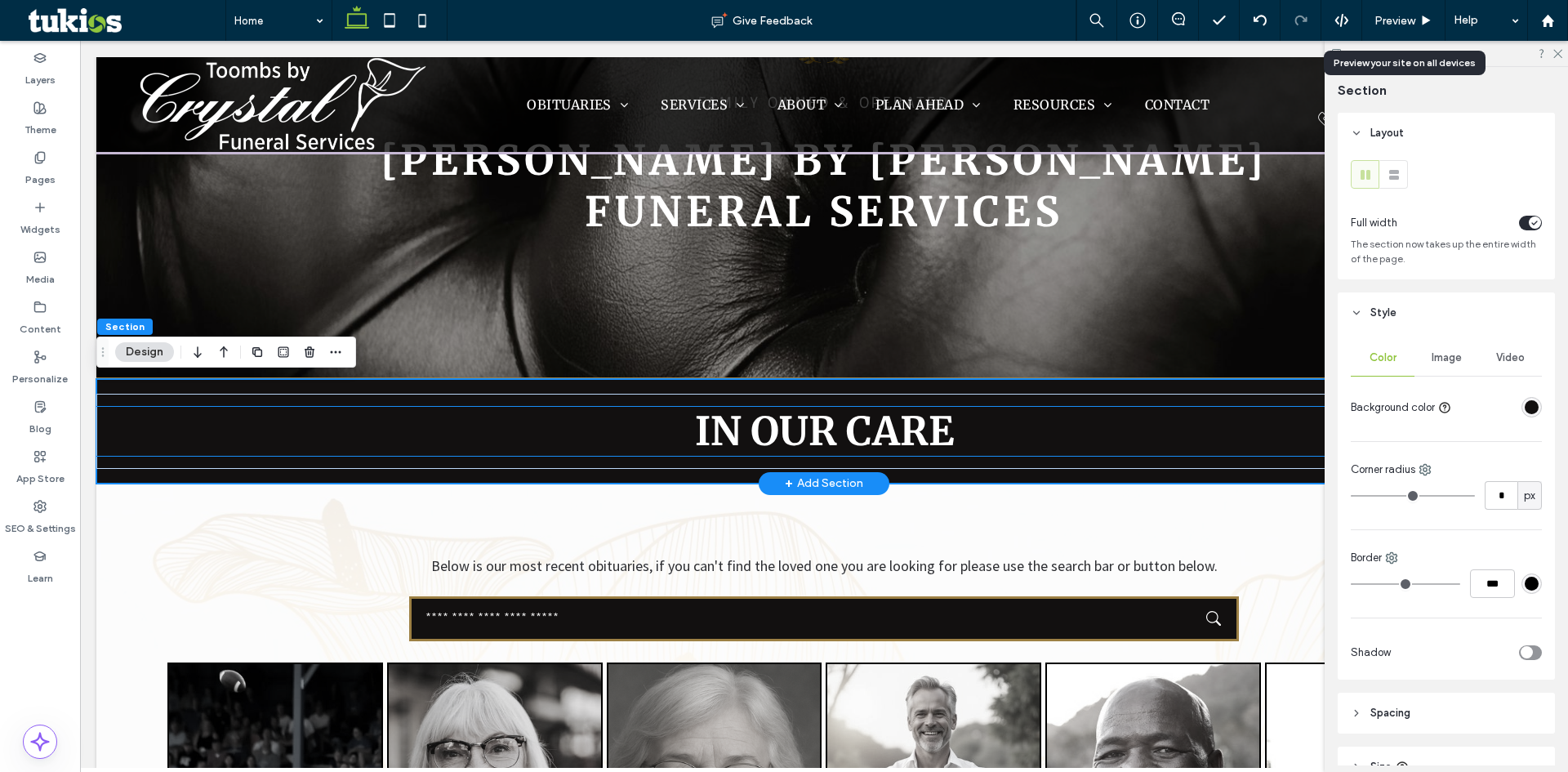
click at [137, 421] on h2 "In our care" at bounding box center [824, 431] width 1455 height 49
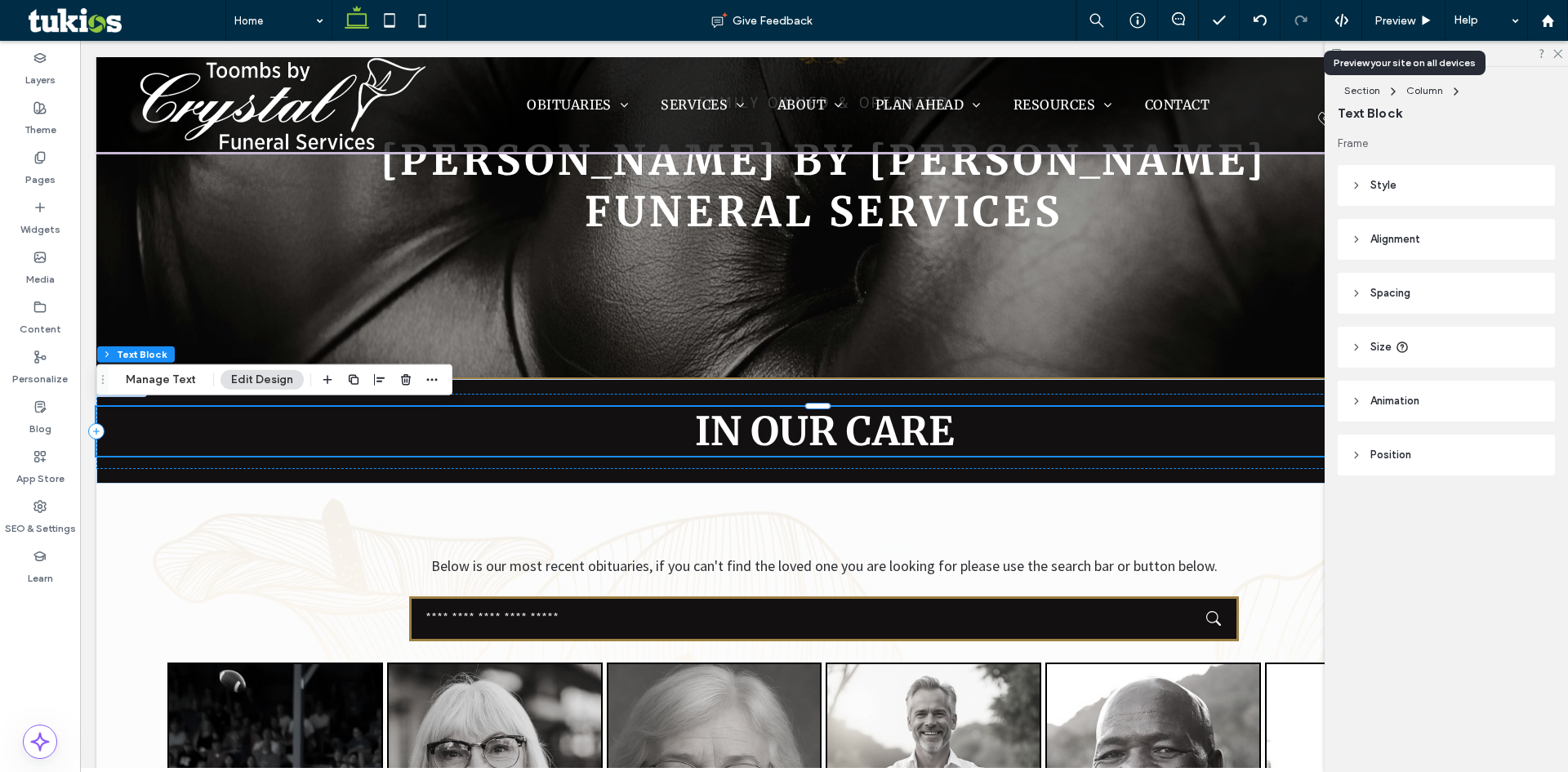
click at [1362, 185] on header "Style" at bounding box center [1446, 185] width 217 height 41
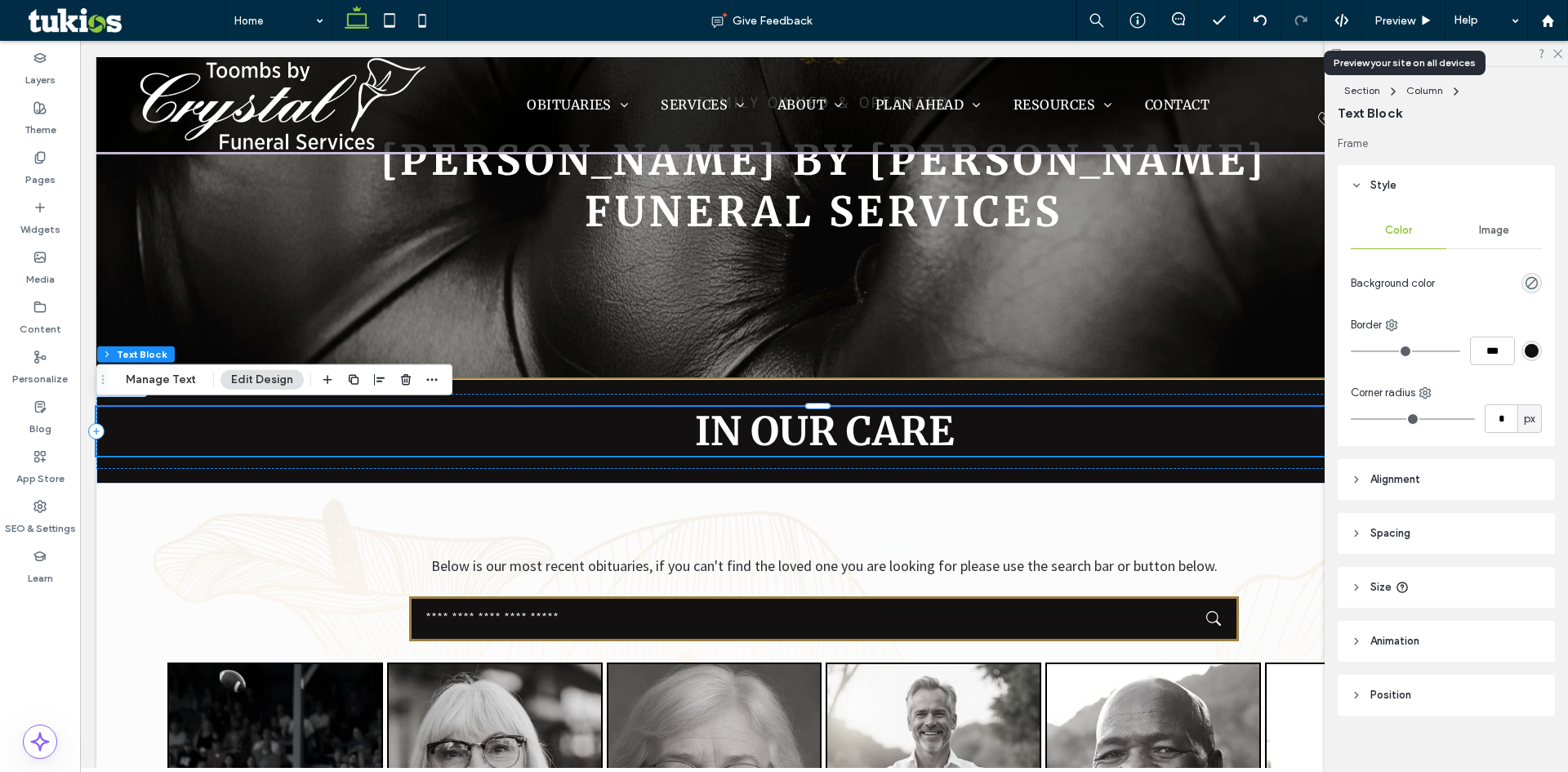
click at [1365, 477] on header "Alignment" at bounding box center [1446, 480] width 217 height 41
click at [107, 474] on div "In our care" at bounding box center [824, 431] width 1455 height 105
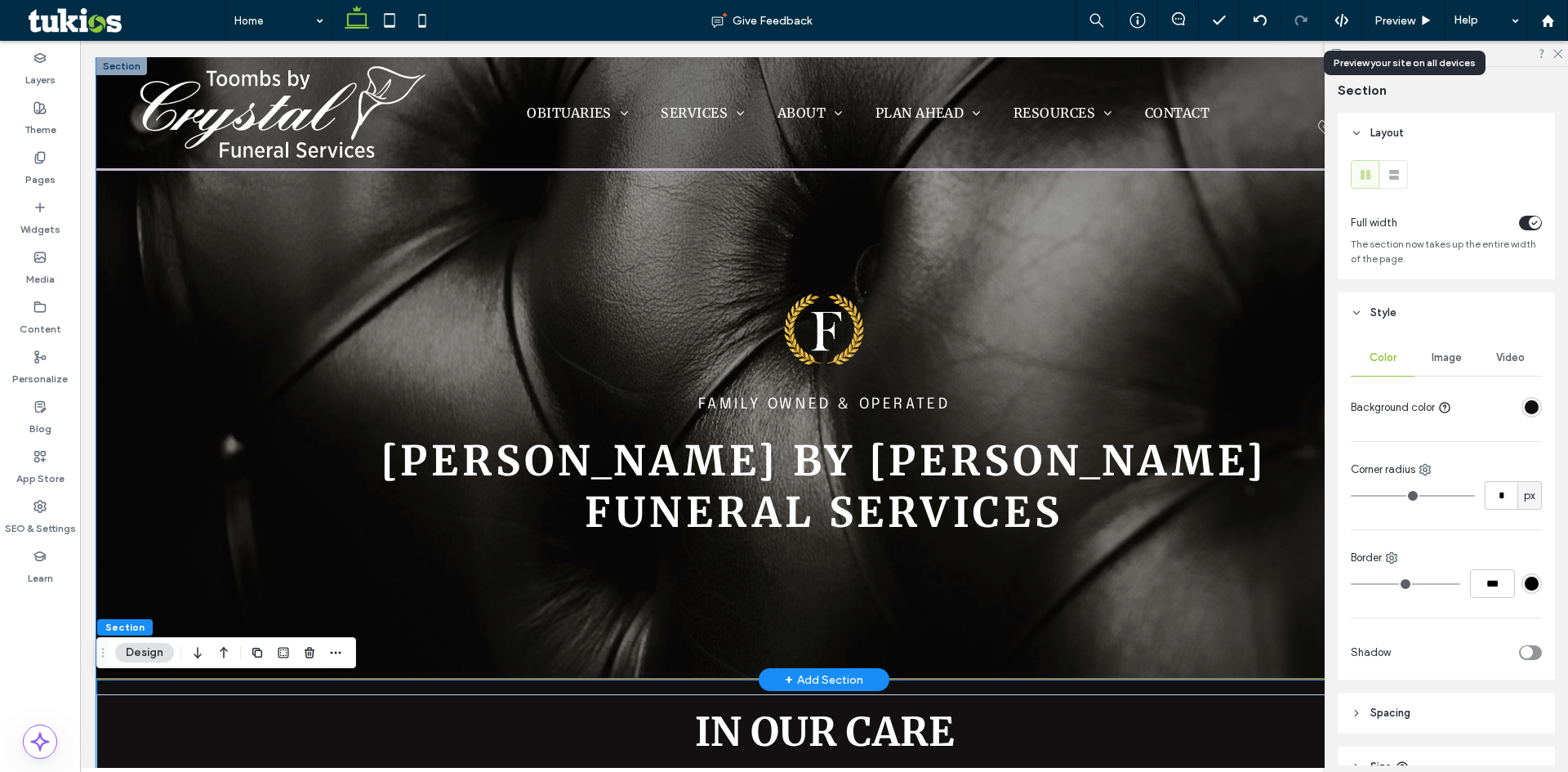
click at [131, 199] on div "FAMILY OWNED & OPERATED Toombs by Crystal Funeral Services" at bounding box center [824, 368] width 1455 height 623
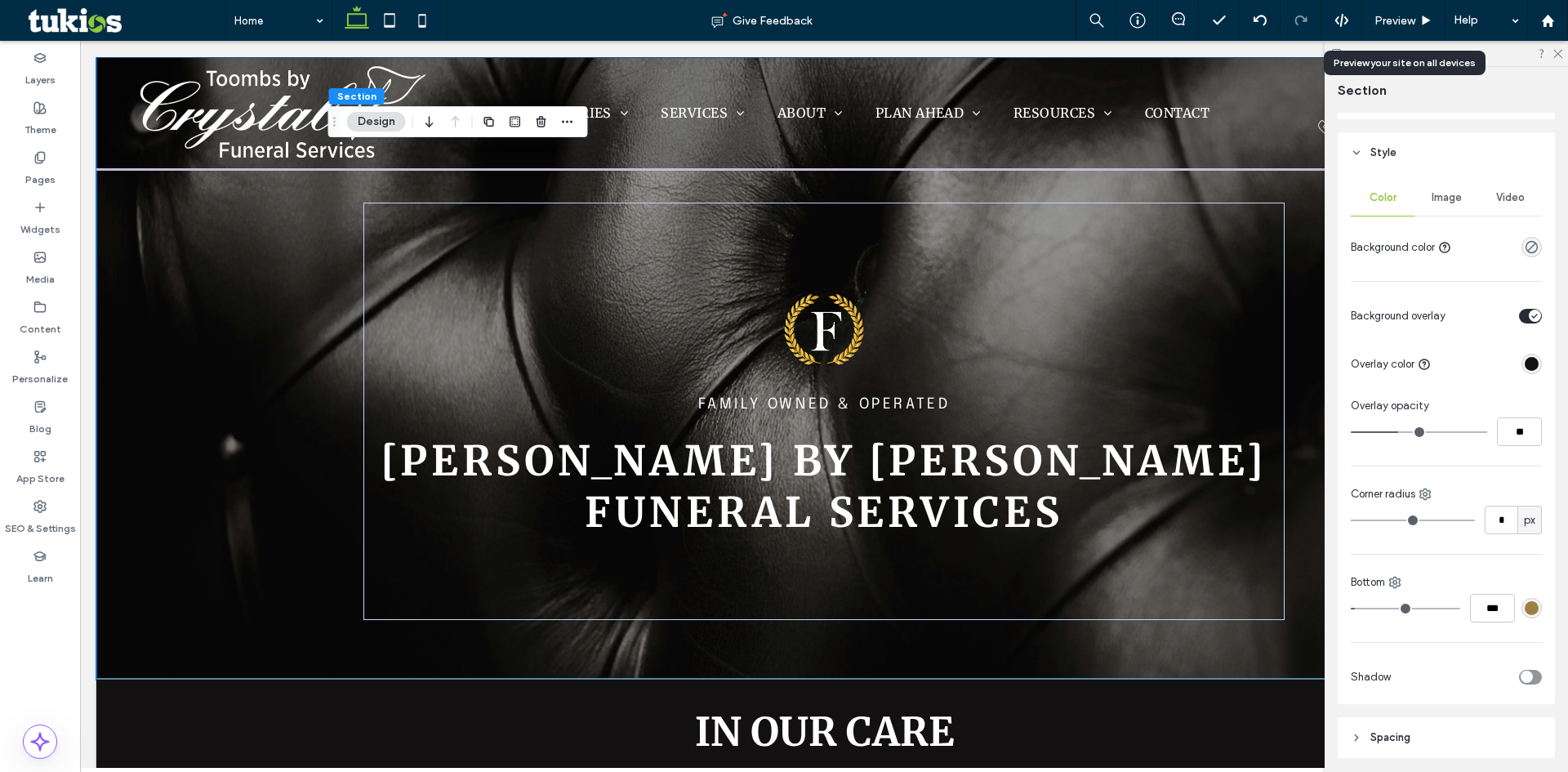
scroll to position [163, 0]
click at [1526, 601] on div "rgba(157, 128, 68, 1)" at bounding box center [1533, 605] width 14 height 14
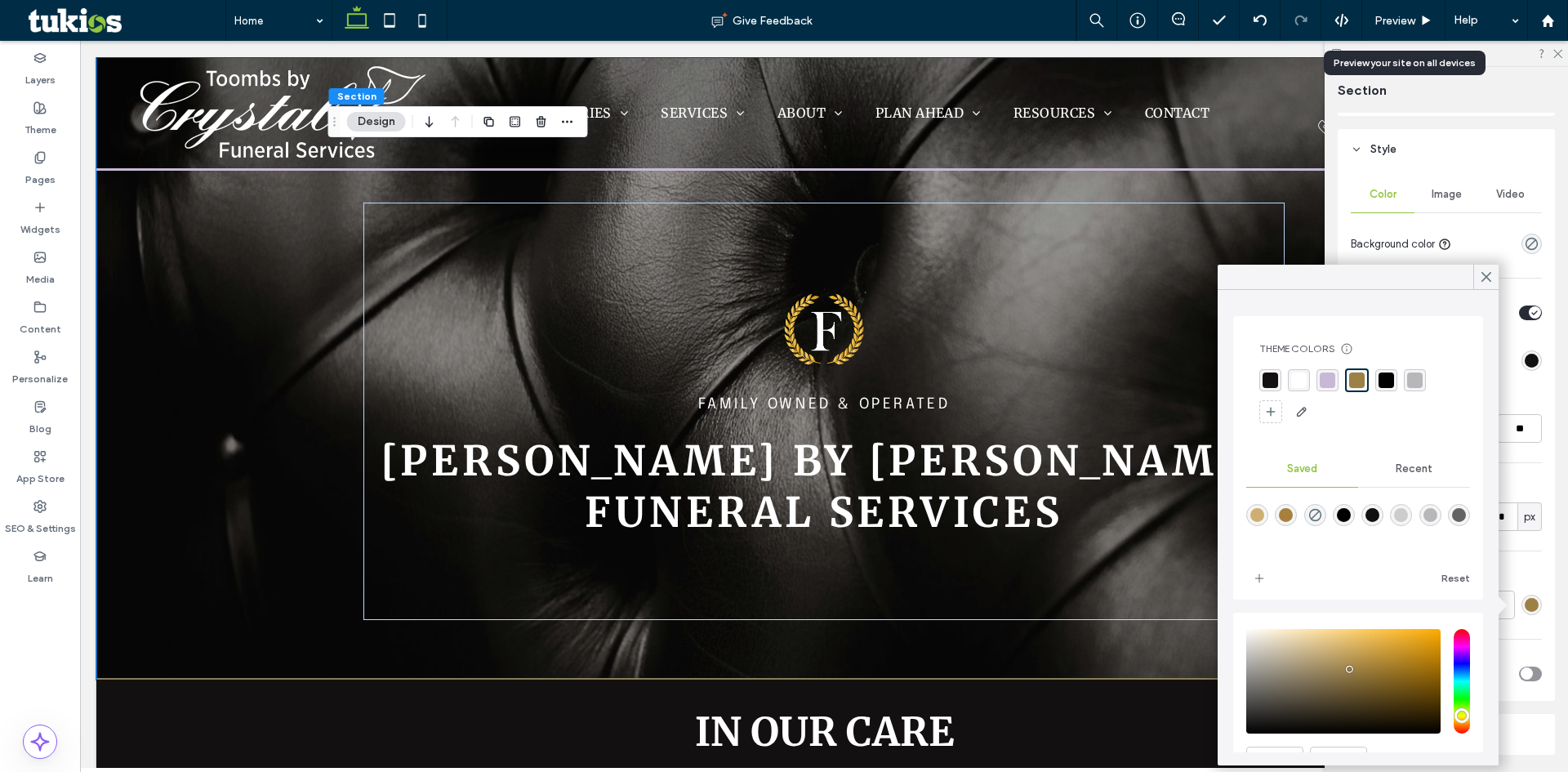
click at [1321, 373] on div "rgba(199, 185, 213, 1)" at bounding box center [1328, 381] width 16 height 16
click at [1487, 277] on use at bounding box center [1486, 278] width 8 height 9
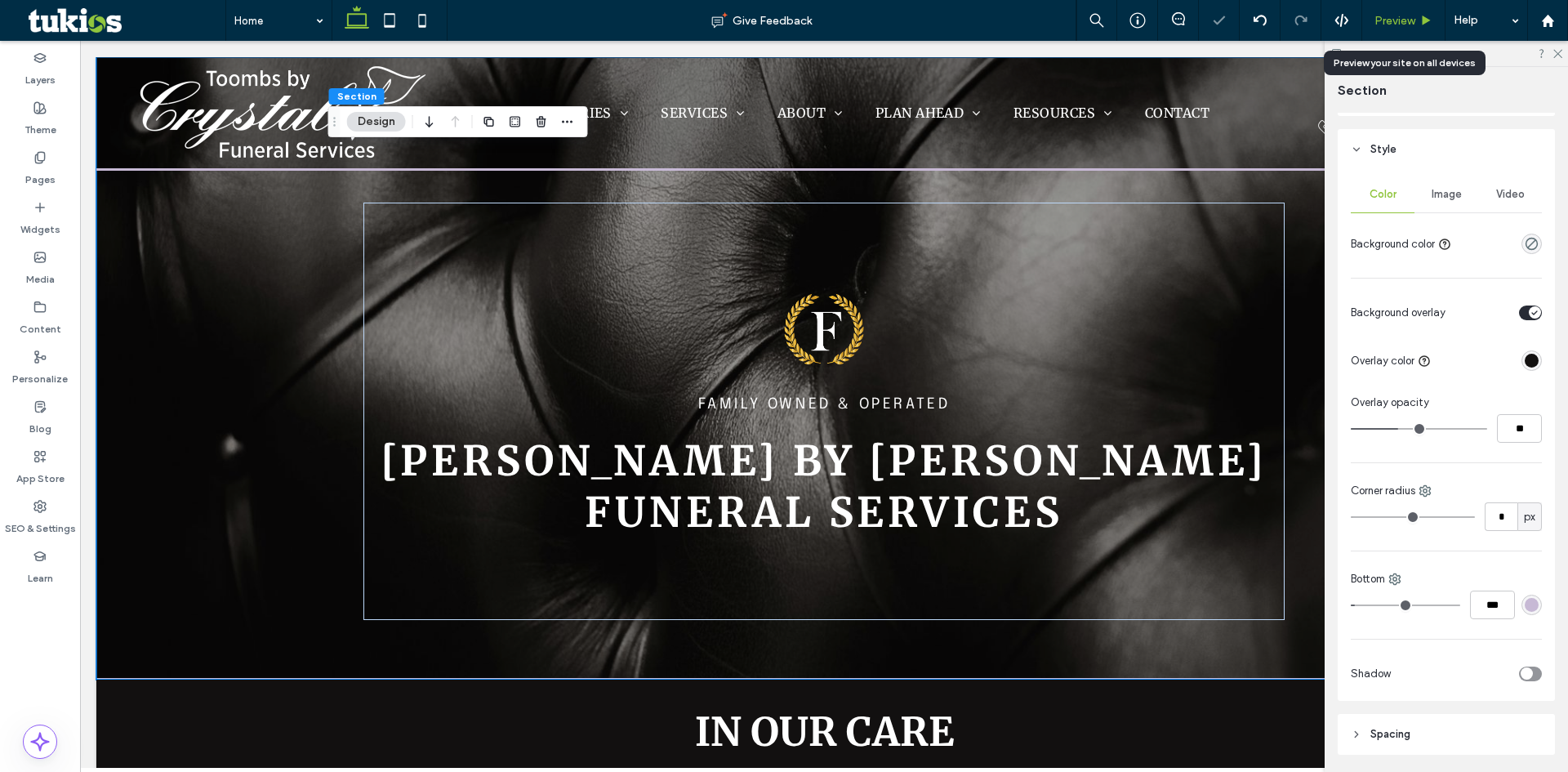
click at [1399, 25] on span "Preview" at bounding box center [1395, 21] width 41 height 14
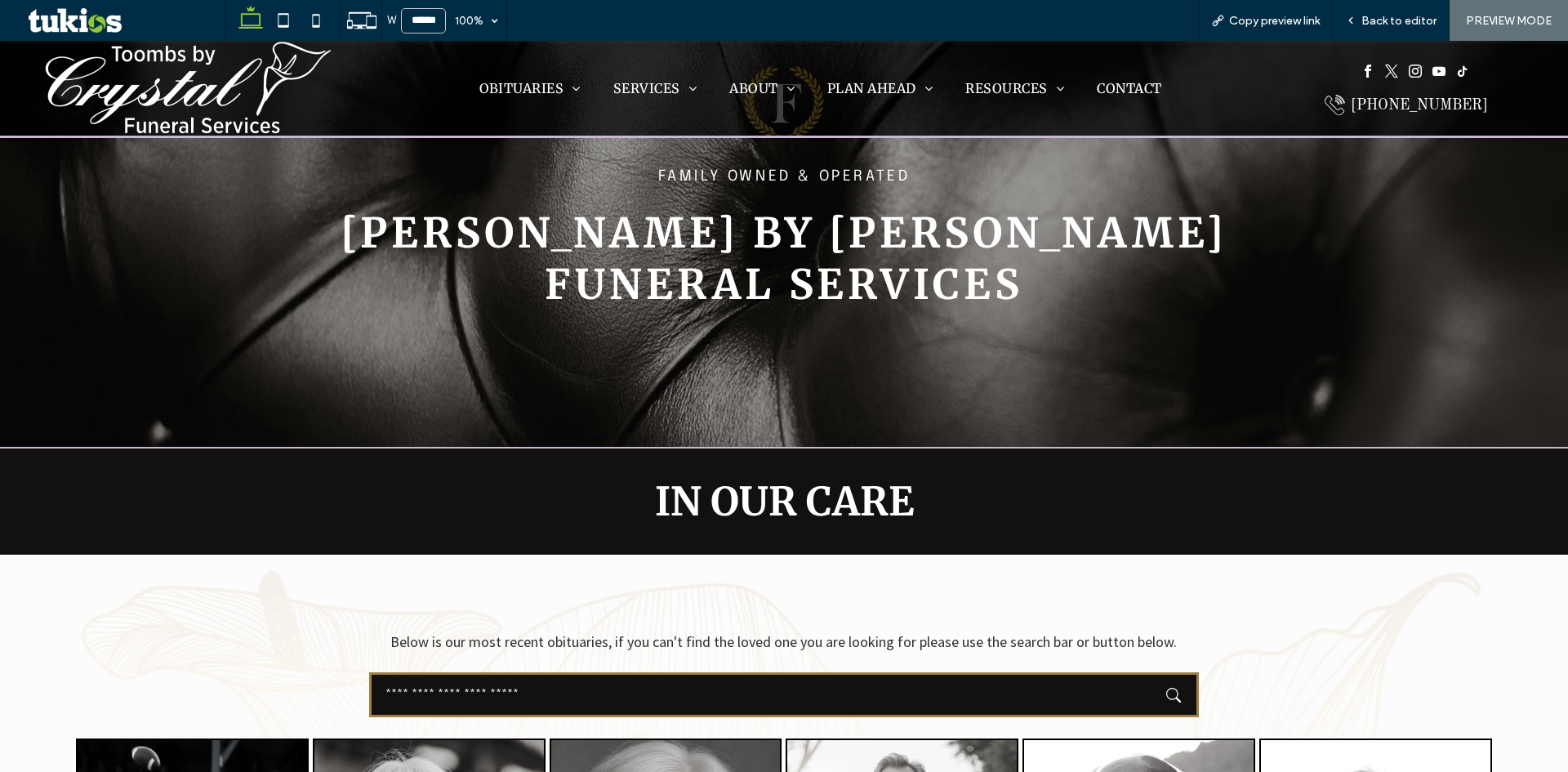
scroll to position [245, 0]
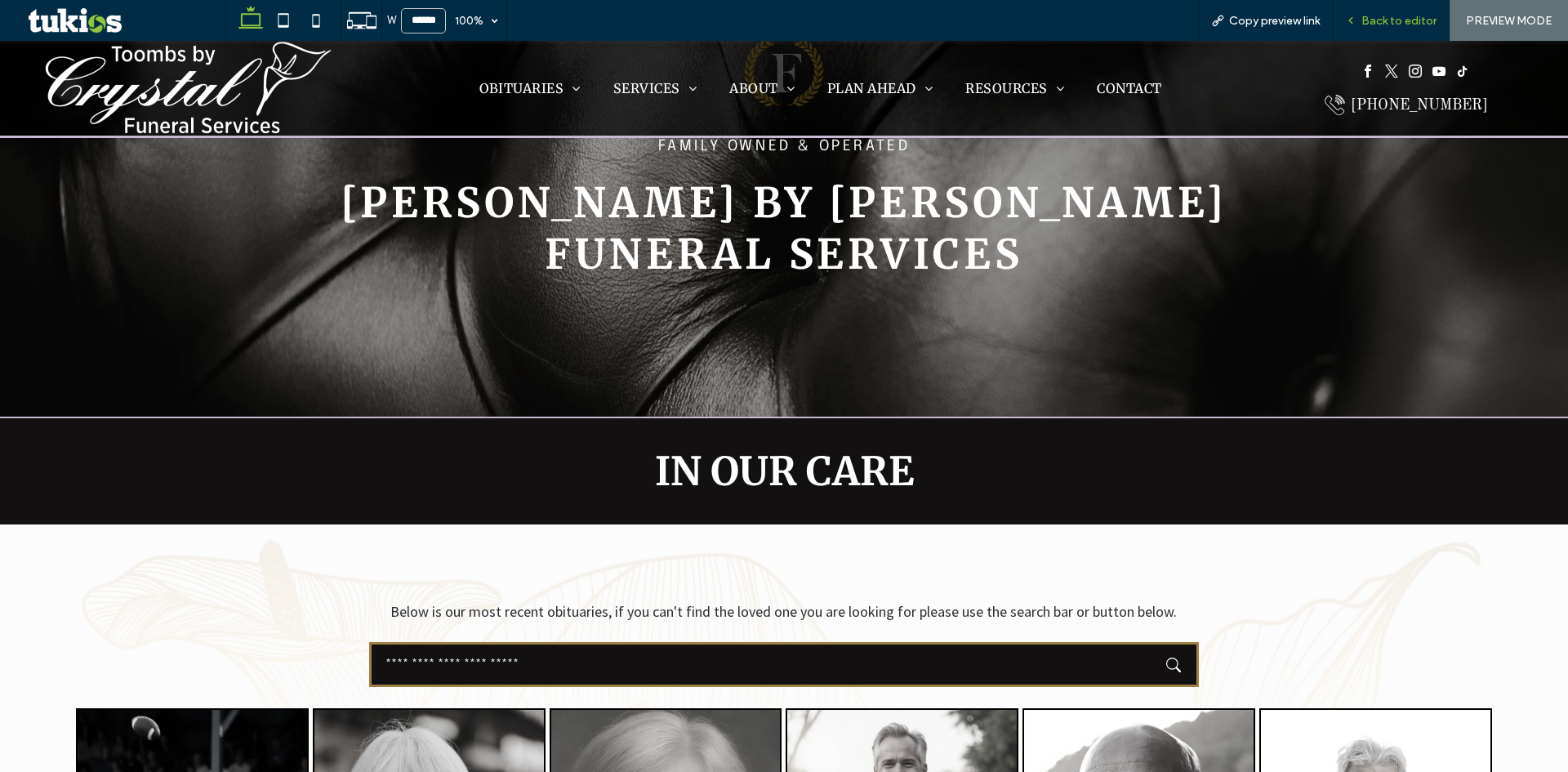
click at [1390, 17] on span "Back to editor" at bounding box center [1399, 21] width 75 height 14
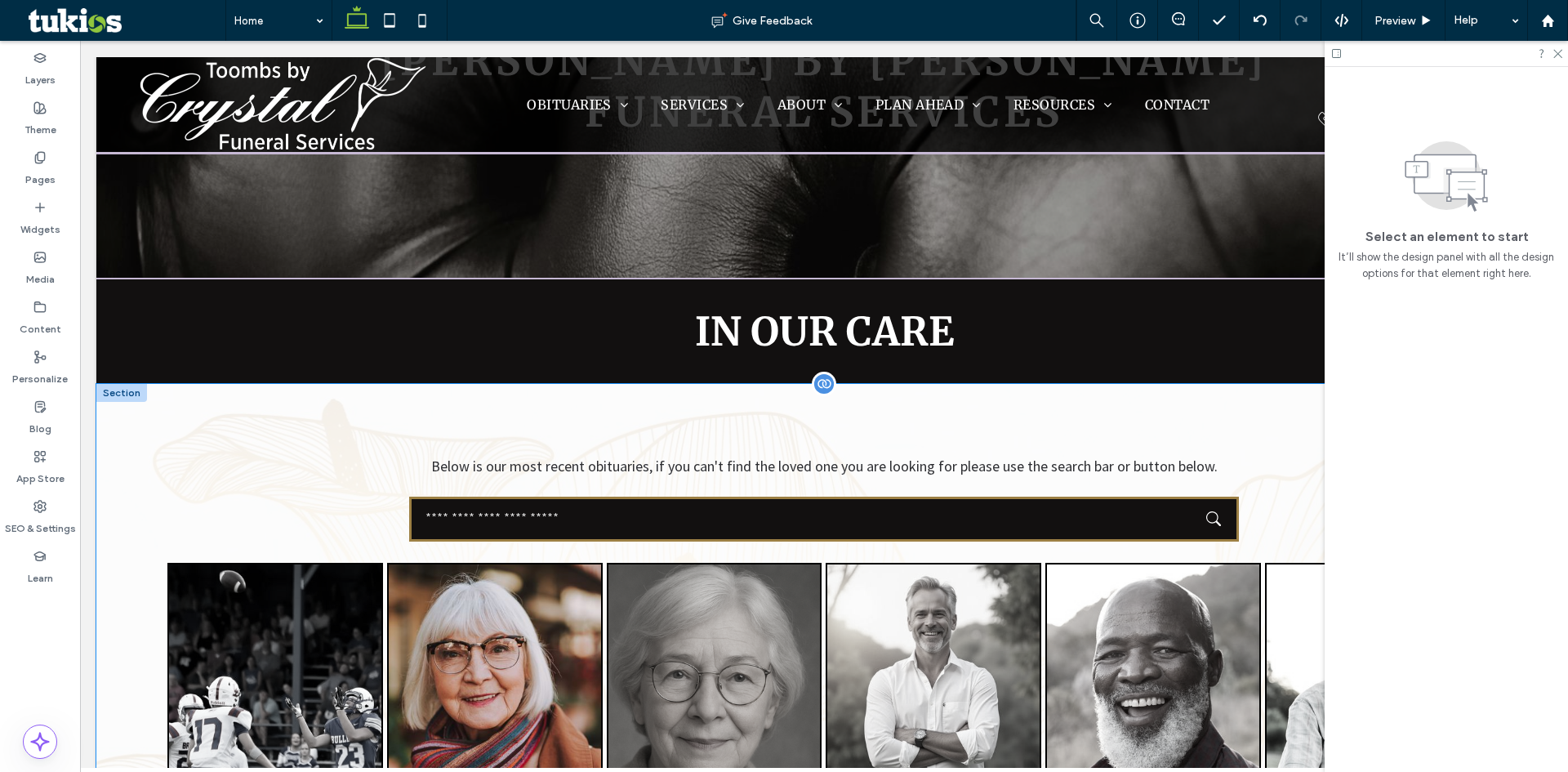
scroll to position [425, 0]
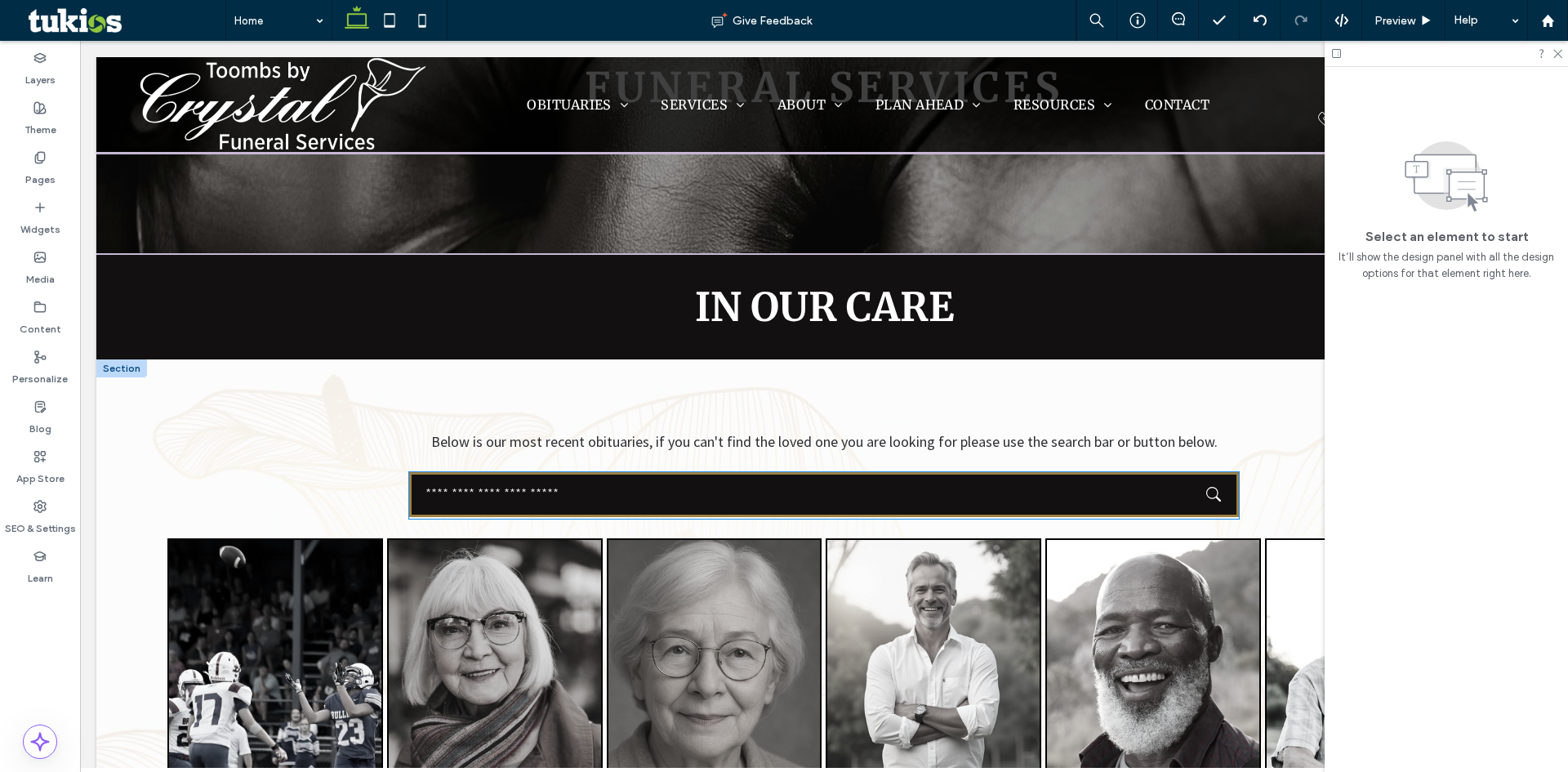
click at [453, 492] on input "text" at bounding box center [824, 494] width 830 height 45
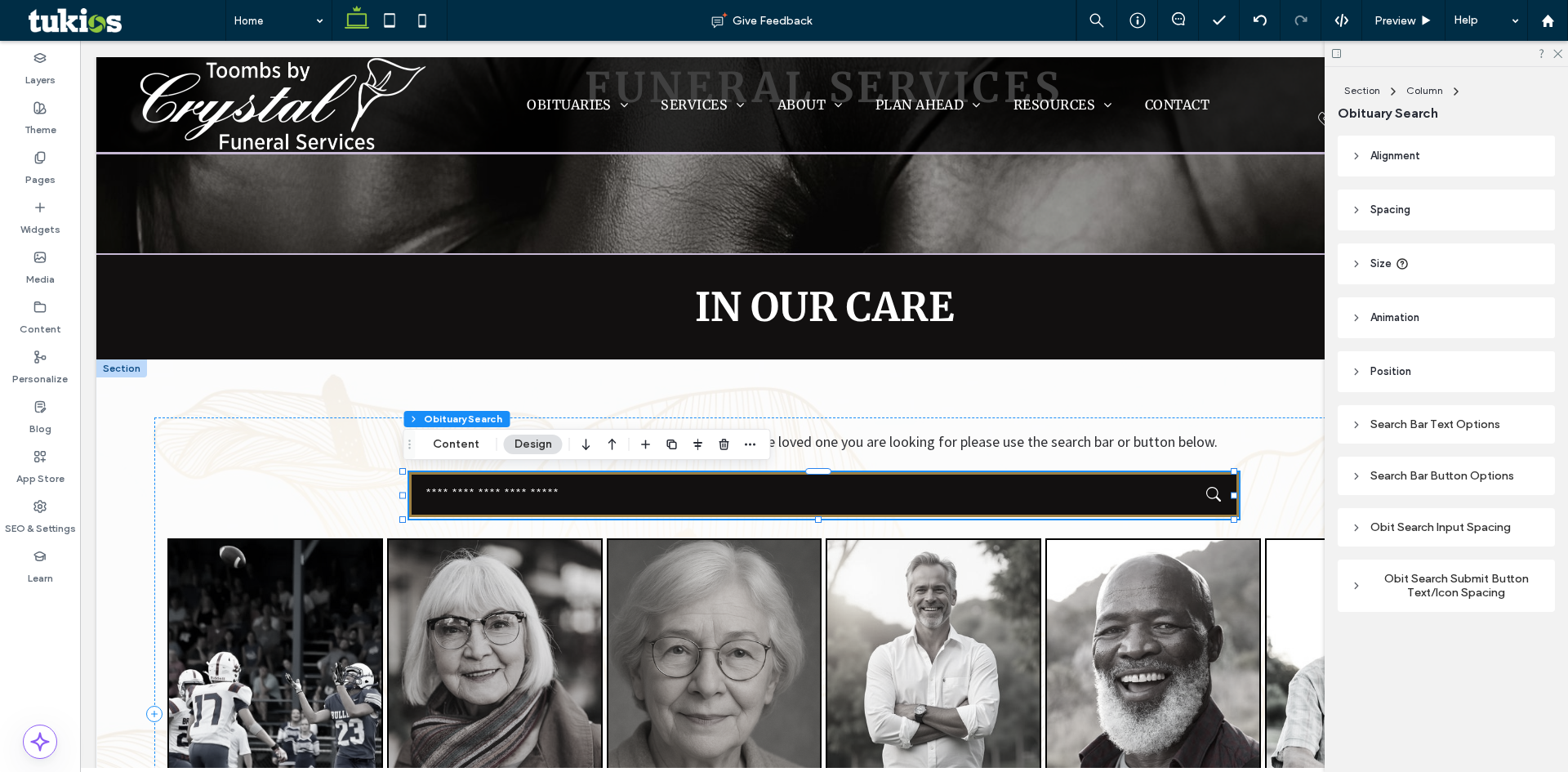
click at [1371, 423] on div "Search Bar Text Options" at bounding box center [1446, 425] width 192 height 14
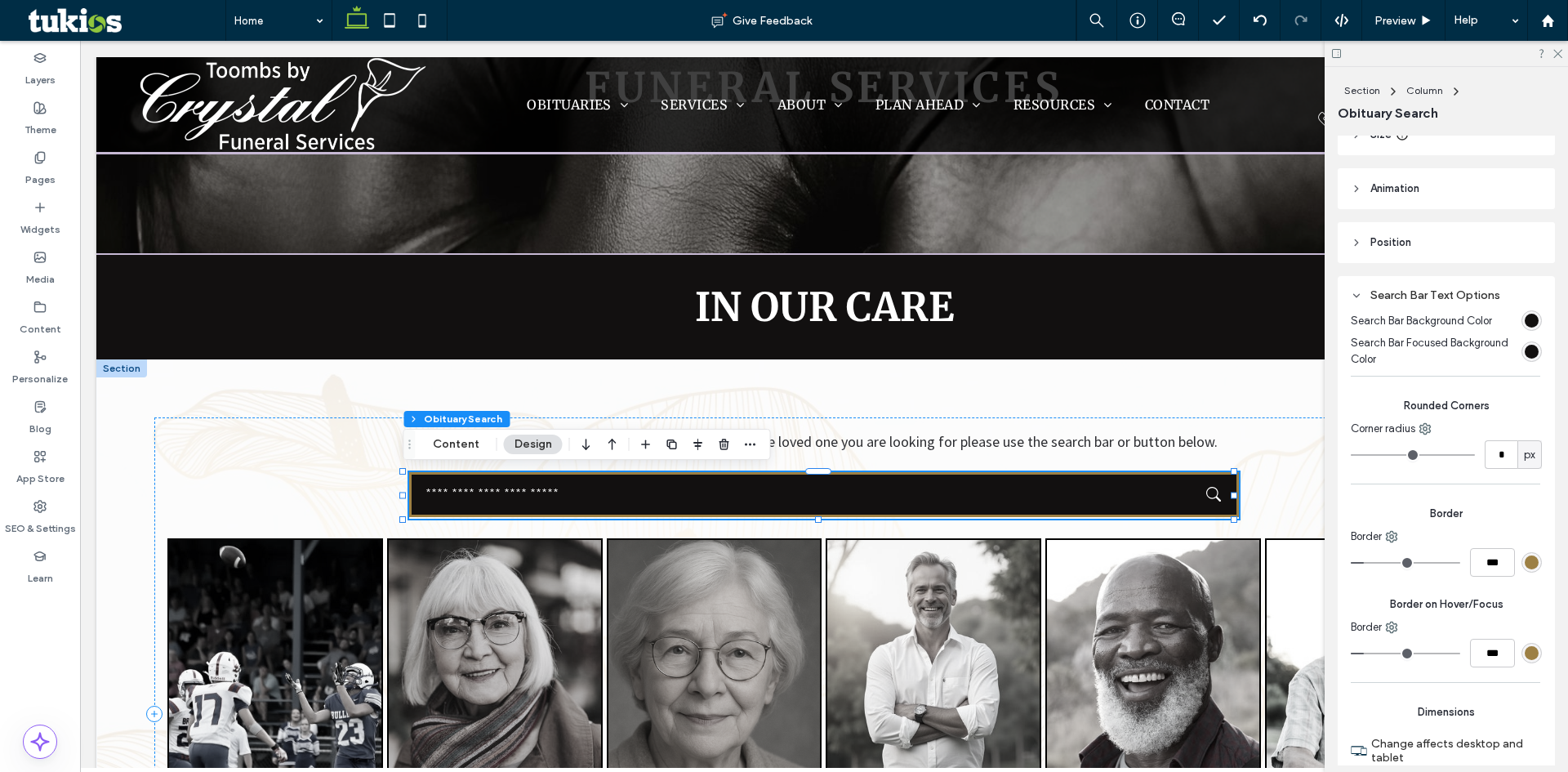
scroll to position [163, 0]
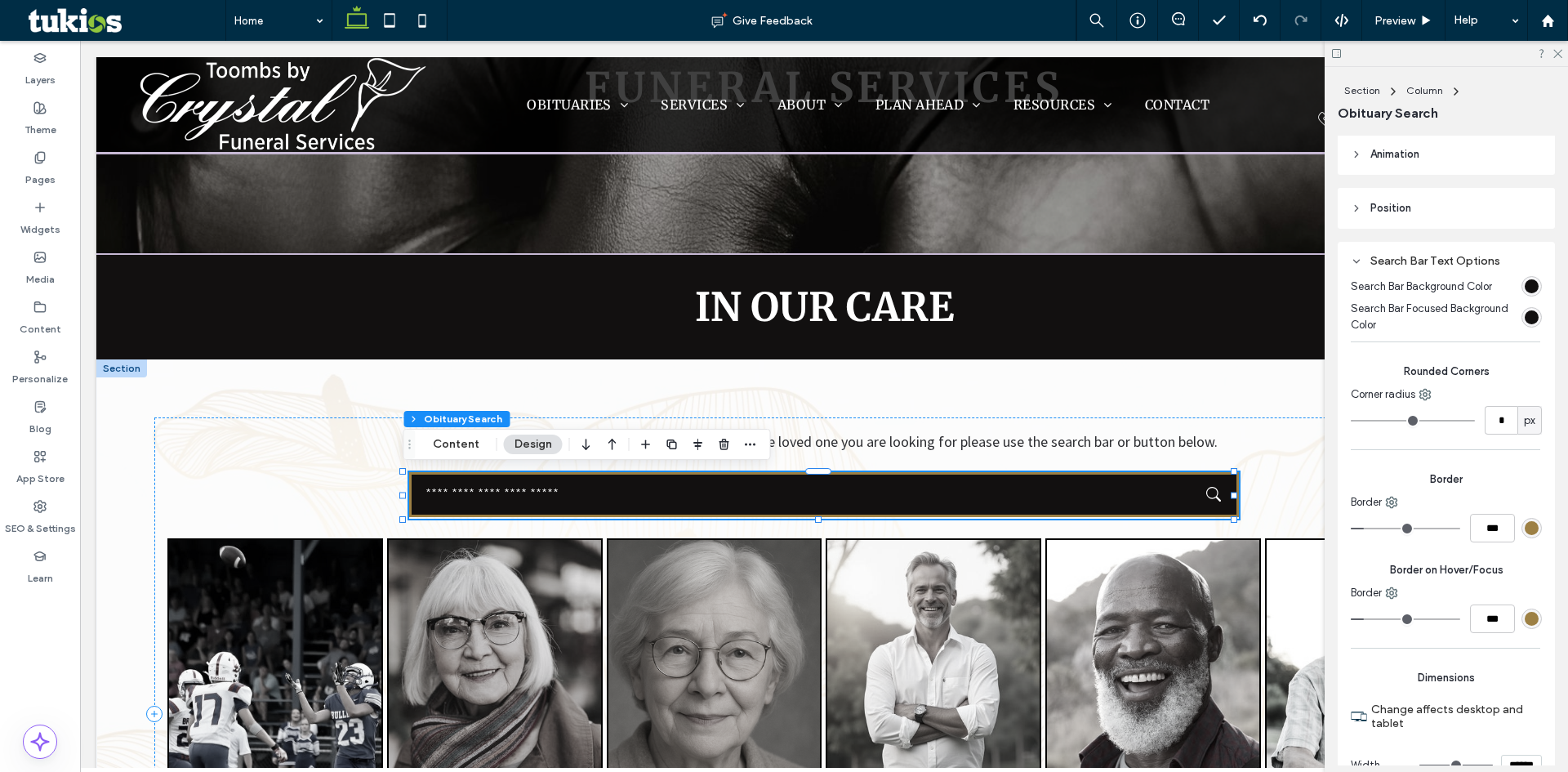
click at [1527, 530] on div "rgb(157, 128, 68)" at bounding box center [1533, 529] width 14 height 14
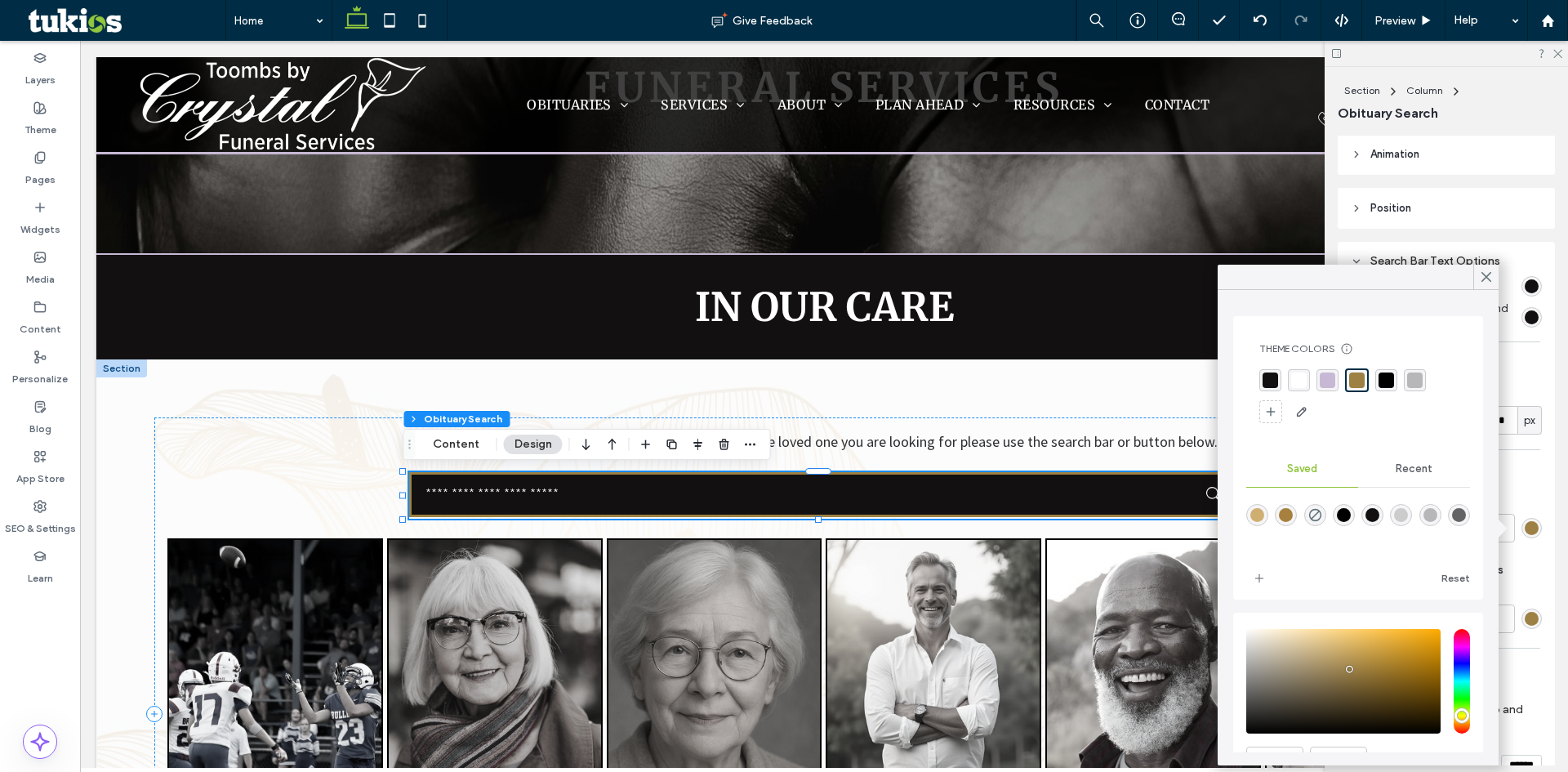
click at [1323, 380] on div "rgba(199, 185, 213, 1)" at bounding box center [1328, 381] width 16 height 16
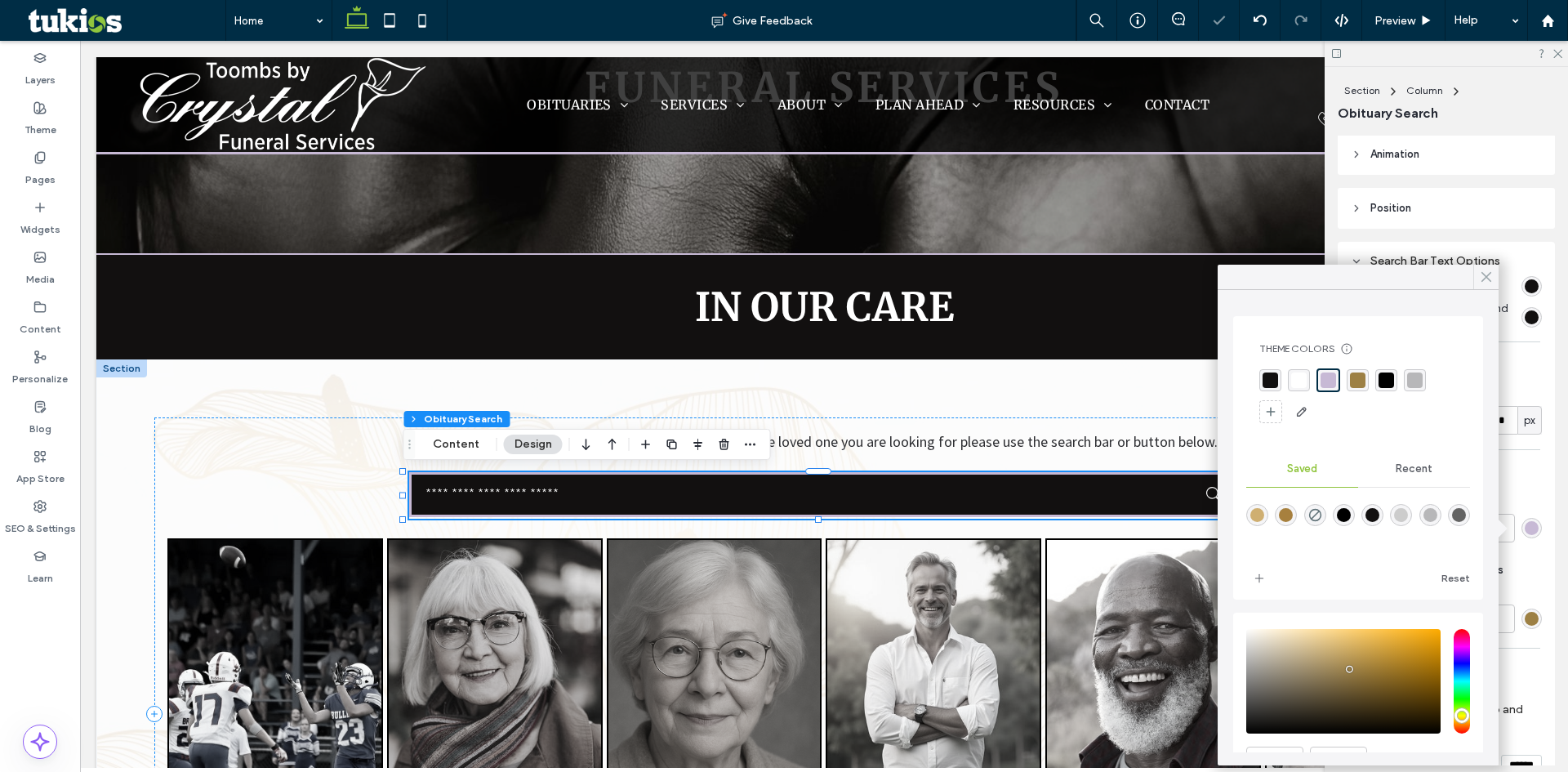
click at [1478, 284] on div at bounding box center [1486, 277] width 26 height 25
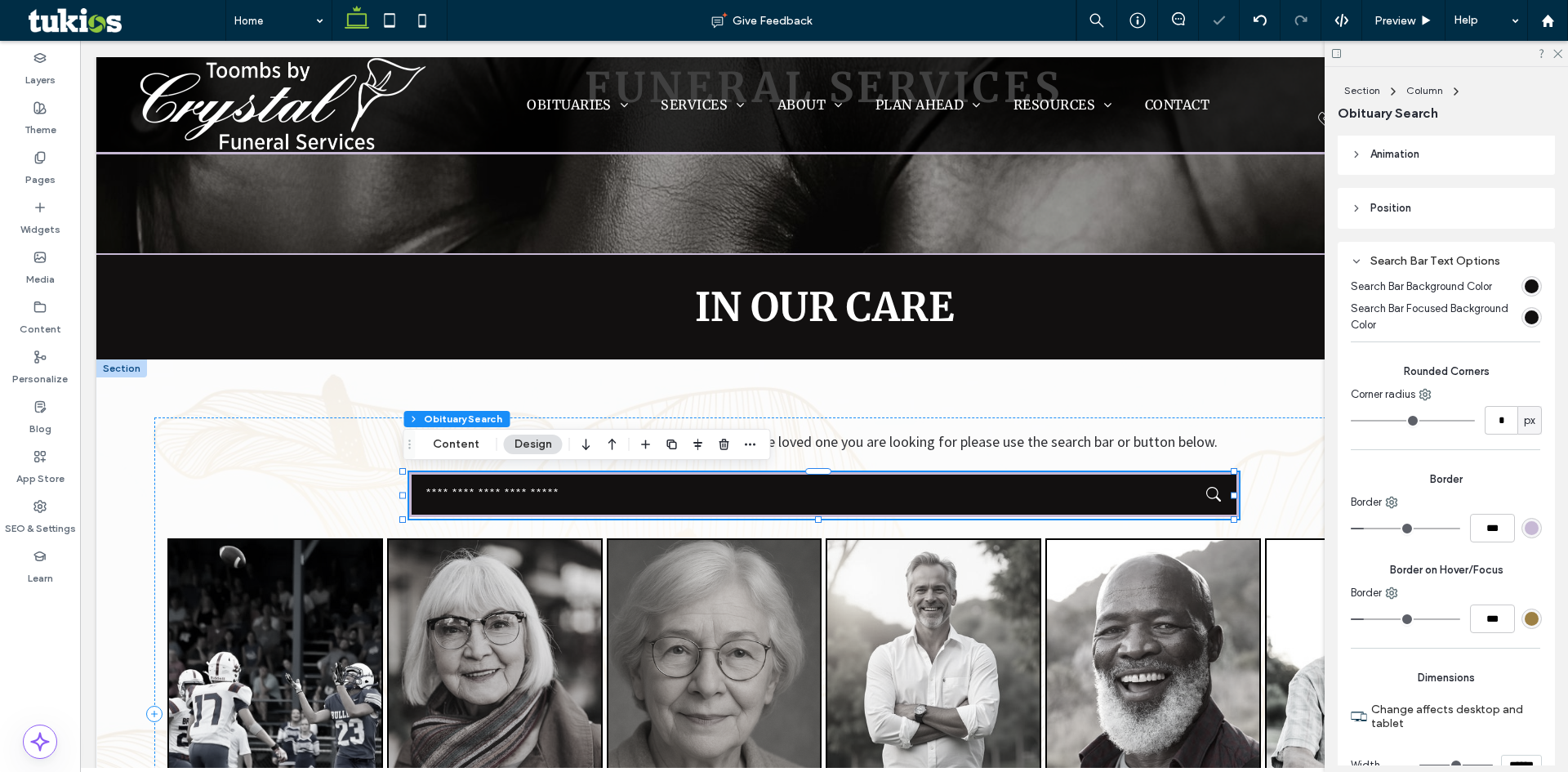
click at [1524, 629] on div "***" at bounding box center [1446, 619] width 192 height 28
click at [1524, 626] on div "rgb(157, 128, 68)" at bounding box center [1532, 618] width 20 height 20
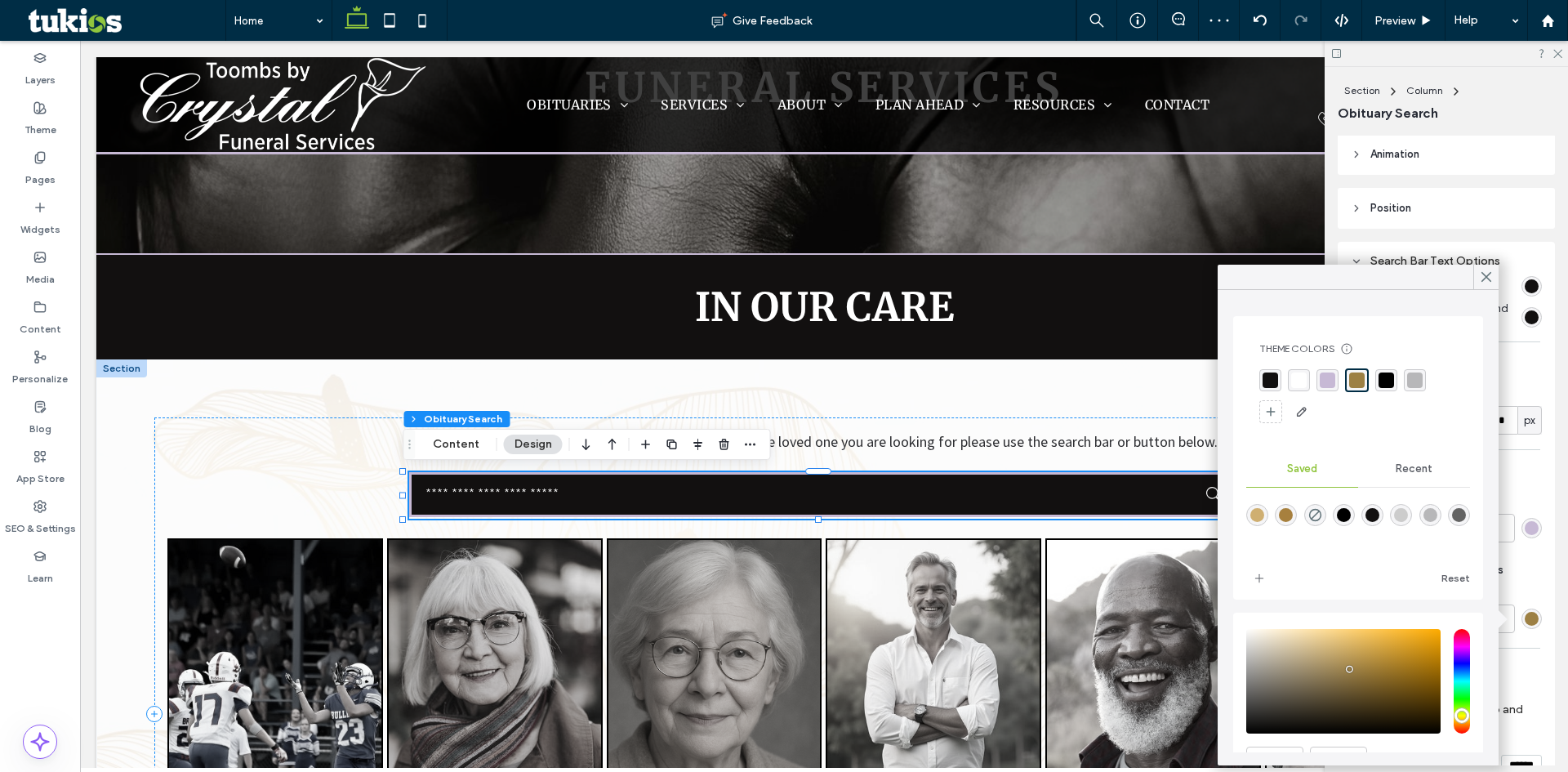
click at [1323, 376] on div "rgba(199, 185, 213, 1)" at bounding box center [1328, 381] width 16 height 16
click at [1486, 275] on use at bounding box center [1486, 278] width 8 height 9
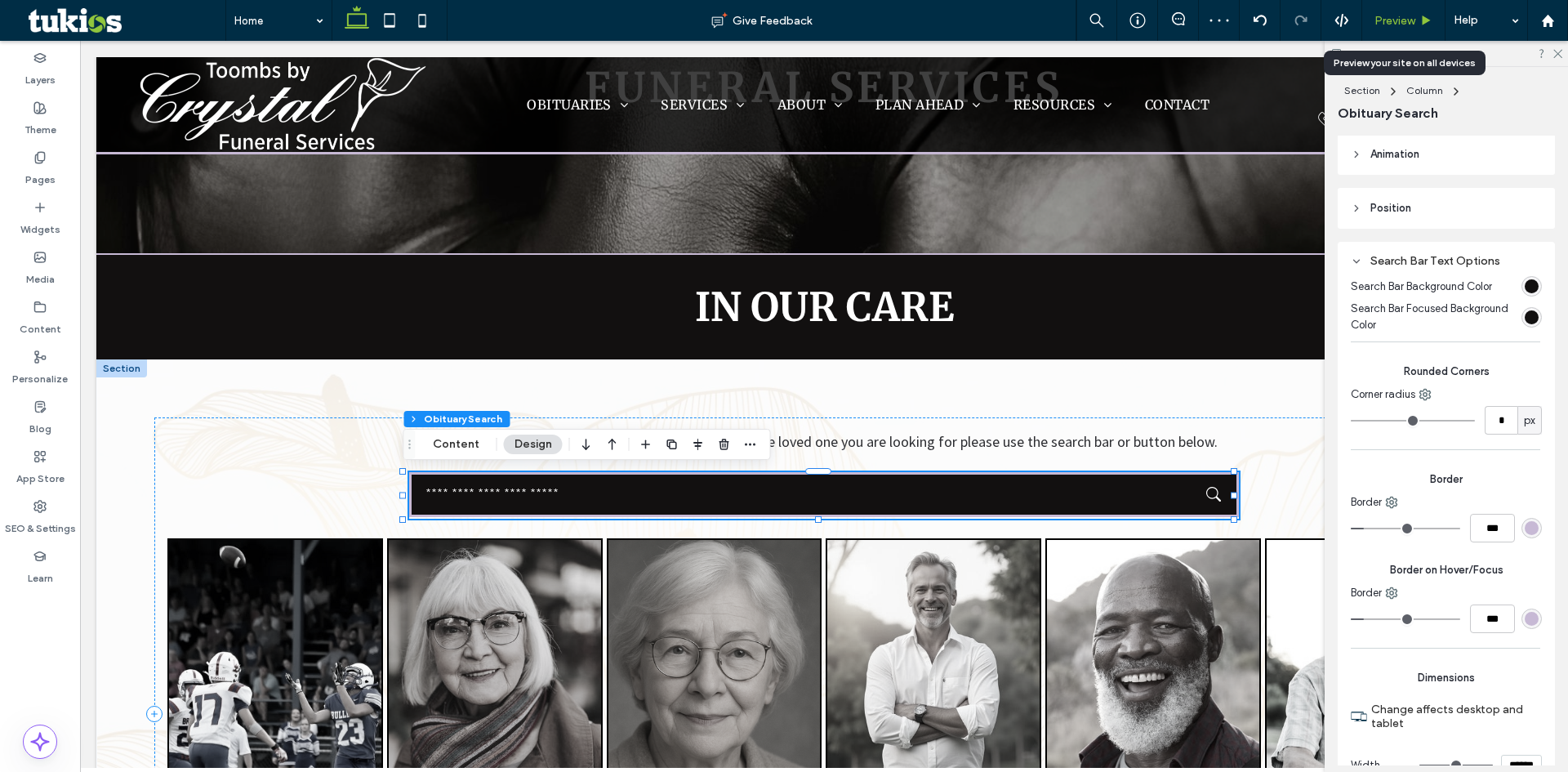
click at [1388, 22] on span "Preview" at bounding box center [1395, 21] width 41 height 14
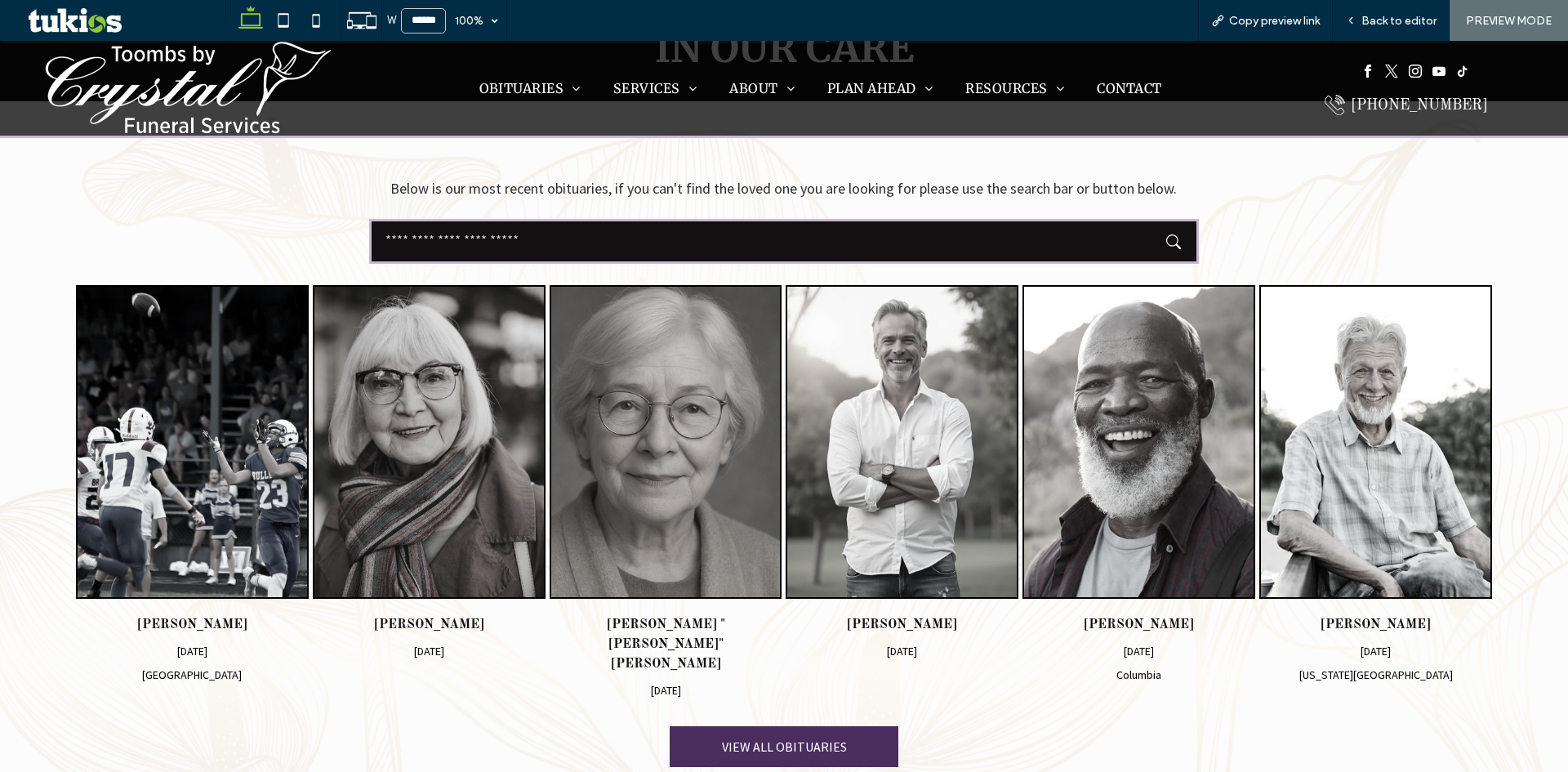
scroll to position [736, 0]
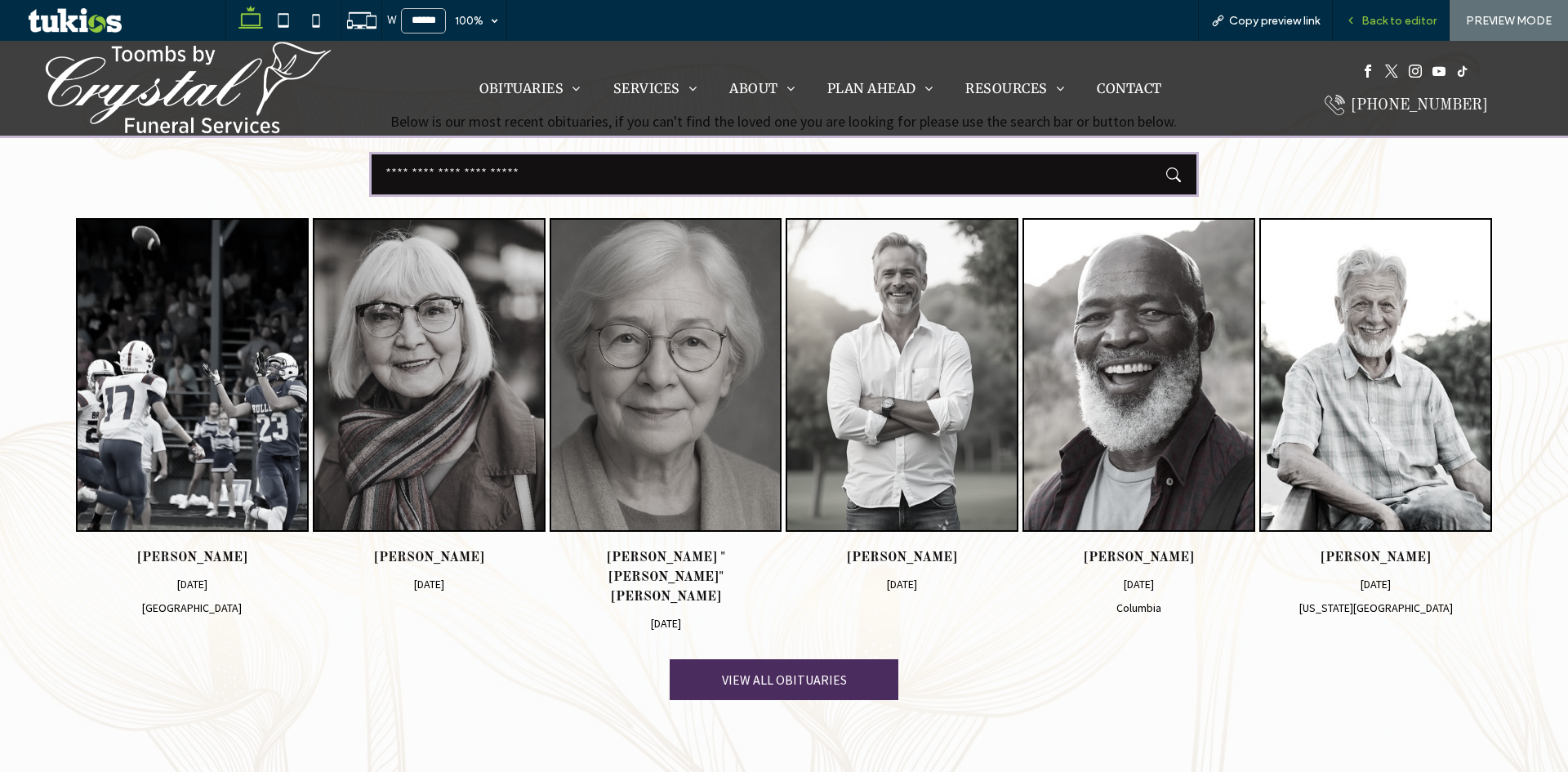
click at [1377, 12] on div "Back to editor" at bounding box center [1392, 20] width 117 height 41
click at [1404, 21] on span "Back to editor" at bounding box center [1399, 21] width 75 height 14
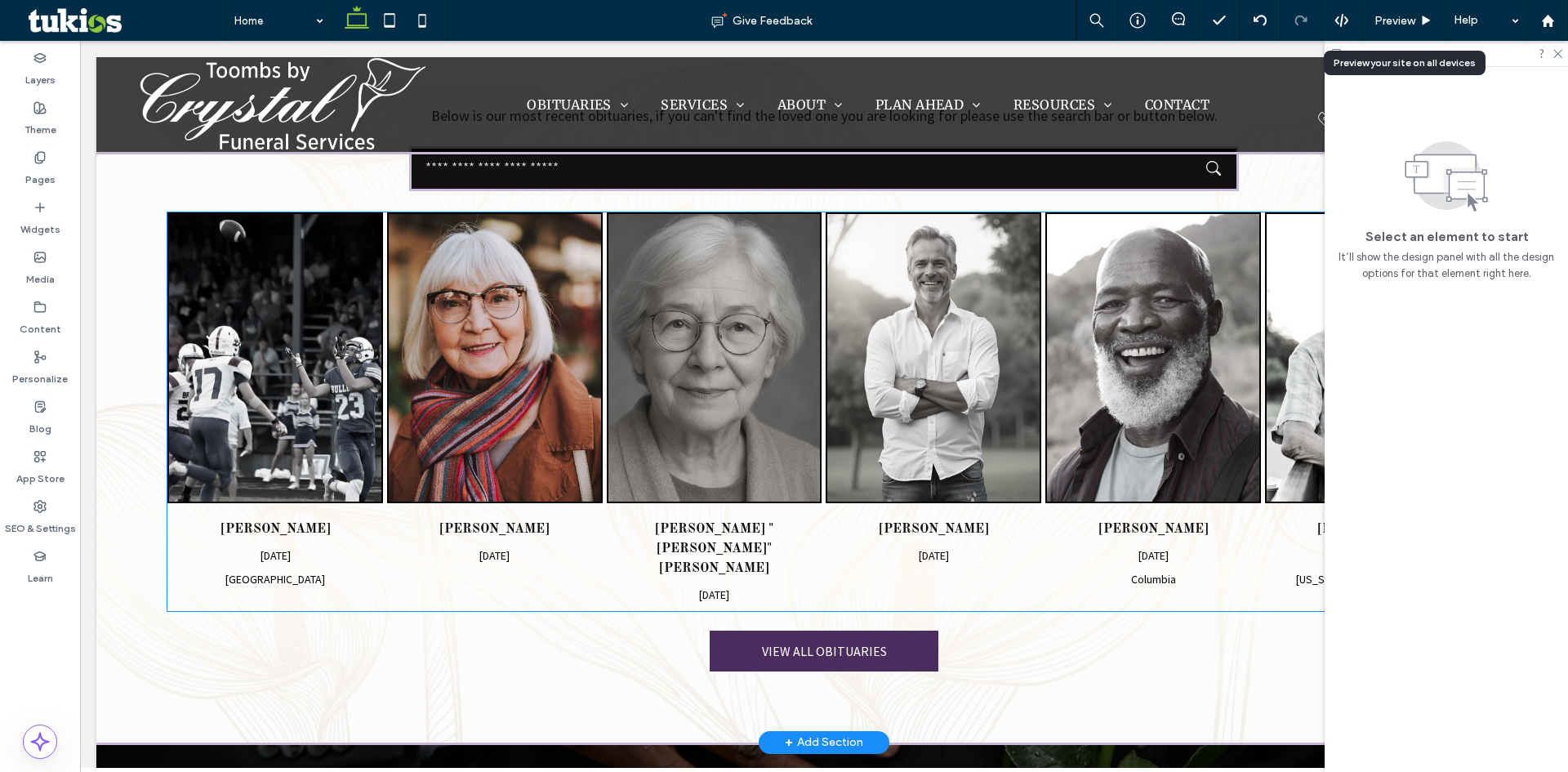
scroll to position [750, 0]
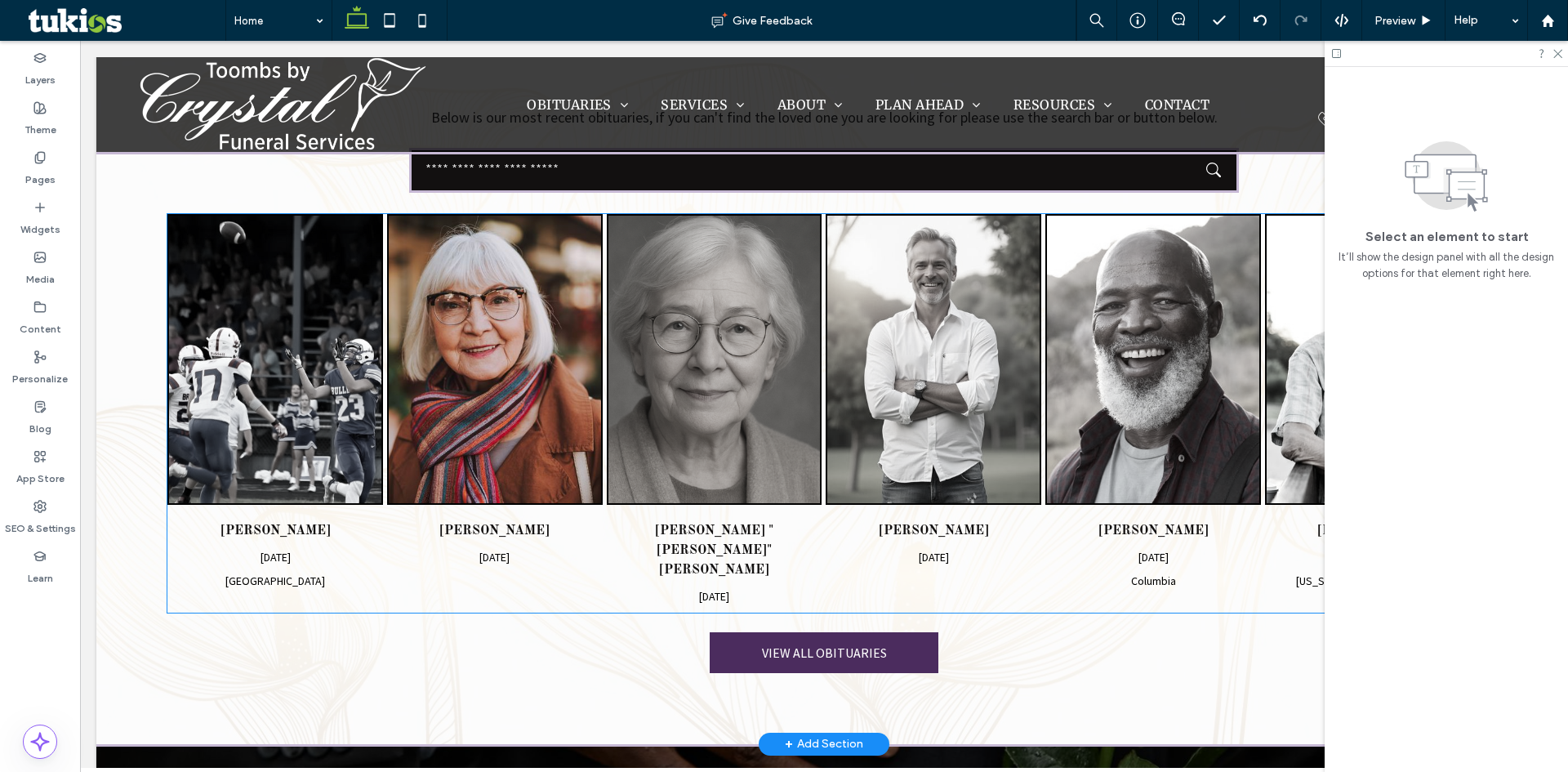
click at [529, 387] on img "Dorothy Johnson's obituary link" at bounding box center [494, 359] width 212 height 288
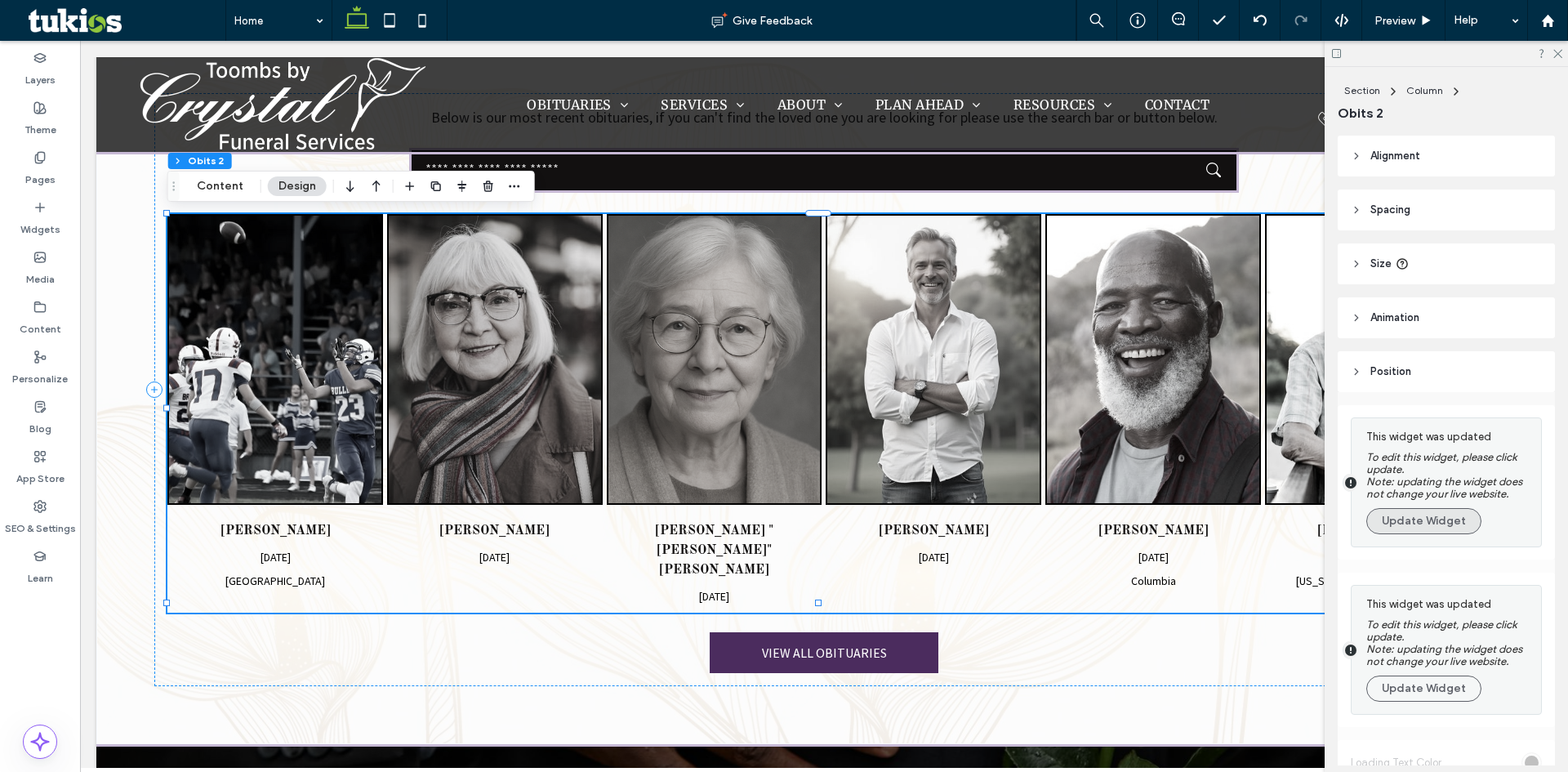
click at [1424, 519] on button "Update Widget" at bounding box center [1424, 521] width 115 height 26
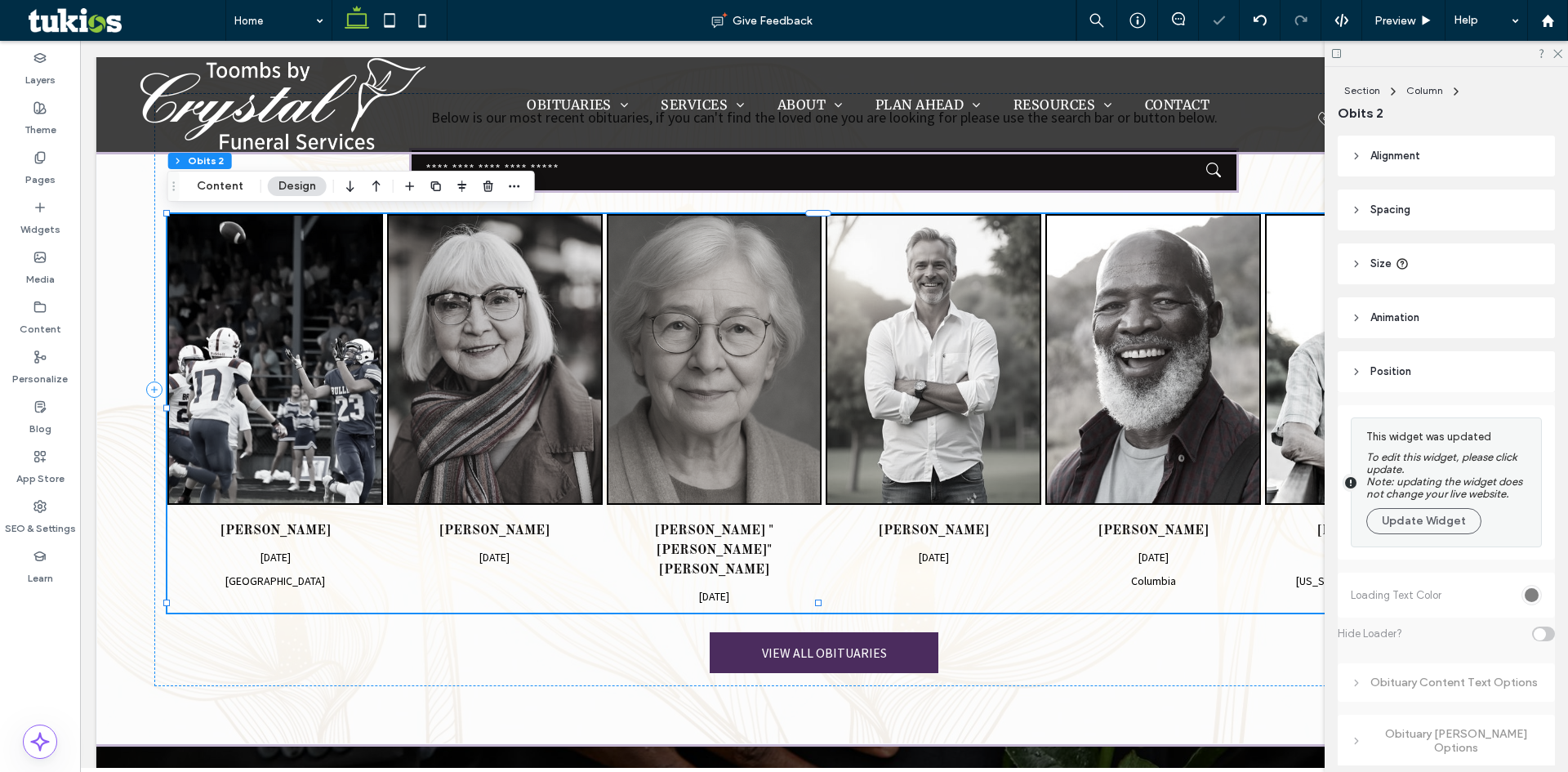
click at [1424, 519] on button "Update Widget" at bounding box center [1424, 521] width 115 height 26
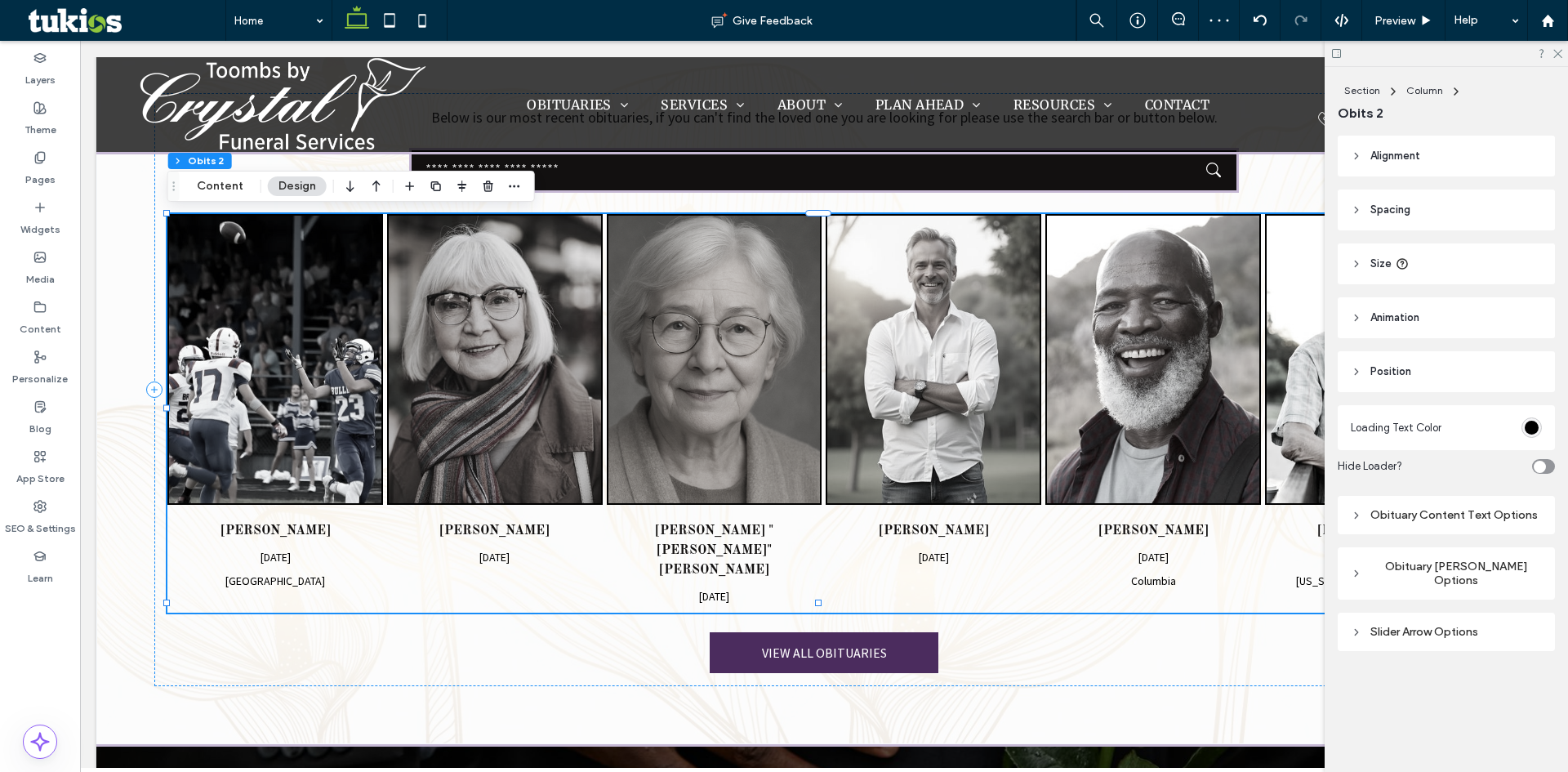
click at [1380, 315] on span "Animation" at bounding box center [1395, 318] width 49 height 16
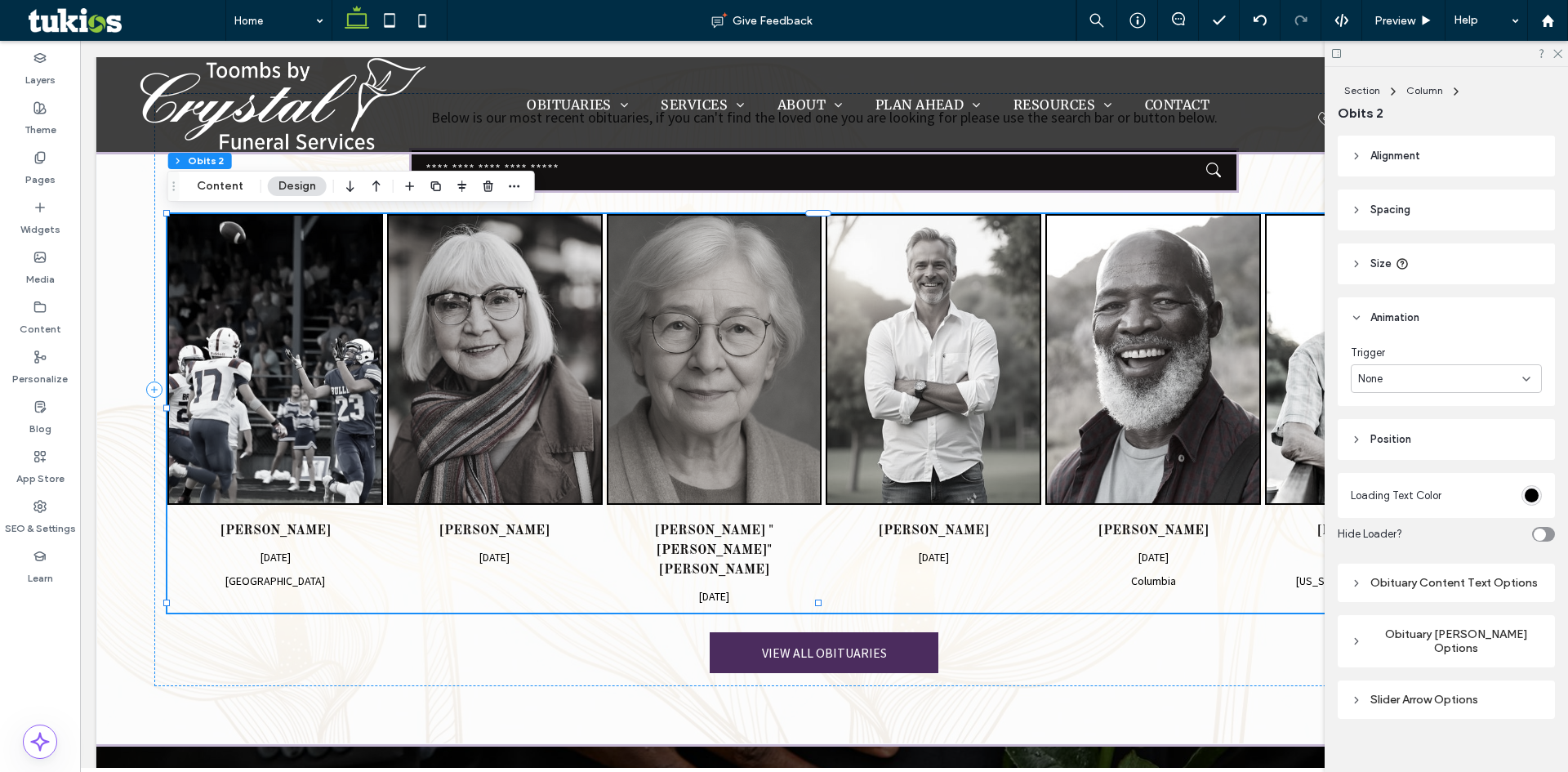
click at [1414, 644] on div "Obituary Grid Layout Options" at bounding box center [1446, 641] width 192 height 28
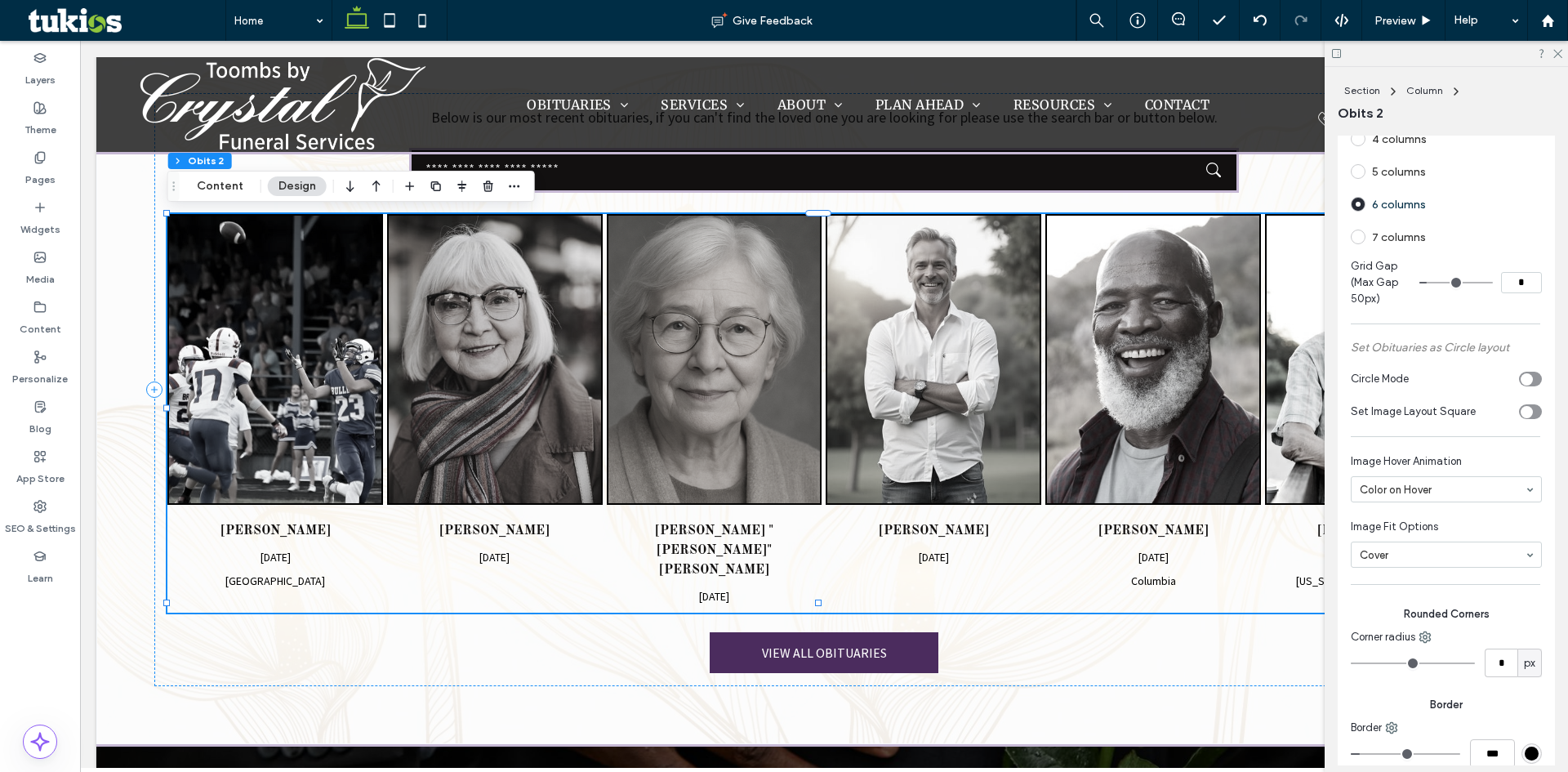
scroll to position [654, 0]
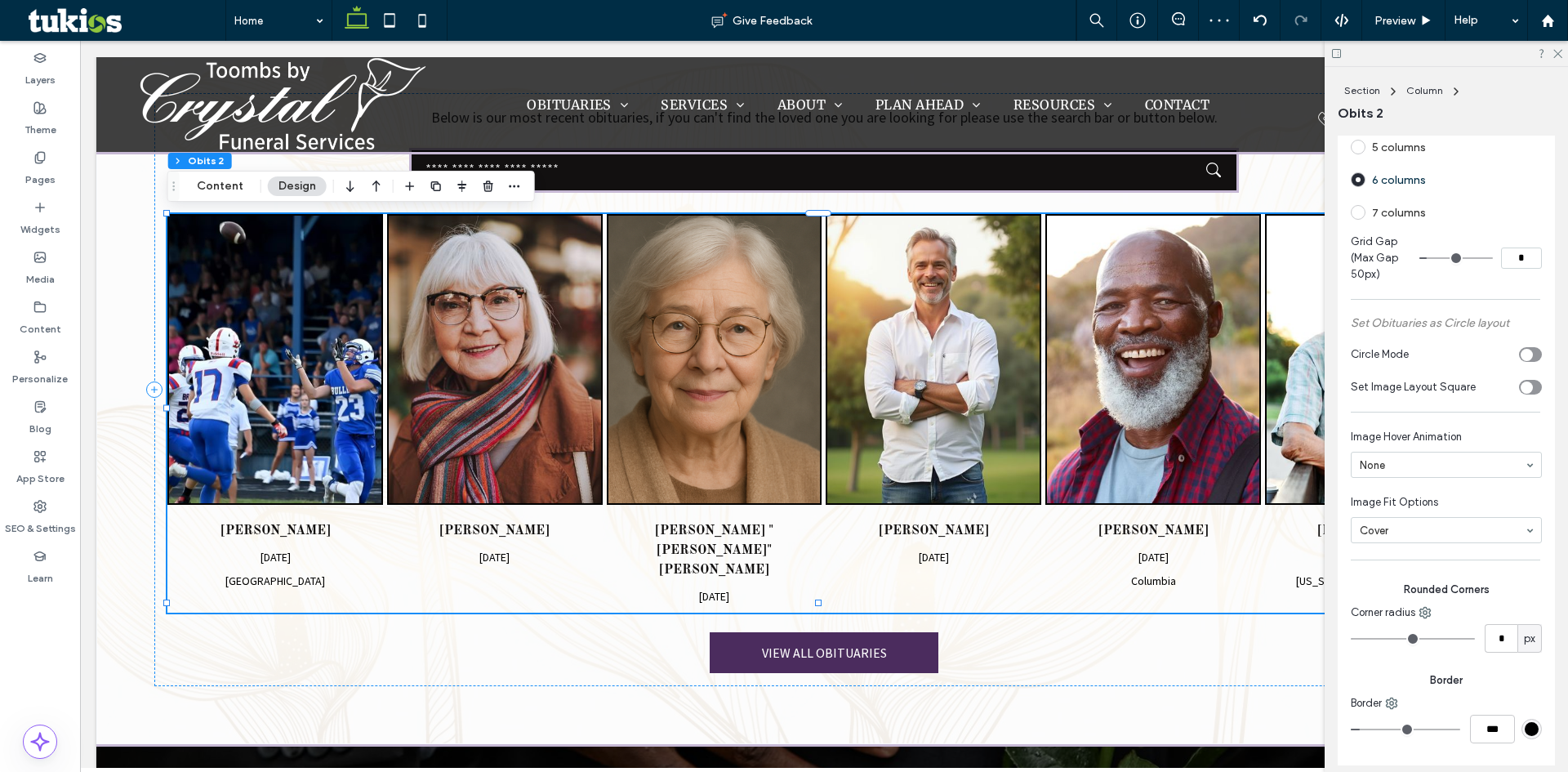
click at [1402, 466] on input at bounding box center [1443, 465] width 165 height 12
click at [1400, 16] on span "Preview" at bounding box center [1395, 21] width 41 height 14
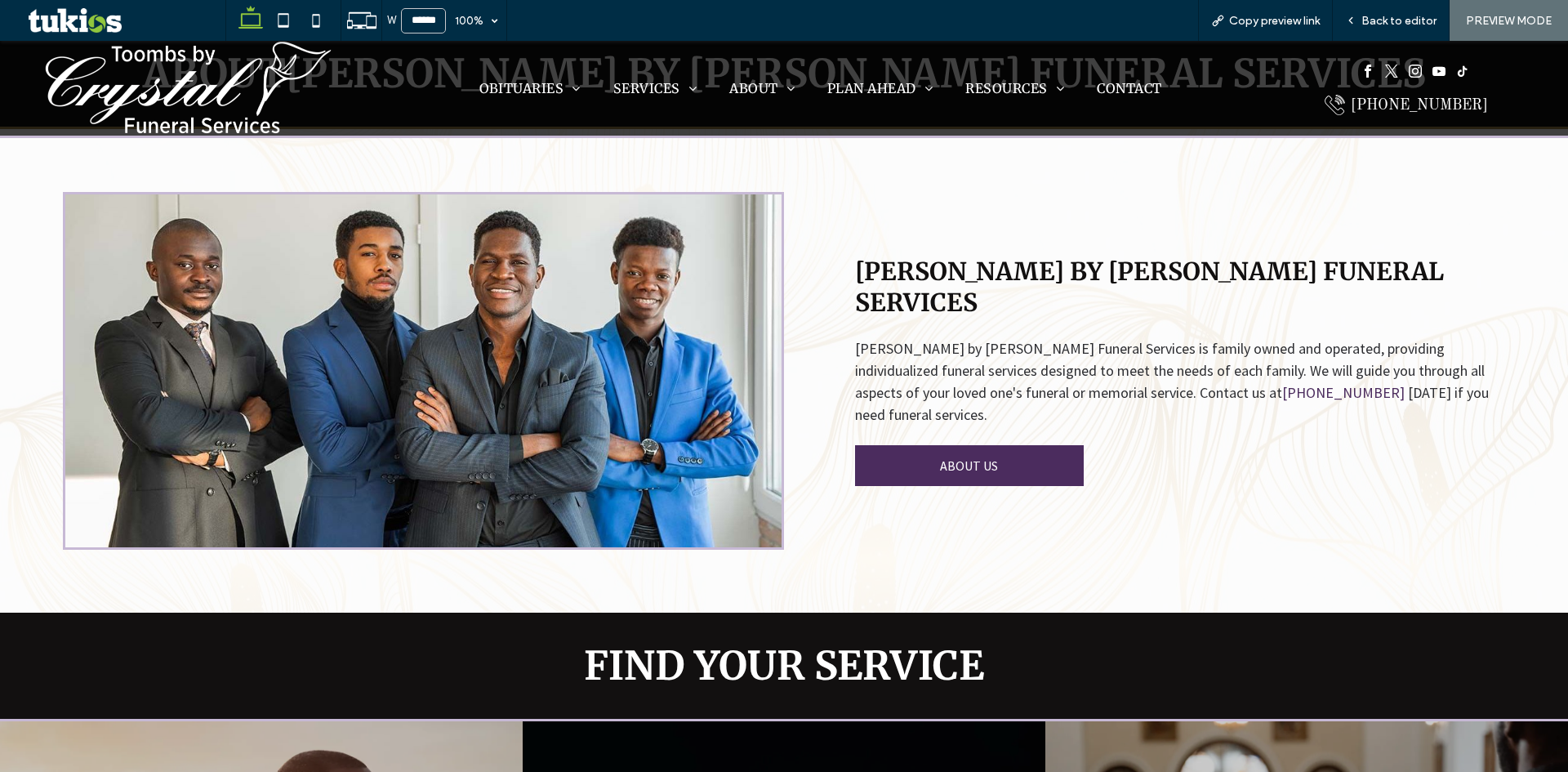
scroll to position [1798, 0]
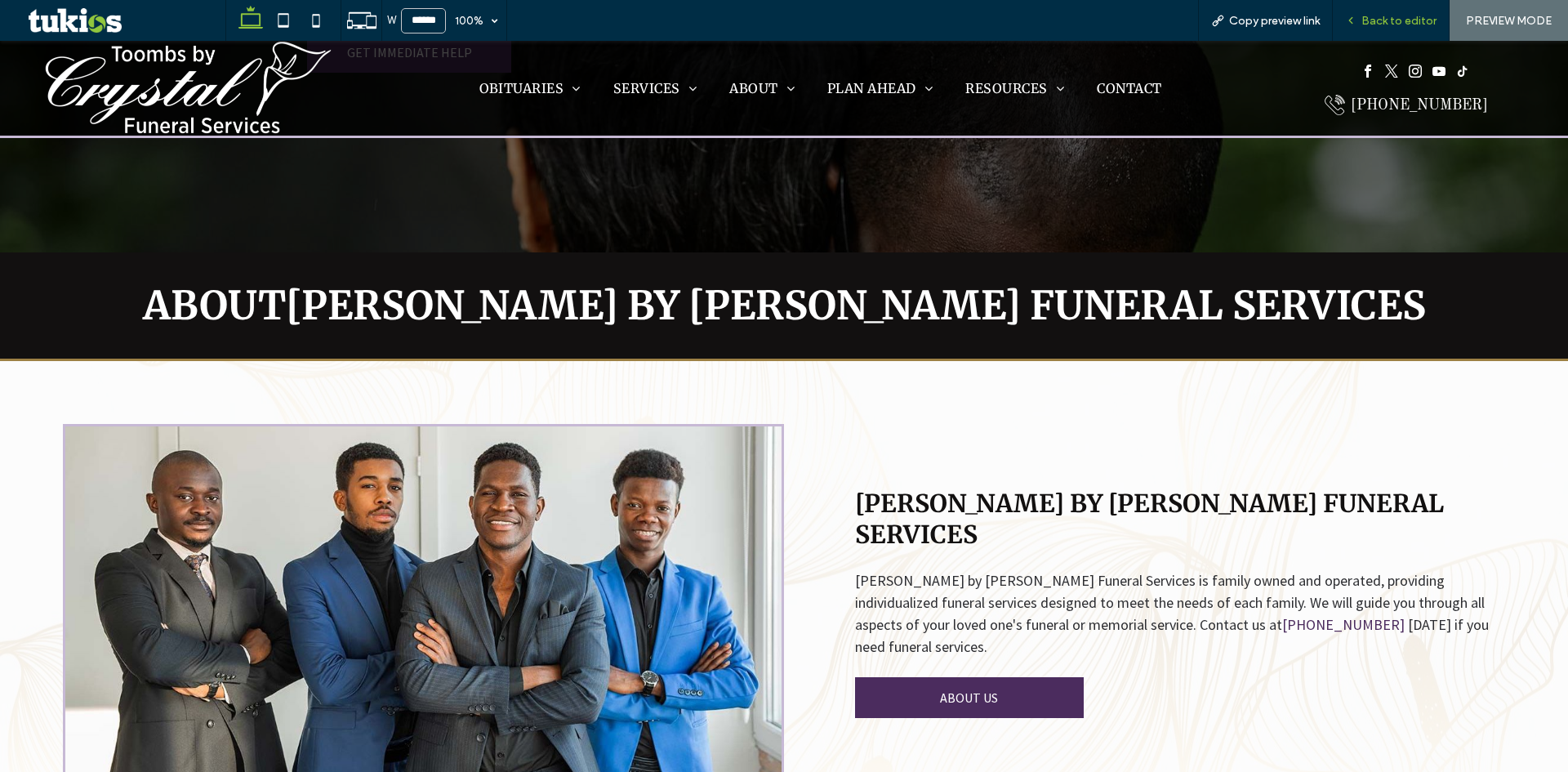
click at [1420, 17] on span "Back to editor" at bounding box center [1399, 21] width 75 height 14
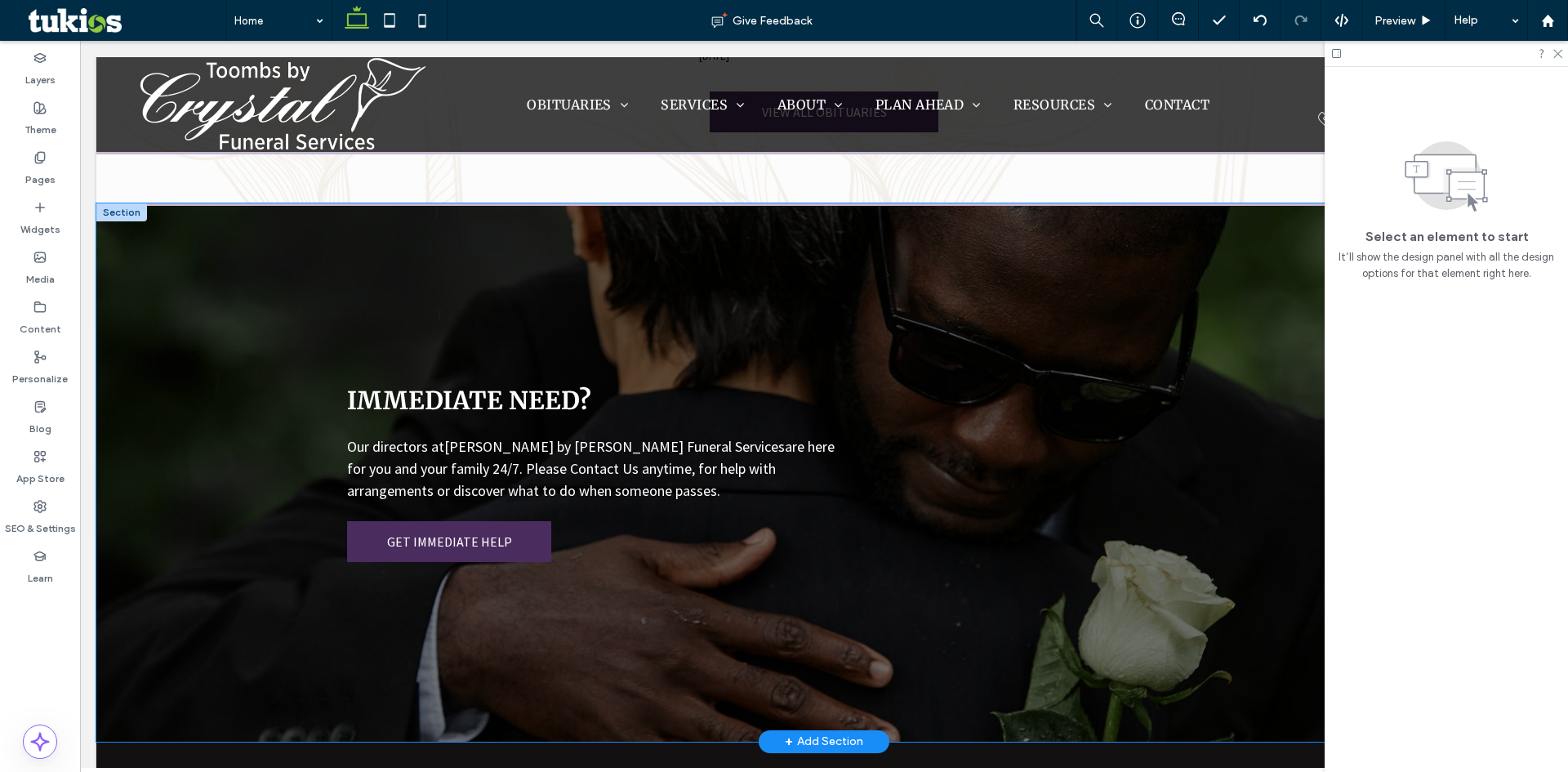
scroll to position [1289, 0]
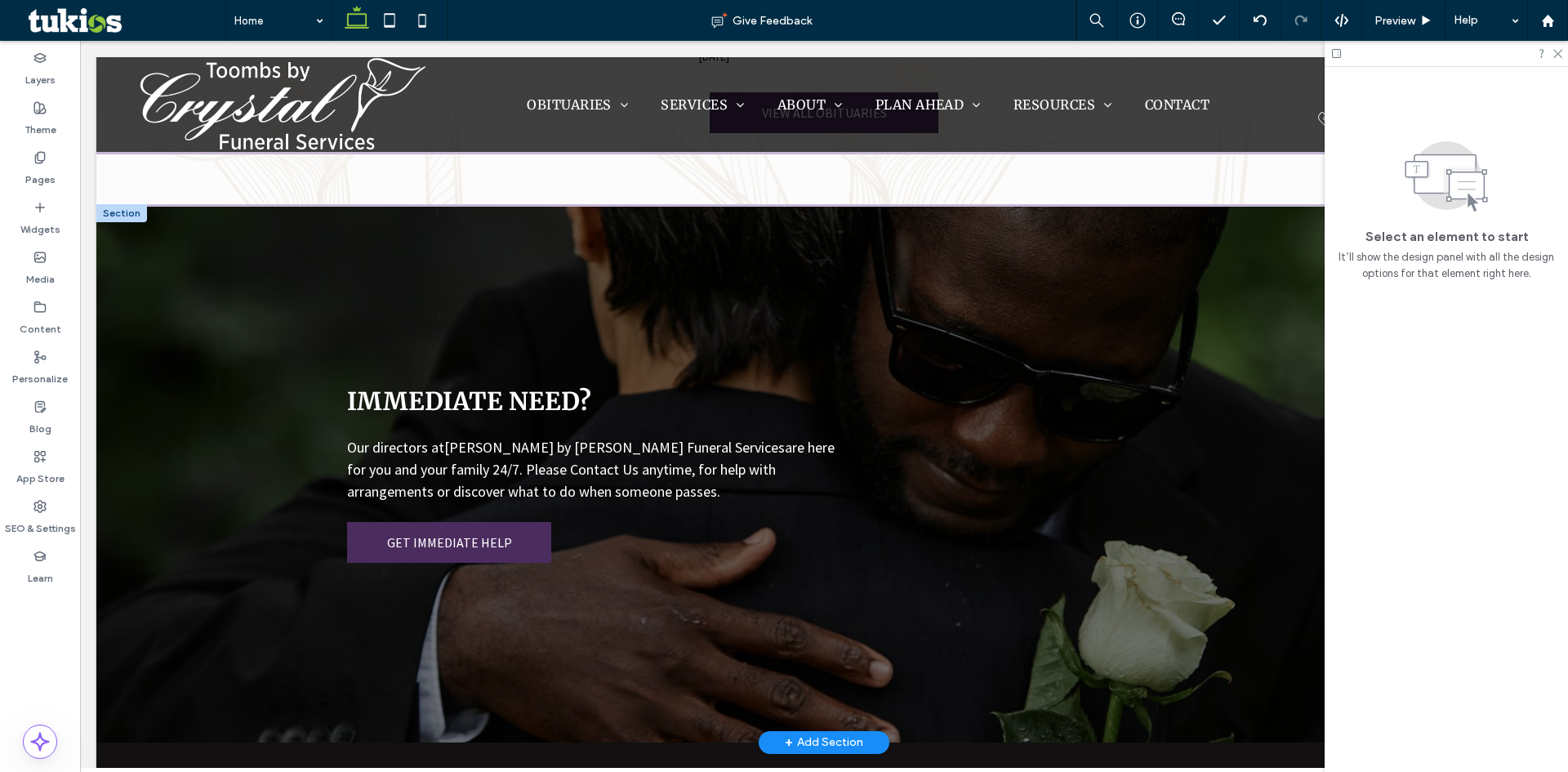
click at [129, 204] on div at bounding box center [122, 213] width 51 height 18
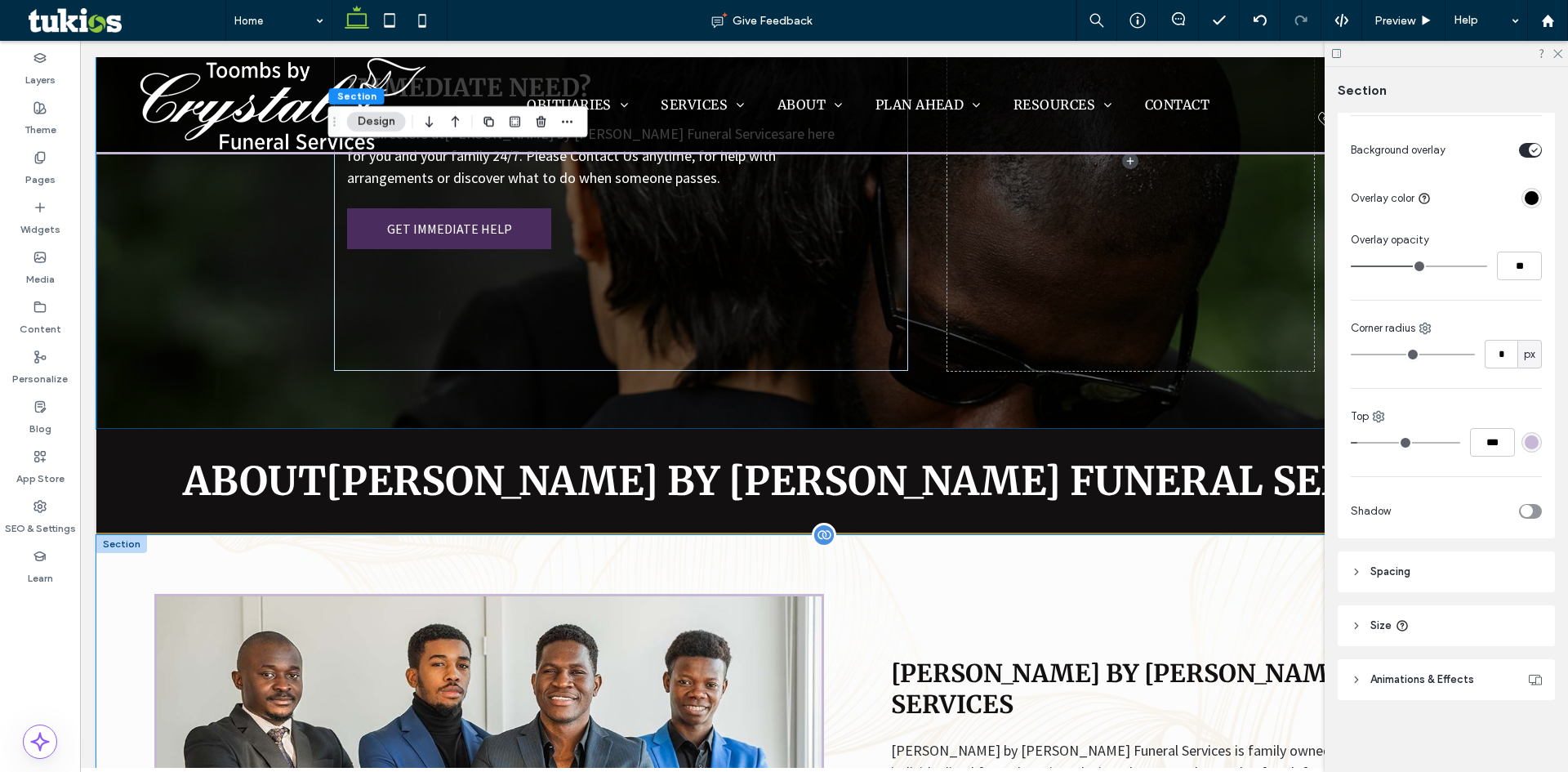
scroll to position [1617, 0]
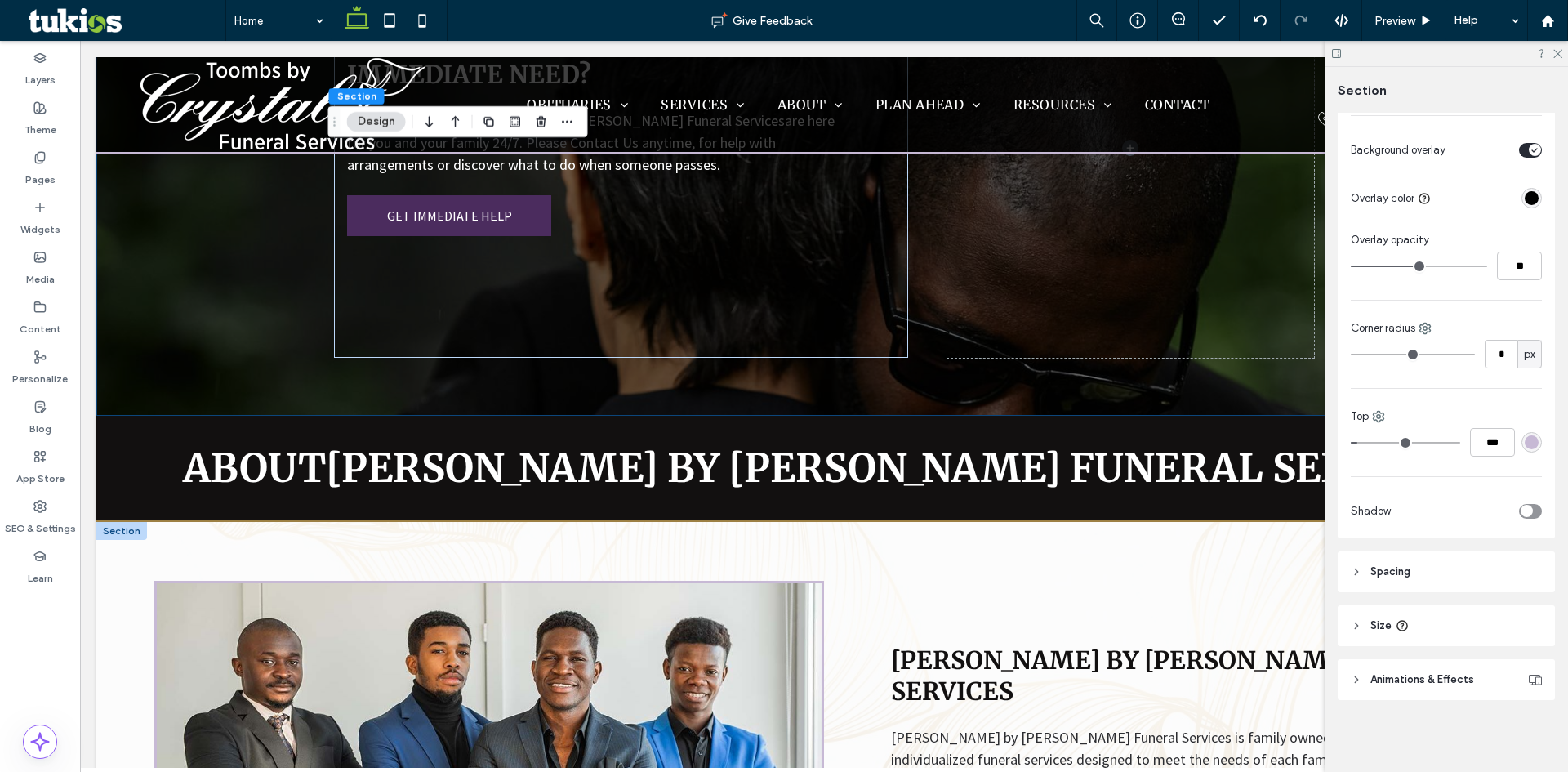
click at [125, 524] on div at bounding box center [122, 532] width 51 height 18
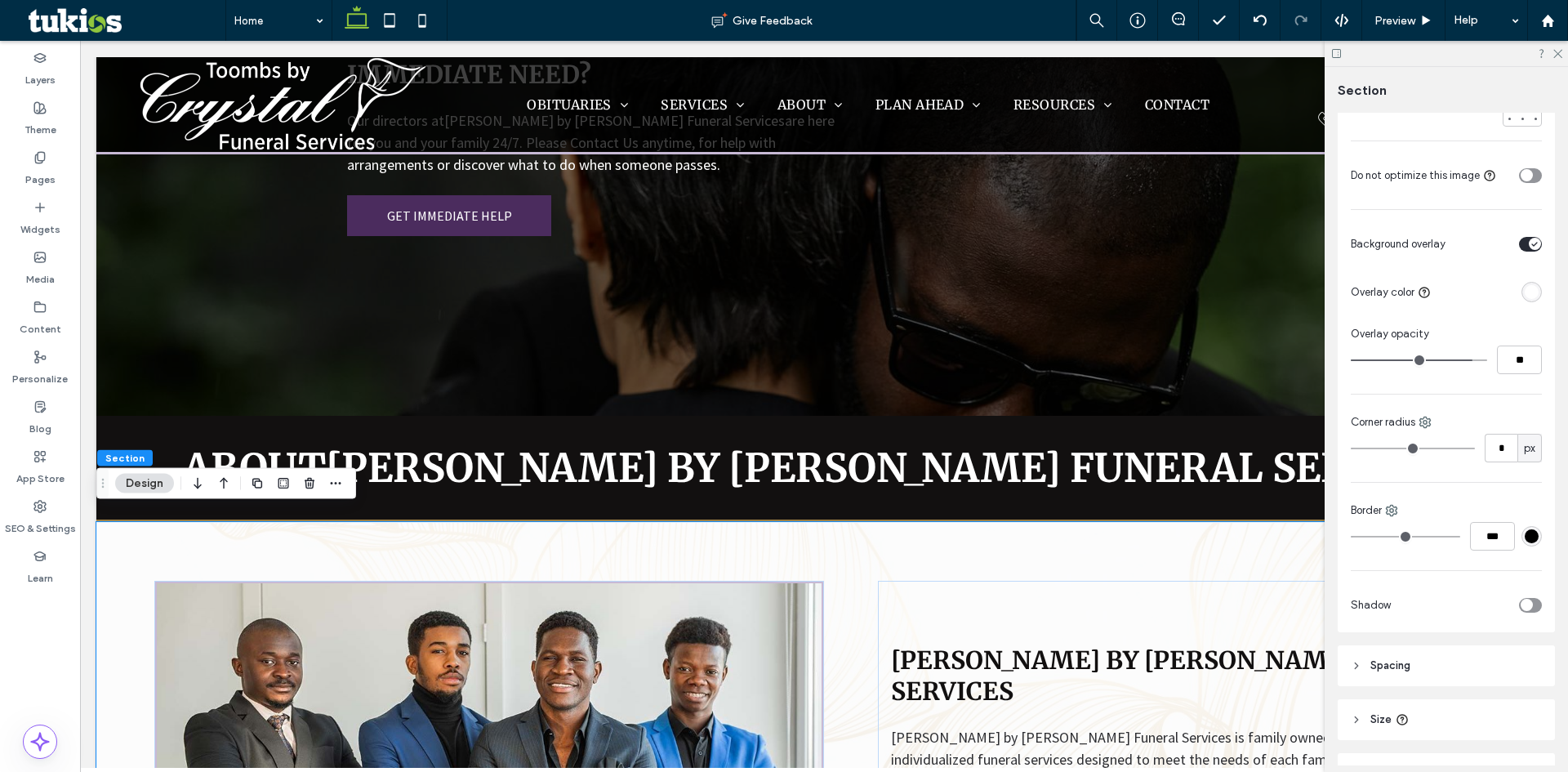
scroll to position [899, 0]
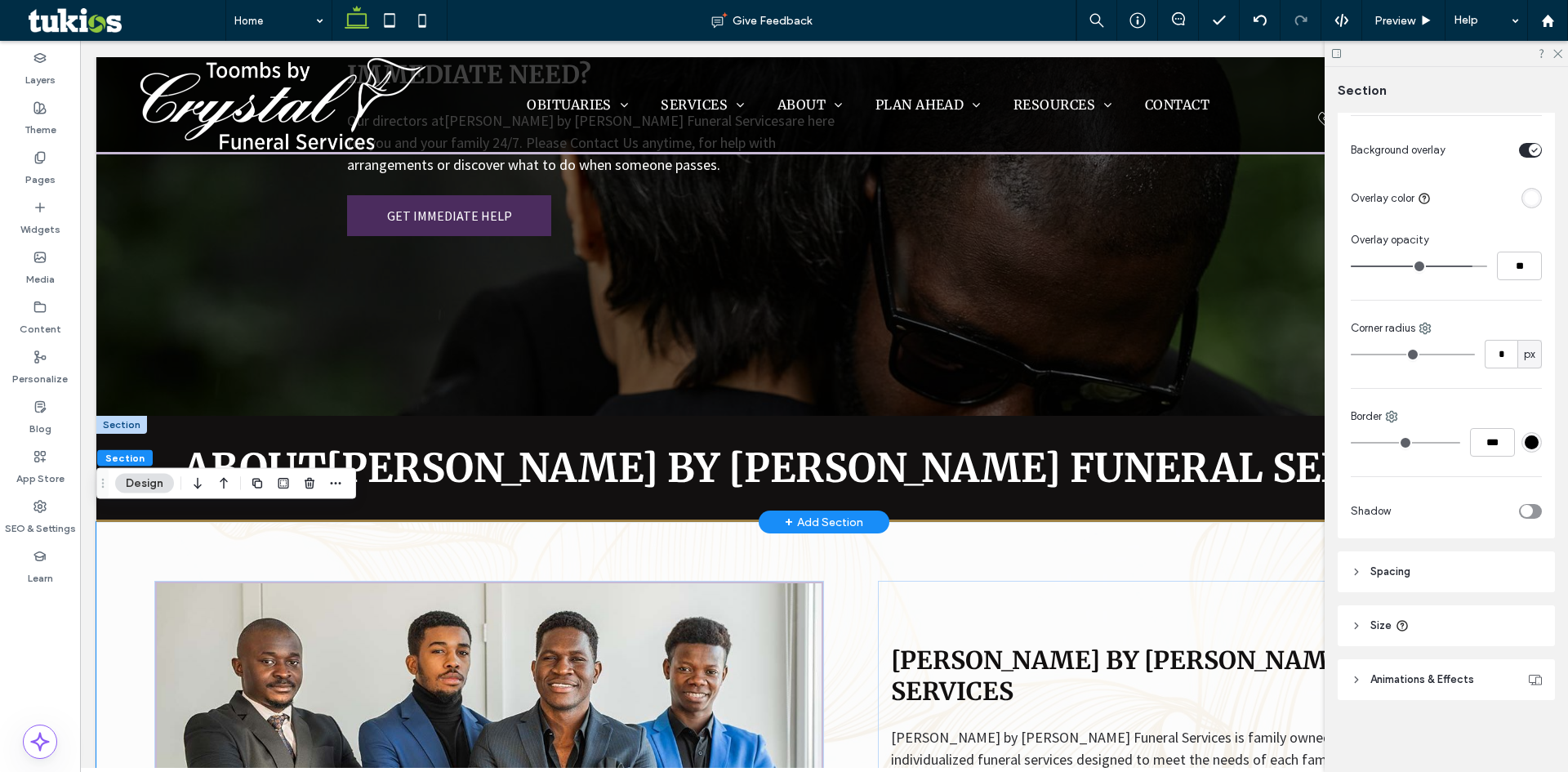
click at [126, 416] on div at bounding box center [122, 425] width 51 height 18
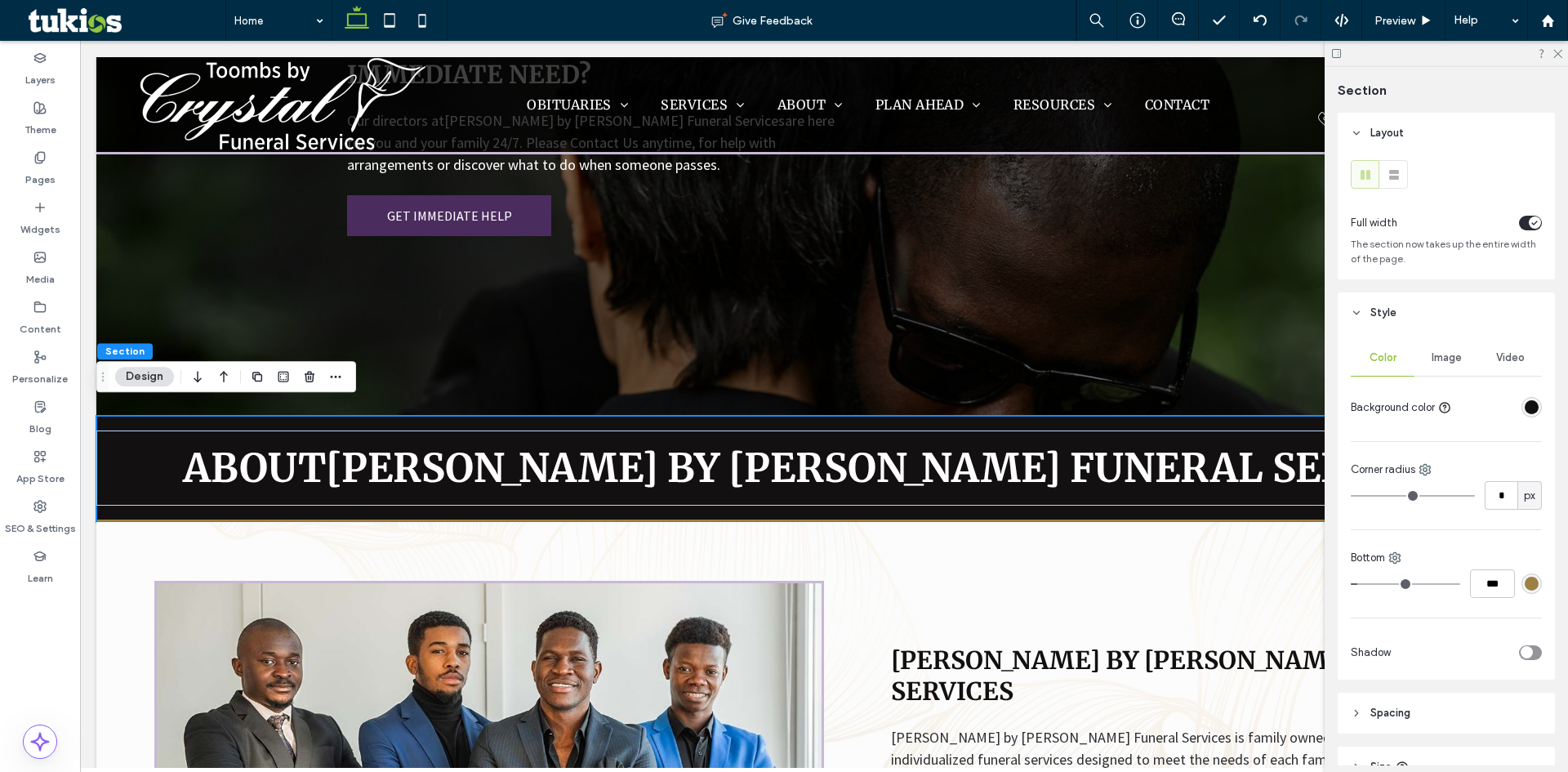
click at [1525, 580] on div "rgba(157, 128, 68, 1)" at bounding box center [1533, 584] width 14 height 14
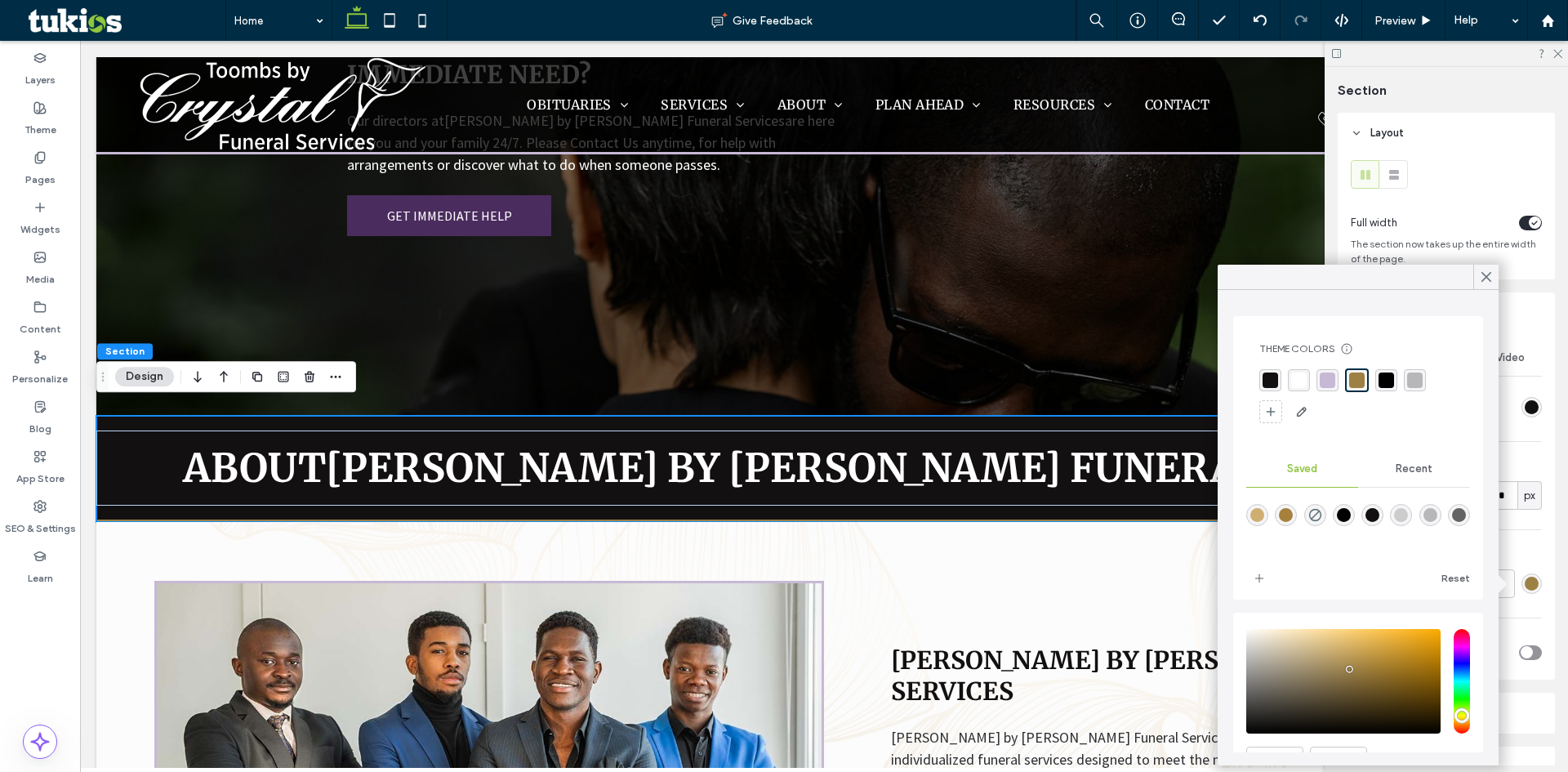
click at [1334, 382] on div "rgba(199, 185, 213, 1)" at bounding box center [1328, 381] width 16 height 16
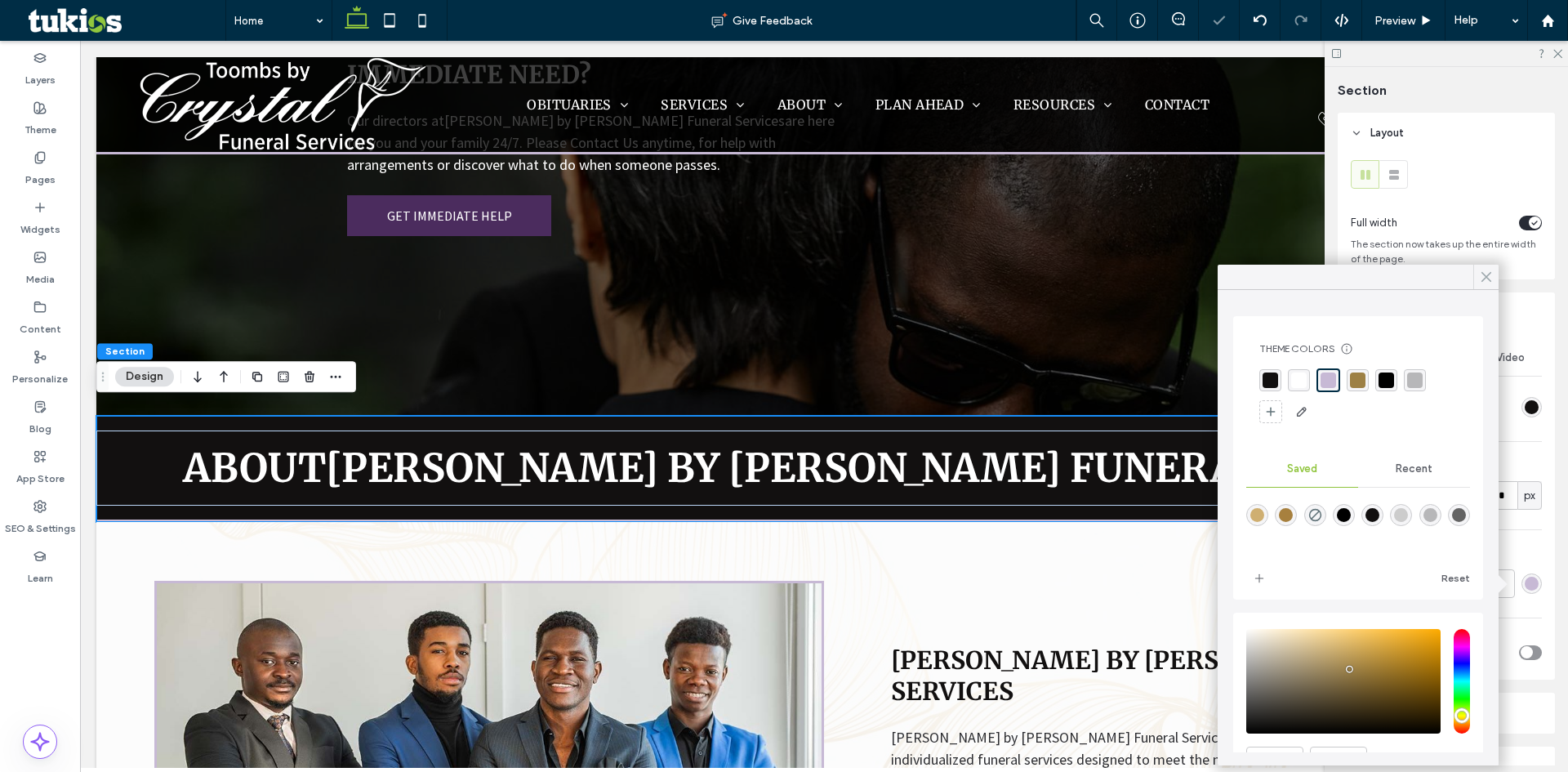
click at [1487, 272] on icon at bounding box center [1486, 277] width 15 height 15
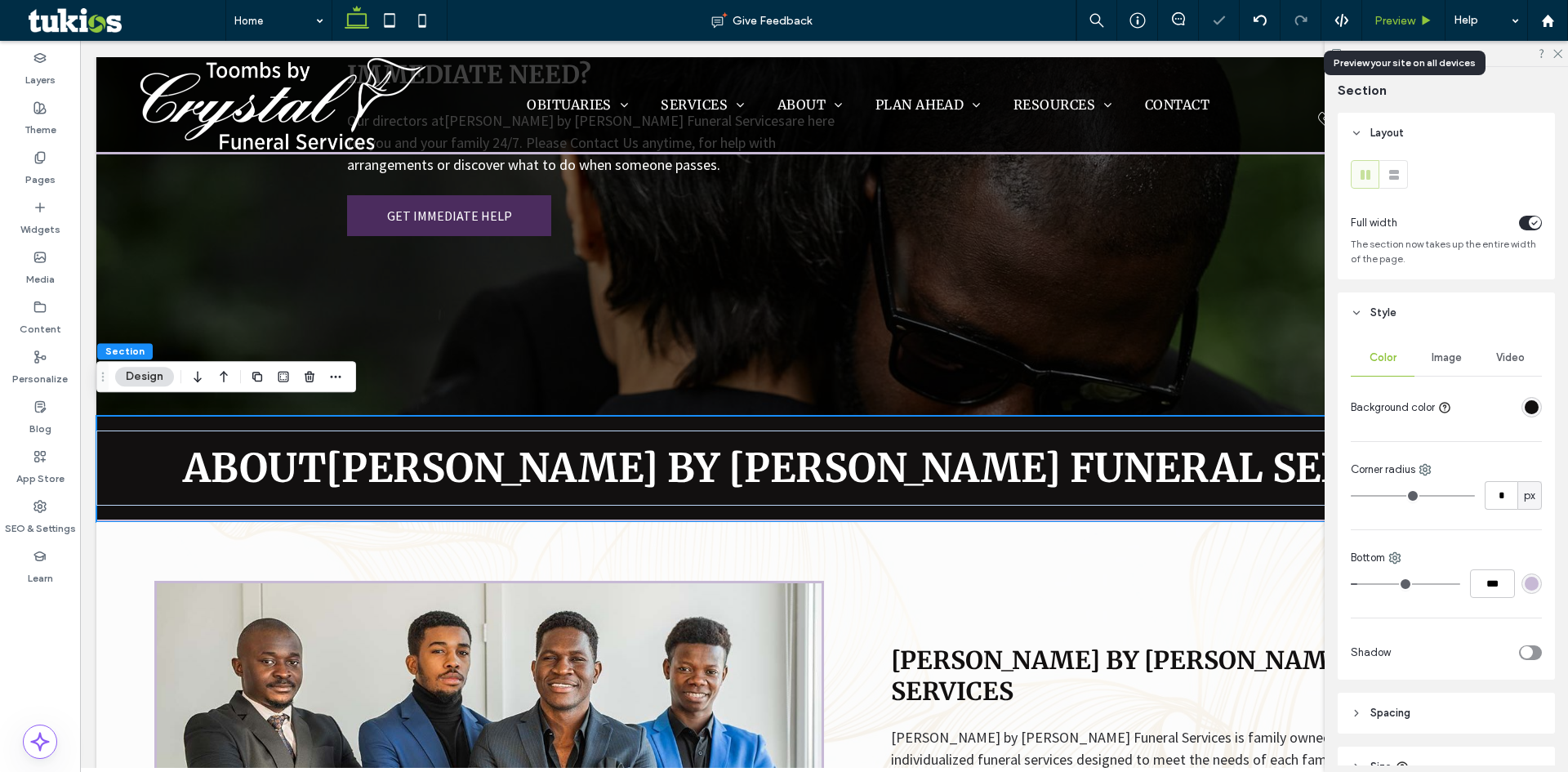
click at [1390, 12] on div "Preview" at bounding box center [1404, 20] width 83 height 41
click at [1409, 17] on span "Preview" at bounding box center [1395, 21] width 41 height 14
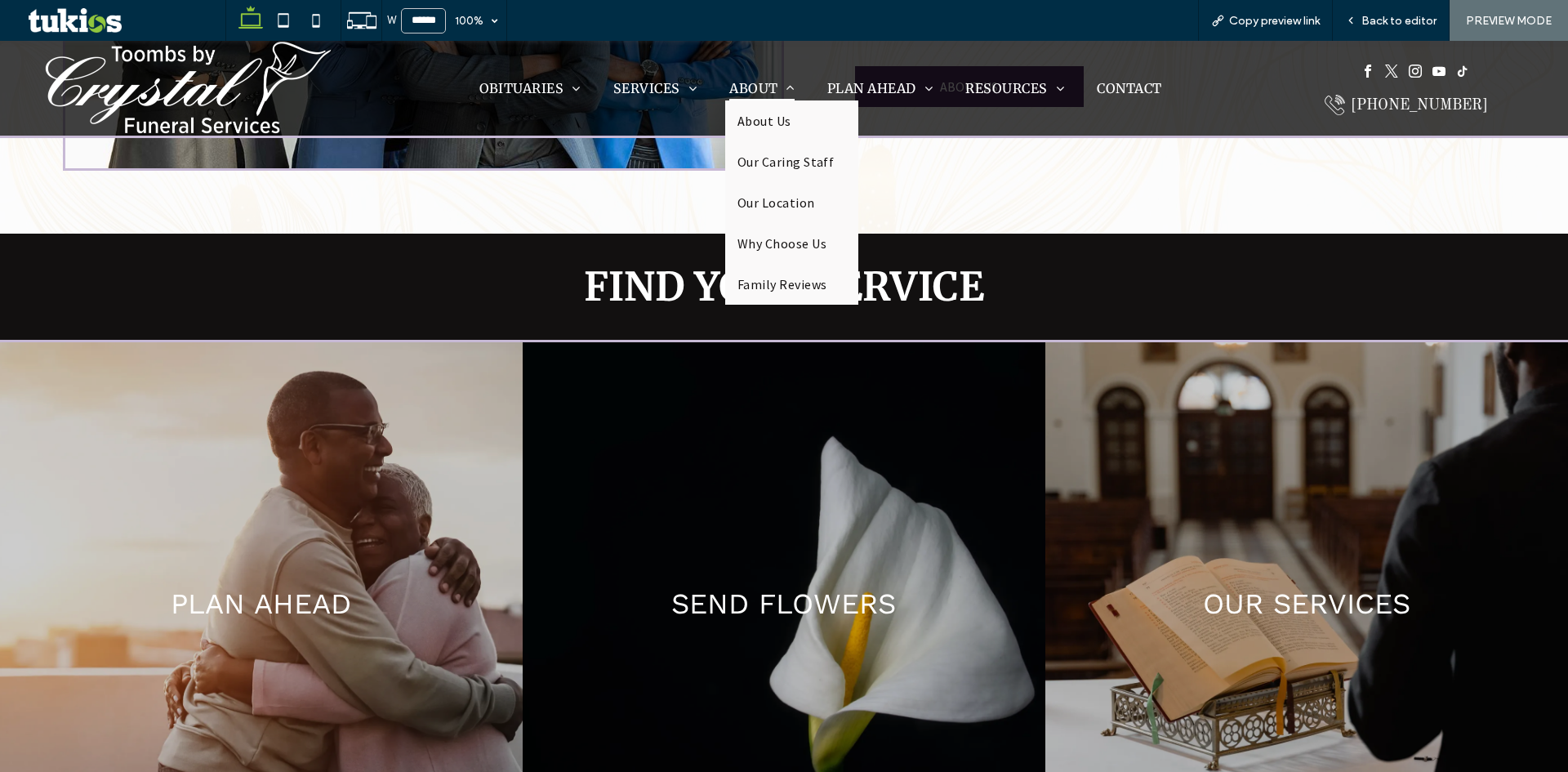
scroll to position [1838, 0]
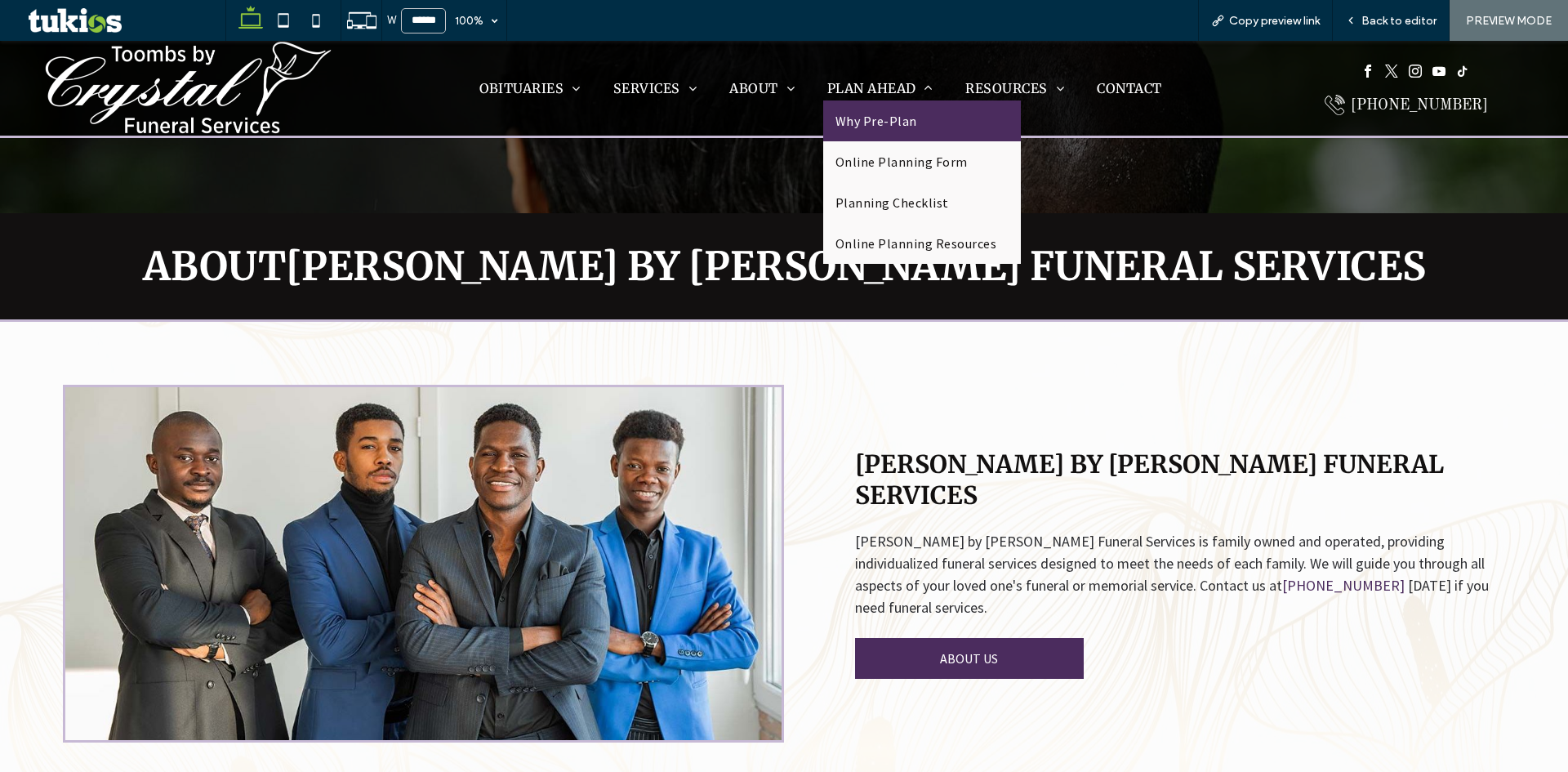
click at [863, 130] on link "Why Pre-Plan" at bounding box center [921, 121] width 198 height 41
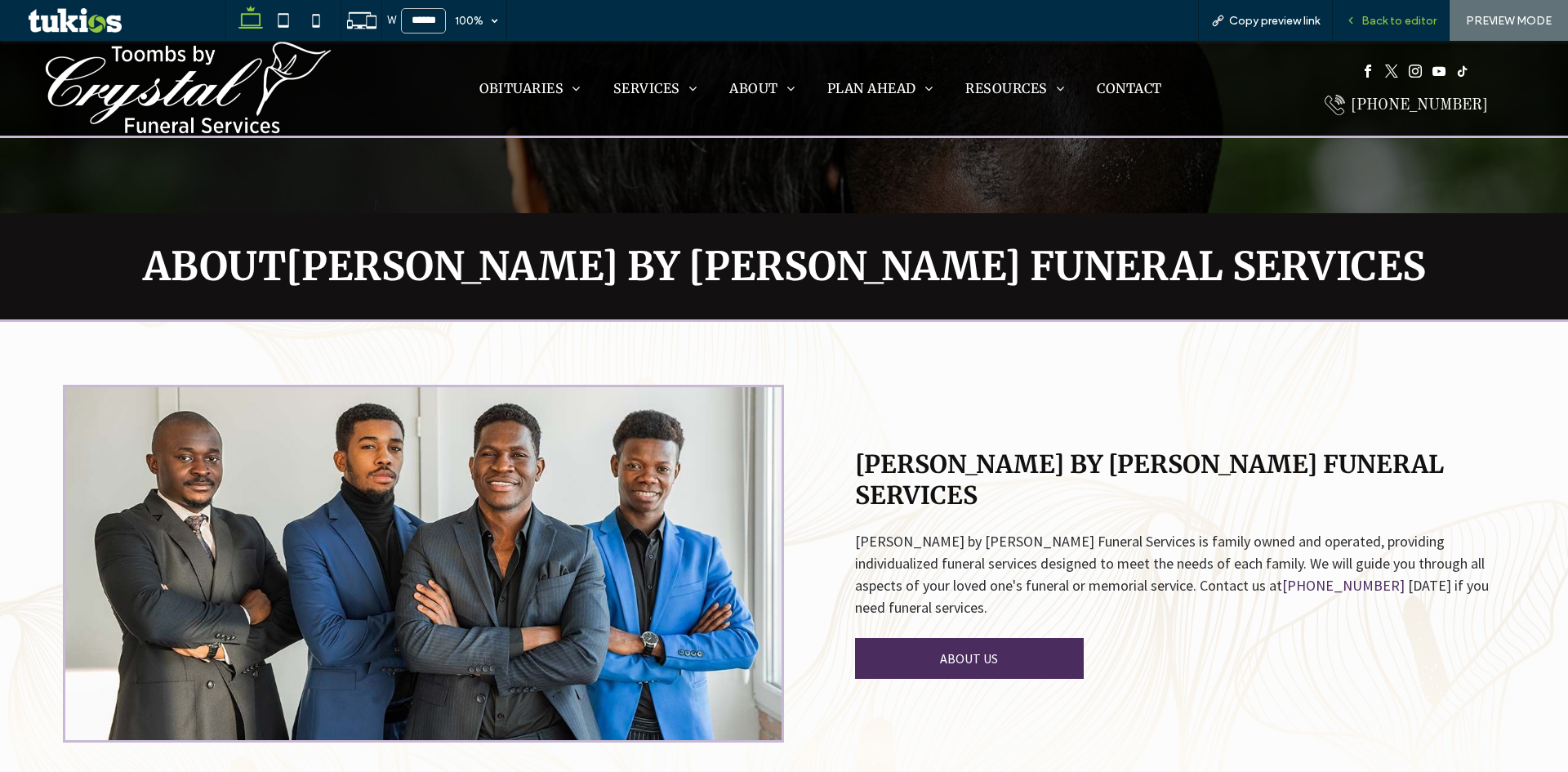
click at [1413, 17] on span "Back to editor" at bounding box center [1399, 21] width 75 height 14
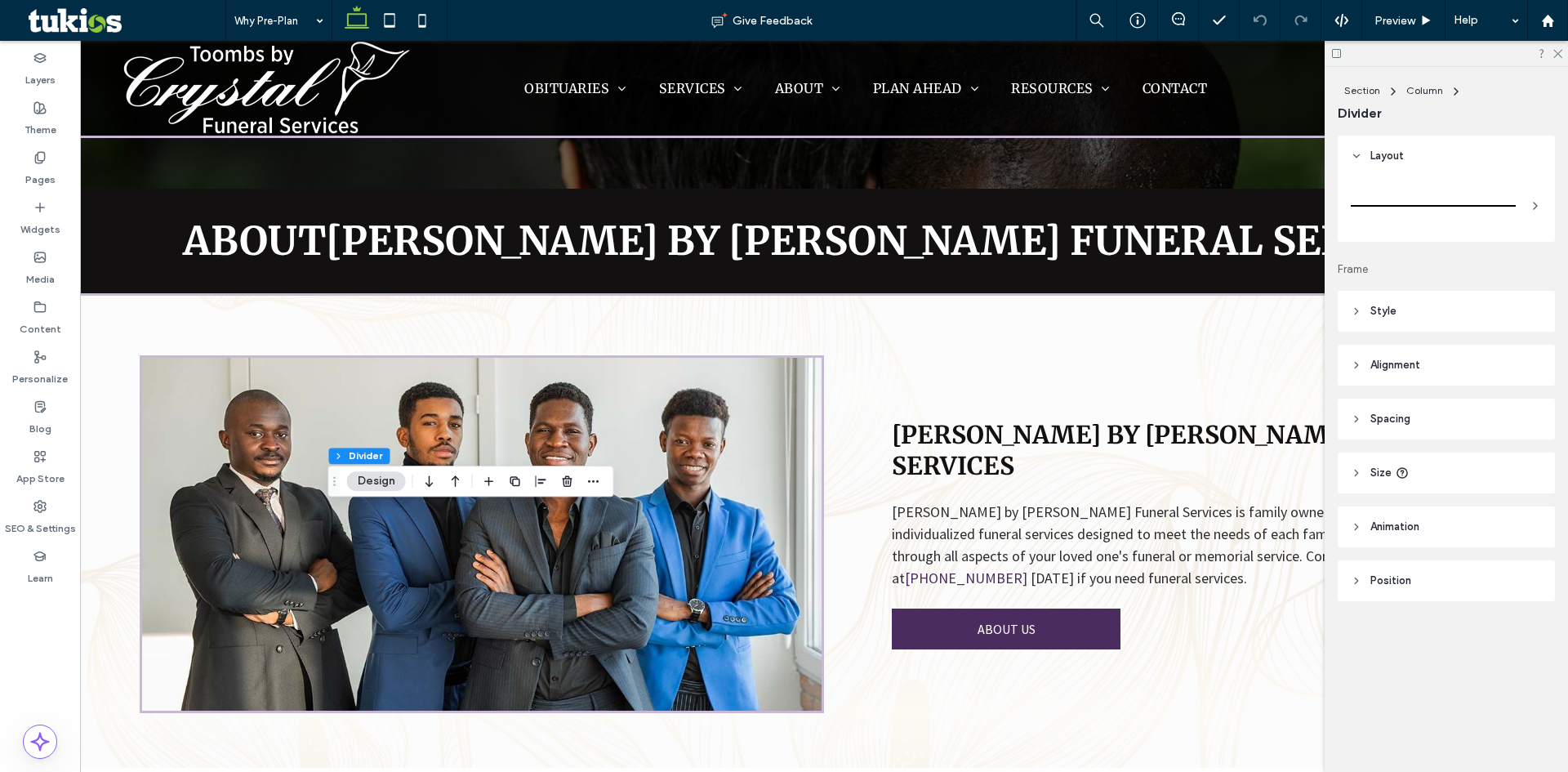
click at [1387, 309] on span "Style" at bounding box center [1384, 311] width 26 height 16
click at [1525, 358] on div "rgb(157, 128, 68)" at bounding box center [1533, 353] width 14 height 14
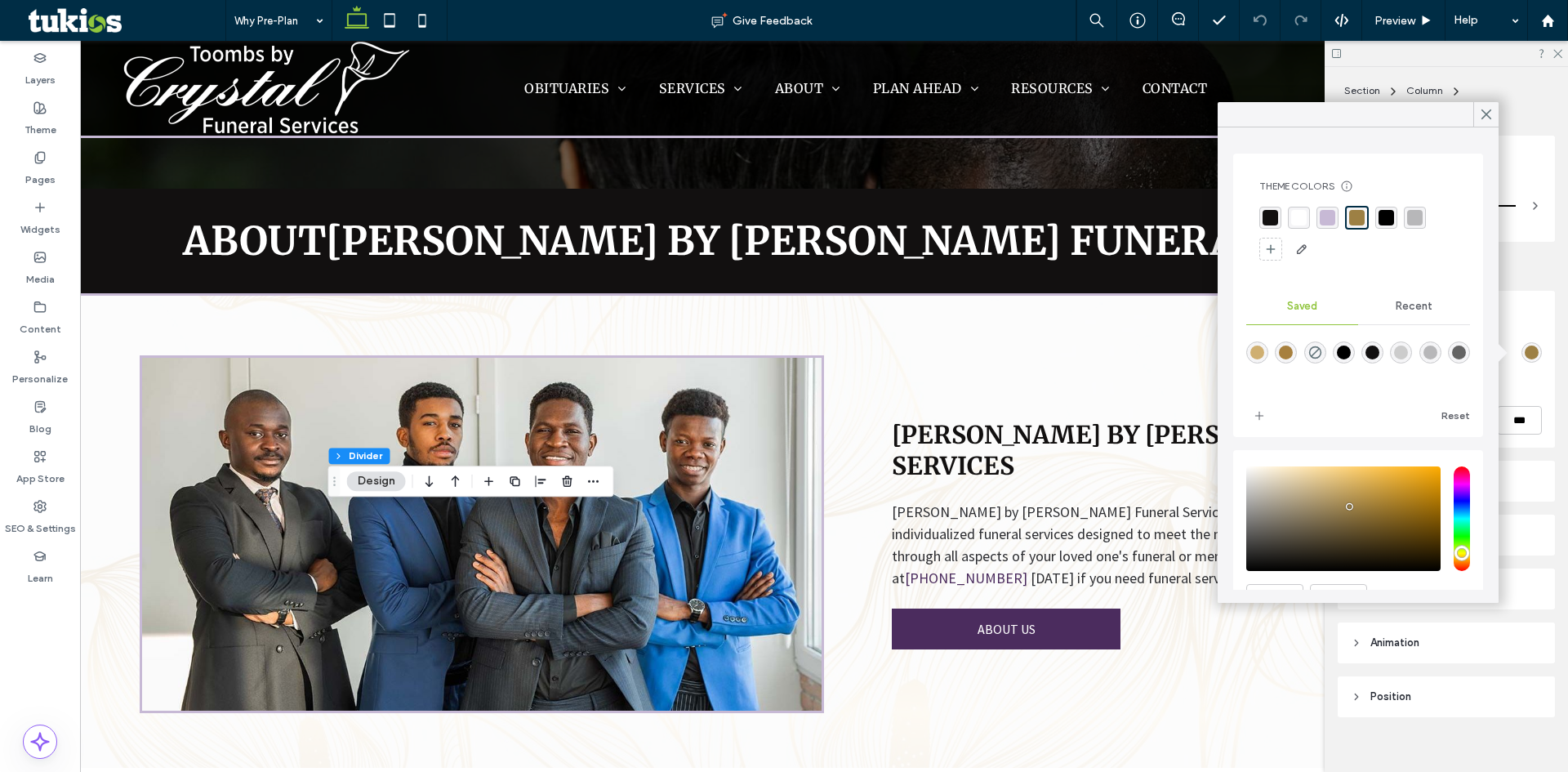
click at [1321, 216] on div "rgba(199, 185, 213, 1)" at bounding box center [1328, 218] width 16 height 16
click at [1492, 111] on icon at bounding box center [1486, 114] width 15 height 15
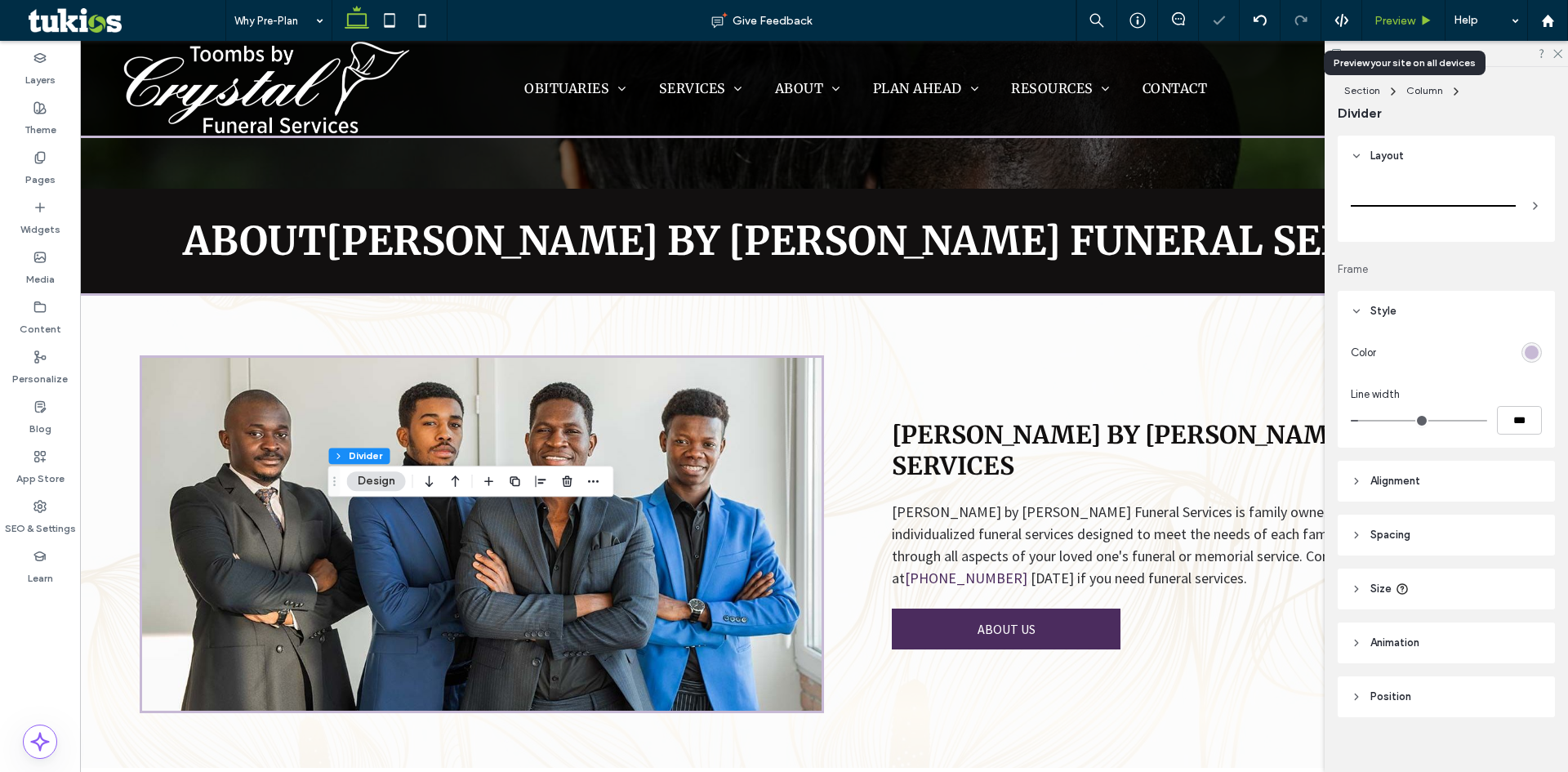
click at [1409, 14] on span "Preview" at bounding box center [1395, 21] width 41 height 14
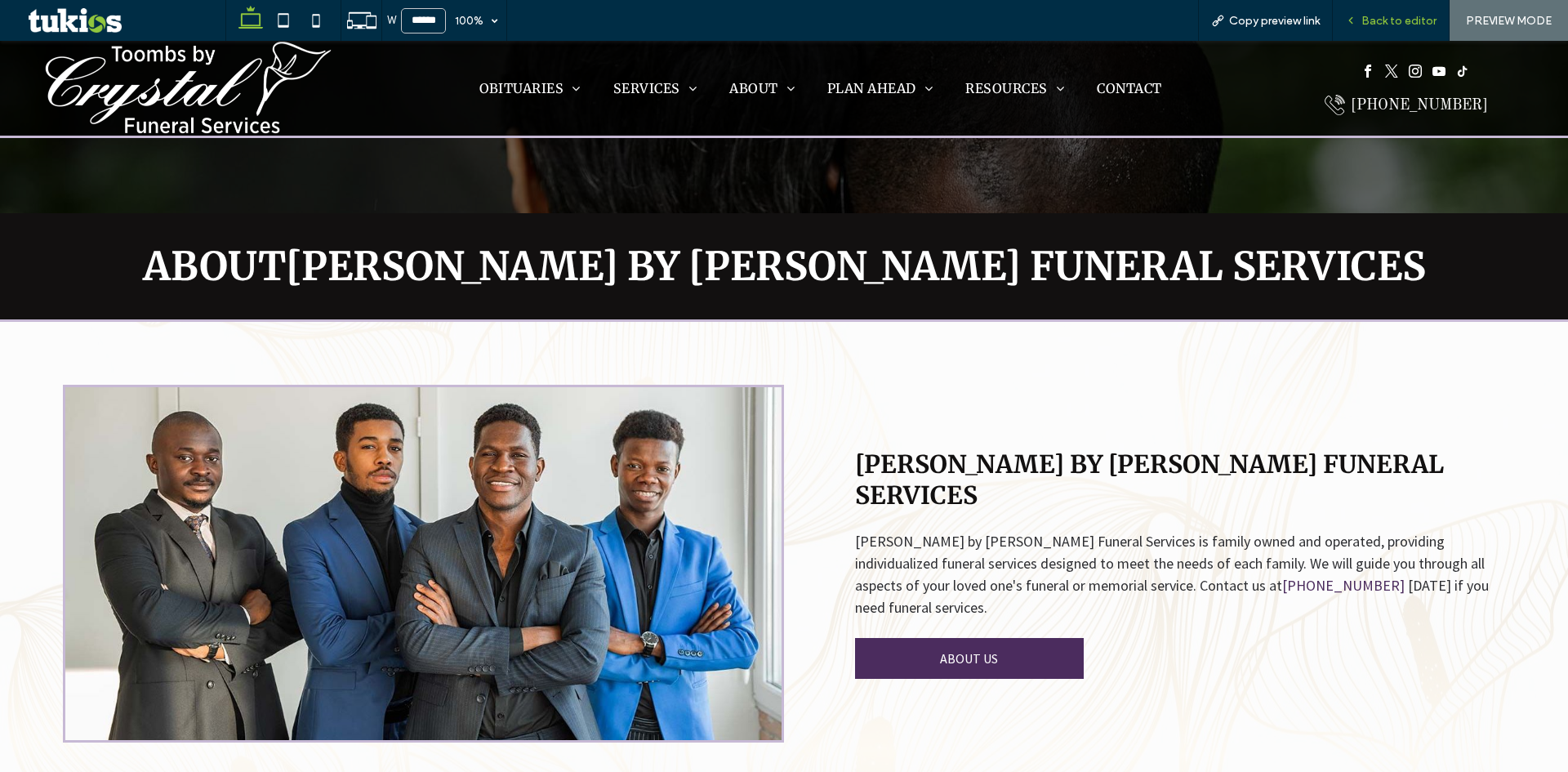
click at [1418, 20] on span "Back to editor" at bounding box center [1399, 21] width 75 height 14
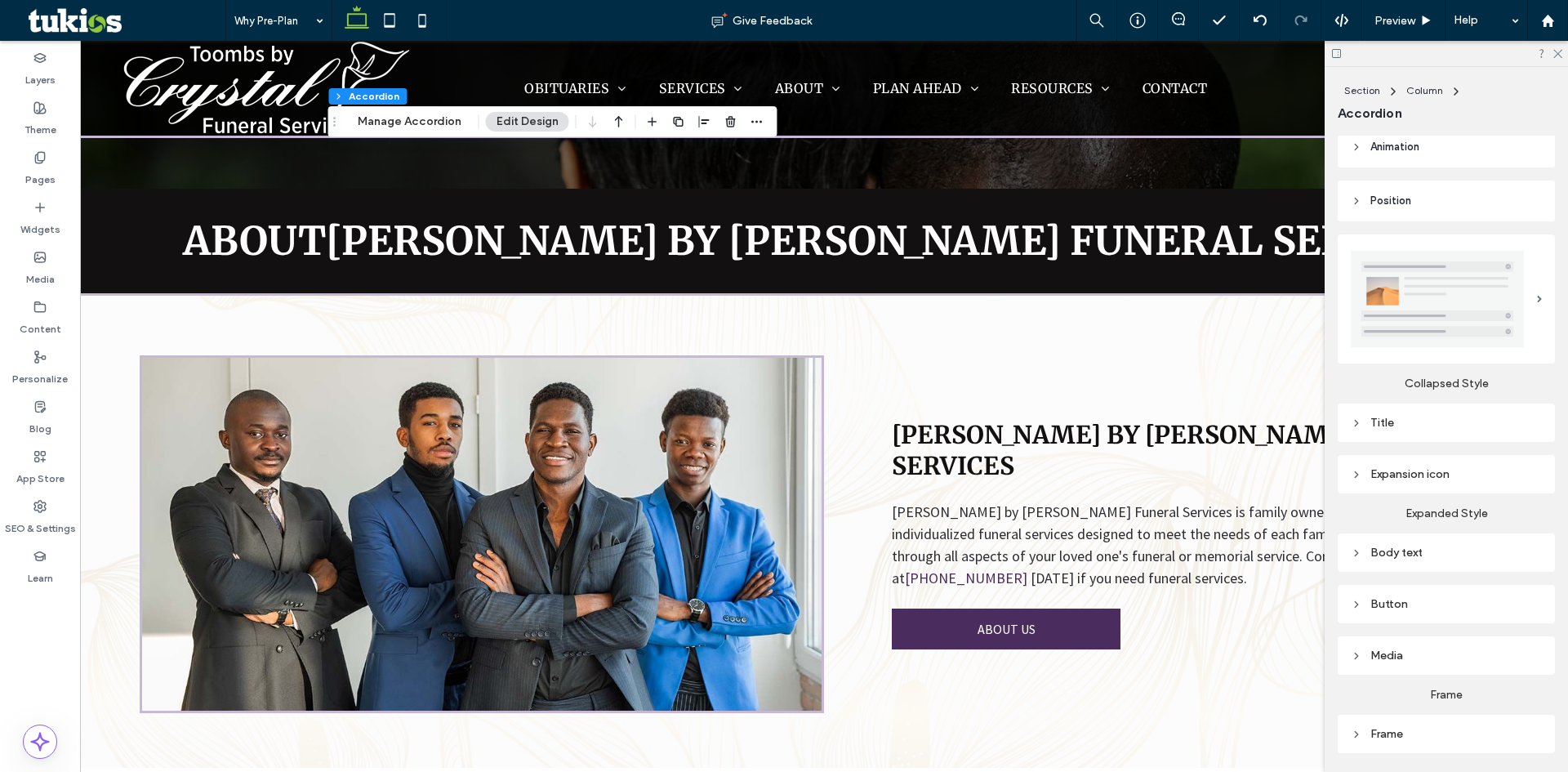
scroll to position [219, 0]
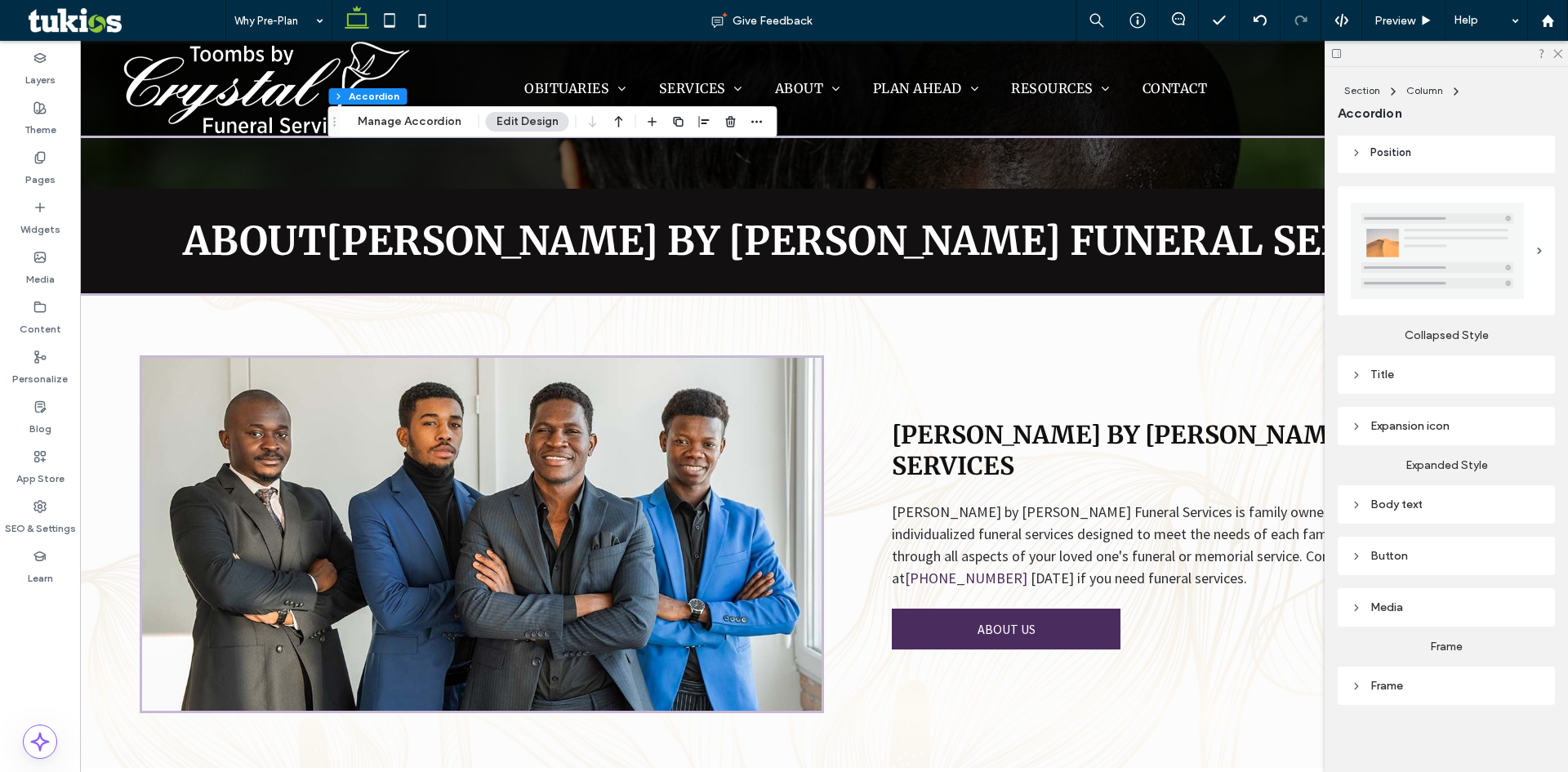
click at [1386, 371] on div "Title" at bounding box center [1446, 374] width 192 height 14
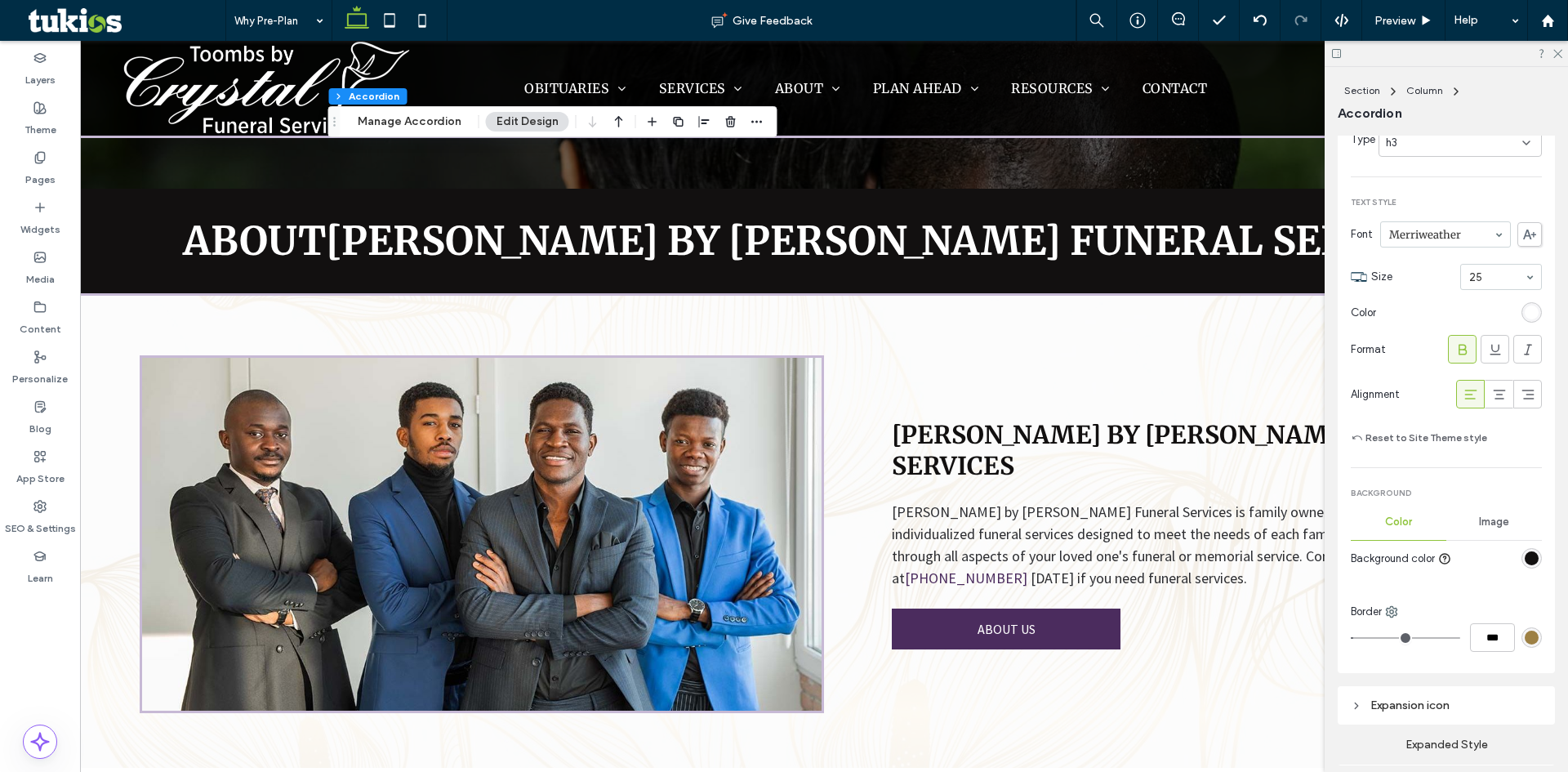
scroll to position [546, 0]
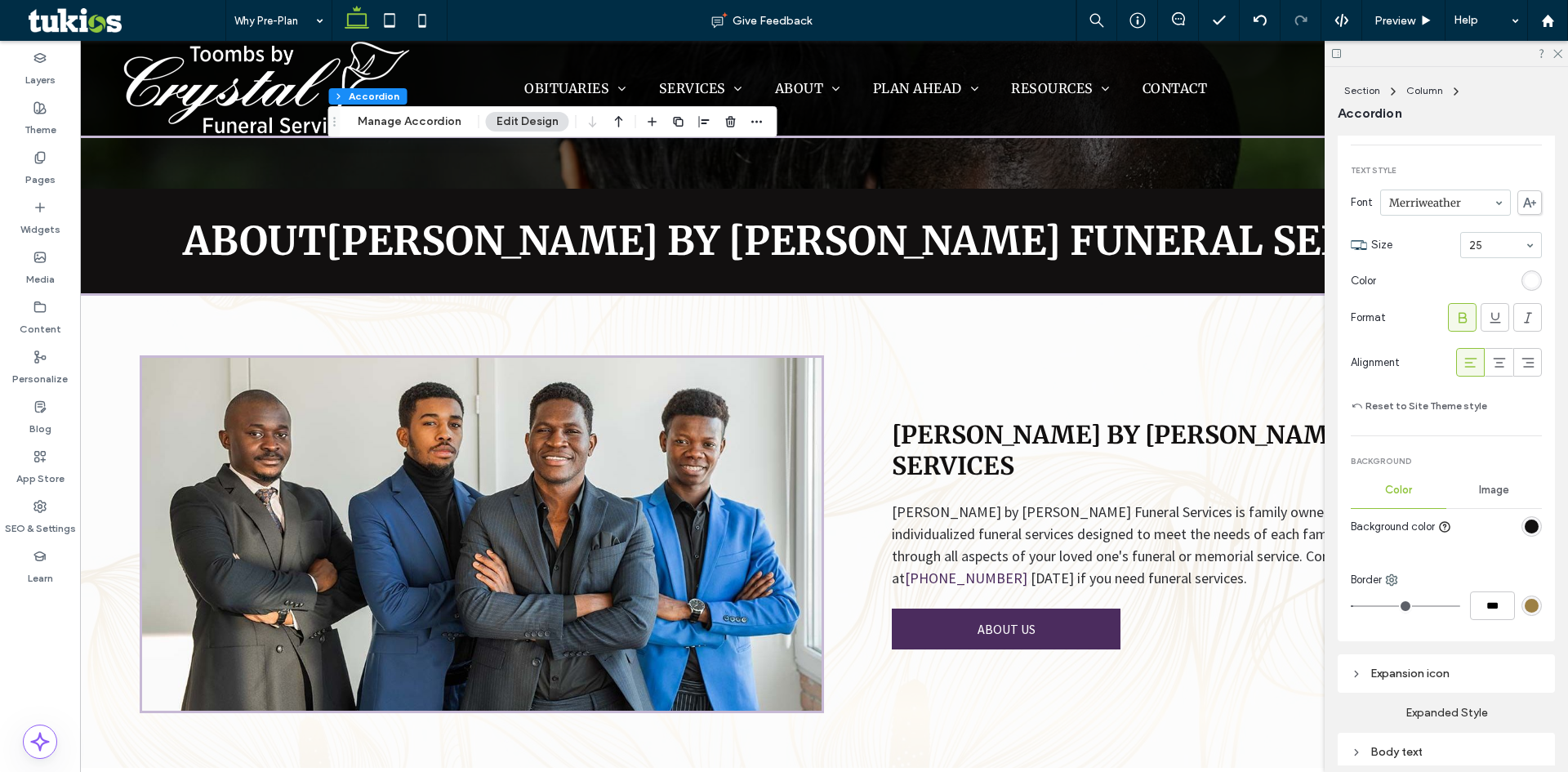
click at [1522, 602] on div "rgb(157, 128, 68)" at bounding box center [1532, 605] width 20 height 20
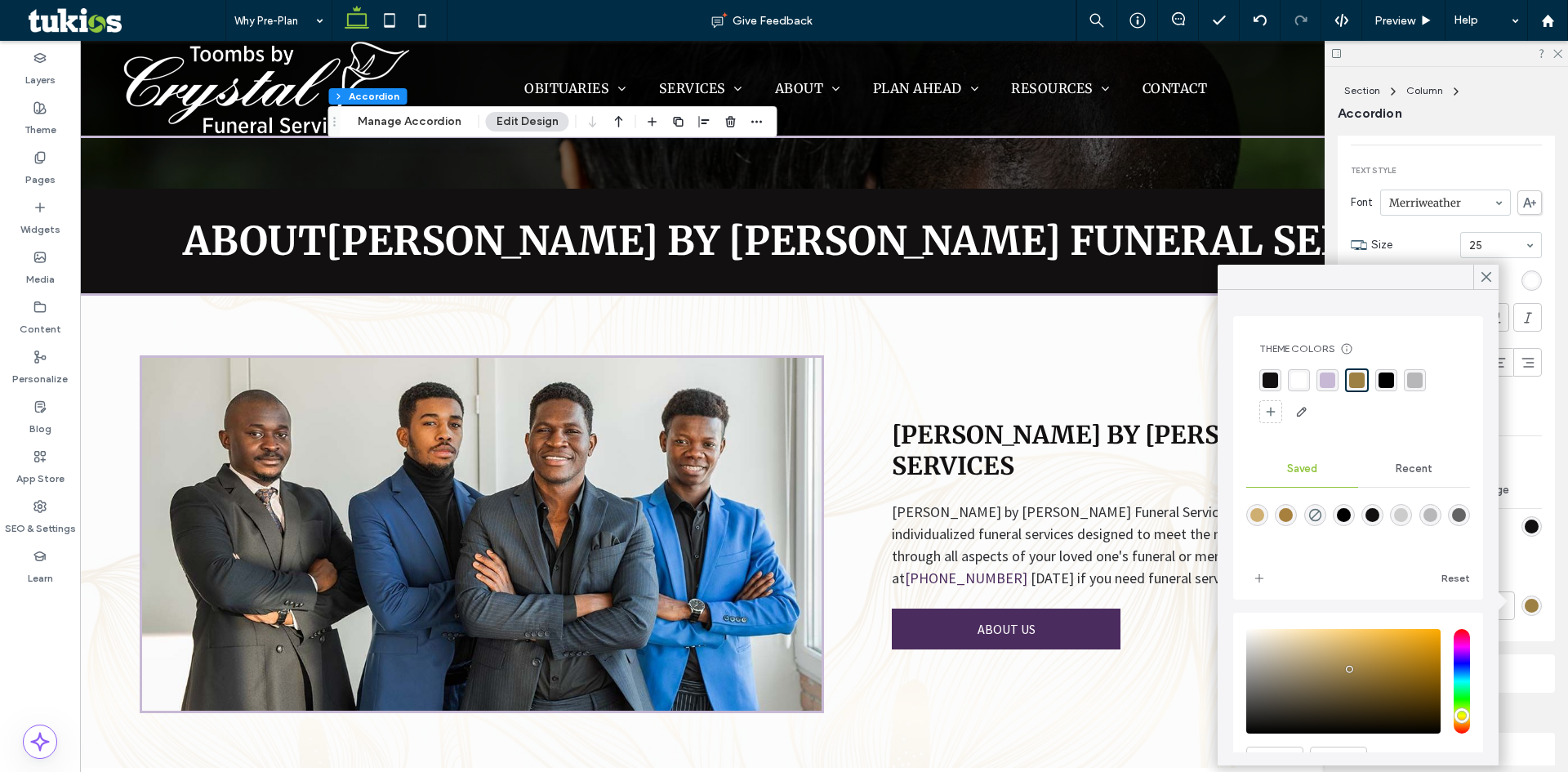
click at [1334, 374] on div "rgba(199, 185, 213, 1)" at bounding box center [1328, 381] width 16 height 16
click at [1492, 291] on div "Theme Colors Save time with Theme Colors Create a color palette to instantly ad…" at bounding box center [1358, 528] width 281 height 476
click at [1487, 281] on icon at bounding box center [1486, 277] width 15 height 15
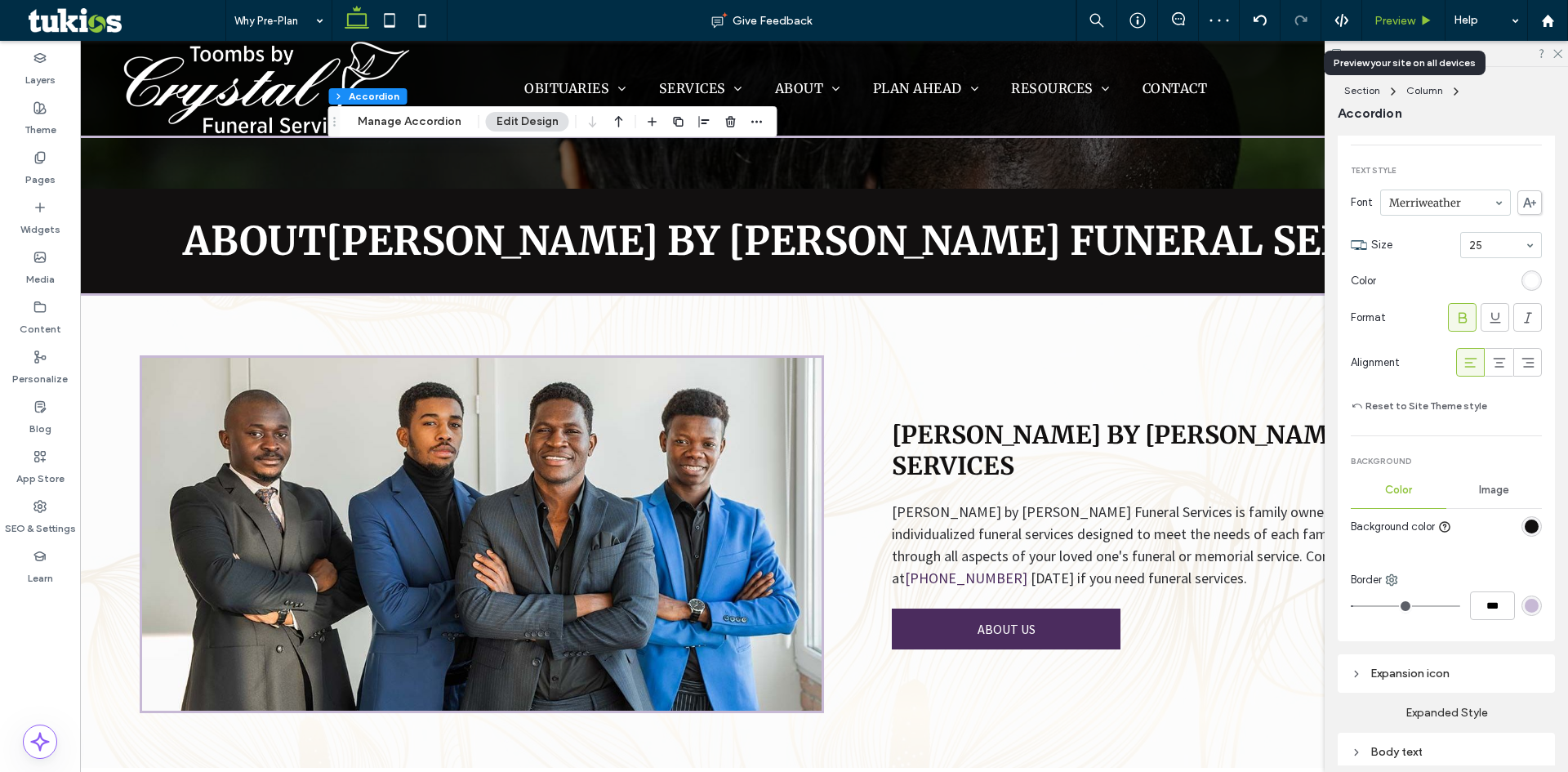
click at [1388, 16] on span "Preview" at bounding box center [1395, 21] width 41 height 14
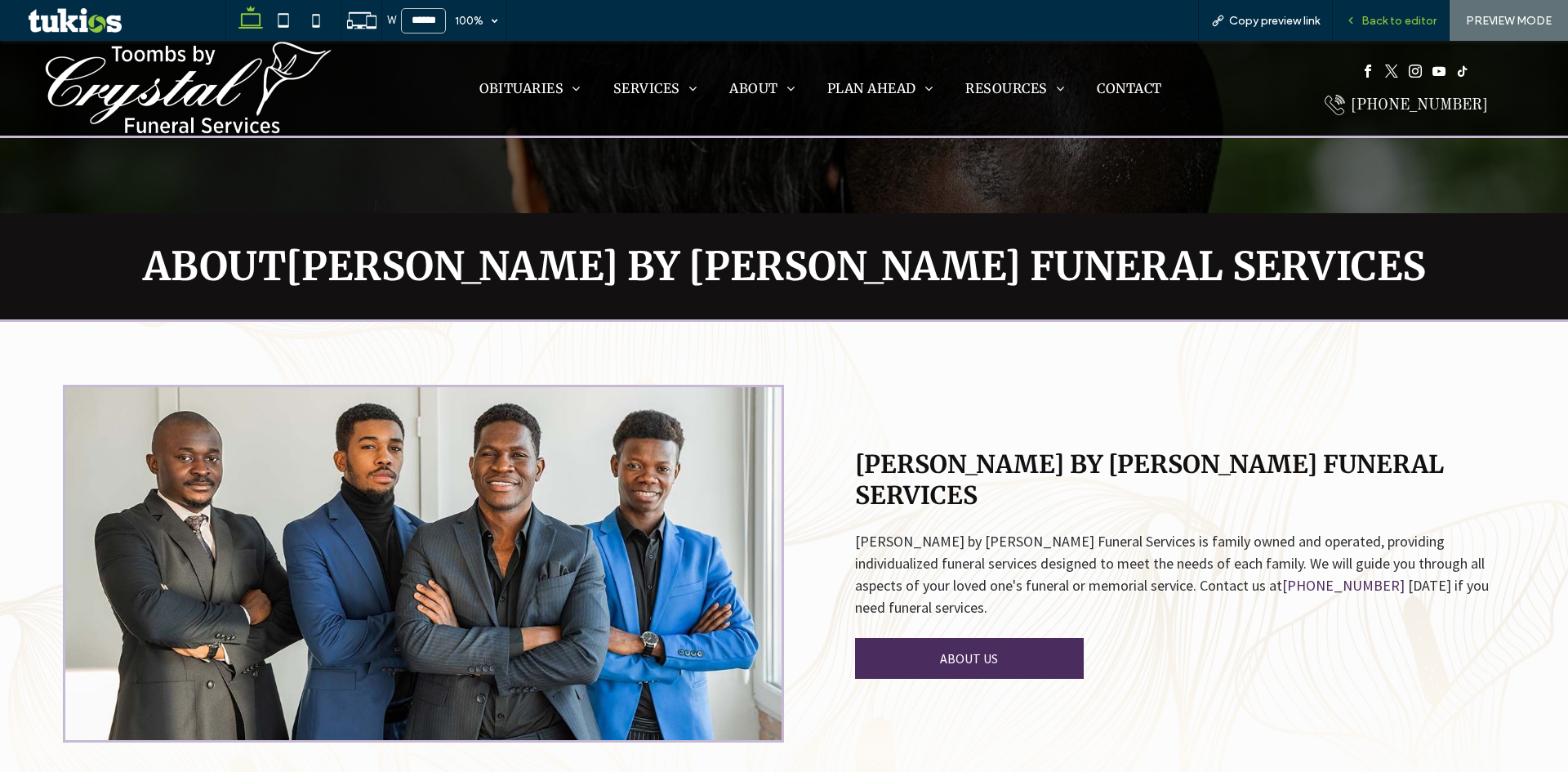
click at [1396, 18] on span "Back to editor" at bounding box center [1399, 21] width 75 height 14
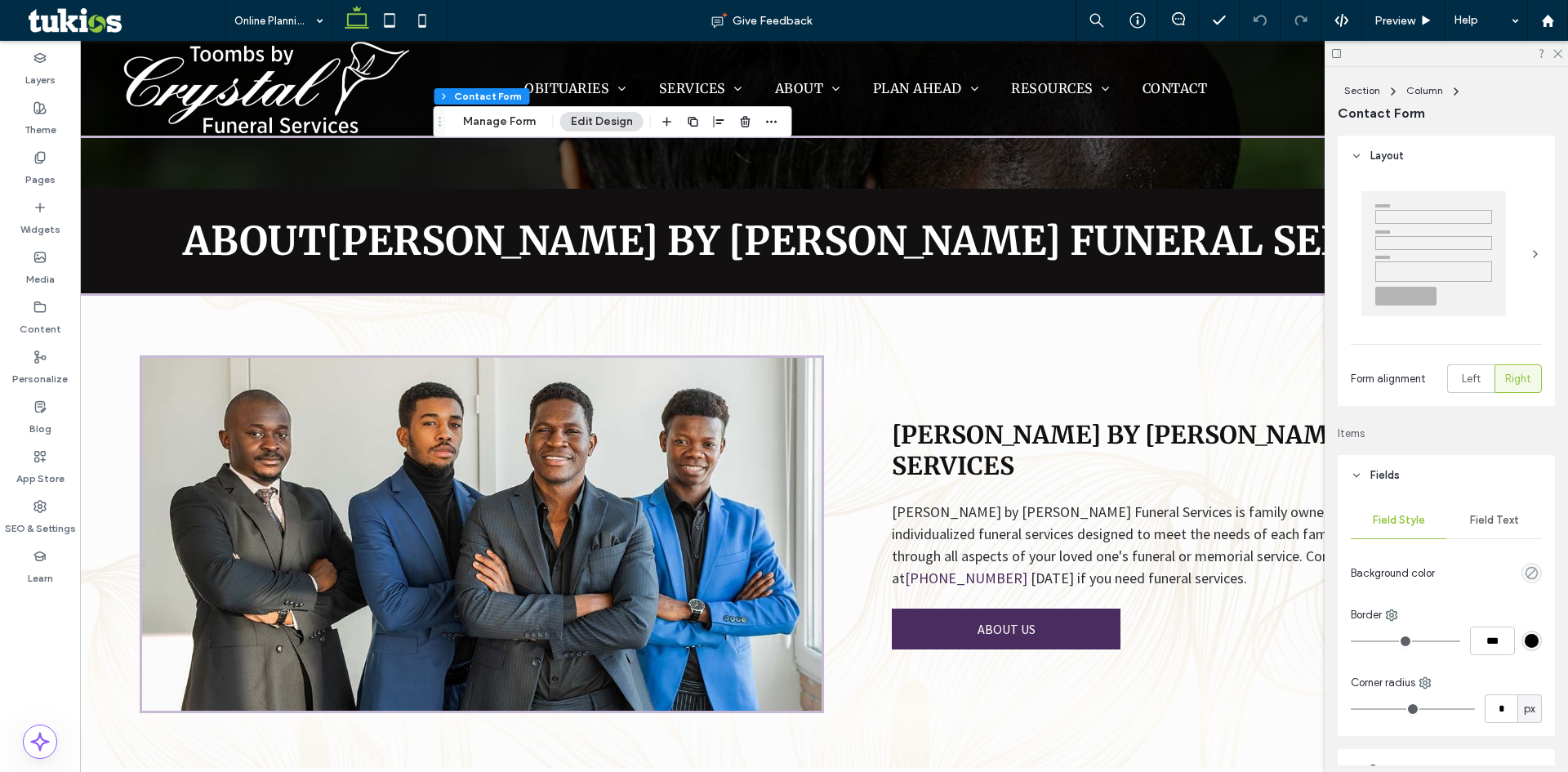
type input "*"
type input "***"
type input "*"
type input "***"
click at [1525, 645] on div "rgb(157, 128, 68)" at bounding box center [1533, 642] width 14 height 14
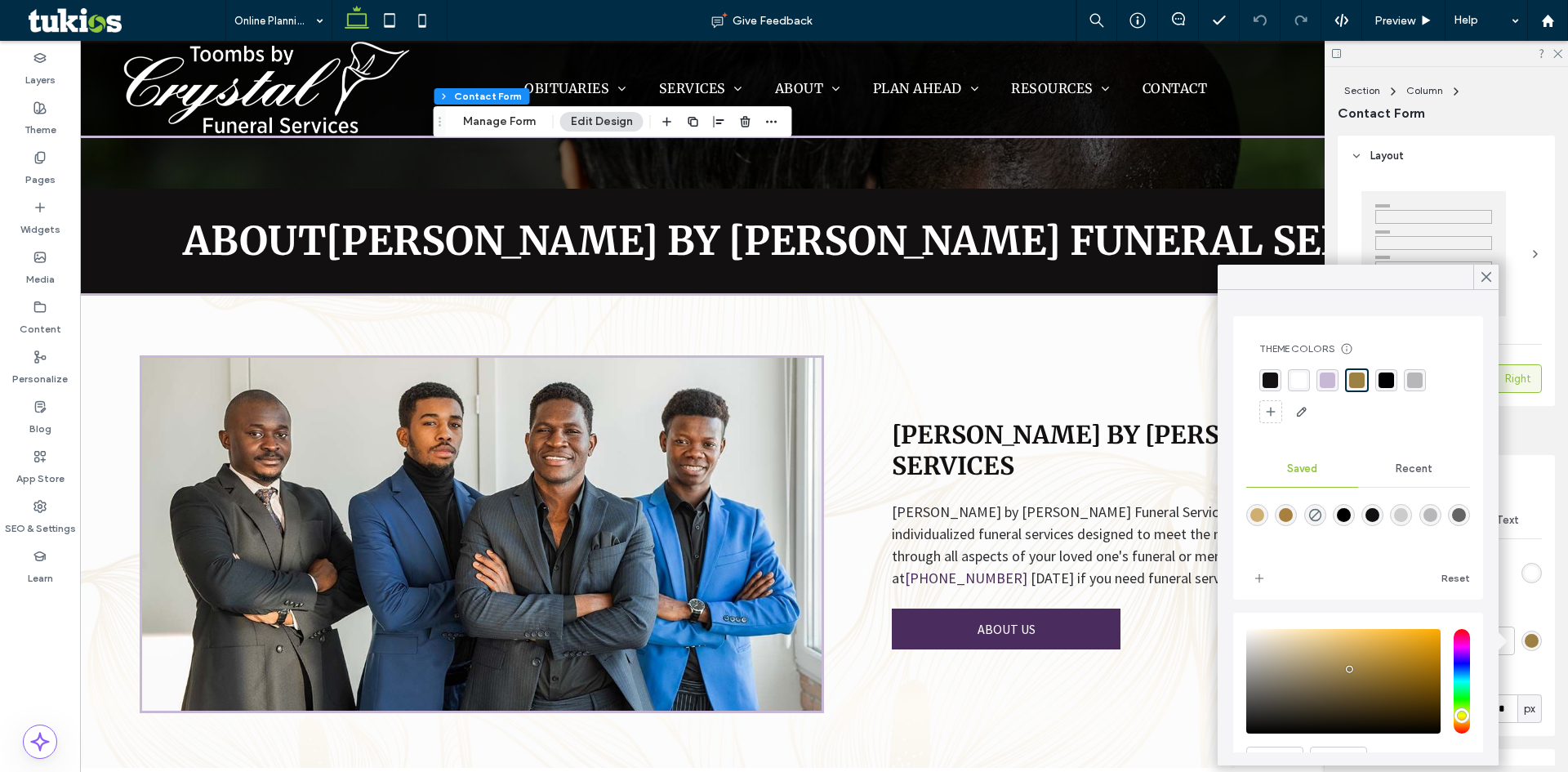
click at [1335, 387] on div "rgba(199, 185, 213, 1)" at bounding box center [1328, 381] width 16 height 16
click at [1413, 465] on span "Recent" at bounding box center [1414, 469] width 36 height 13
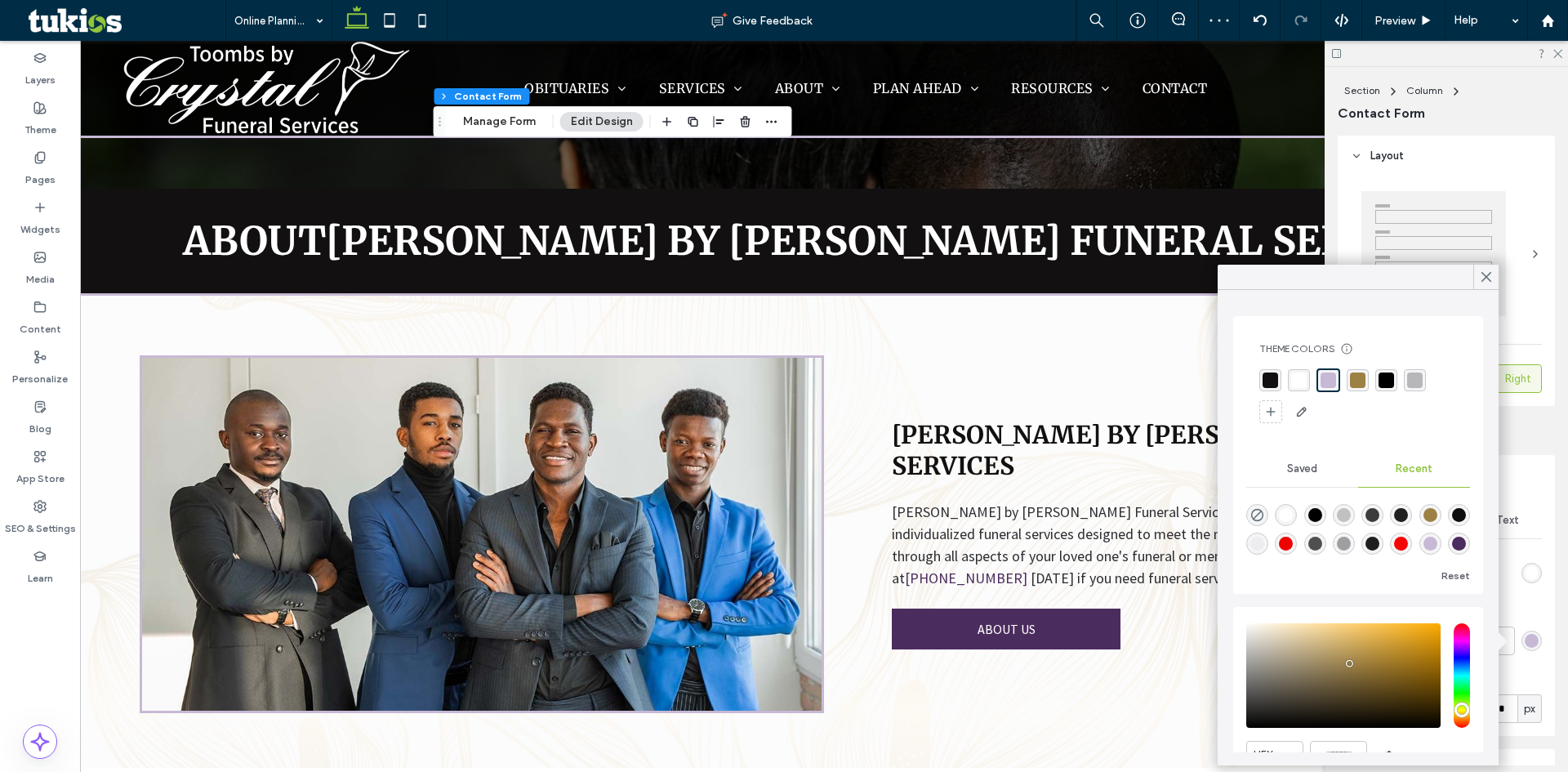
scroll to position [26, 0]
click at [1453, 544] on div "rgba(75, 44, 94, 1)" at bounding box center [1460, 544] width 14 height 14
type input "*******"
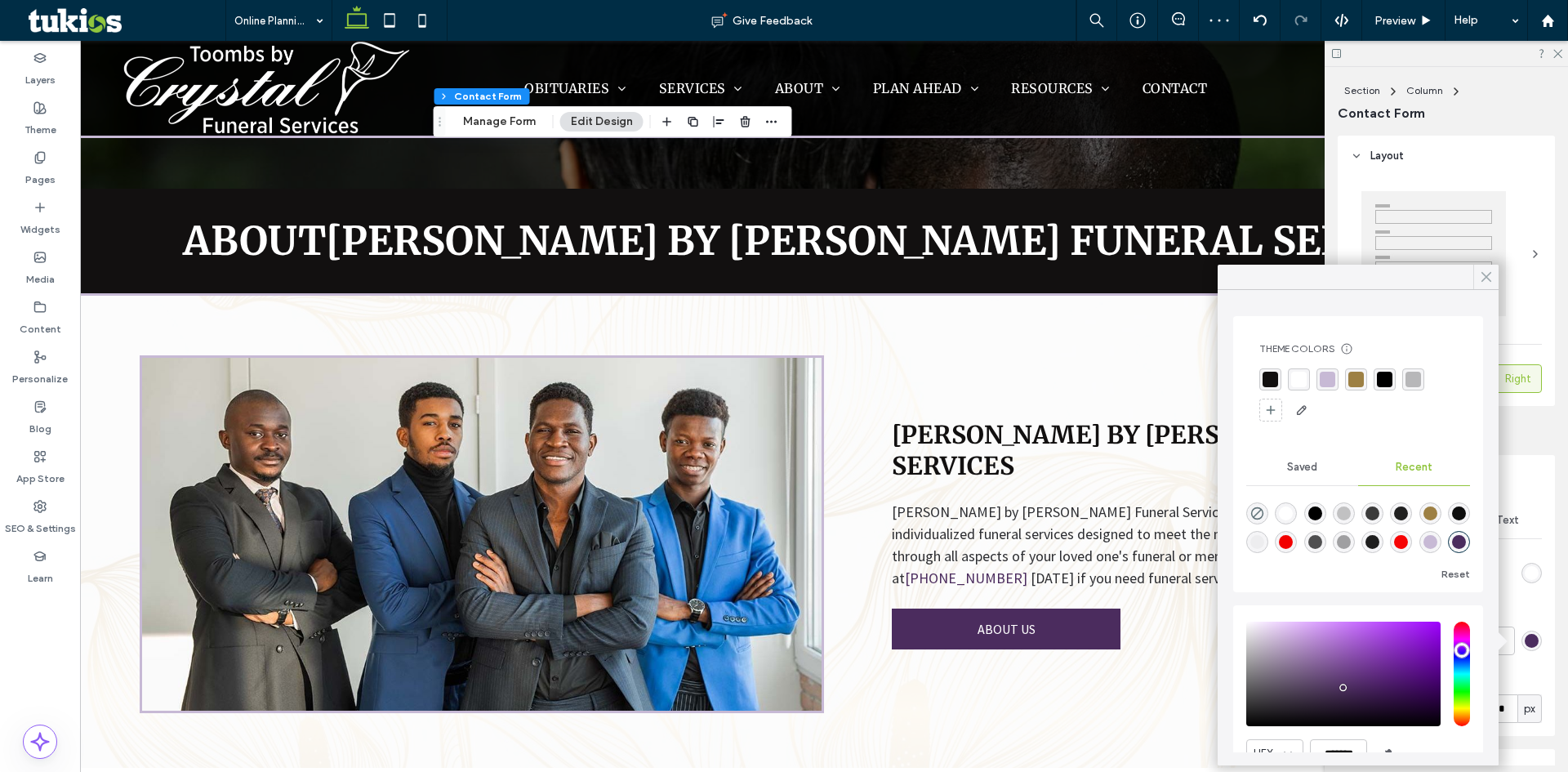
click at [1487, 277] on use at bounding box center [1486, 278] width 8 height 9
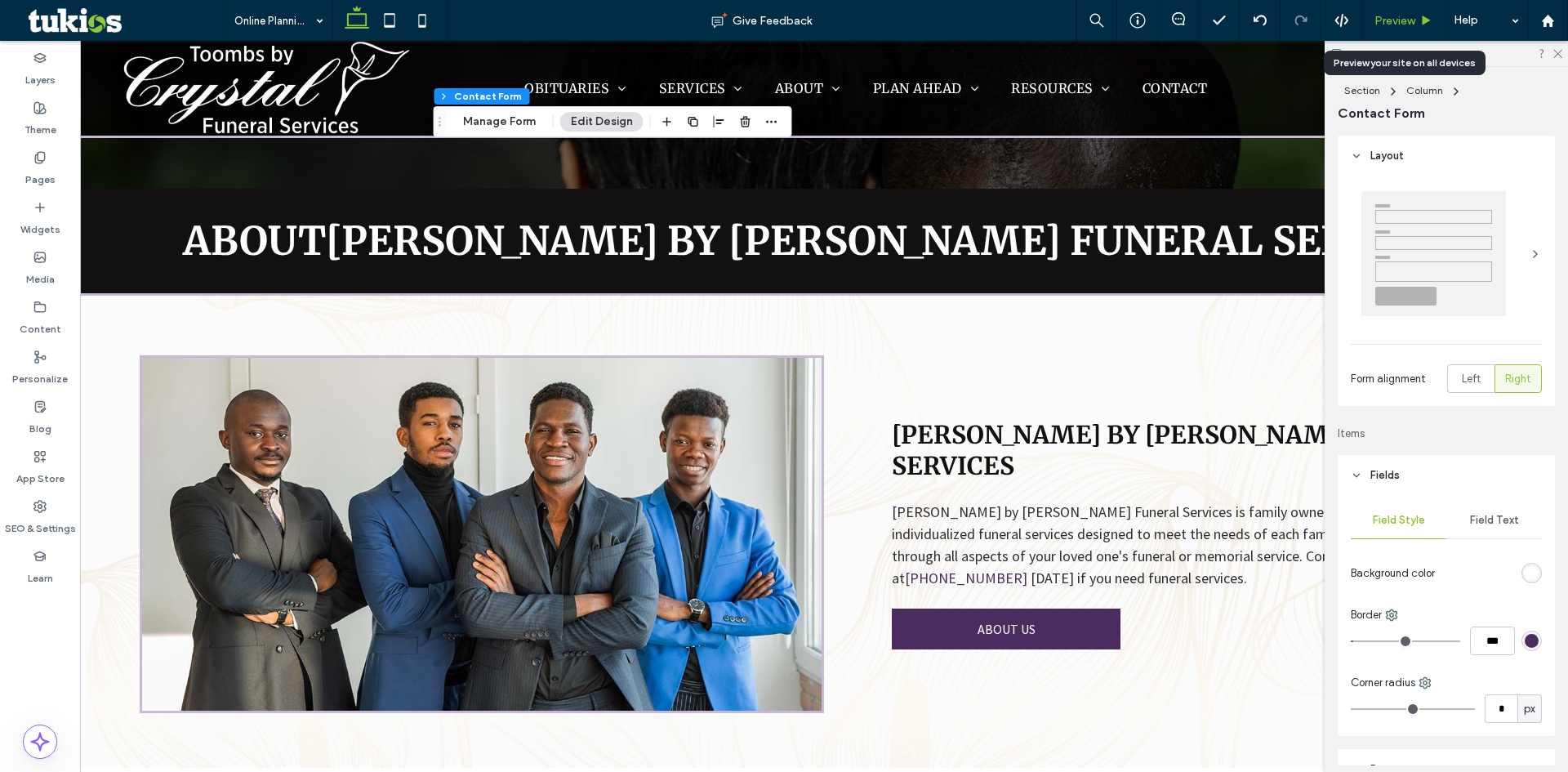
click at [1406, 17] on span "Preview" at bounding box center [1395, 21] width 41 height 14
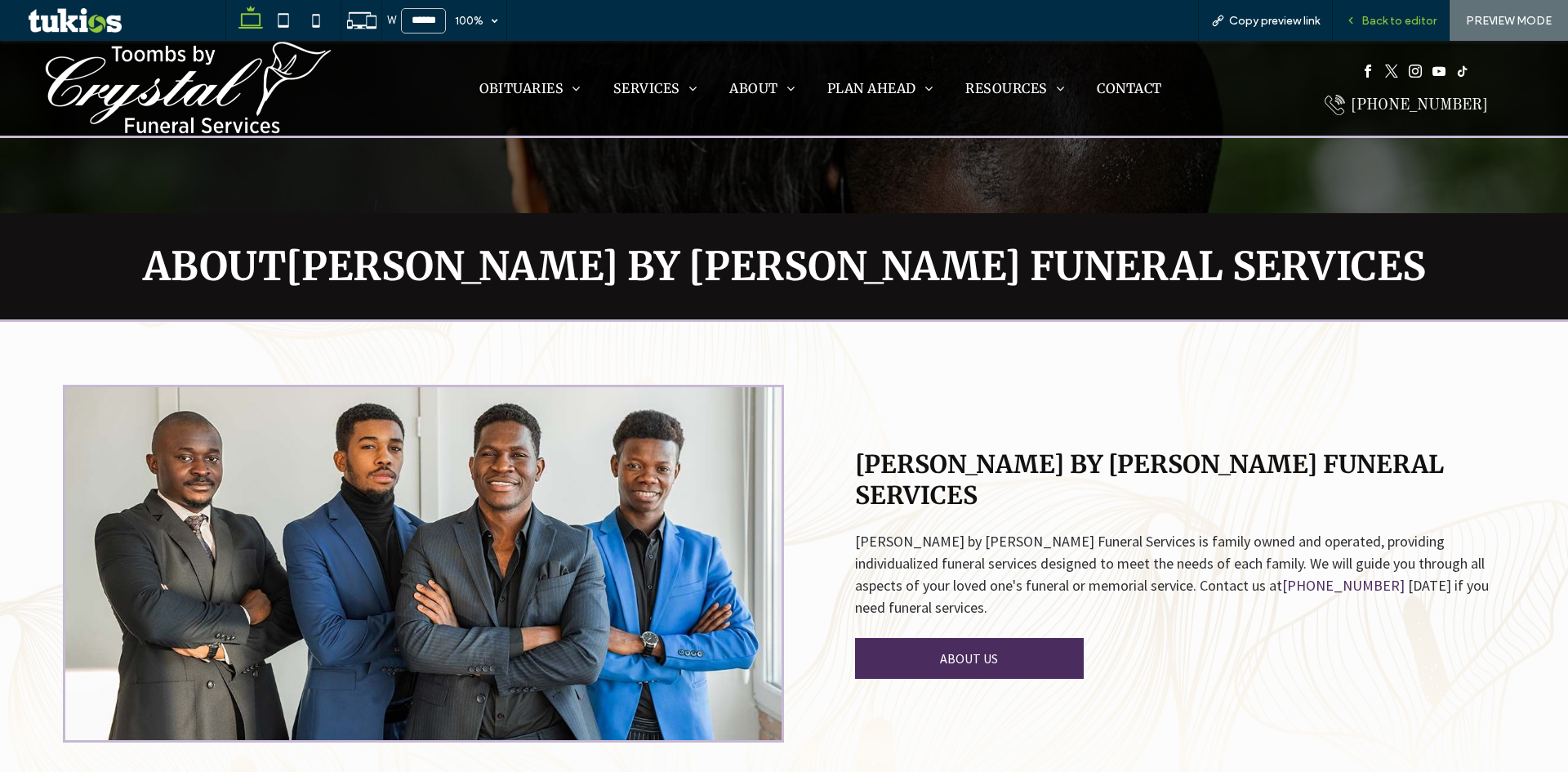
click at [1403, 22] on span "Back to editor" at bounding box center [1399, 21] width 75 height 14
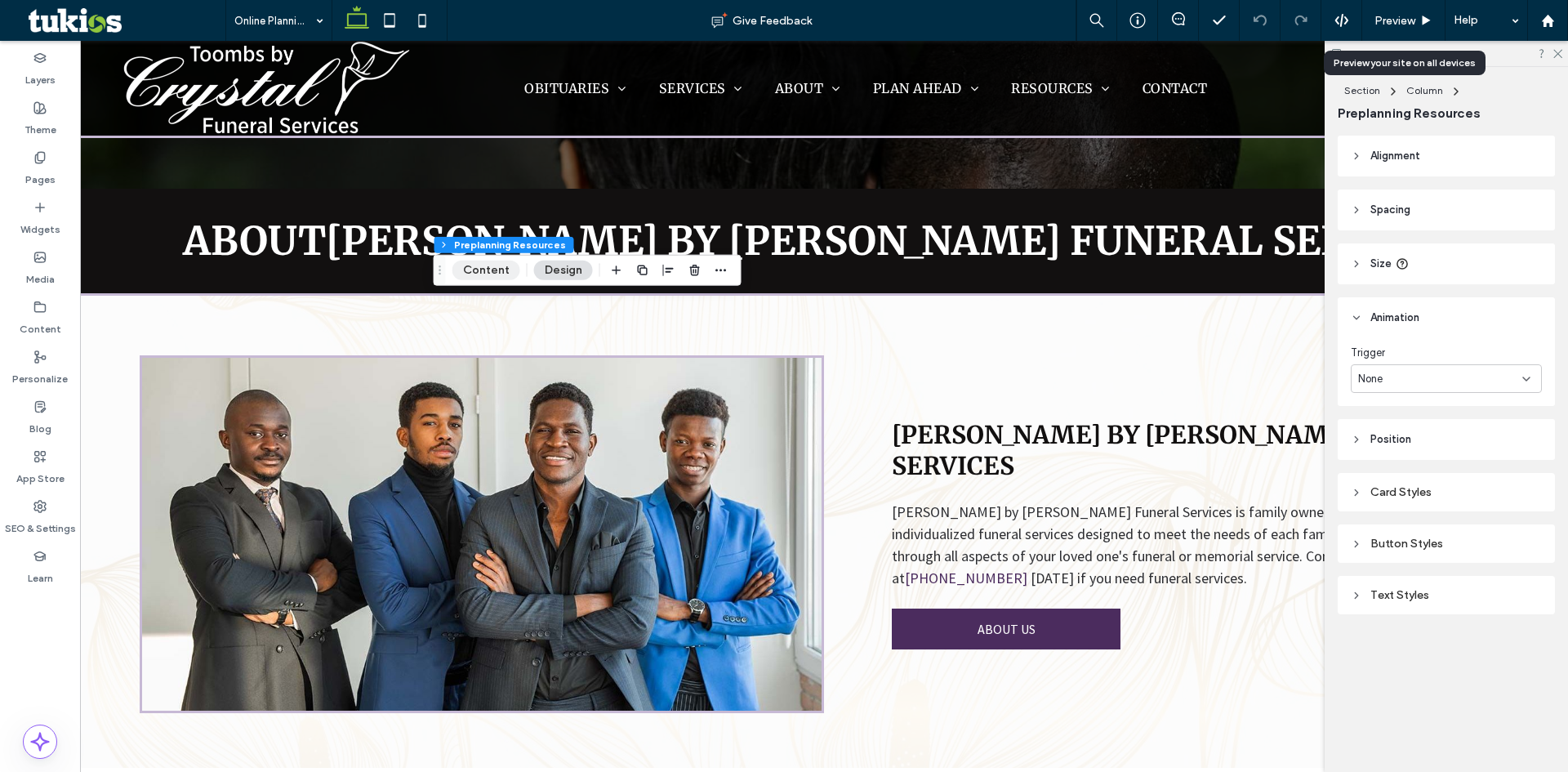
click at [477, 268] on button "Content" at bounding box center [486, 271] width 67 height 20
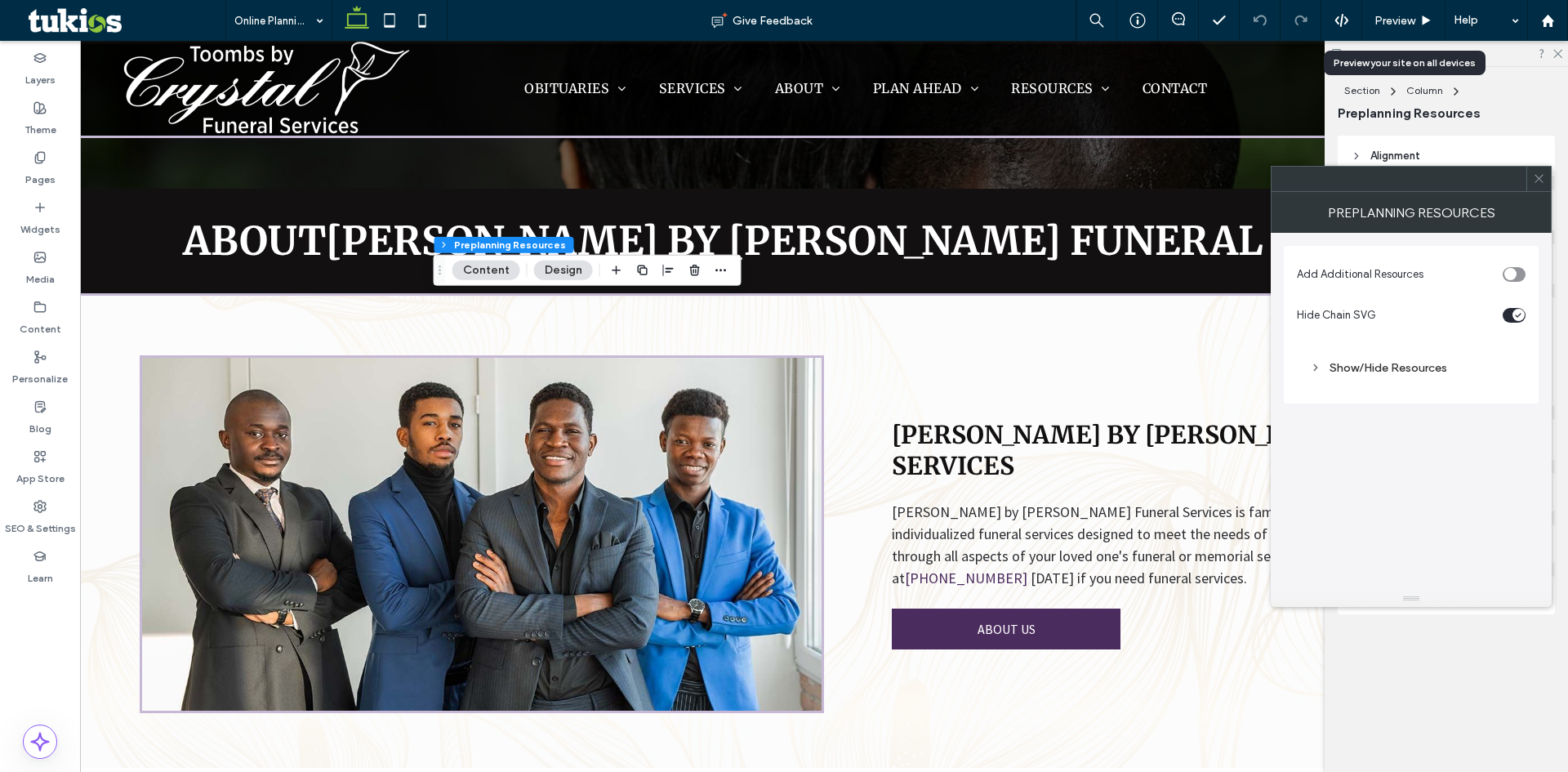
click at [1539, 182] on icon at bounding box center [1540, 178] width 12 height 12
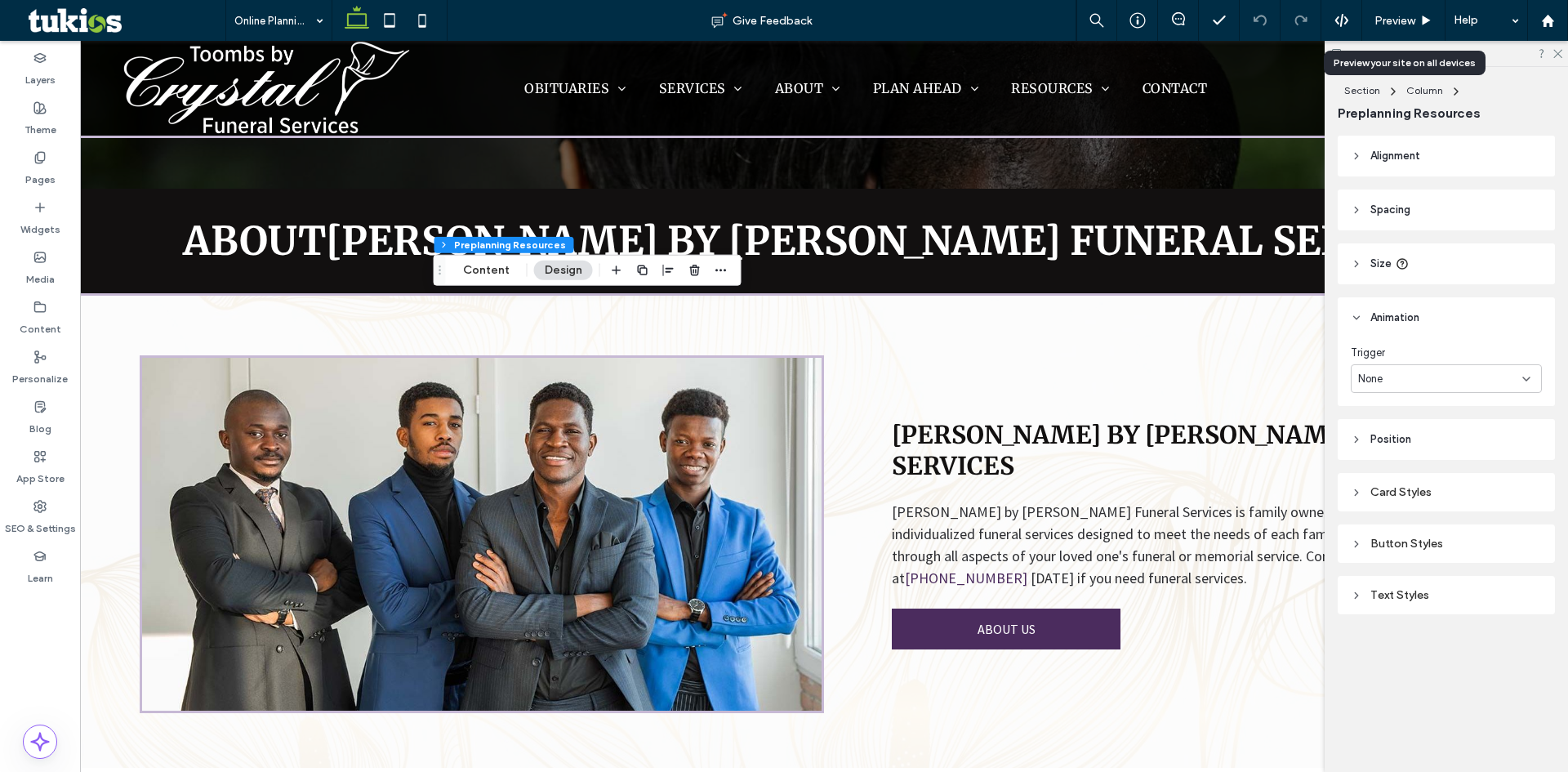
click at [1368, 558] on div "Button Styles" at bounding box center [1446, 543] width 217 height 38
click at [1368, 543] on div "Button Styles" at bounding box center [1446, 544] width 192 height 14
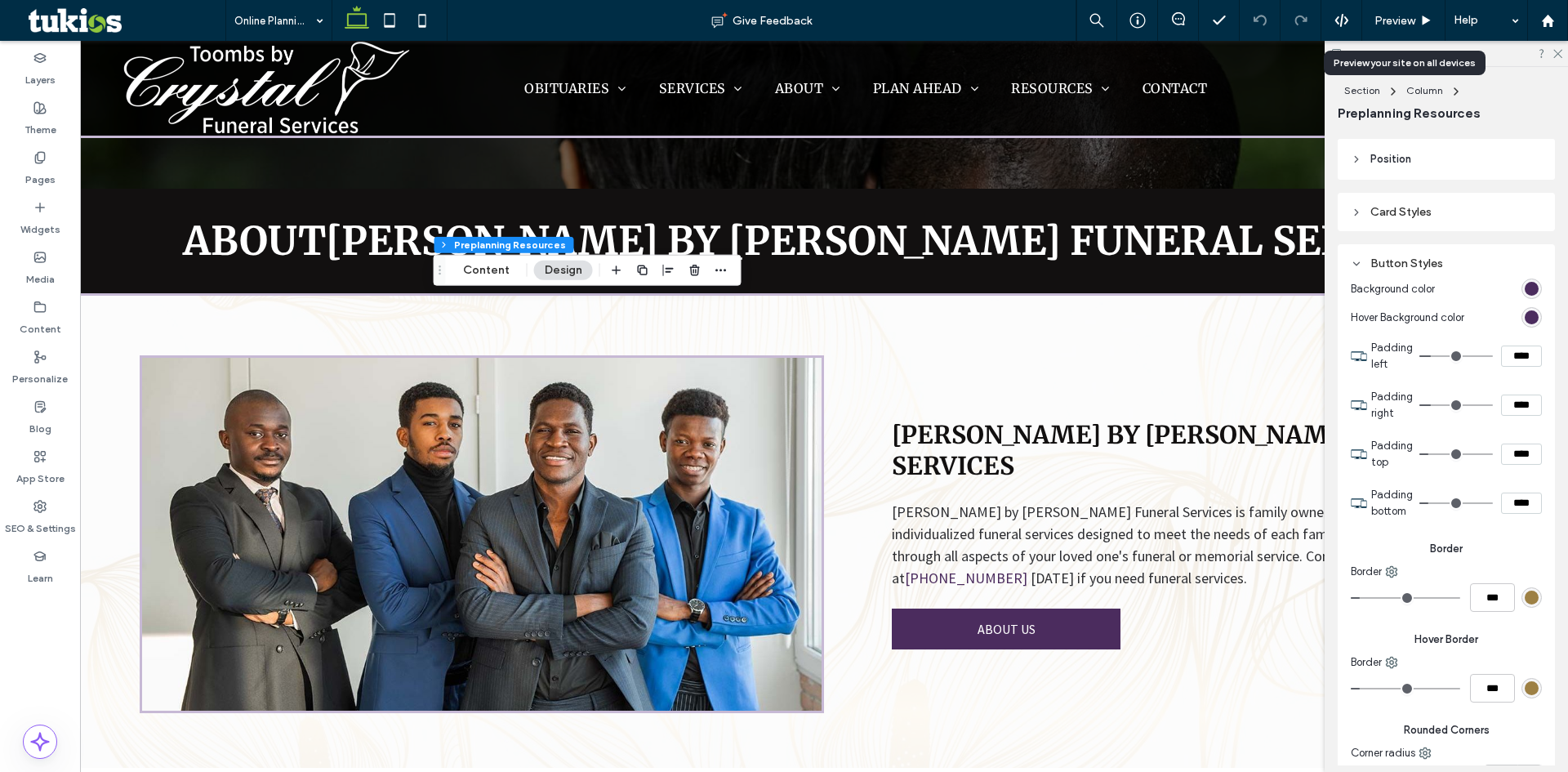
scroll to position [327, 0]
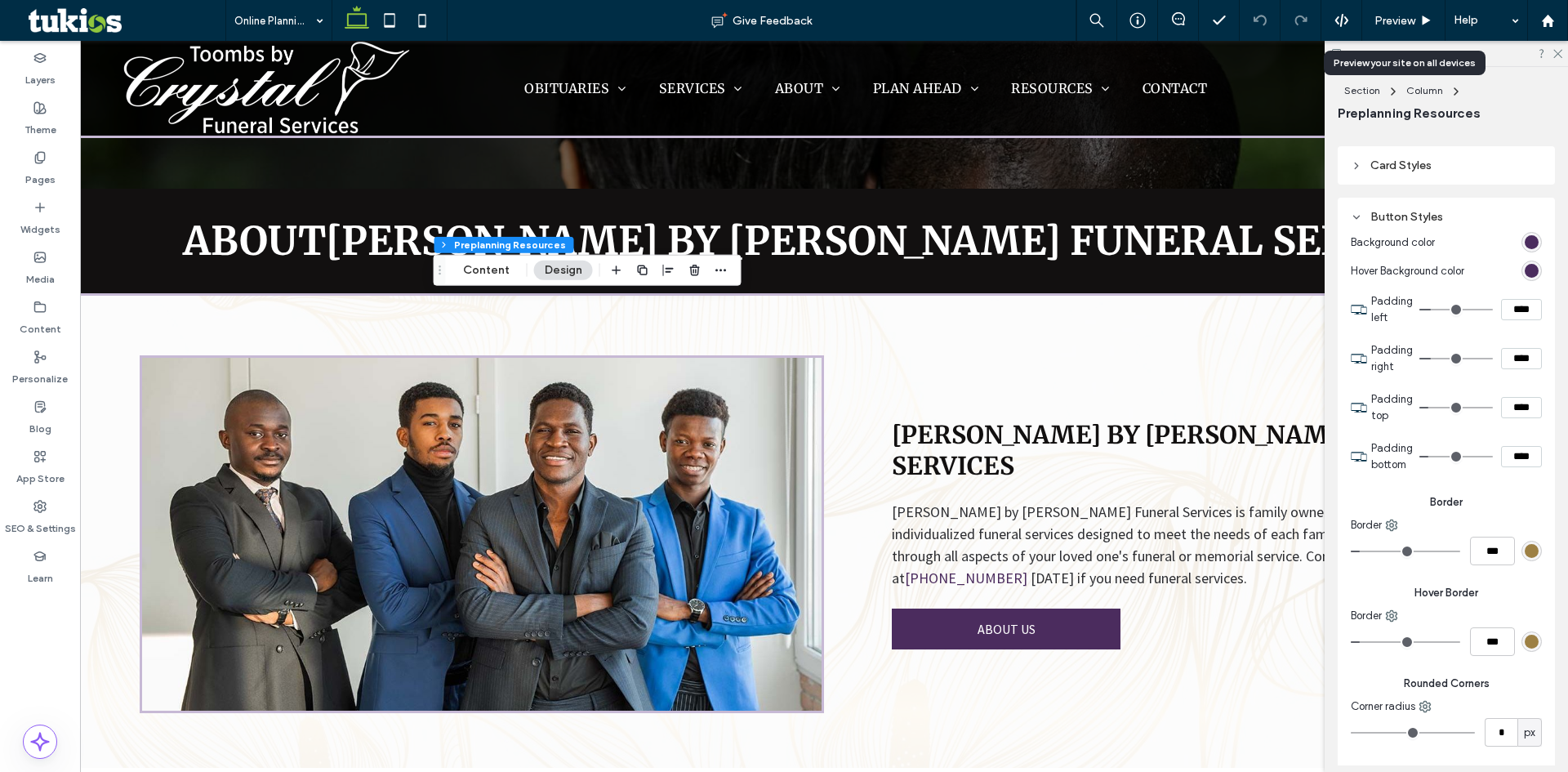
click at [1527, 554] on div "rgb(157, 128, 68)" at bounding box center [1533, 551] width 14 height 14
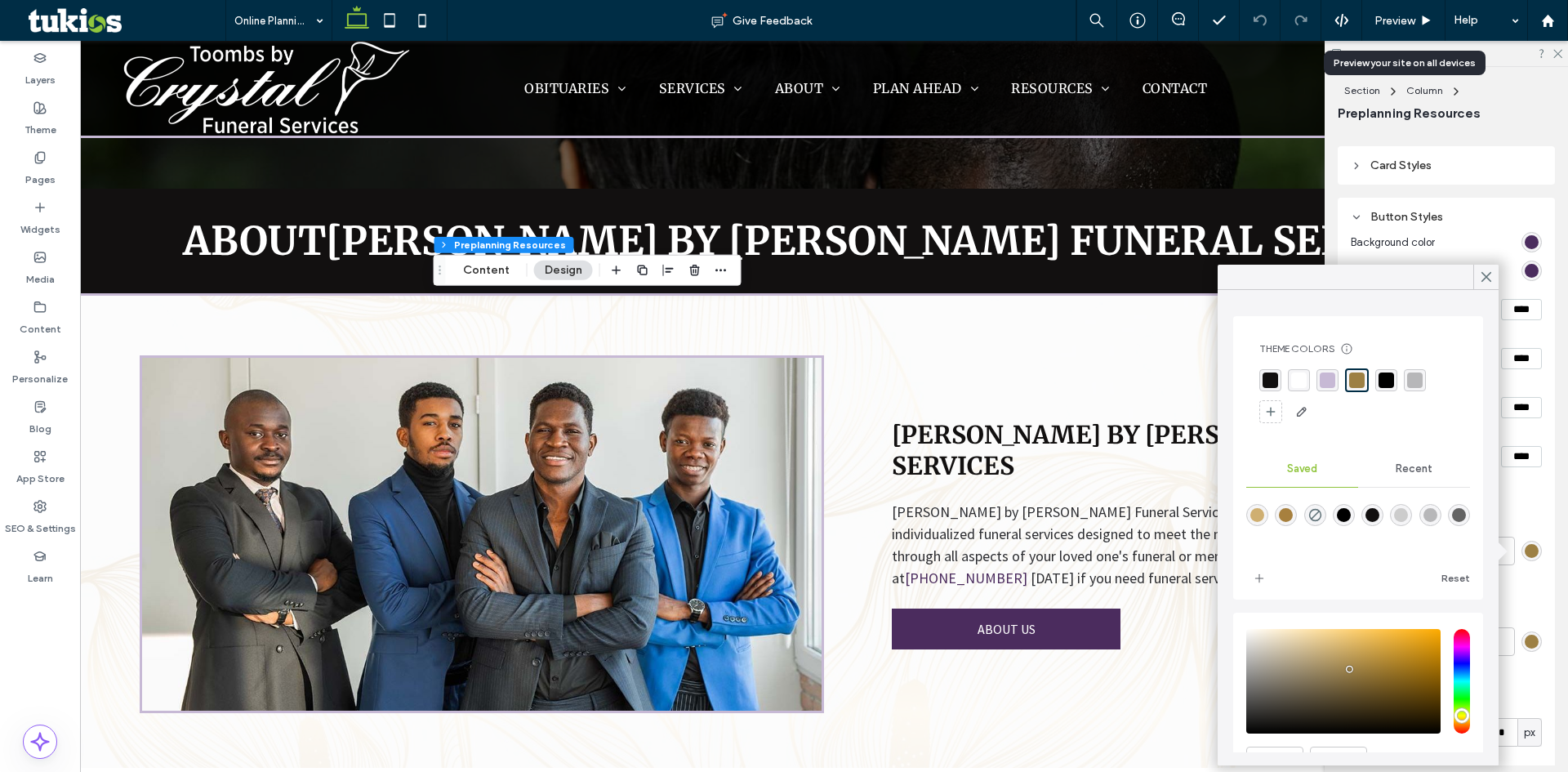
click at [1418, 466] on span "Recent" at bounding box center [1414, 469] width 36 height 13
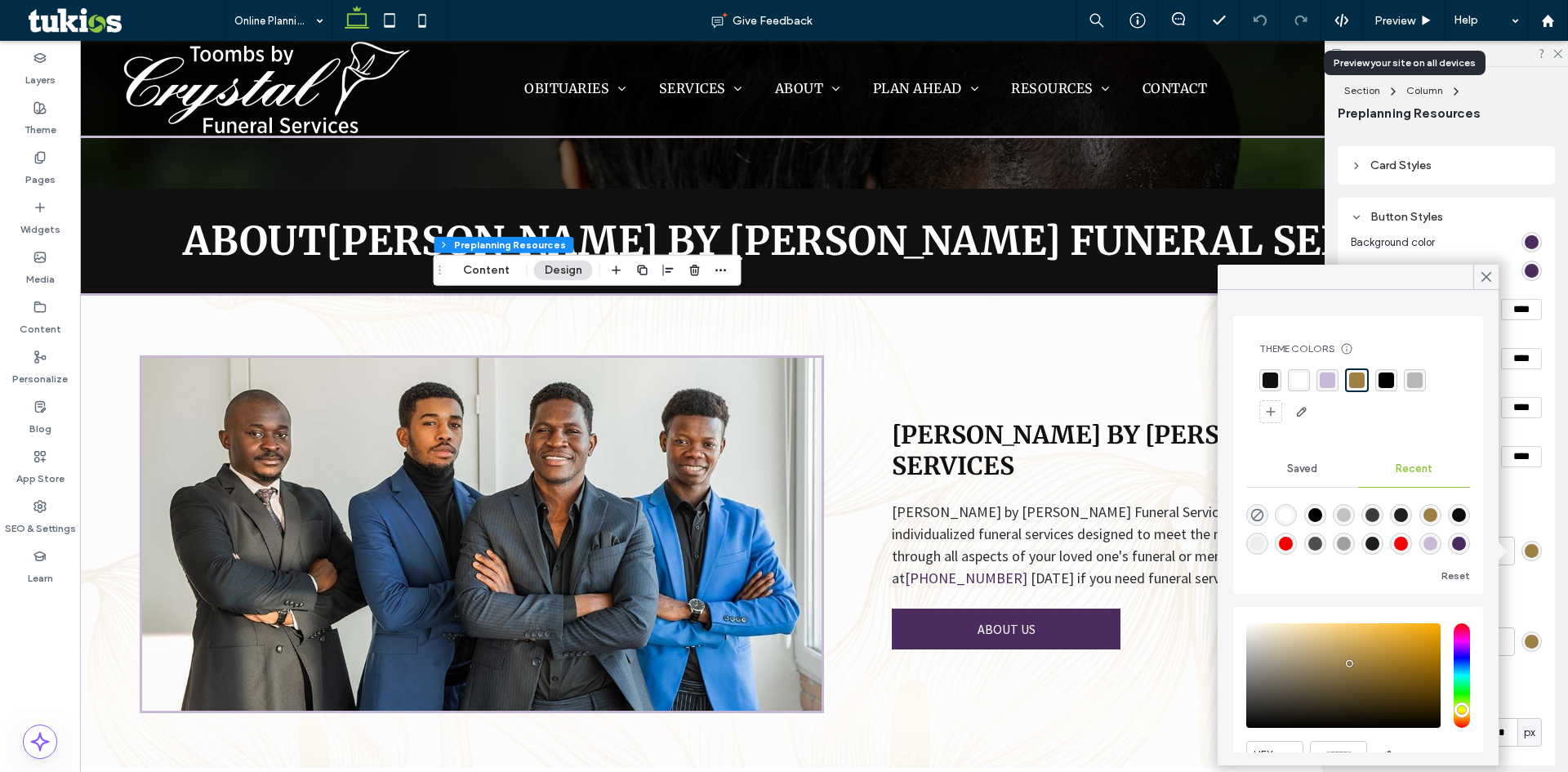
scroll to position [26, 0]
click at [1453, 544] on div "rgba(75, 44, 94, 1)" at bounding box center [1460, 544] width 14 height 14
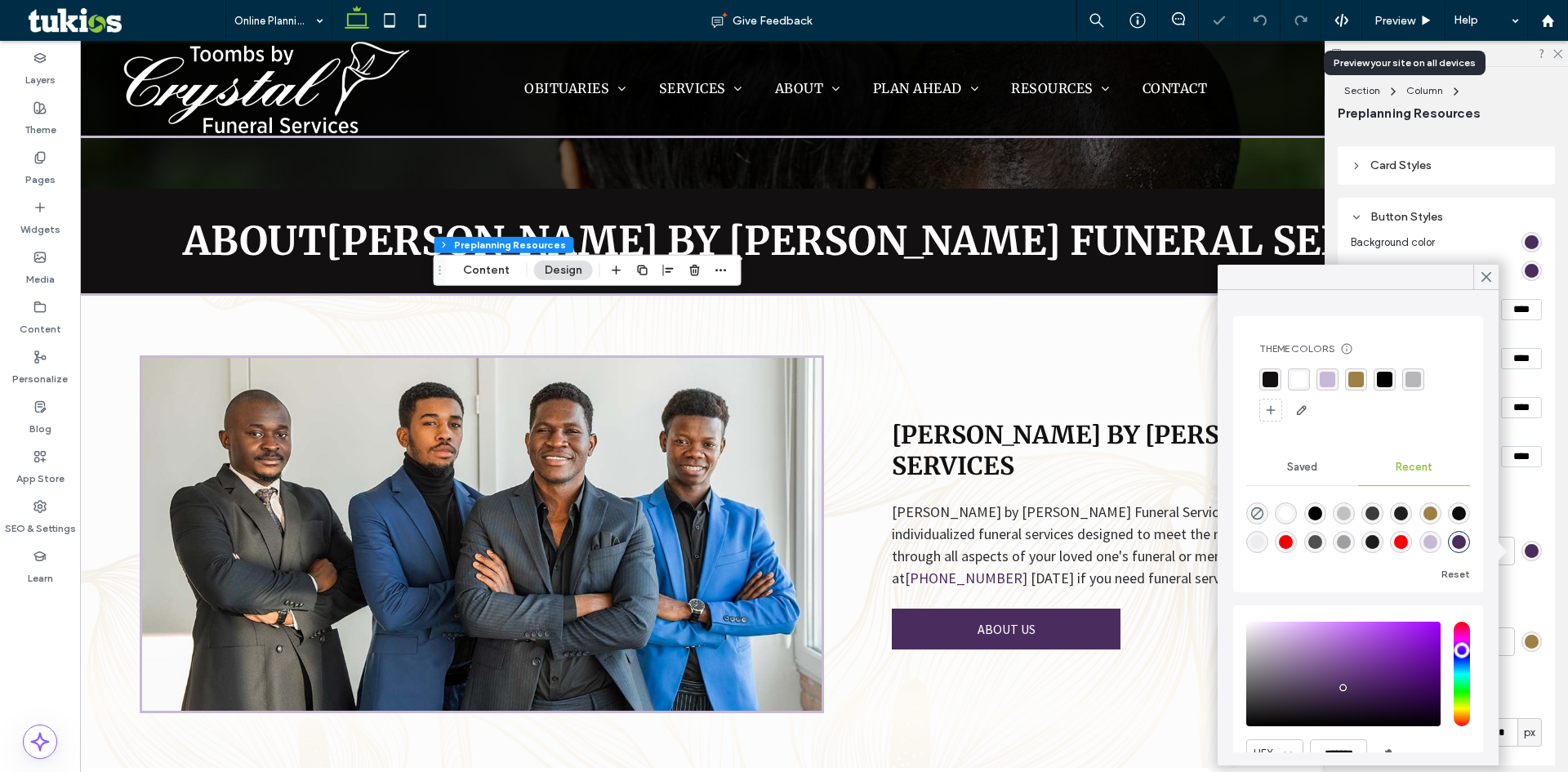
type input "*******"
click at [1489, 273] on icon at bounding box center [1486, 277] width 15 height 15
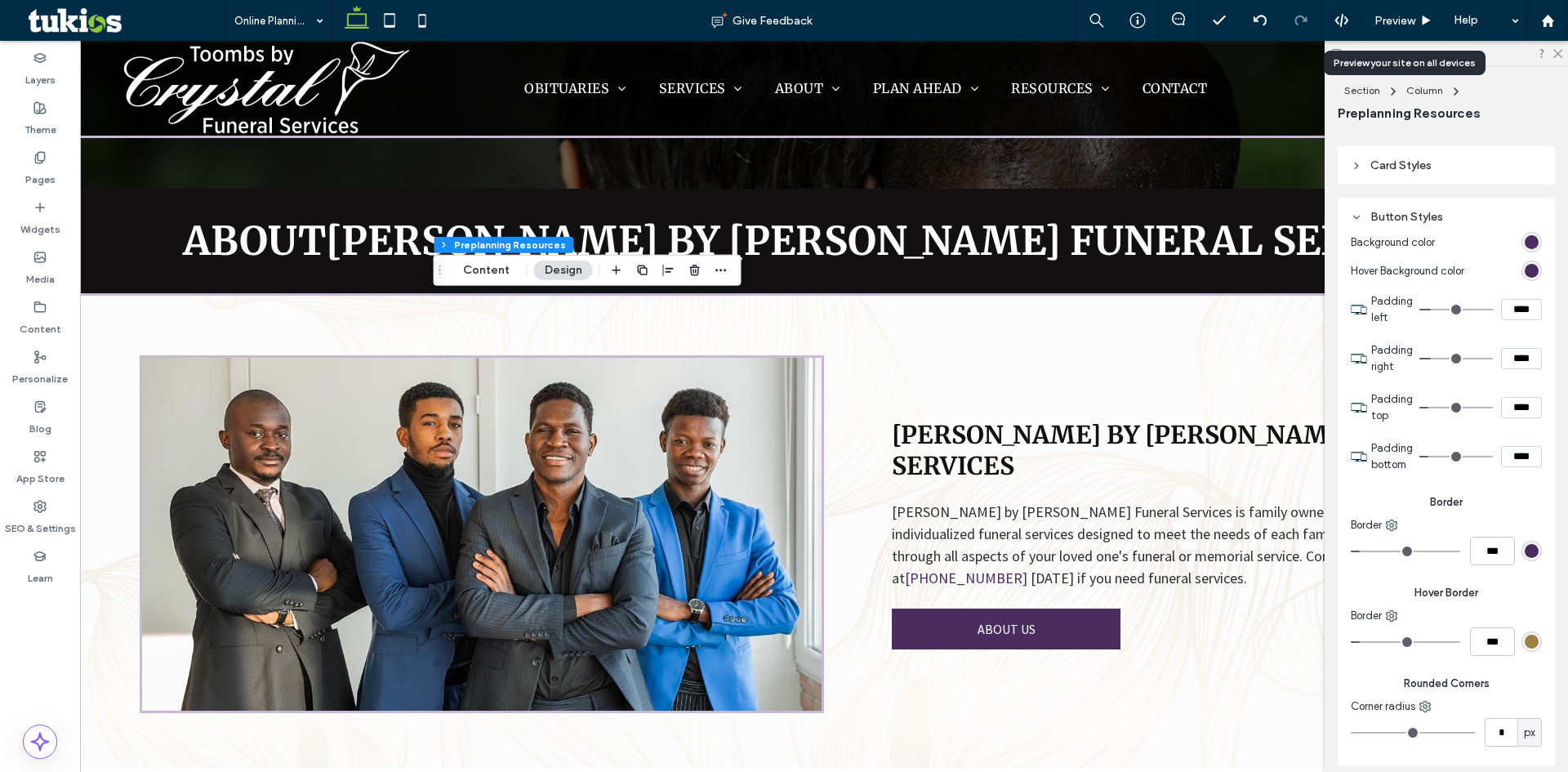
click at [1525, 647] on div "rgb(157, 128, 68)" at bounding box center [1533, 642] width 14 height 14
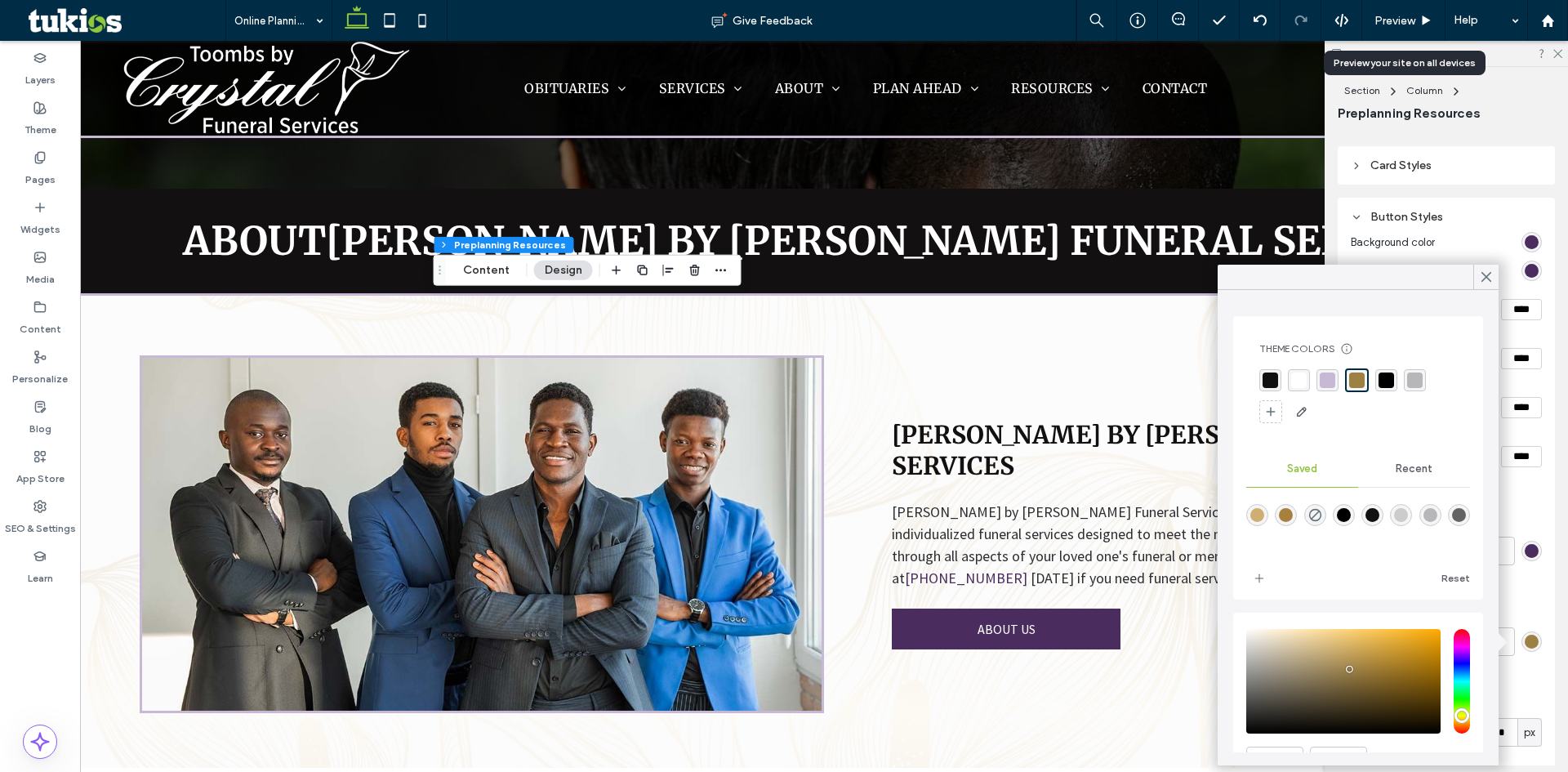
click at [1423, 468] on div "Recent" at bounding box center [1415, 469] width 112 height 36
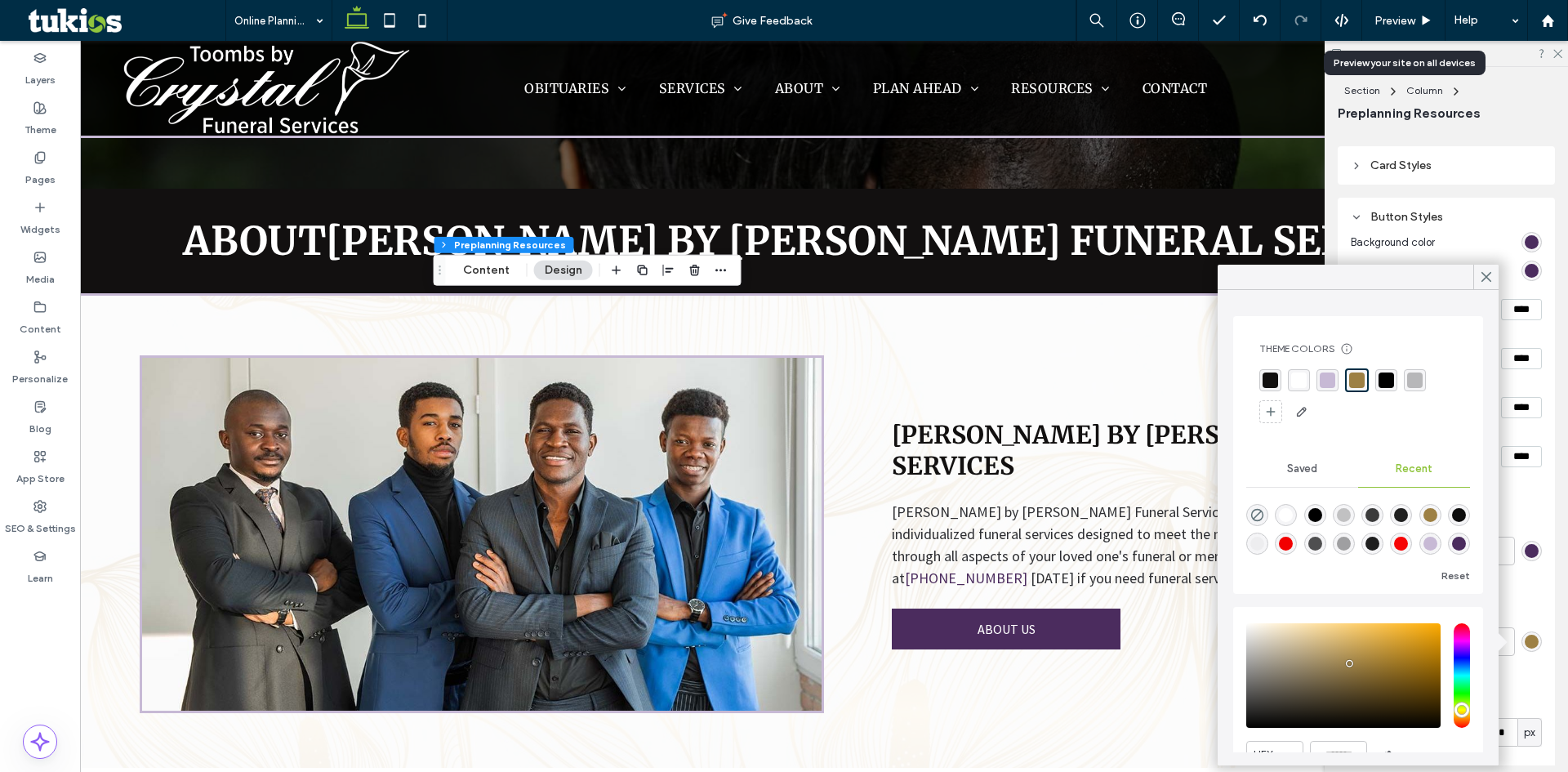
click at [1453, 548] on div "rgba(75, 44, 94, 1)" at bounding box center [1460, 544] width 14 height 14
type input "*******"
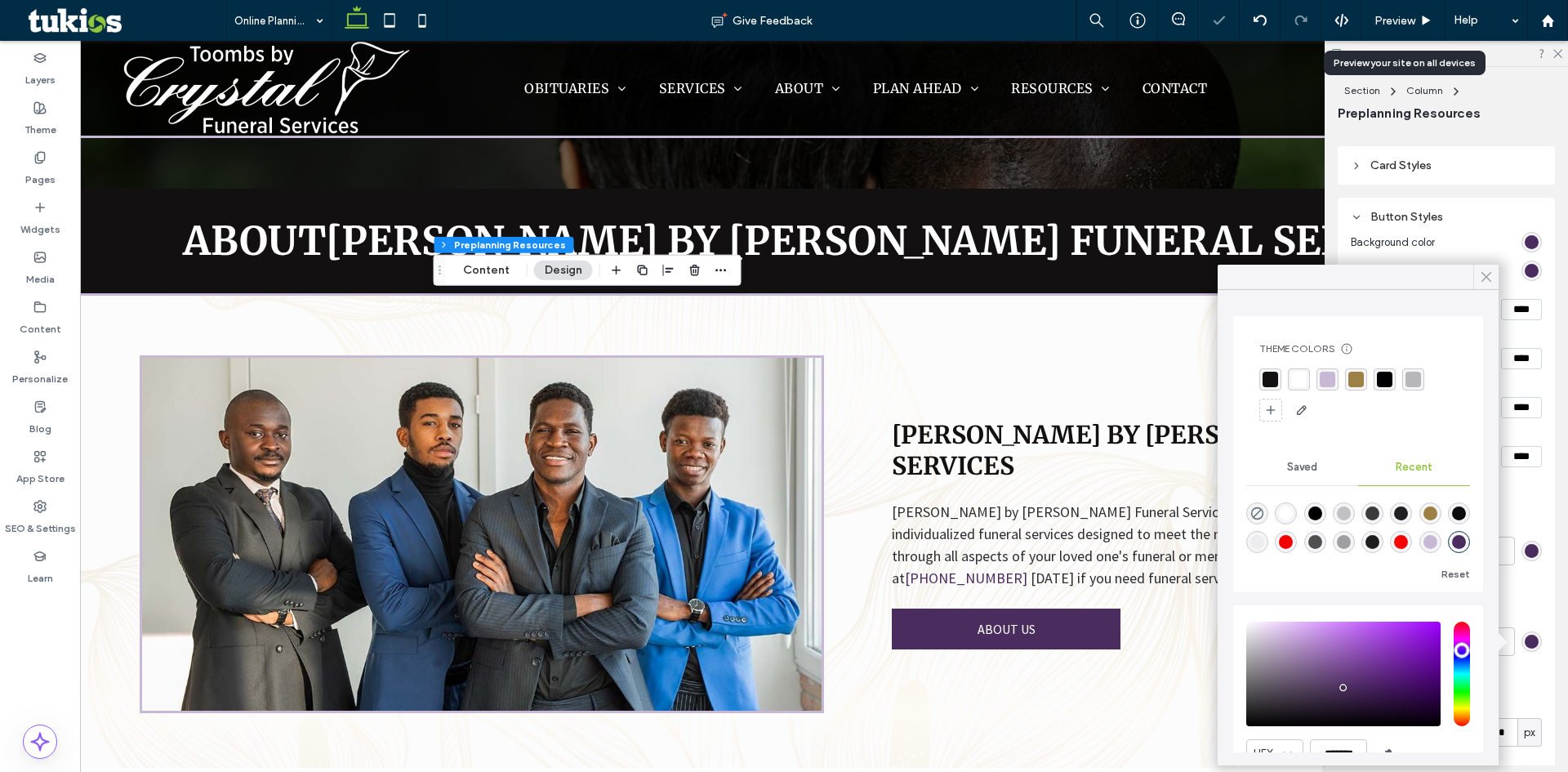
click at [1490, 281] on use at bounding box center [1486, 278] width 8 height 9
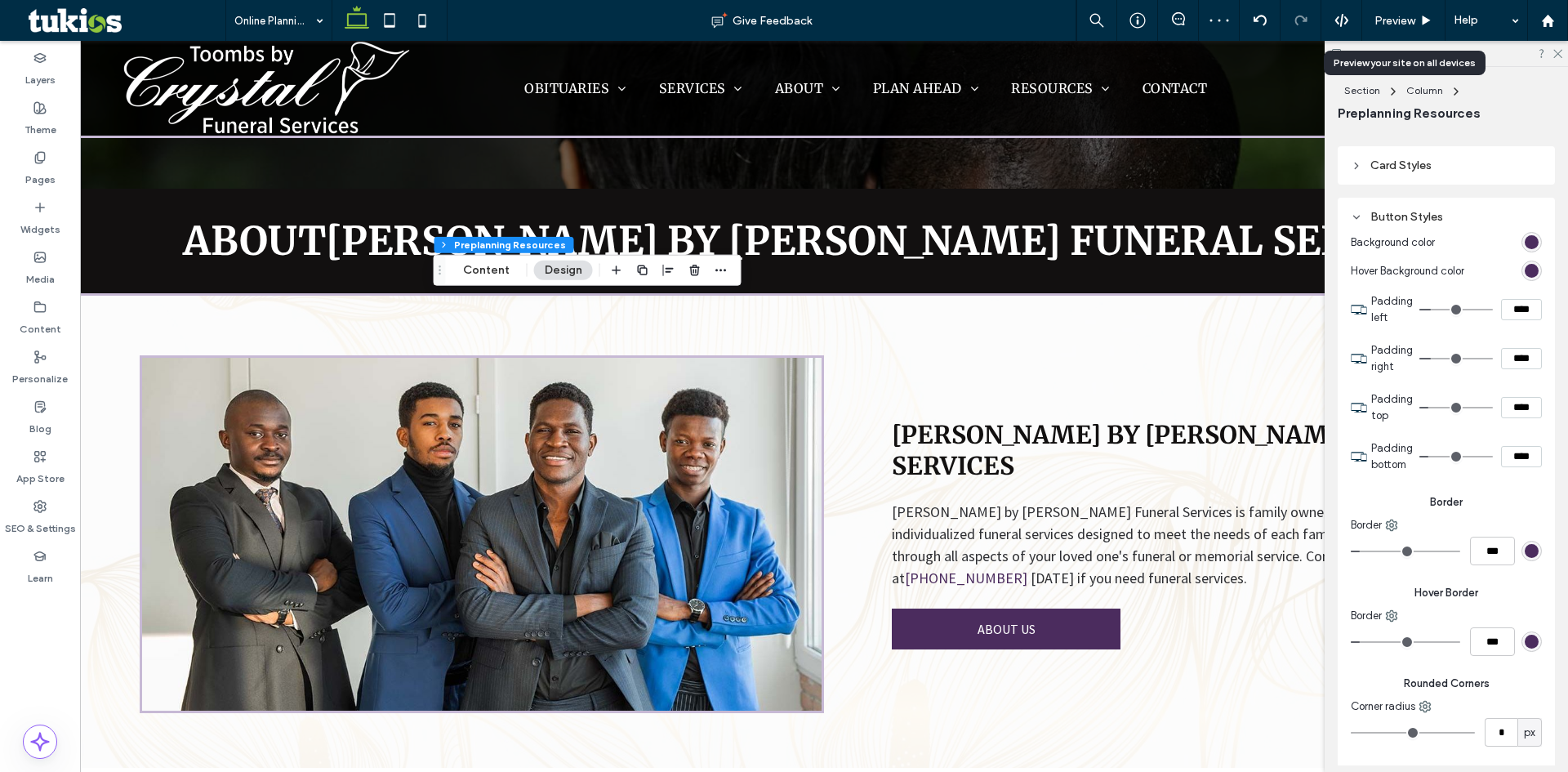
click at [1522, 274] on div "rgb(75, 44, 94)" at bounding box center [1532, 271] width 20 height 20
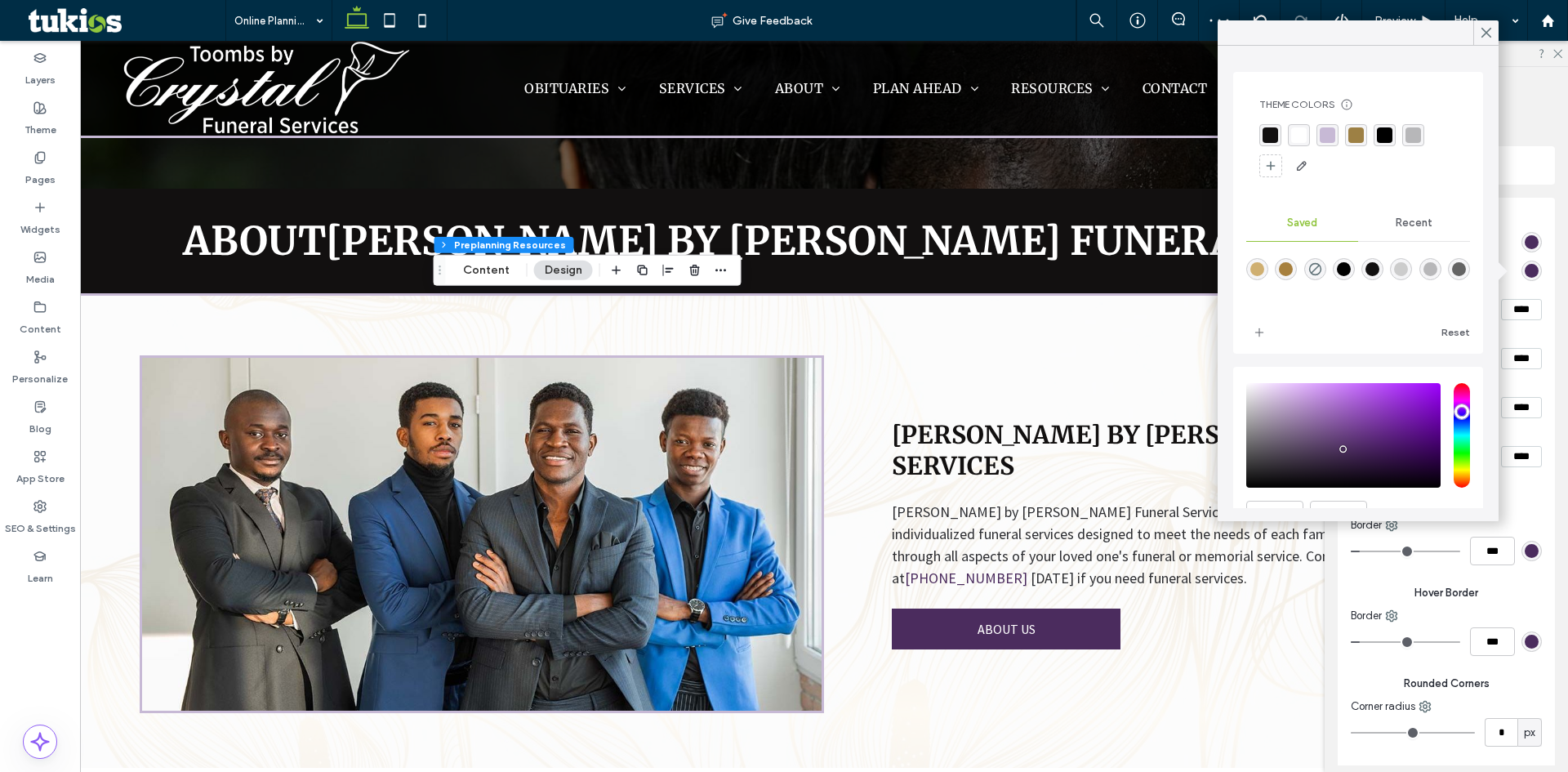
click at [1305, 130] on div "rgba(255, 255, 255, 1)" at bounding box center [1299, 136] width 16 height 16
click at [1484, 39] on icon at bounding box center [1486, 33] width 15 height 15
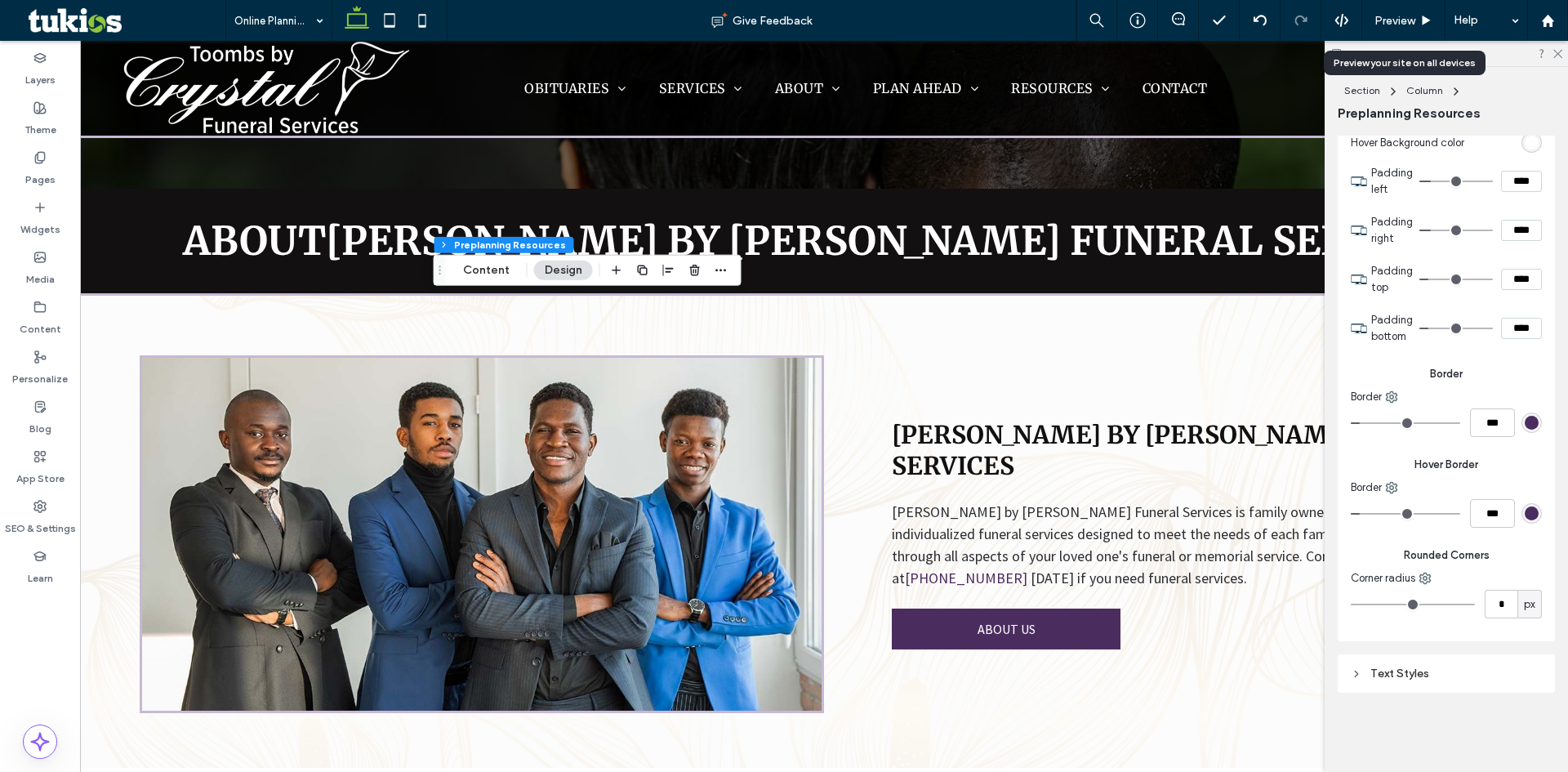
scroll to position [456, 0]
click at [1401, 674] on div "Text Styles" at bounding box center [1446, 674] width 192 height 14
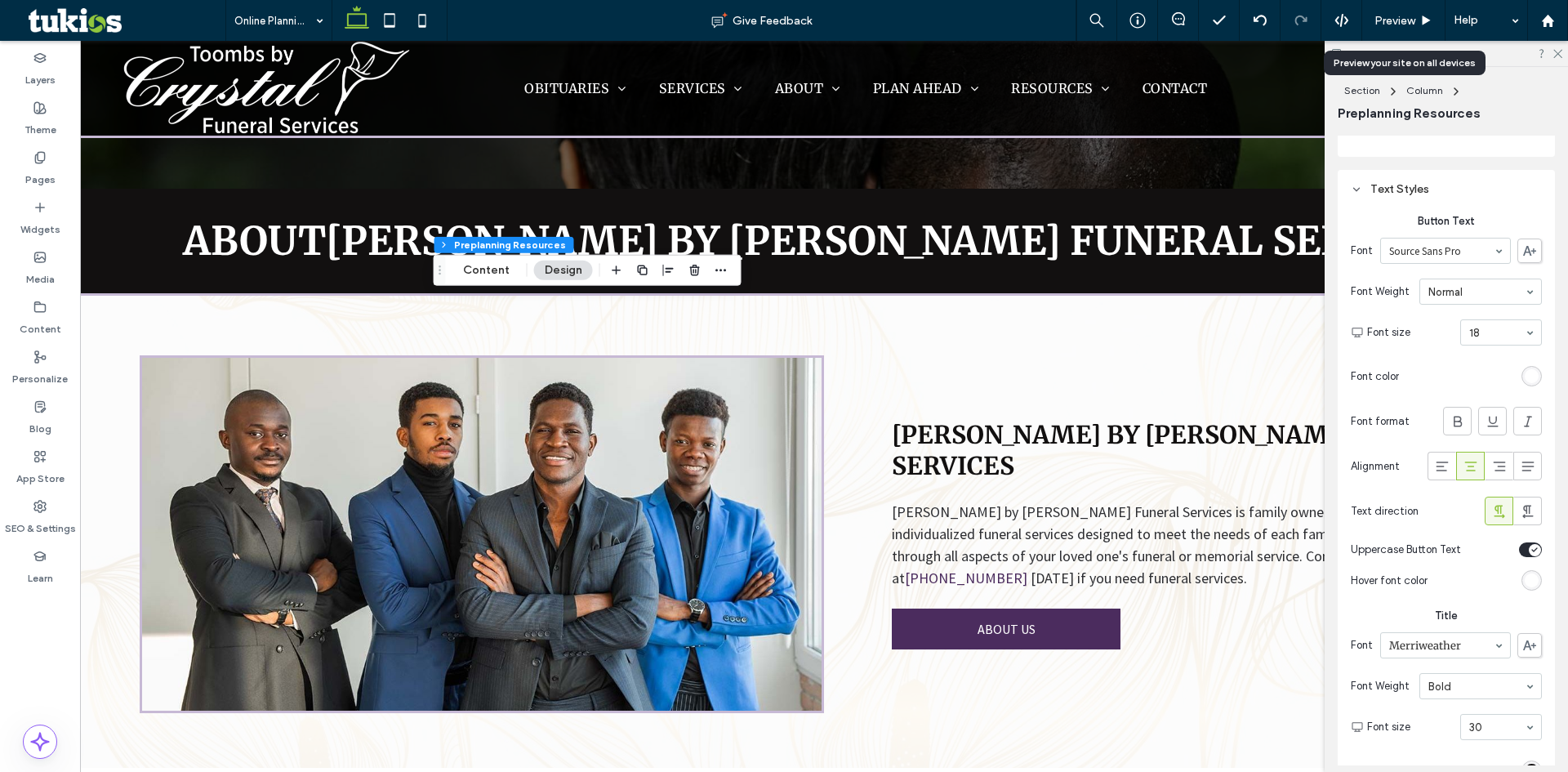
scroll to position [947, 0]
click at [1525, 583] on div "rgb(255, 255, 255)" at bounding box center [1532, 574] width 20 height 20
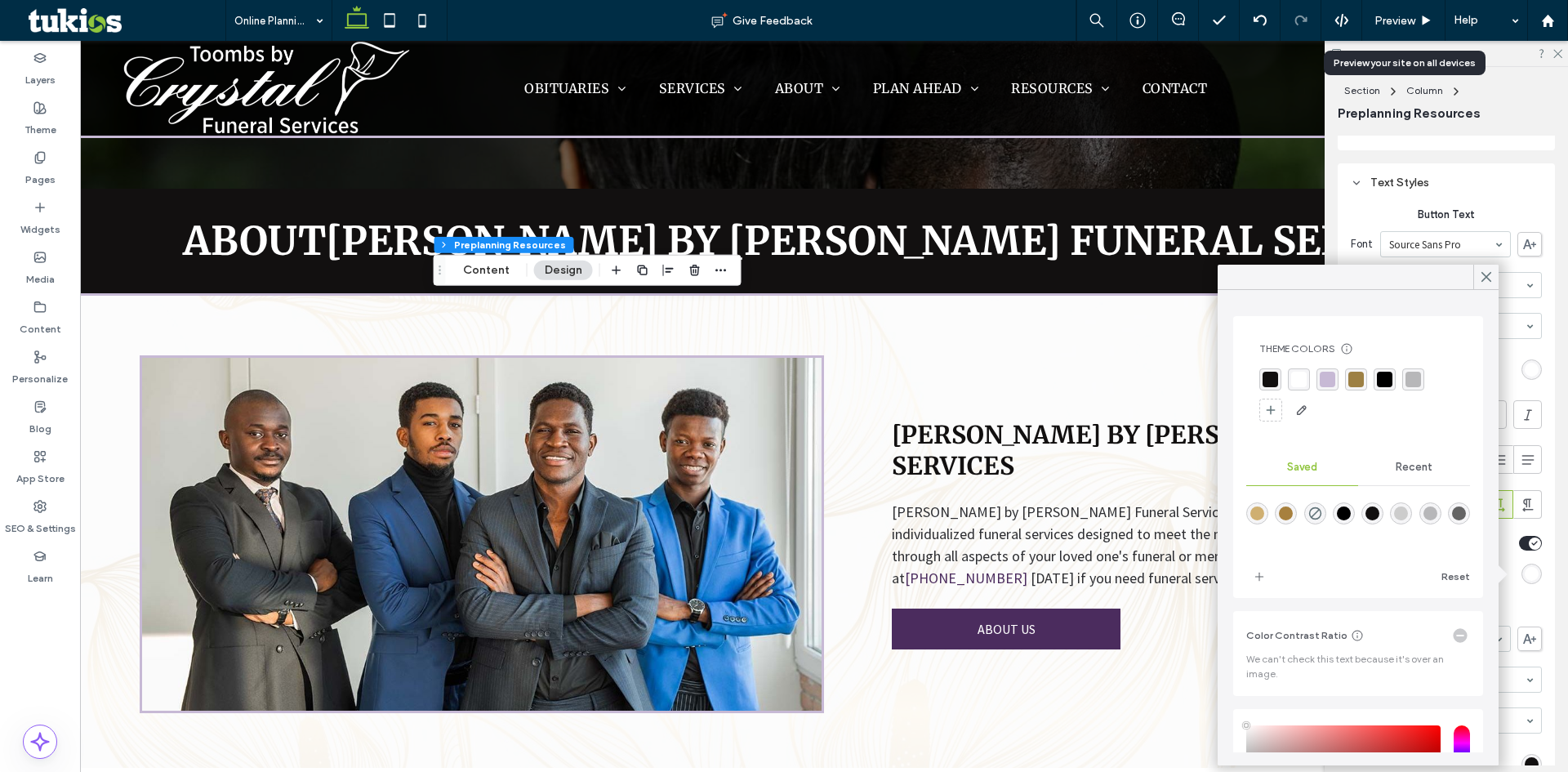
click at [1416, 477] on div "Recent" at bounding box center [1415, 468] width 112 height 36
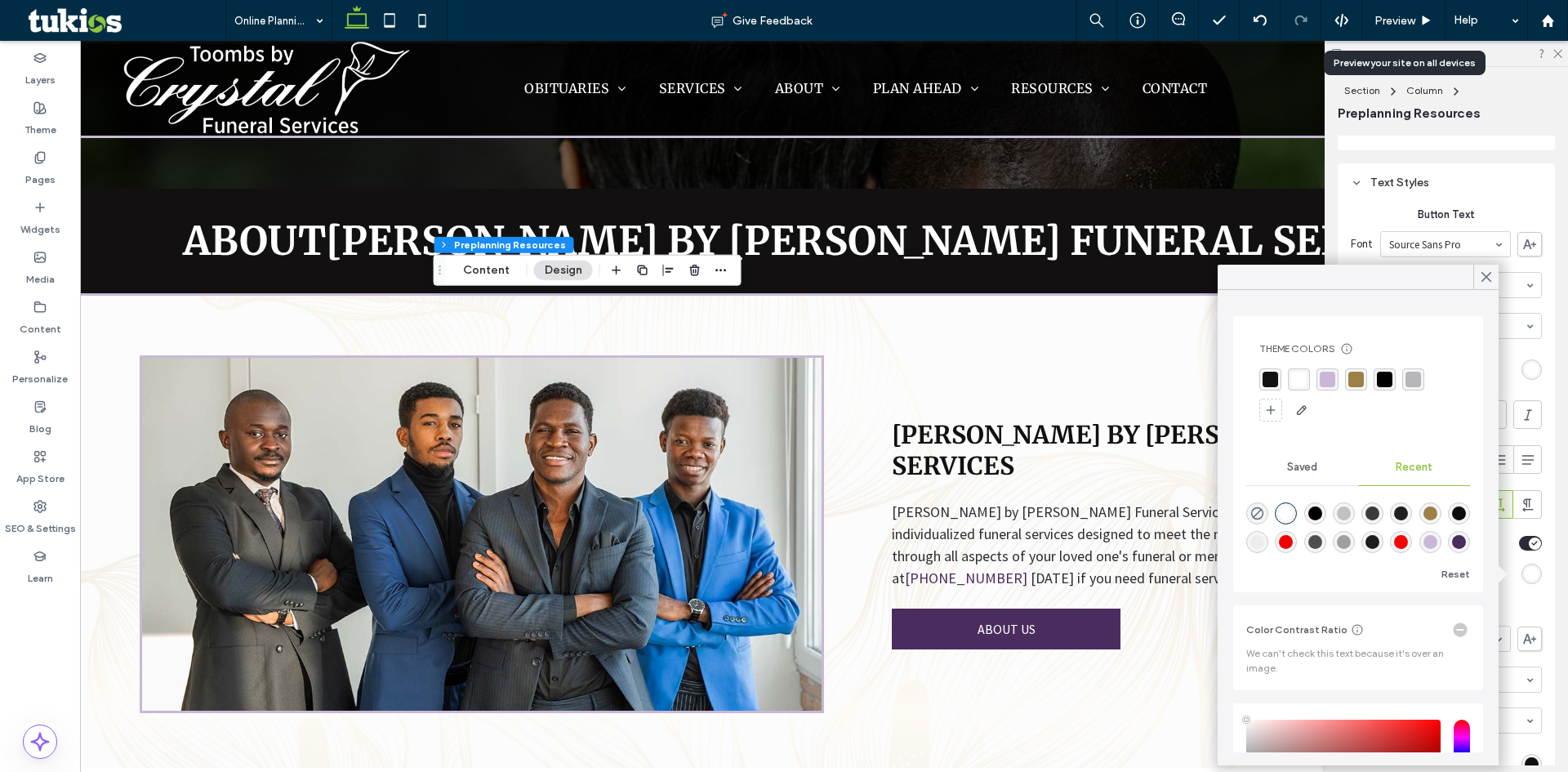
scroll to position [26, 0]
click at [1453, 542] on div "rgba(75, 44, 94, 1)" at bounding box center [1460, 542] width 14 height 14
type input "*******"
click at [1496, 267] on div at bounding box center [1486, 277] width 26 height 25
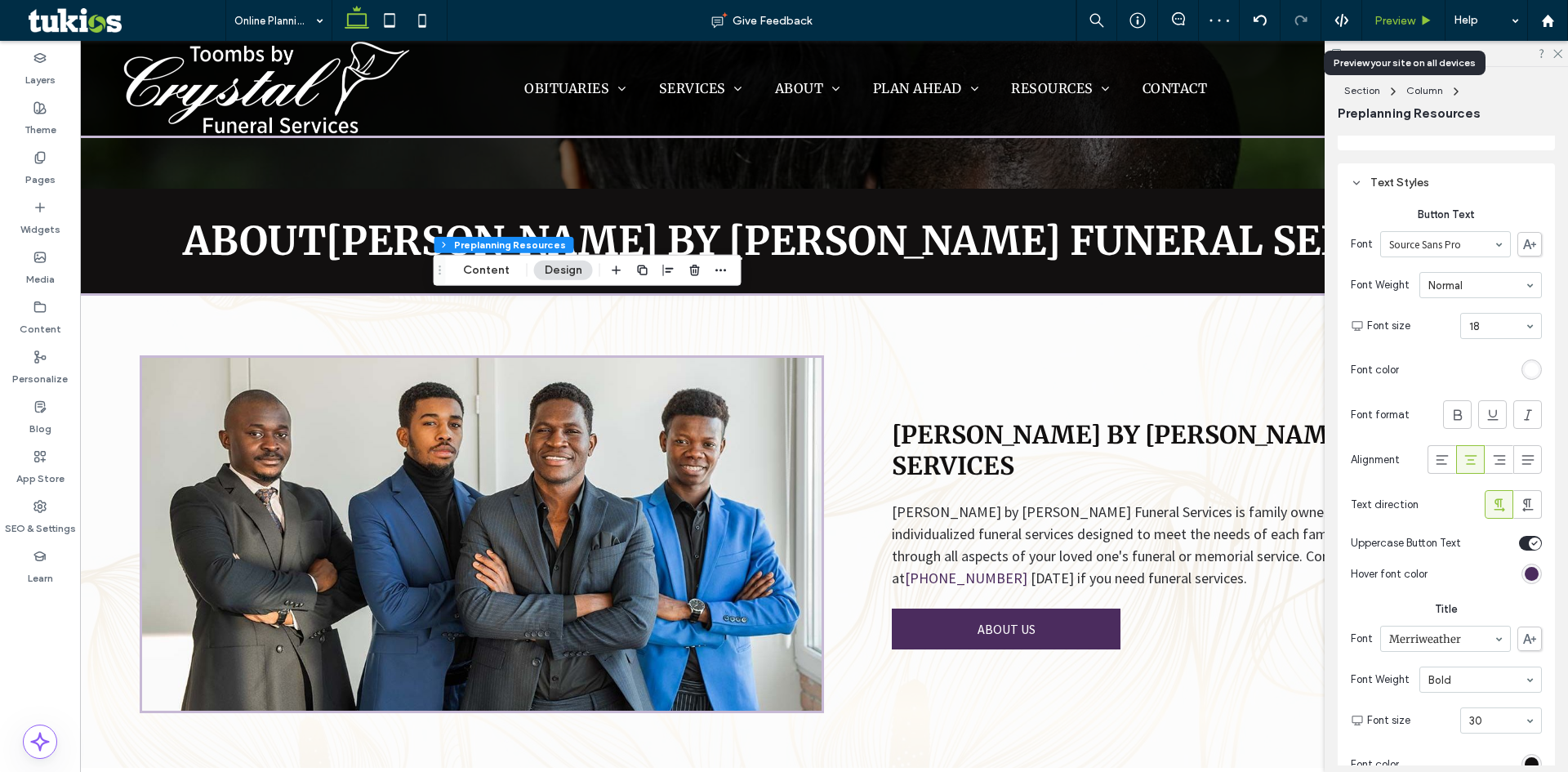
click at [1411, 16] on span "Preview" at bounding box center [1395, 21] width 41 height 14
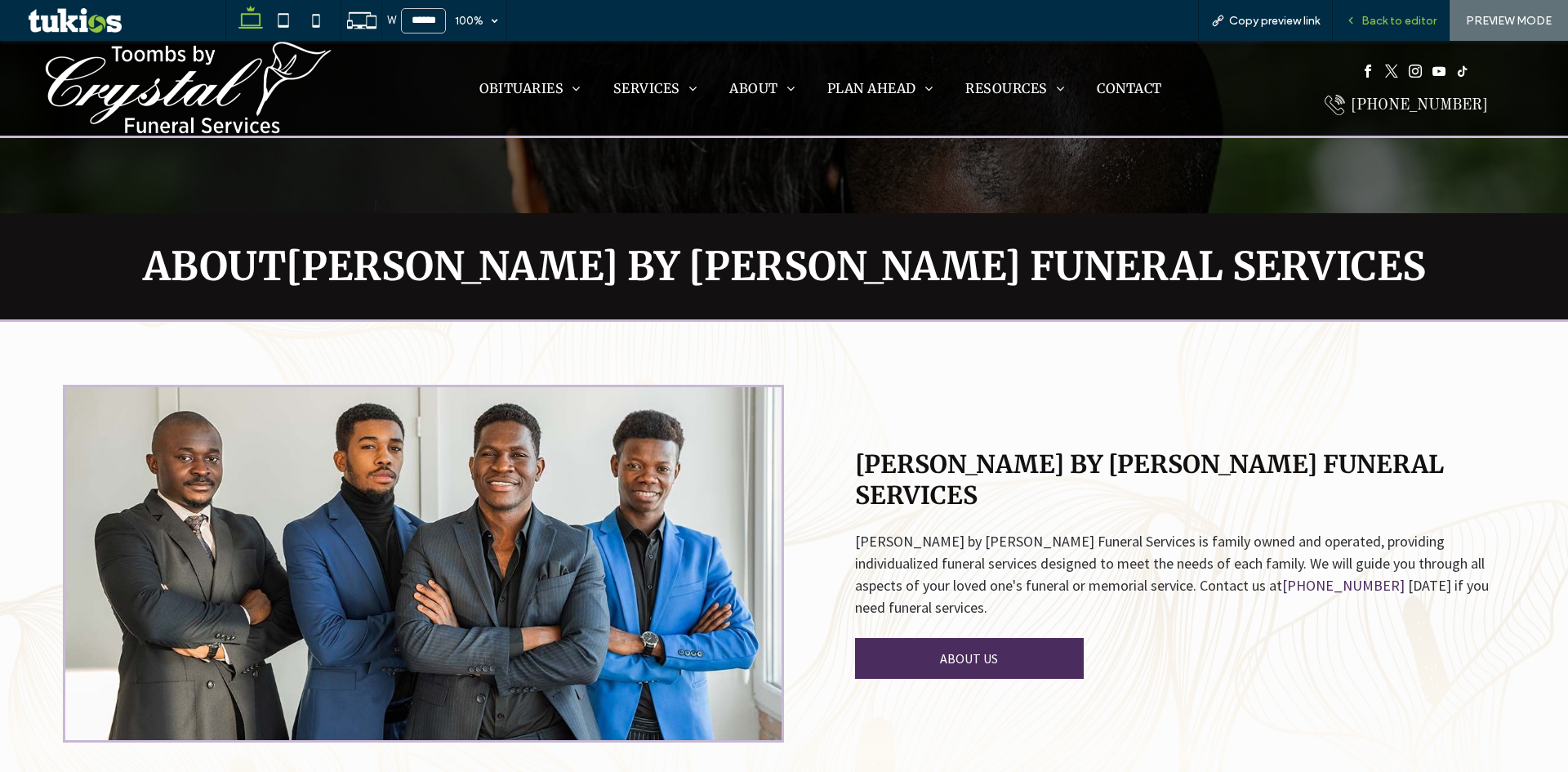
click at [1426, 16] on span "Back to editor" at bounding box center [1399, 21] width 75 height 14
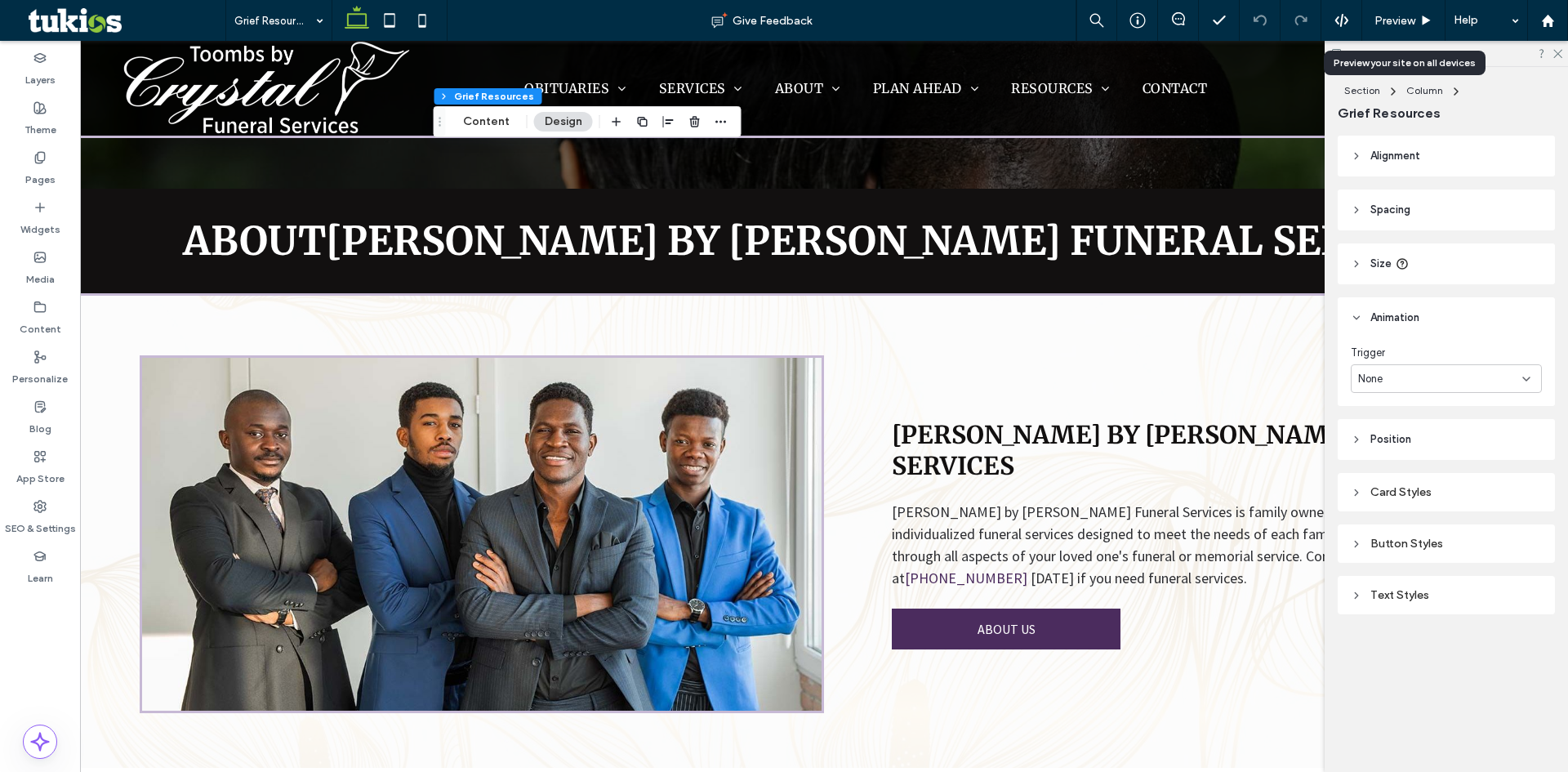
click at [1379, 547] on div "Button Styles" at bounding box center [1446, 544] width 192 height 14
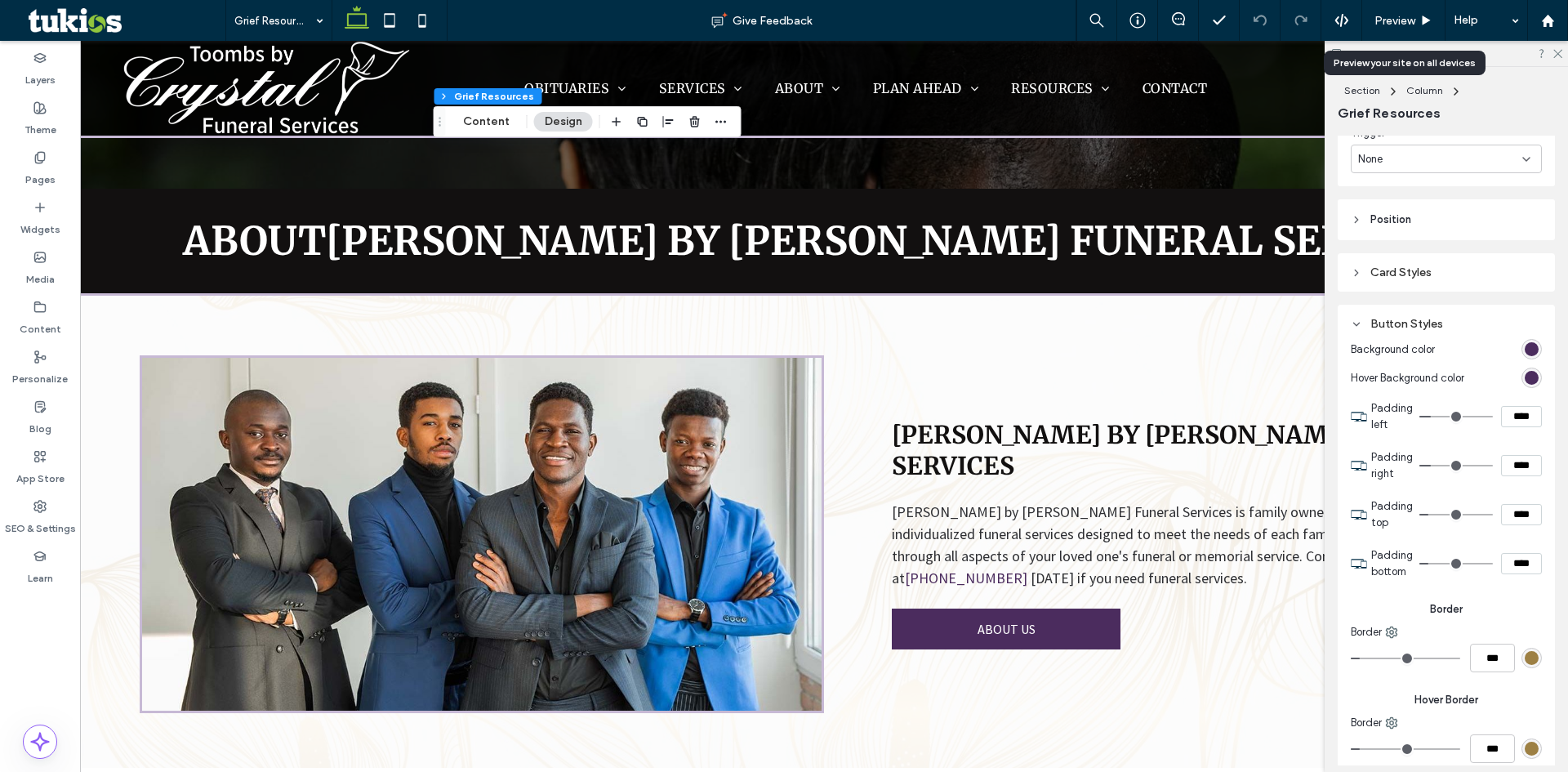
scroll to position [245, 0]
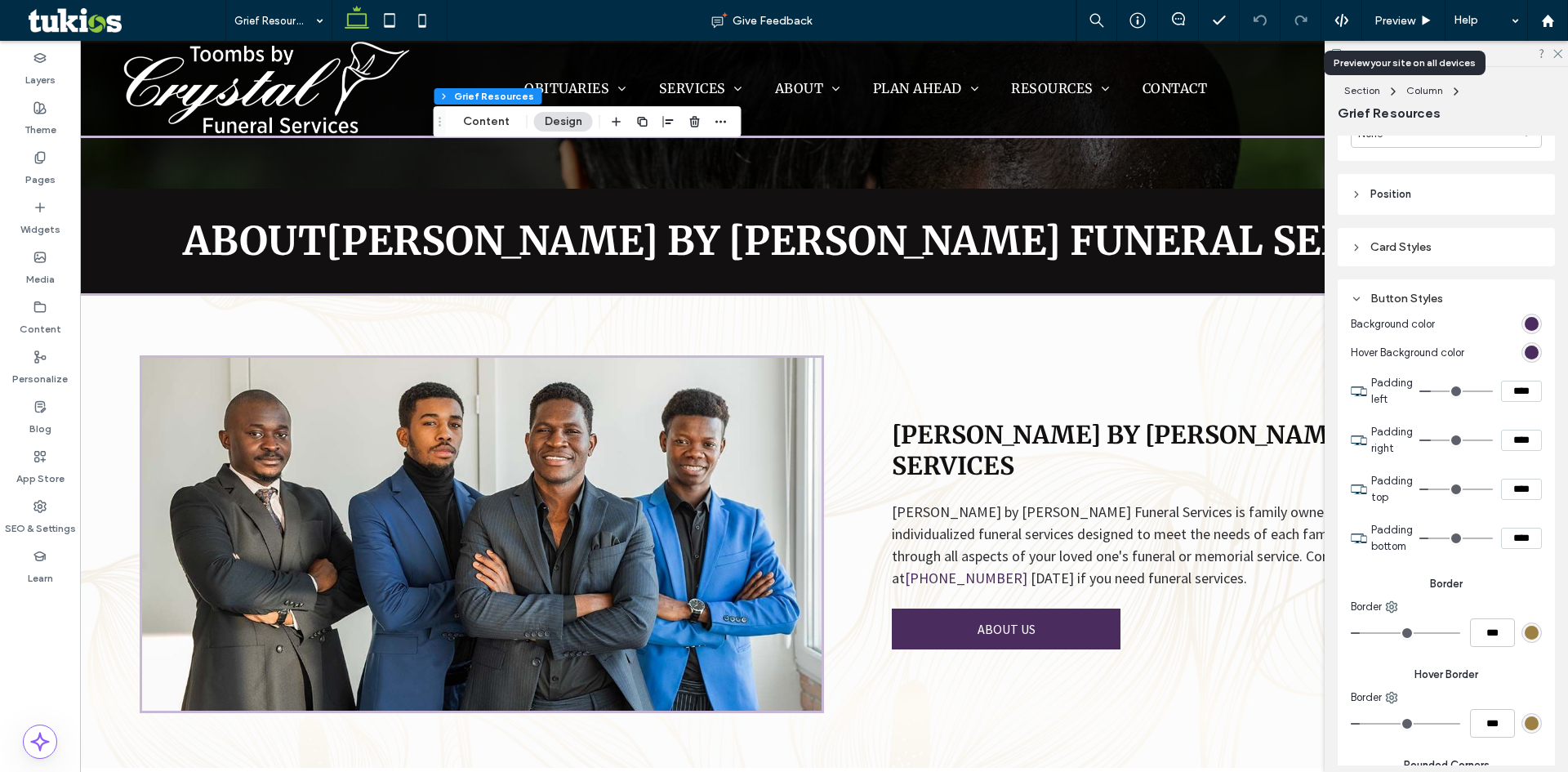
click at [1525, 355] on div "rgb(75, 44, 94)" at bounding box center [1533, 353] width 14 height 14
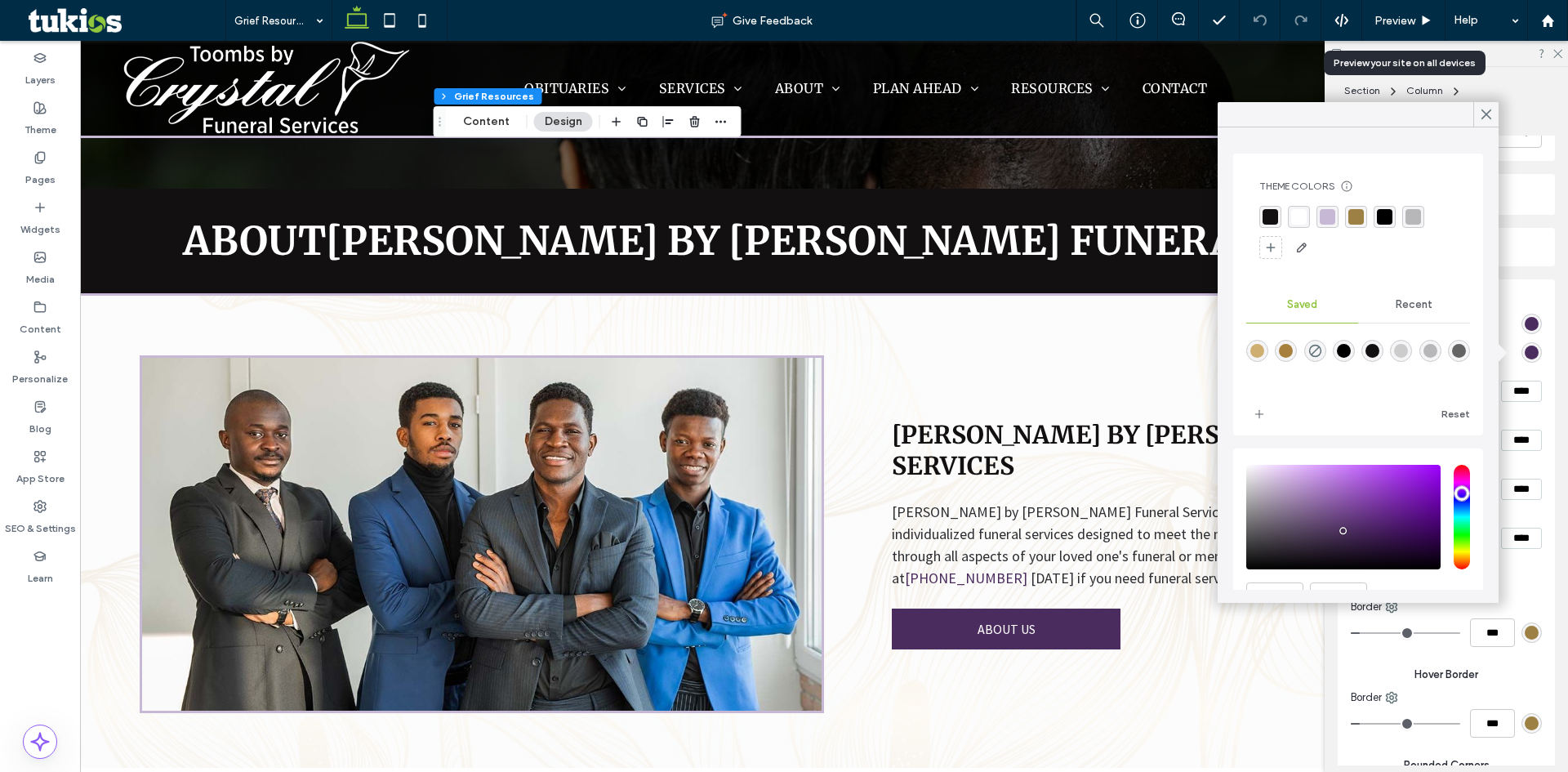
click at [1301, 217] on div "rgba(255, 255, 255, 1)" at bounding box center [1299, 217] width 16 height 16
click at [1496, 116] on div at bounding box center [1486, 114] width 26 height 25
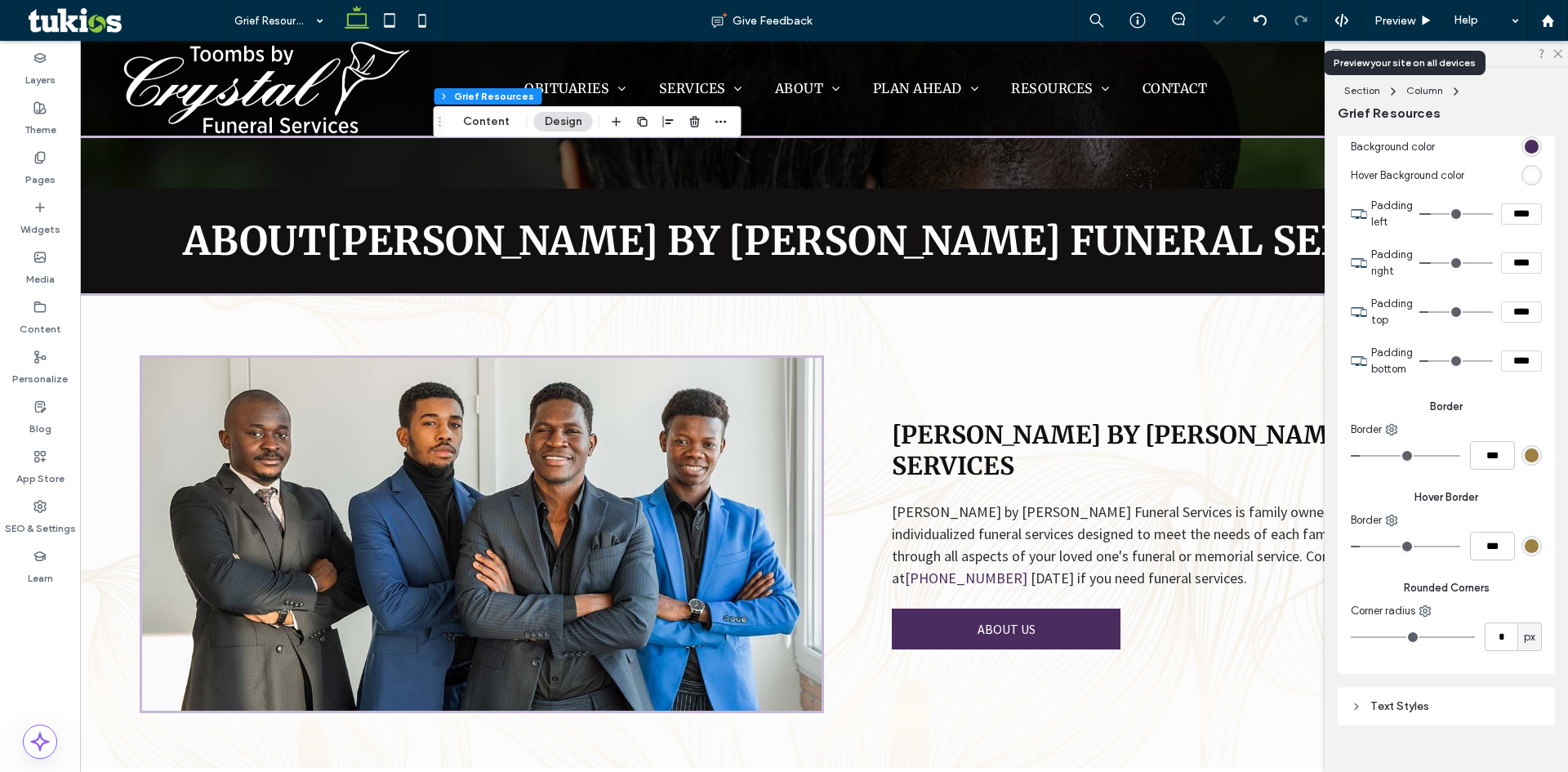
scroll to position [456, 0]
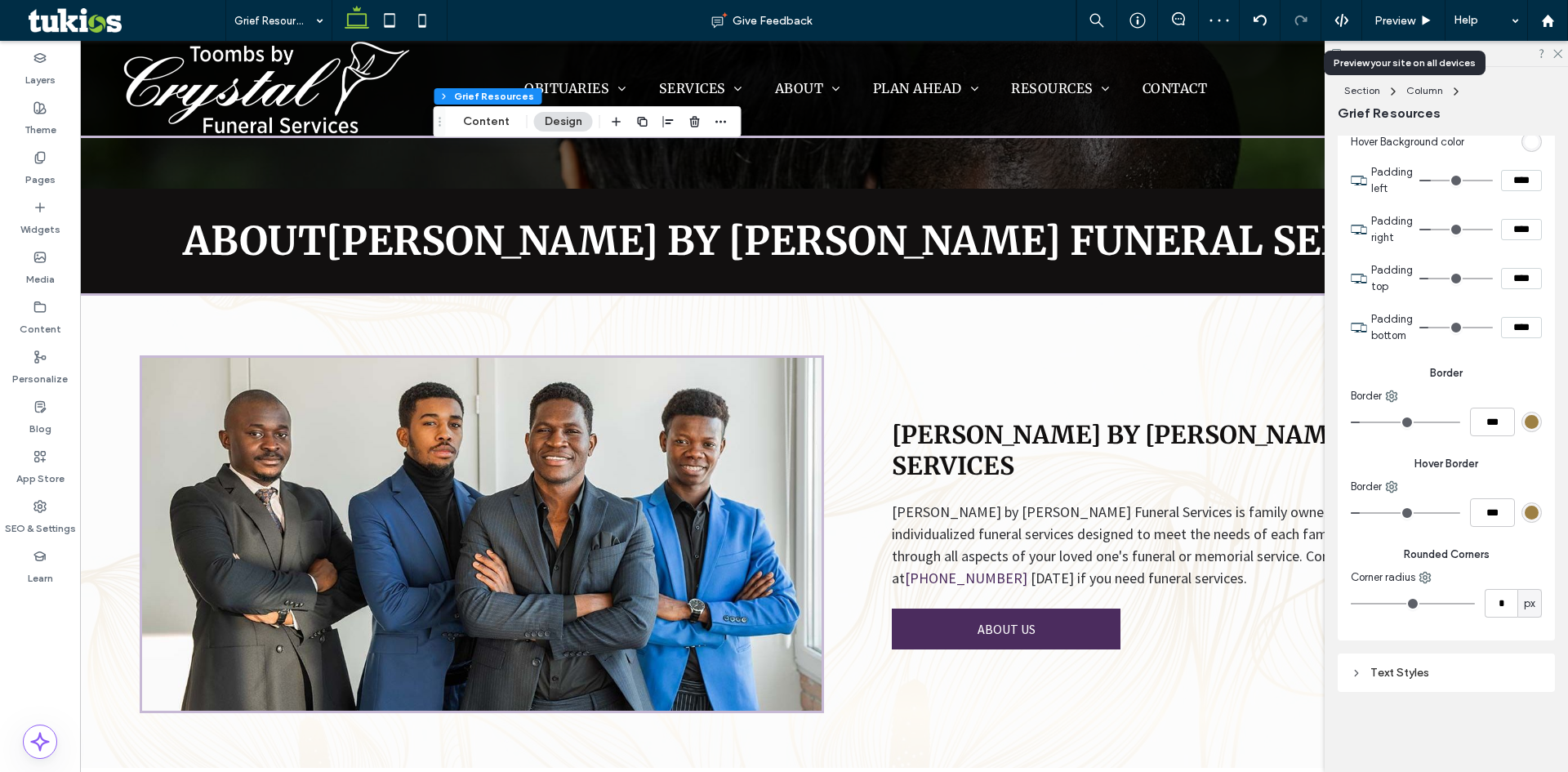
click at [1531, 420] on div "rgb(157, 128, 68)" at bounding box center [1532, 421] width 20 height 20
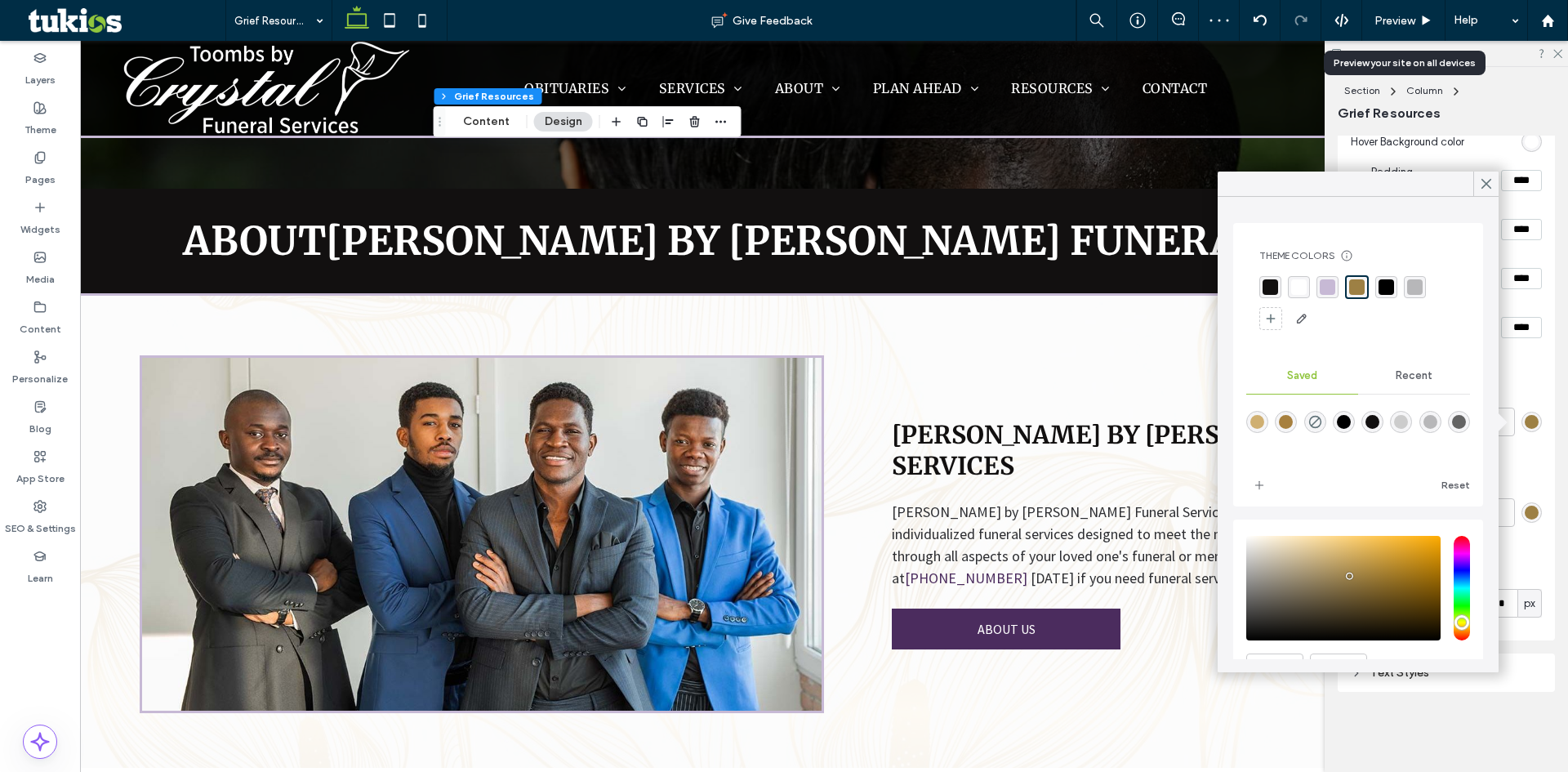
click at [1392, 367] on div "Recent" at bounding box center [1415, 375] width 112 height 36
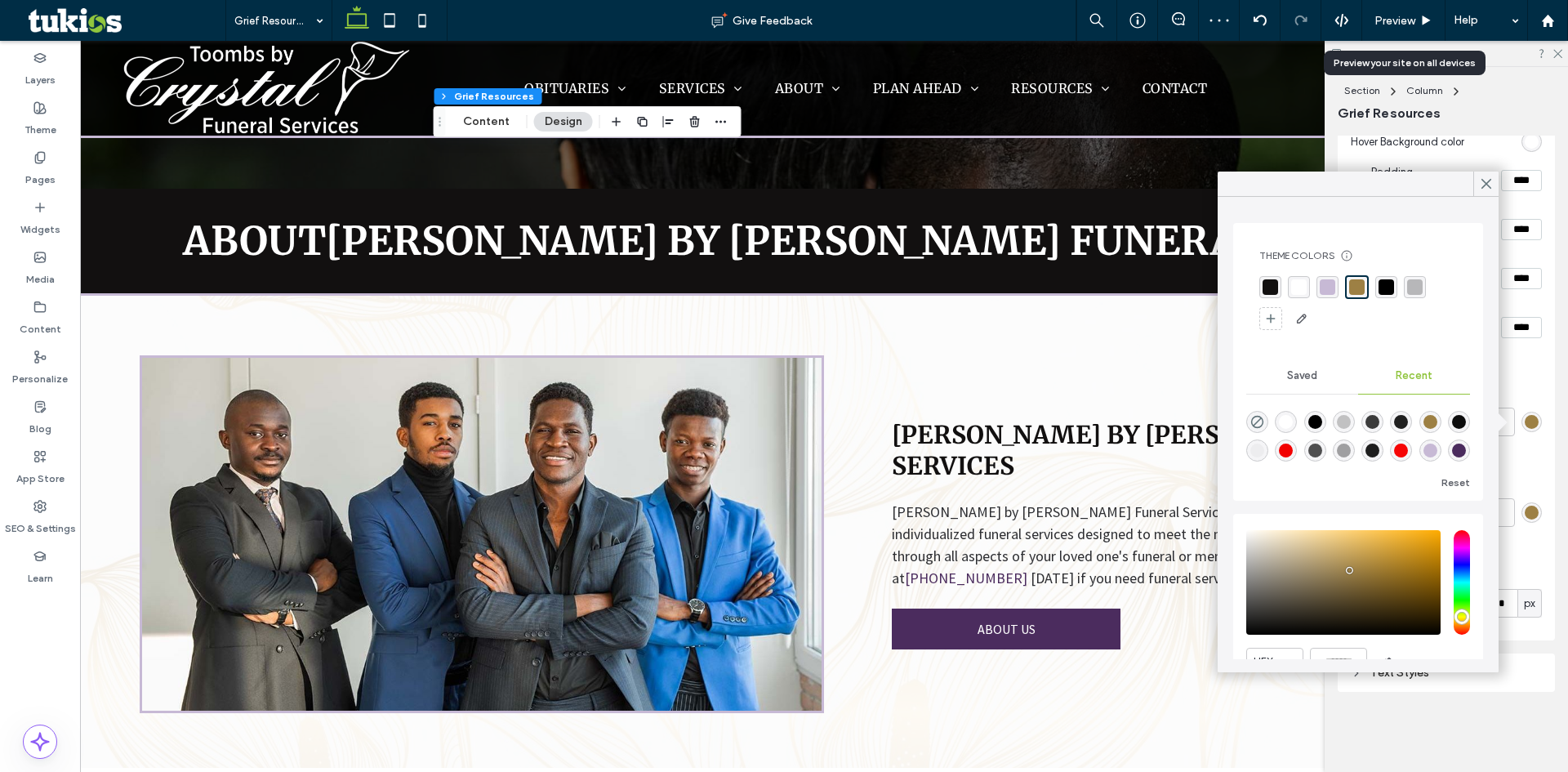
scroll to position [26, 0]
click at [1453, 453] on div "rgba(75, 44, 94, 1)" at bounding box center [1460, 451] width 14 height 14
type input "*******"
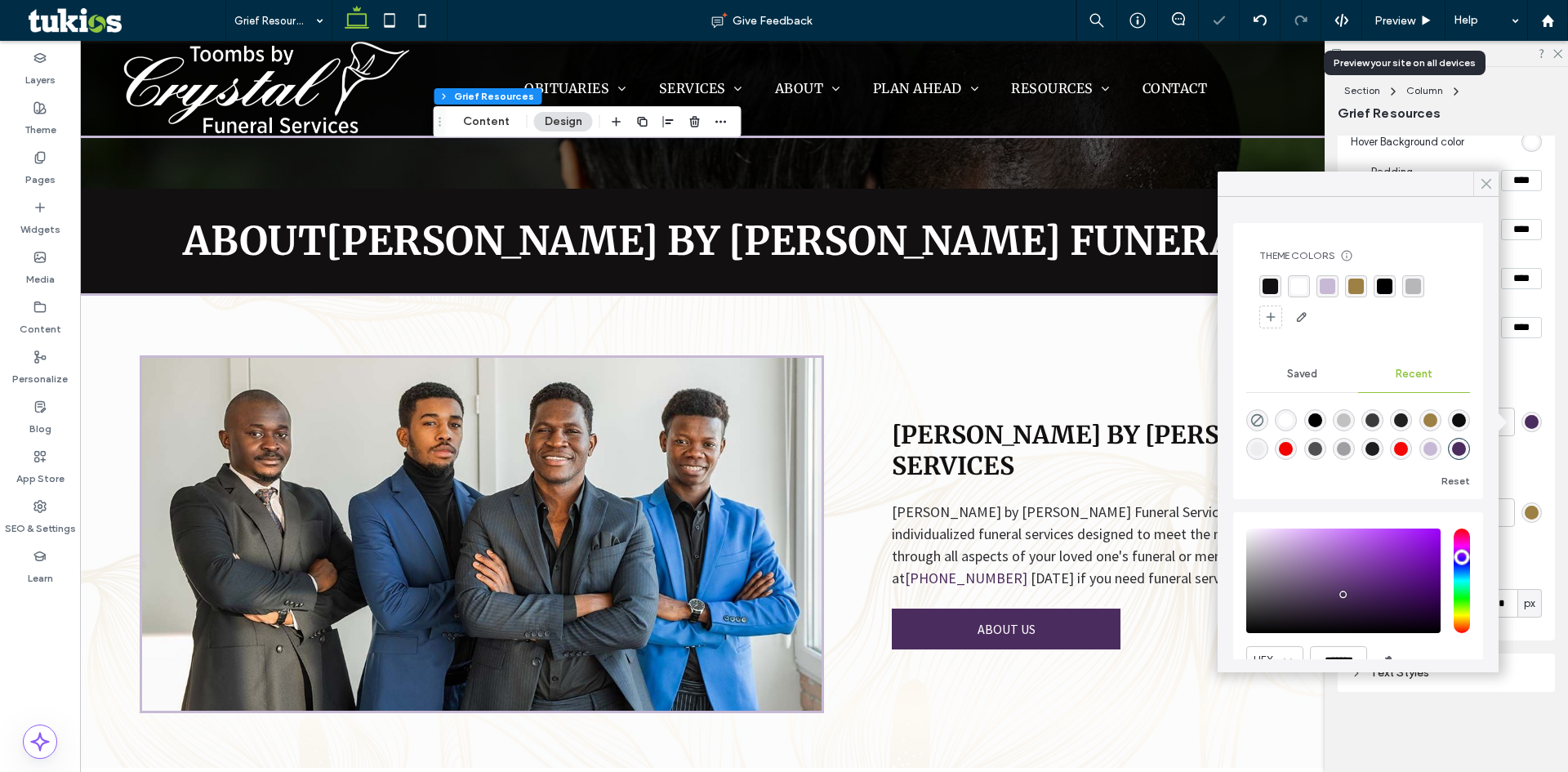
click at [1487, 192] on span at bounding box center [1486, 184] width 15 height 25
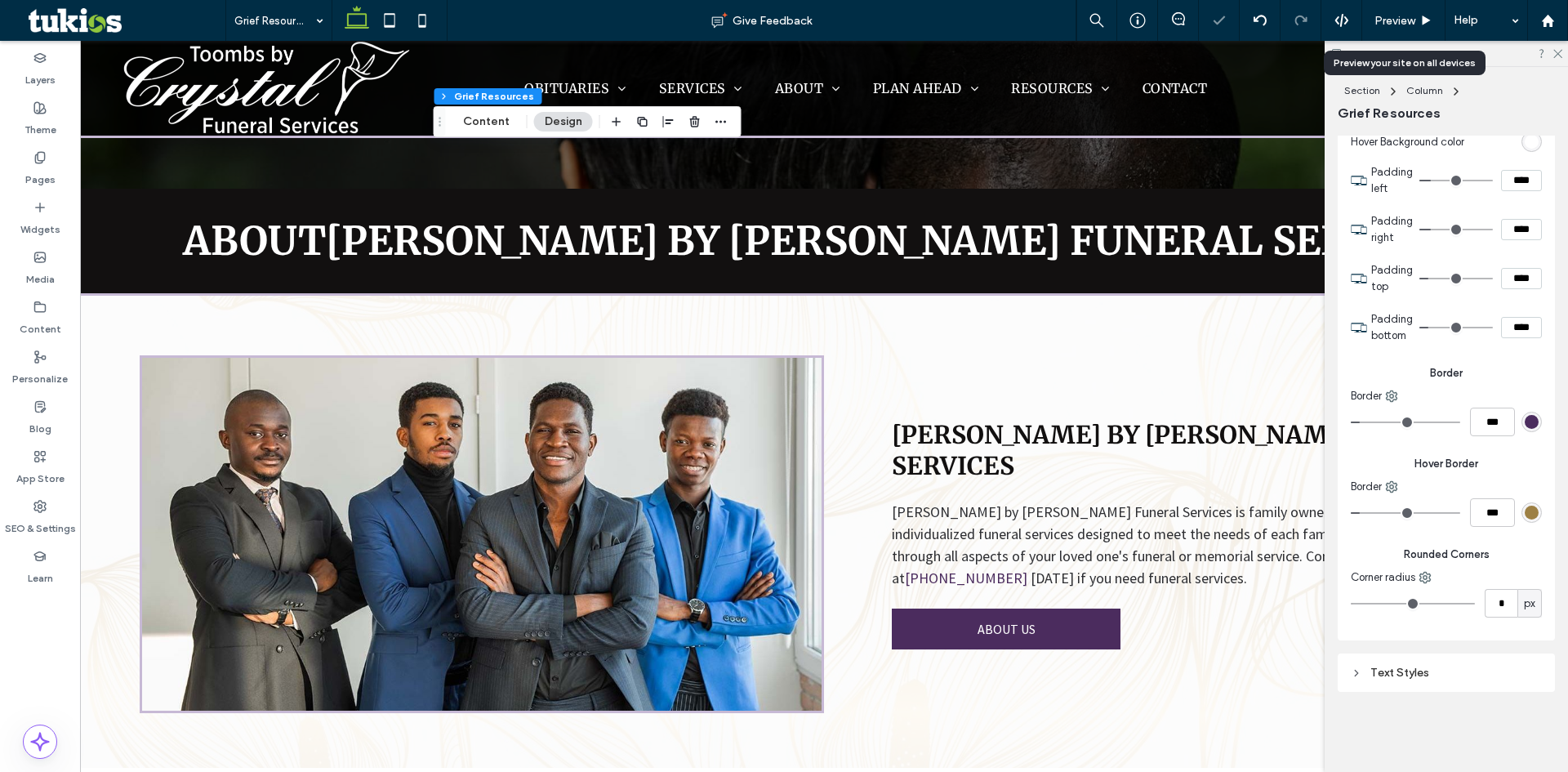
click at [1525, 511] on div "rgb(157, 128, 68)" at bounding box center [1533, 513] width 14 height 14
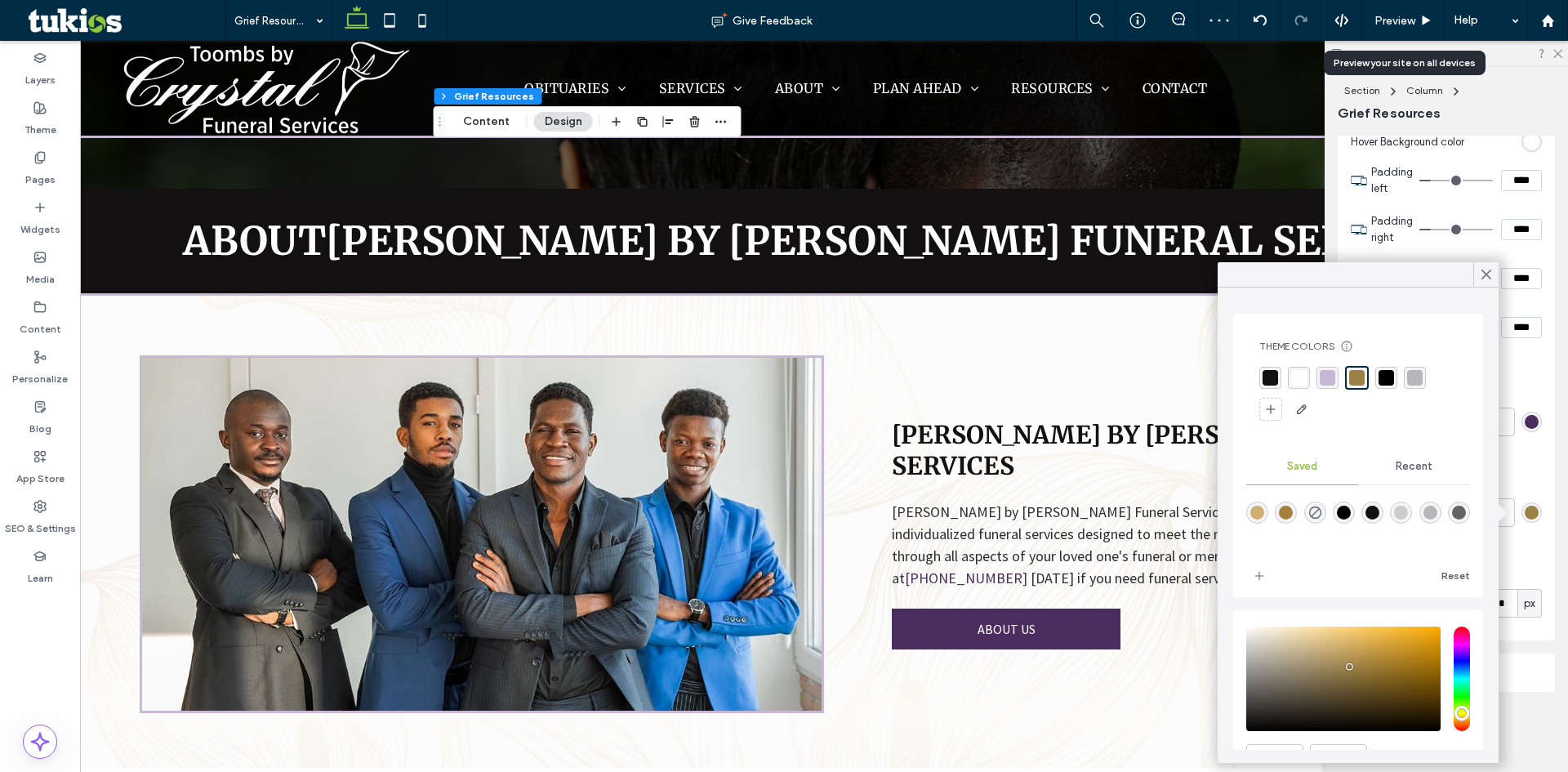
drag, startPoint x: 1413, startPoint y: 458, endPoint x: 1417, endPoint y: 470, distance: 12.6
click at [1415, 467] on div "Recent" at bounding box center [1415, 467] width 112 height 36
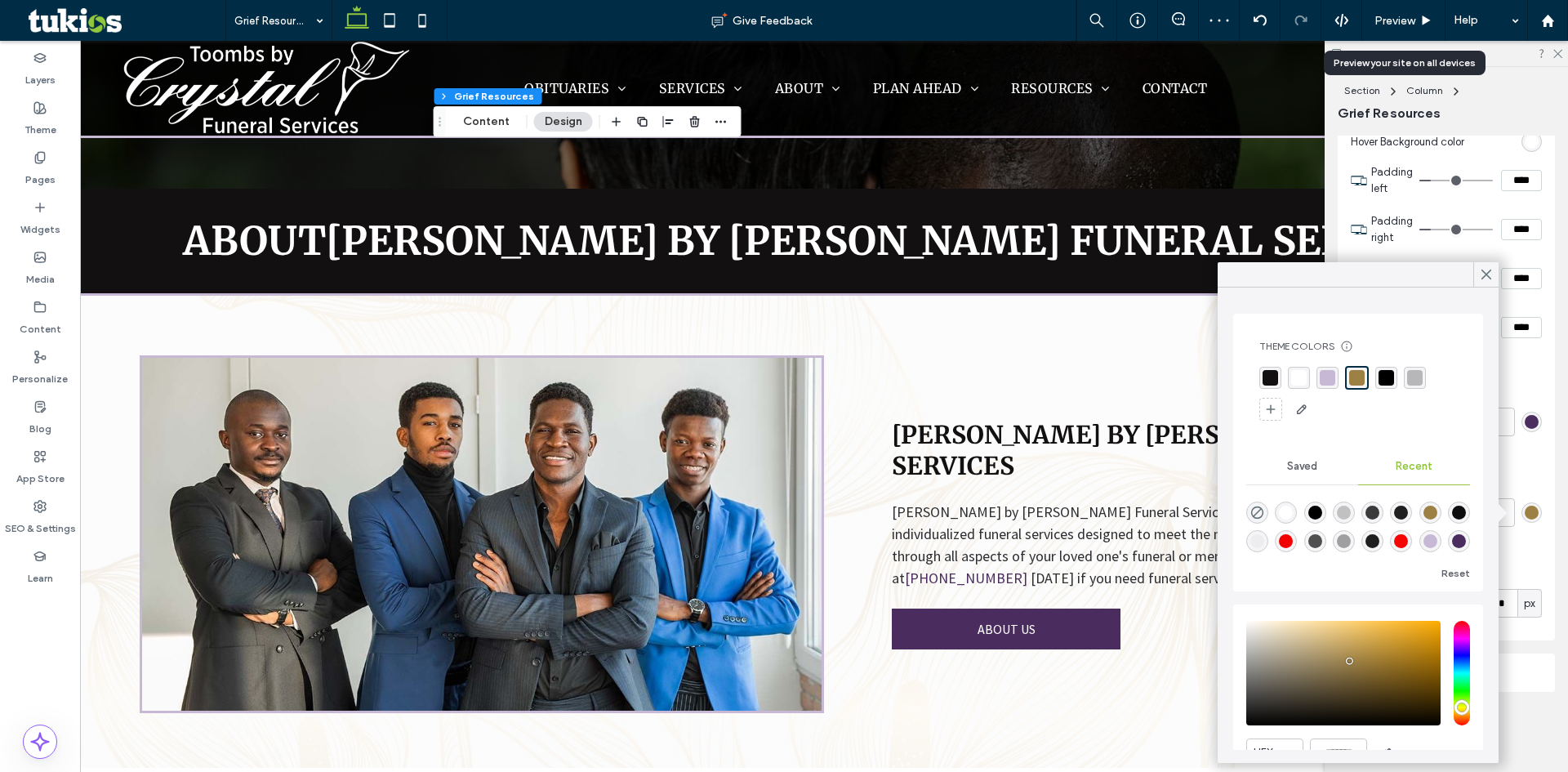
click at [1453, 540] on div "rgba(75, 44, 94, 1)" at bounding box center [1460, 541] width 14 height 14
type input "*******"
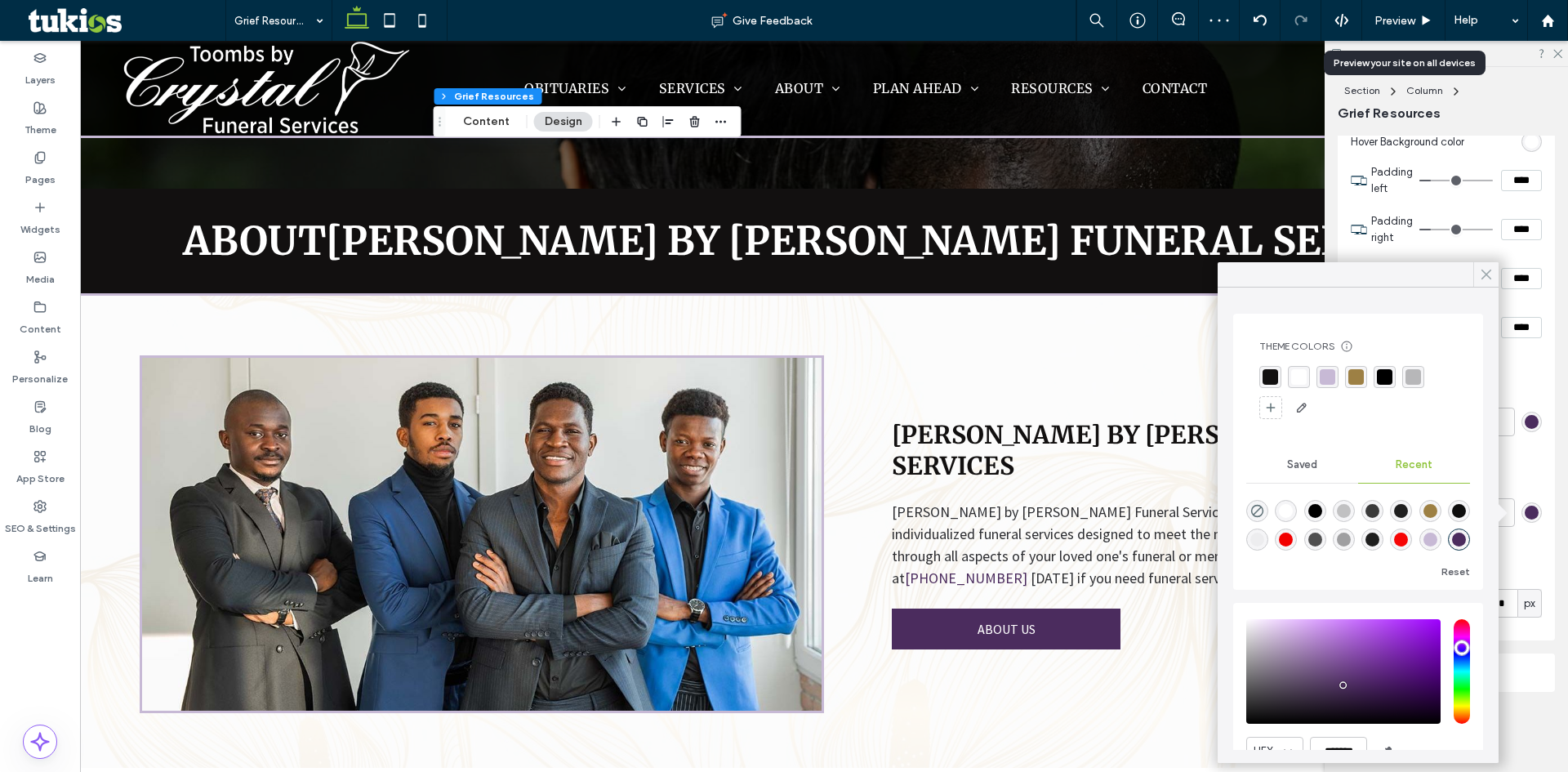
click at [1486, 275] on use at bounding box center [1486, 275] width 8 height 9
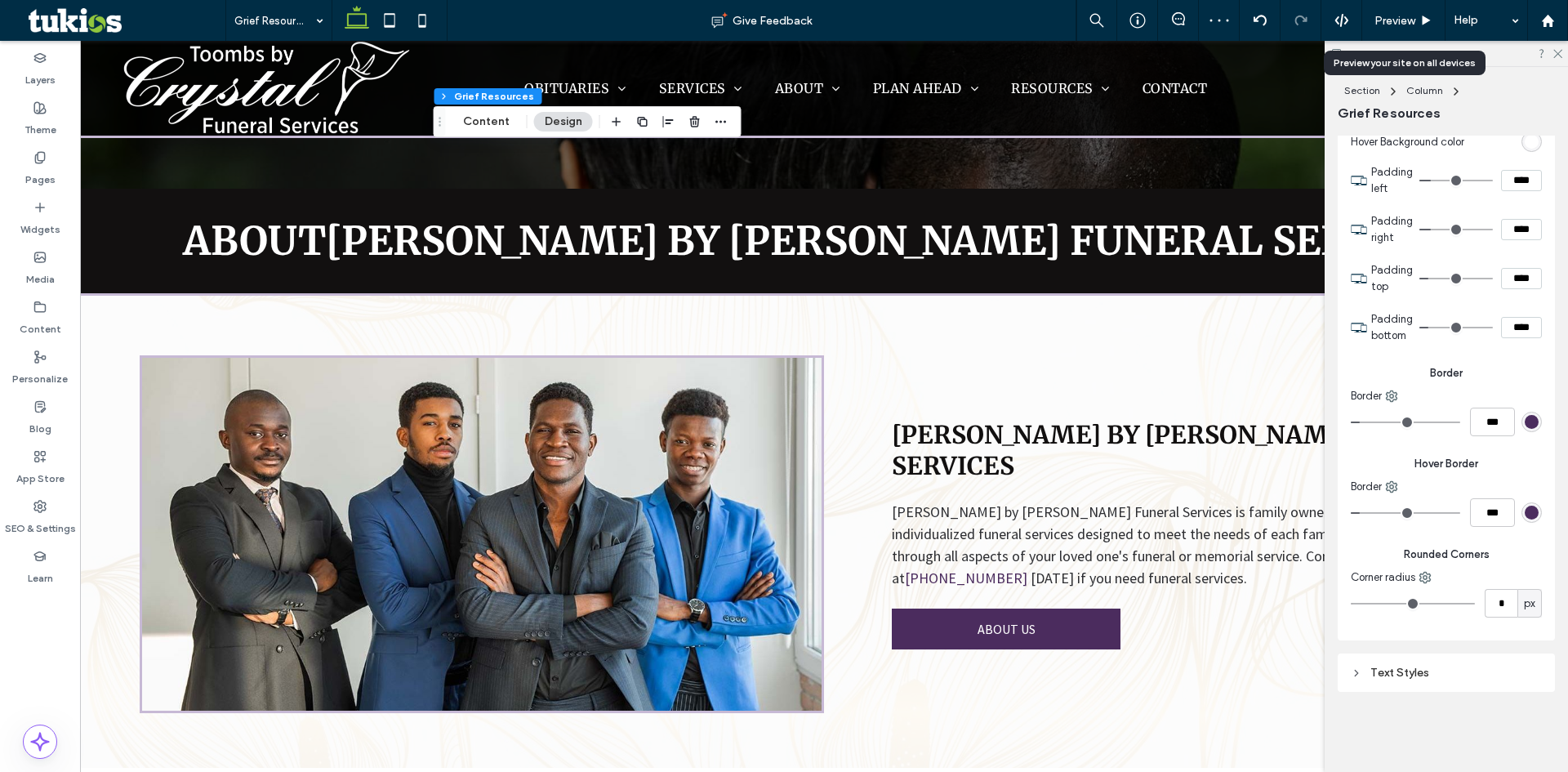
click at [1438, 674] on div "Text Styles" at bounding box center [1446, 674] width 192 height 14
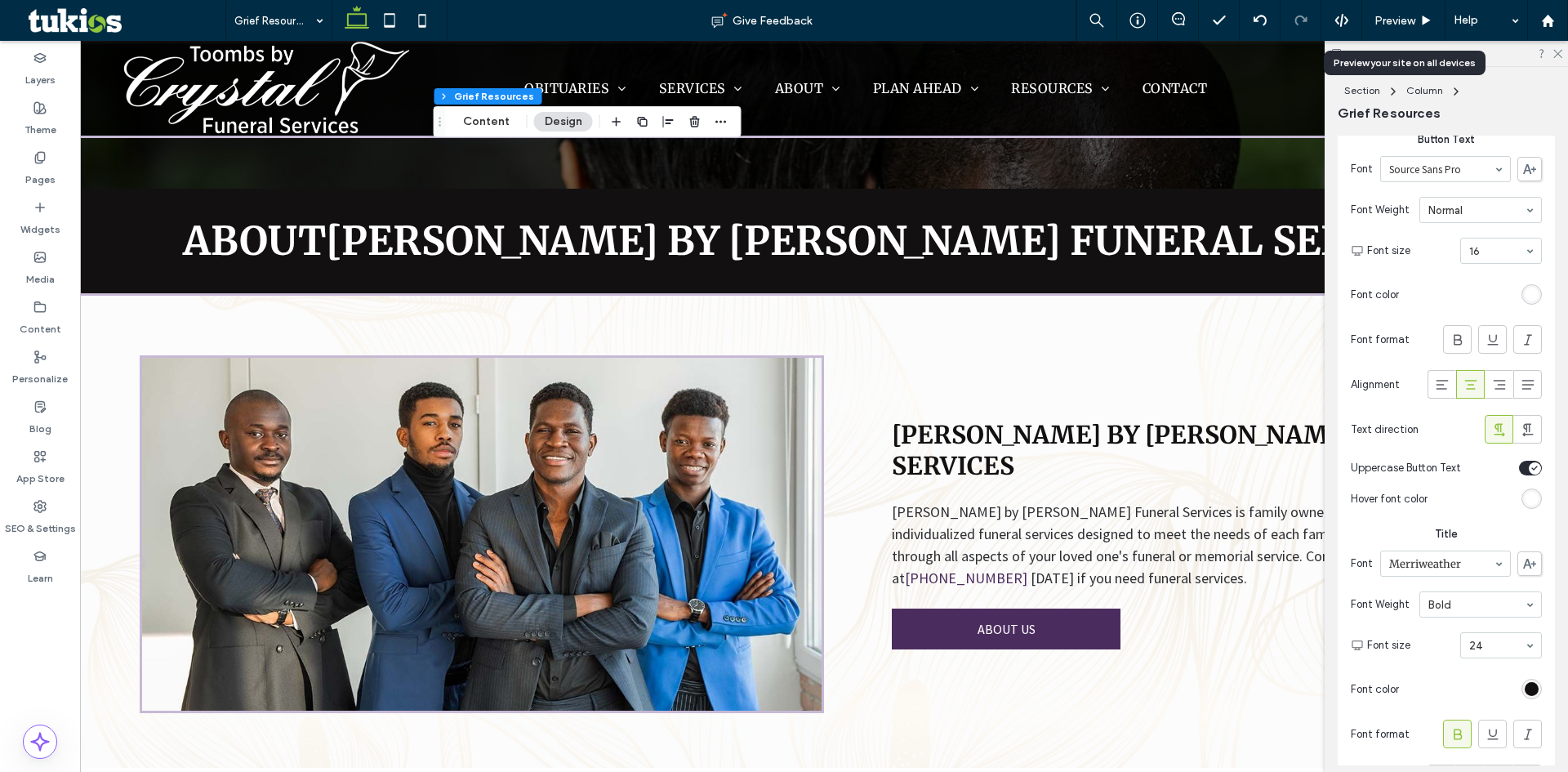
scroll to position [1028, 0]
click at [1525, 487] on div "rgb(255, 255, 255)" at bounding box center [1533, 492] width 14 height 14
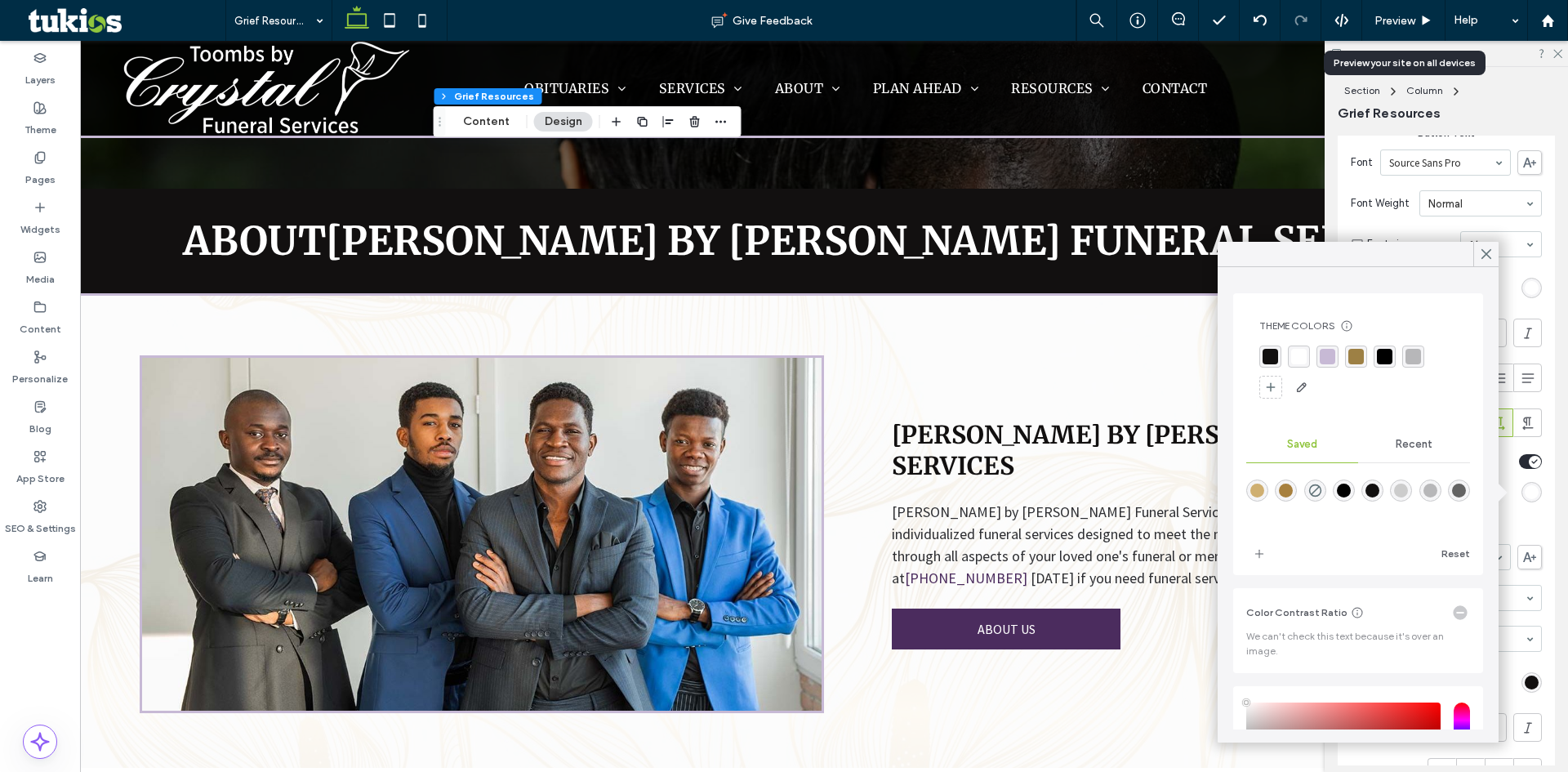
click at [1415, 449] on span "Recent" at bounding box center [1414, 445] width 36 height 13
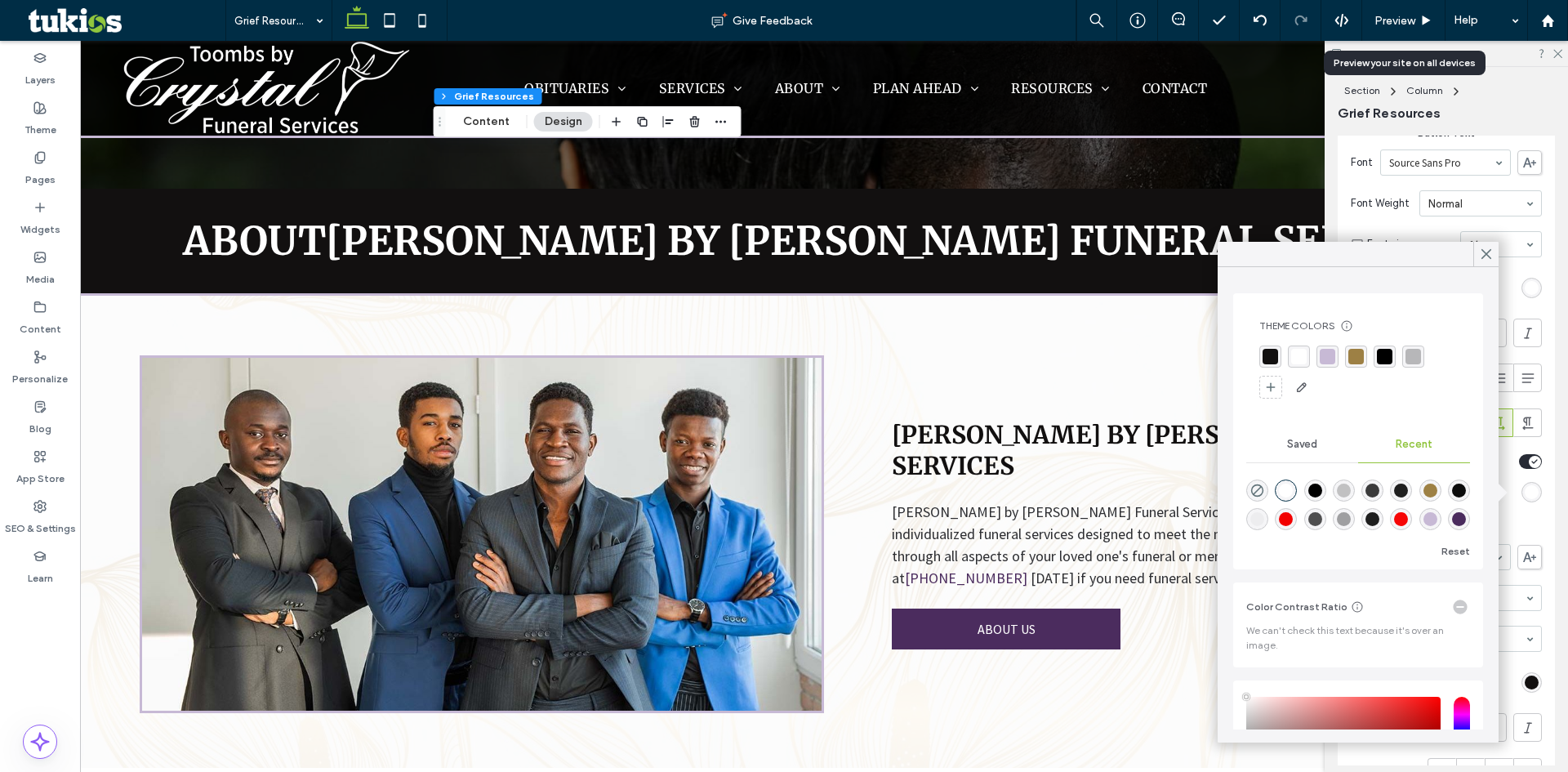
scroll to position [26, 0]
click at [1453, 520] on div "rgba(75, 44, 94, 1)" at bounding box center [1460, 520] width 14 height 14
type input "*******"
click at [1479, 254] on icon at bounding box center [1486, 254] width 15 height 15
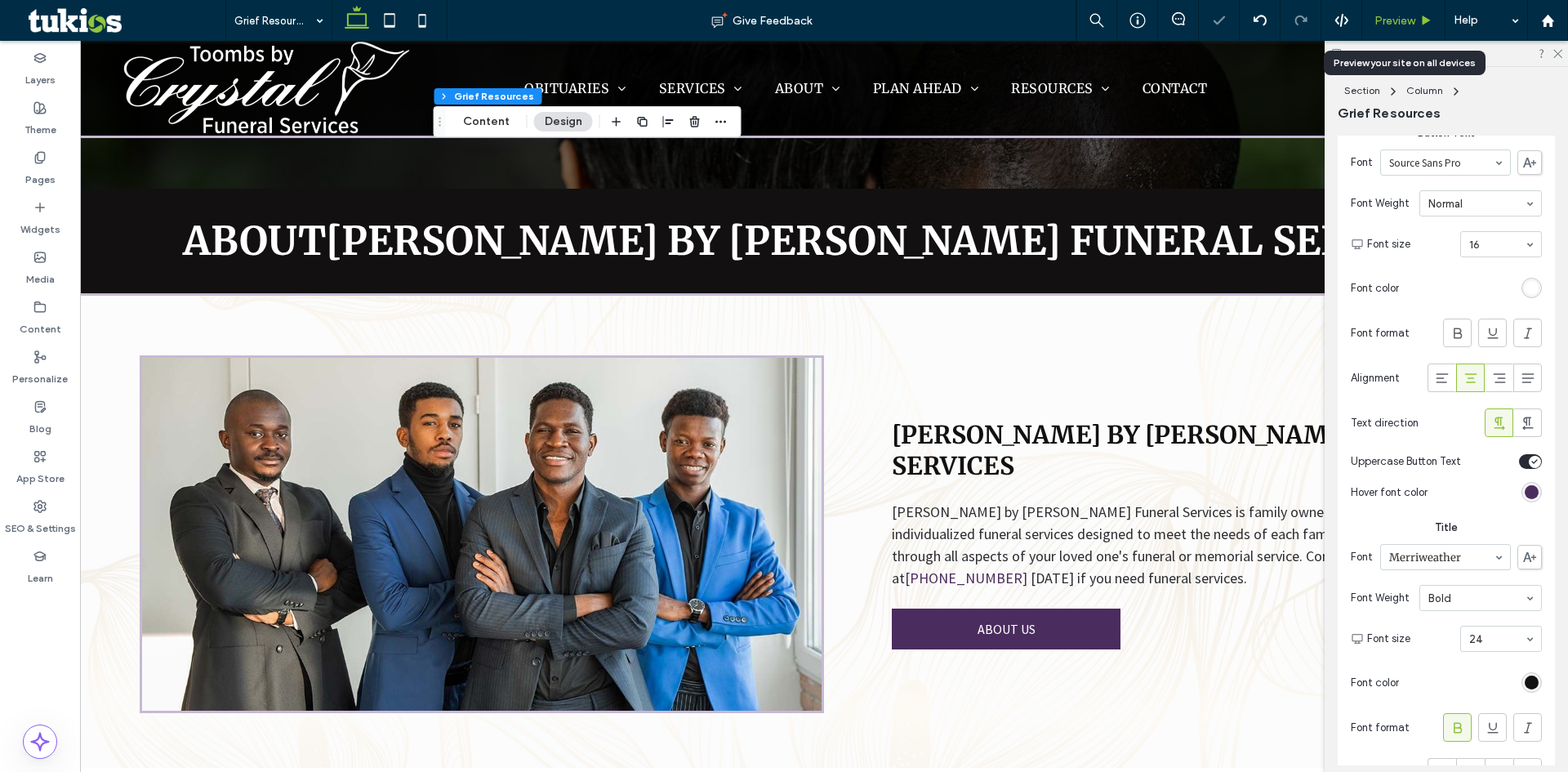
click at [1423, 22] on use at bounding box center [1427, 20] width 8 height 9
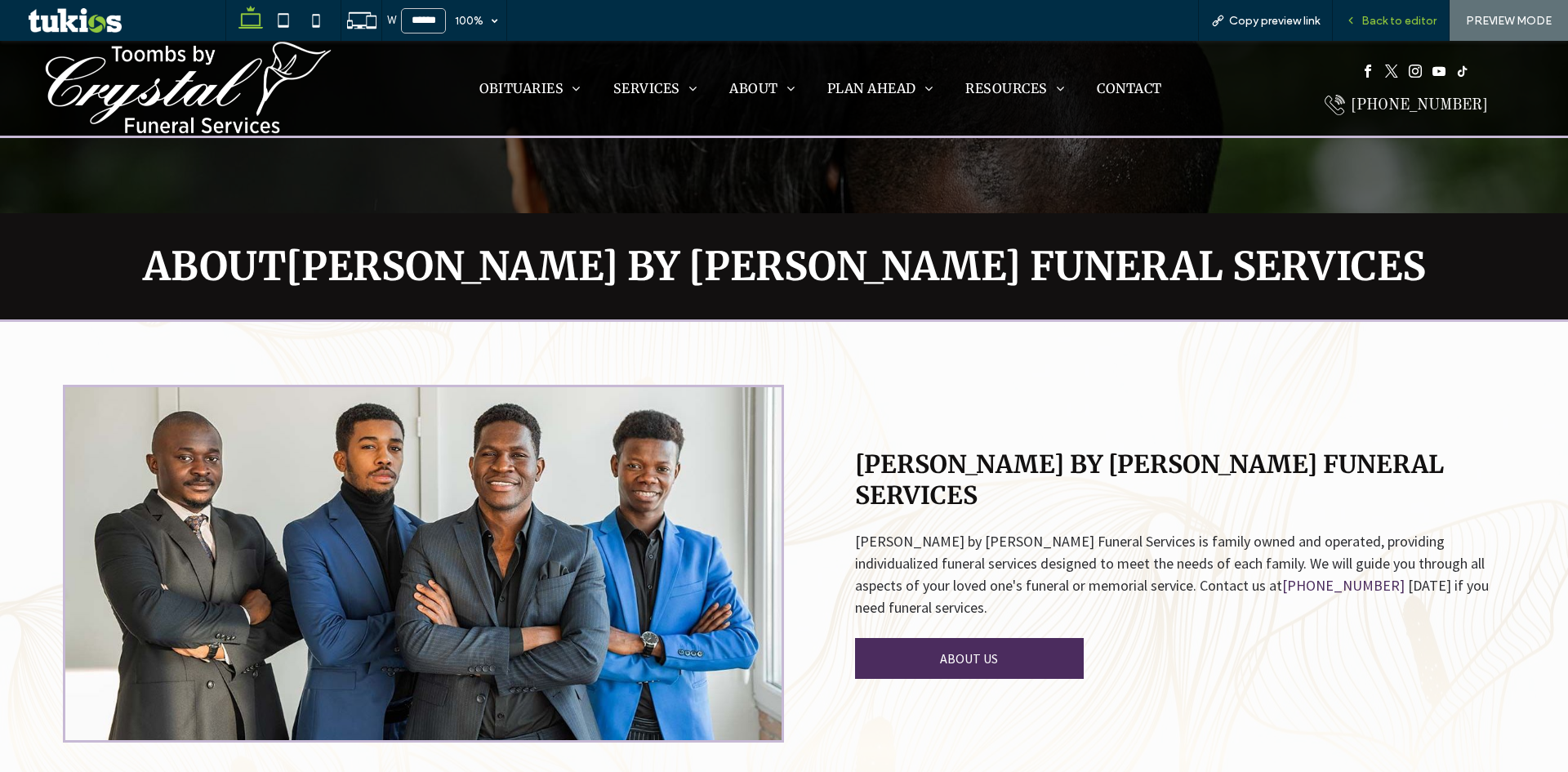
click at [1395, 24] on span "Back to editor" at bounding box center [1399, 21] width 75 height 14
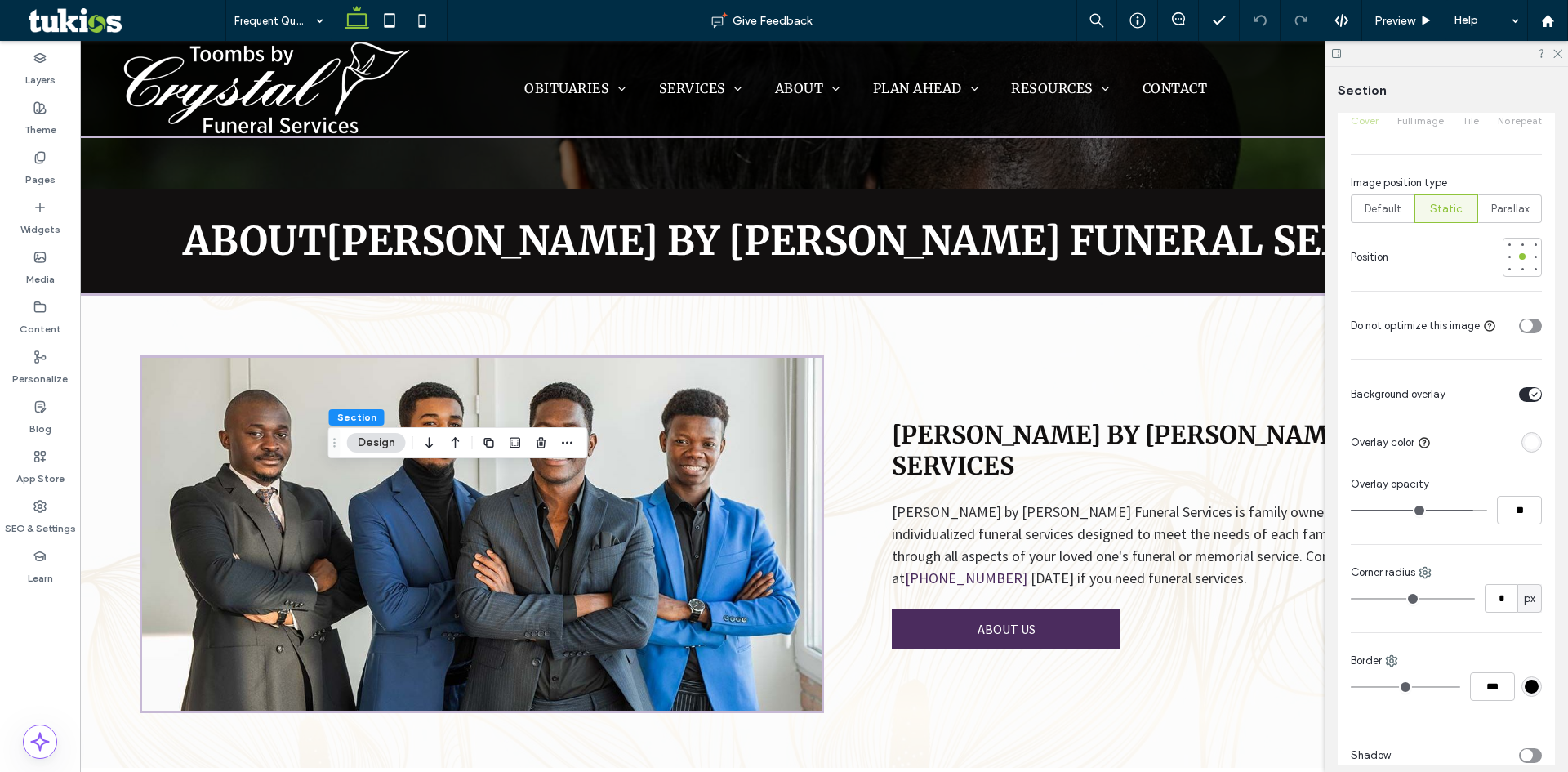
scroll to position [654, 0]
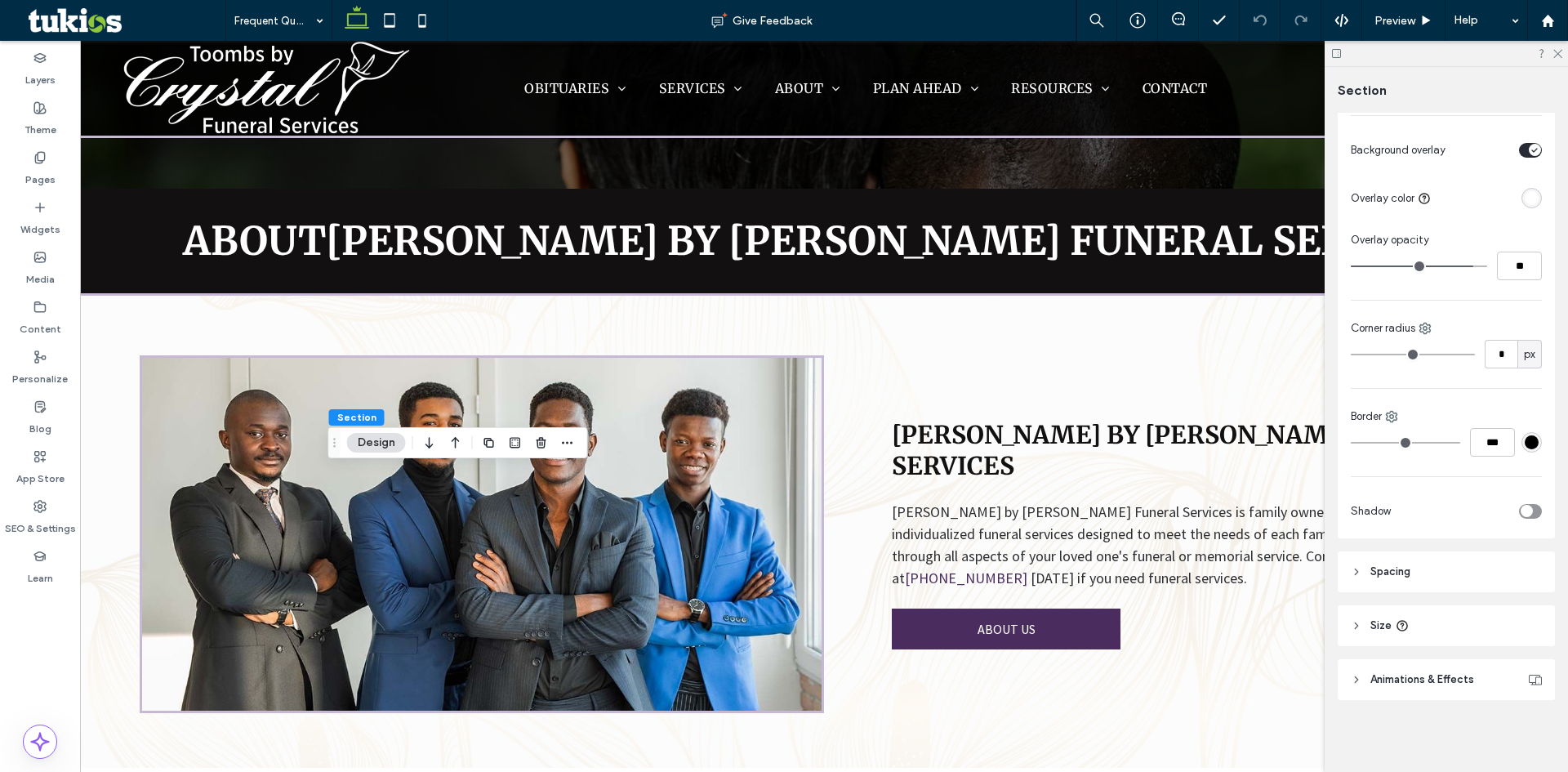
click at [1414, 576] on header "Spacing" at bounding box center [1446, 572] width 217 height 41
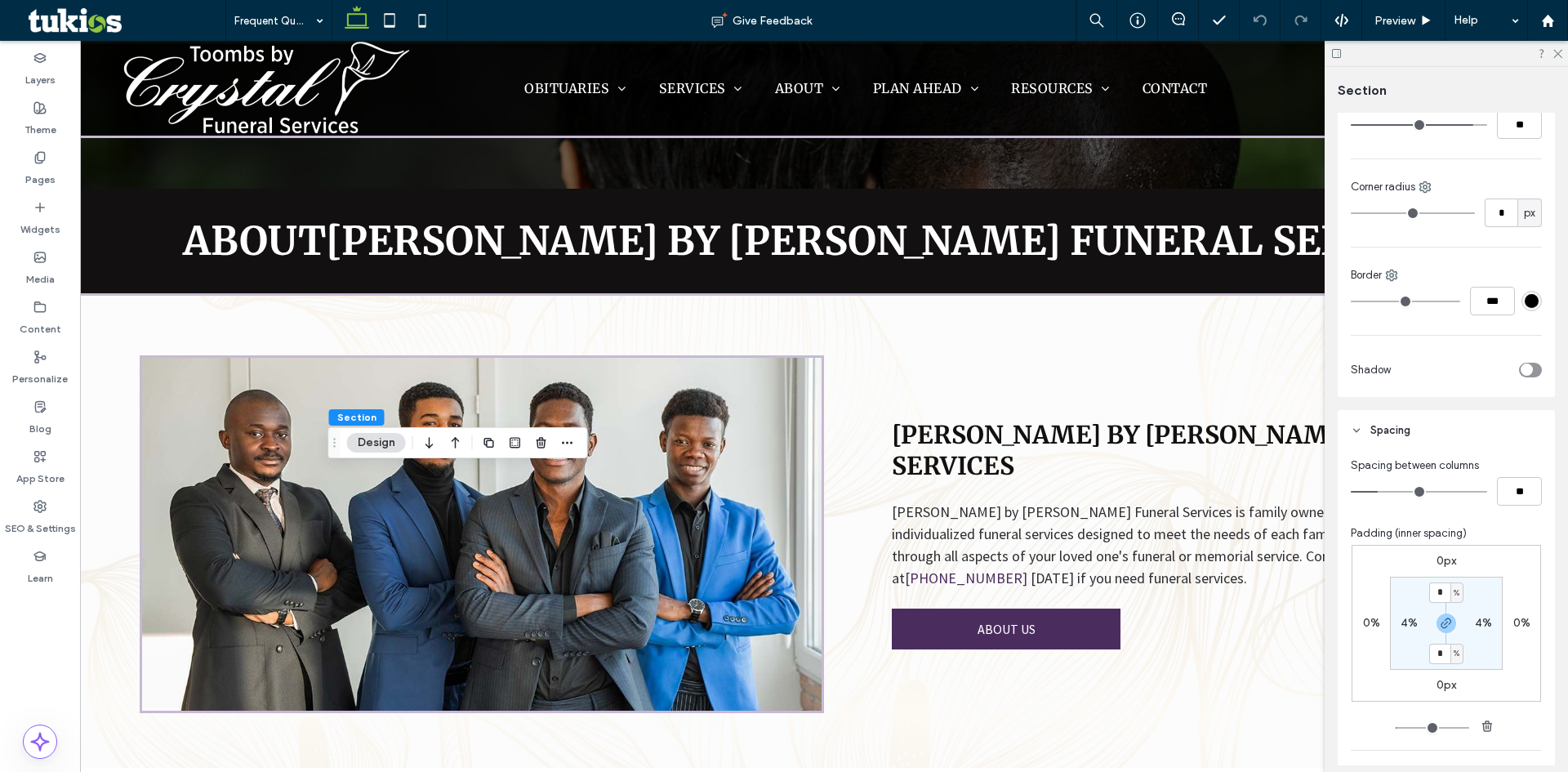
scroll to position [1075, 0]
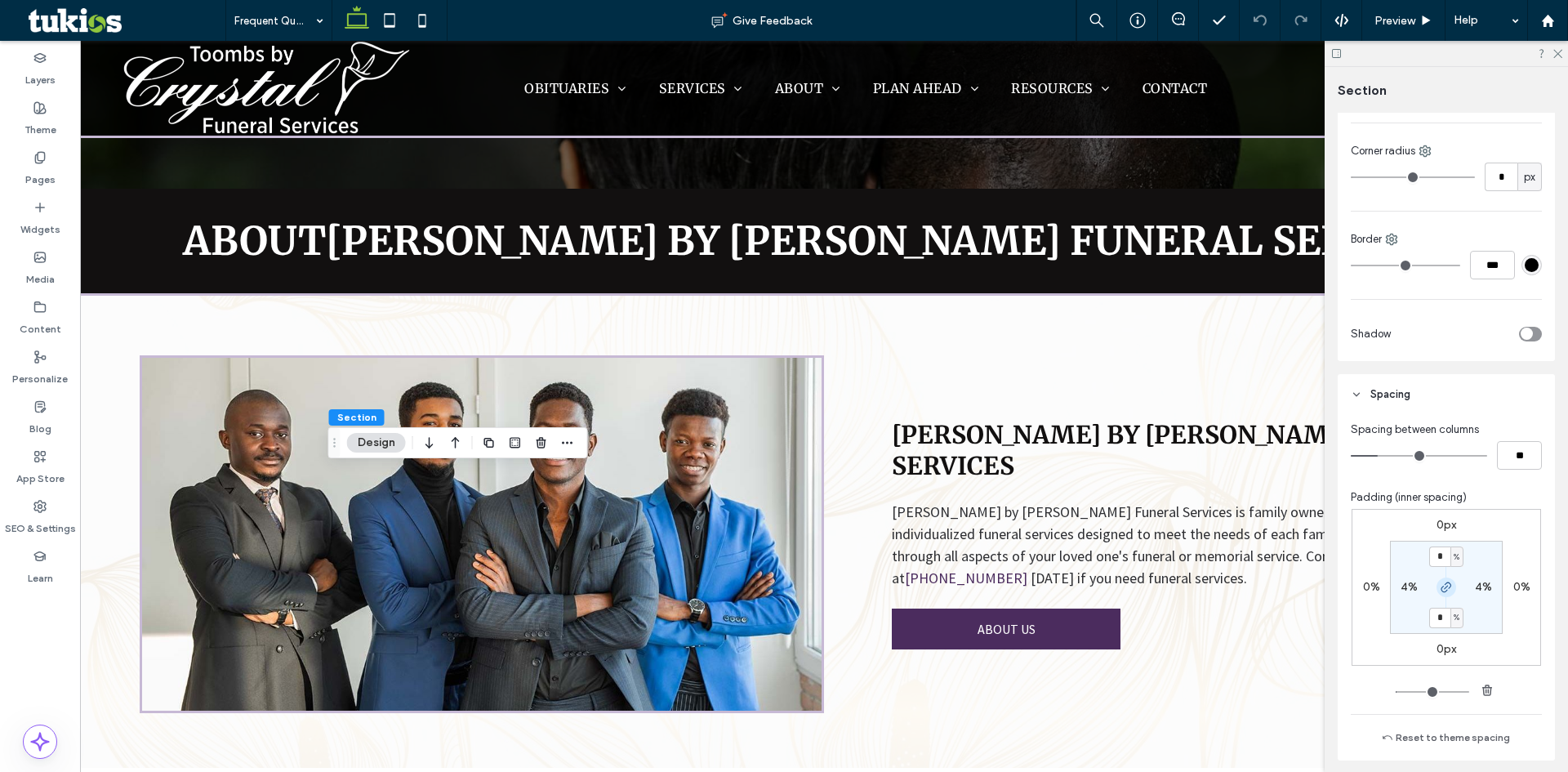
click at [1449, 597] on span "button" at bounding box center [1446, 587] width 20 height 20
click at [1433, 567] on input "*" at bounding box center [1440, 556] width 21 height 20
type input "*"
click at [1408, 20] on span "Preview" at bounding box center [1395, 21] width 41 height 14
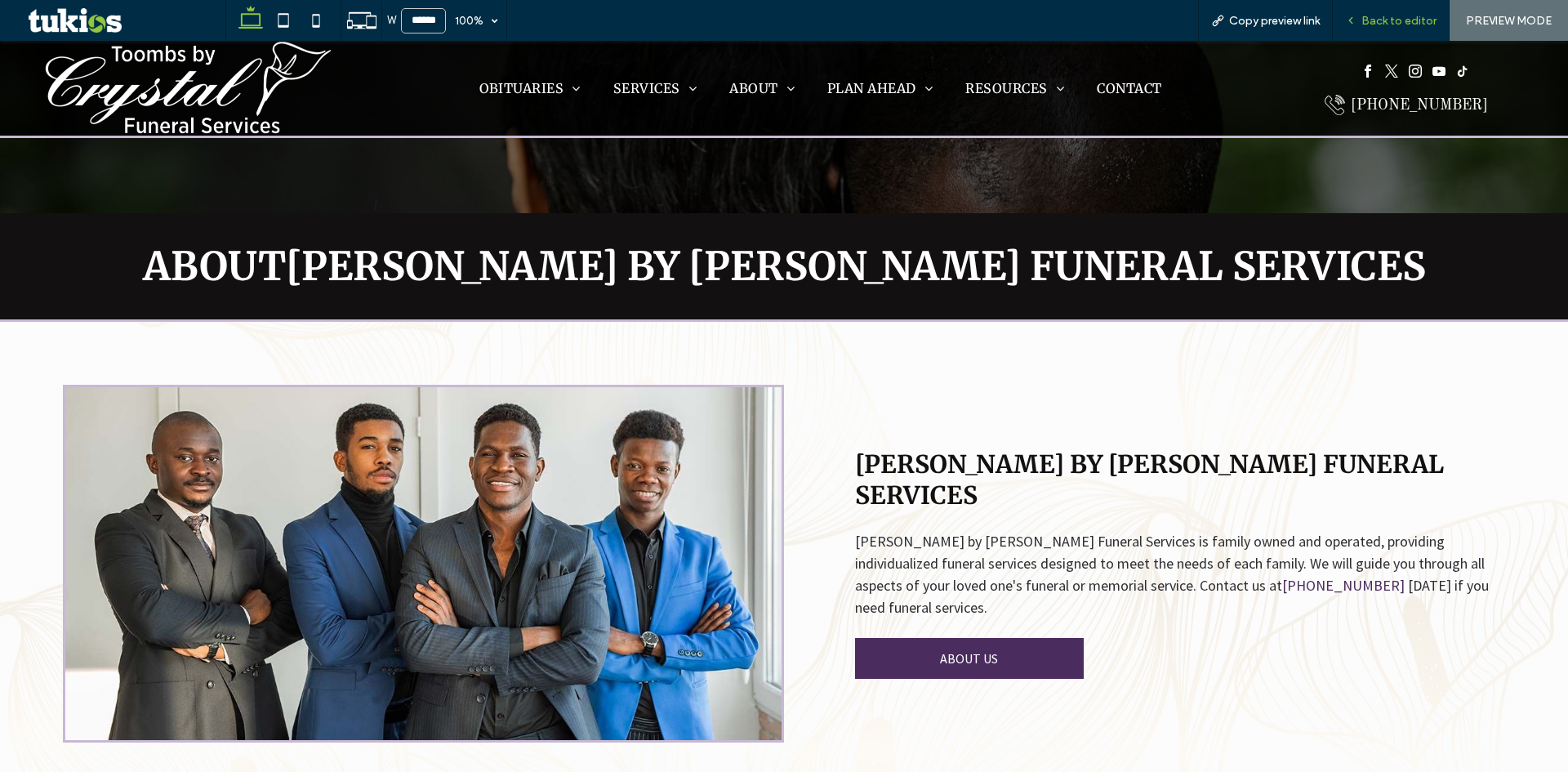
click at [1414, 16] on span "Back to editor" at bounding box center [1399, 21] width 75 height 14
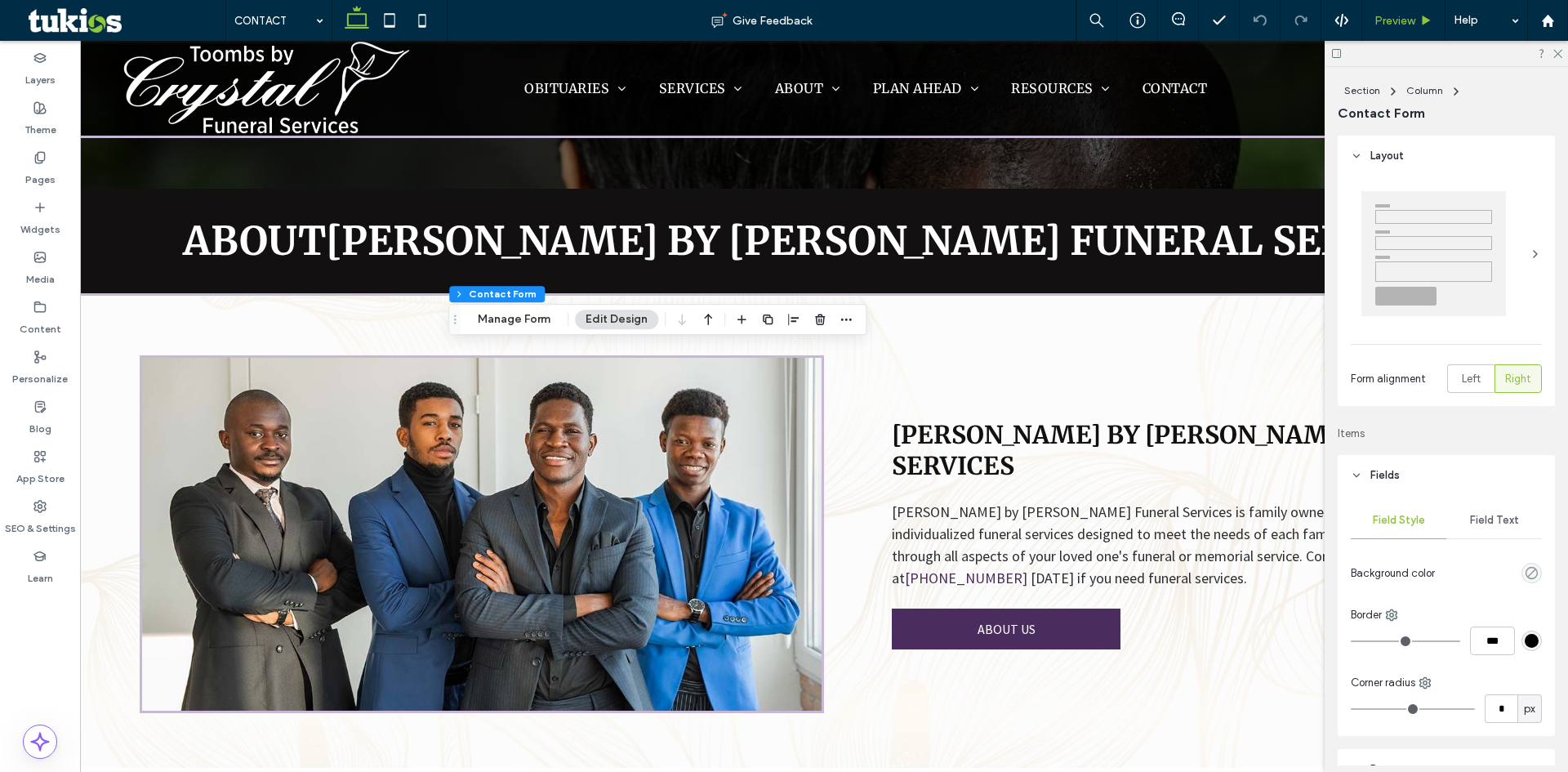
type input "*"
type input "***"
type input "*"
type input "***"
click at [1526, 632] on div "rgb(157, 128, 68)" at bounding box center [1532, 641] width 20 height 20
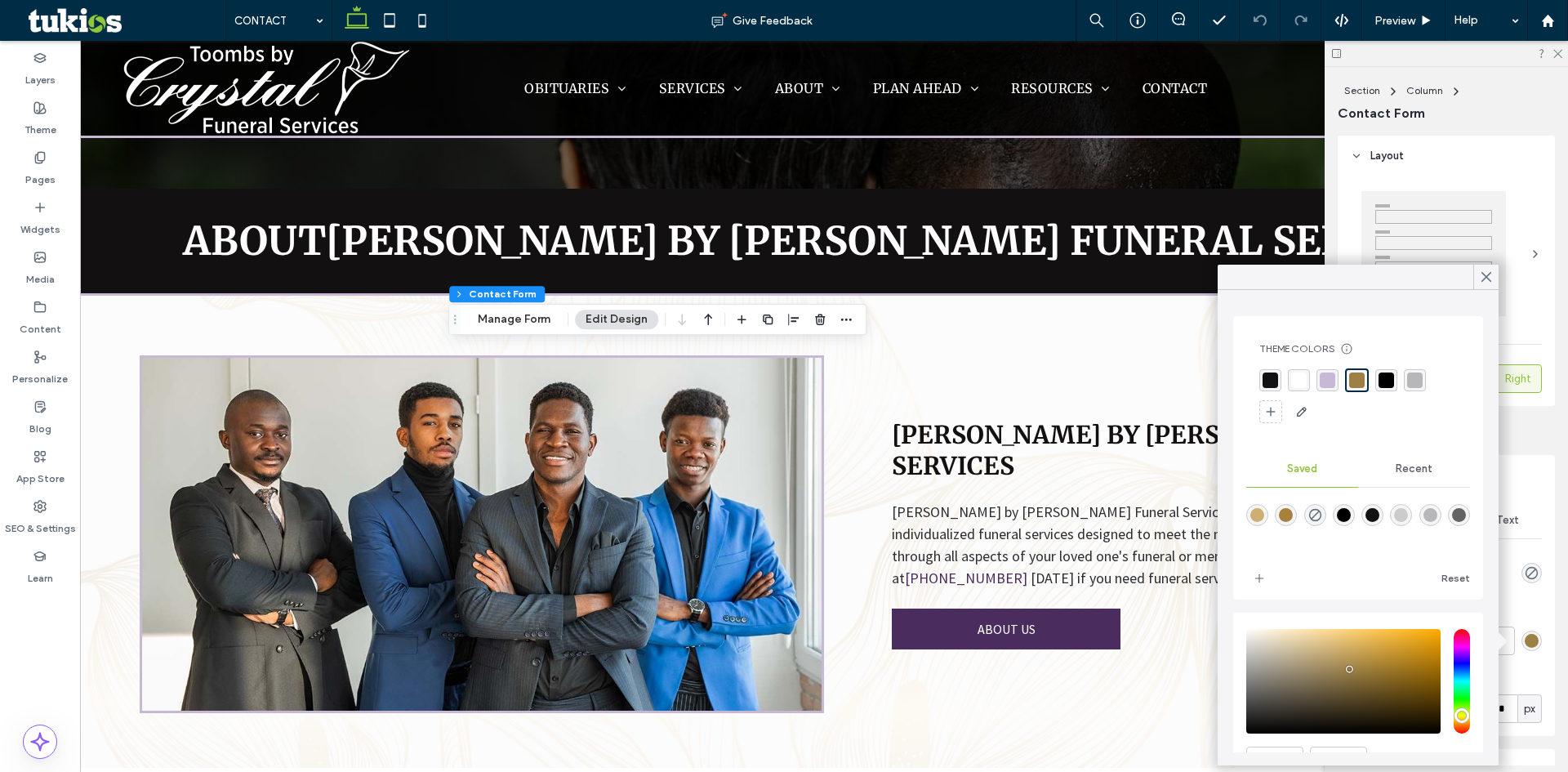
click at [1417, 464] on span "Recent" at bounding box center [1414, 469] width 36 height 13
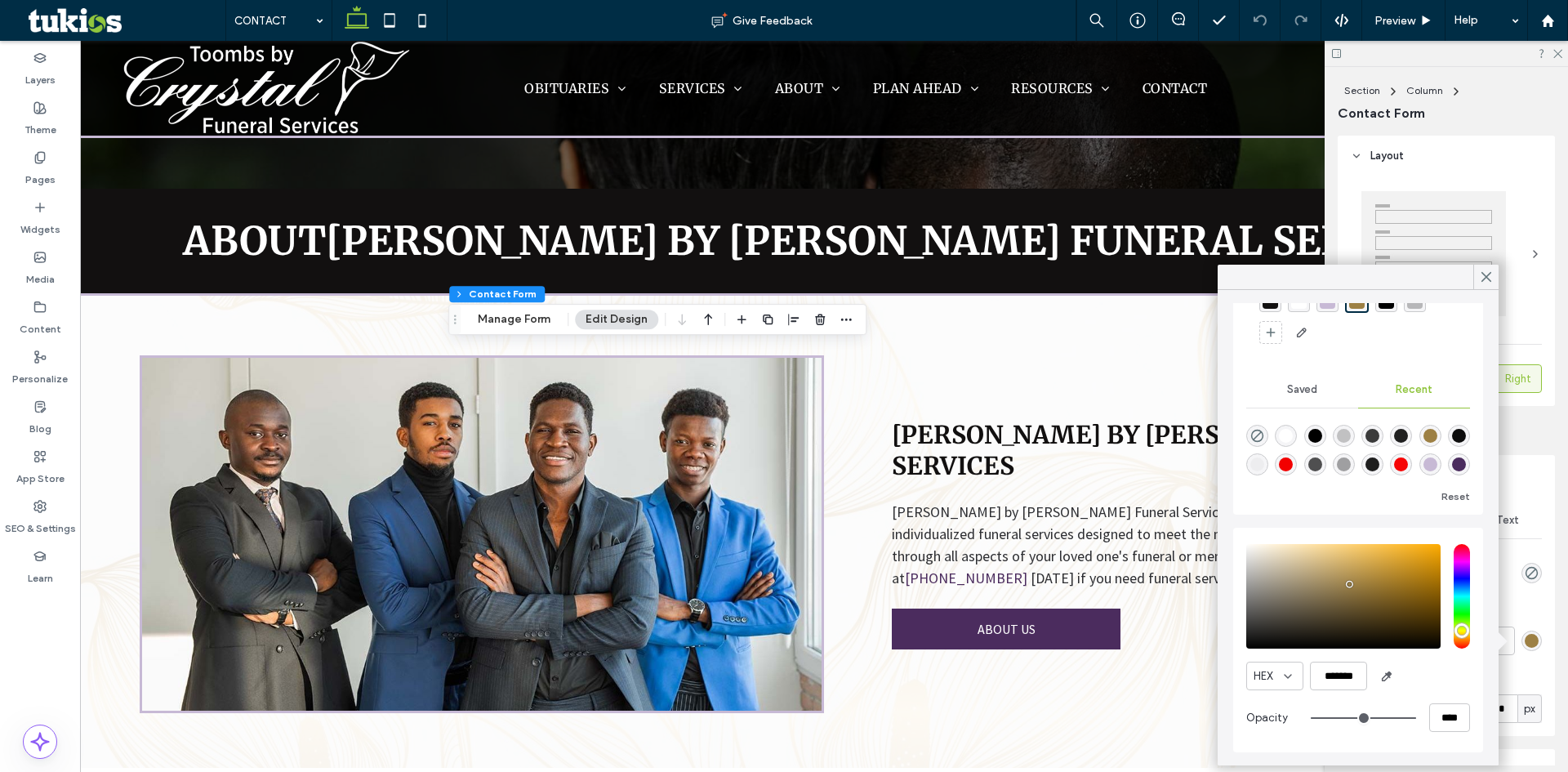
scroll to position [26, 0]
click at [1453, 469] on div "rgba(75, 44, 94, 1)" at bounding box center [1460, 465] width 14 height 14
type input "*******"
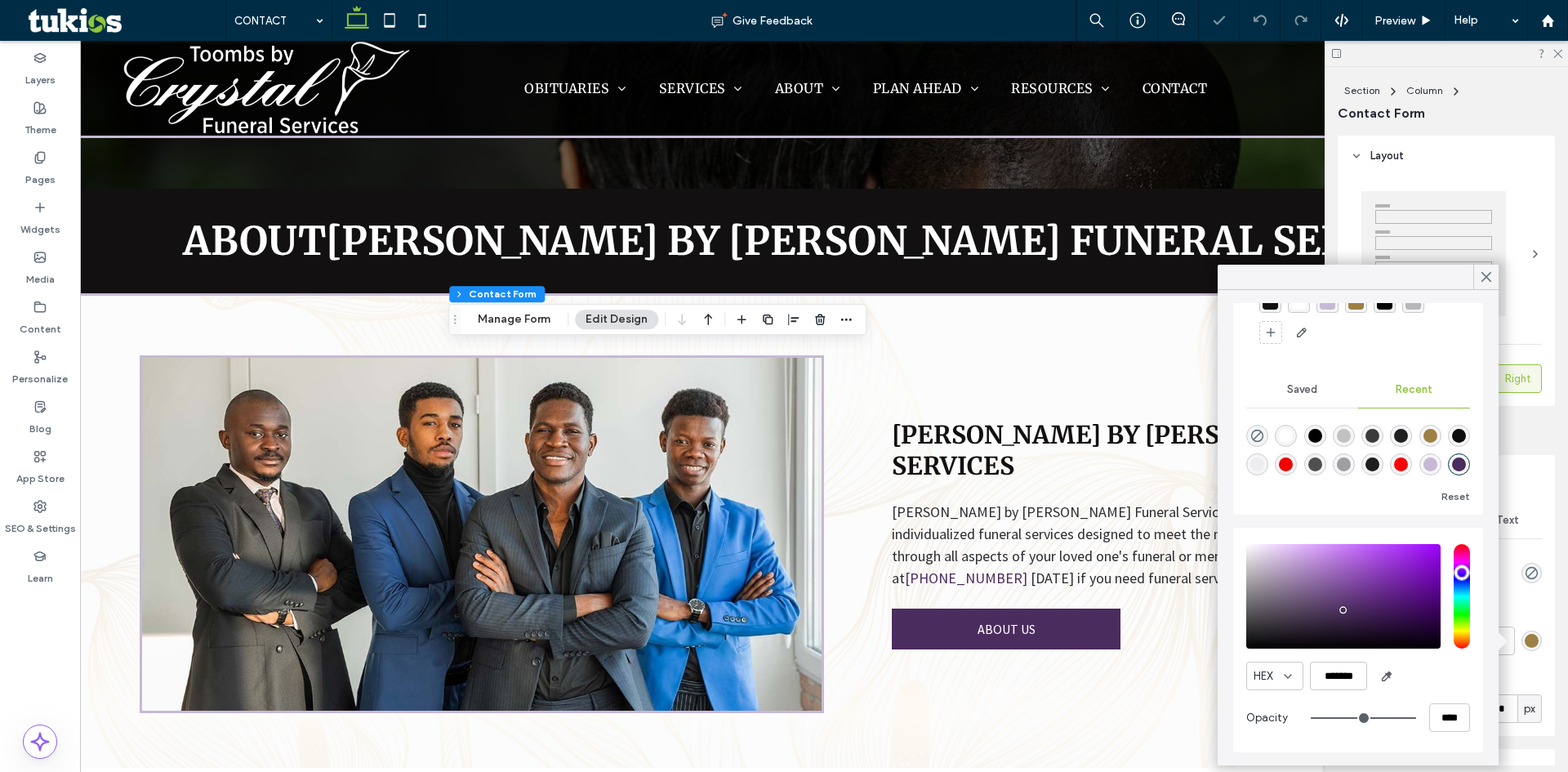
scroll to position [78, 0]
click at [1495, 273] on div at bounding box center [1486, 277] width 26 height 25
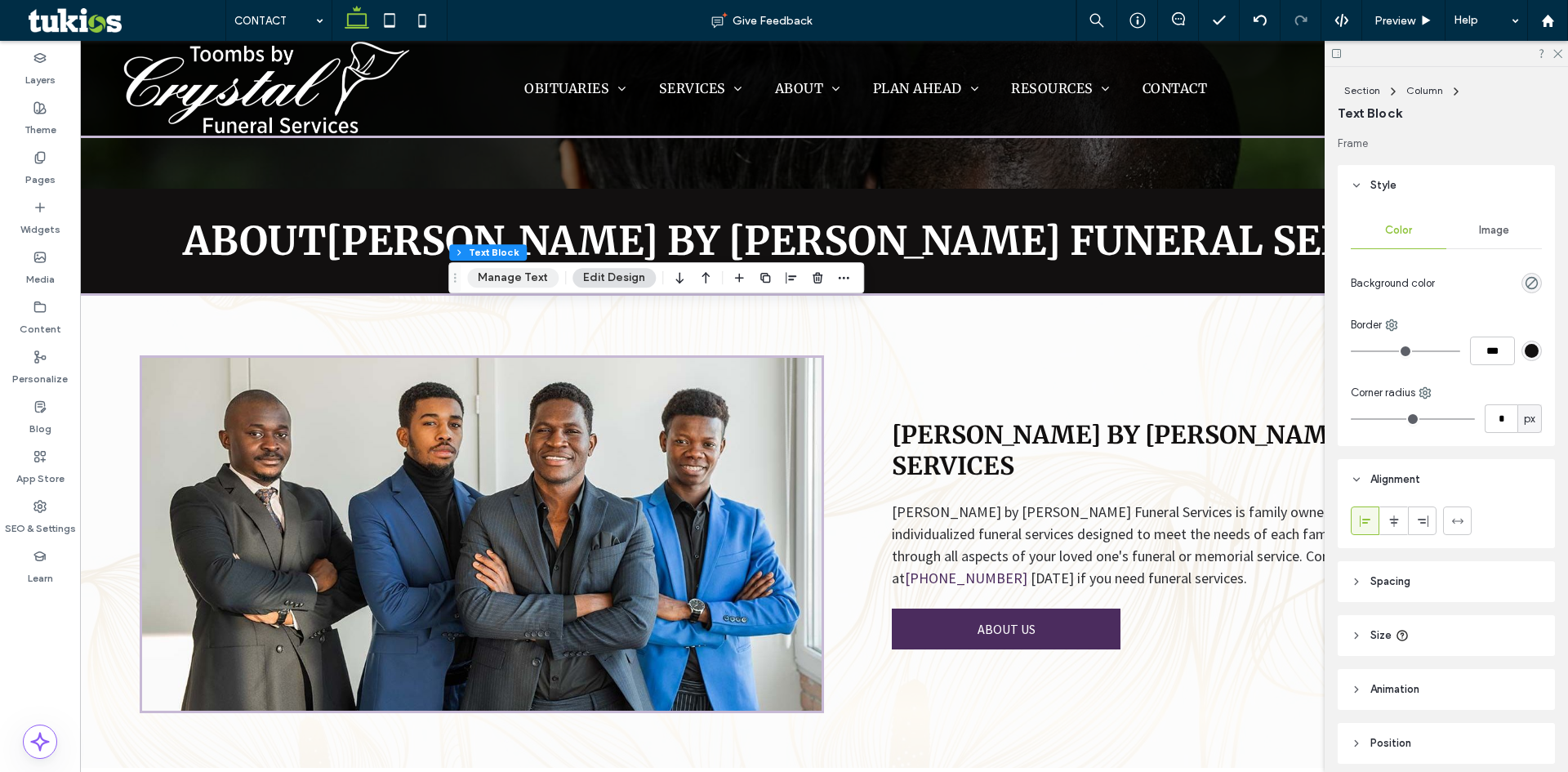
click at [504, 278] on button "Manage Text" at bounding box center [513, 278] width 91 height 20
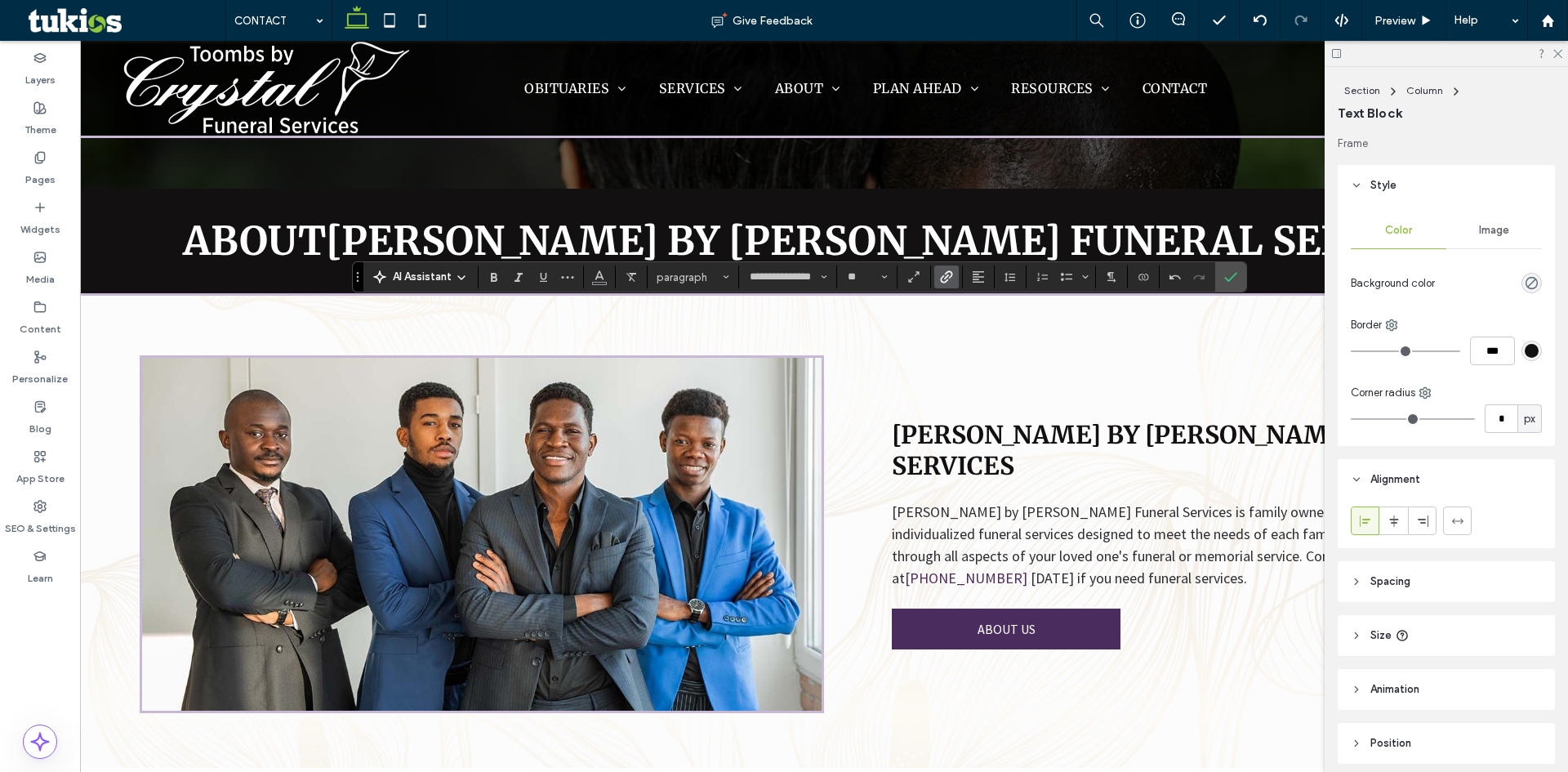
click at [945, 276] on use "Link" at bounding box center [946, 278] width 12 height 12
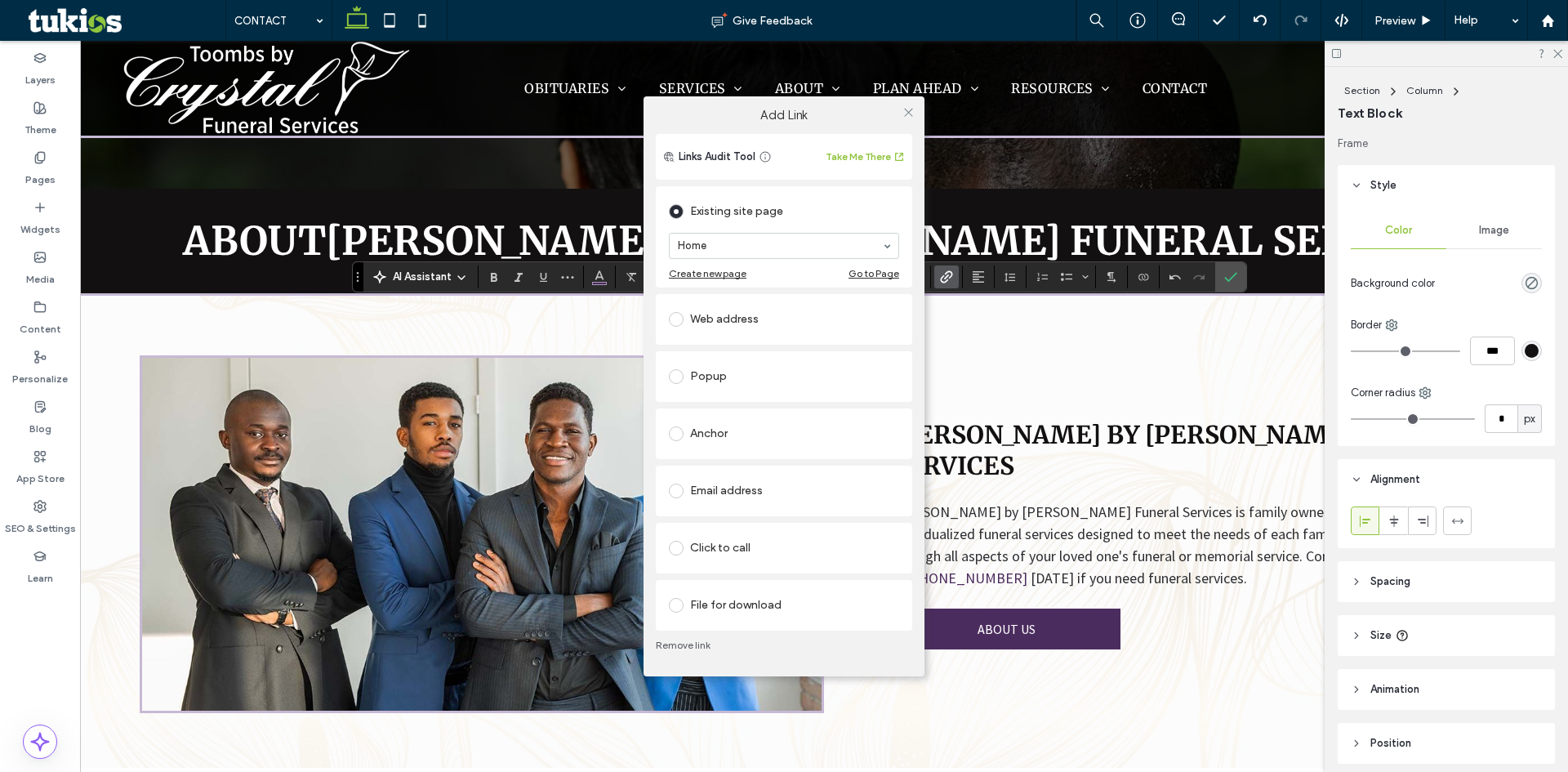
click at [684, 550] on label at bounding box center [679, 548] width 21 height 15
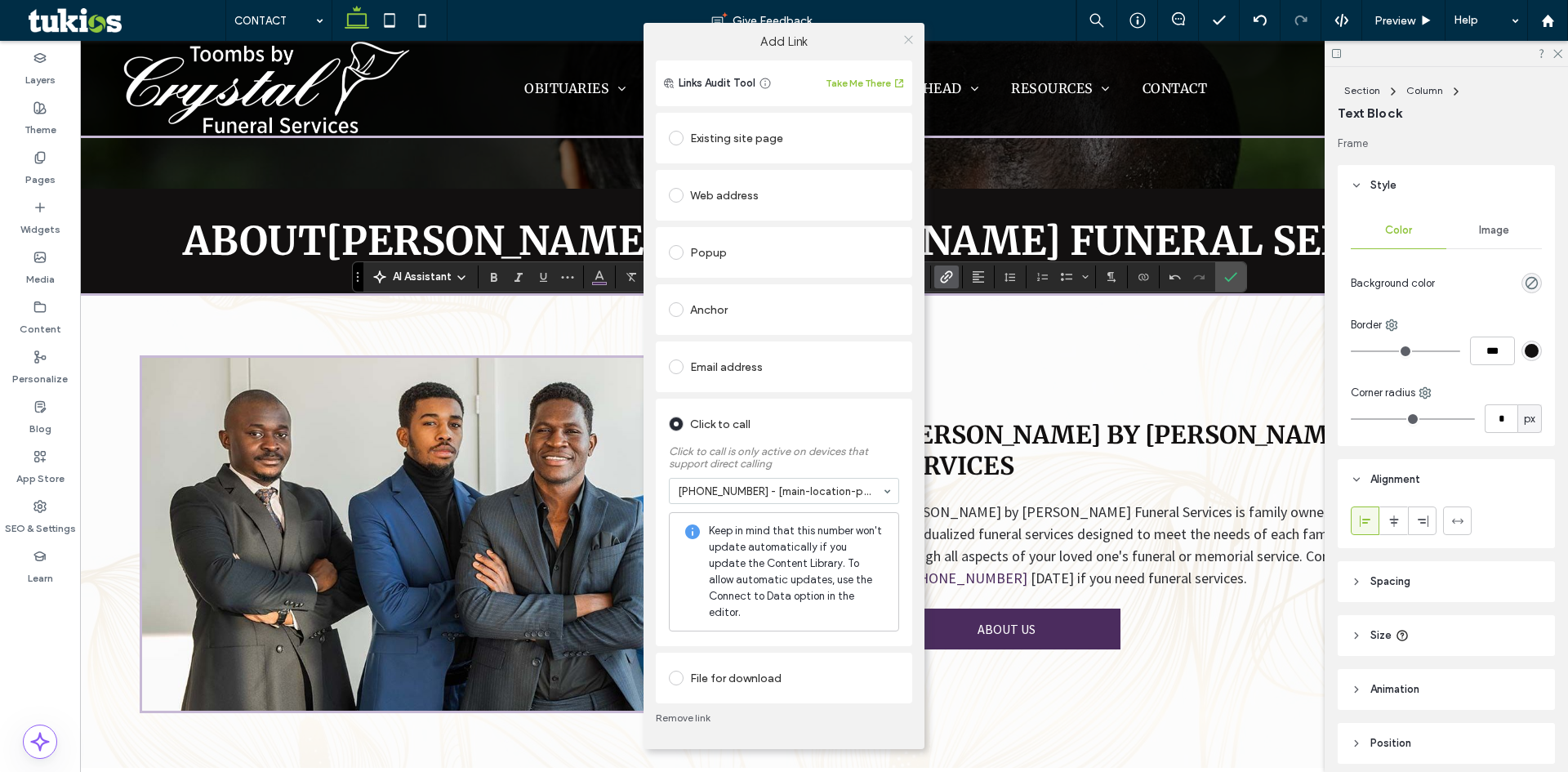
click at [906, 46] on icon at bounding box center [909, 40] width 12 height 12
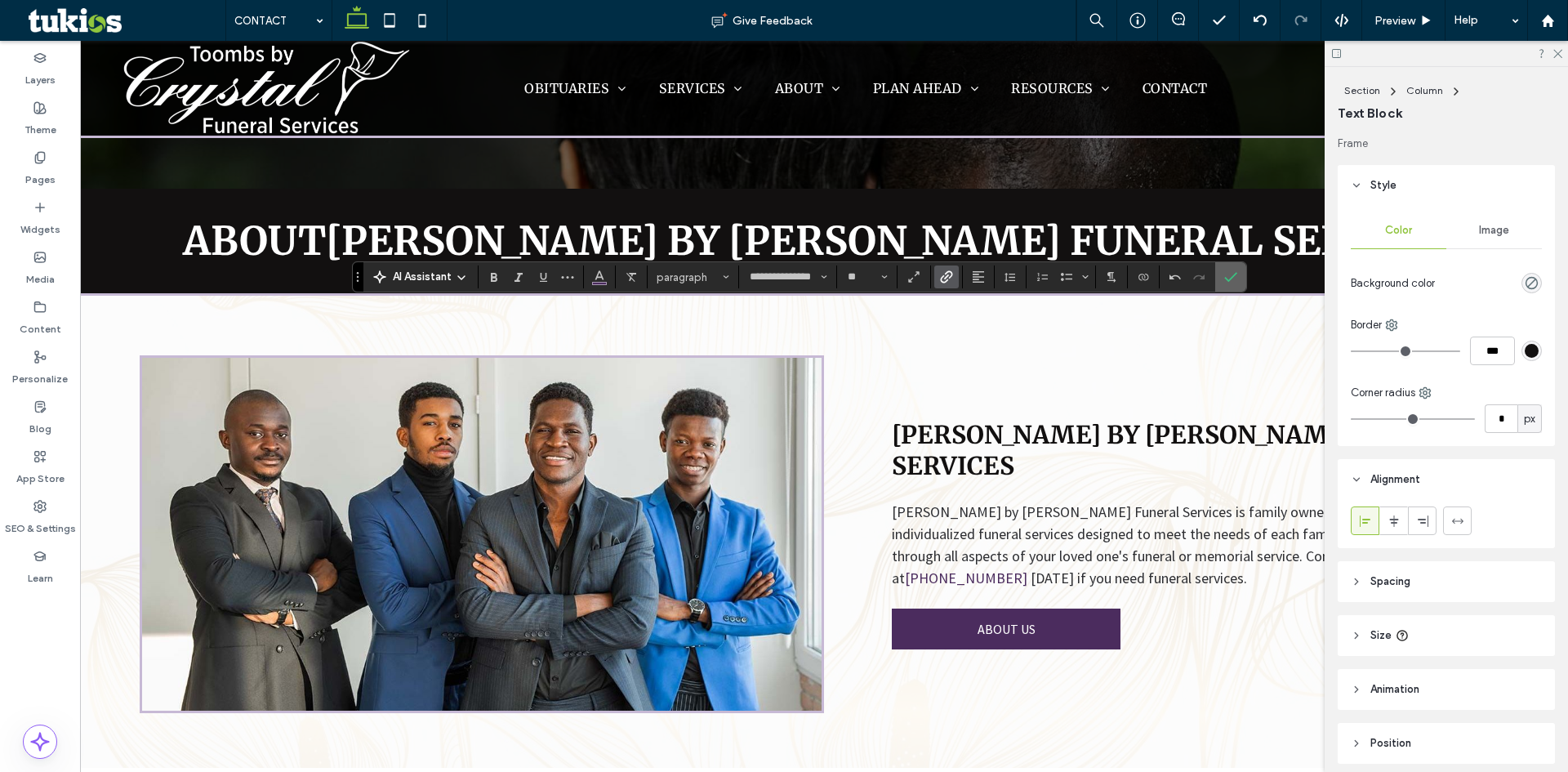
click at [1238, 278] on label "Confirm" at bounding box center [1231, 277] width 25 height 29
click at [982, 282] on use "Alignment" at bounding box center [978, 277] width 12 height 12
click at [1000, 328] on div "ui.textEditor.alignment.center" at bounding box center [995, 327] width 21 height 13
click at [1235, 270] on span "Confirm" at bounding box center [1231, 277] width 13 height 28
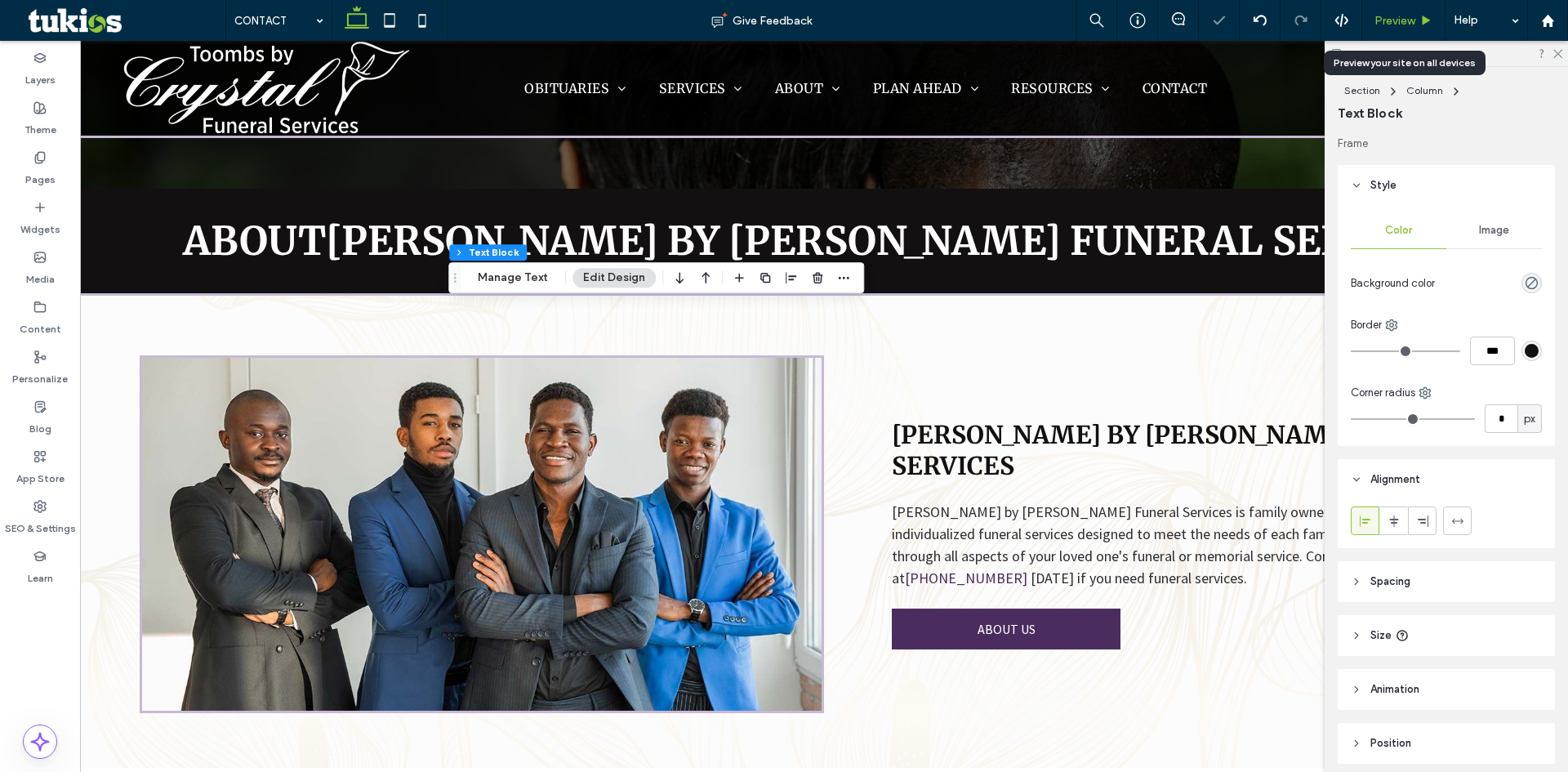
click at [1430, 21] on icon at bounding box center [1427, 21] width 12 height 12
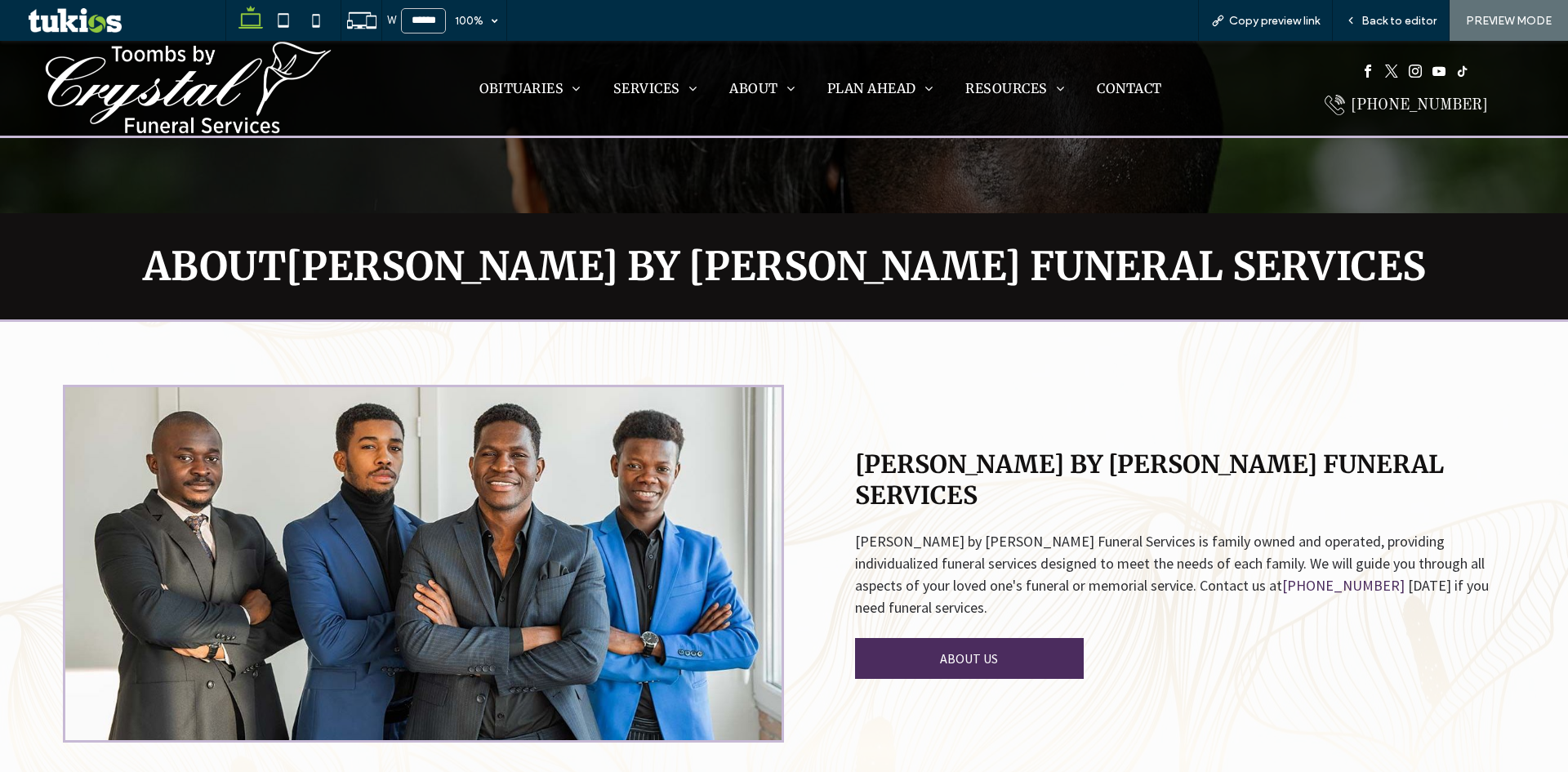
click at [1413, 22] on span "Back to editor" at bounding box center [1399, 21] width 75 height 14
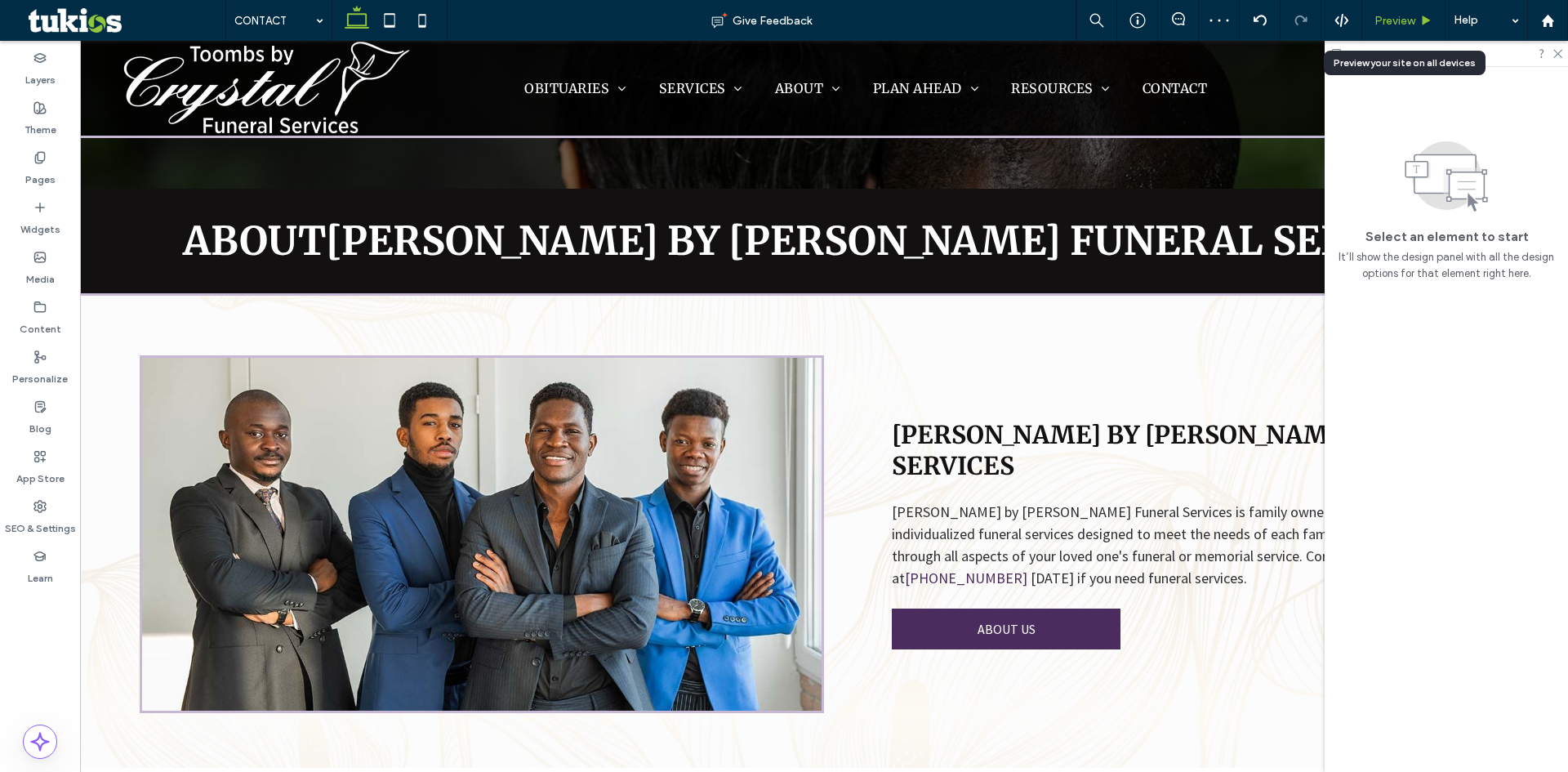
click at [1401, 21] on span "Preview" at bounding box center [1395, 21] width 41 height 14
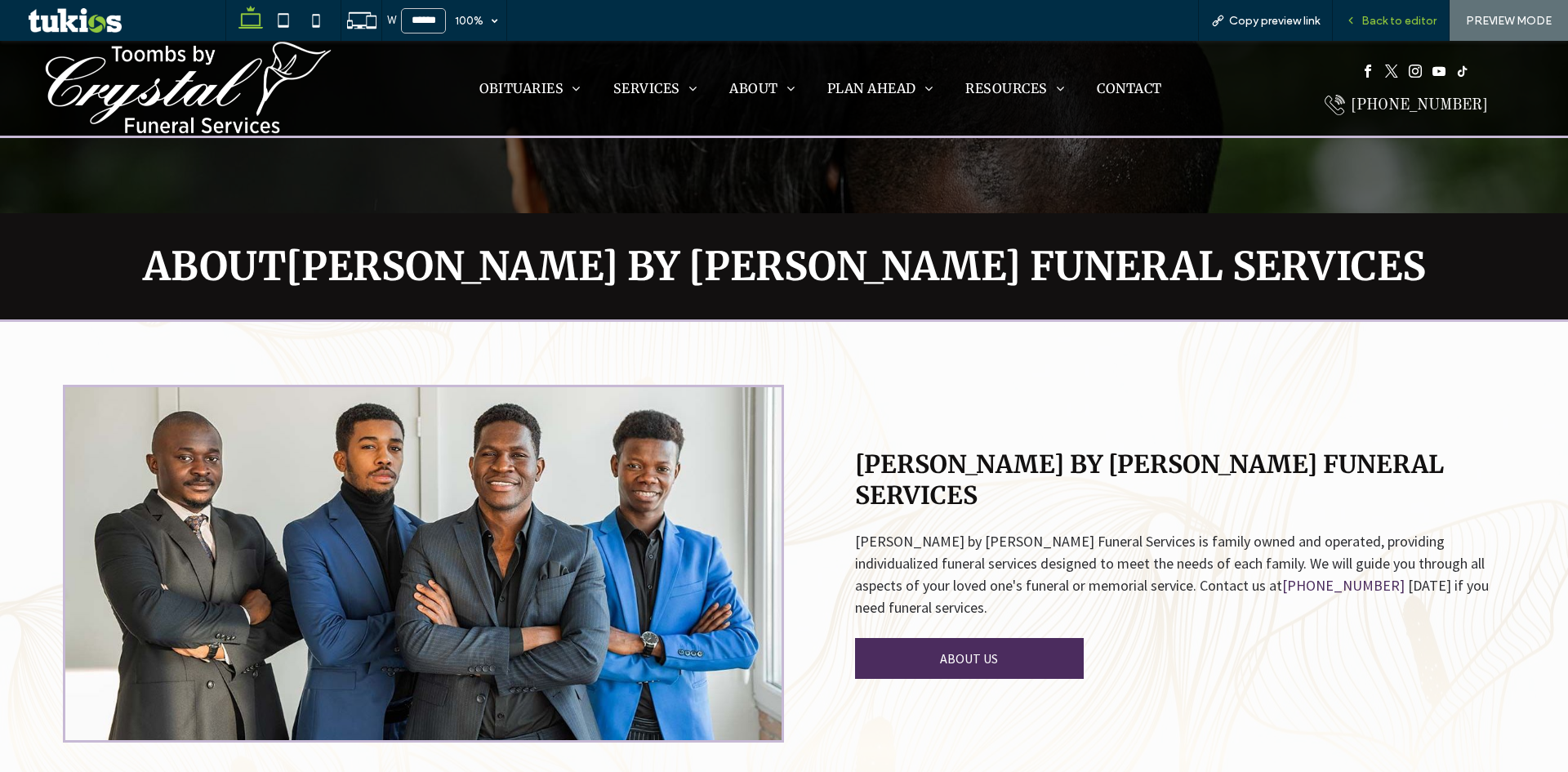
click at [1403, 16] on span "Back to editor" at bounding box center [1399, 21] width 75 height 14
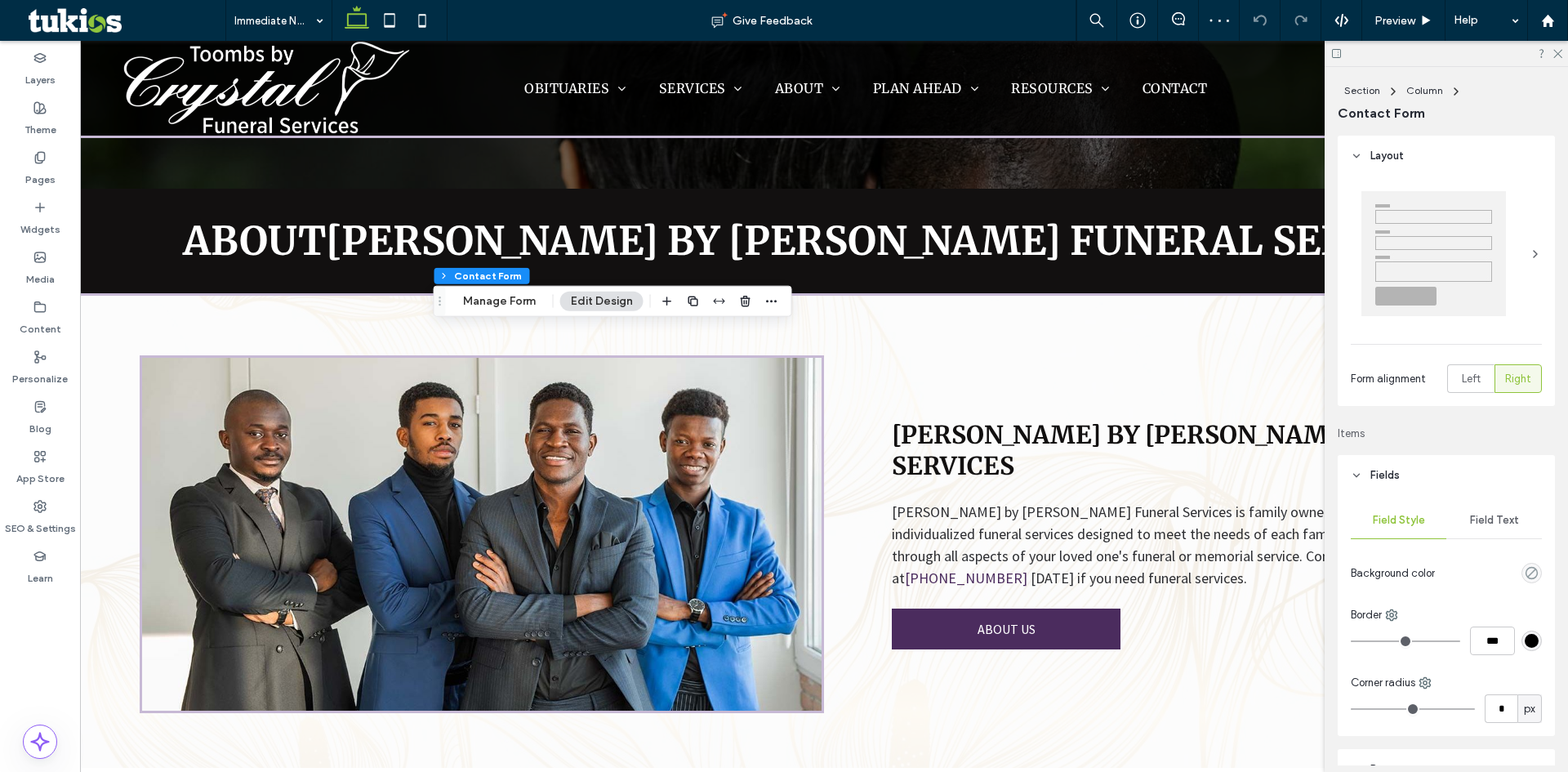
type input "*"
type input "***"
type input "*"
type input "***"
click at [1533, 640] on div "rgb(157, 128, 68)" at bounding box center [1532, 641] width 20 height 20
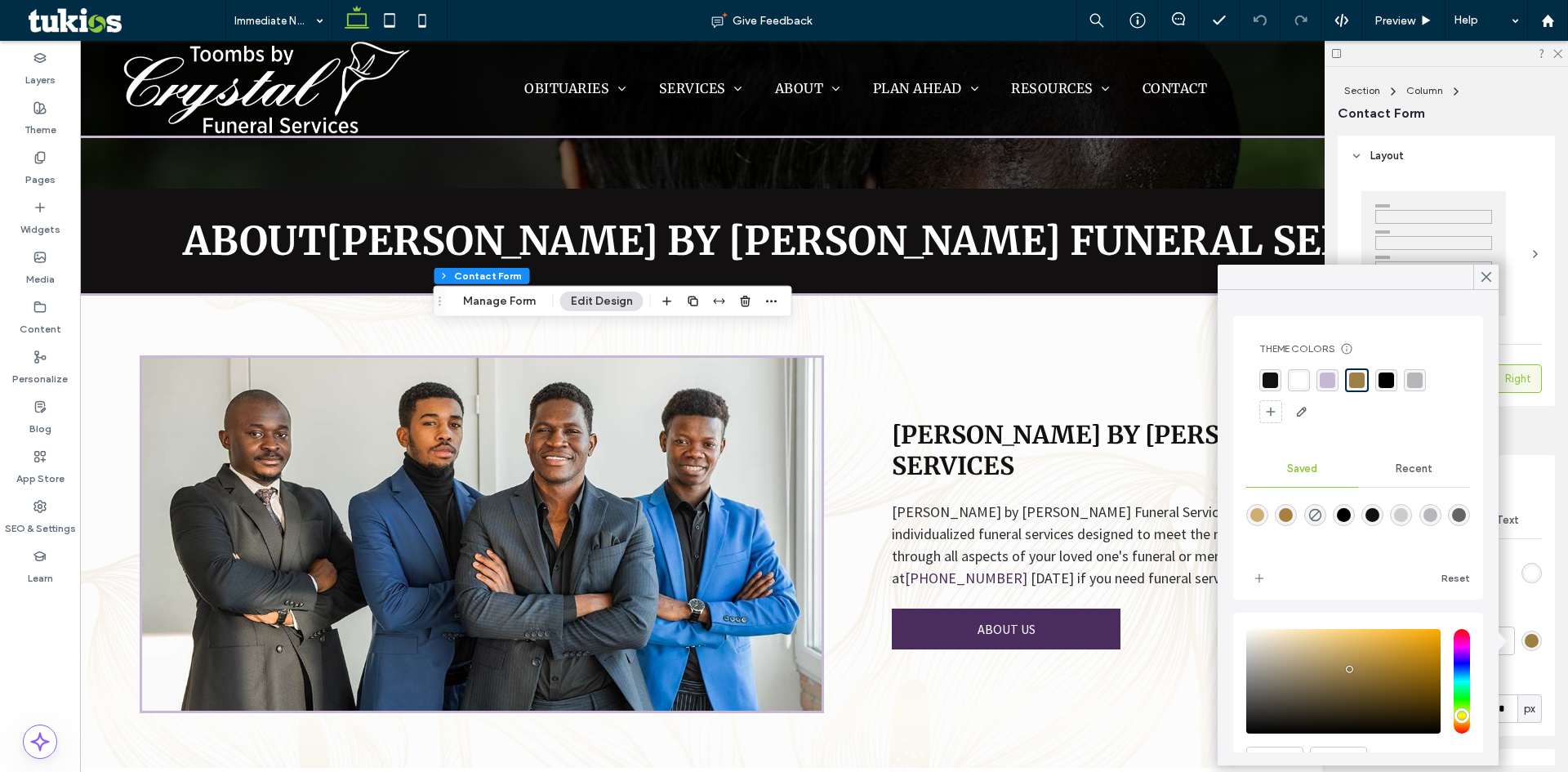
click at [1420, 469] on span "Recent" at bounding box center [1414, 469] width 36 height 13
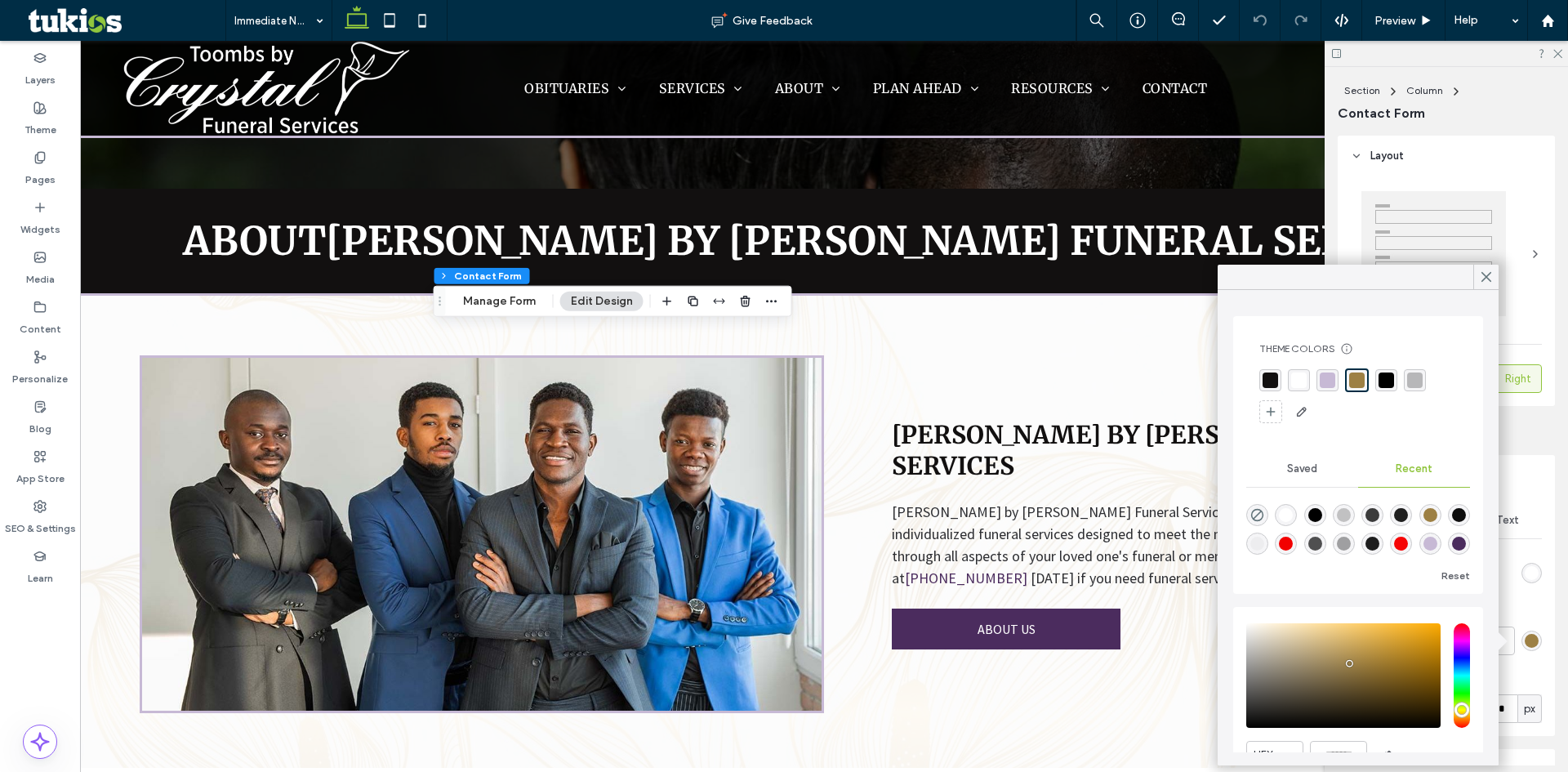
scroll to position [26, 0]
click at [1453, 547] on div "rgba(75, 44, 94, 1)" at bounding box center [1460, 544] width 14 height 14
type input "*******"
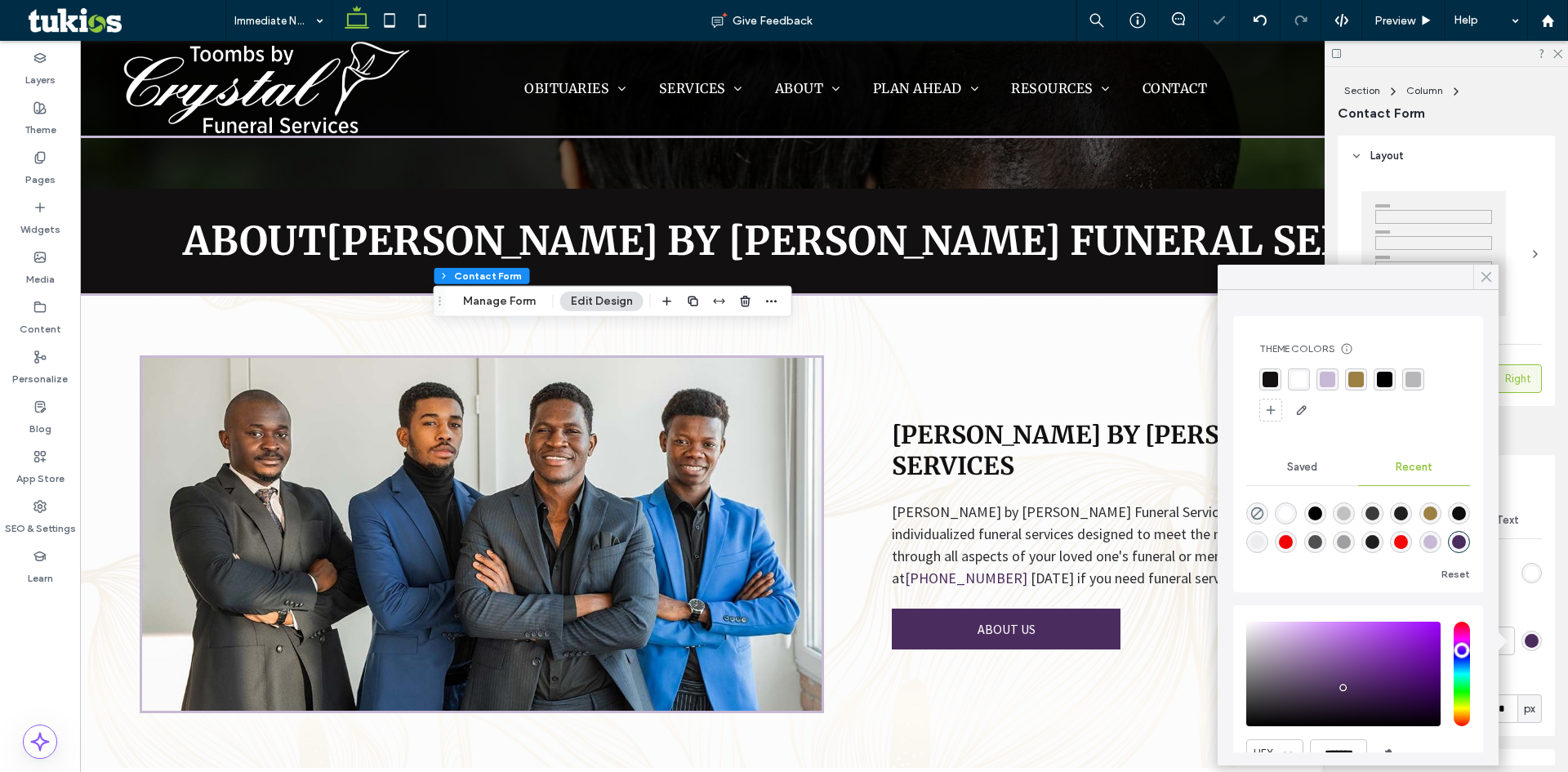
click at [1498, 280] on div at bounding box center [1486, 277] width 26 height 25
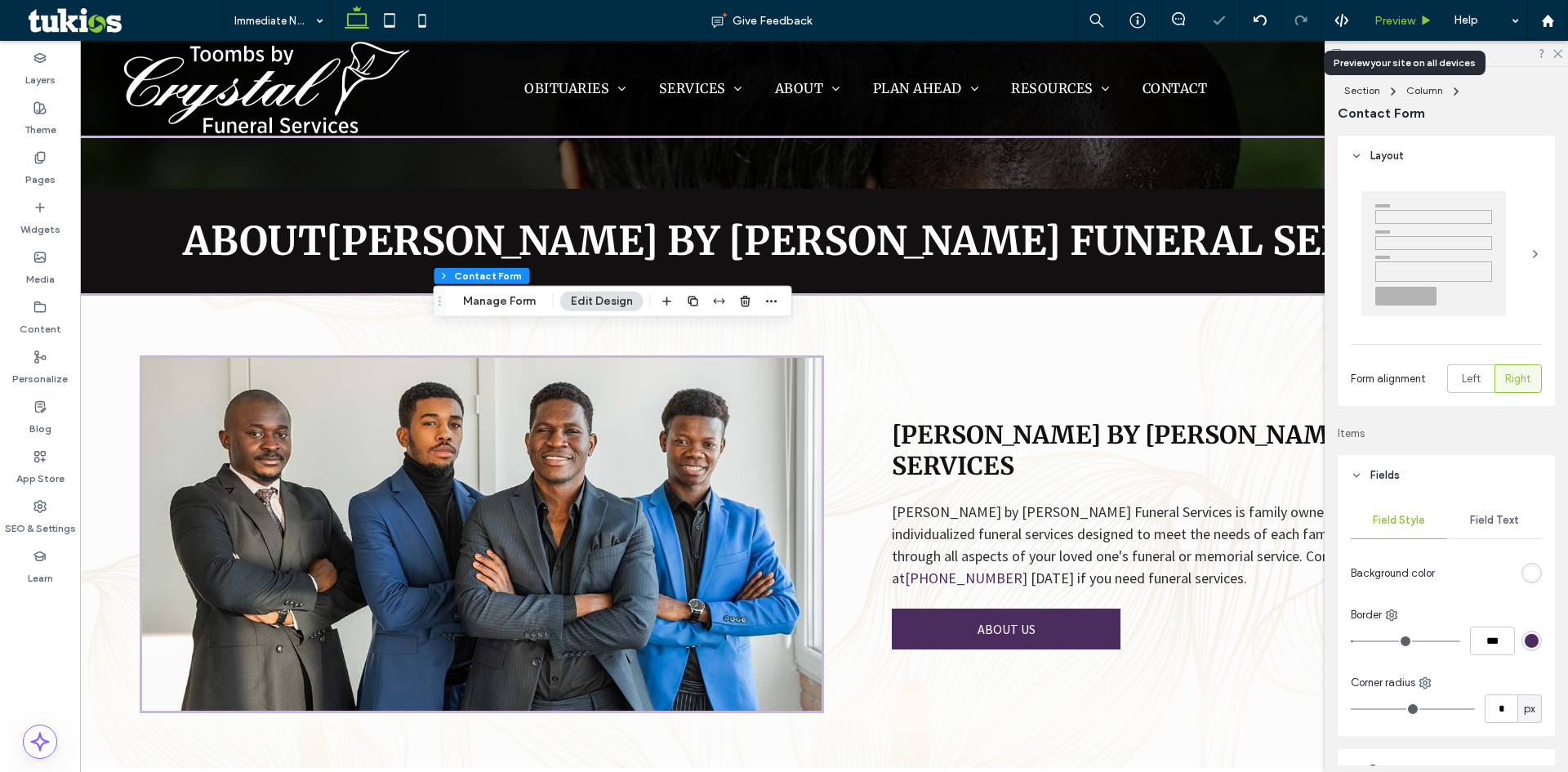
click at [1407, 20] on span "Preview" at bounding box center [1395, 21] width 41 height 14
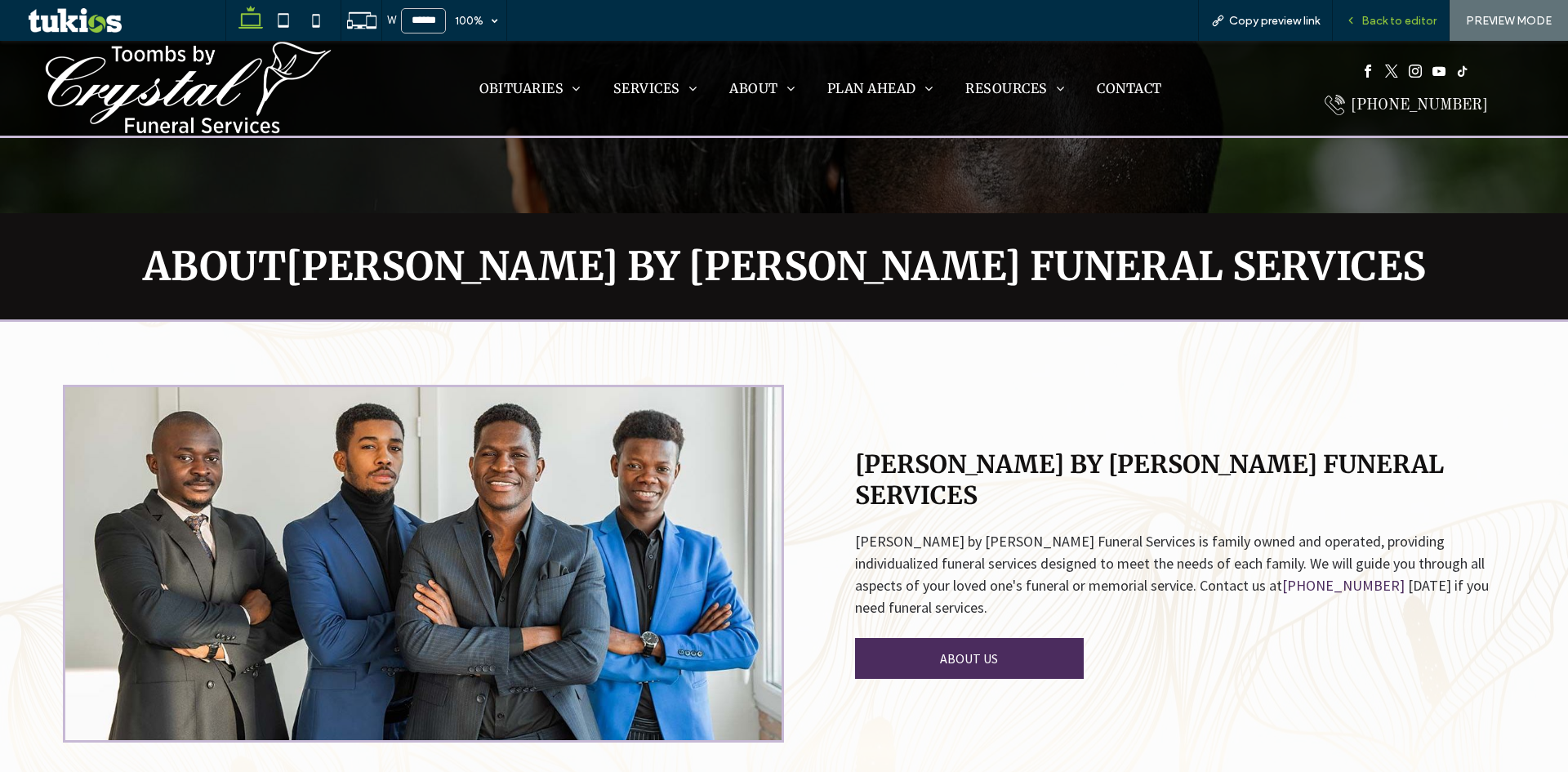
click at [1403, 20] on span "Back to editor" at bounding box center [1399, 21] width 75 height 14
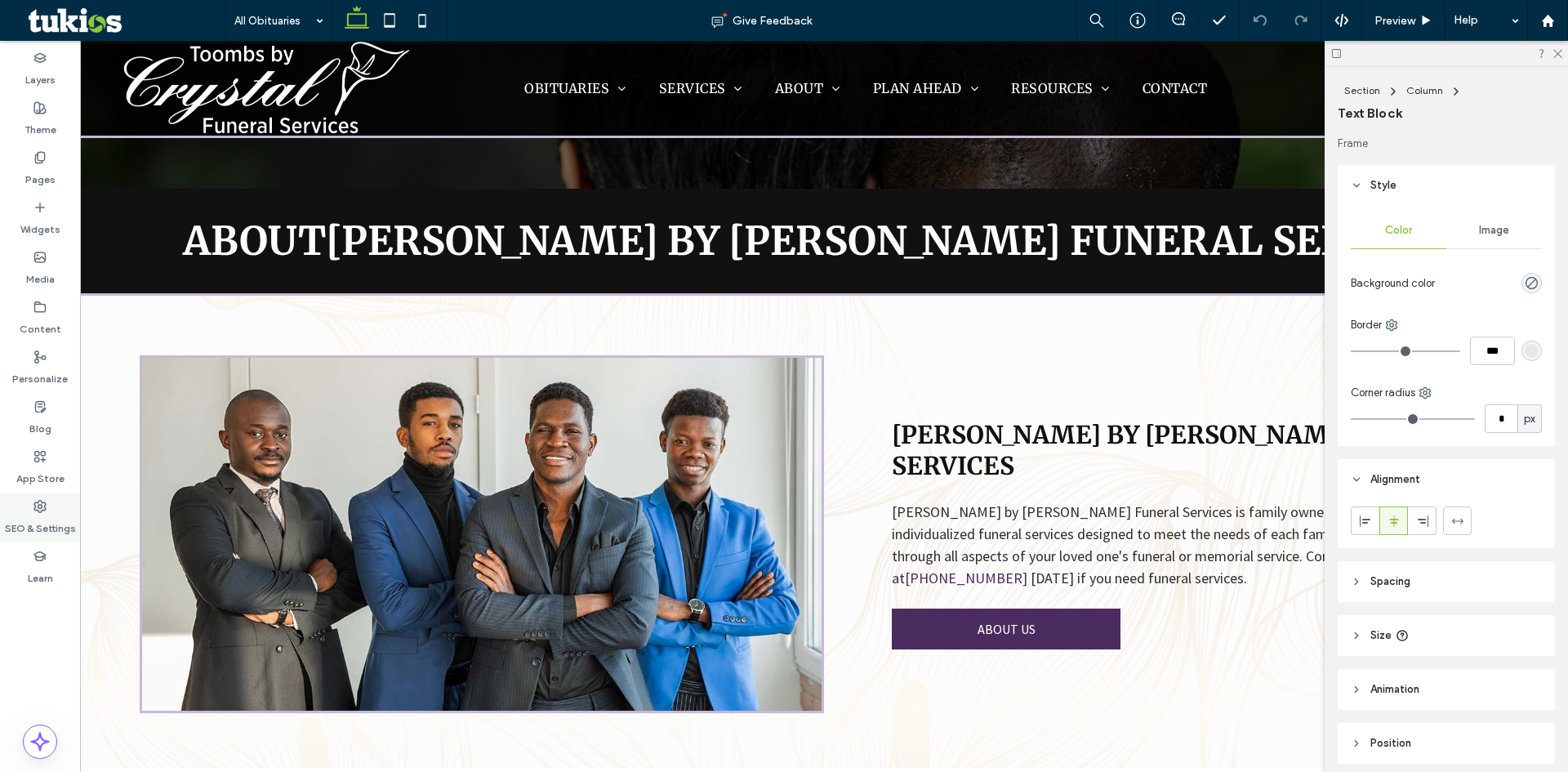
type input "**********"
type input "**"
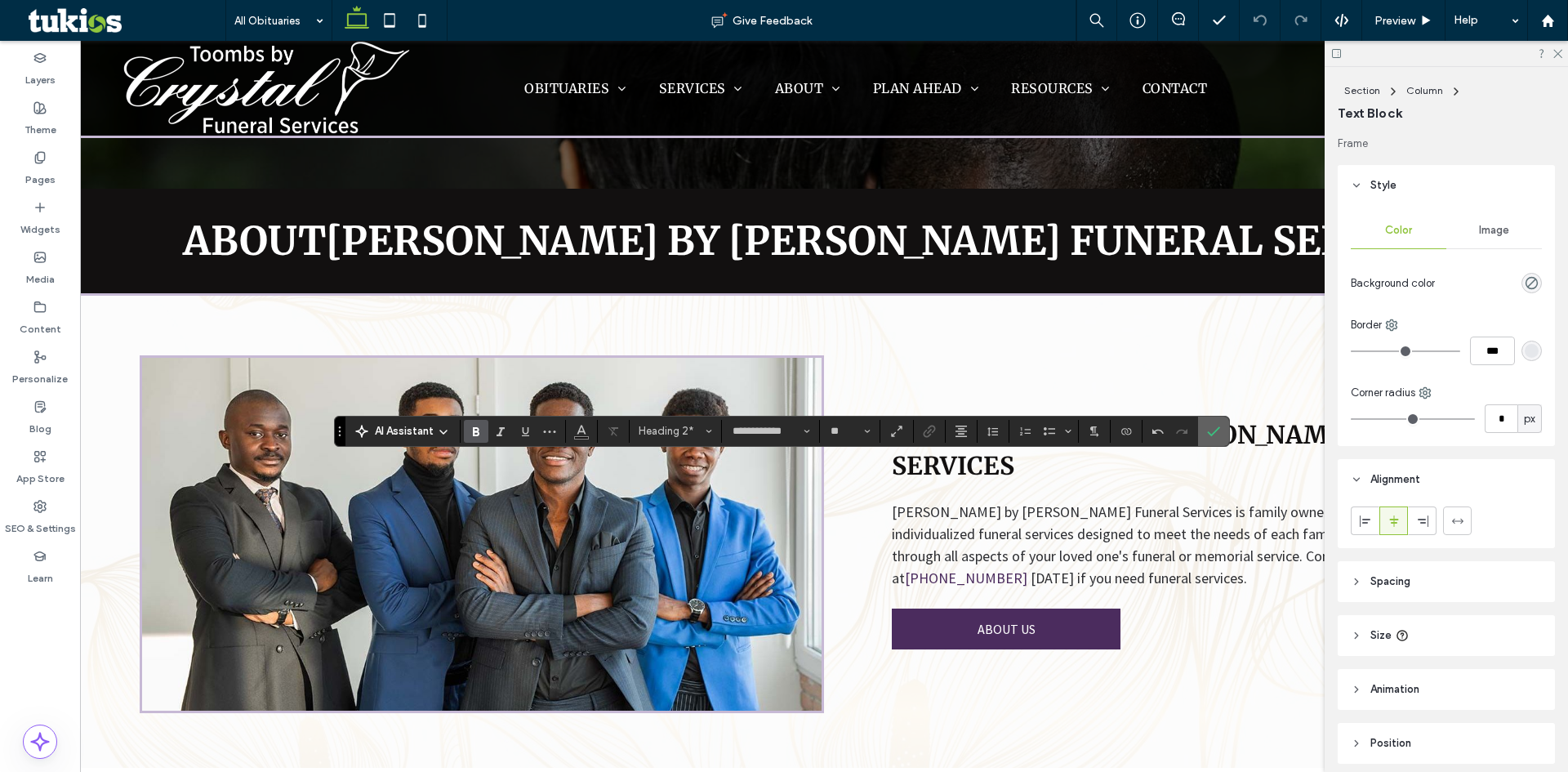
click at [1215, 434] on icon "Confirm" at bounding box center [1213, 431] width 13 height 13
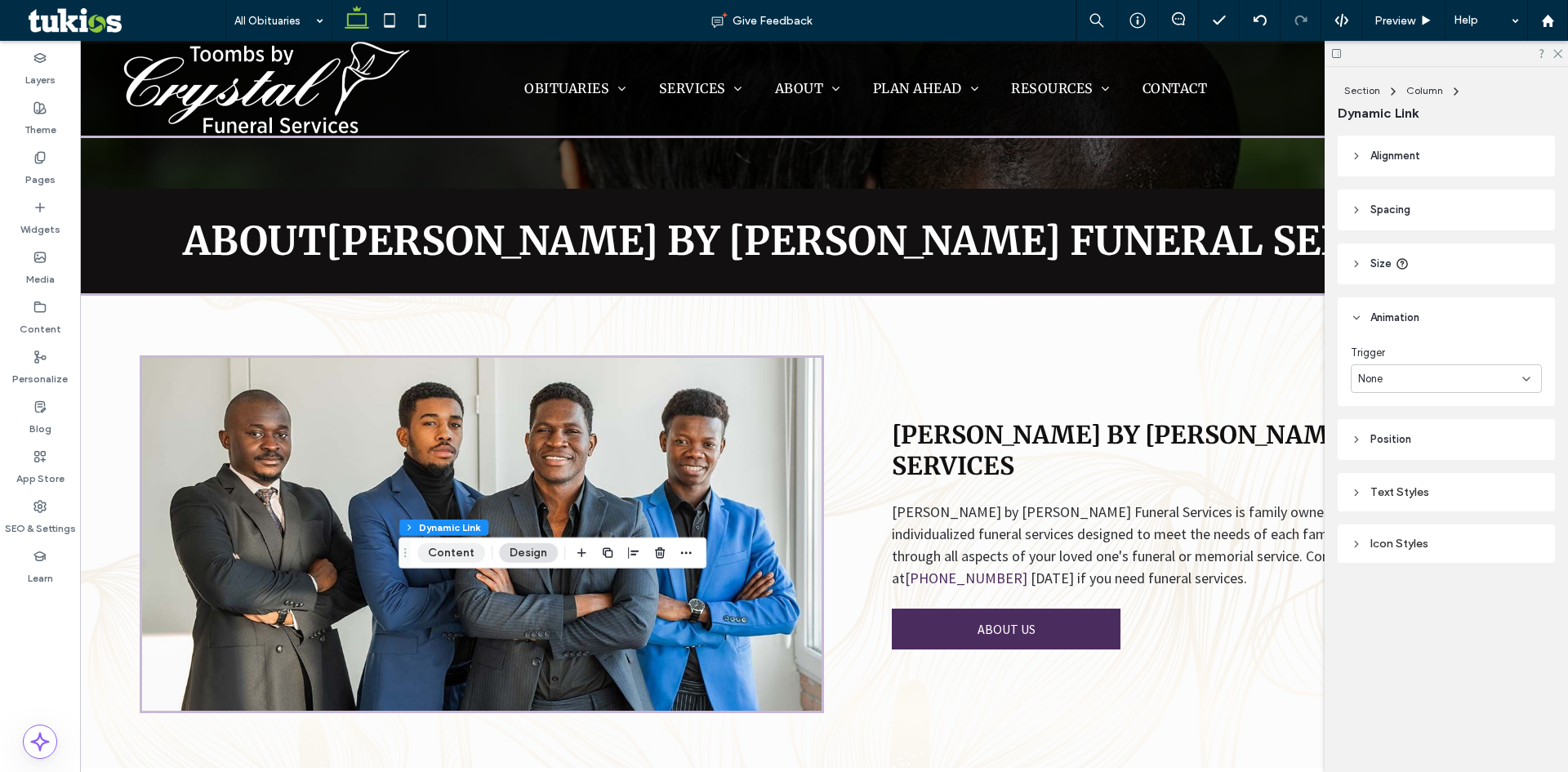
click at [449, 545] on button "Content" at bounding box center [451, 554] width 67 height 20
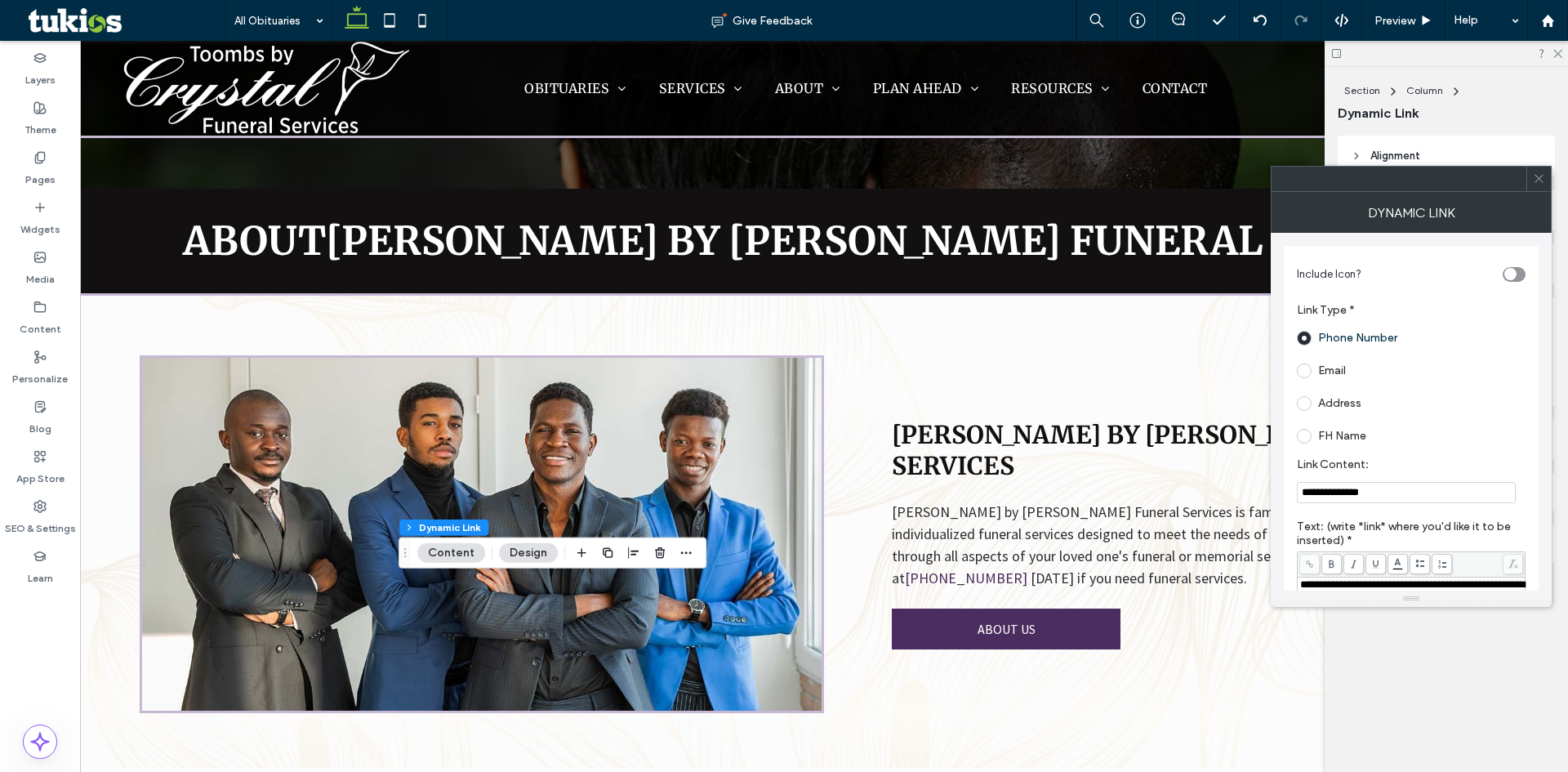
click at [1407, 491] on input "**********" at bounding box center [1407, 492] width 219 height 21
paste input "Link Content:"
type input "**********"
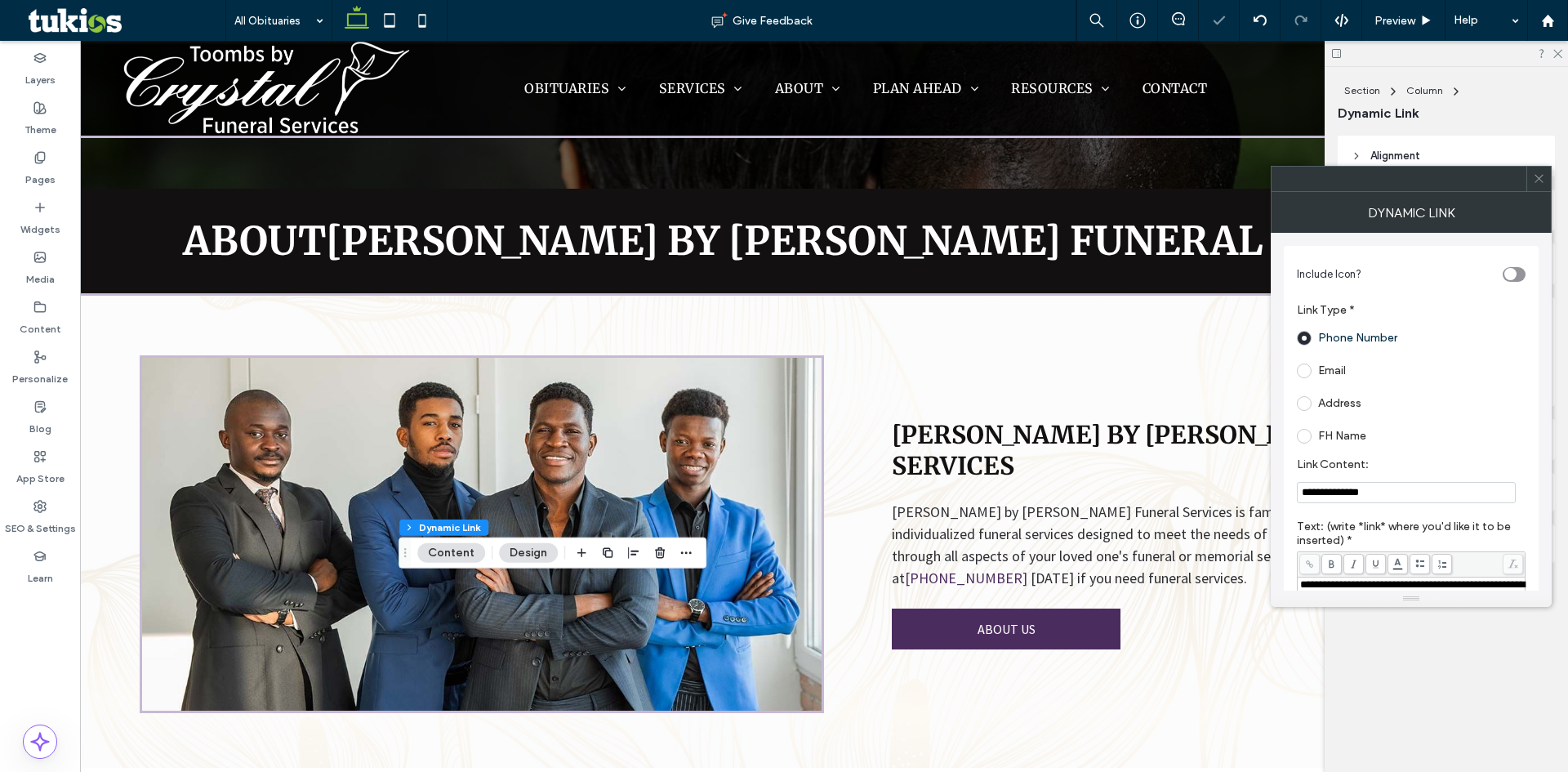
click at [1547, 170] on div at bounding box center [1540, 179] width 25 height 25
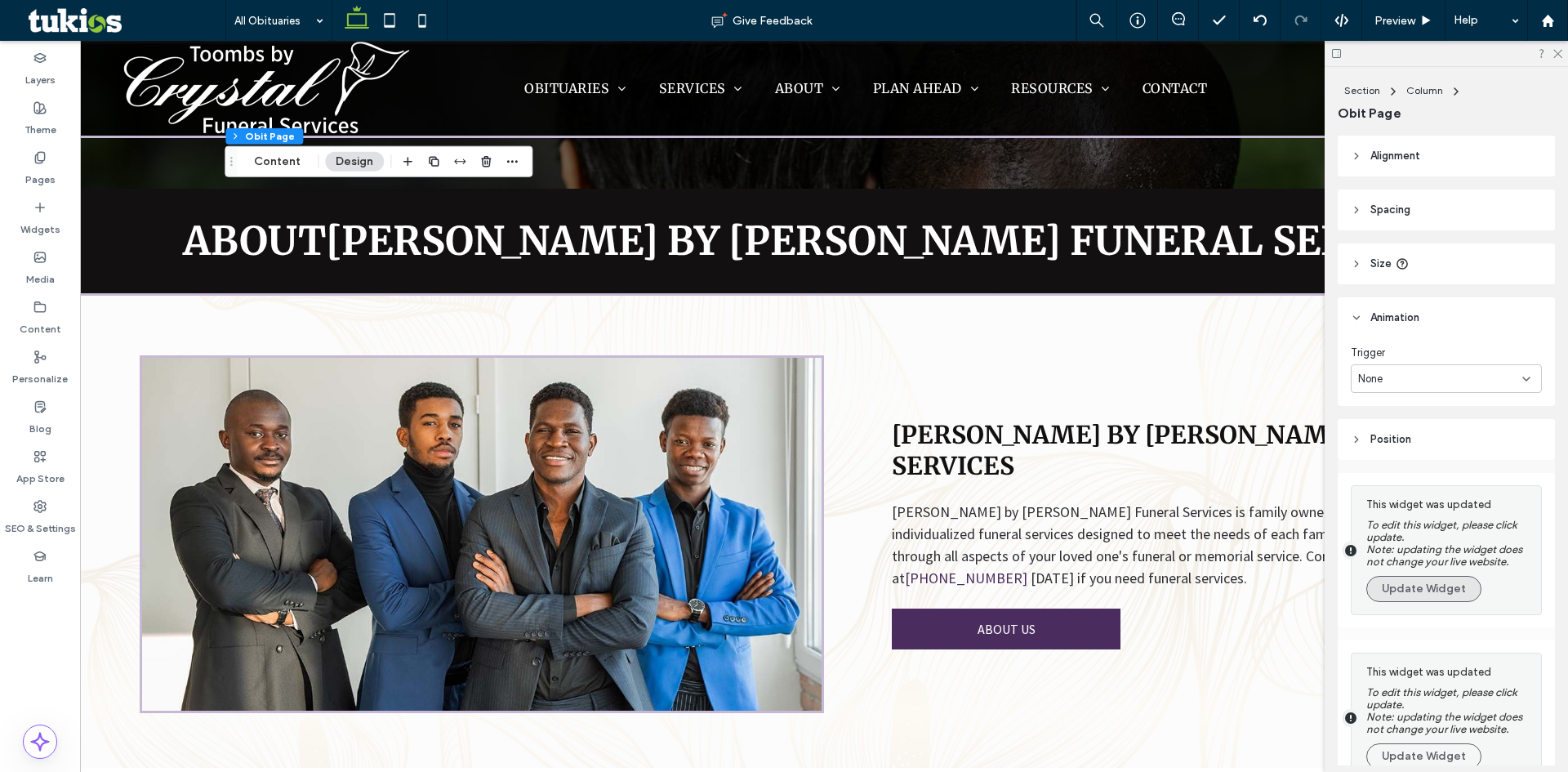
click at [1439, 587] on button "Update Widget" at bounding box center [1424, 588] width 115 height 26
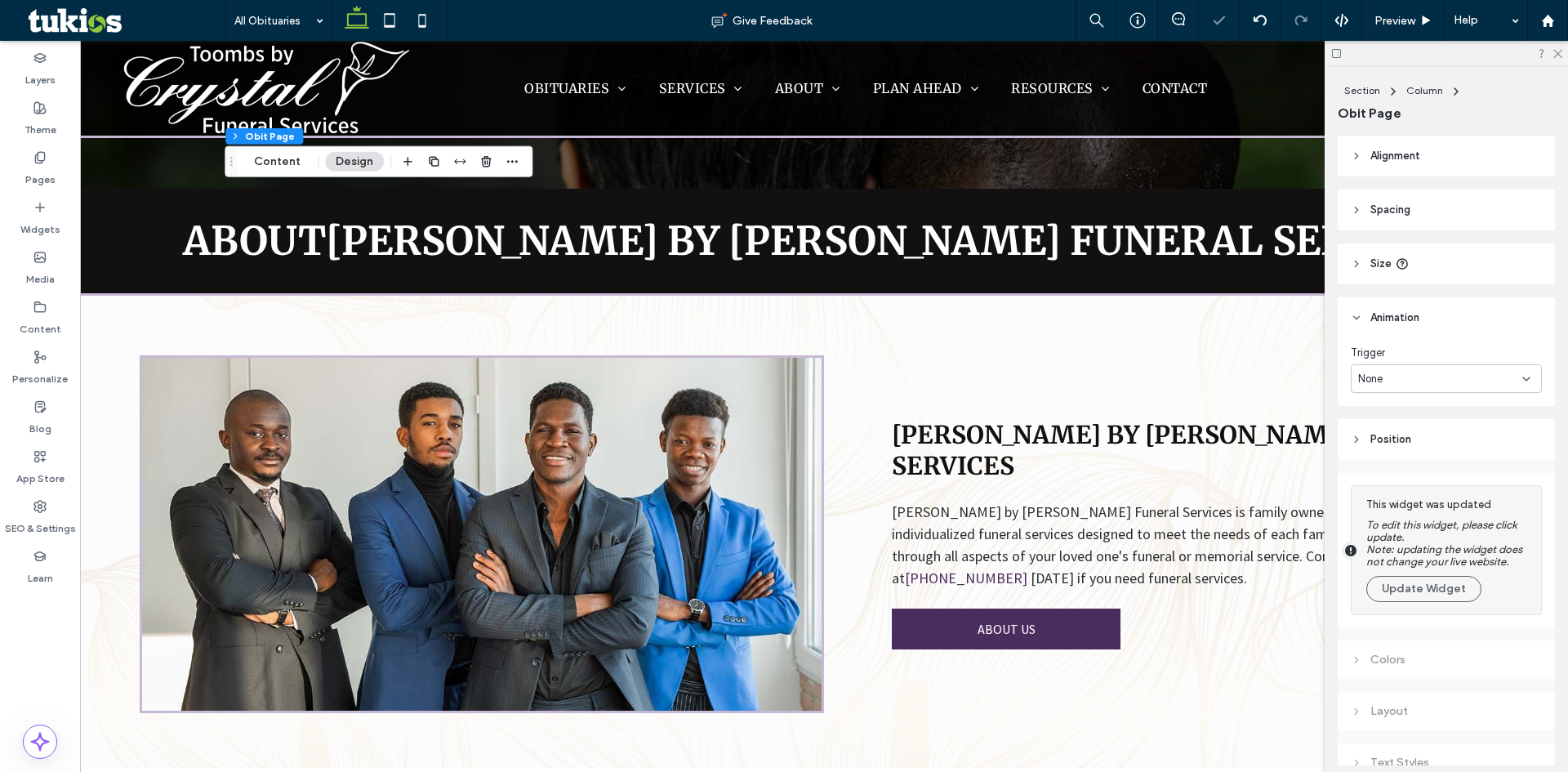
click at [1439, 587] on button "Update Widget" at bounding box center [1424, 588] width 115 height 26
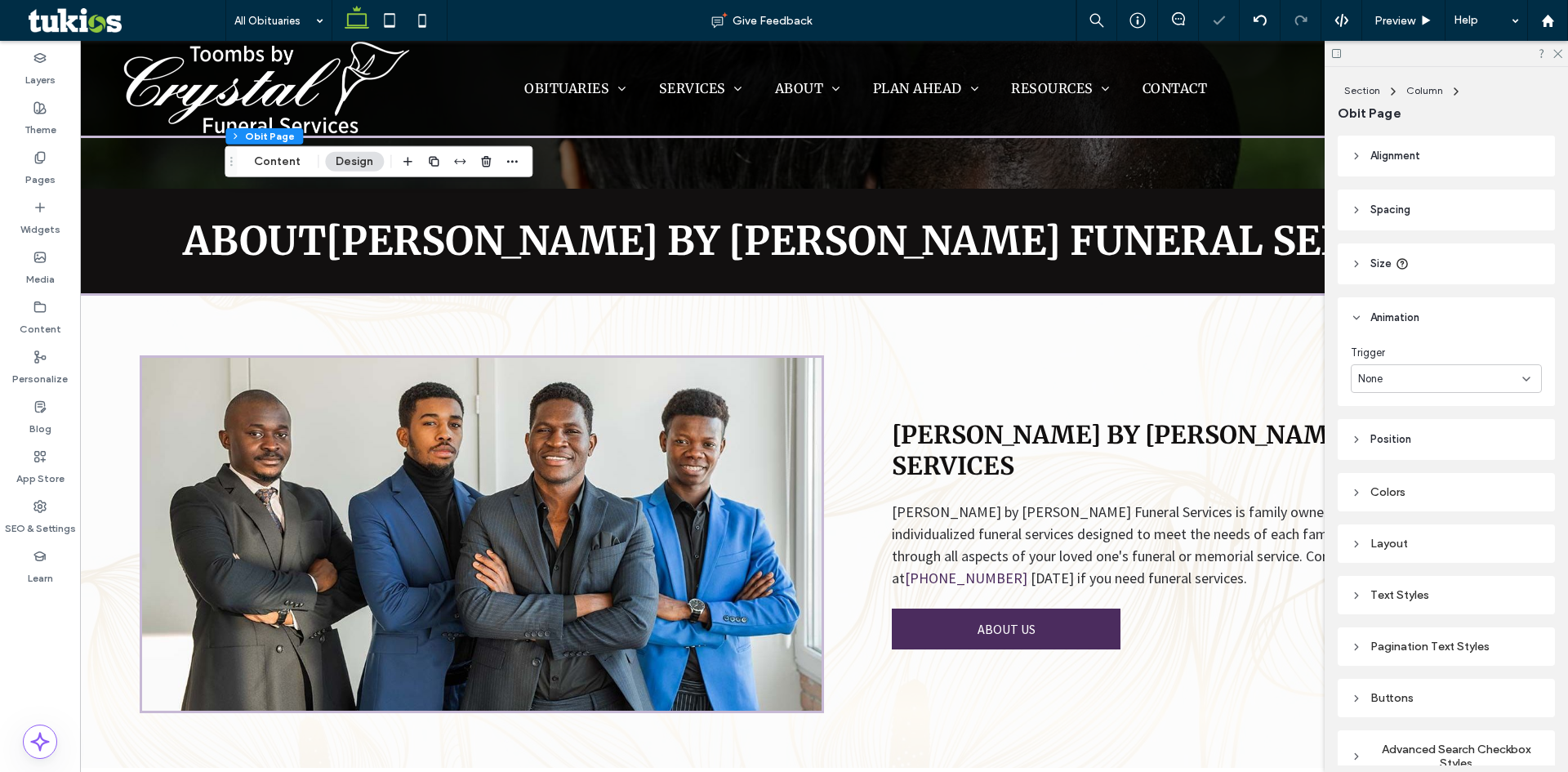
click at [1371, 596] on div "Text Styles" at bounding box center [1446, 595] width 192 height 14
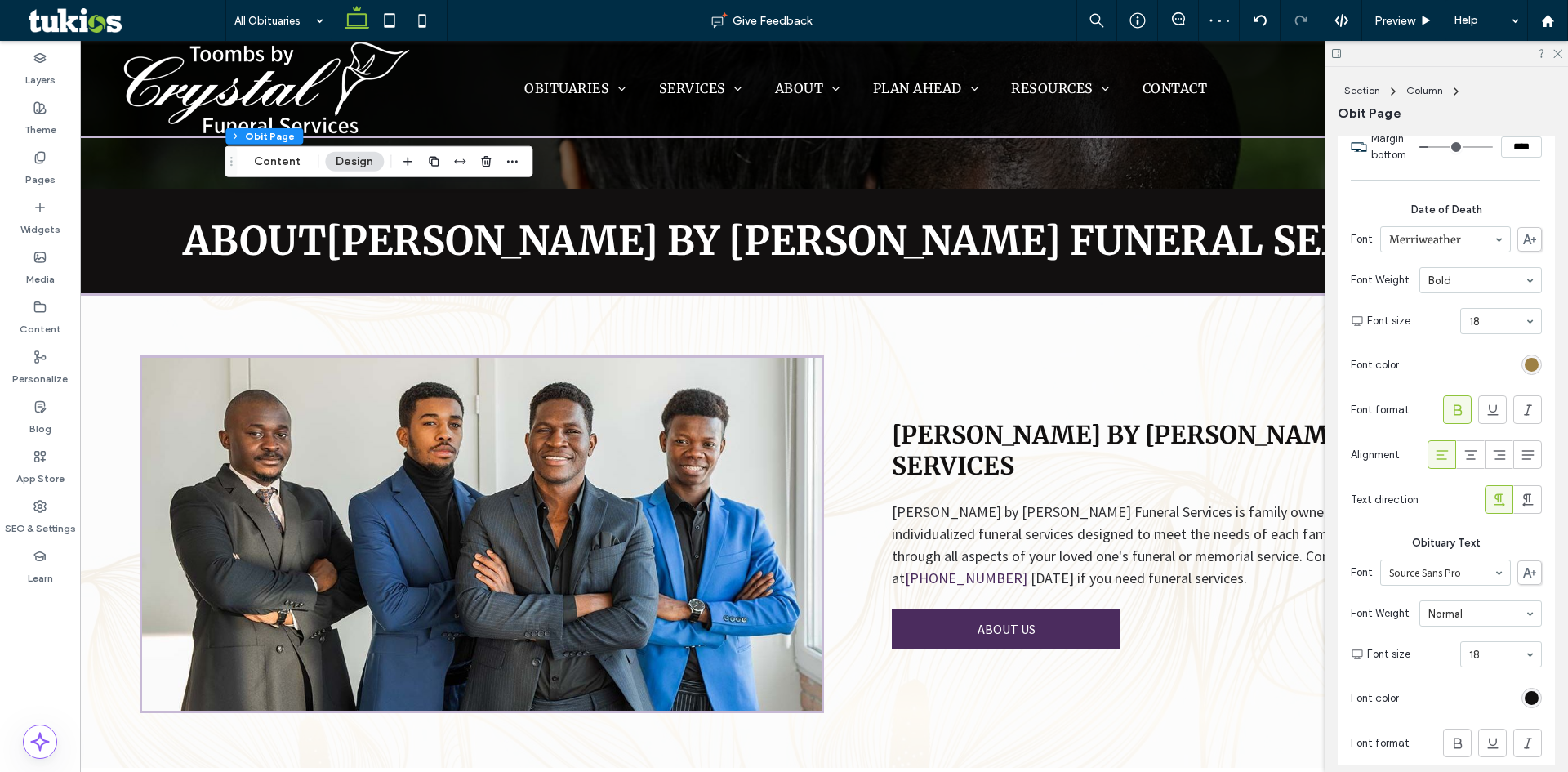
scroll to position [826, 0]
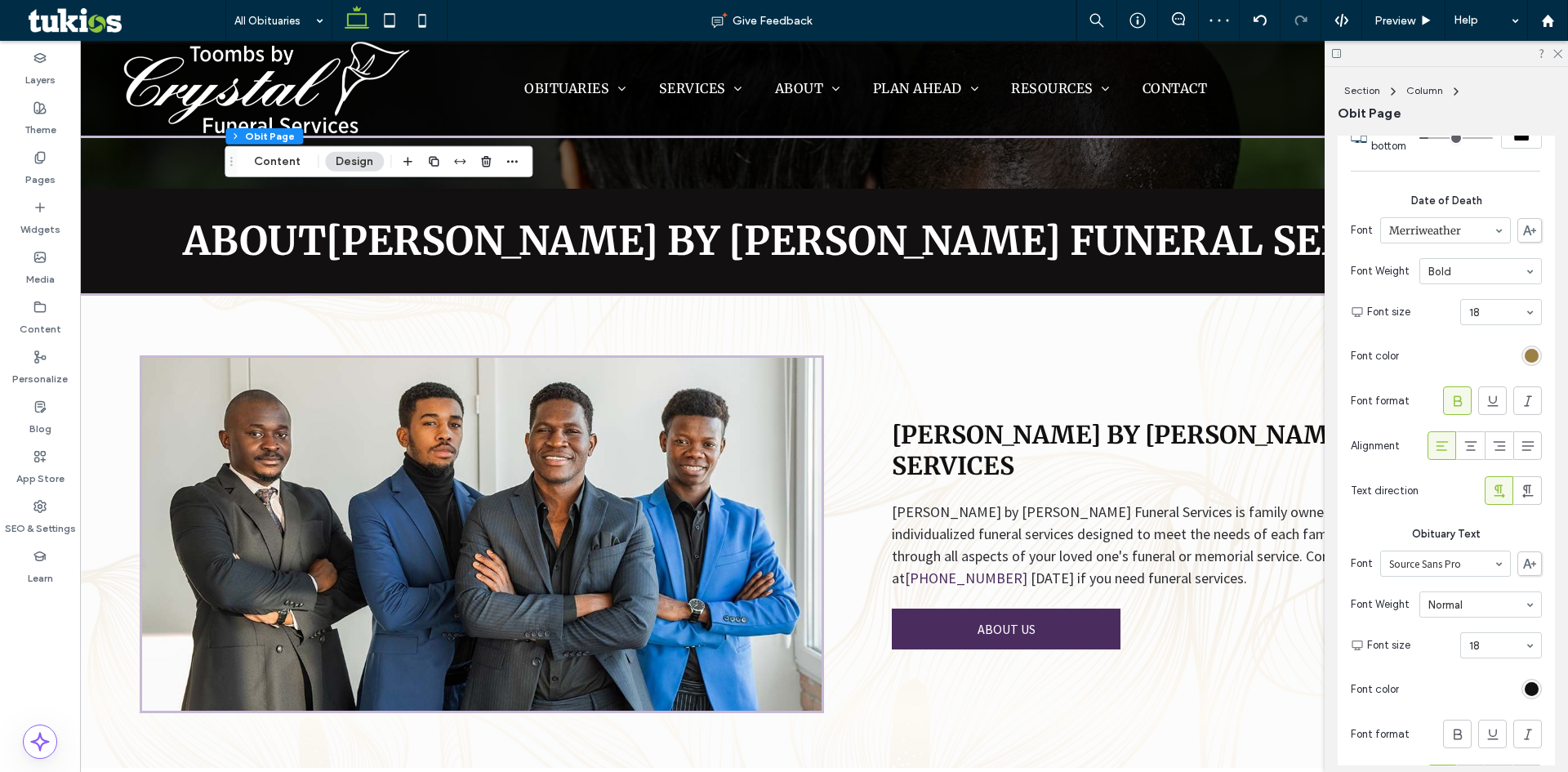
click at [1532, 352] on div "rgb(157, 128, 68)" at bounding box center [1532, 356] width 20 height 20
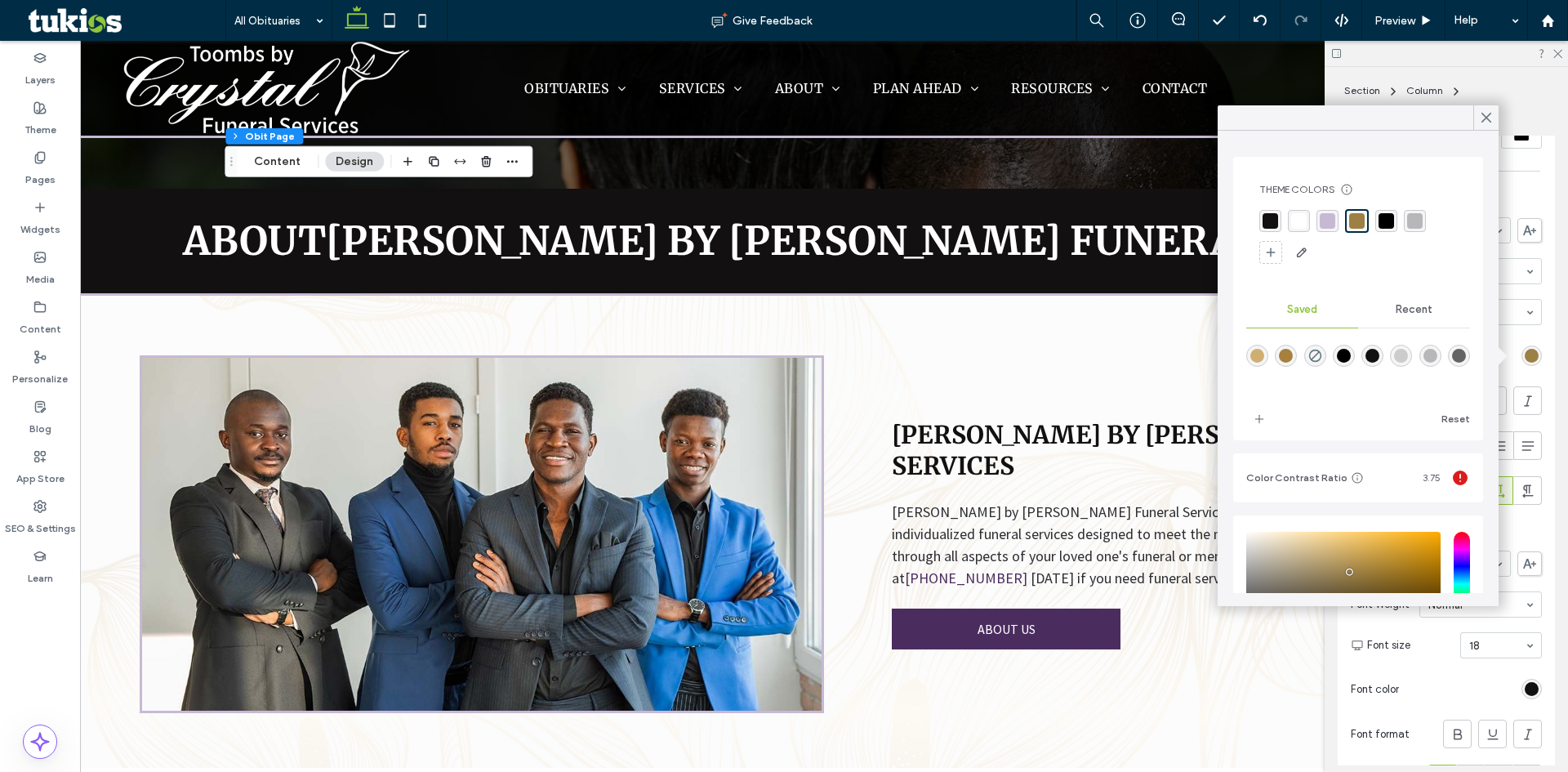
click at [1324, 224] on div "rgba(199, 185, 213, 1)" at bounding box center [1328, 221] width 16 height 16
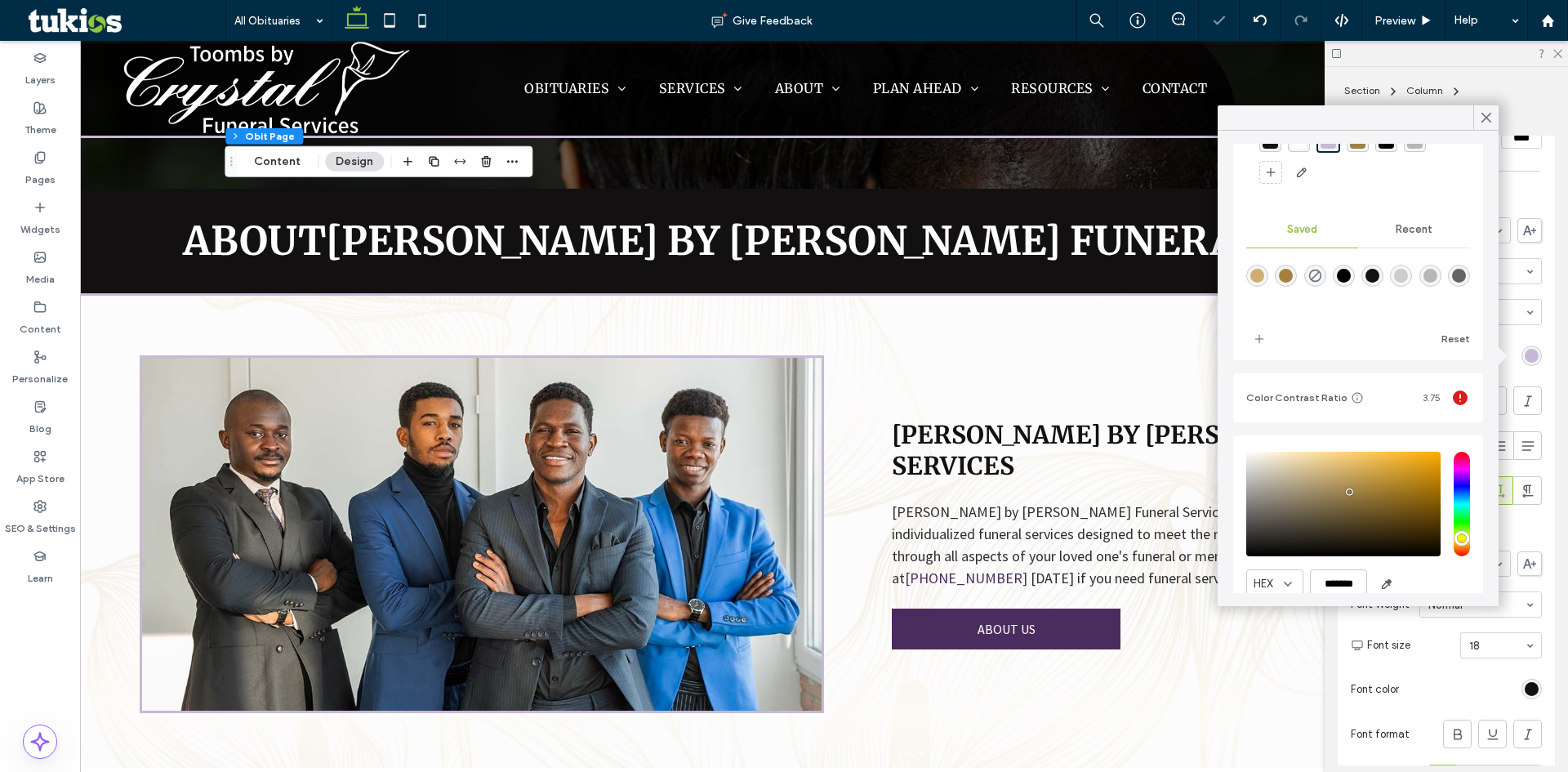
scroll to position [82, 0]
click at [1415, 227] on span "Recent" at bounding box center [1414, 228] width 36 height 13
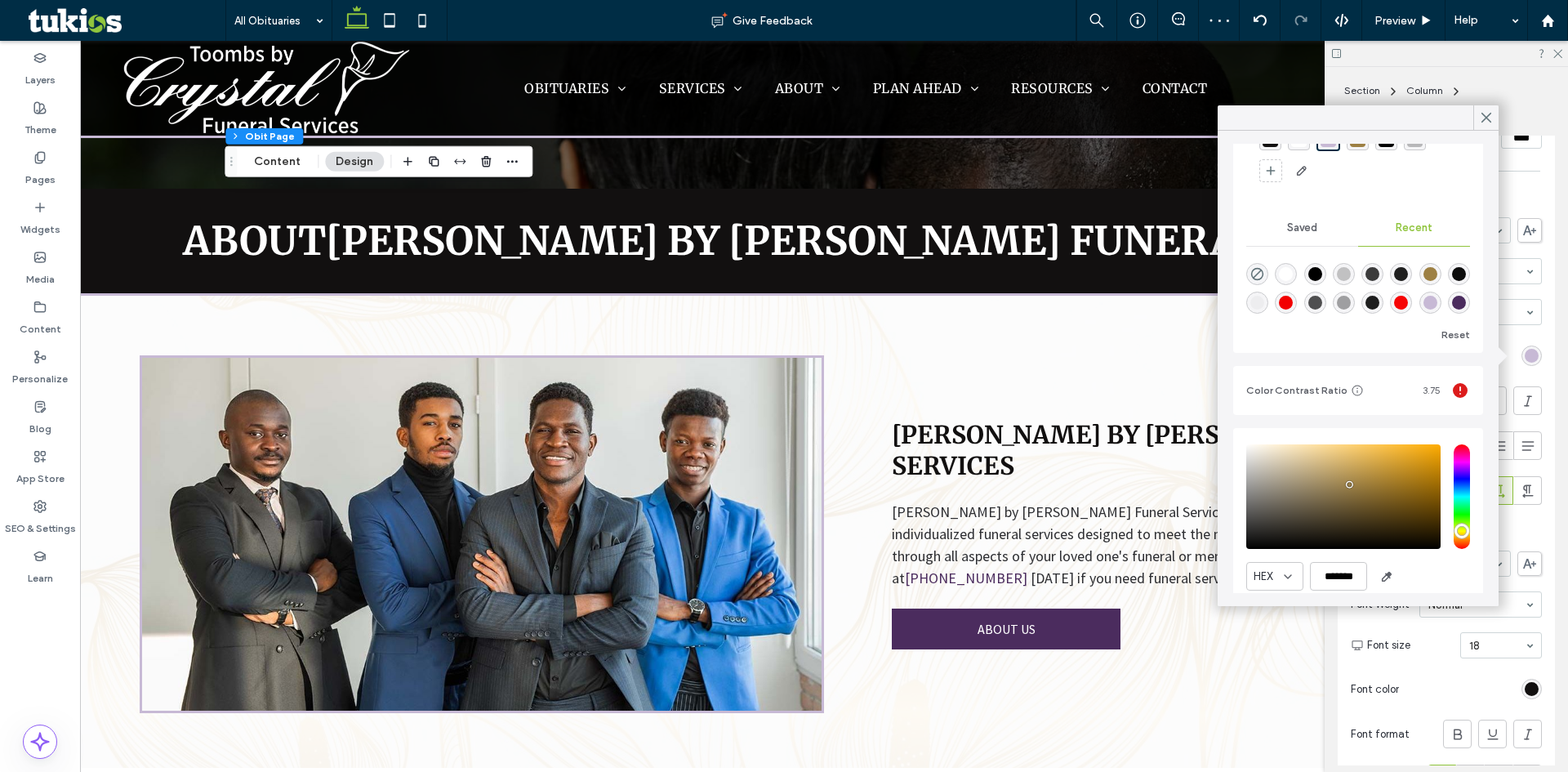
scroll to position [26, 0]
click at [1453, 304] on div "rgba(75, 44, 94, 1)" at bounding box center [1460, 303] width 14 height 14
type input "*******"
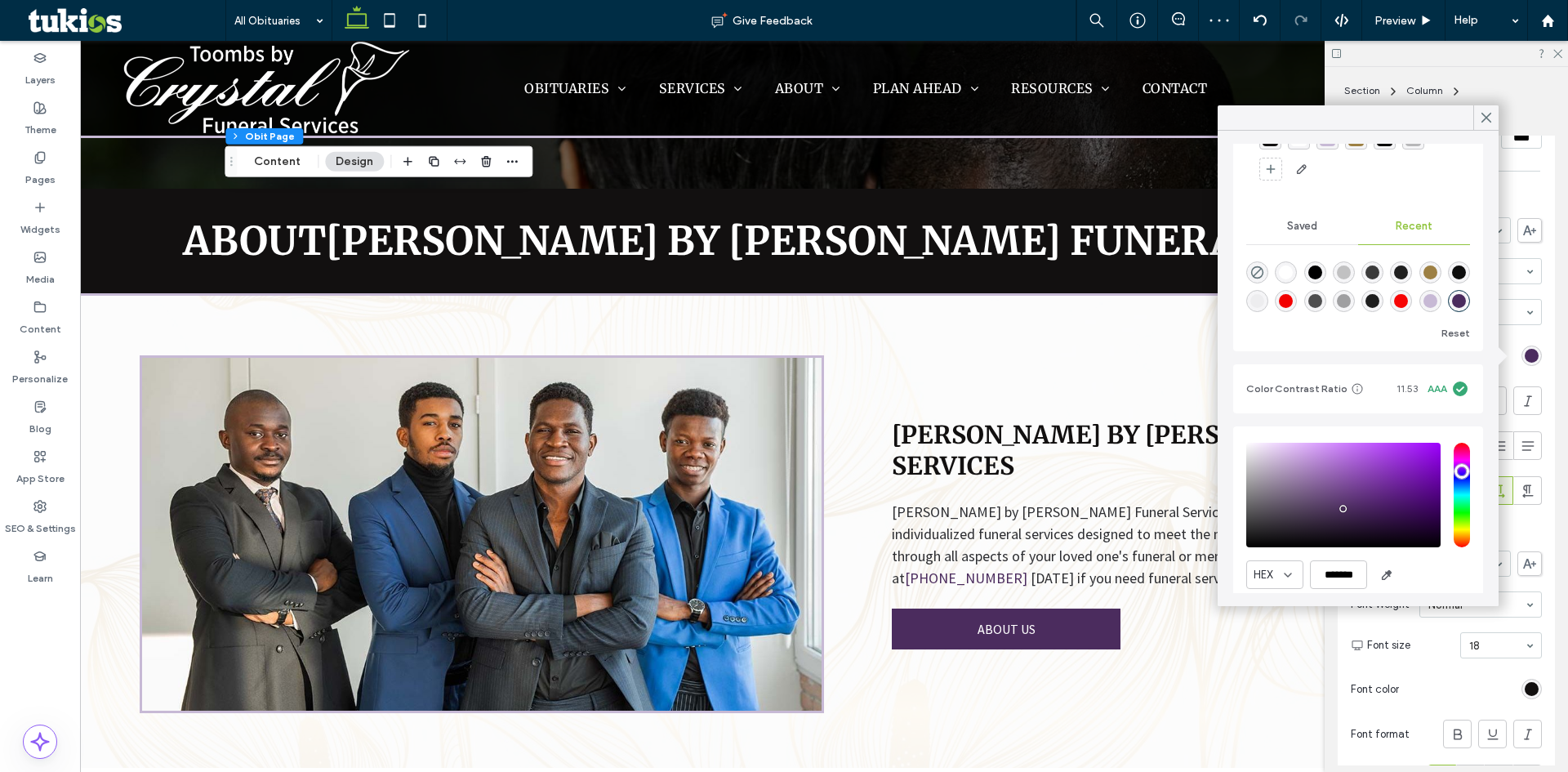
scroll to position [81, 0]
click at [1492, 121] on icon at bounding box center [1486, 117] width 15 height 15
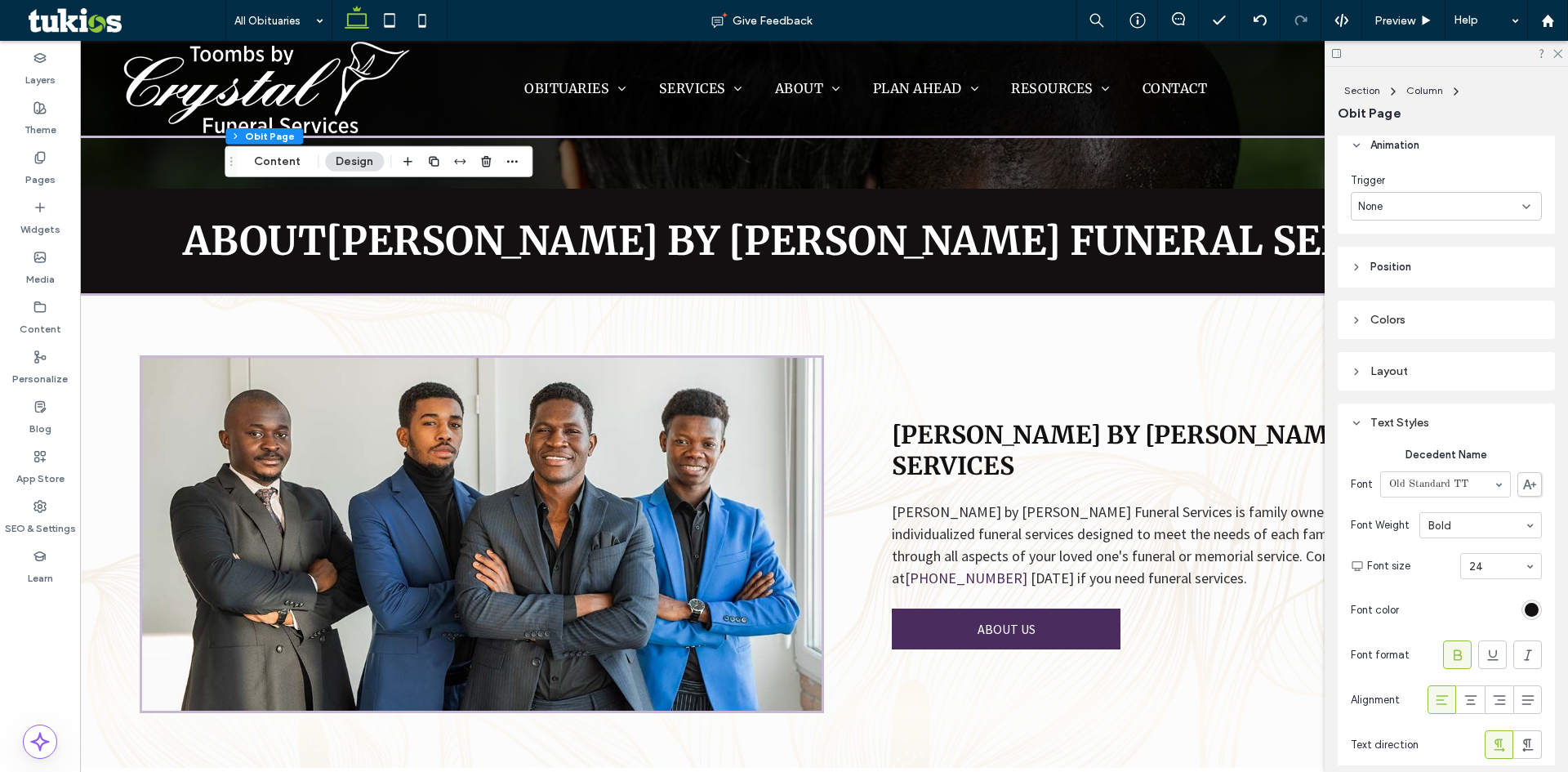
click at [1352, 416] on div "Text Styles" at bounding box center [1446, 423] width 192 height 14
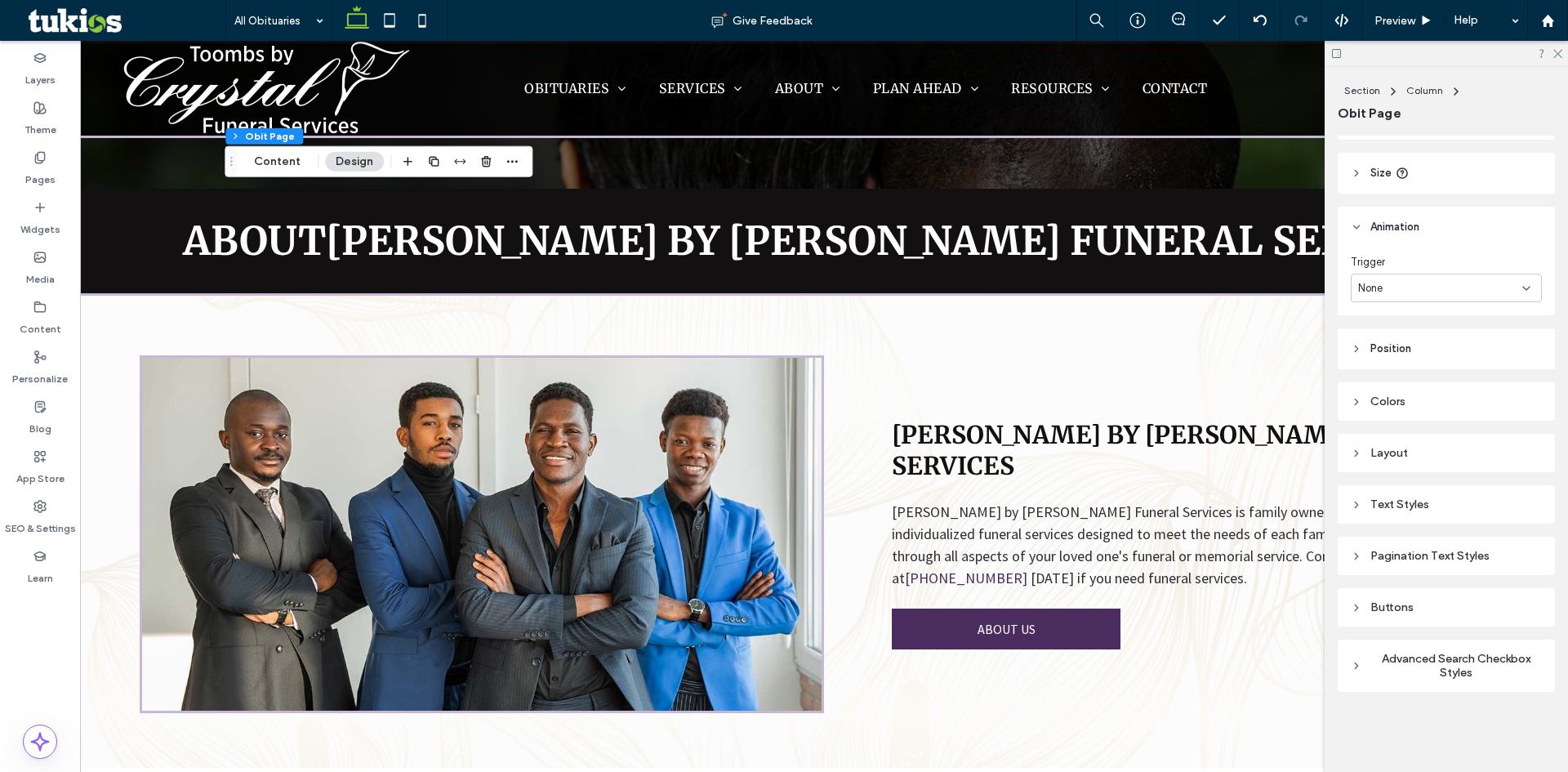
click at [1381, 610] on div "Buttons" at bounding box center [1446, 608] width 192 height 14
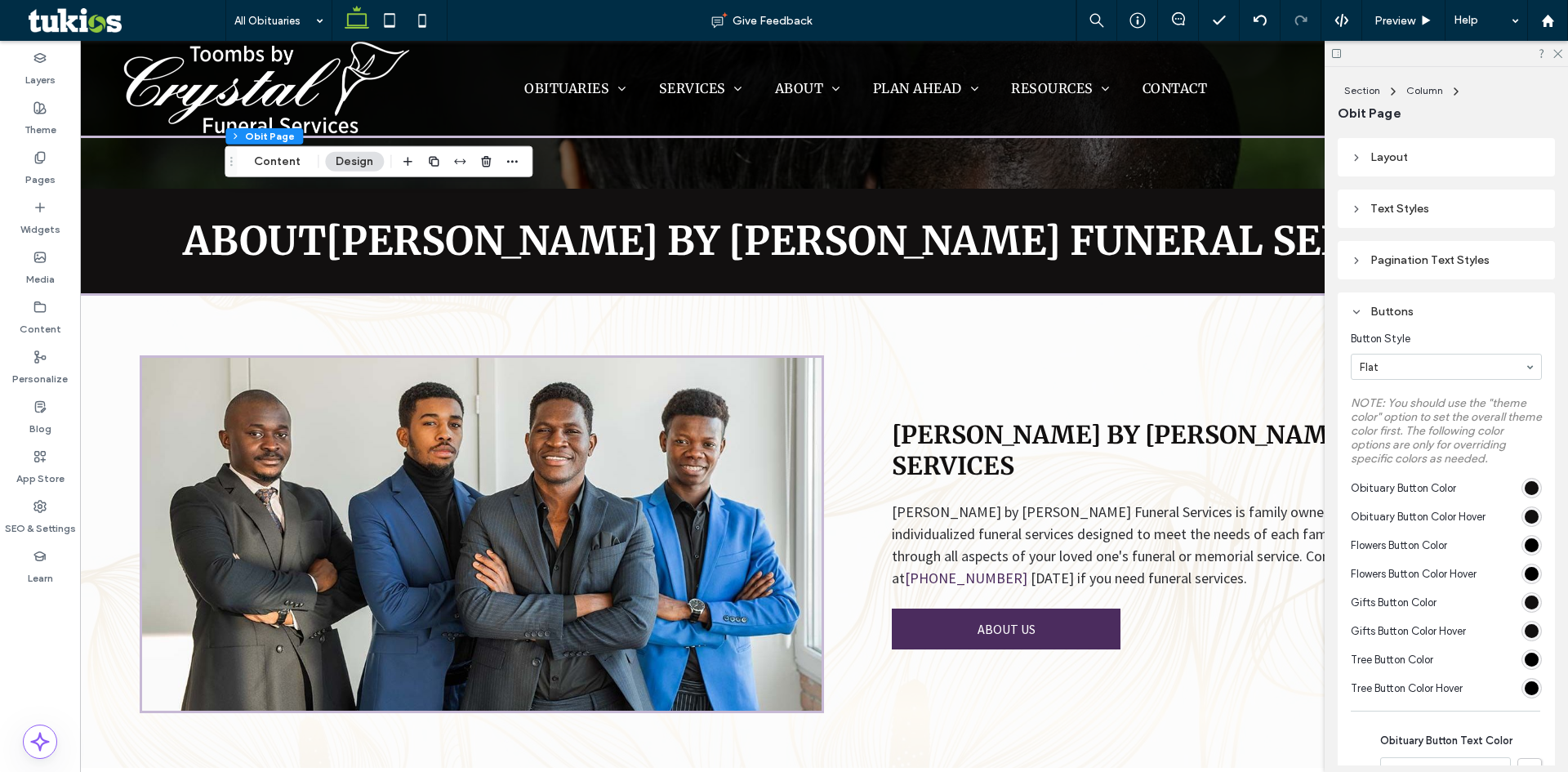
scroll to position [418, 0]
